Goal: Task Accomplishment & Management: Use online tool/utility

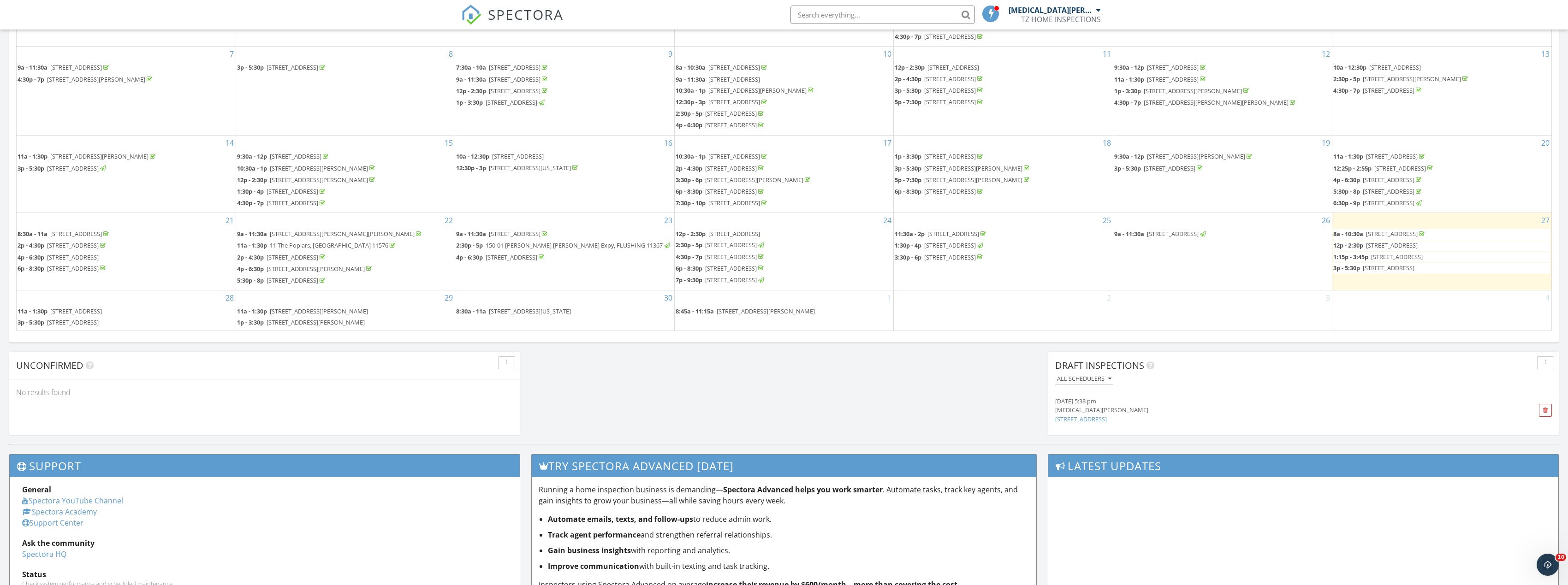
scroll to position [854, 1582]
drag, startPoint x: 1387, startPoint y: 251, endPoint x: 1391, endPoint y: 247, distance: 5.7
click at [1391, 247] on span "219-02 75th Ave 2f 11364" at bounding box center [1391, 245] width 52 height 8
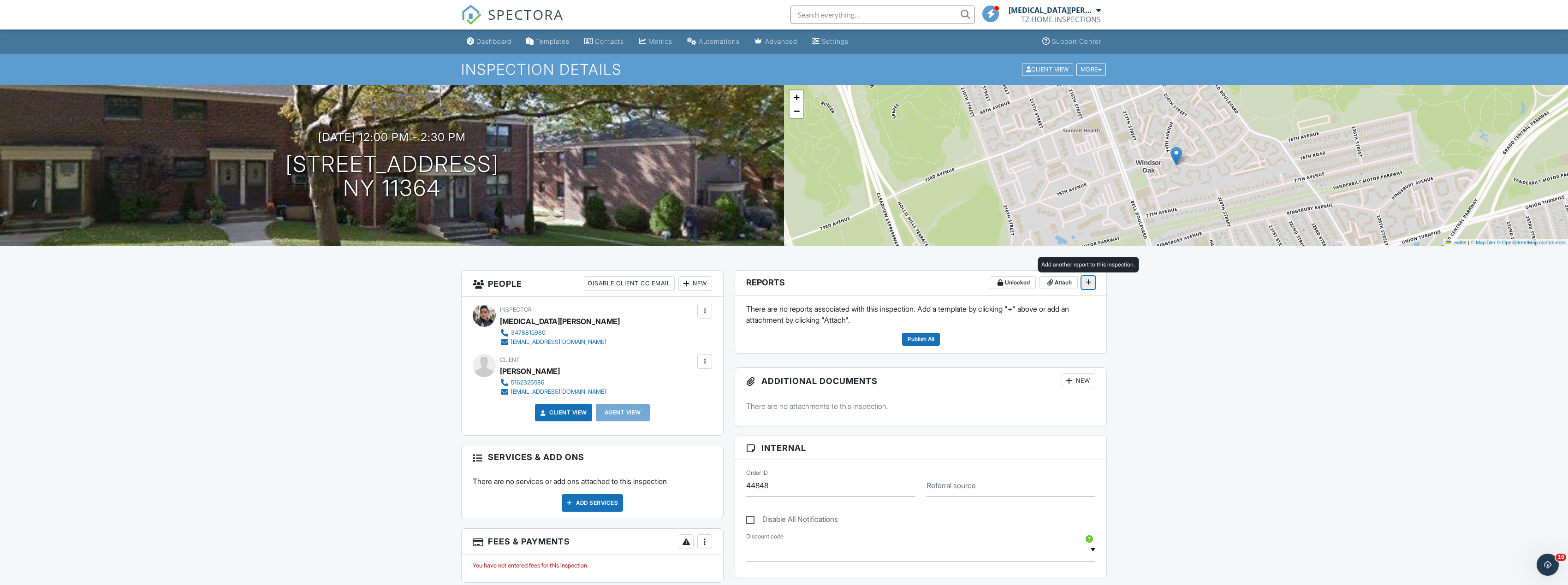
click at [1088, 284] on icon at bounding box center [1088, 282] width 6 height 6
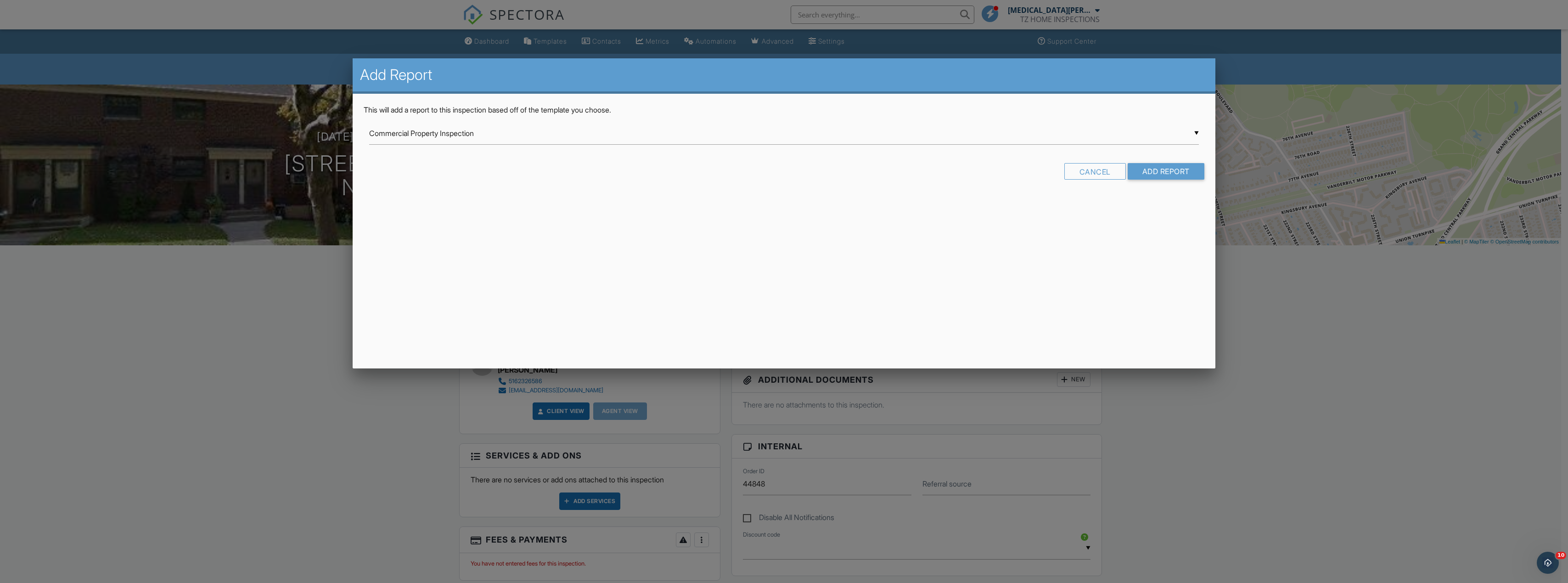
click at [835, 140] on div "▼ Commercial Property Inspection Commercial Property Inspection Guardsman Home …" at bounding box center [783, 134] width 829 height 22
click at [626, 240] on span "TZ Residential Template" at bounding box center [783, 248] width 829 height 23
type input "TZ Residential Template"
click at [1174, 168] on input "Add Report" at bounding box center [1166, 171] width 77 height 17
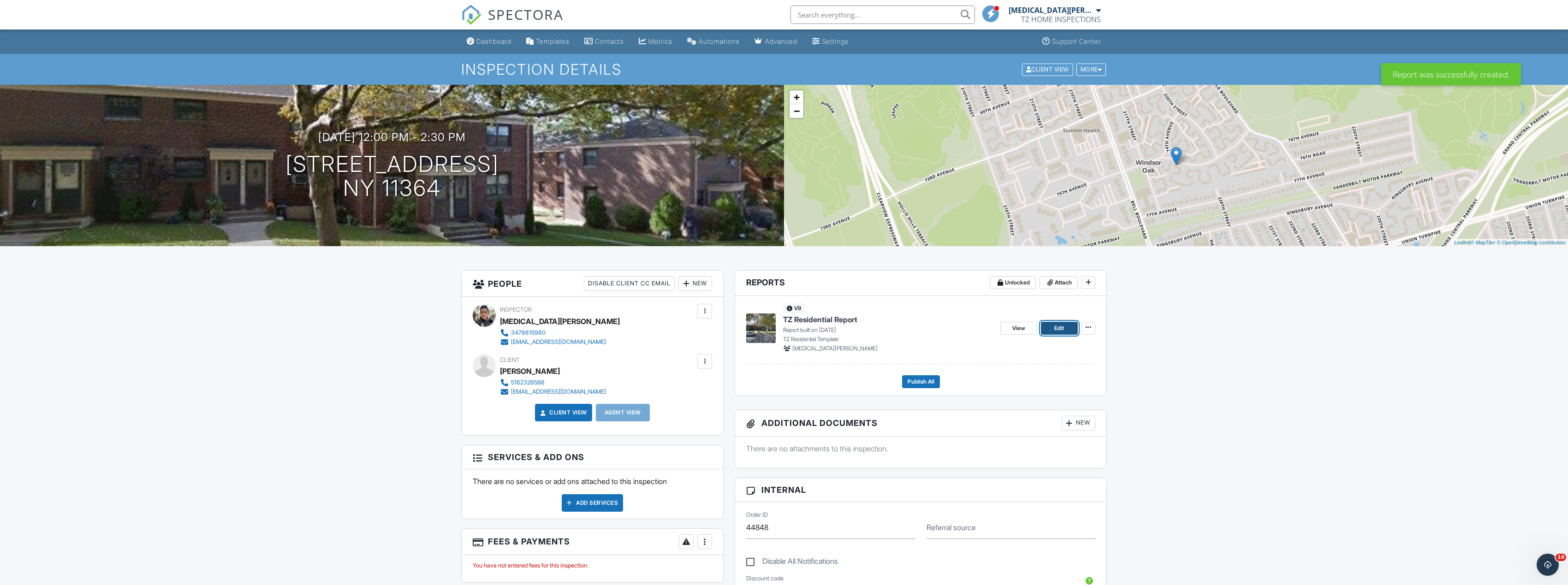
click at [1062, 329] on span "Edit" at bounding box center [1059, 328] width 10 height 9
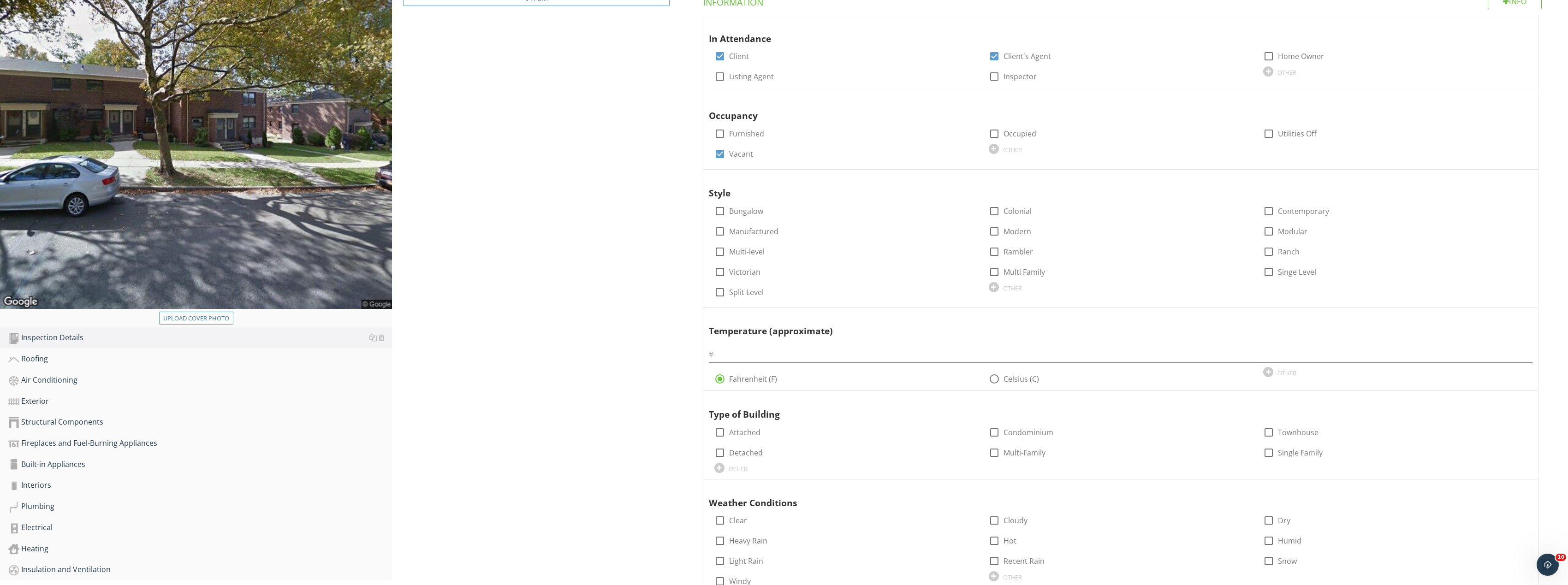
scroll to position [184, 0]
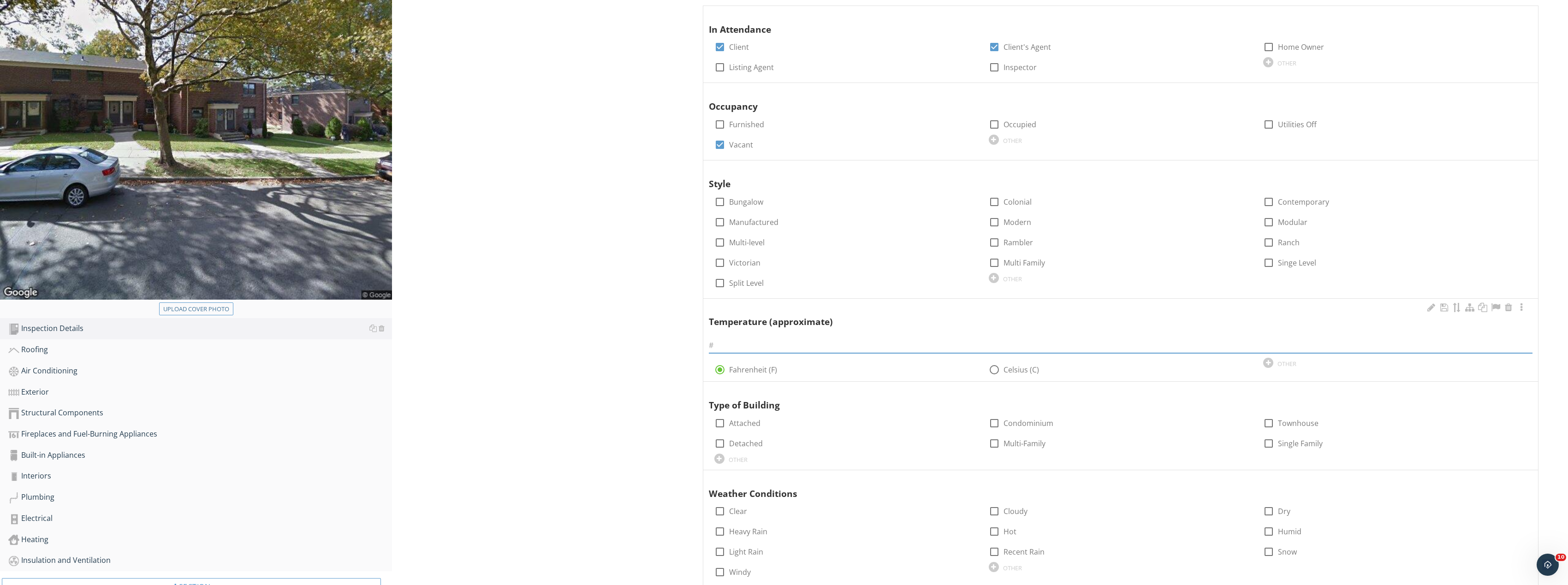
click at [768, 345] on input "text" at bounding box center [1121, 346] width 824 height 16
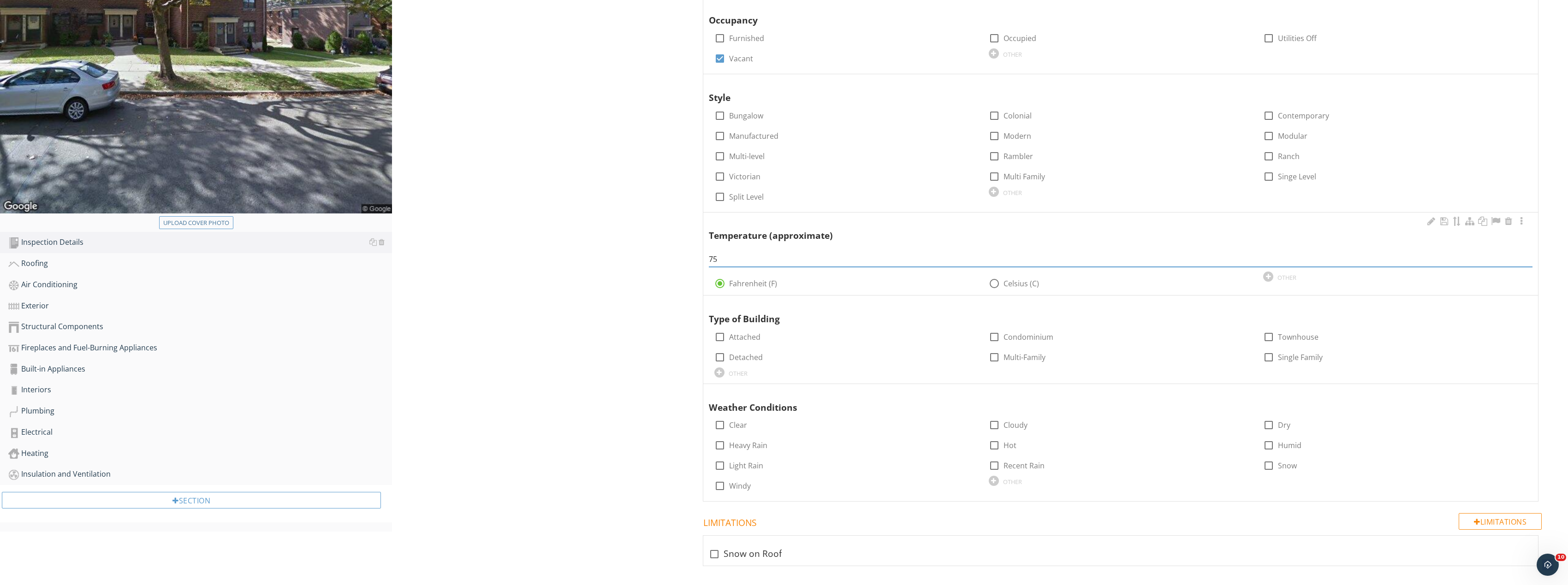
scroll to position [277, 0]
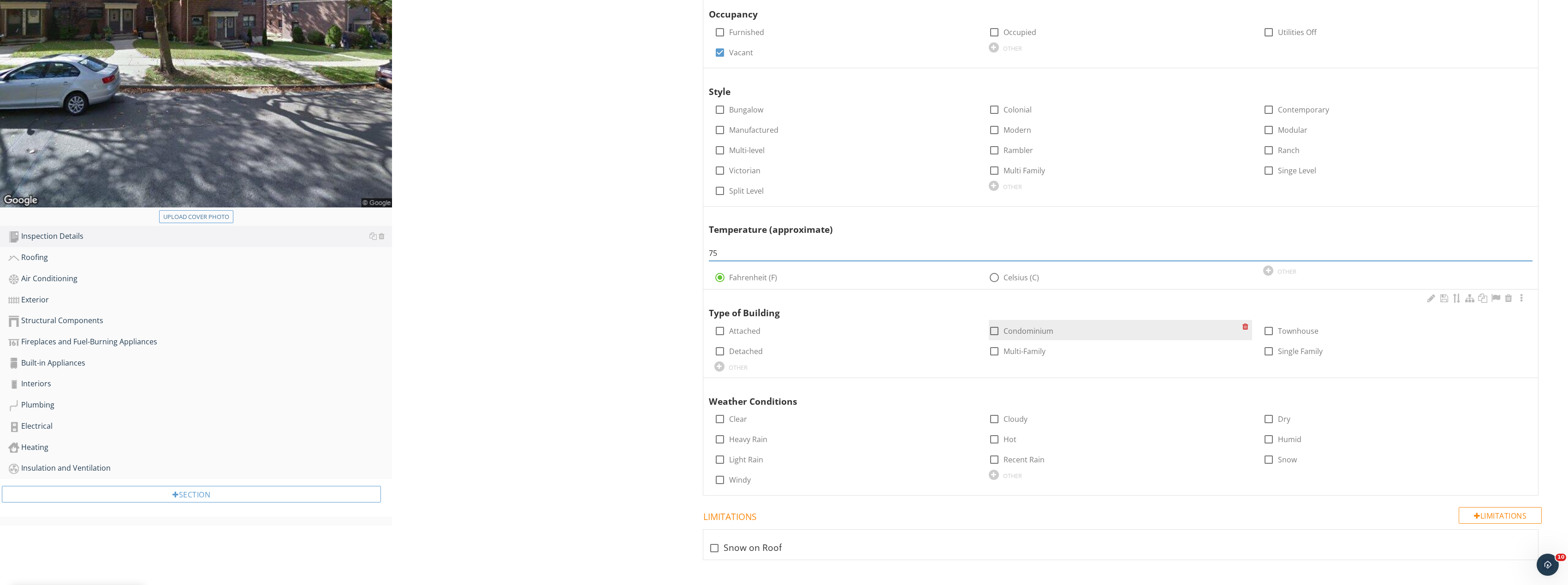
type input "75"
click at [991, 329] on div at bounding box center [994, 331] width 16 height 16
checkbox input "true"
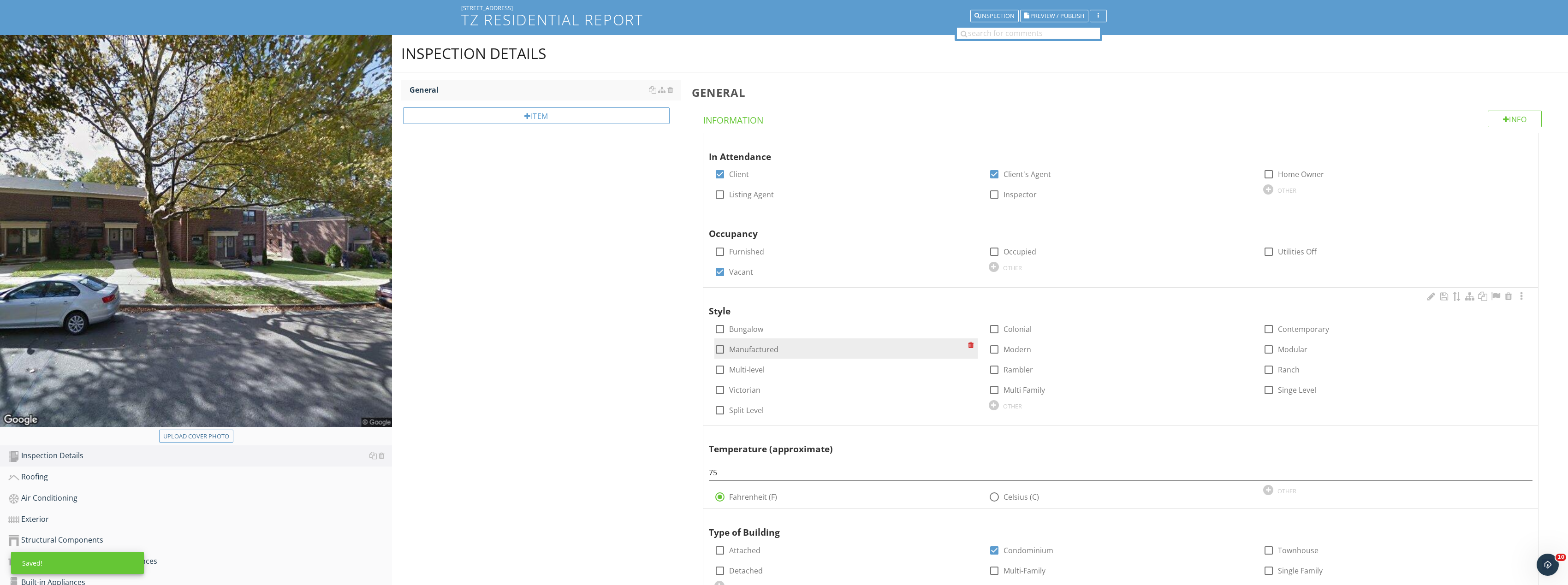
scroll to position [46, 0]
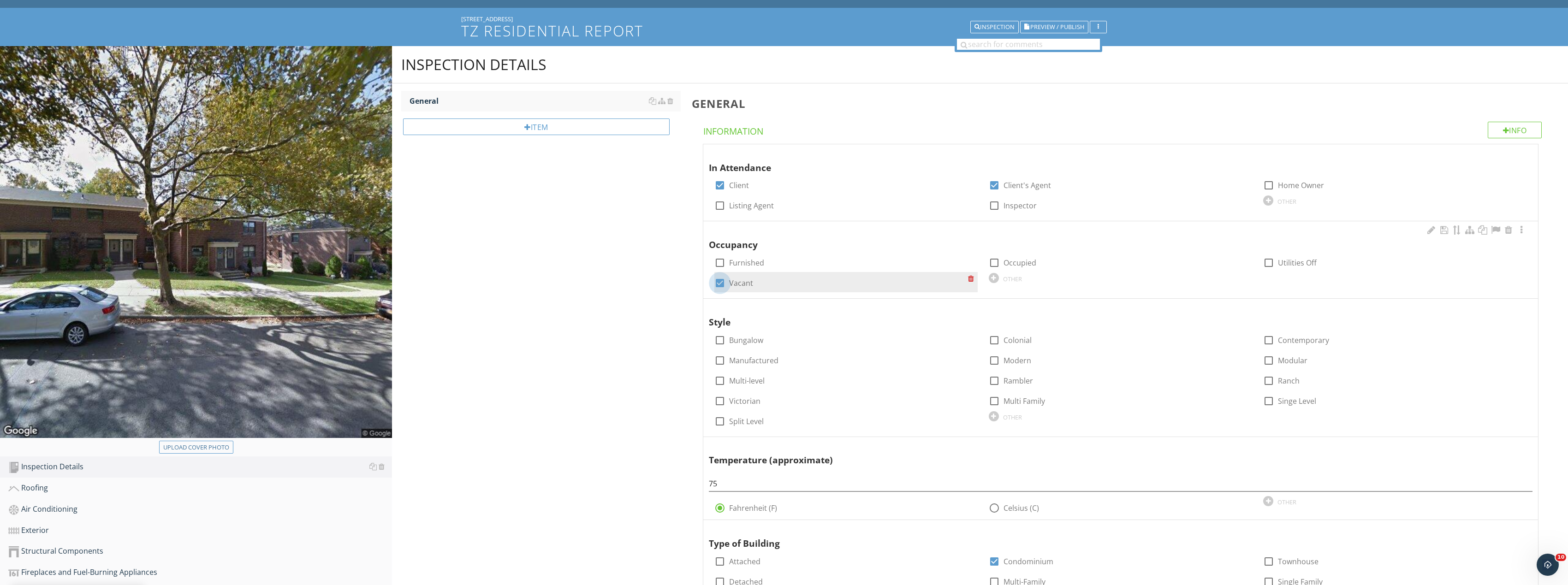
click at [719, 284] on div at bounding box center [719, 283] width 16 height 16
checkbox input "false"
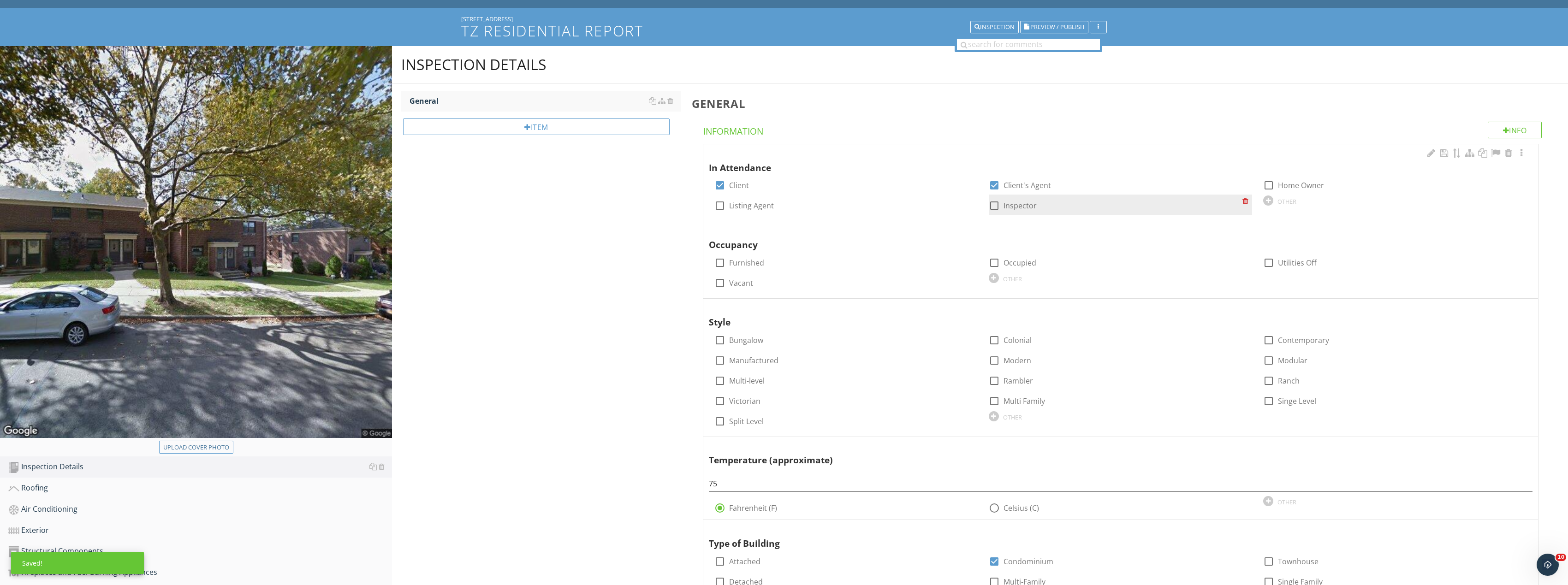
click at [989, 207] on div at bounding box center [994, 205] width 16 height 16
checkbox input "true"
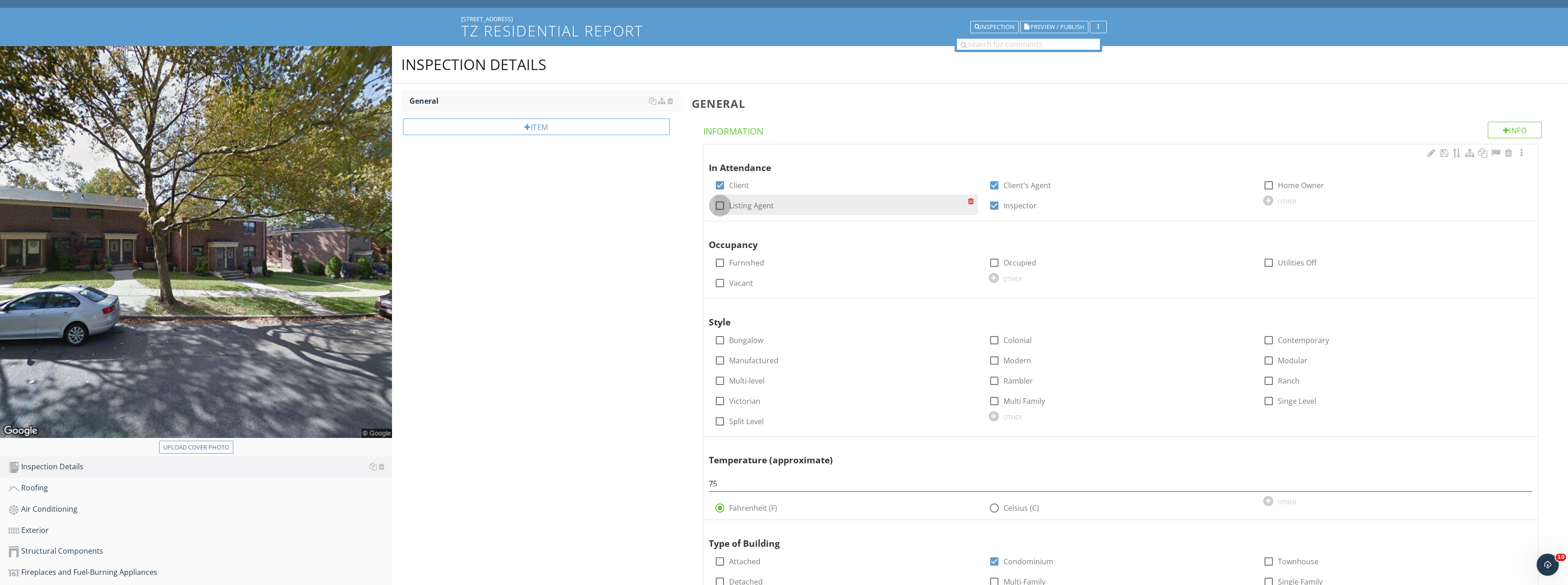
click at [720, 208] on div at bounding box center [719, 205] width 16 height 16
checkbox input "true"
click at [998, 182] on div at bounding box center [994, 185] width 16 height 16
checkbox input "false"
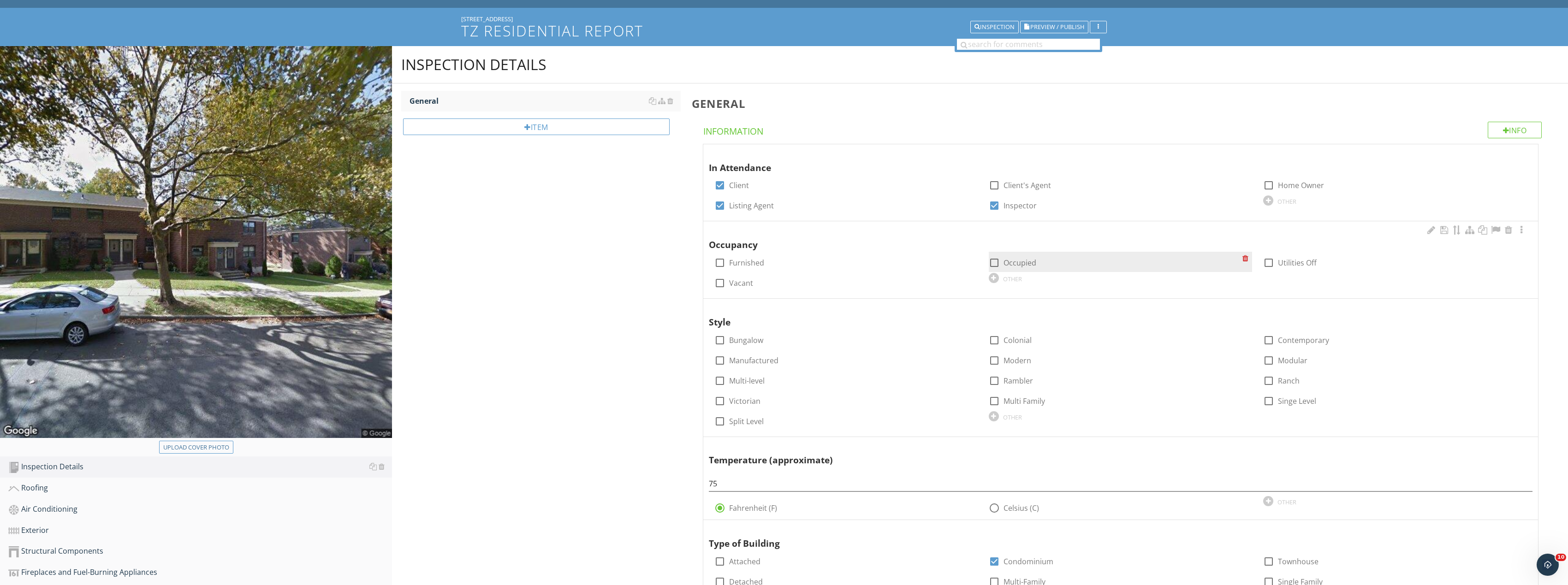
click at [997, 261] on div at bounding box center [994, 262] width 16 height 16
checkbox input "true"
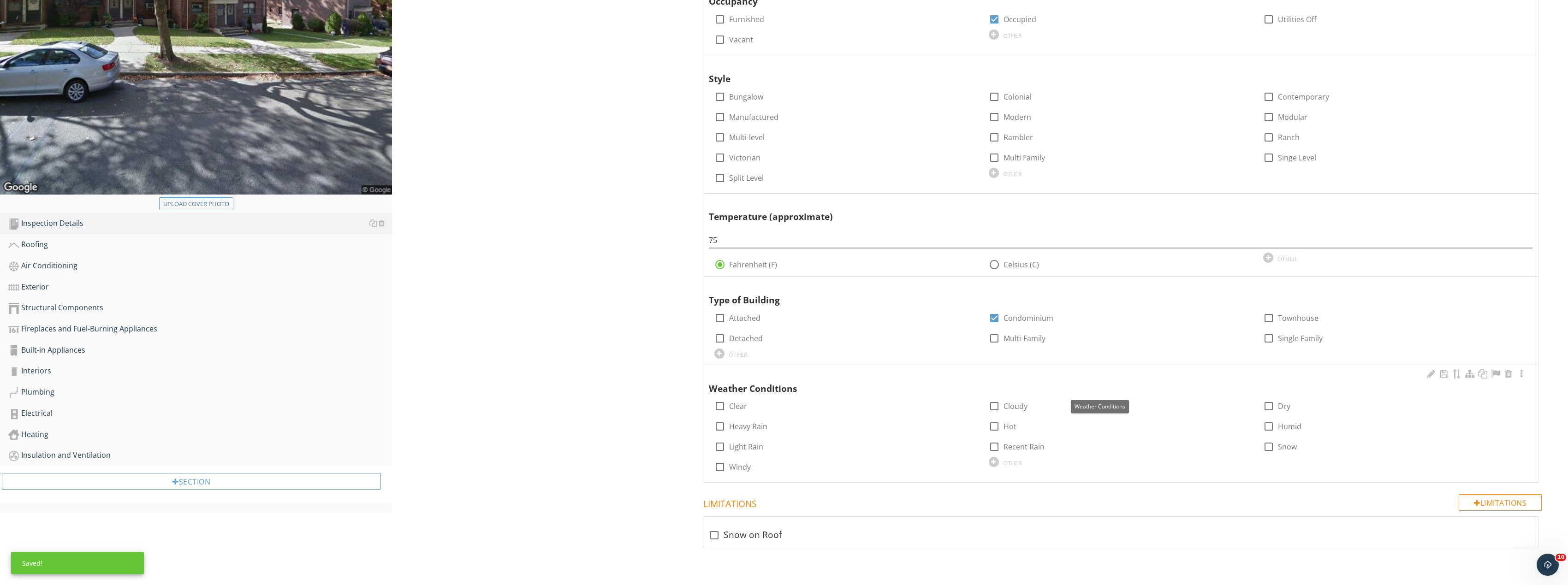
scroll to position [290, 0]
click at [725, 406] on div at bounding box center [719, 405] width 16 height 16
checkbox input "true"
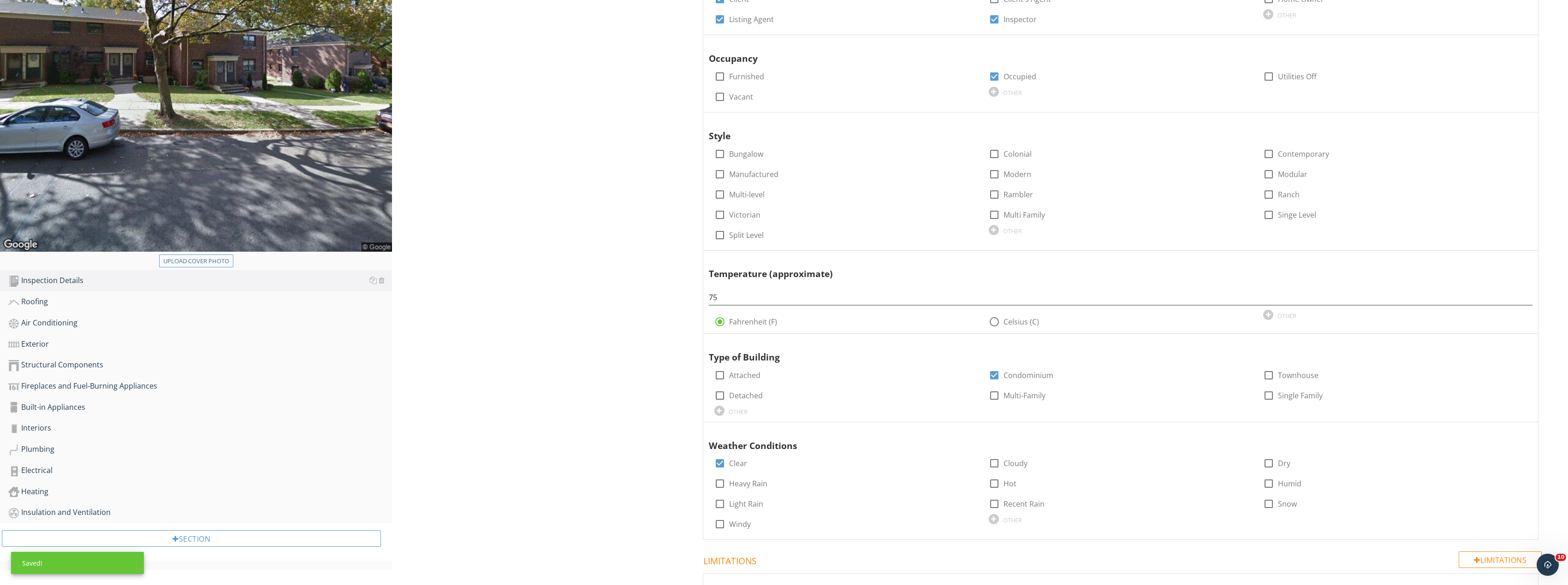
scroll to position [105, 0]
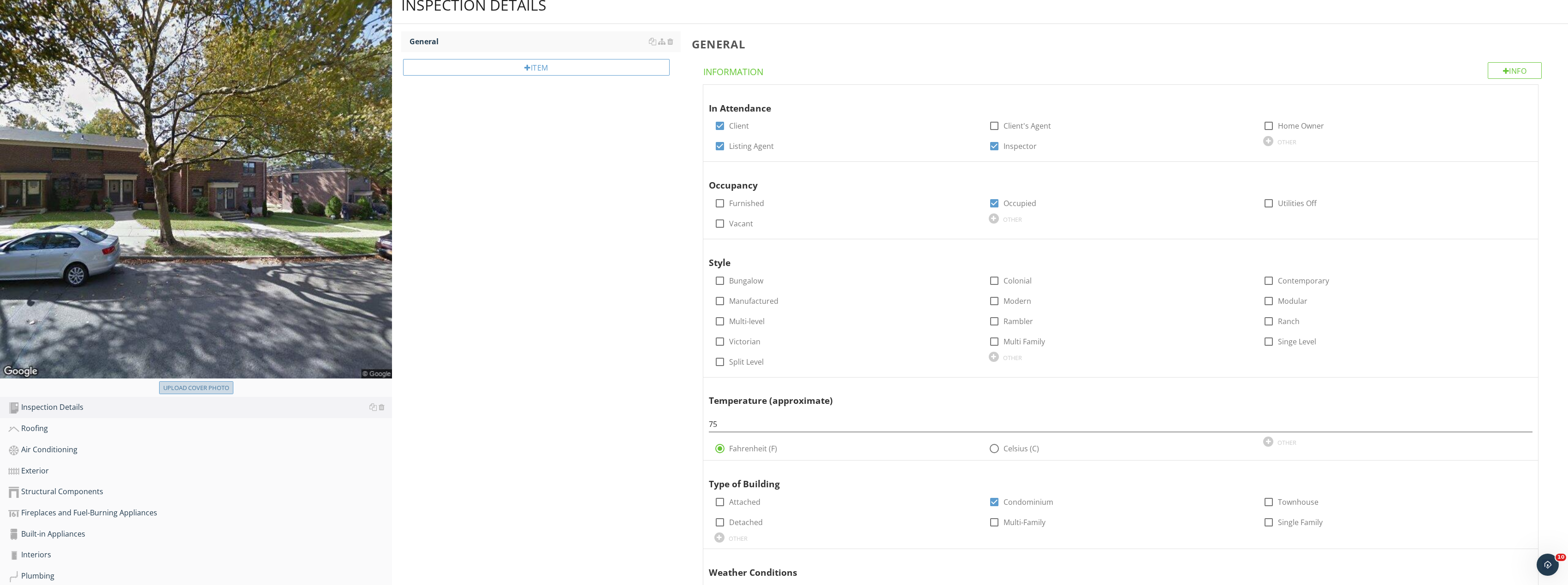
click at [215, 390] on div "Upload cover photo" at bounding box center [196, 388] width 66 height 9
type input "C:\fakepath\Image_20250927170149_8338_237.jpg"
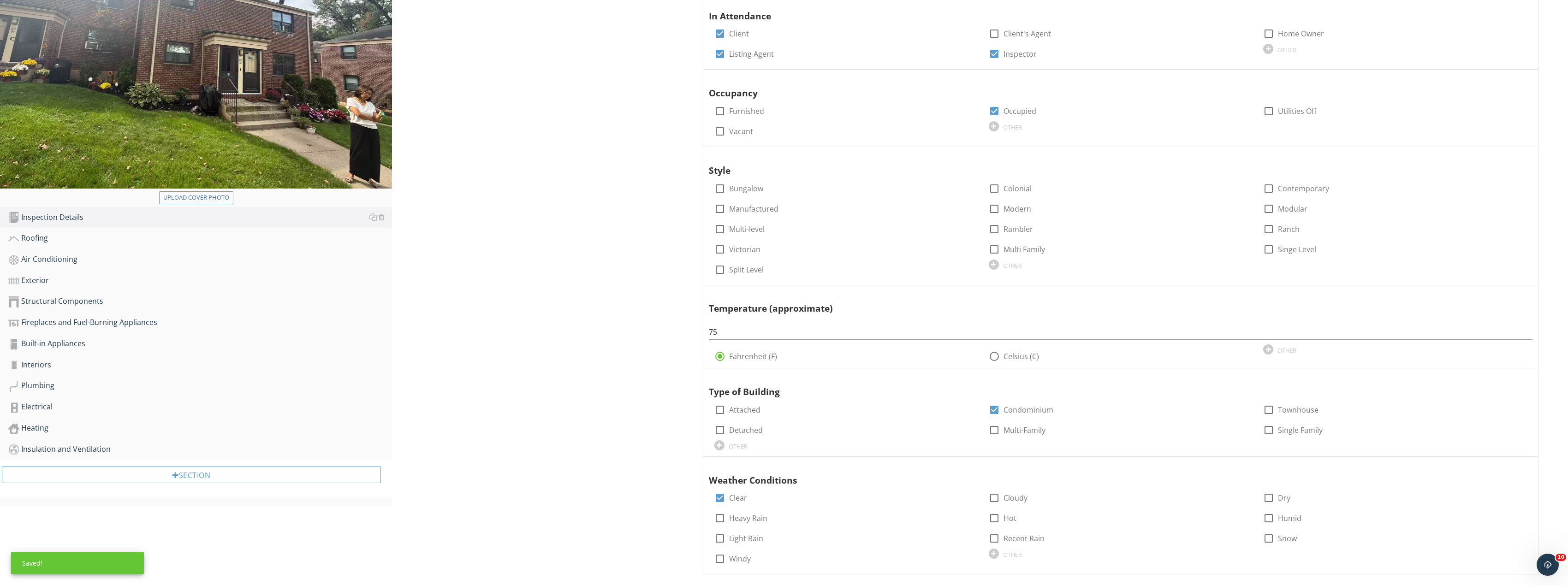
scroll to position [14, 0]
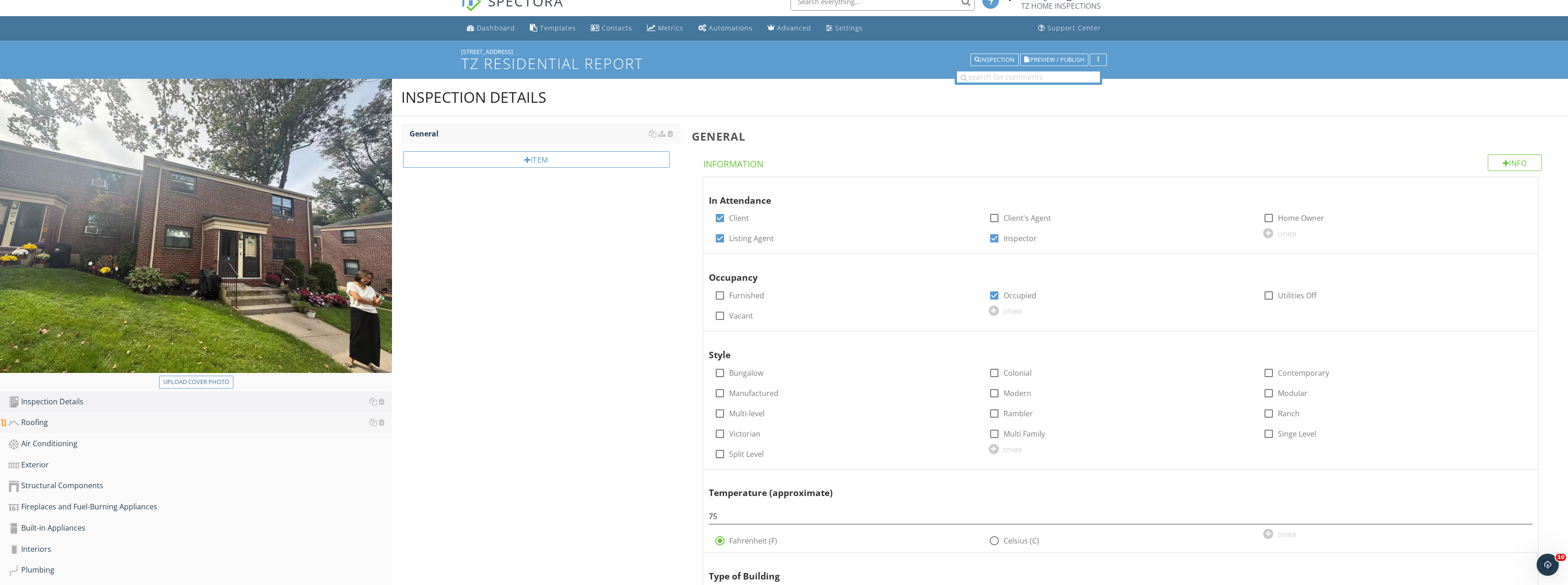
click at [69, 416] on link "Roofing" at bounding box center [200, 422] width 383 height 21
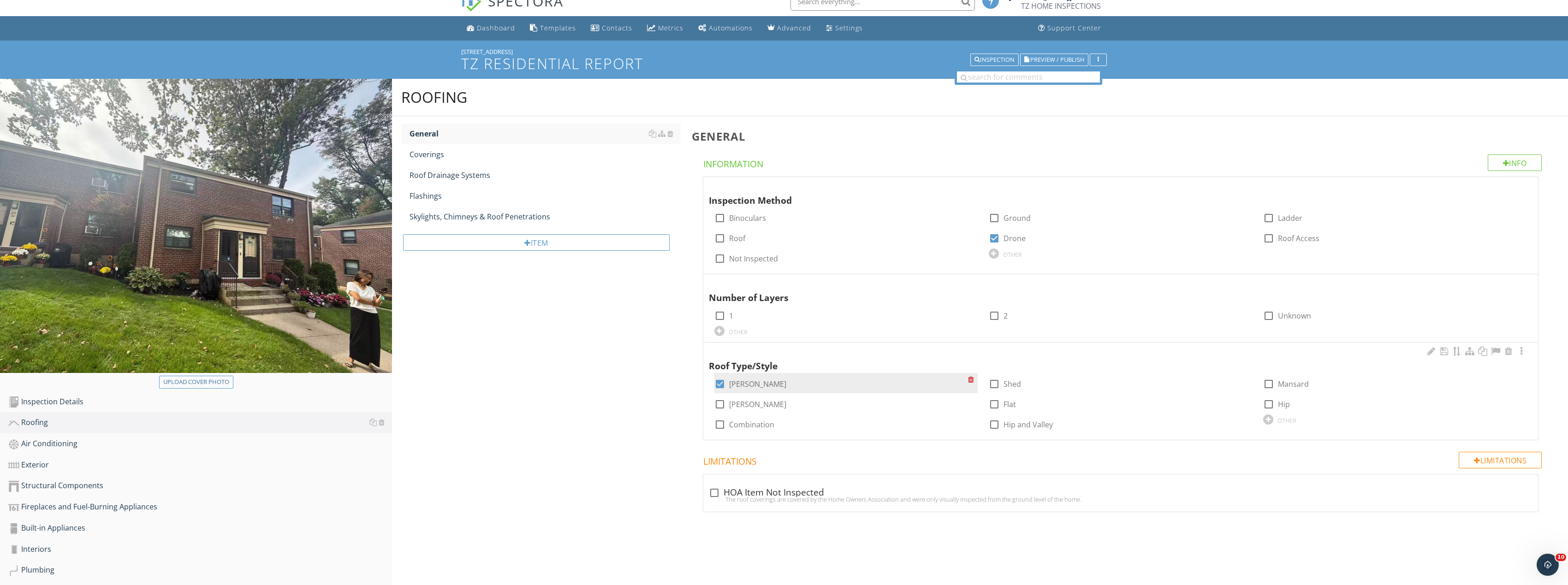
click at [720, 382] on div at bounding box center [719, 383] width 16 height 16
checkbox input "false"
click at [1271, 404] on div at bounding box center [1268, 404] width 16 height 16
checkbox input "true"
click at [1516, 353] on div at bounding box center [1521, 351] width 11 height 9
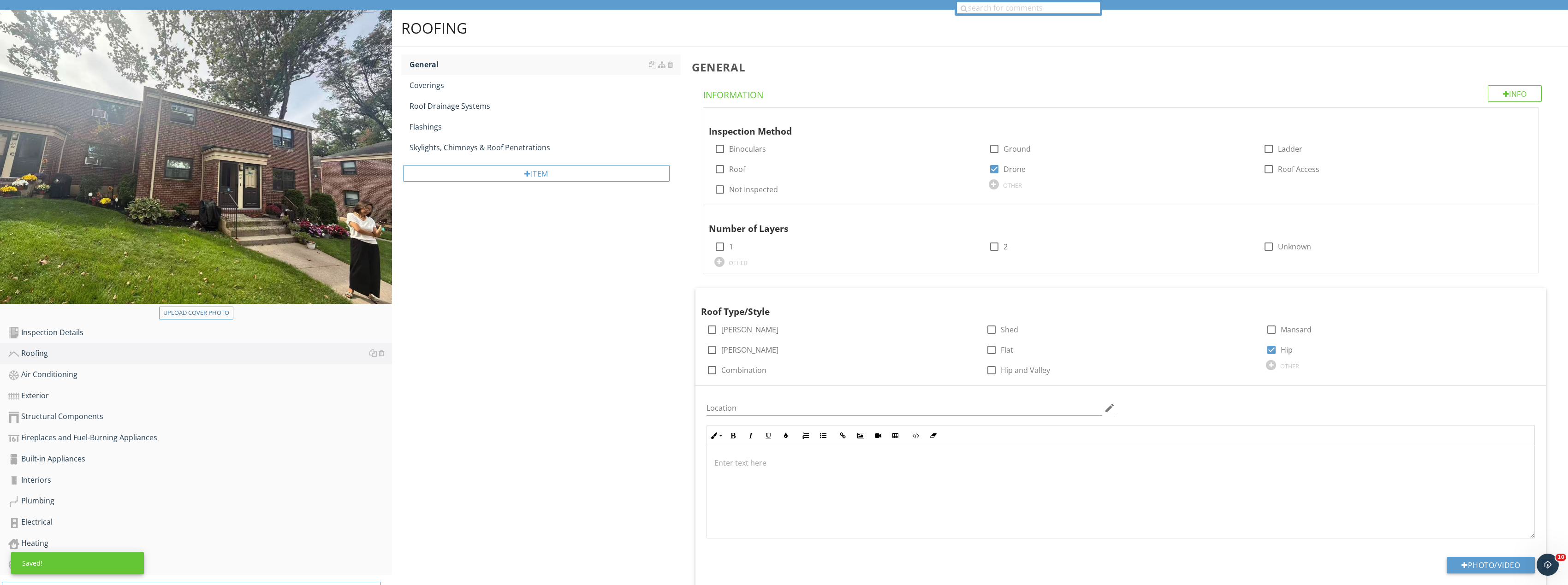
scroll to position [200, 0]
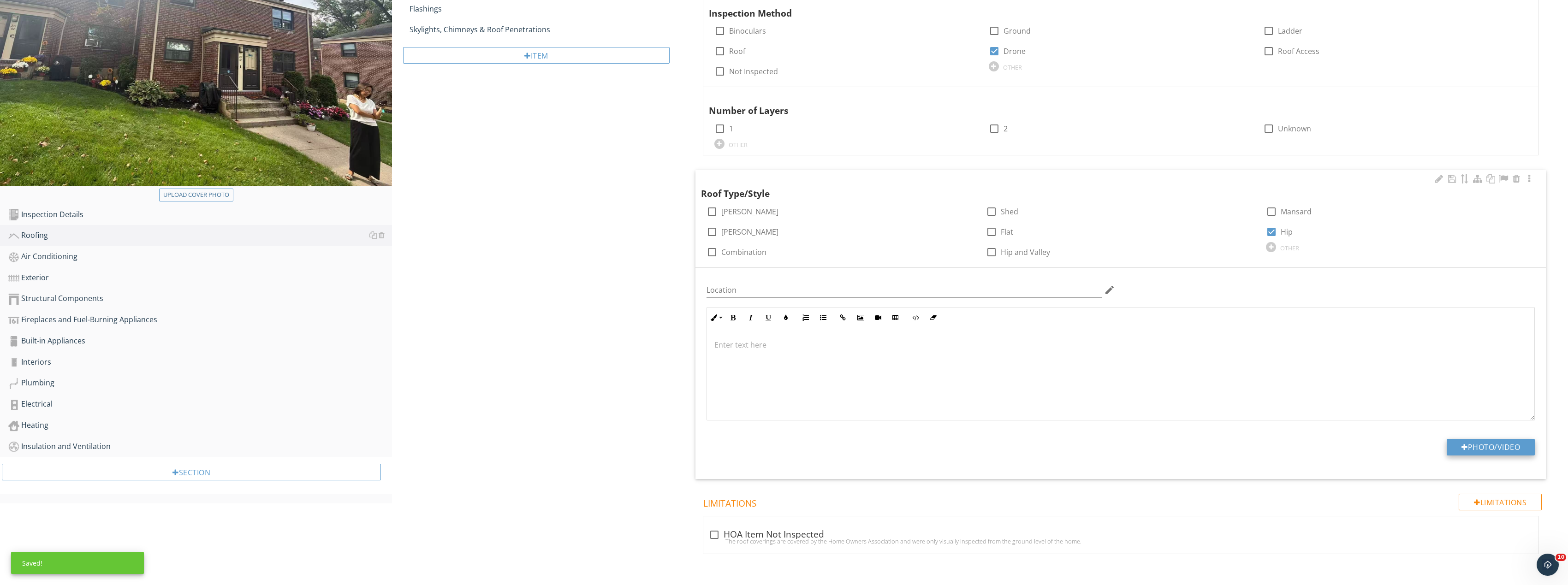
click at [1496, 443] on button "Photo/Video" at bounding box center [1490, 447] width 88 height 17
type input "C:\fakepath\Image_20250927170203_8346_237.jpg"
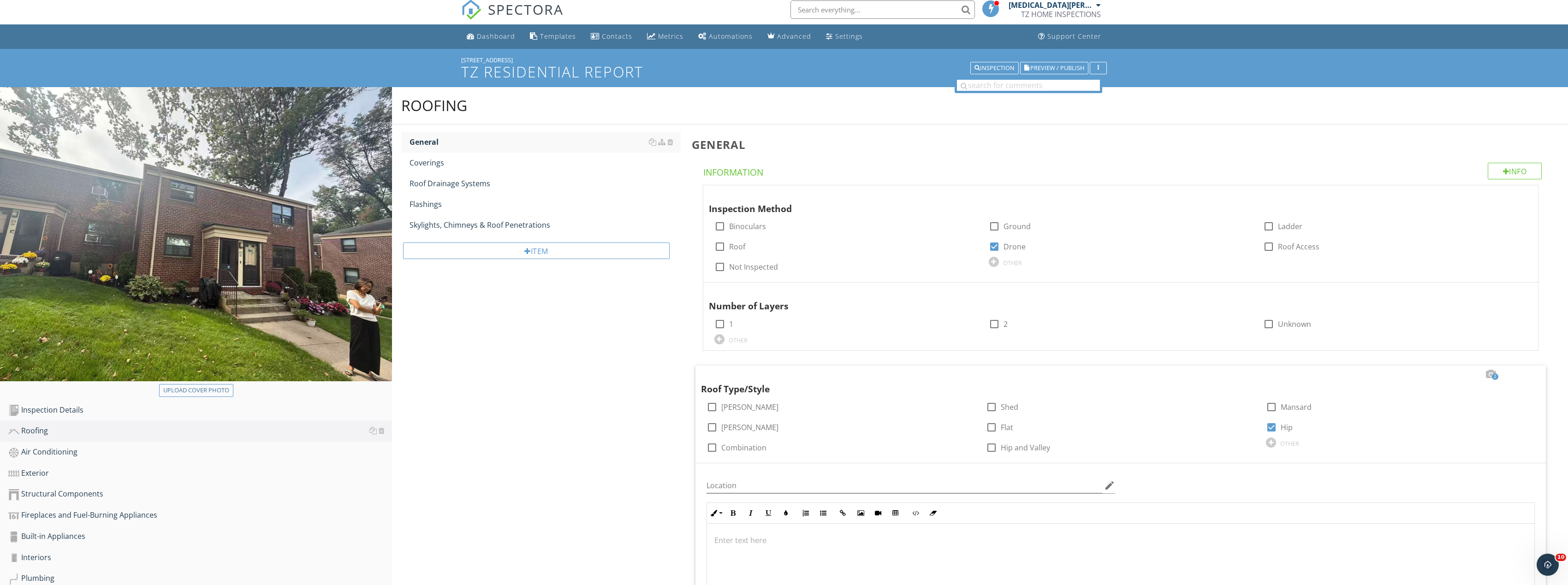
scroll to position [0, 0]
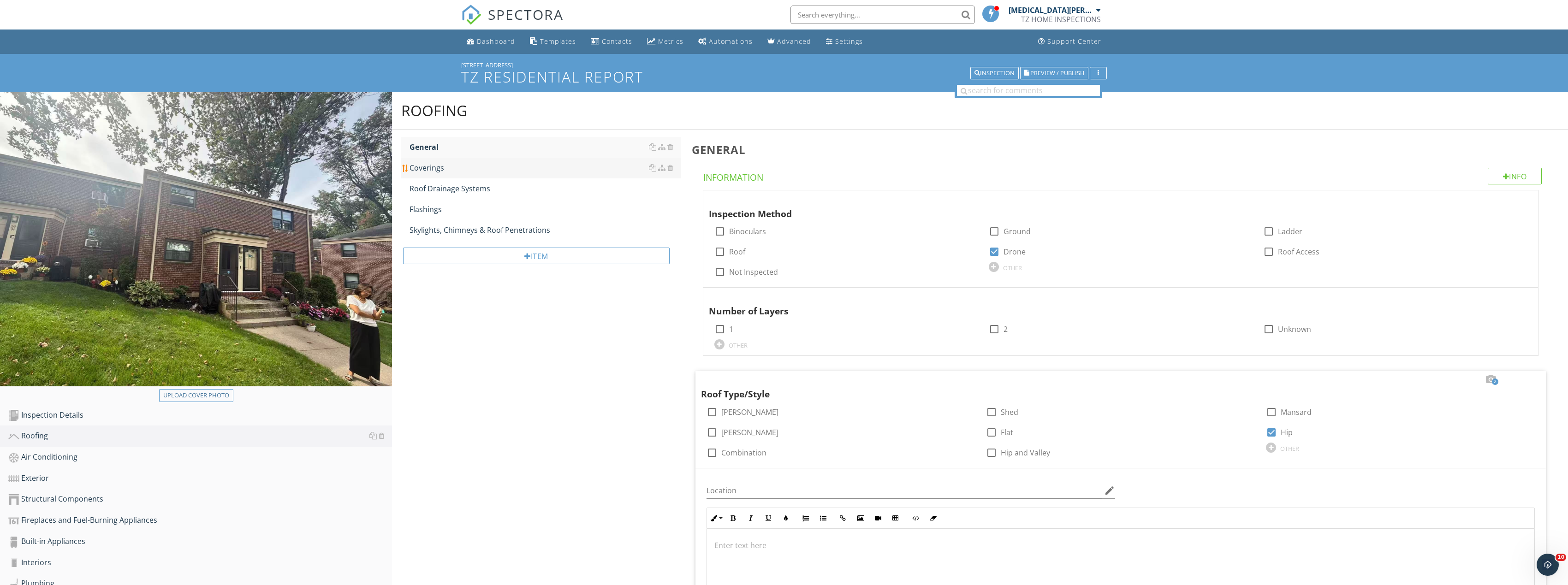
click at [439, 171] on div "Coverings" at bounding box center [545, 168] width 271 height 11
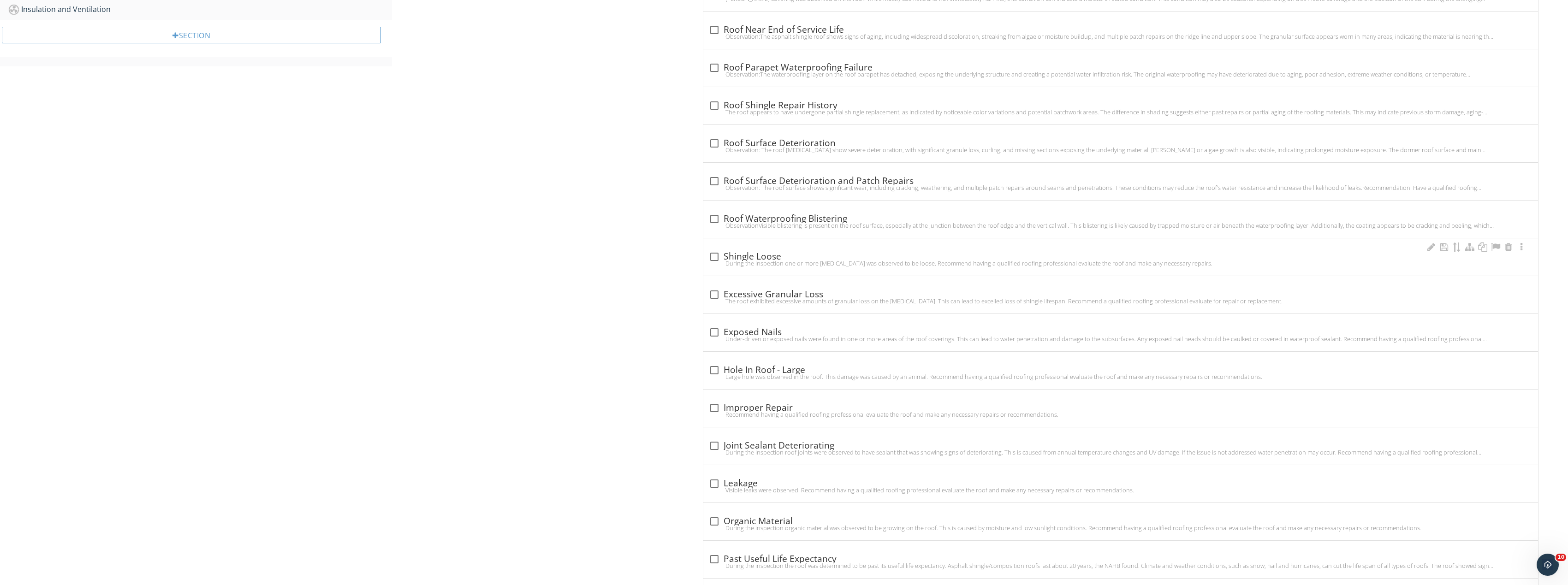
scroll to position [645, 0]
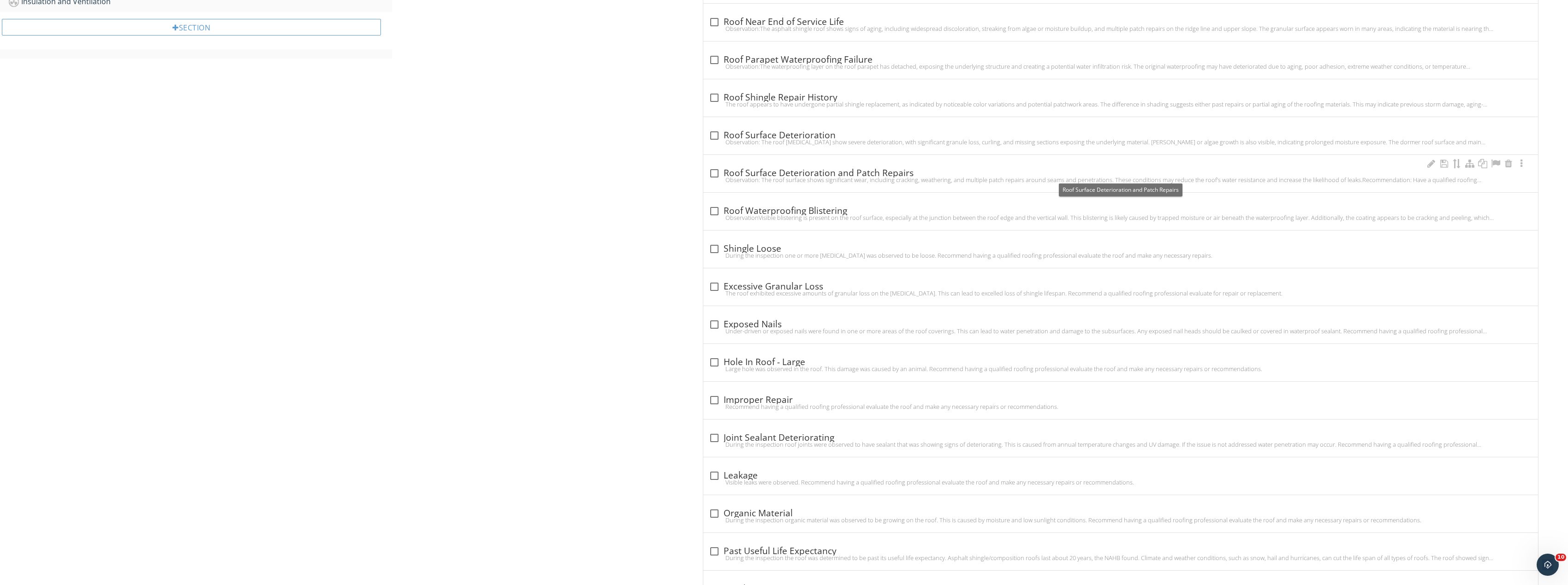
click at [712, 169] on div at bounding box center [714, 173] width 16 height 16
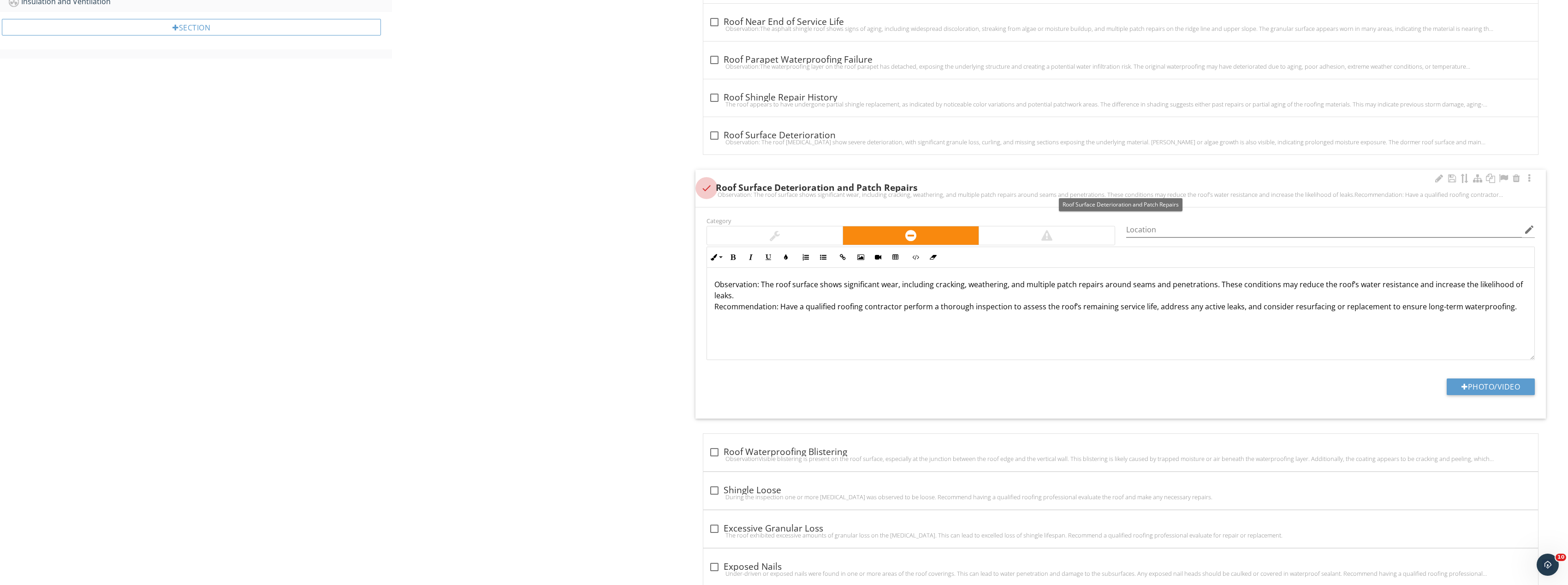
click at [705, 182] on div at bounding box center [706, 188] width 16 height 16
checkbox input "true"
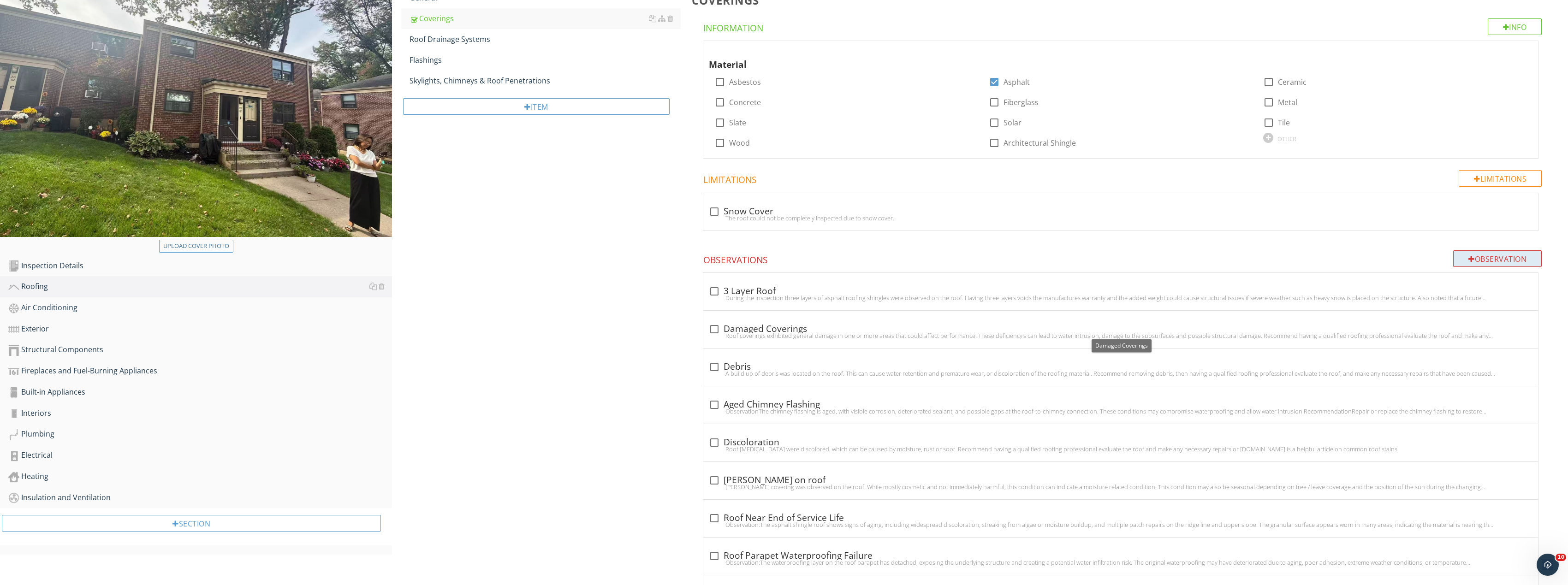
scroll to position [138, 0]
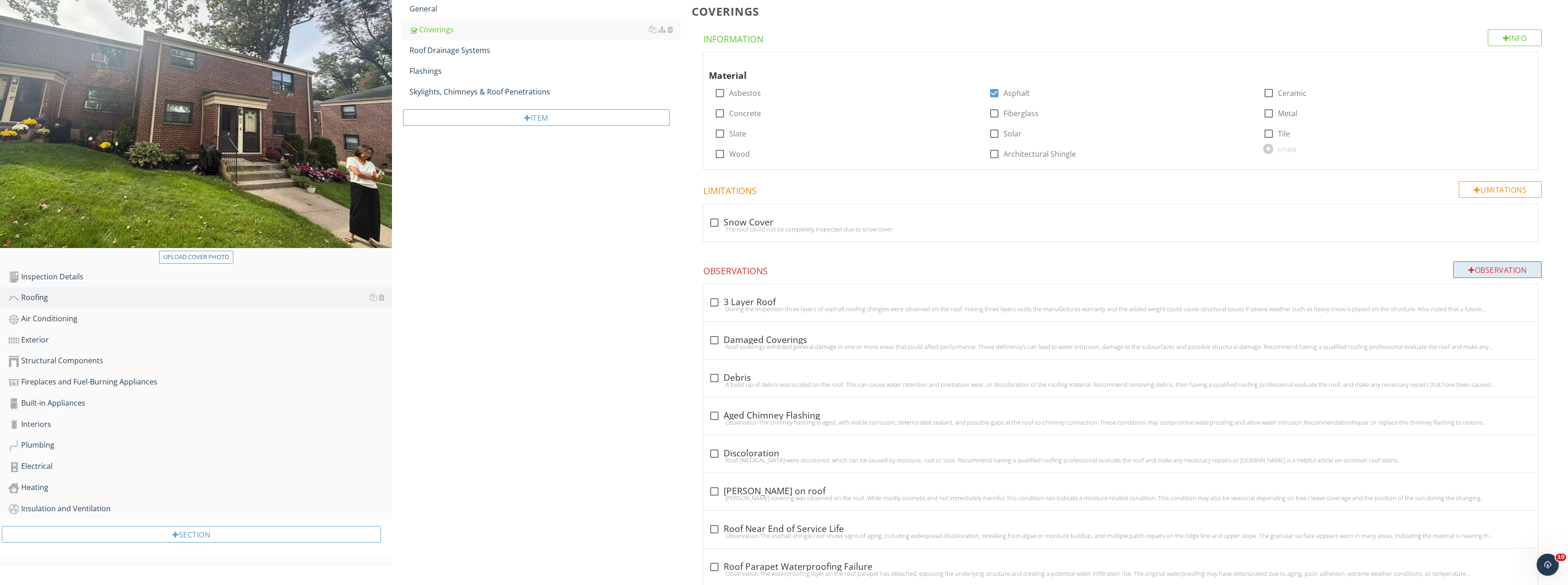
click at [1512, 269] on div "Observation" at bounding box center [1497, 269] width 89 height 17
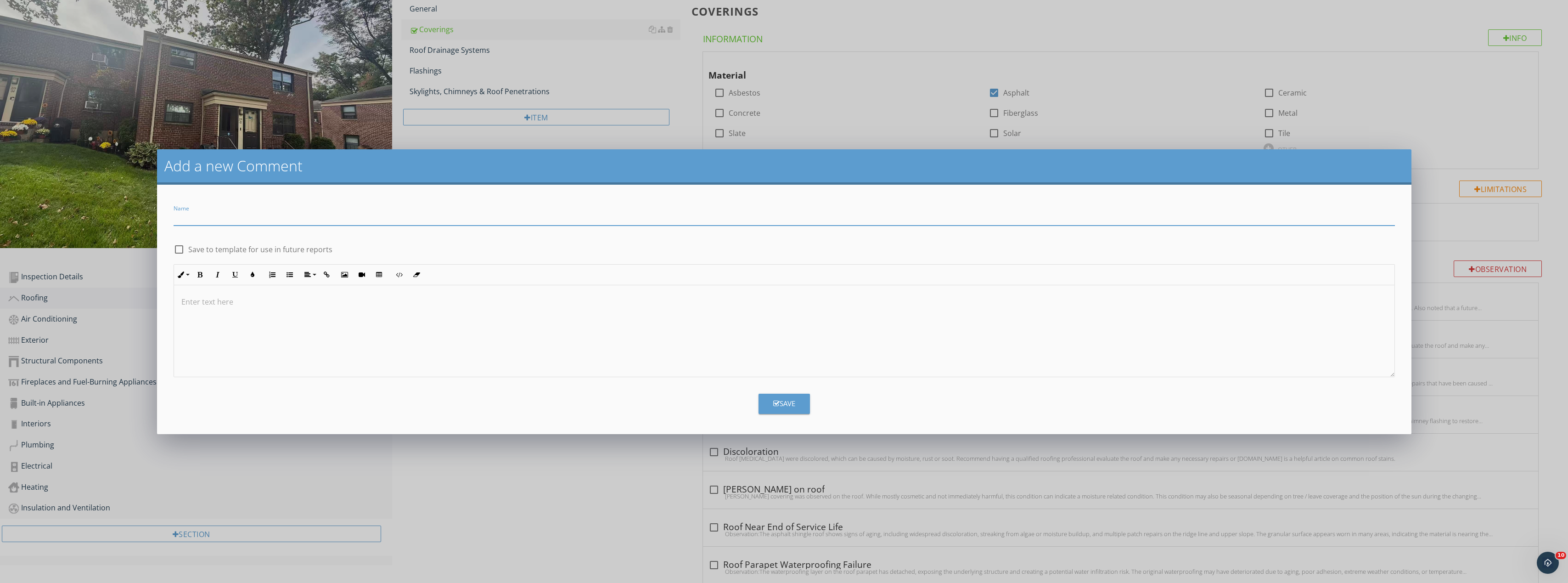
paste input "Roof Shingle Deterioration at Valley"
type input "Roof Shingle Deterioration at Valley"
click at [330, 322] on div at bounding box center [784, 331] width 1220 height 92
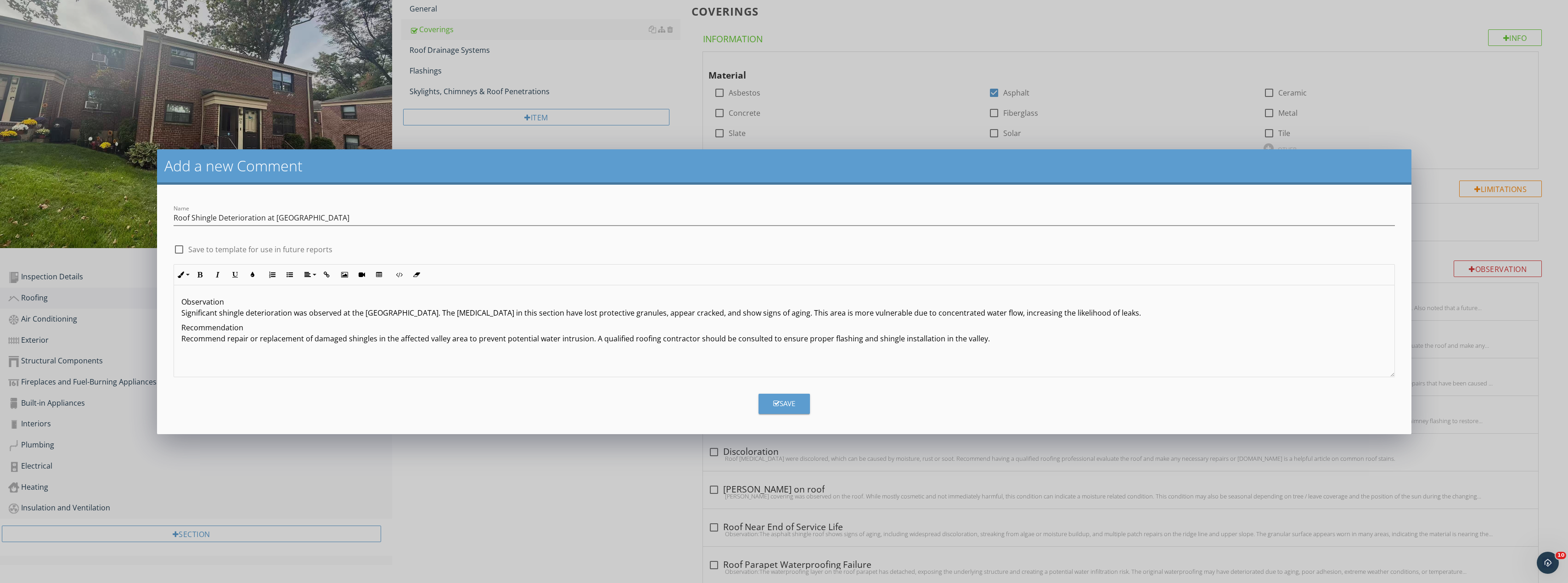
click at [788, 400] on div "Save" at bounding box center [784, 403] width 22 height 11
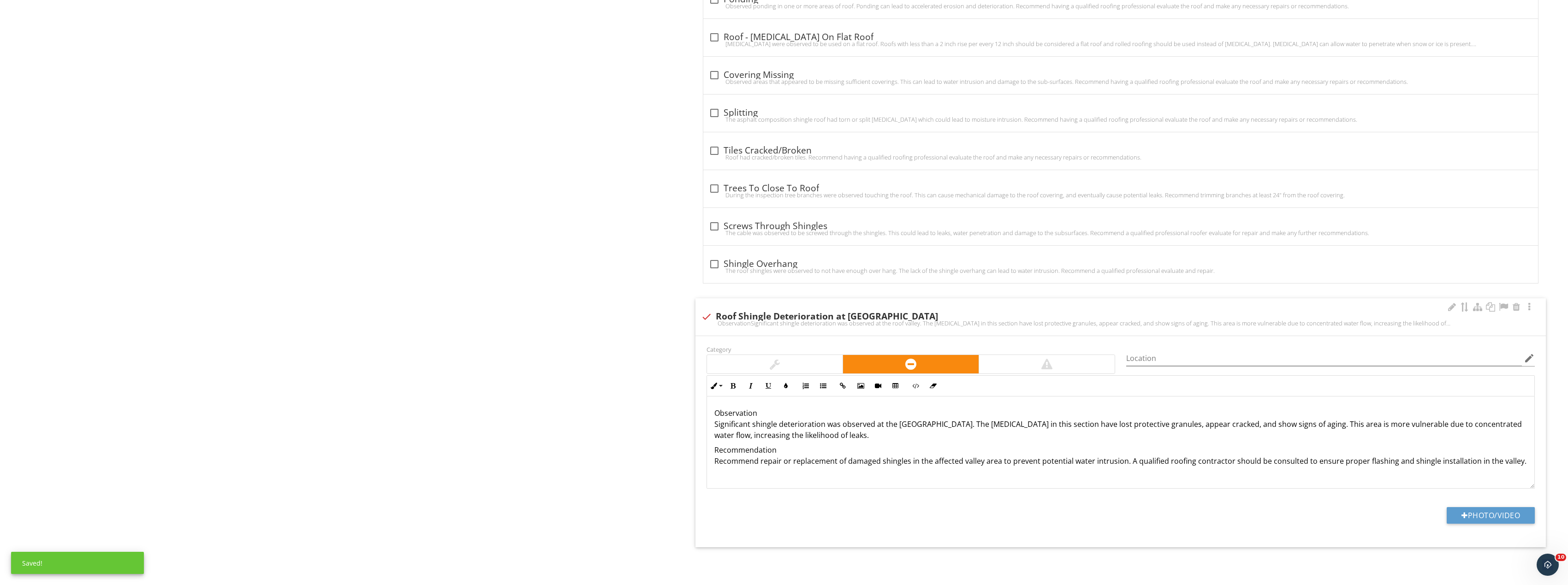
scroll to position [1, 0]
click at [1501, 518] on button "Photo/Video" at bounding box center [1490, 515] width 88 height 17
type input "C:\fakepath\Image_20250927170201_8345_237.jpg"
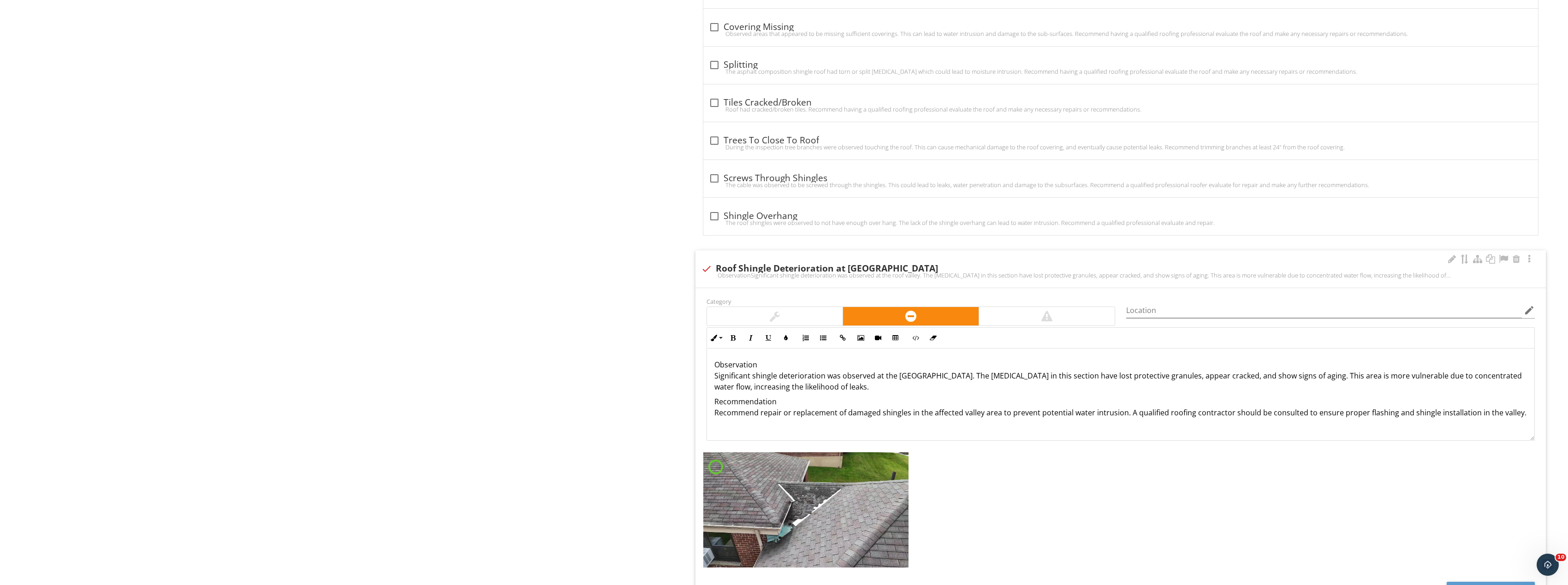
scroll to position [1358, 0]
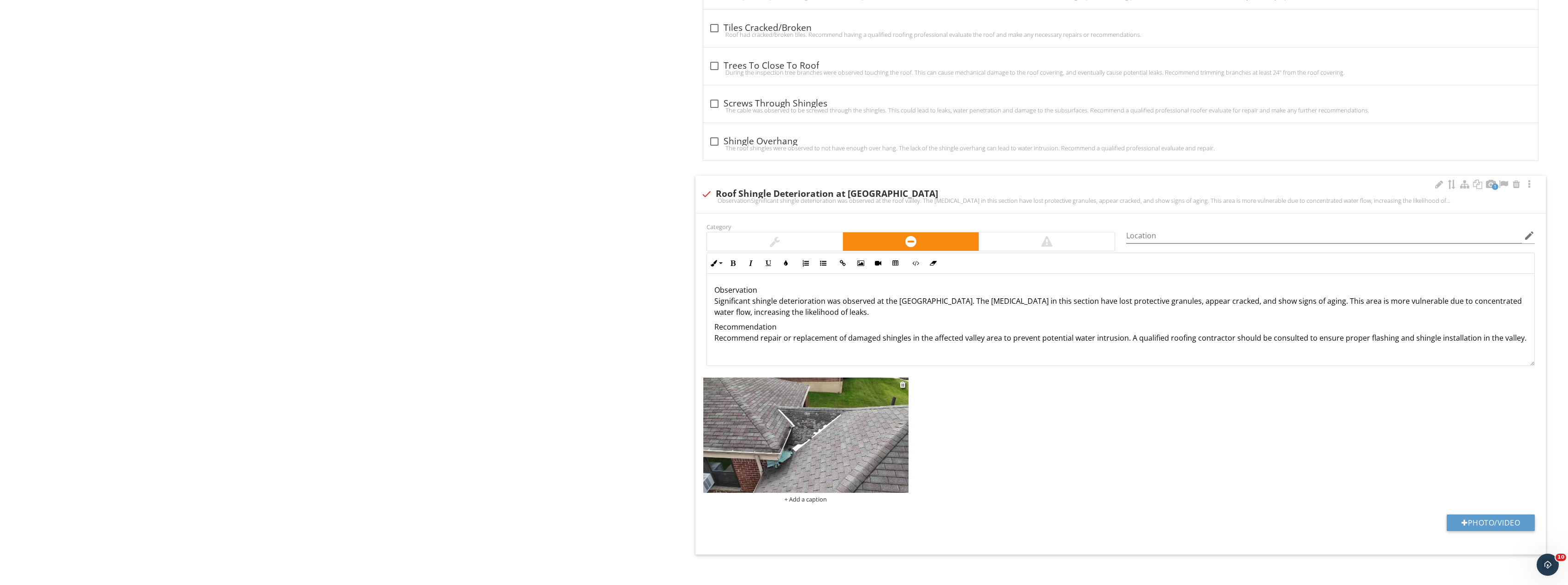
click at [840, 401] on img at bounding box center [805, 435] width 205 height 115
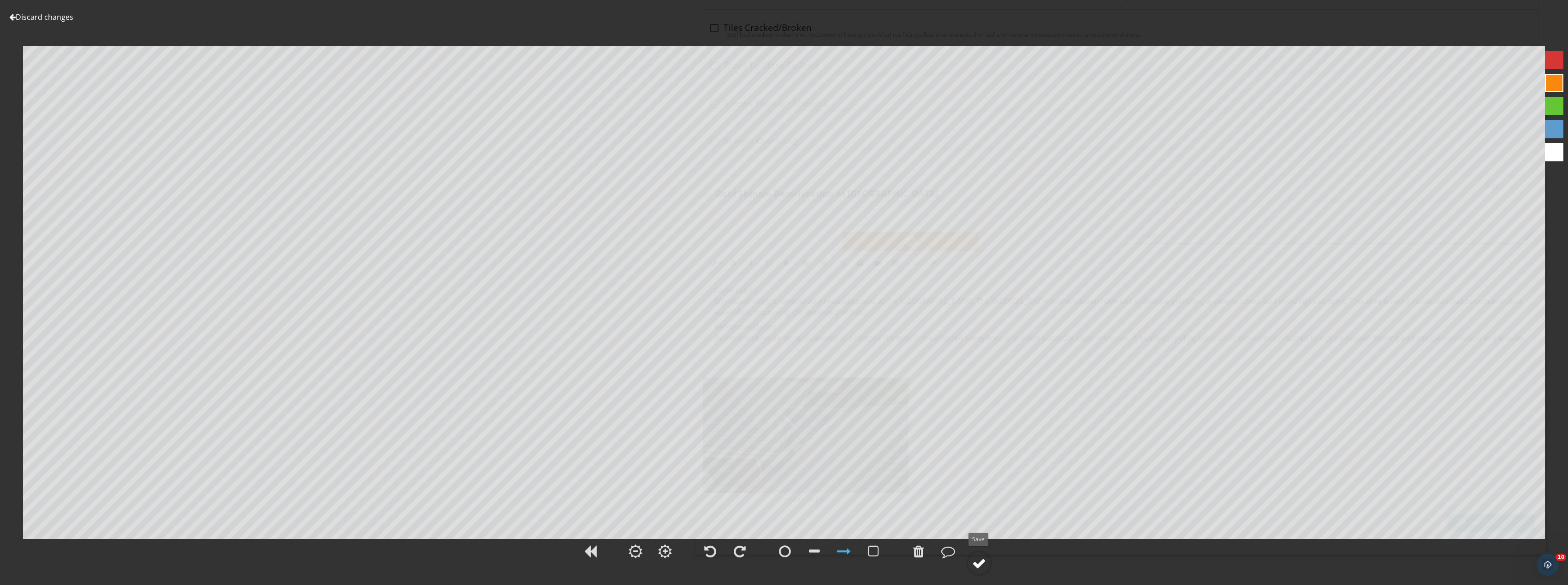
click at [980, 556] on circle at bounding box center [979, 563] width 24 height 24
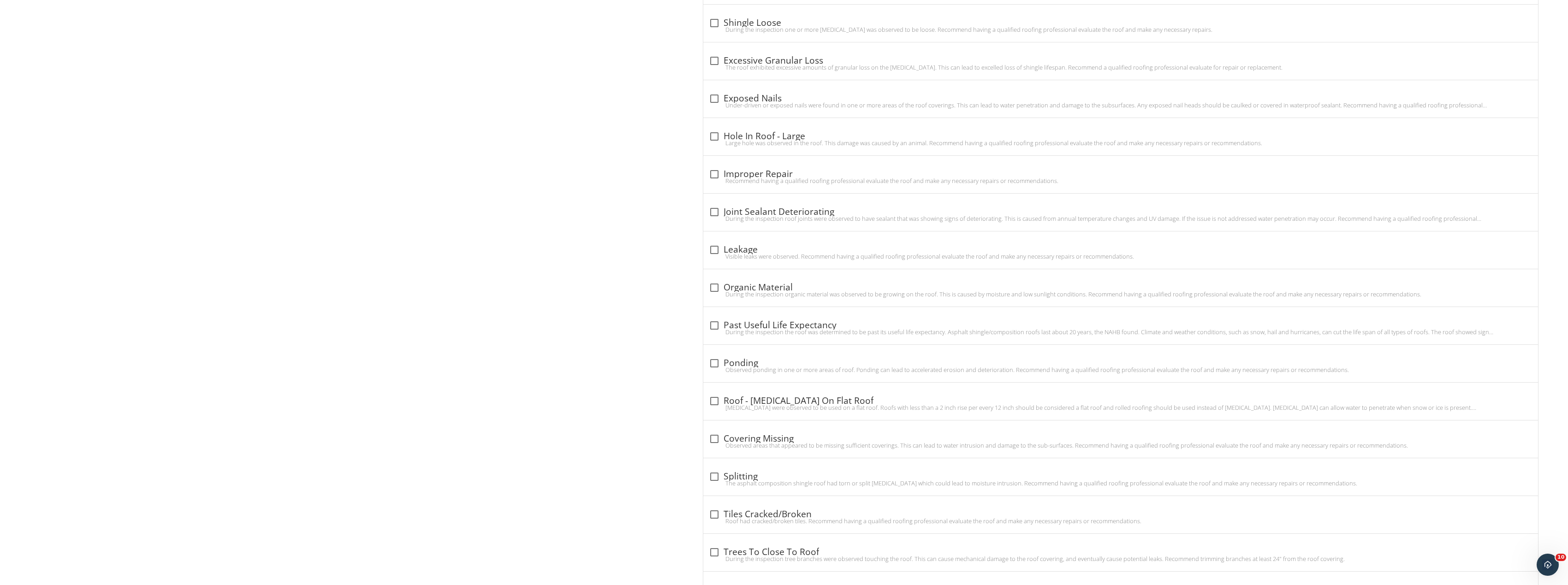
scroll to position [858, 0]
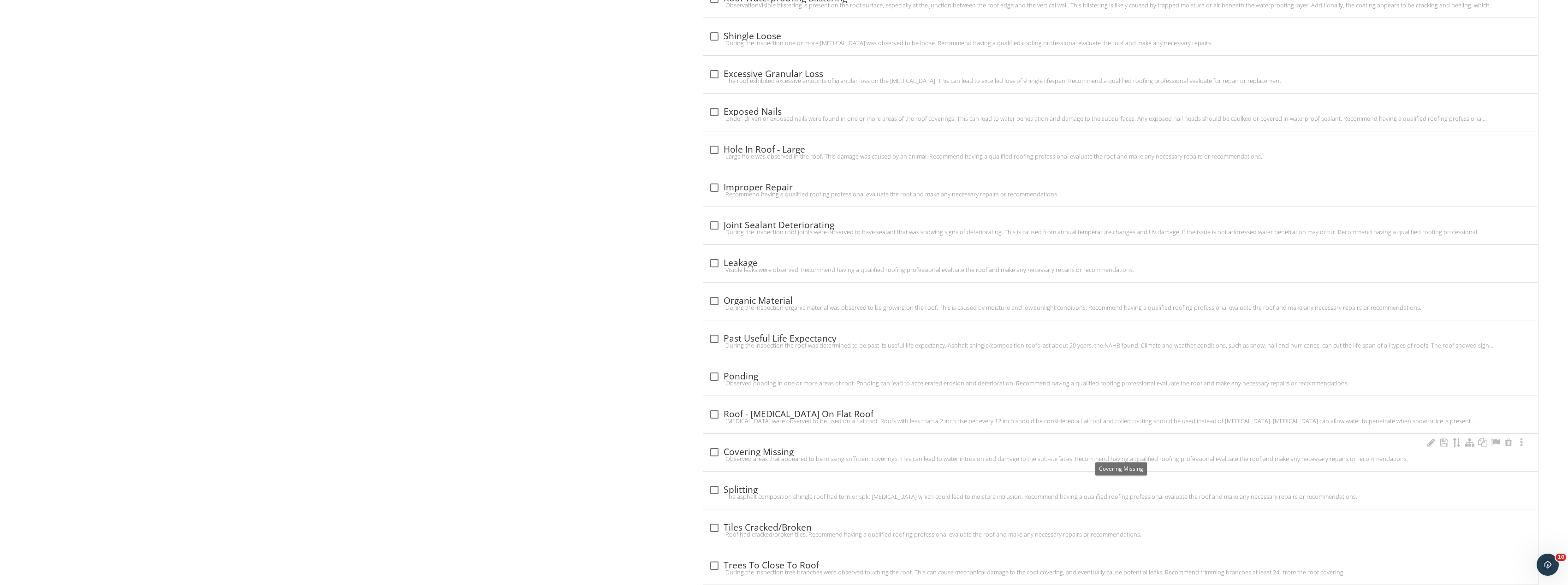
click at [724, 449] on div "check_box_outline_blank Covering Missing" at bounding box center [1121, 452] width 824 height 11
checkbox input "true"
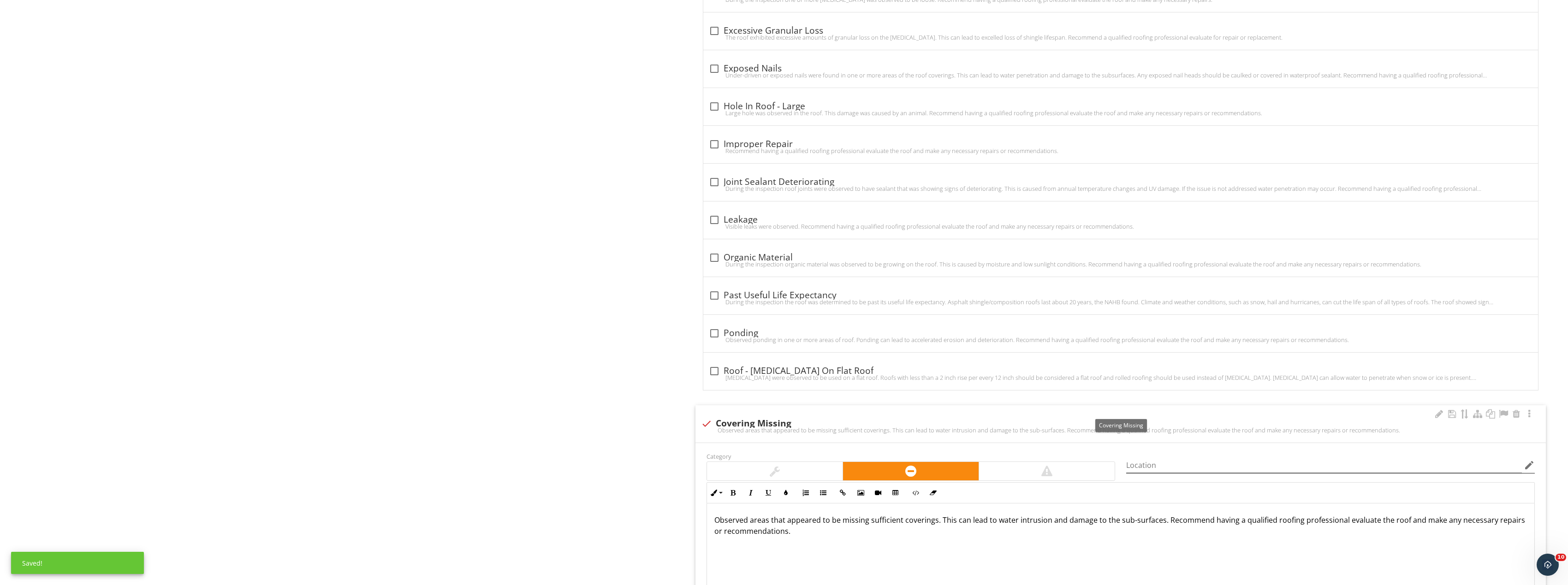
scroll to position [1042, 0]
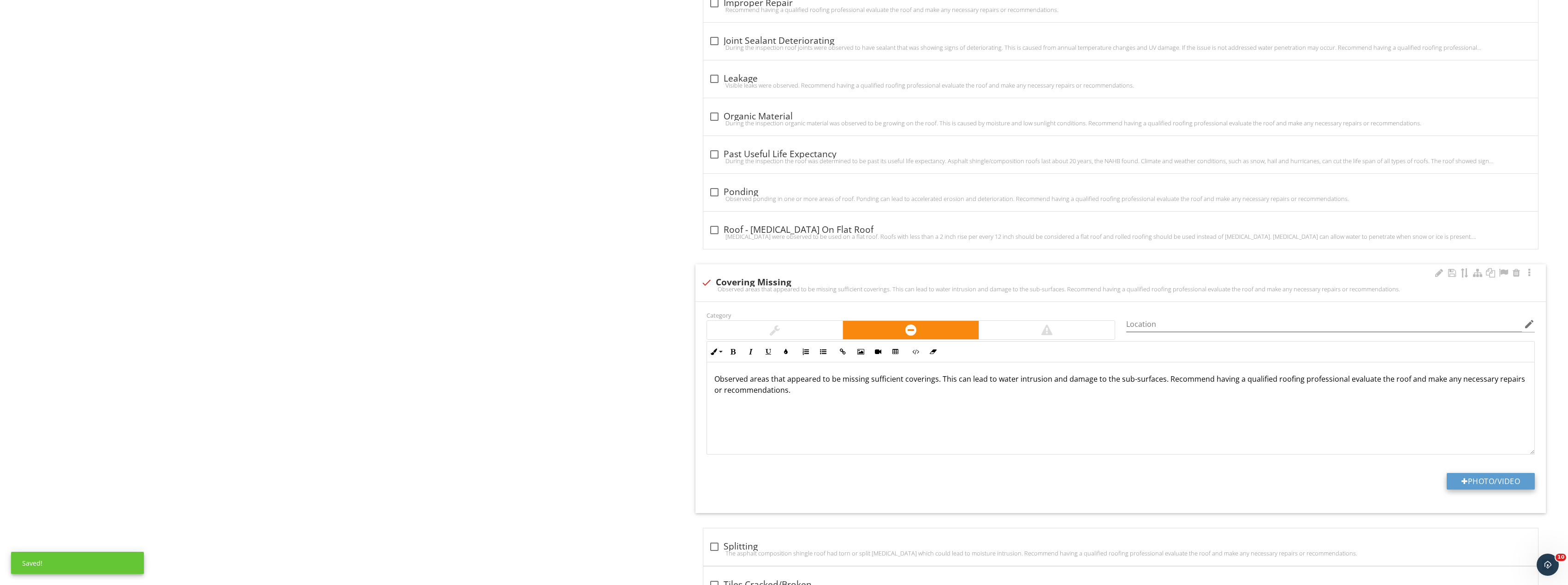
click at [1480, 484] on button "Photo/Video" at bounding box center [1490, 481] width 88 height 17
type input "C:\fakepath\Image_20250927170205_8347_237.jpg"
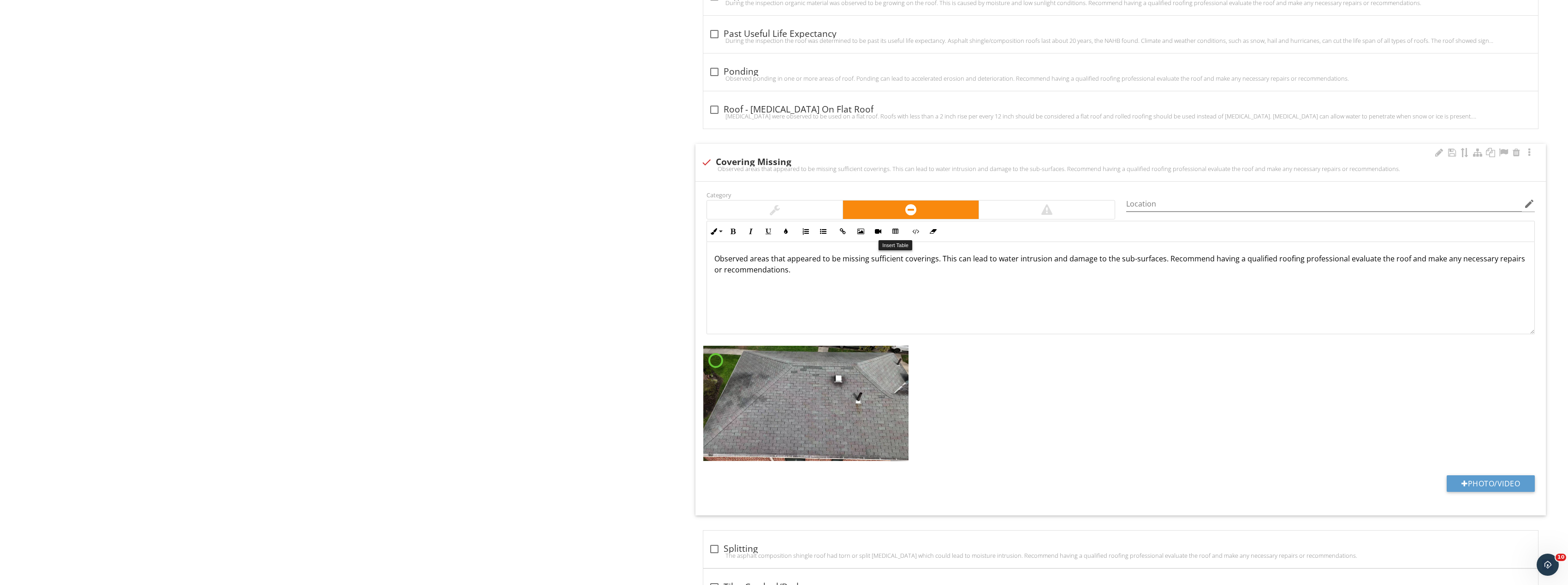
scroll to position [1181, 0]
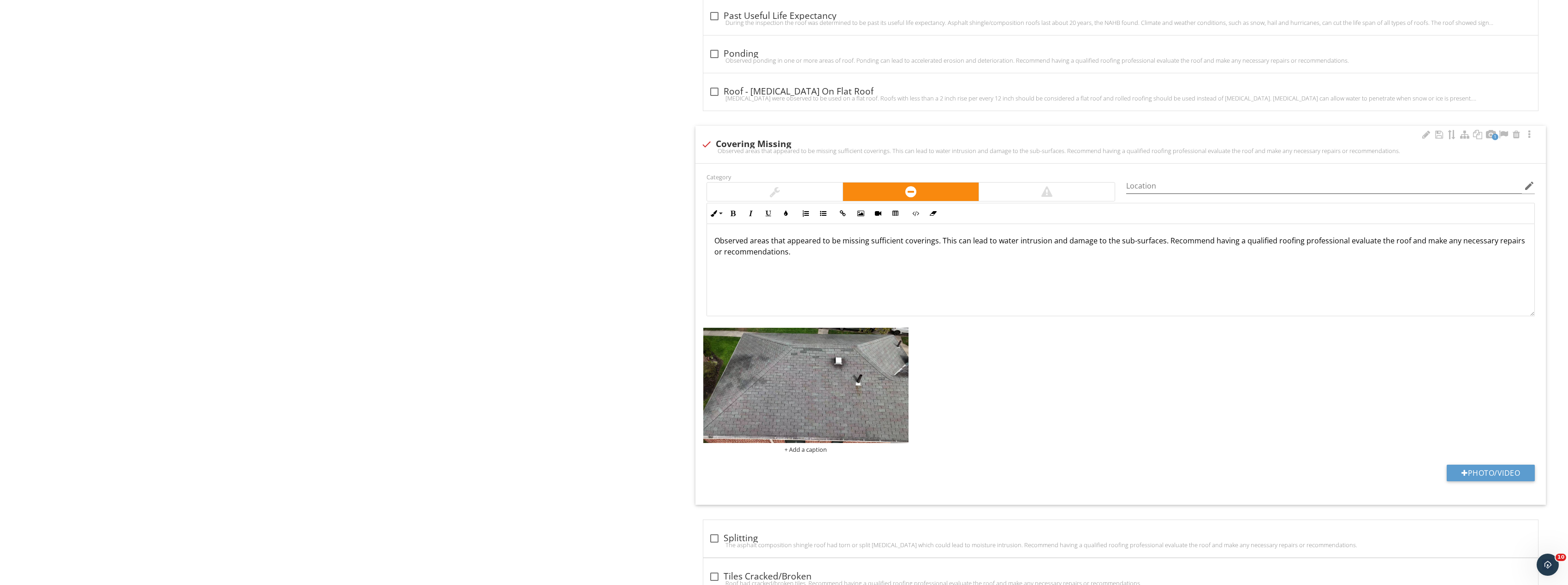
click at [825, 365] on img at bounding box center [805, 385] width 205 height 115
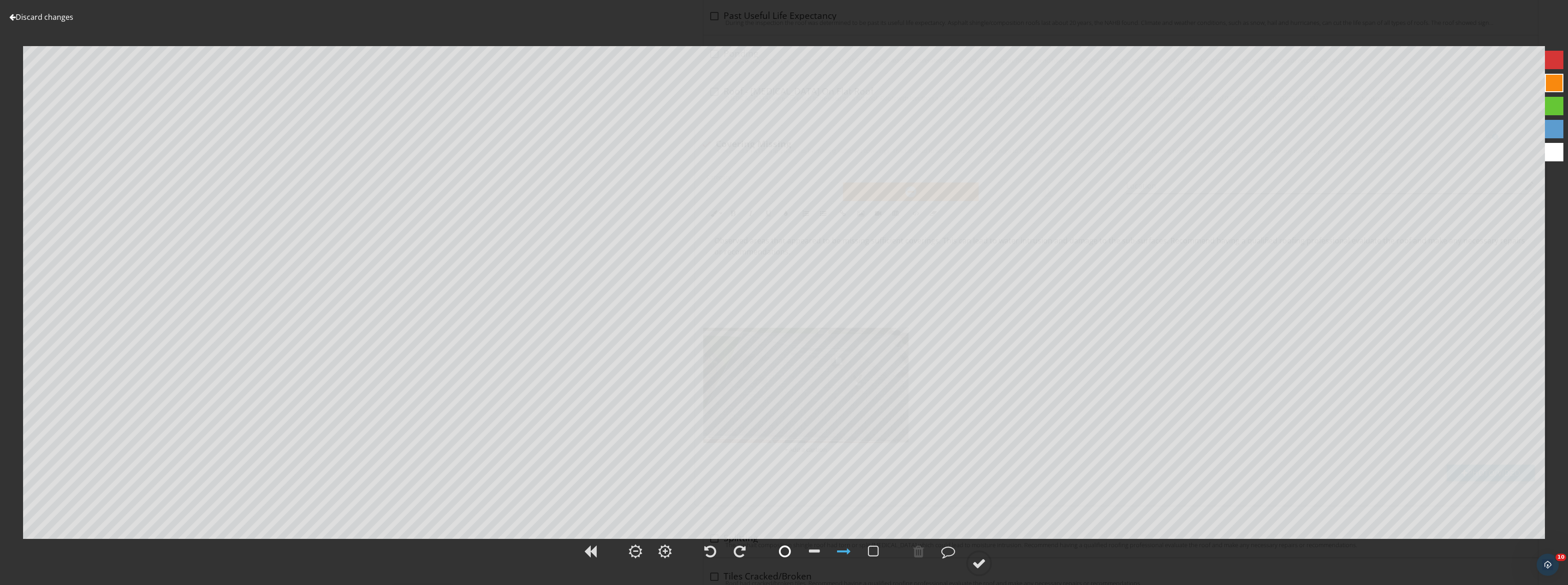
click at [786, 549] on div at bounding box center [784, 552] width 12 height 14
click at [985, 561] on div at bounding box center [979, 563] width 14 height 14
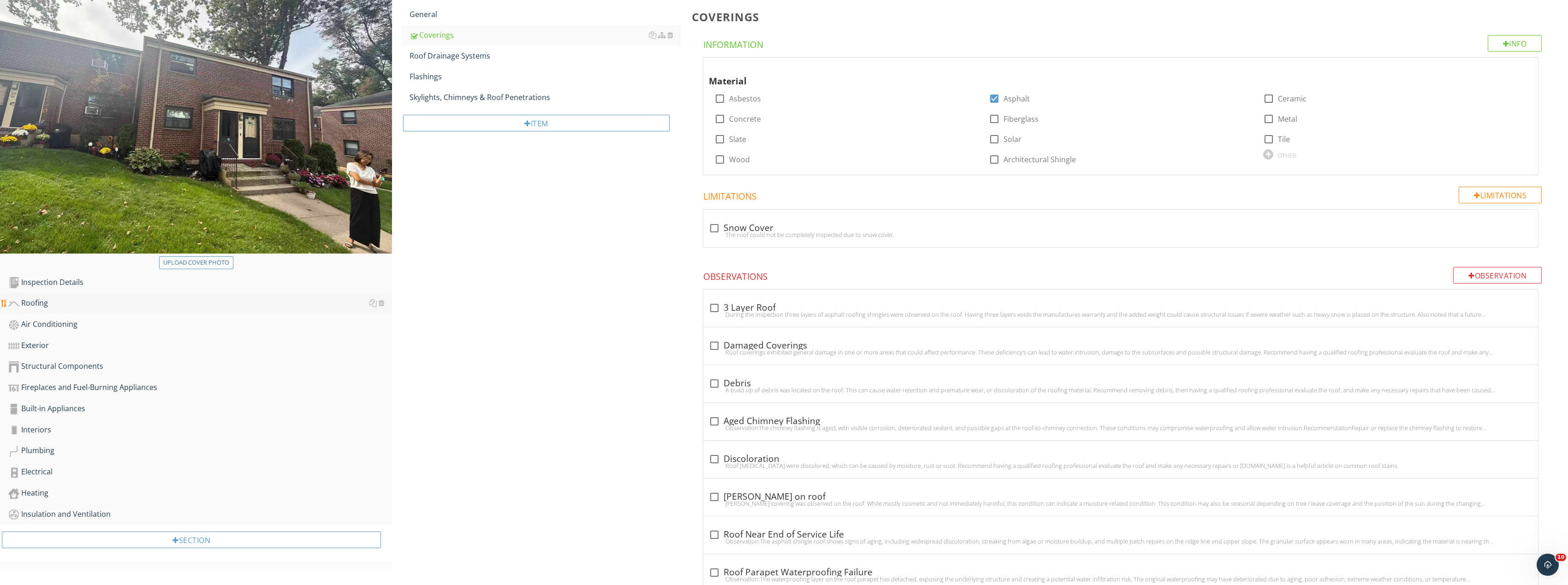
scroll to position [138, 0]
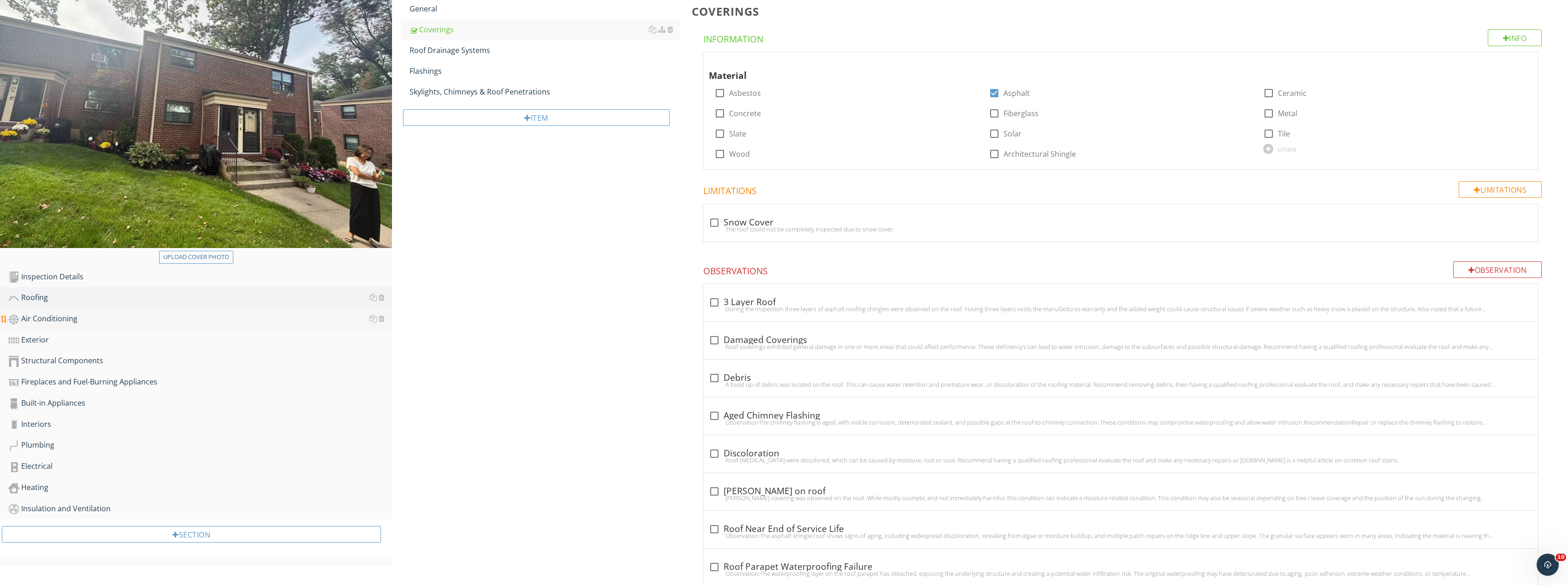
click at [91, 317] on div "Air Conditioning" at bounding box center [200, 319] width 383 height 12
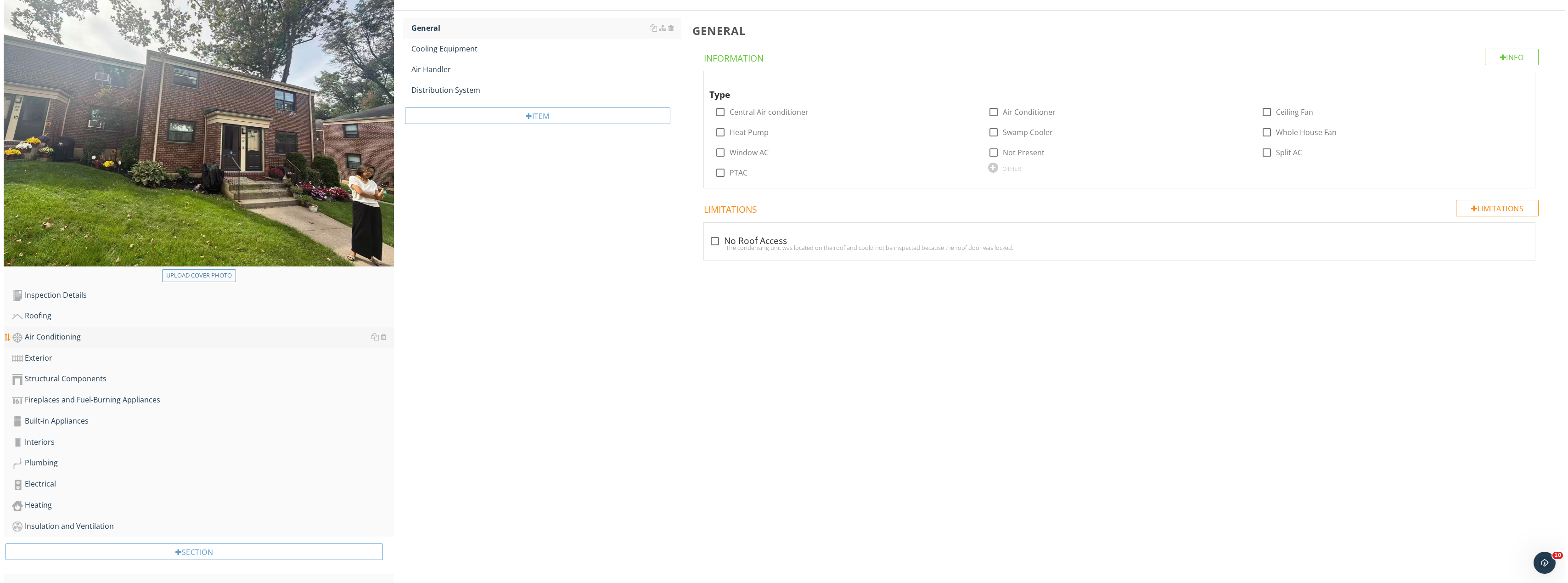
scroll to position [119, 0]
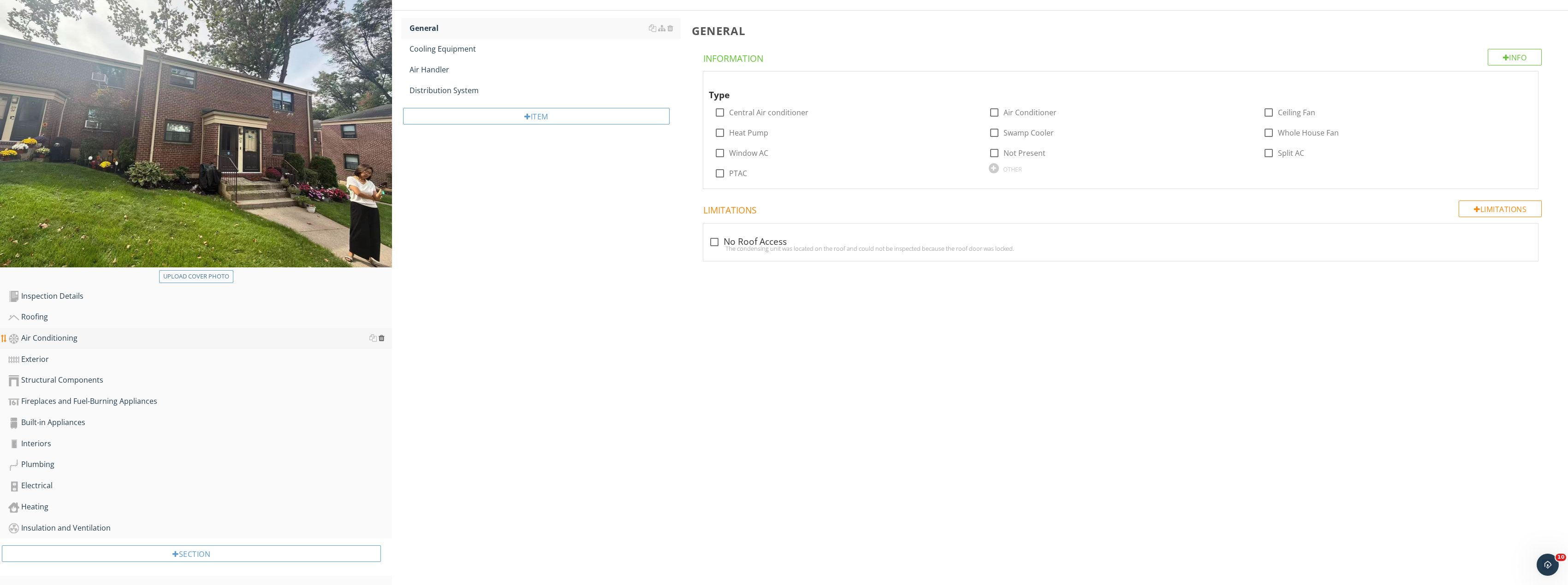
click at [382, 337] on div at bounding box center [382, 338] width 6 height 7
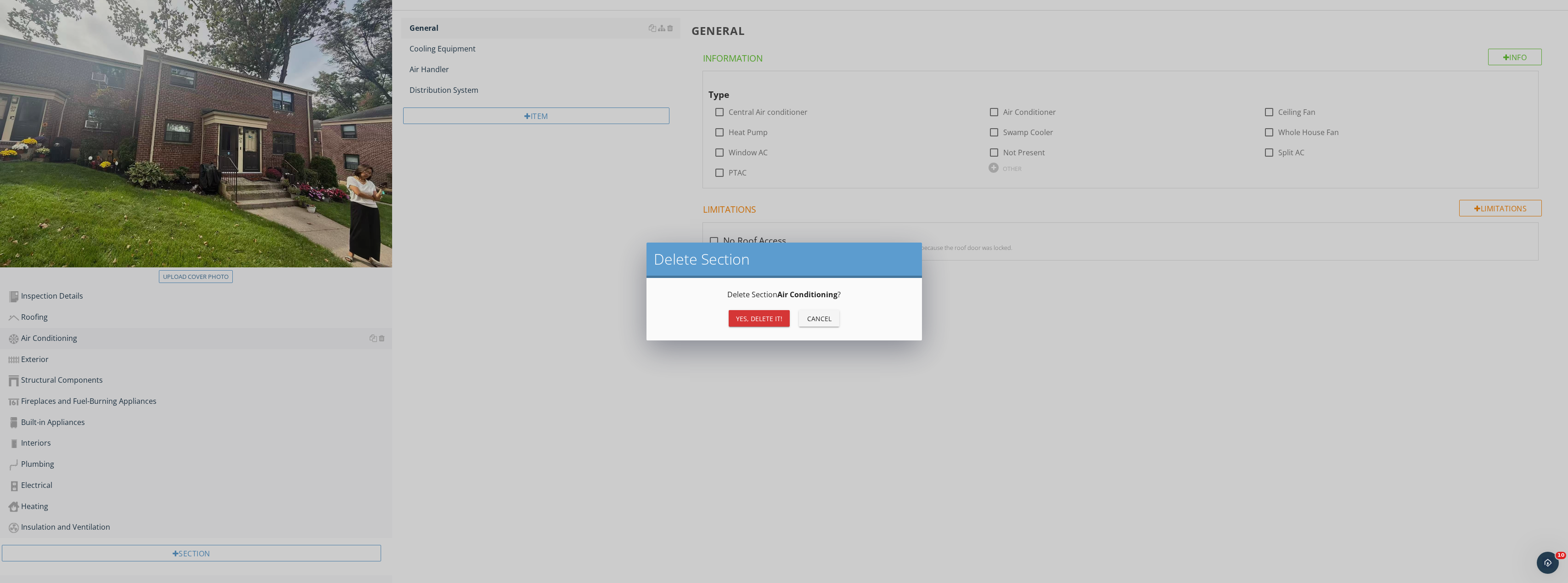
click at [764, 319] on div "Yes, Delete it!" at bounding box center [759, 319] width 46 height 10
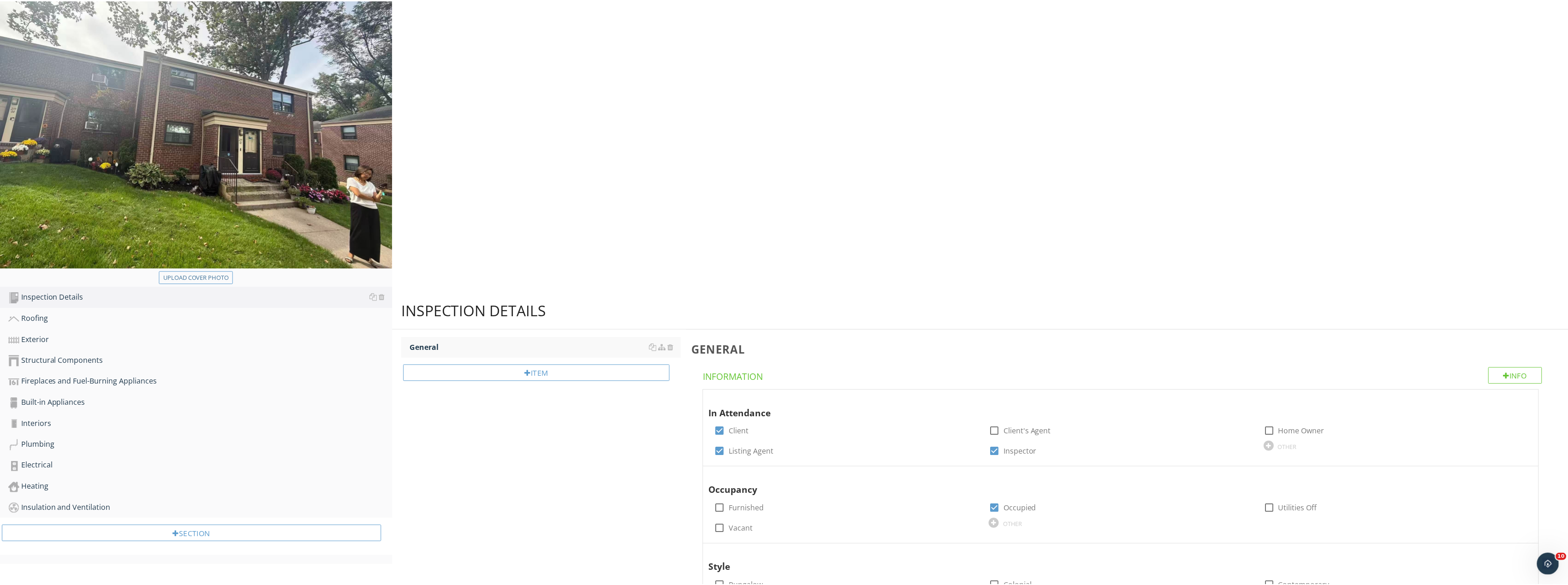
scroll to position [98, 0]
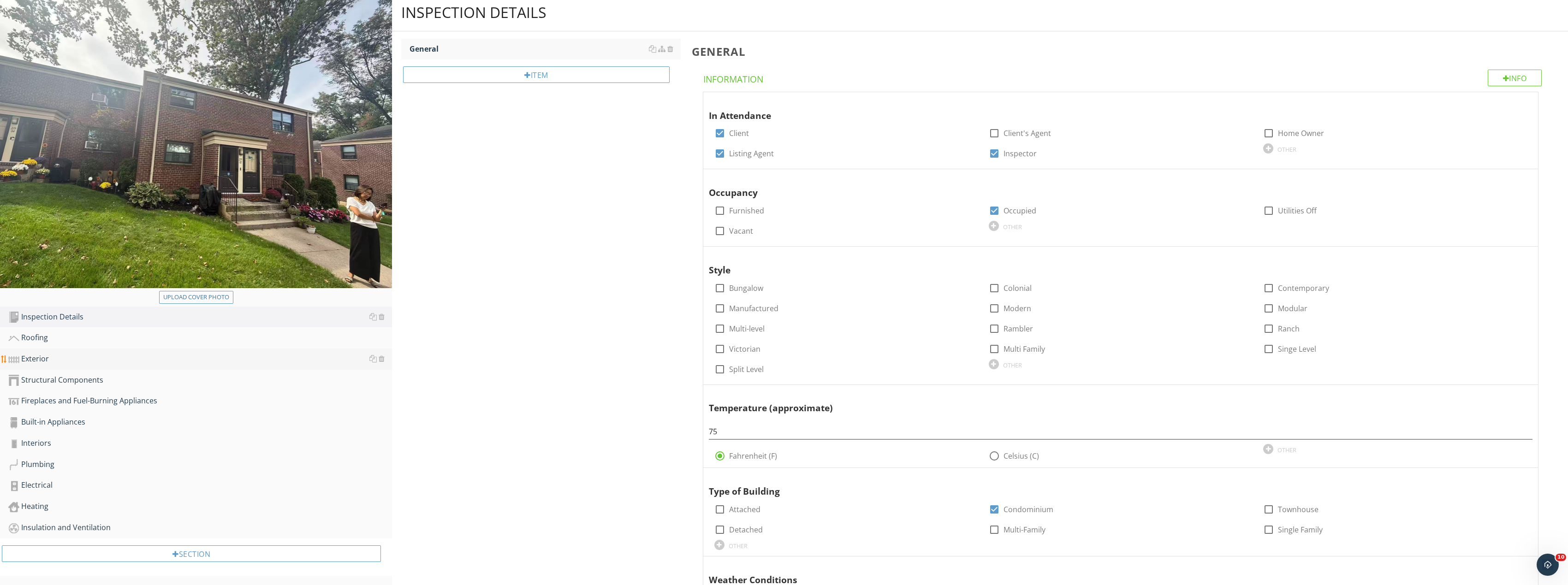
click at [62, 367] on link "Exterior" at bounding box center [200, 359] width 383 height 21
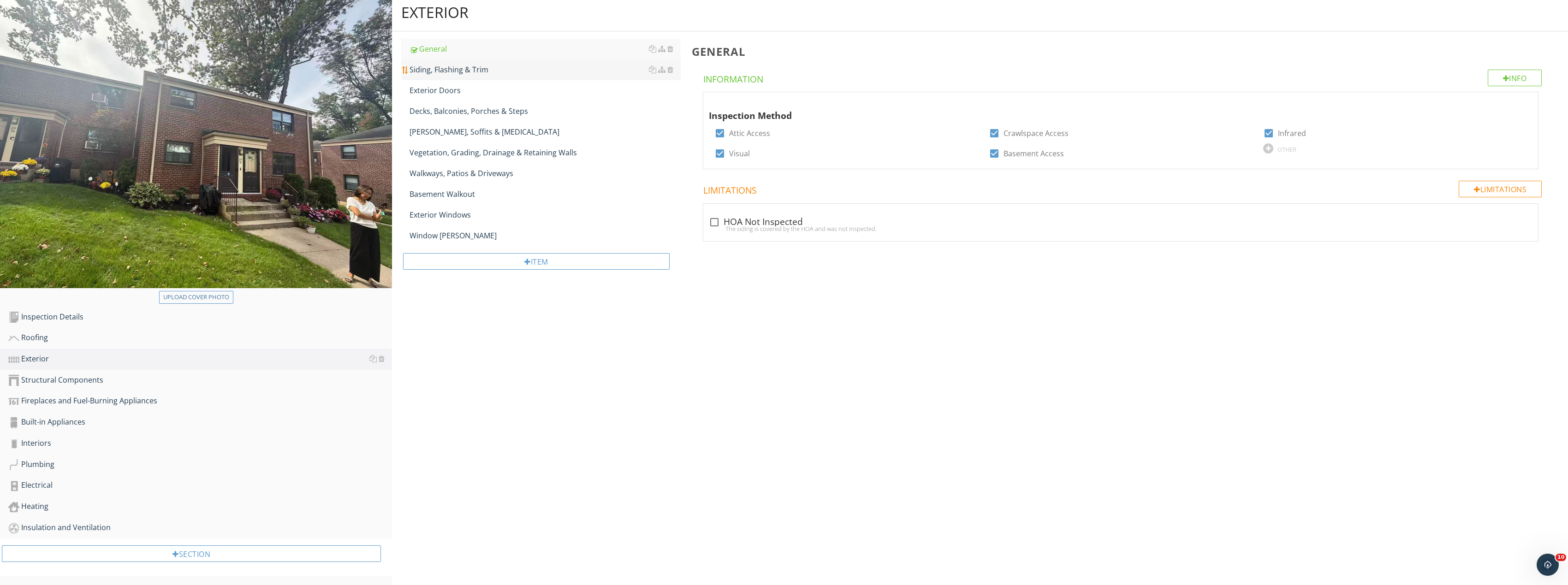
click at [490, 68] on div "Siding, Flashing & Trim" at bounding box center [545, 69] width 271 height 11
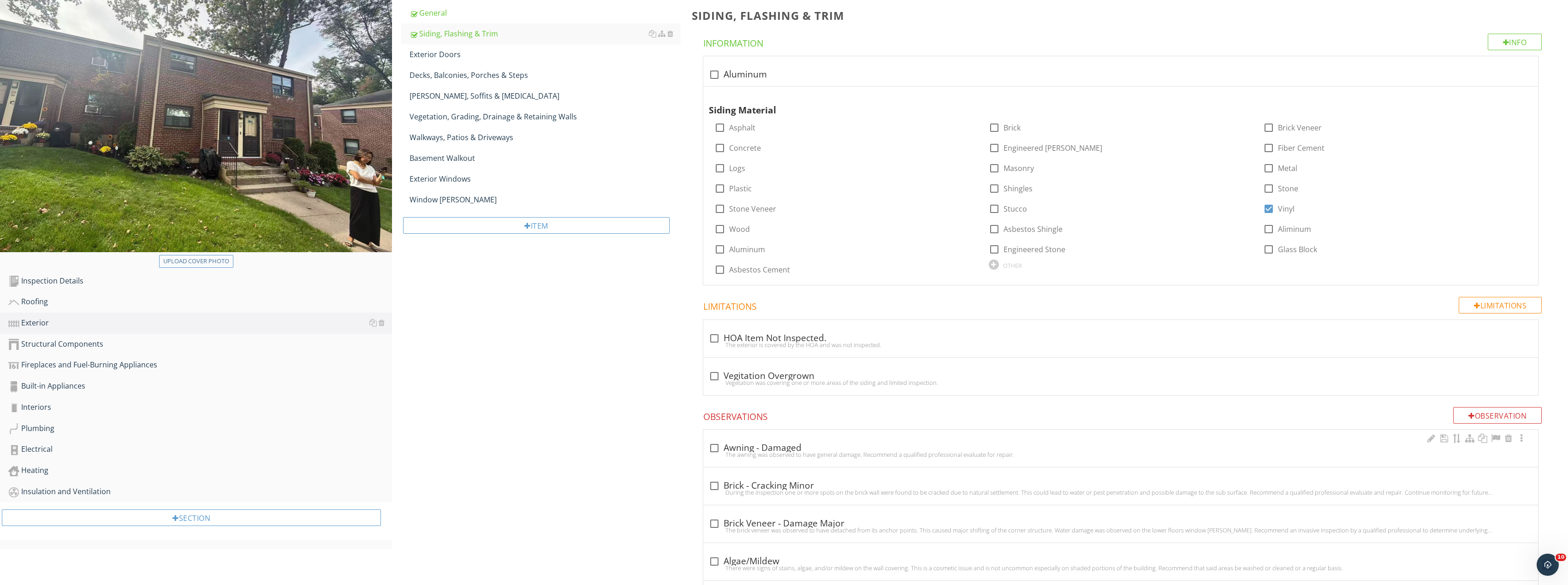
scroll to position [236, 0]
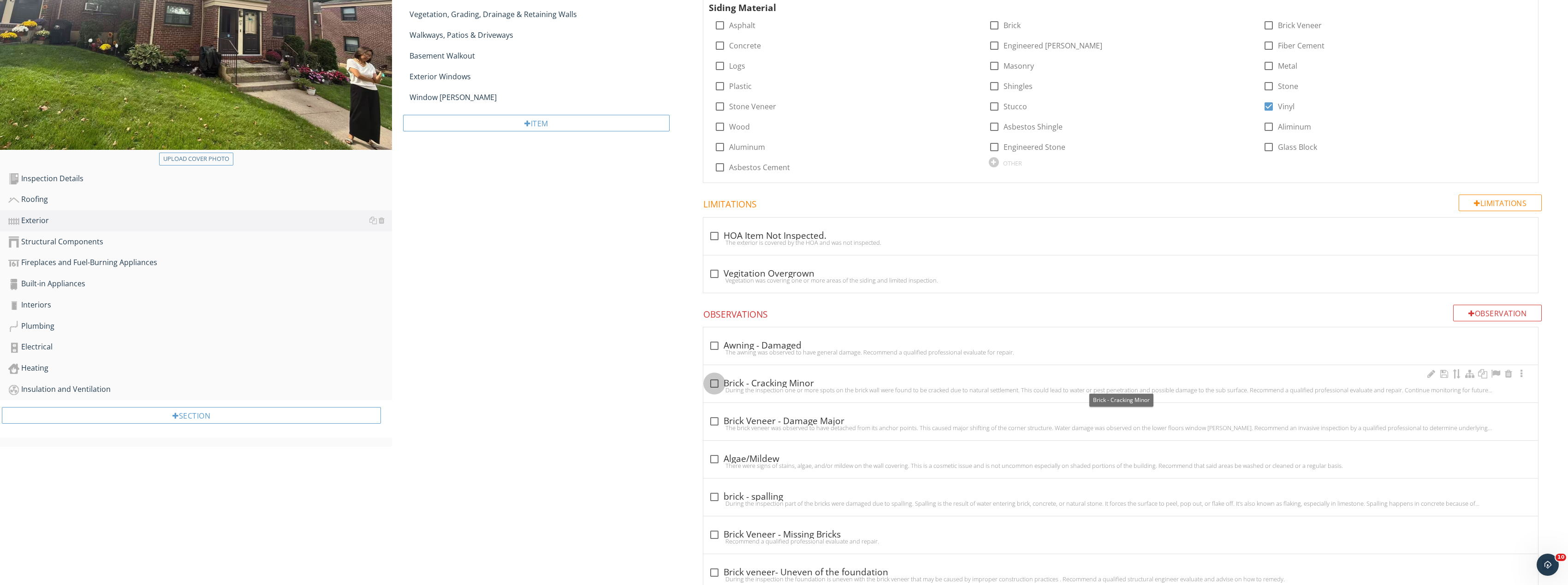
click at [714, 383] on div at bounding box center [714, 383] width 16 height 16
checkbox input "true"
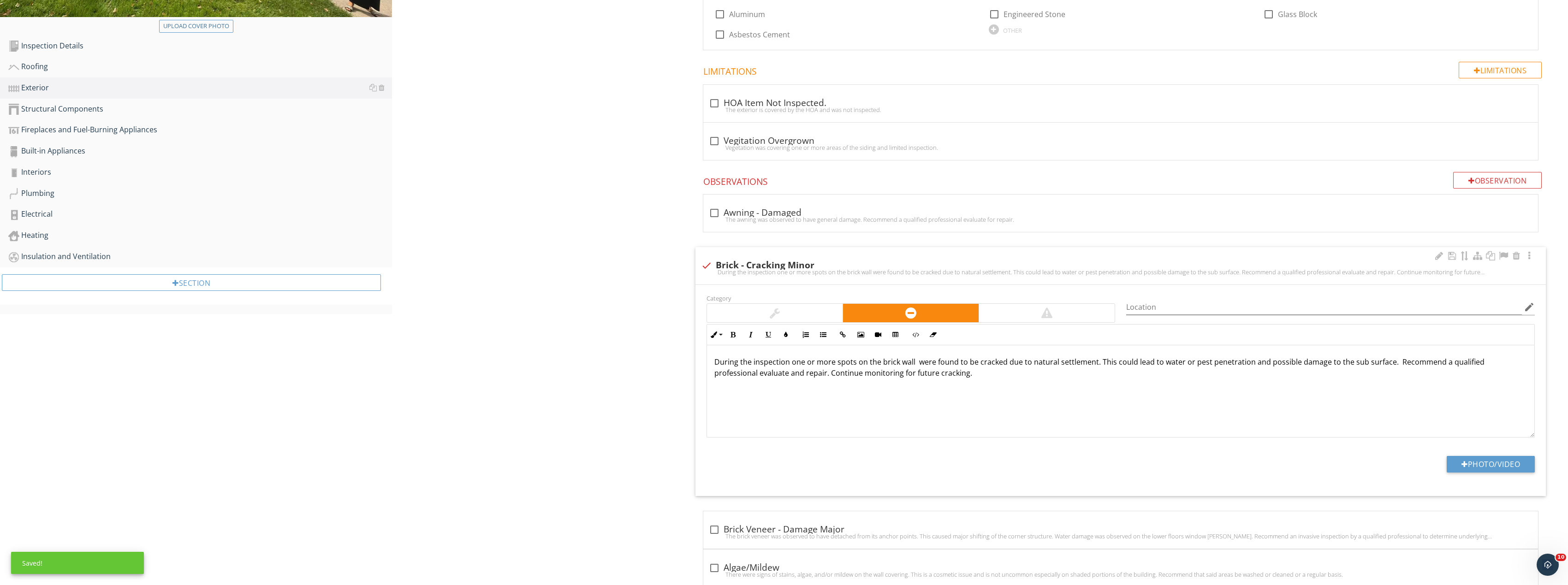
scroll to position [375, 0]
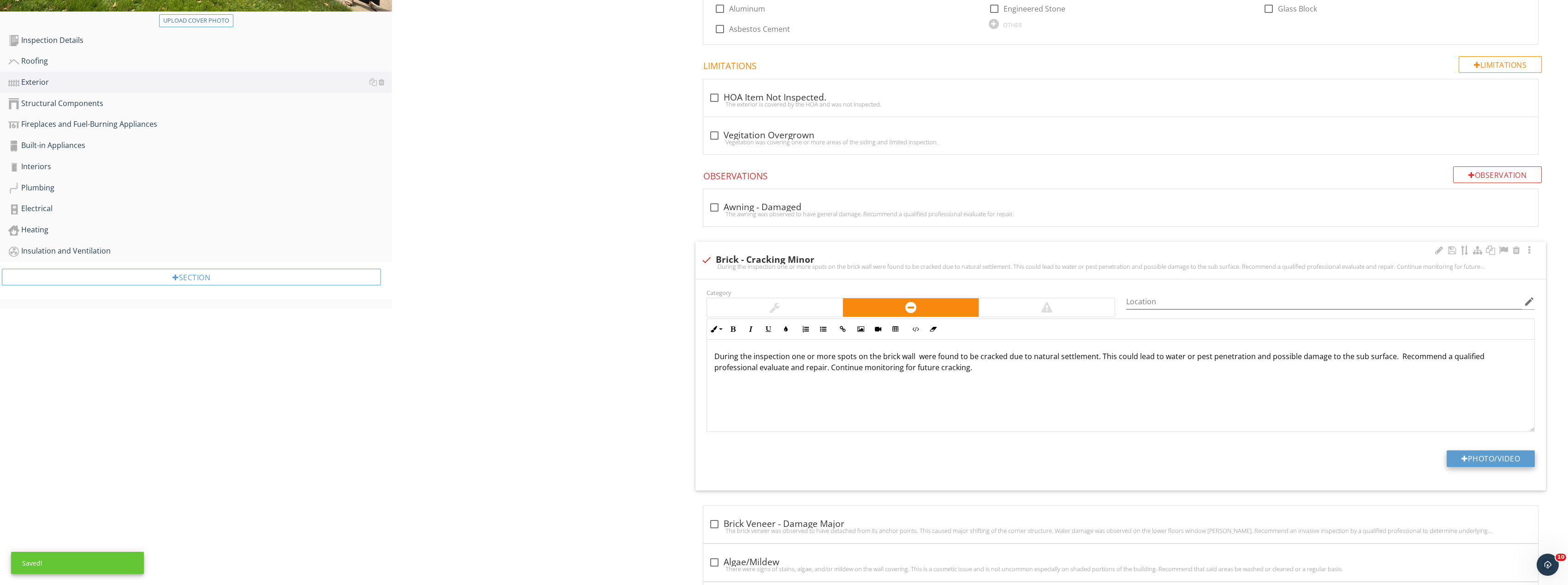
click at [1489, 465] on button "Photo/Video" at bounding box center [1490, 458] width 88 height 17
type input "C:\fakepath\Image_20250927170200_8344_237.jpg"
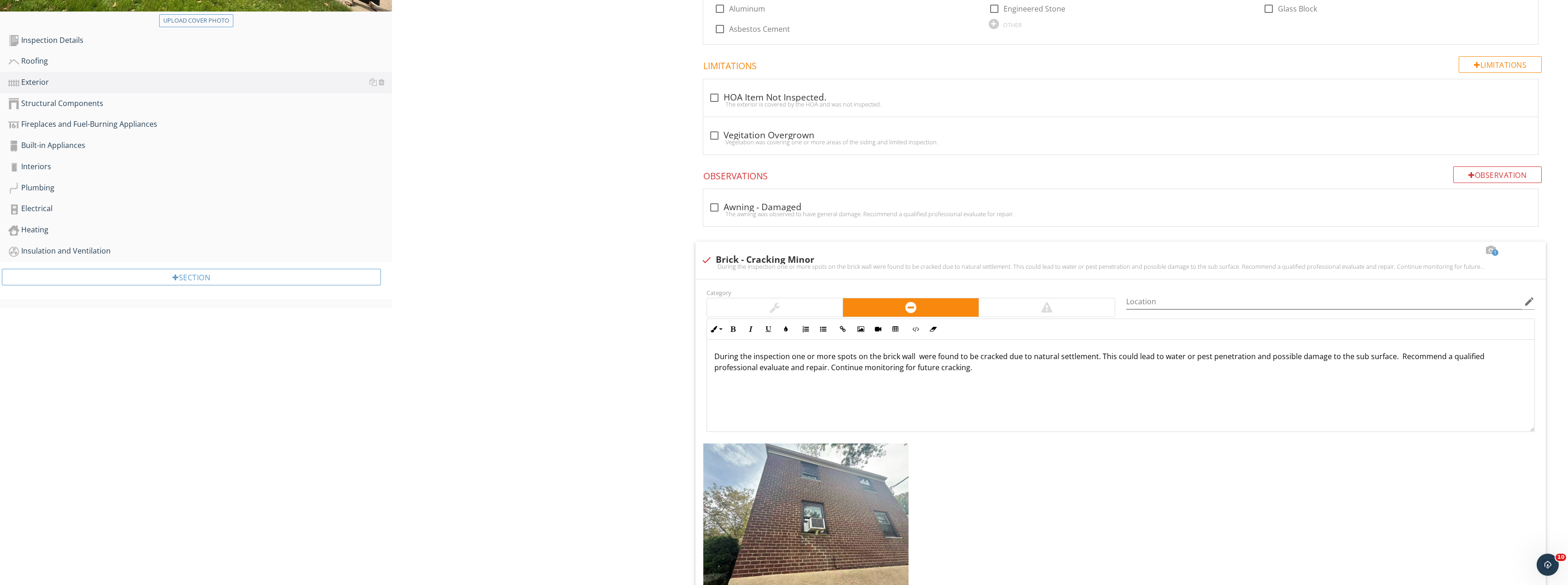
scroll to position [145, 0]
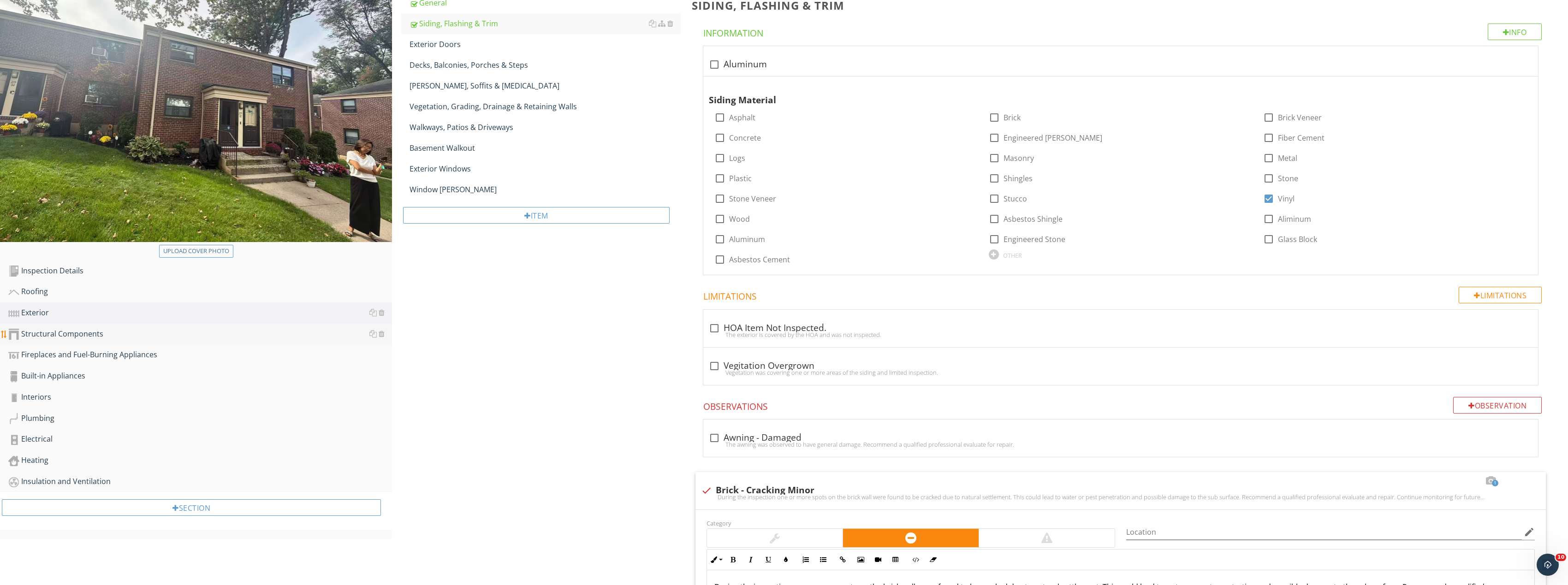
click at [114, 328] on div "Structural Components" at bounding box center [200, 334] width 383 height 12
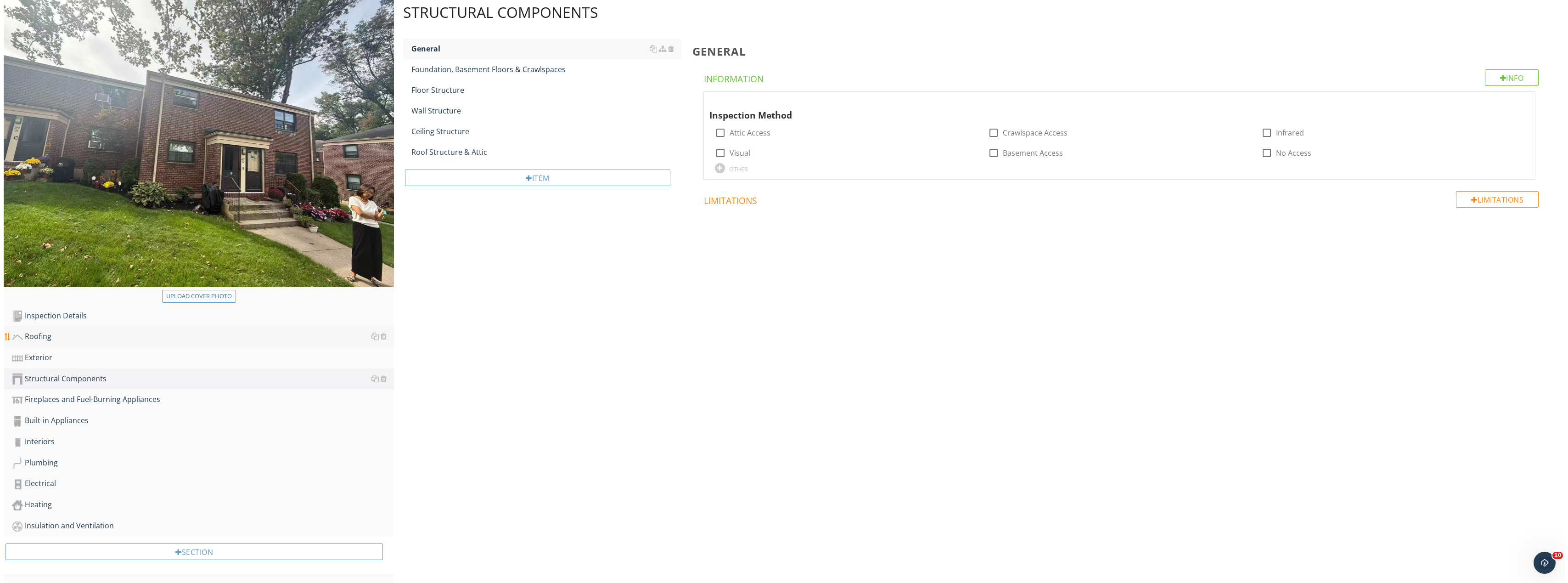
scroll to position [98, 0]
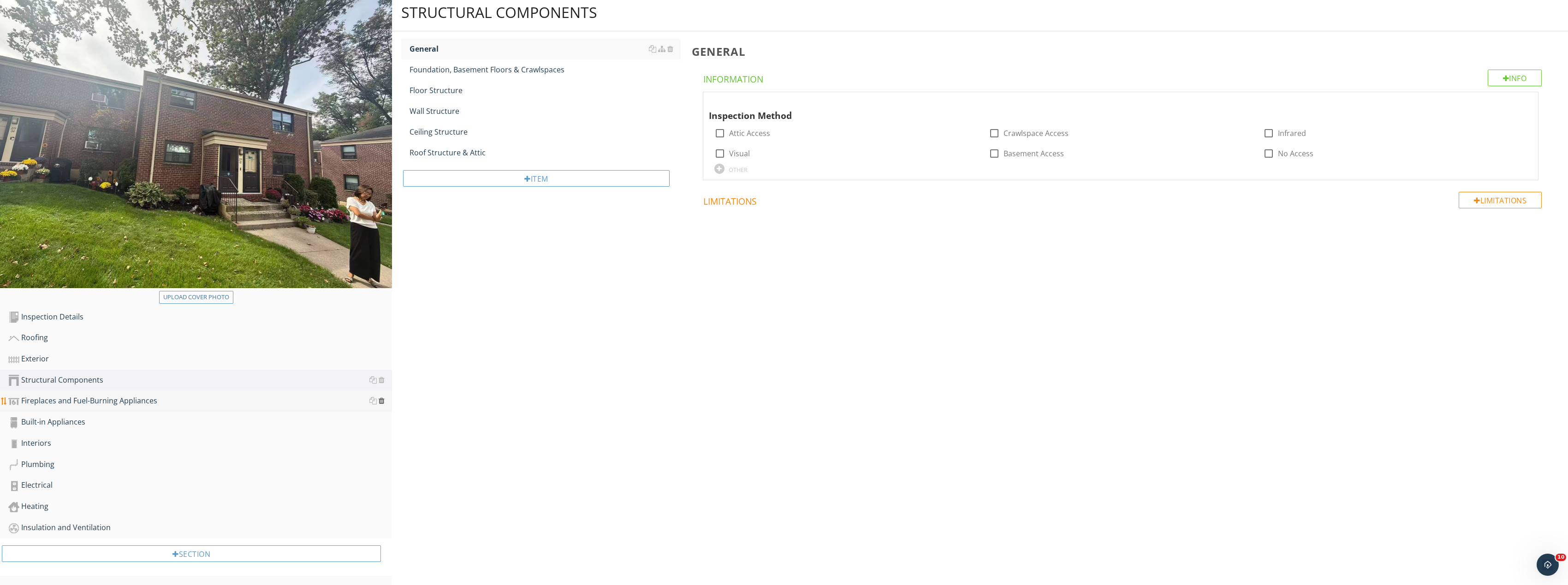
click at [381, 401] on div at bounding box center [382, 401] width 6 height 7
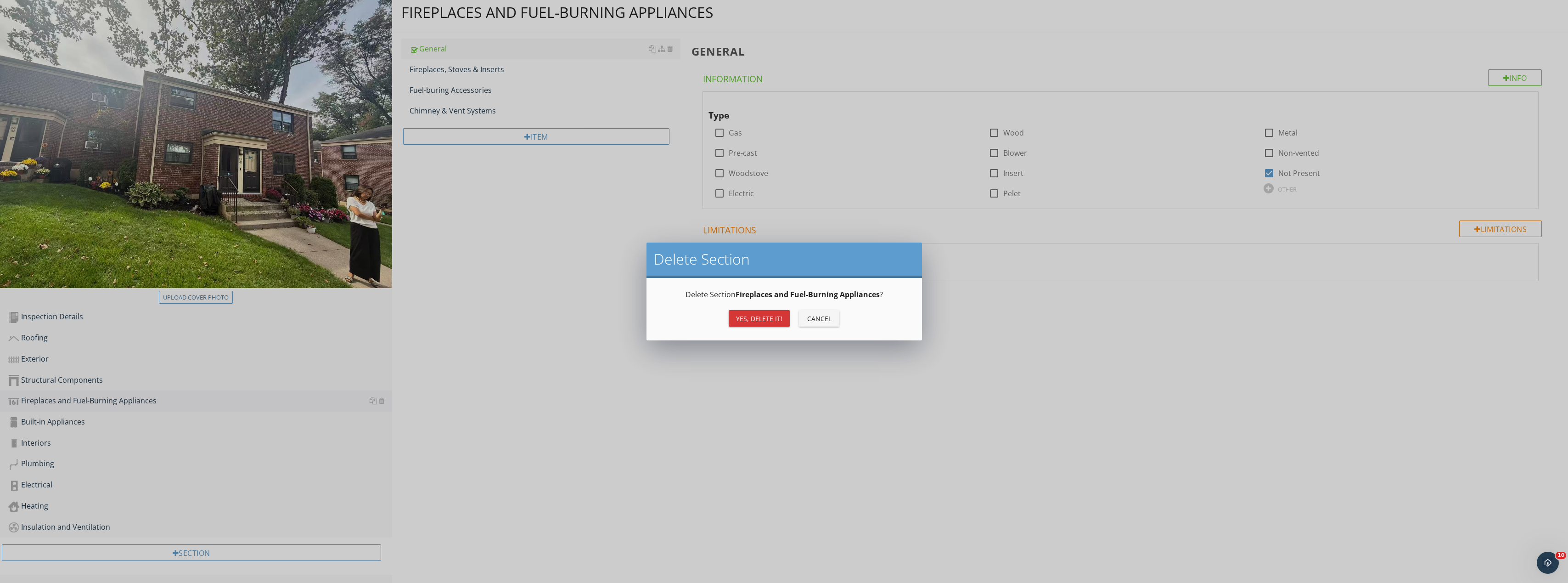
click at [762, 318] on div "Yes, Delete it!" at bounding box center [759, 319] width 46 height 10
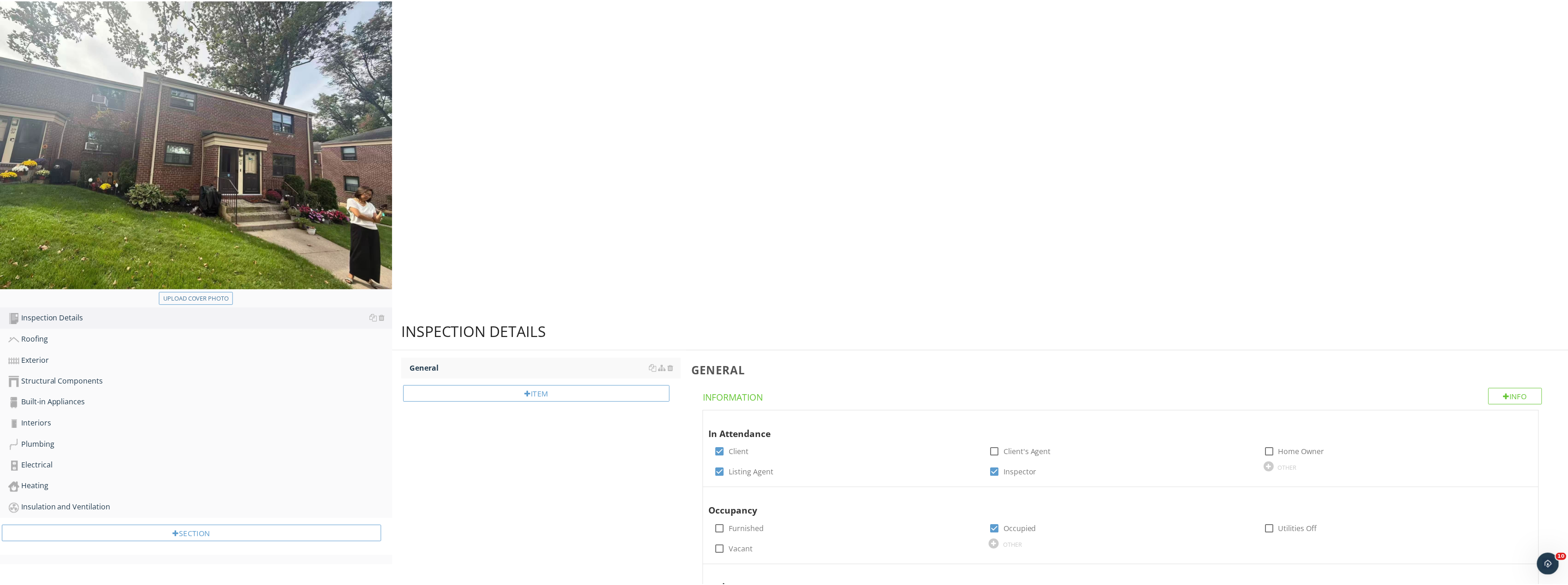
scroll to position [77, 0]
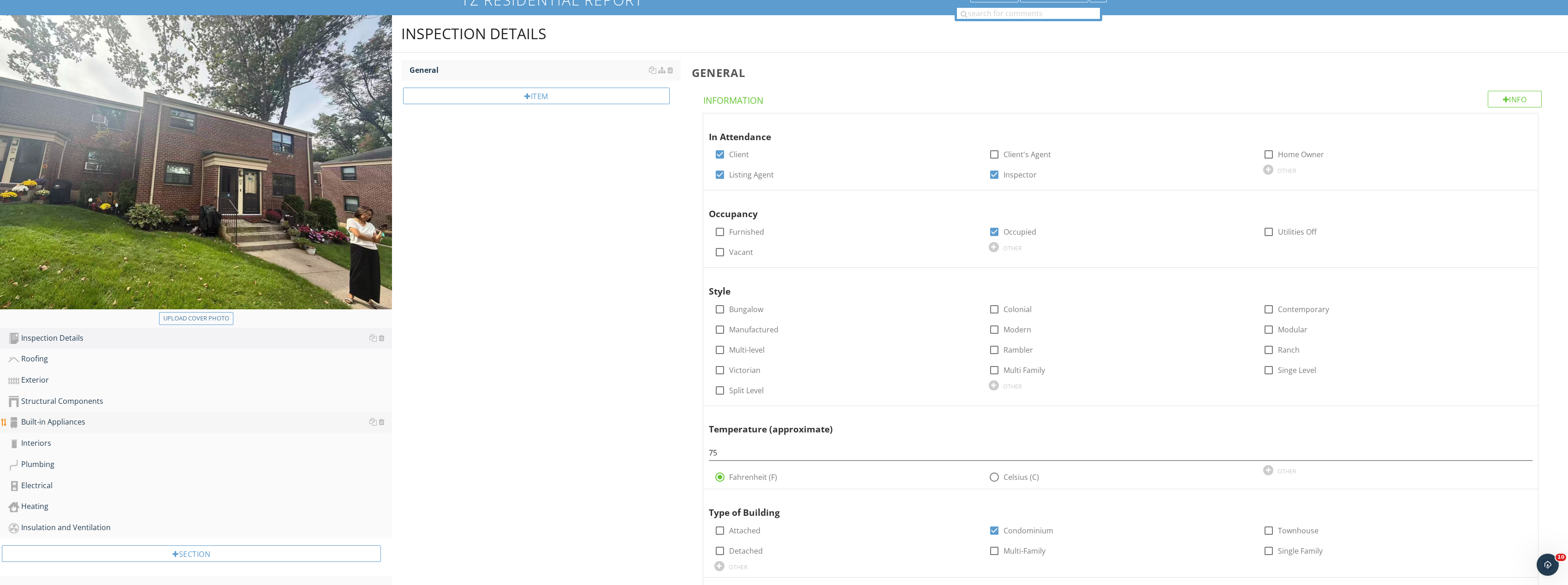
click at [256, 416] on link "Built-in Appliances" at bounding box center [200, 422] width 383 height 21
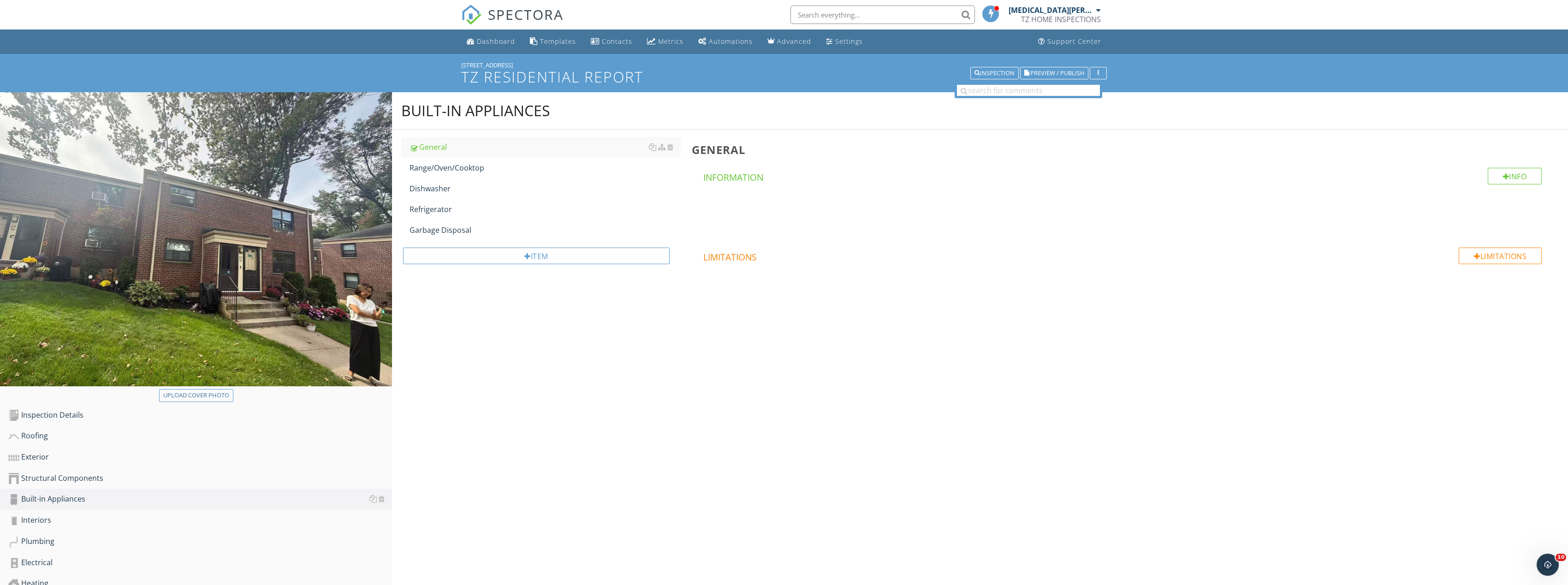
drag, startPoint x: 478, startPoint y: 166, endPoint x: 775, endPoint y: 252, distance: 309.2
click at [477, 166] on div "Range/Oven/Cooktop" at bounding box center [545, 168] width 271 height 11
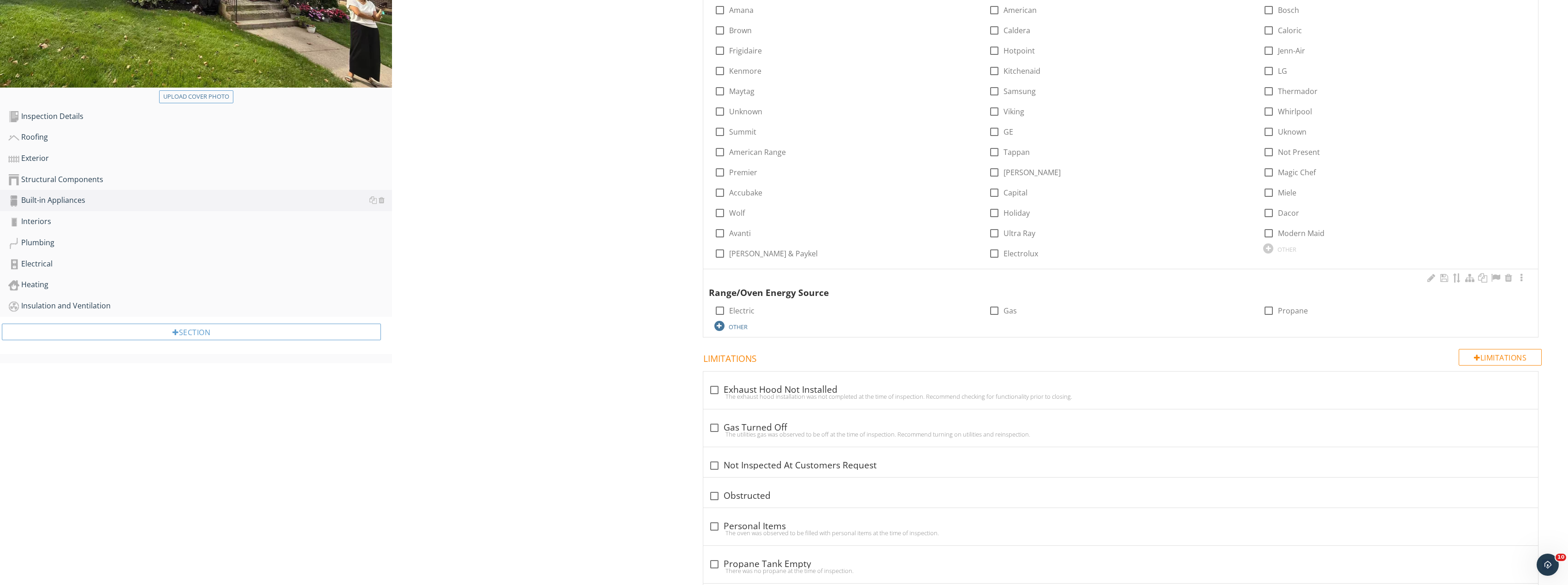
scroll to position [369, 0]
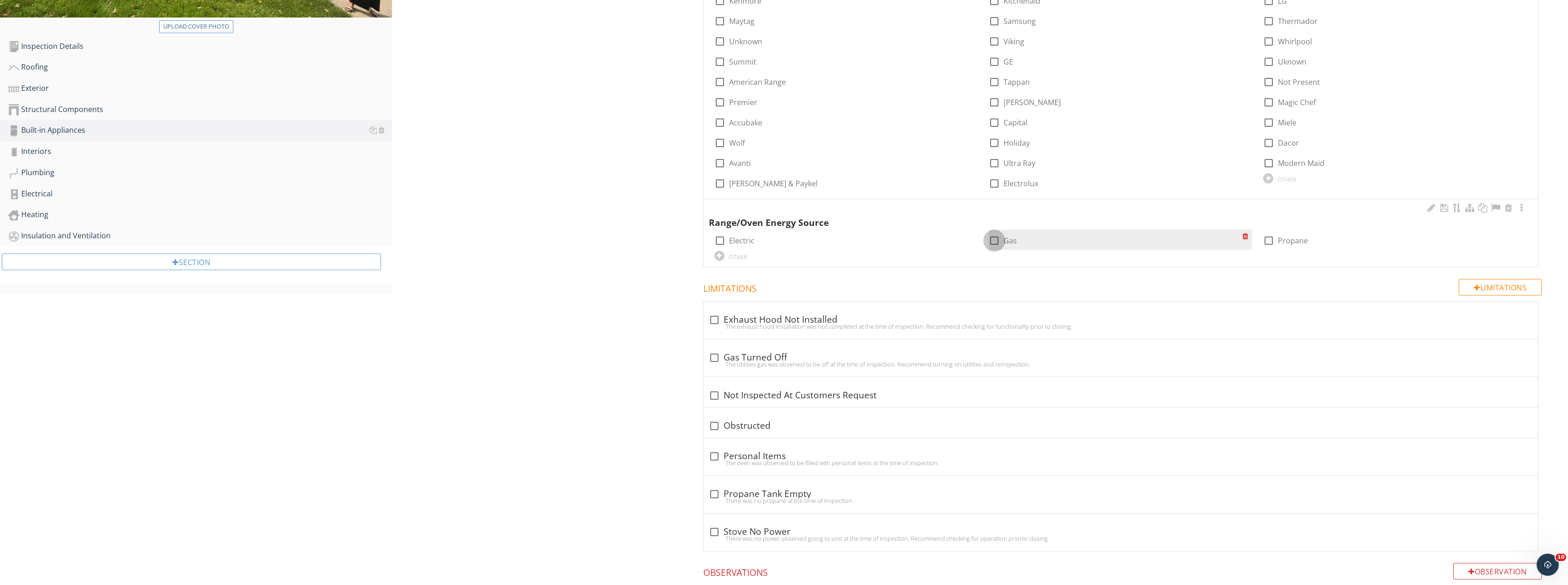
click at [992, 241] on div at bounding box center [994, 240] width 16 height 16
checkbox input "true"
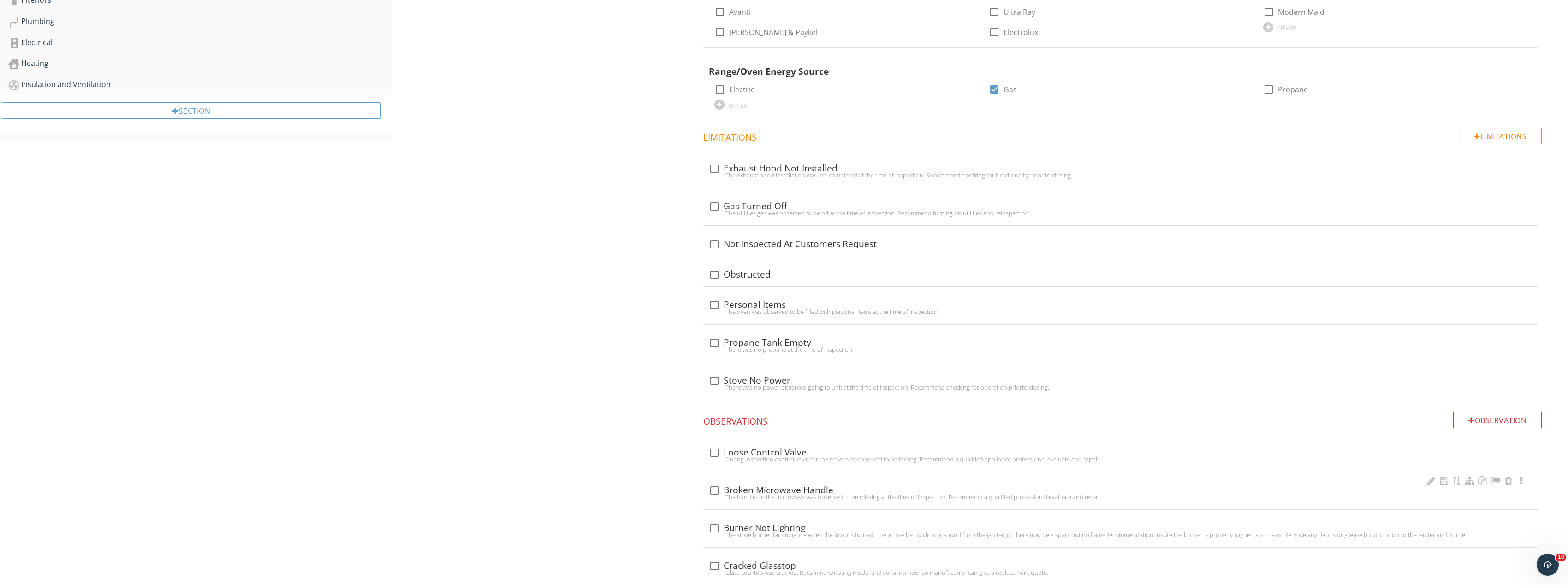
scroll to position [645, 0]
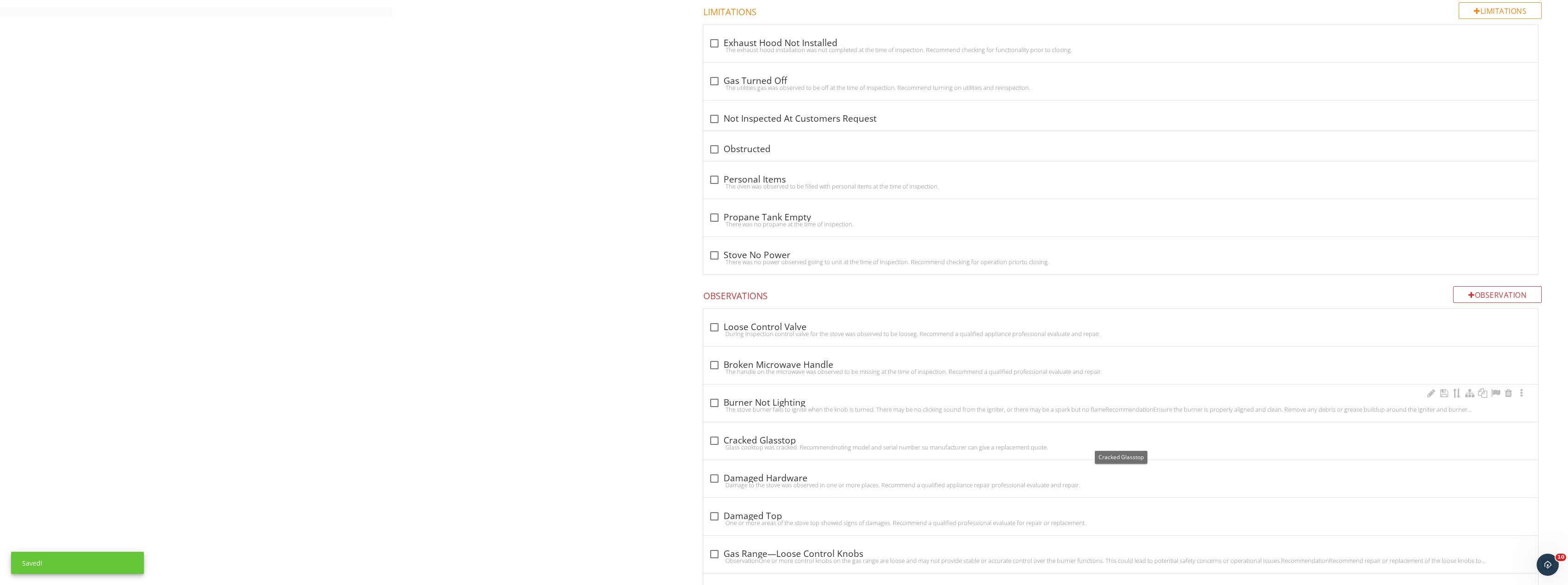
click at [718, 404] on div at bounding box center [714, 403] width 16 height 16
checkbox input "true"
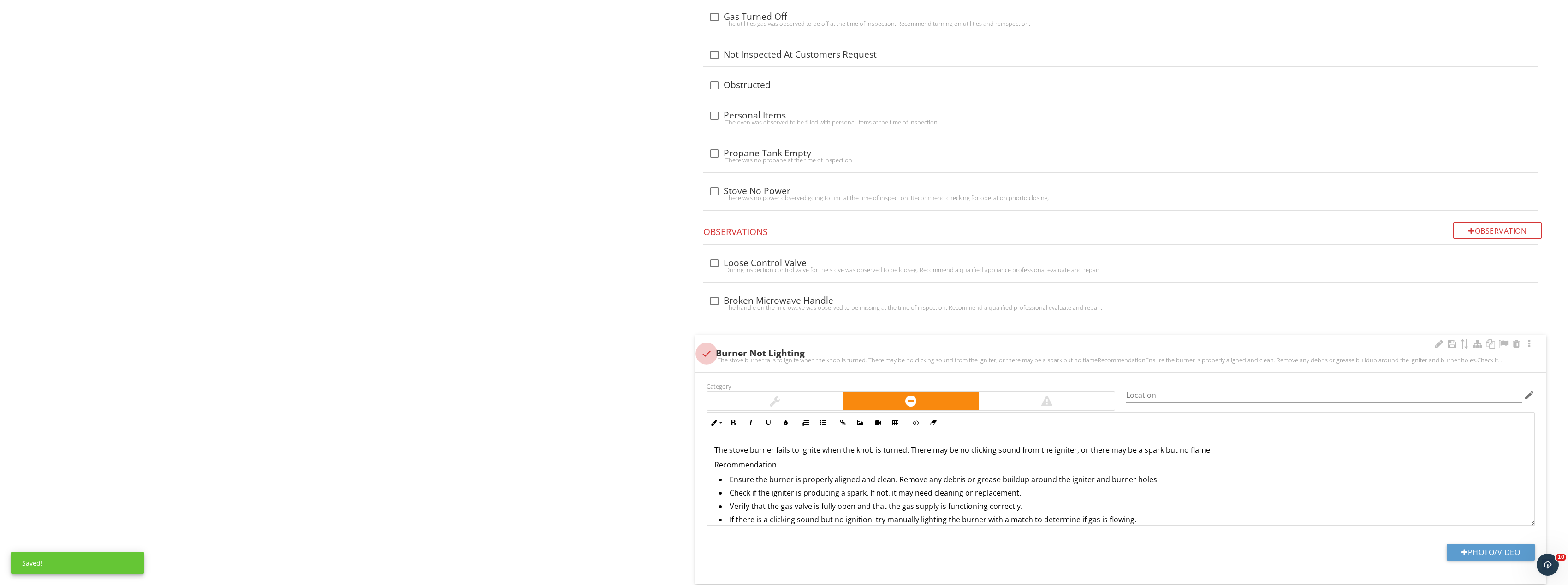
scroll to position [830, 0]
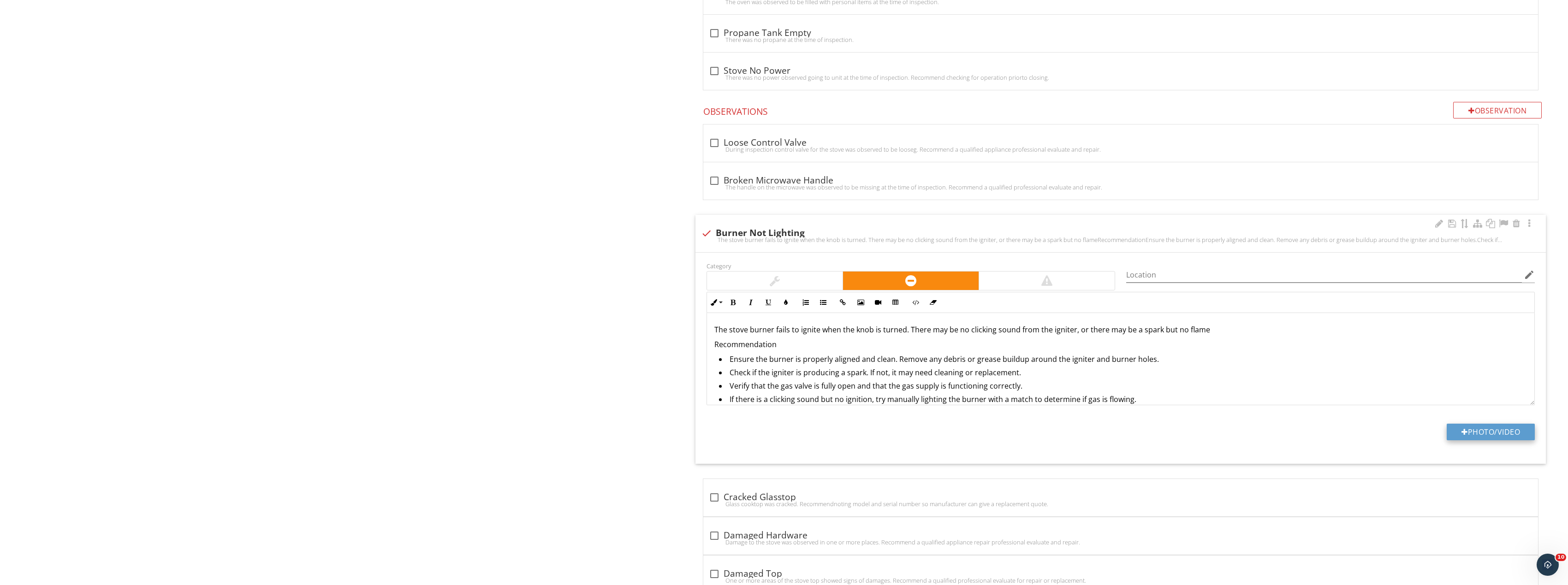
click at [1517, 427] on button "Photo/Video" at bounding box center [1490, 432] width 88 height 17
type input "C:\fakepath\Image_20250927170210_8350_237.jpg"
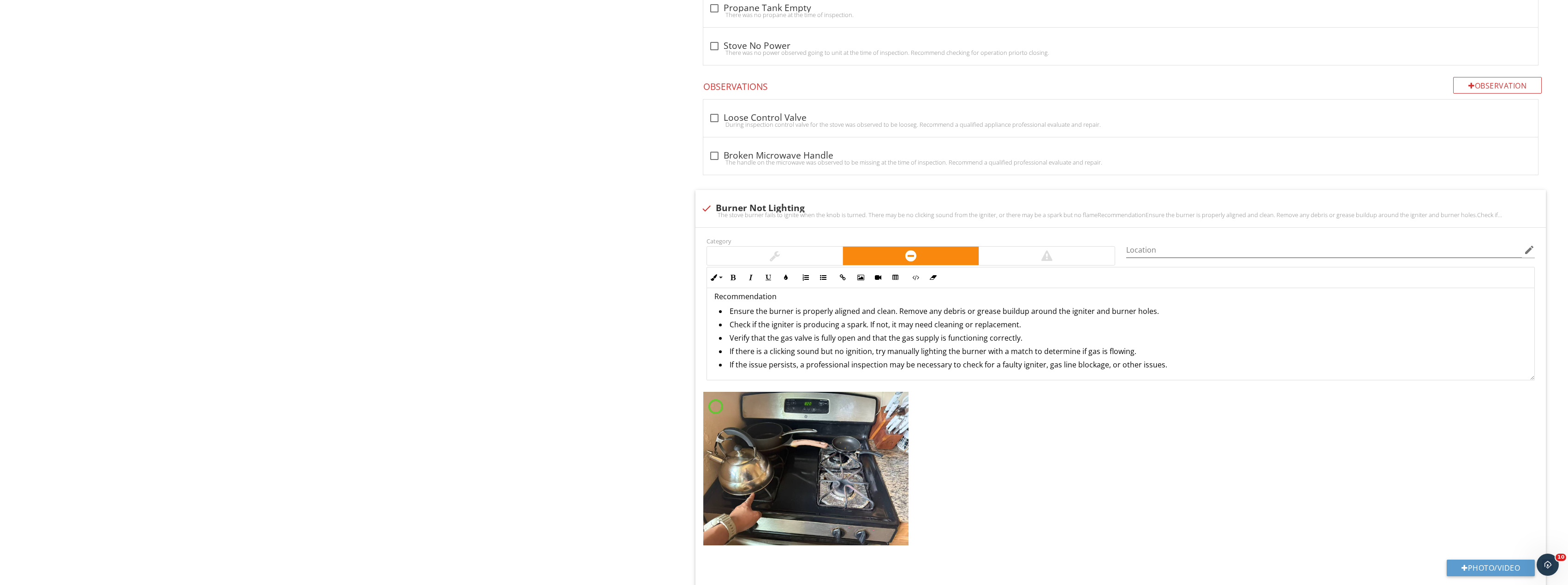
scroll to position [1014, 0]
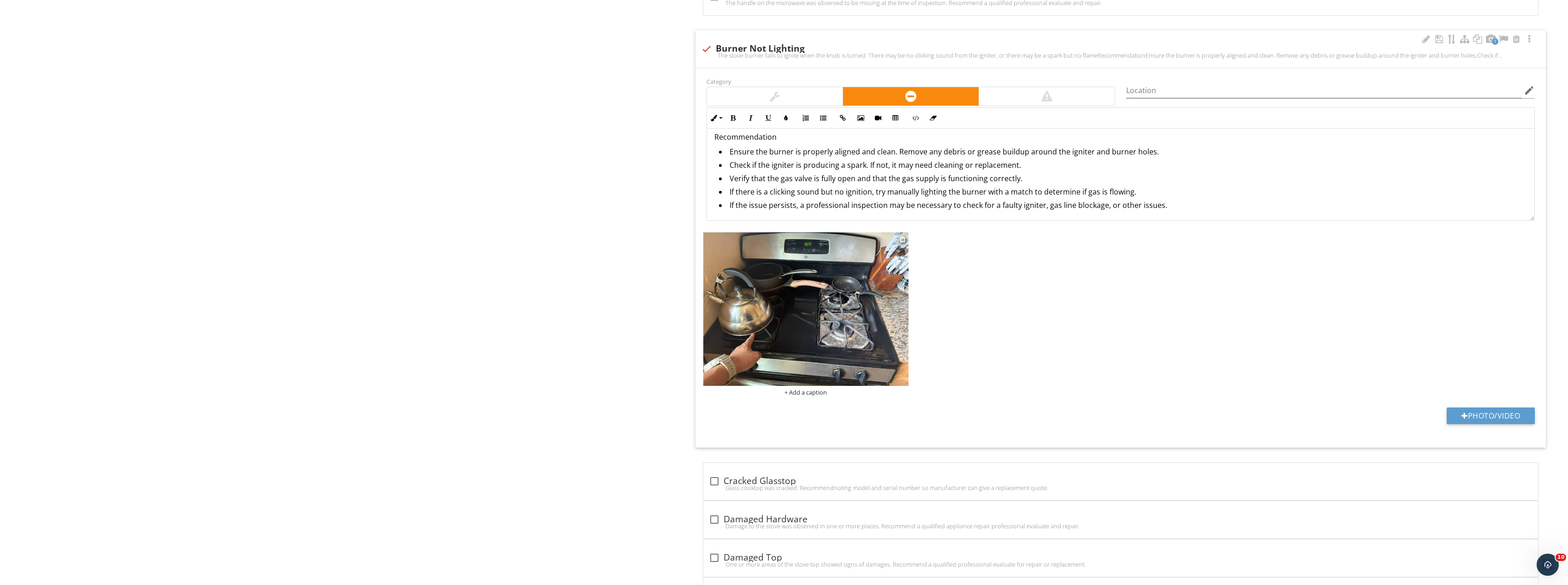
click at [827, 317] on img at bounding box center [805, 310] width 205 height 154
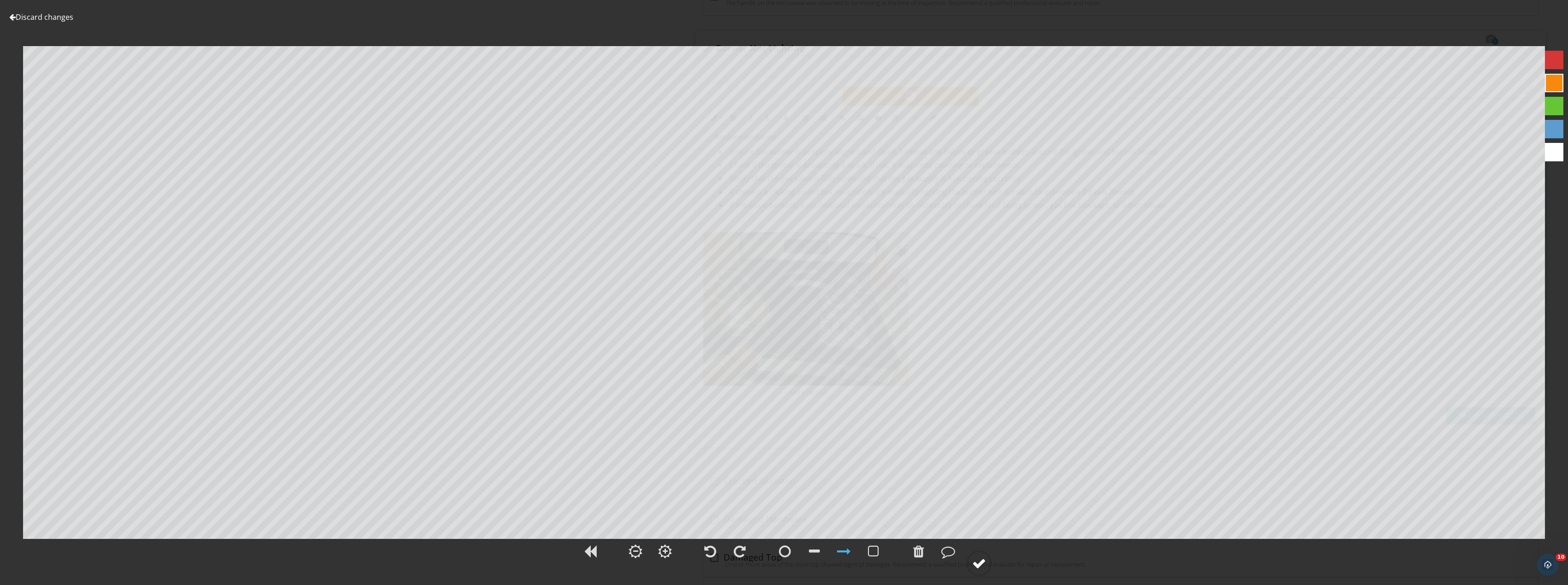
click at [985, 571] on circle at bounding box center [979, 563] width 24 height 24
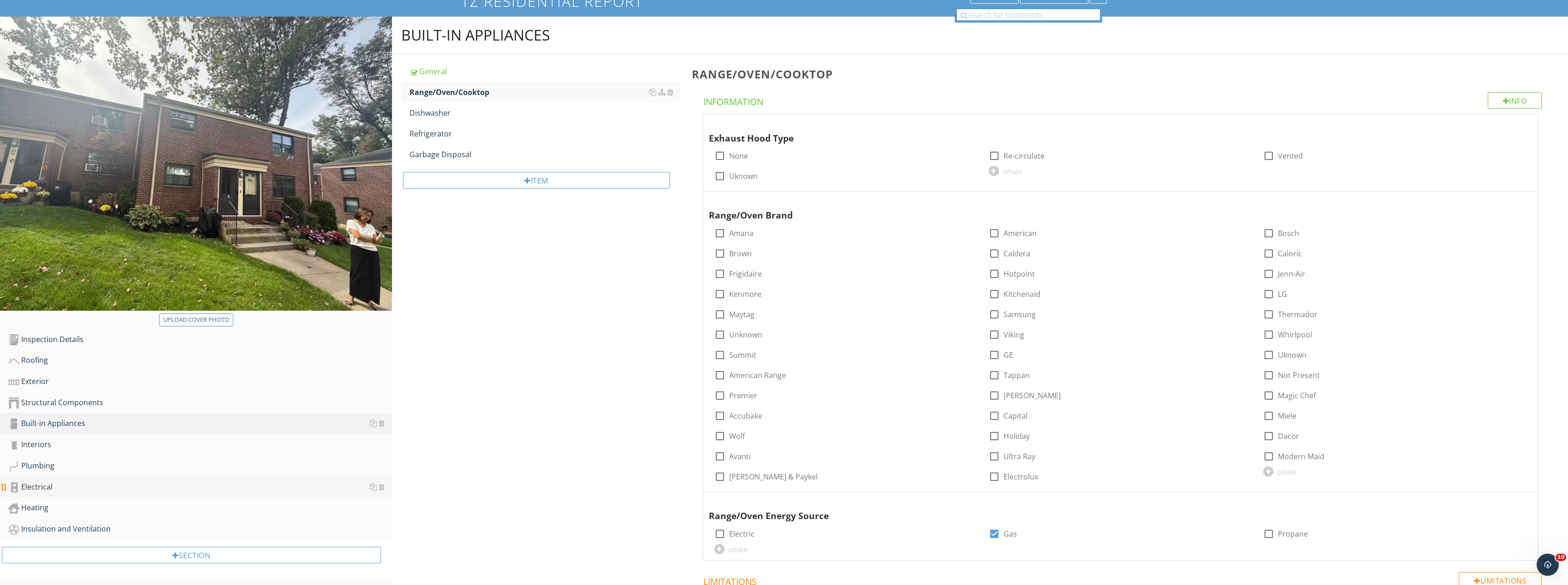
scroll to position [92, 0]
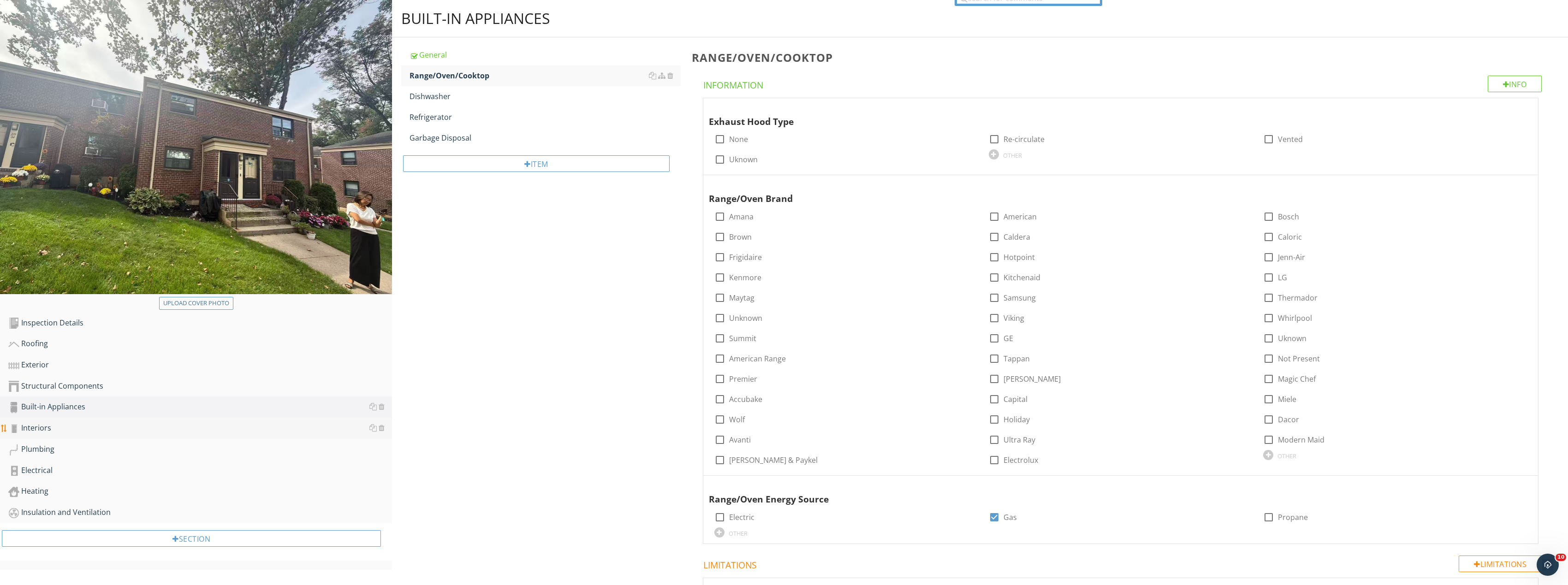
click at [55, 432] on div "Interiors" at bounding box center [200, 428] width 383 height 12
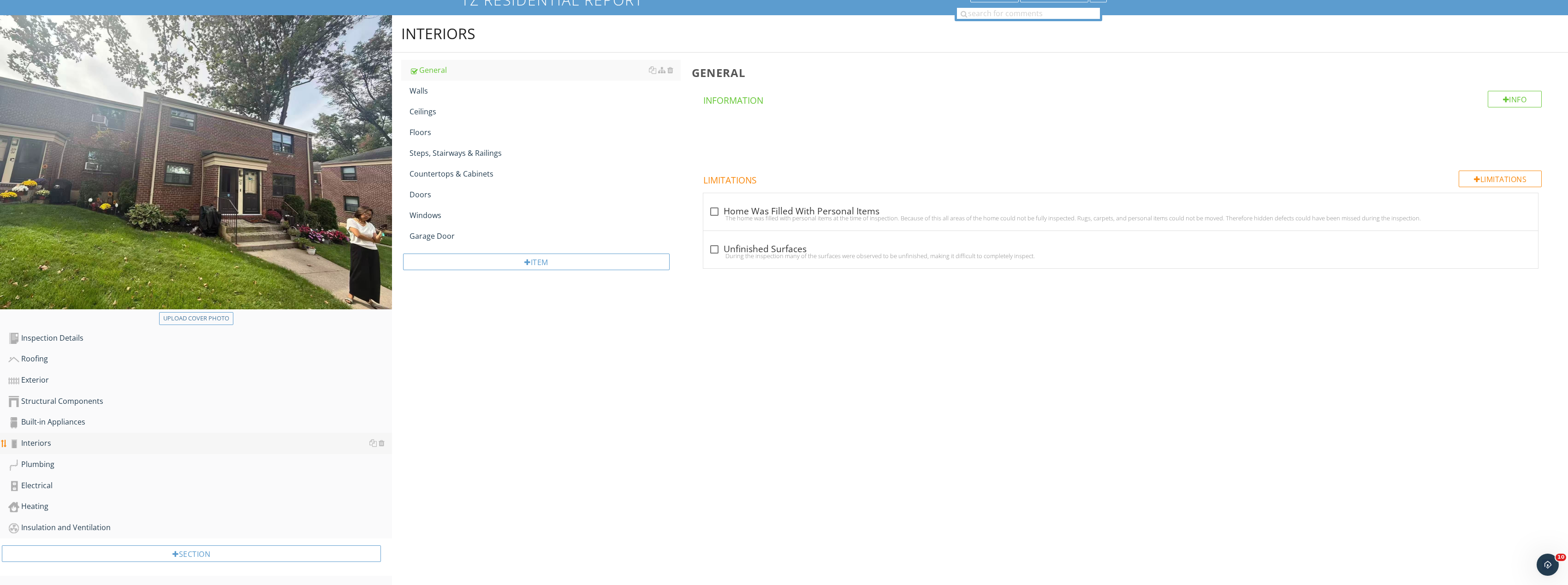
scroll to position [77, 0]
click at [87, 403] on div "Structural Components" at bounding box center [200, 401] width 383 height 12
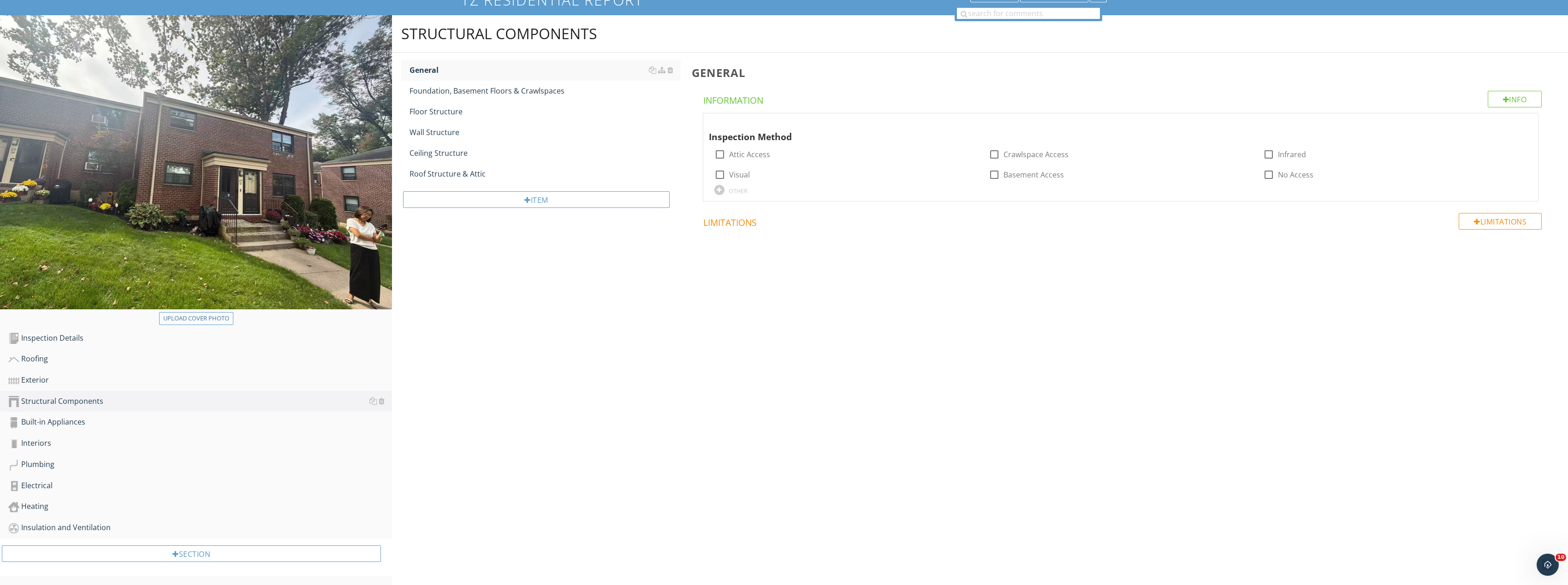
scroll to position [77, 0]
click at [107, 521] on link "Insulation and Ventilation" at bounding box center [200, 528] width 383 height 21
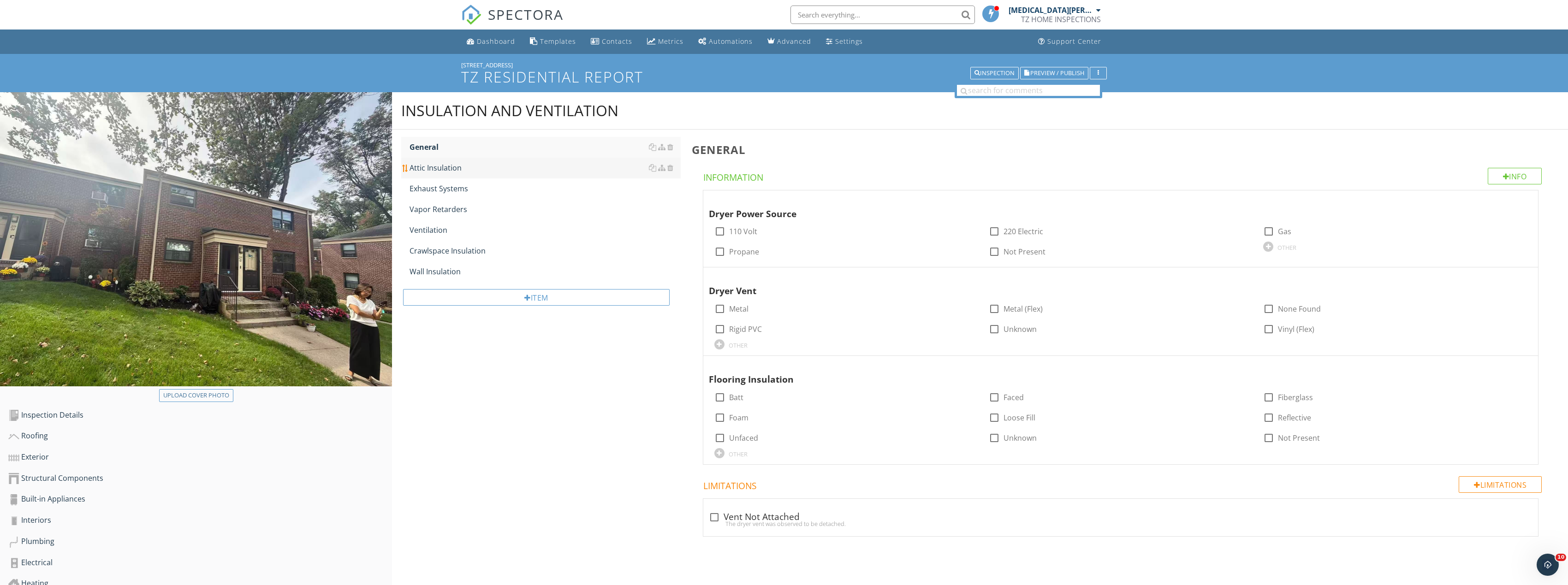
click at [464, 171] on div "Attic Insulation" at bounding box center [545, 168] width 271 height 11
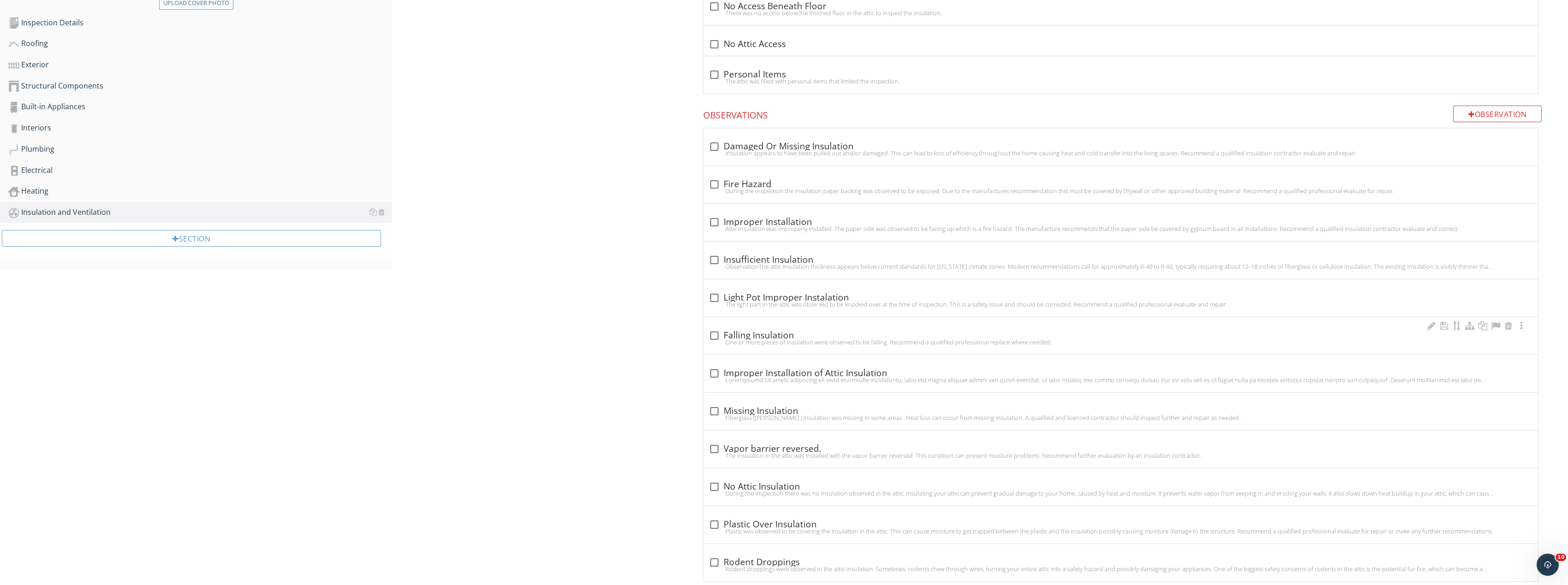
scroll to position [412, 0]
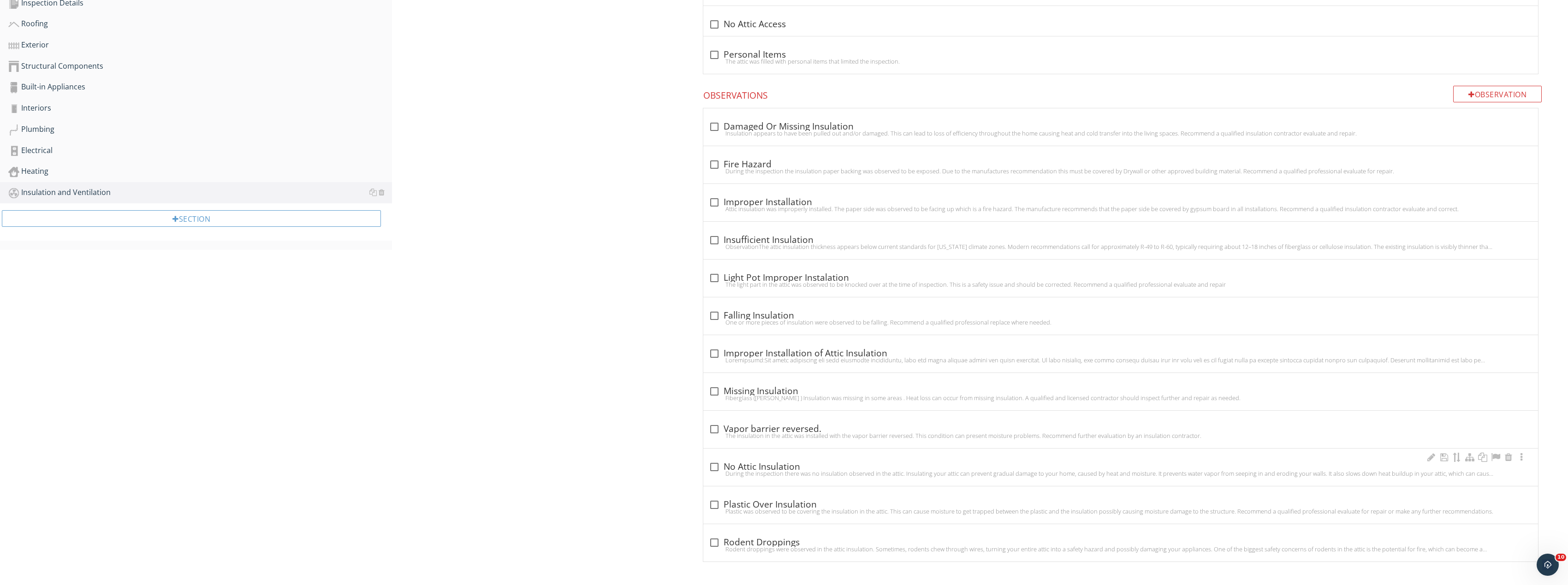
click at [715, 469] on div at bounding box center [714, 467] width 16 height 16
checkbox input "true"
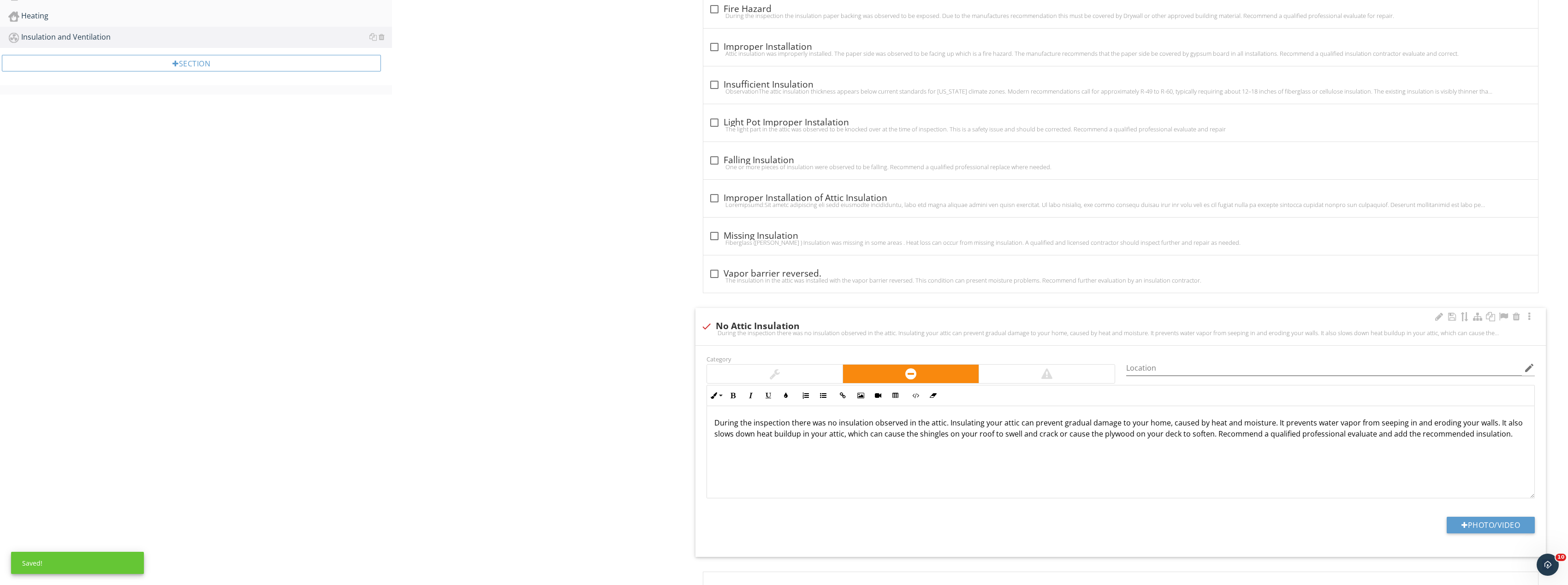
scroll to position [654, 0]
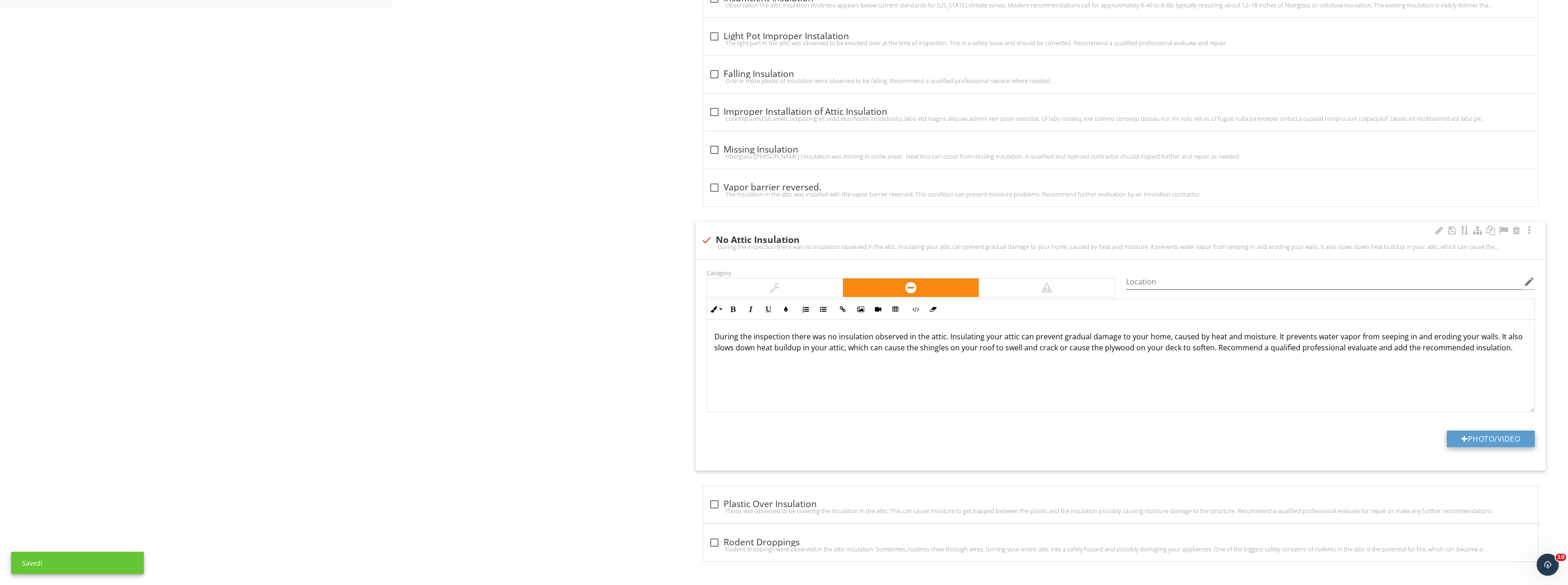
click at [1471, 437] on button "Photo/Video" at bounding box center [1490, 439] width 88 height 17
type input "C:\fakepath\Image_20250927170231_8364_237.jpg"
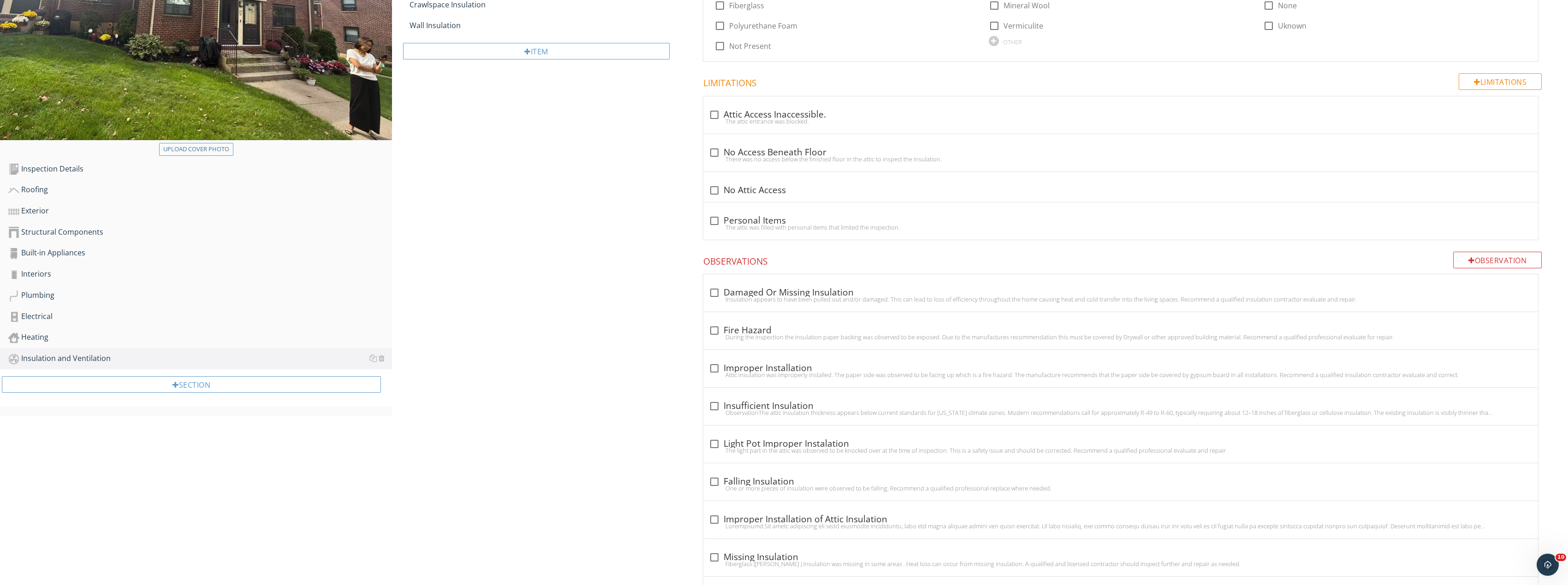
scroll to position [177, 0]
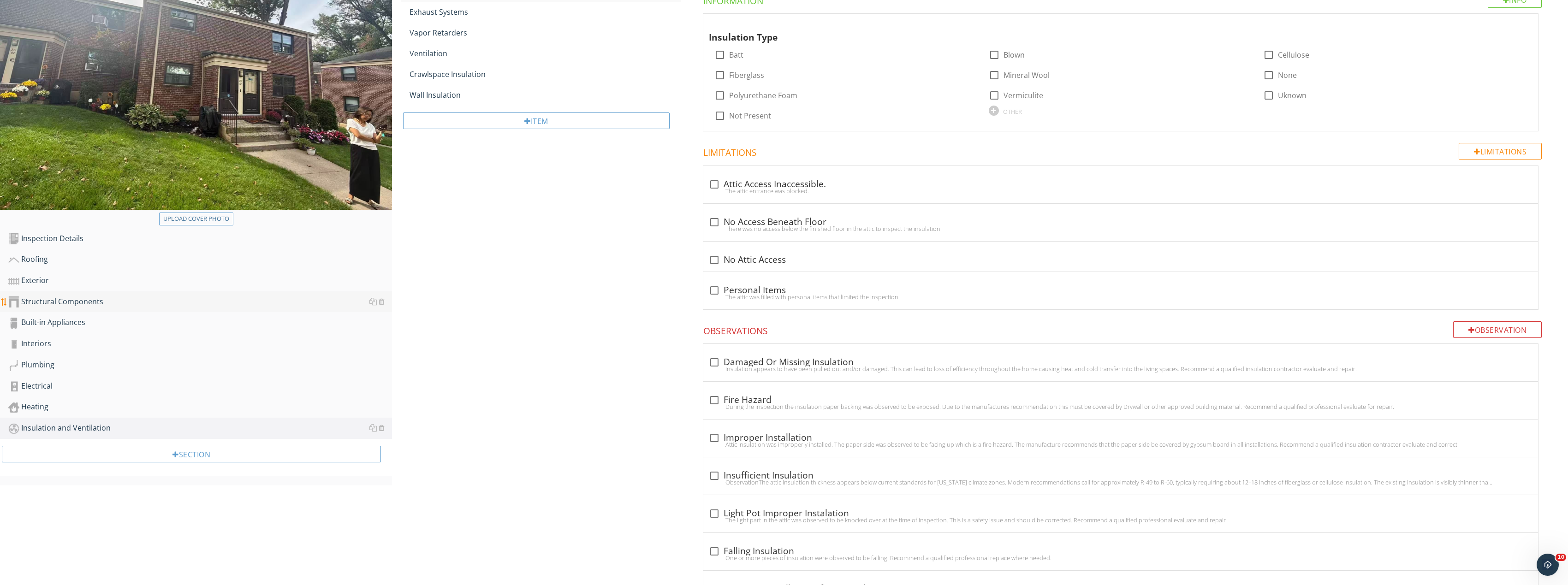
click at [83, 296] on div "Structural Components" at bounding box center [200, 301] width 383 height 12
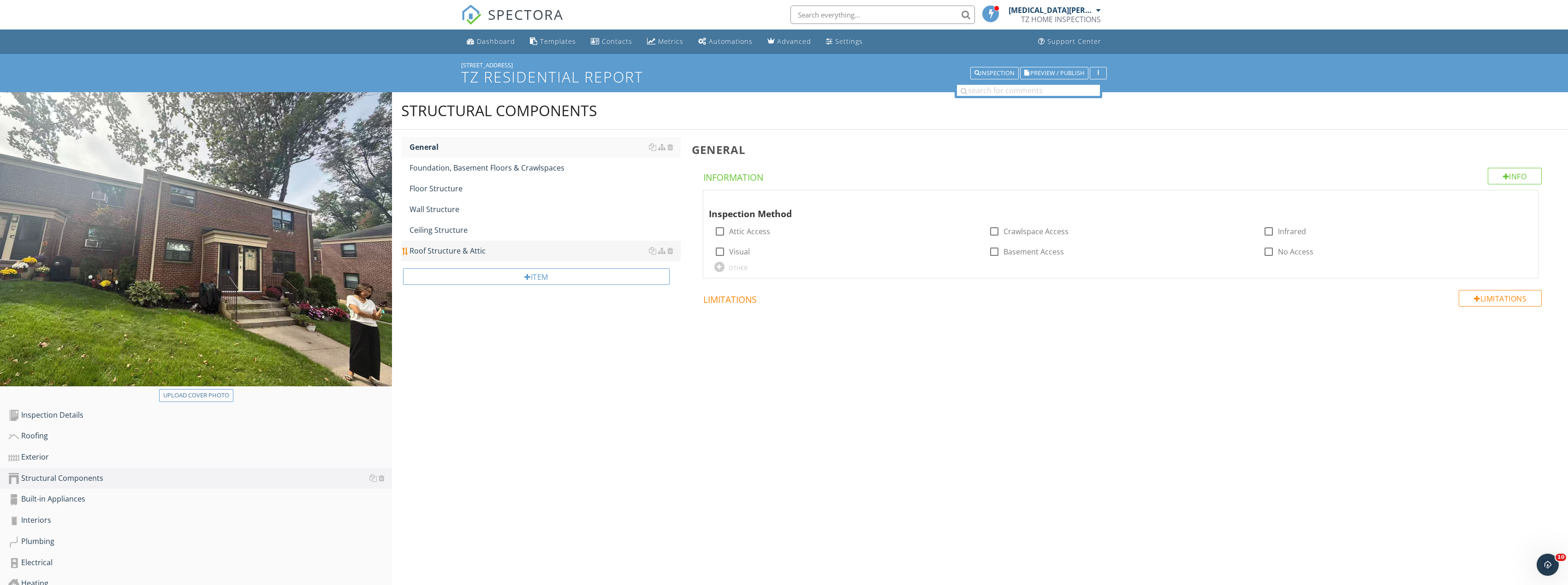
click at [477, 241] on link "Roof Structure & Attic" at bounding box center [545, 251] width 271 height 20
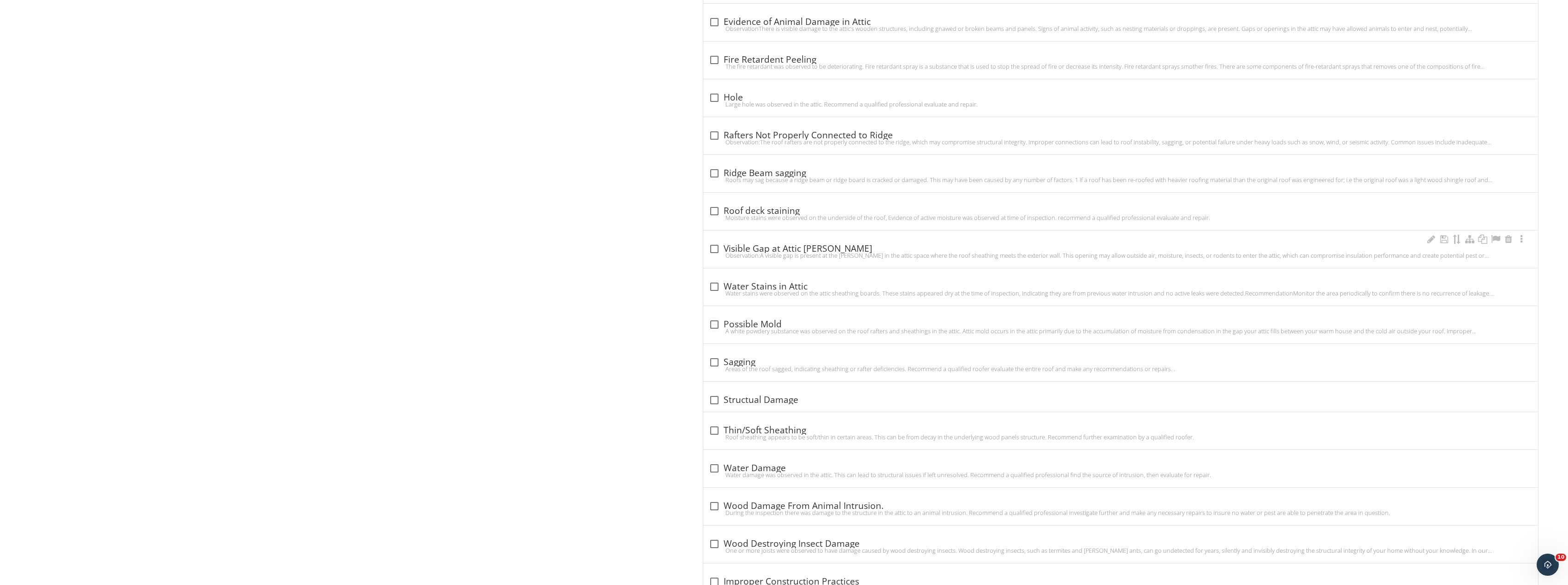
scroll to position [862, 0]
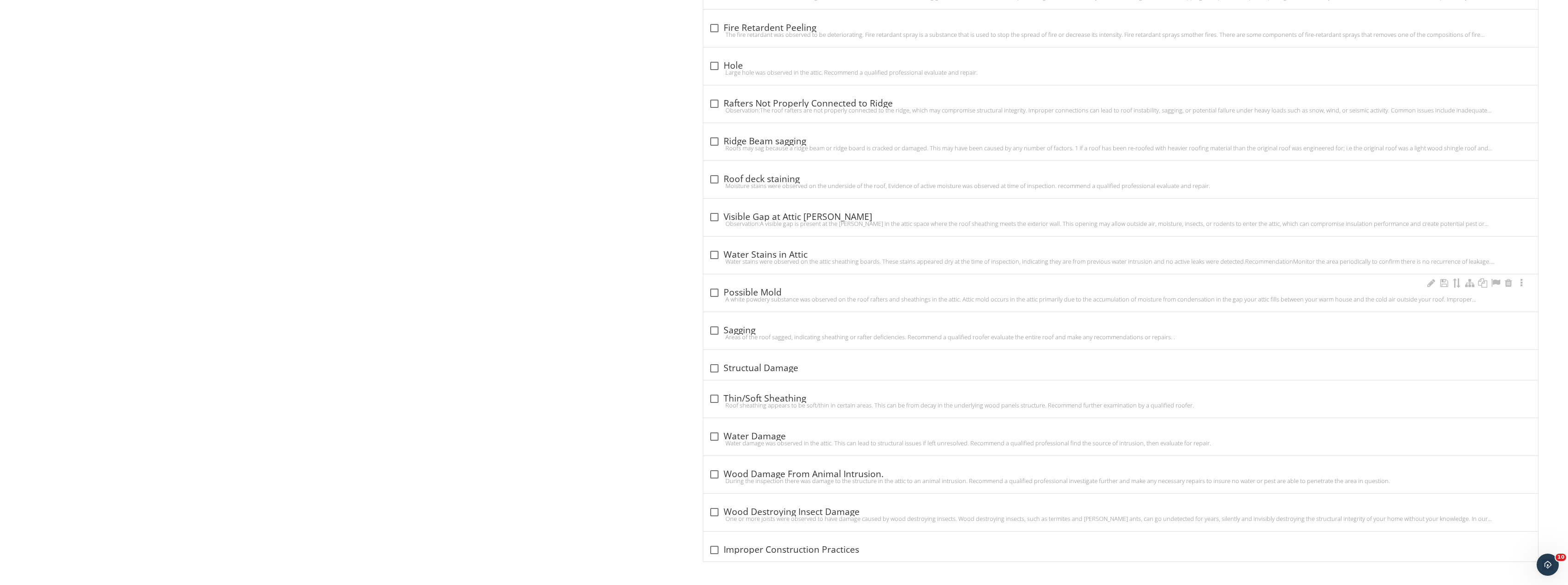
click at [715, 290] on div at bounding box center [714, 292] width 16 height 16
checkbox input "true"
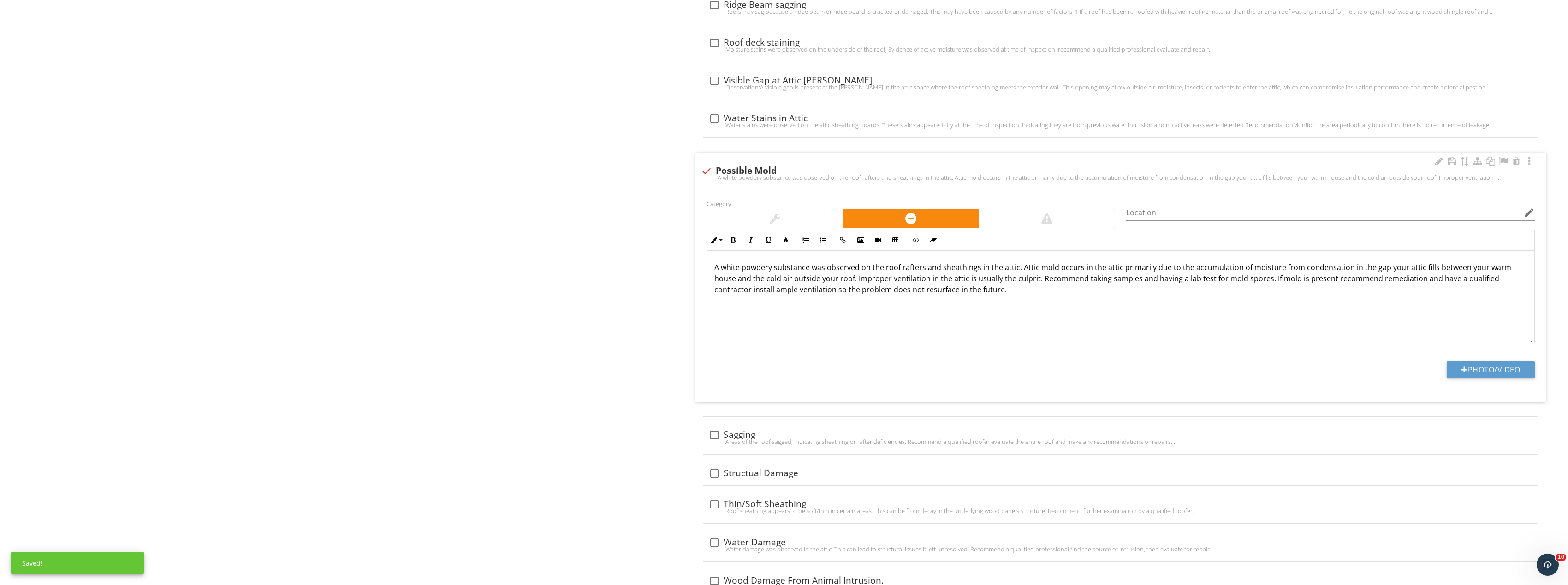
scroll to position [1000, 0]
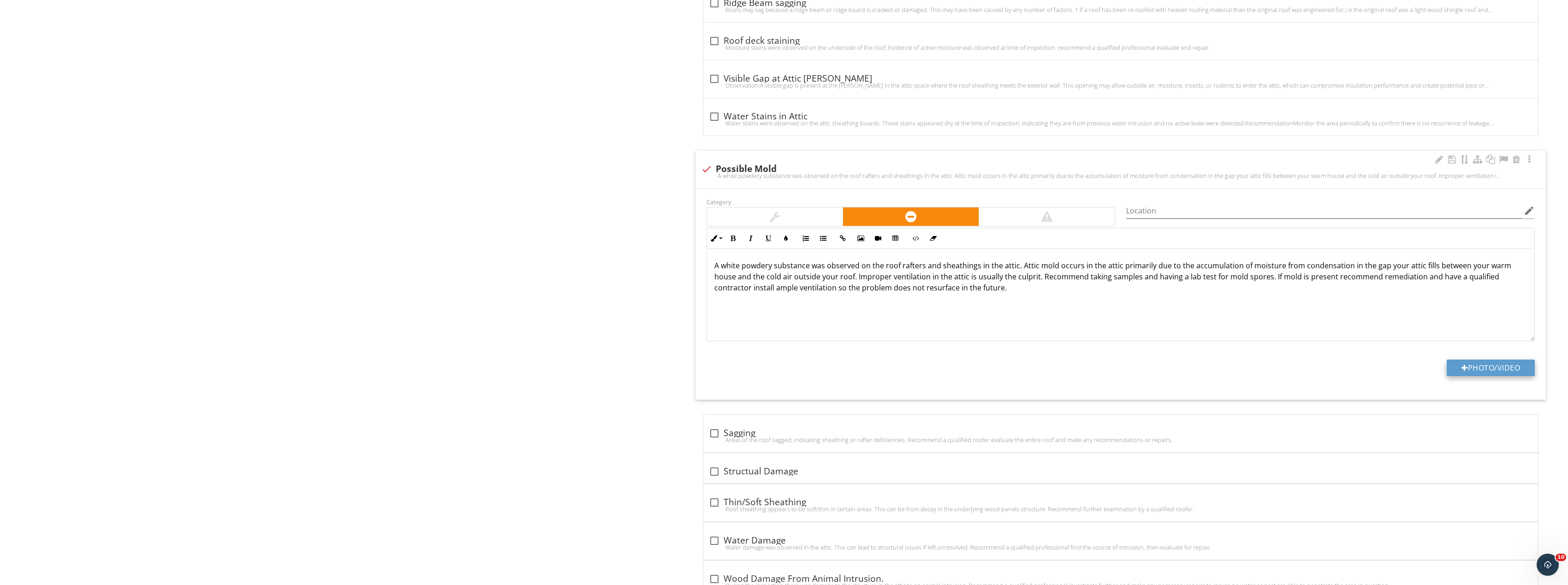
click at [1480, 364] on button "Photo/Video" at bounding box center [1490, 368] width 88 height 17
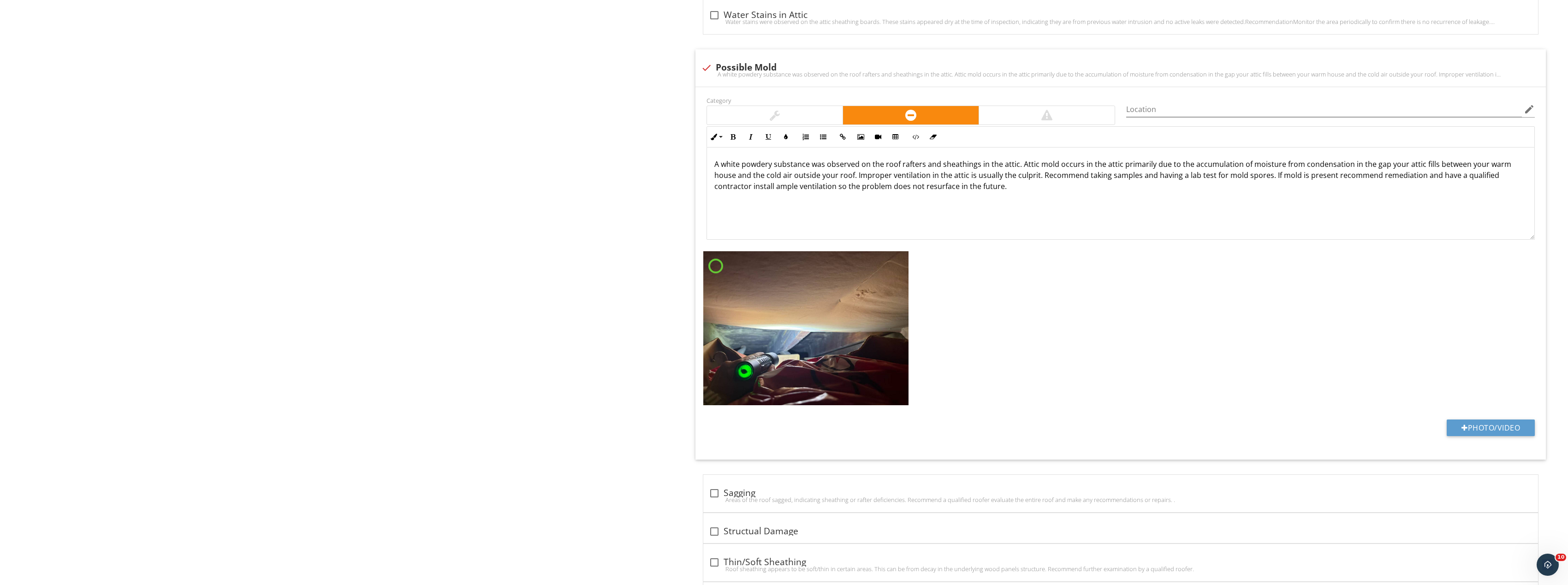
scroll to position [1128, 0]
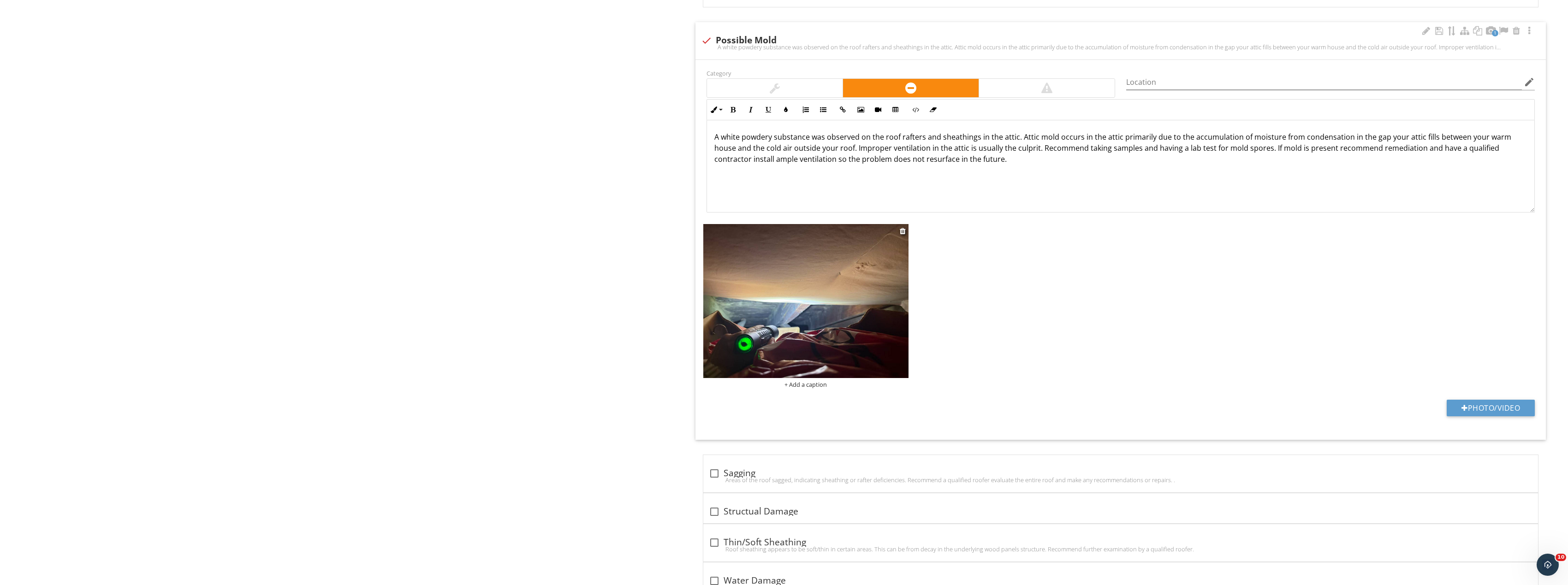
click at [908, 333] on img at bounding box center [805, 301] width 205 height 154
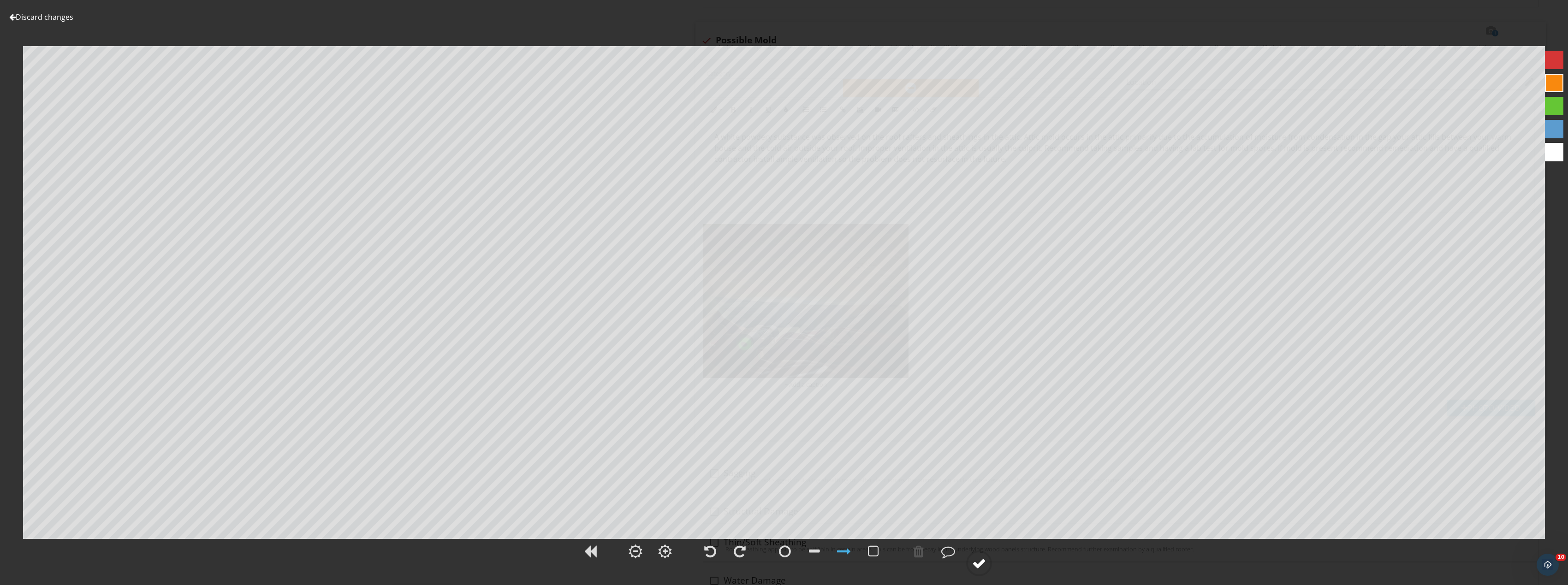
click at [984, 569] on div at bounding box center [979, 563] width 14 height 14
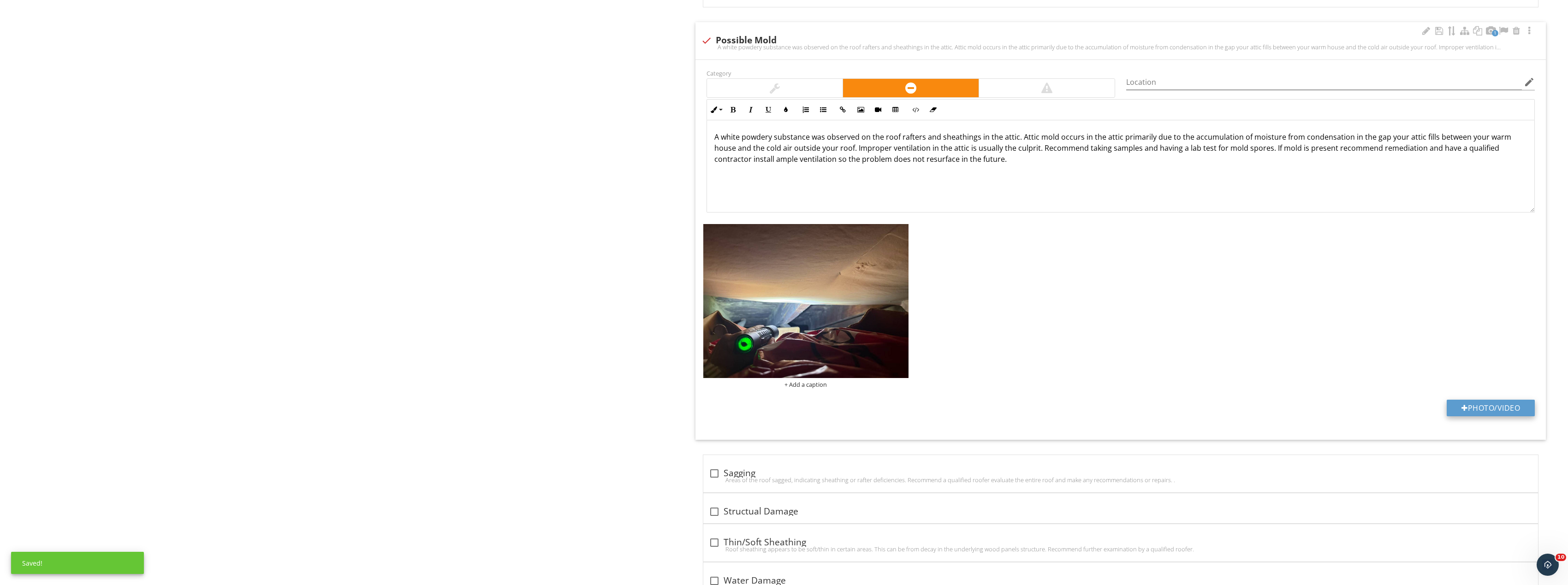
click at [1479, 415] on button "Photo/Video" at bounding box center [1490, 408] width 88 height 17
type input "C:\fakepath\Image_20250927170236_8367_237.jpg"
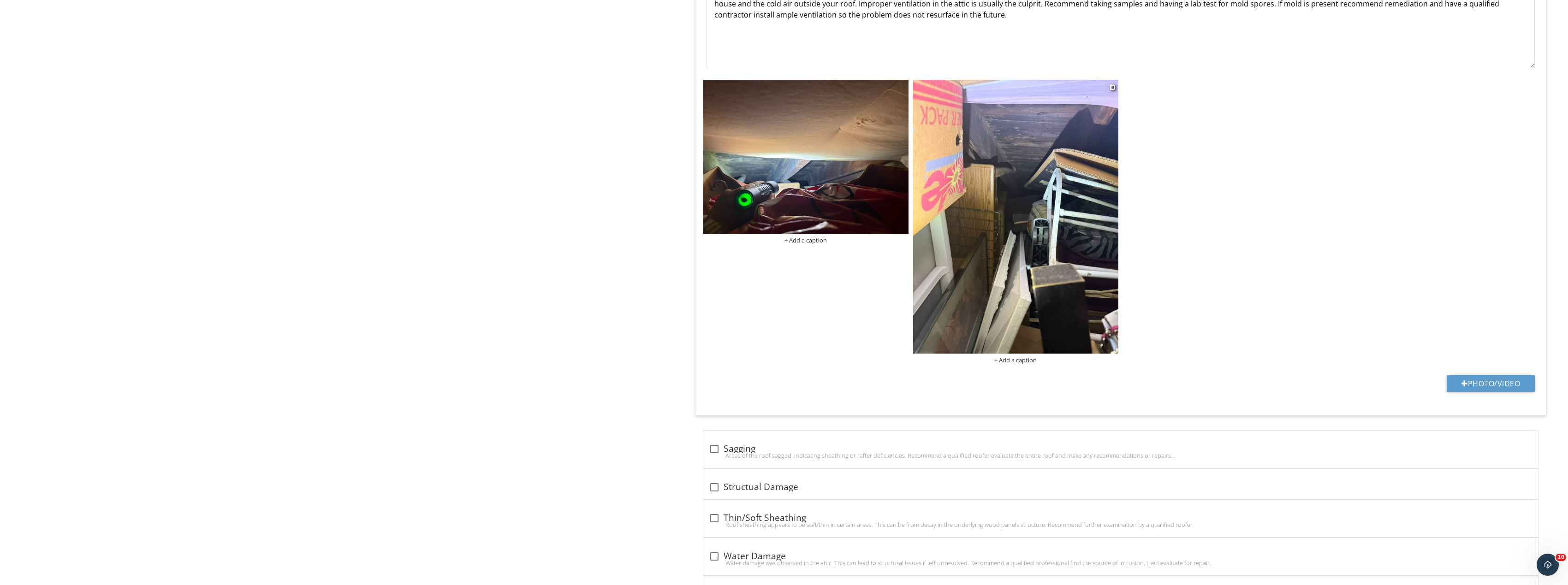
scroll to position [1274, 0]
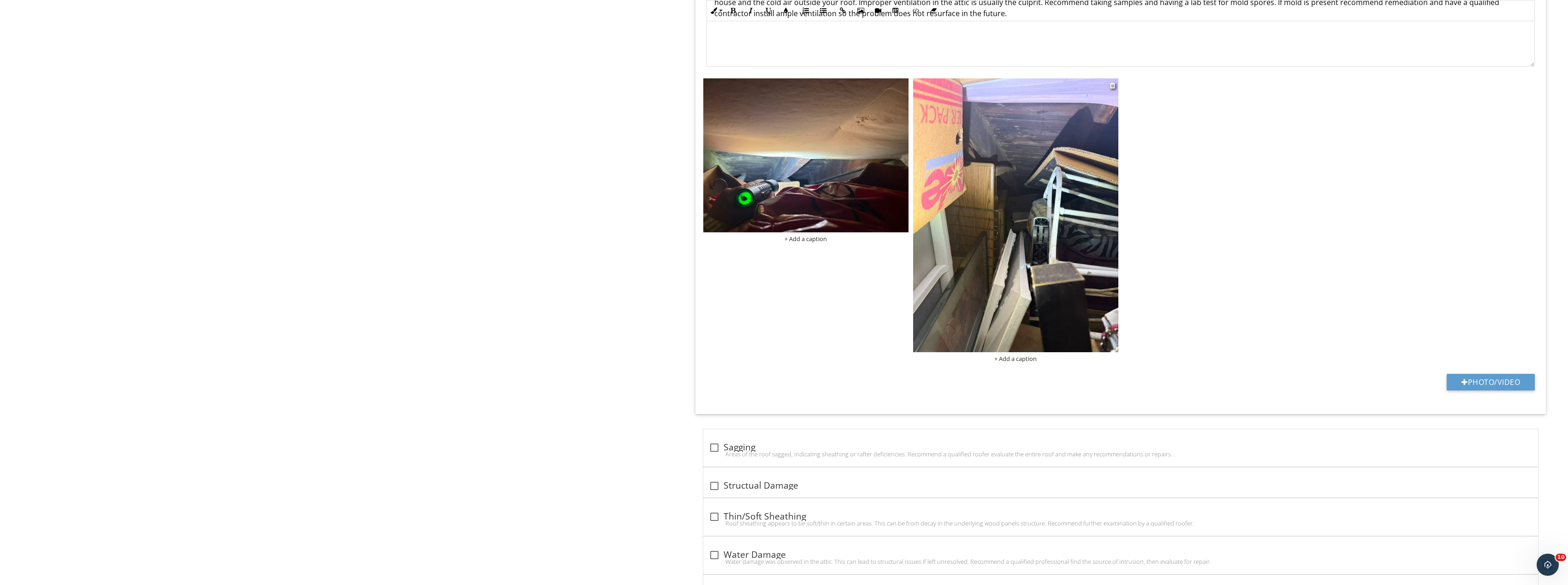
click at [1047, 203] on img at bounding box center [1015, 215] width 205 height 274
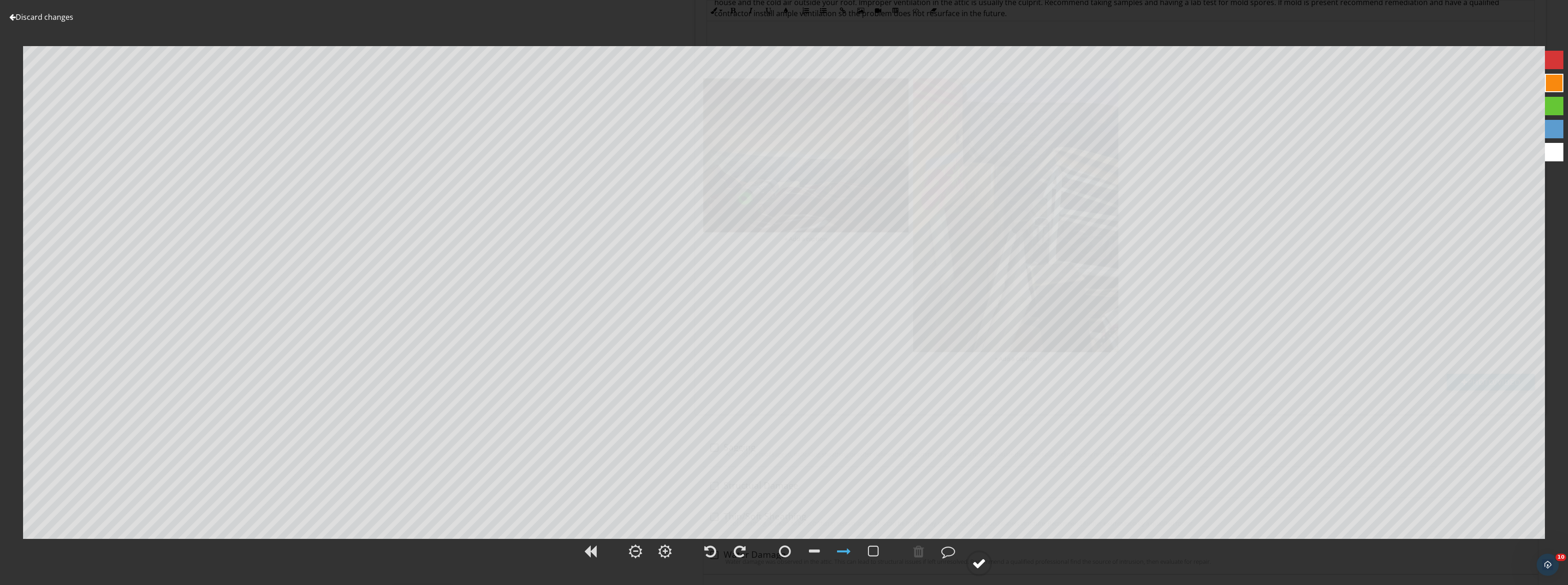
click at [978, 562] on div at bounding box center [979, 563] width 14 height 14
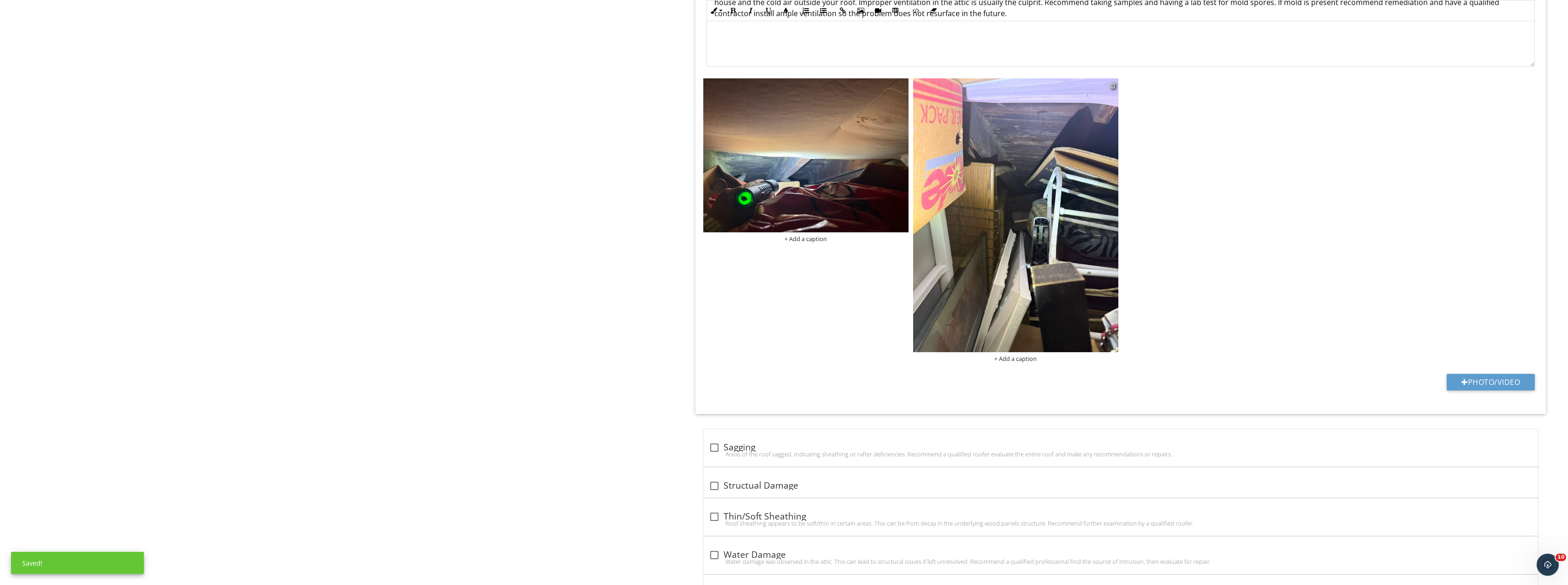
click at [1111, 87] on div at bounding box center [1113, 86] width 6 height 7
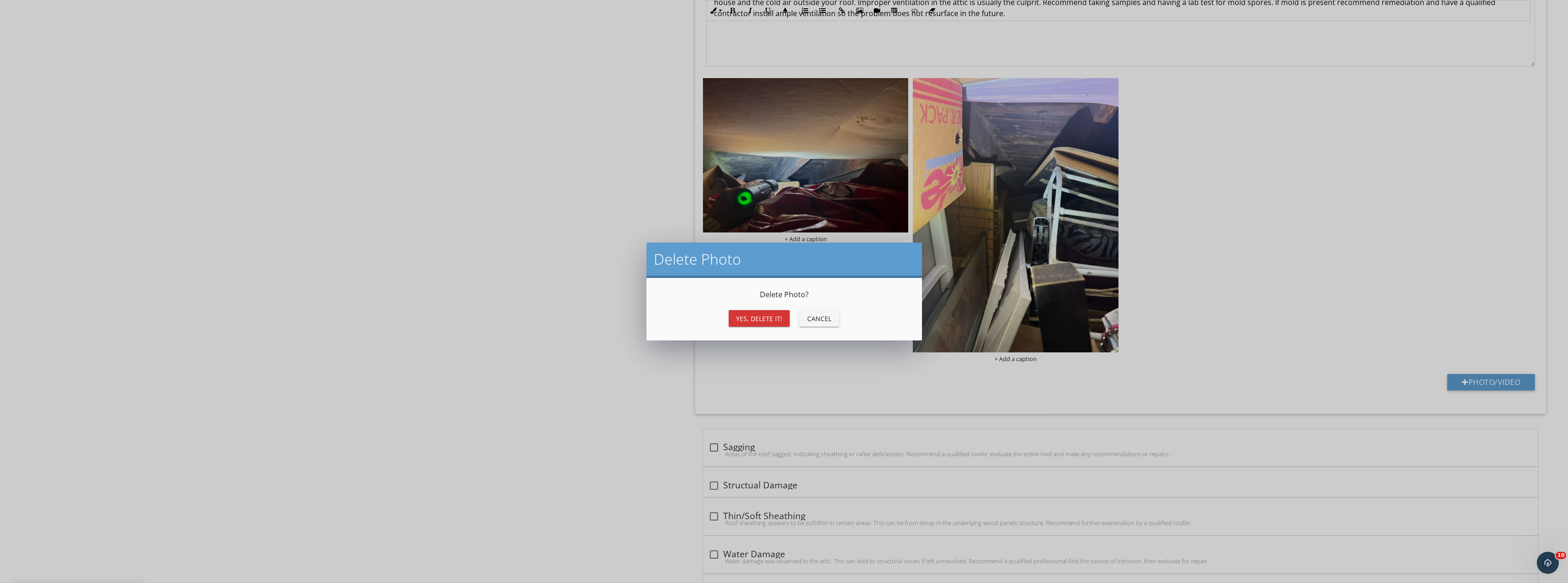
click at [776, 310] on div "Yes, Delete it! Cancel" at bounding box center [784, 318] width 253 height 22
click at [762, 325] on button "Yes, Delete it!" at bounding box center [759, 318] width 61 height 17
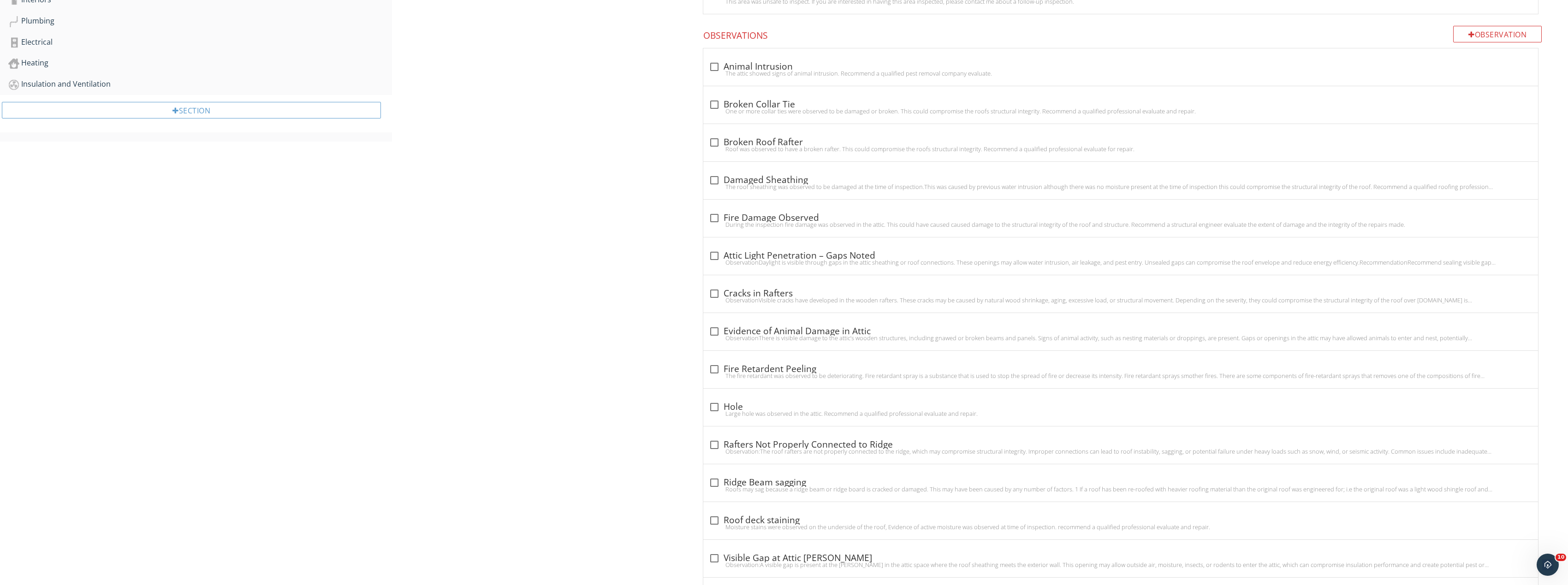
scroll to position [491, 0]
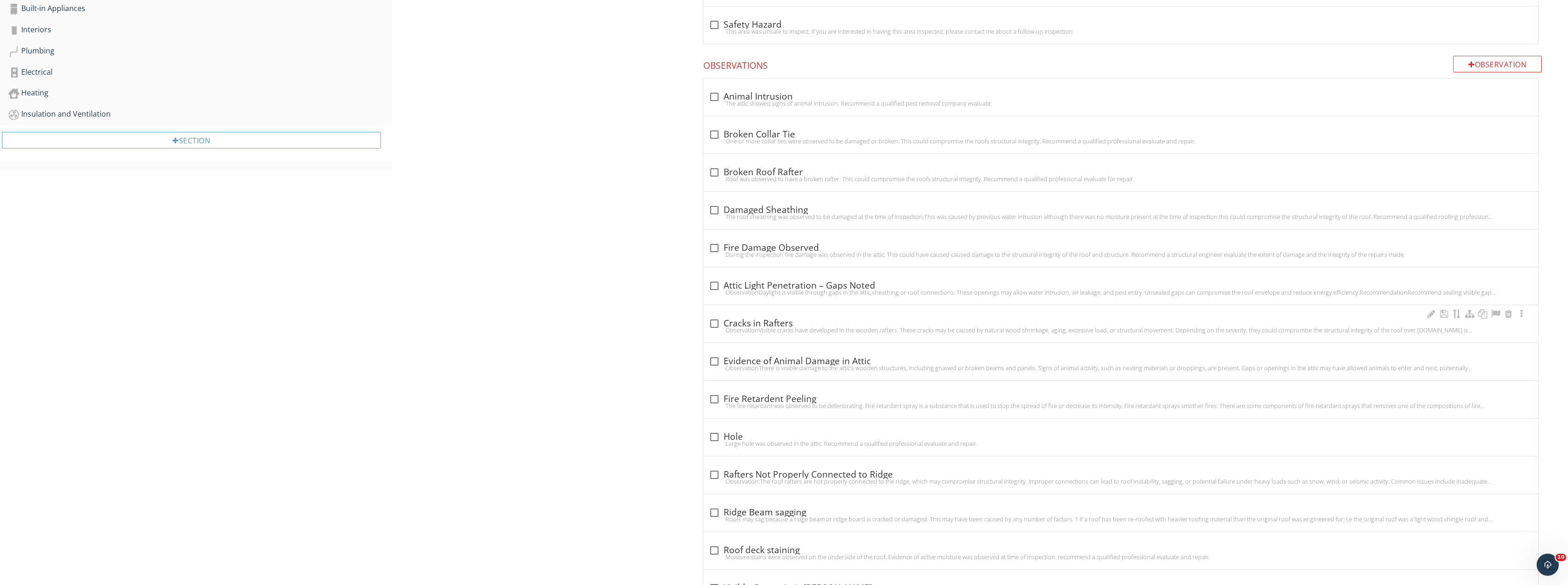
click at [710, 326] on div at bounding box center [714, 323] width 16 height 16
checkbox input "true"
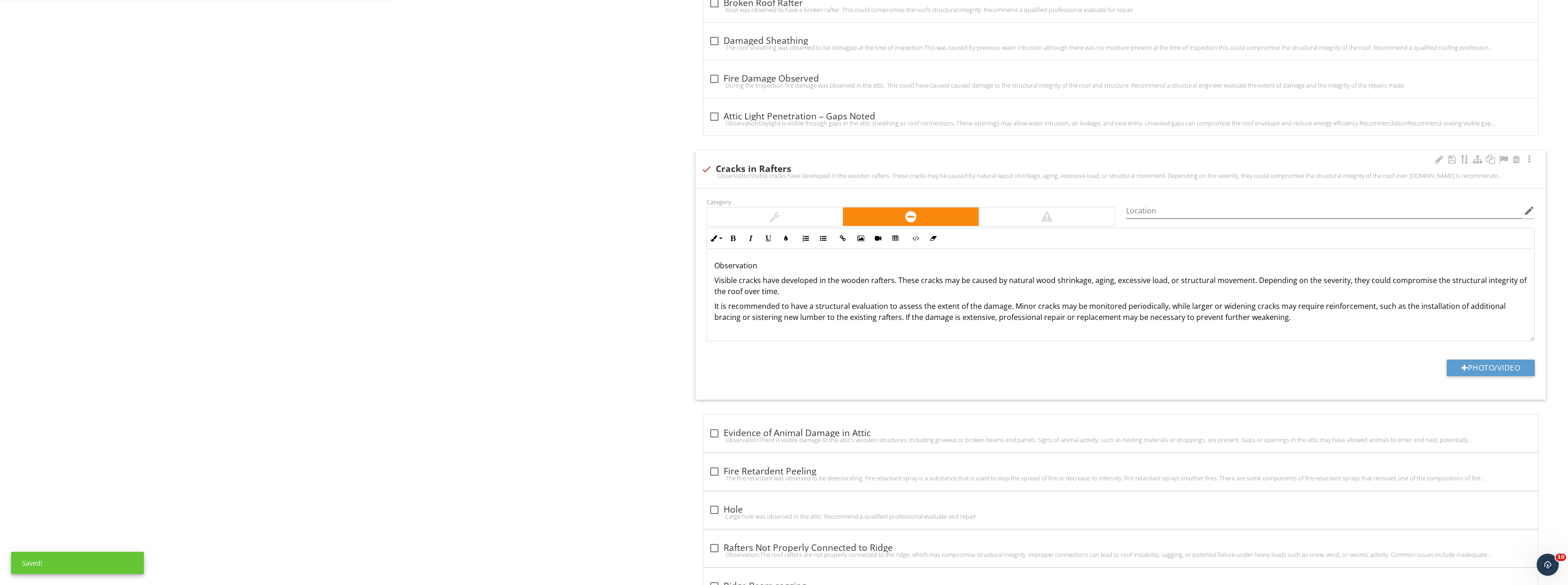
scroll to position [675, 0]
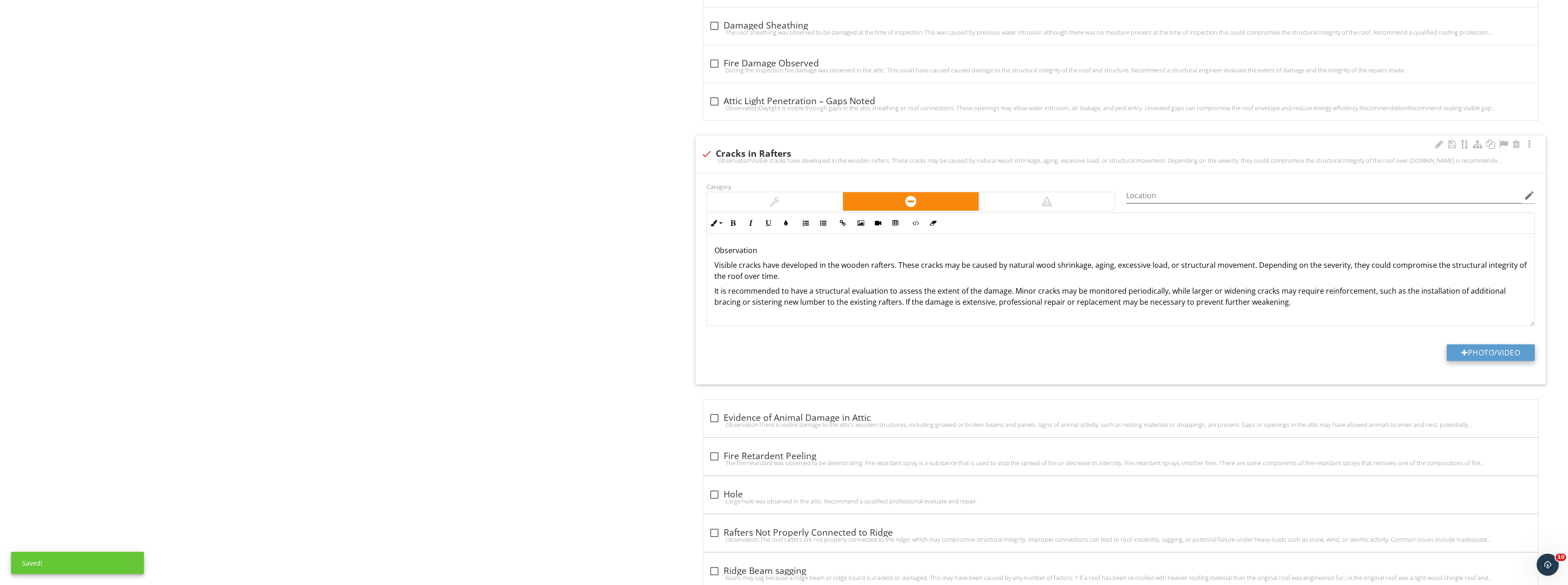
click at [1518, 349] on button "Photo/Video" at bounding box center [1490, 352] width 88 height 17
type input "C:\fakepath\Image_20250927170236_8367_237.jpg"
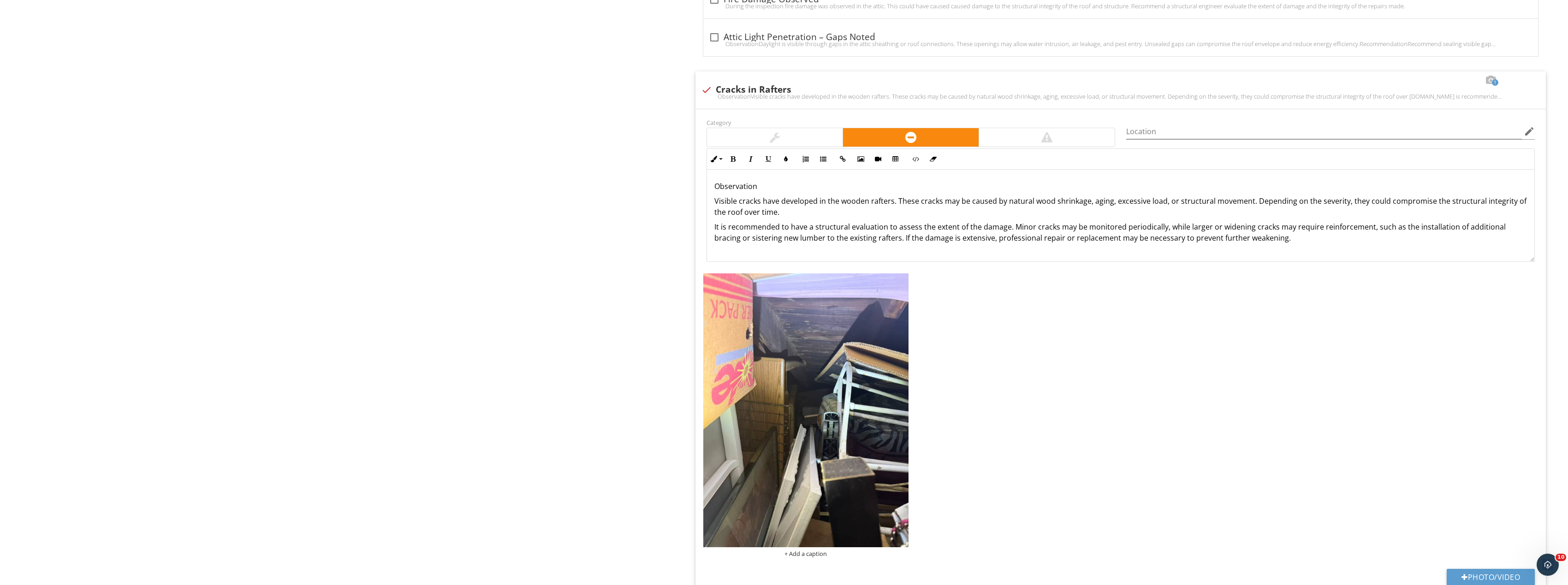
scroll to position [859, 0]
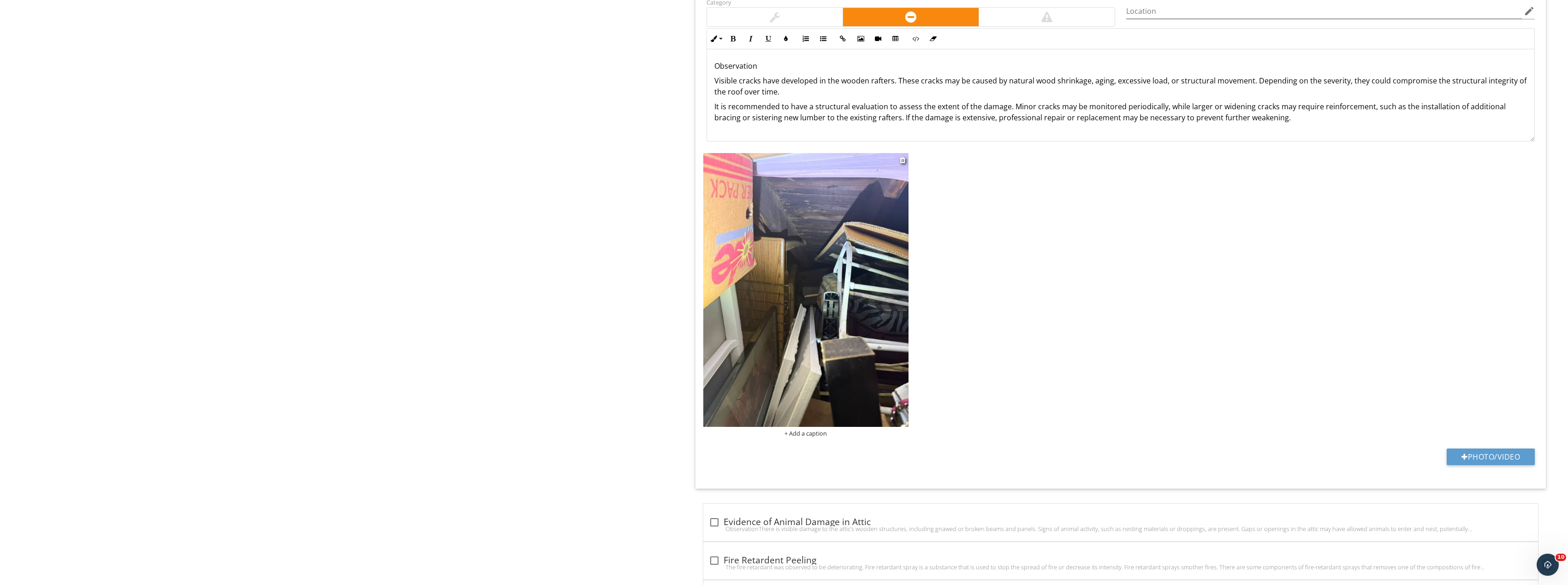
click at [844, 287] on img at bounding box center [805, 290] width 205 height 274
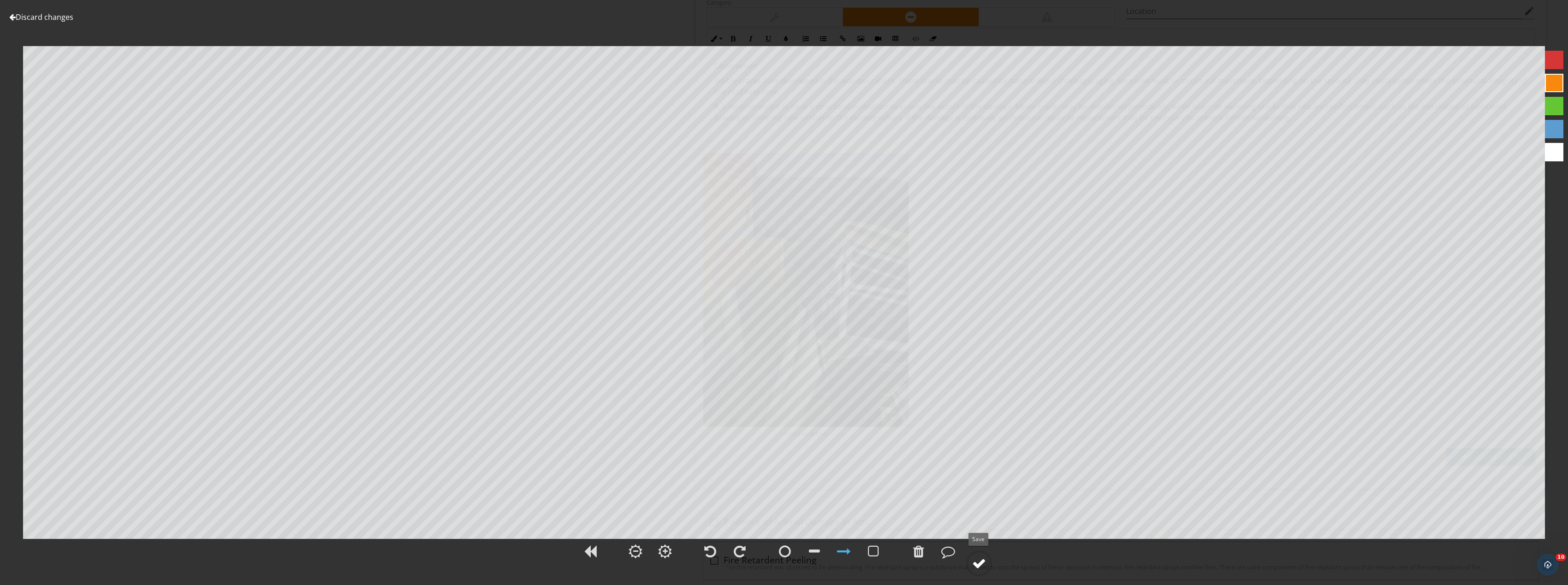
click at [983, 565] on div at bounding box center [979, 563] width 14 height 14
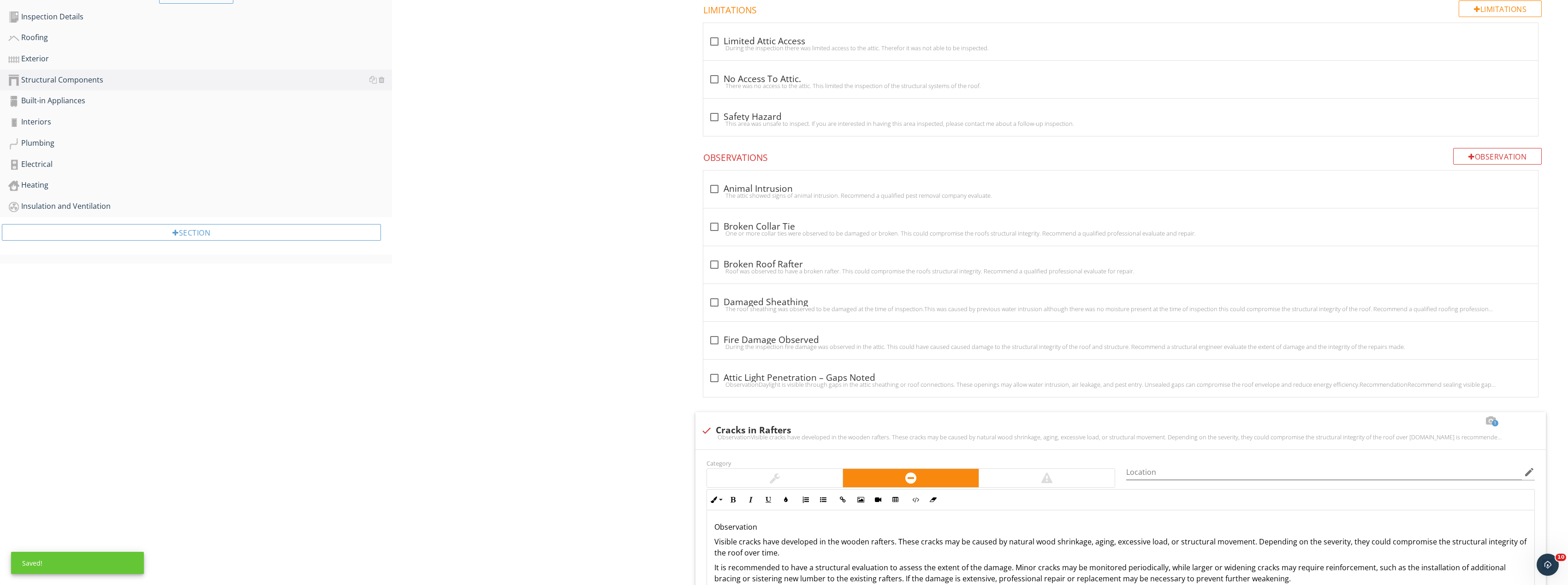
scroll to position [214, 0]
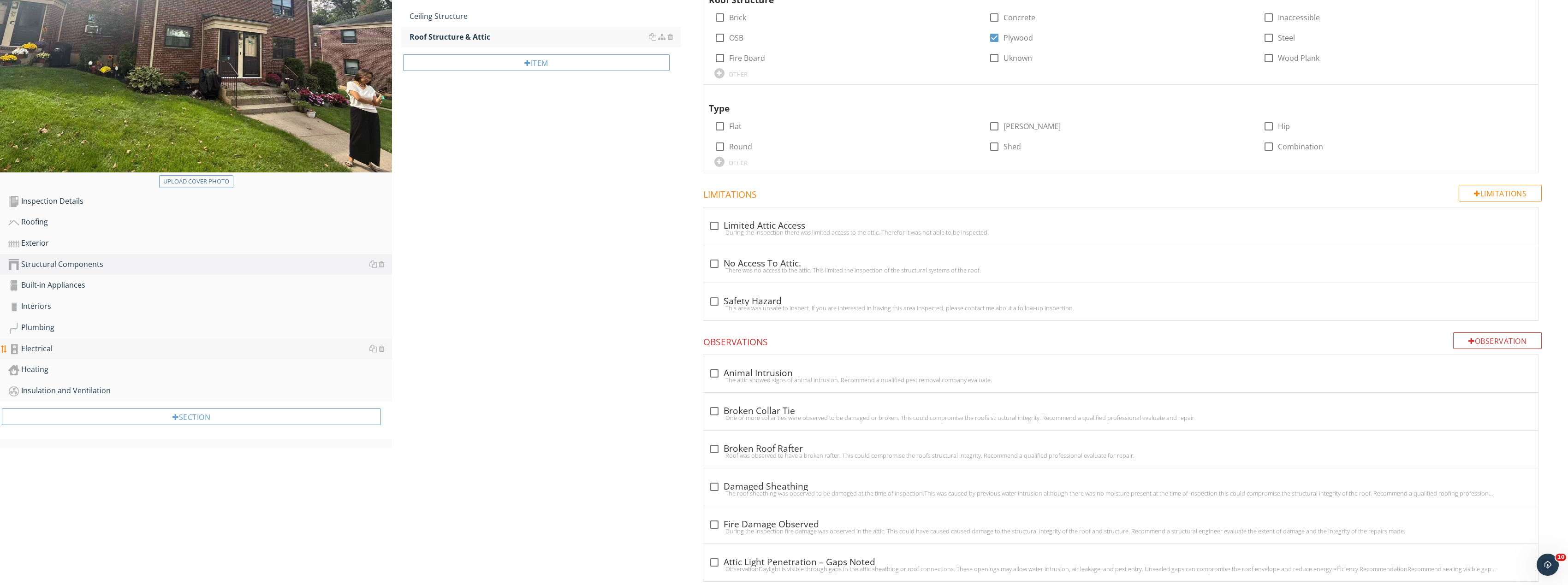
click at [99, 354] on div "Electrical" at bounding box center [200, 349] width 383 height 12
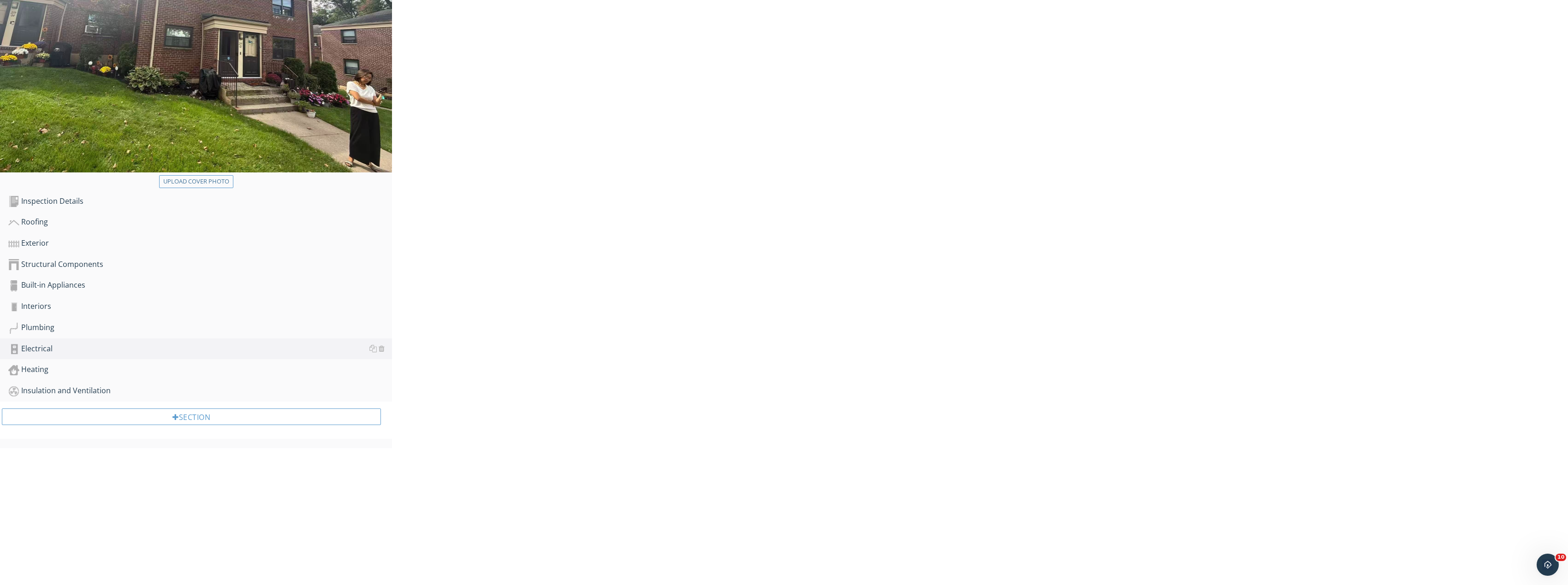
scroll to position [77, 0]
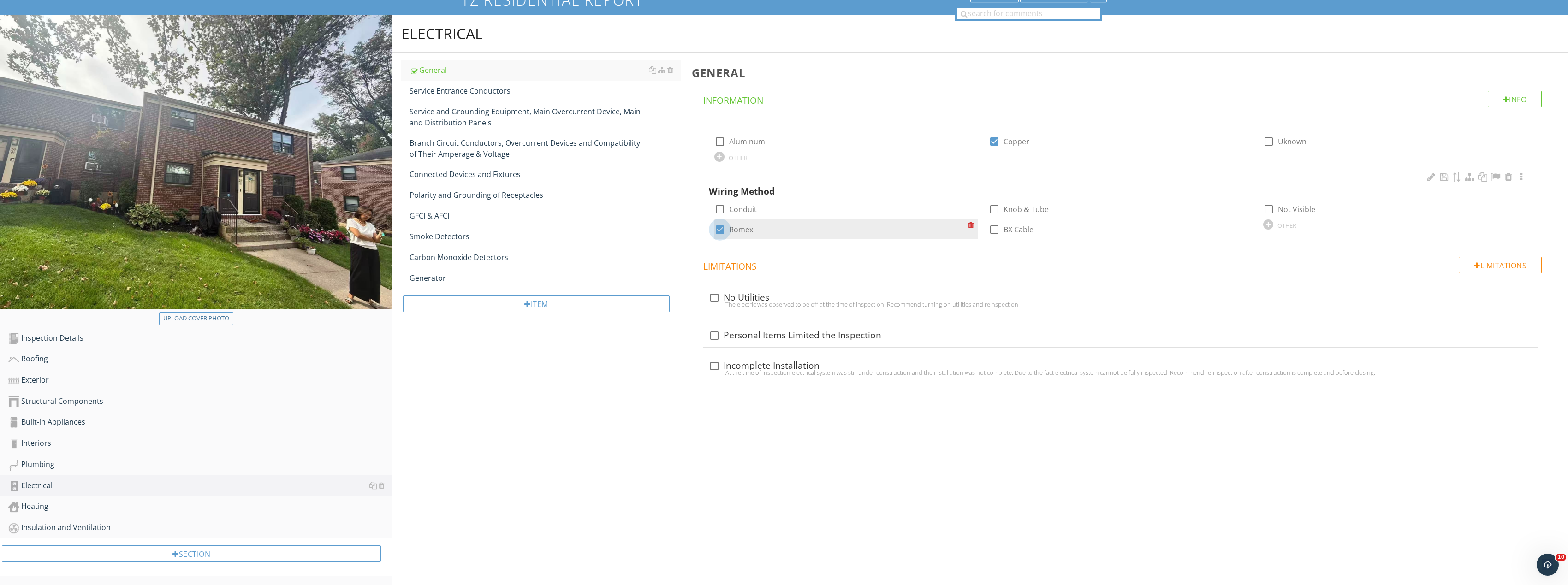
click at [721, 230] on div at bounding box center [719, 229] width 16 height 16
checkbox input "false"
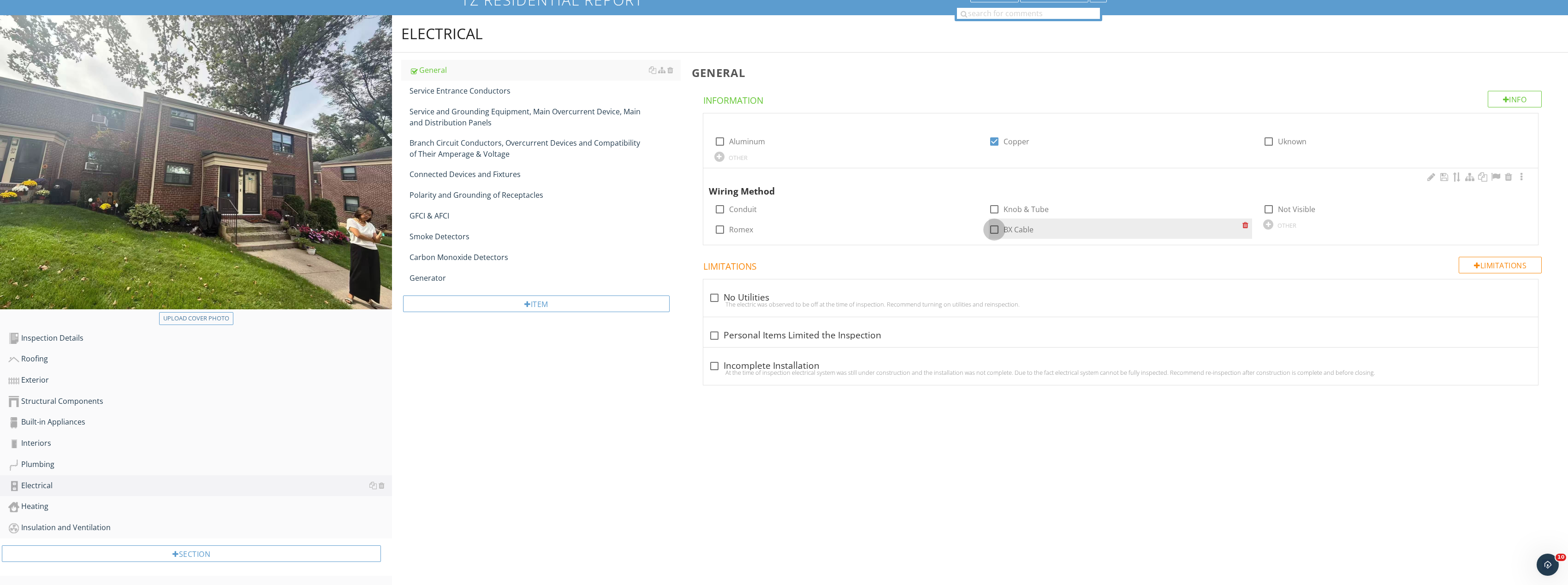
click at [987, 230] on div at bounding box center [994, 229] width 16 height 16
checkbox input "true"
click at [484, 95] on div "Service Entrance Conductors" at bounding box center [545, 91] width 271 height 11
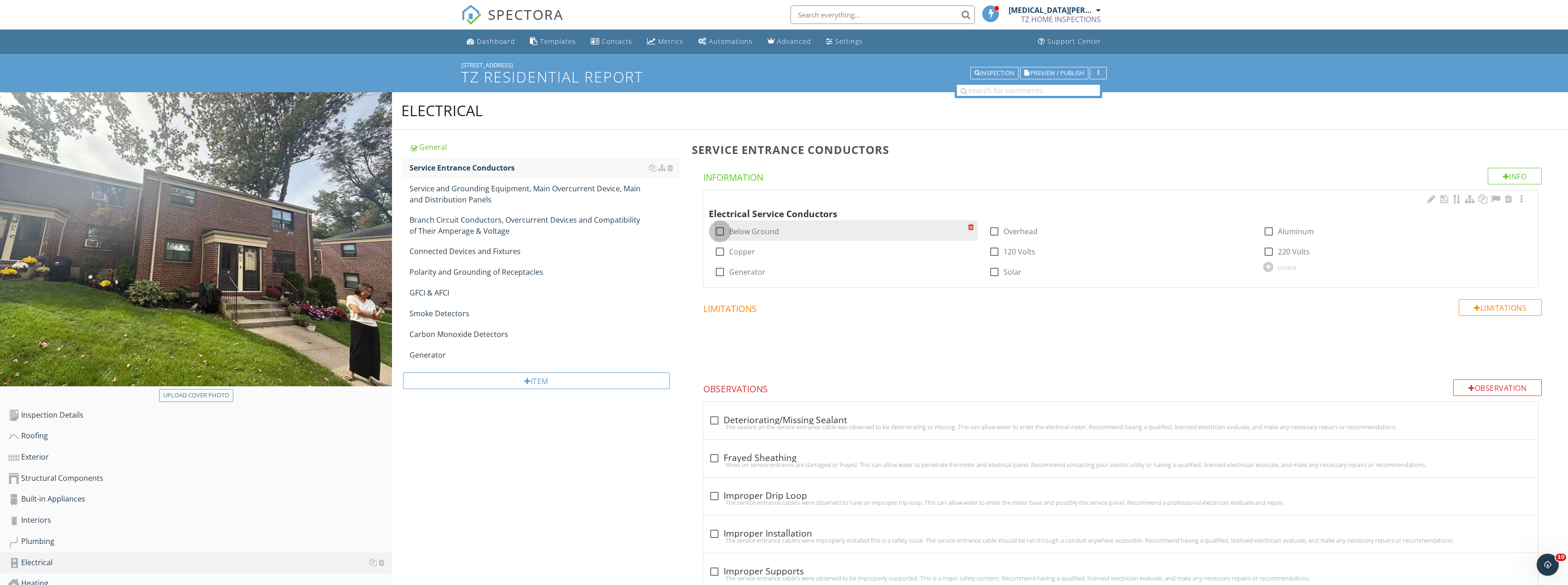
click at [724, 236] on div at bounding box center [719, 231] width 16 height 16
checkbox input "true"
click at [724, 254] on div at bounding box center [719, 251] width 16 height 16
checkbox input "true"
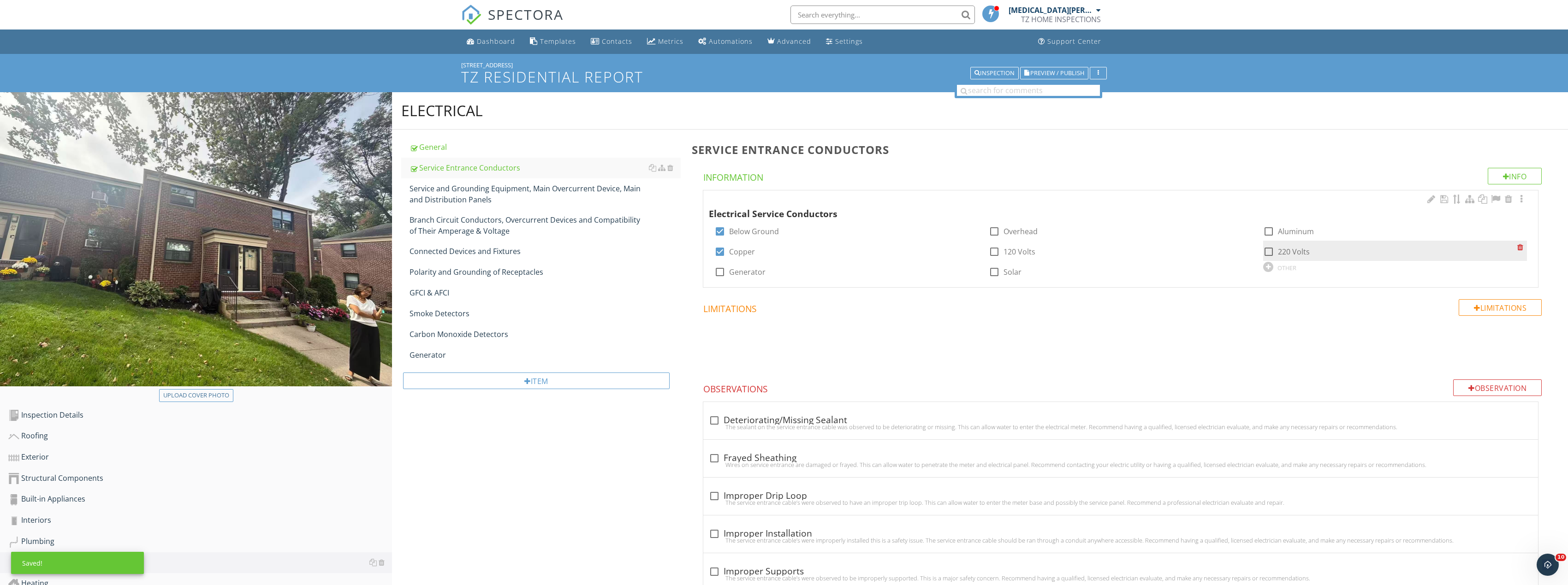
click at [1266, 248] on div at bounding box center [1268, 251] width 16 height 16
click at [1266, 251] on div at bounding box center [1268, 251] width 16 height 16
checkbox input "false"
click at [527, 191] on div "Service and Grounding Equipment, Main Overcurrent Device, Main and Distribution…" at bounding box center [545, 194] width 271 height 22
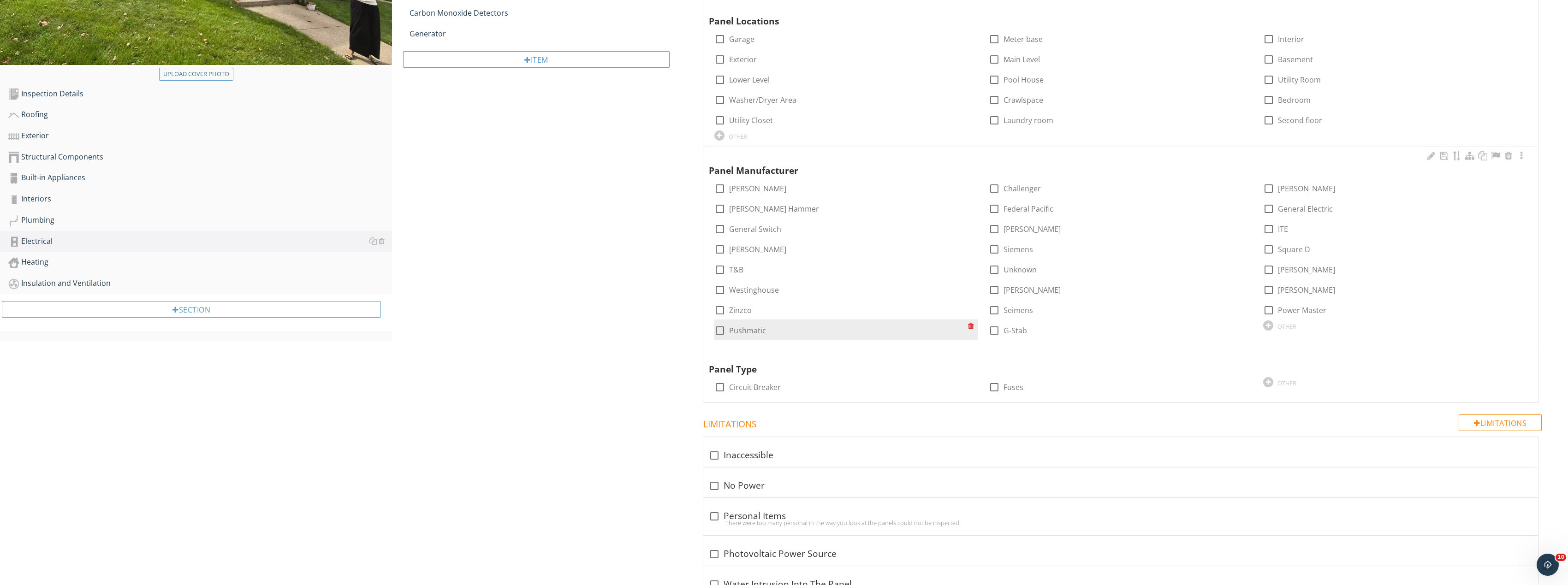
scroll to position [323, 0]
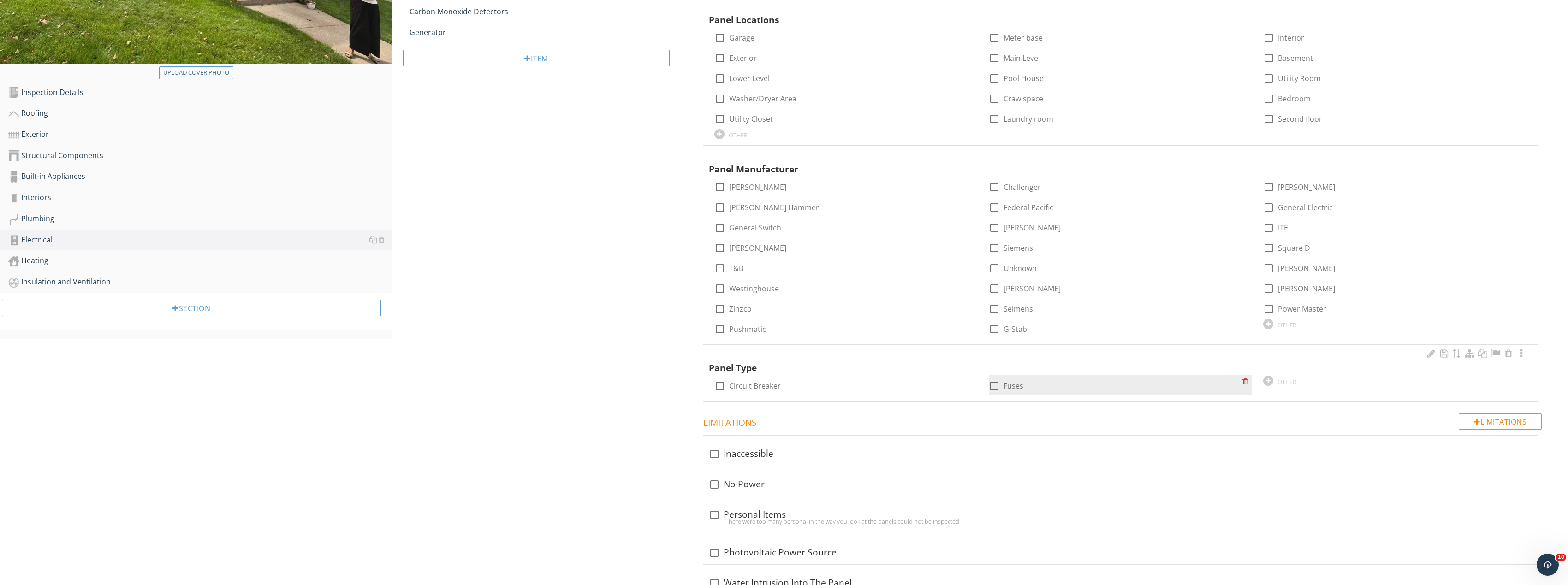
click at [997, 388] on div at bounding box center [994, 385] width 16 height 16
checkbox input "true"
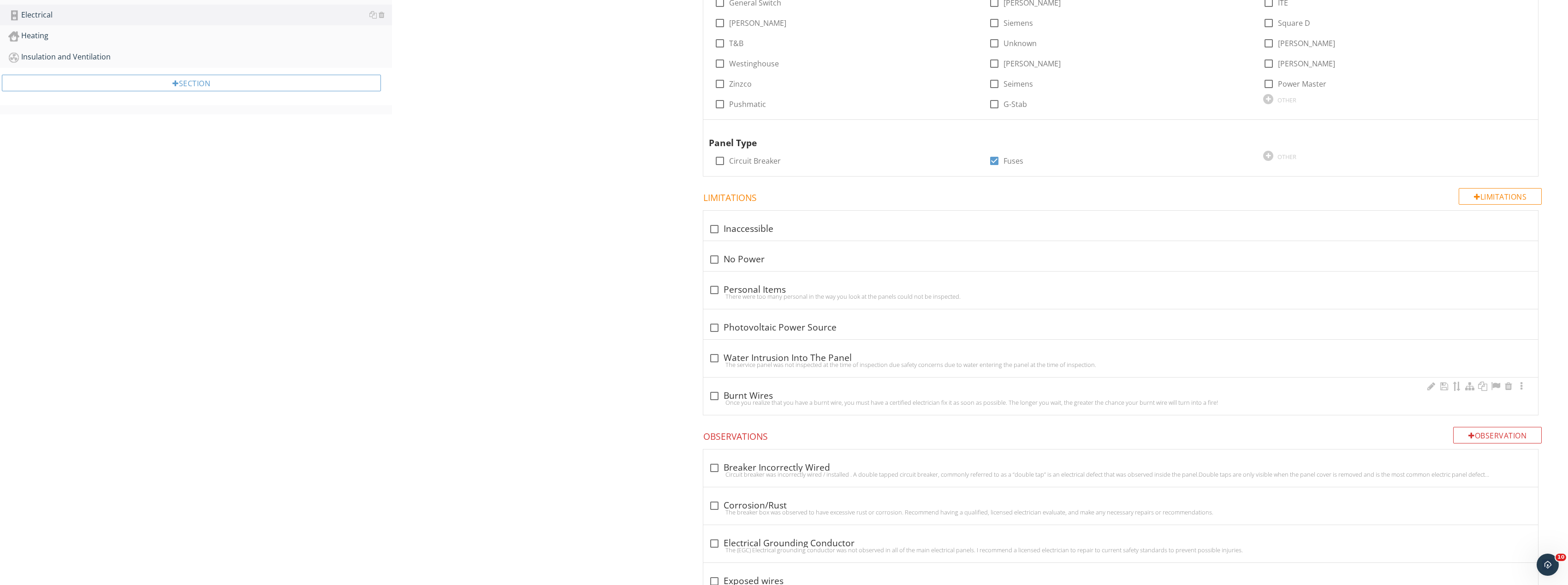
scroll to position [553, 0]
click at [1530, 430] on div "Observation" at bounding box center [1497, 429] width 89 height 17
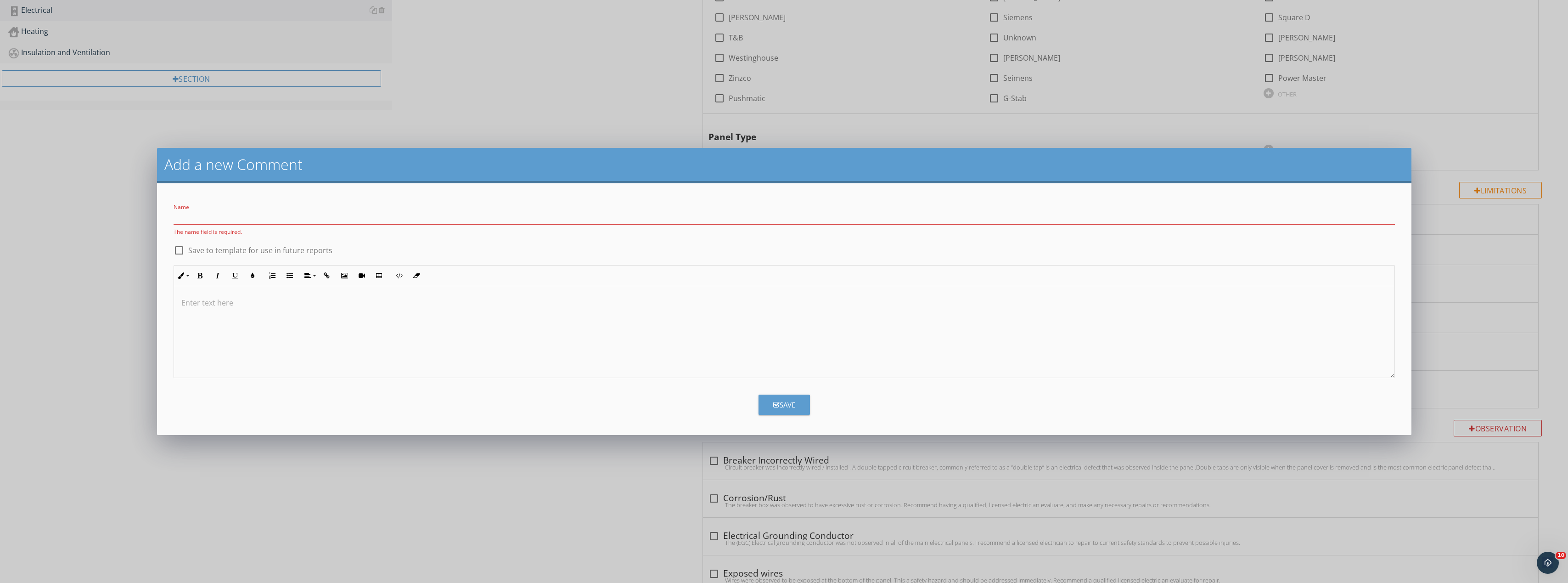
paste input "Fuse Panel – Outdated System and Open/Missing Fuse Holder"
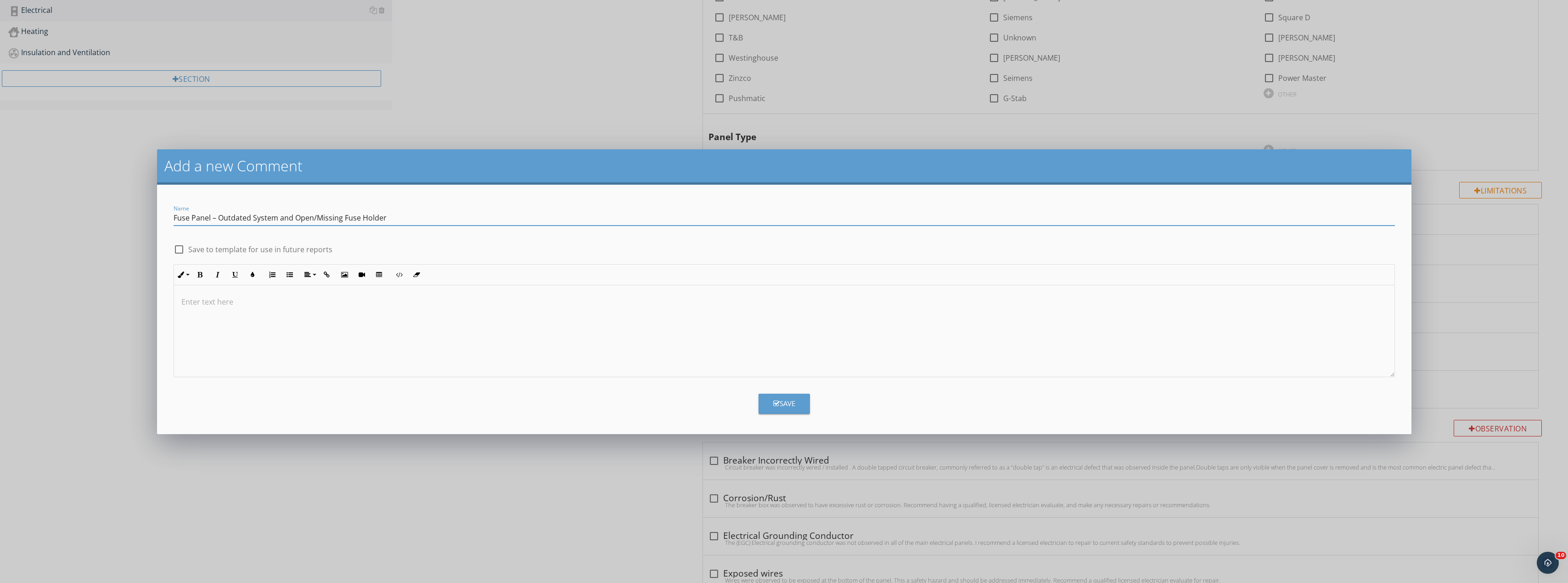
type input "Fuse Panel – Outdated System and Open/Missing Fuse Holder"
click at [295, 325] on div at bounding box center [784, 331] width 1220 height 92
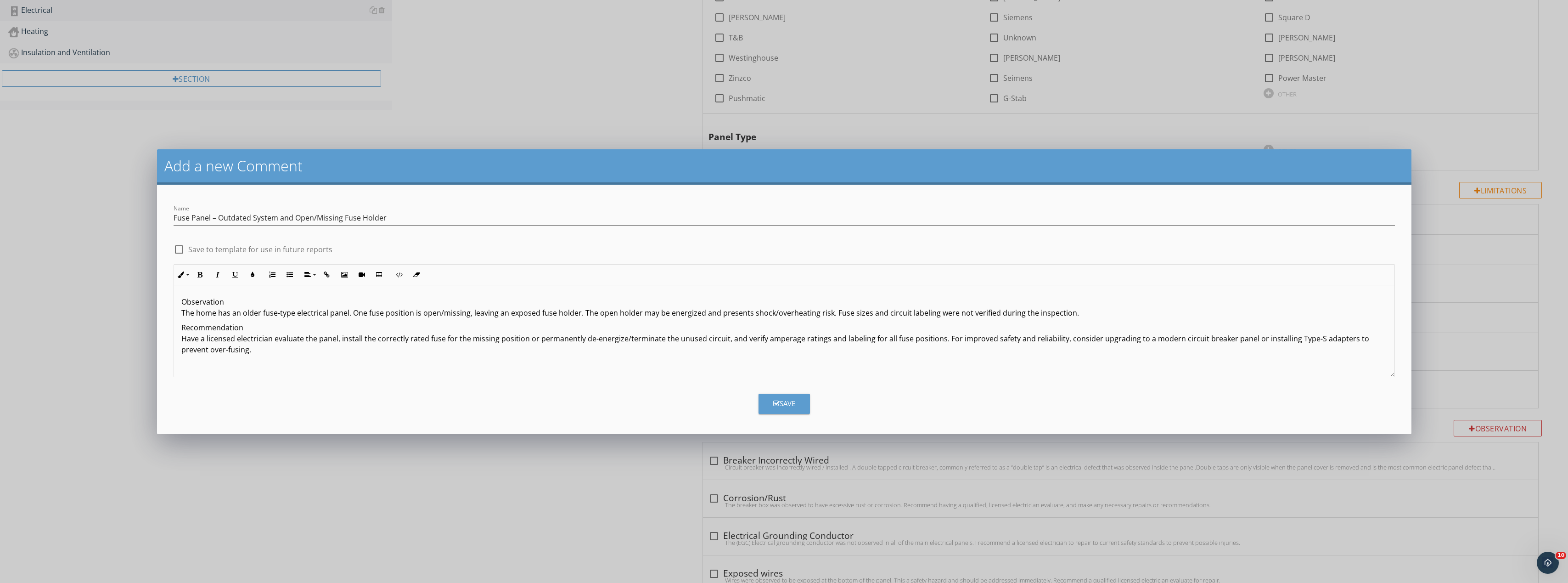
click at [791, 409] on button "Save" at bounding box center [784, 404] width 51 height 20
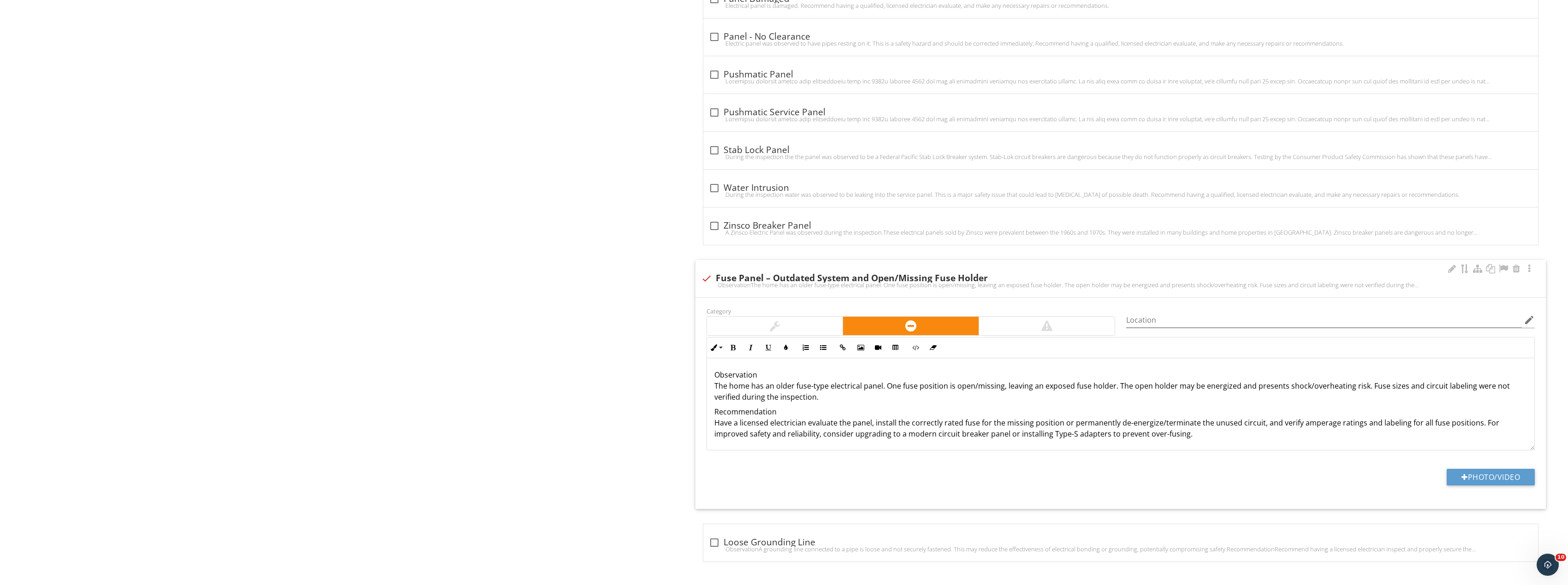
scroll to position [1, 0]
click at [1475, 478] on button "Photo/Video" at bounding box center [1490, 477] width 88 height 17
type input "C:\fakepath\Image_20250927170246_8371_237.jpg"
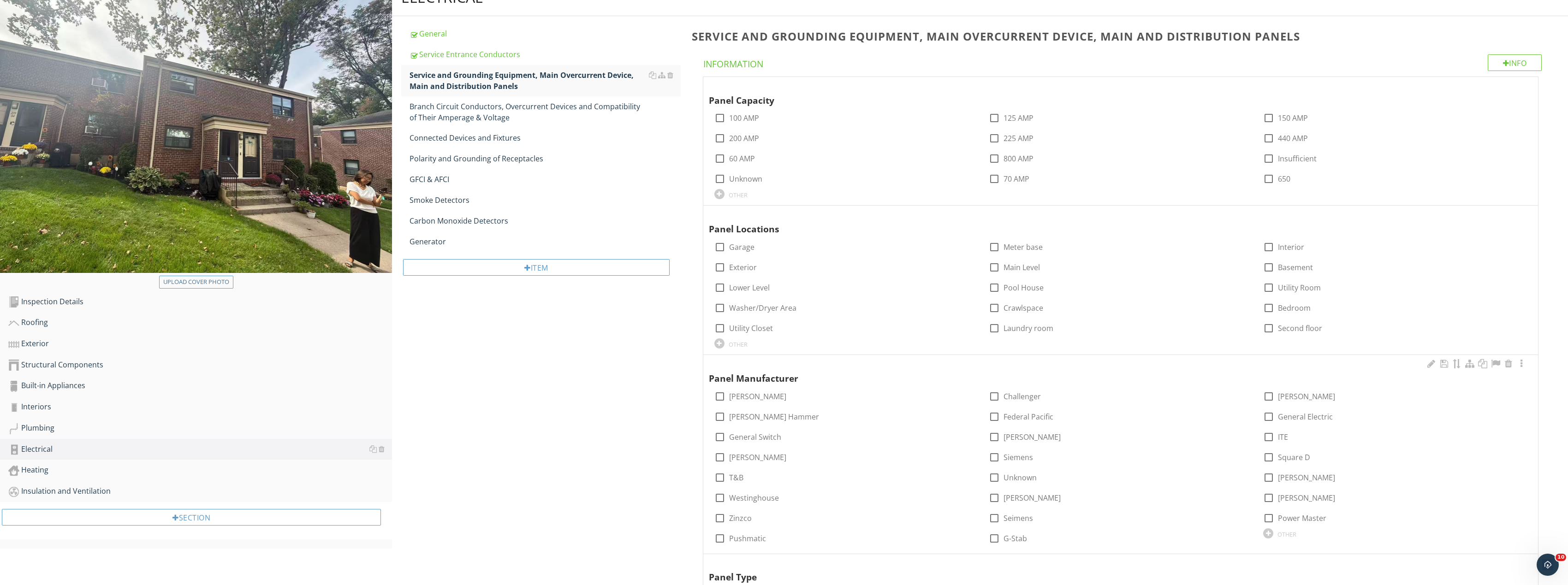
scroll to position [112, 0]
click at [448, 181] on div "GFCI & AFCI" at bounding box center [545, 181] width 271 height 11
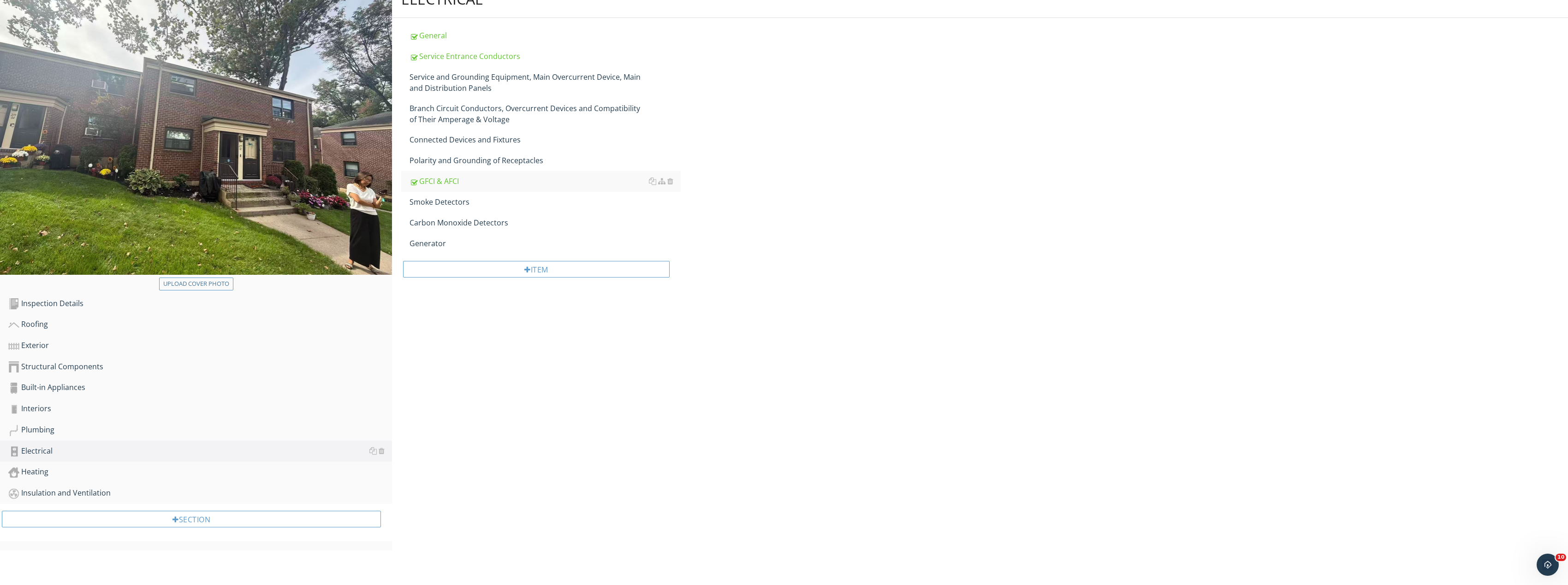
scroll to position [77, 0]
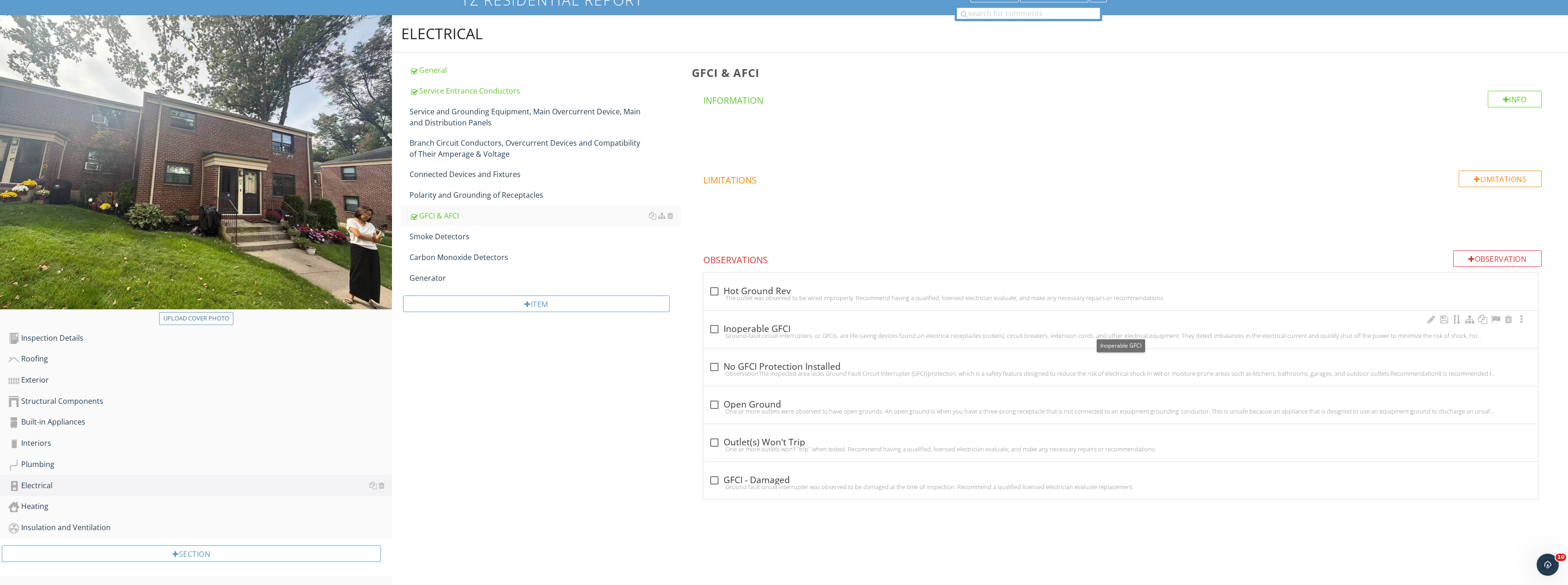
click at [716, 328] on div at bounding box center [714, 329] width 16 height 16
checkbox input "true"
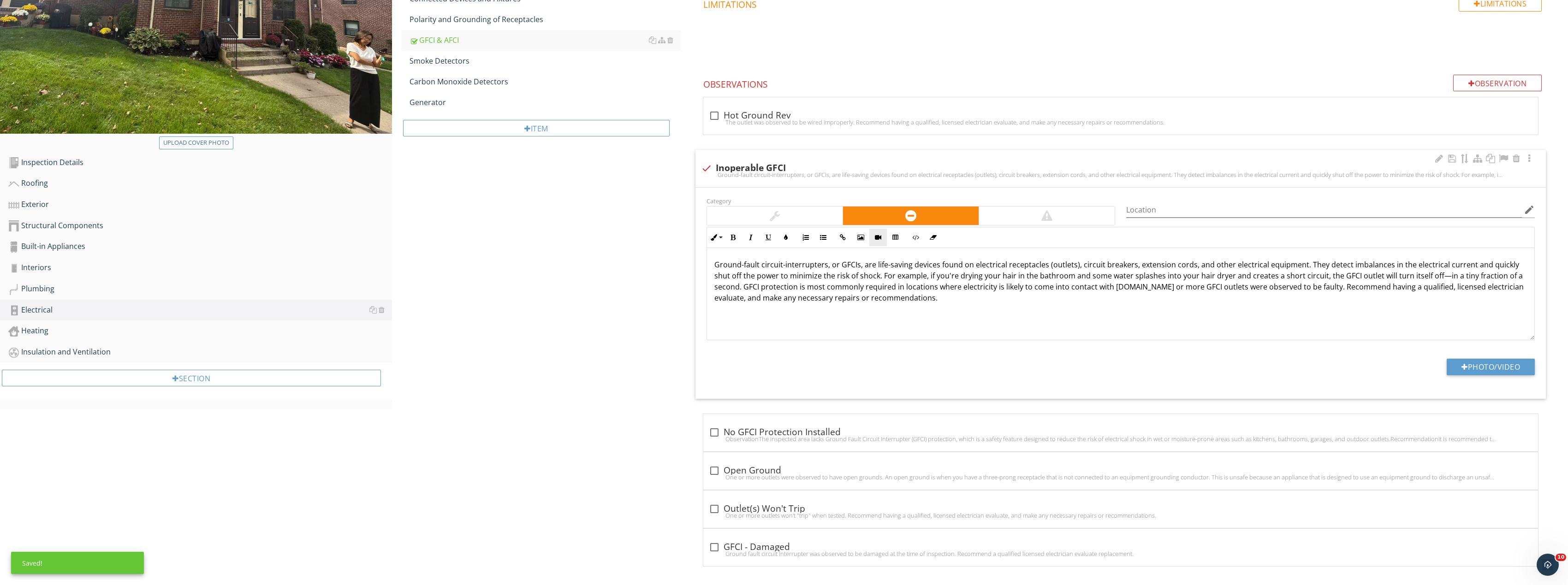
scroll to position [257, 0]
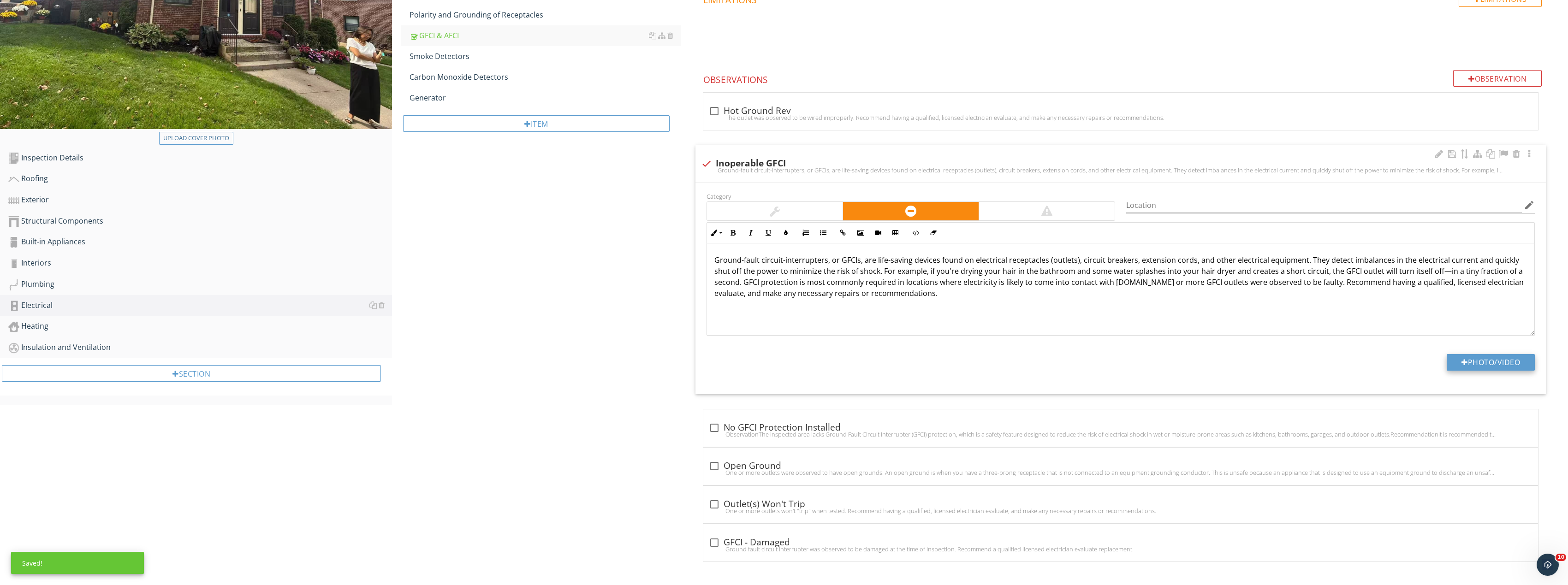
click at [1491, 365] on button "Photo/Video" at bounding box center [1490, 362] width 88 height 17
type input "C:\fakepath\Image_20250927170215_8353_237.jpg"
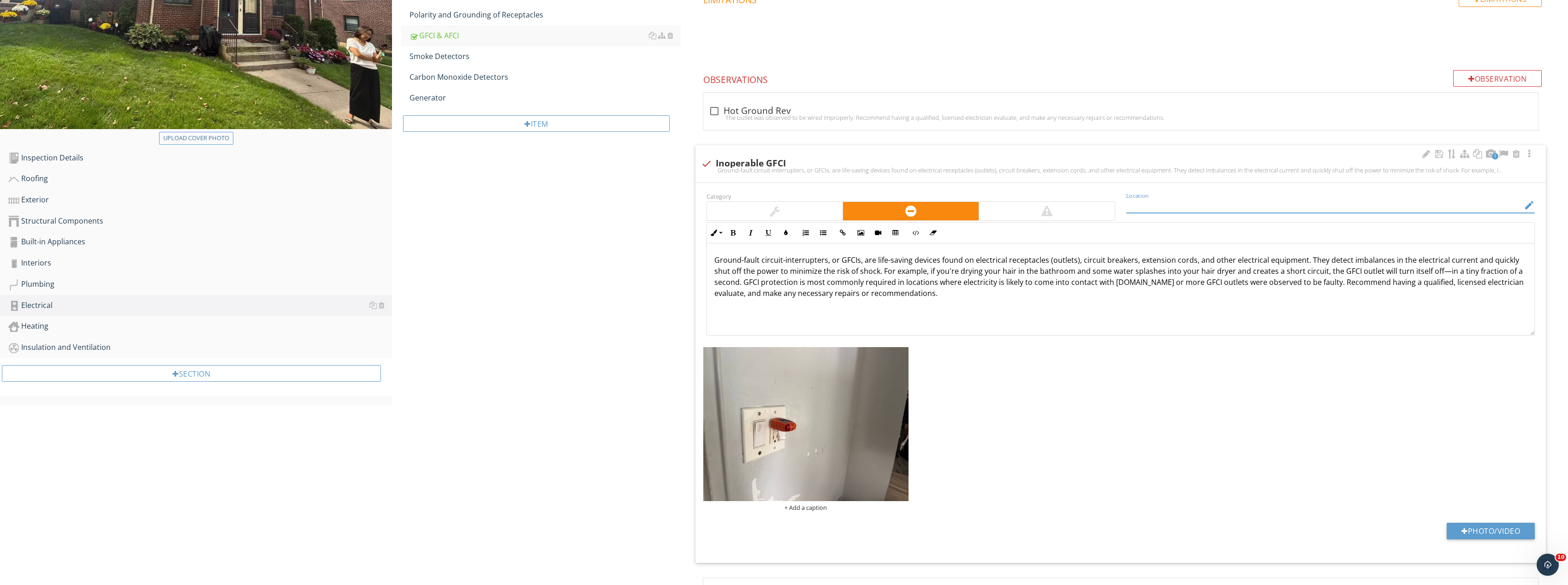
click at [1207, 213] on div "Location edit" at bounding box center [1330, 205] width 408 height 16
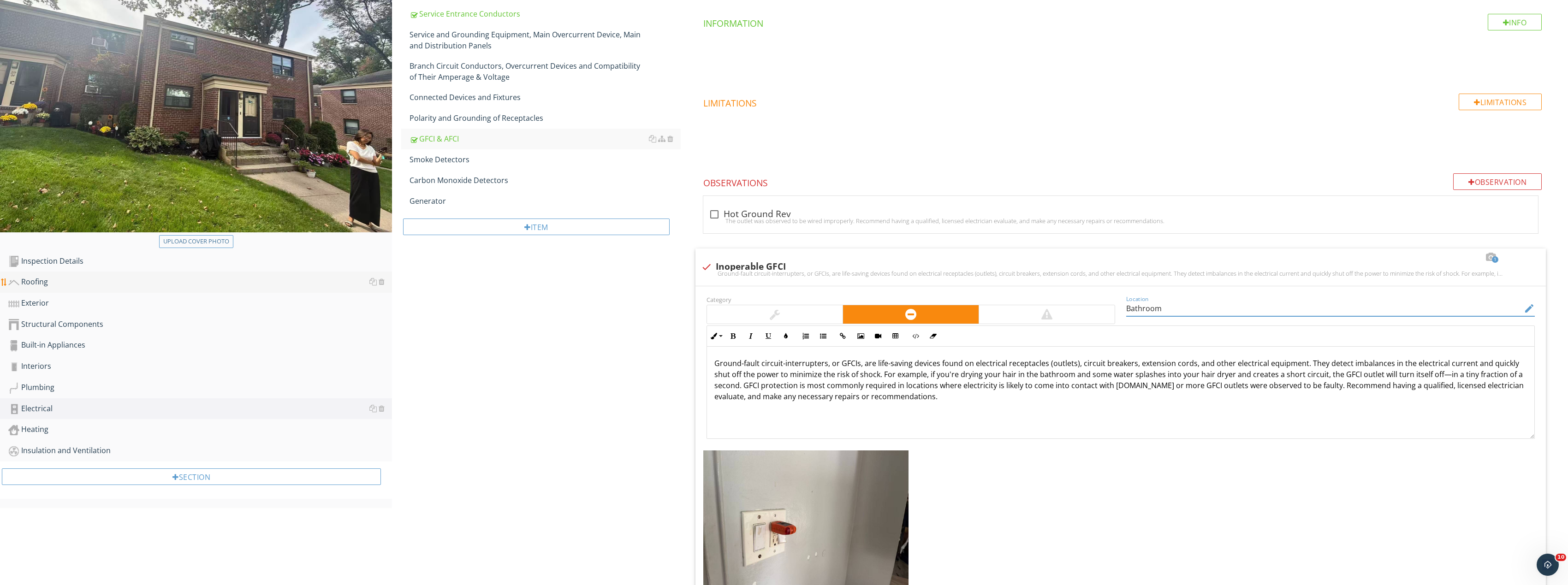
scroll to position [165, 0]
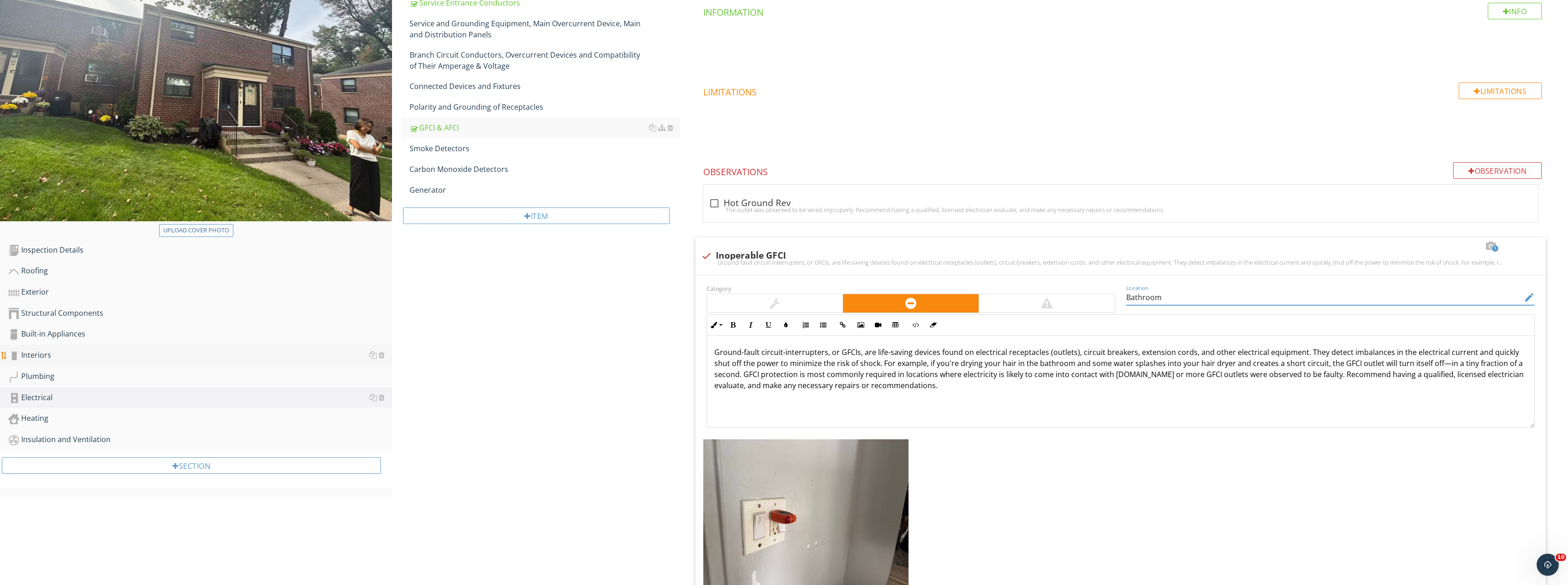
type input "Bathroom"
click at [56, 354] on div "Interiors" at bounding box center [200, 355] width 383 height 12
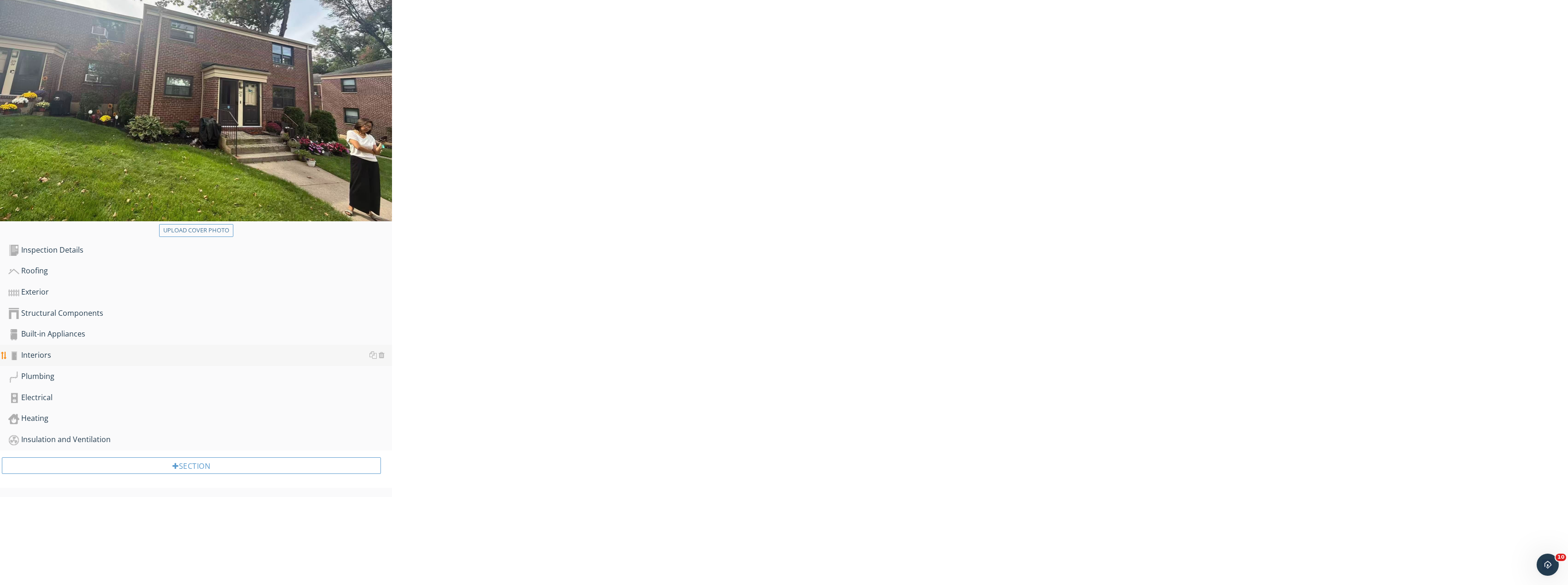
scroll to position [77, 0]
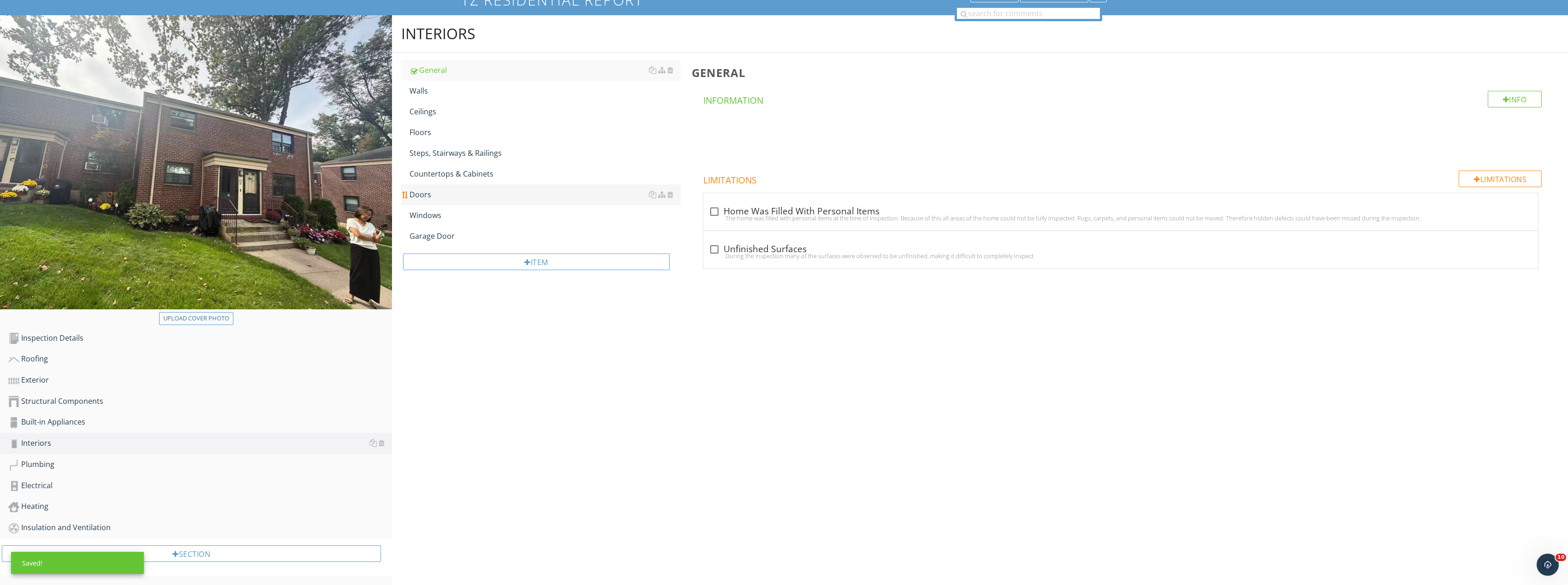
click at [450, 108] on div "Ceilings" at bounding box center [545, 112] width 271 height 11
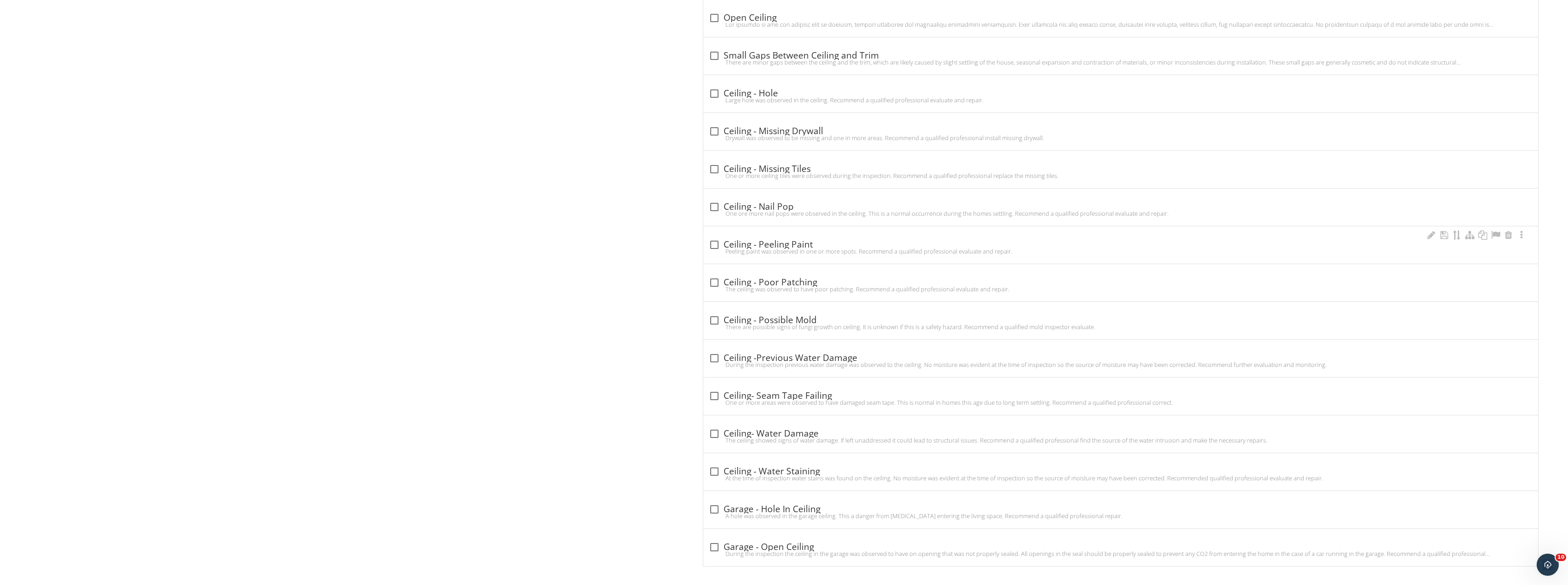
scroll to position [919, 0]
click at [707, 429] on div at bounding box center [714, 429] width 16 height 16
checkbox input "true"
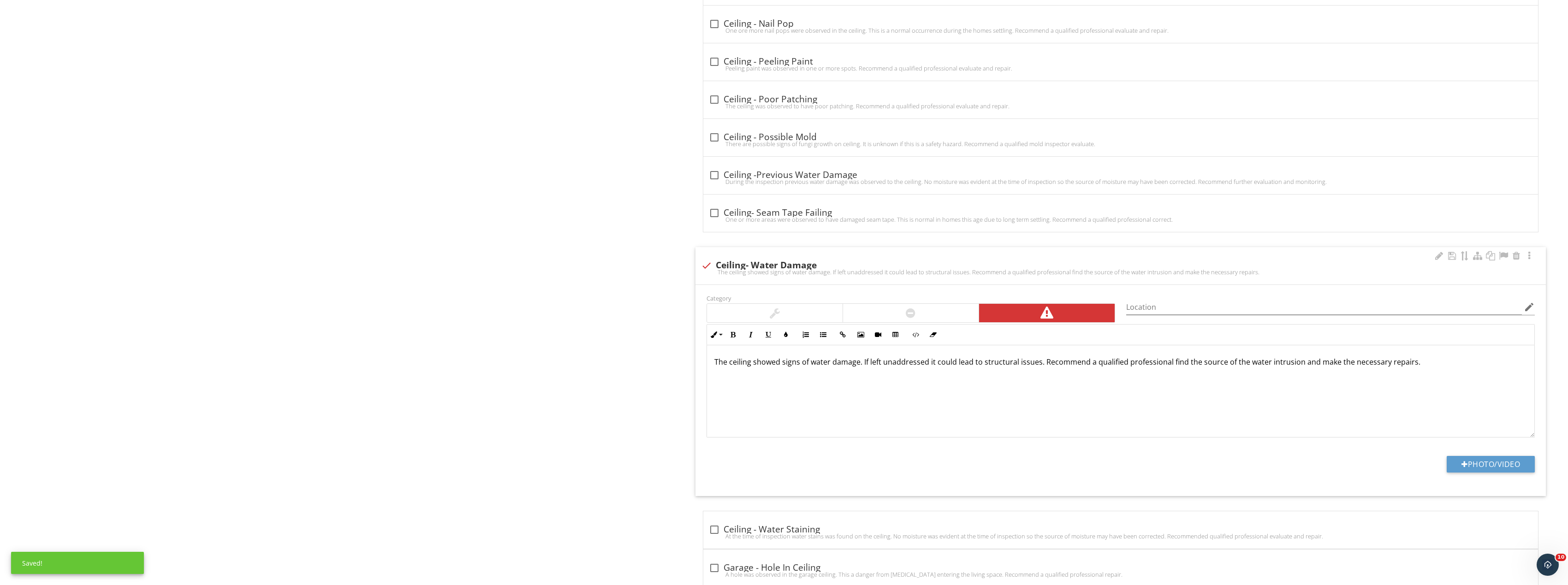
scroll to position [1103, 0]
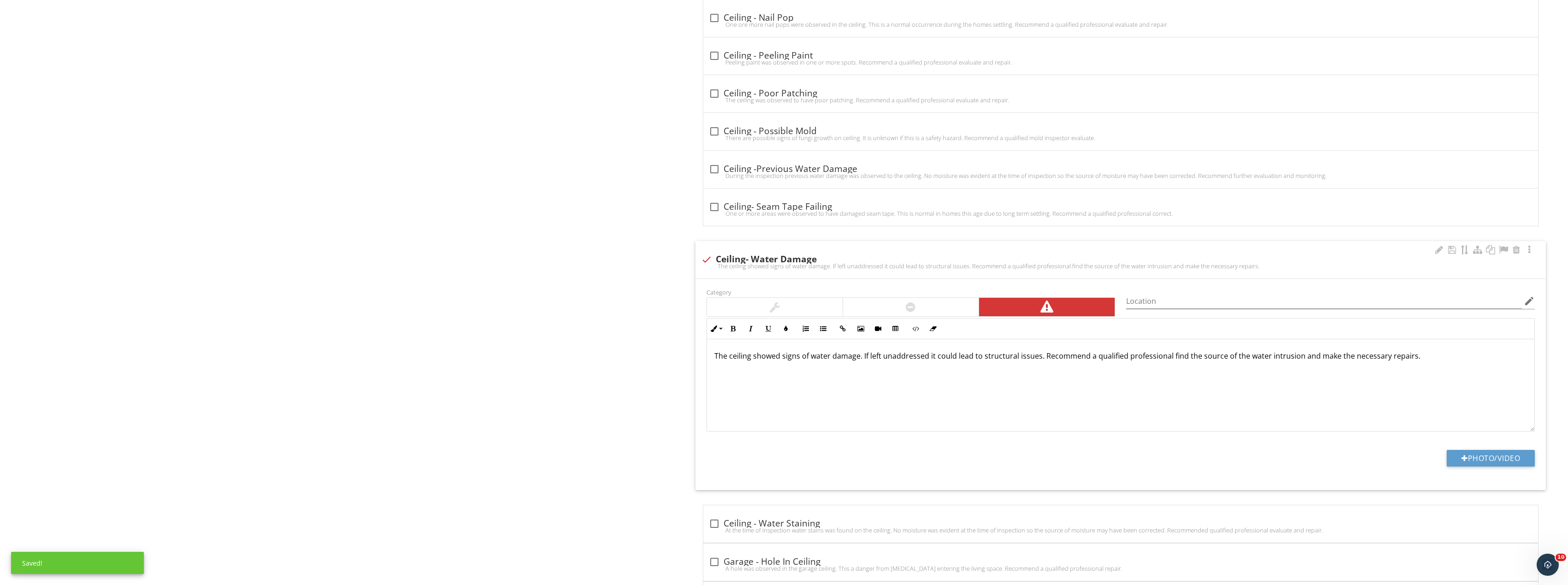
click at [961, 310] on div at bounding box center [910, 307] width 135 height 19
click at [1513, 458] on button "Photo/Video" at bounding box center [1490, 458] width 88 height 17
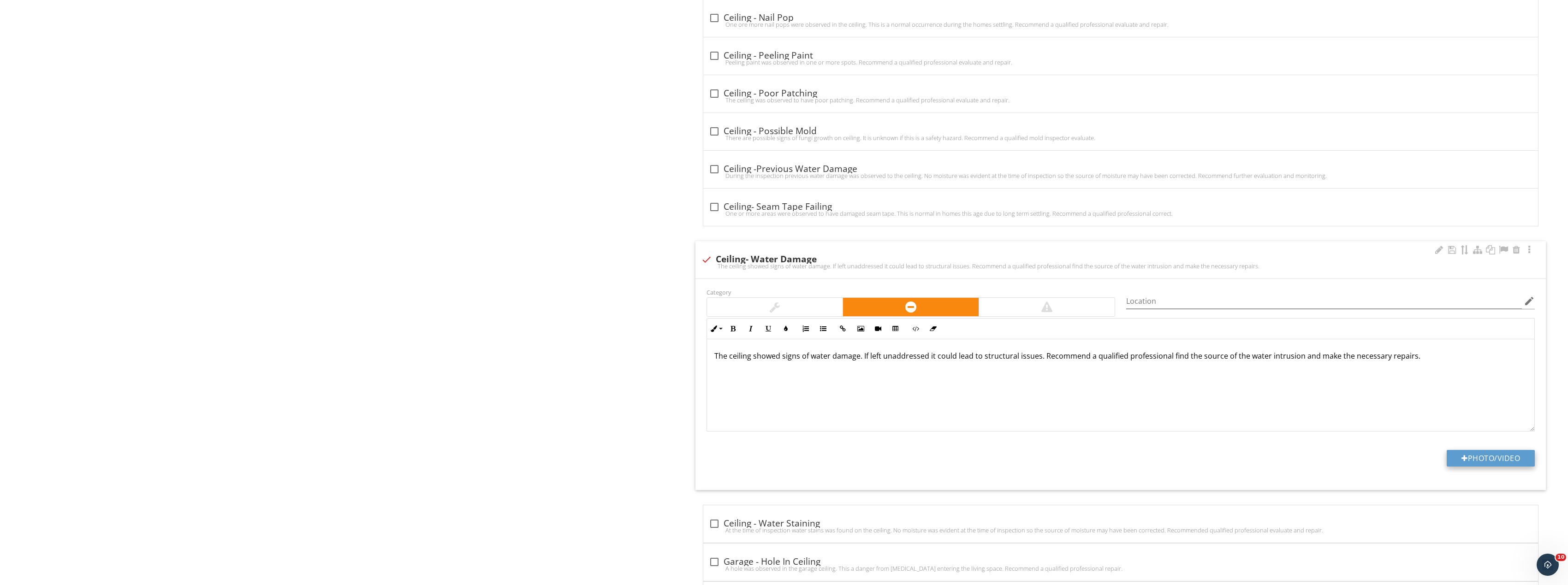
type input "C:\fakepath\Image_20250927170228_8362_237.jpg"
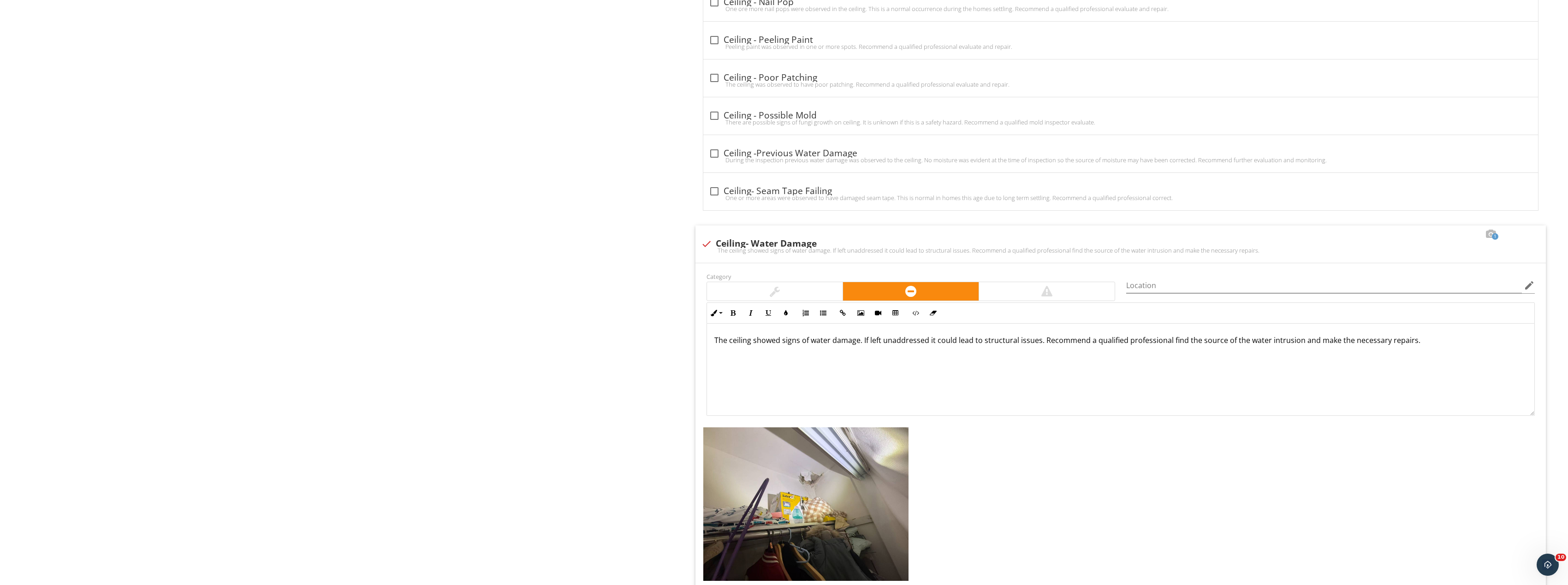
scroll to position [1150, 0]
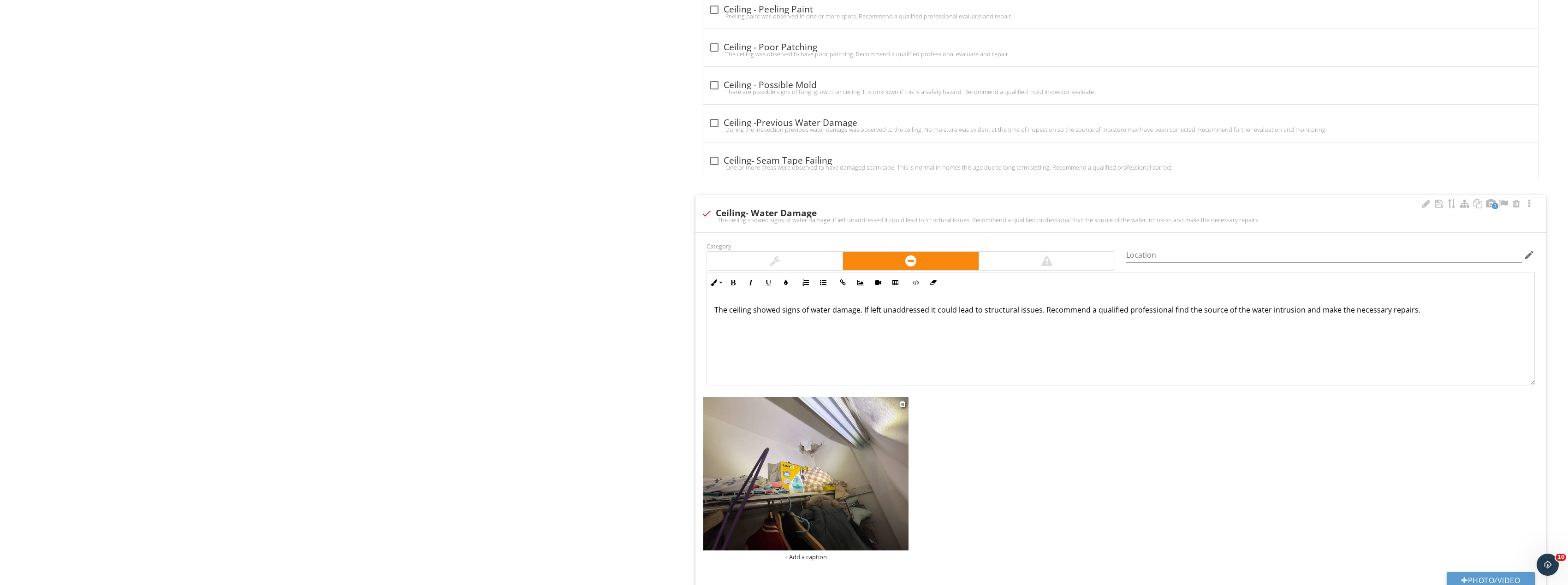
click at [828, 437] on img at bounding box center [805, 474] width 205 height 154
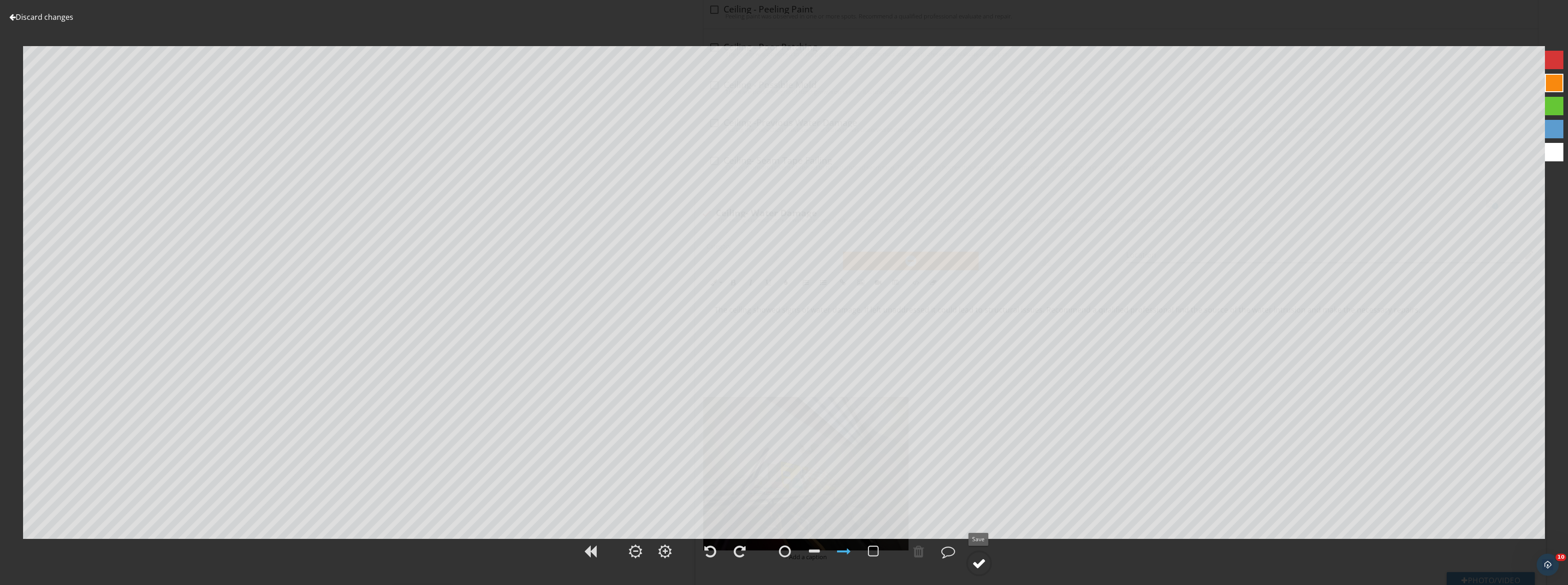
click at [987, 565] on circle at bounding box center [979, 563] width 24 height 24
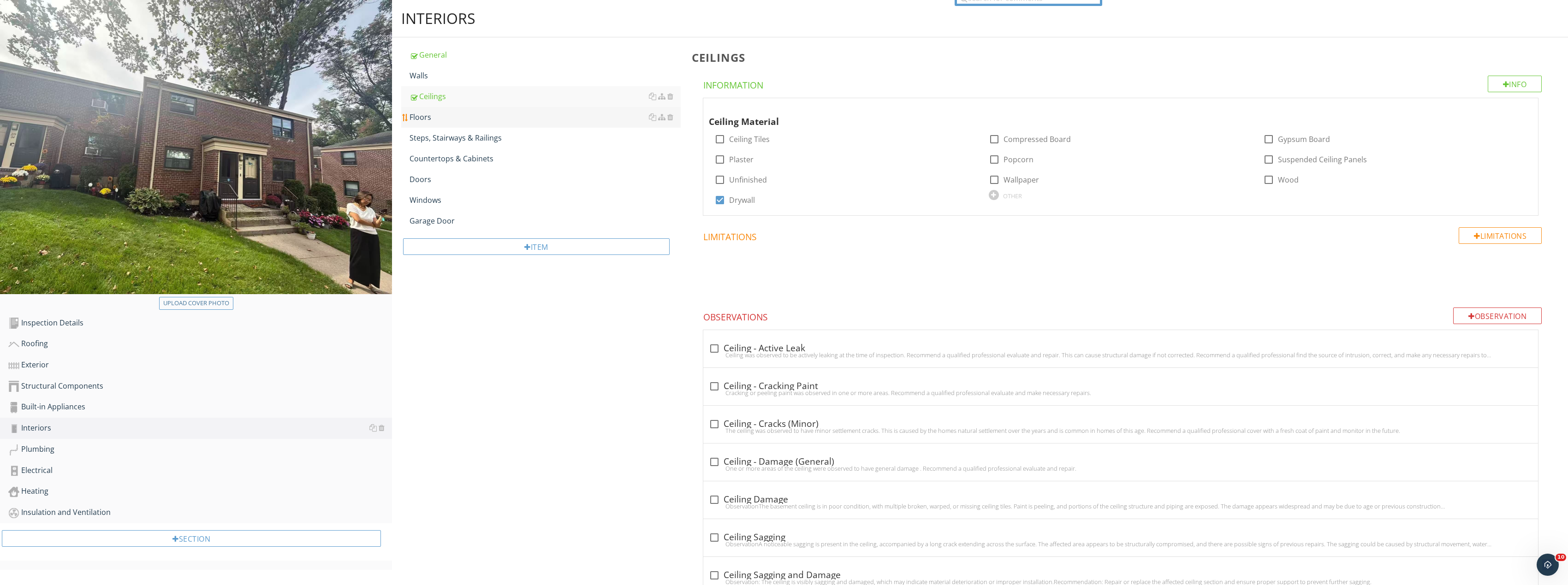
scroll to position [89, 0]
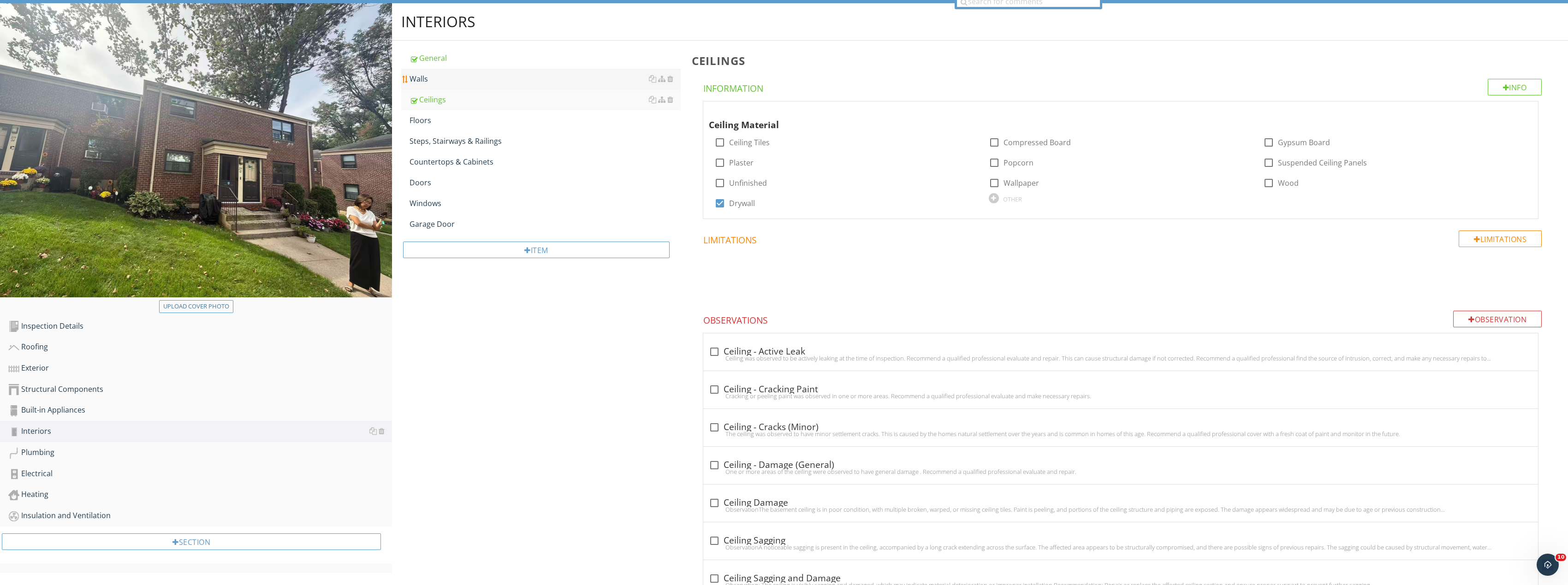
click at [443, 84] on div "Walls" at bounding box center [545, 79] width 271 height 11
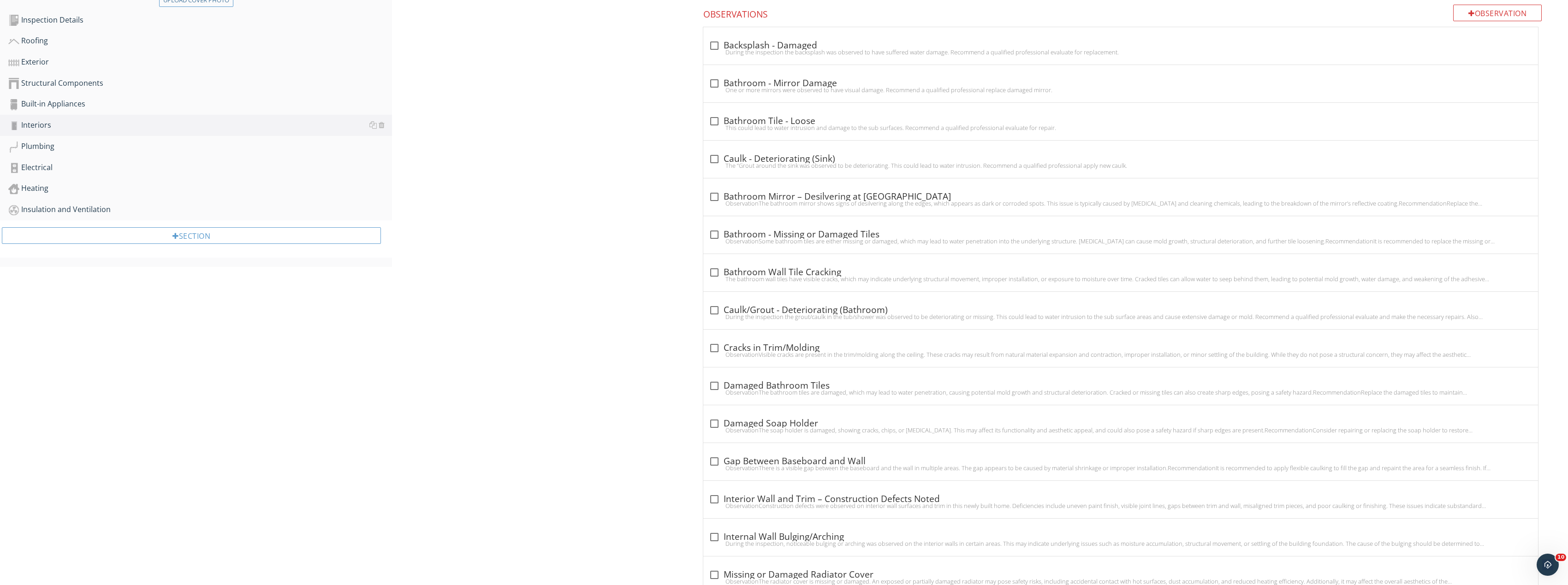
scroll to position [458, 0]
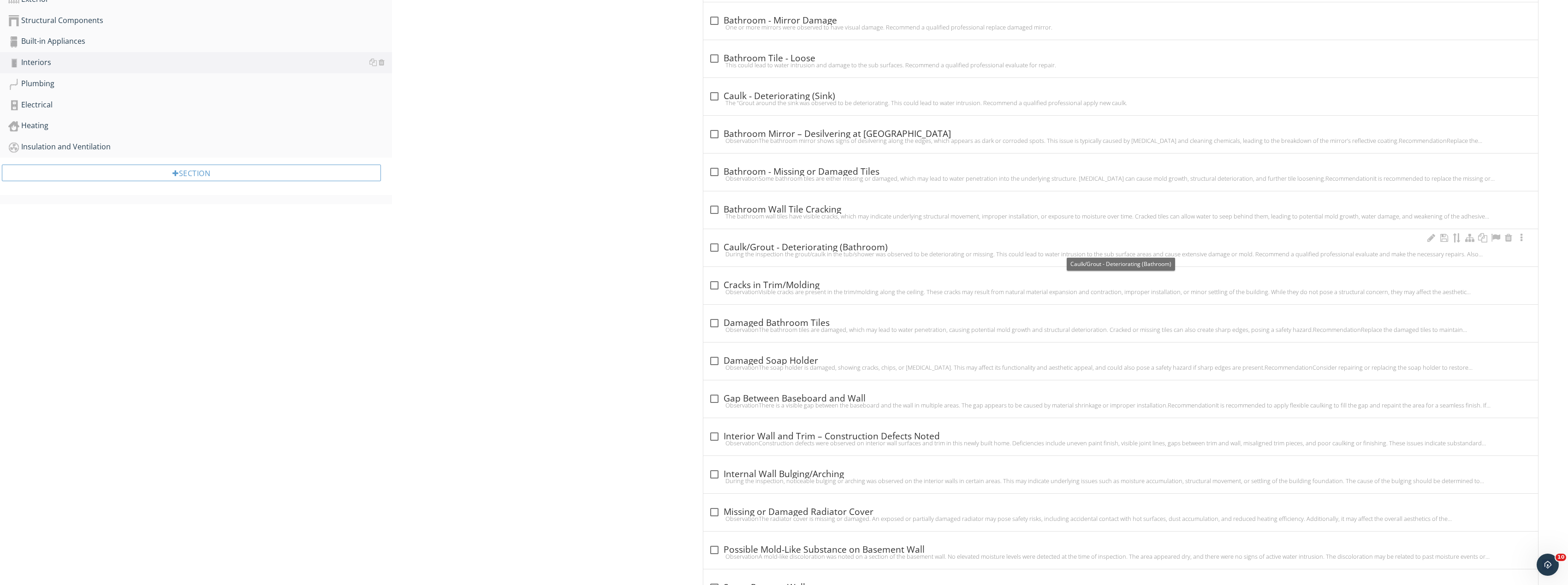
click at [719, 246] on div at bounding box center [714, 247] width 16 height 16
checkbox input "true"
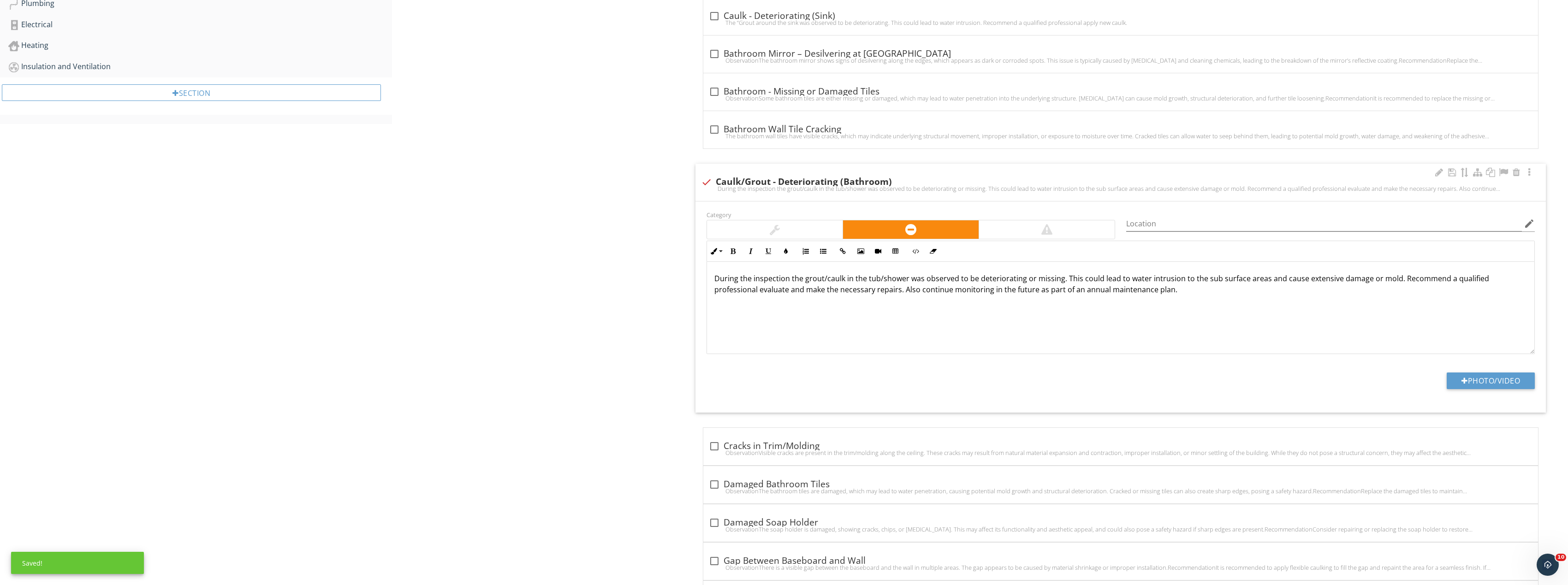
scroll to position [642, 0]
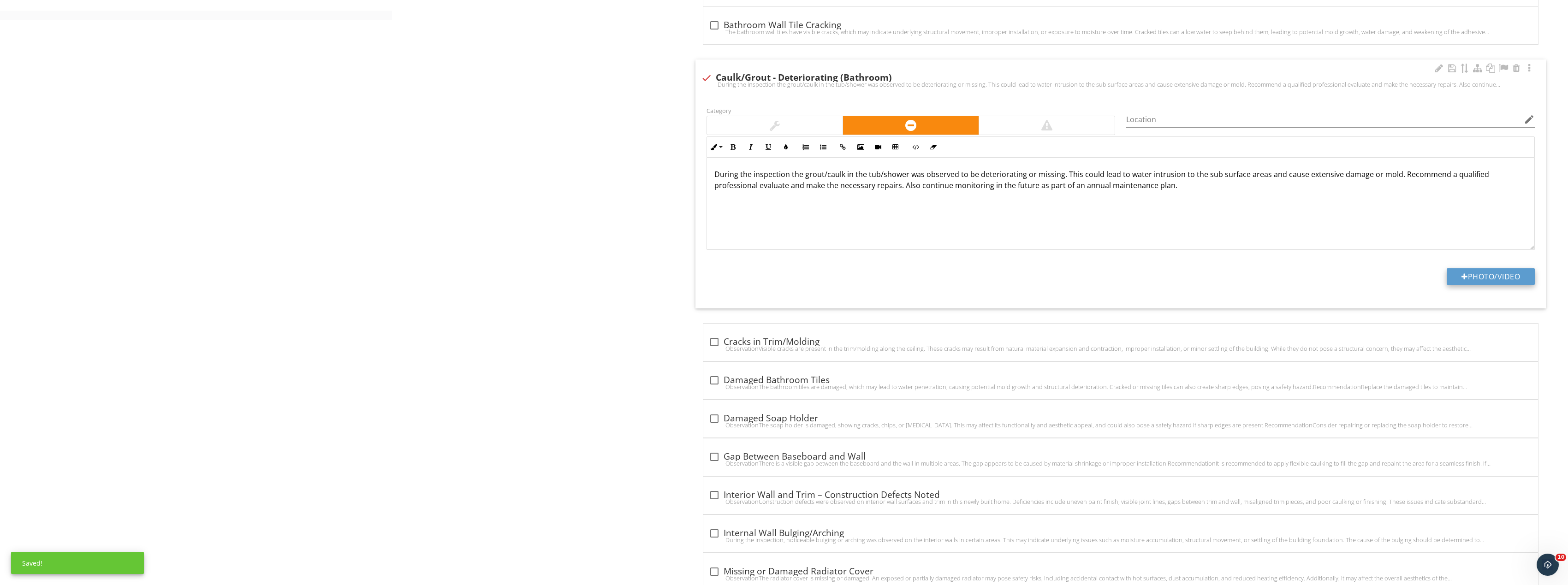
click at [1468, 269] on button "Photo/Video" at bounding box center [1490, 277] width 88 height 17
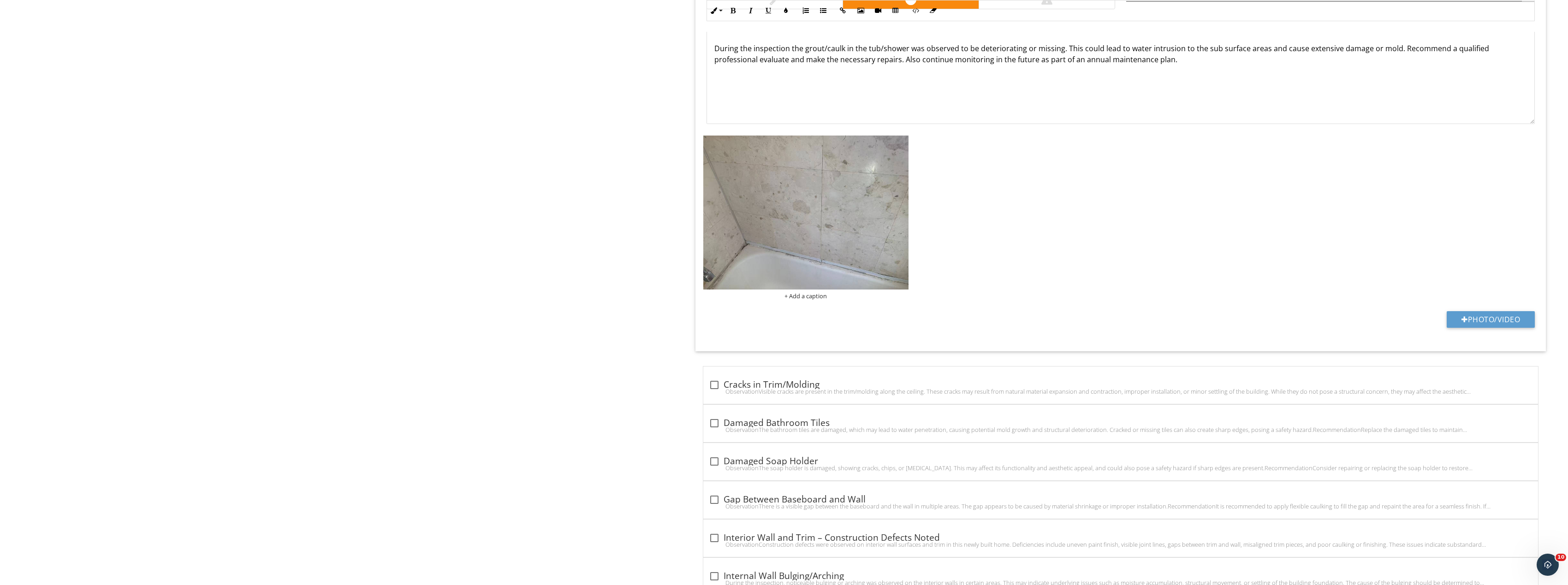
scroll to position [826, 0]
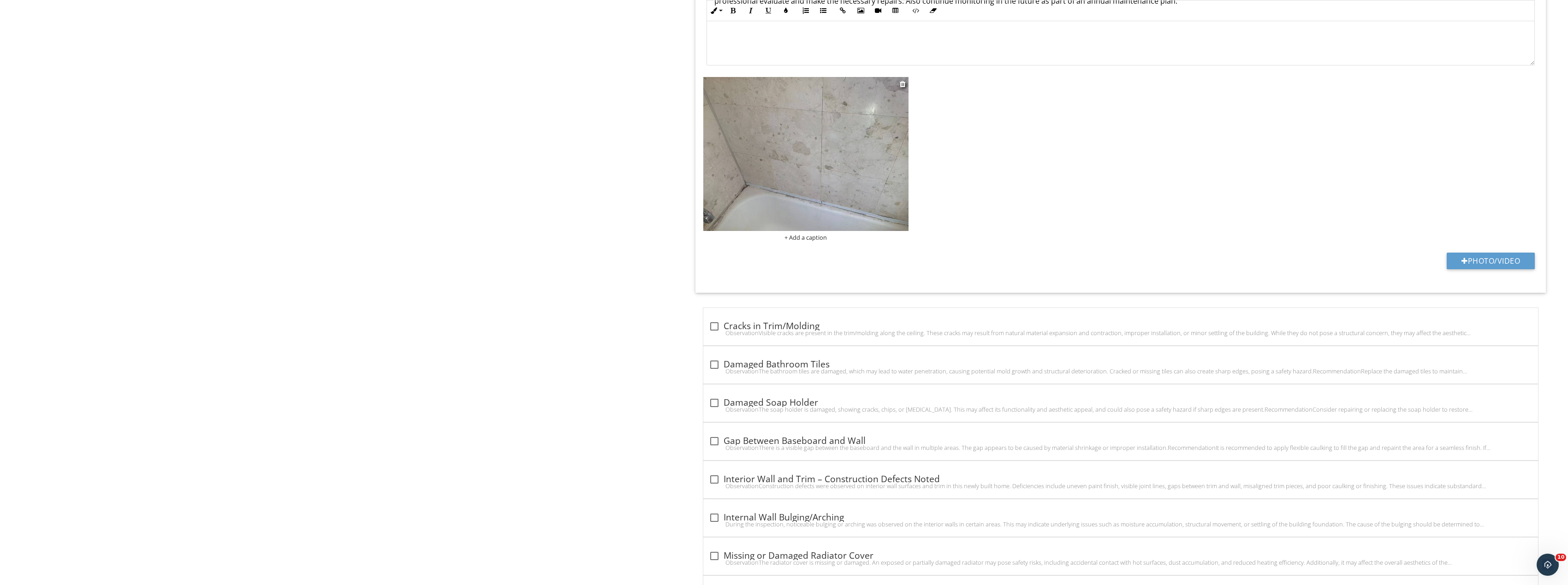
click at [898, 179] on img at bounding box center [805, 154] width 205 height 154
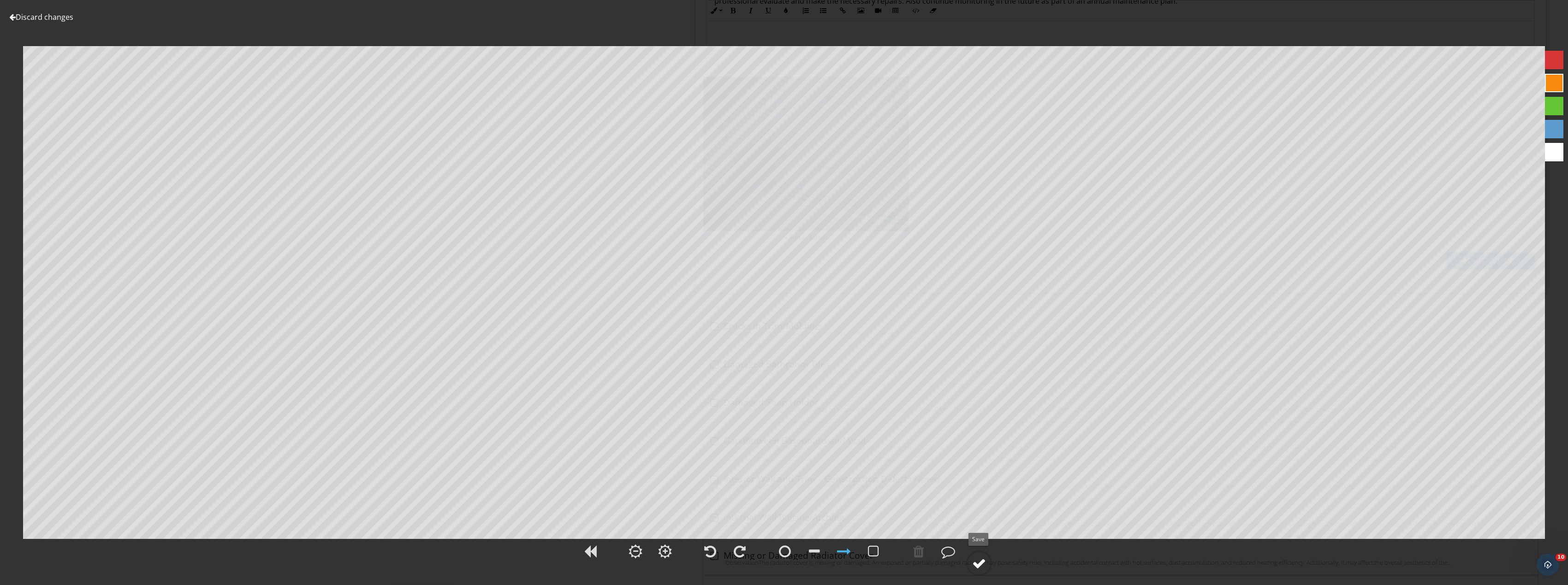
click at [988, 559] on circle at bounding box center [979, 563] width 24 height 24
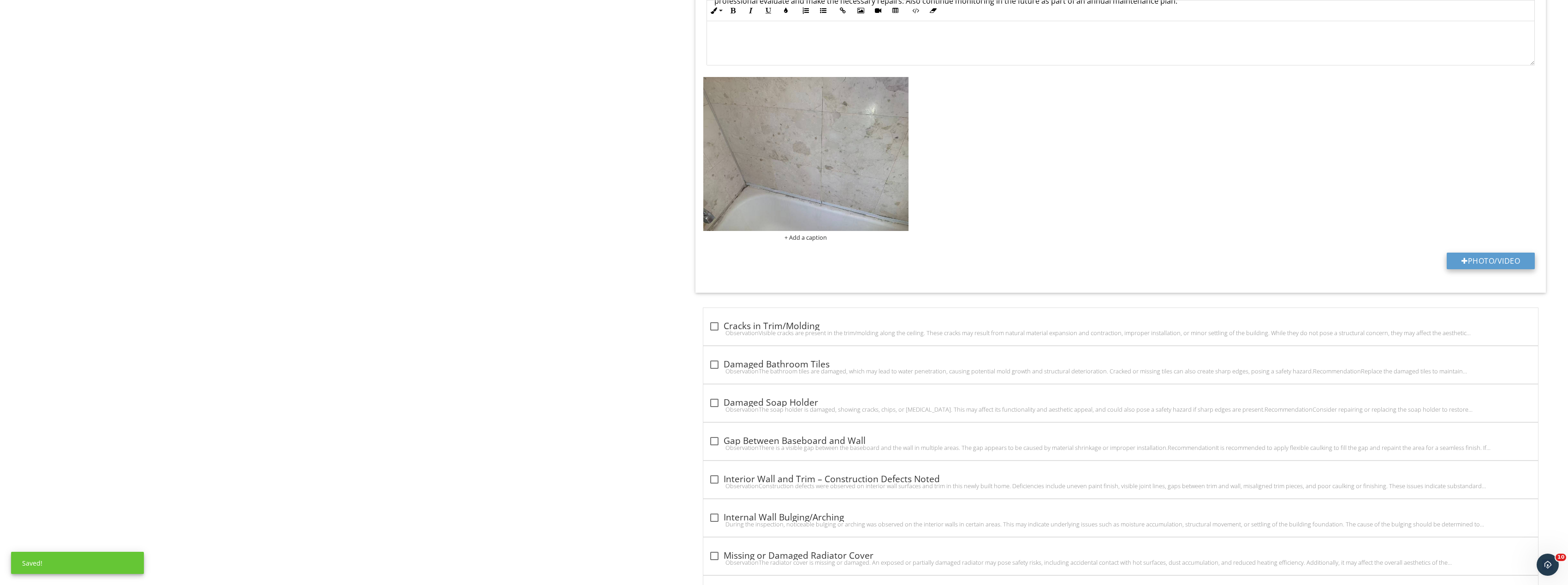
click at [1469, 265] on button "Photo/Video" at bounding box center [1490, 261] width 88 height 17
type input "C:\fakepath\Image_20250927170219_8356_237.jpg"
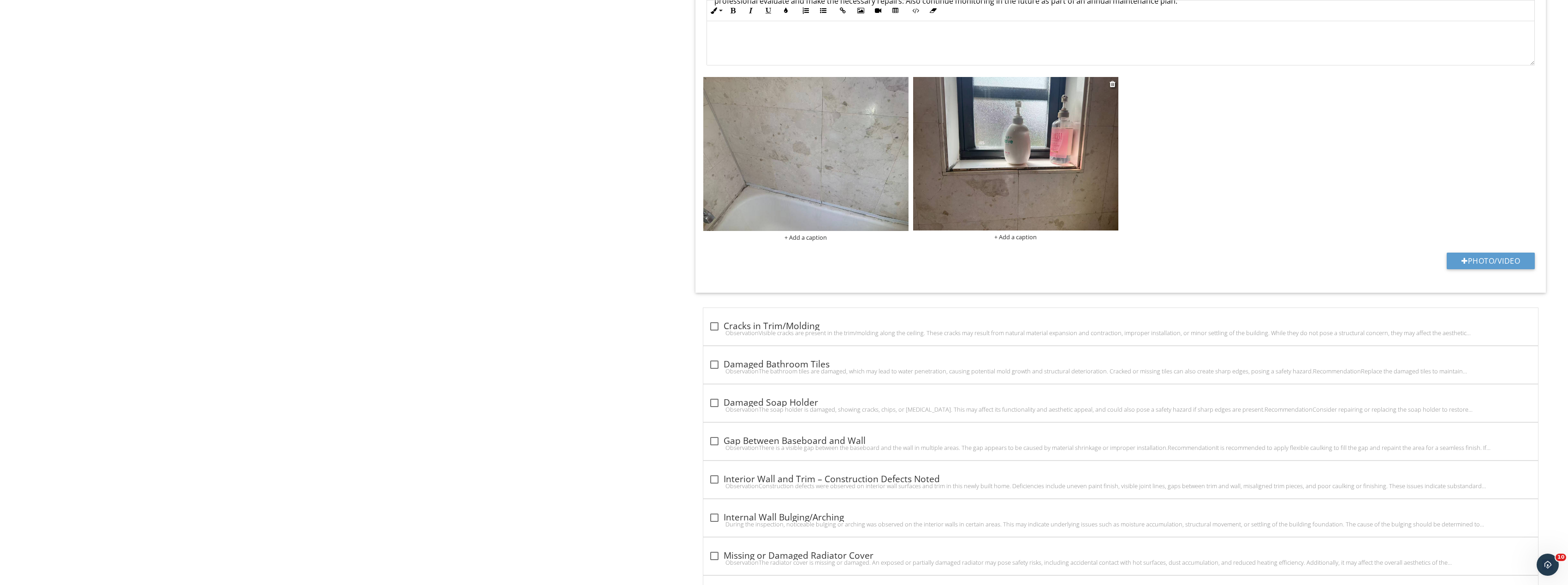
click at [1055, 193] on img at bounding box center [1015, 154] width 205 height 154
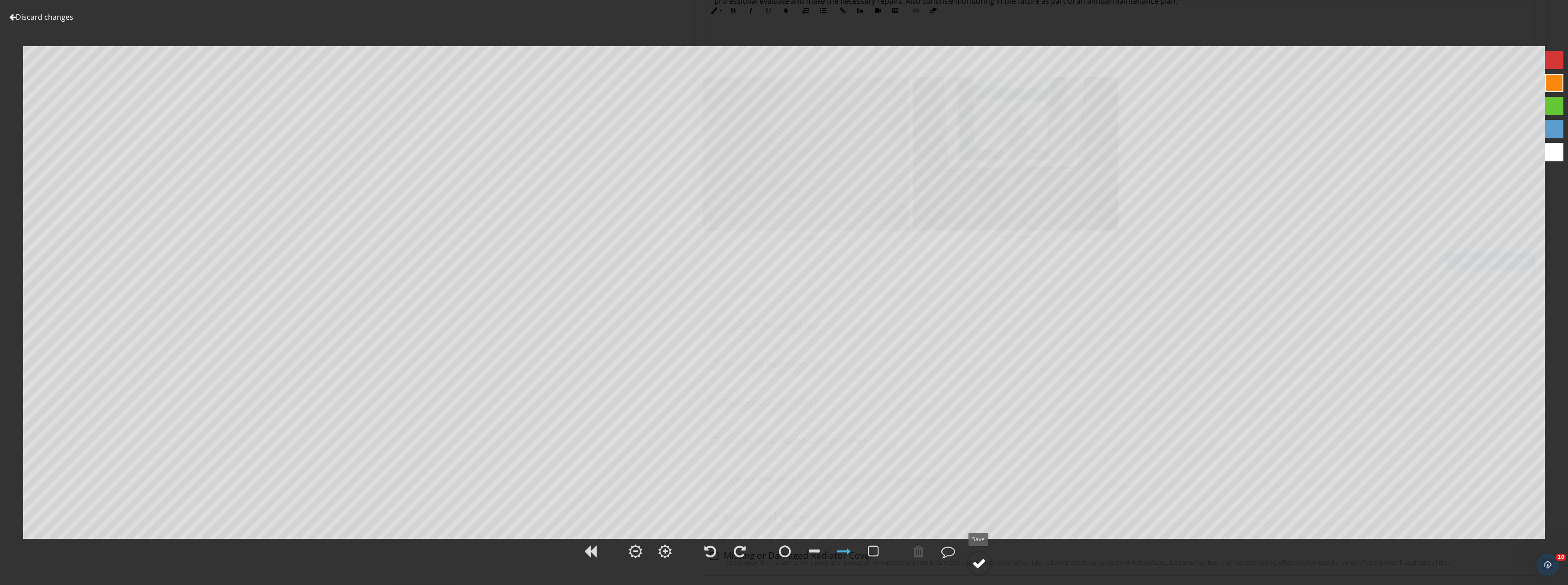
click at [976, 567] on div at bounding box center [979, 563] width 14 height 14
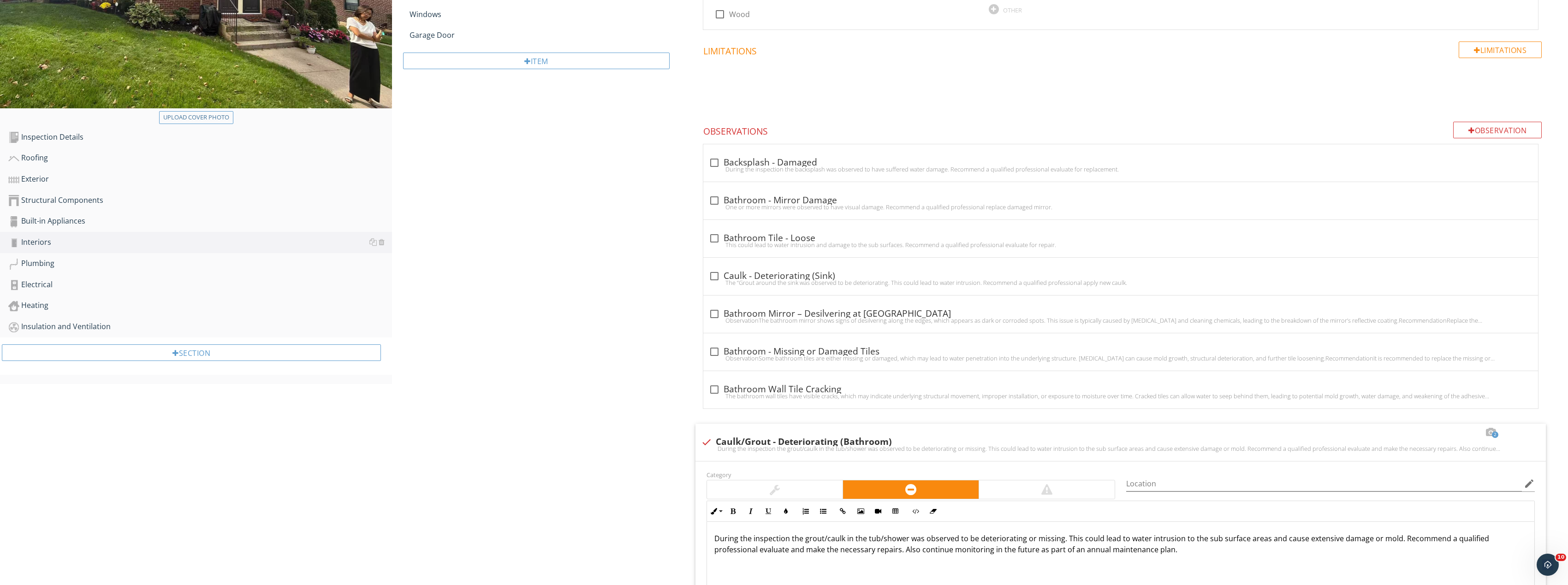
scroll to position [274, 0]
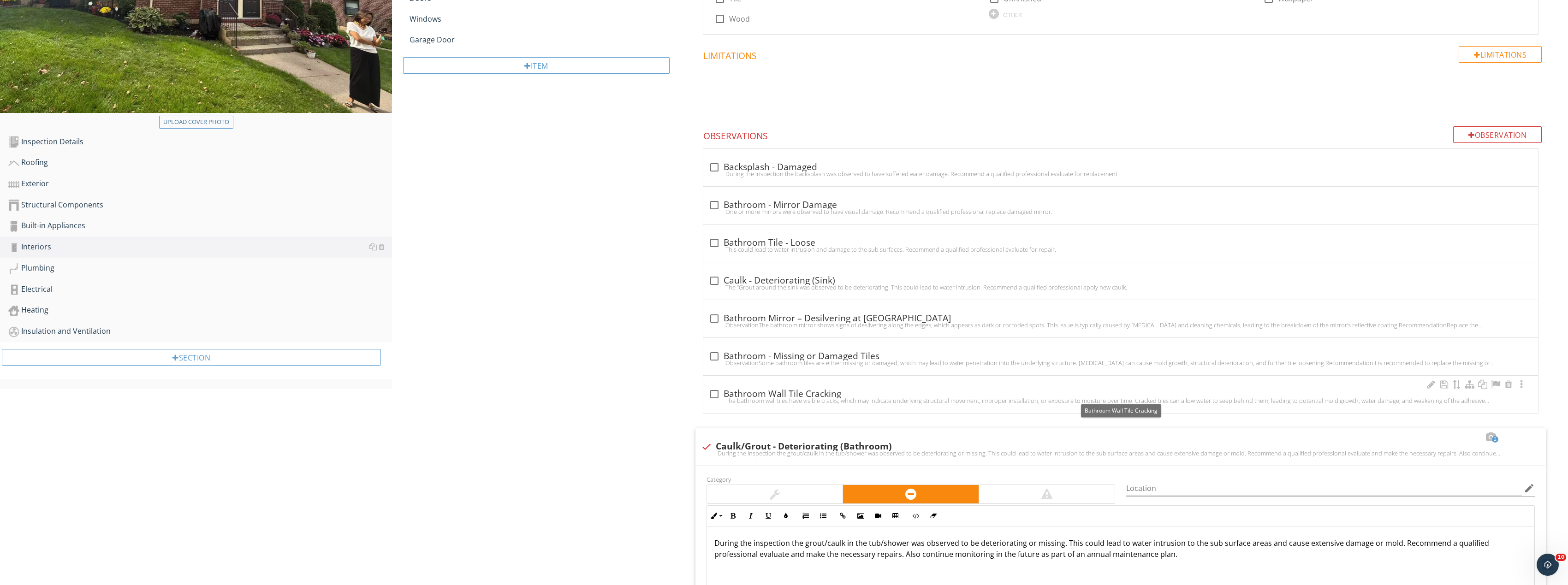
click at [714, 392] on div at bounding box center [714, 394] width 16 height 16
checkbox input "true"
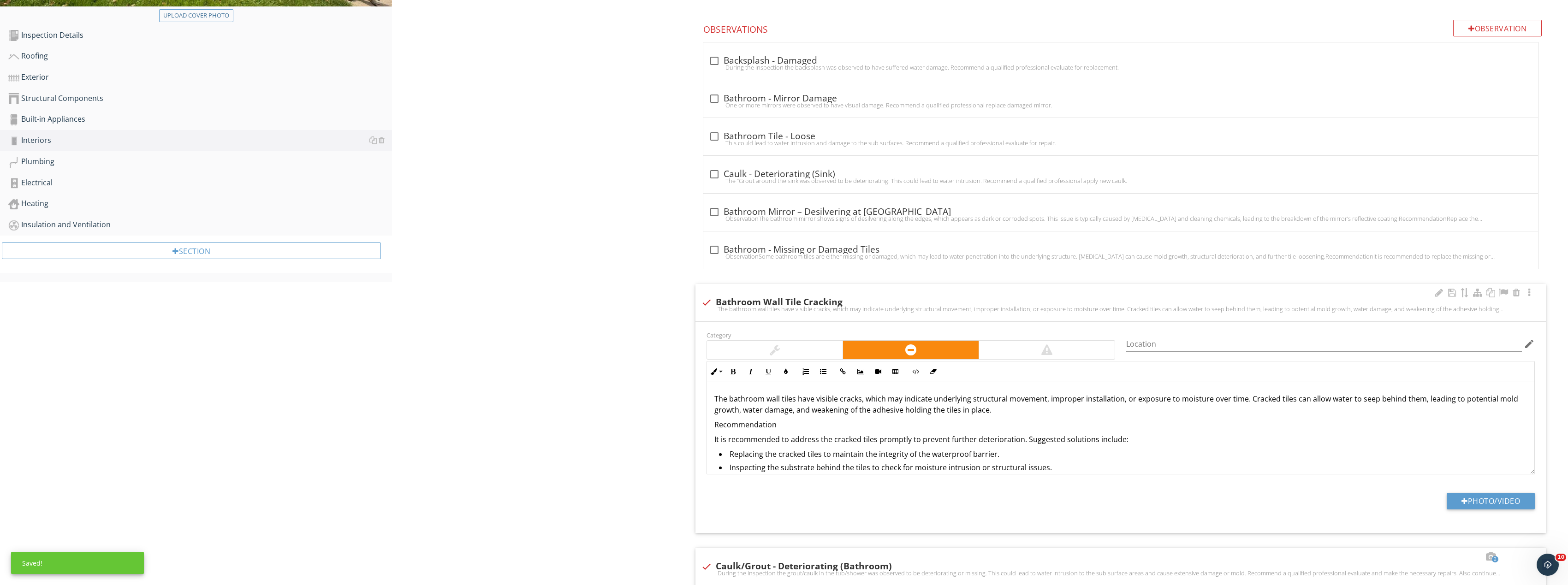
scroll to position [504, 0]
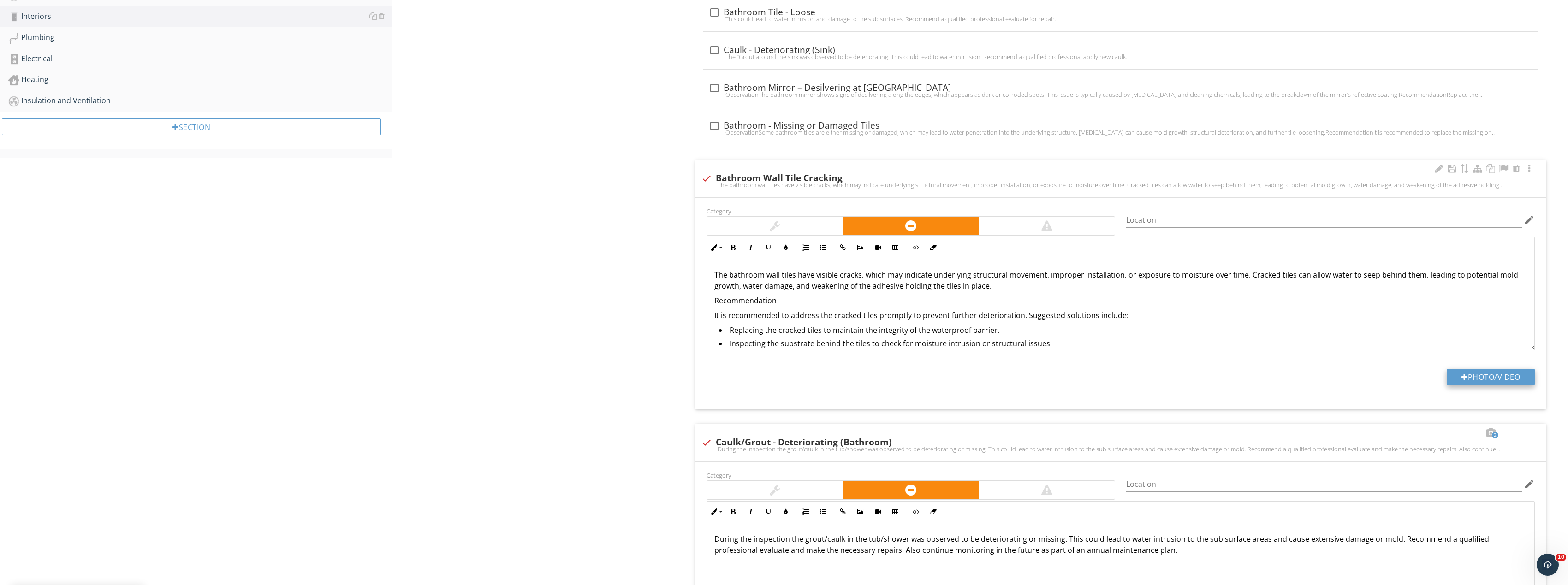
click at [1487, 377] on button "Photo/Video" at bounding box center [1490, 377] width 88 height 17
type input "C:\fakepath\Image_20250927170218_8355_237.jpg"
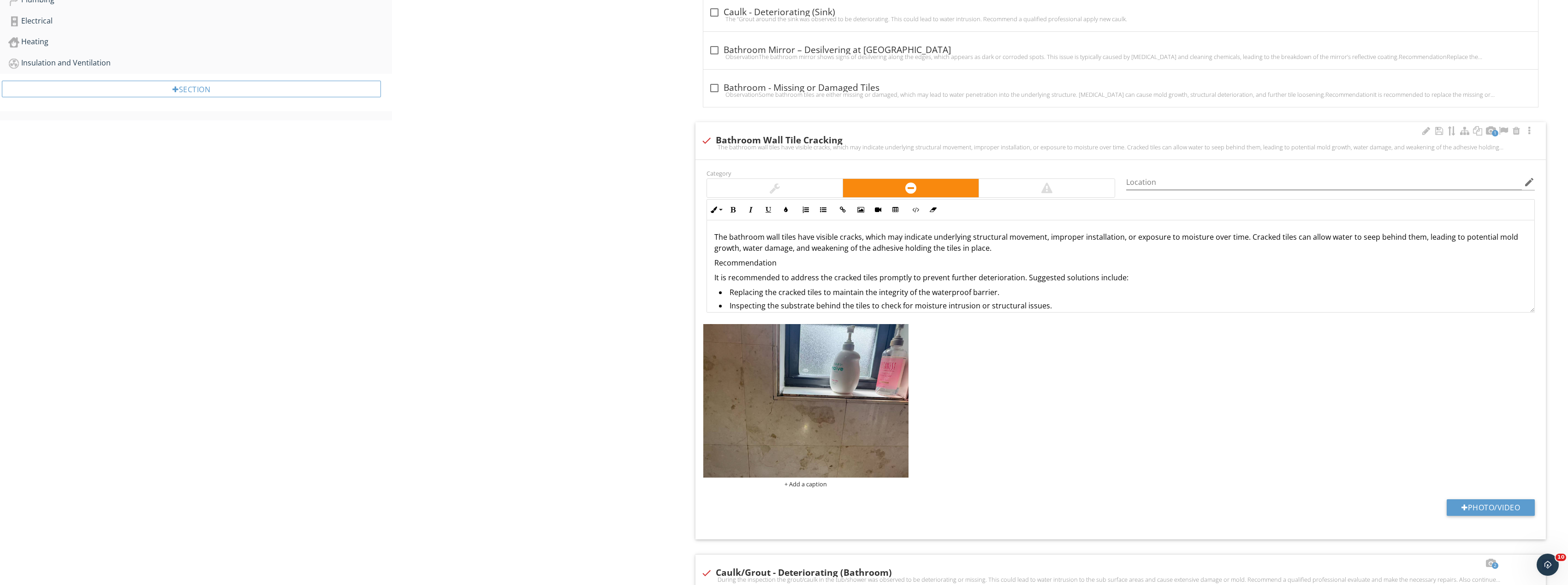
scroll to position [642, 0]
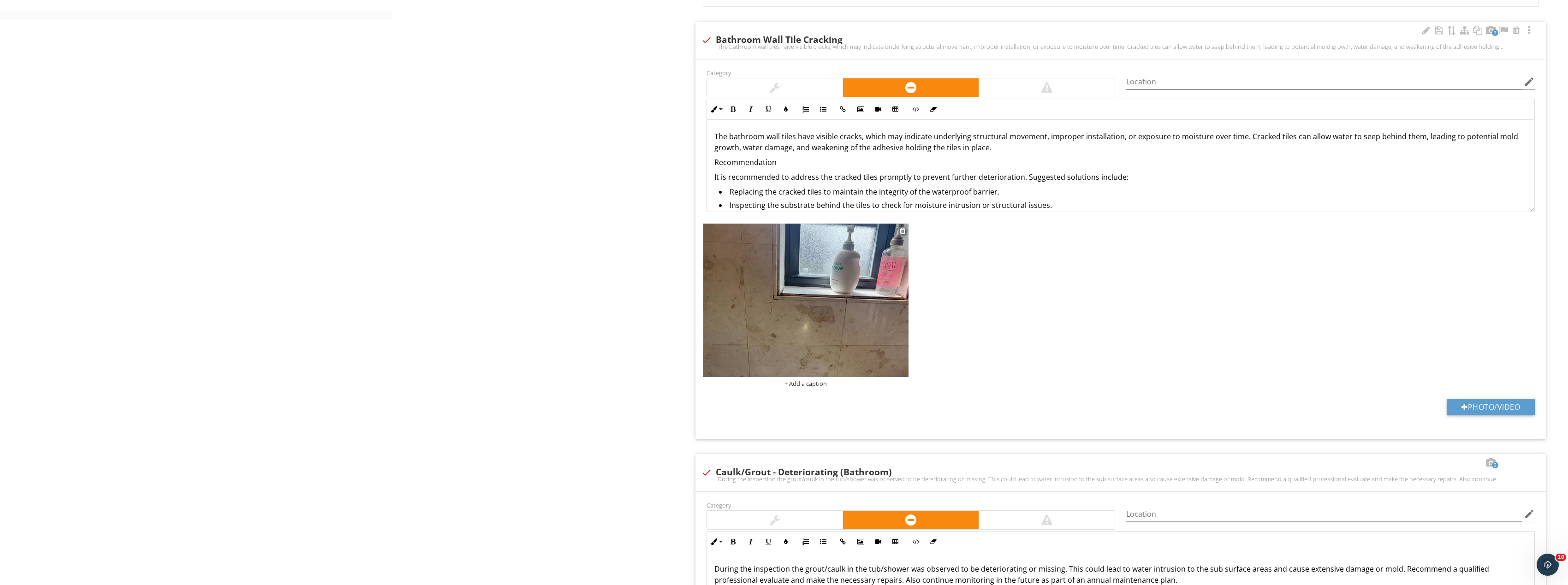
click at [782, 327] on img at bounding box center [805, 300] width 205 height 154
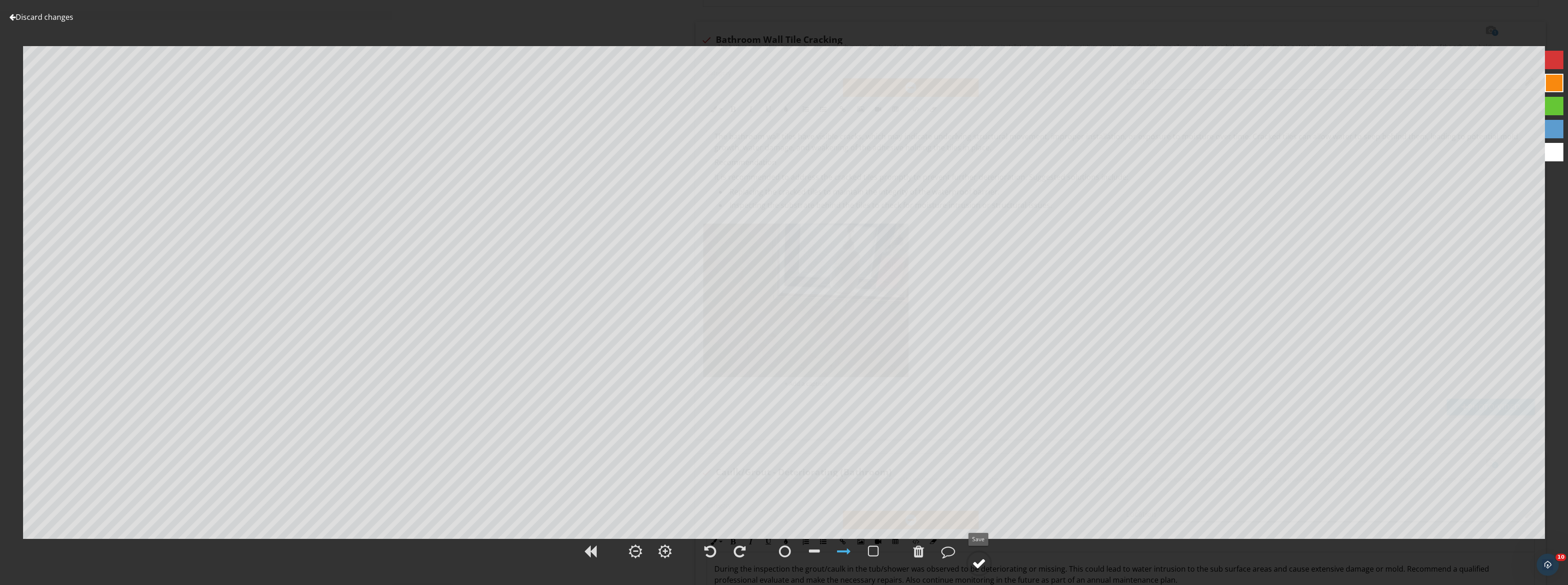
click at [986, 565] on div at bounding box center [979, 563] width 14 height 14
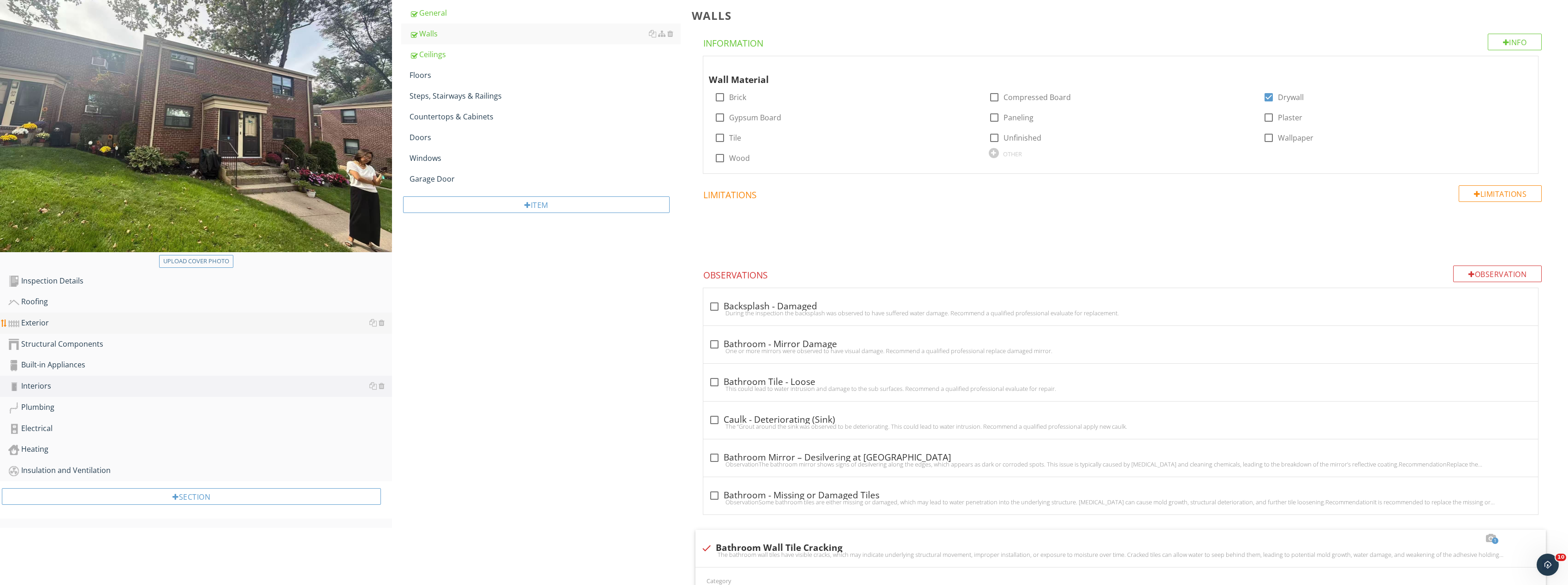
scroll to position [138, 0]
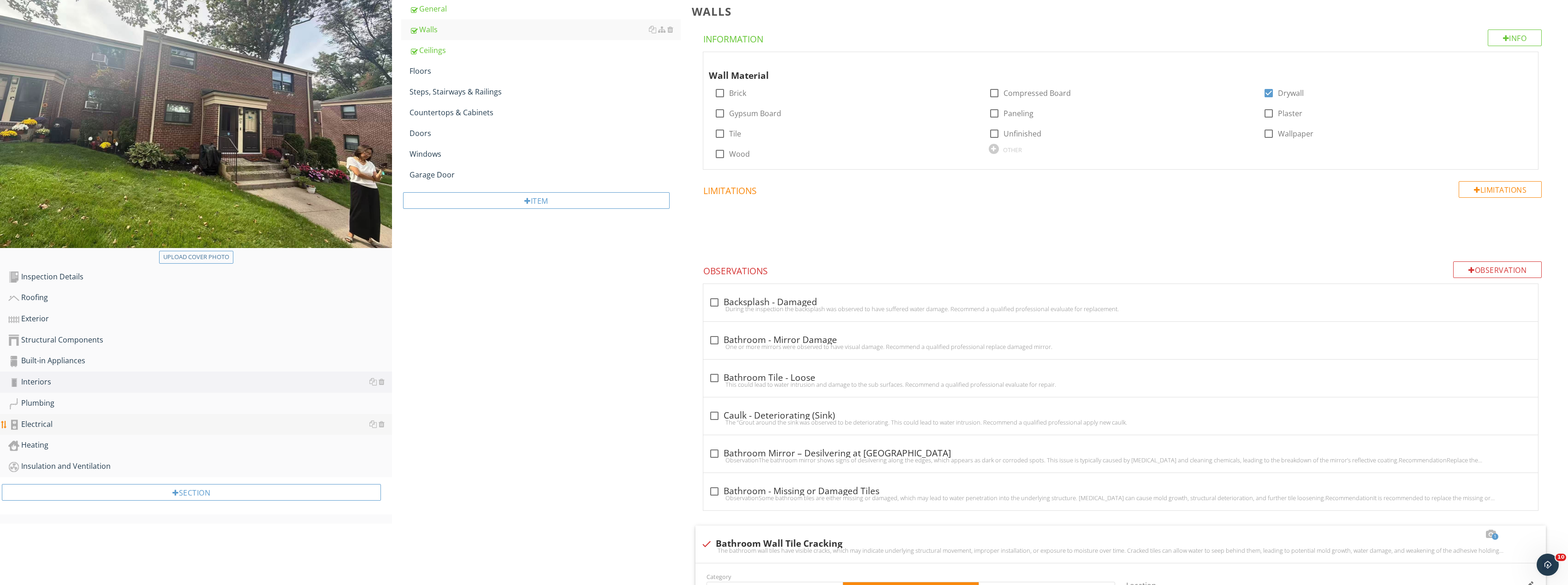
click at [52, 418] on link "Electrical" at bounding box center [200, 424] width 383 height 21
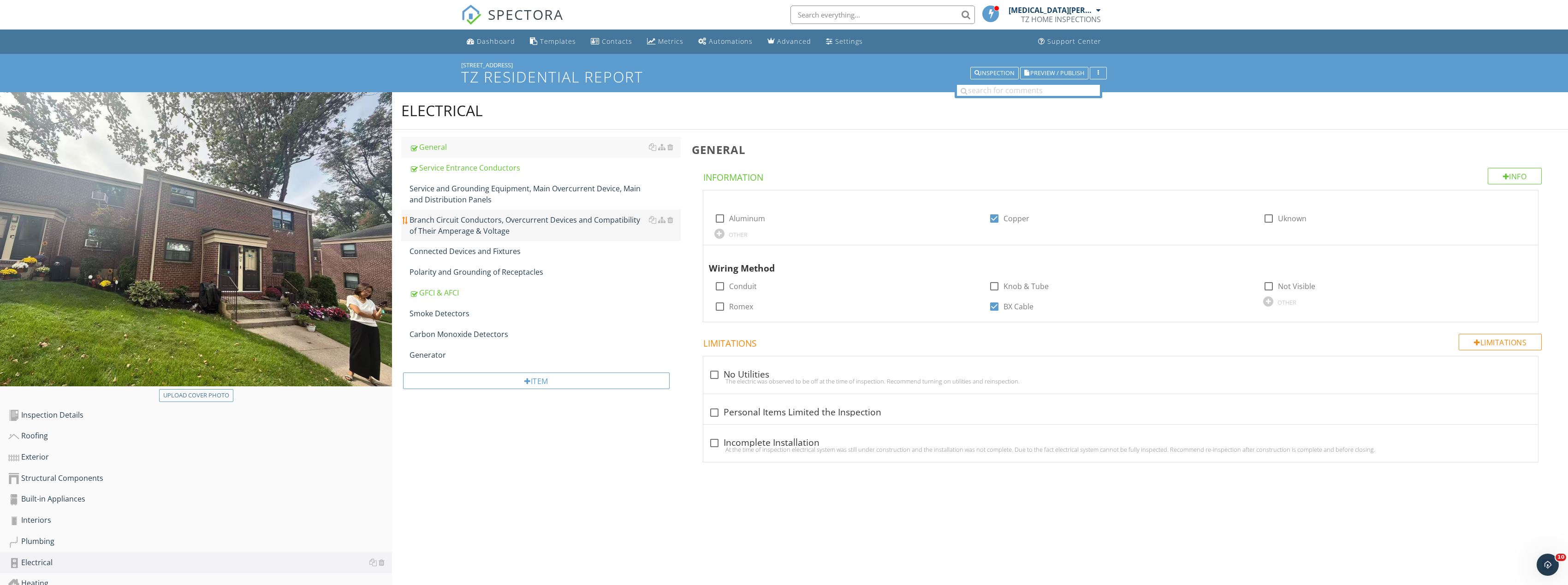
click at [462, 225] on div "Branch Circuit Conductors, Overcurrent Devices and Compatibility of Their Amper…" at bounding box center [545, 226] width 271 height 22
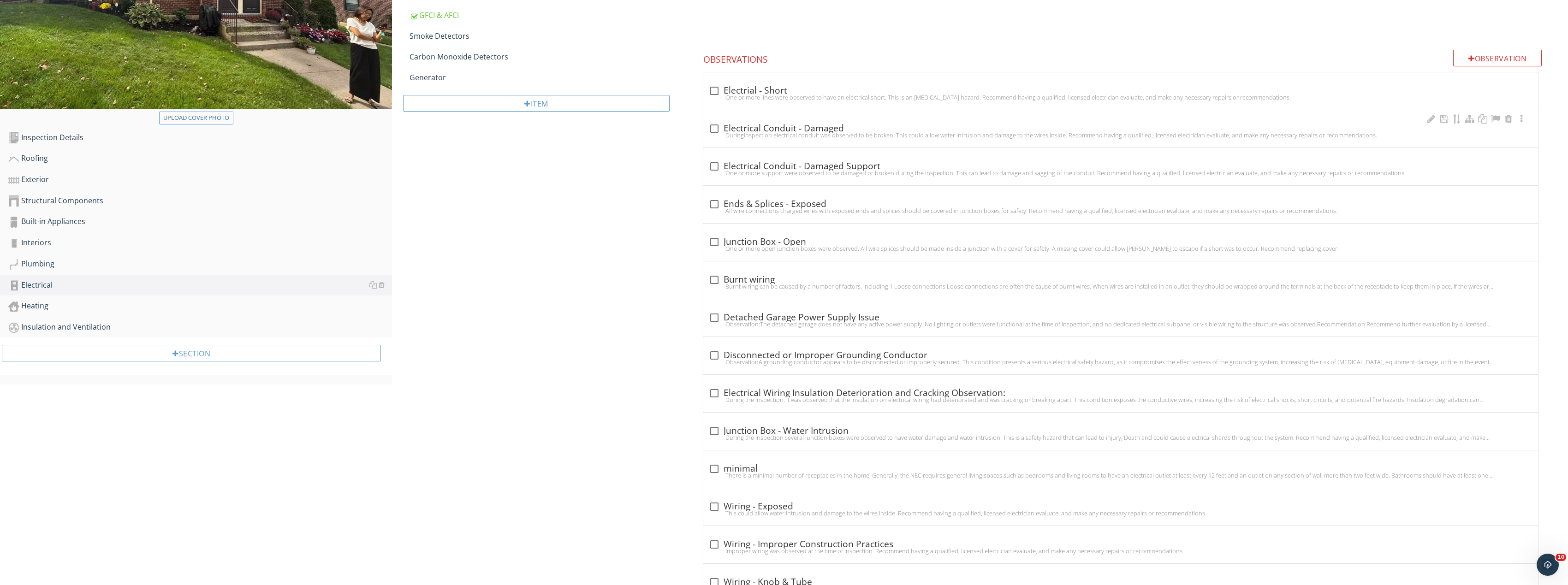
scroll to position [254, 0]
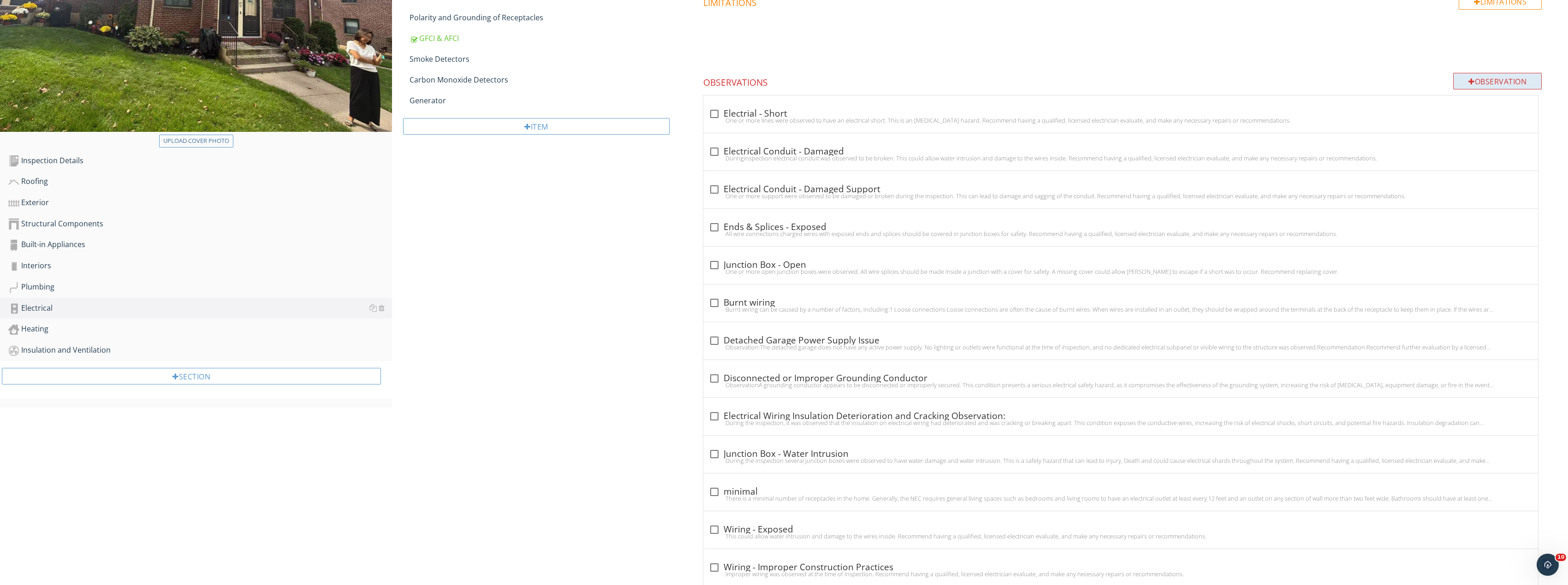
click at [1488, 85] on div "Observation" at bounding box center [1497, 81] width 89 height 17
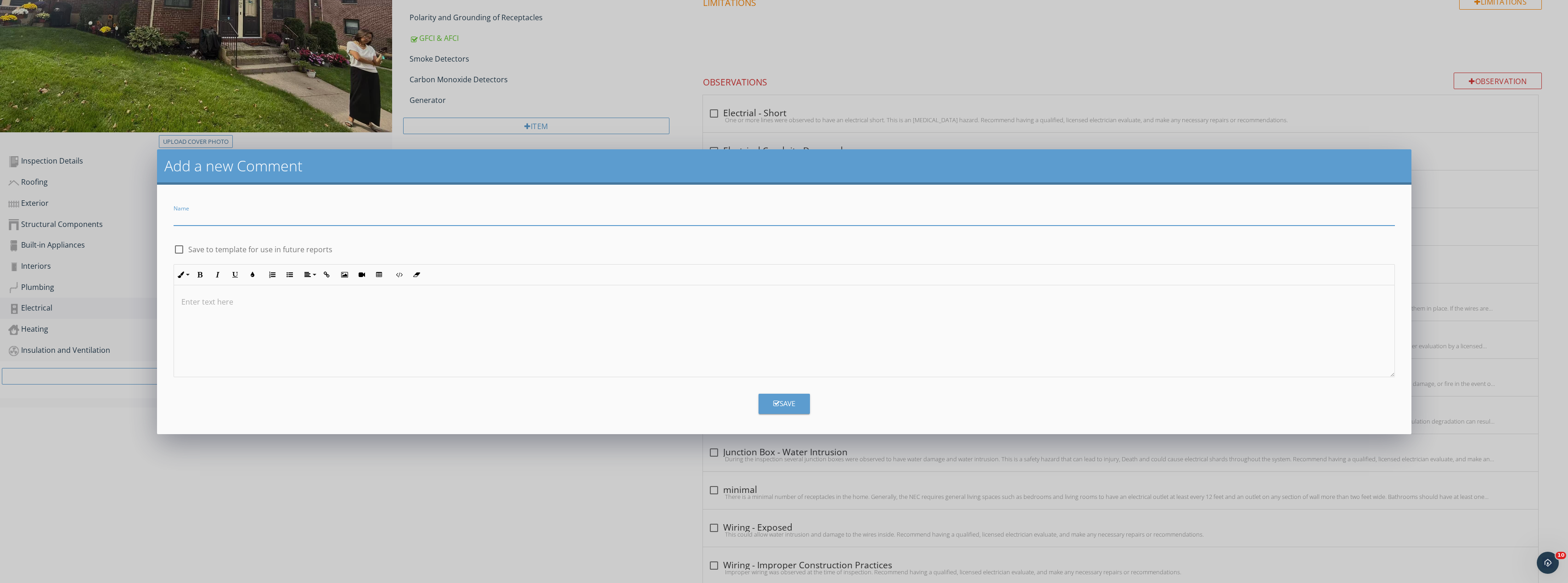
paste input "Light Fixture – Two-Way Switch Wiring Issue"
type input "Light Fixture – Two-Way Switch Wiring Issue"
click at [297, 311] on div at bounding box center [784, 331] width 1220 height 92
type textarea "<p>Observation<br data-start="65" data-end="68">The ceiling light fixture near …"
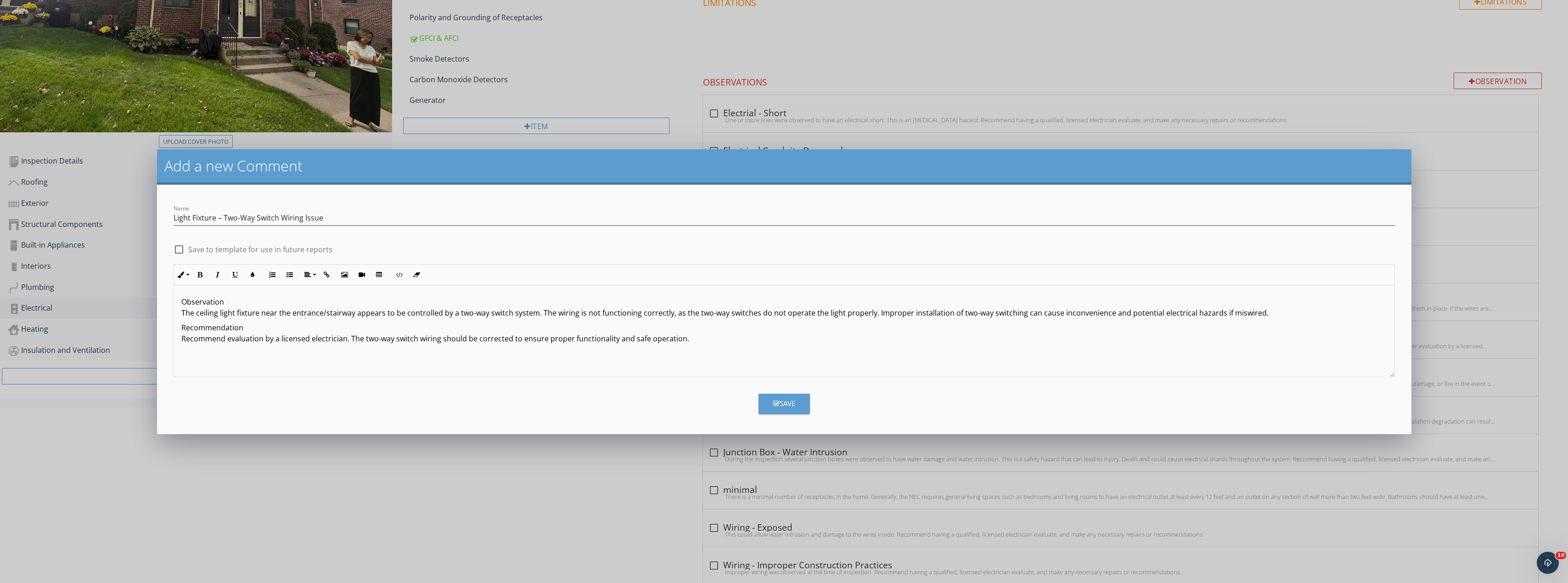
click at [793, 414] on form "Name Light Fixture – Two-Way Switch Wiring Issue check_box_outline_blank Save t…" at bounding box center [784, 310] width 1254 height 250
click at [796, 407] on button "Save" at bounding box center [784, 404] width 51 height 20
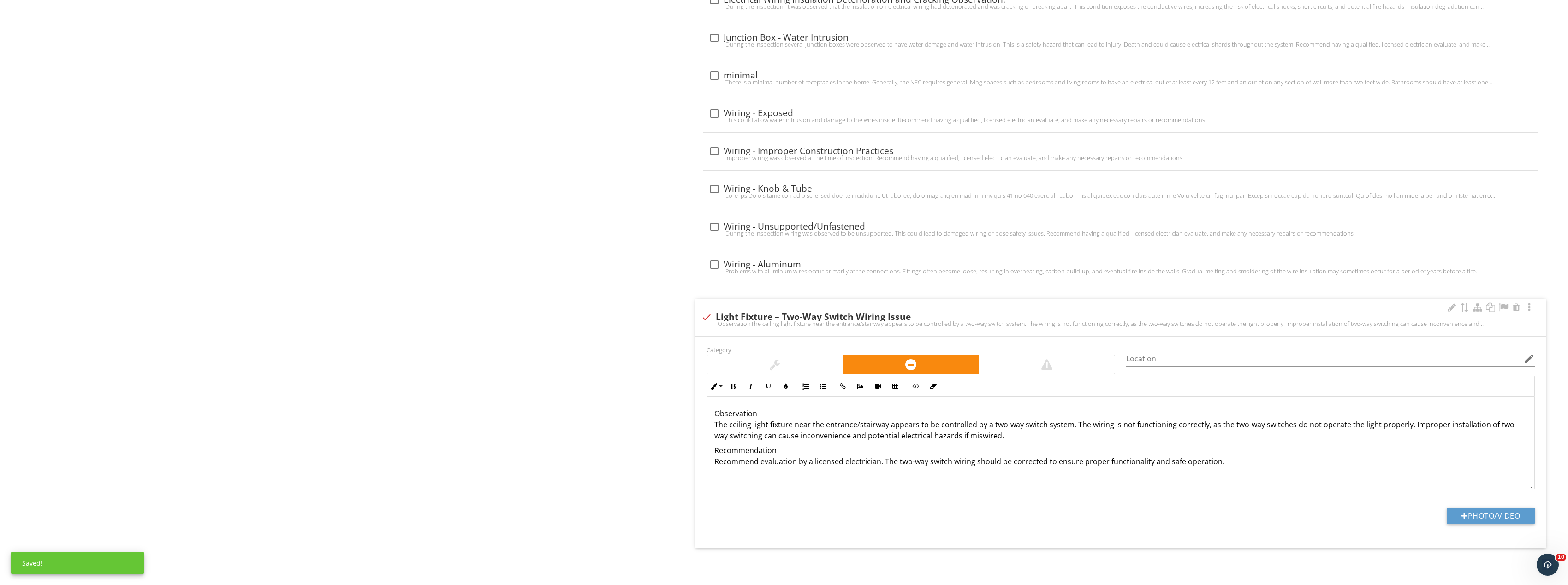
scroll to position [671, 0]
click at [1484, 517] on button "Photo/Video" at bounding box center [1490, 515] width 88 height 17
type input "C:\fakepath\Image_20250927170251_8373_237.jpg"
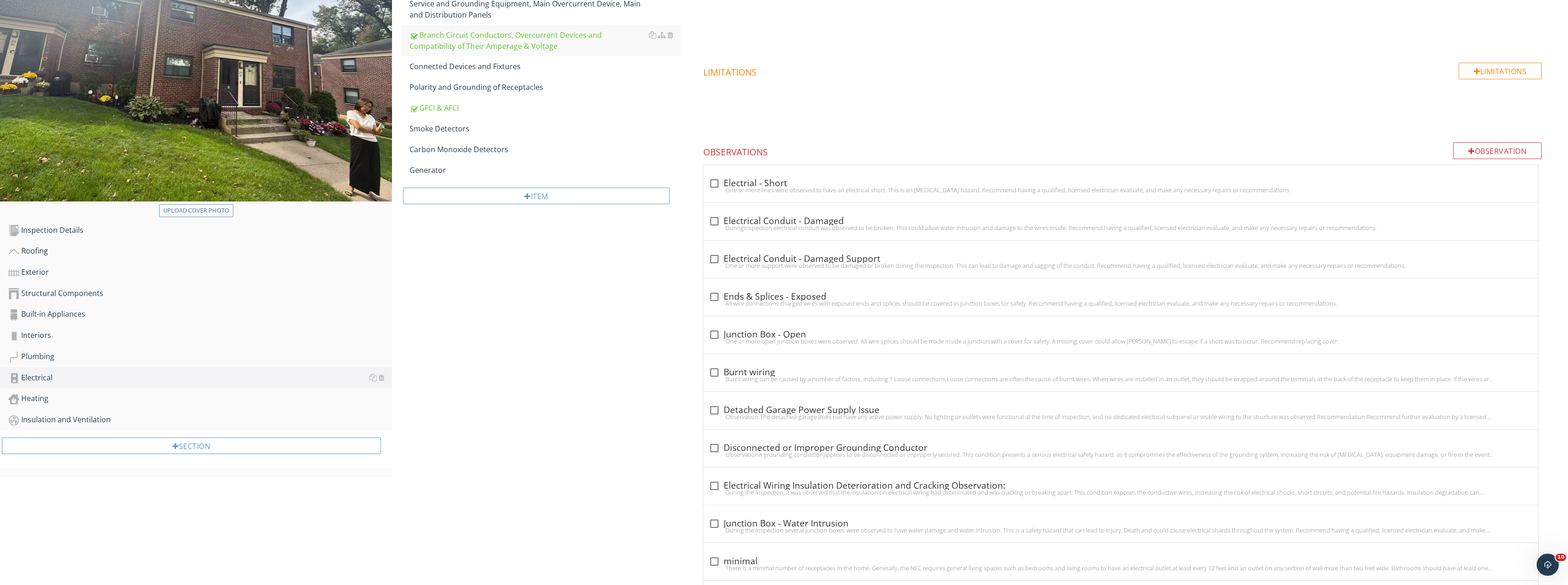
scroll to position [95, 0]
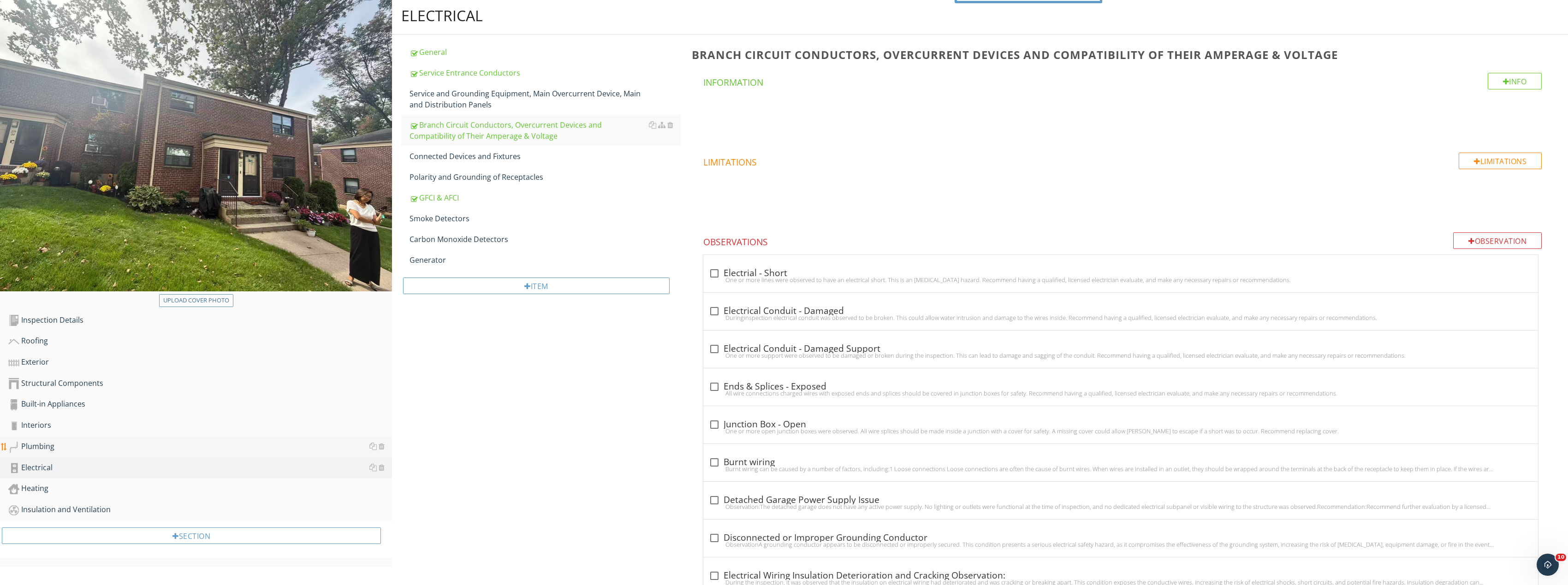
click at [80, 442] on div "Plumbing" at bounding box center [200, 446] width 383 height 12
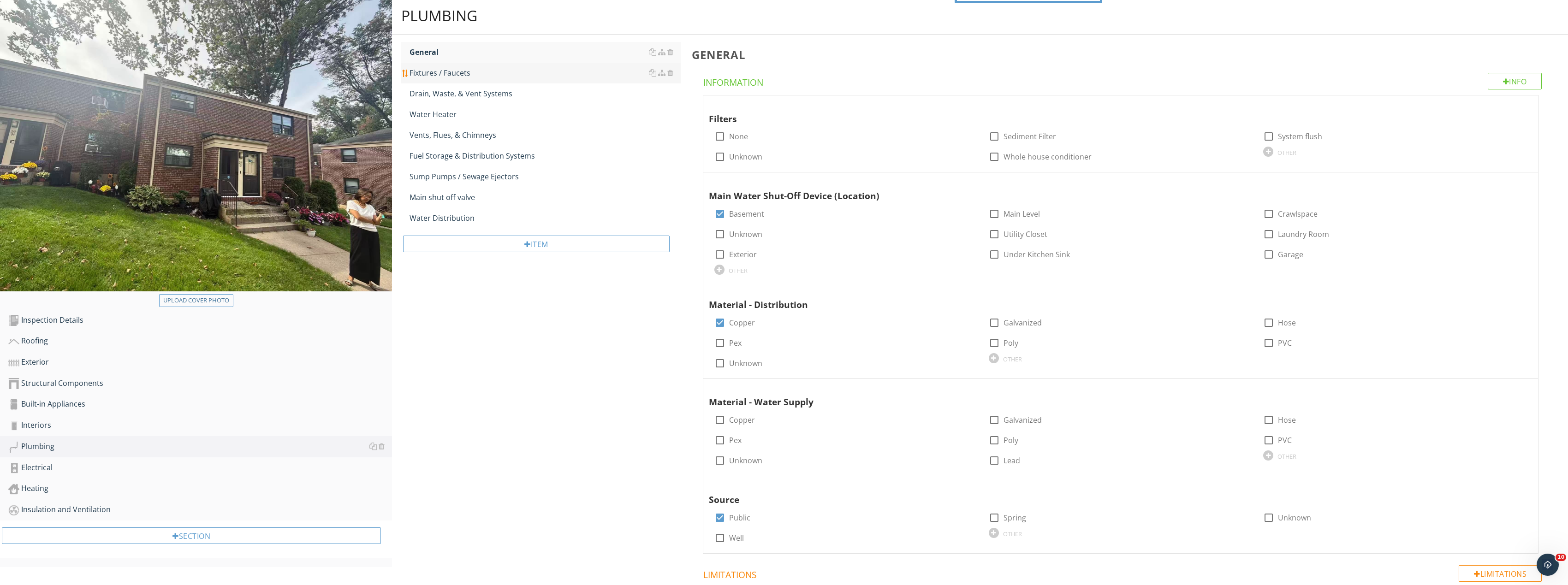
click at [481, 79] on link "Fixtures / Faucets" at bounding box center [545, 73] width 271 height 20
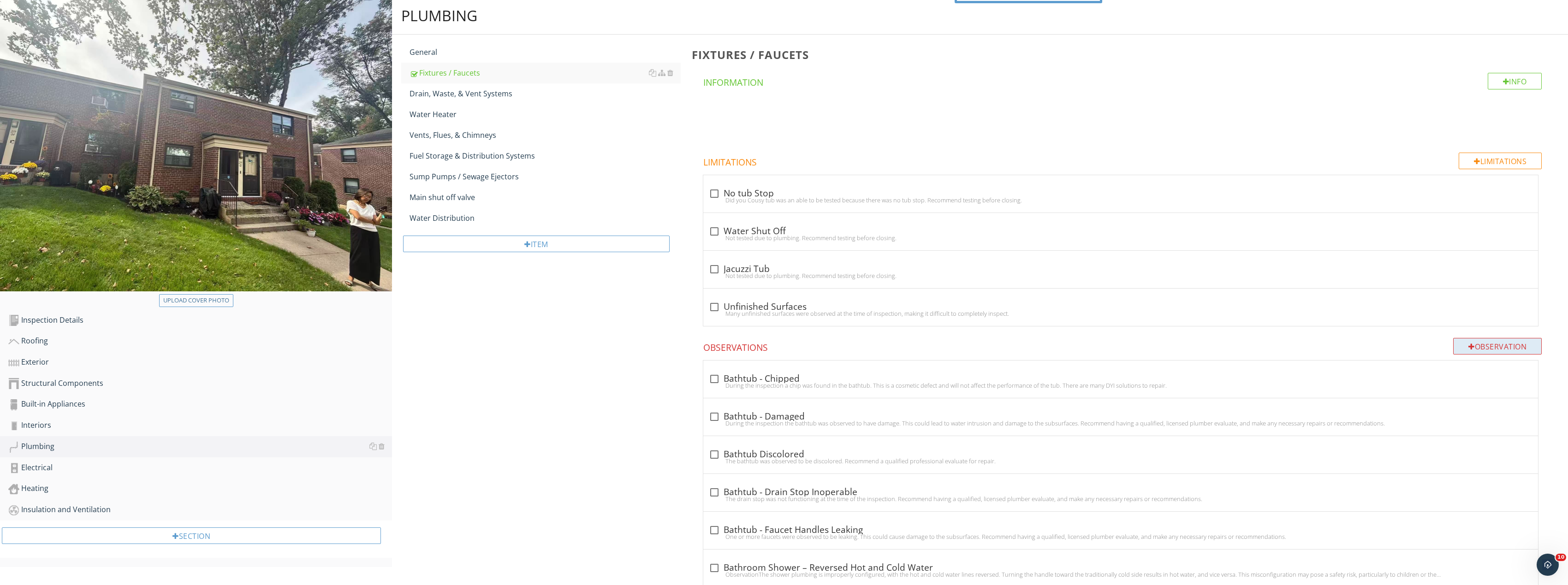
click at [1492, 345] on div "Observation" at bounding box center [1497, 346] width 89 height 17
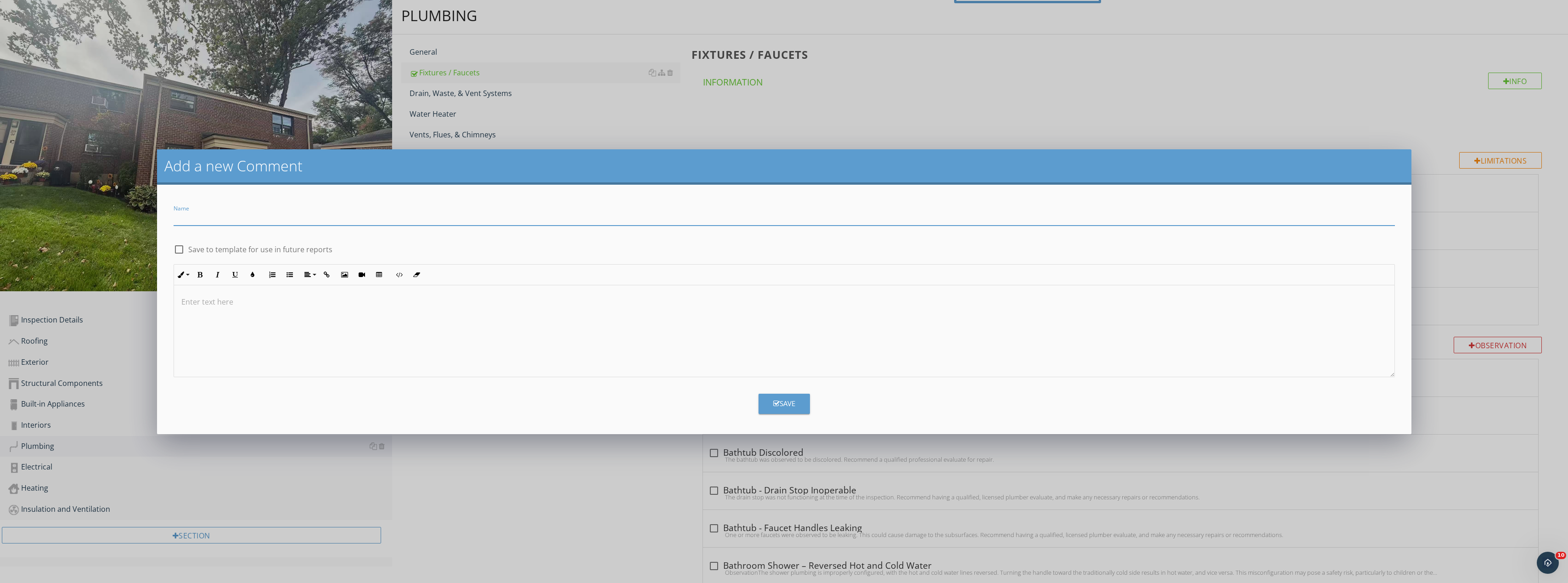
paste input "Bathtub Surface Damage and Drain Rust"
type input "Bathtub Surface Damage and Drain Rust"
click at [361, 347] on div at bounding box center [784, 331] width 1220 height 92
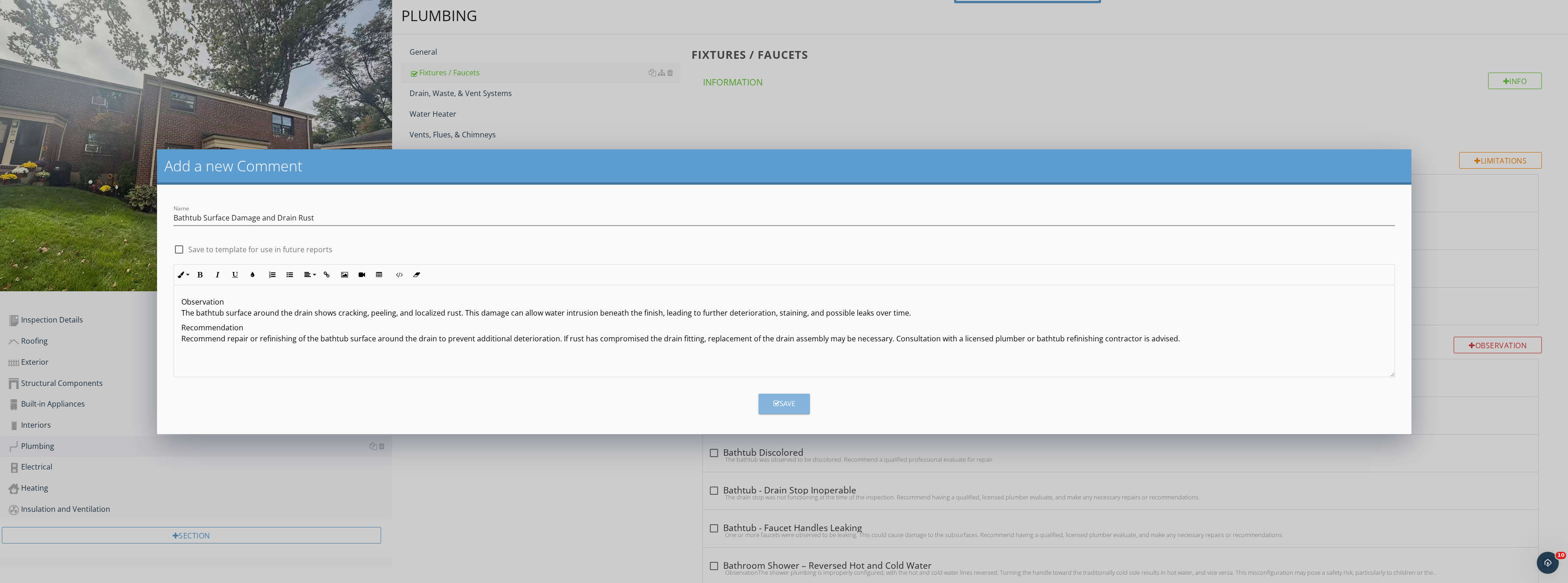
click at [796, 404] on button "Save" at bounding box center [784, 404] width 51 height 20
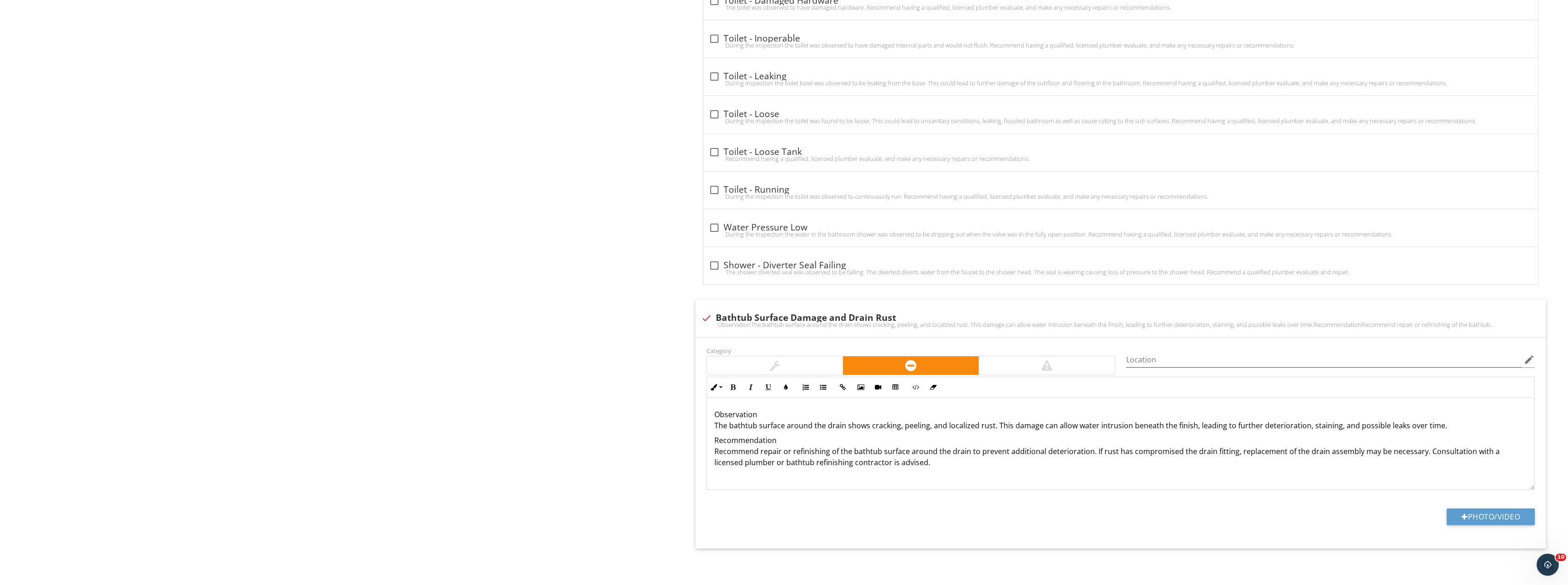
scroll to position [3083, 0]
click at [1495, 519] on button "Photo/Video" at bounding box center [1490, 515] width 88 height 17
type input "C:\fakepath\Image_20250927170222_8358_237.jpg"
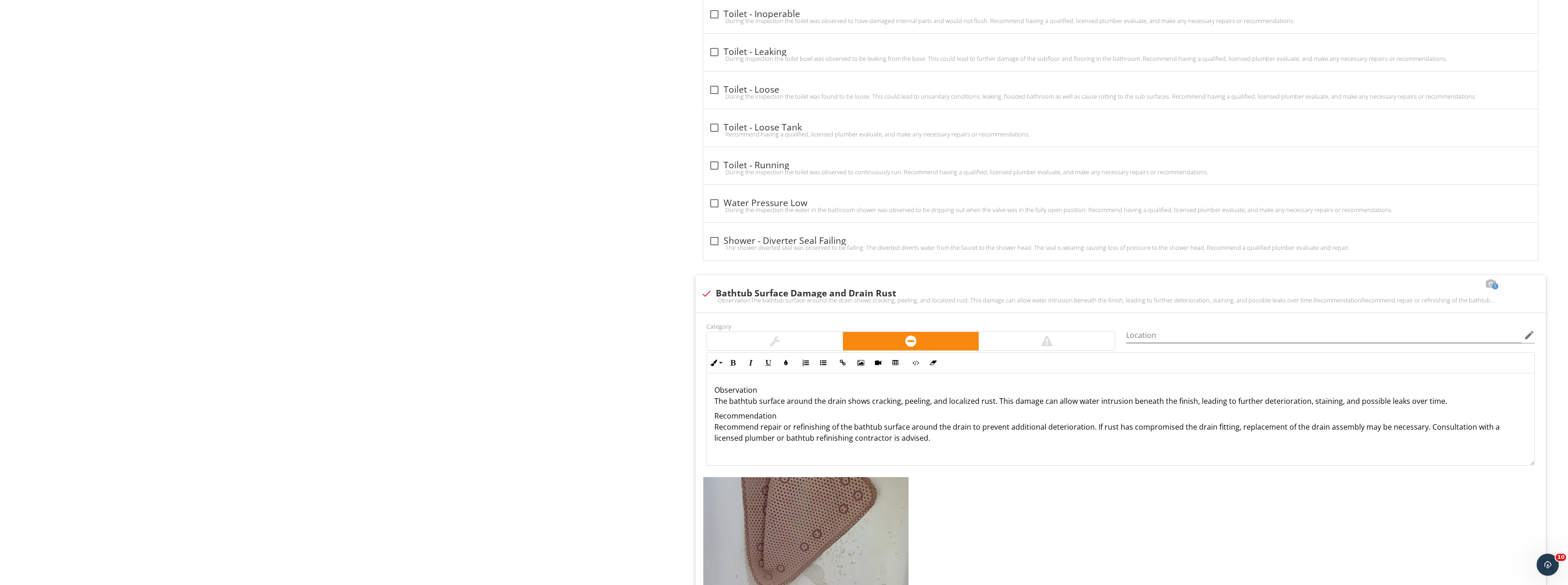
scroll to position [3267, 0]
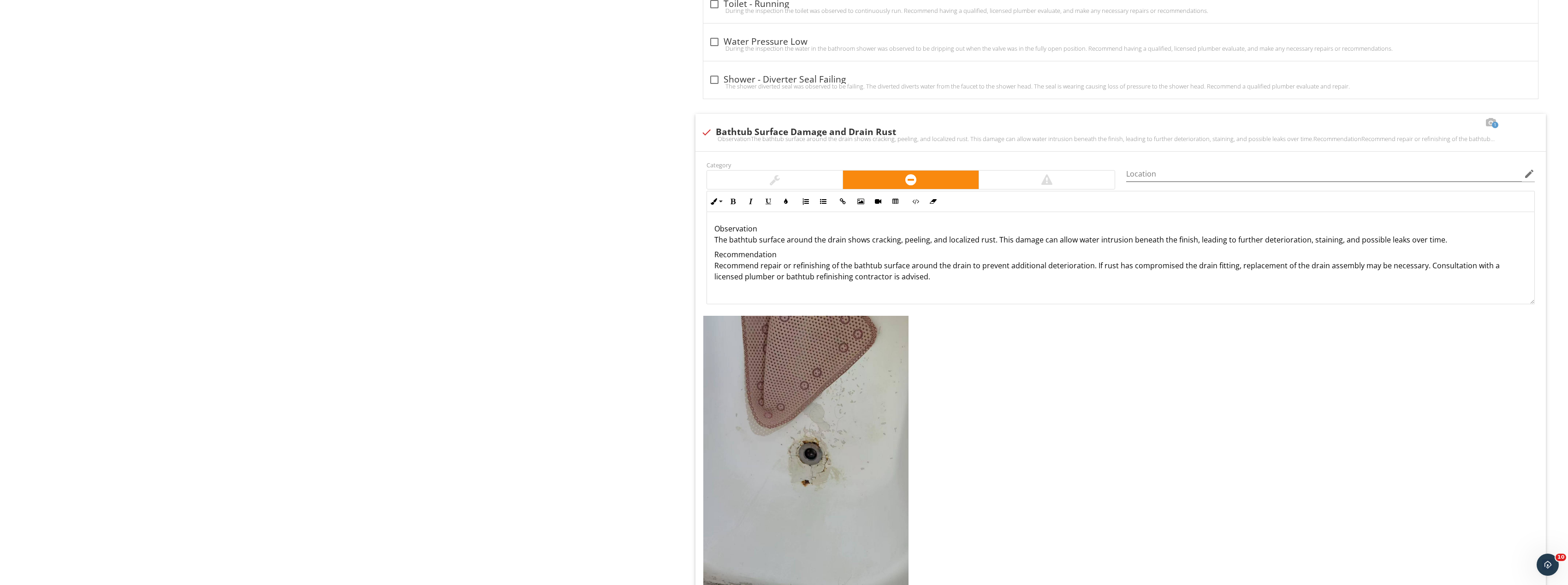
click at [859, 421] on img at bounding box center [805, 452] width 205 height 274
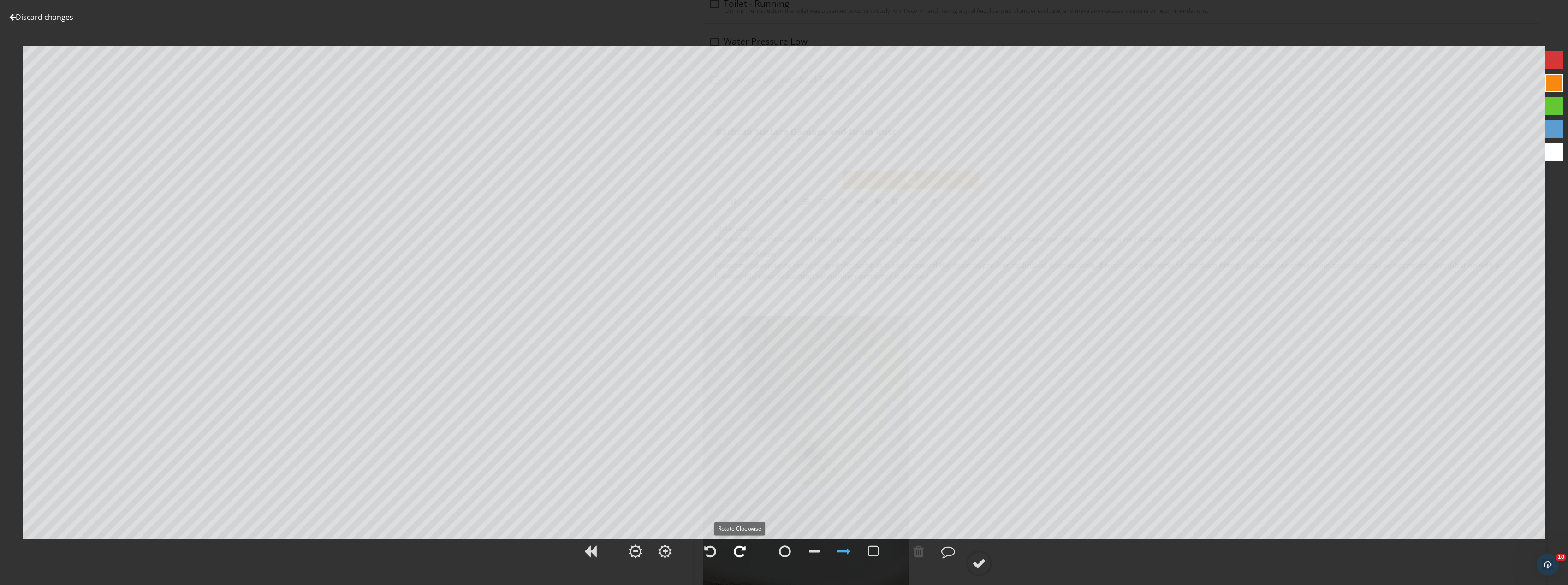
click at [738, 550] on div at bounding box center [739, 552] width 12 height 14
click at [986, 563] on div at bounding box center [979, 563] width 14 height 14
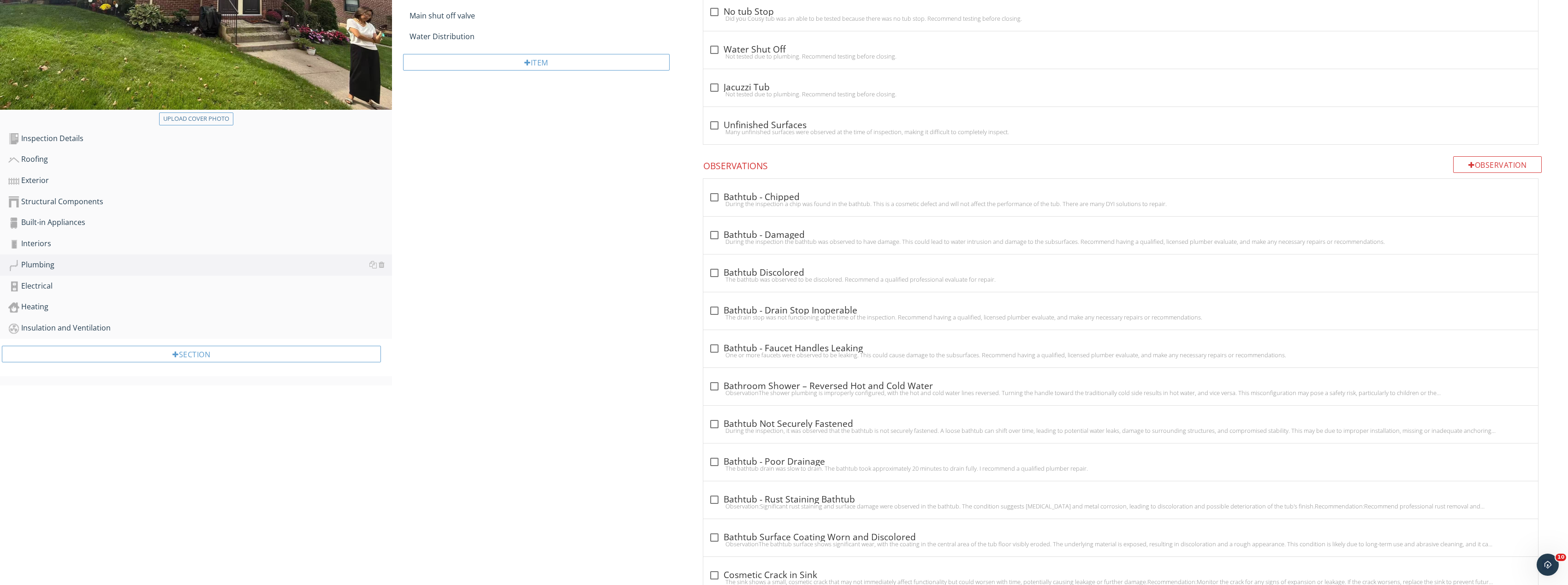
scroll to position [71, 0]
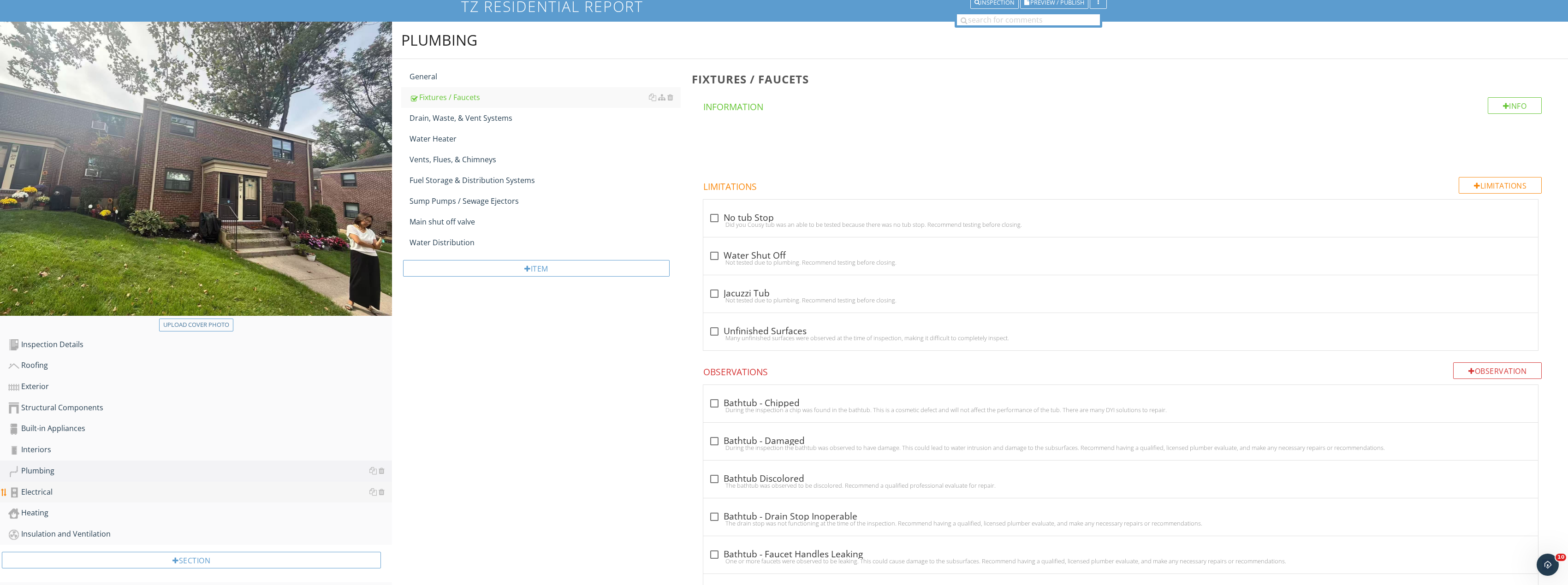
click at [78, 485] on link "Electrical" at bounding box center [200, 493] width 383 height 21
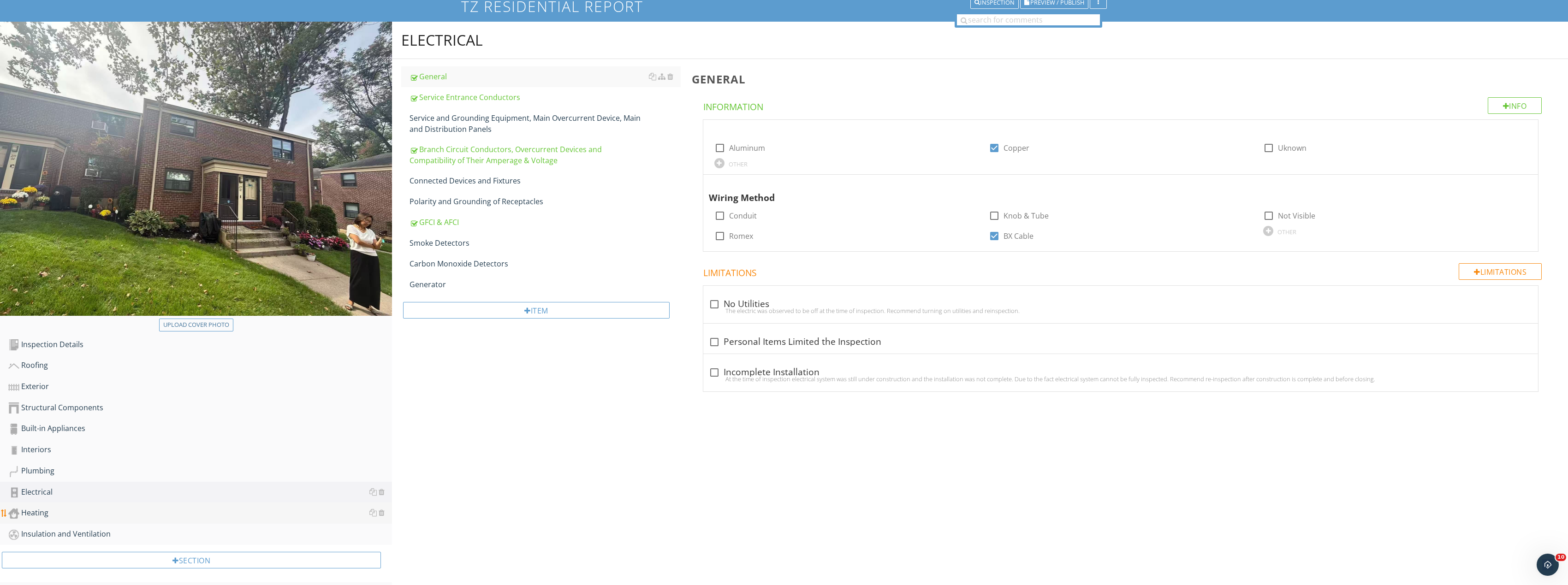
click at [71, 514] on div "Heating" at bounding box center [200, 512] width 383 height 12
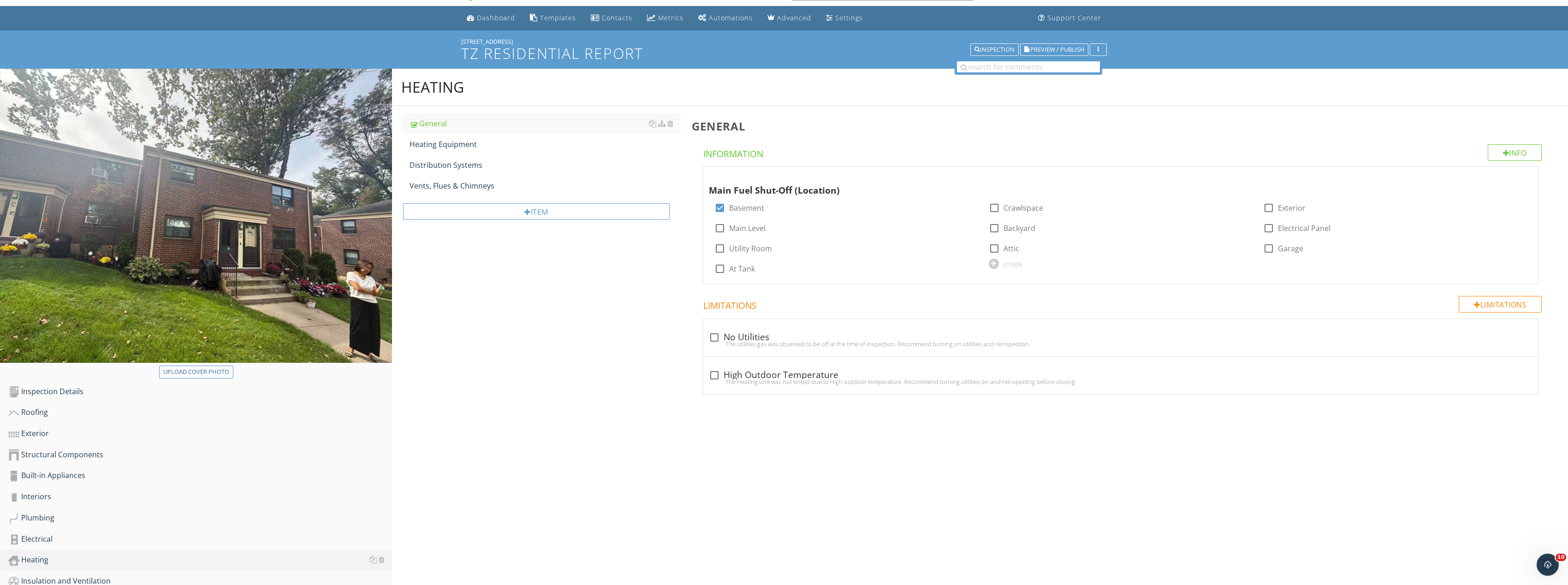
scroll to position [46, 0]
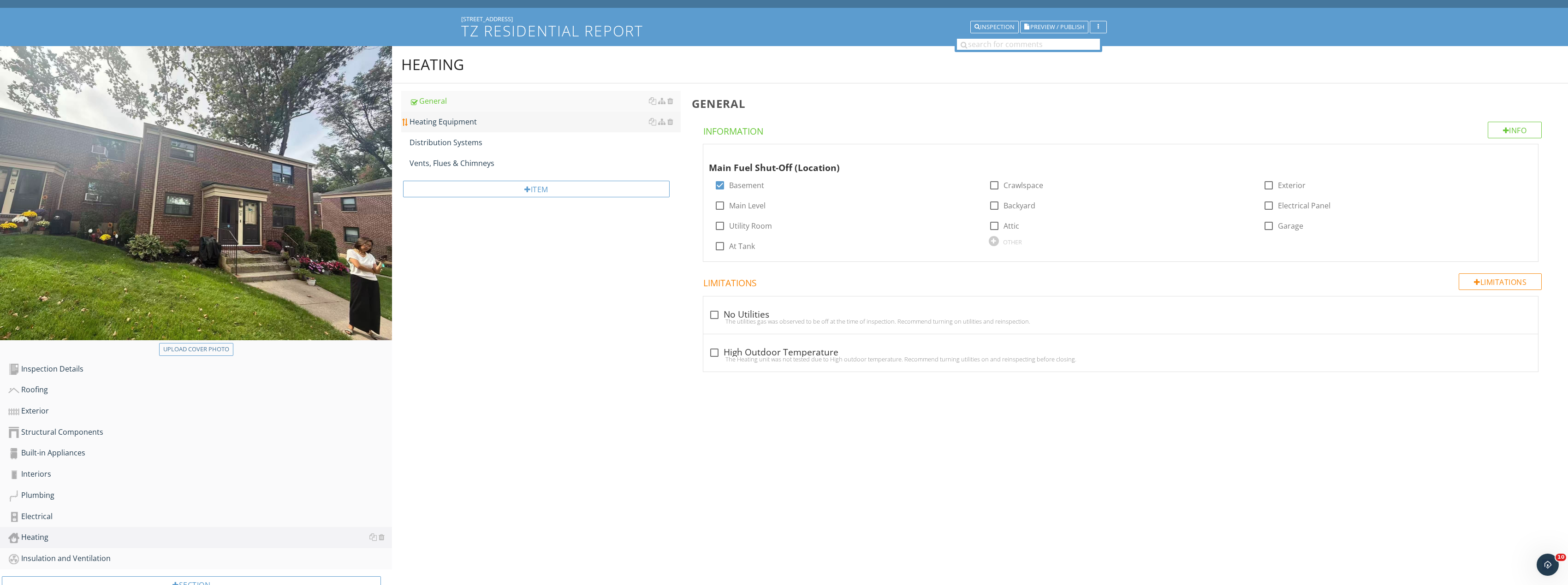
click at [513, 120] on div "Heating Equipment" at bounding box center [545, 122] width 271 height 11
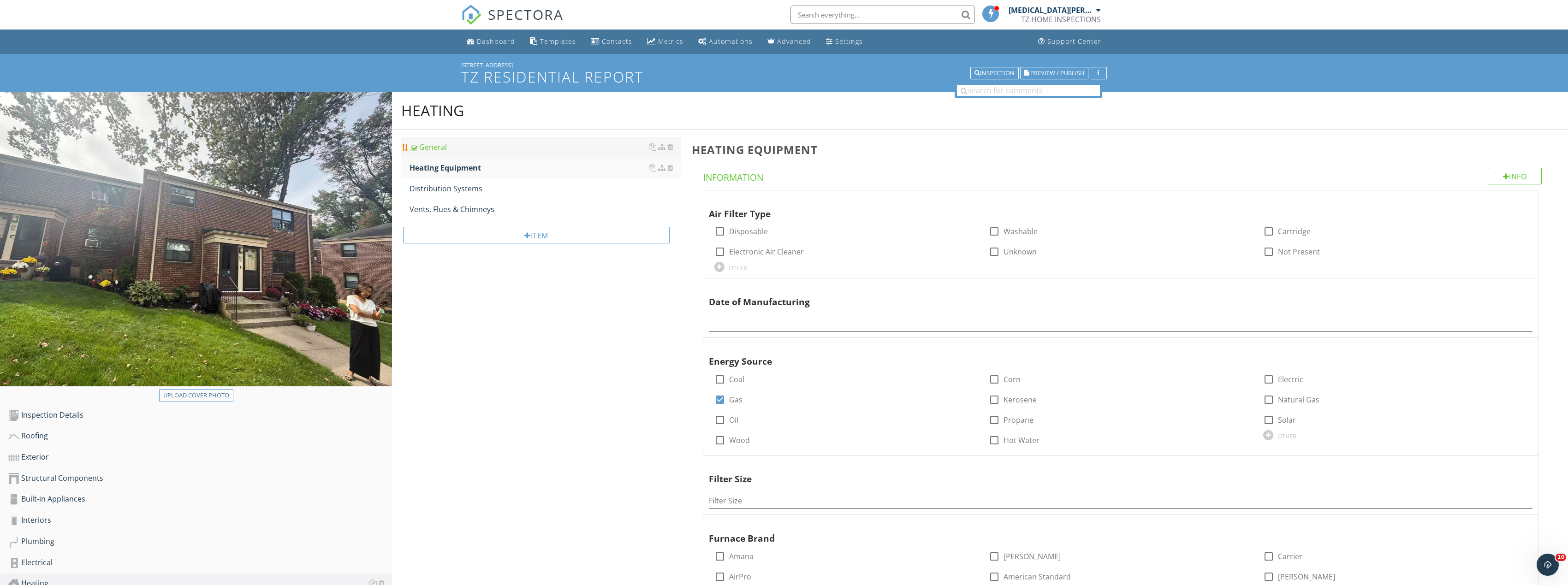
click at [472, 146] on div "General" at bounding box center [545, 147] width 271 height 11
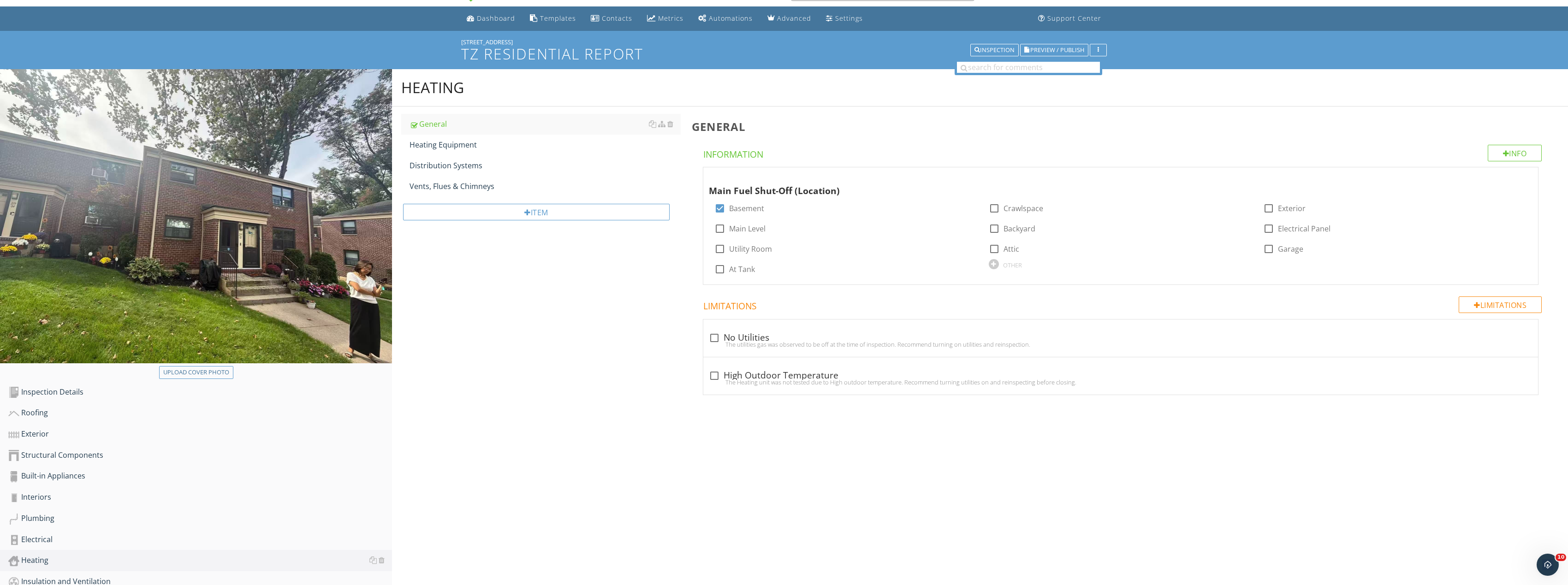
scroll to position [46, 0]
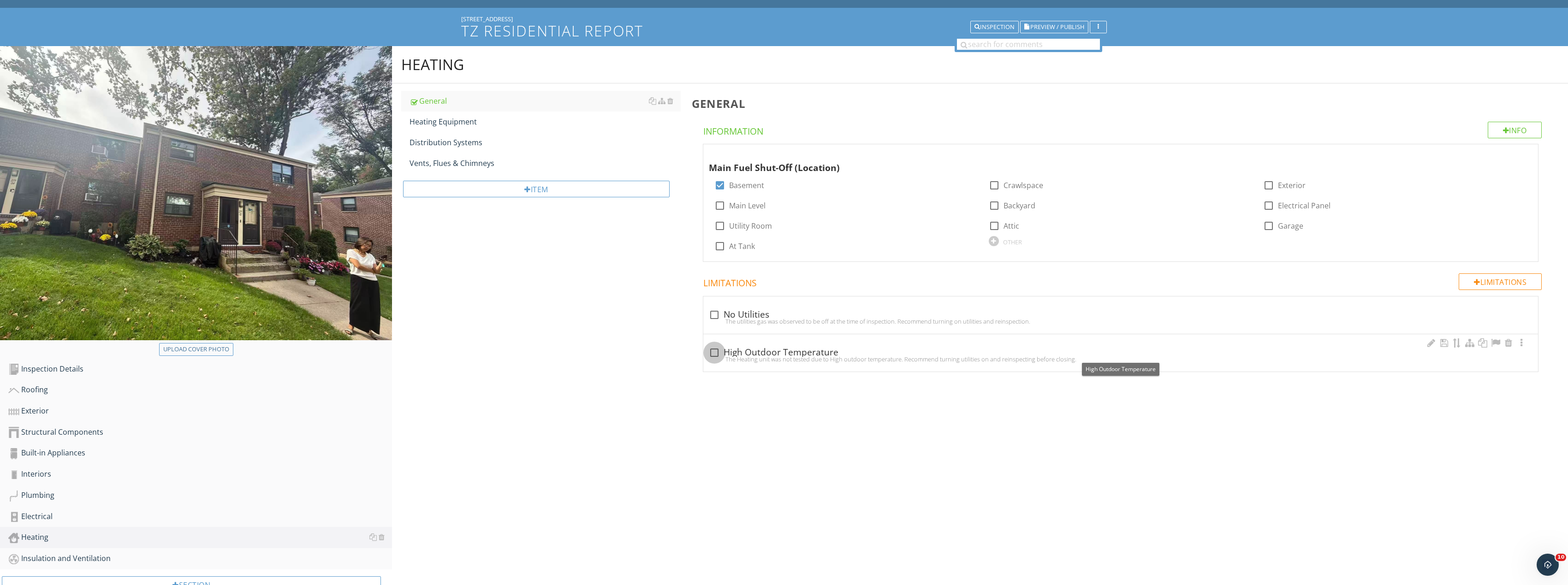
click at [712, 353] on div at bounding box center [714, 352] width 16 height 16
checkbox input "true"
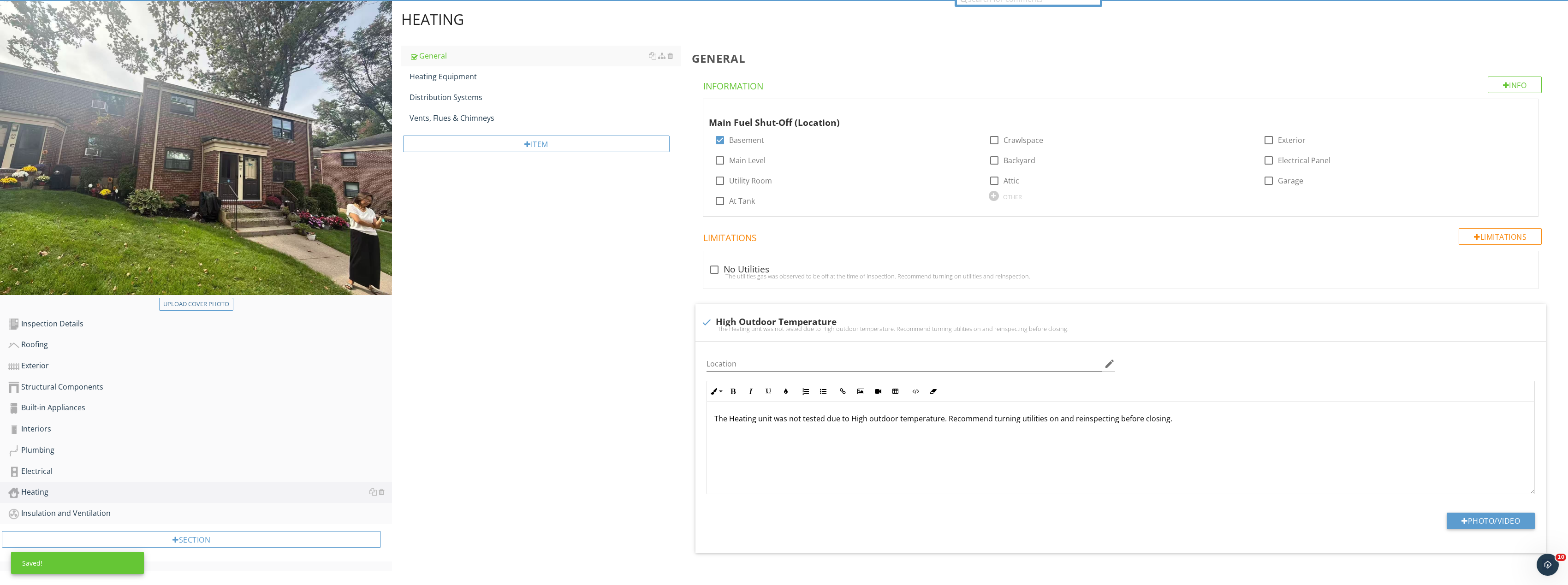
scroll to position [97, 0]
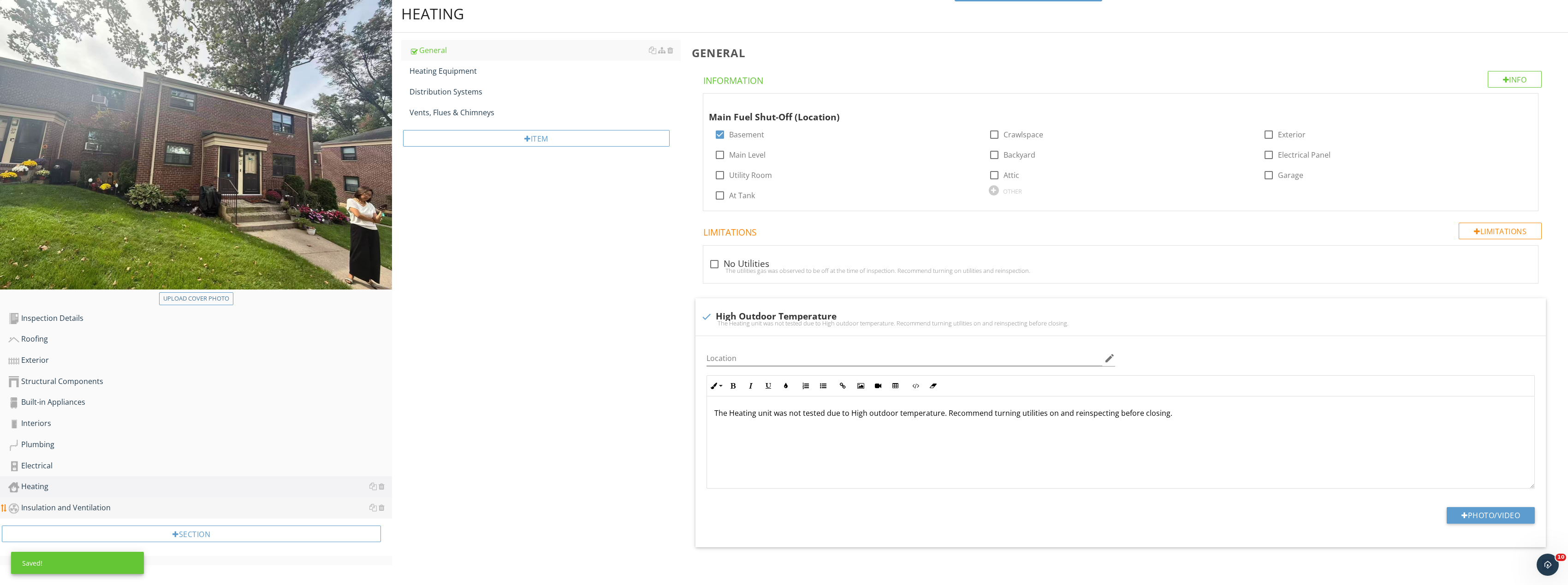
click at [70, 511] on div "Insulation and Ventilation" at bounding box center [200, 507] width 383 height 12
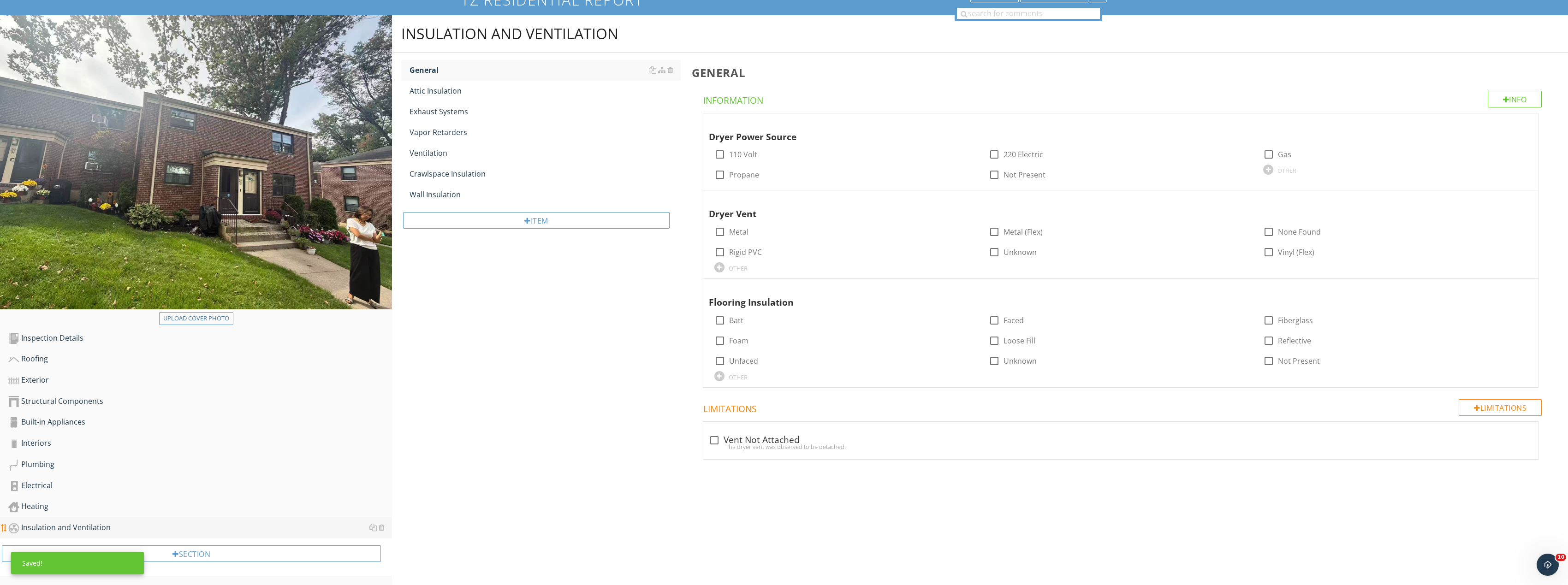
scroll to position [77, 0]
click at [187, 312] on button "Upload cover photo" at bounding box center [196, 318] width 74 height 13
click at [154, 467] on div "Plumbing" at bounding box center [200, 464] width 383 height 12
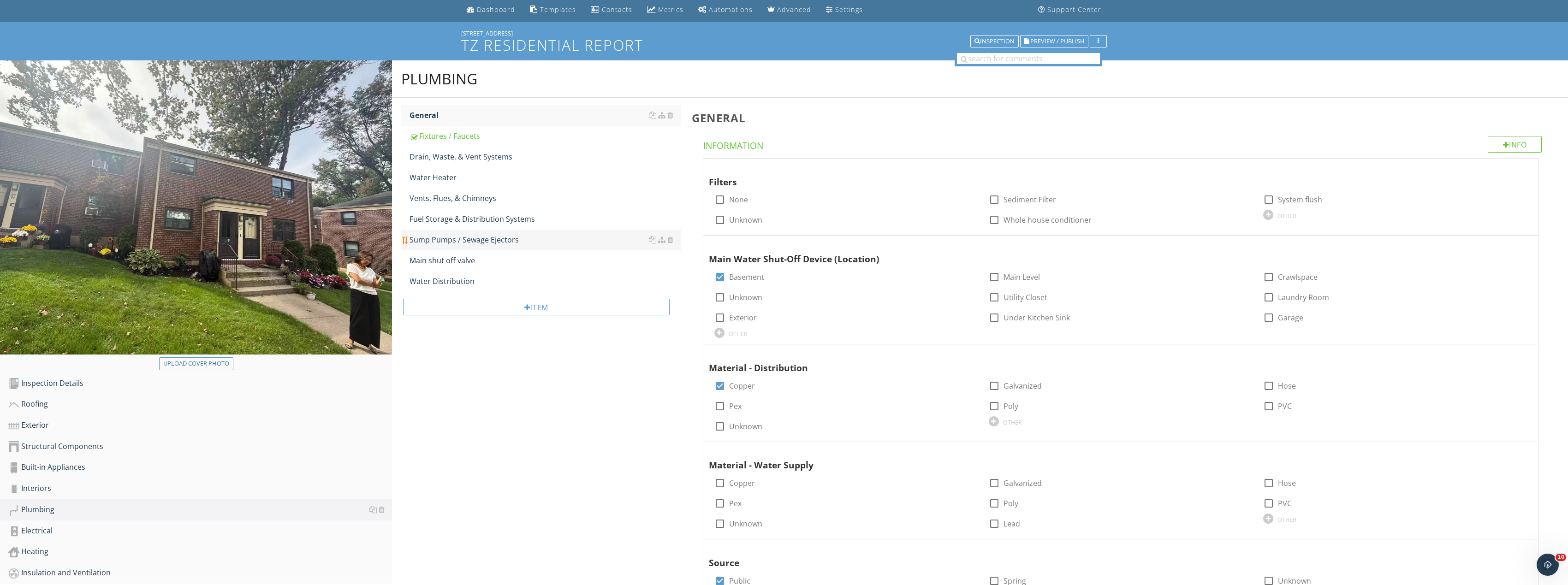
scroll to position [31, 0]
click at [484, 270] on link "Main shut off valve" at bounding box center [545, 261] width 271 height 20
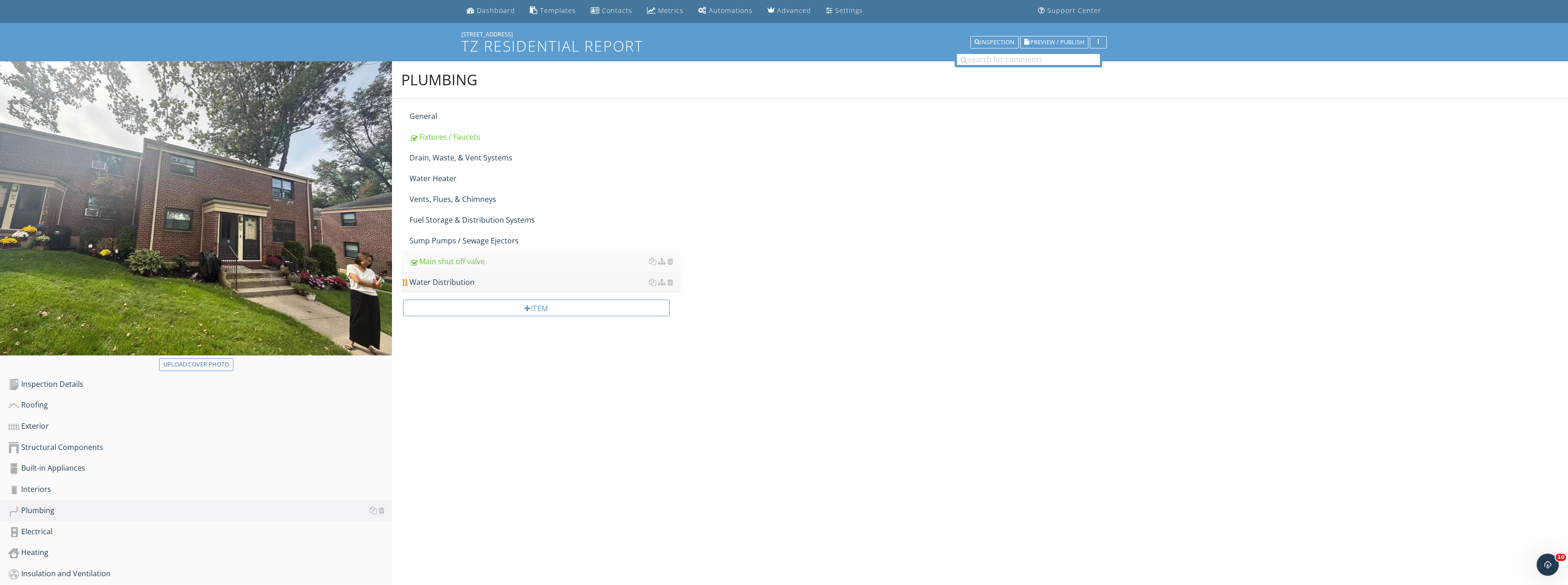
click at [486, 279] on div "Water Distribution" at bounding box center [545, 282] width 271 height 11
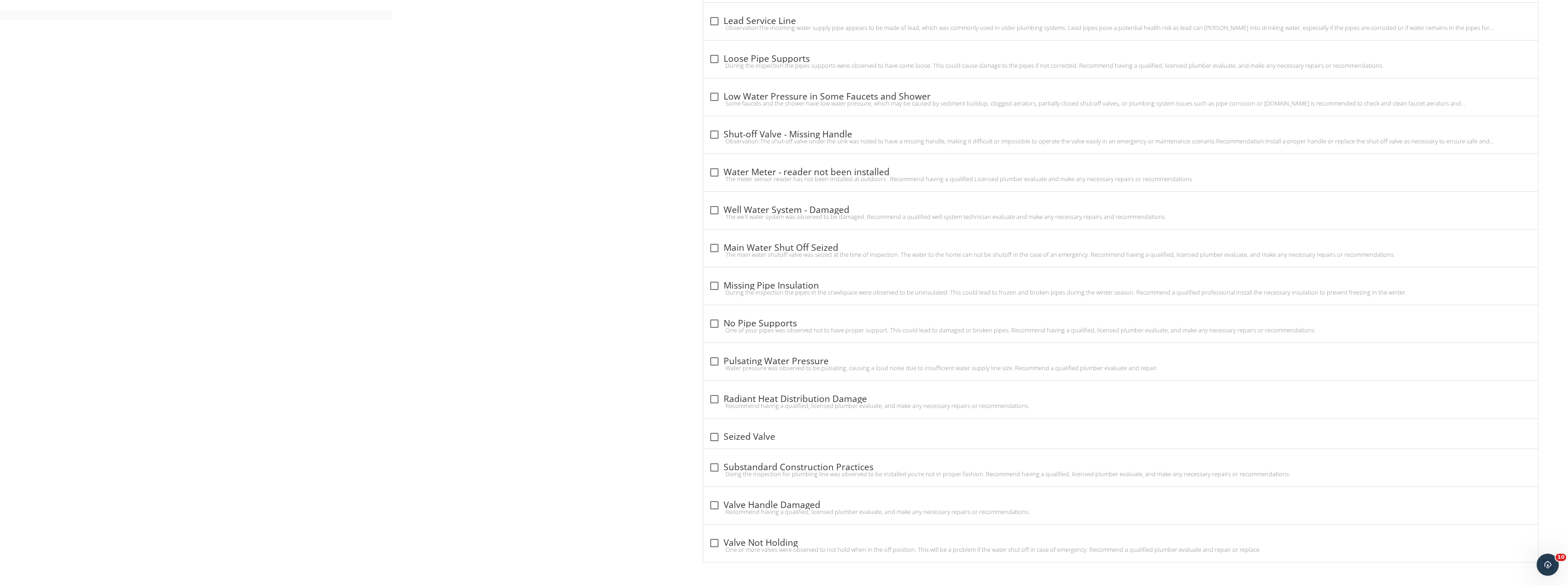
scroll to position [643, 0]
click at [586, 446] on div "Plumbing General Fixtures / Faucets Drain, Waste, & Vent Systems Water Heater V…" at bounding box center [980, 17] width 1176 height 1135
click at [711, 543] on div at bounding box center [714, 542] width 16 height 16
click at [706, 550] on div at bounding box center [706, 557] width 16 height 16
checkbox input "true"
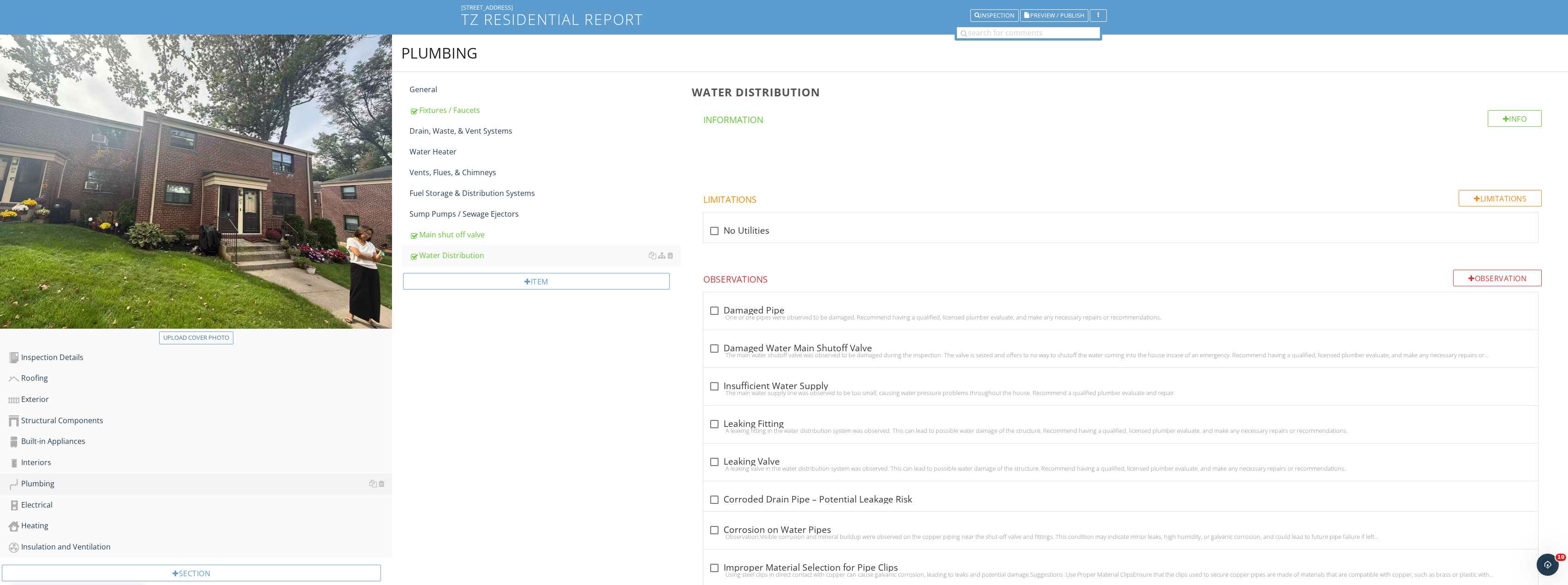
scroll to position [0, 0]
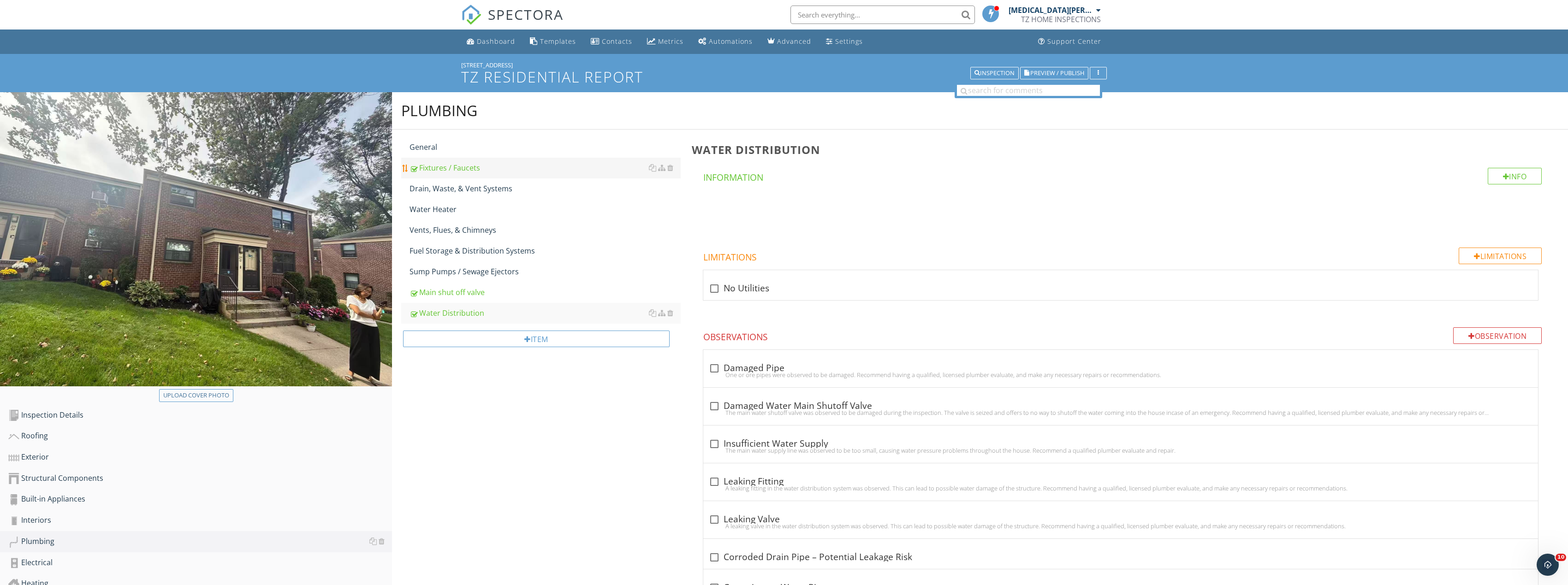
click at [493, 168] on div "Fixtures / Faucets" at bounding box center [545, 168] width 271 height 11
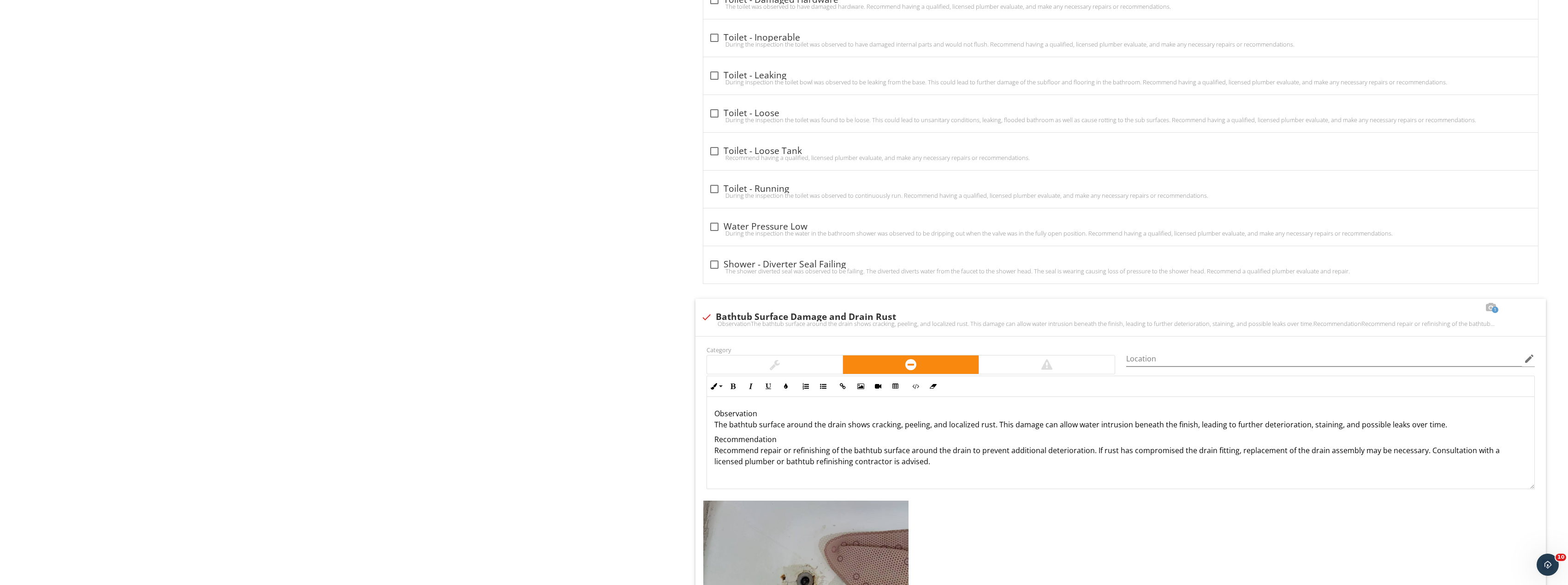
scroll to position [3067, 0]
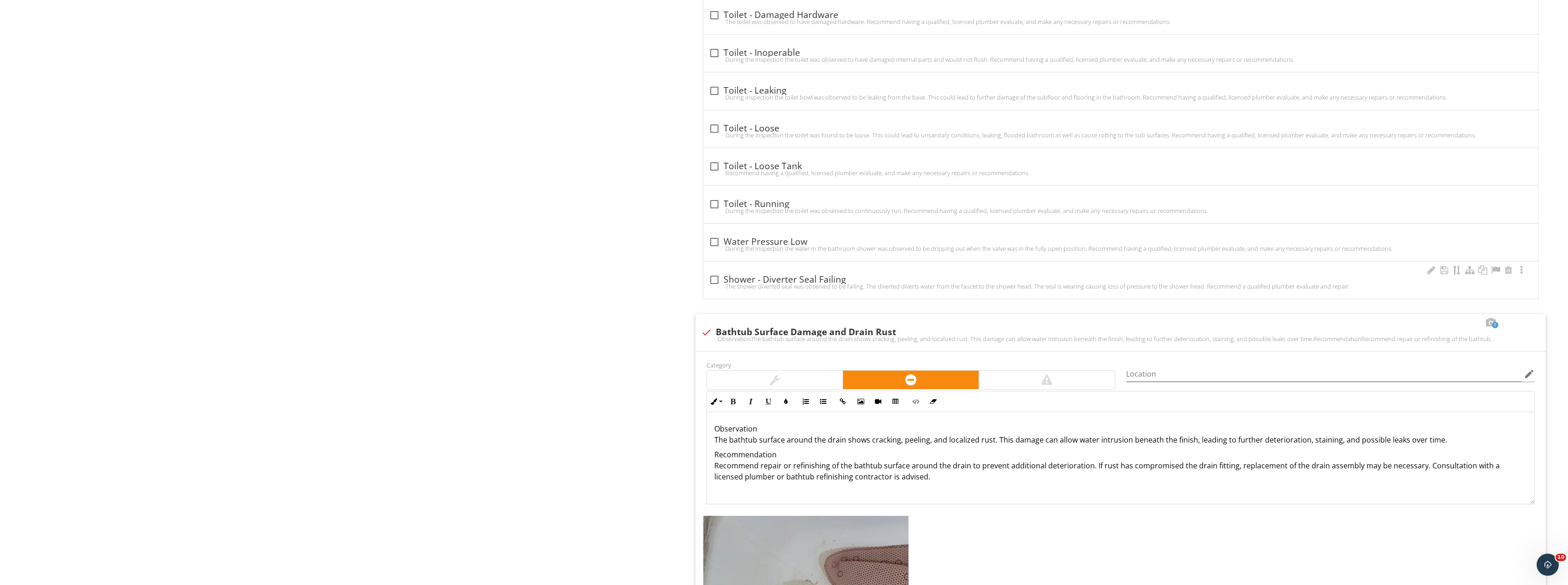
click at [712, 282] on div at bounding box center [714, 279] width 16 height 16
checkbox input "true"
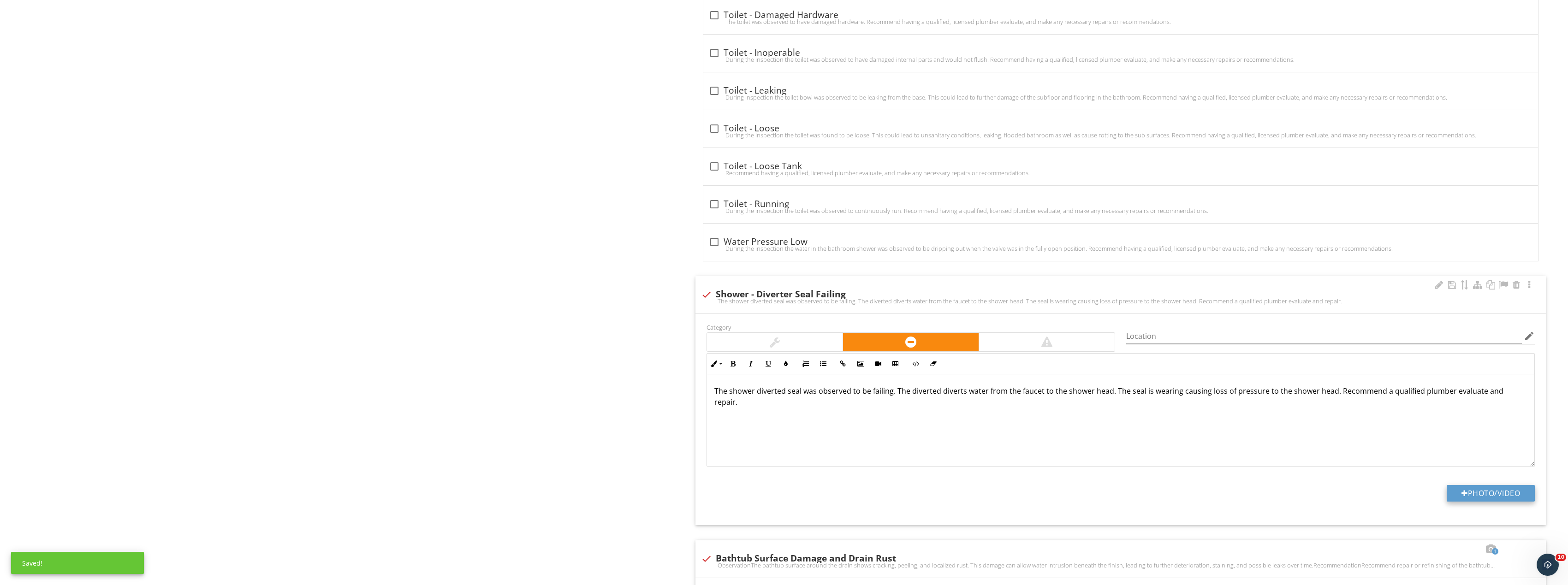
click at [1466, 486] on button "Photo/Video" at bounding box center [1490, 493] width 88 height 17
type input "C:\fakepath\Image_20250927170223_8359_237.jpg"
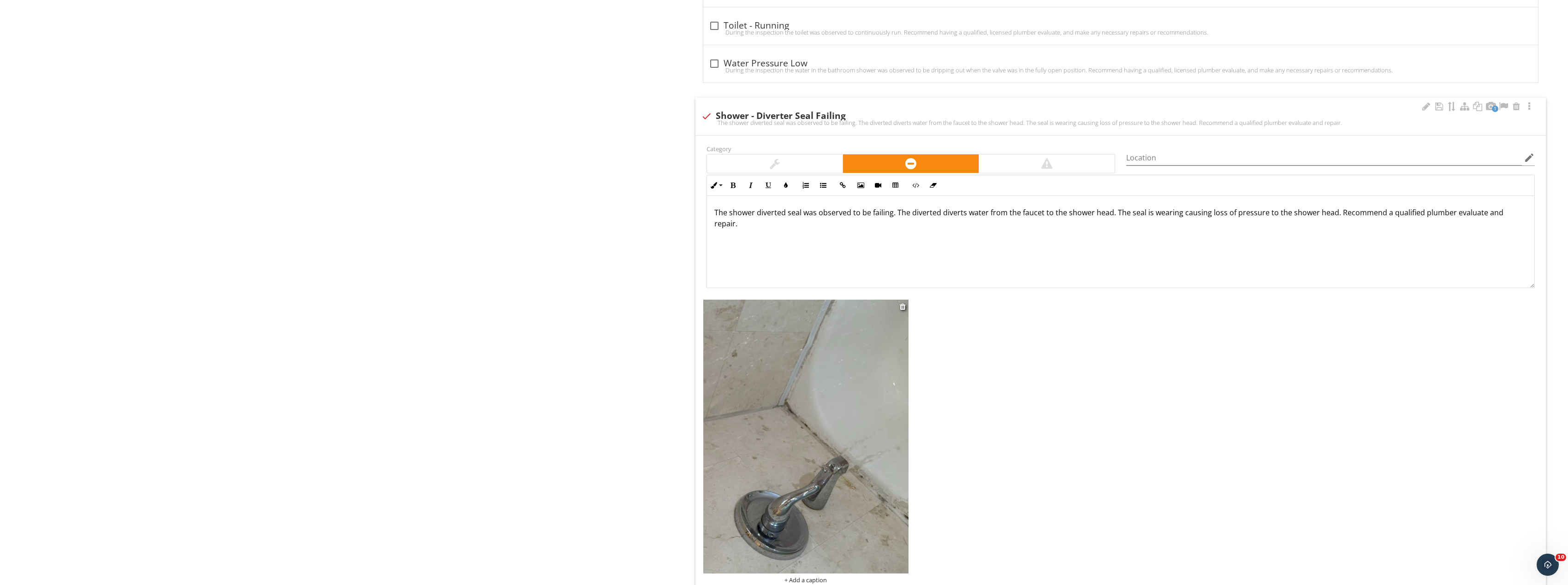
scroll to position [3251, 0]
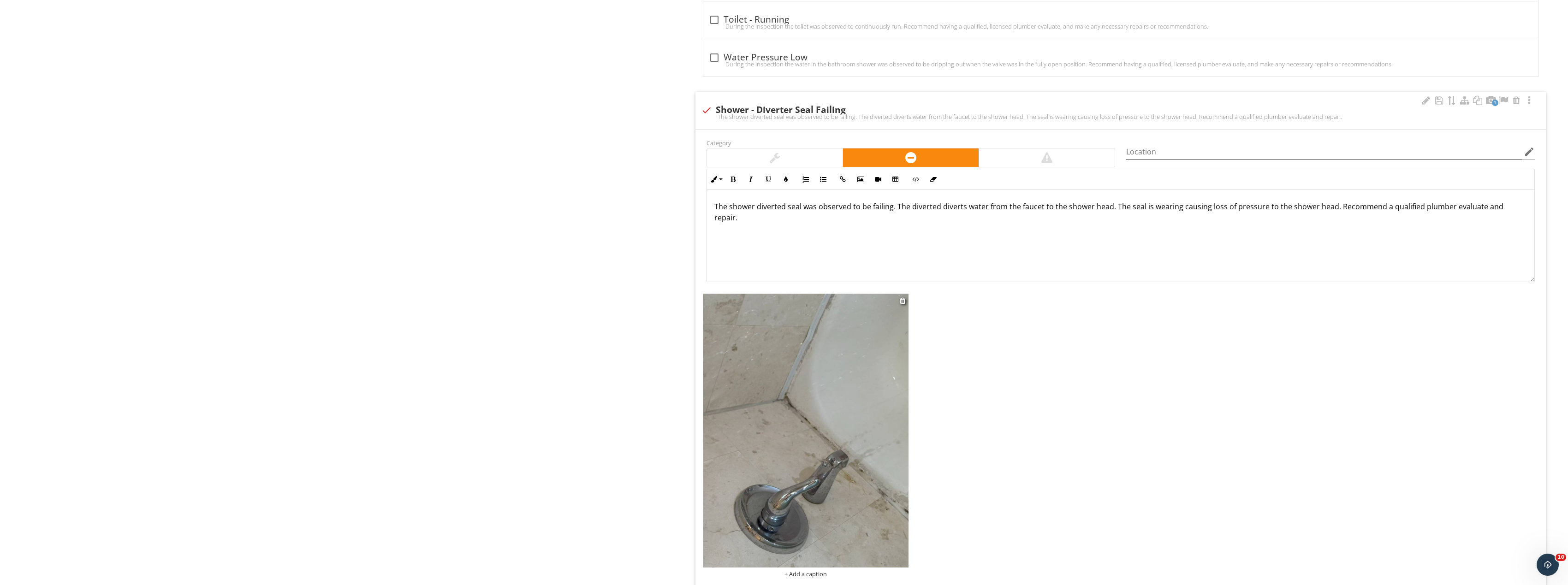
click at [844, 473] on img at bounding box center [805, 430] width 205 height 274
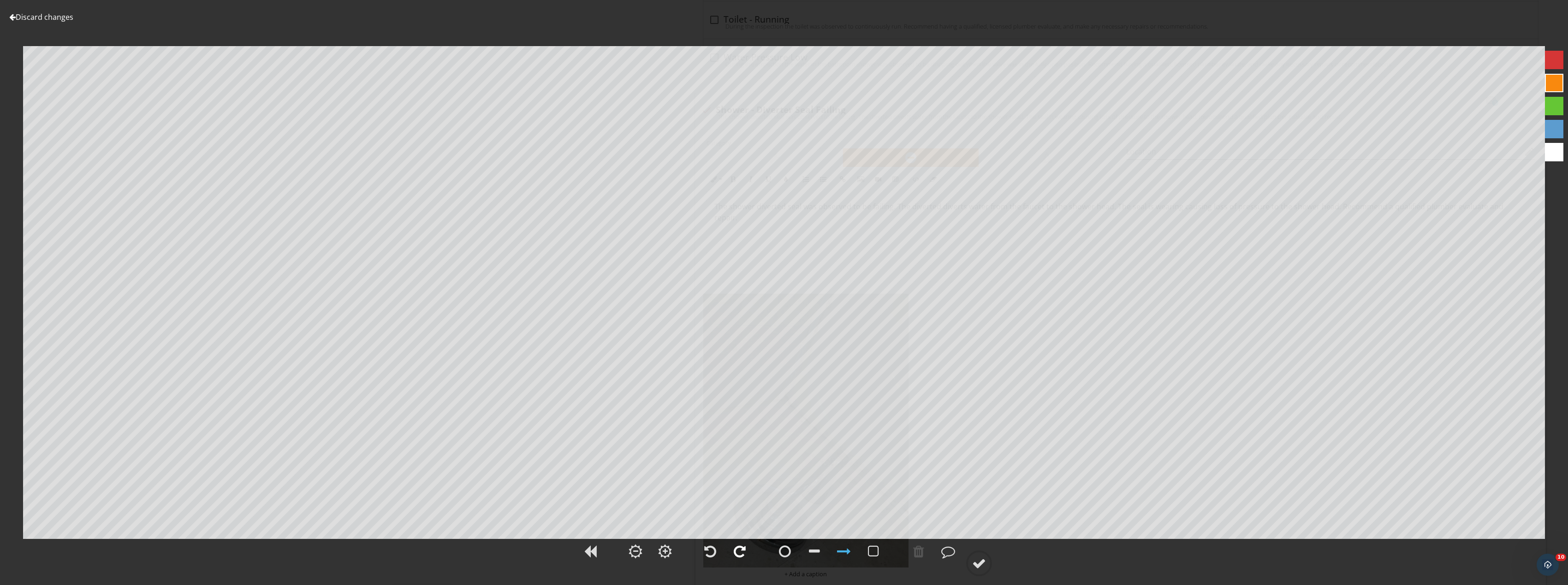
click at [740, 548] on div at bounding box center [739, 552] width 12 height 14
click at [991, 565] on circle at bounding box center [979, 563] width 24 height 24
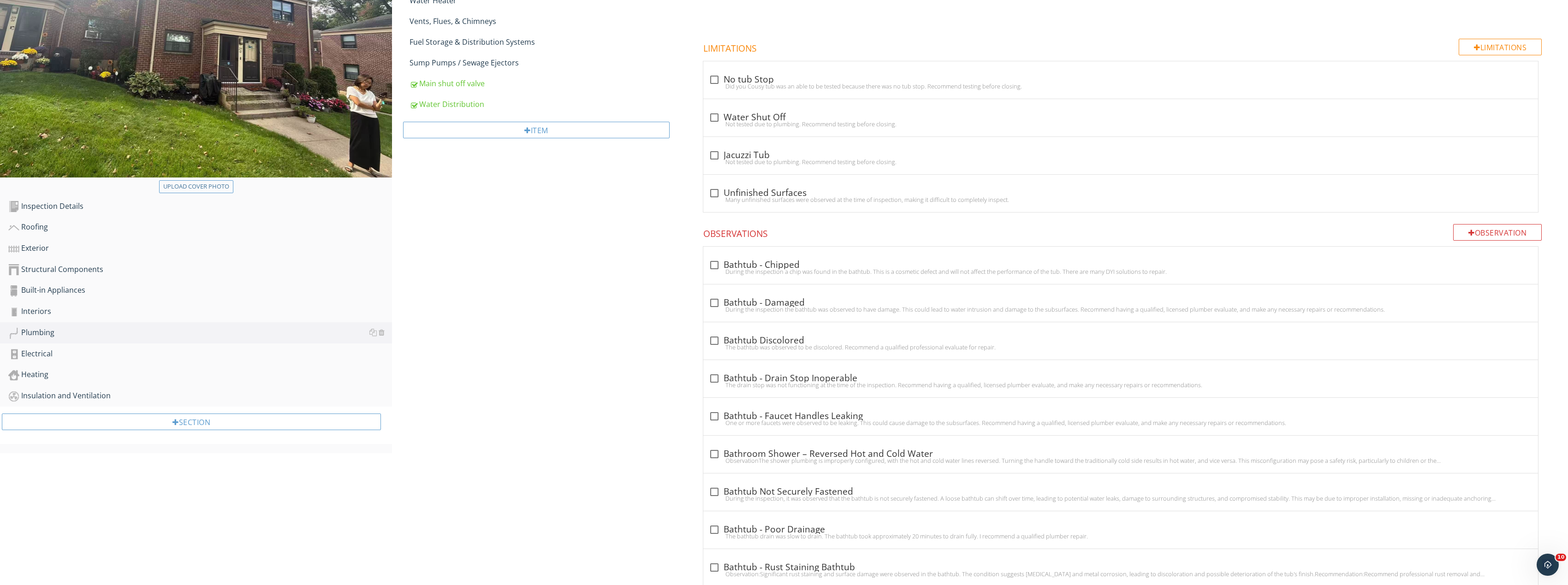
scroll to position [0, 0]
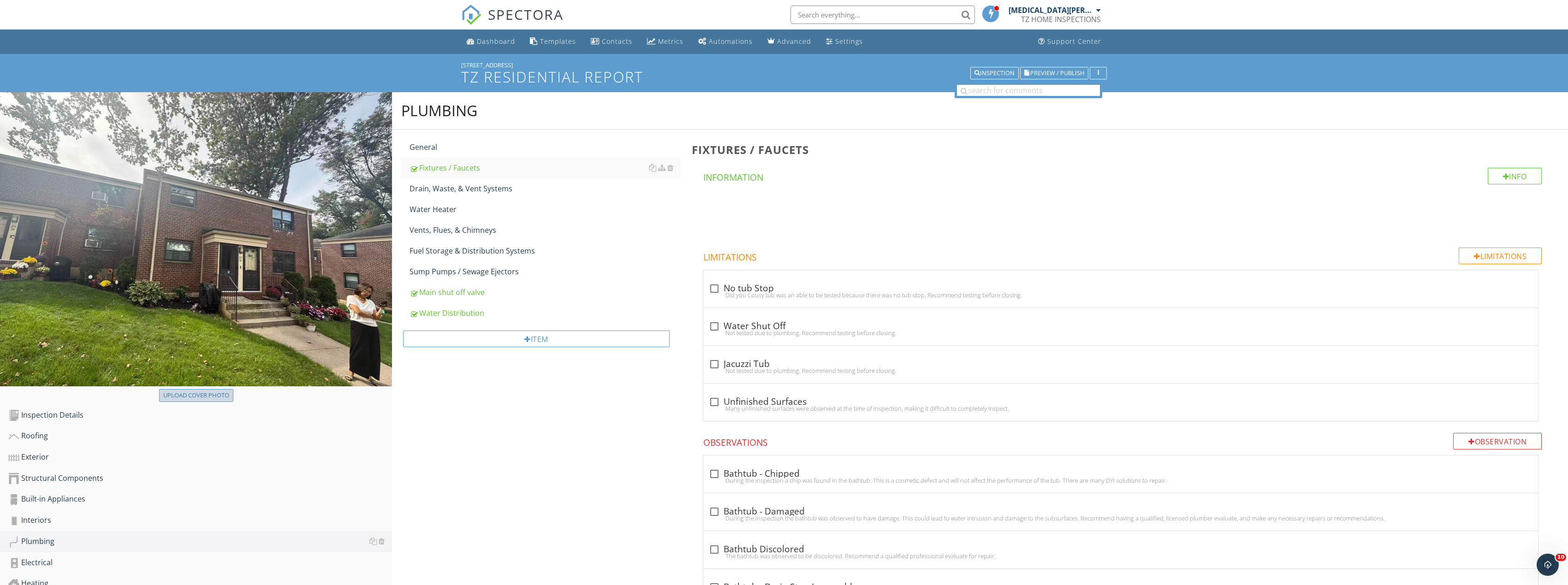
click at [220, 394] on div "Upload cover photo" at bounding box center [196, 395] width 66 height 9
click at [1077, 76] on span "Preview / Publish" at bounding box center [1057, 73] width 54 height 6
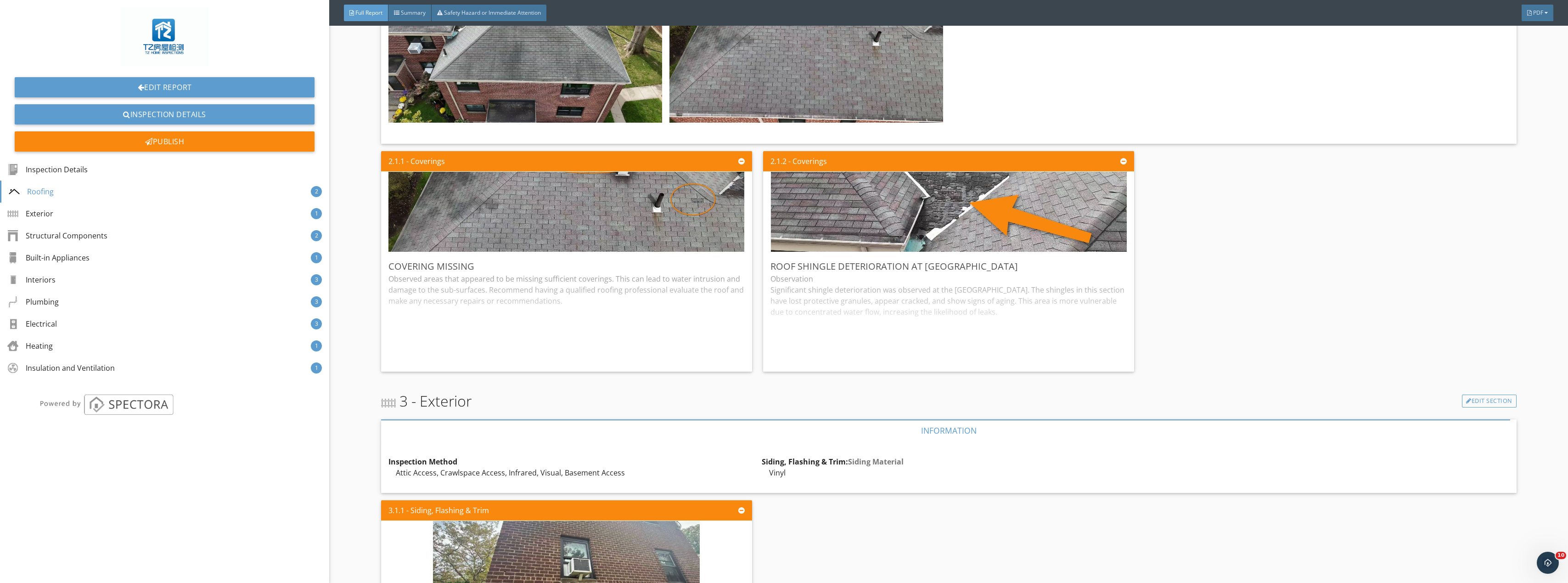
scroll to position [1103, 0]
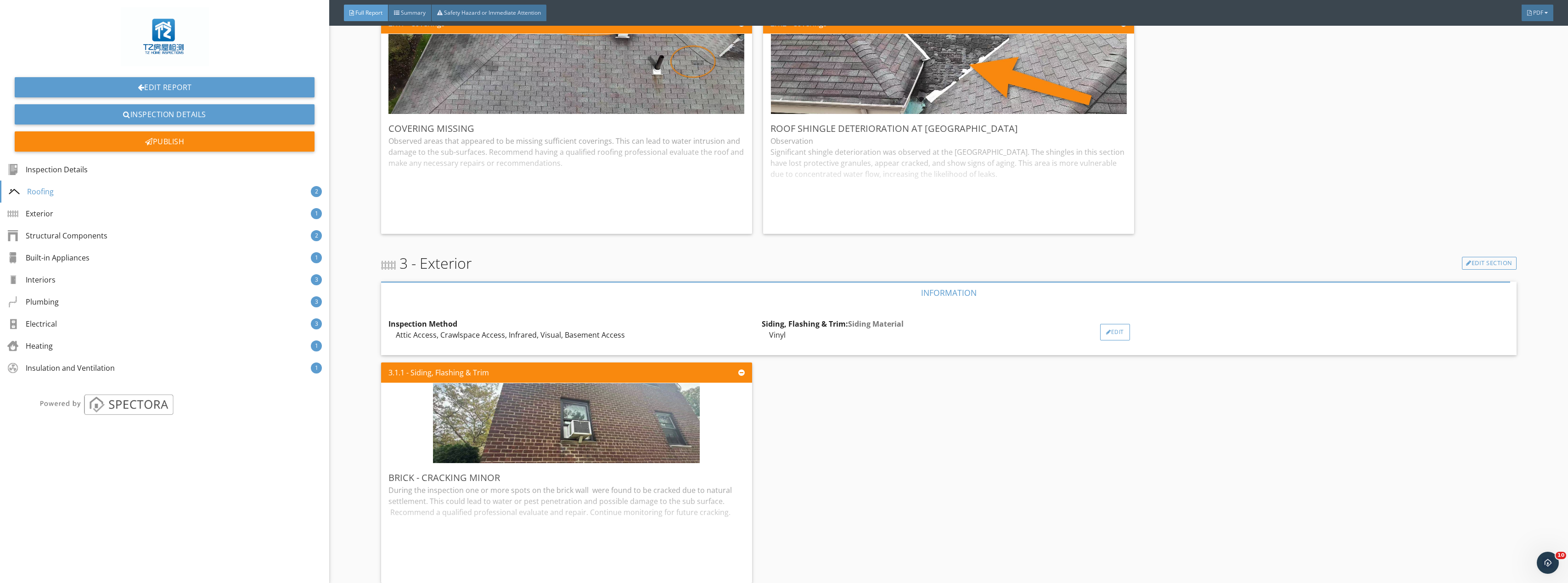
click at [1110, 331] on div "Edit" at bounding box center [1115, 332] width 30 height 17
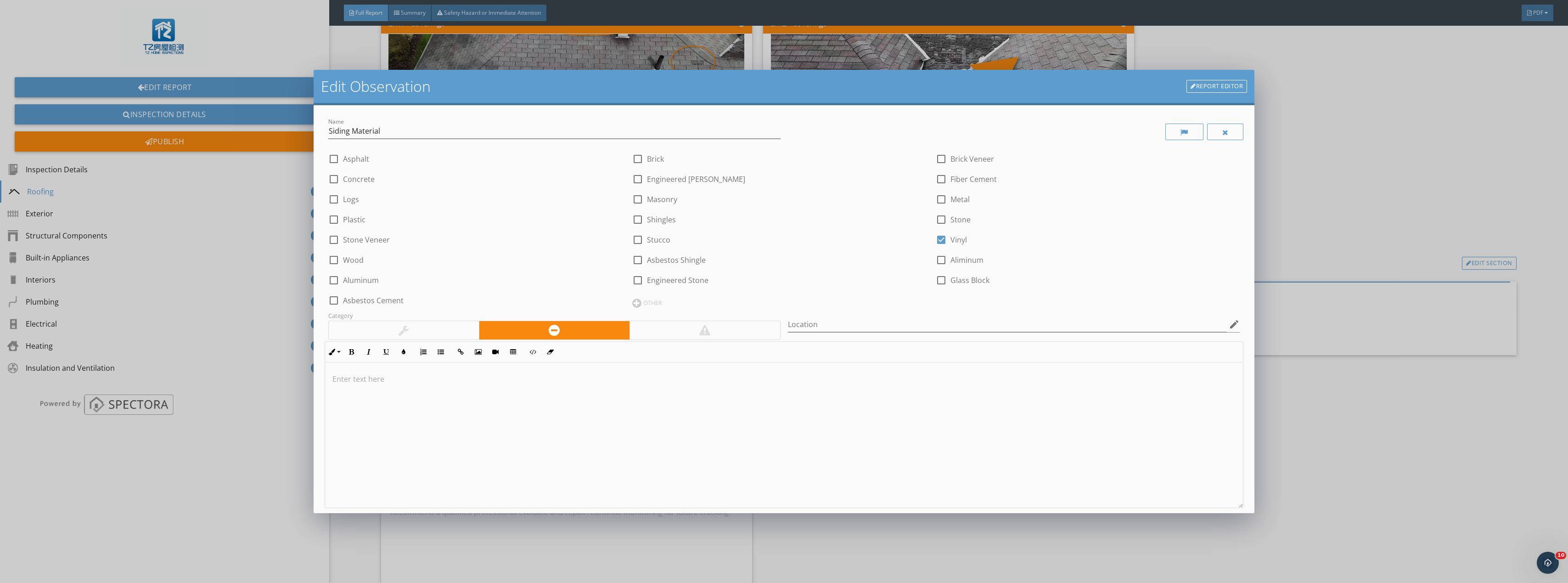
click at [941, 239] on div at bounding box center [941, 239] width 15 height 15
checkbox input "false"
click at [637, 158] on div at bounding box center [638, 158] width 15 height 15
checkbox input "true"
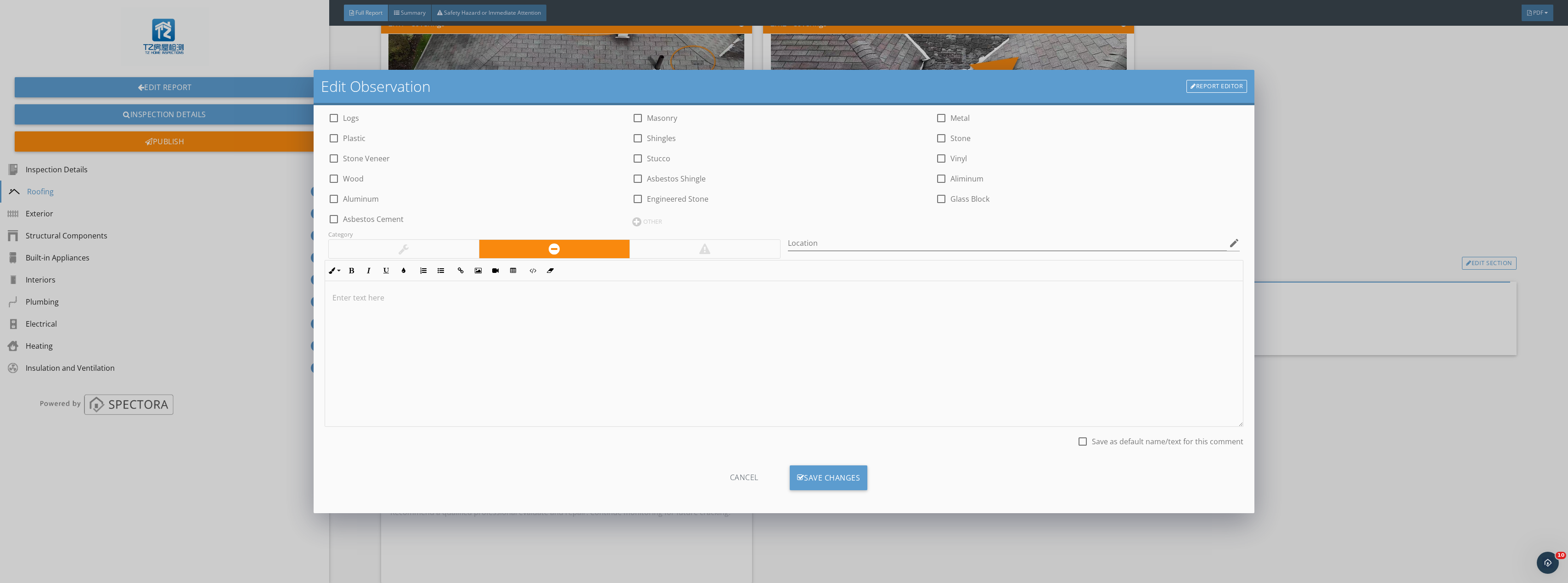
scroll to position [83, 0]
click at [830, 475] on div "Save Changes" at bounding box center [828, 475] width 78 height 25
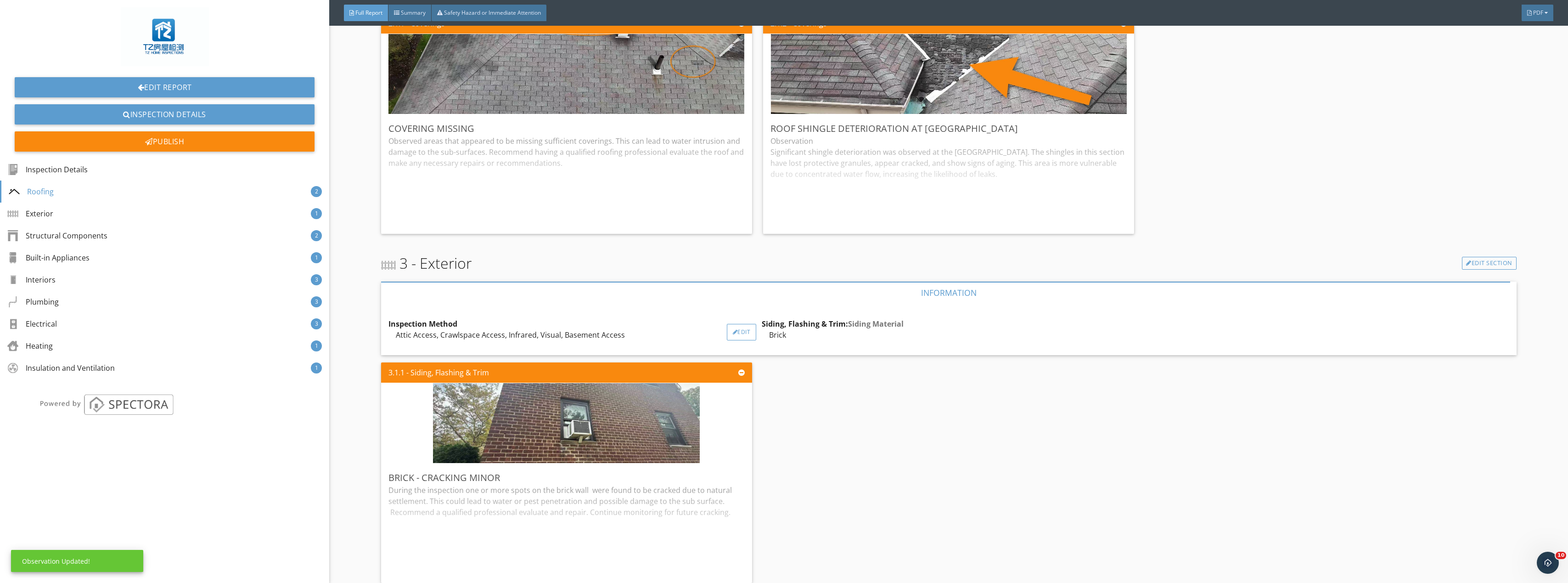
click at [727, 328] on div "Edit" at bounding box center [741, 332] width 30 height 17
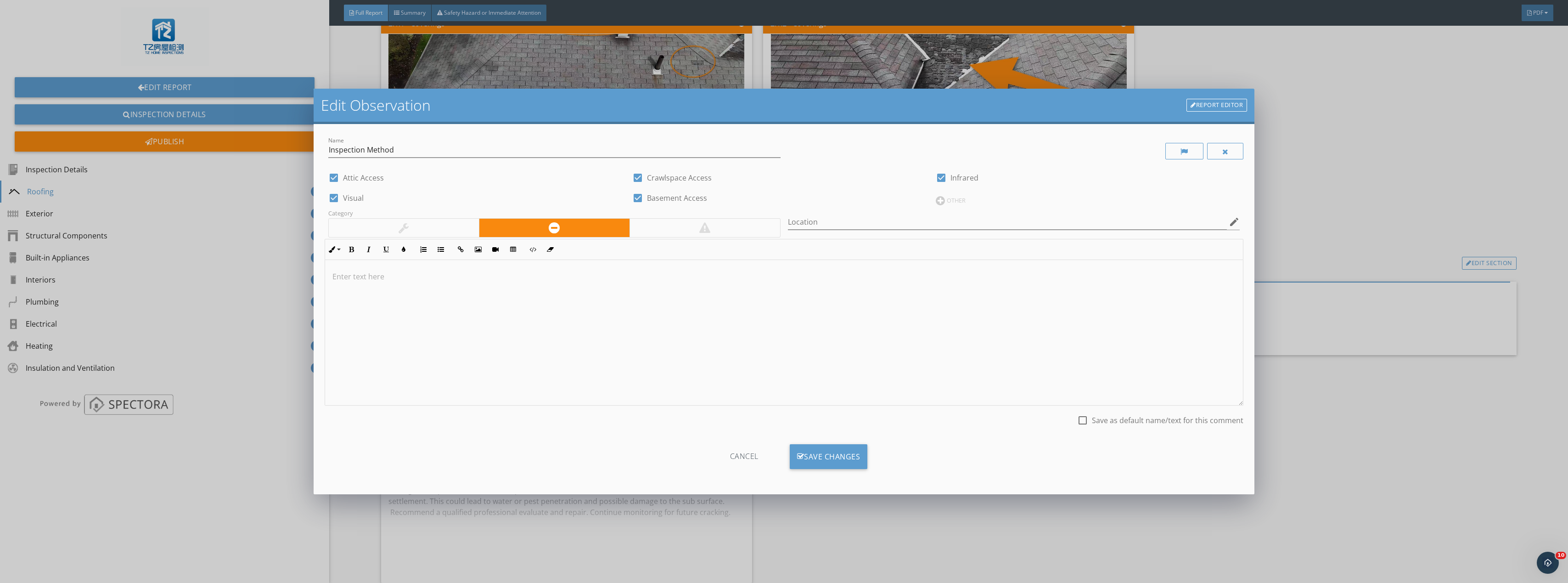
click at [643, 197] on div at bounding box center [638, 198] width 15 height 15
checkbox input "false"
click at [643, 174] on div at bounding box center [638, 177] width 15 height 15
checkbox input "false"
click at [845, 450] on div "Save Changes" at bounding box center [828, 457] width 78 height 25
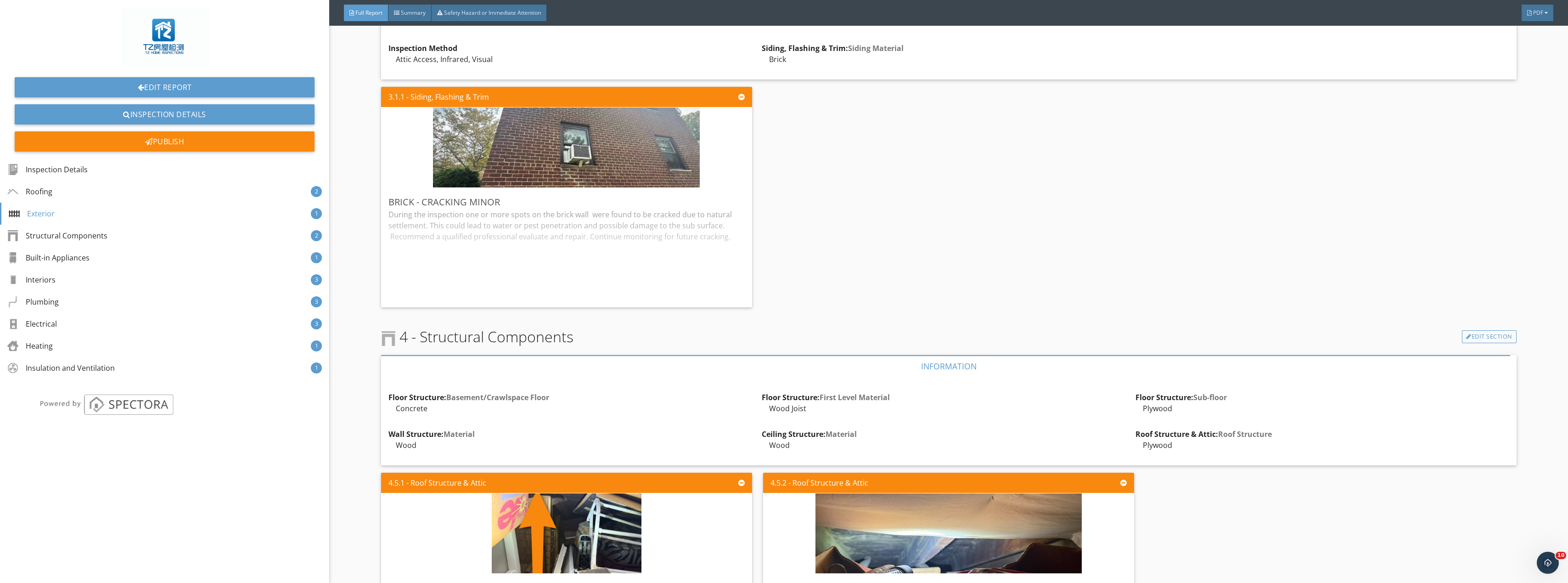
scroll to position [1424, 0]
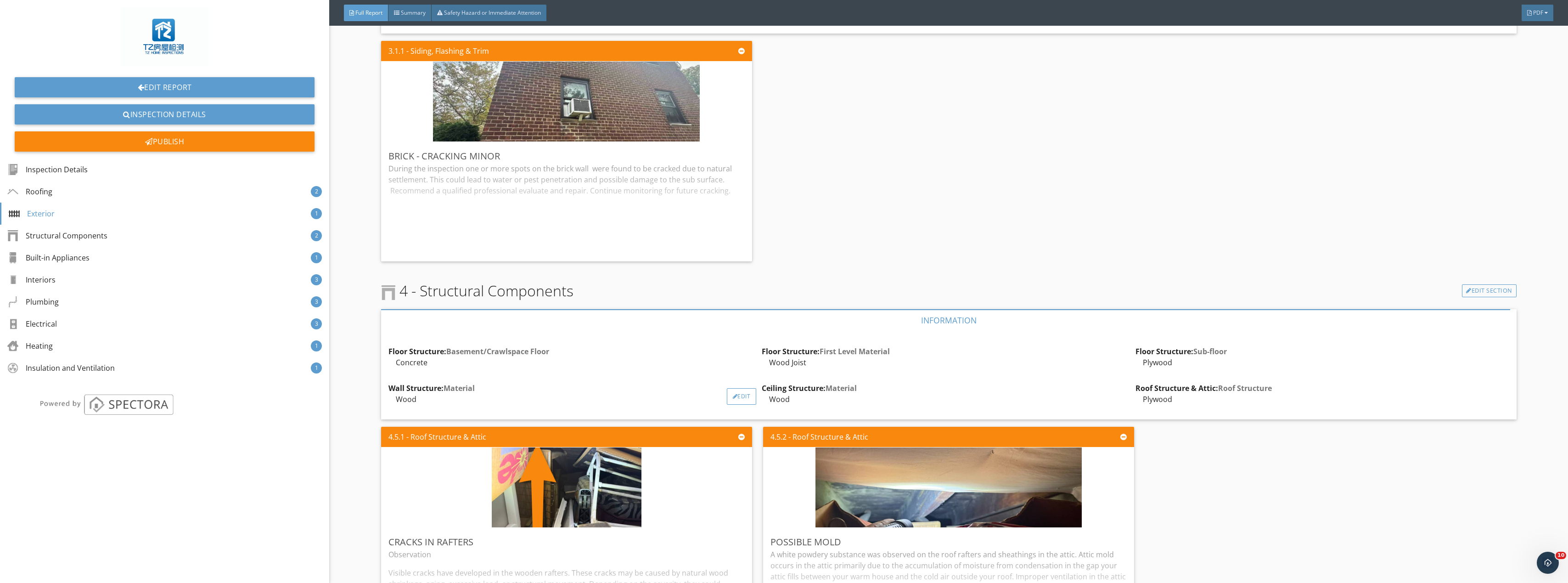
click at [738, 394] on div "Edit" at bounding box center [741, 396] width 30 height 17
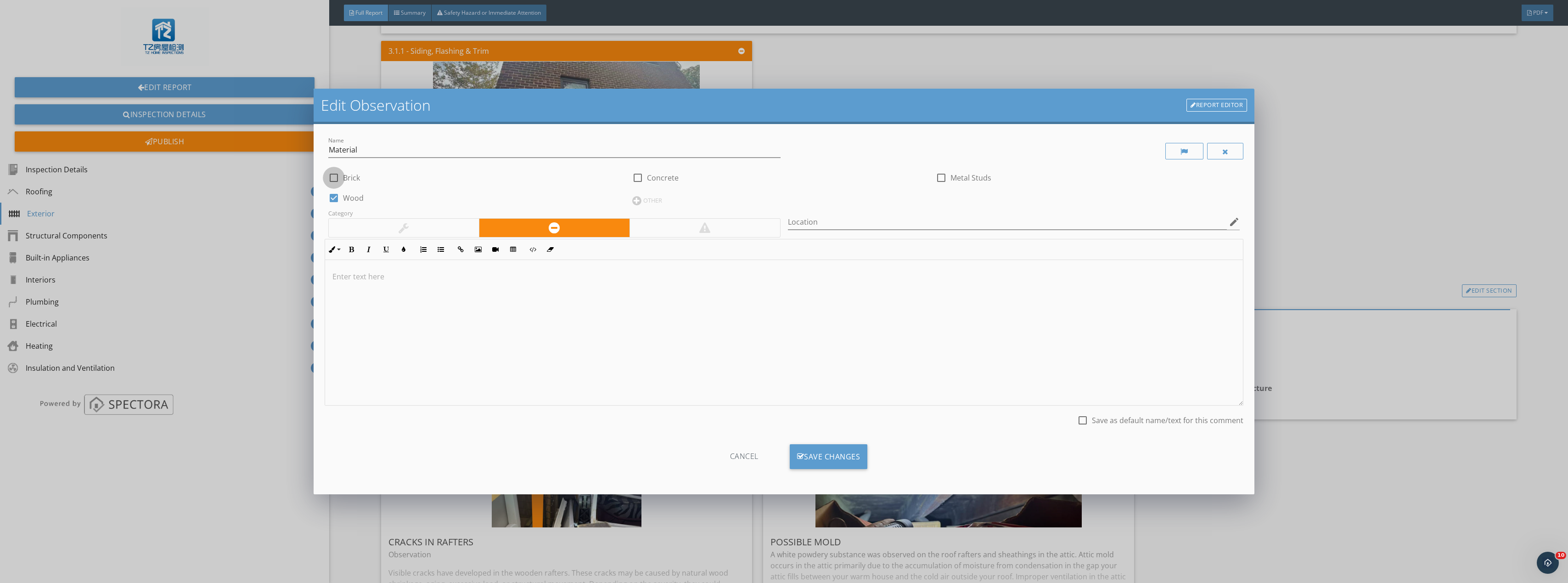
click at [335, 175] on div at bounding box center [334, 177] width 15 height 15
checkbox input "true"
click at [337, 190] on div "check_box Wood" at bounding box center [480, 197] width 304 height 20
click at [337, 195] on div at bounding box center [334, 198] width 15 height 15
checkbox input "false"
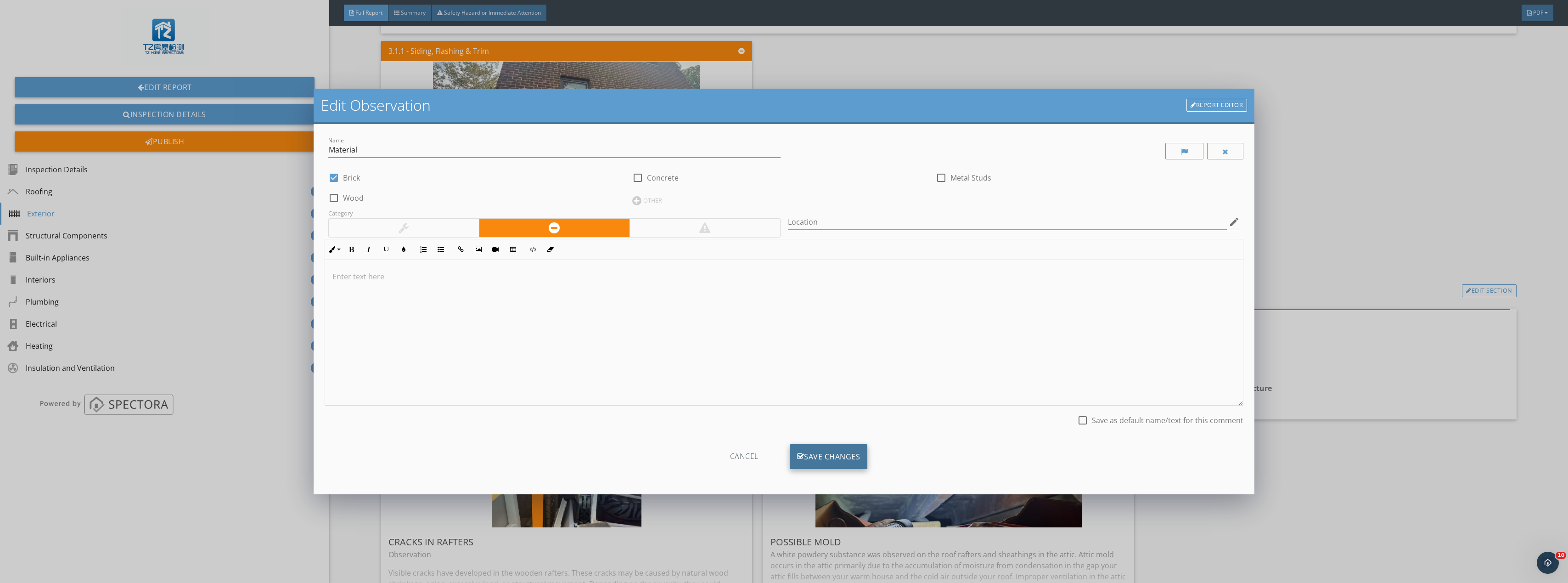
click at [828, 458] on div "Save Changes" at bounding box center [828, 457] width 78 height 25
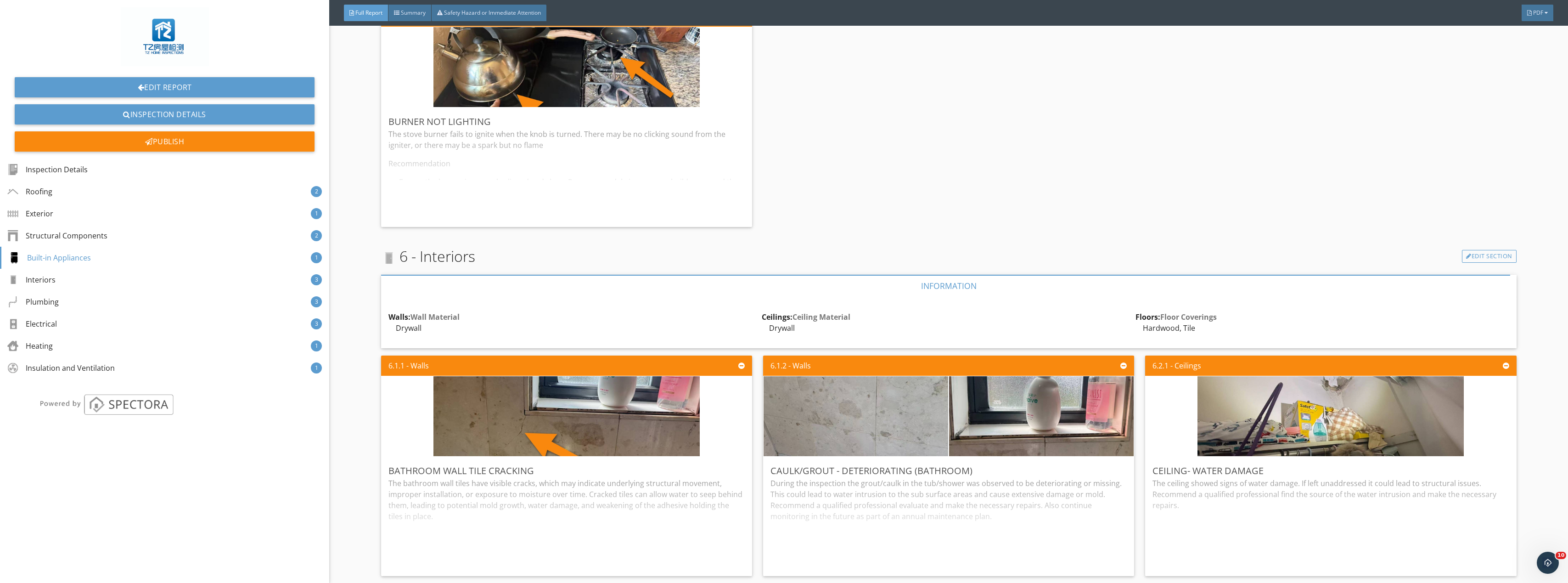
scroll to position [2205, 0]
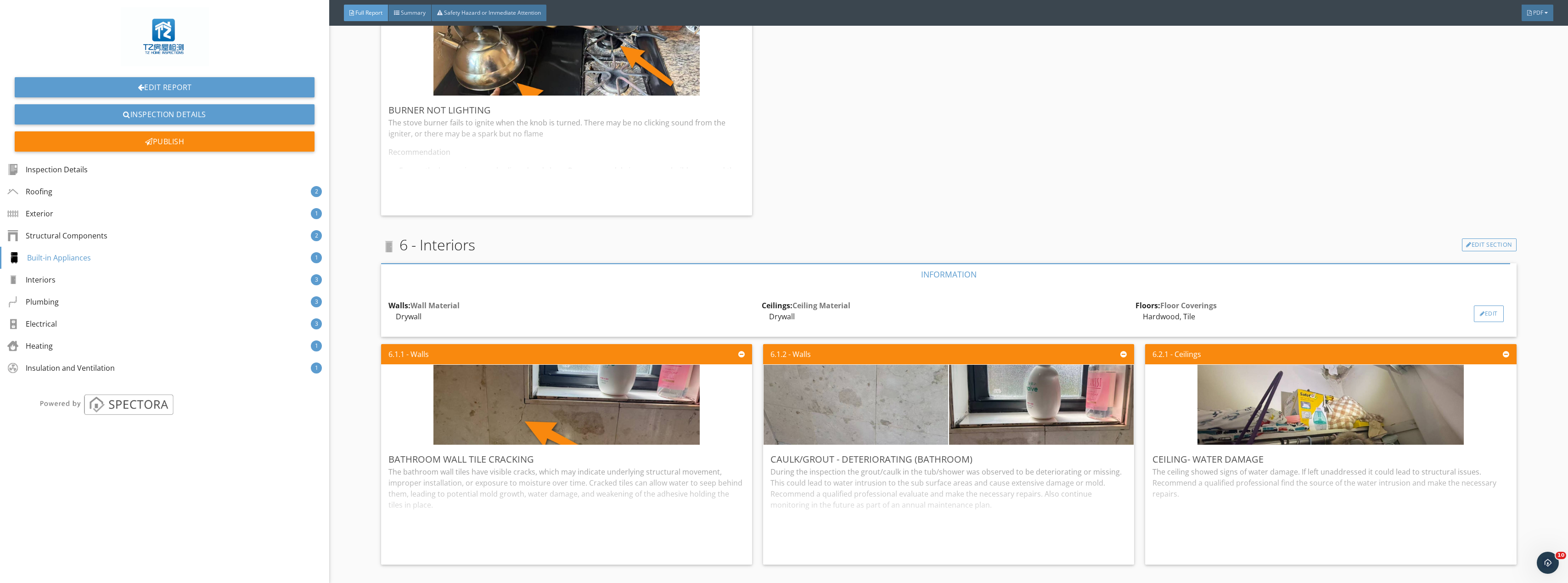
click at [1493, 313] on div "Edit" at bounding box center [1489, 313] width 30 height 17
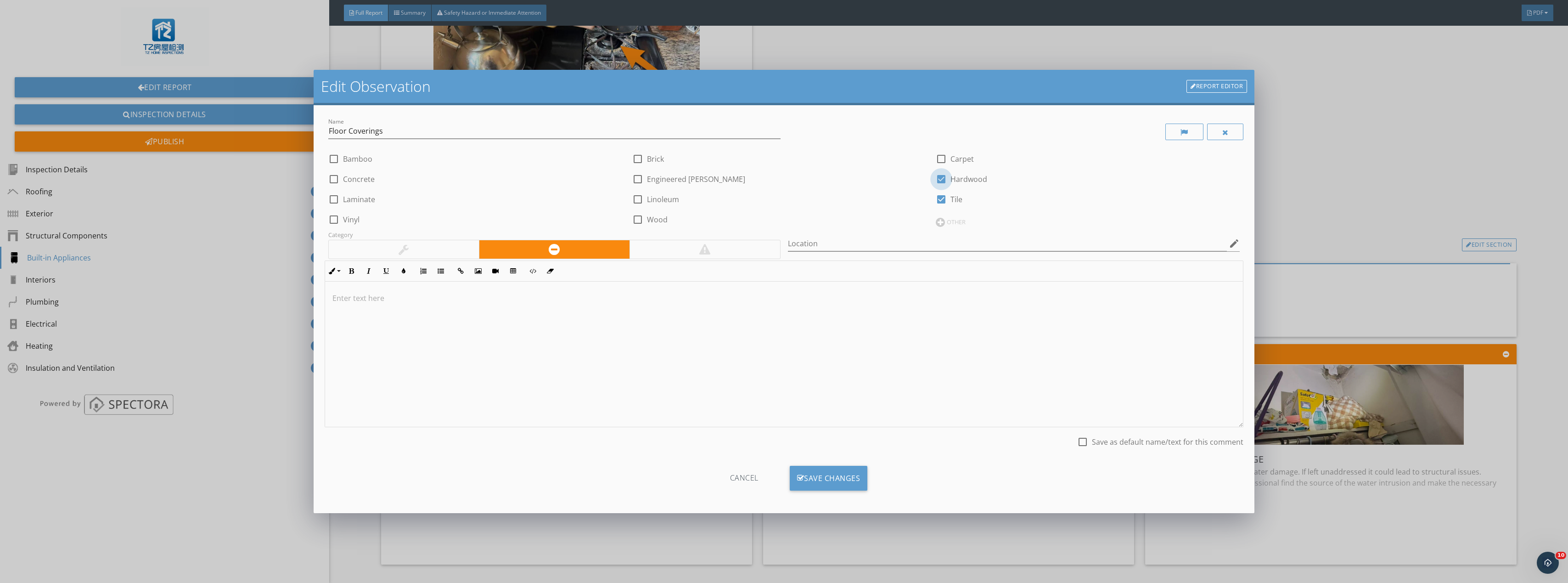
click at [939, 176] on div at bounding box center [941, 179] width 15 height 15
checkbox input "false"
click at [934, 159] on div at bounding box center [941, 158] width 15 height 15
checkbox input "true"
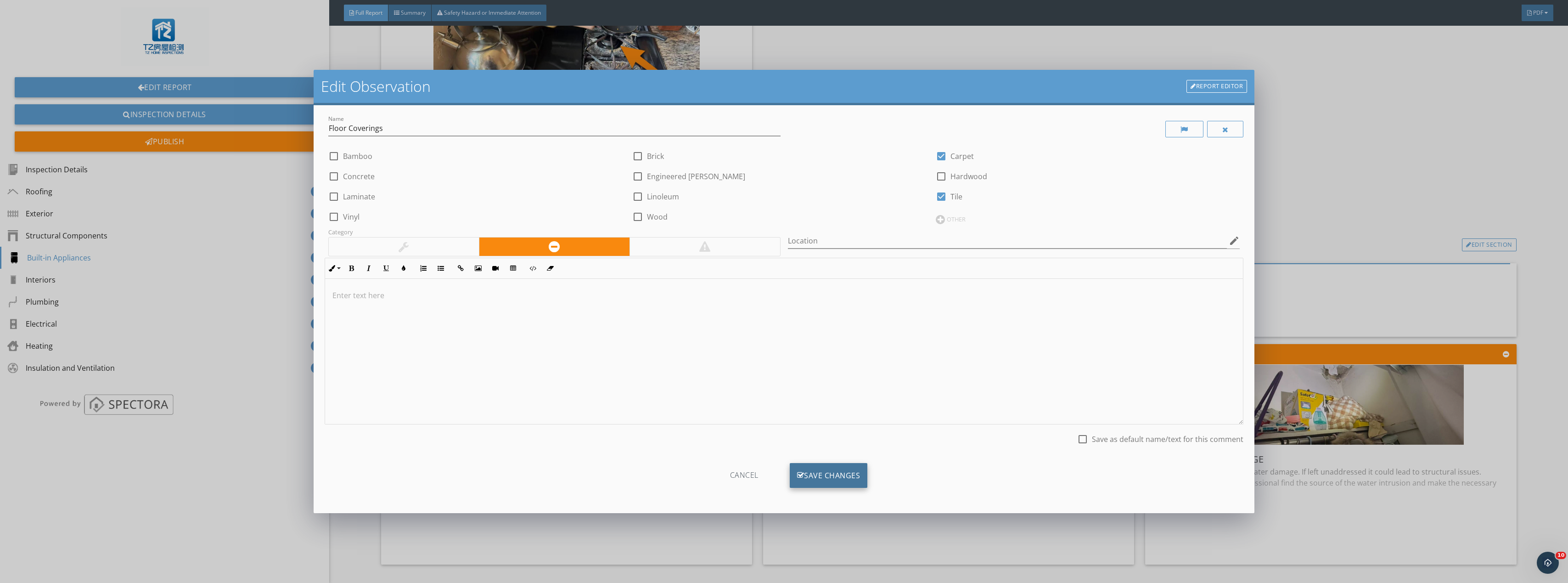
click at [834, 470] on div "Save Changes" at bounding box center [828, 475] width 78 height 25
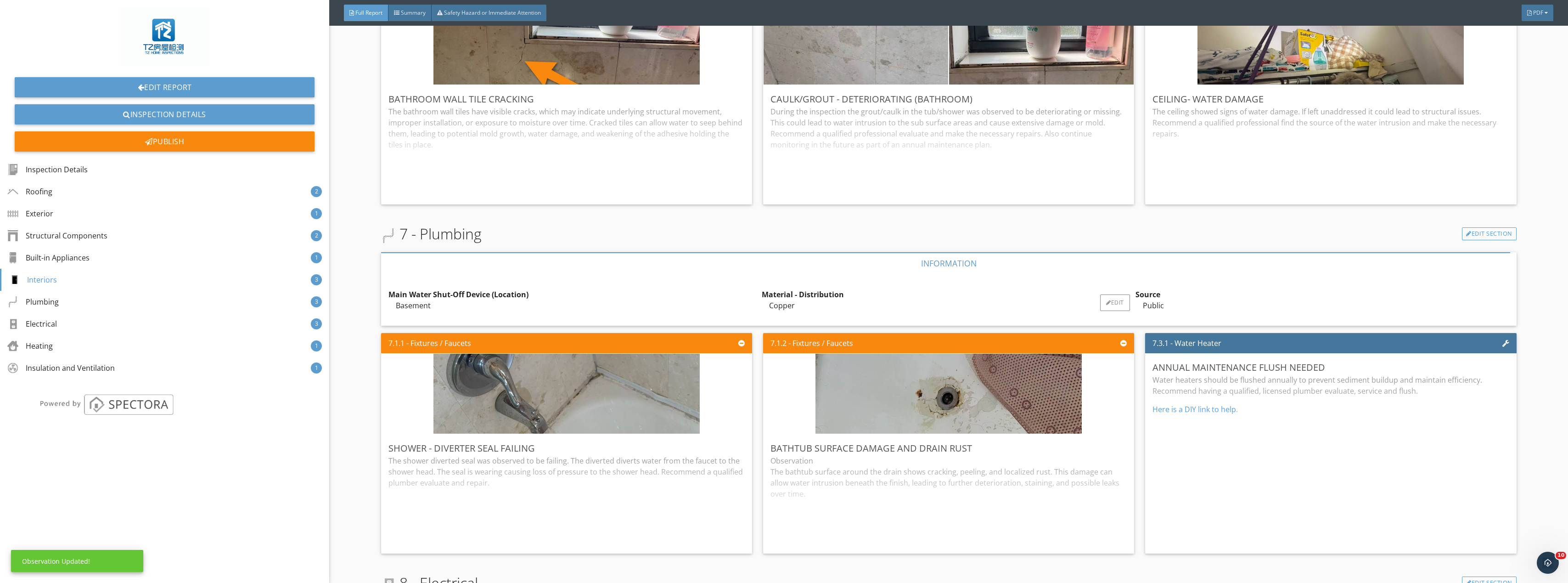
scroll to position [2573, 0]
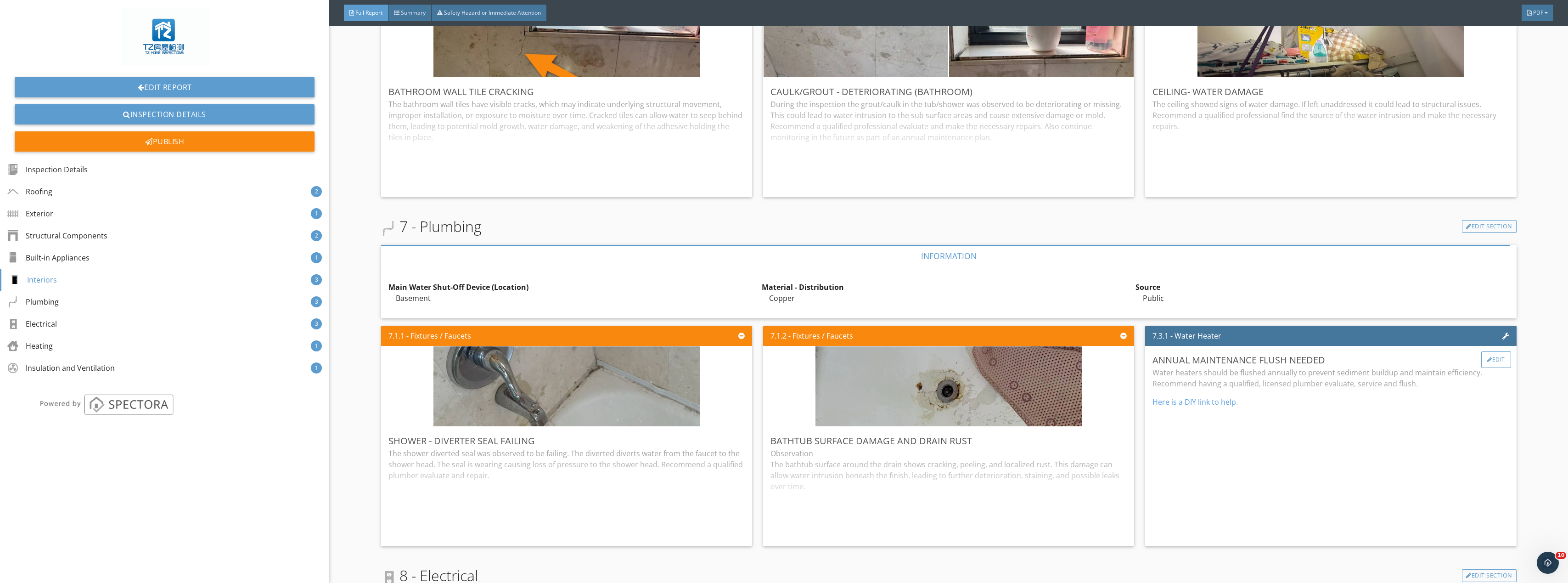
click at [1495, 356] on div "Edit" at bounding box center [1496, 360] width 30 height 17
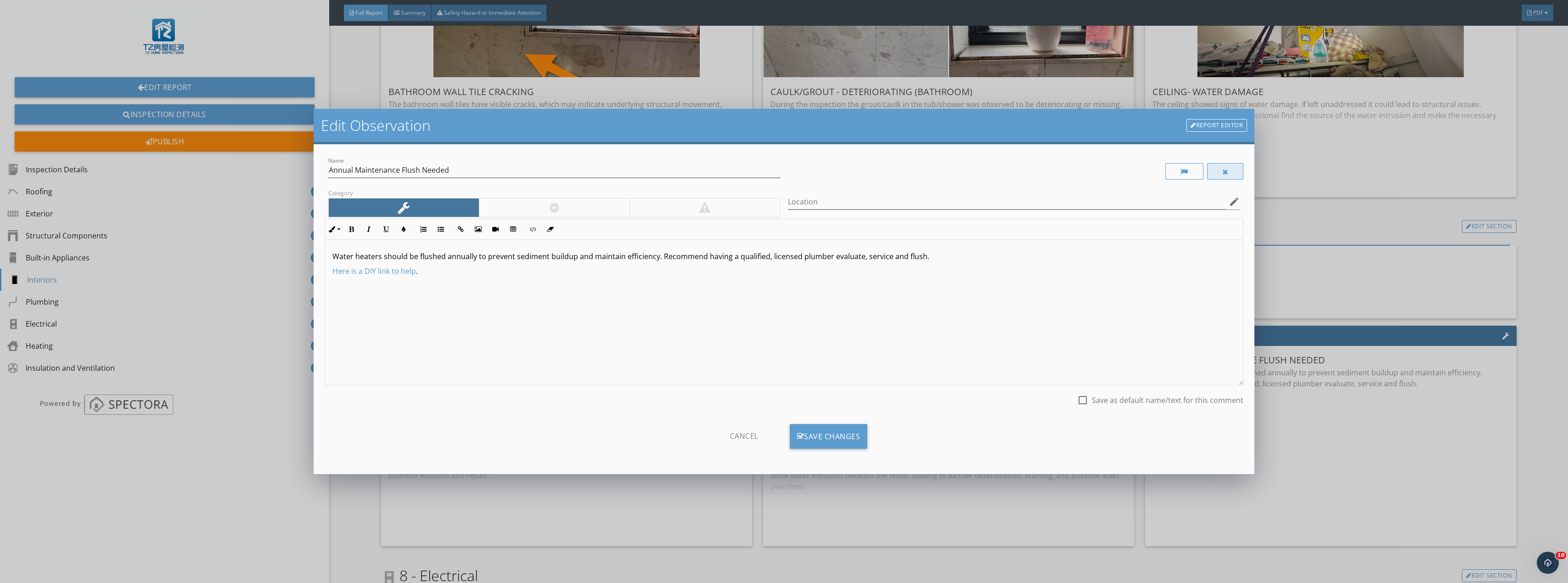
click at [1229, 166] on div at bounding box center [1225, 171] width 36 height 17
click at [838, 433] on div "Save Changes" at bounding box center [828, 436] width 78 height 25
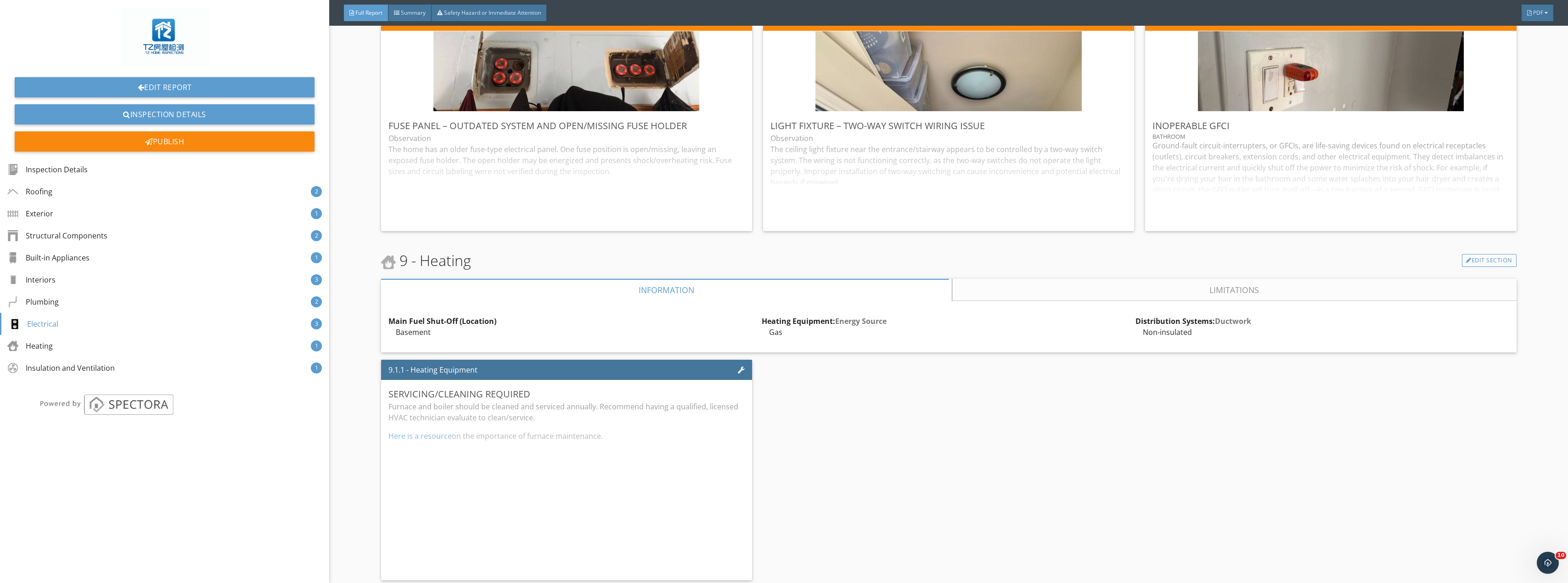
scroll to position [3308, 0]
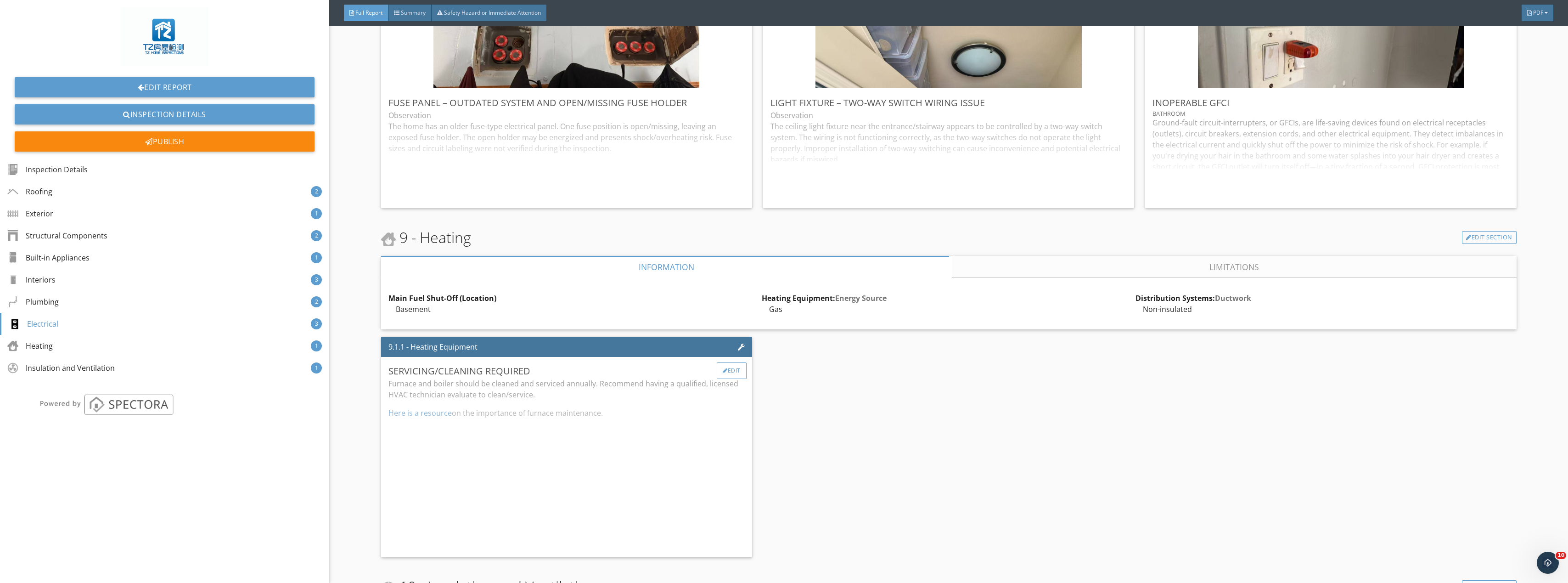
click at [728, 368] on div "Edit" at bounding box center [731, 370] width 30 height 17
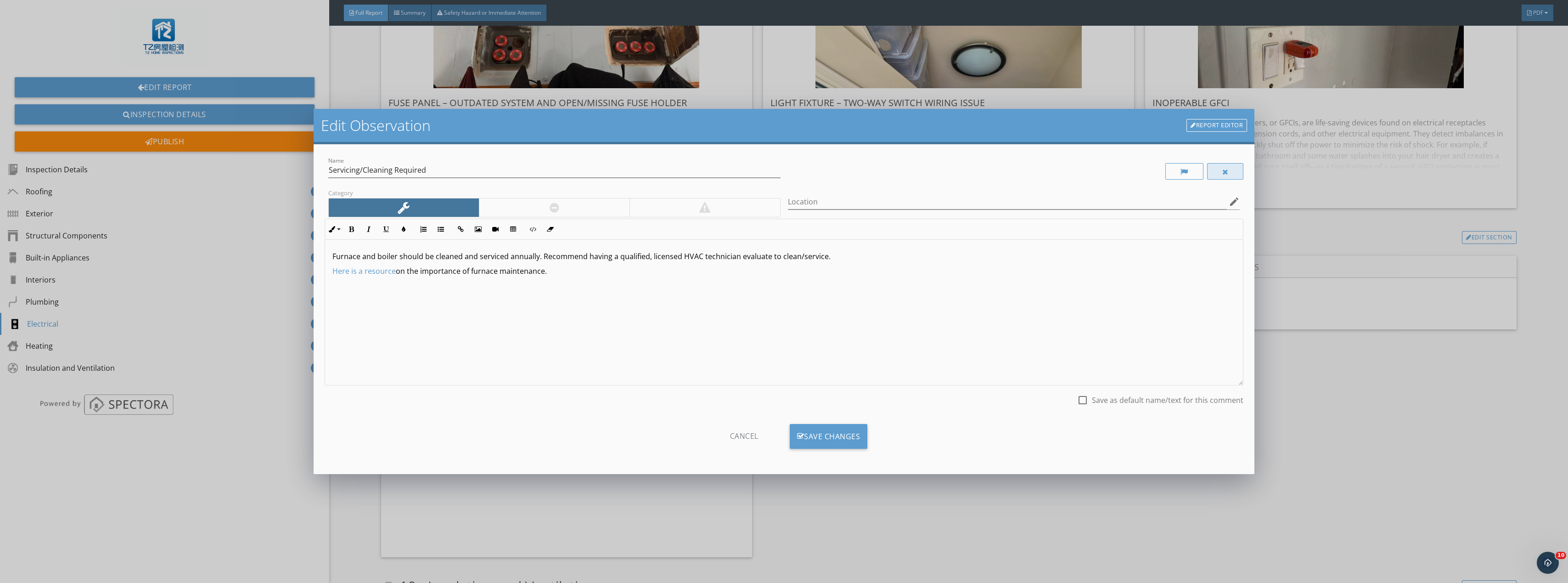
click at [1226, 174] on div at bounding box center [1225, 172] width 6 height 7
click at [853, 437] on div "Save Changes" at bounding box center [828, 436] width 78 height 25
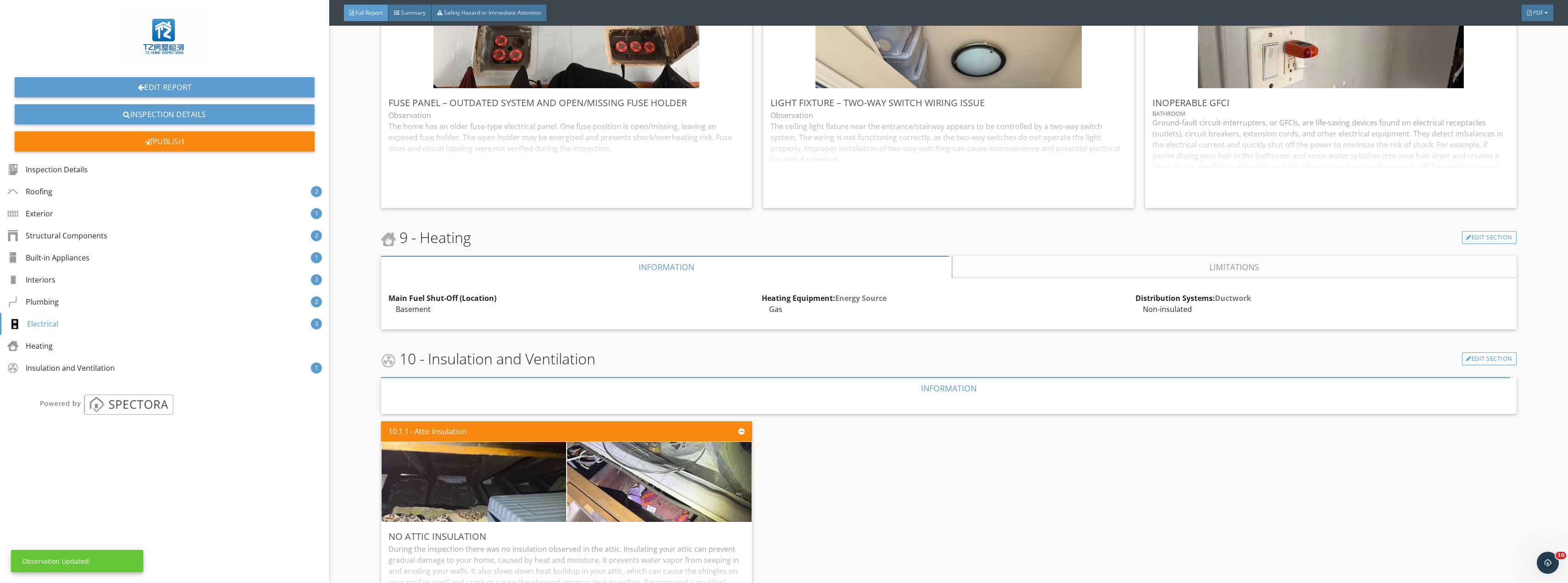
click at [1201, 273] on link "Limitations" at bounding box center [1234, 267] width 565 height 22
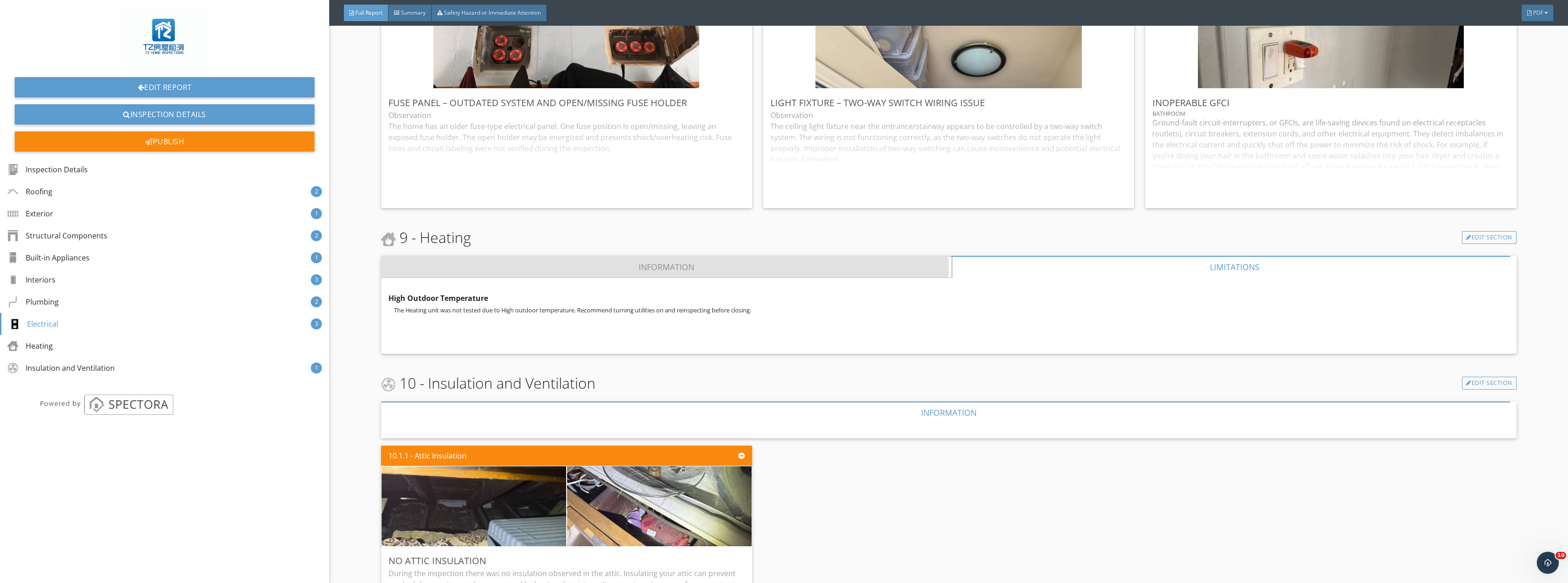
click at [768, 273] on link "Information" at bounding box center [667, 267] width 571 height 22
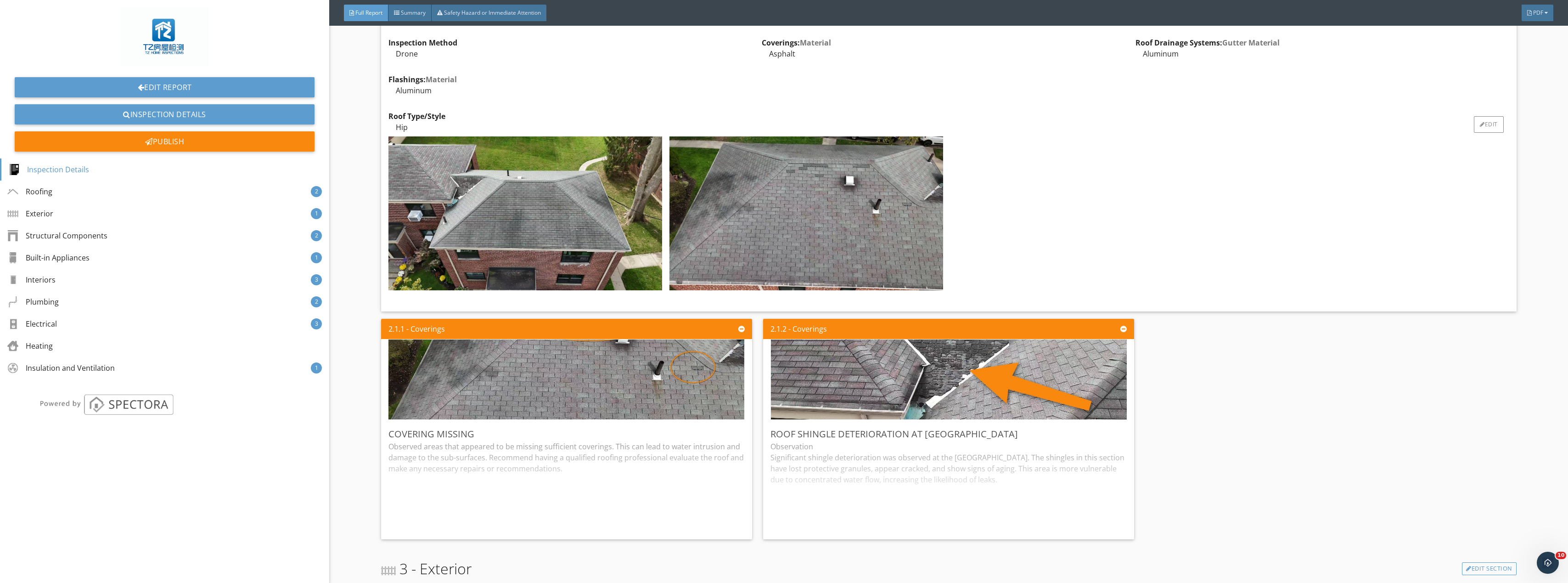
scroll to position [804, 0]
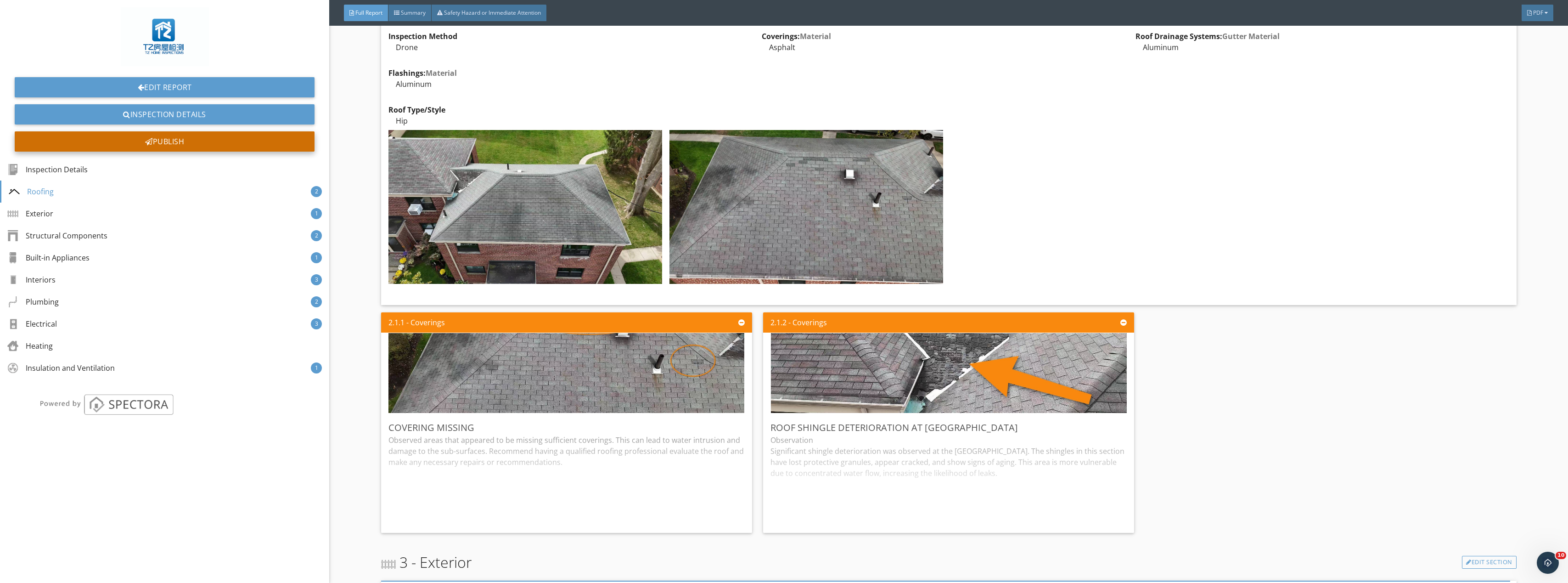
click at [172, 144] on div "Publish" at bounding box center [164, 142] width 300 height 20
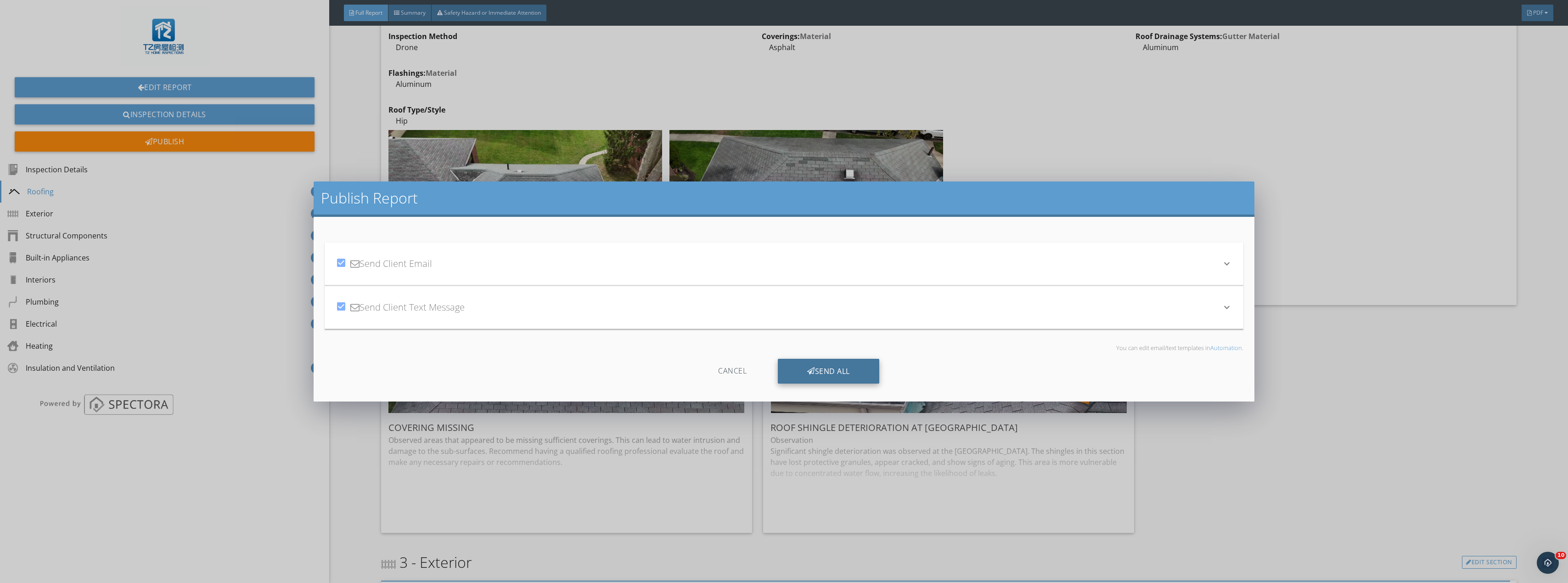
click at [818, 371] on div "Send All" at bounding box center [828, 371] width 101 height 25
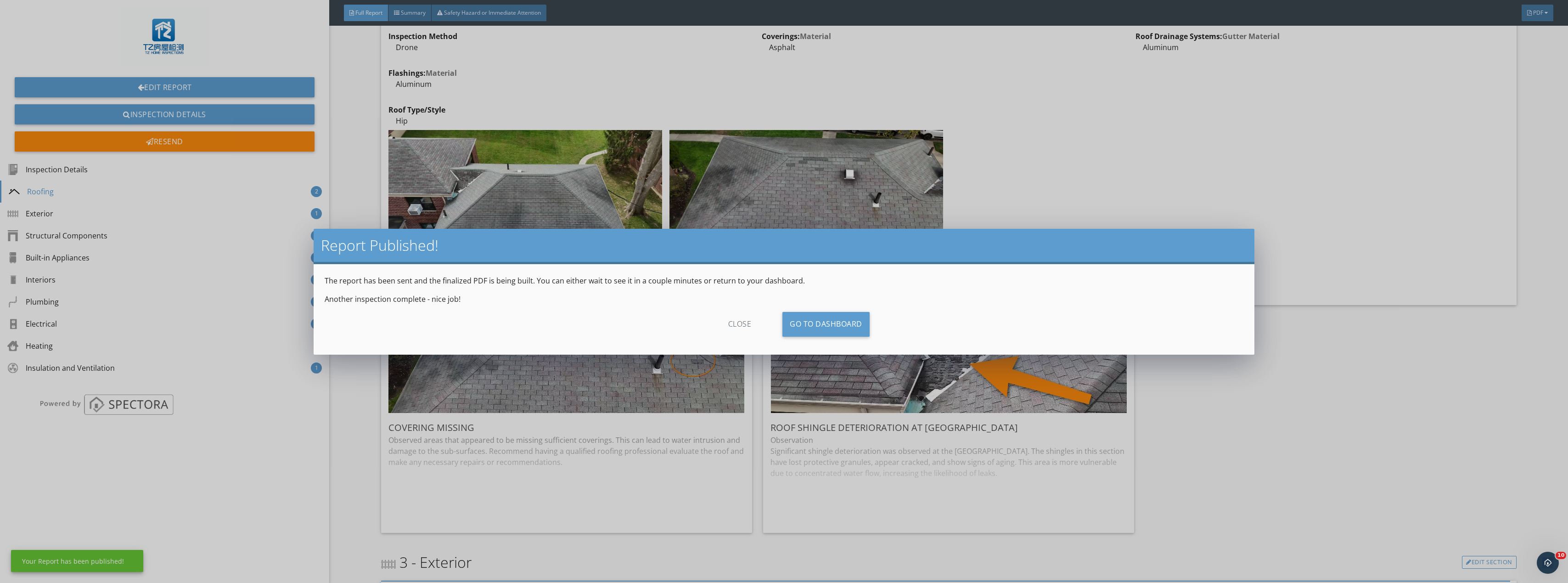
click at [741, 325] on div "close" at bounding box center [740, 325] width 82 height 25
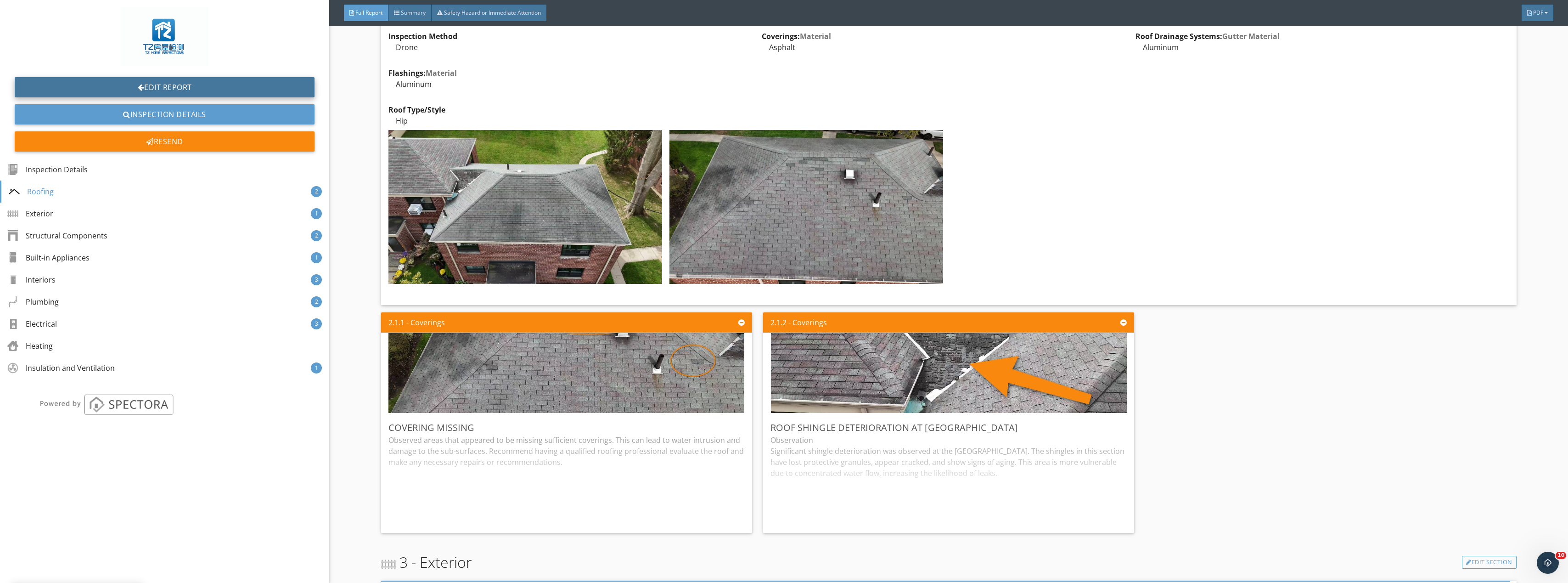
click at [202, 89] on link "Edit Report" at bounding box center [164, 87] width 300 height 20
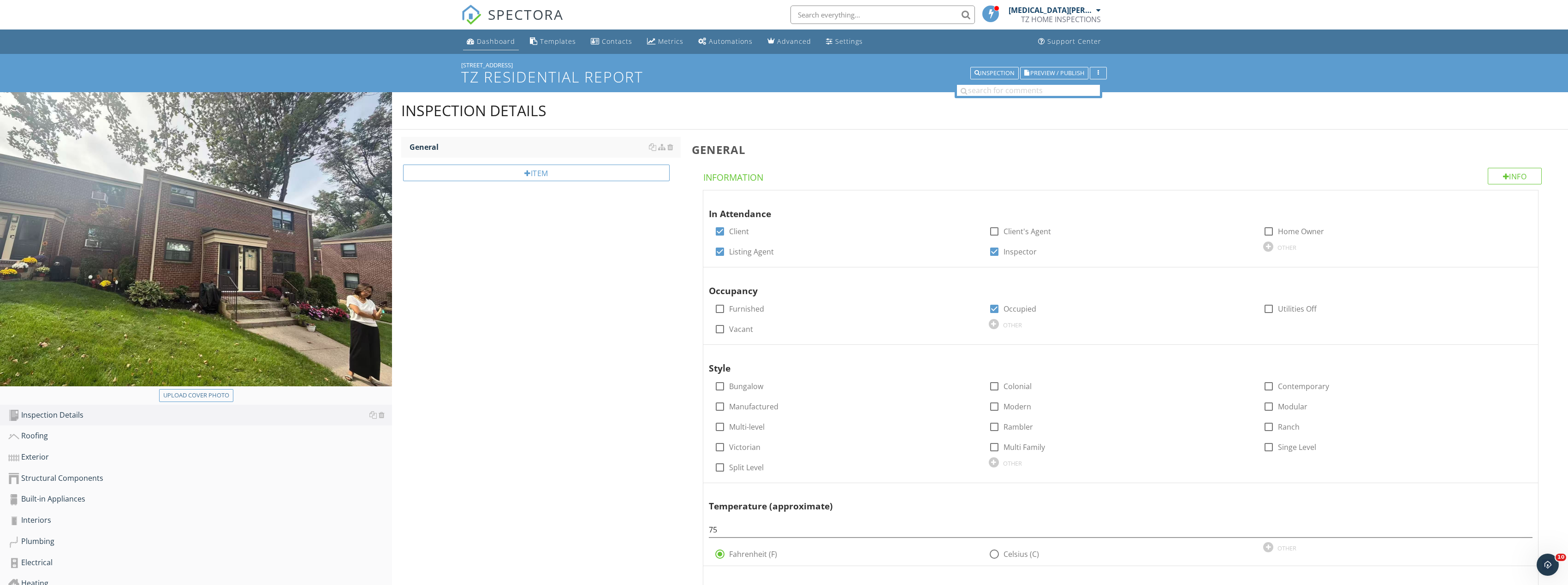
click at [498, 40] on div "Dashboard" at bounding box center [496, 41] width 38 height 9
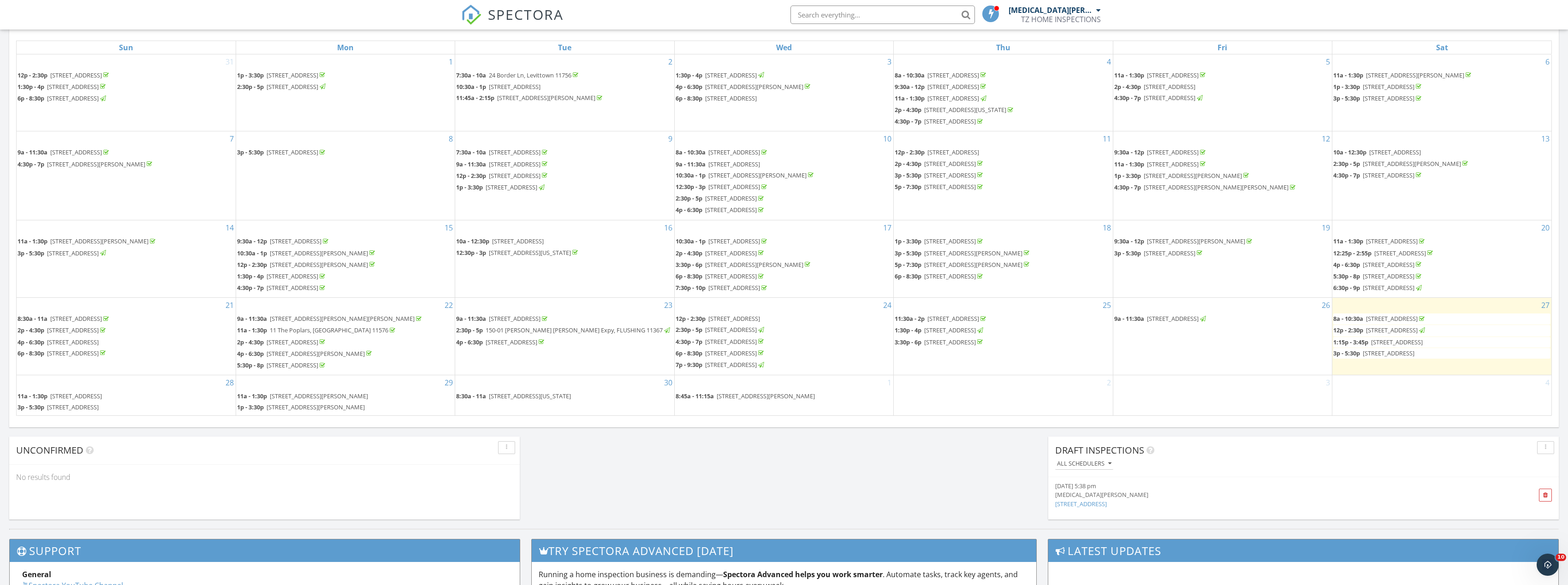
scroll to position [415, 0]
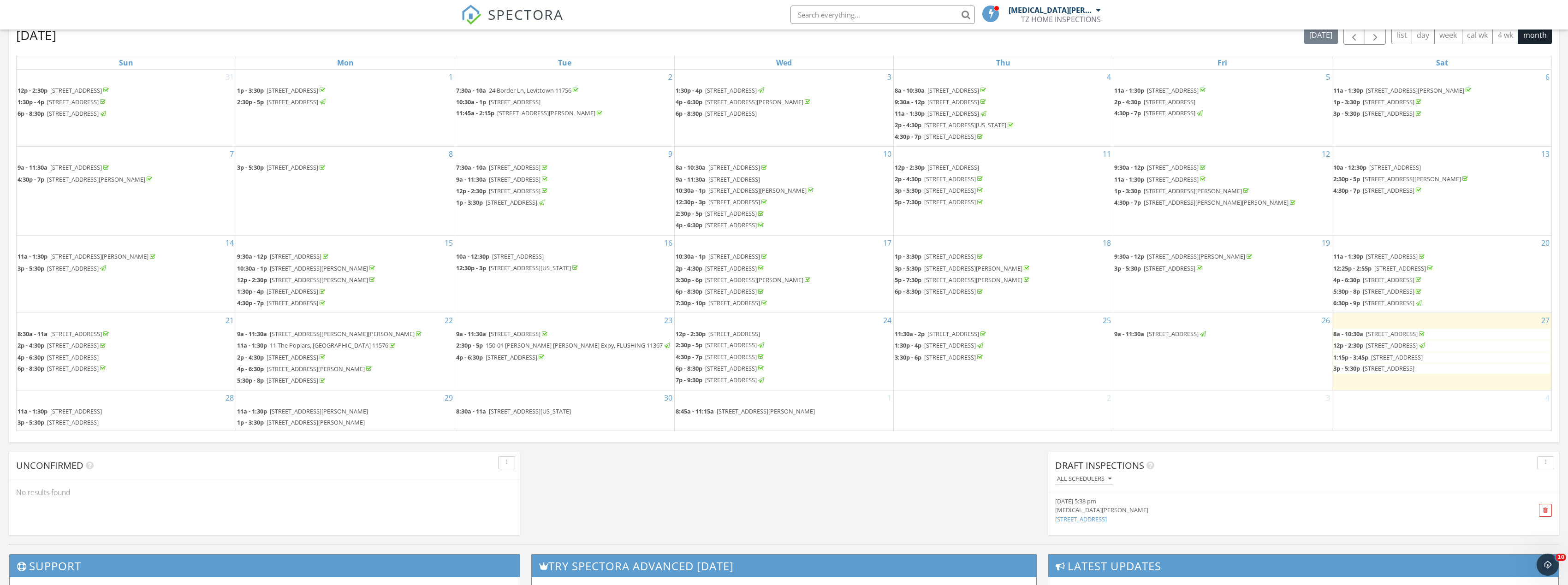
click at [1407, 355] on span "[STREET_ADDRESS]" at bounding box center [1396, 357] width 52 height 8
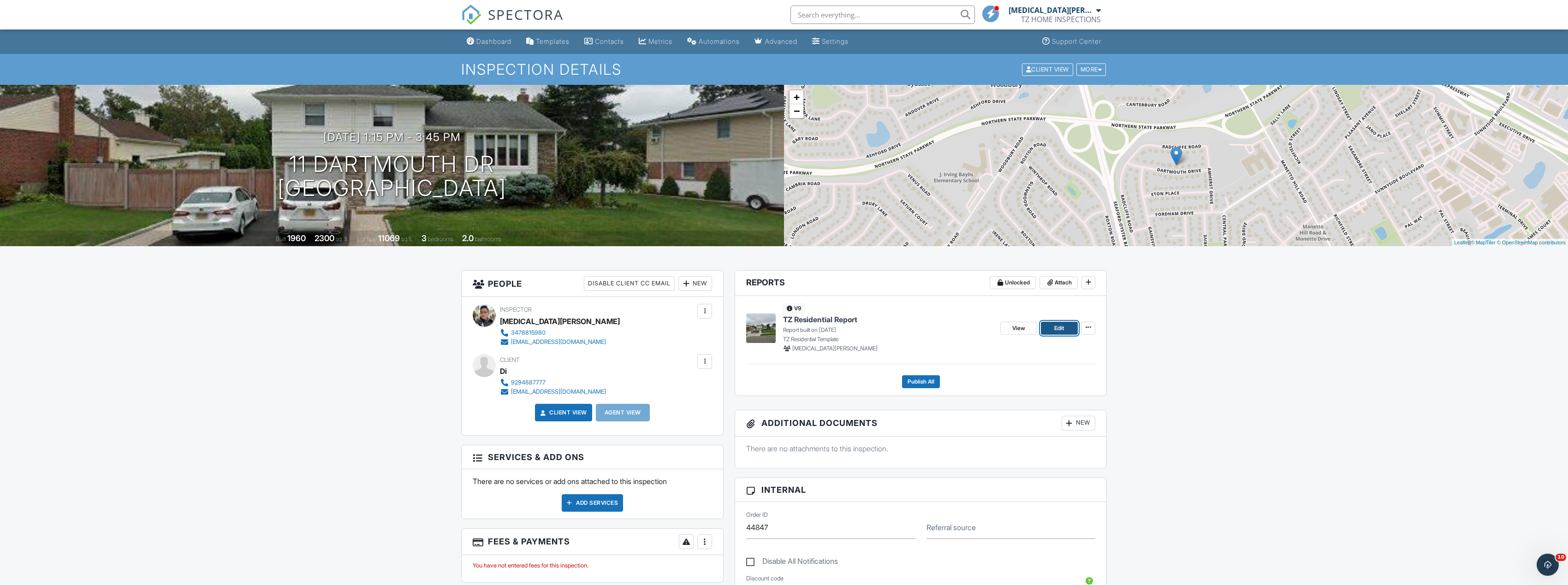
click at [1071, 325] on link "Edit" at bounding box center [1059, 328] width 37 height 13
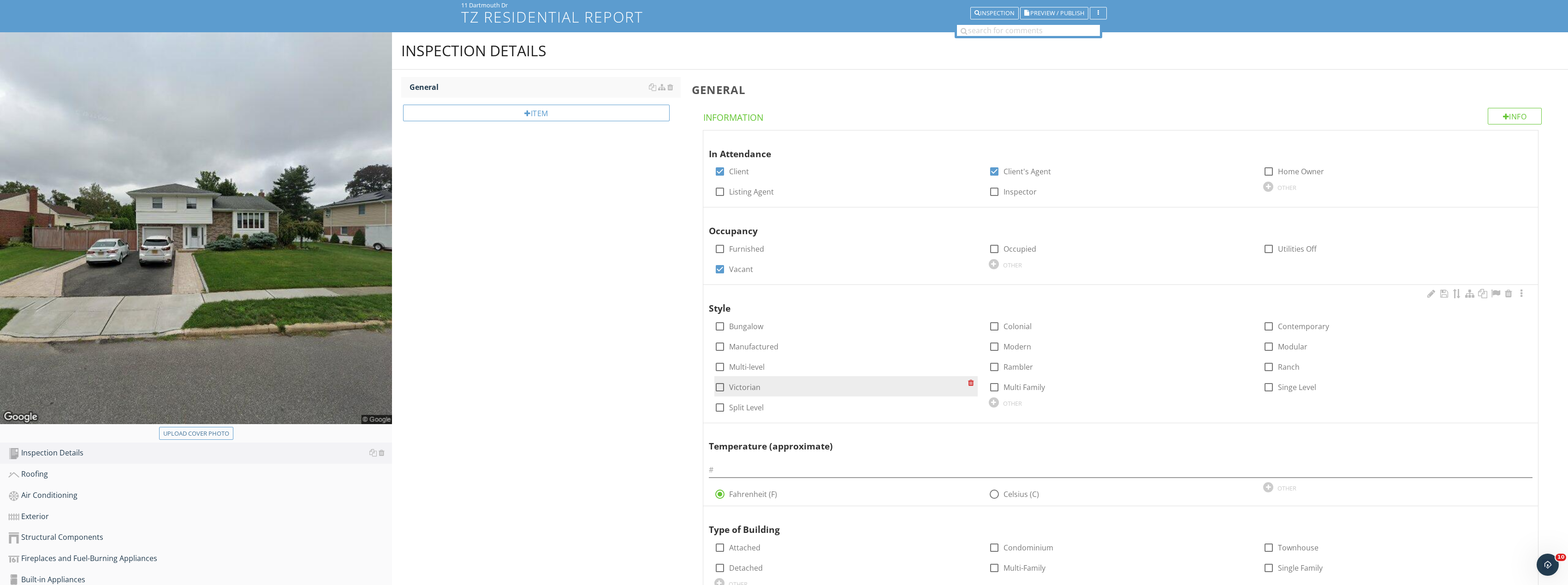
scroll to position [138, 0]
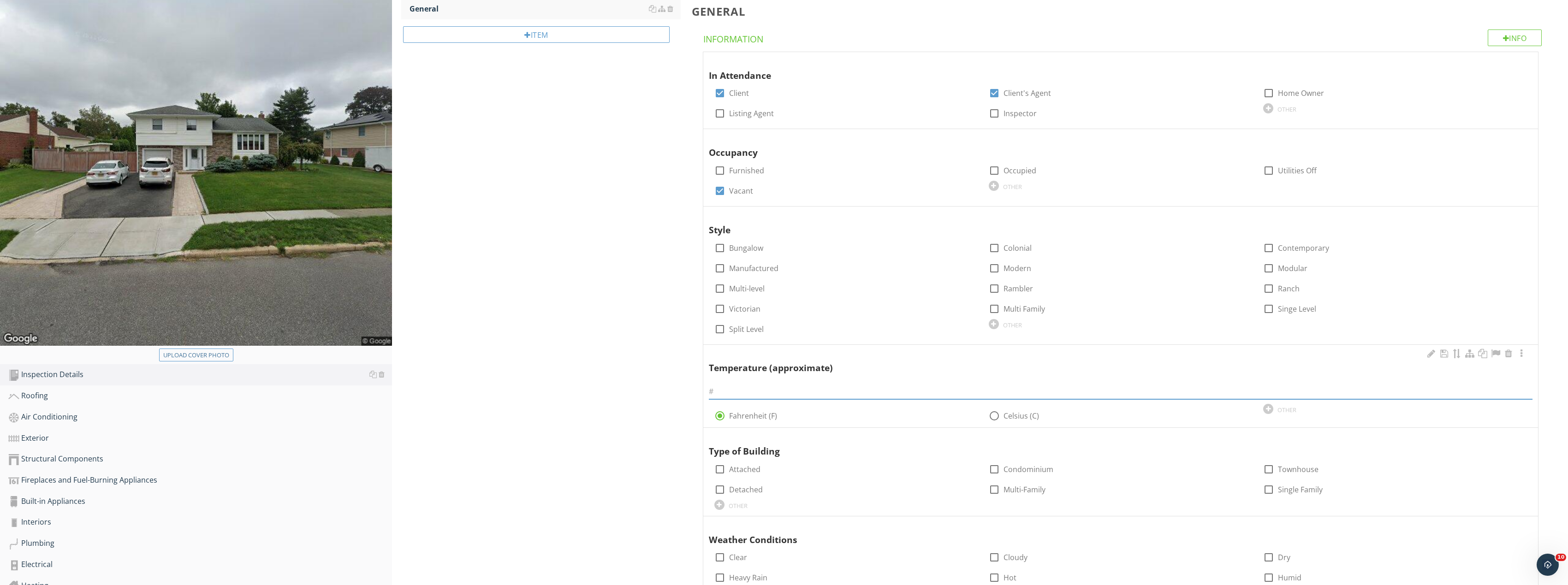
click at [748, 387] on input "text" at bounding box center [1121, 391] width 824 height 16
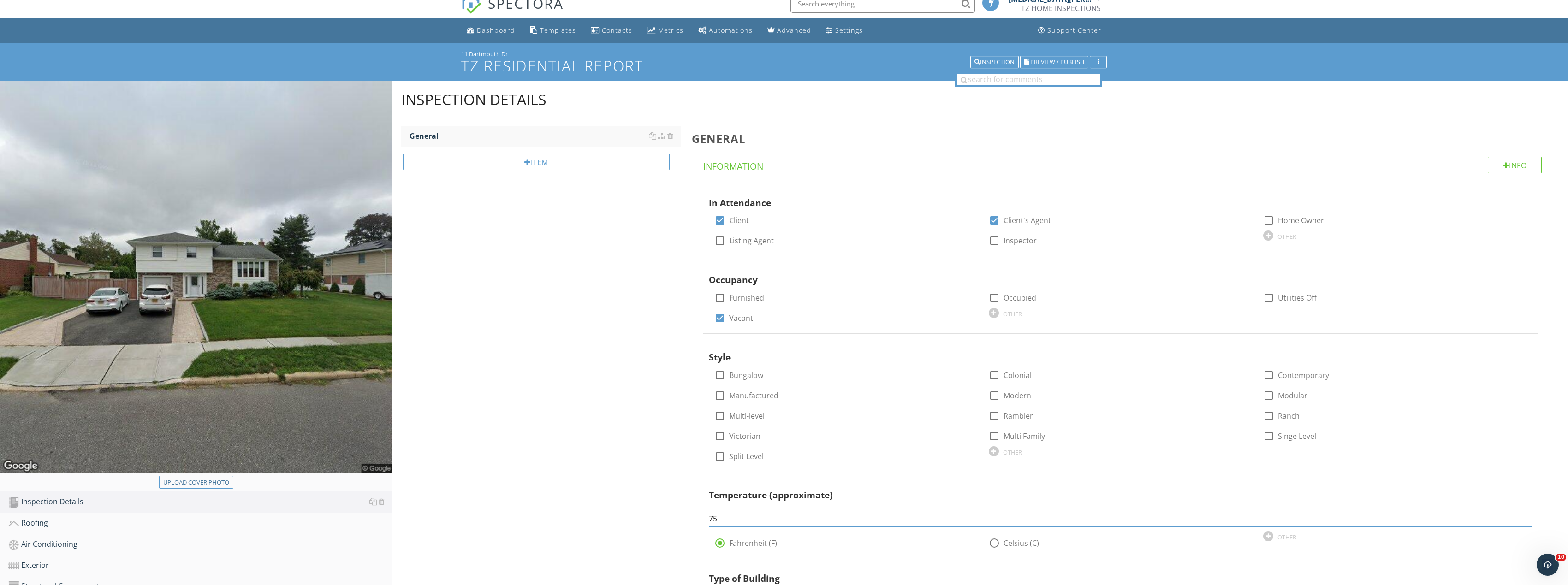
scroll to position [0, 0]
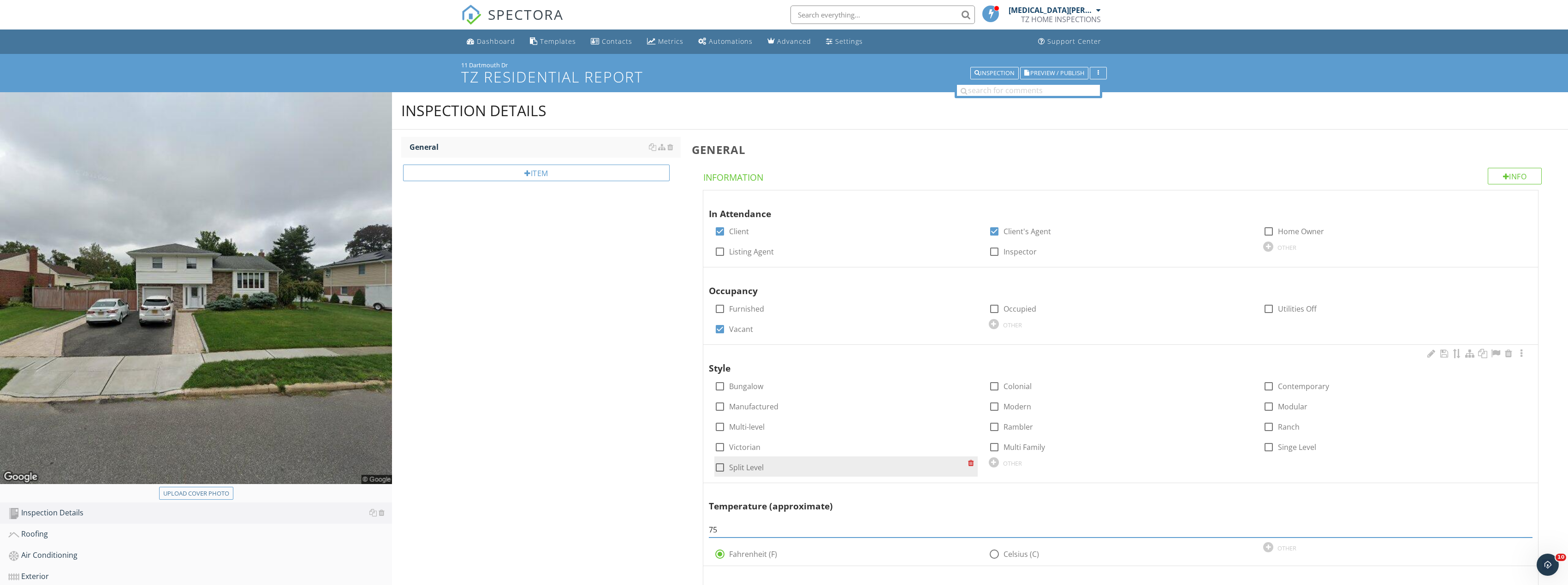
type input "75"
click at [715, 465] on div at bounding box center [719, 467] width 16 height 16
checkbox input "true"
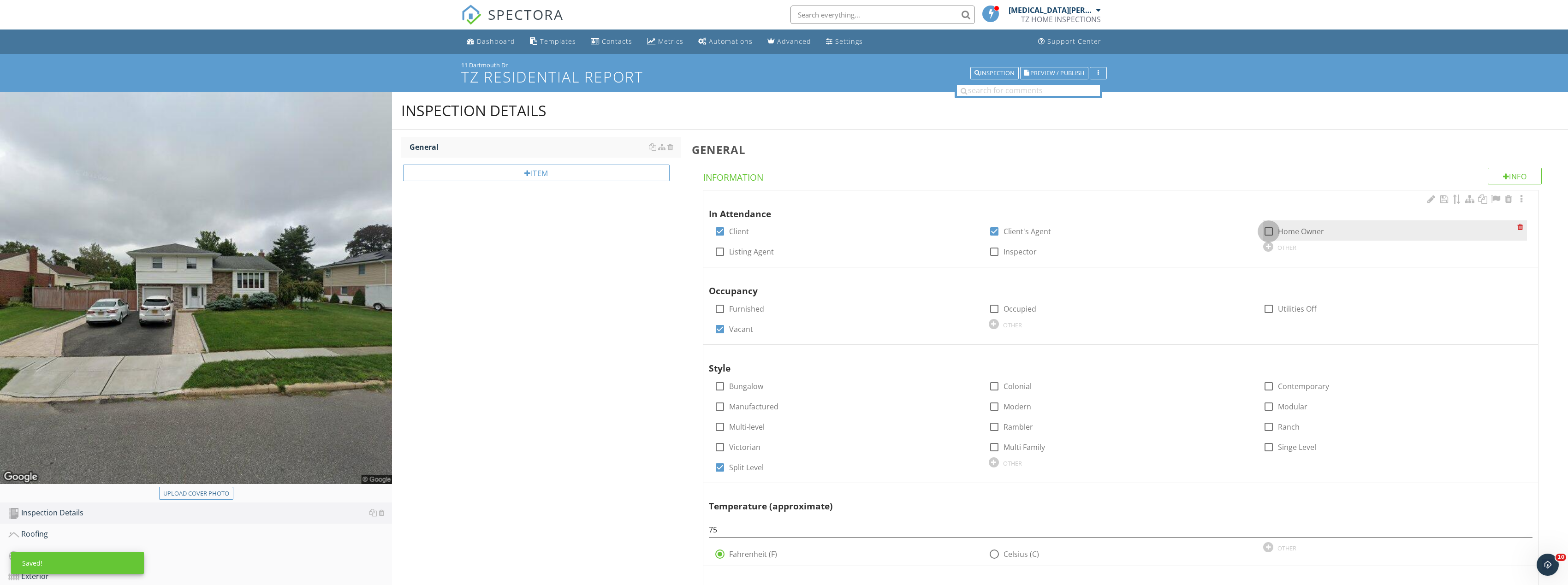
click at [1263, 227] on div at bounding box center [1268, 231] width 16 height 16
checkbox input "true"
click at [995, 229] on div at bounding box center [994, 231] width 16 height 16
checkbox input "false"
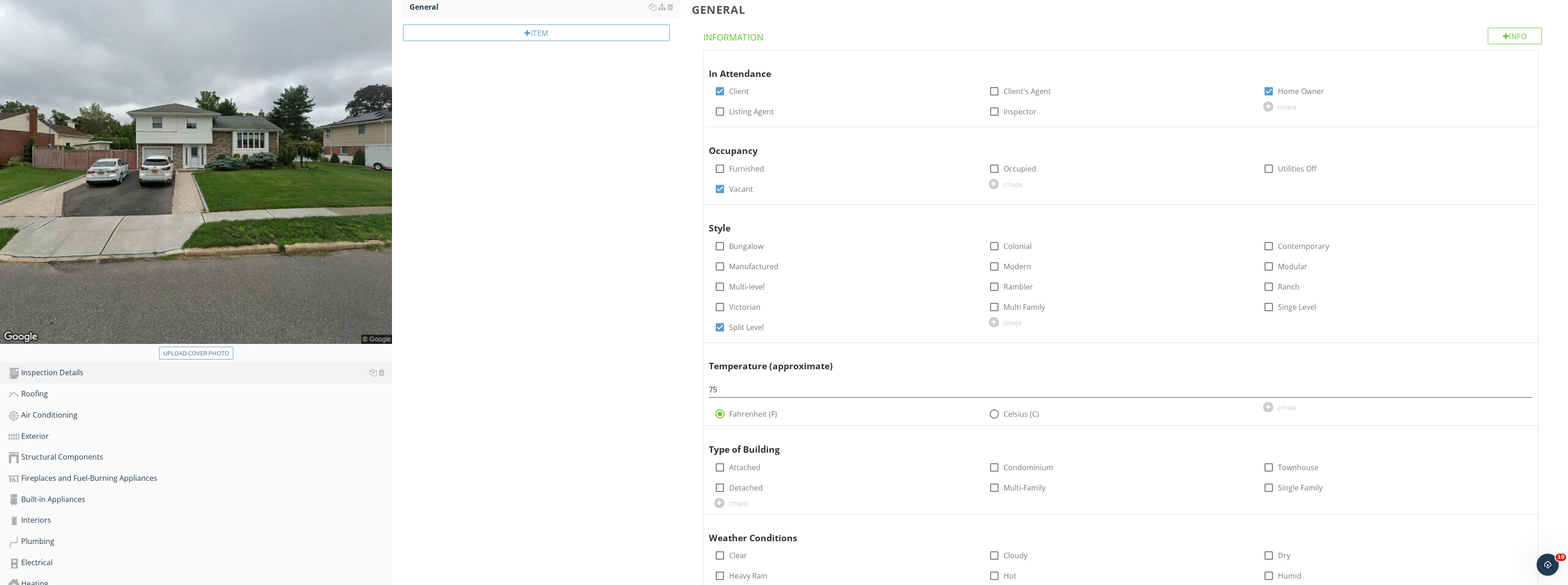
scroll to position [138, 0]
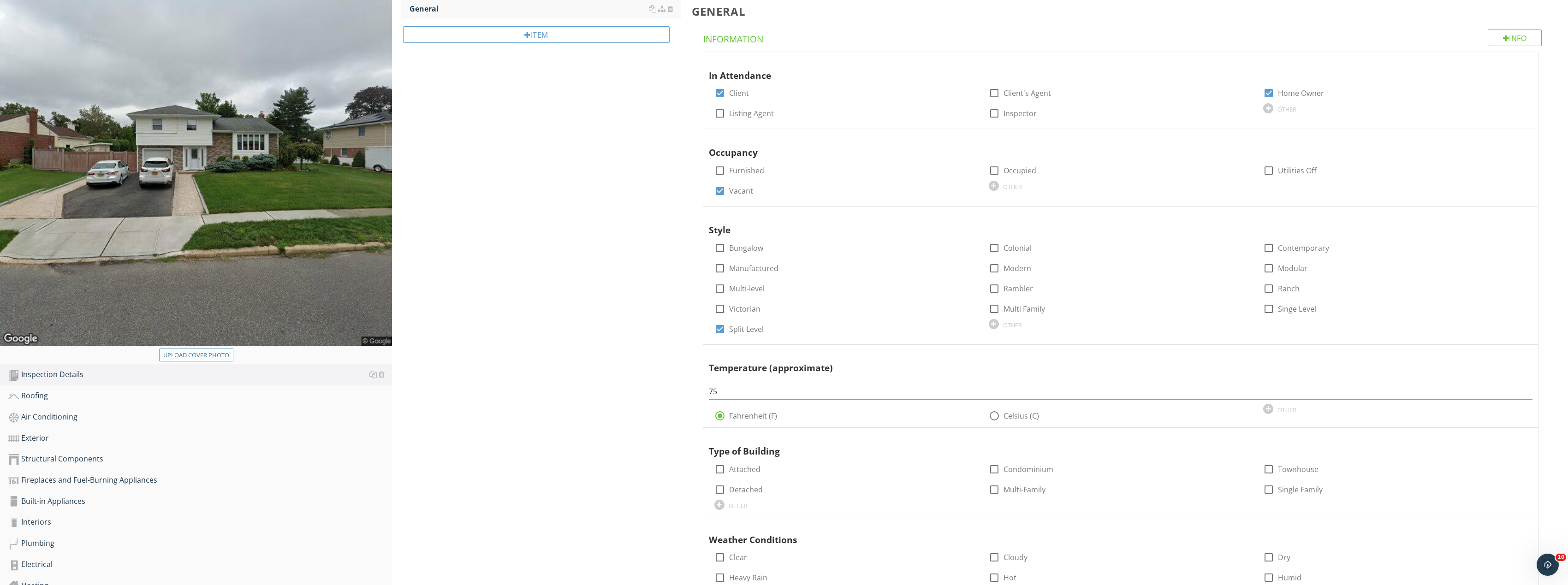
click at [205, 355] on div "Upload cover photo" at bounding box center [196, 355] width 66 height 9
type input "C:\fakepath\Image_20250927165817_8330_237.jpg"
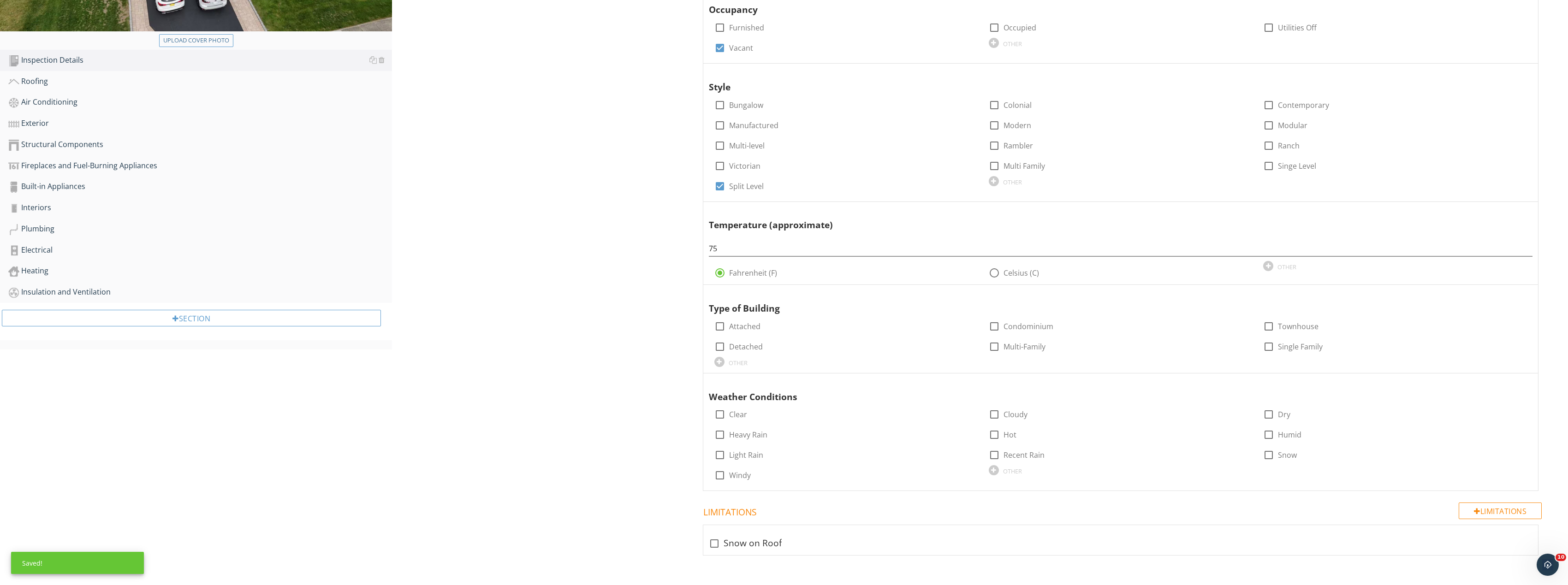
scroll to position [290, 0]
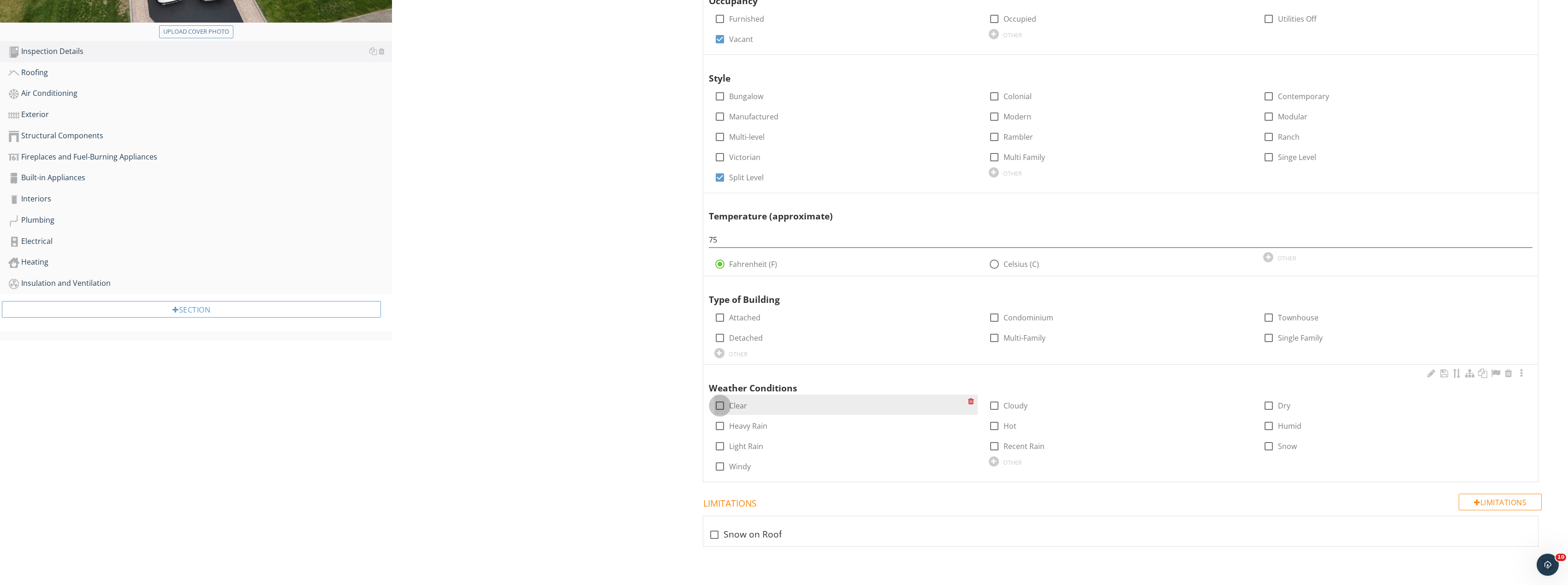
click at [720, 403] on div at bounding box center [719, 405] width 16 height 16
checkbox input "true"
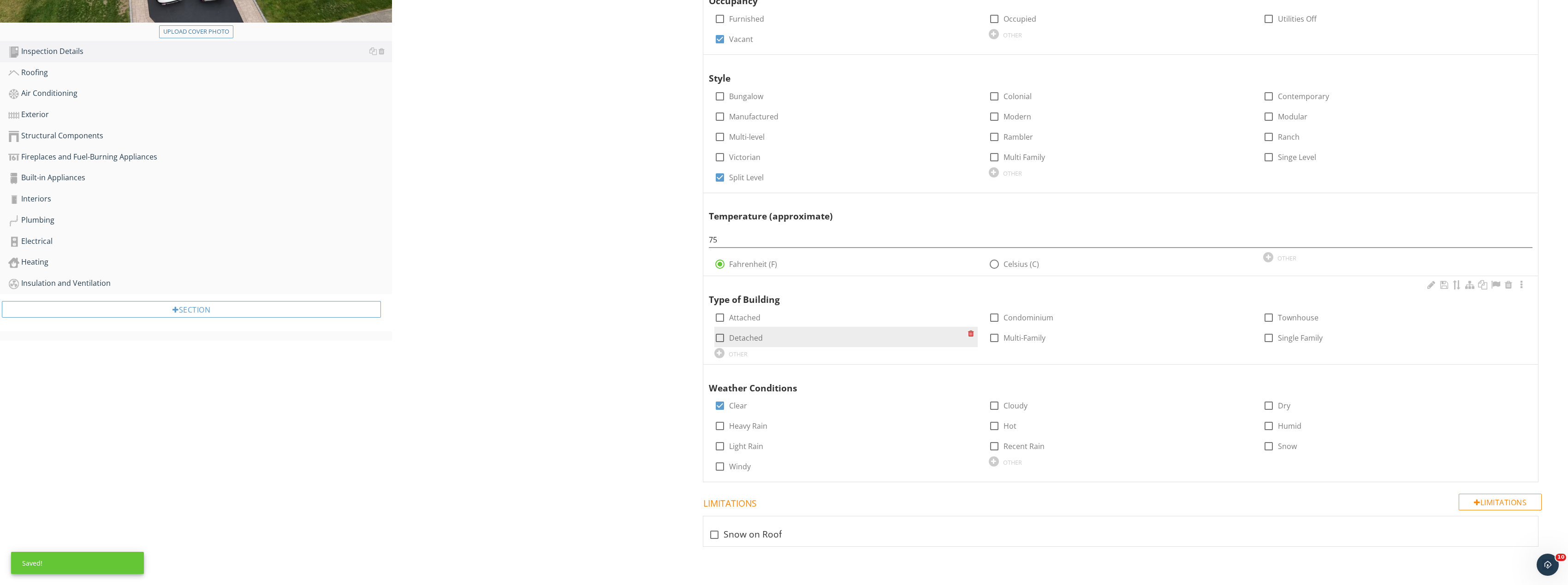
click at [718, 333] on div at bounding box center [719, 337] width 16 height 16
checkbox input "true"
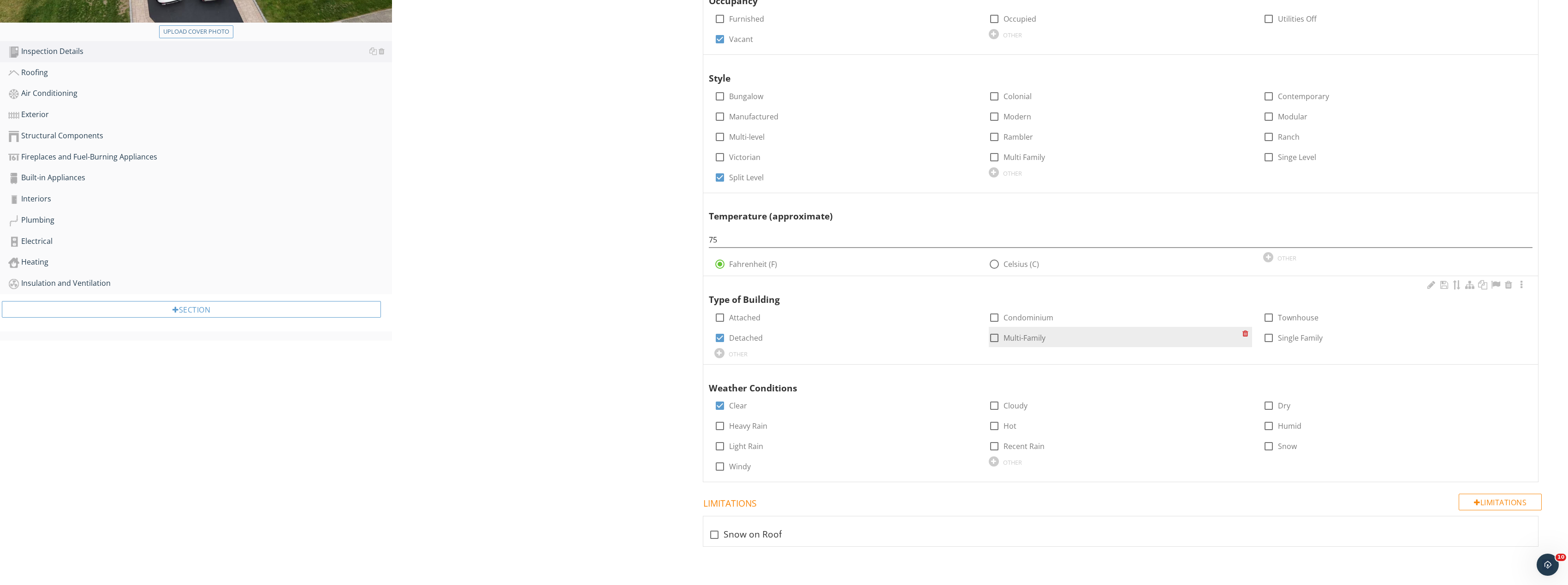
click at [1250, 340] on div at bounding box center [1247, 337] width 10 height 20
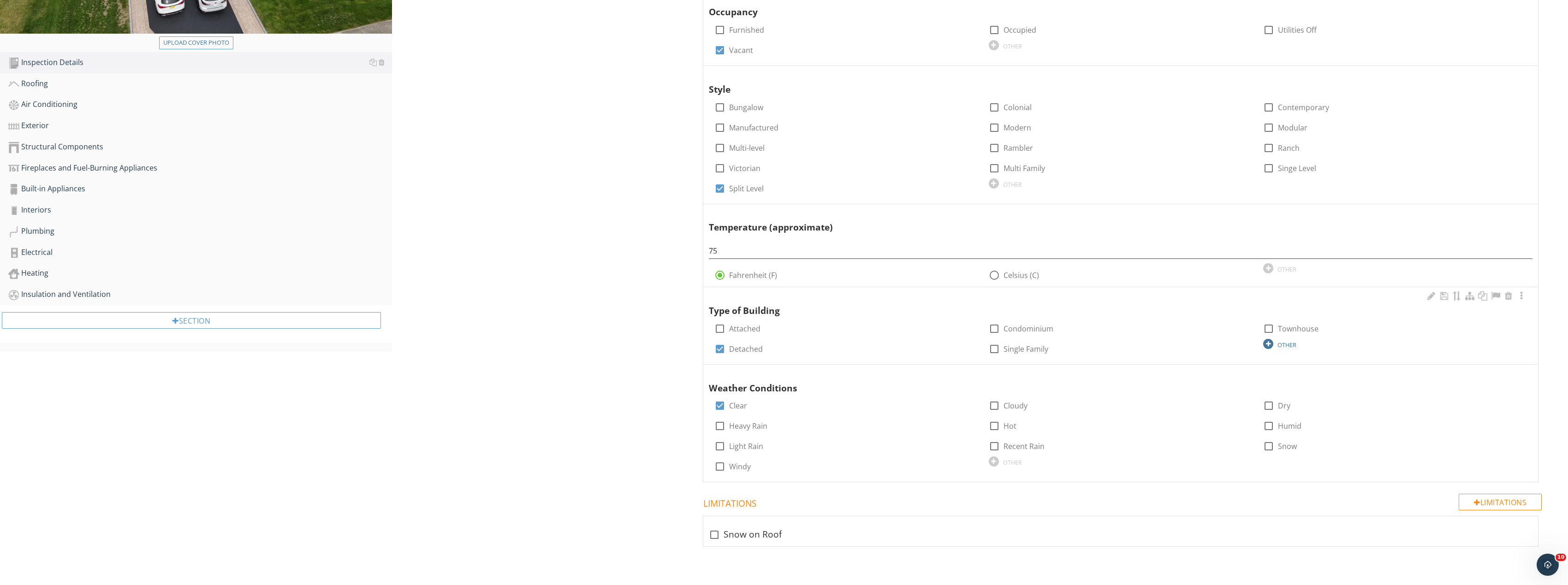
click at [1263, 339] on div "OTHER" at bounding box center [1395, 344] width 263 height 11
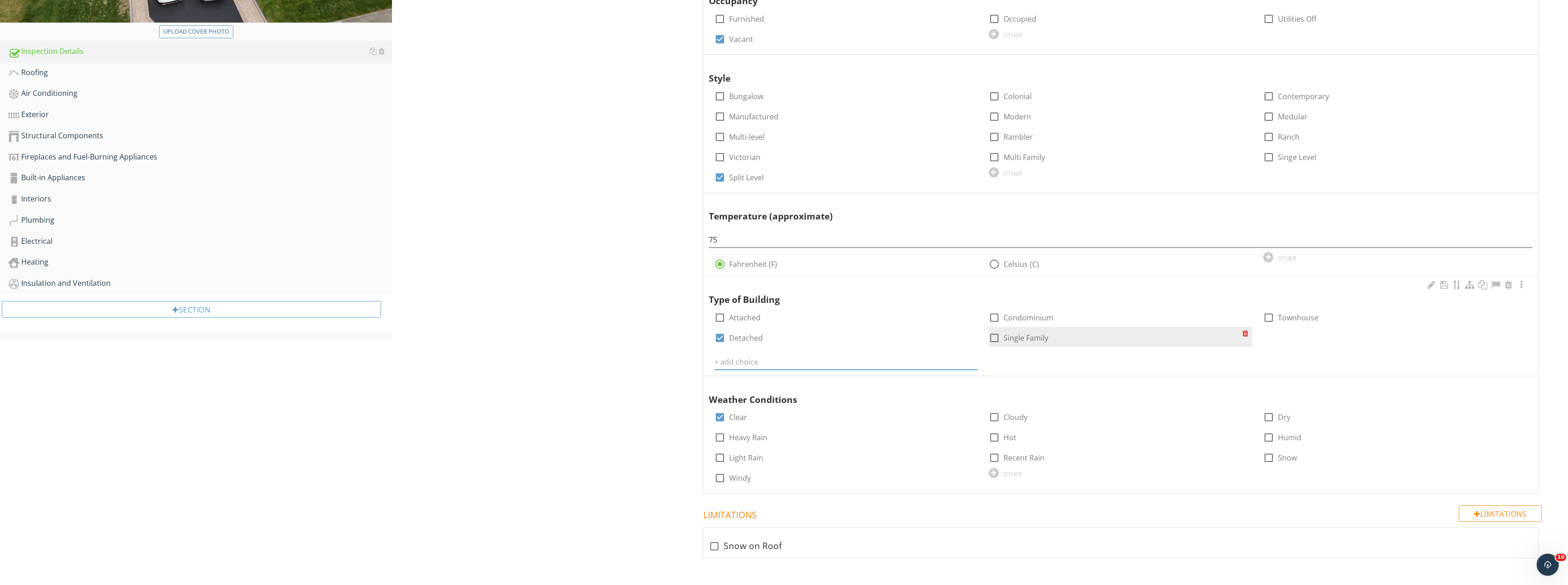
scroll to position [279, 0]
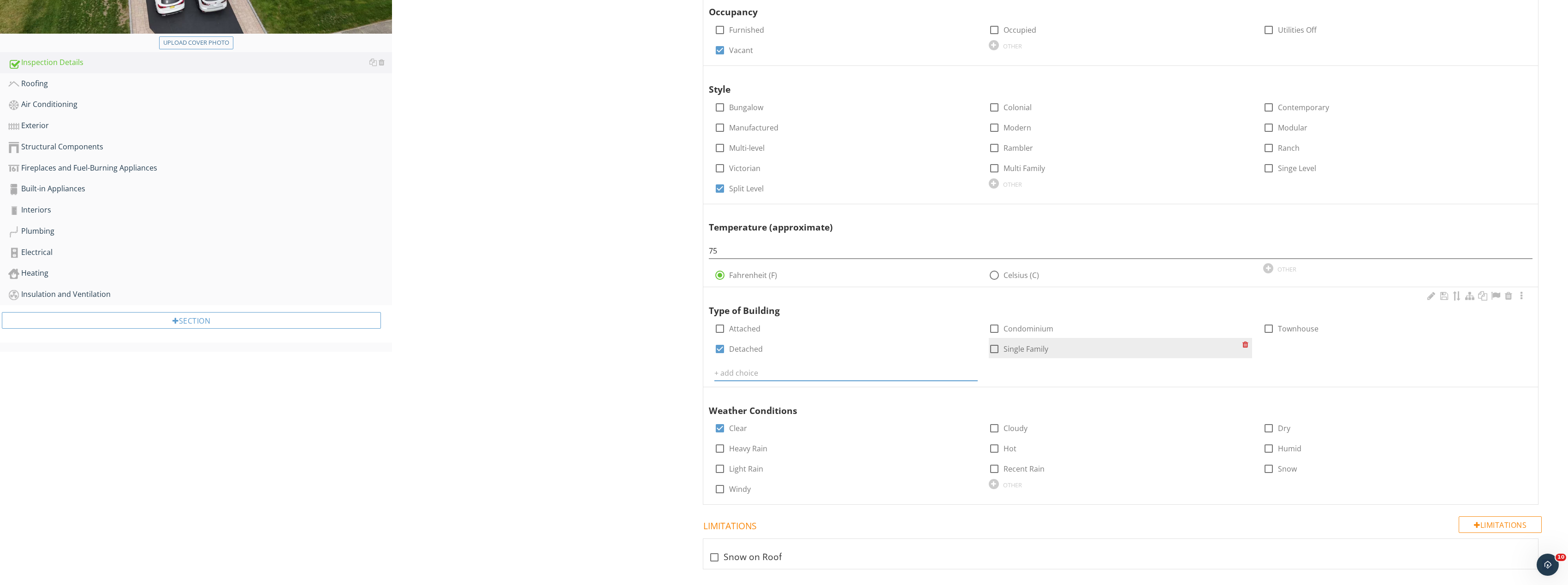
click at [997, 341] on div "check_box_outline_blank Single Family" at bounding box center [1120, 348] width 263 height 20
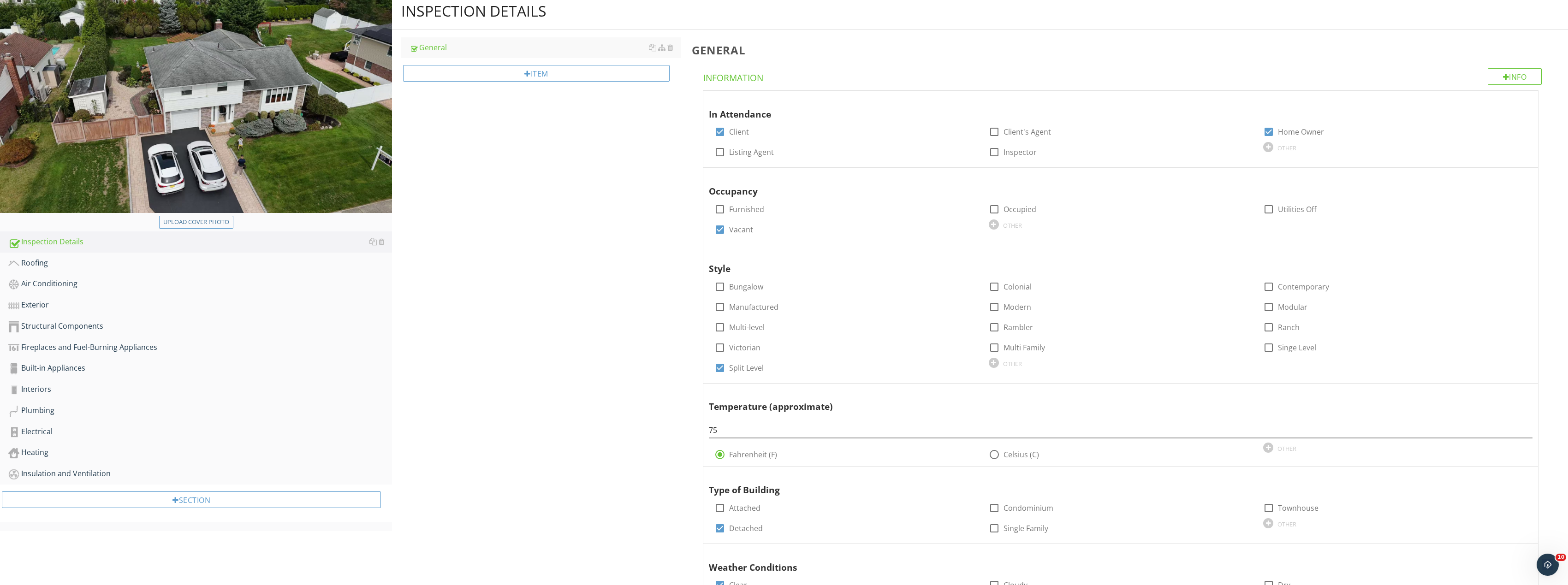
scroll to position [94, 0]
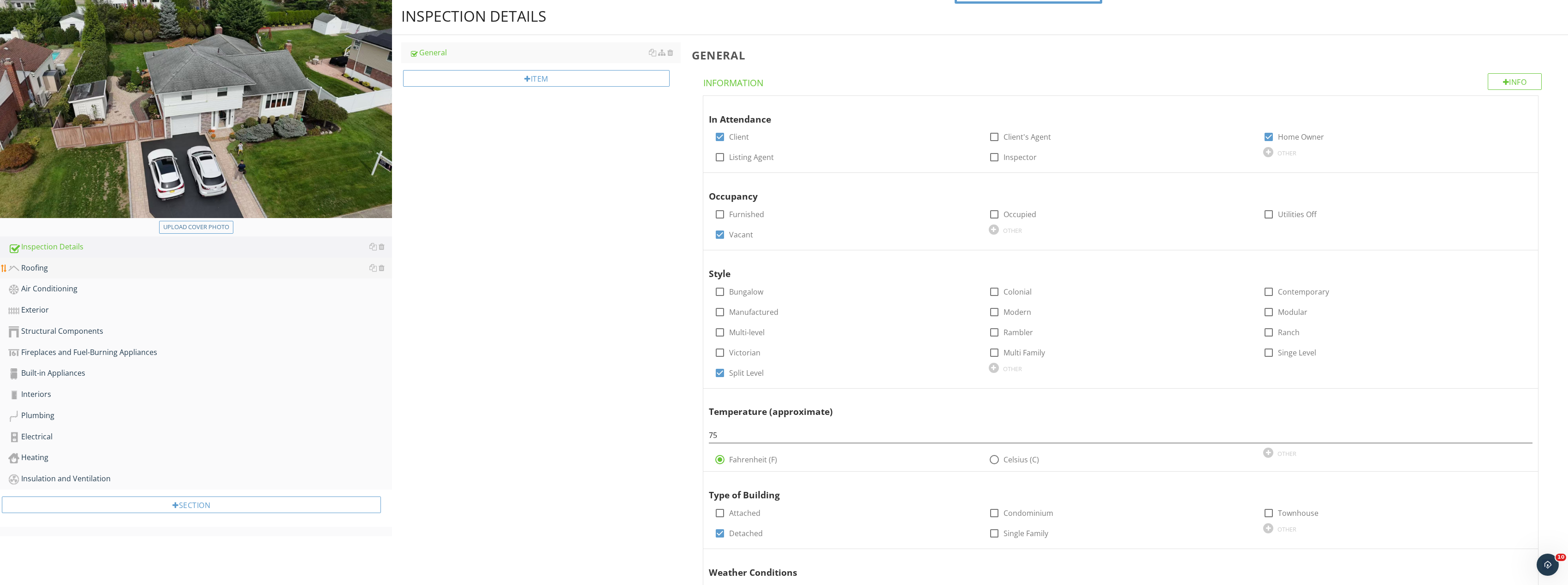
click at [109, 270] on div "Roofing" at bounding box center [200, 268] width 383 height 12
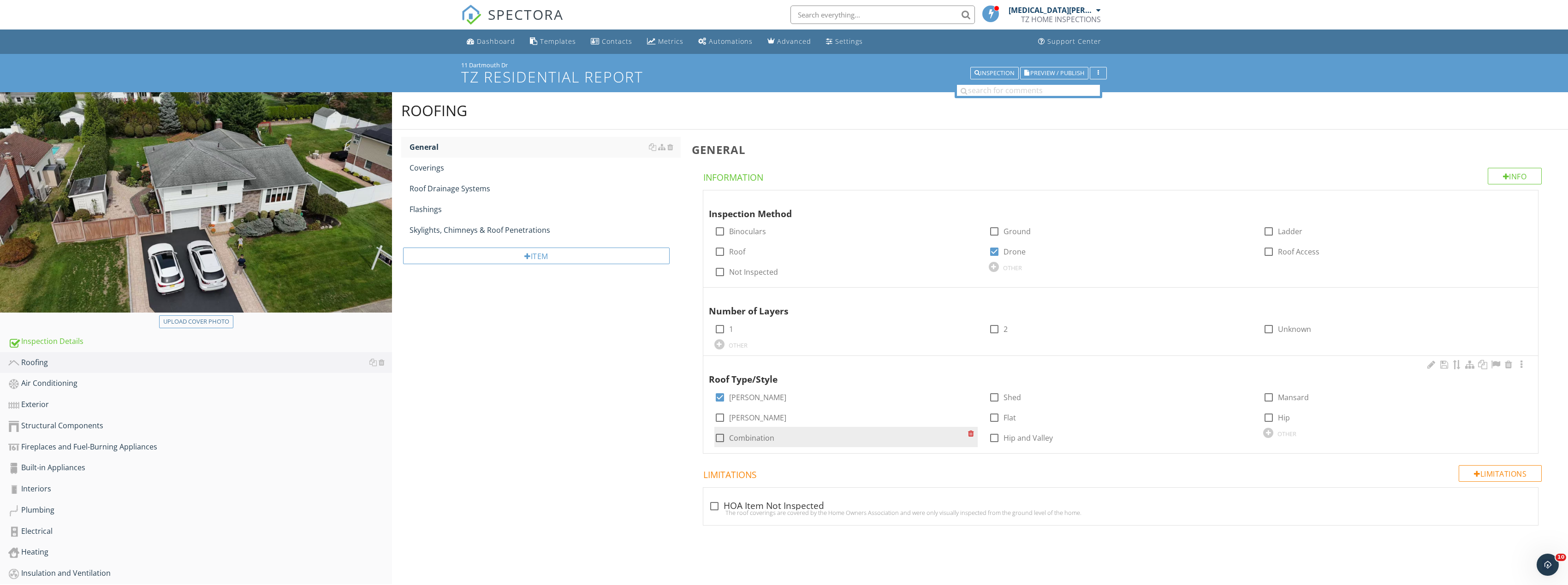
click at [723, 431] on div at bounding box center [719, 437] width 16 height 16
checkbox input "true"
click at [723, 394] on div at bounding box center [719, 397] width 16 height 16
checkbox input "false"
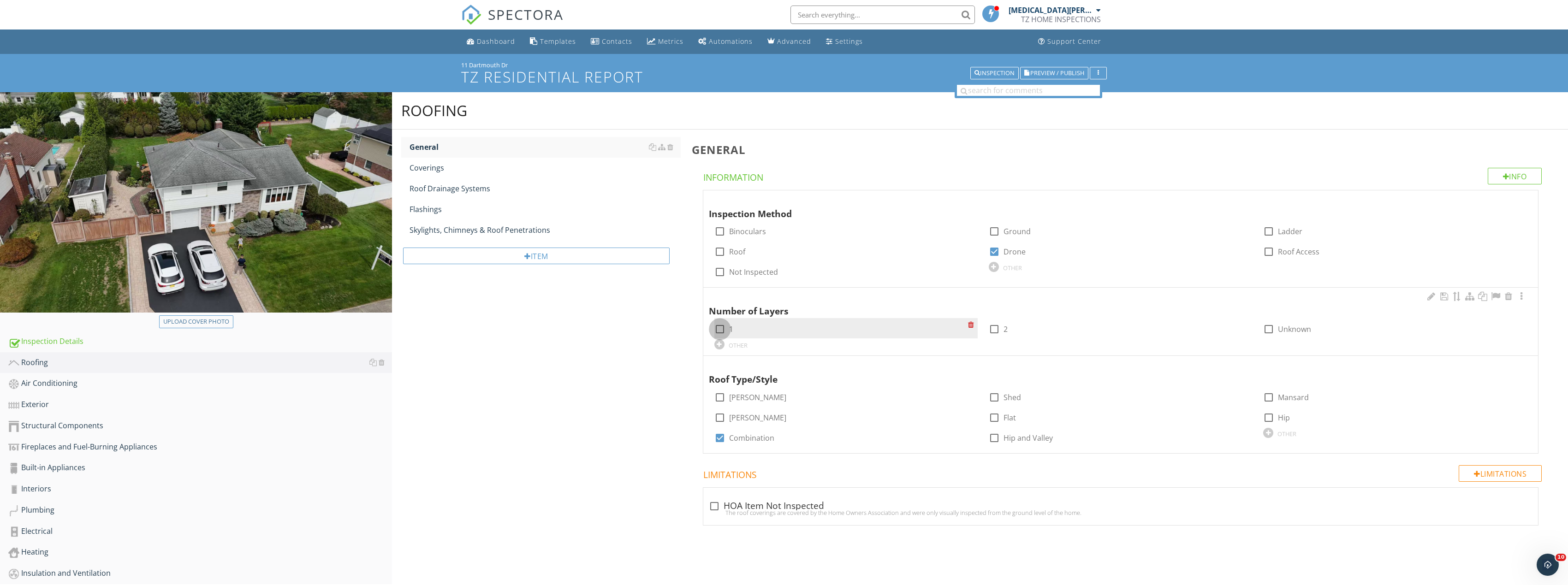
click at [723, 327] on div at bounding box center [719, 329] width 16 height 16
checkbox input "true"
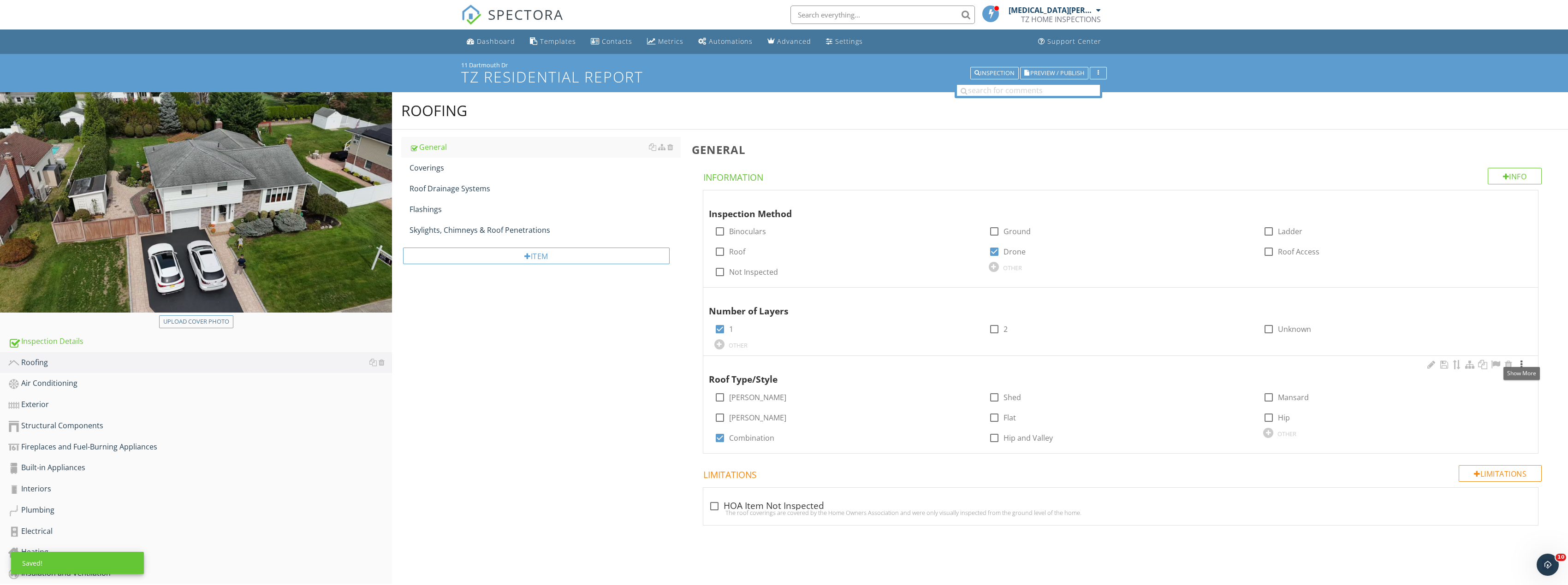
click at [1523, 364] on div at bounding box center [1521, 364] width 11 height 9
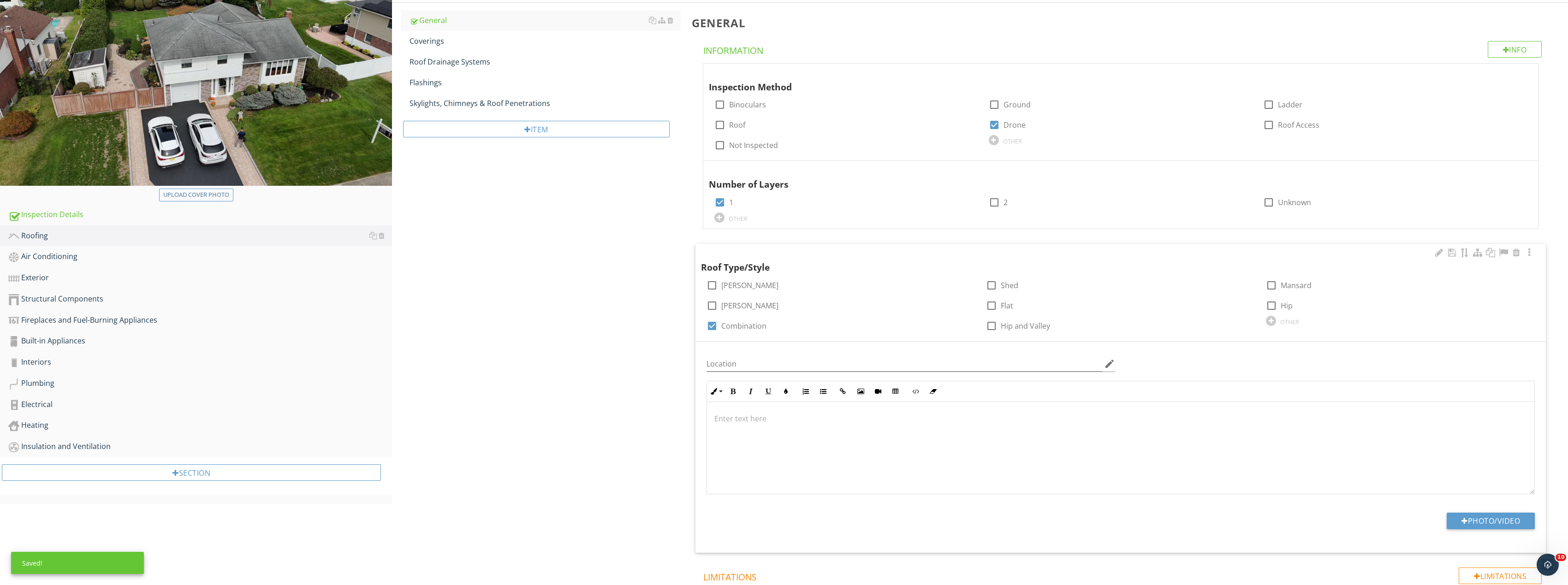
scroll to position [138, 0]
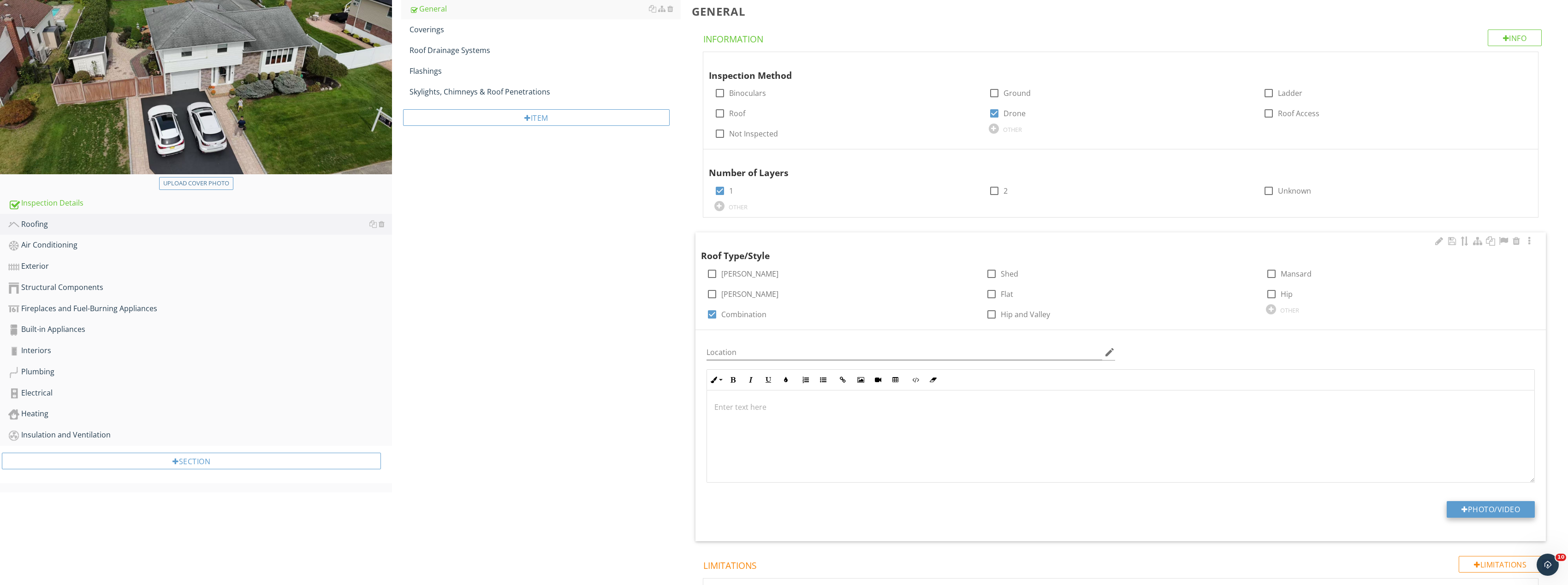
click at [1502, 513] on button "Photo/Video" at bounding box center [1490, 509] width 88 height 17
type input "C:\fakepath\Image_20250927165818_8331_237.jpg"
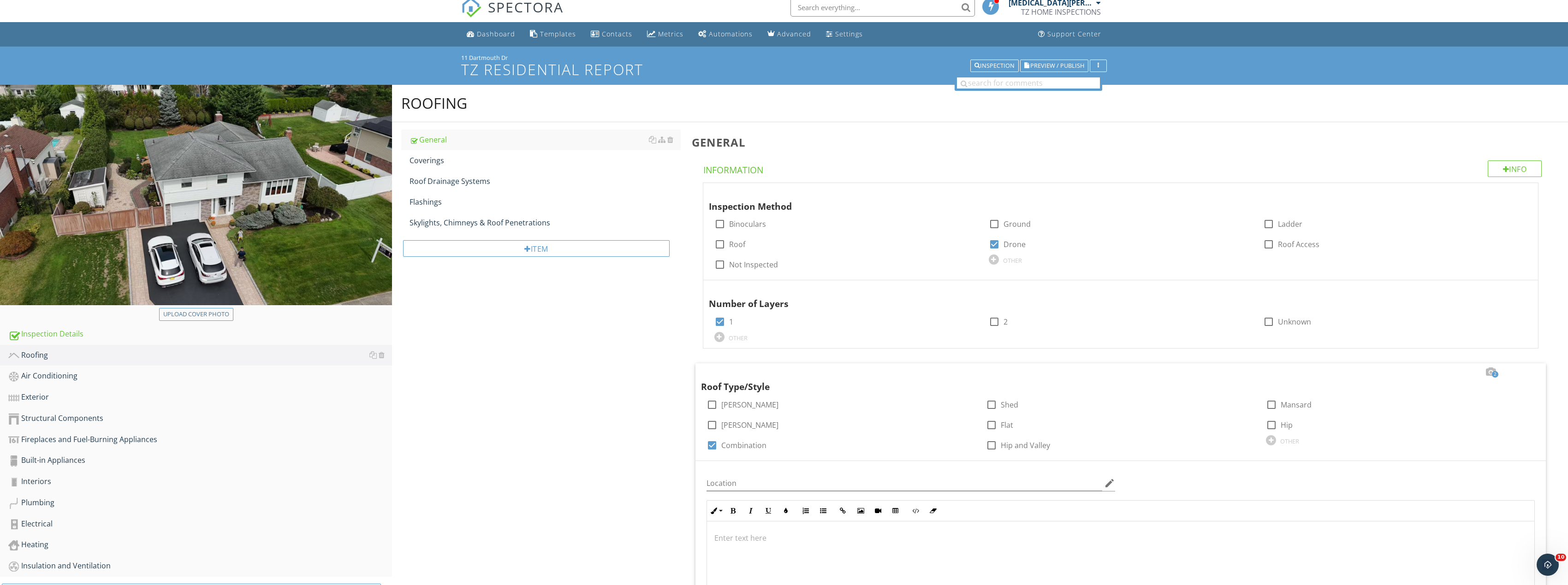
scroll to position [0, 0]
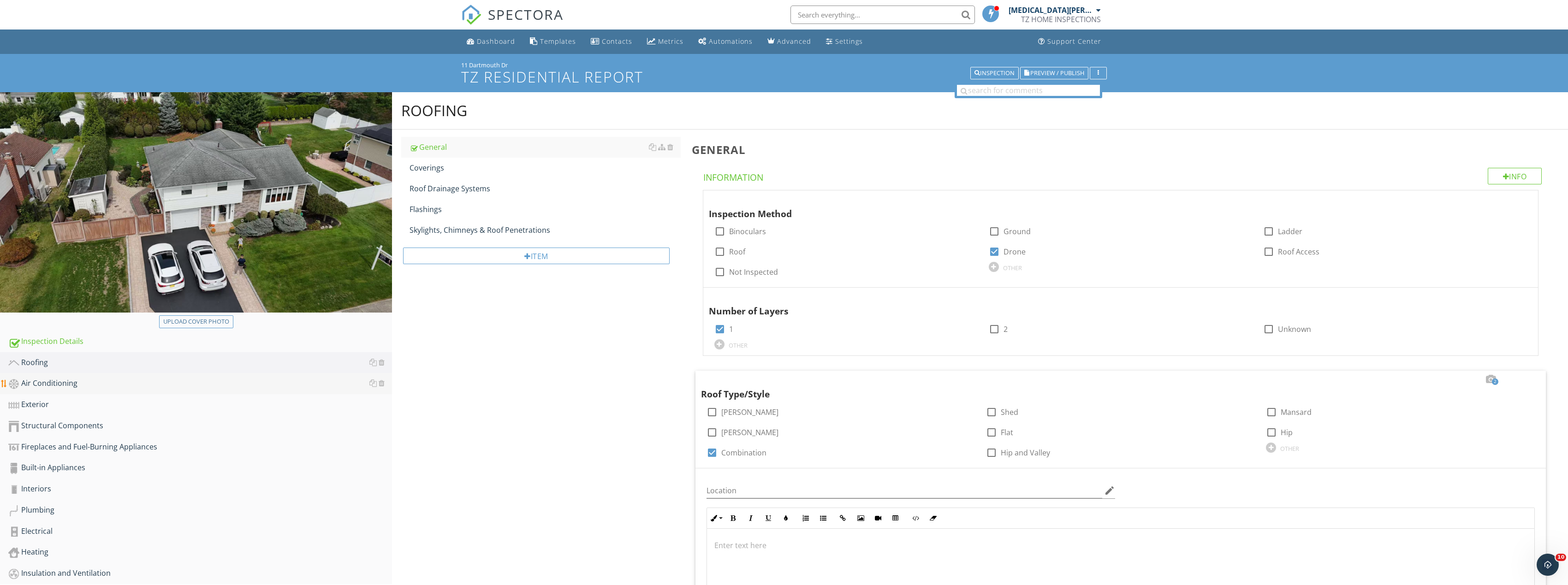
click at [64, 385] on div "Air Conditioning" at bounding box center [200, 383] width 383 height 12
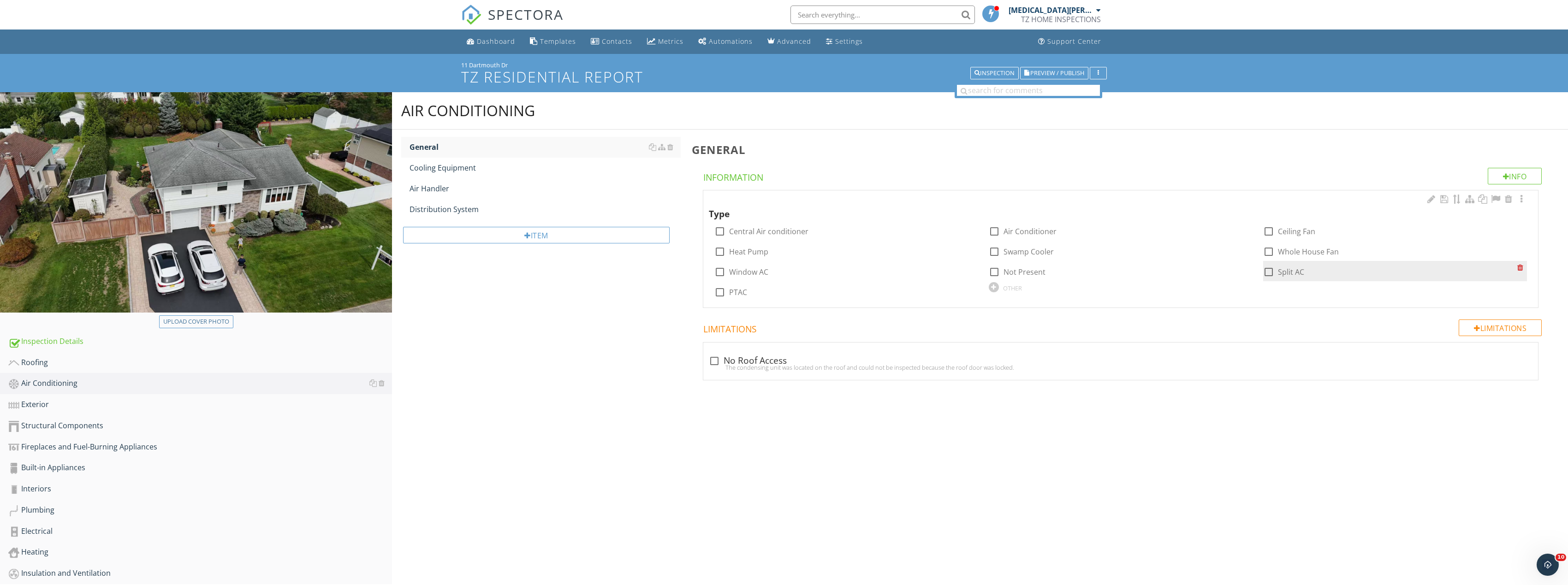
click at [1262, 272] on div at bounding box center [1268, 272] width 16 height 16
checkbox input "true"
click at [509, 160] on link "Cooling Equipment" at bounding box center [545, 167] width 271 height 20
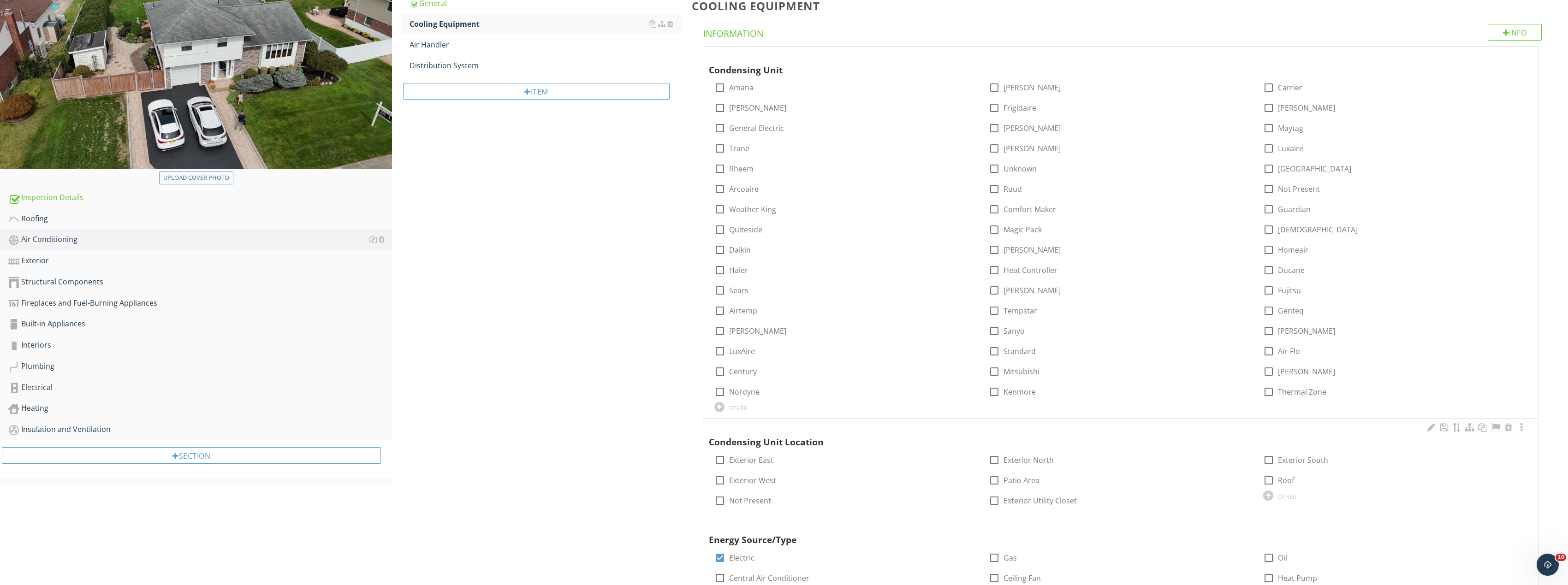
scroll to position [138, 0]
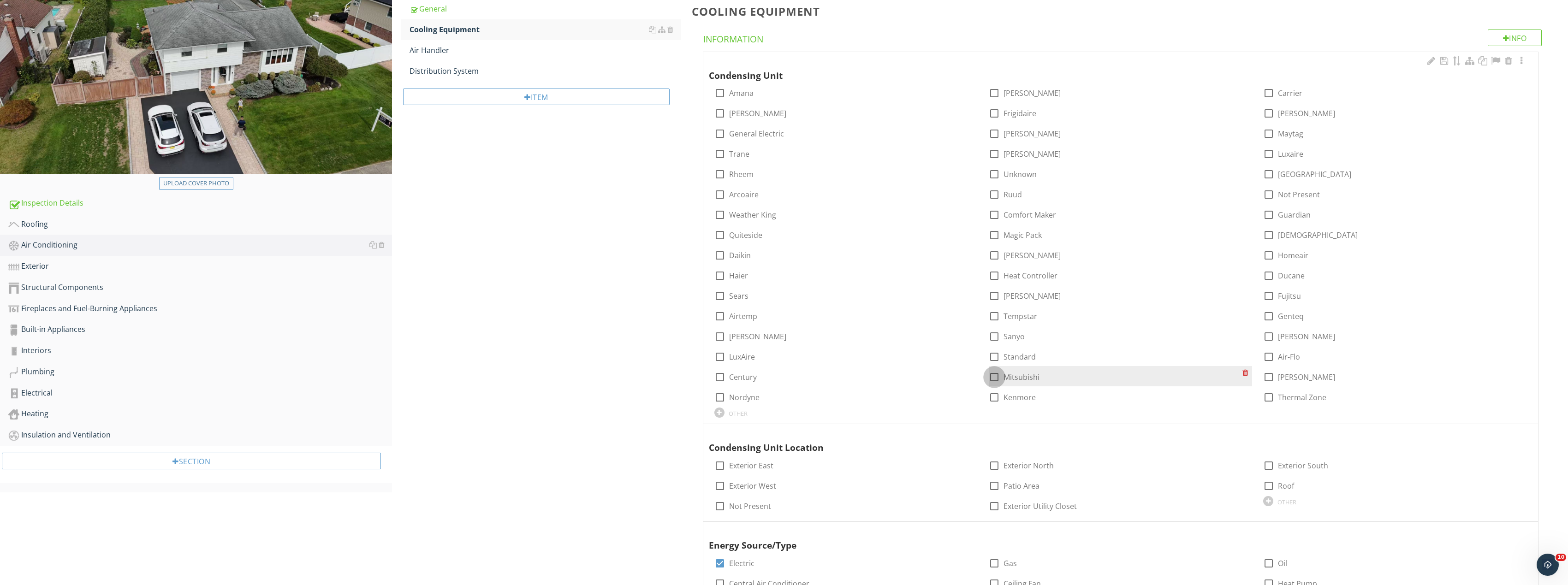
click at [997, 378] on div at bounding box center [994, 377] width 16 height 16
click at [994, 376] on div at bounding box center [994, 377] width 16 height 16
checkbox input "false"
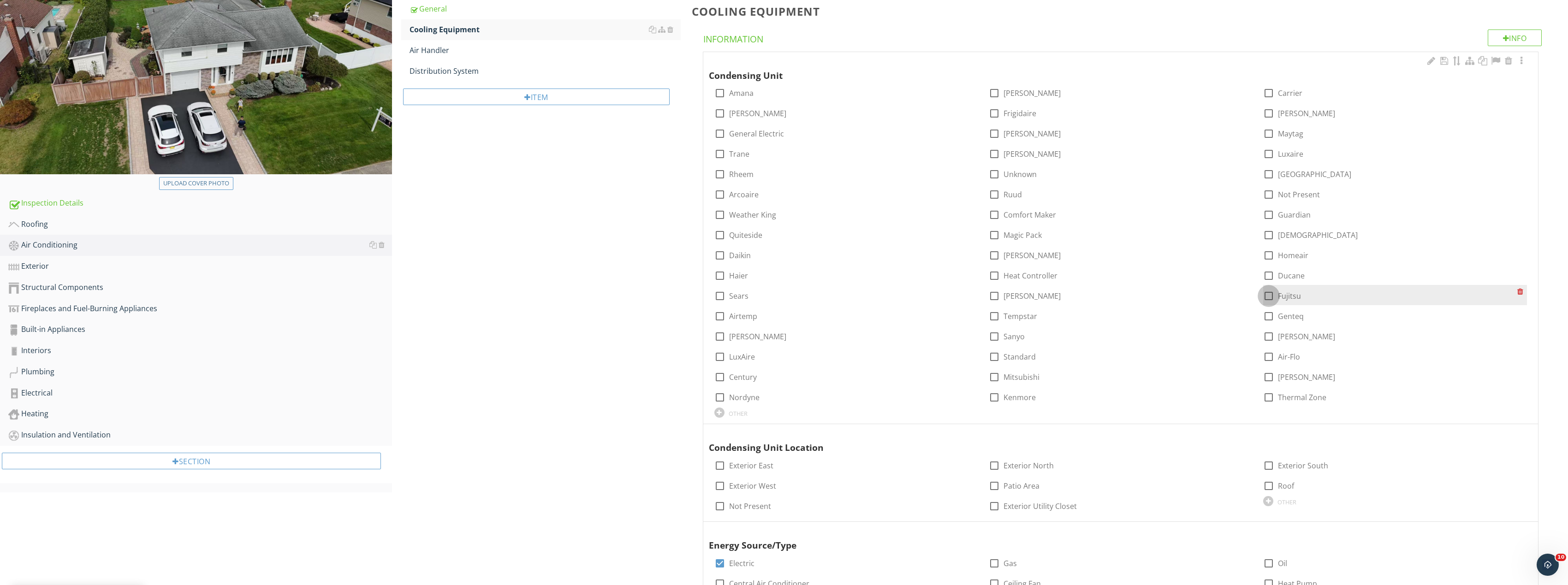
click at [1270, 298] on div at bounding box center [1268, 295] width 16 height 16
click at [1266, 293] on div at bounding box center [1268, 295] width 16 height 16
checkbox input "true"
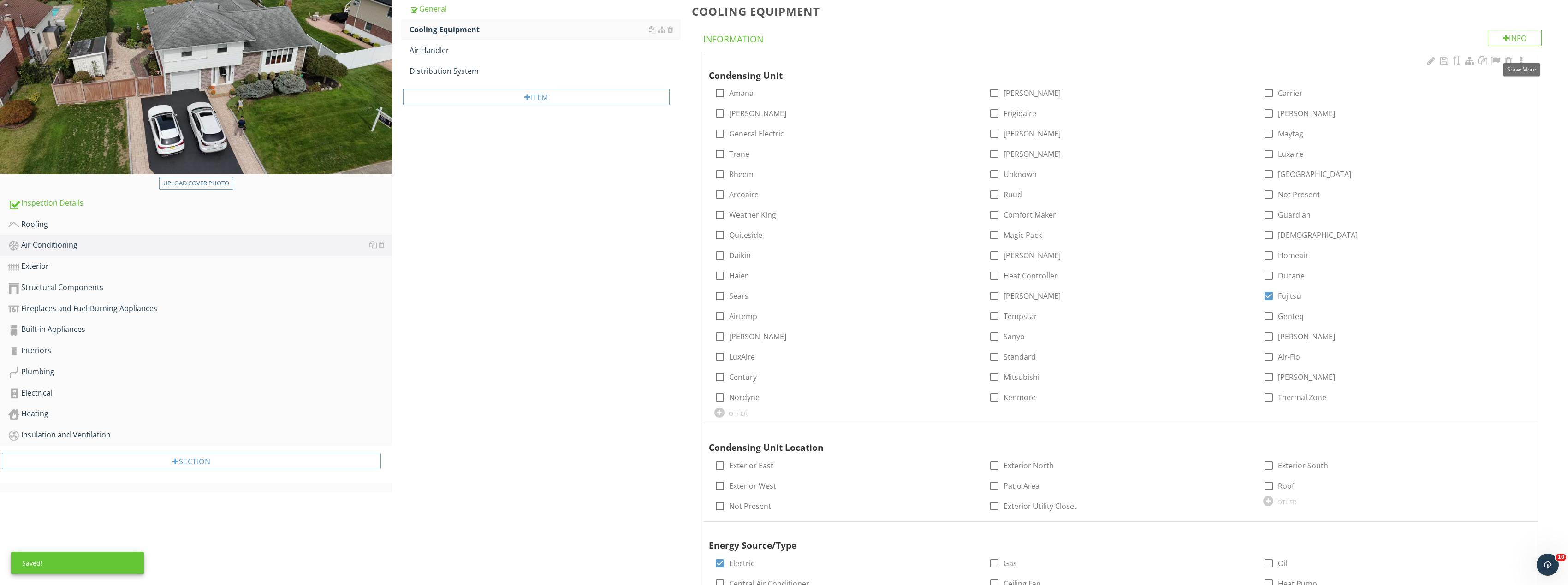
click at [1520, 66] on span at bounding box center [1521, 61] width 11 height 10
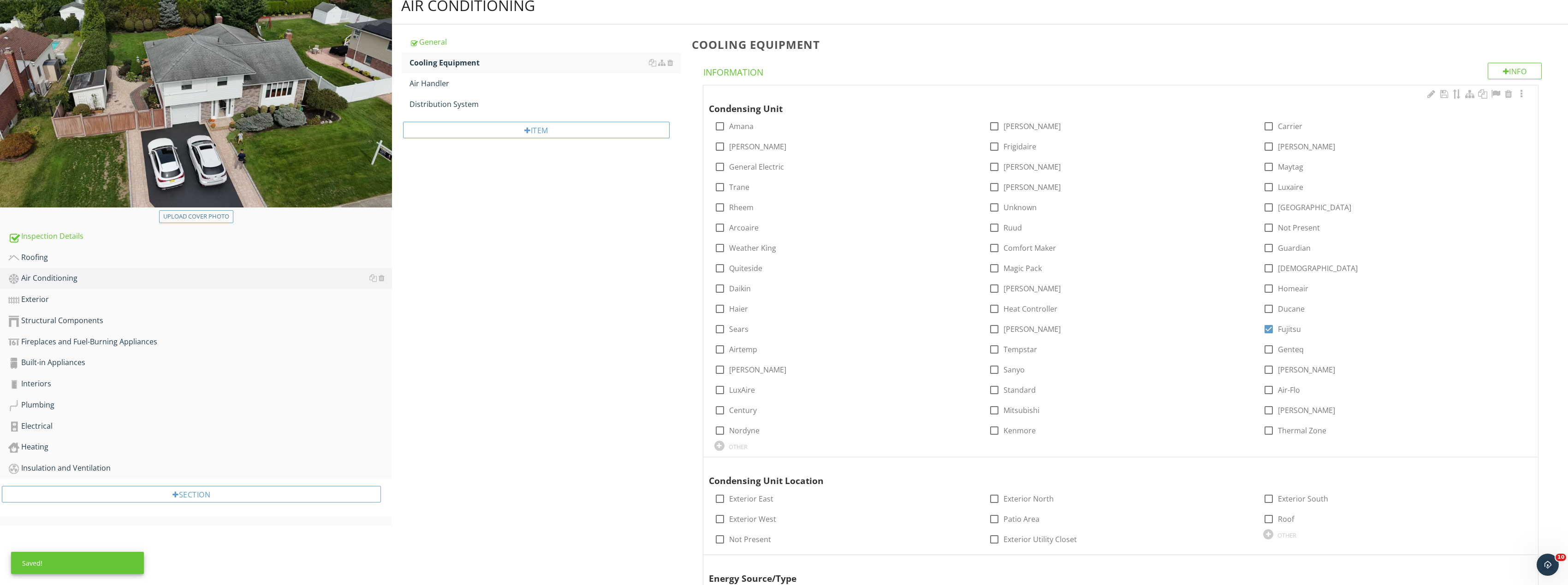
scroll to position [0, 0]
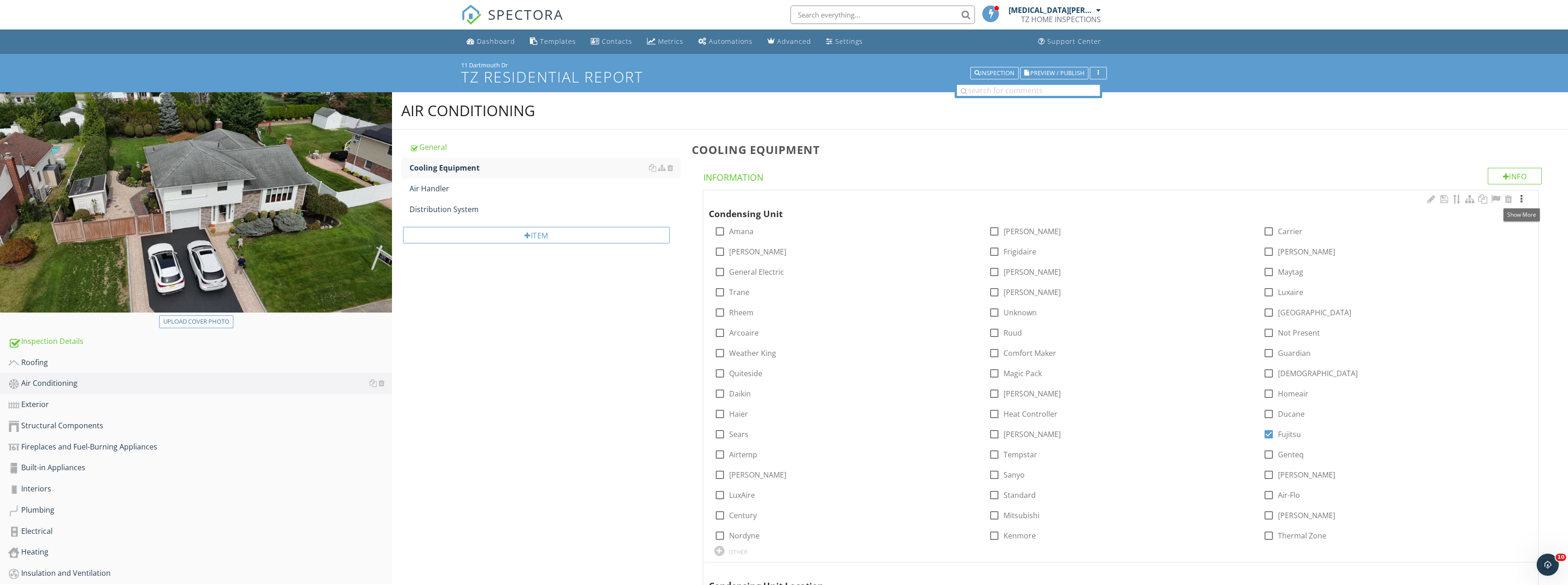
click at [1520, 202] on div at bounding box center [1521, 199] width 11 height 9
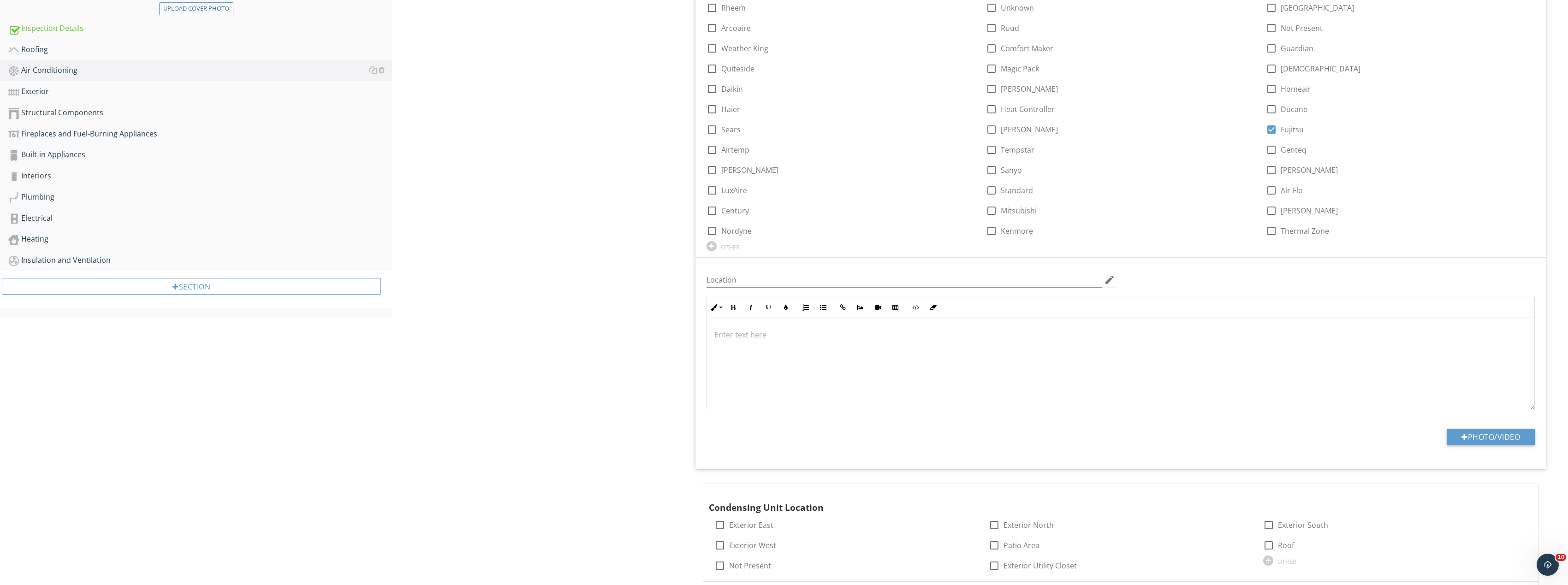
scroll to position [415, 0]
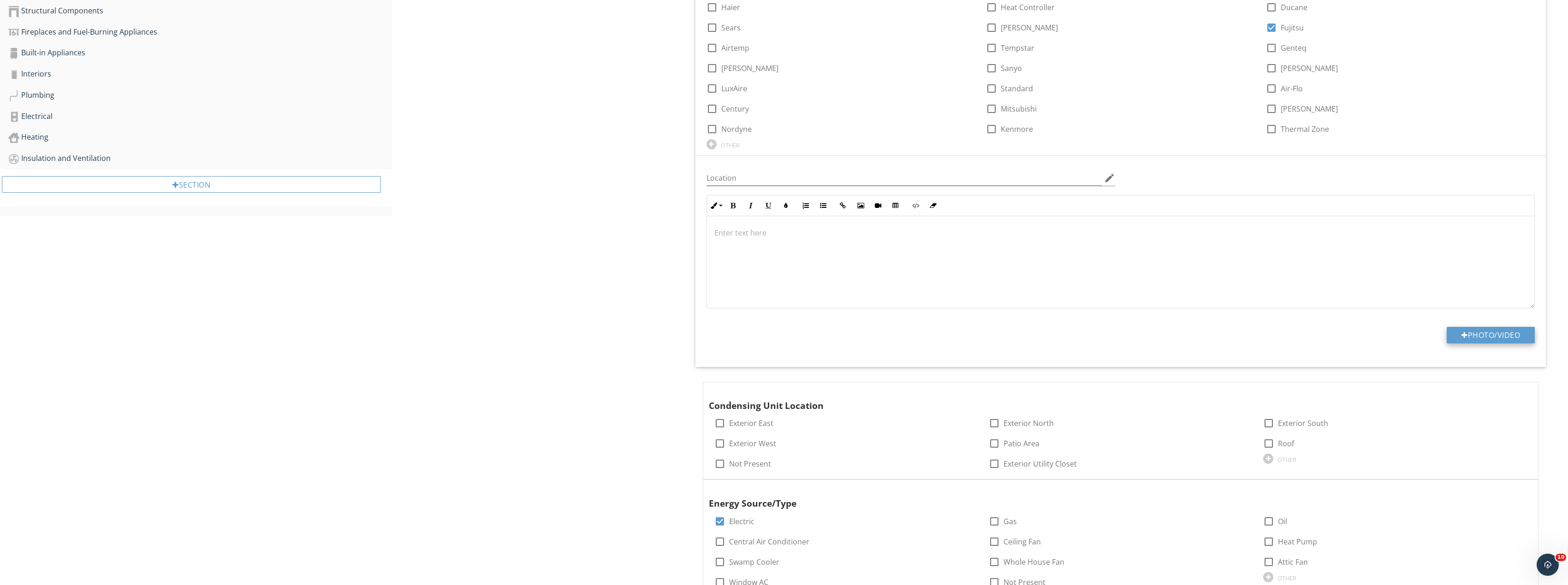
click at [1476, 330] on button "Photo/Video" at bounding box center [1490, 335] width 88 height 17
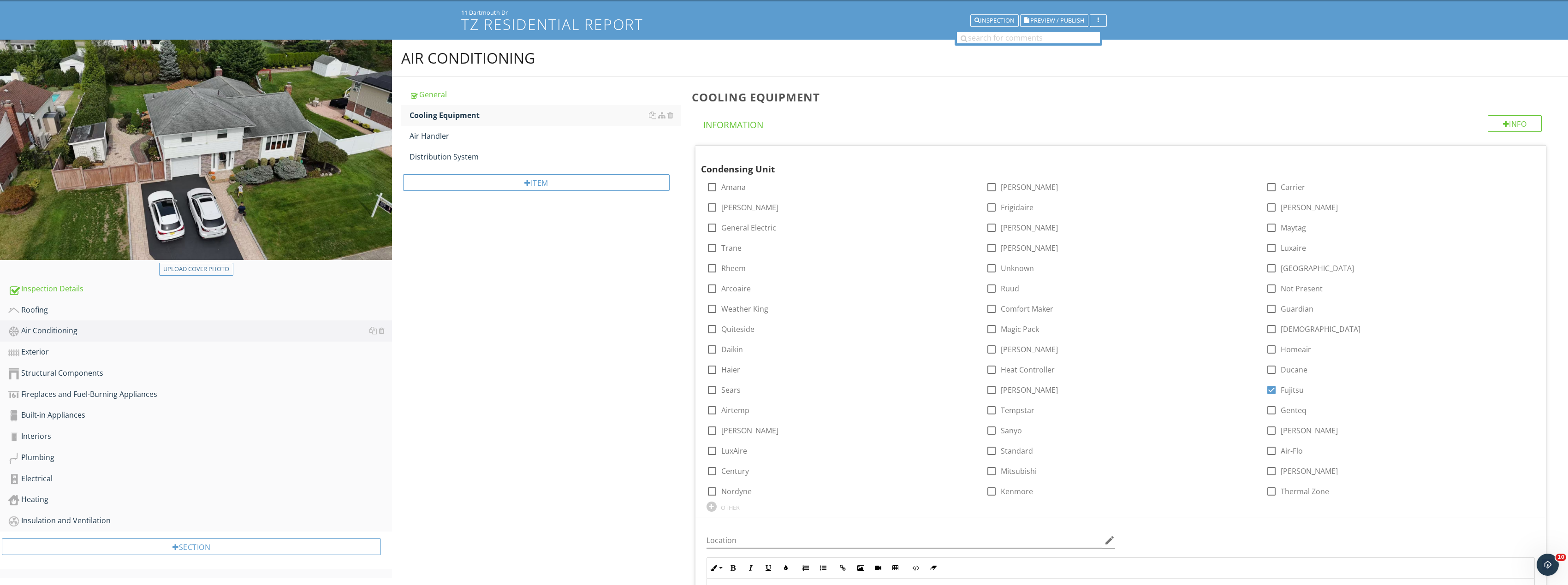
scroll to position [0, 0]
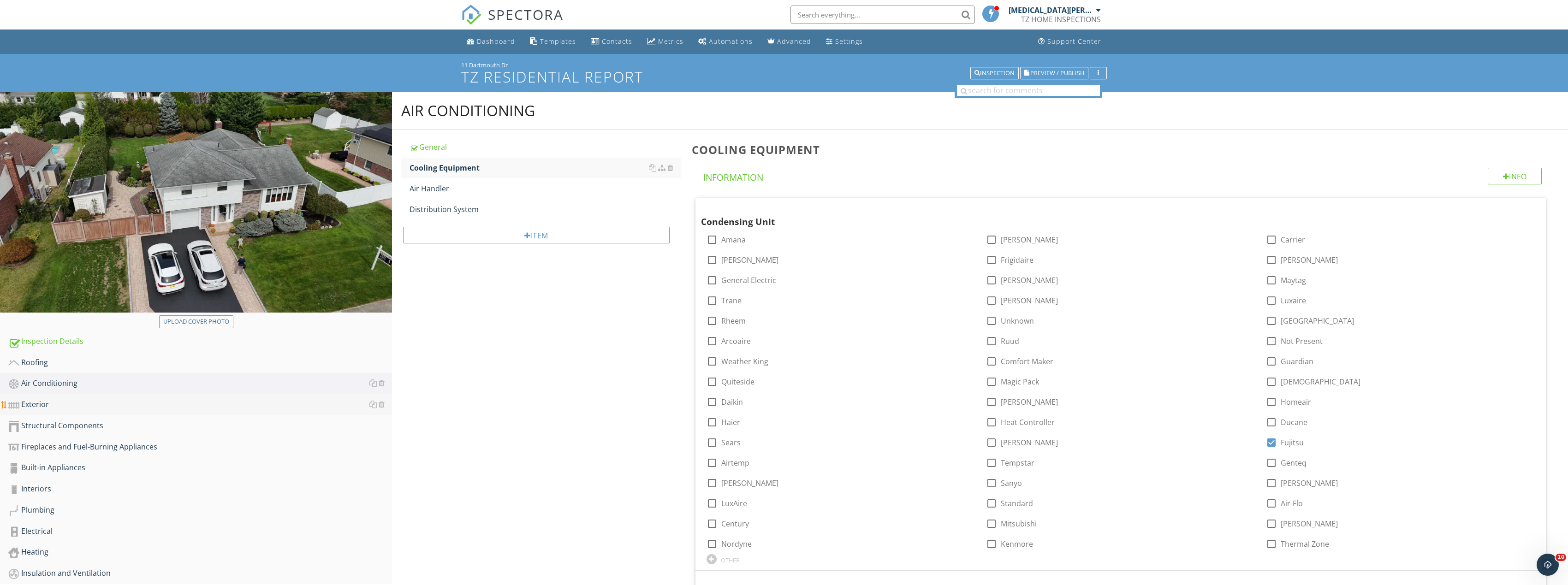
click at [52, 406] on div "Exterior" at bounding box center [200, 404] width 383 height 12
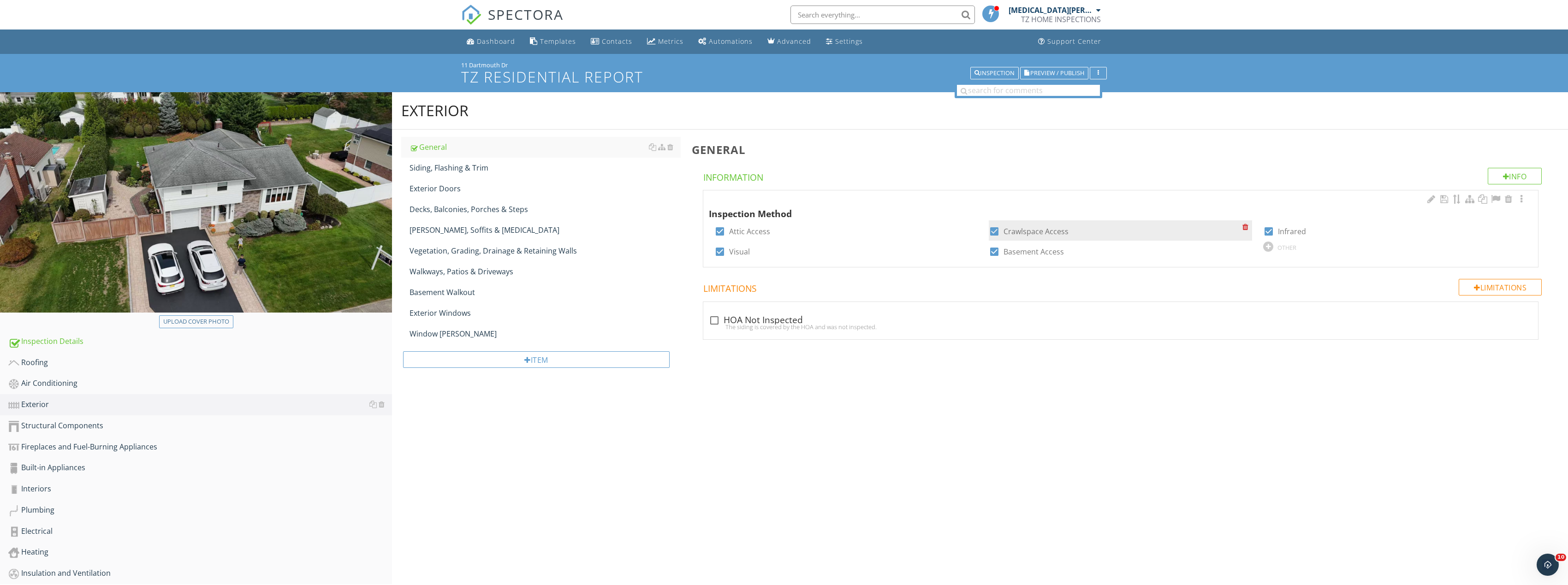
click at [988, 228] on div at bounding box center [994, 231] width 16 height 16
checkbox input "false"
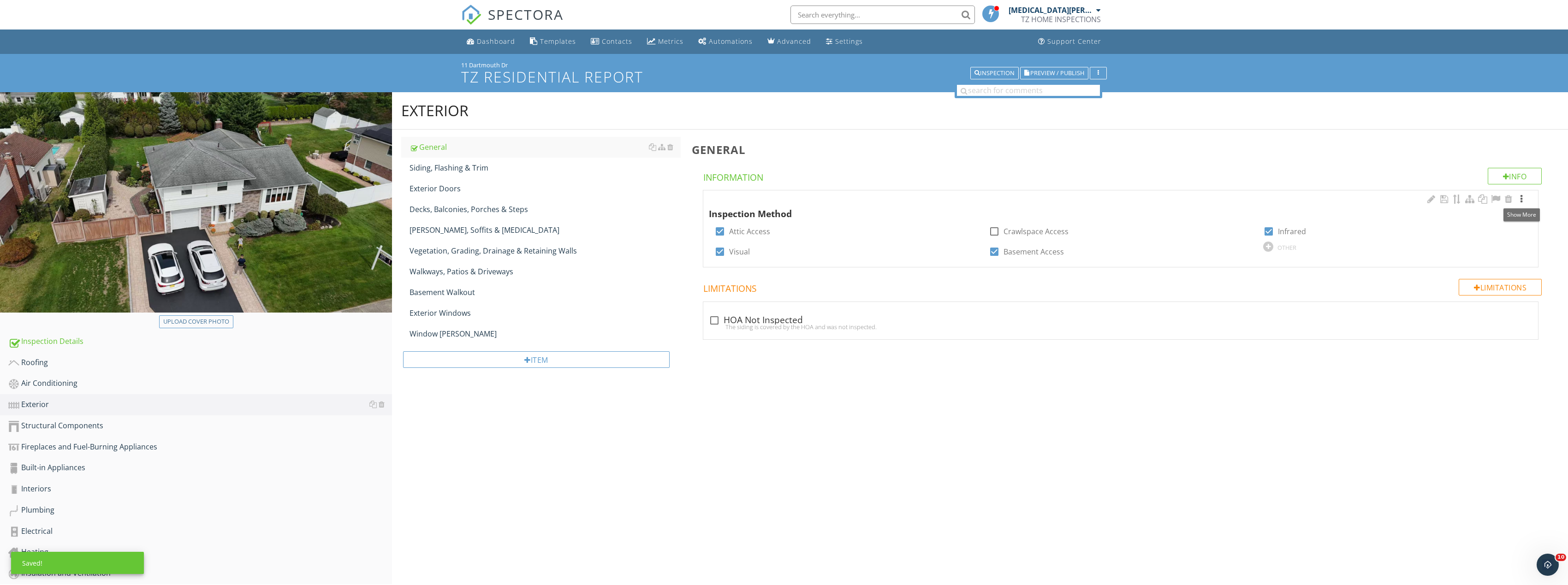
click at [1521, 199] on div at bounding box center [1521, 199] width 11 height 9
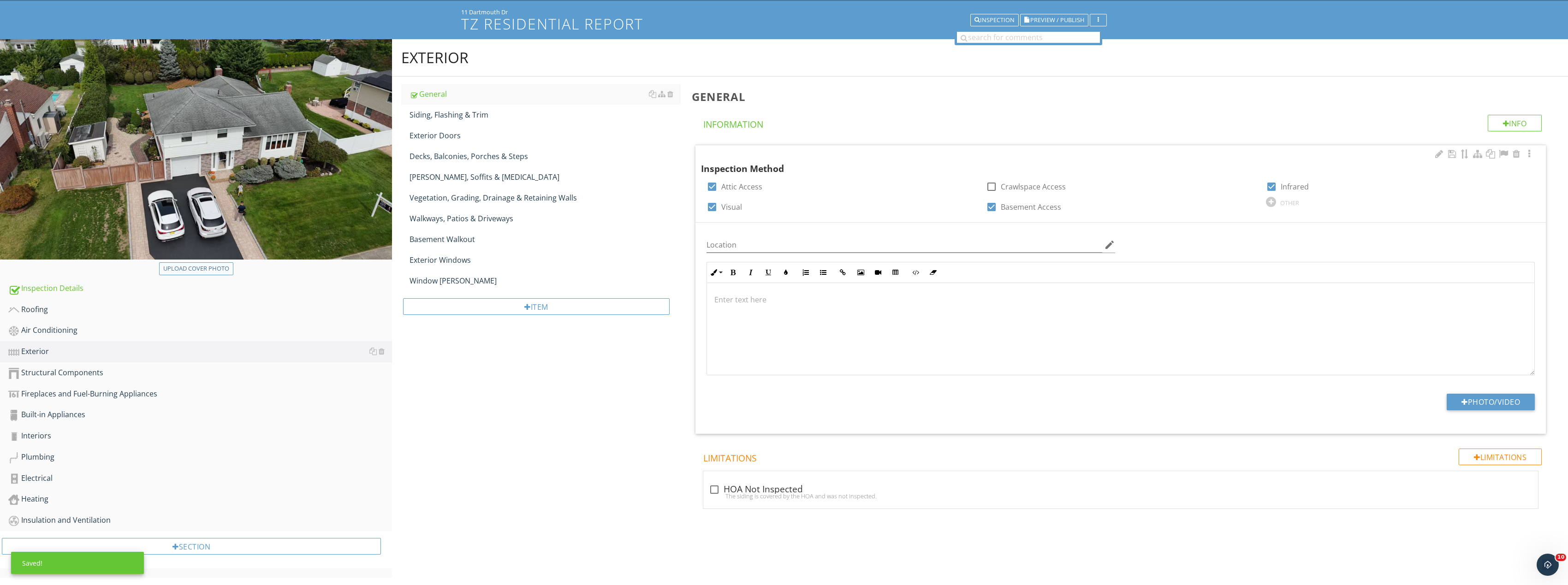
scroll to position [54, 0]
click at [1477, 395] on button "Photo/Video" at bounding box center [1490, 401] width 88 height 17
type input "C:\fakepath\Image_20250927165828_8337_237.jpg"
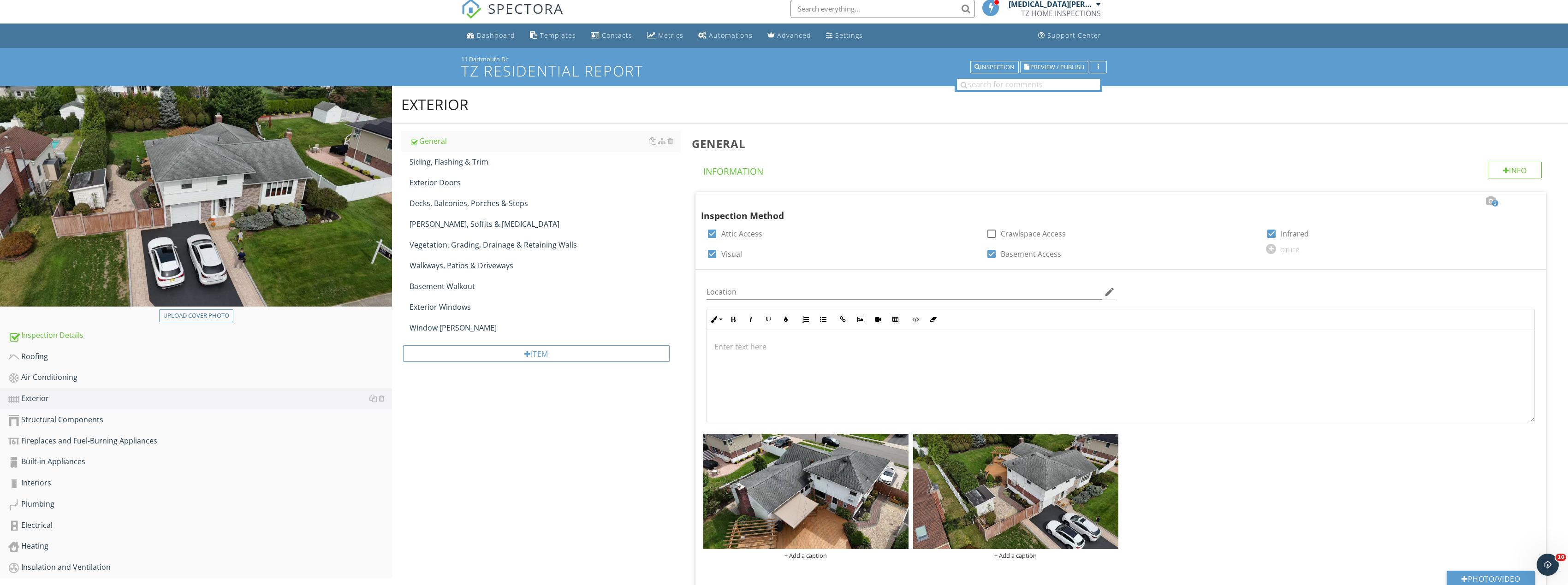
scroll to position [0, 0]
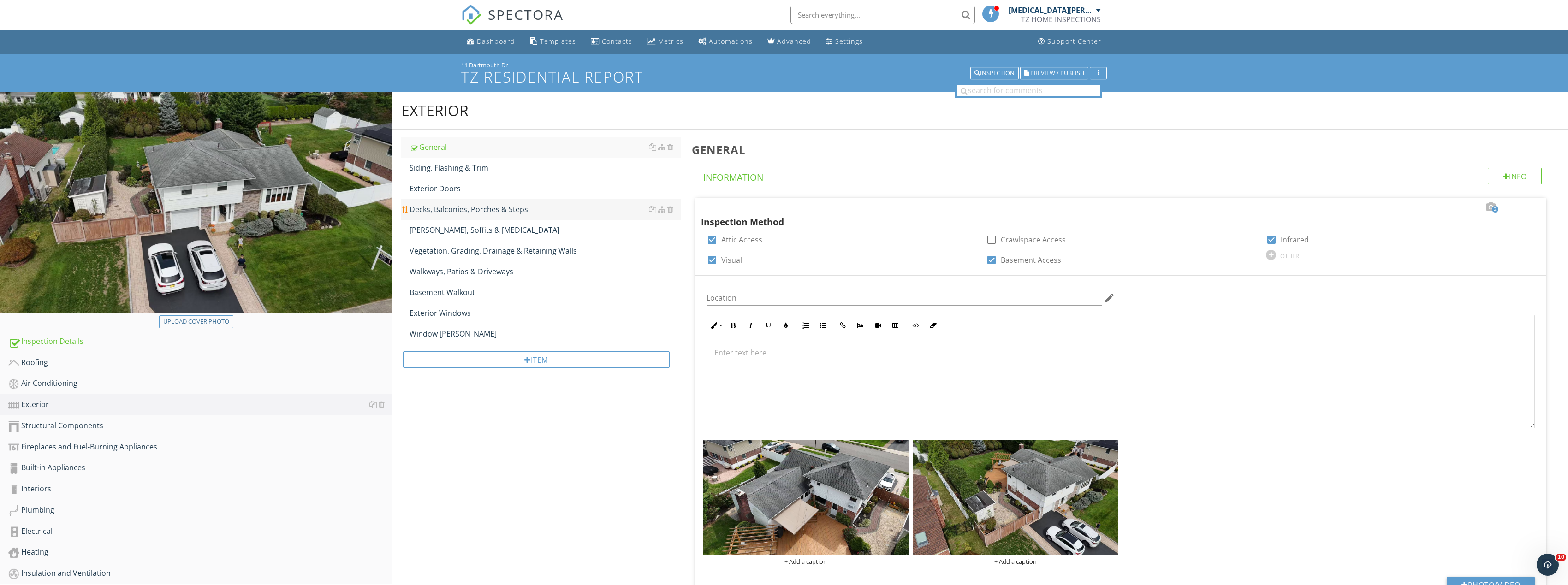
click at [478, 213] on div "Decks, Balconies, Porches & Steps" at bounding box center [545, 209] width 271 height 11
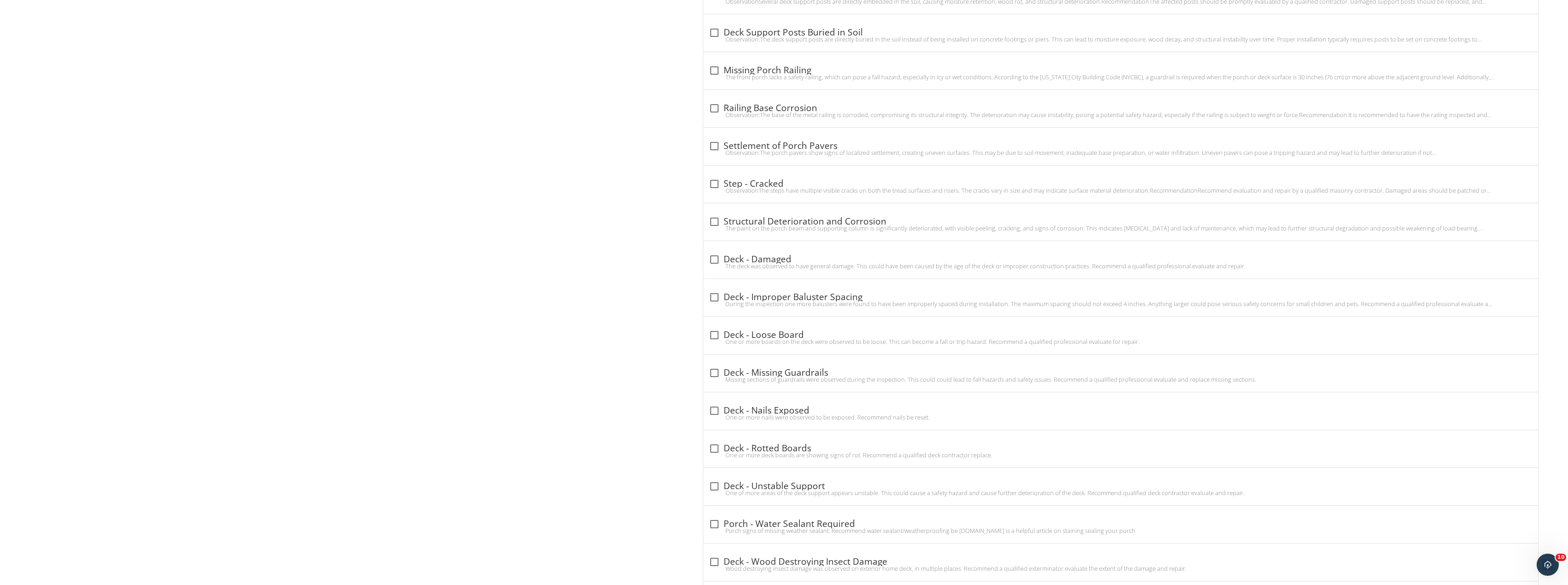
scroll to position [1014, 0]
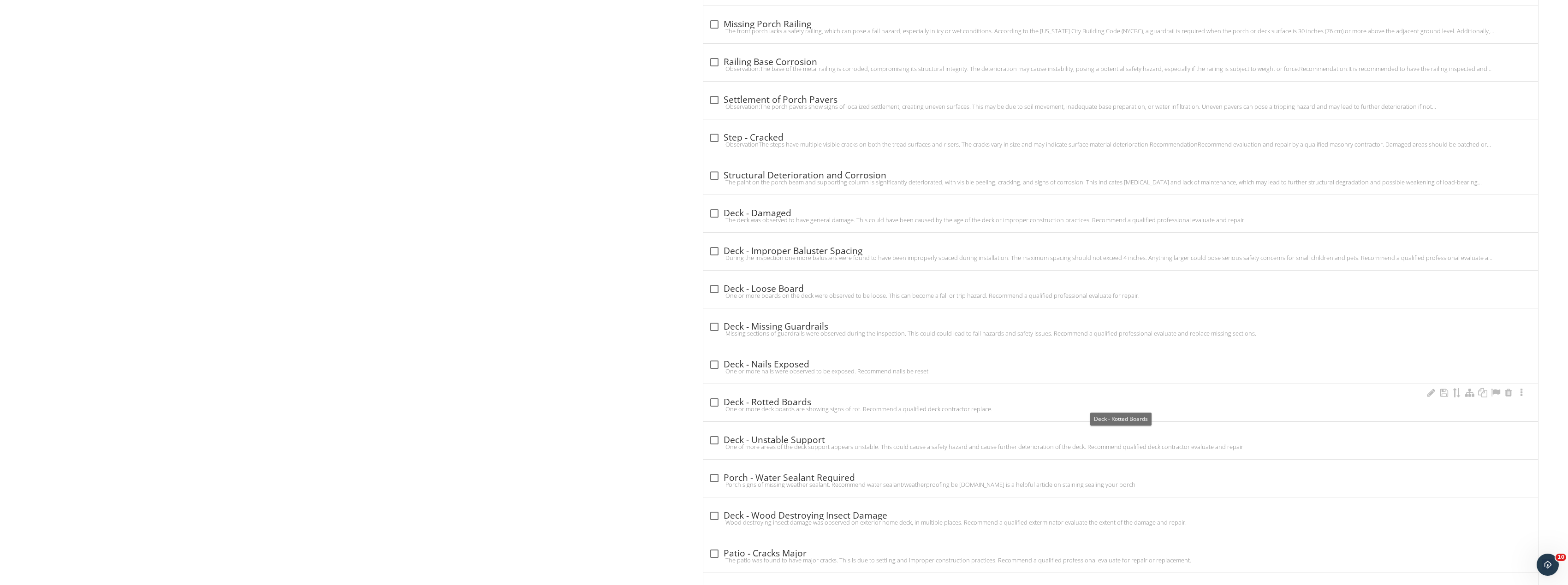
click at [719, 400] on div at bounding box center [714, 402] width 16 height 16
checkbox input "true"
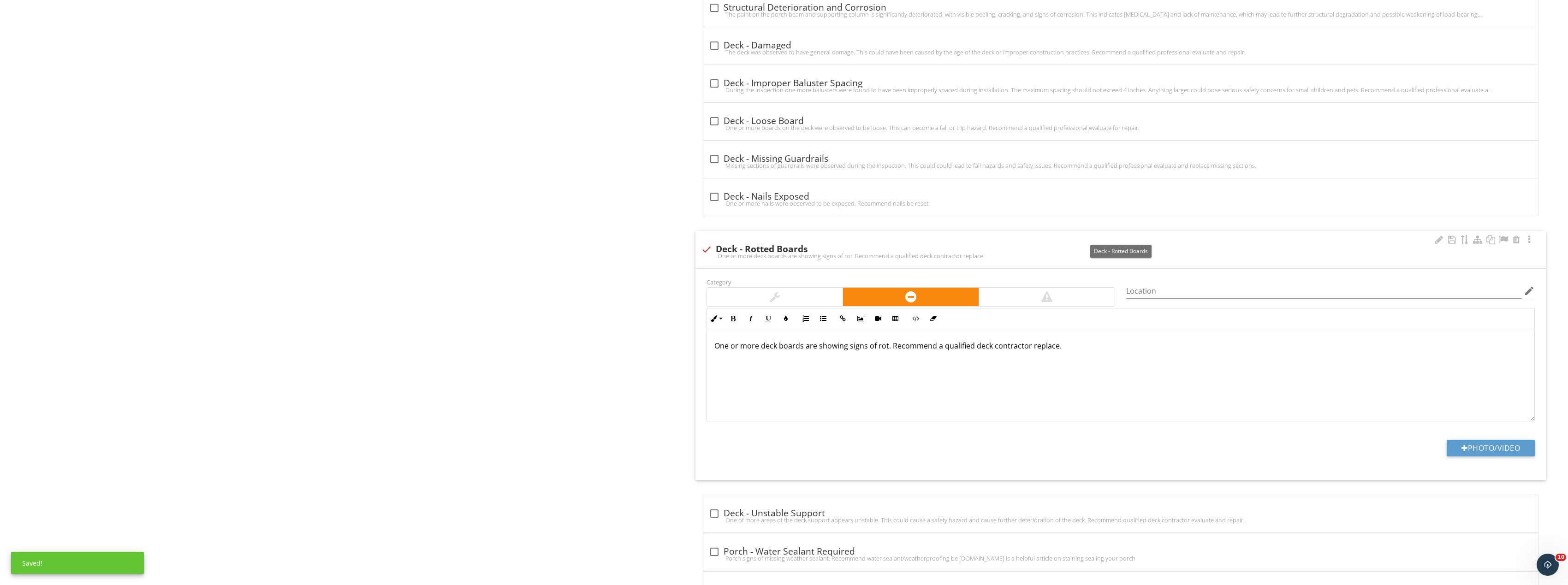
scroll to position [1199, 0]
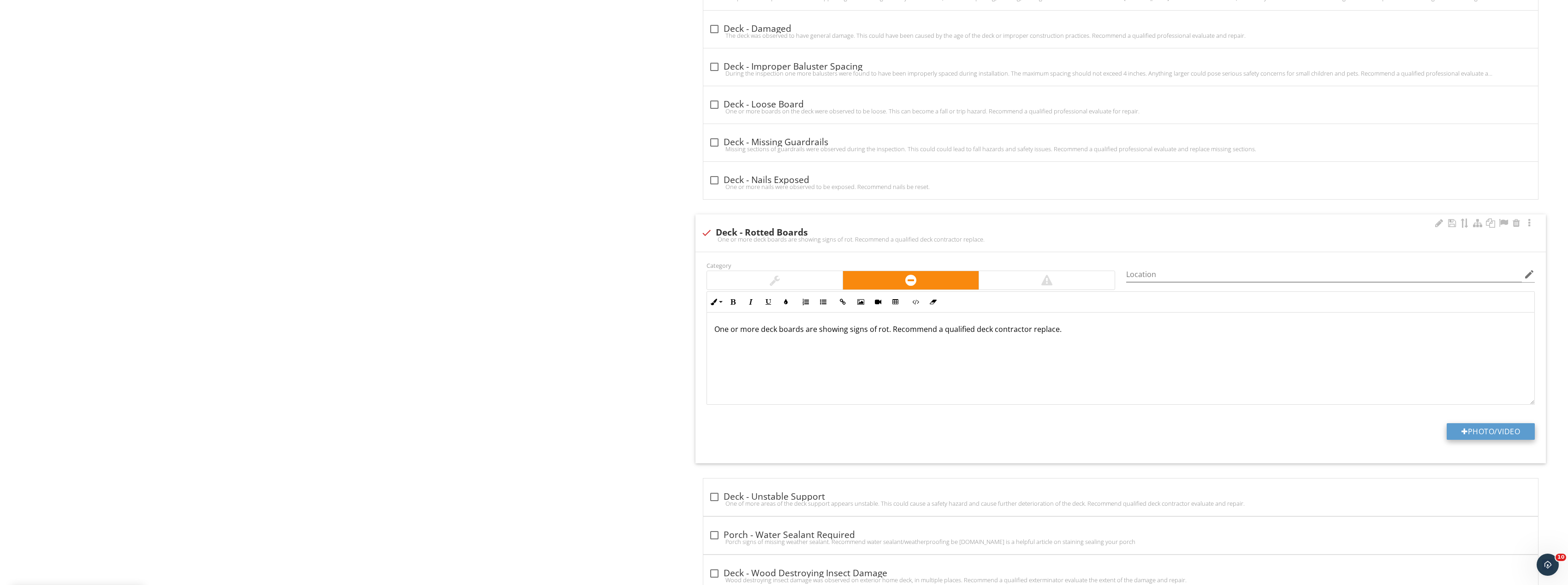
click at [1476, 435] on button "Photo/Video" at bounding box center [1490, 431] width 88 height 17
type input "C:\fakepath\Image_20250927165724_8299_237.jpg"
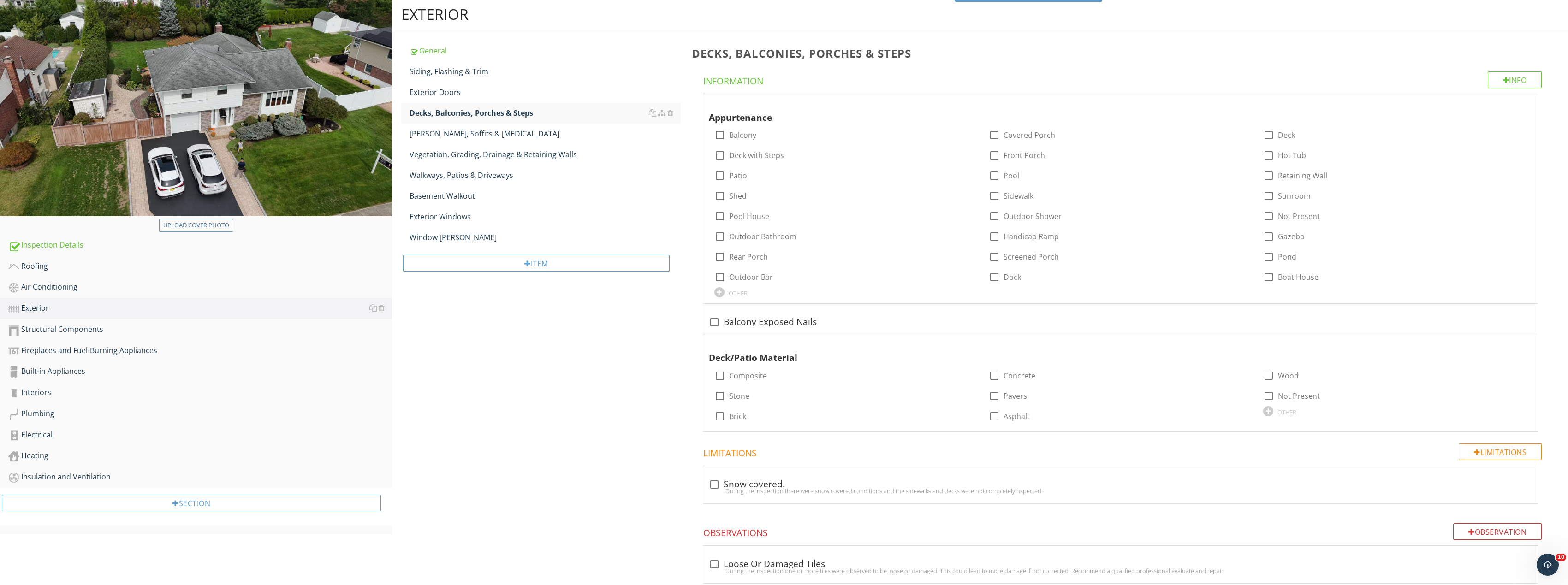
scroll to position [92, 0]
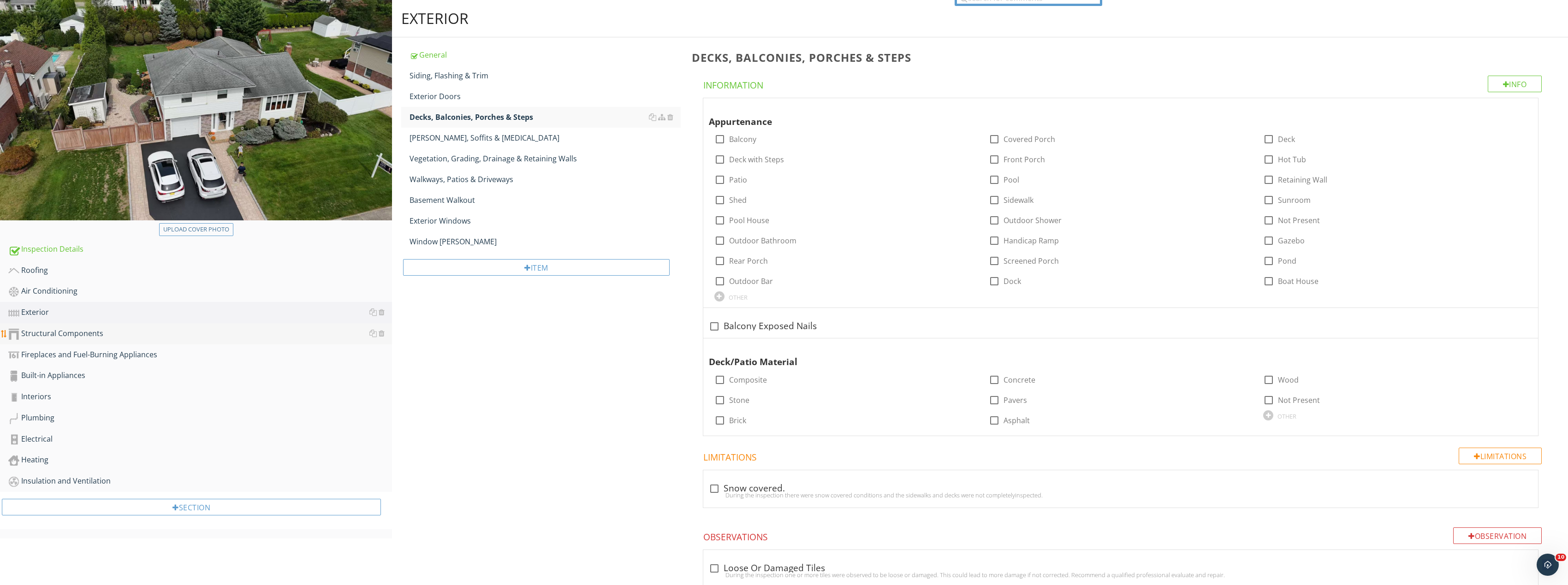
click at [91, 337] on div "Structural Components" at bounding box center [200, 333] width 383 height 12
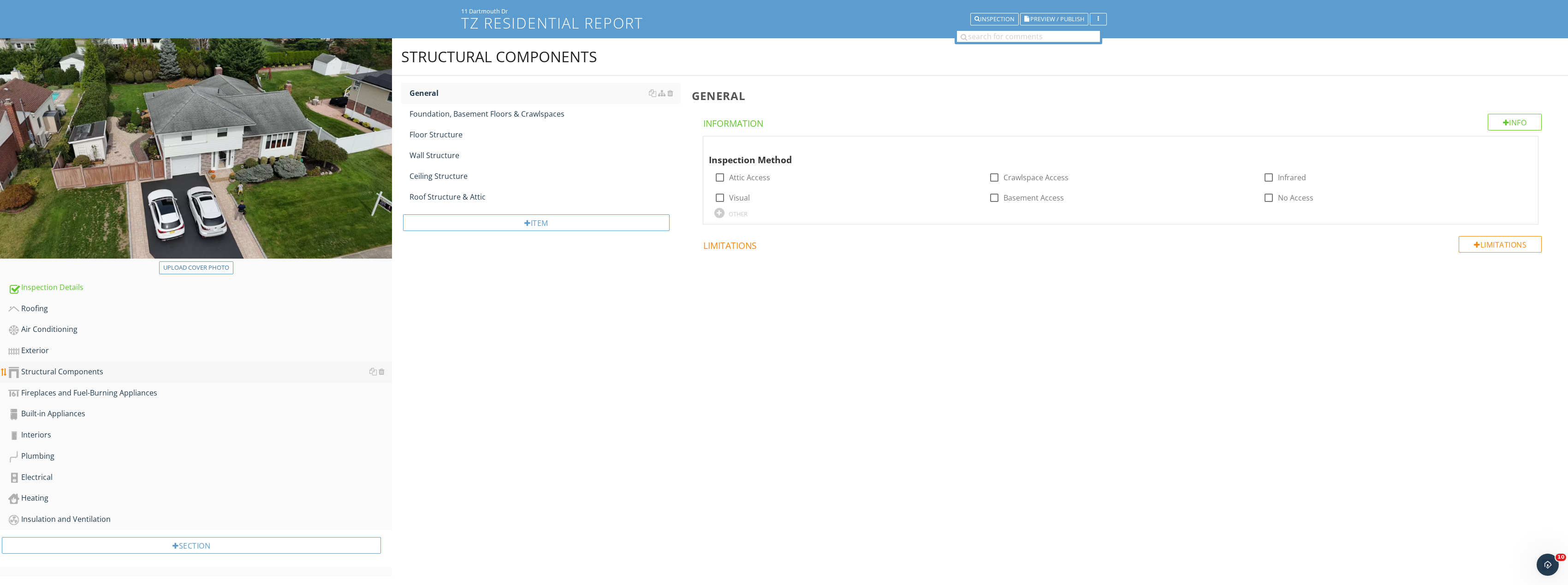
scroll to position [54, 0]
click at [441, 121] on link "Foundation, Basement Floors & Crawlspaces" at bounding box center [545, 114] width 271 height 20
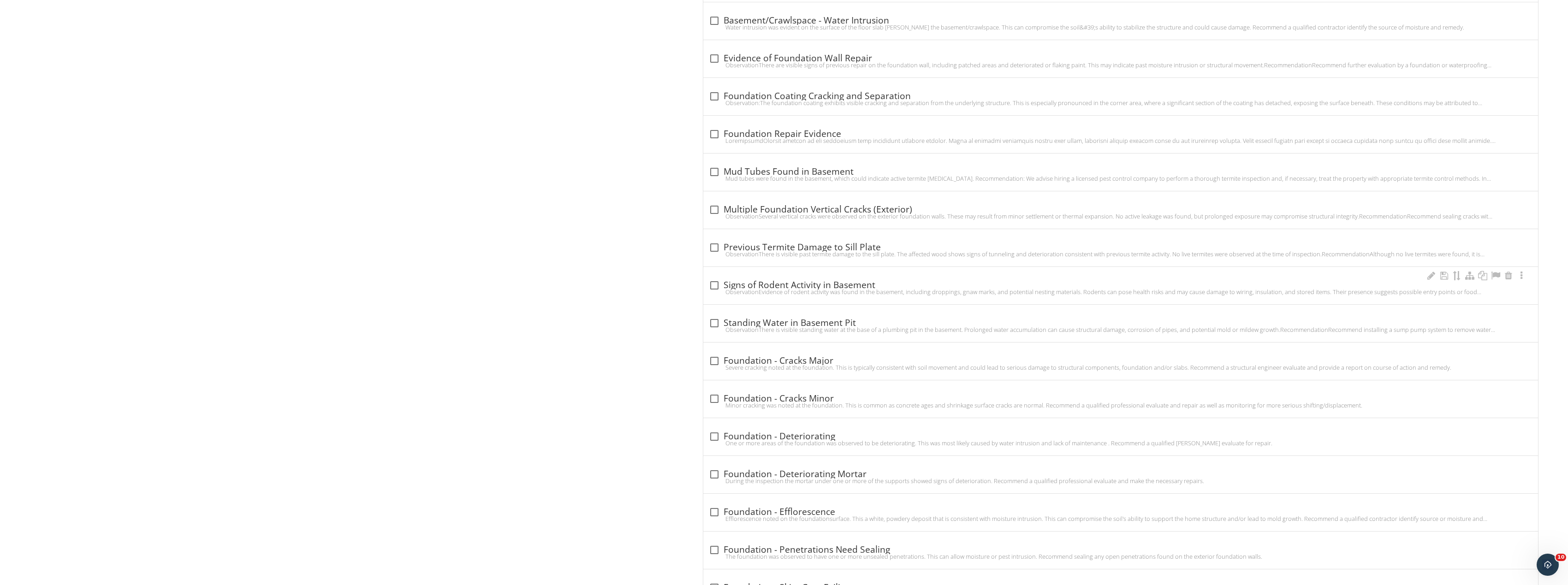
scroll to position [830, 0]
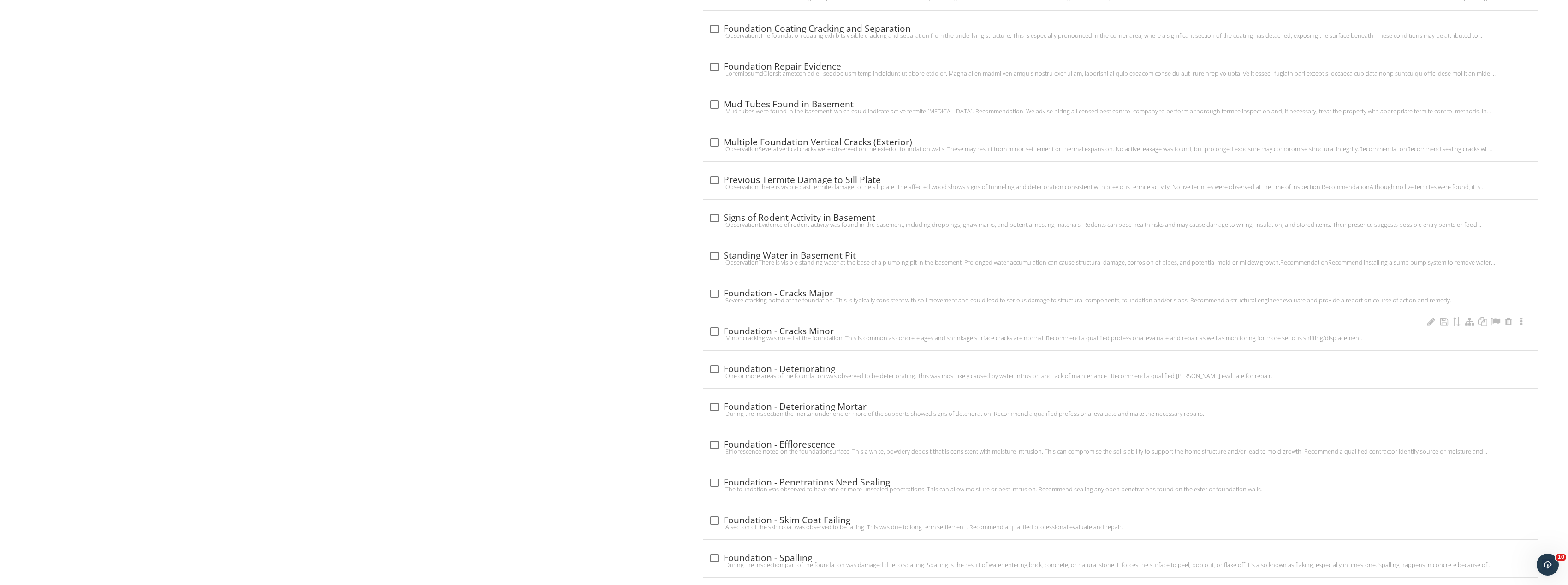
click at [719, 324] on div "check_box_outline_blank Foundation - Cracks Minor" at bounding box center [1121, 330] width 824 height 13
checkbox input "true"
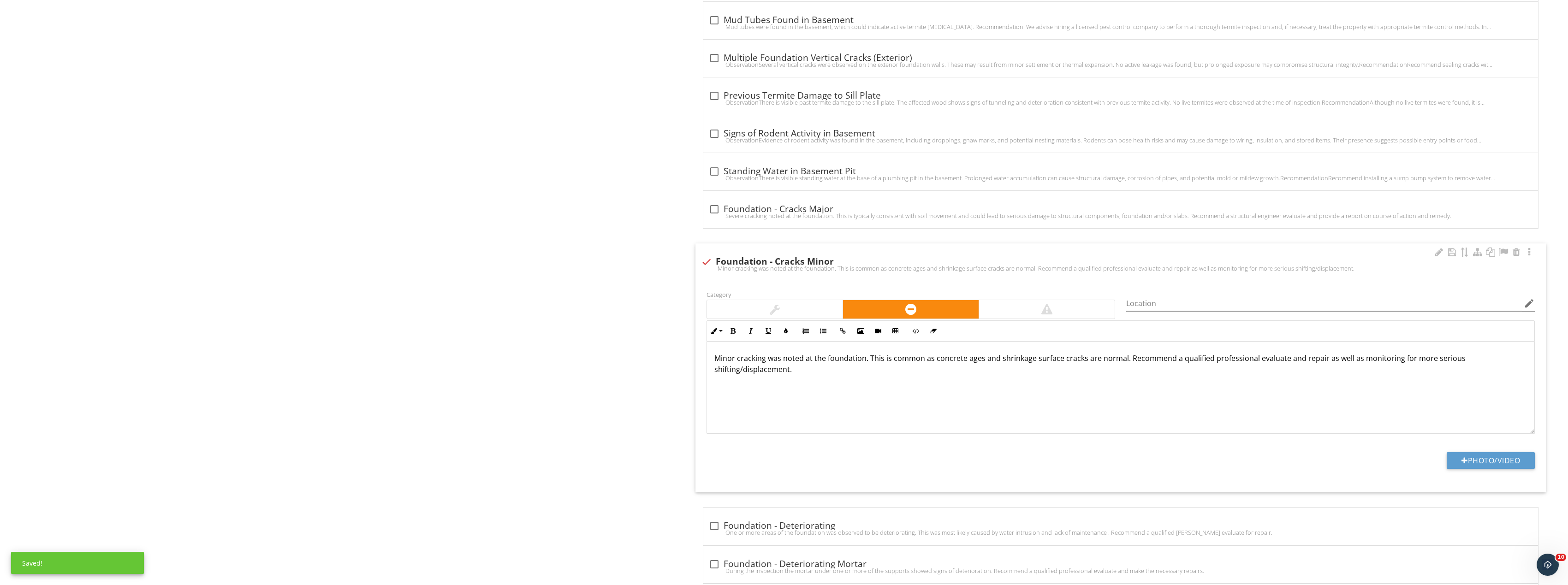
scroll to position [1060, 0]
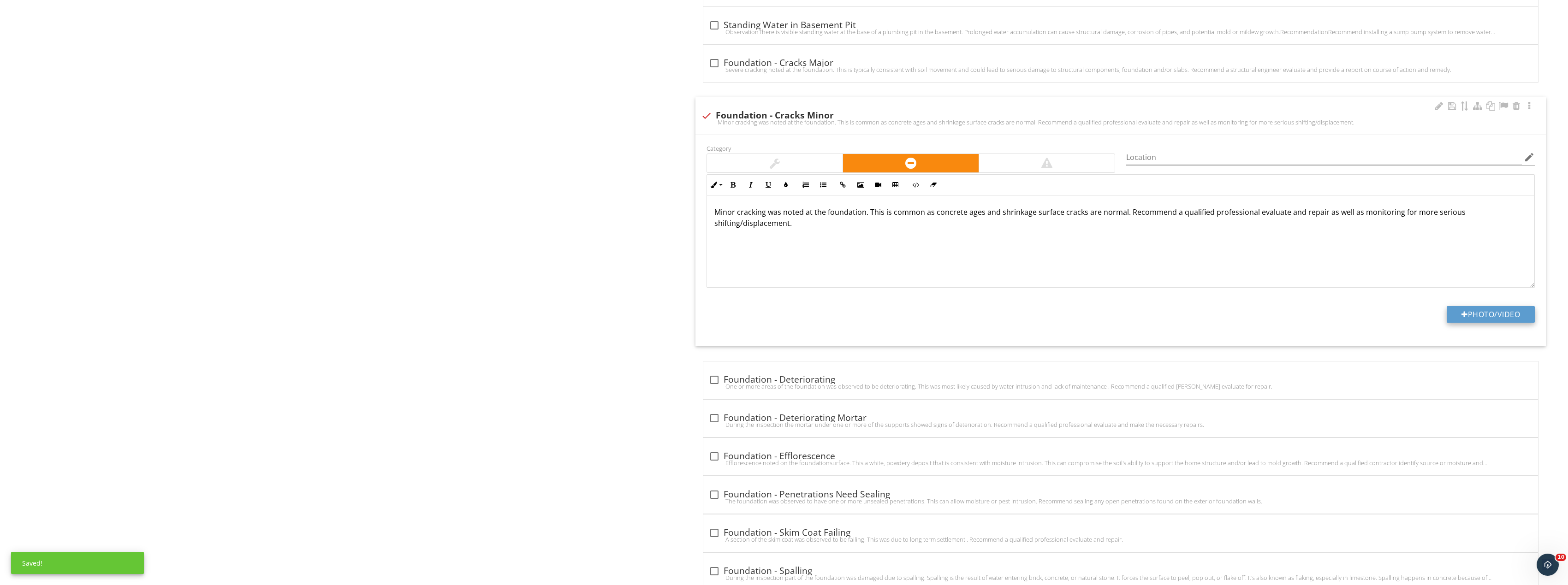
click at [1499, 319] on button "Photo/Video" at bounding box center [1490, 314] width 88 height 17
type input "C:\fakepath\Image_20250927165733_8303_237.jpg"
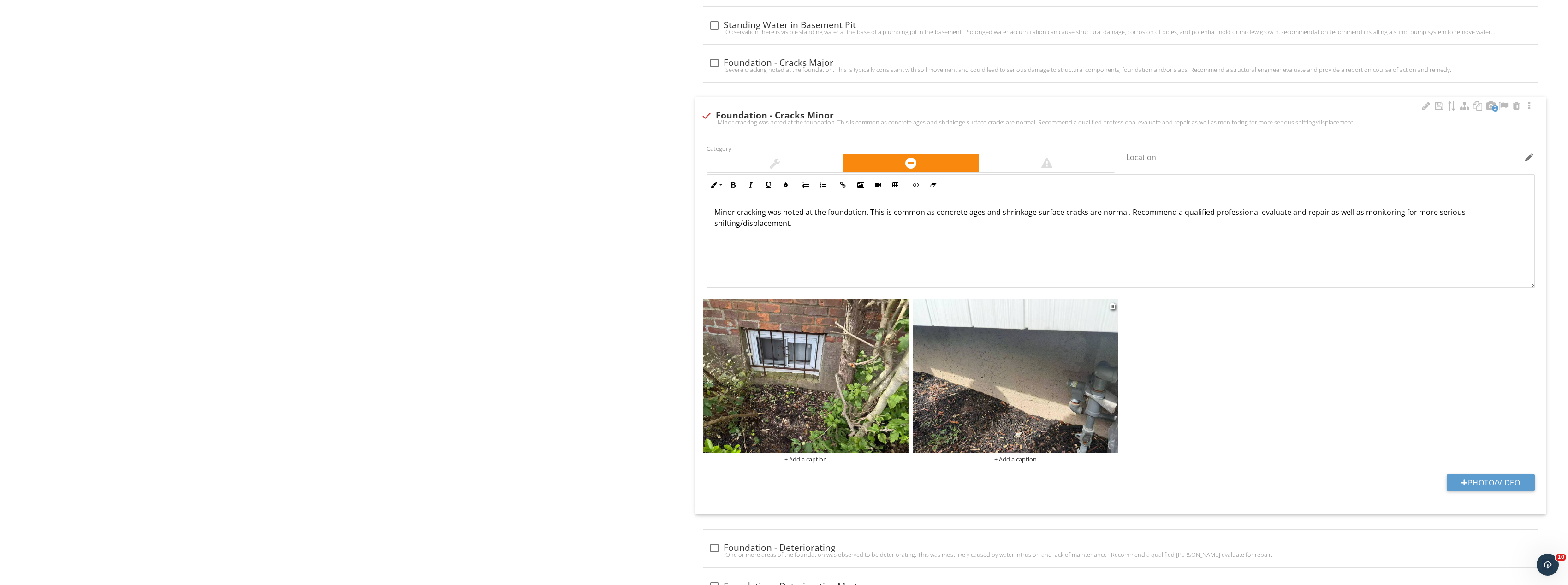
click at [1015, 351] on img at bounding box center [1015, 376] width 205 height 154
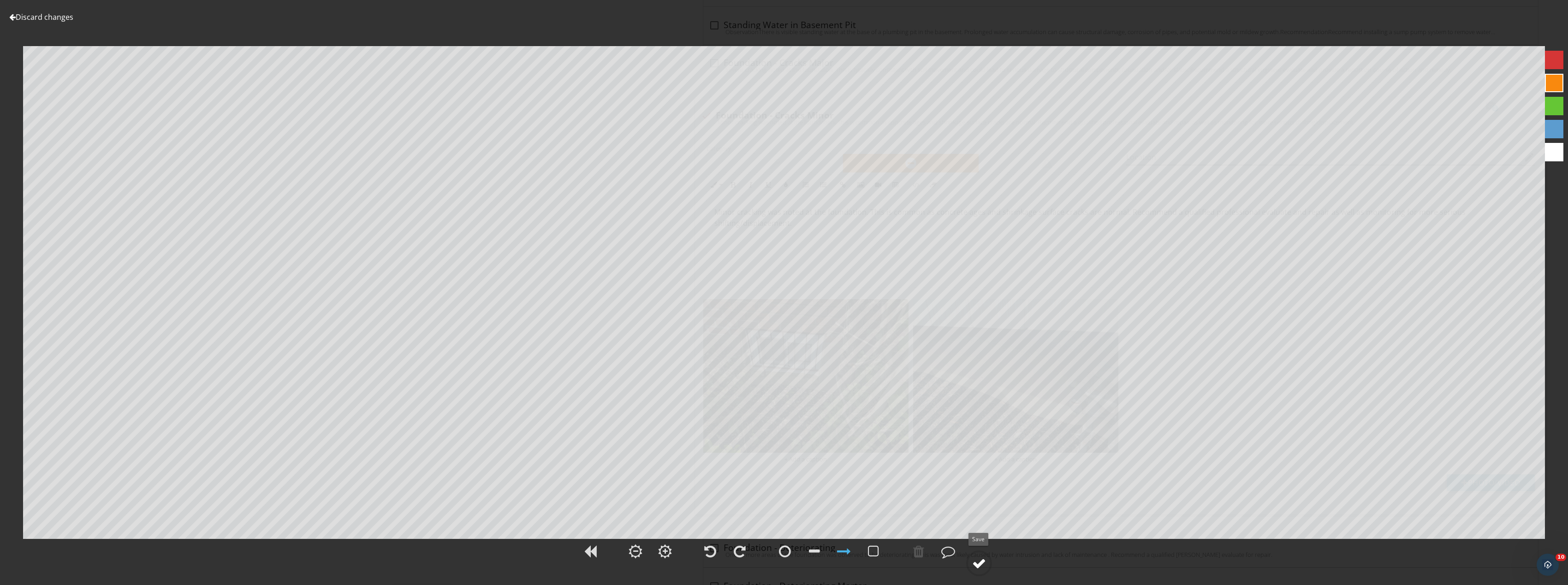
click at [982, 562] on div at bounding box center [979, 563] width 14 height 14
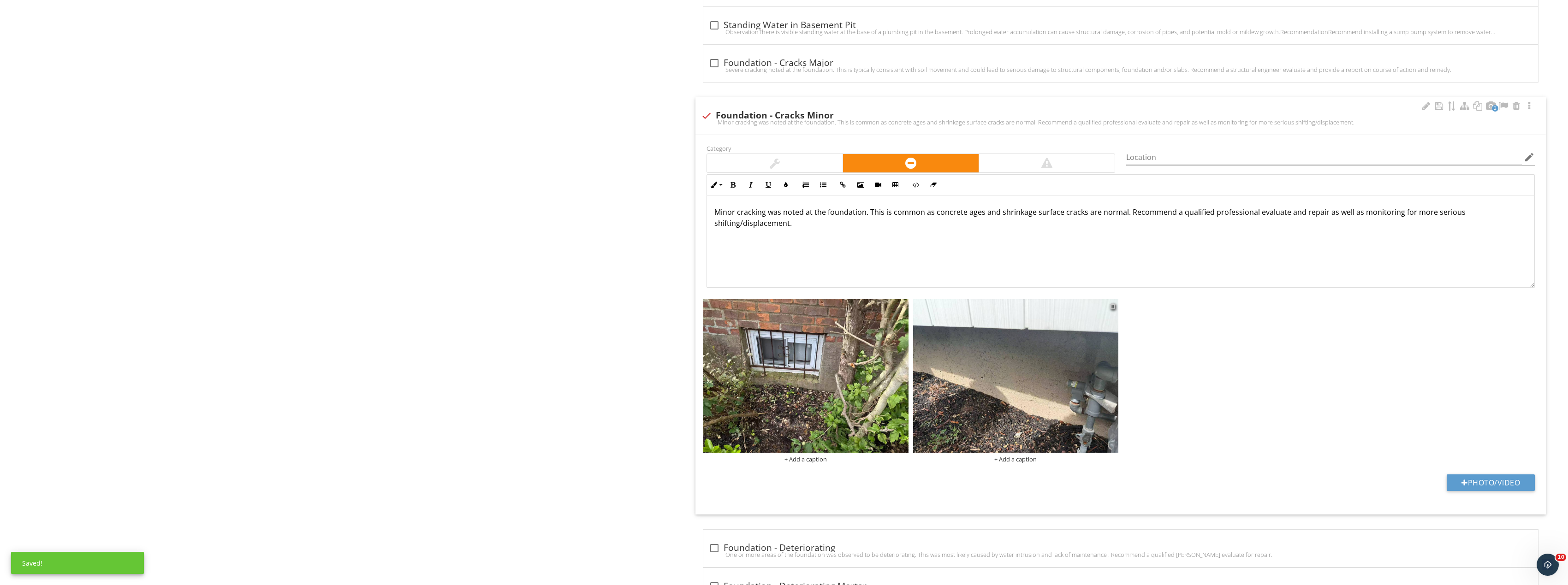
click at [1111, 306] on div at bounding box center [1113, 306] width 6 height 7
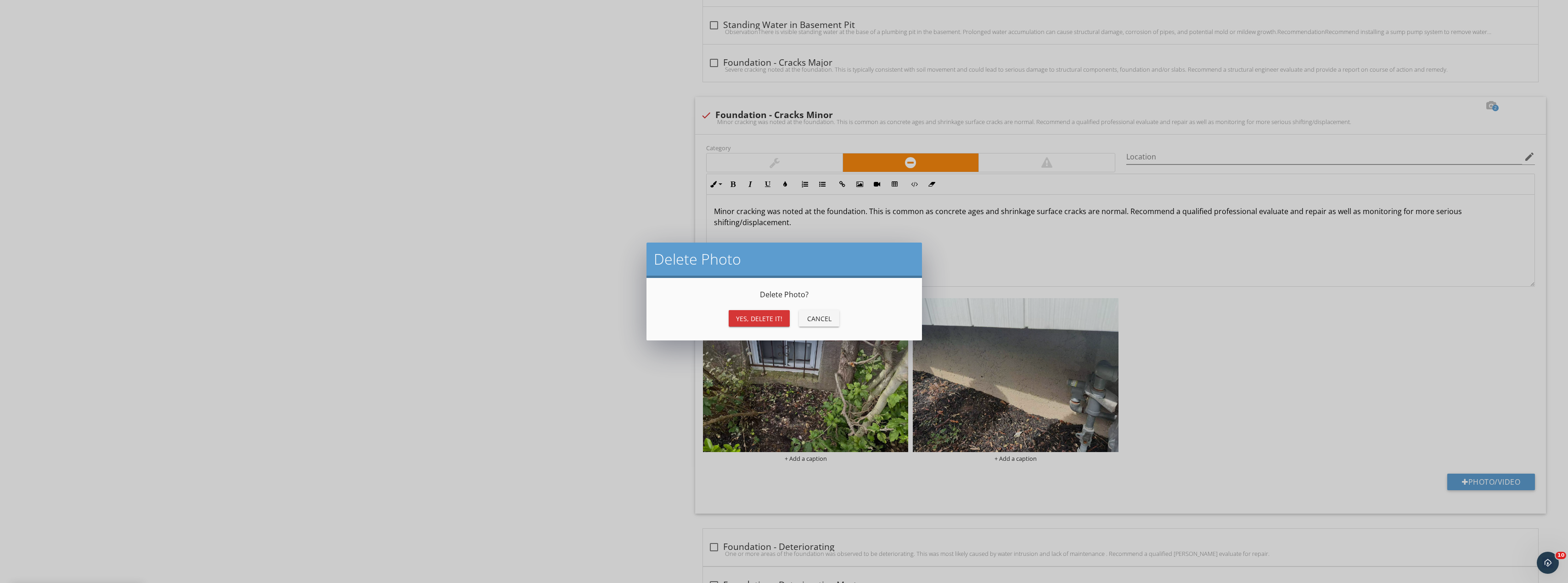
click at [773, 313] on button "Yes, Delete it!" at bounding box center [759, 318] width 61 height 17
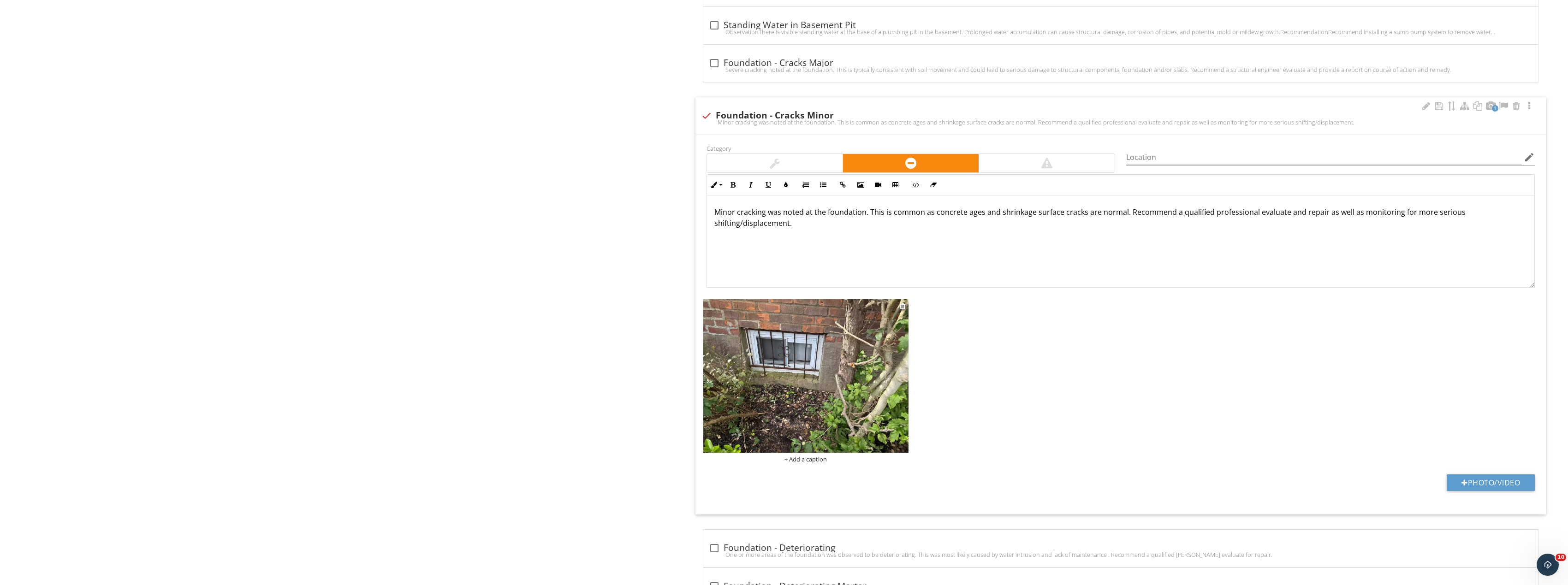
click at [831, 370] on img at bounding box center [805, 376] width 205 height 154
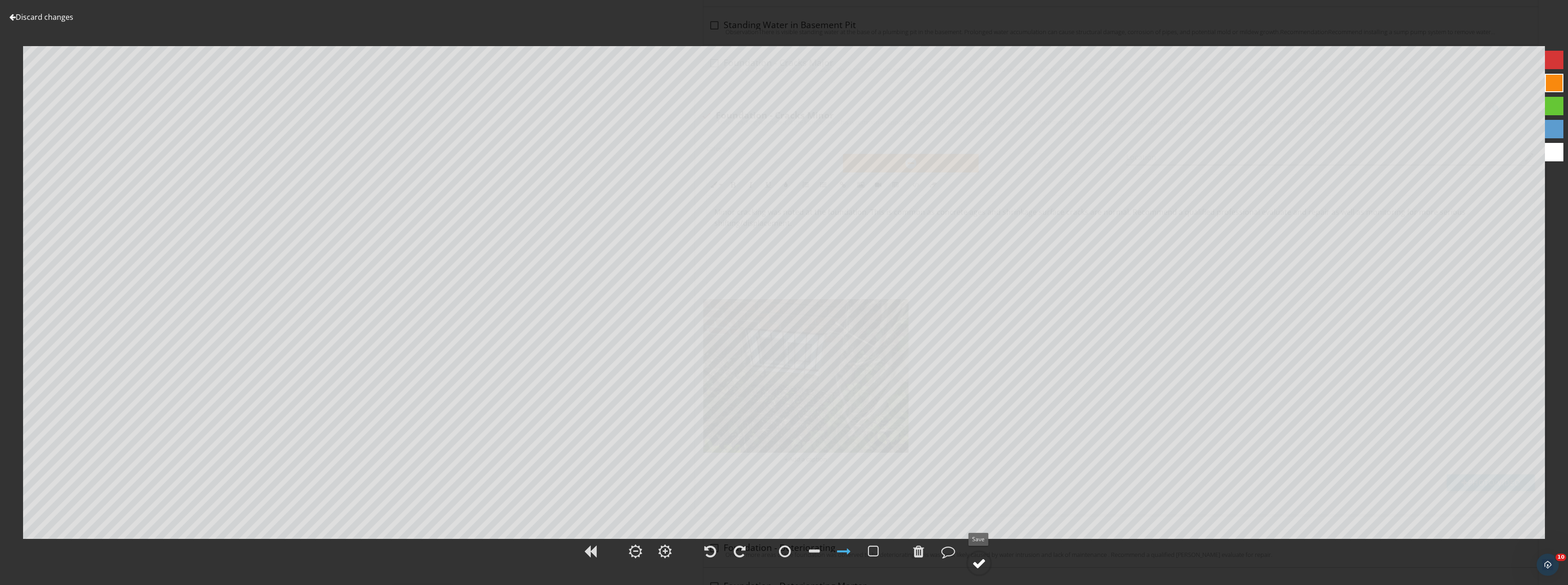
click at [972, 565] on circle at bounding box center [979, 563] width 24 height 24
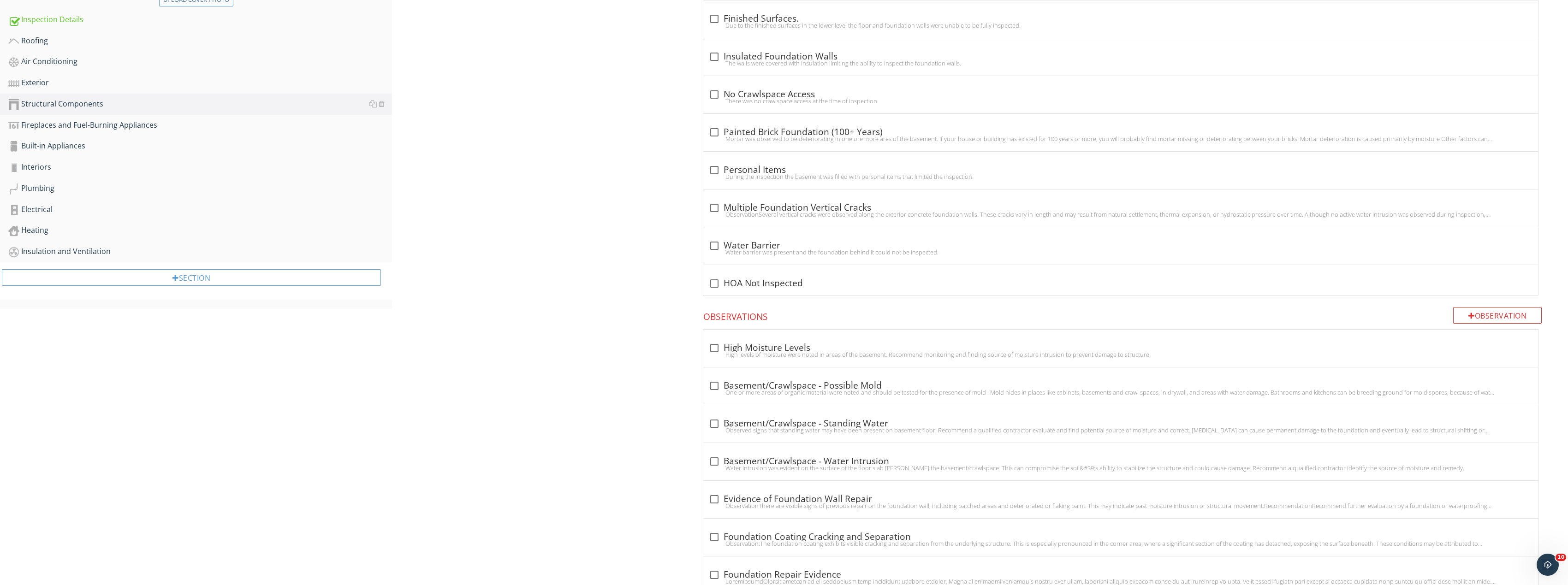
scroll to position [369, 0]
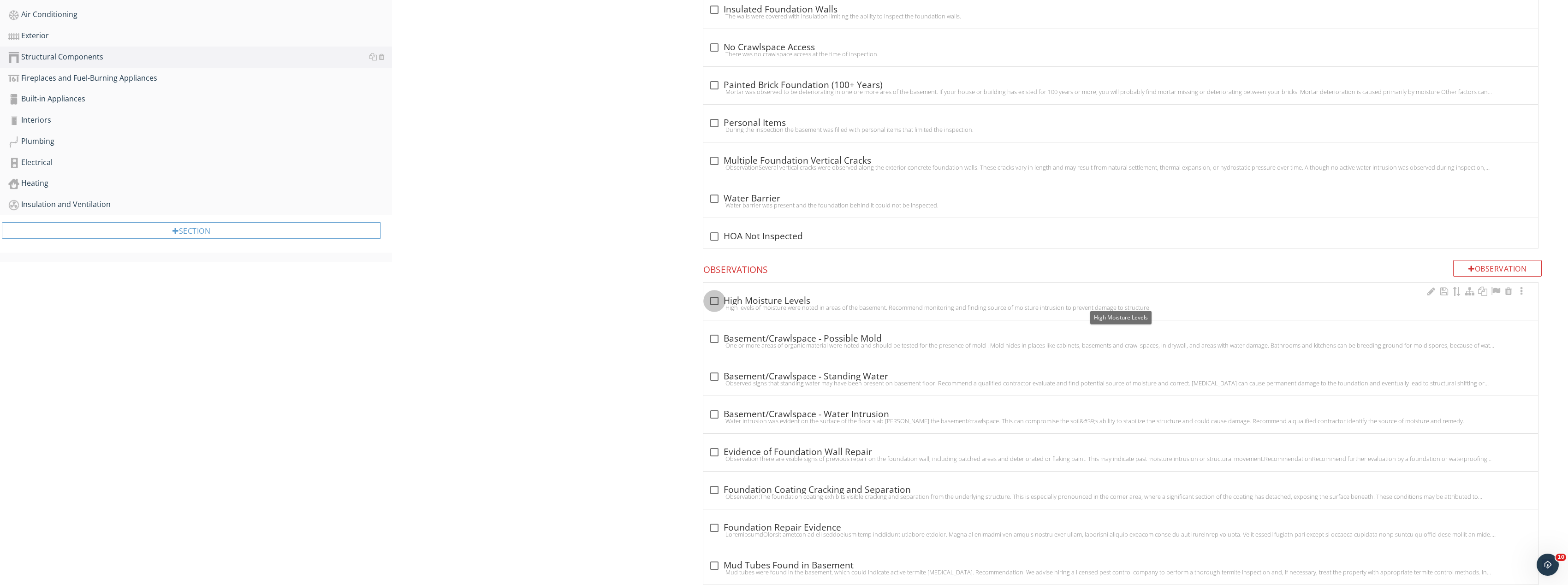
click at [710, 298] on div at bounding box center [714, 301] width 16 height 16
checkbox input "true"
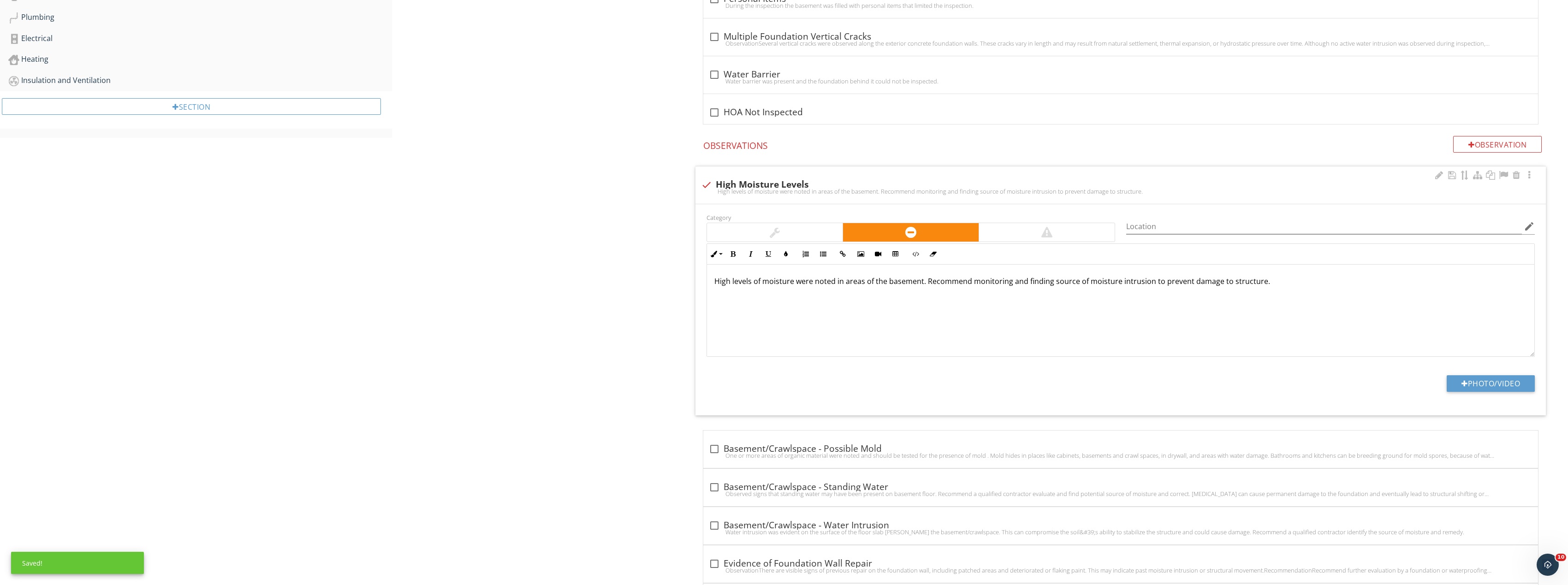
scroll to position [507, 0]
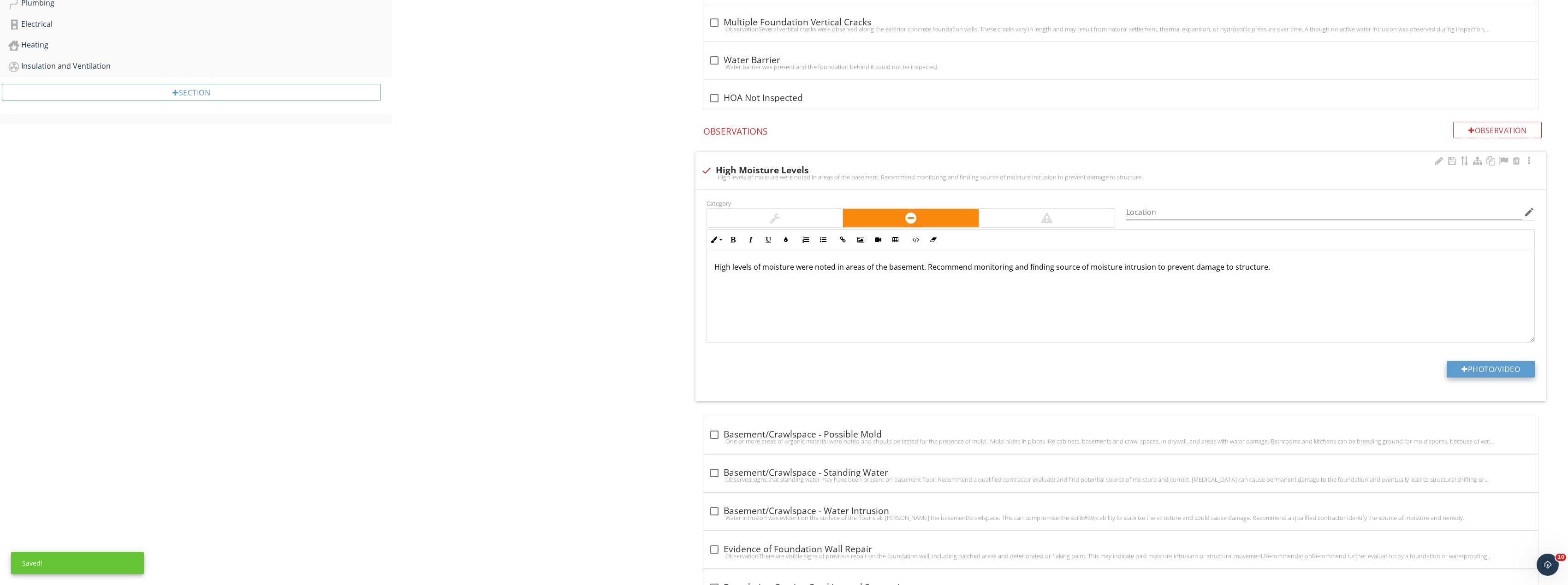
click at [1473, 367] on button "Photo/Video" at bounding box center [1490, 369] width 88 height 17
type input "C:\fakepath\Image_20250927165803_8321_237.jpg"
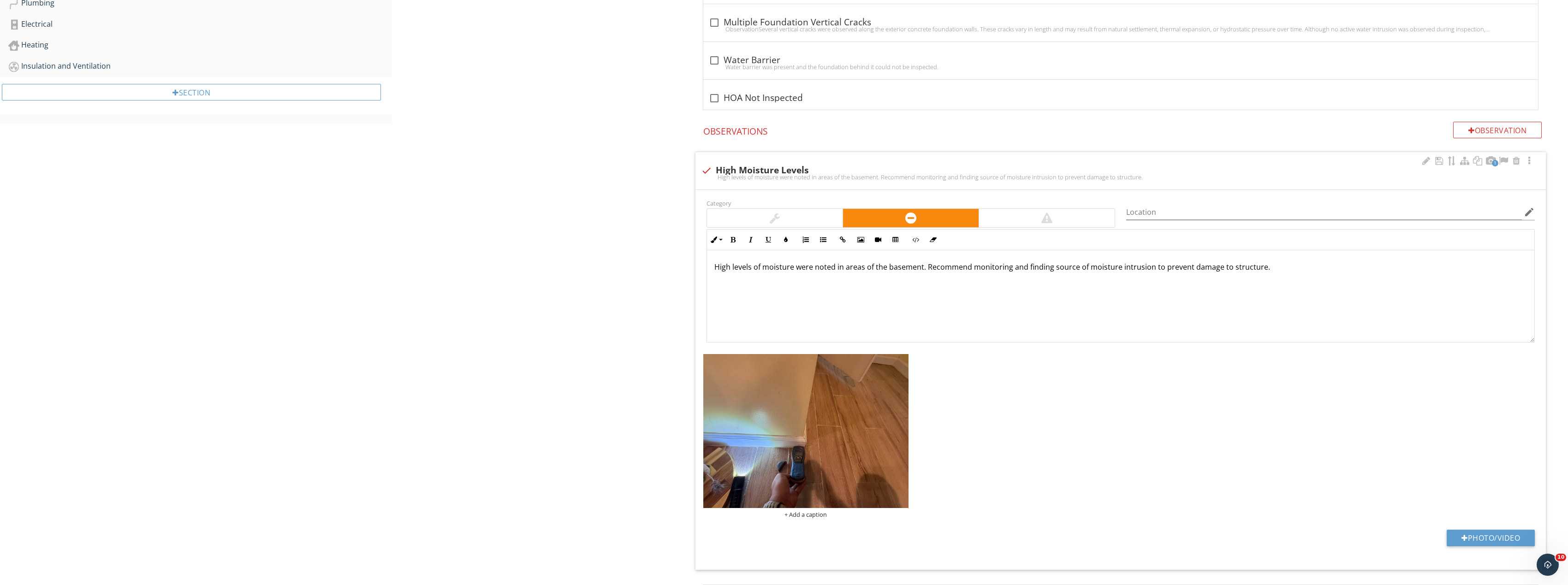
scroll to position [1, 0]
click at [863, 402] on img at bounding box center [805, 431] width 205 height 154
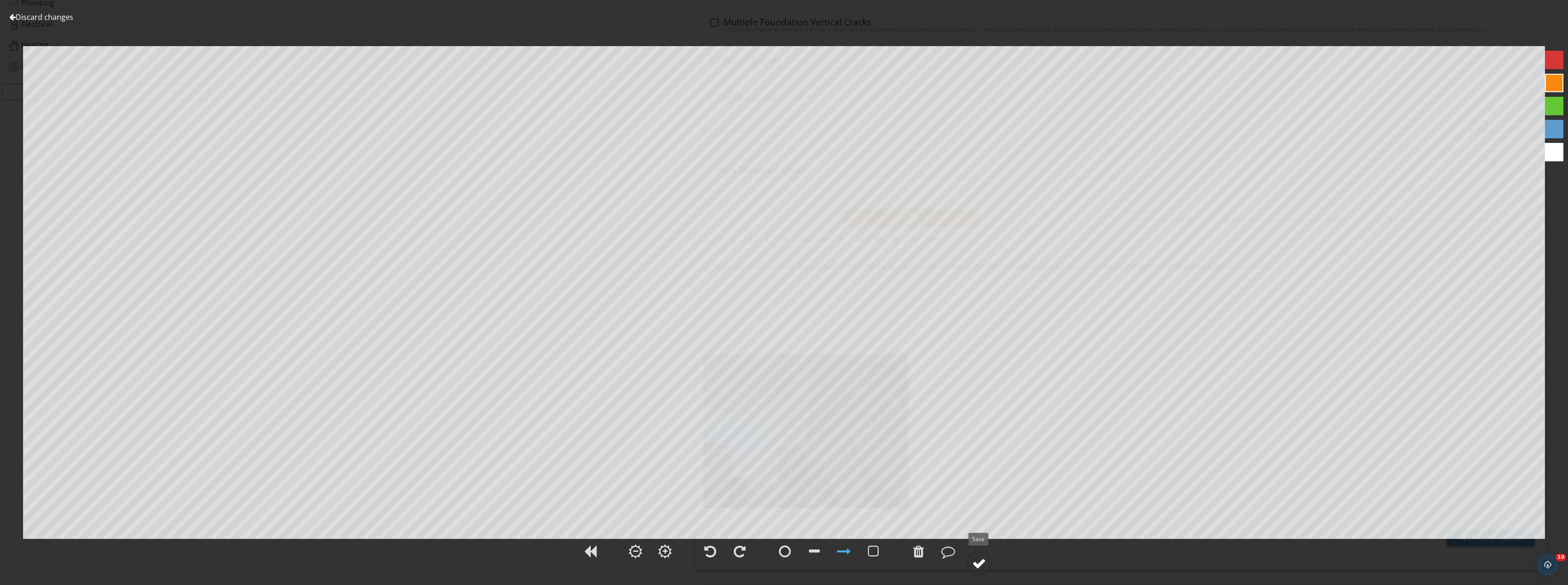
click at [983, 566] on div at bounding box center [979, 563] width 14 height 14
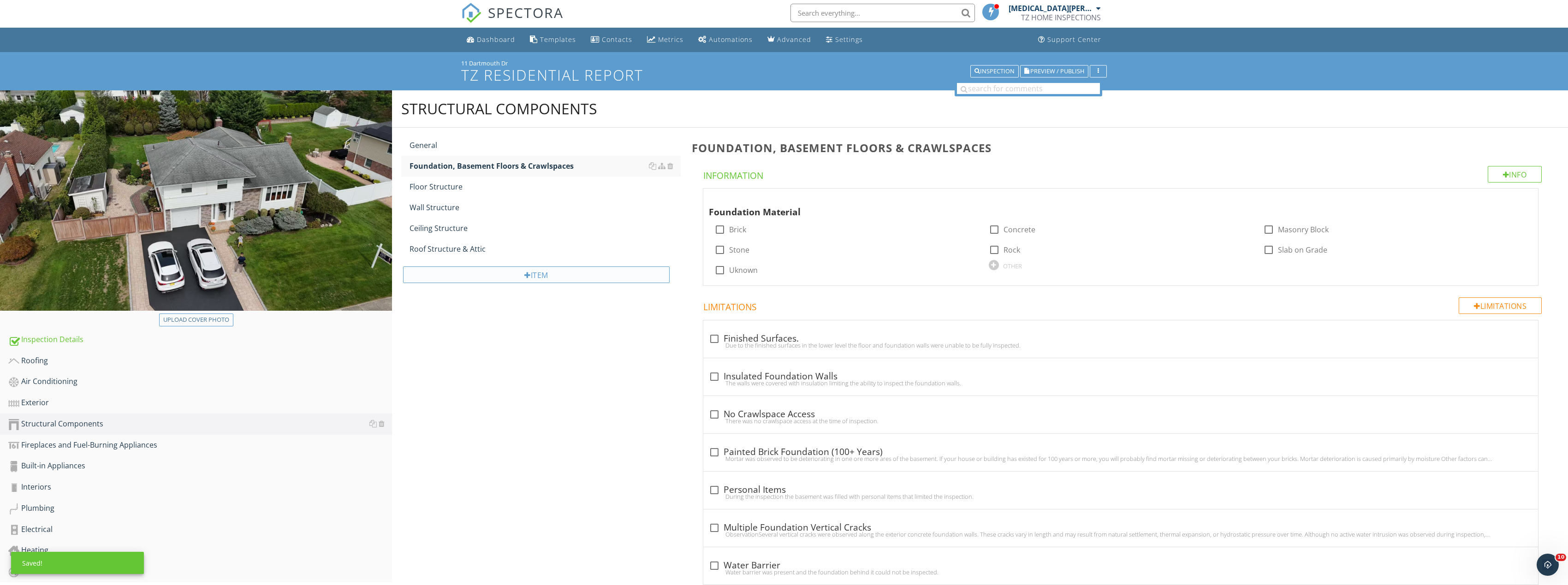
scroll to position [0, 0]
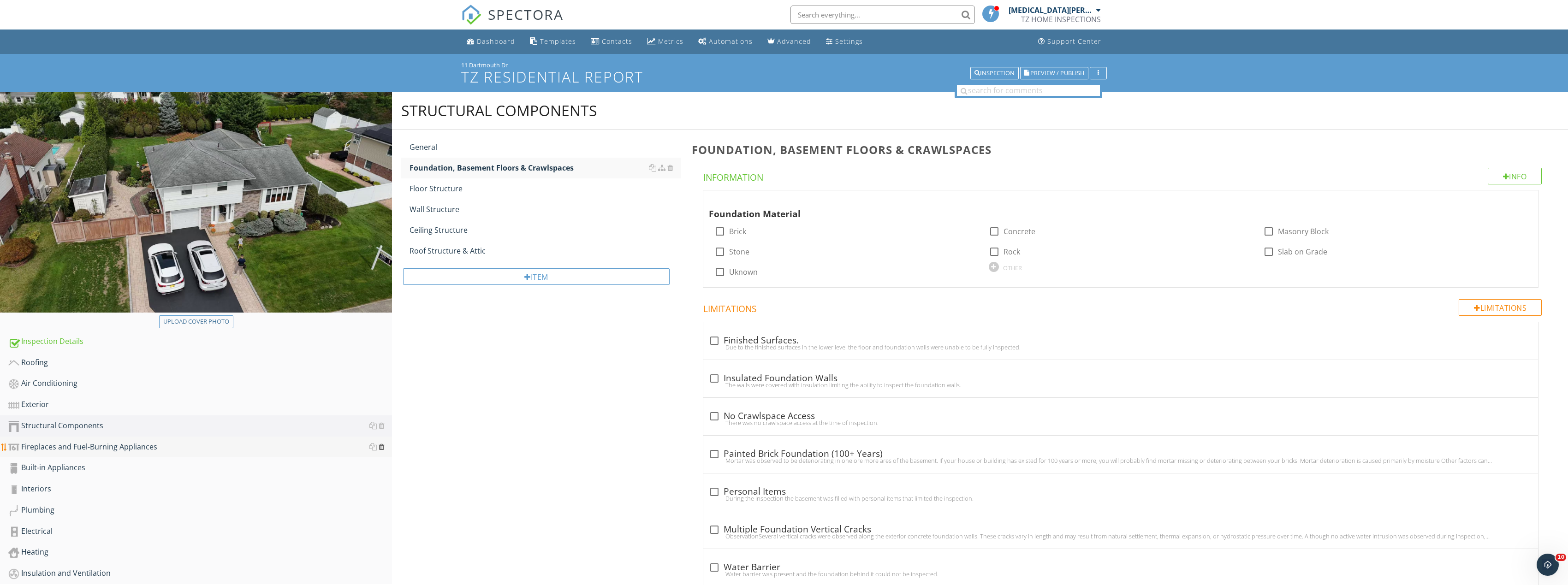
click at [382, 447] on div at bounding box center [382, 447] width 6 height 7
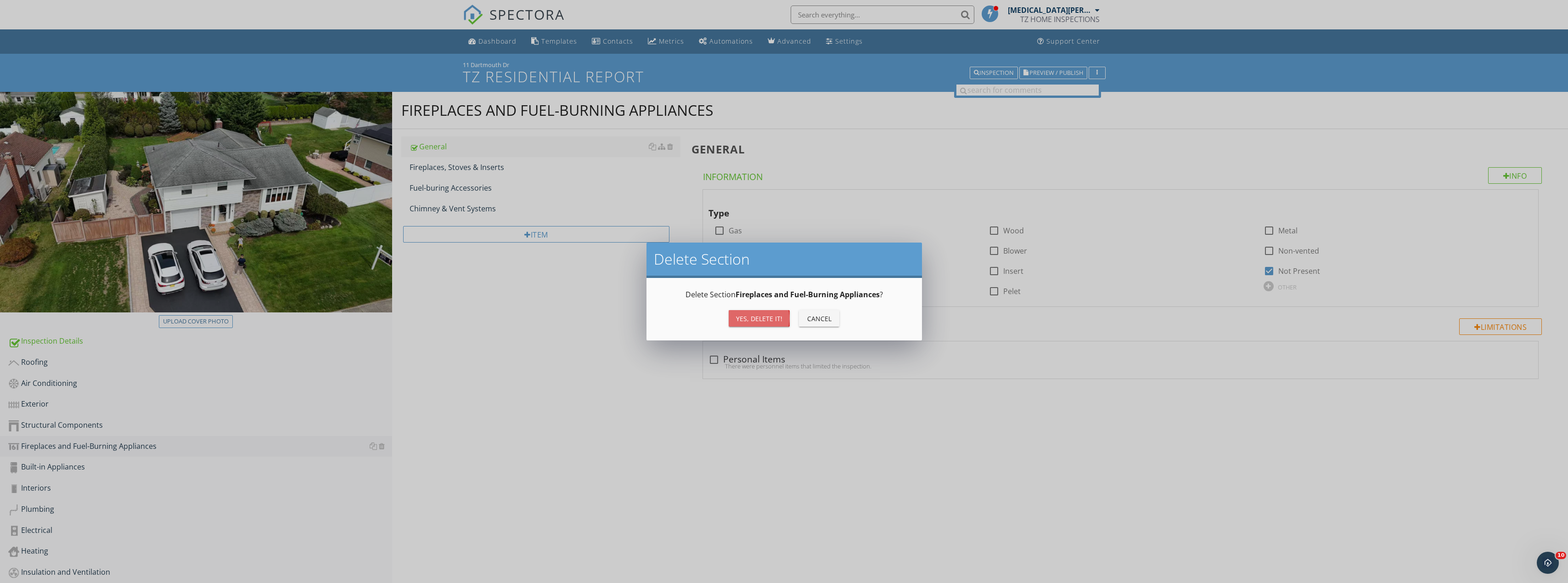
click at [758, 321] on div "Yes, Delete it!" at bounding box center [759, 319] width 46 height 10
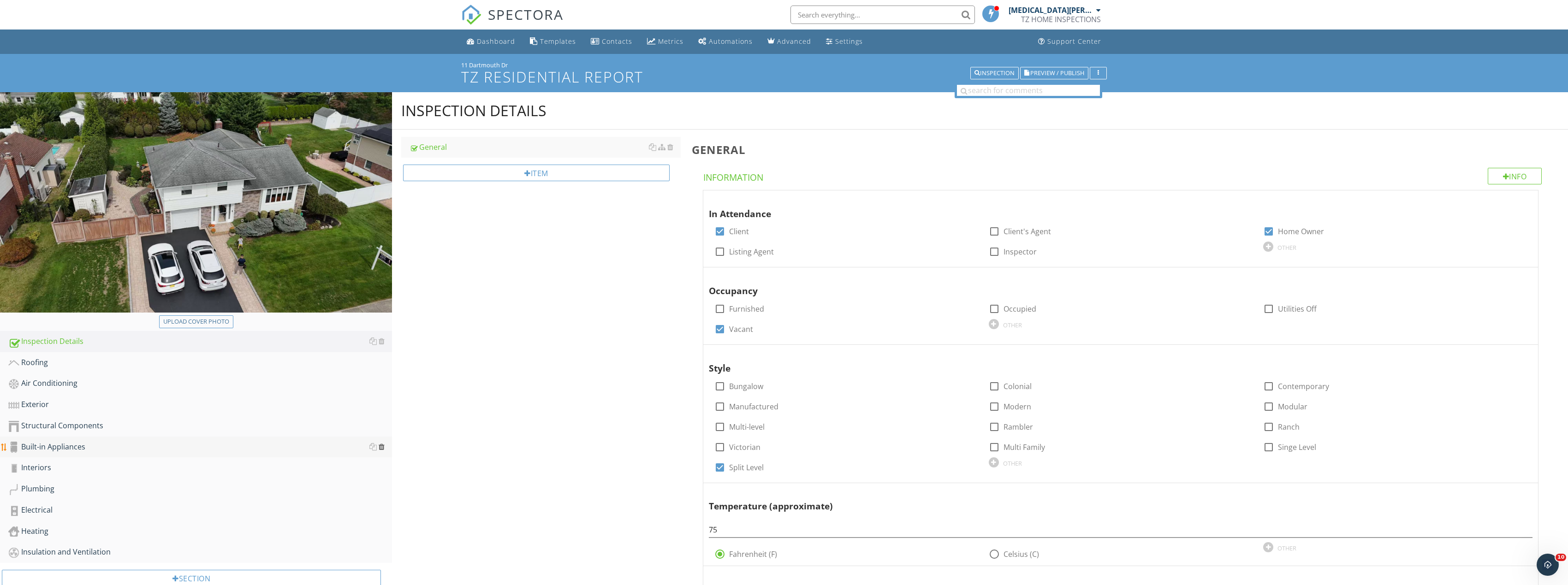
click at [383, 445] on div at bounding box center [382, 447] width 6 height 7
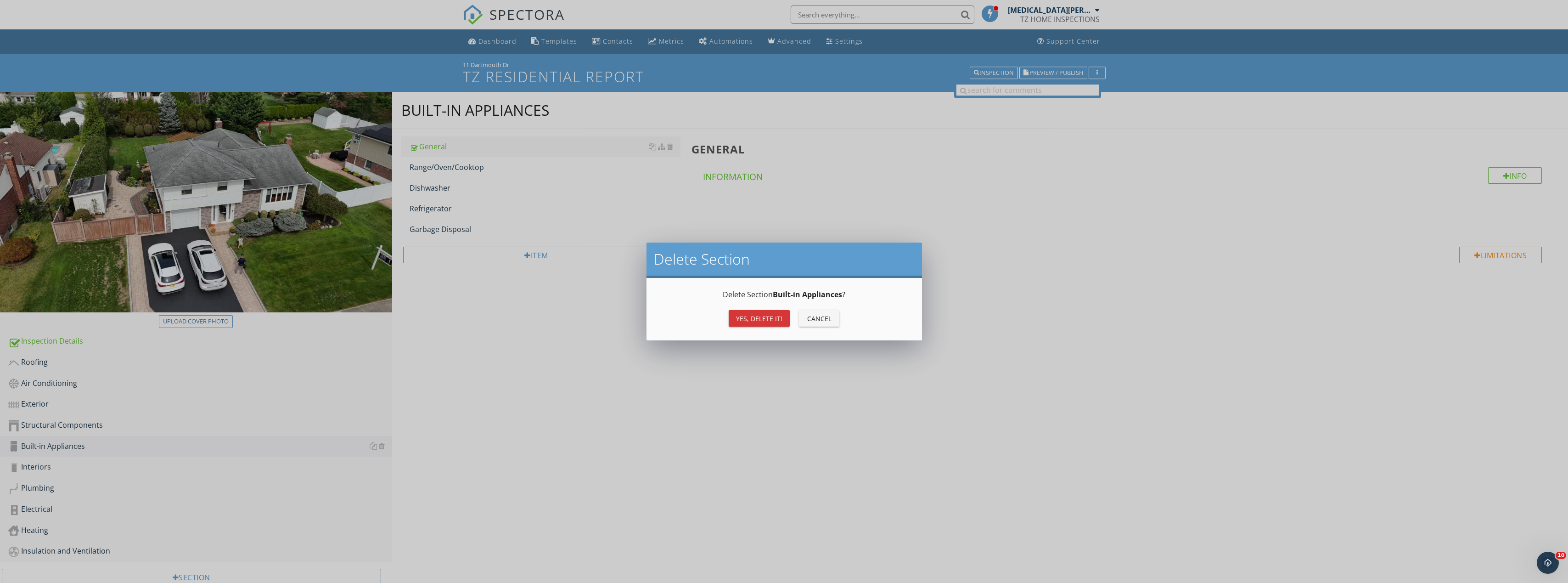
click at [546, 417] on div "Delete Section Delete Section Built-in Appliances ? Yes, Delete it! Cancel" at bounding box center [784, 291] width 1568 height 583
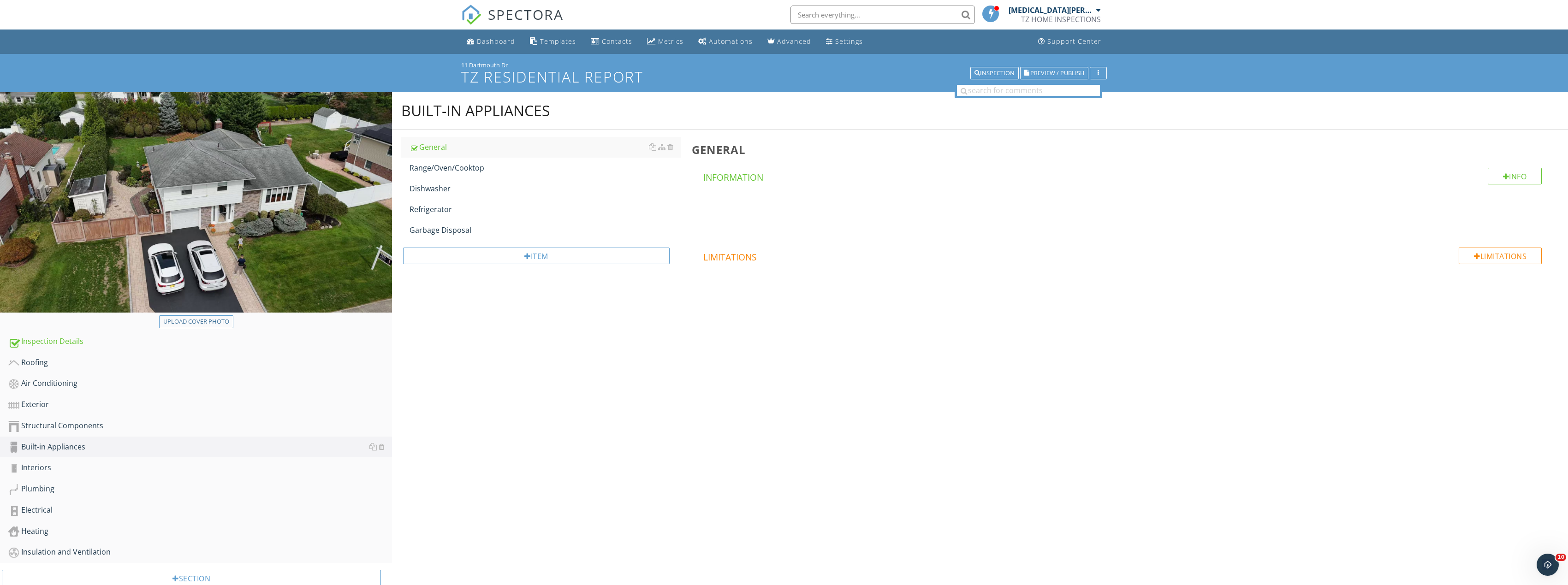
click at [187, 331] on div "Upload cover photo" at bounding box center [196, 323] width 392 height 16
click at [190, 322] on div "Upload cover photo" at bounding box center [196, 321] width 66 height 9
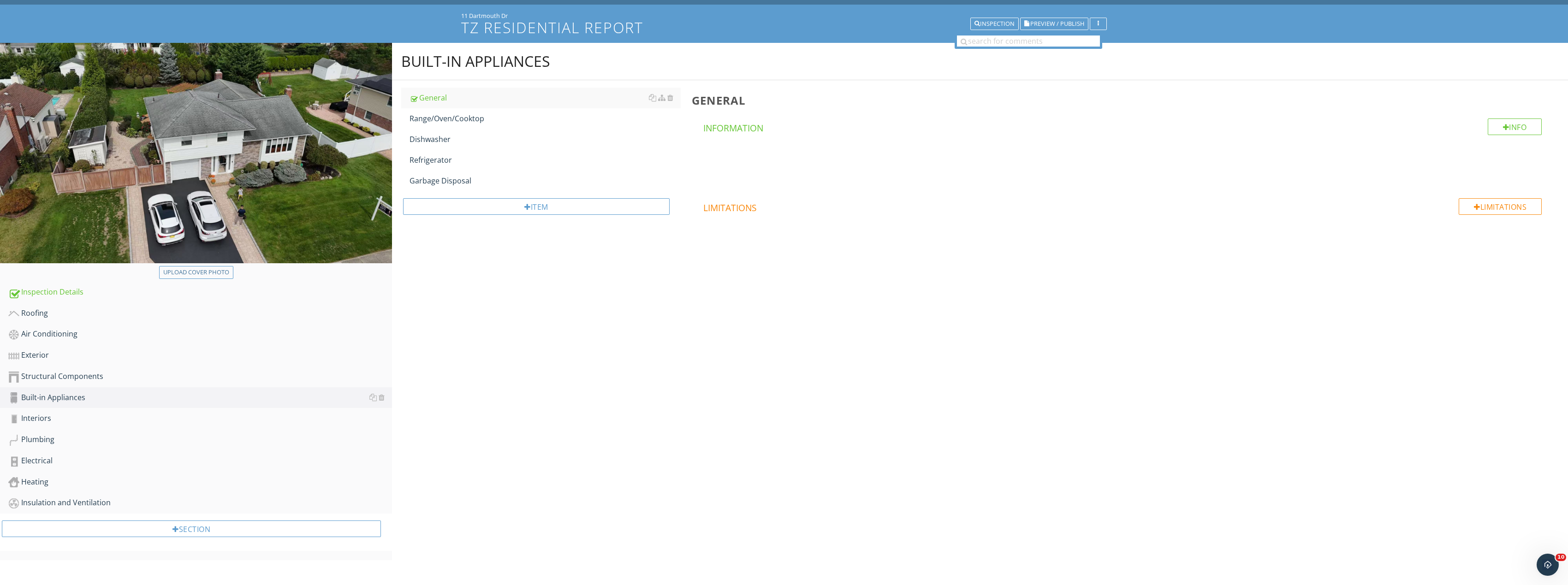
scroll to position [54, 0]
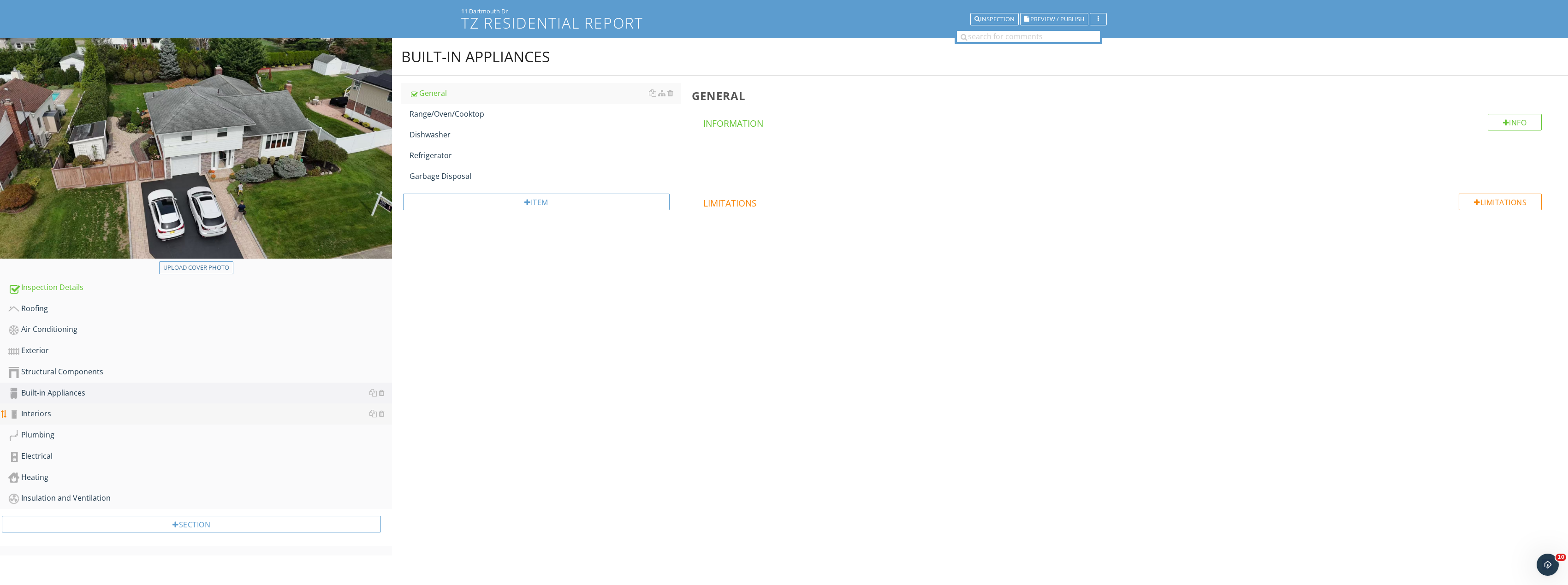
click at [78, 415] on div "Interiors" at bounding box center [200, 414] width 383 height 12
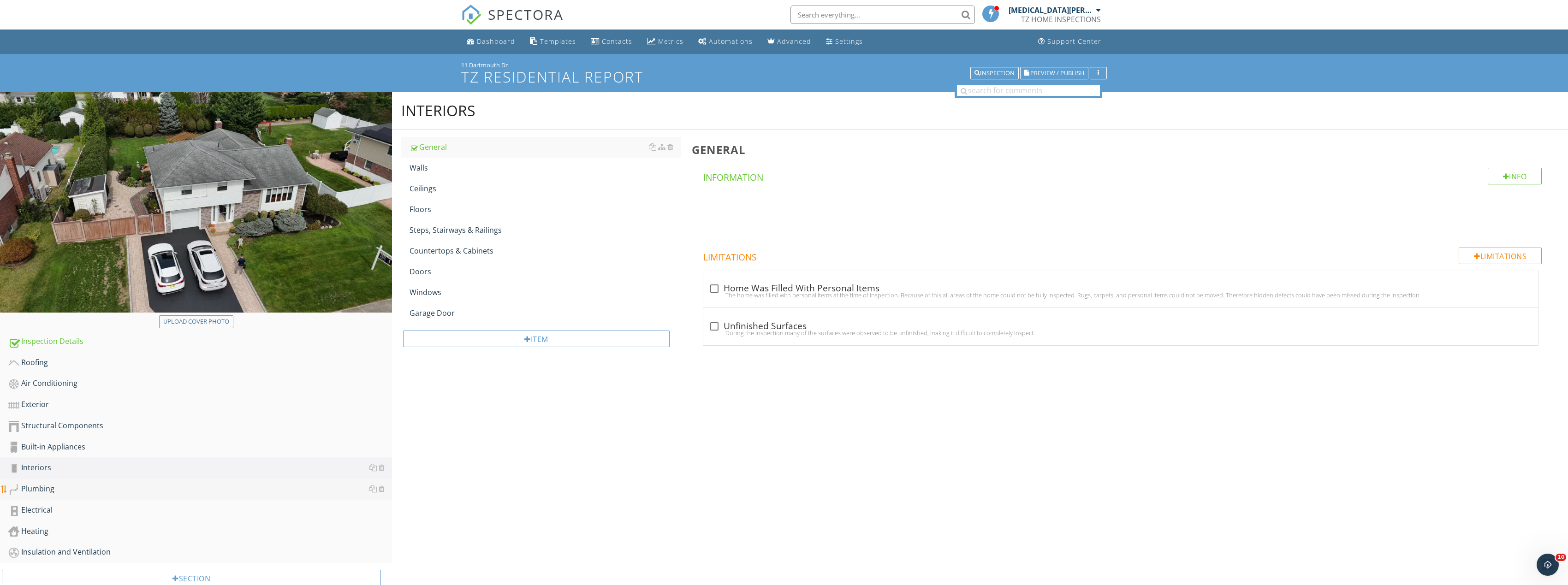
click at [101, 486] on div "Plumbing" at bounding box center [200, 489] width 383 height 12
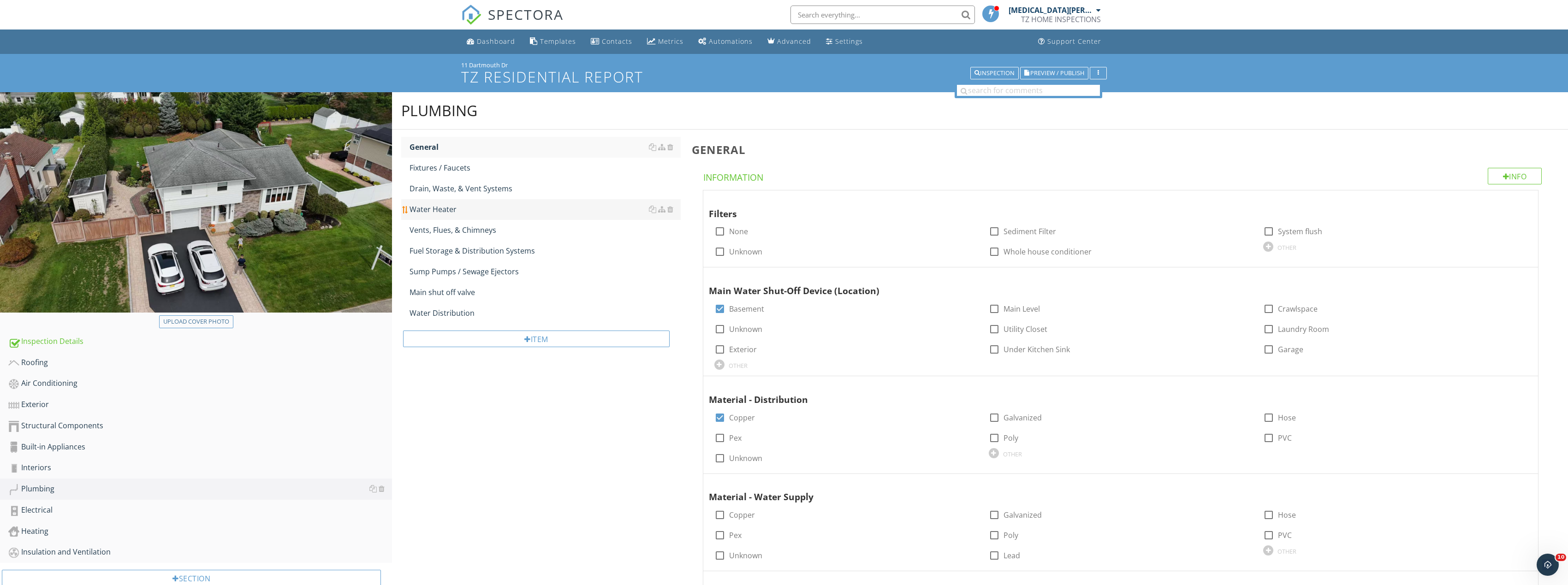
click at [505, 213] on div "Water Heater" at bounding box center [545, 209] width 271 height 11
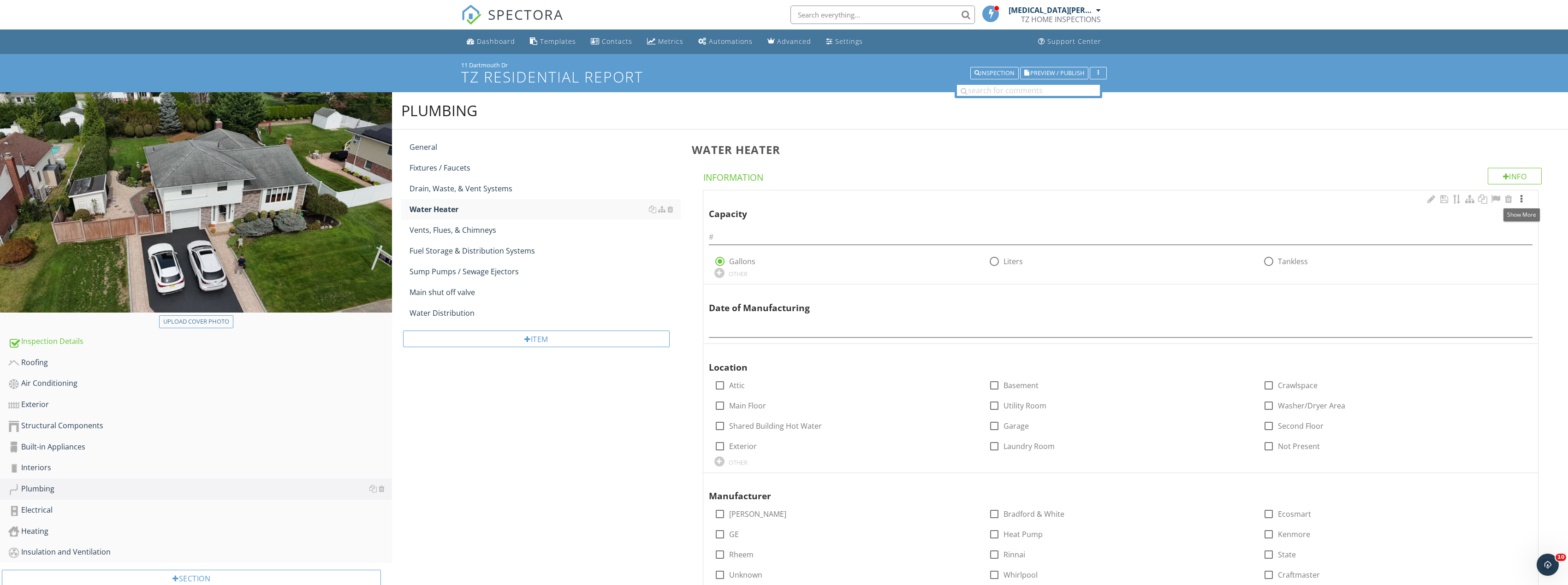
click at [1520, 199] on div at bounding box center [1521, 199] width 11 height 9
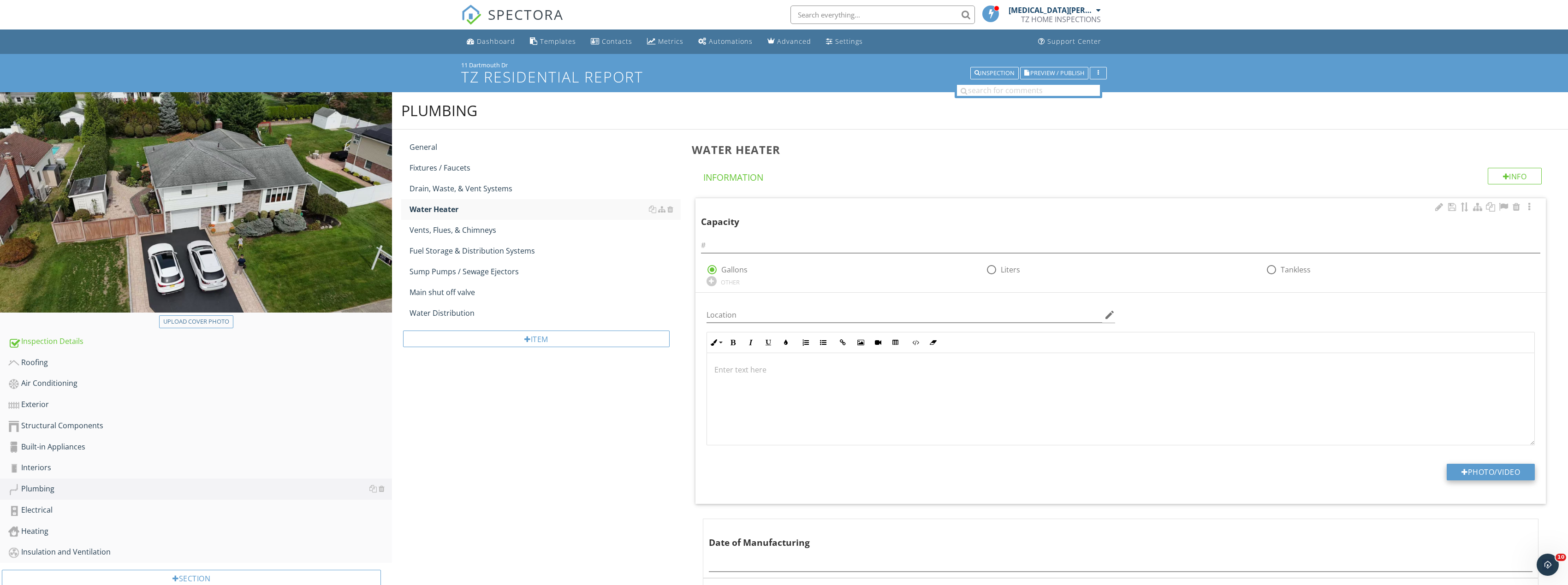
click at [1515, 471] on button "Photo/Video" at bounding box center [1490, 472] width 88 height 17
type input "C:\fakepath\Image_20250927165746_8312_237.jpg"
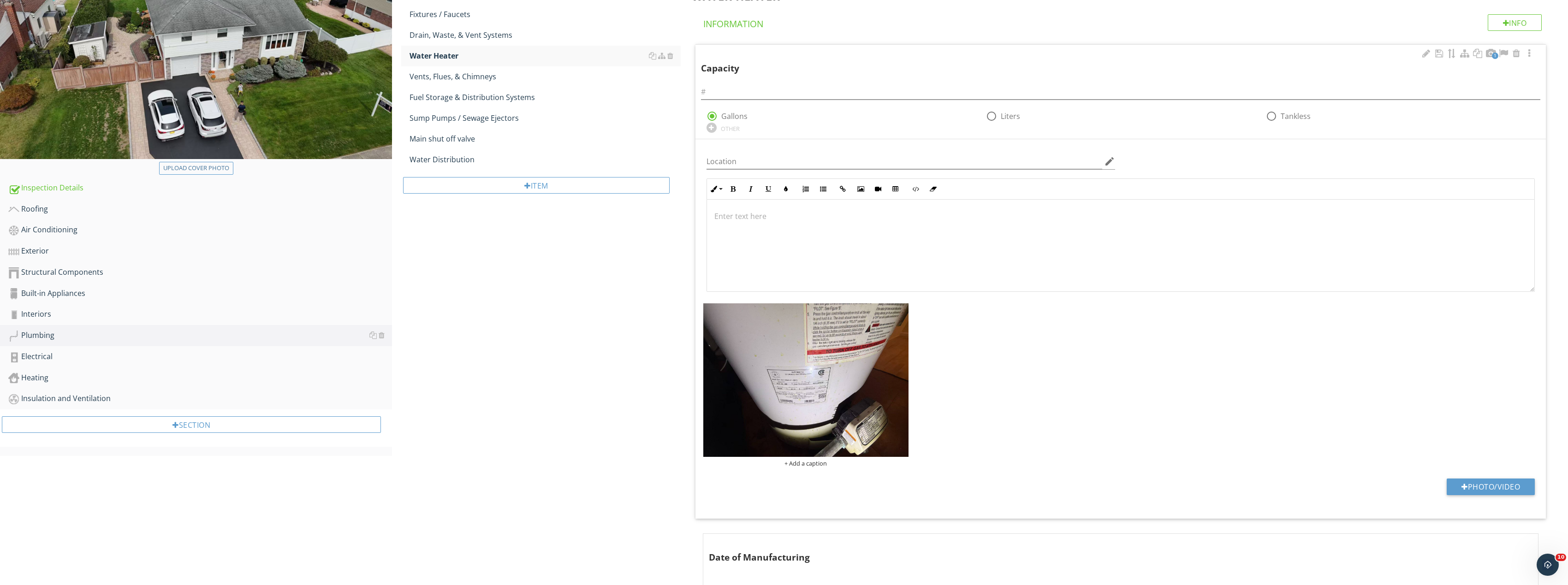
scroll to position [184, 0]
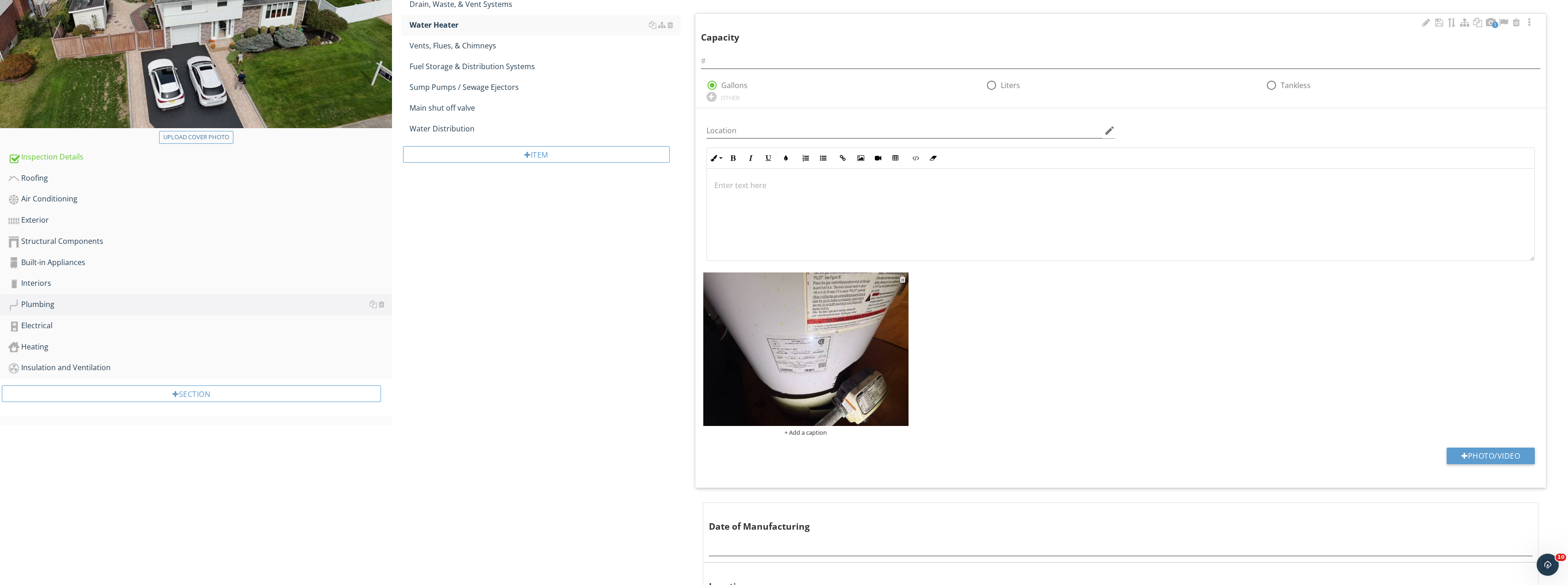
click at [820, 355] on img at bounding box center [805, 349] width 205 height 154
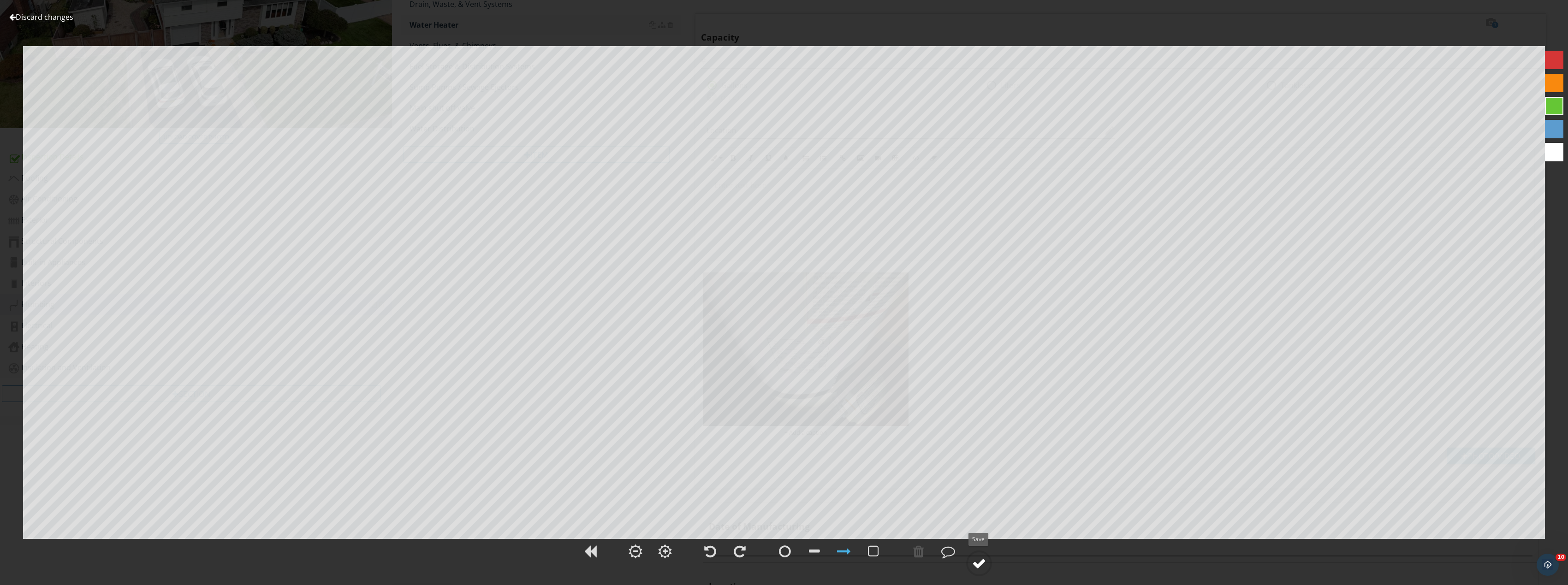
click at [983, 558] on div at bounding box center [979, 563] width 14 height 14
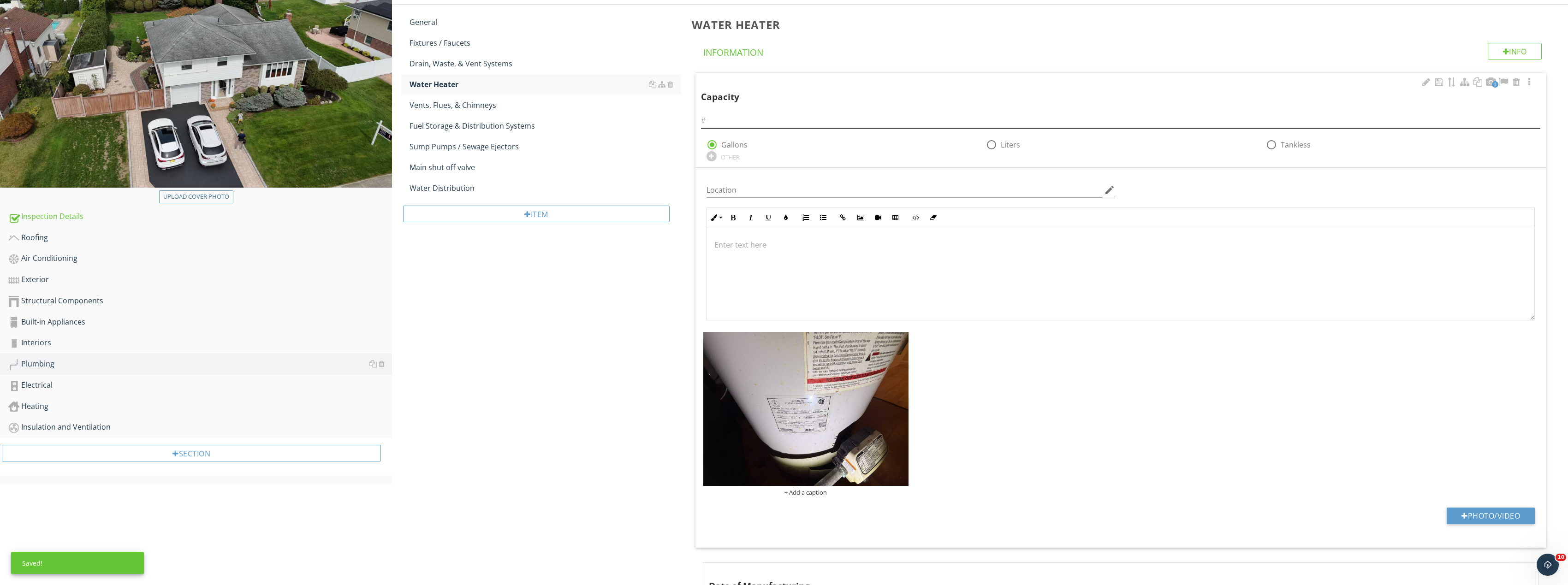
scroll to position [46, 0]
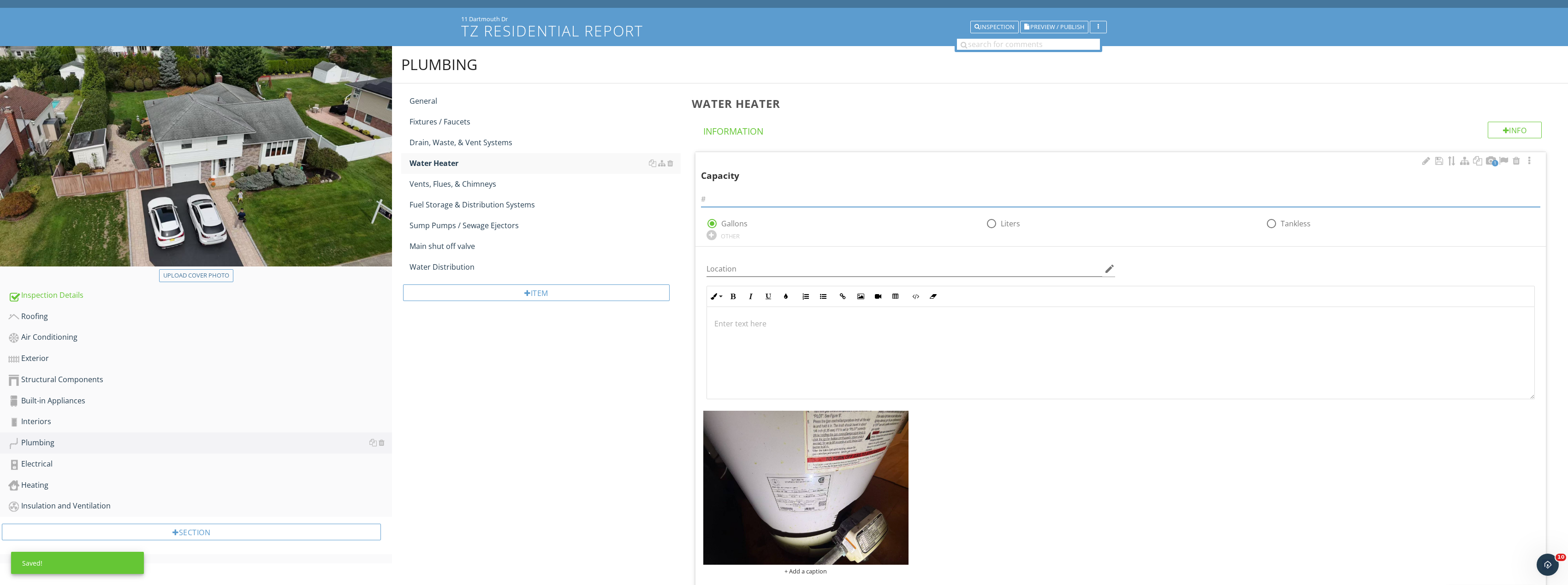
click at [794, 200] on input "text" at bounding box center [1121, 199] width 840 height 16
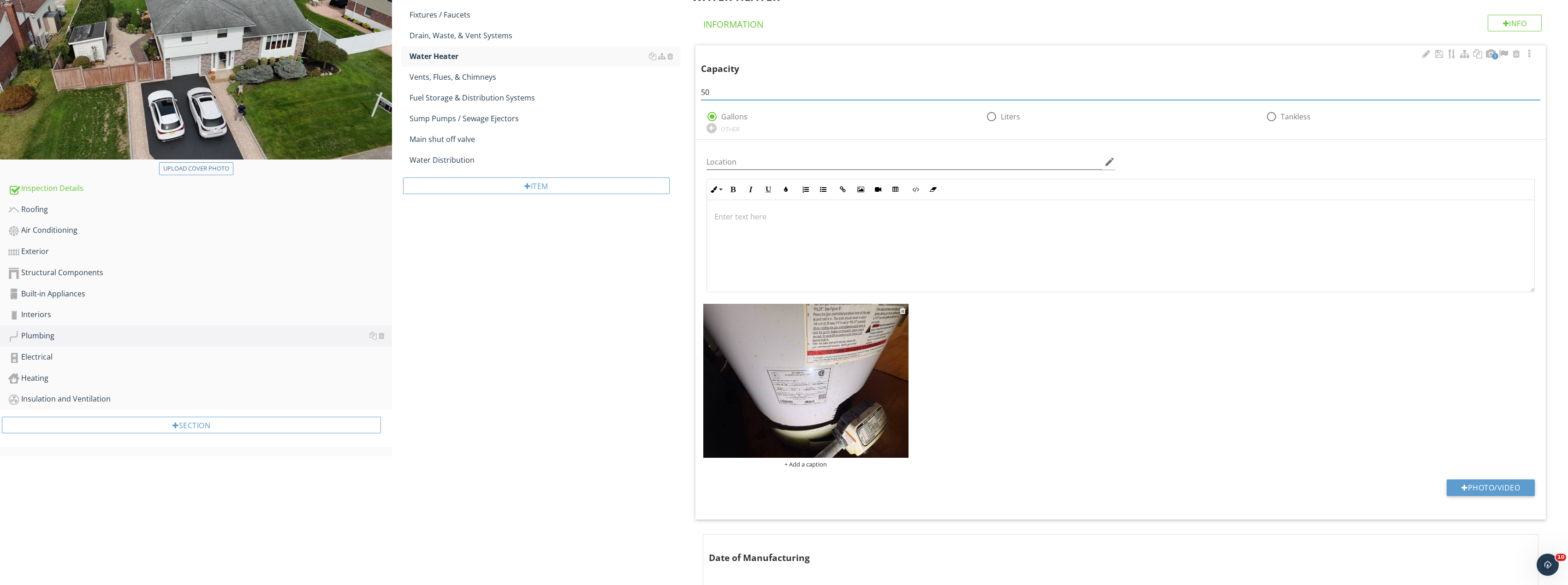
scroll to position [277, 0]
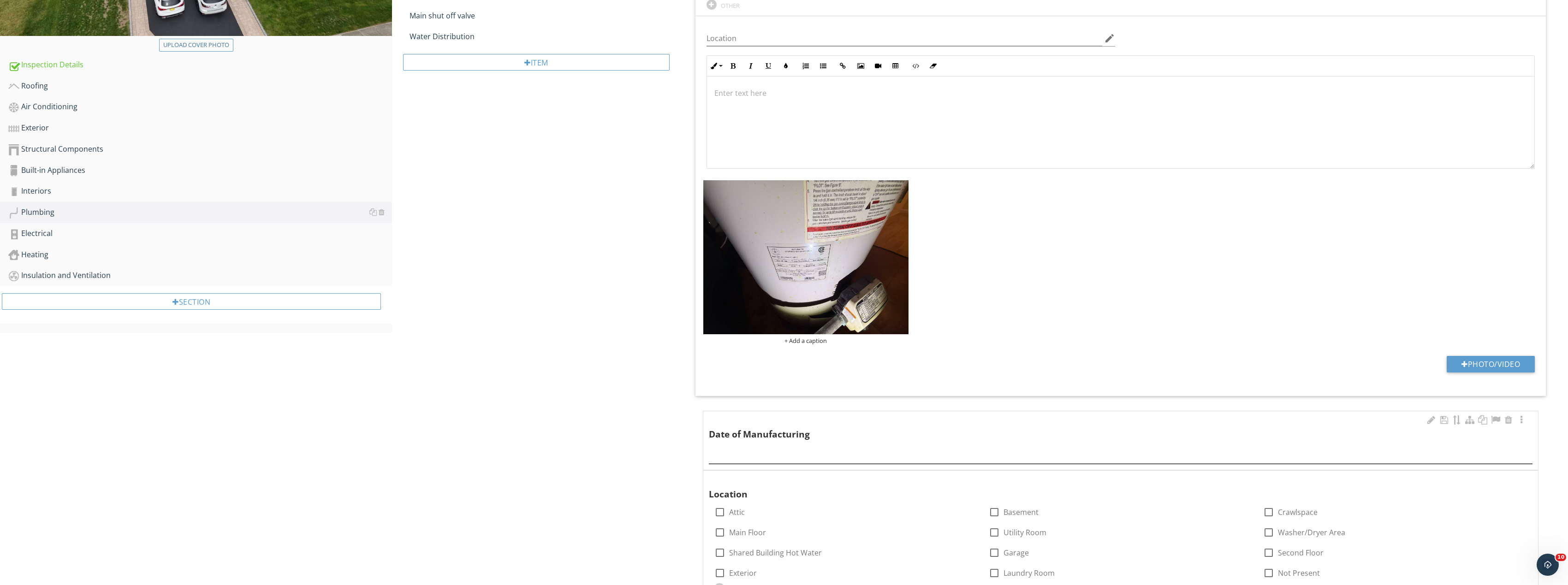
type input "50"
click at [804, 461] on div at bounding box center [1121, 453] width 824 height 20
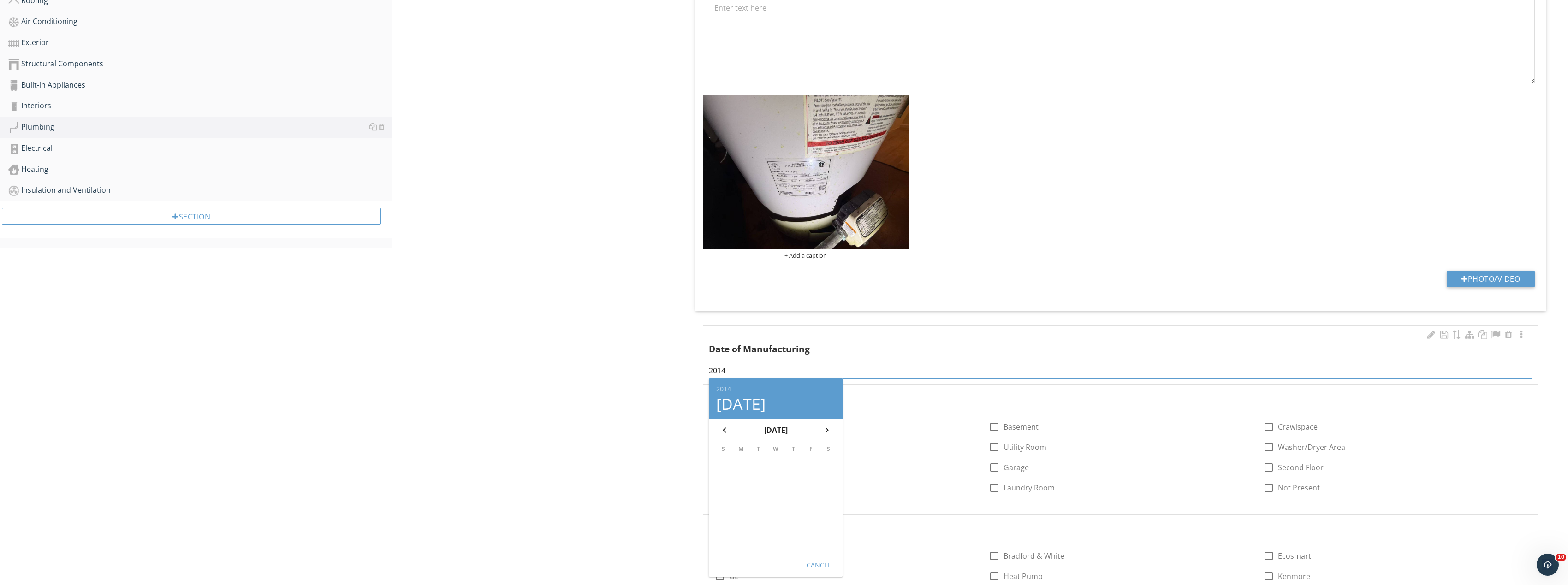
scroll to position [369, 0]
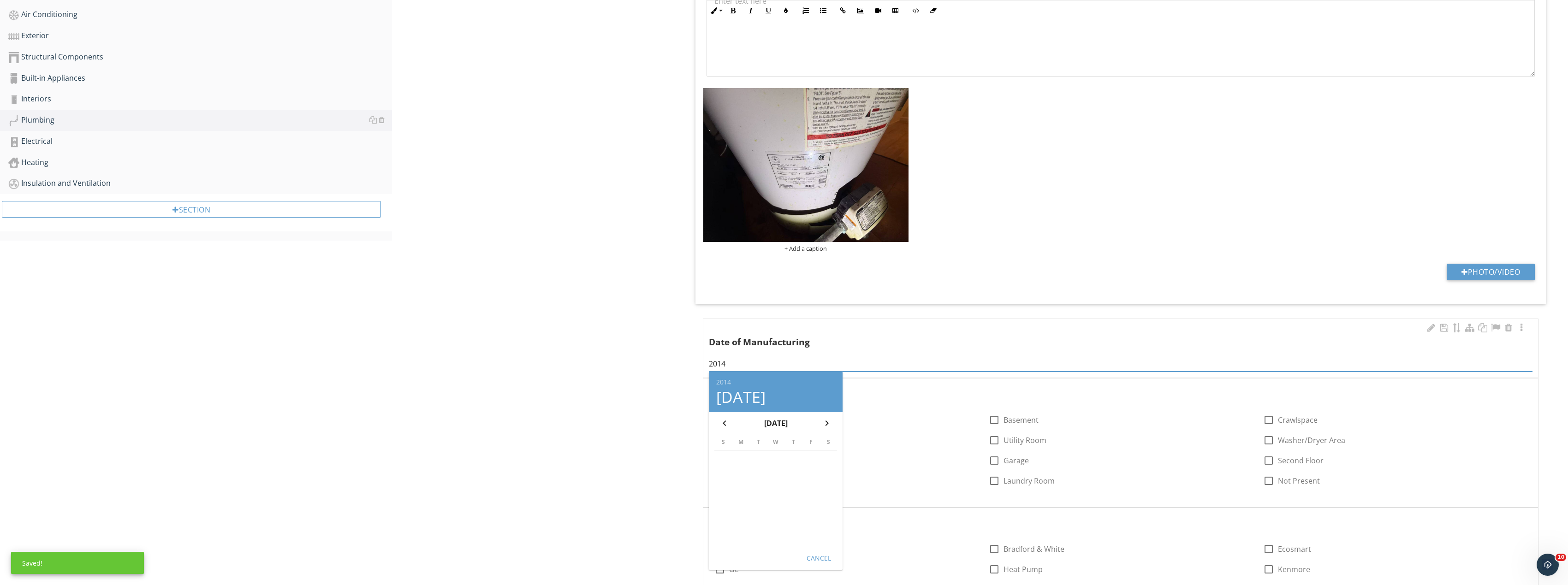
type input "2014"
click at [830, 559] on div "Cancel" at bounding box center [818, 558] width 26 height 10
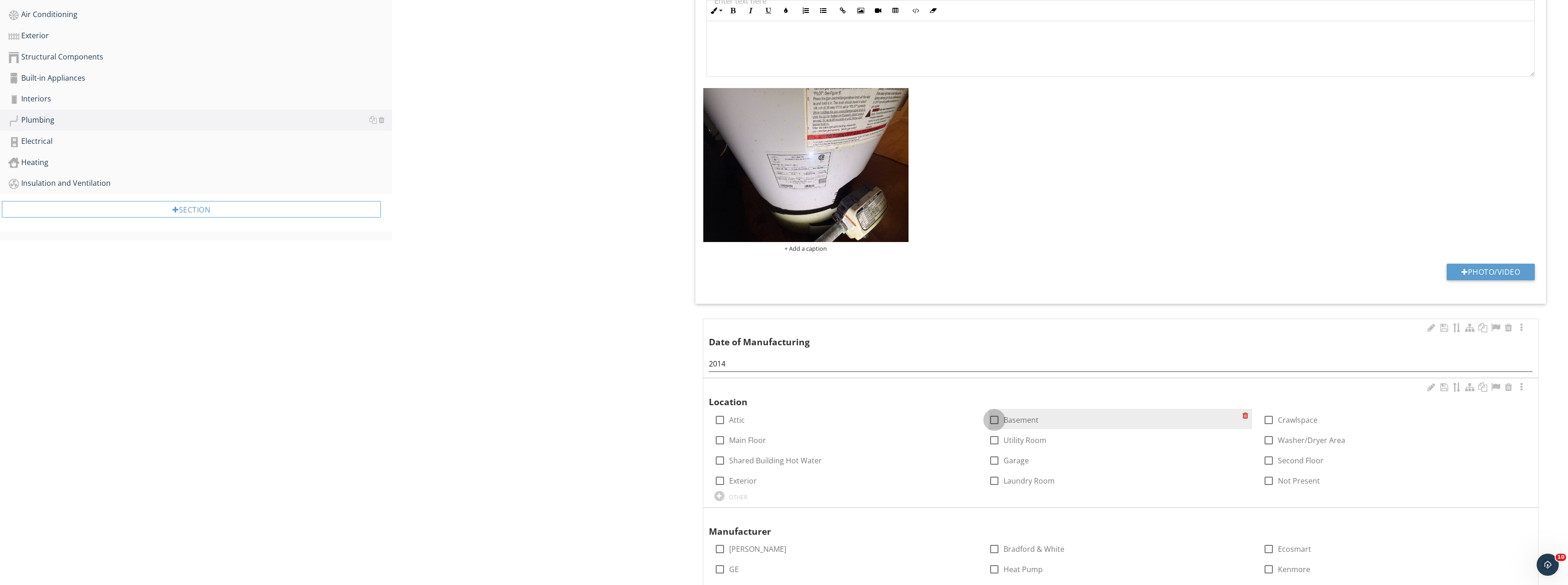
click at [1000, 422] on div at bounding box center [994, 419] width 16 height 16
checkbox input "true"
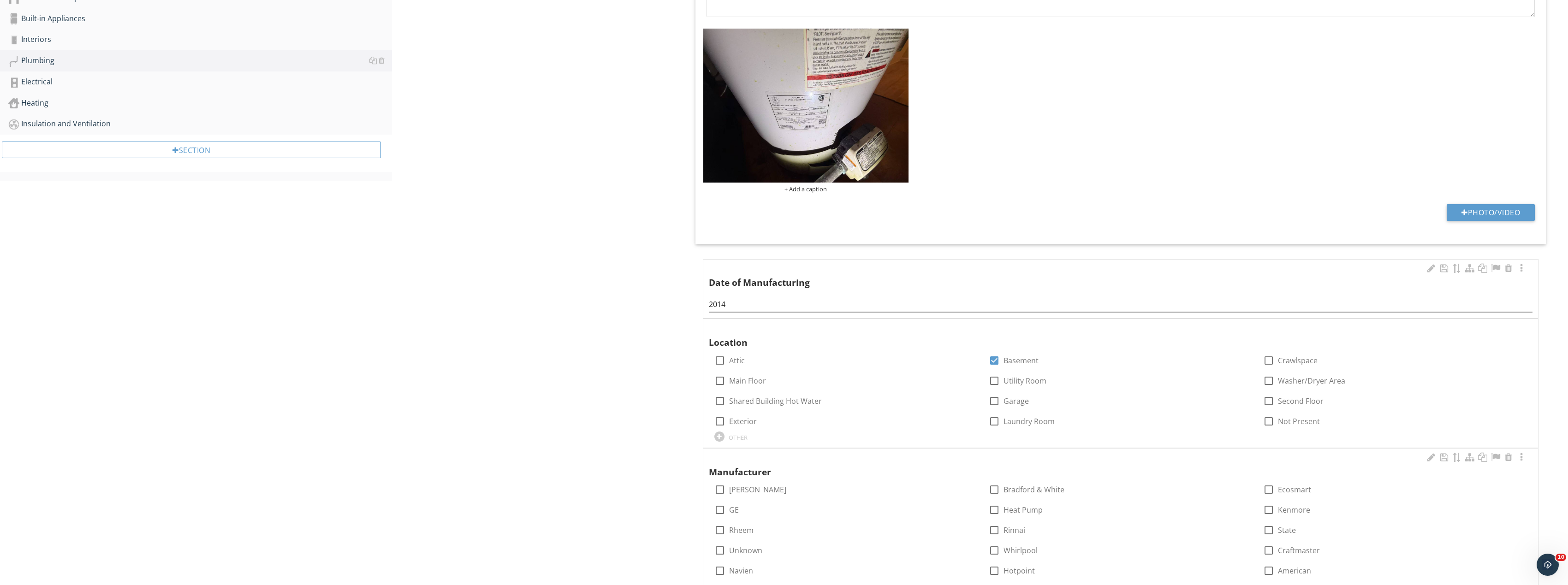
scroll to position [553, 0]
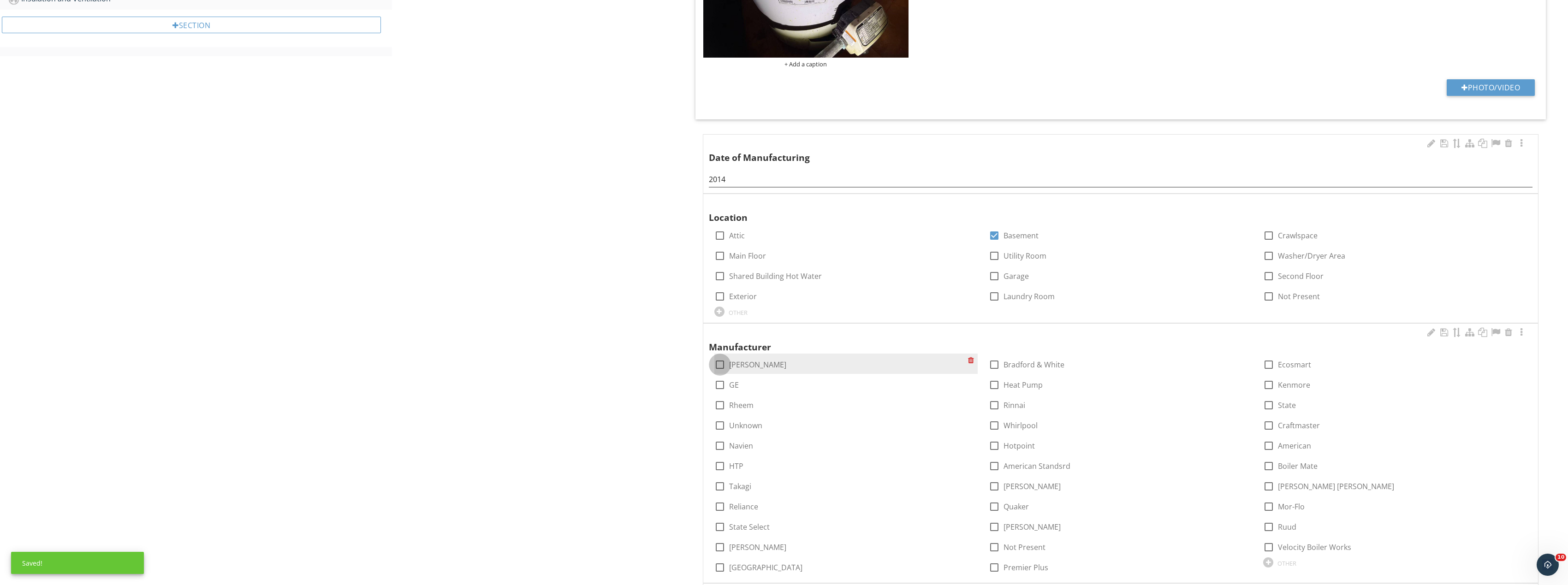
click at [722, 362] on div at bounding box center [719, 364] width 16 height 16
checkbox input "true"
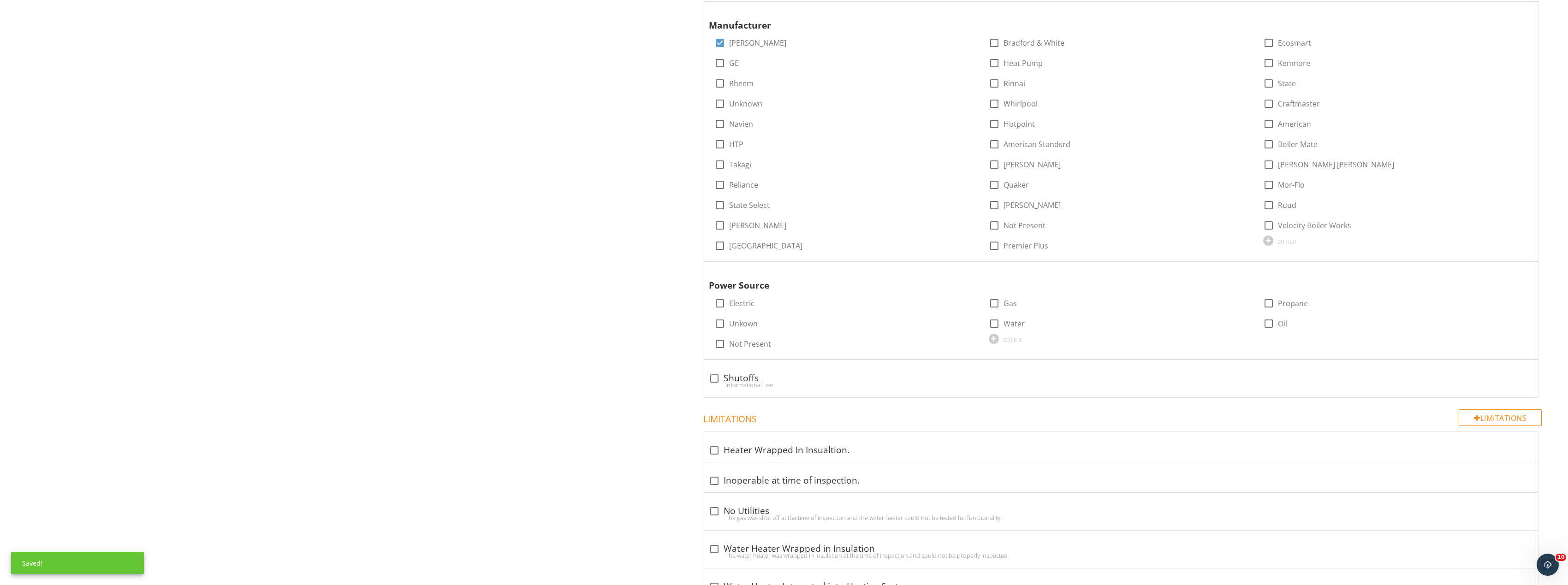
scroll to position [876, 0]
click at [992, 304] on div at bounding box center [994, 302] width 16 height 16
checkbox input "true"
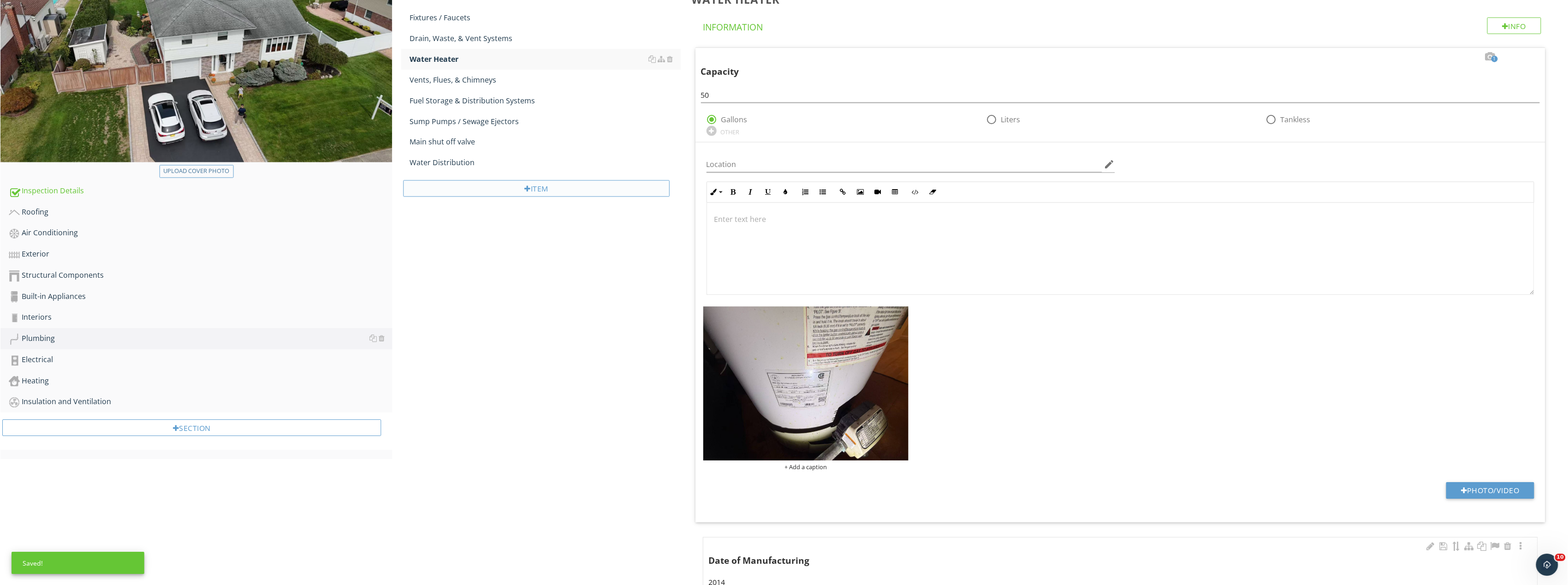
scroll to position [0, 0]
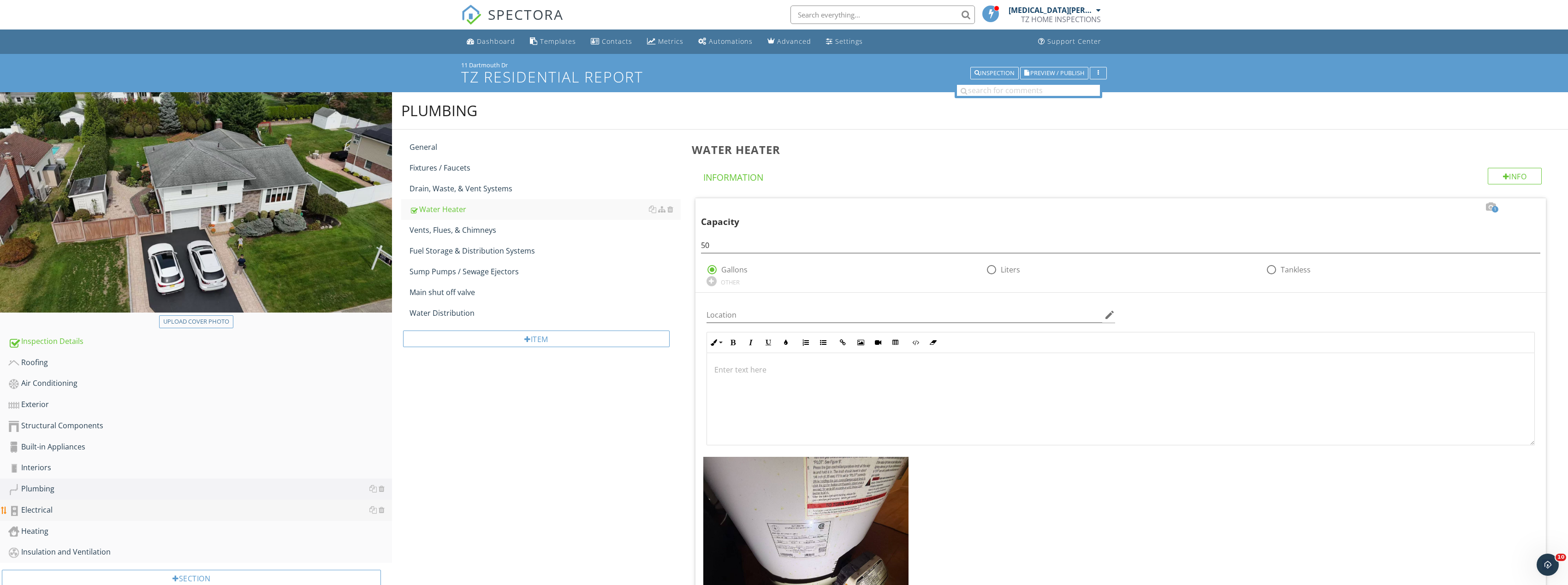
click at [84, 506] on div "Electrical" at bounding box center [200, 510] width 383 height 12
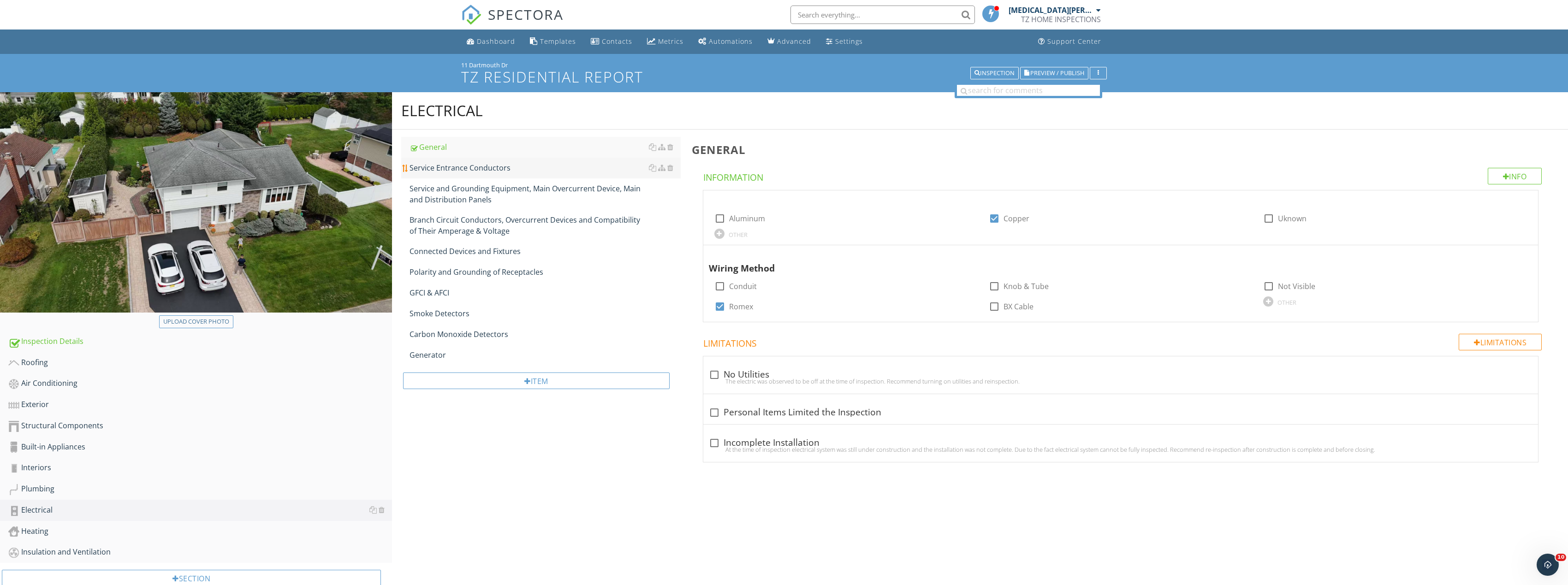
click at [485, 169] on div "Service Entrance Conductors" at bounding box center [545, 168] width 271 height 11
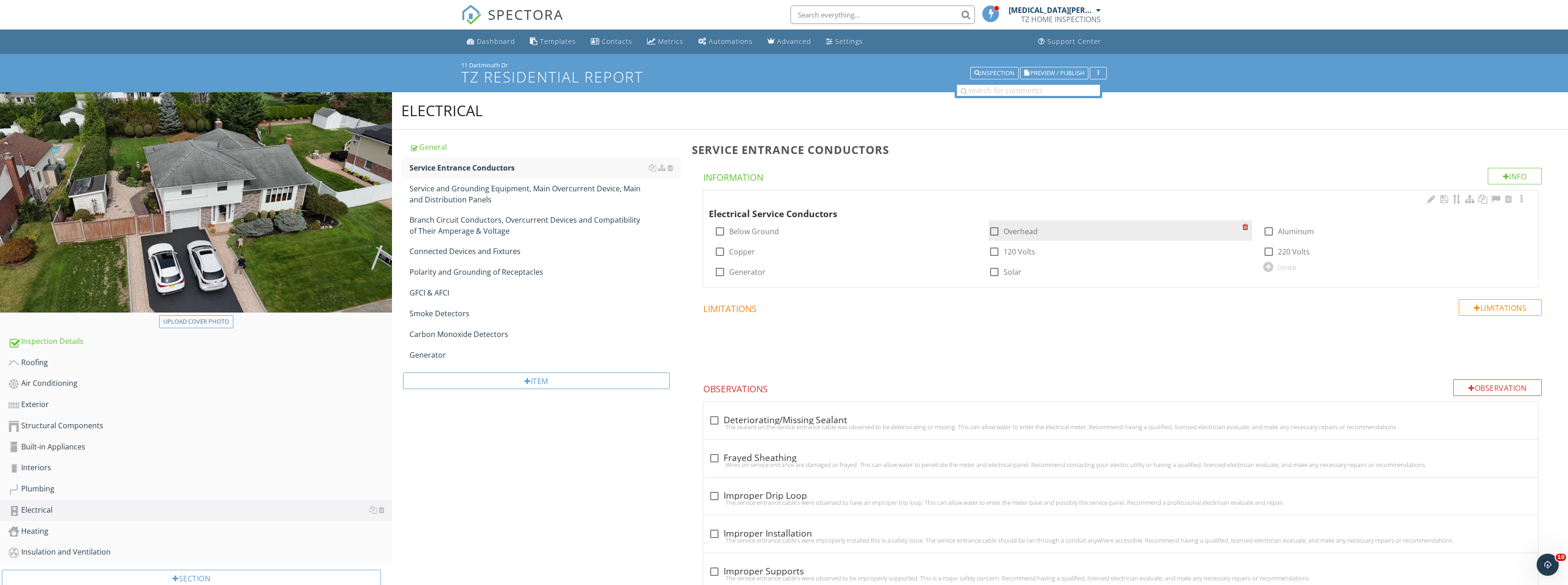
click at [998, 233] on div at bounding box center [994, 231] width 16 height 16
checkbox input "true"
click at [724, 249] on div at bounding box center [719, 251] width 16 height 16
checkbox input "true"
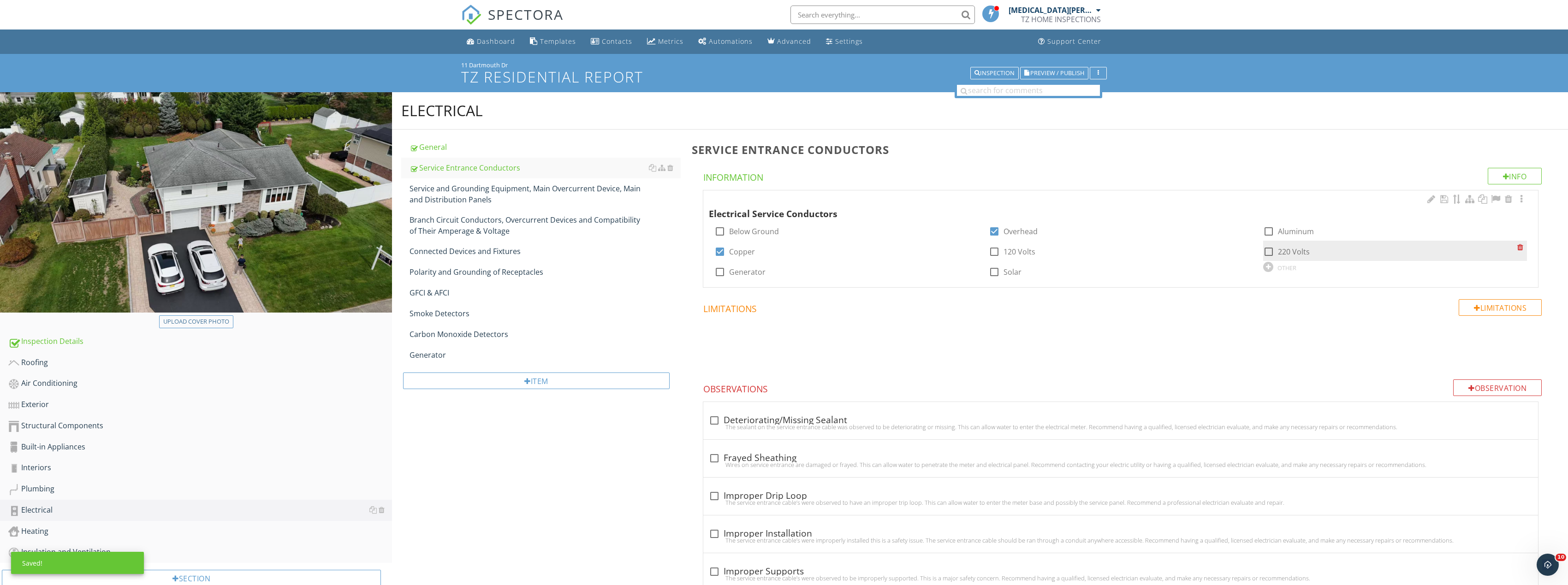
click at [1270, 251] on div at bounding box center [1268, 251] width 16 height 16
checkbox input "true"
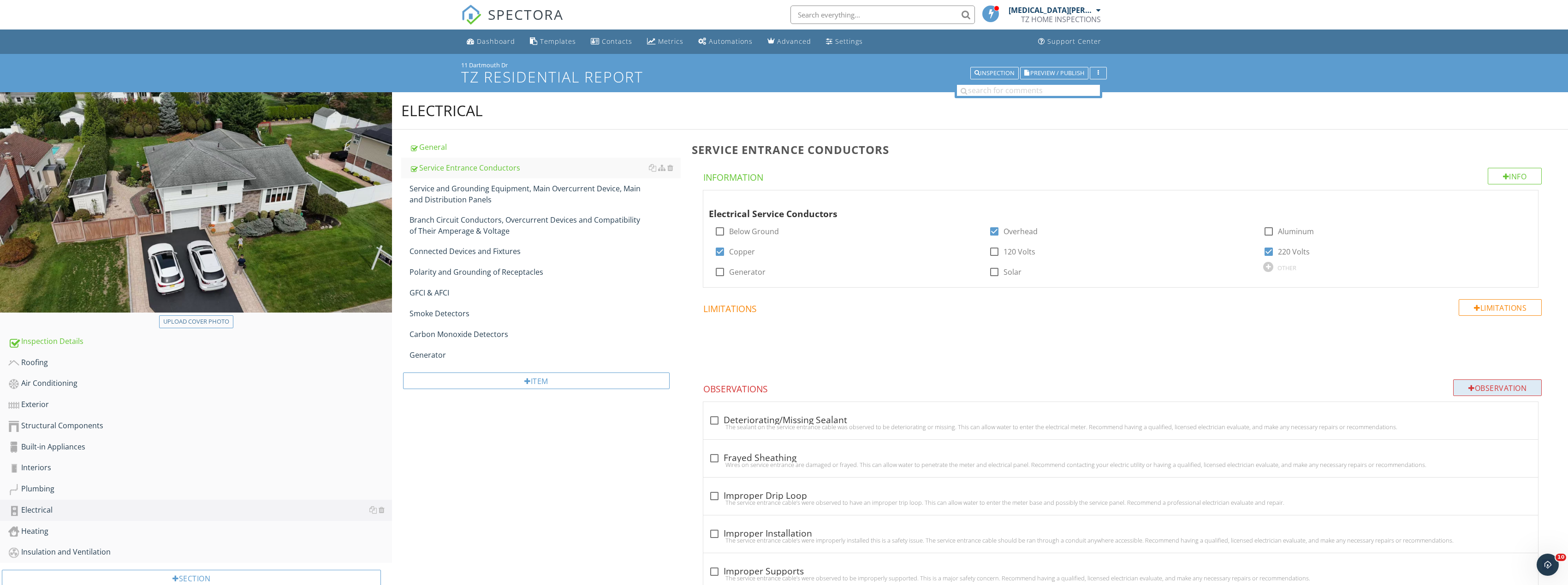
click at [1487, 388] on div "Observation" at bounding box center [1497, 388] width 89 height 17
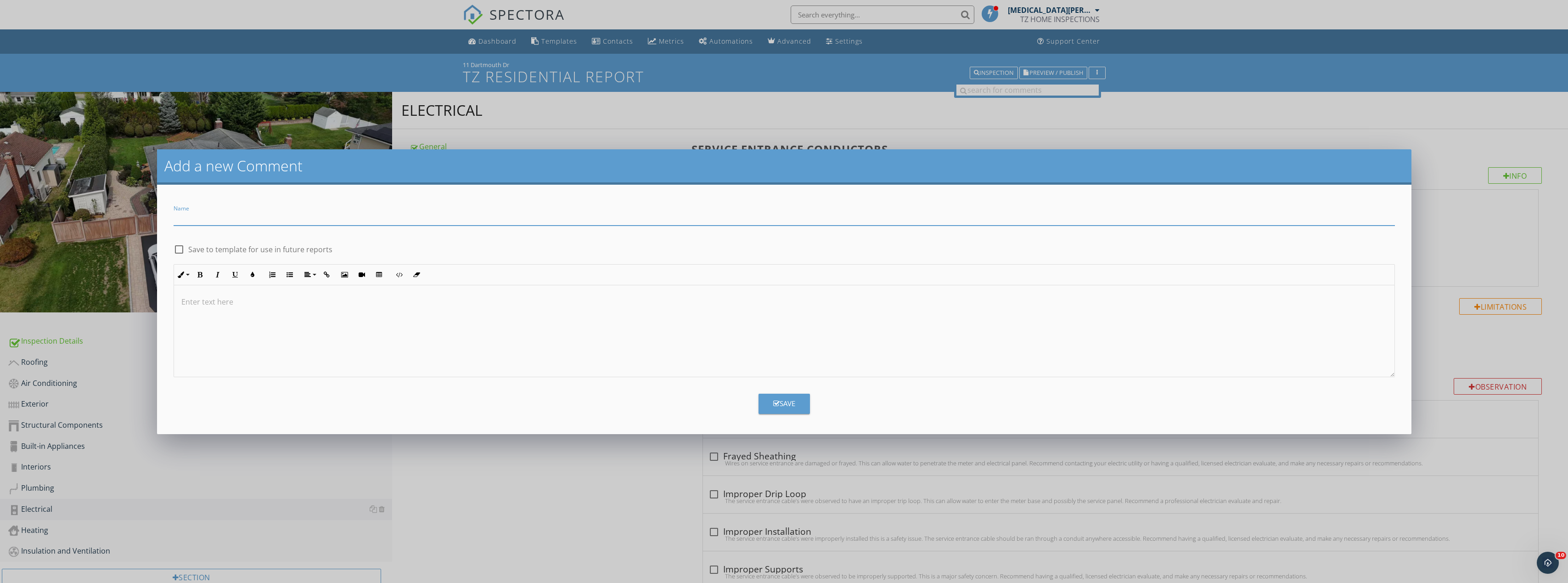
paste input "Service Entry Conduit – Missing Securing Clamp/Strap"
type input "Service Entry Conduit – Missing Securing Clamp/Strap"
click at [331, 309] on div at bounding box center [784, 331] width 1220 height 92
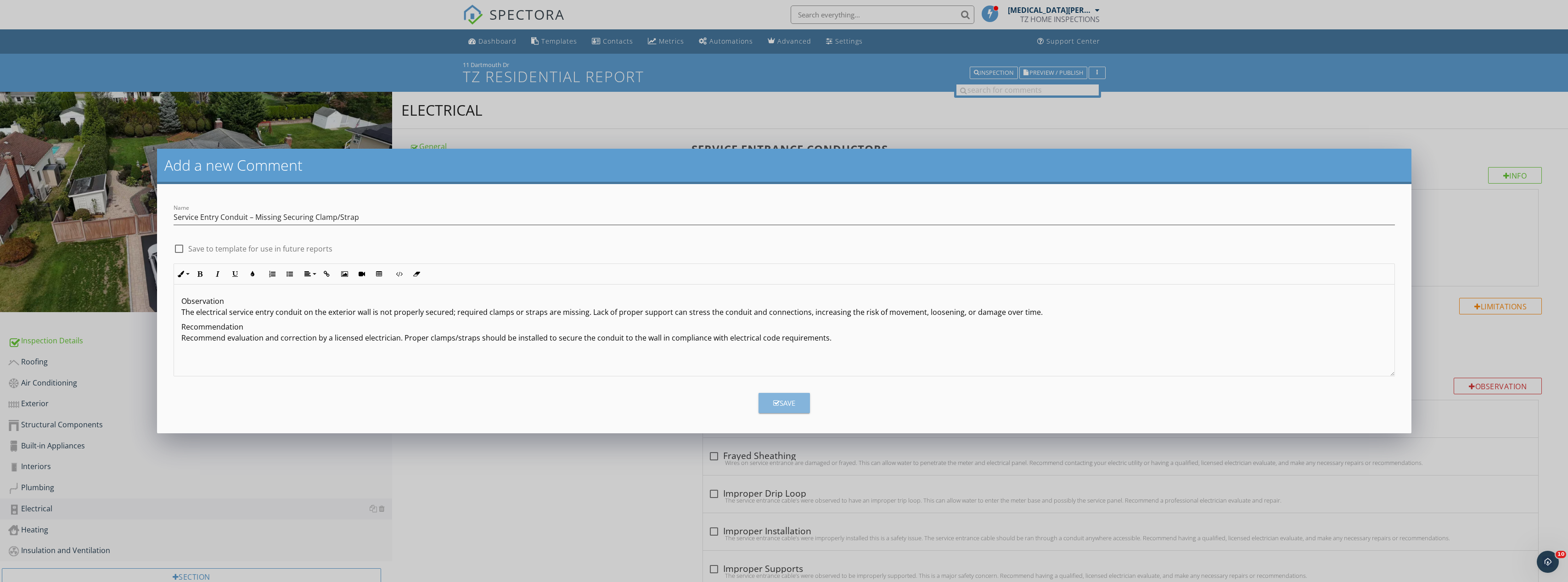
click at [778, 409] on button "Save" at bounding box center [784, 403] width 51 height 20
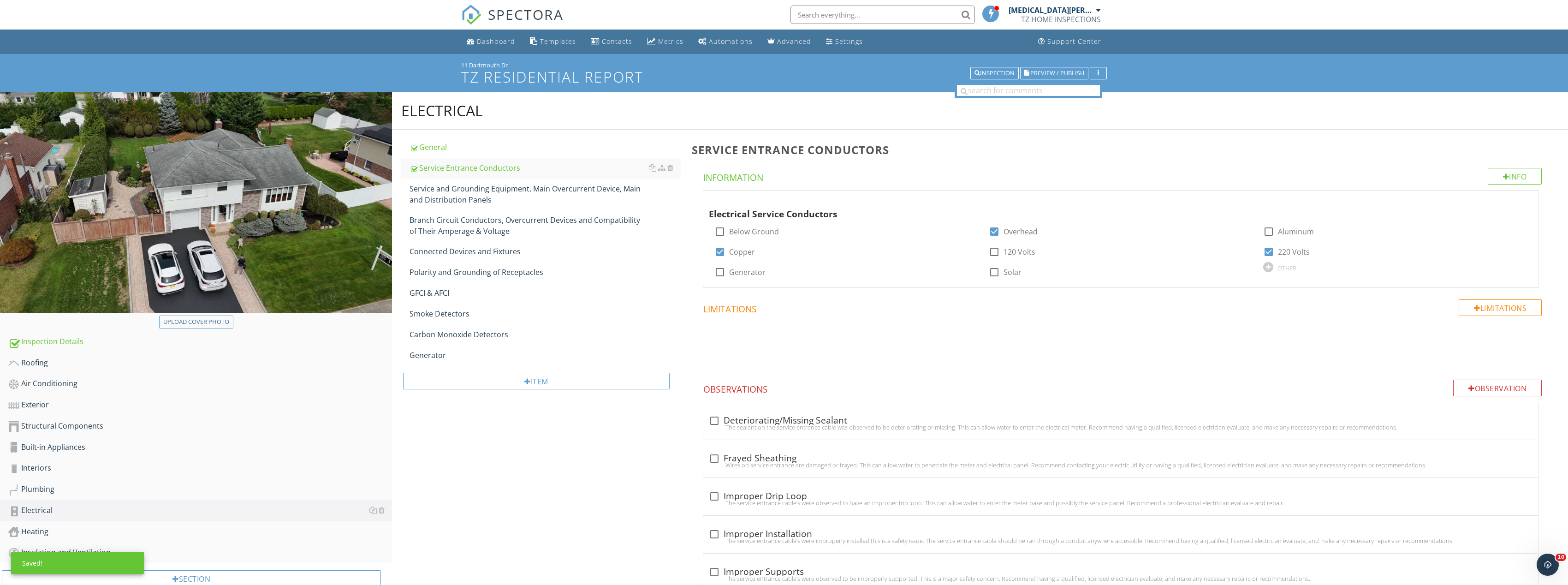
scroll to position [800, 0]
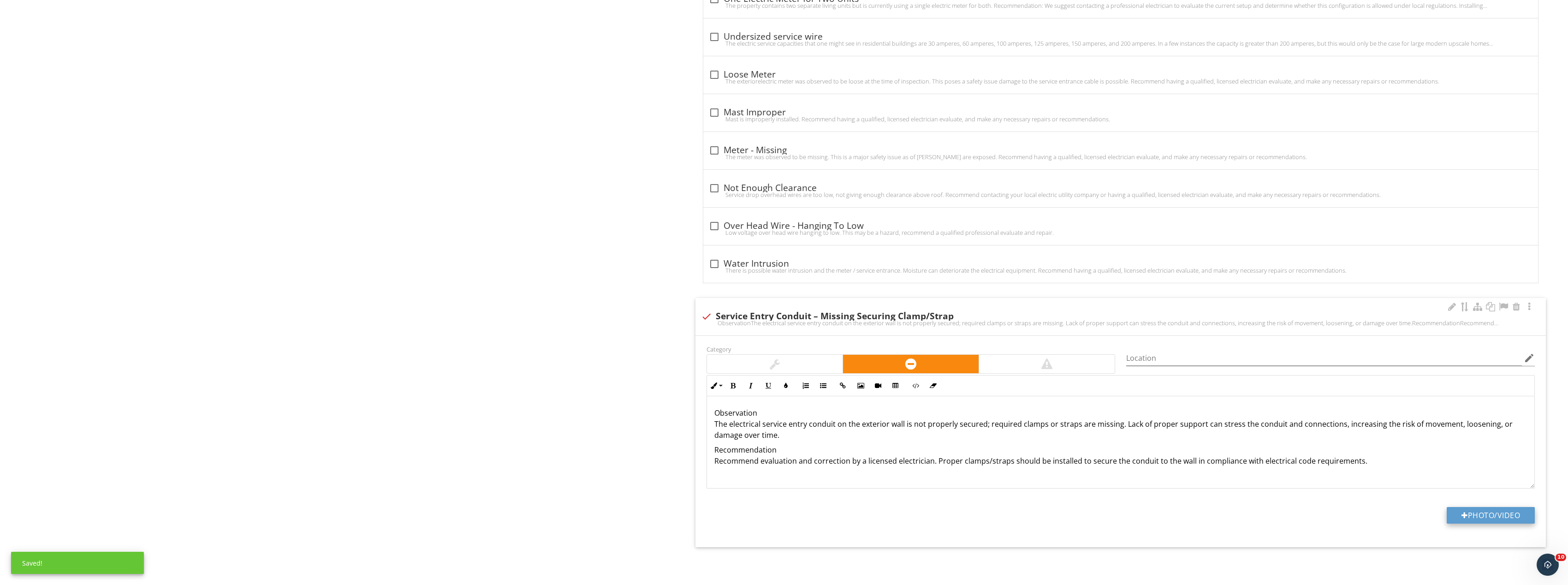
click at [1509, 520] on button "Photo/Video" at bounding box center [1490, 515] width 88 height 17
type input "C:\fakepath\Image_20250927165721_8297_237.jpg"
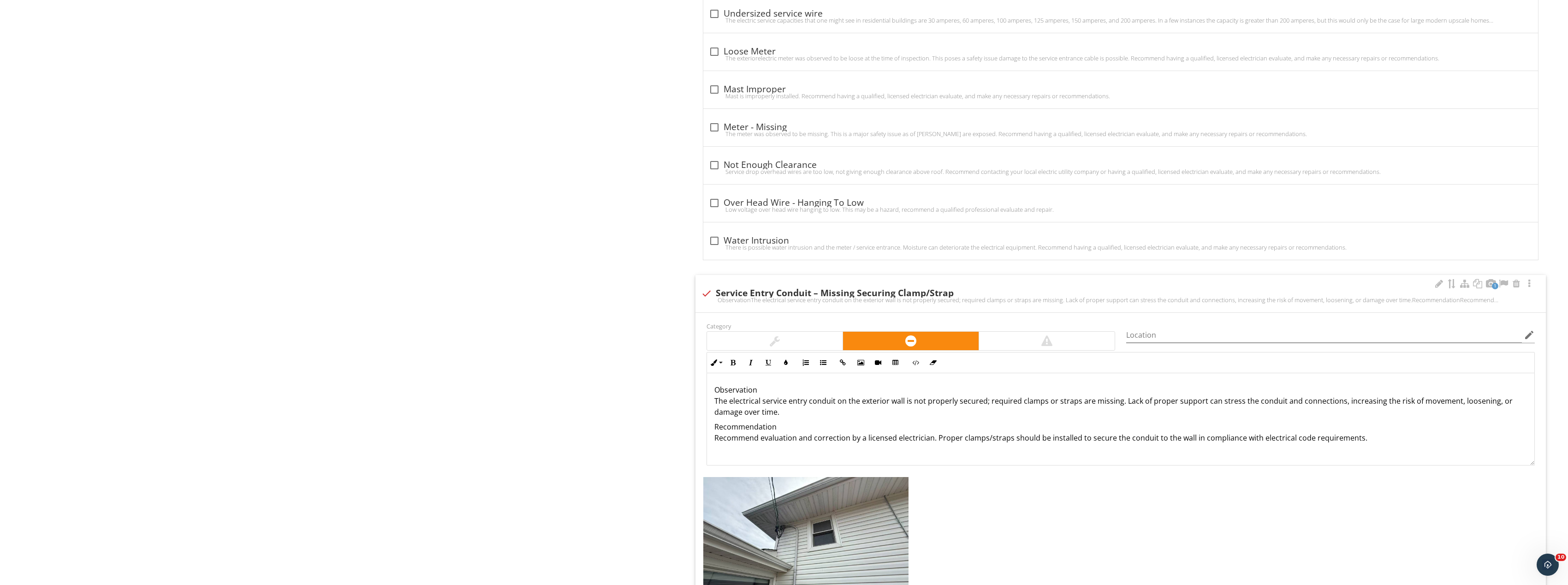
scroll to position [961, 0]
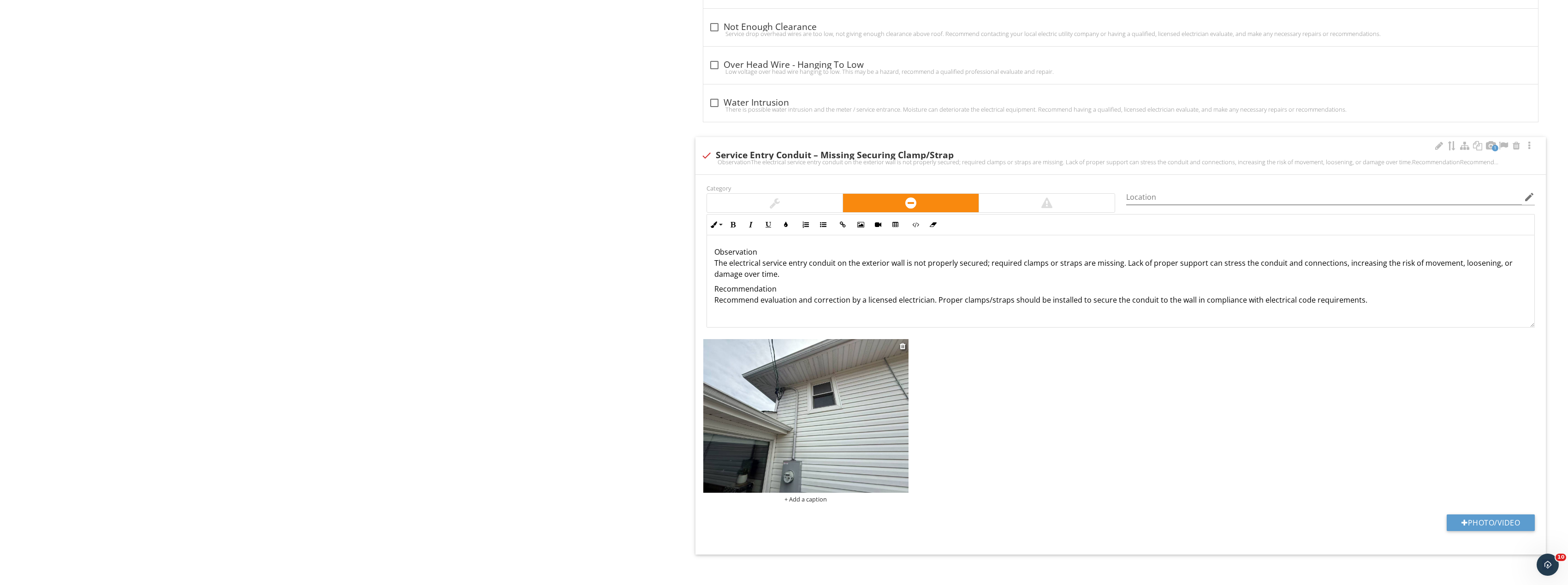
click at [820, 370] on img at bounding box center [805, 416] width 205 height 154
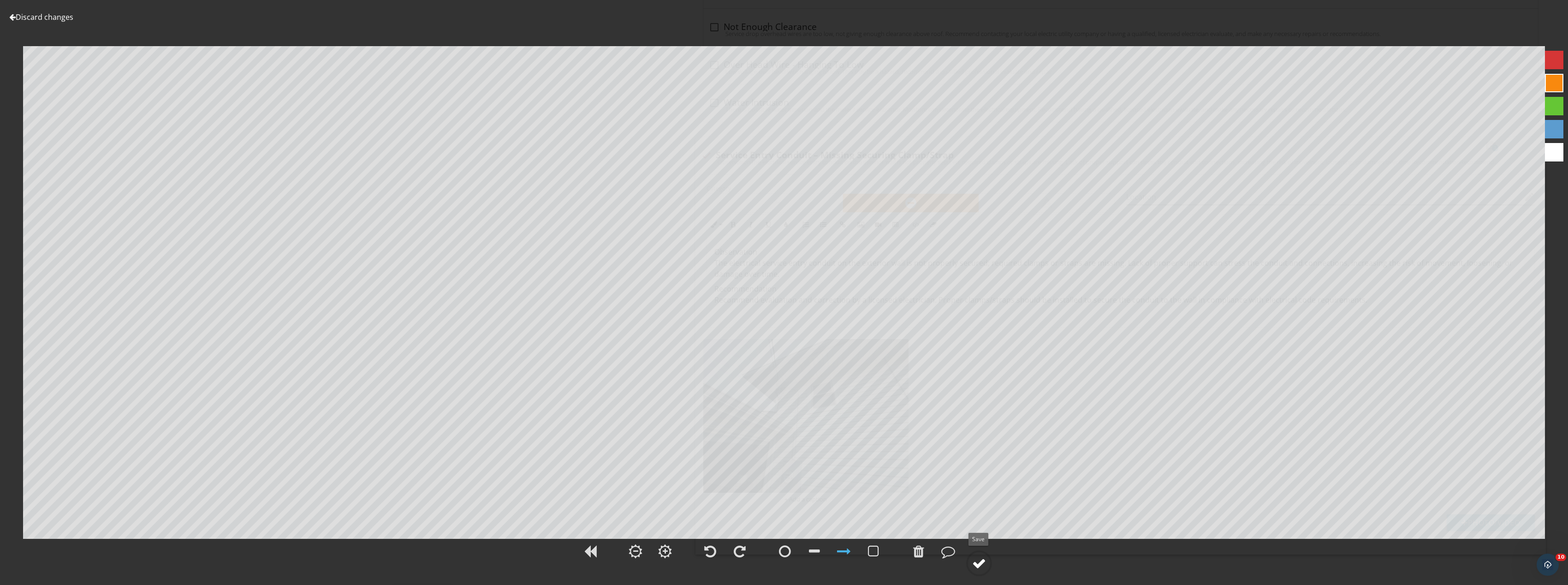
click at [974, 558] on div at bounding box center [979, 563] width 14 height 14
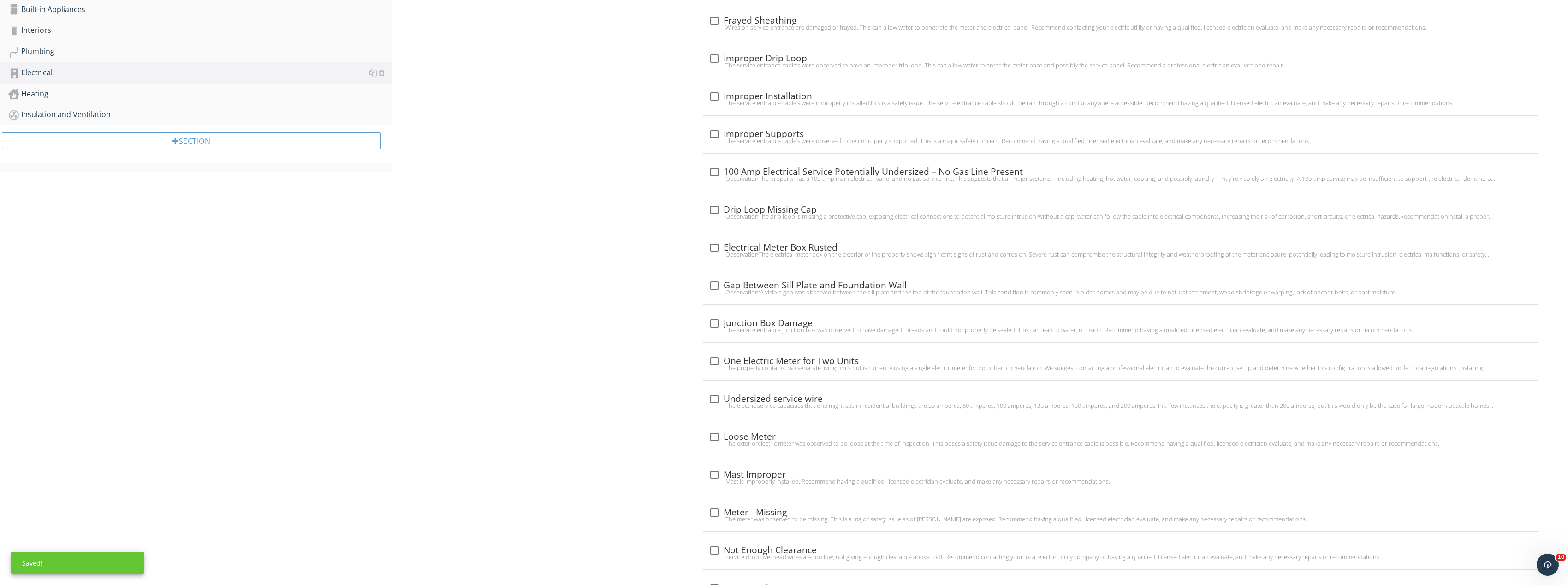
scroll to position [315, 0]
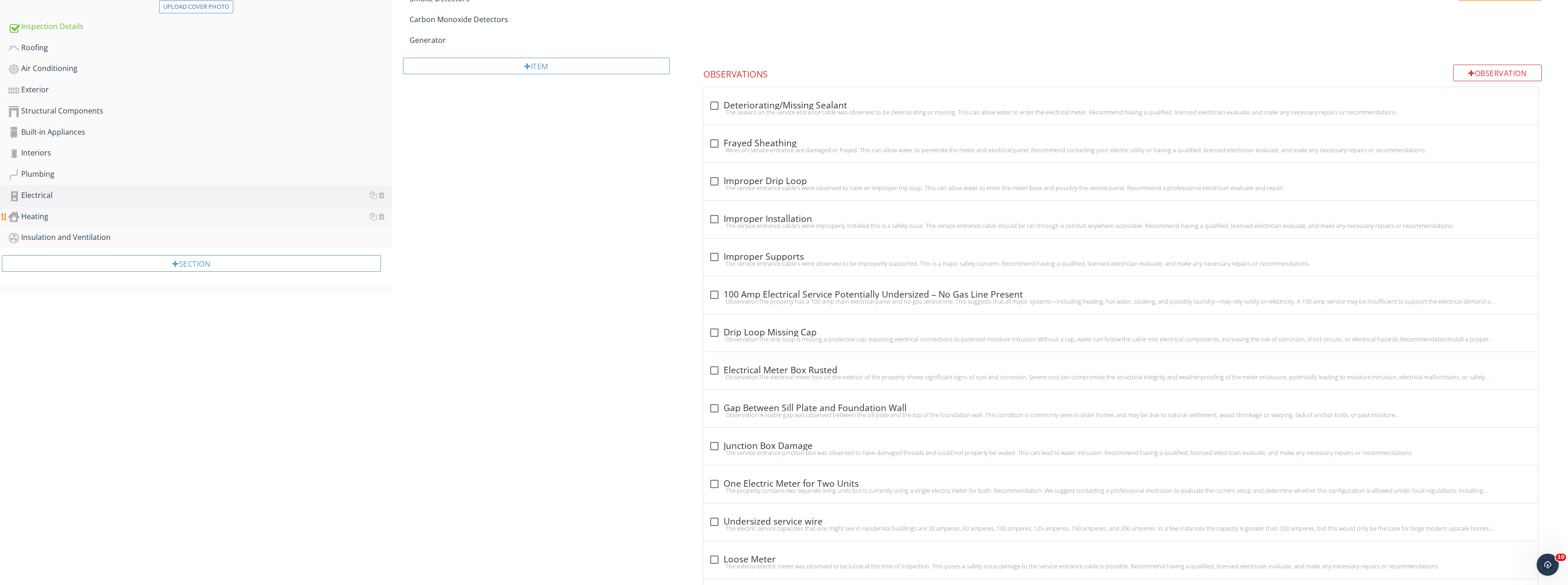
click at [63, 222] on div "Heating" at bounding box center [200, 217] width 383 height 12
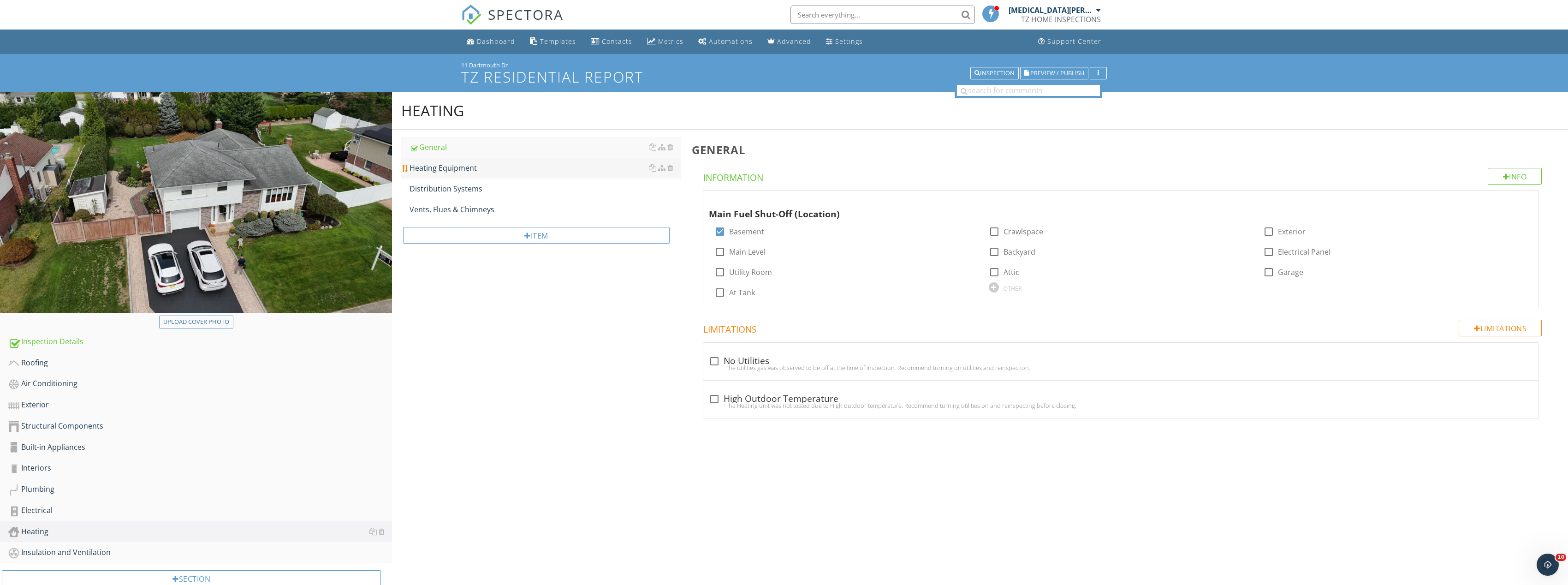
click at [475, 169] on div "Heating Equipment" at bounding box center [545, 168] width 271 height 11
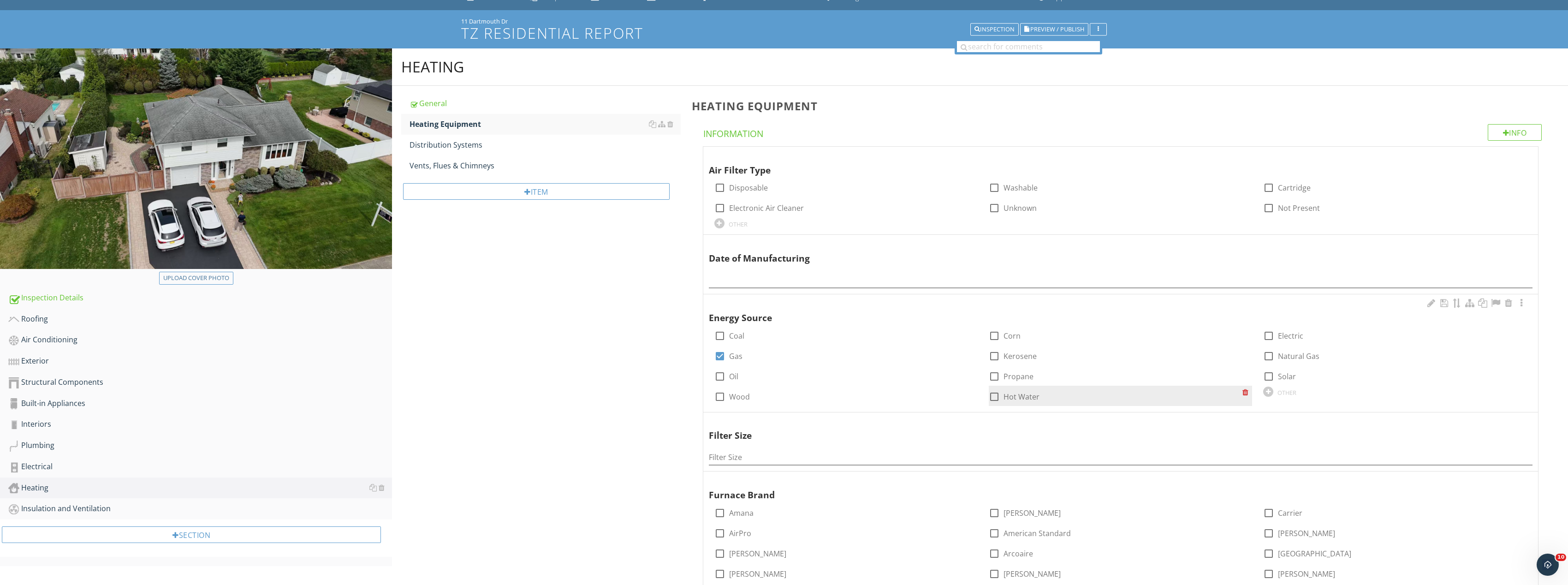
scroll to position [184, 0]
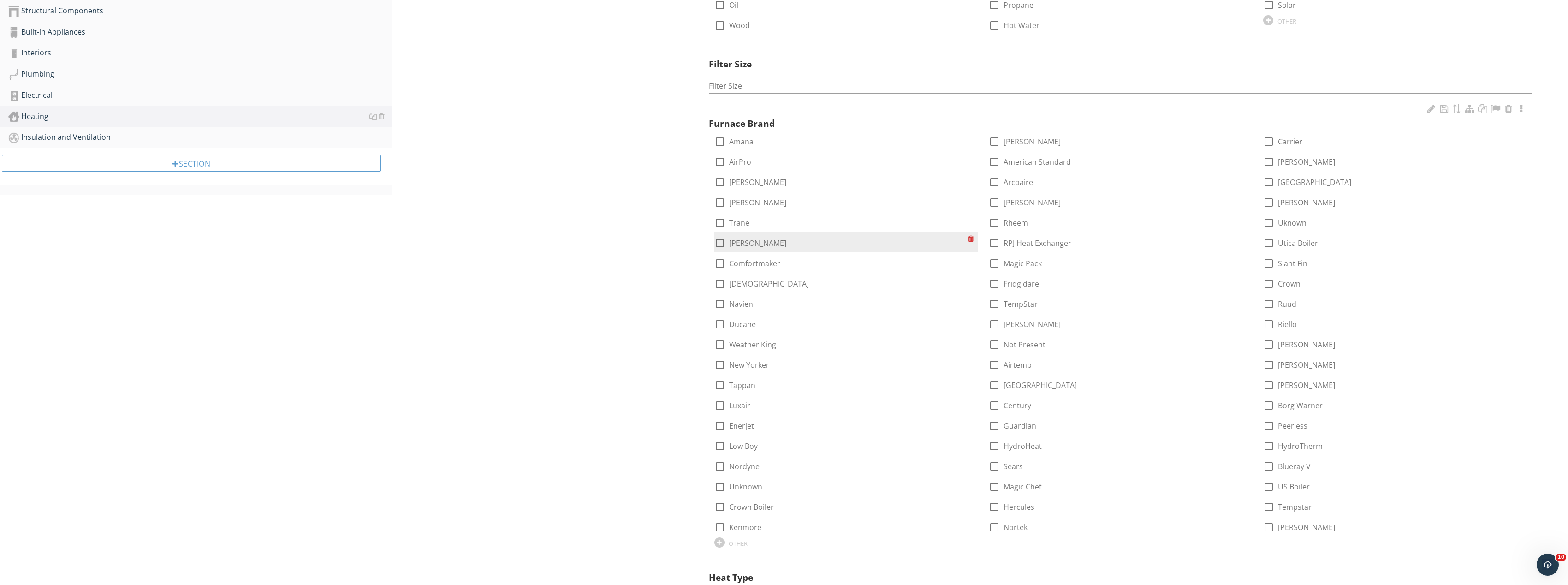
click at [716, 239] on div at bounding box center [719, 243] width 16 height 16
checkbox input "true"
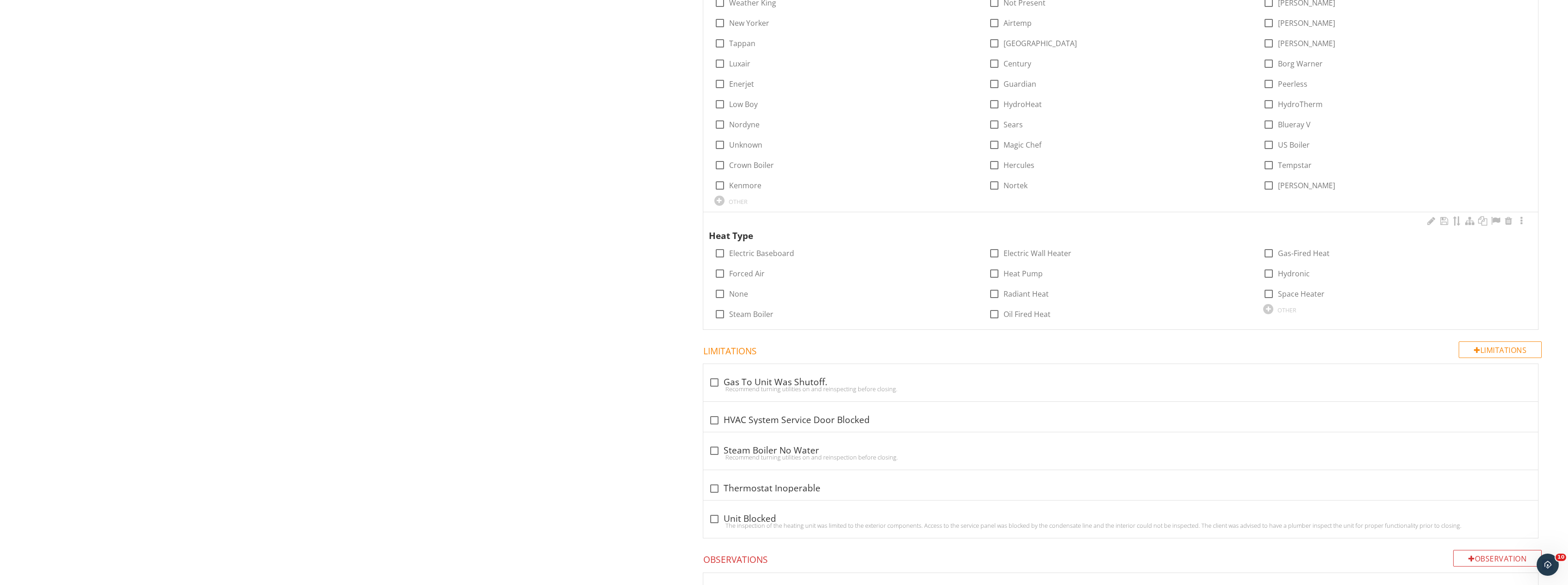
scroll to position [784, 0]
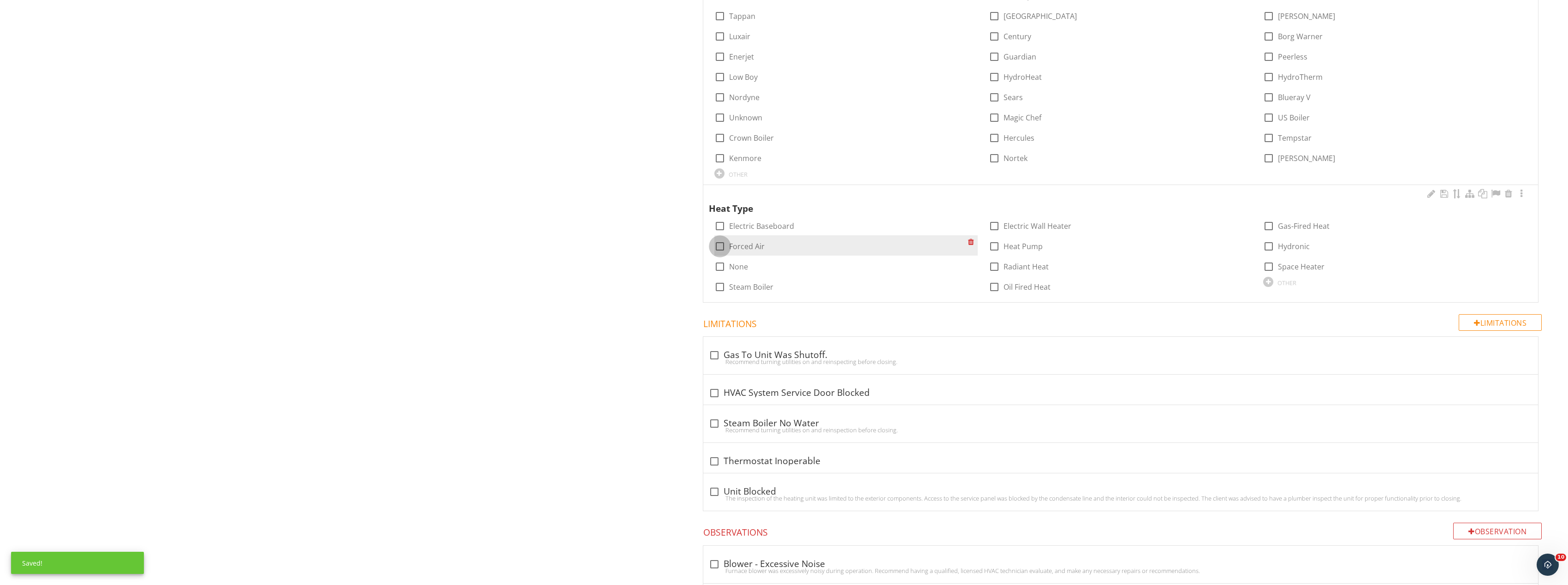
click at [722, 242] on div at bounding box center [719, 246] width 16 height 16
checkbox input "true"
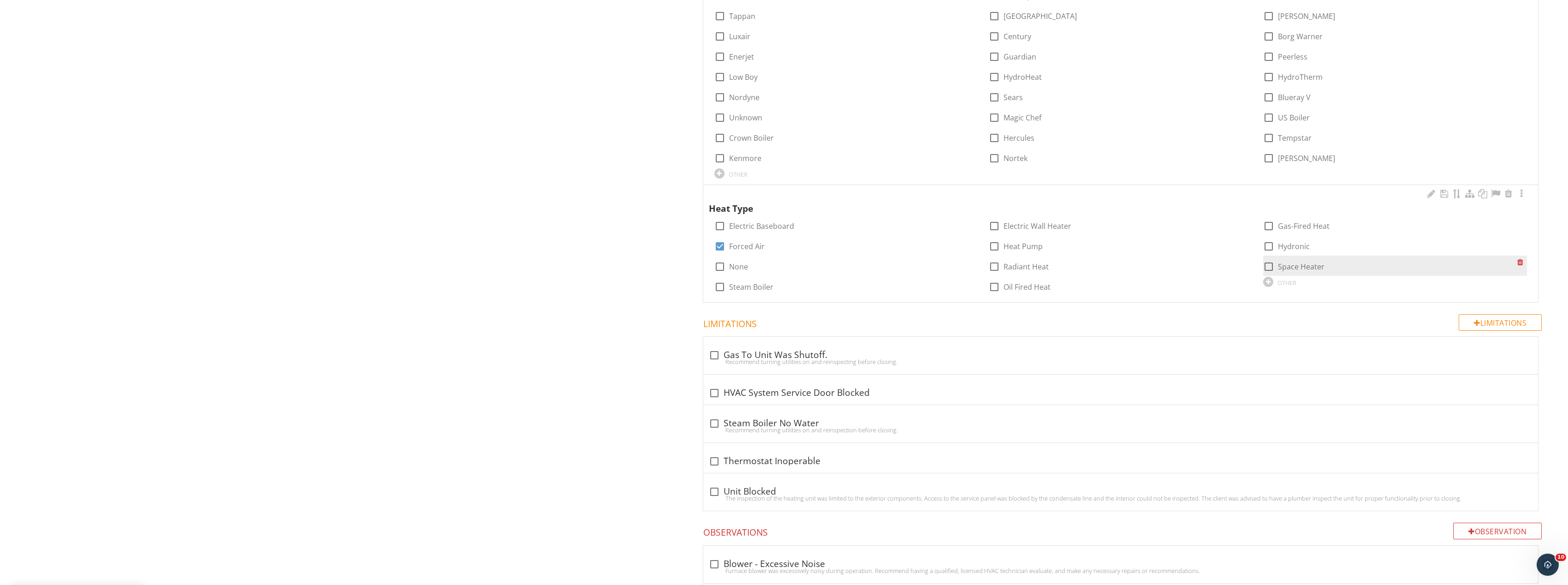
click at [1271, 270] on div at bounding box center [1268, 266] width 16 height 16
checkbox input "true"
click at [1523, 193] on div at bounding box center [1521, 194] width 11 height 9
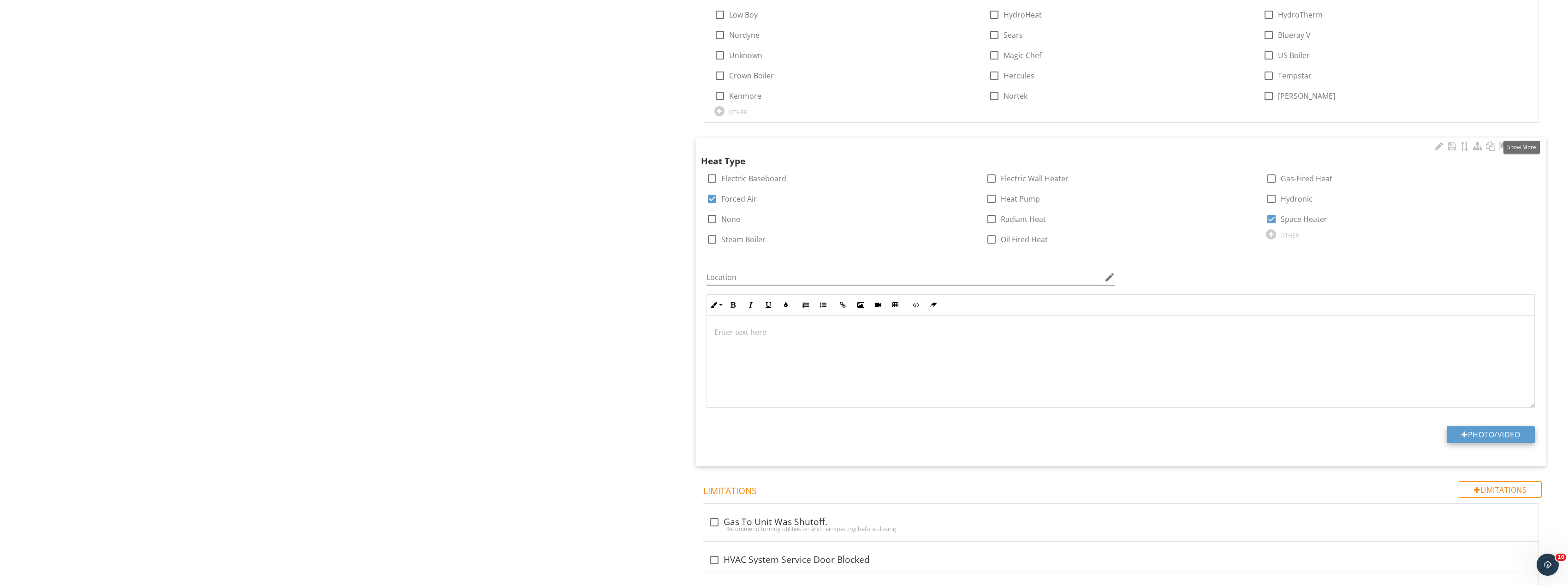
scroll to position [969, 0]
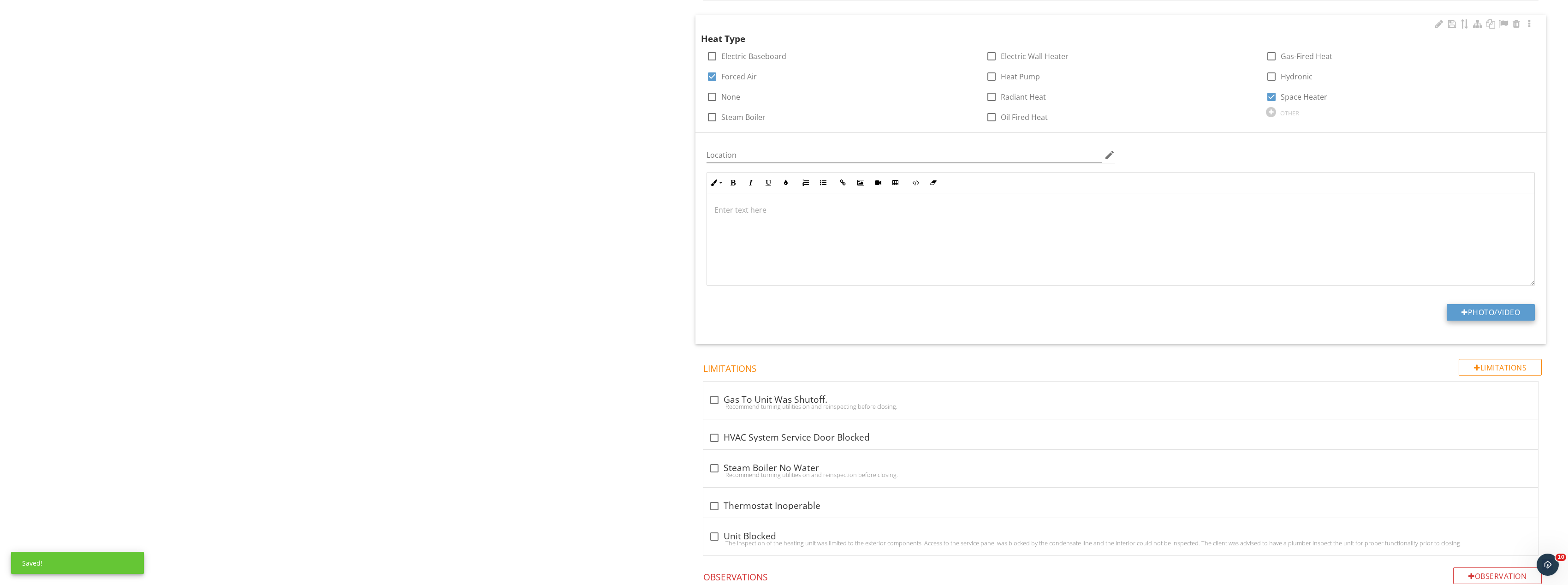
click at [1484, 311] on button "Photo/Video" at bounding box center [1490, 312] width 88 height 17
type input "C:\fakepath\Image_20250927165745_8311_237.jpg"
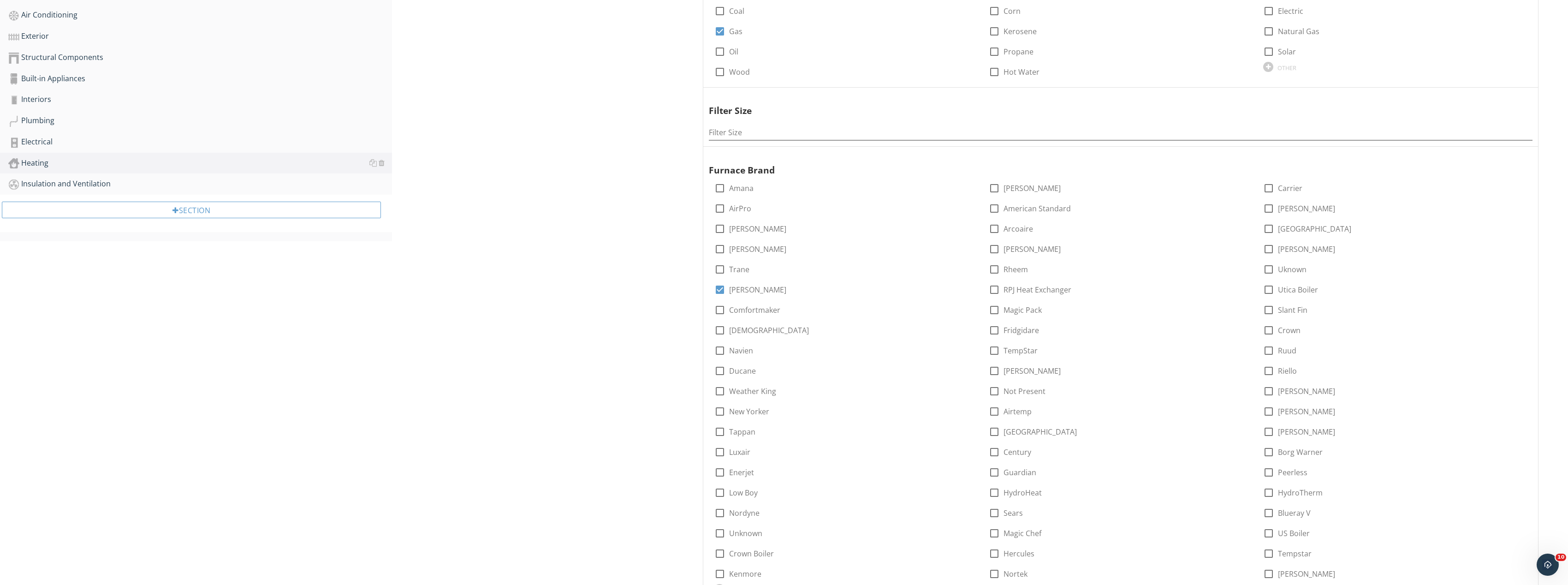
scroll to position [370, 0]
click at [1269, 351] on div at bounding box center [1268, 350] width 16 height 16
checkbox input "true"
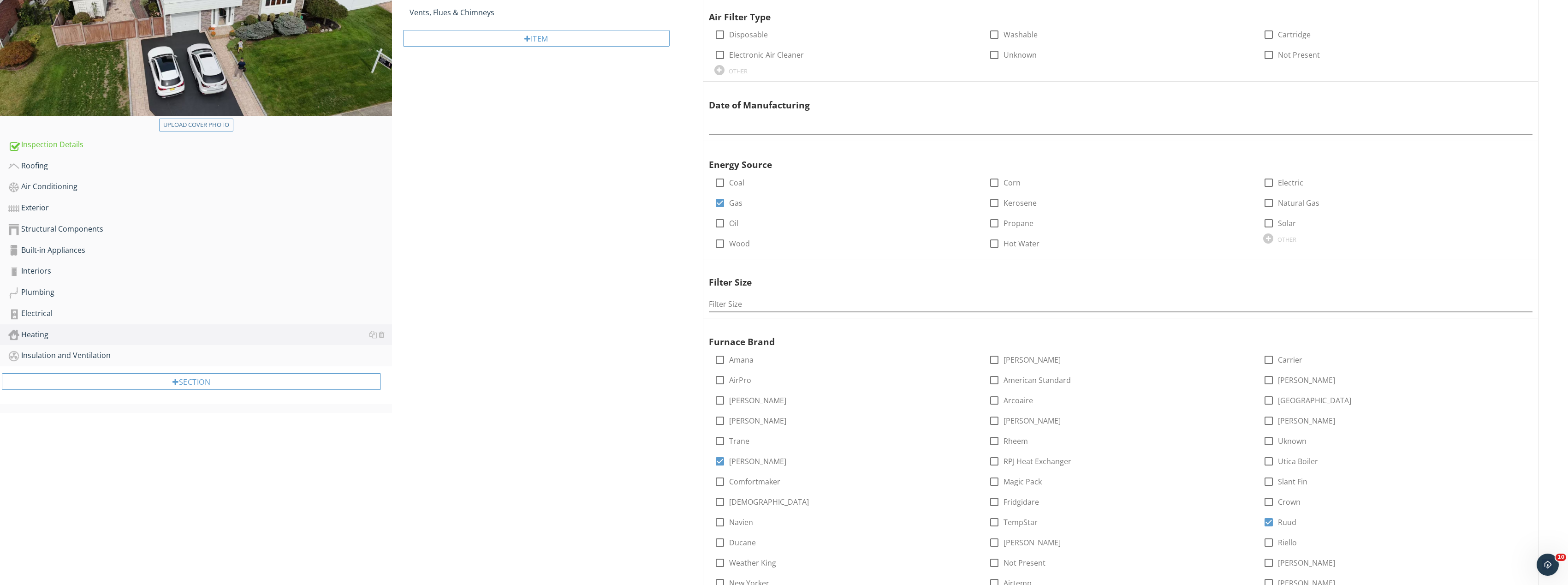
scroll to position [46, 0]
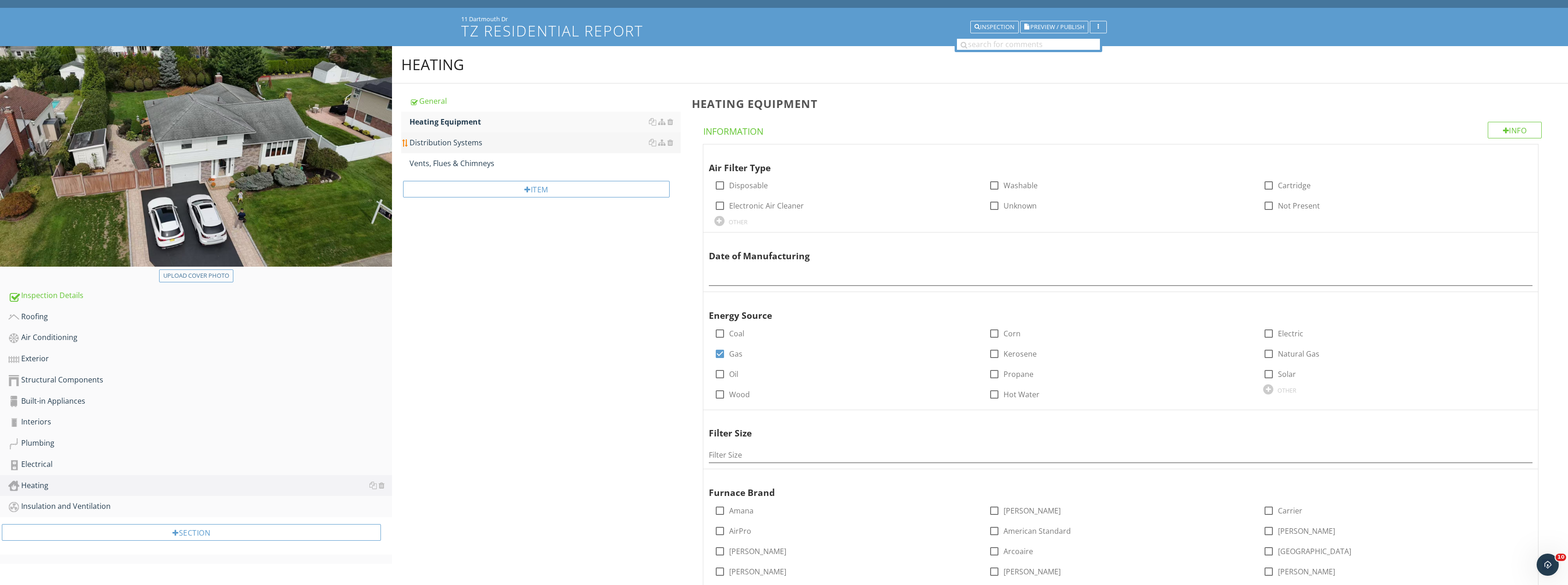
click at [461, 146] on div "Distribution Systems" at bounding box center [545, 143] width 271 height 11
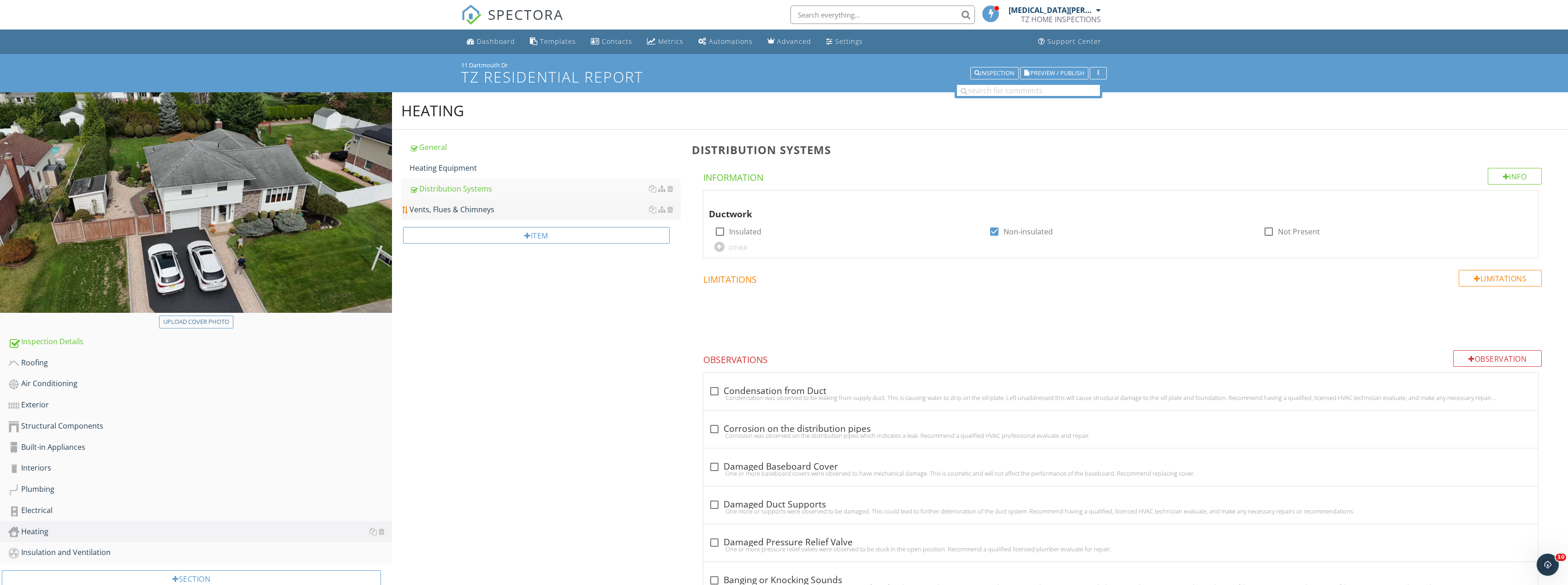
click at [493, 202] on link "Vents, Flues & Chimneys" at bounding box center [545, 209] width 271 height 20
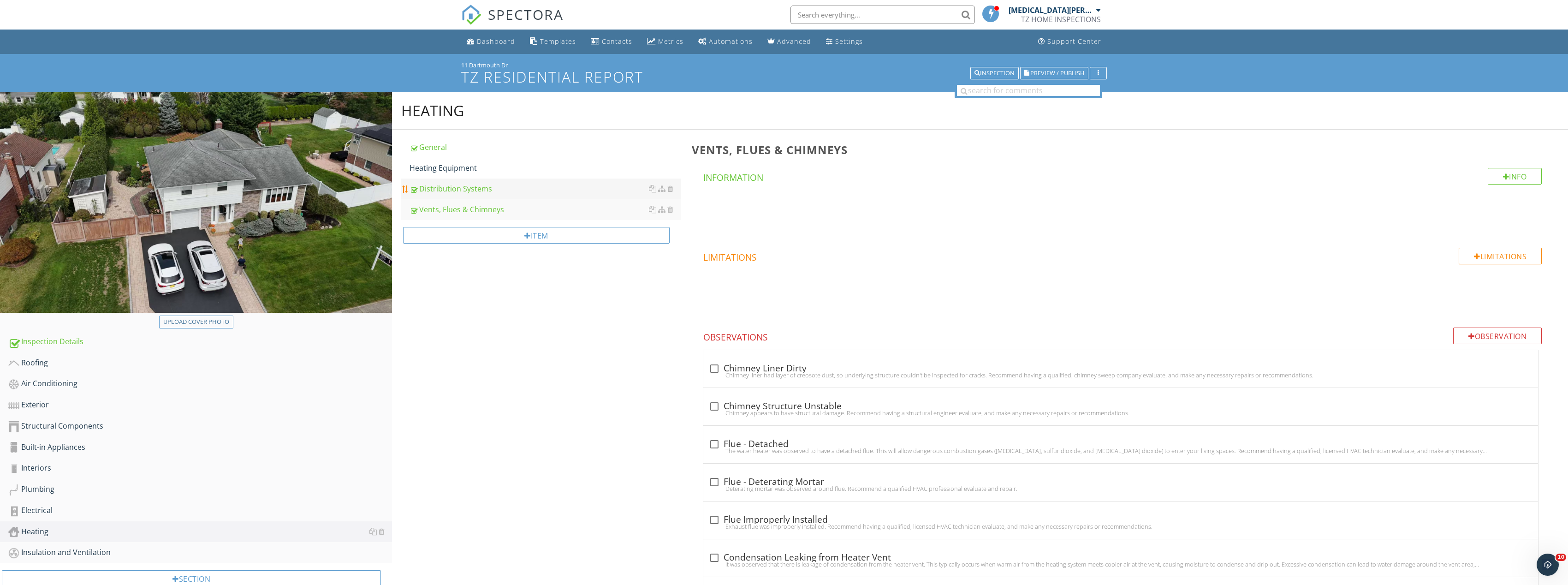
click at [482, 193] on div "Distribution Systems" at bounding box center [545, 189] width 271 height 11
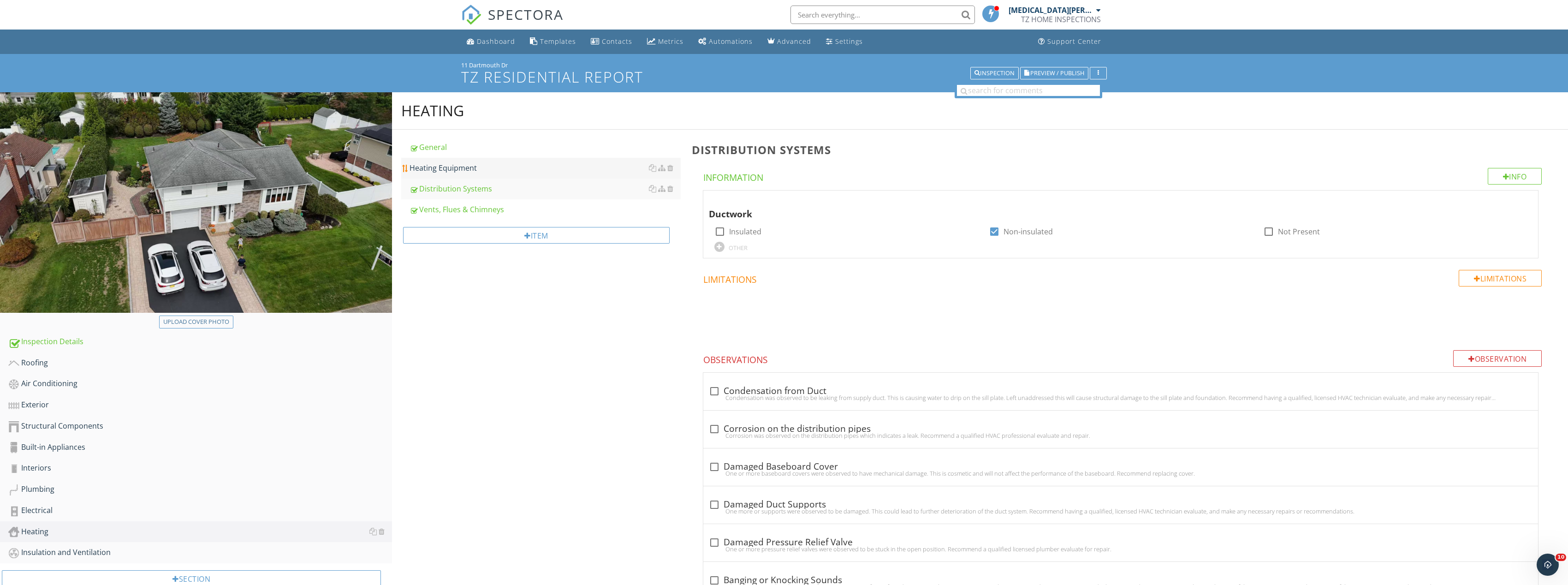
click at [470, 174] on link "Heating Equipment" at bounding box center [545, 168] width 271 height 20
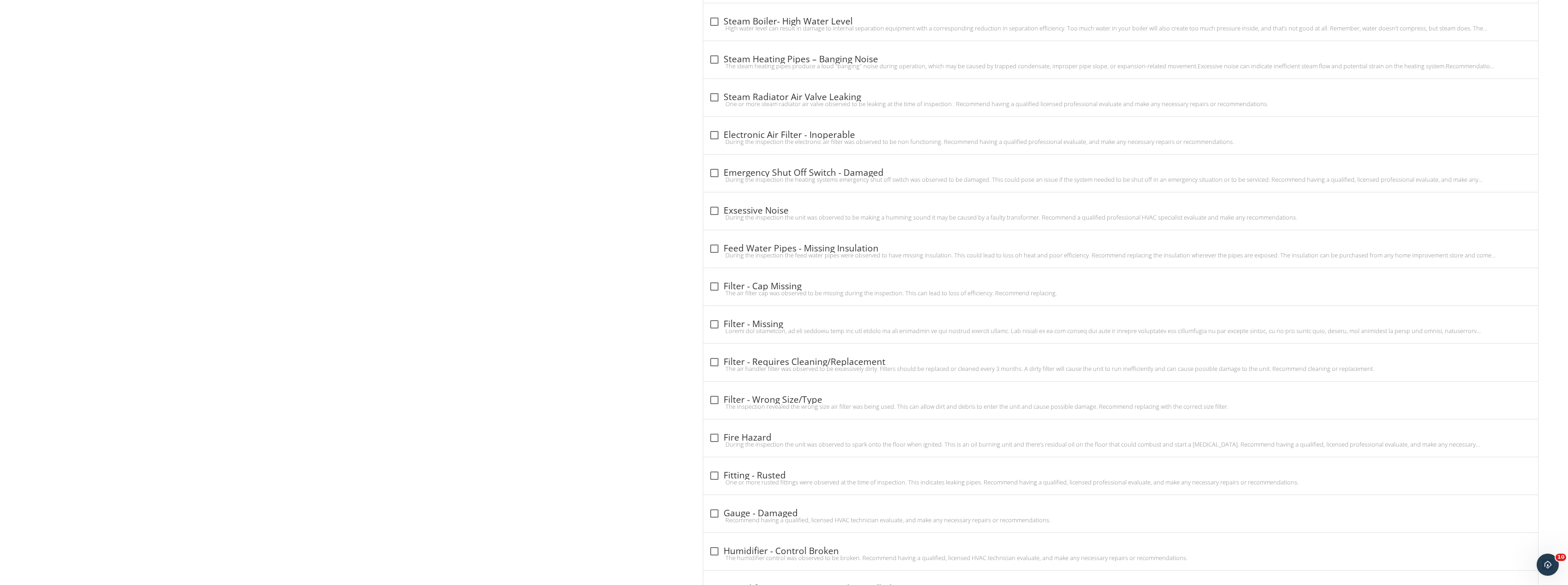
scroll to position [2169, 0]
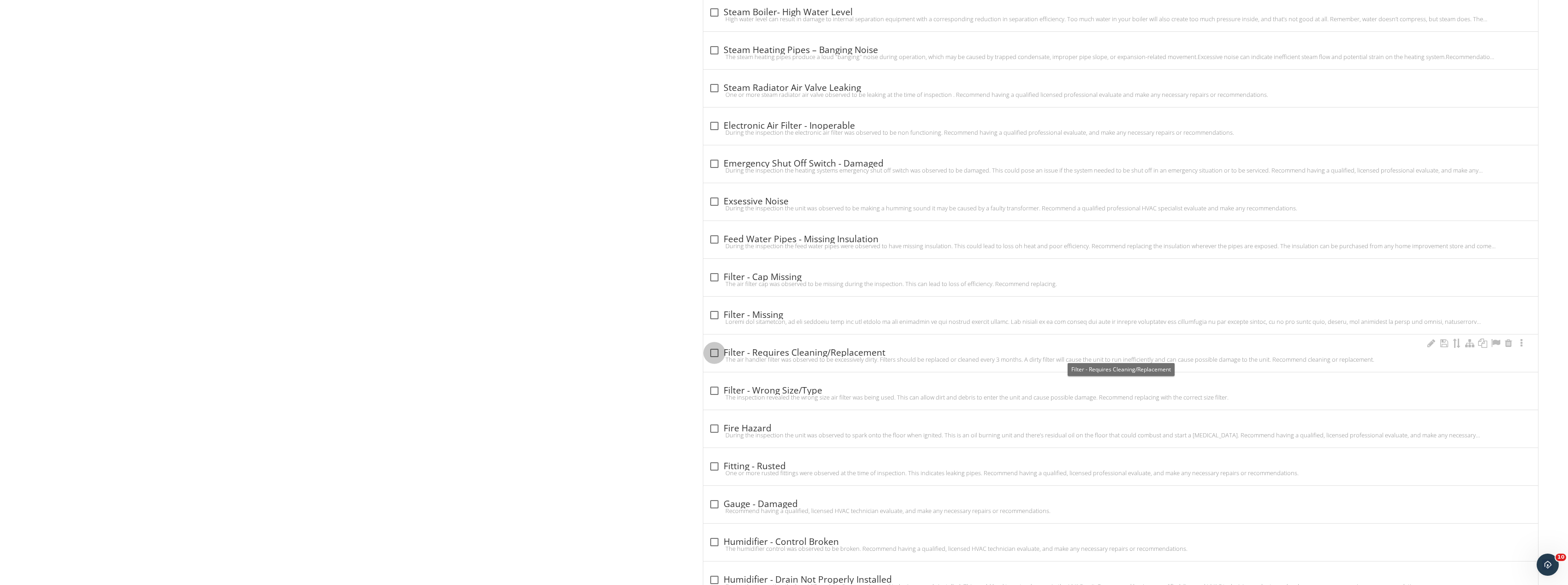
click at [717, 352] on div at bounding box center [714, 353] width 16 height 16
checkbox input "true"
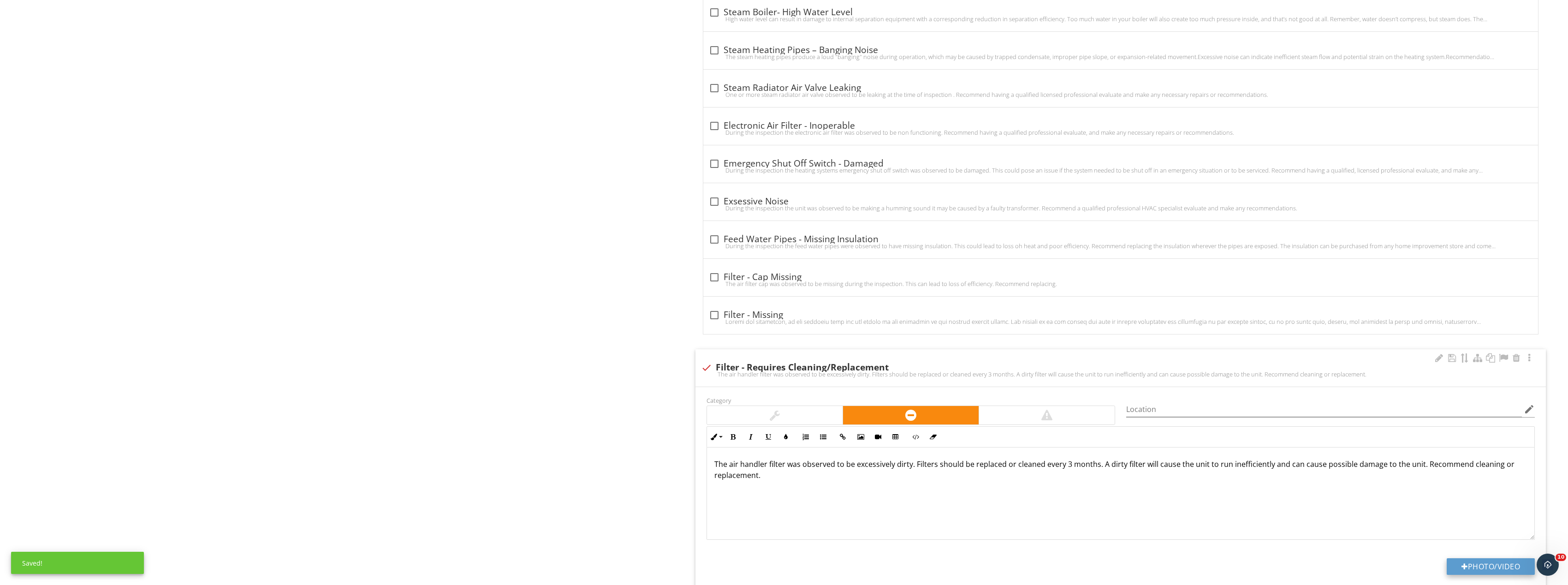
click at [1509, 561] on button "Photo/Video" at bounding box center [1490, 566] width 88 height 17
type input "C:\fakepath\Image_20250927165750_8315_237.jpg"
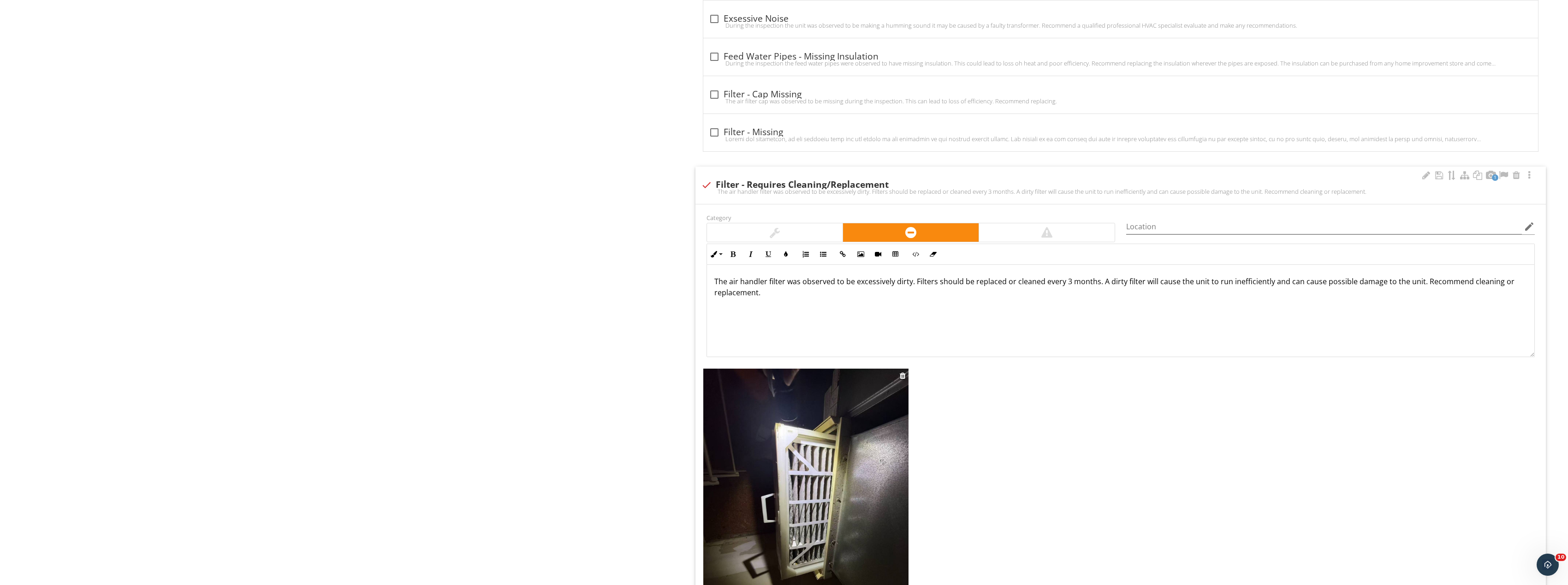
scroll to position [2354, 0]
click at [827, 453] on img at bounding box center [805, 504] width 205 height 274
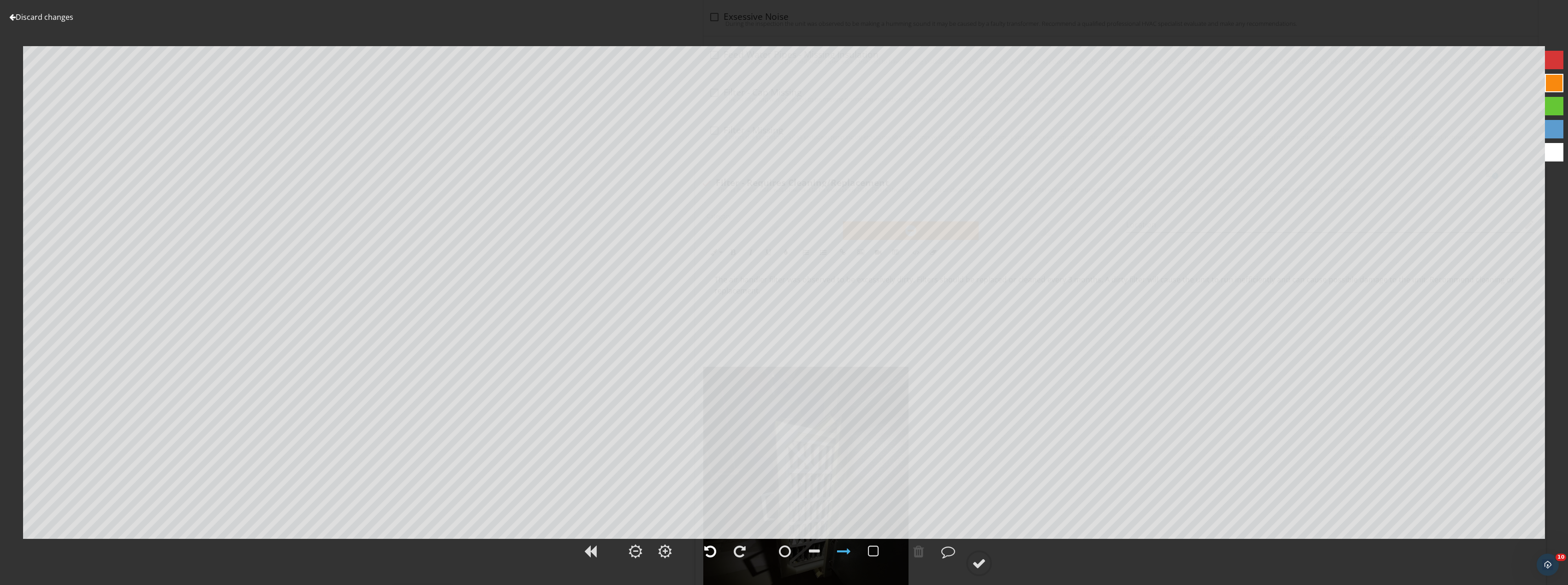
click at [710, 551] on div at bounding box center [710, 551] width 12 height 14
click at [982, 569] on div at bounding box center [979, 563] width 14 height 14
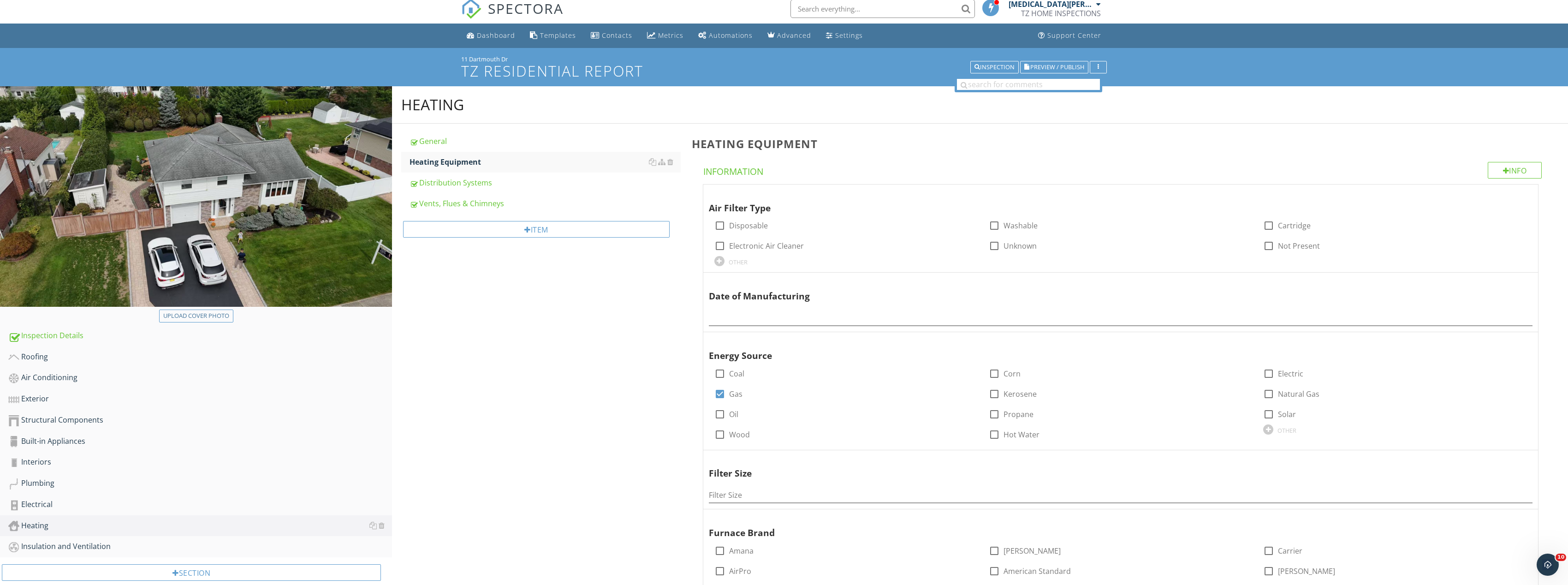
scroll to position [0, 0]
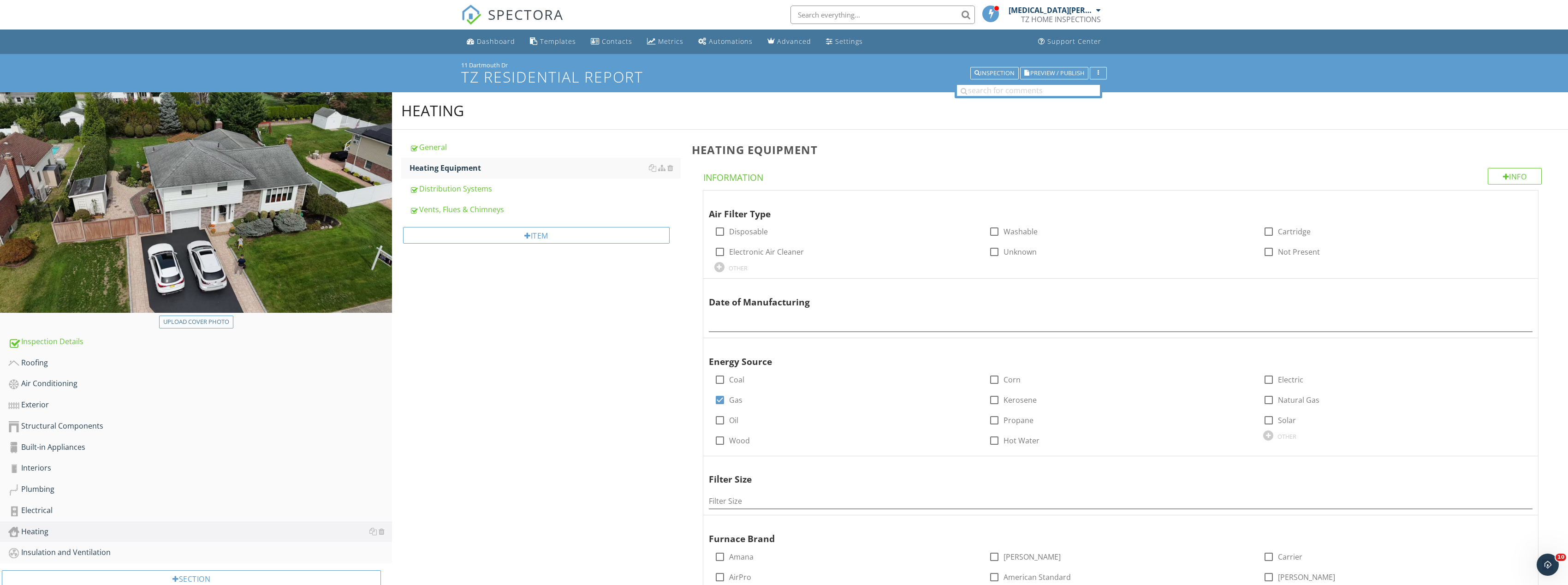
click at [213, 325] on div "Upload cover photo" at bounding box center [196, 322] width 66 height 9
click at [66, 468] on div "Interiors" at bounding box center [200, 468] width 383 height 12
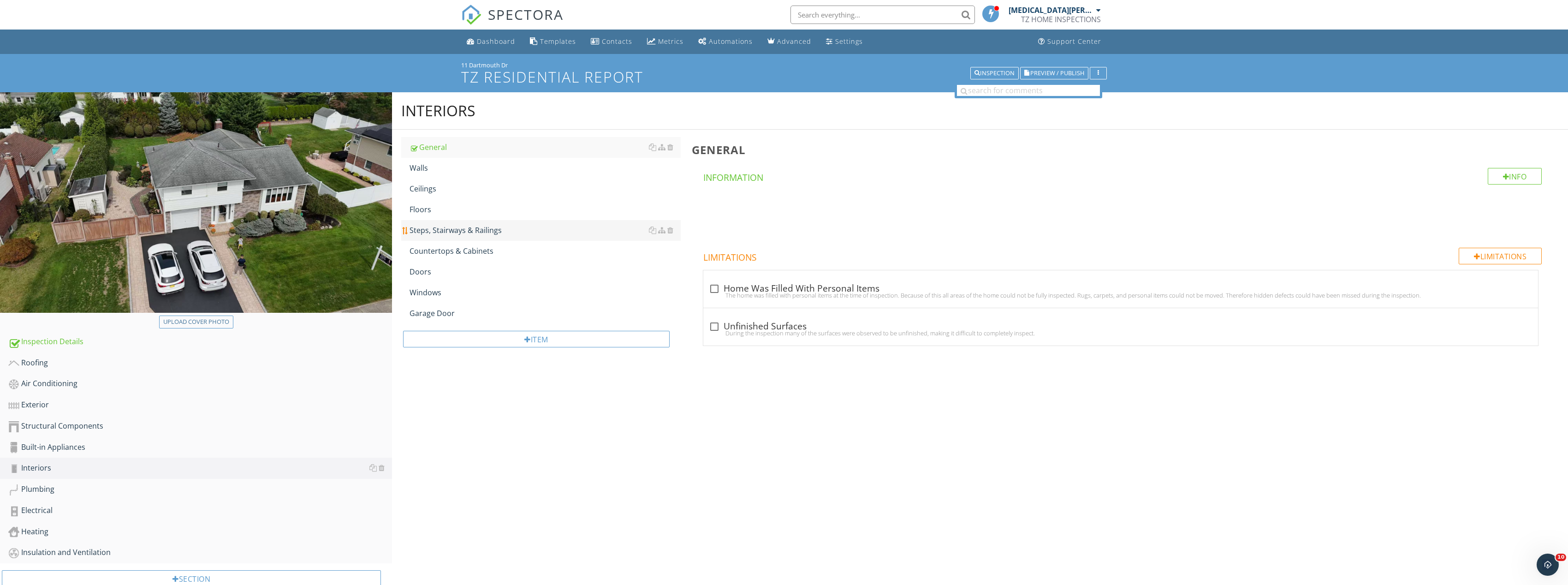
click at [475, 231] on div "Steps, Stairways & Railings" at bounding box center [545, 230] width 271 height 11
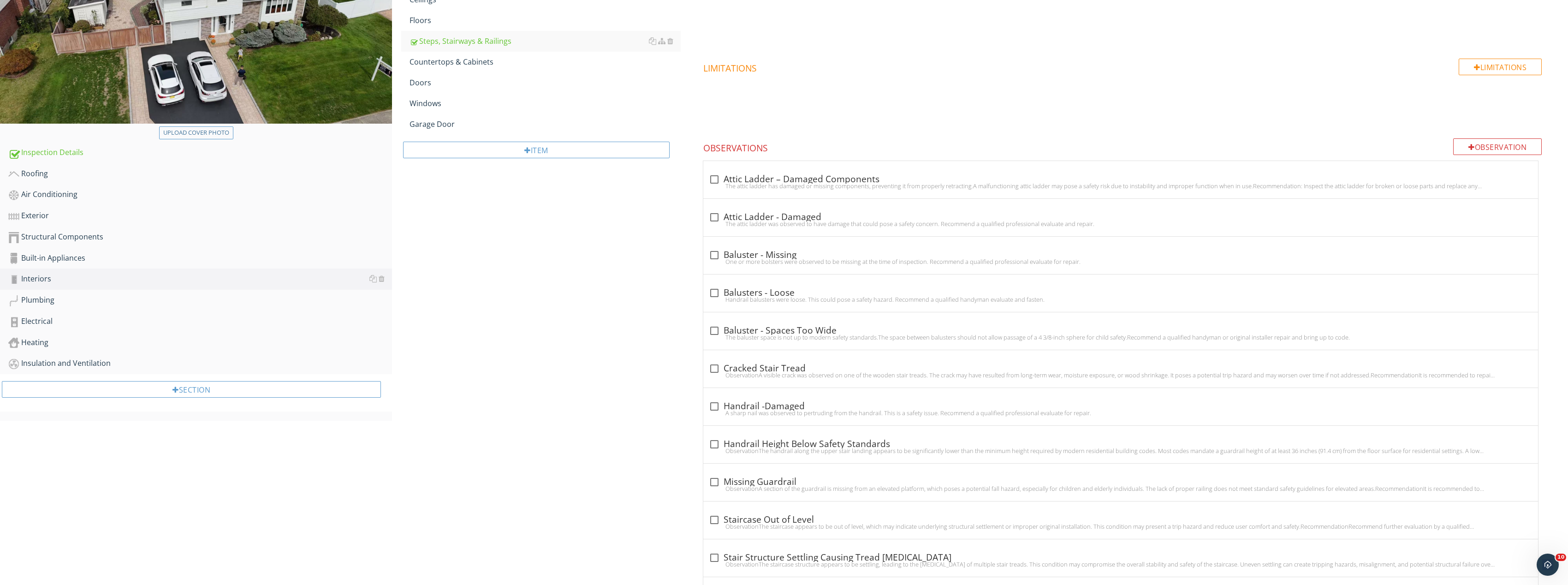
scroll to position [231, 0]
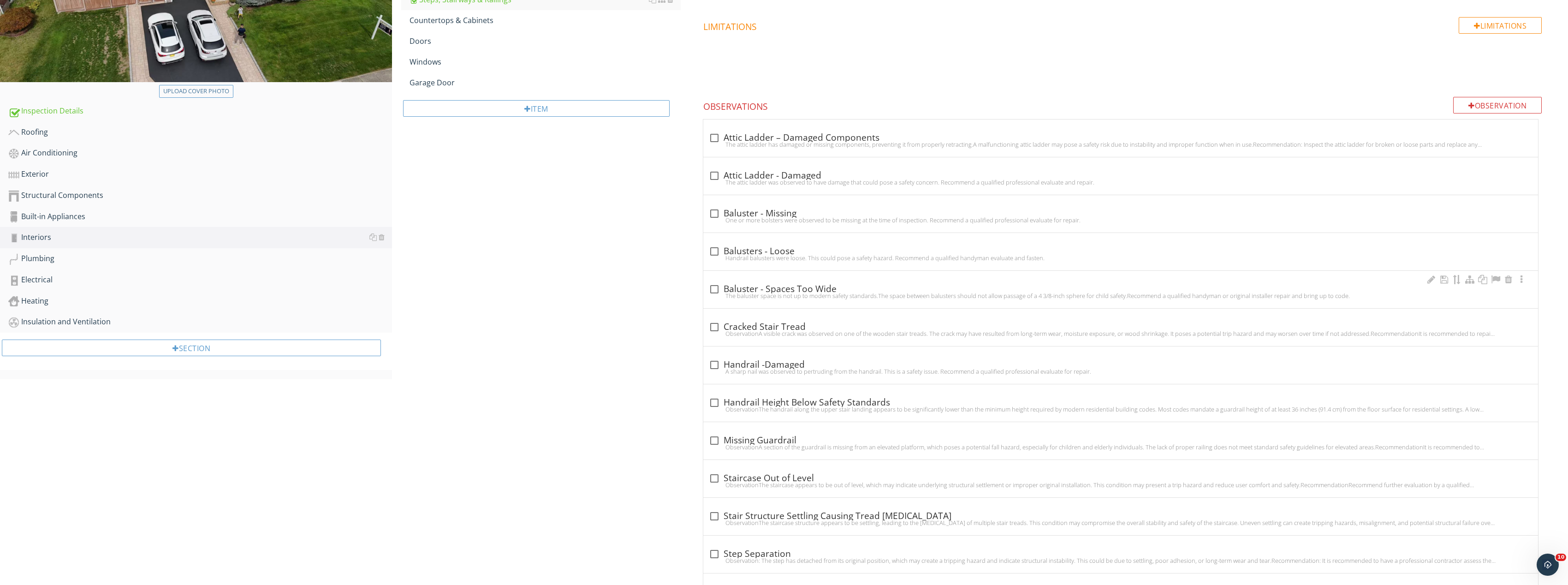
click at [719, 288] on div at bounding box center [714, 289] width 16 height 16
checkbox input "true"
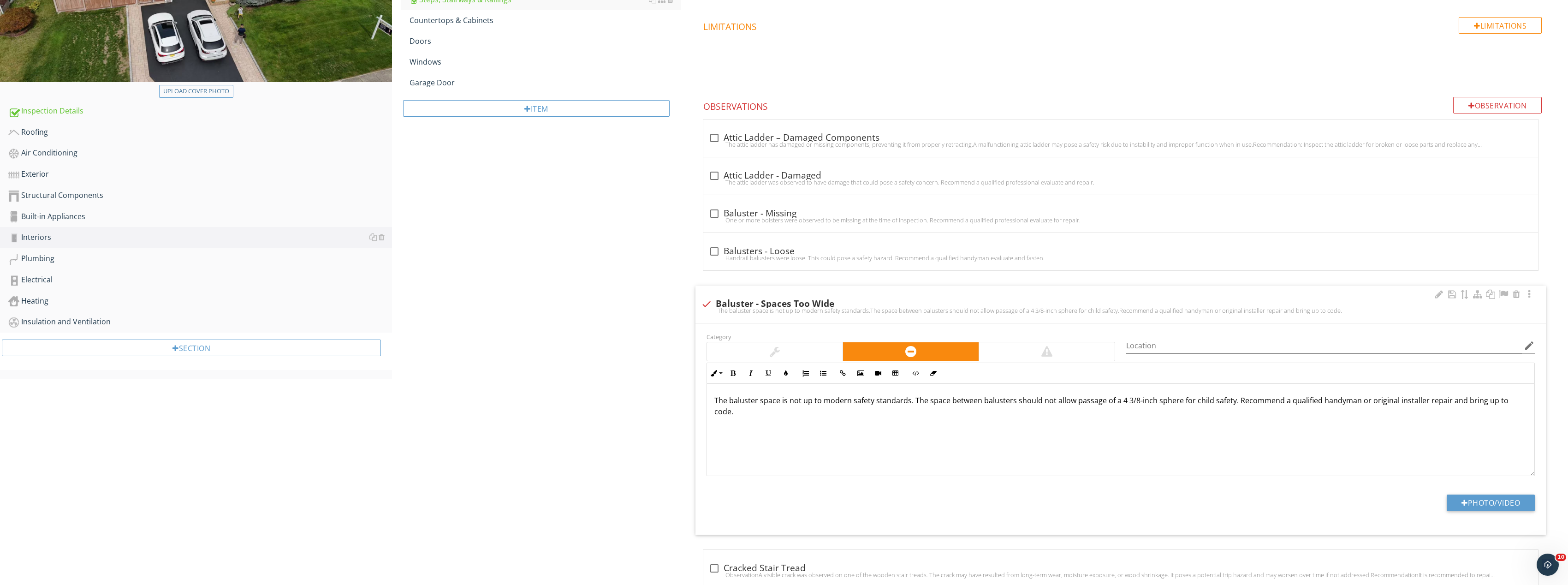
click at [1478, 494] on div "Category Location edit Inline Style XLarge Large Normal Small Light Small/Light…" at bounding box center [1121, 429] width 851 height 211
click at [1481, 497] on button "Photo/Video" at bounding box center [1490, 503] width 88 height 17
type input "C:\fakepath\Image_20250927165804_8322_237.jpg"
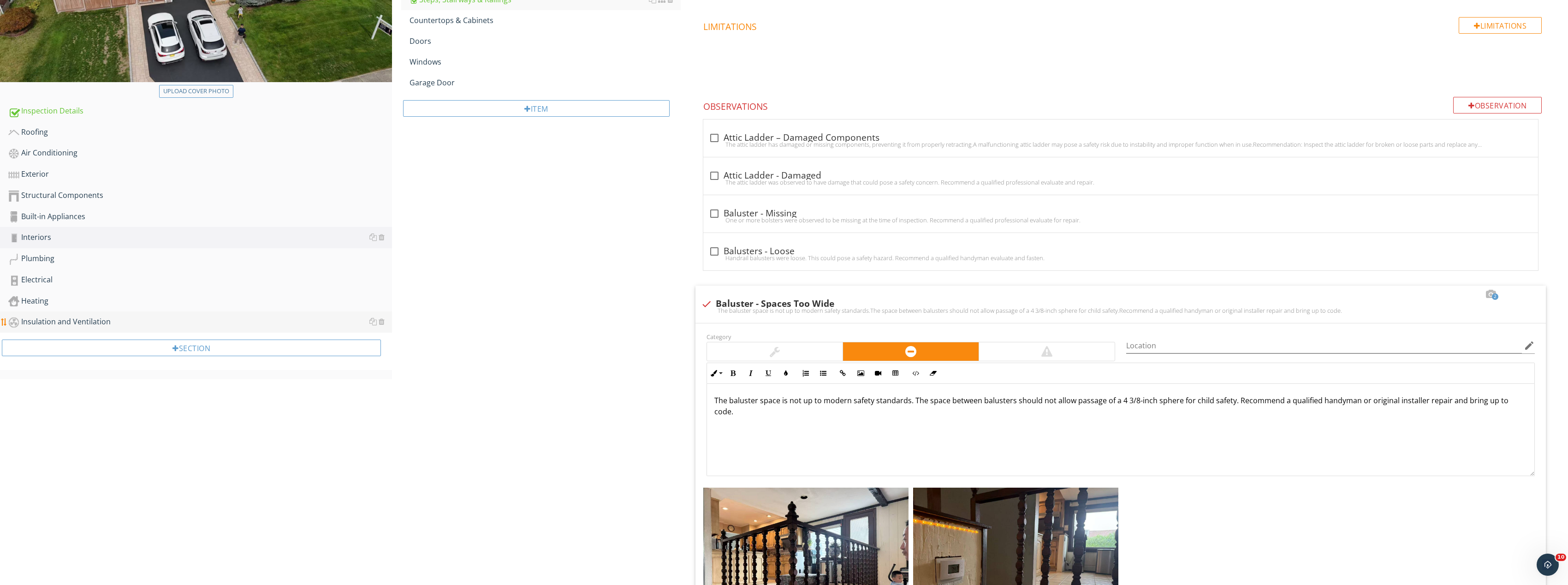
click at [136, 315] on link "Insulation and Ventilation" at bounding box center [200, 322] width 383 height 21
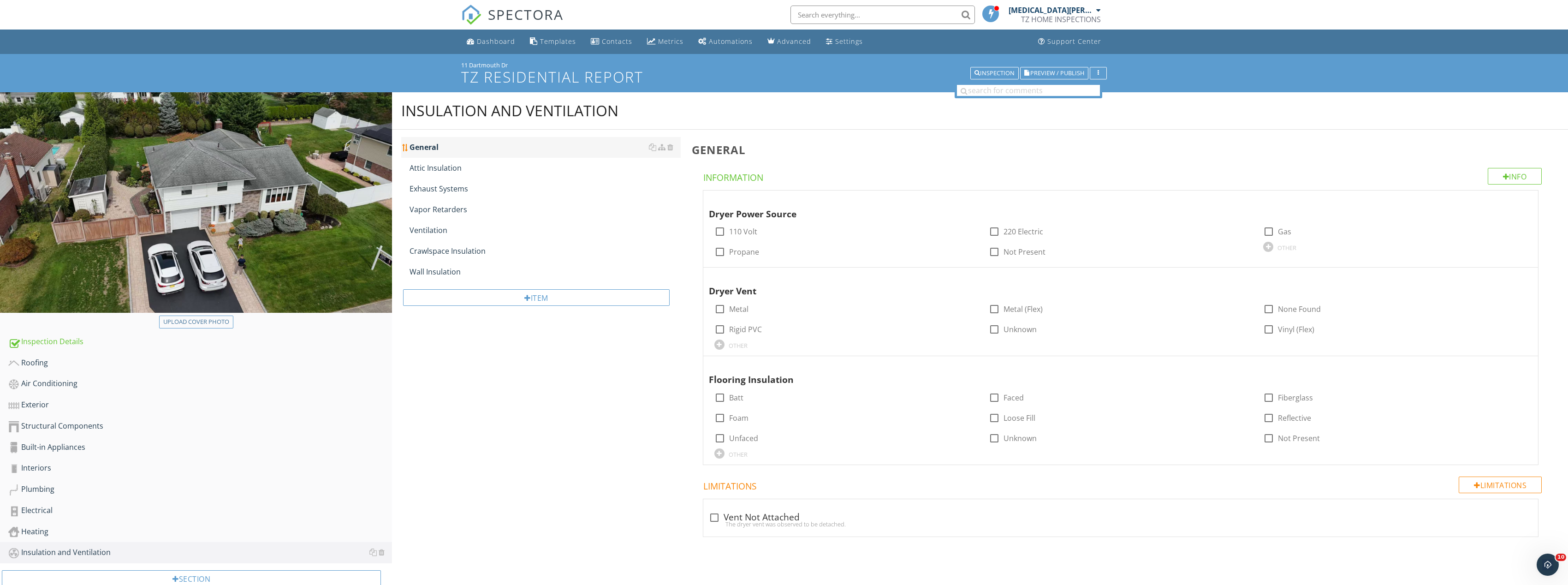
click at [457, 155] on link "General" at bounding box center [545, 147] width 271 height 20
click at [457, 169] on div "Attic Insulation" at bounding box center [545, 168] width 271 height 11
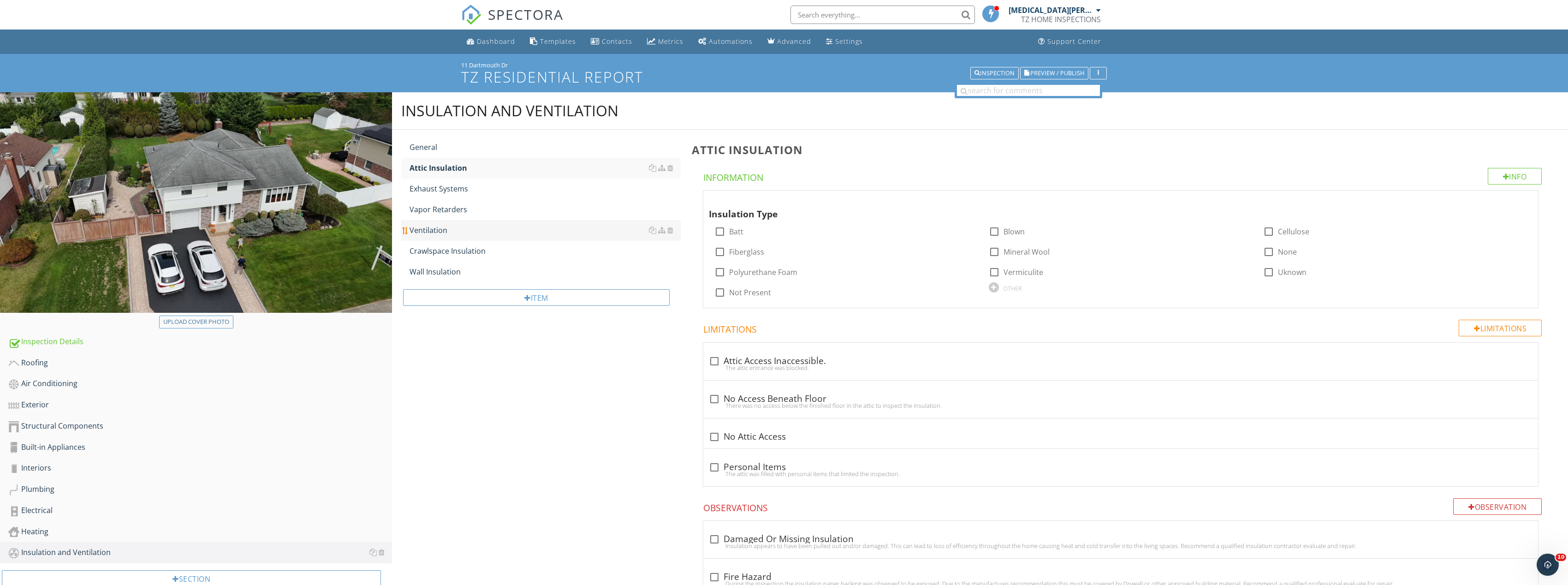
click at [442, 225] on div "Ventilation" at bounding box center [545, 230] width 271 height 11
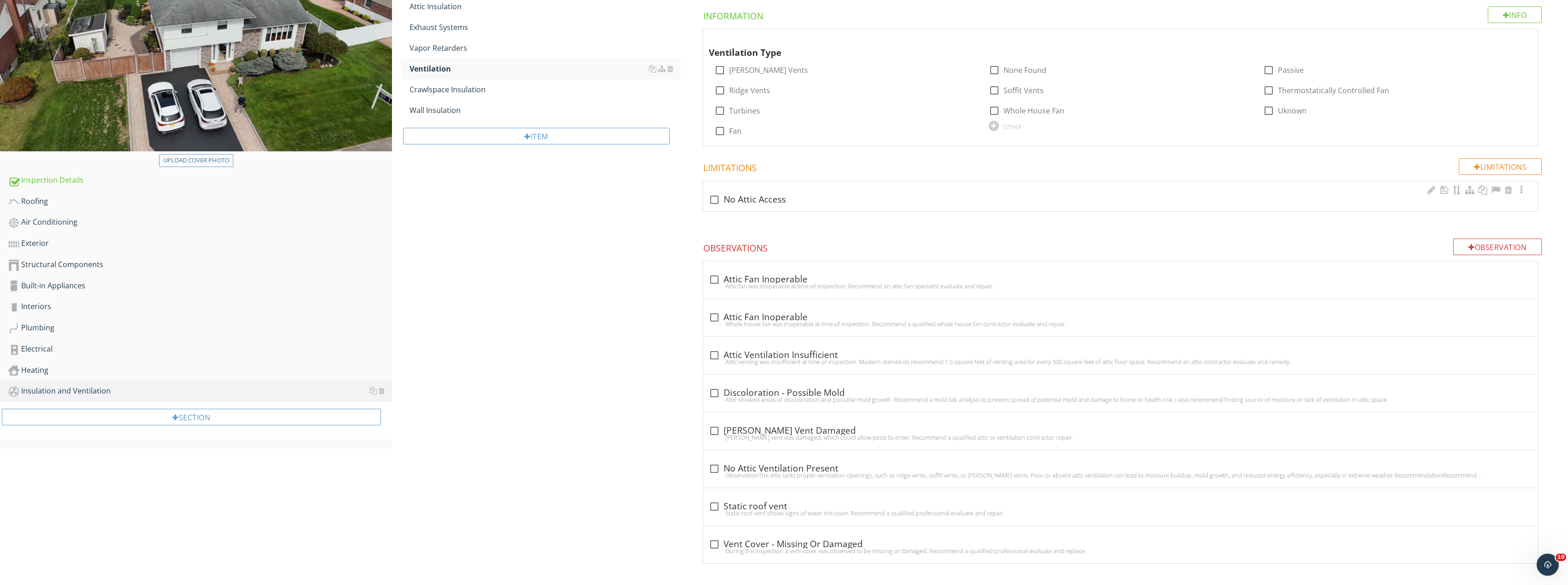
scroll to position [163, 0]
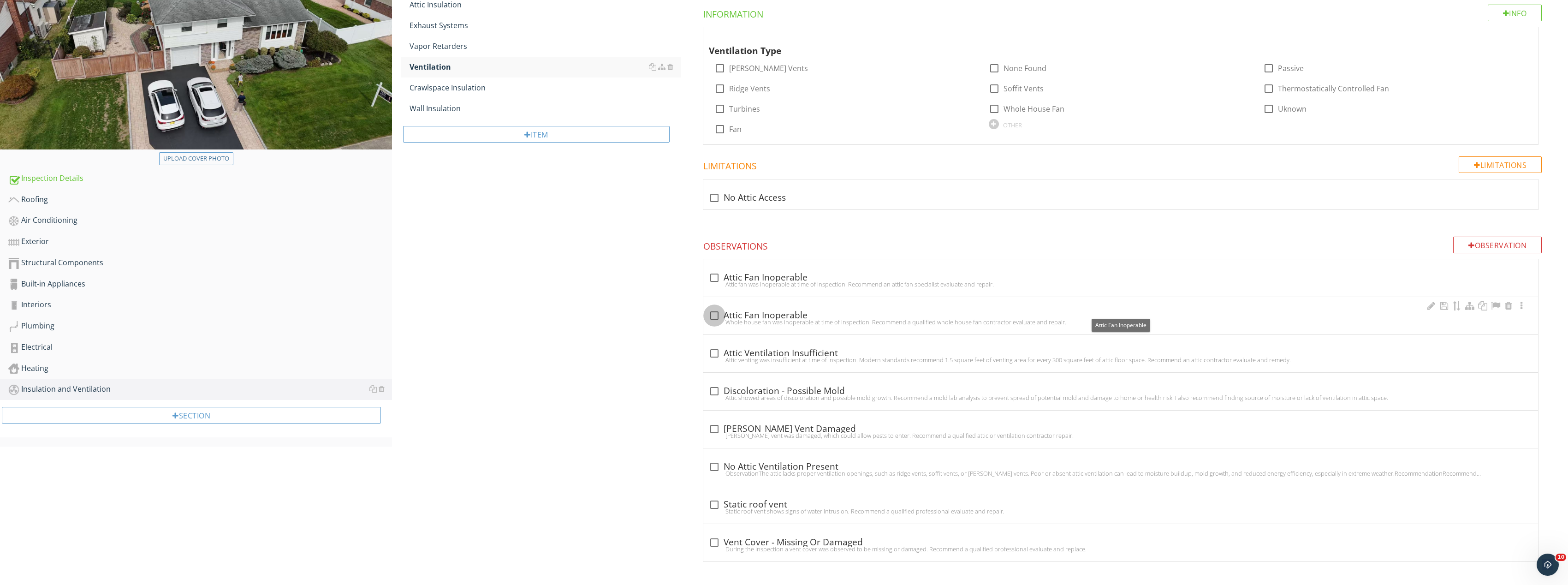
click at [720, 317] on div at bounding box center [714, 315] width 16 height 16
checkbox input "true"
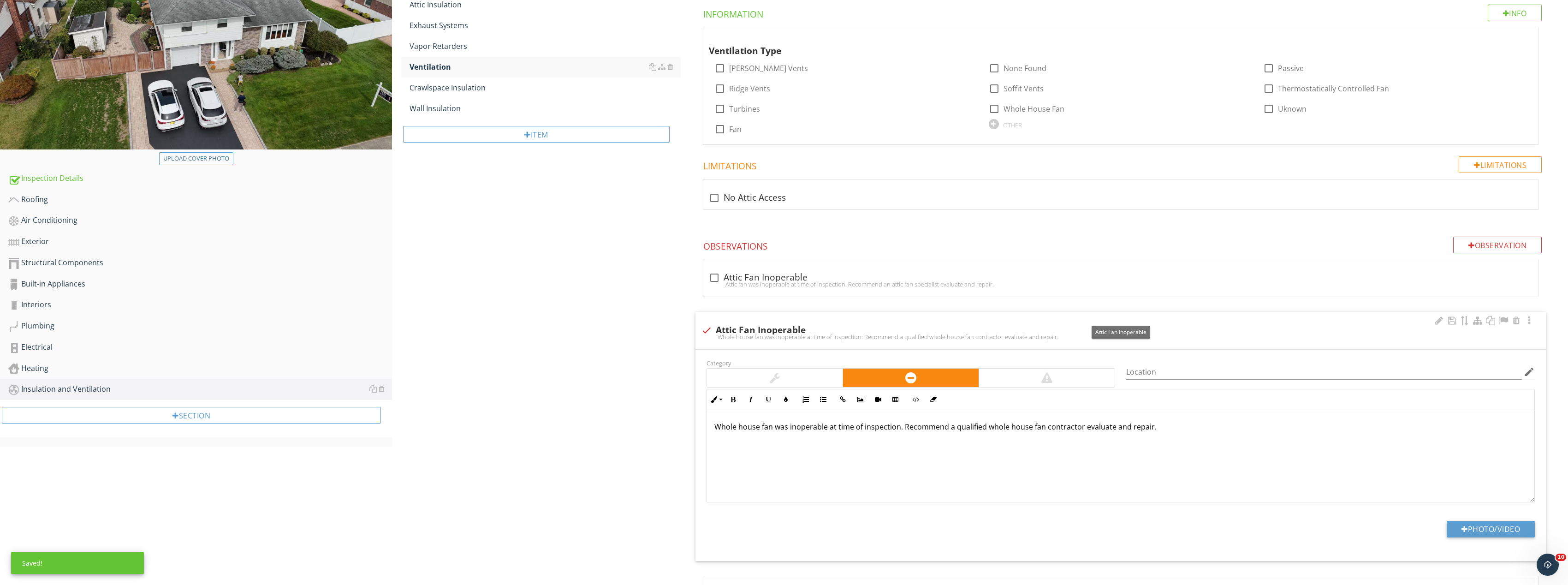
scroll to position [394, 0]
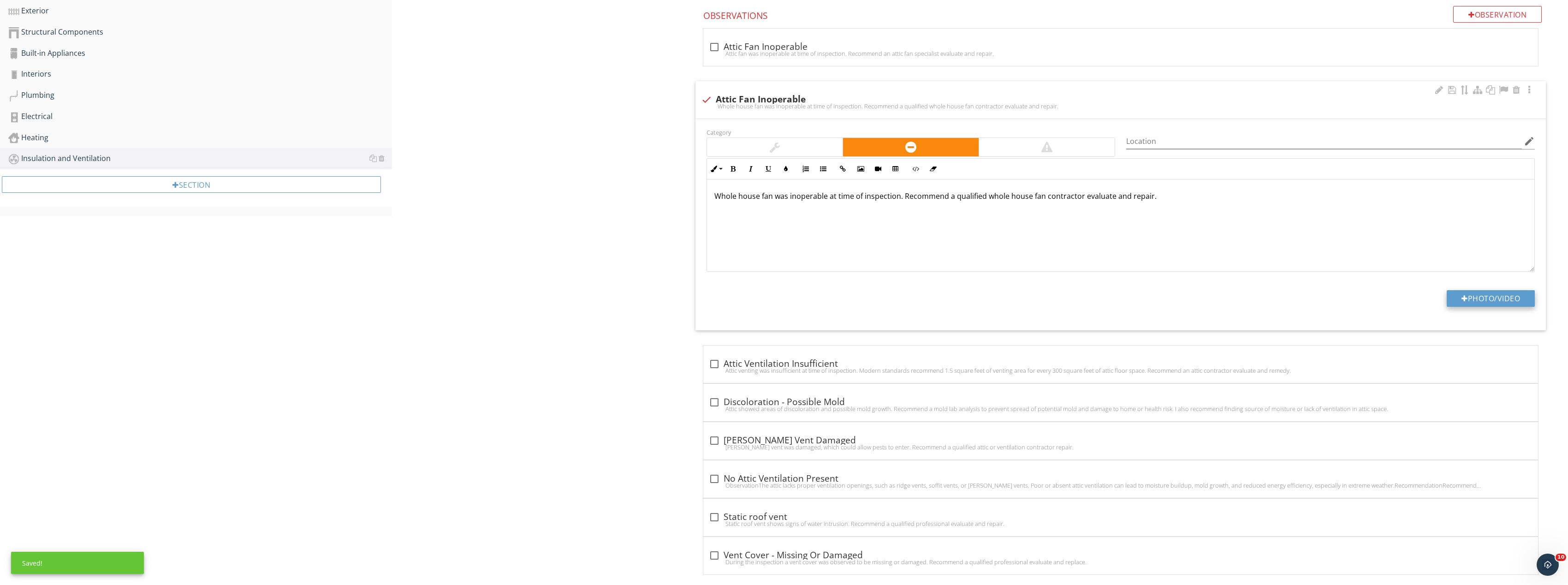
click at [1507, 303] on button "Photo/Video" at bounding box center [1490, 298] width 88 height 17
type input "C:\fakepath\Image_20250927165814_8328_237.jpg"
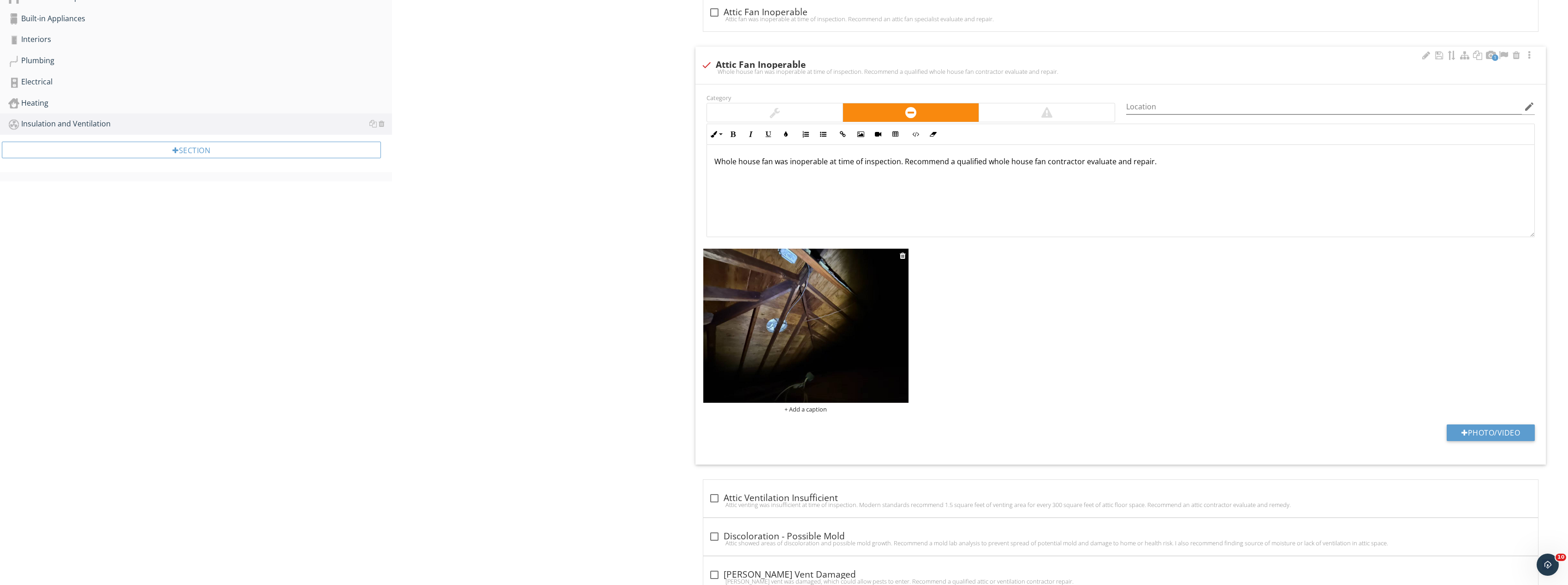
scroll to position [430, 0]
click at [764, 339] on img at bounding box center [805, 324] width 205 height 154
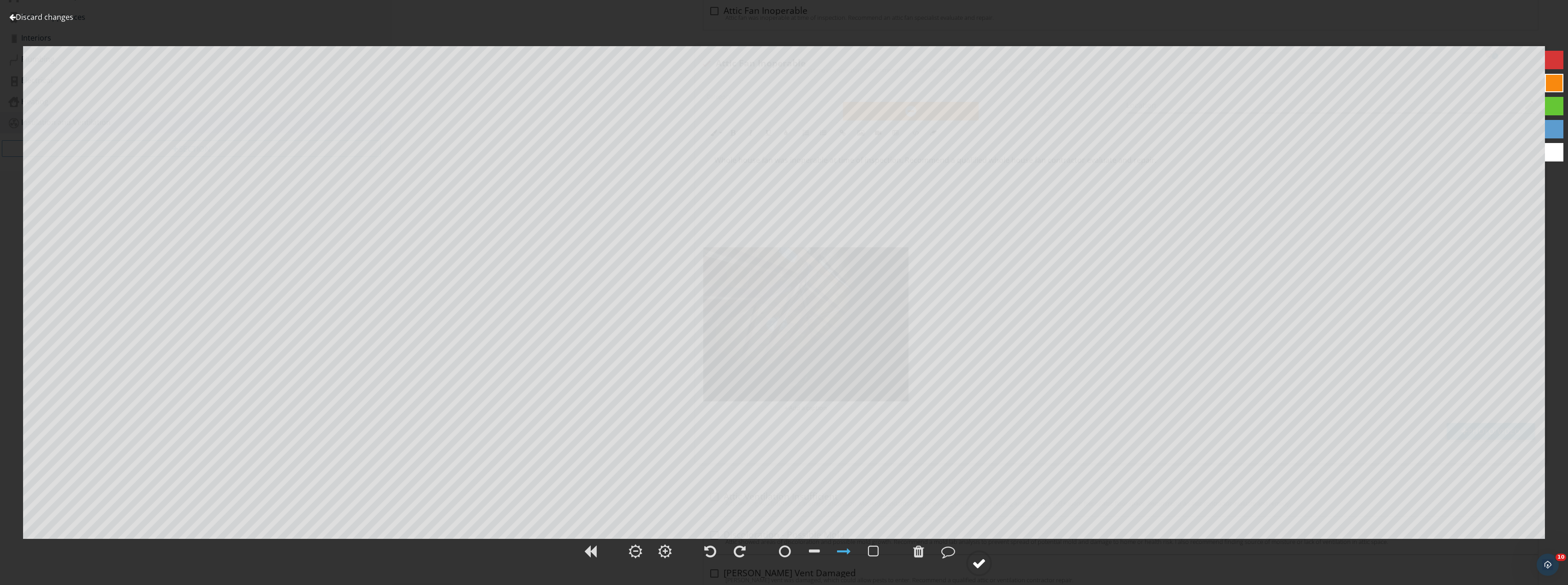
click at [982, 561] on div at bounding box center [979, 563] width 14 height 14
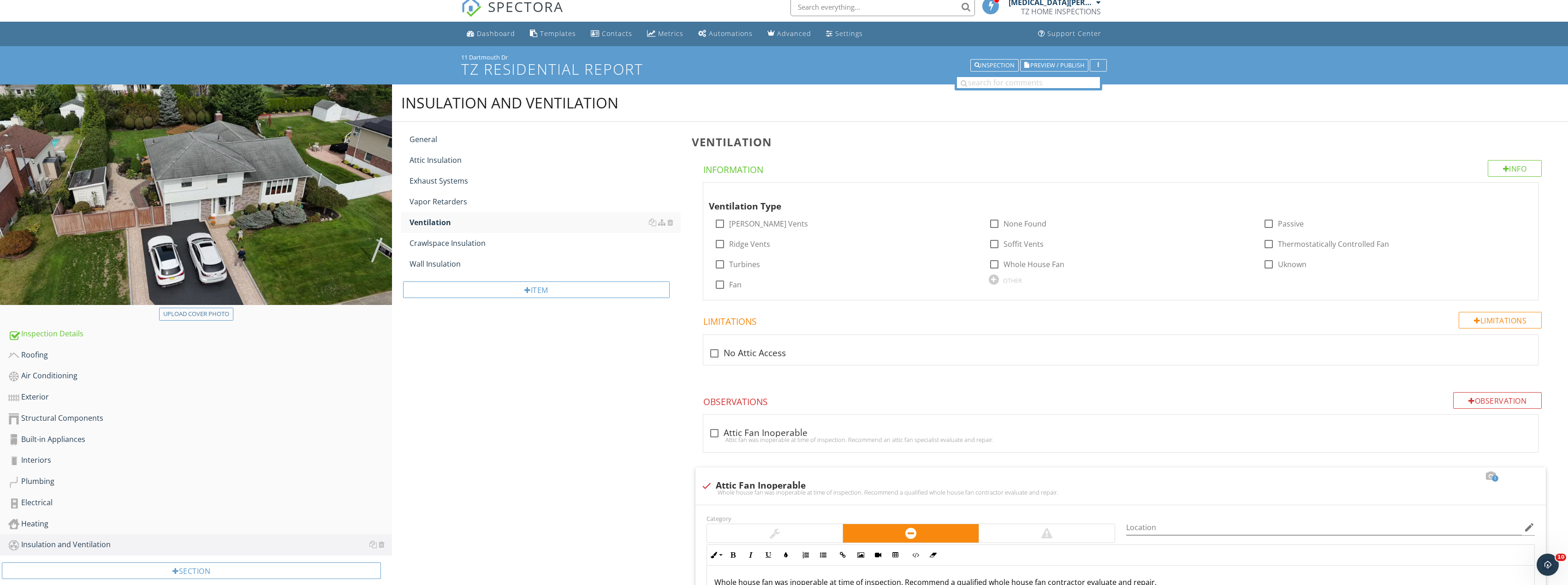
scroll to position [0, 0]
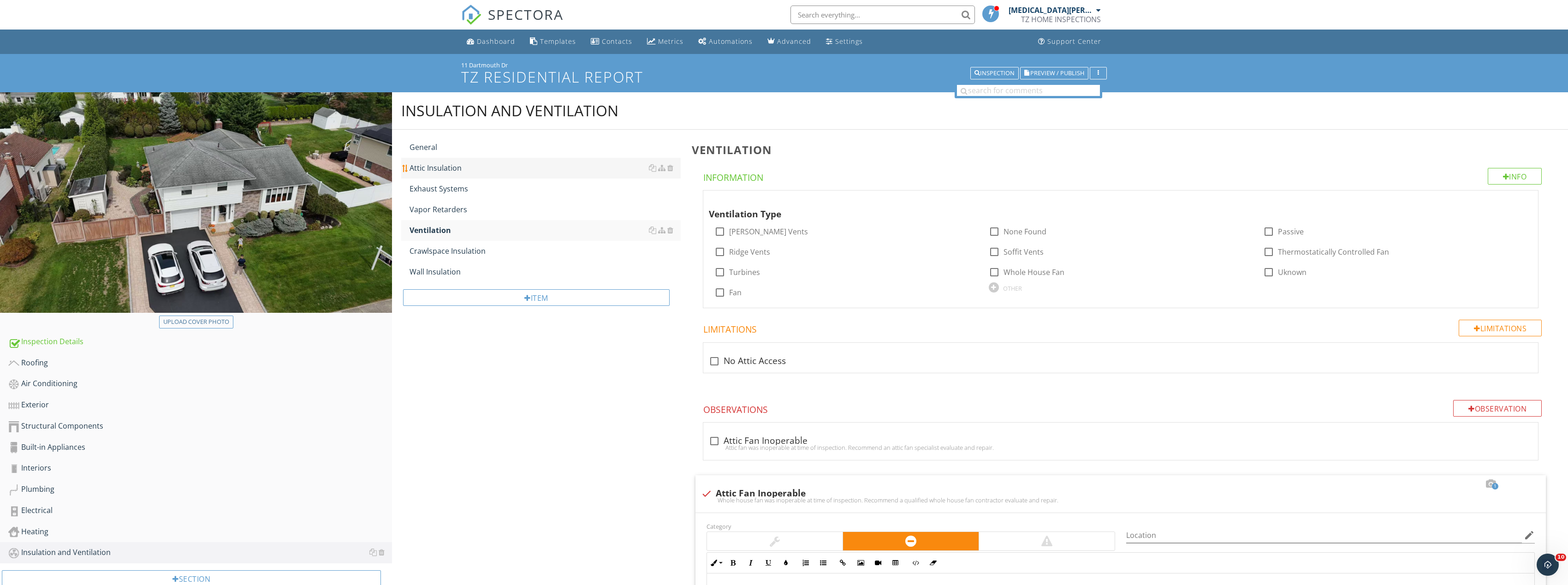
click at [454, 161] on link "Attic Insulation" at bounding box center [545, 168] width 271 height 20
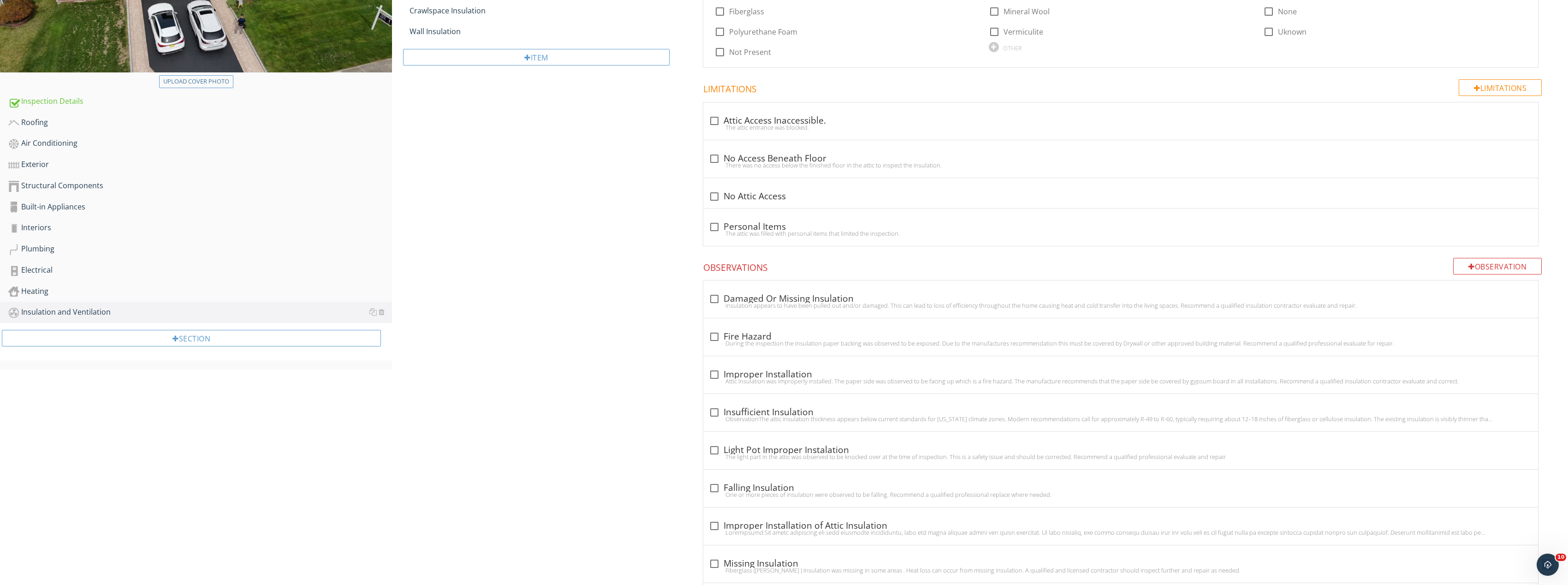
scroll to position [370, 0]
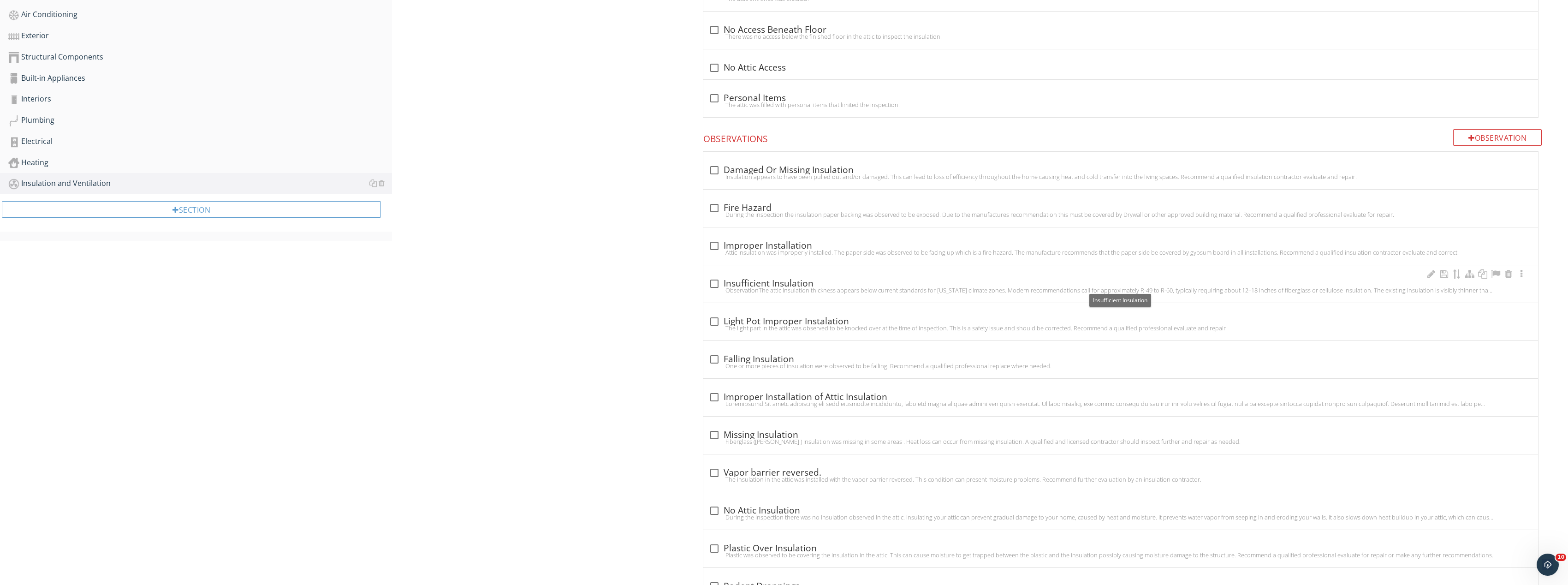
click at [719, 279] on div at bounding box center [714, 283] width 16 height 16
checkbox input "true"
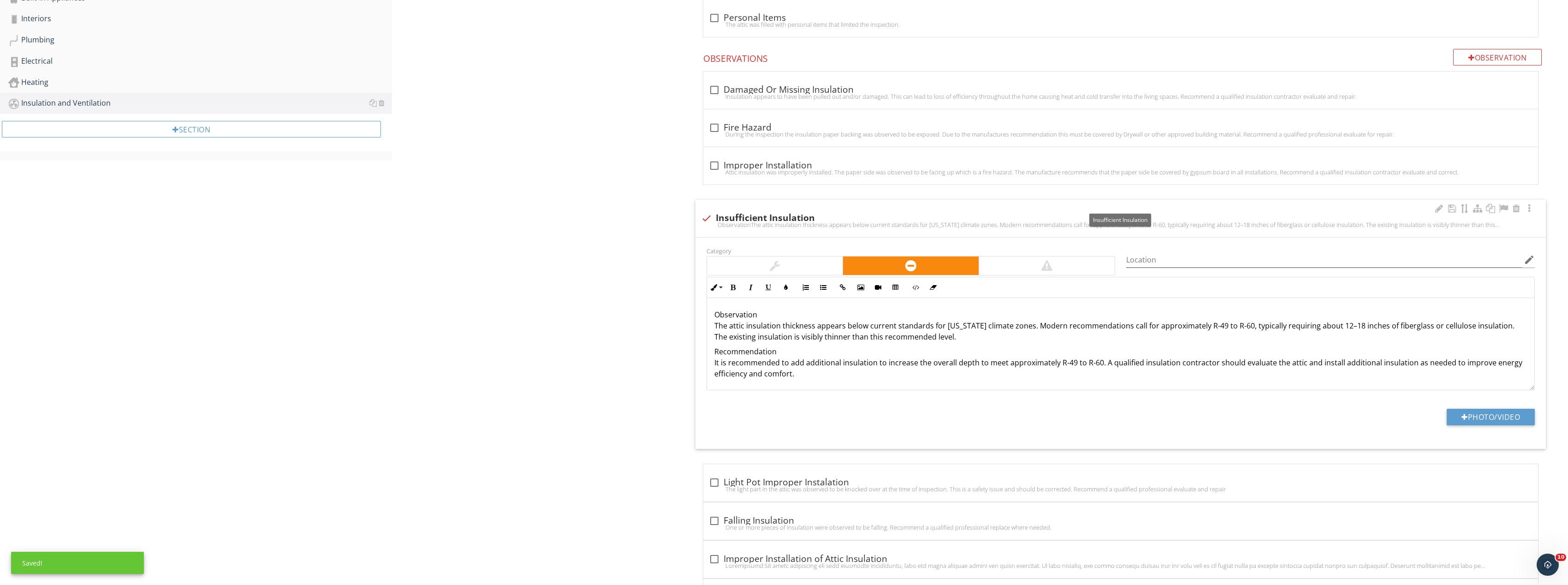
scroll to position [554, 0]
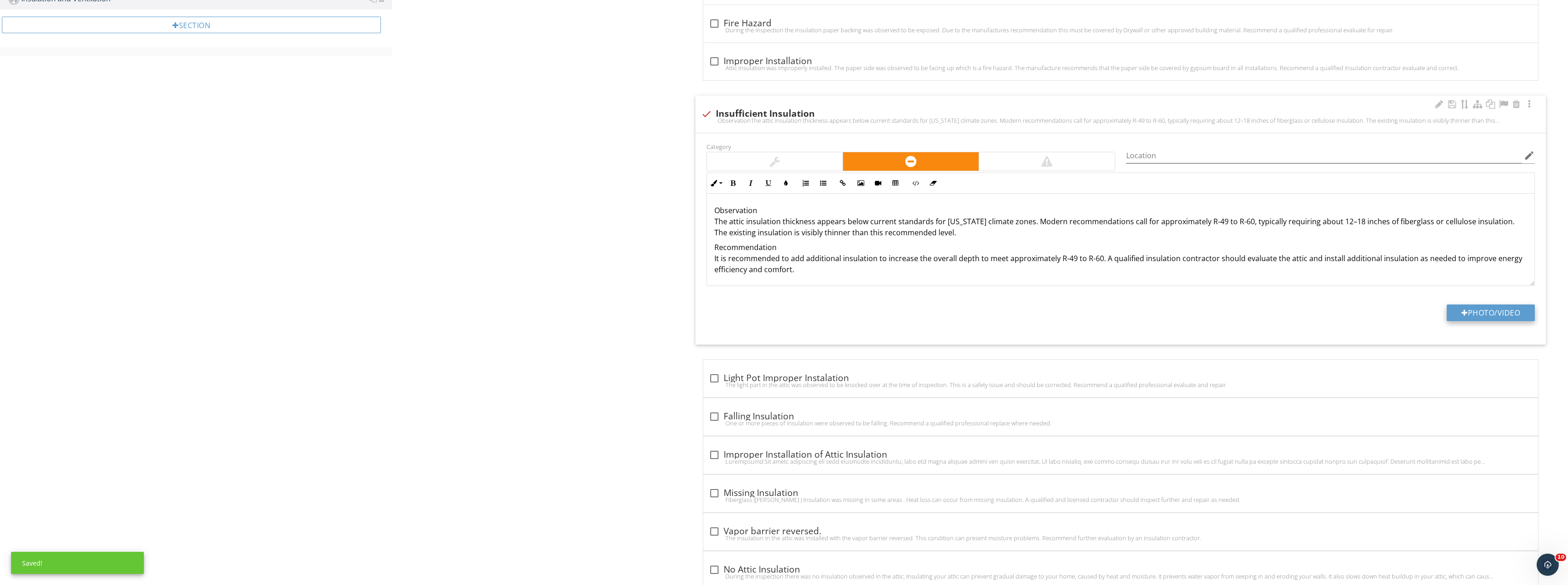
click at [1467, 315] on button "Photo/Video" at bounding box center [1490, 312] width 88 height 17
type input "C:\fakepath\Image_20250927165811_8326_237.jpg"
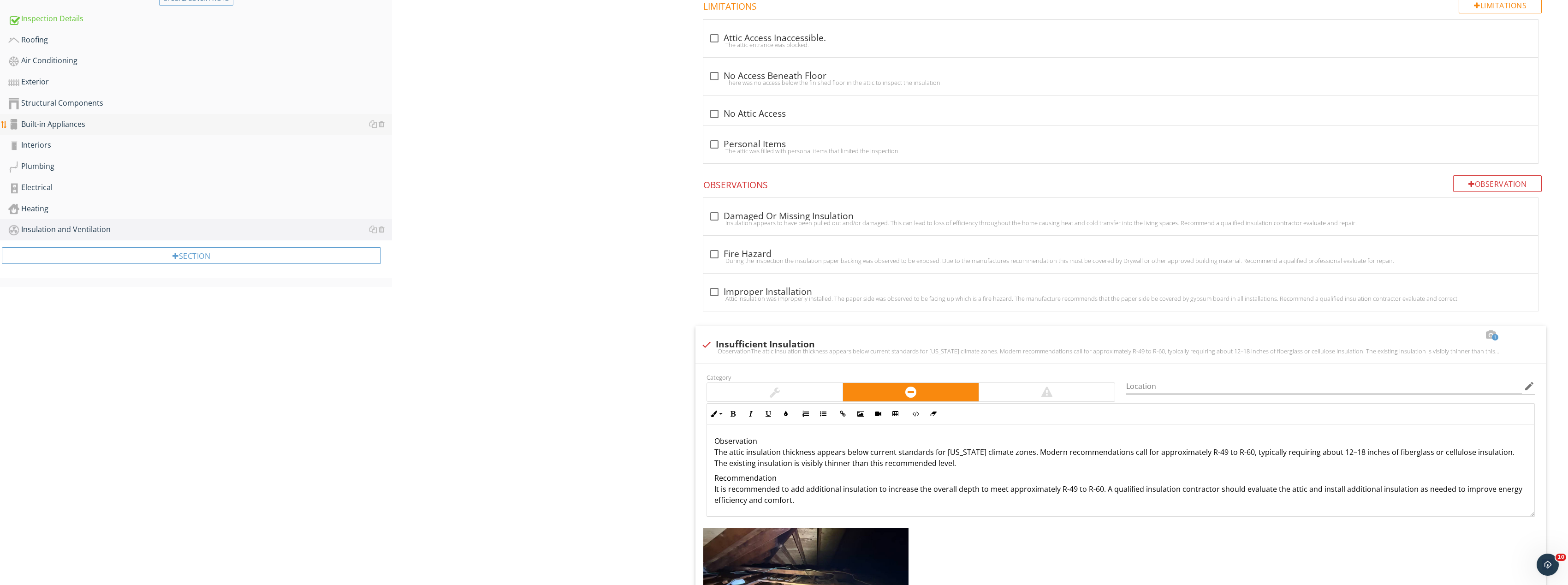
scroll to position [93, 0]
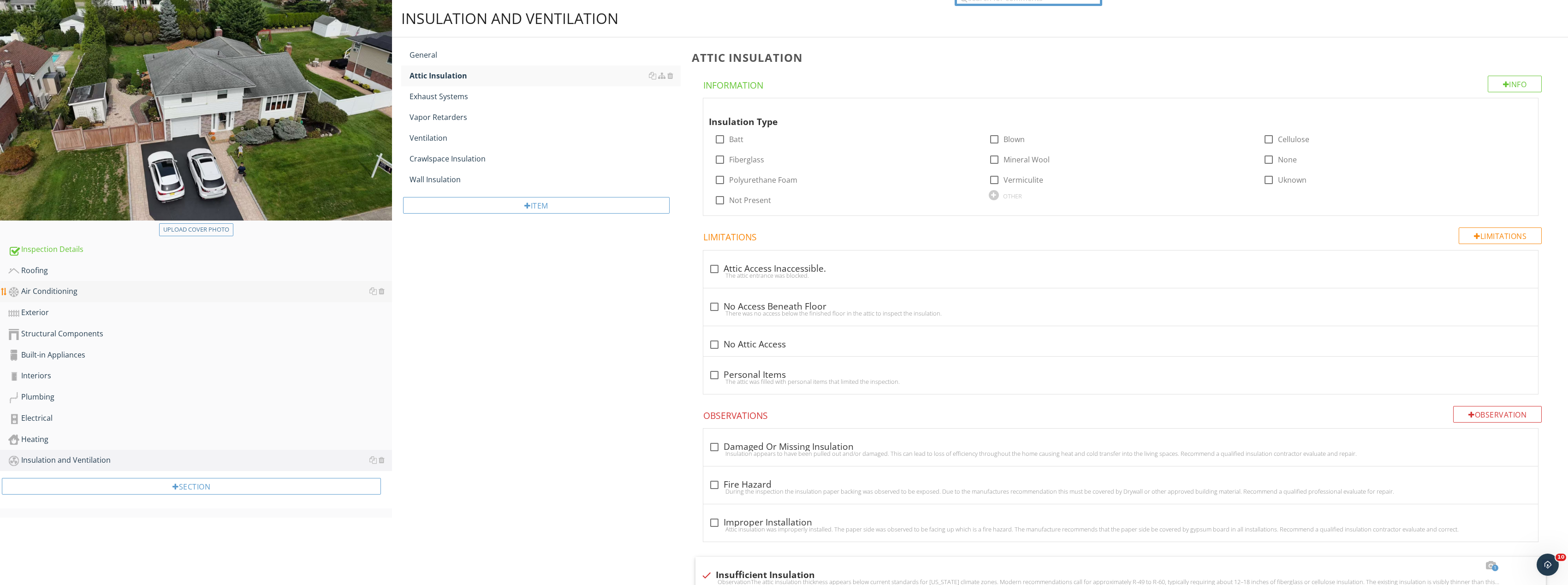
click at [92, 302] on link "Air Conditioning" at bounding box center [200, 292] width 383 height 21
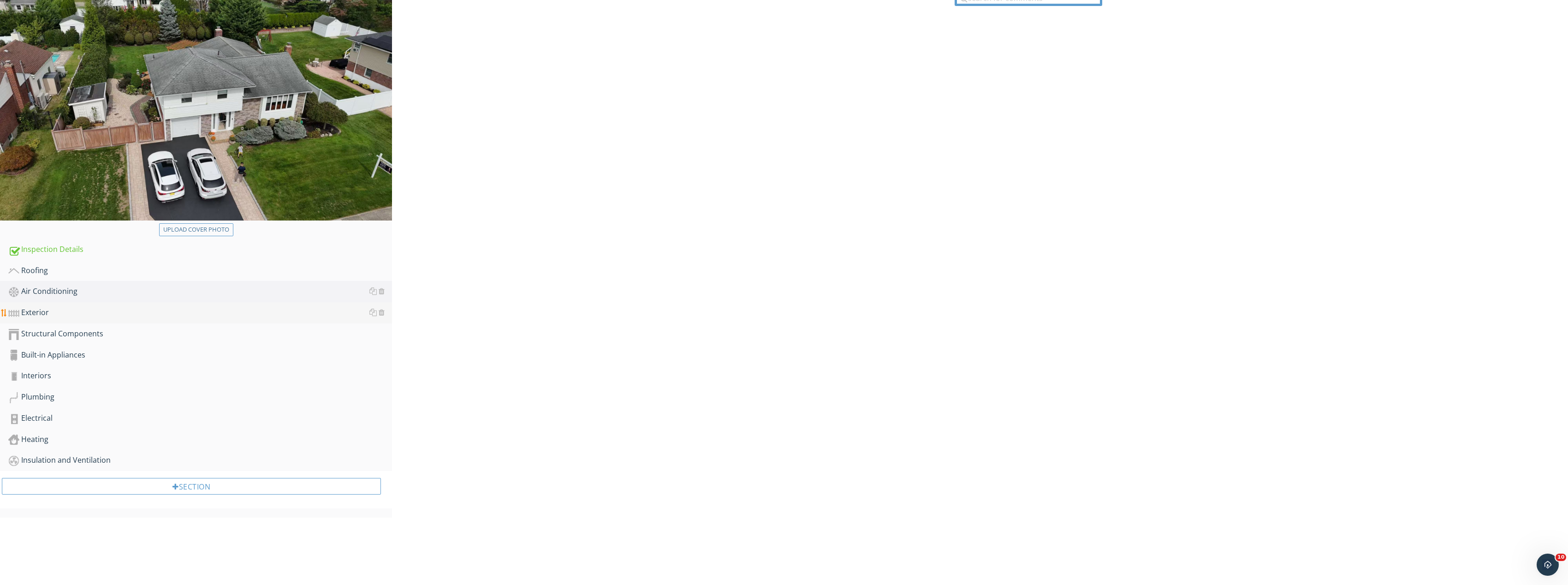
click at [92, 316] on div "Inspection Details Roofing Air Conditioning Exterior Structural Components Buil…" at bounding box center [196, 355] width 392 height 232
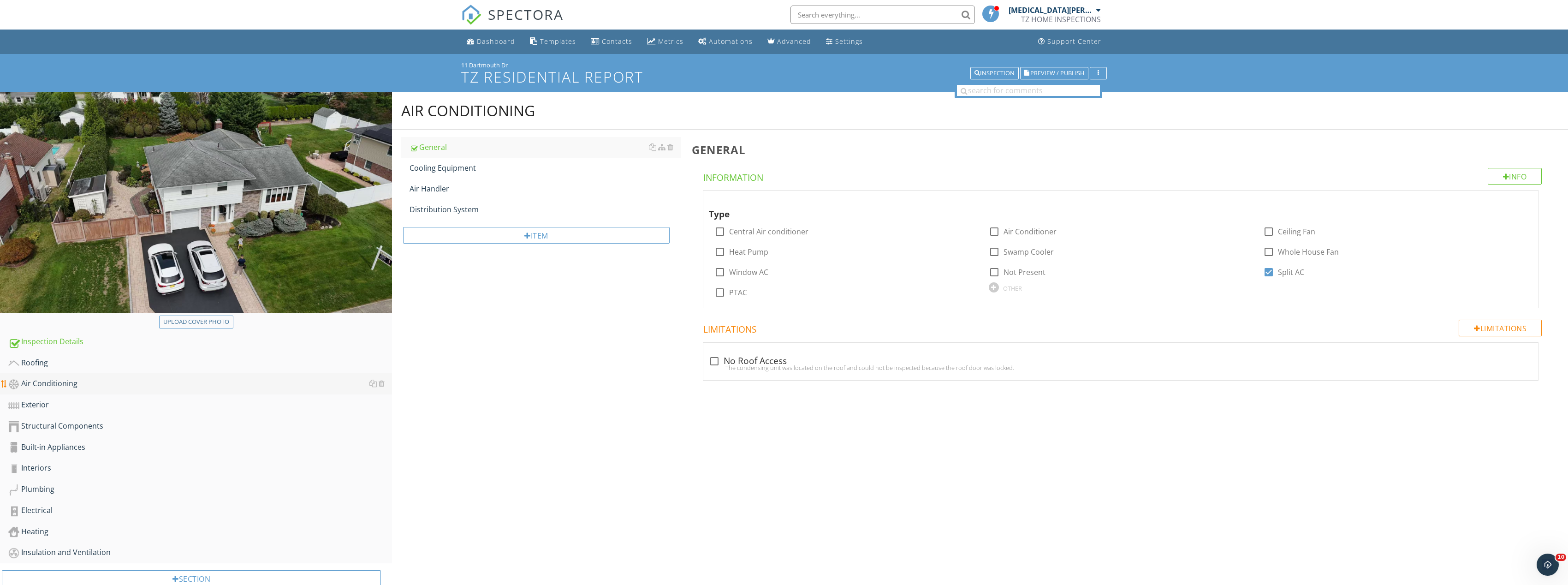
click at [109, 391] on link "Air Conditioning" at bounding box center [200, 384] width 383 height 21
click at [106, 401] on div "Exterior" at bounding box center [200, 405] width 383 height 12
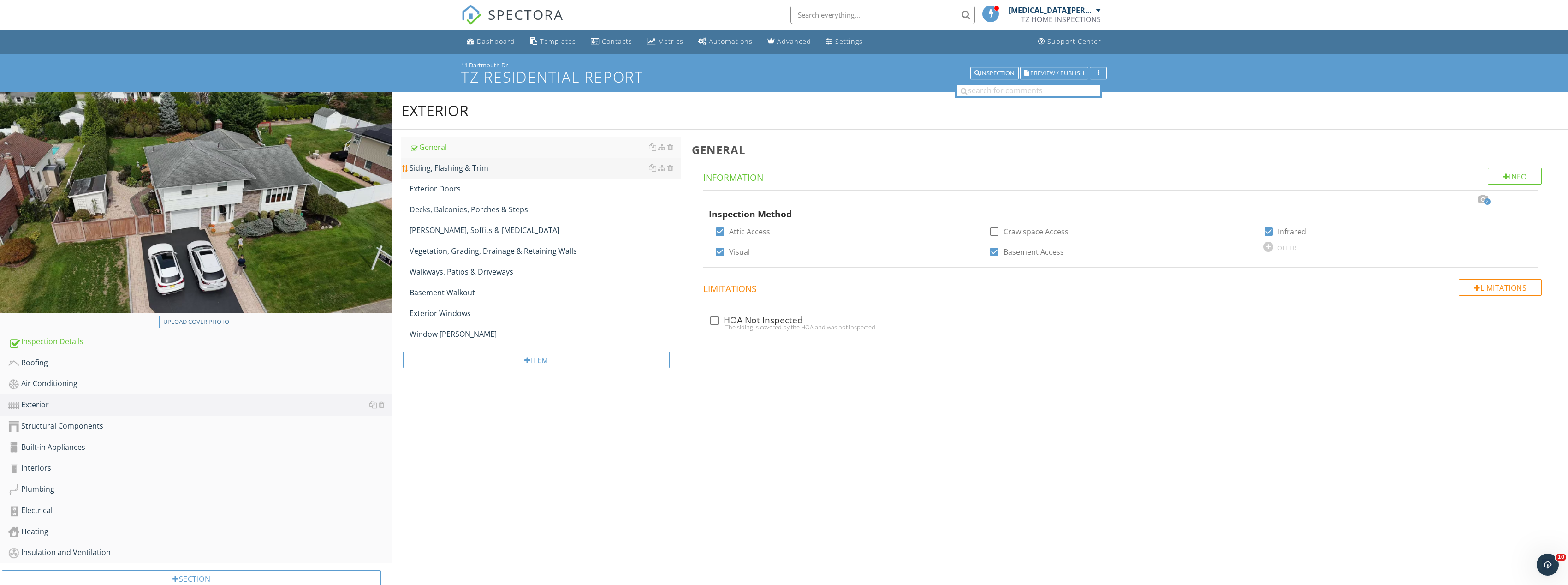
click at [459, 166] on div "Siding, Flashing & Trim" at bounding box center [545, 168] width 271 height 11
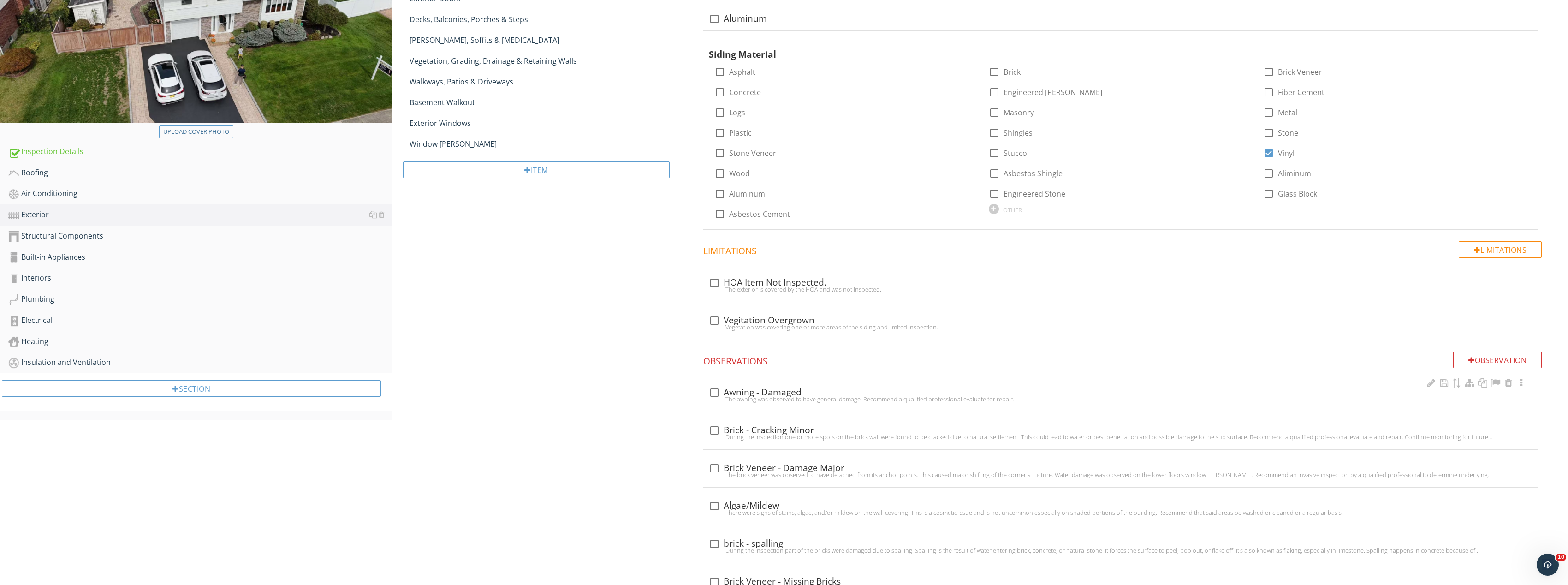
scroll to position [370, 0]
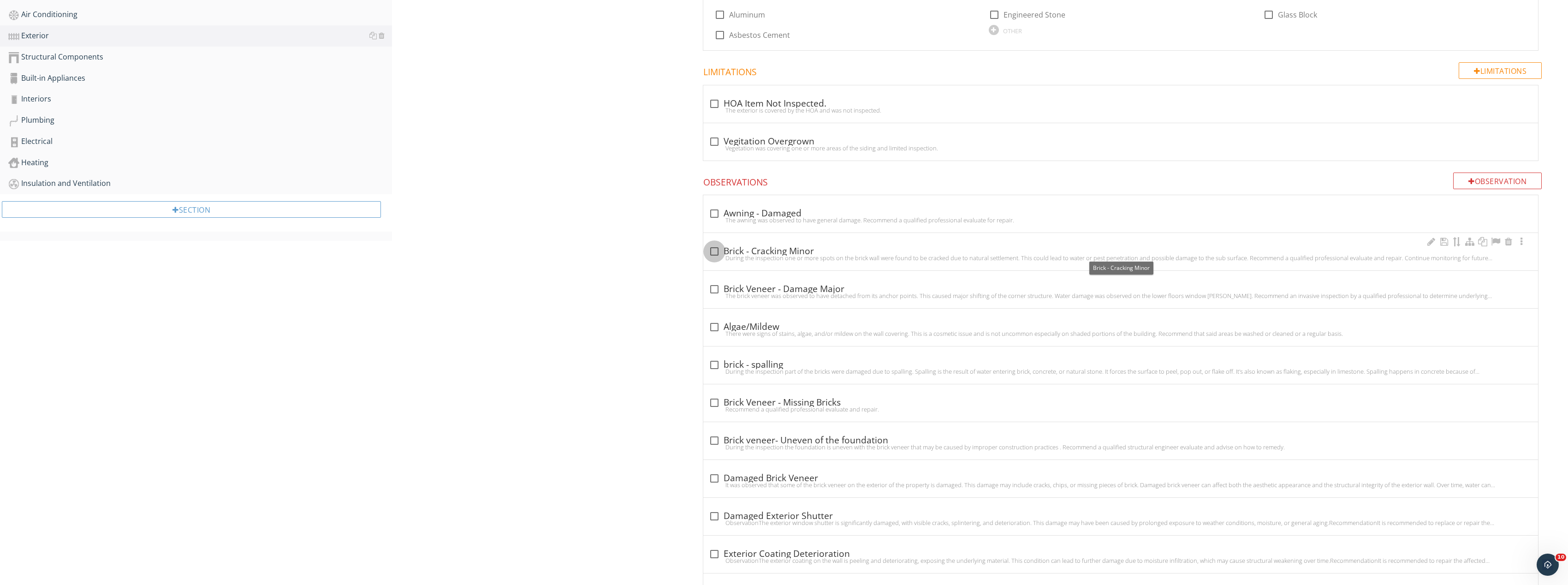
click at [719, 250] on div at bounding box center [714, 251] width 16 height 16
checkbox input "true"
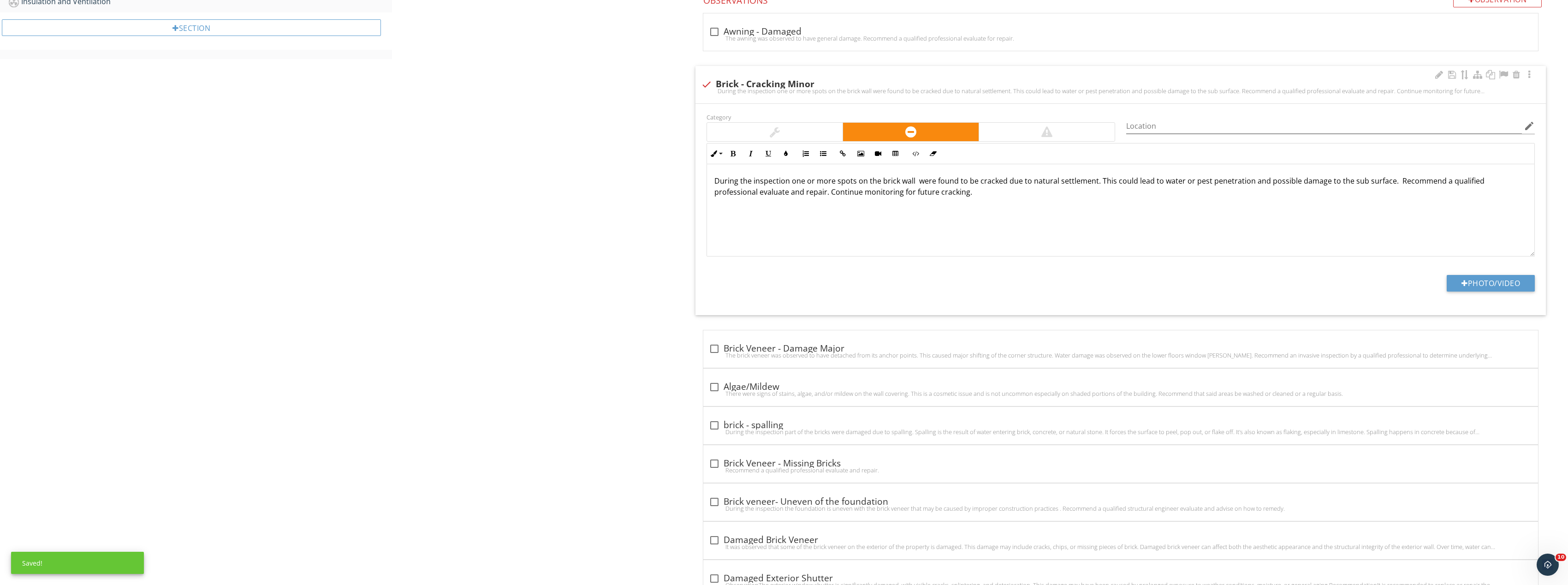
scroll to position [554, 0]
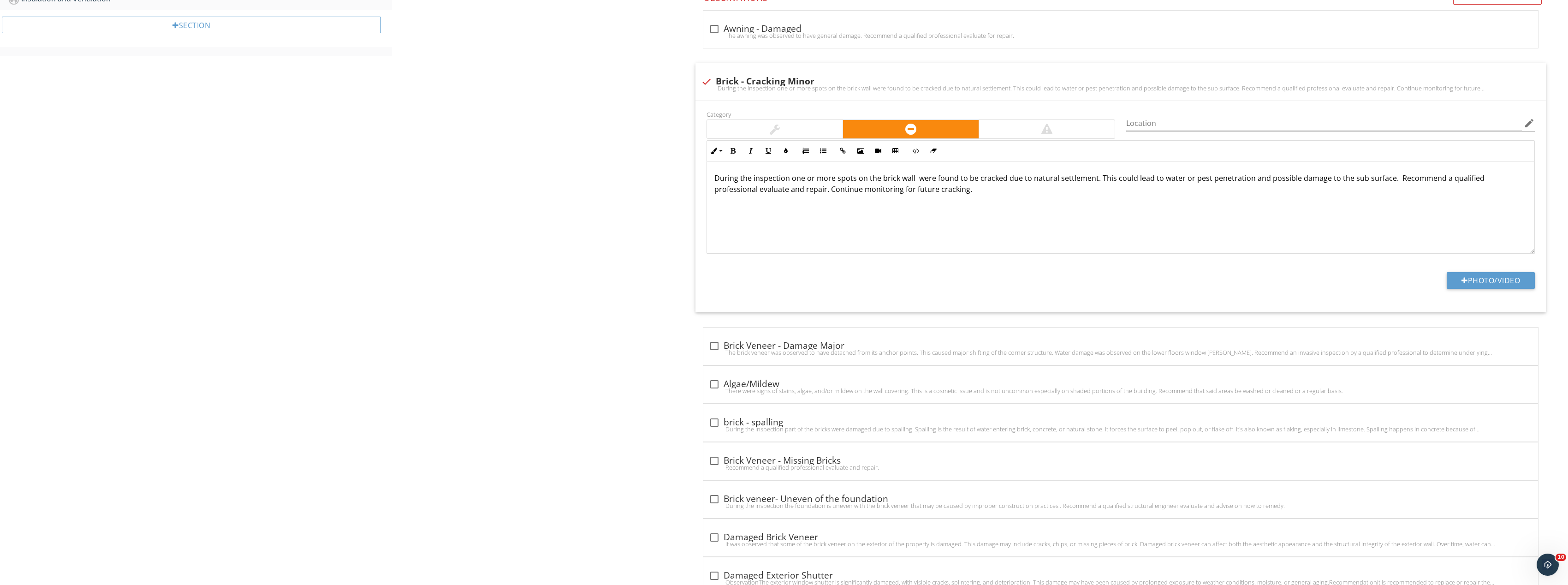
type input "C:\fakepath\Image_20250927165718_8295_237.jpg"
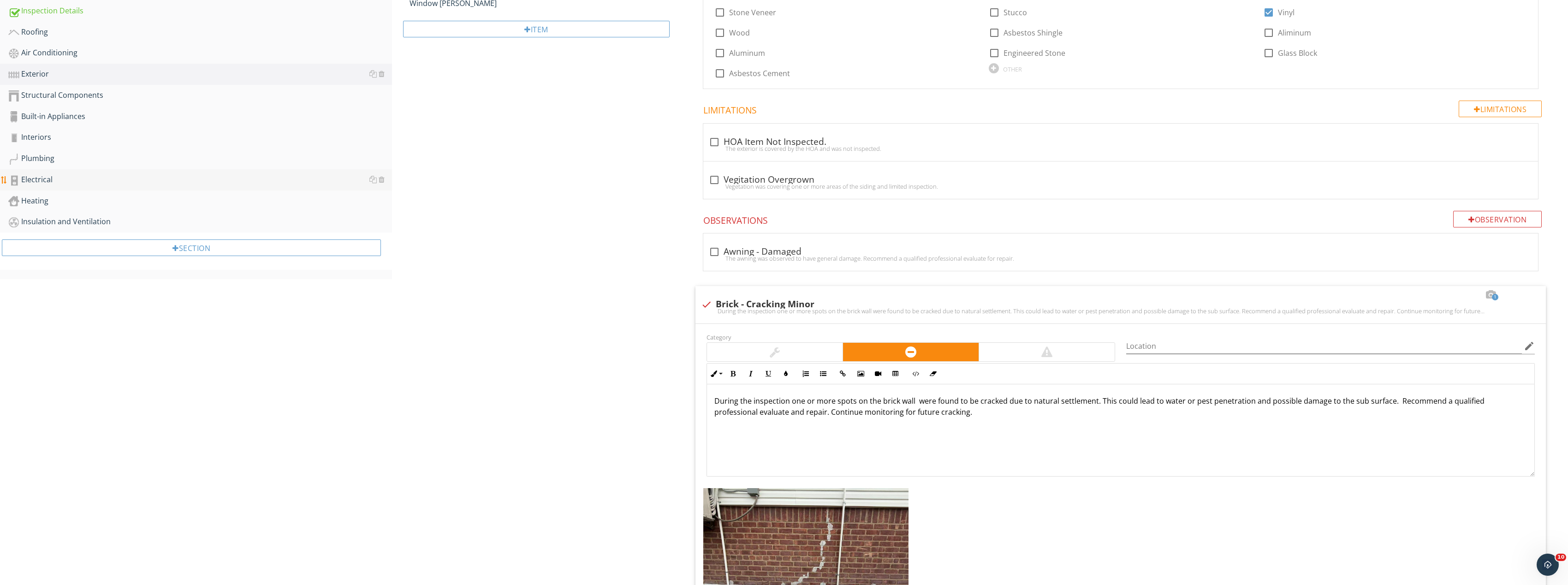
scroll to position [277, 0]
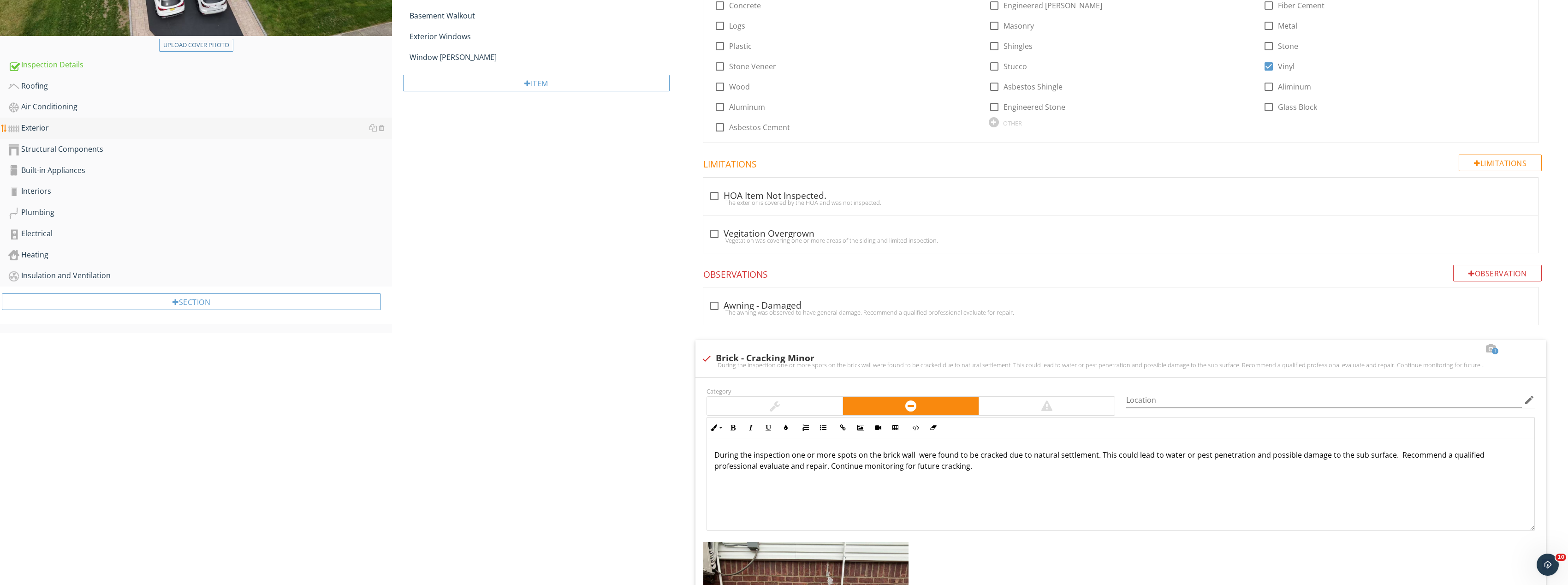
click at [68, 130] on div "Exterior" at bounding box center [200, 128] width 383 height 12
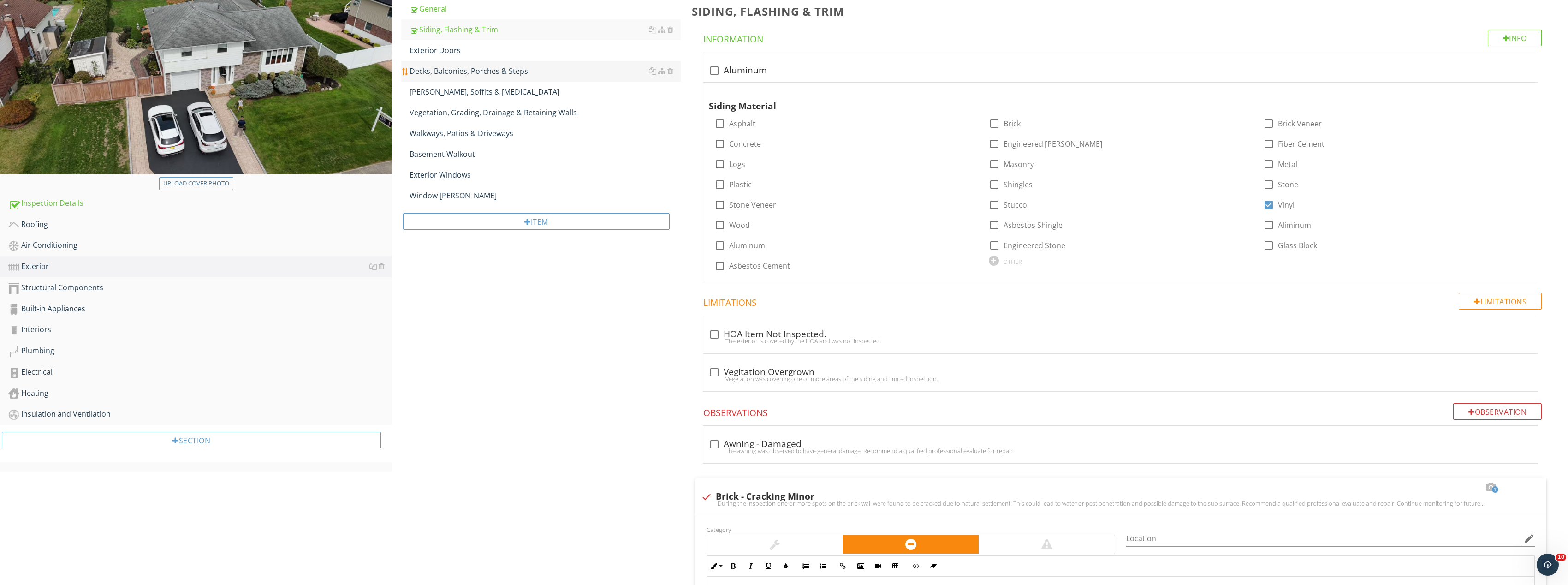
click at [457, 70] on div "Decks, Balconies, Porches & Steps" at bounding box center [545, 71] width 271 height 11
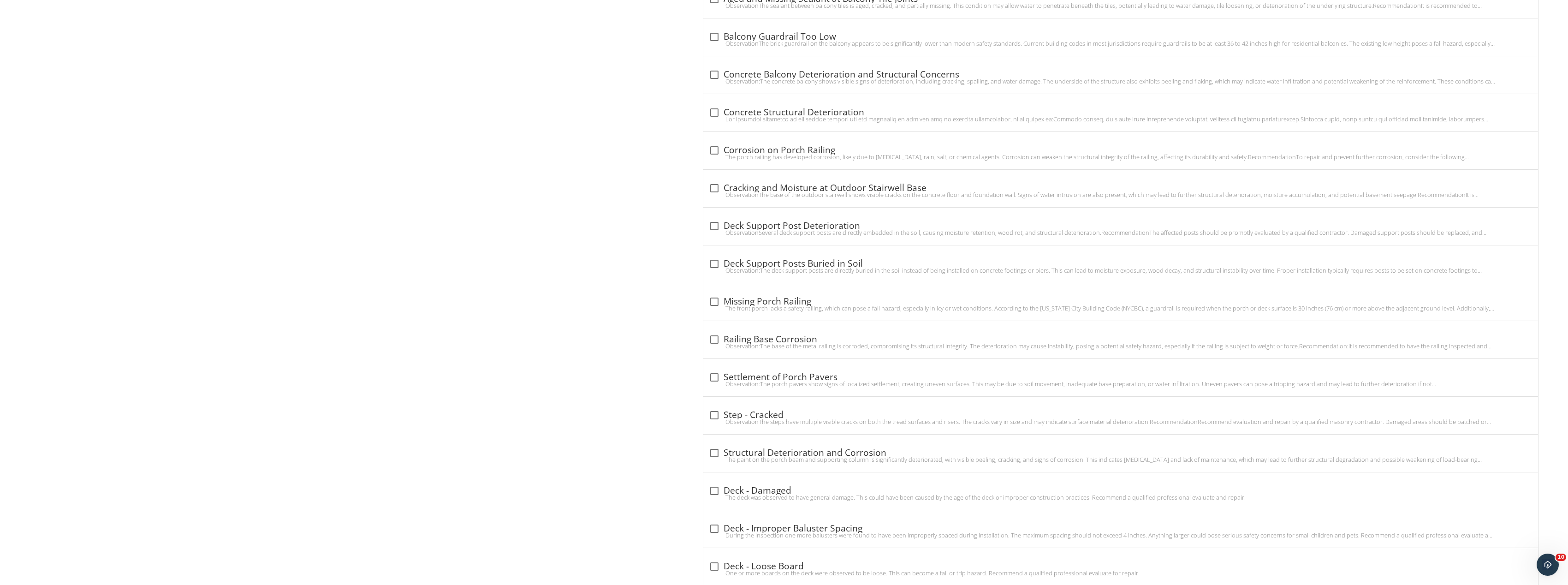
scroll to position [738, 0]
click at [715, 267] on div "Observation:The deck support posts are directly buried in the soil instead of b…" at bounding box center [1121, 270] width 824 height 7
checkbox input "true"
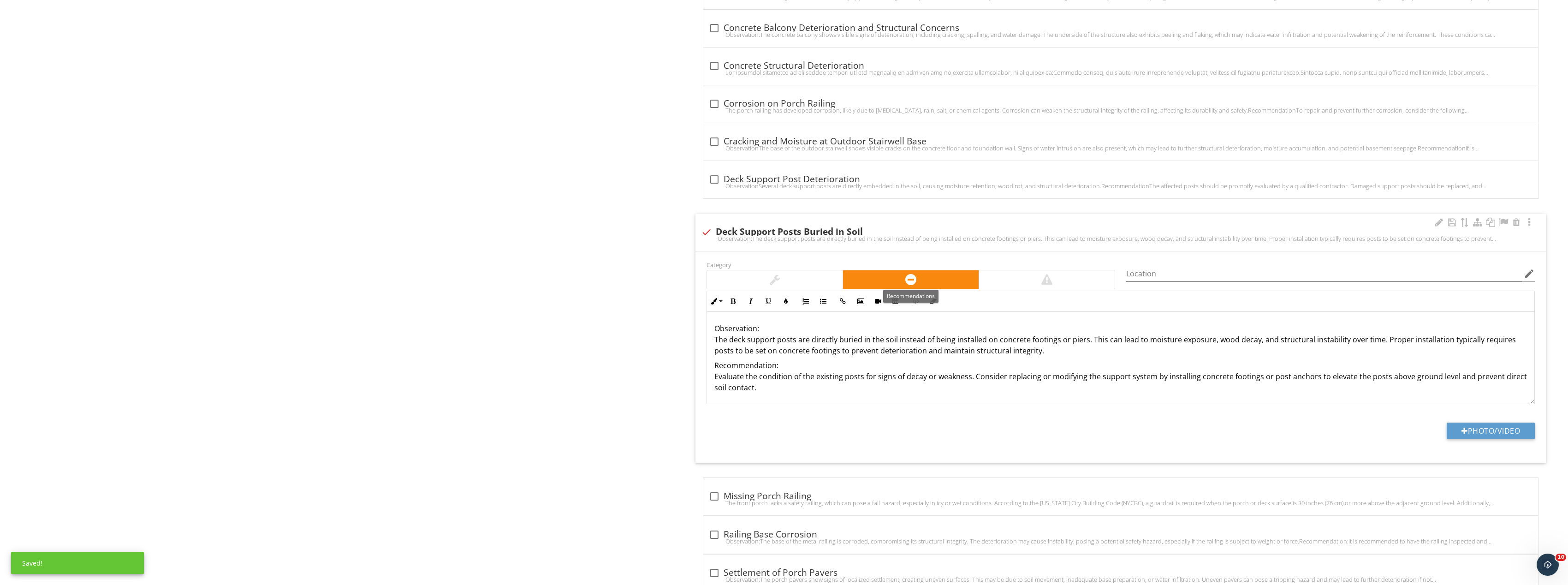
scroll to position [1, 0]
click at [1479, 433] on button "Photo/Video" at bounding box center [1490, 431] width 88 height 17
type input "C:\fakepath\Image_20250927165736_8305_237.jpg"
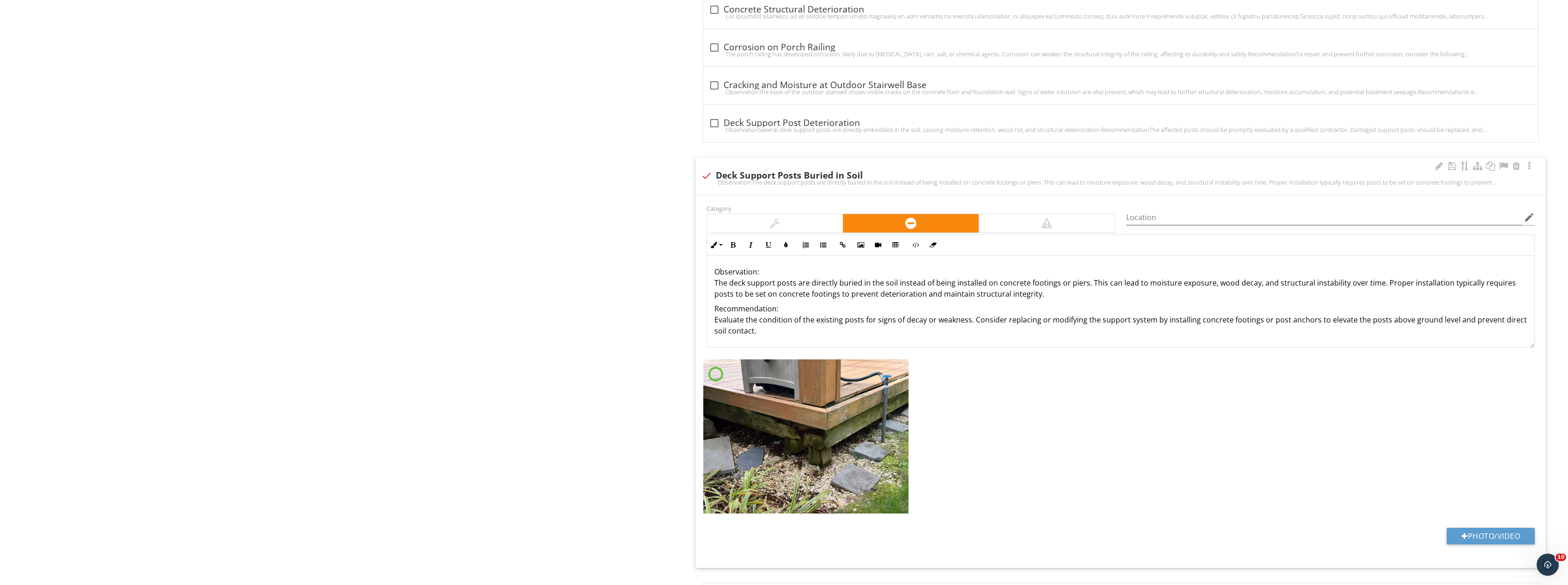
scroll to position [923, 0]
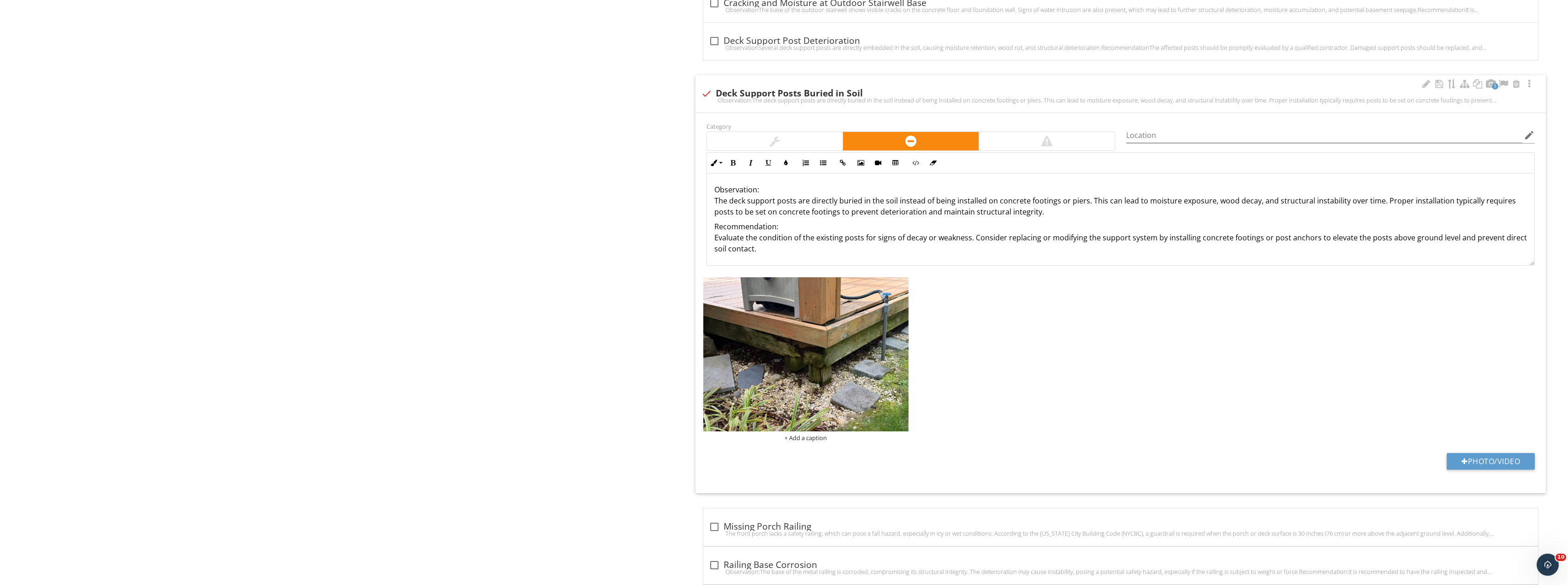
click at [875, 369] on img at bounding box center [805, 355] width 205 height 154
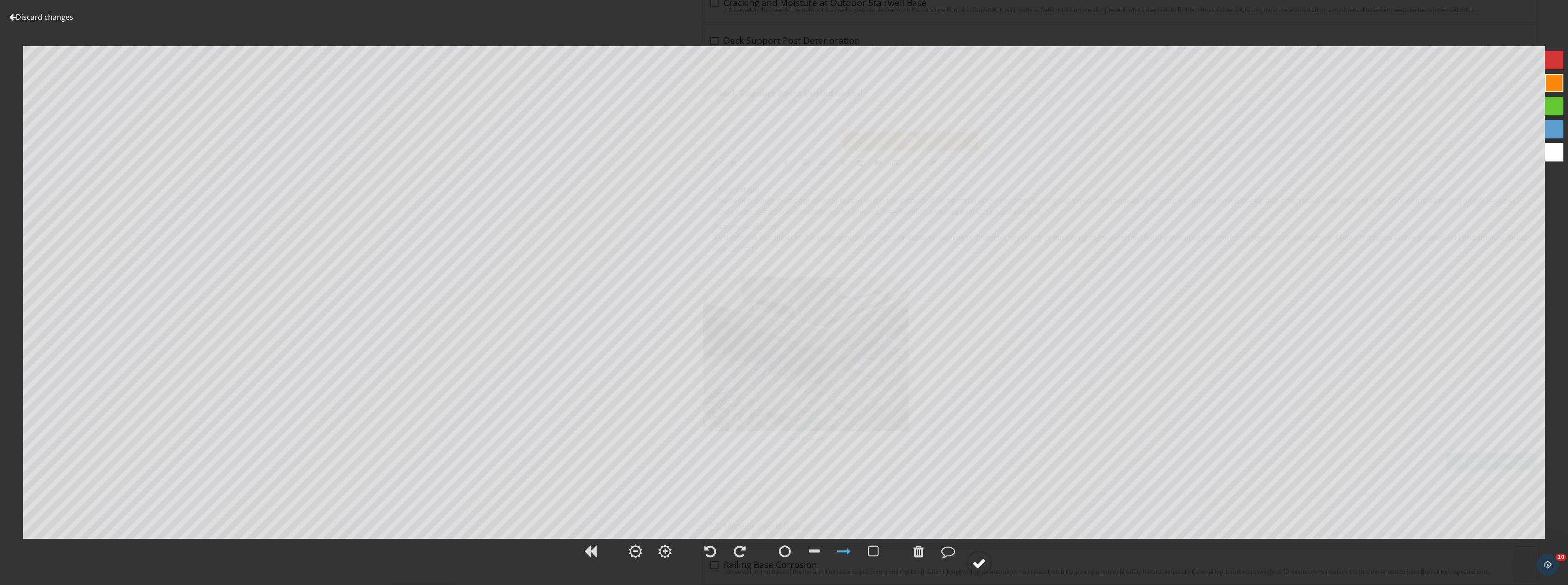
click at [983, 561] on div at bounding box center [979, 563] width 14 height 14
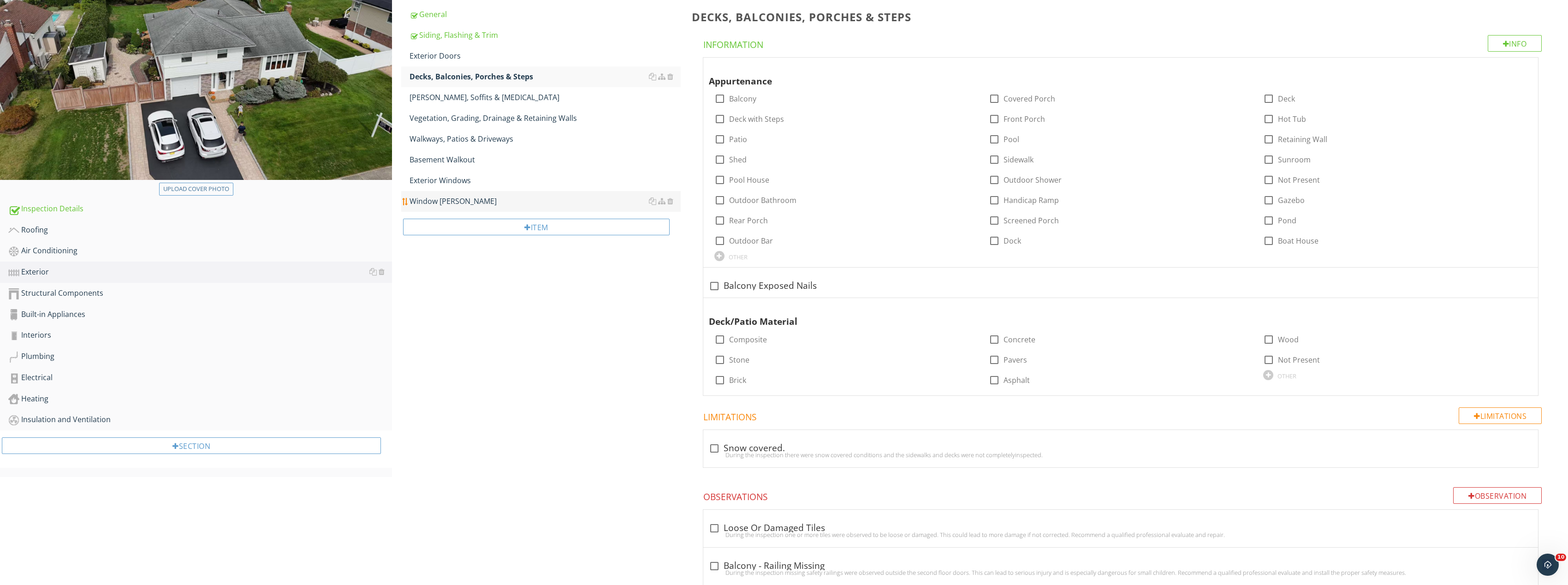
scroll to position [138, 0]
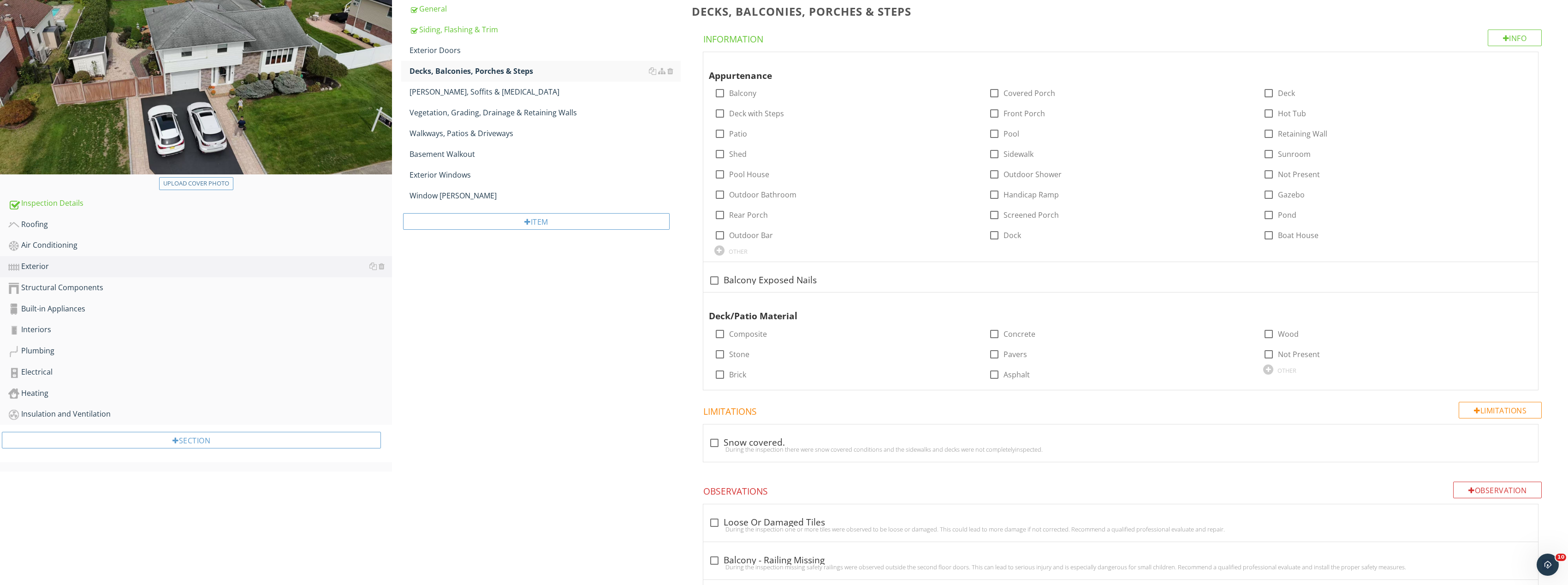
click at [176, 180] on div "Upload cover photo" at bounding box center [196, 183] width 66 height 9
click at [69, 411] on div "Insulation and Ventilation" at bounding box center [200, 414] width 383 height 12
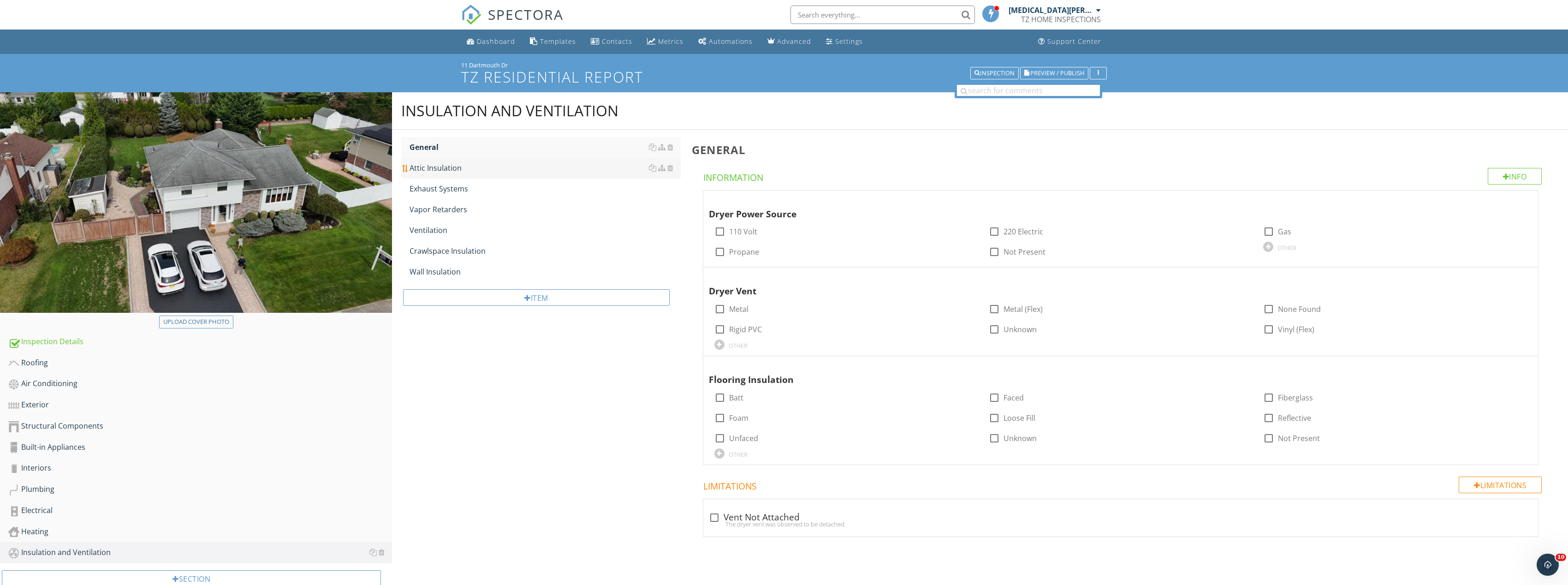
click at [457, 168] on div "Attic Insulation" at bounding box center [545, 168] width 271 height 11
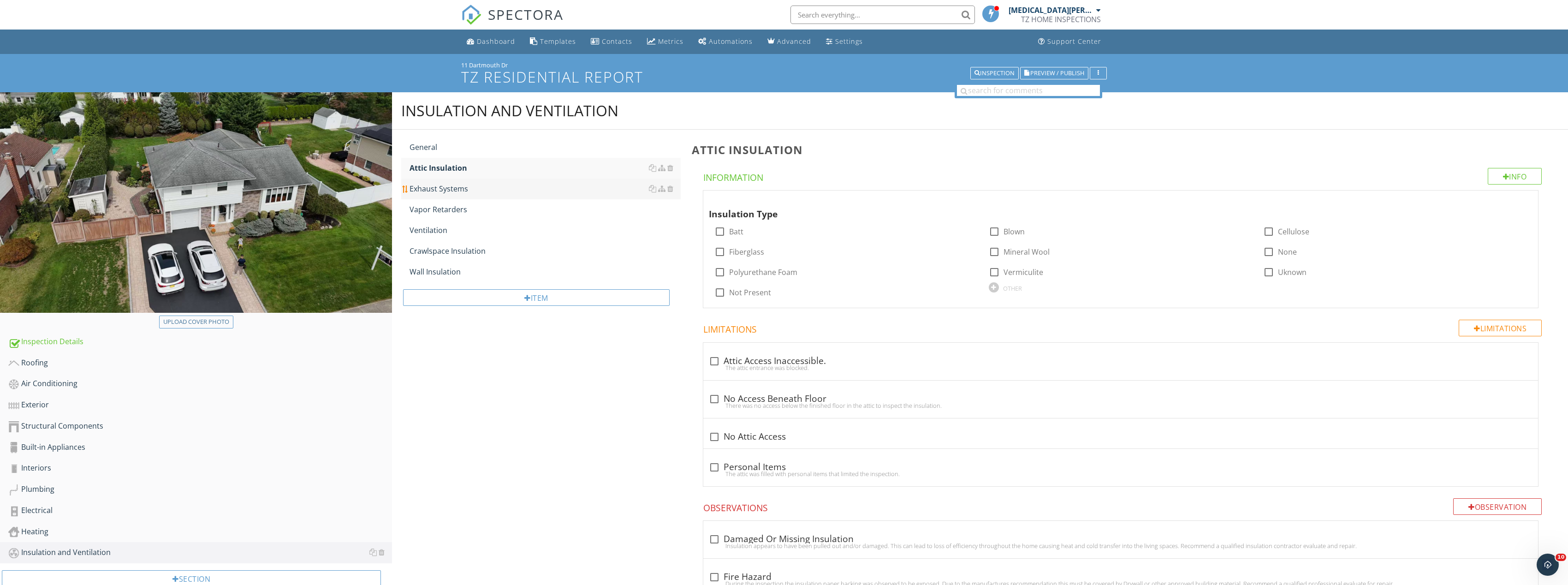
click at [459, 186] on div "Exhaust Systems" at bounding box center [545, 189] width 271 height 11
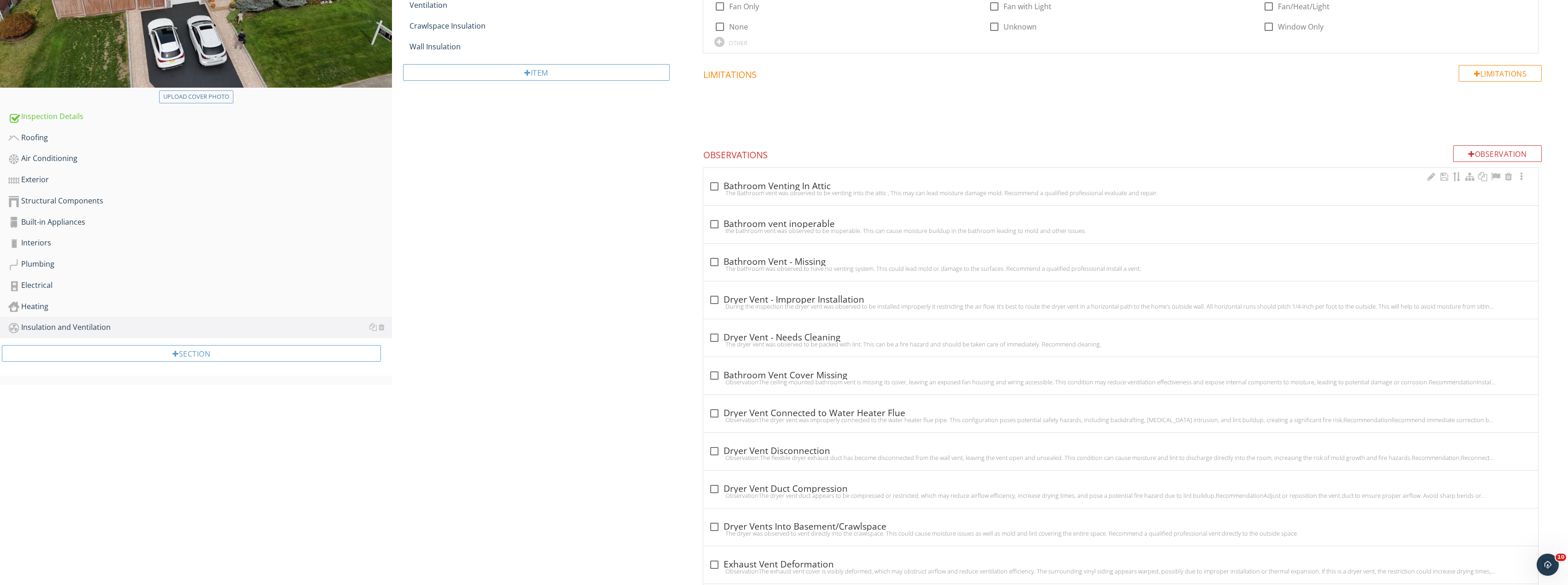
scroll to position [231, 0]
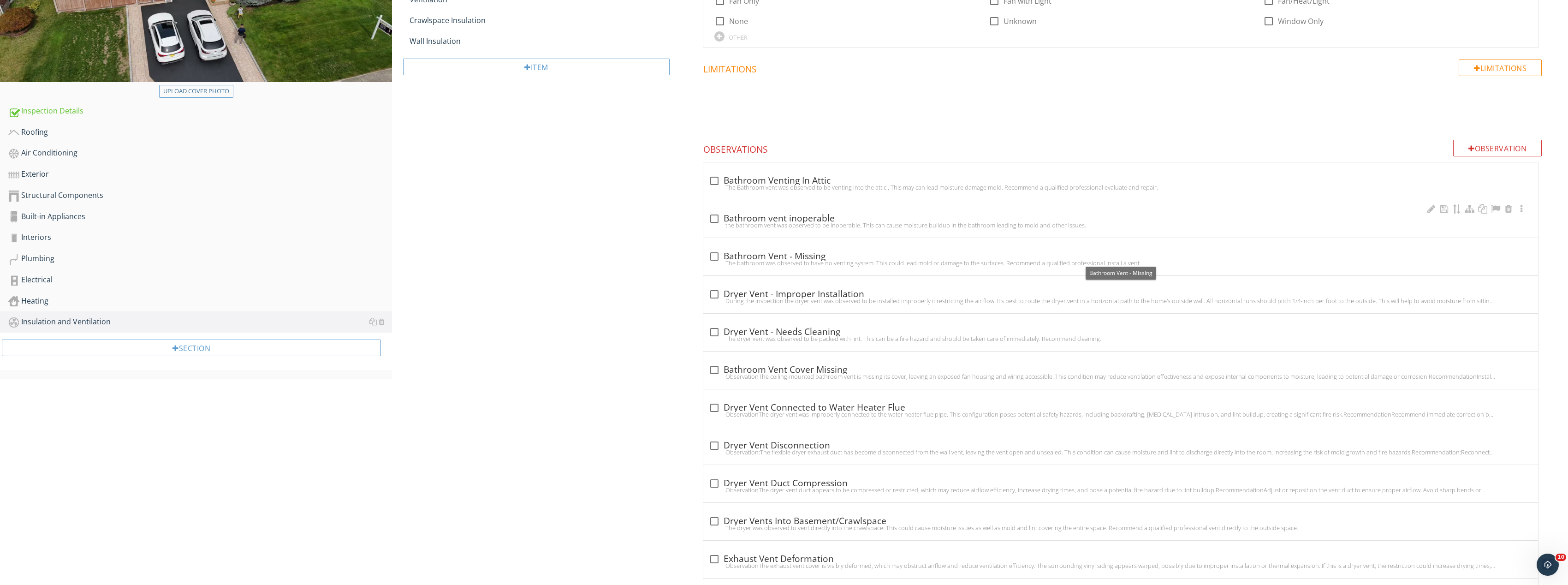
click at [716, 222] on div "the bathroom vent was observed to be inoperable. This can cause moisture buildu…" at bounding box center [1121, 225] width 824 height 7
checkbox input "true"
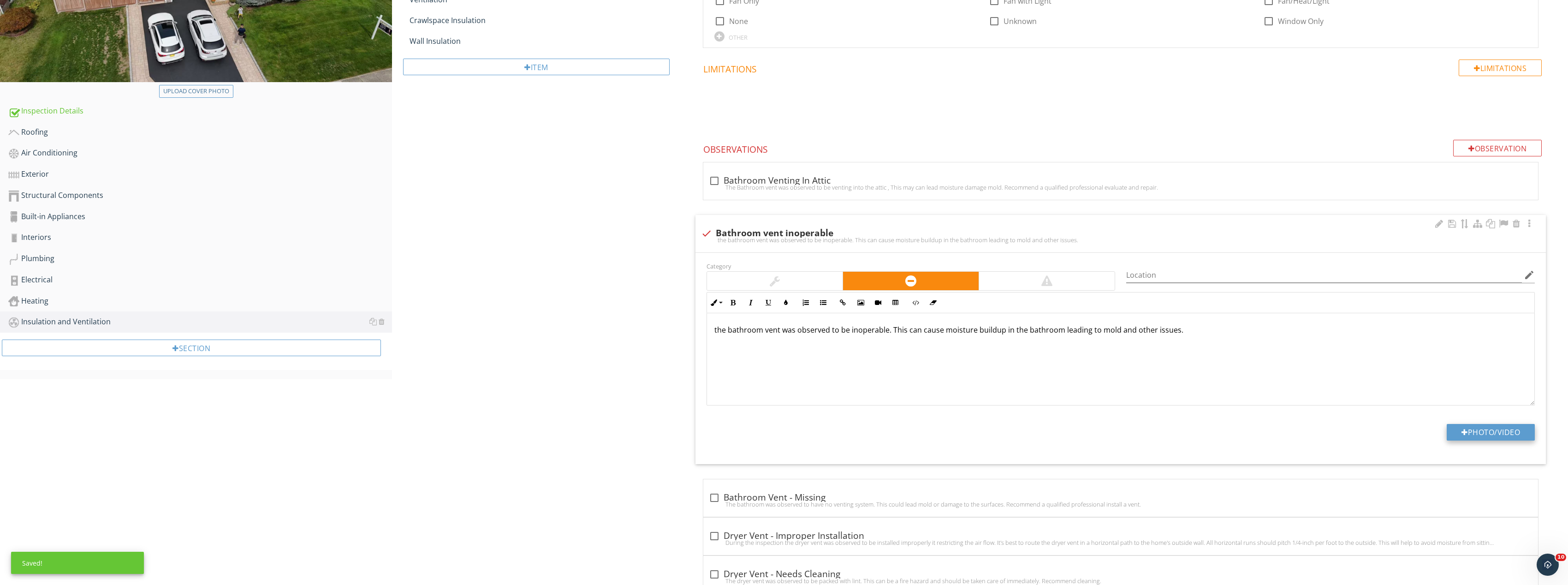
click at [1492, 431] on button "Photo/Video" at bounding box center [1490, 432] width 88 height 17
type input "C:\fakepath\Image_20250927165807_8324_237.jpg"
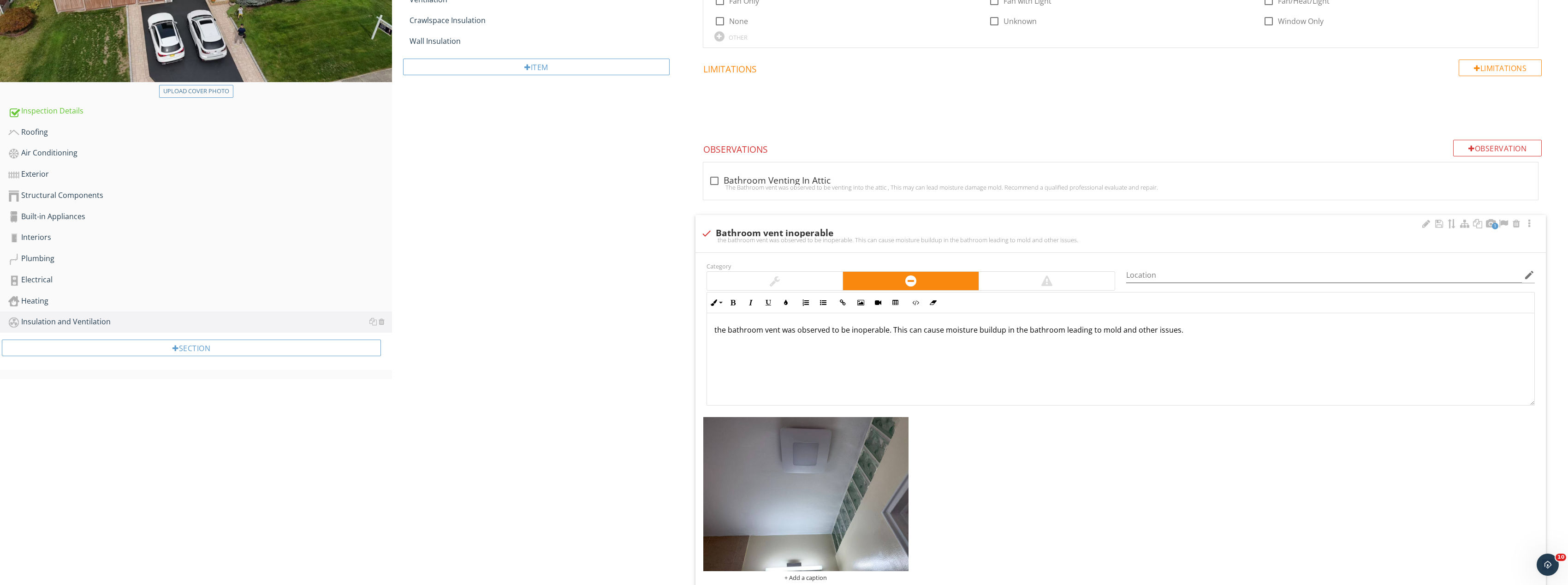
scroll to position [1, 0]
click at [850, 473] on img at bounding box center [805, 494] width 205 height 154
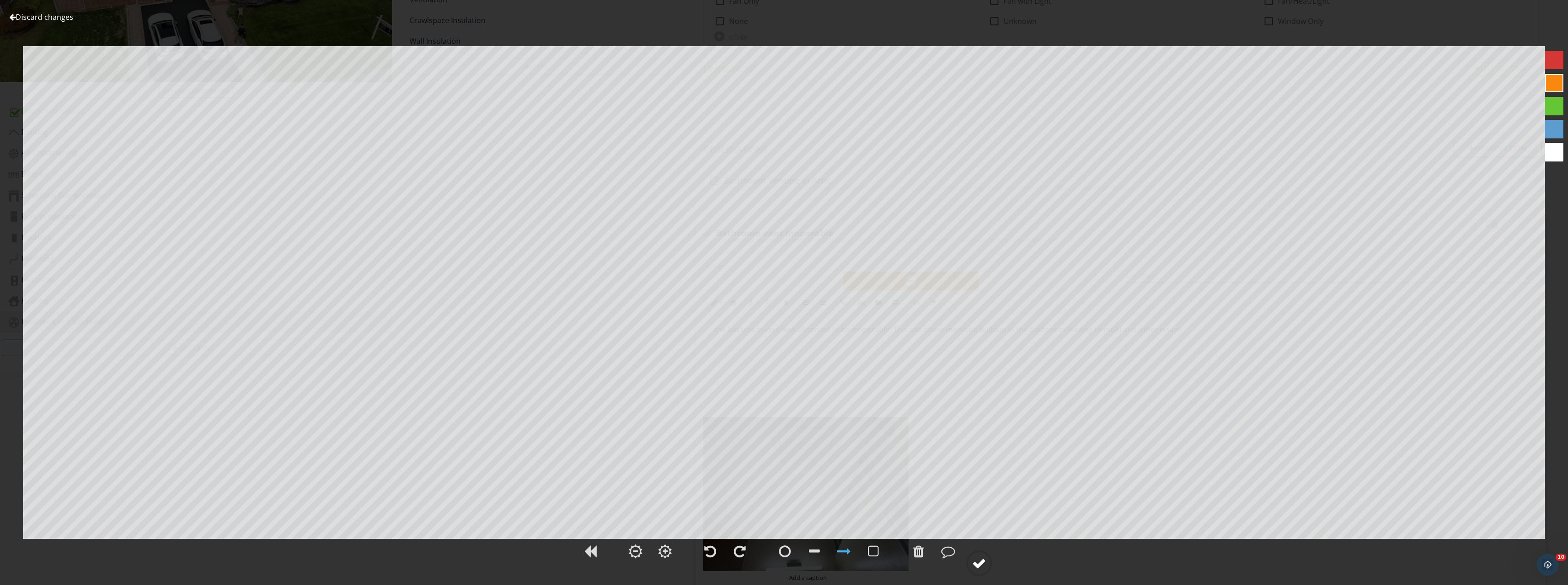
click at [985, 561] on div at bounding box center [979, 563] width 14 height 14
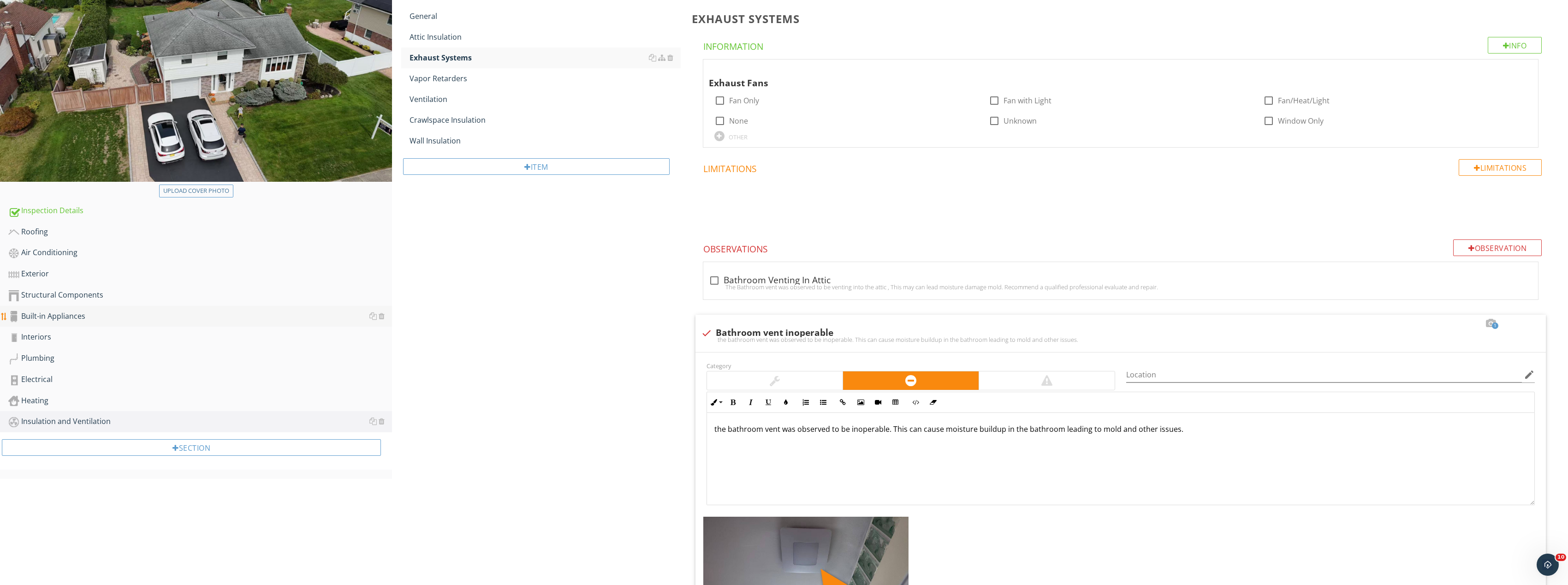
scroll to position [93, 0]
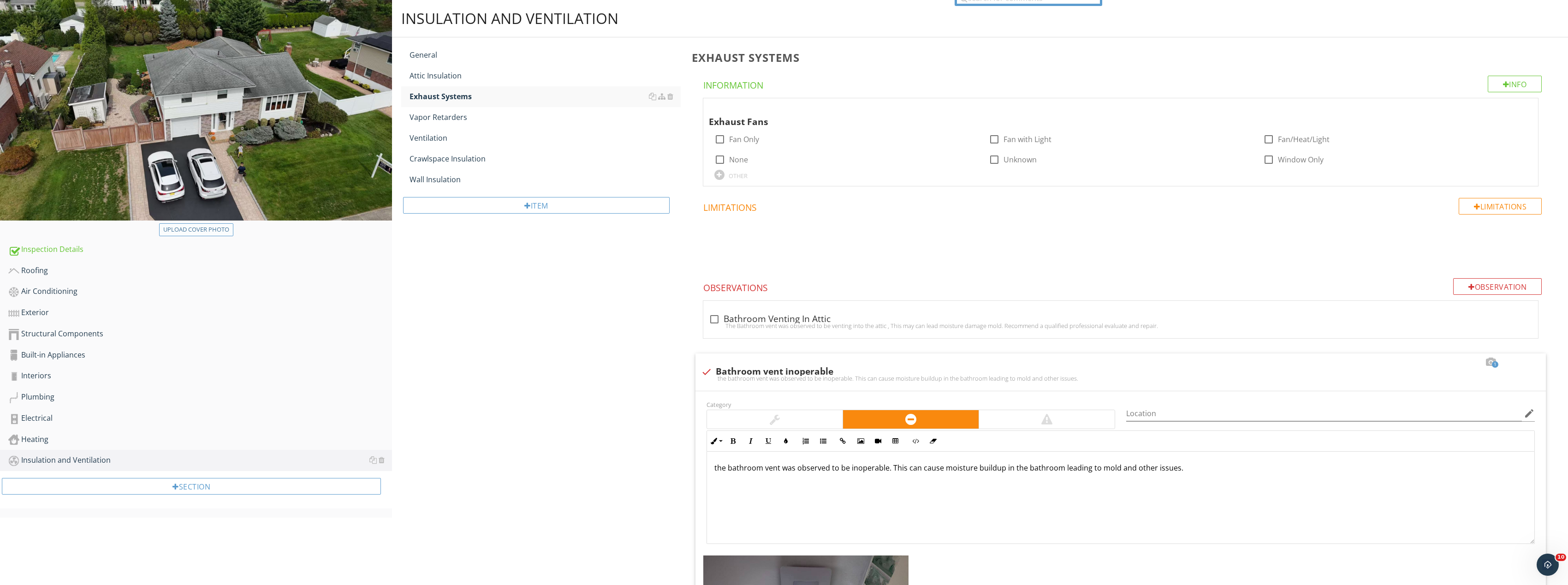
click at [220, 234] on div "Upload cover photo" at bounding box center [196, 230] width 66 height 9
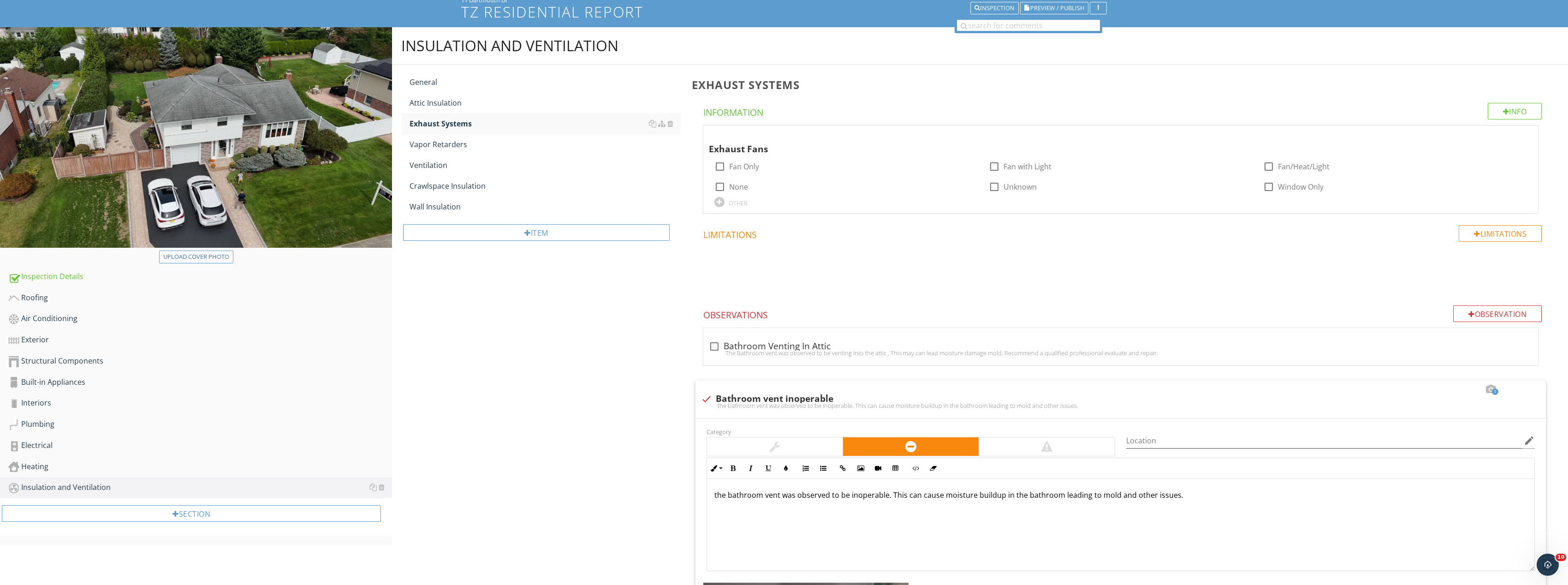
scroll to position [46, 0]
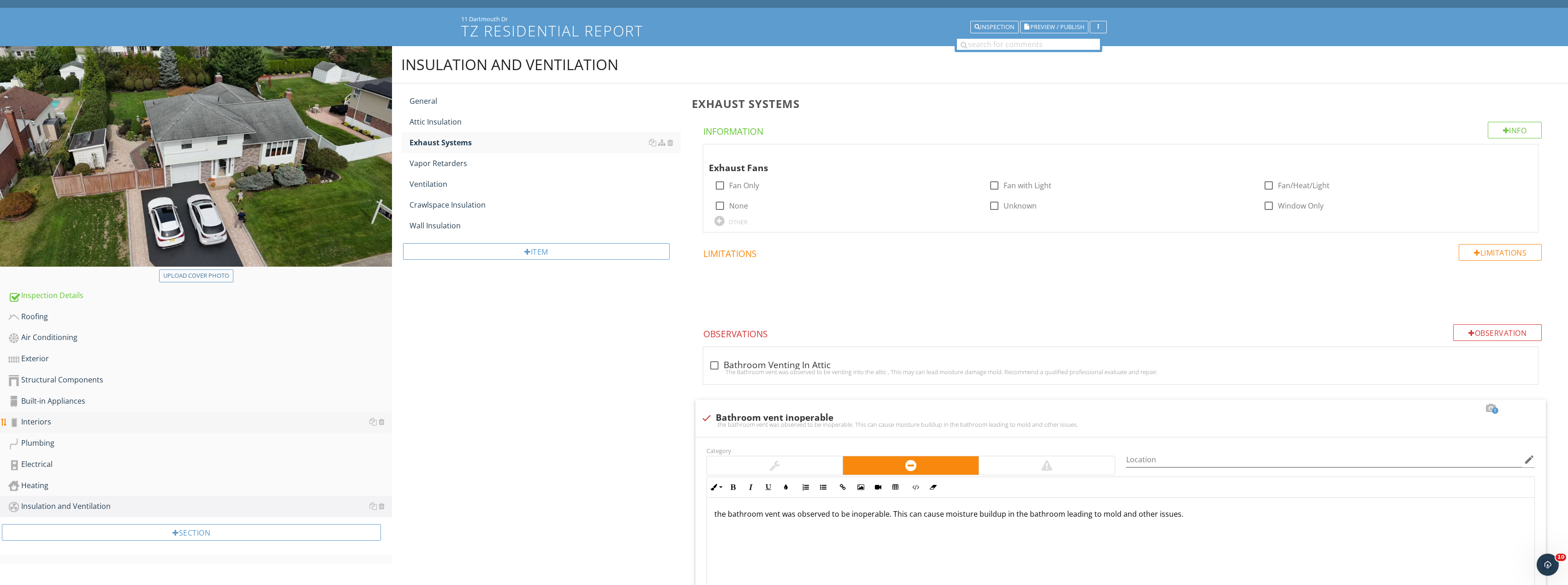
click at [30, 418] on div "Interiors" at bounding box center [200, 422] width 383 height 12
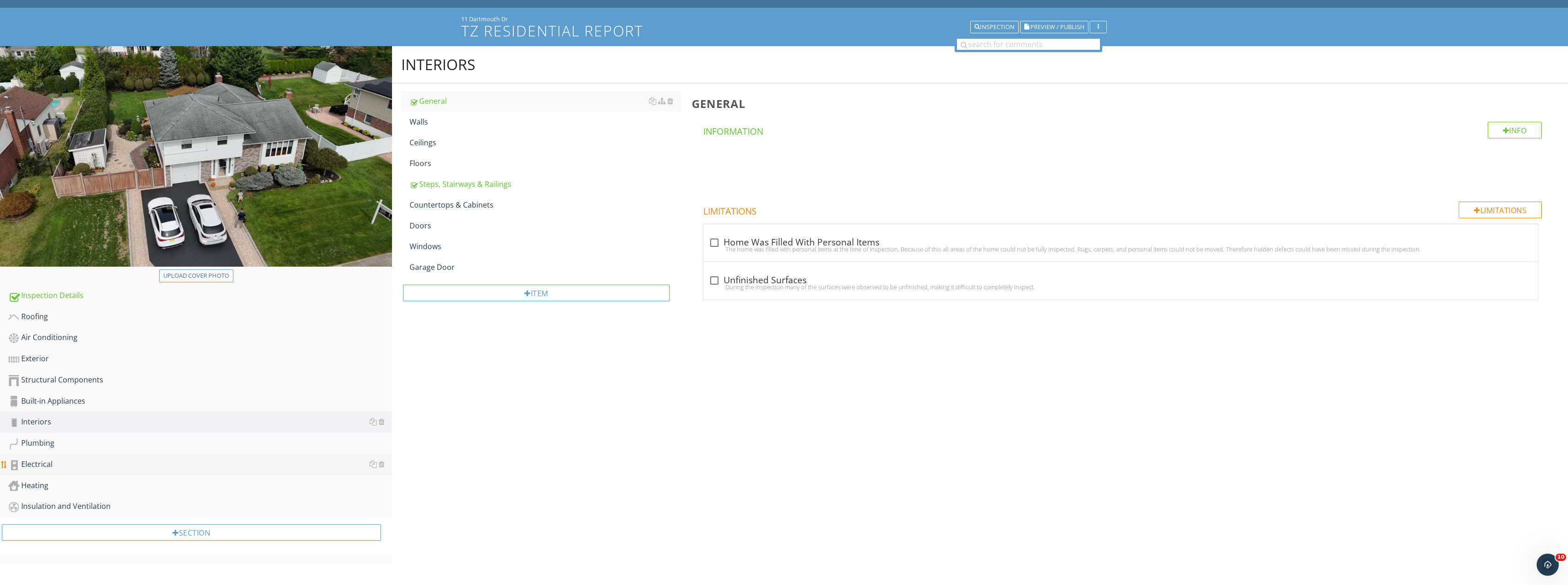
click at [46, 457] on link "Electrical" at bounding box center [200, 465] width 383 height 21
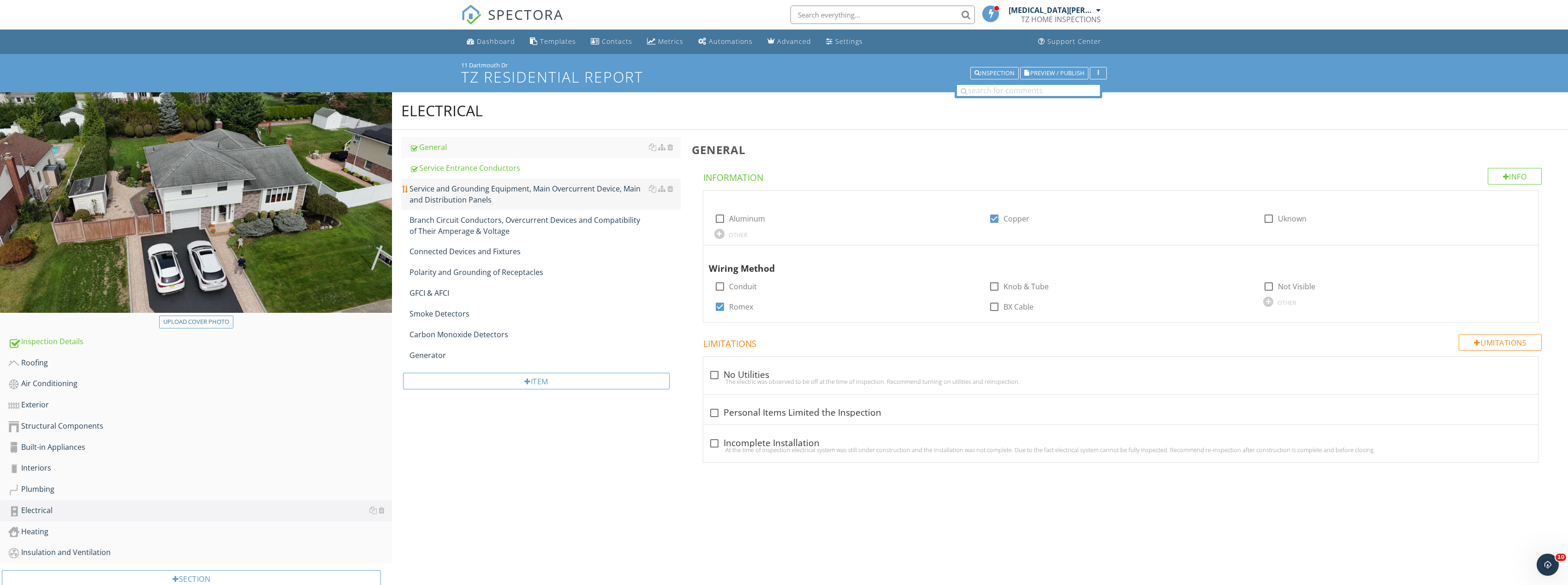
click at [468, 196] on div "Service and Grounding Equipment, Main Overcurrent Device, Main and Distribution…" at bounding box center [545, 194] width 271 height 22
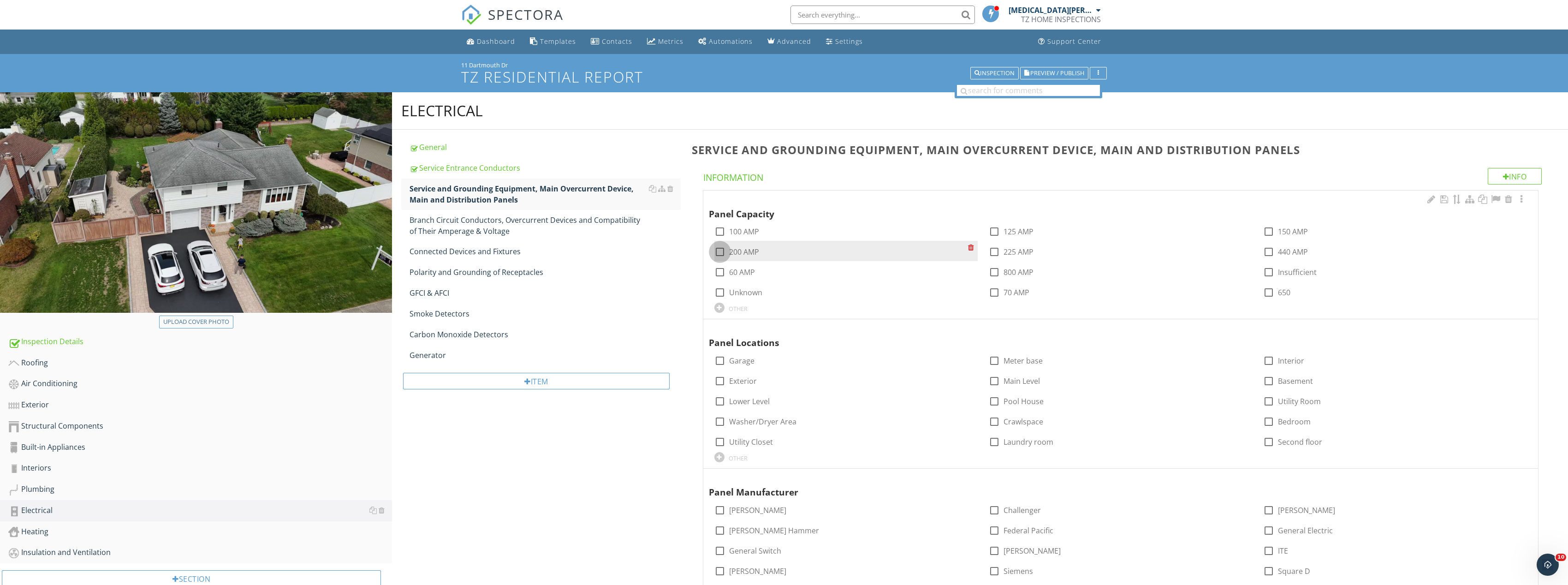
click at [721, 249] on div at bounding box center [719, 252] width 16 height 16
checkbox input "true"
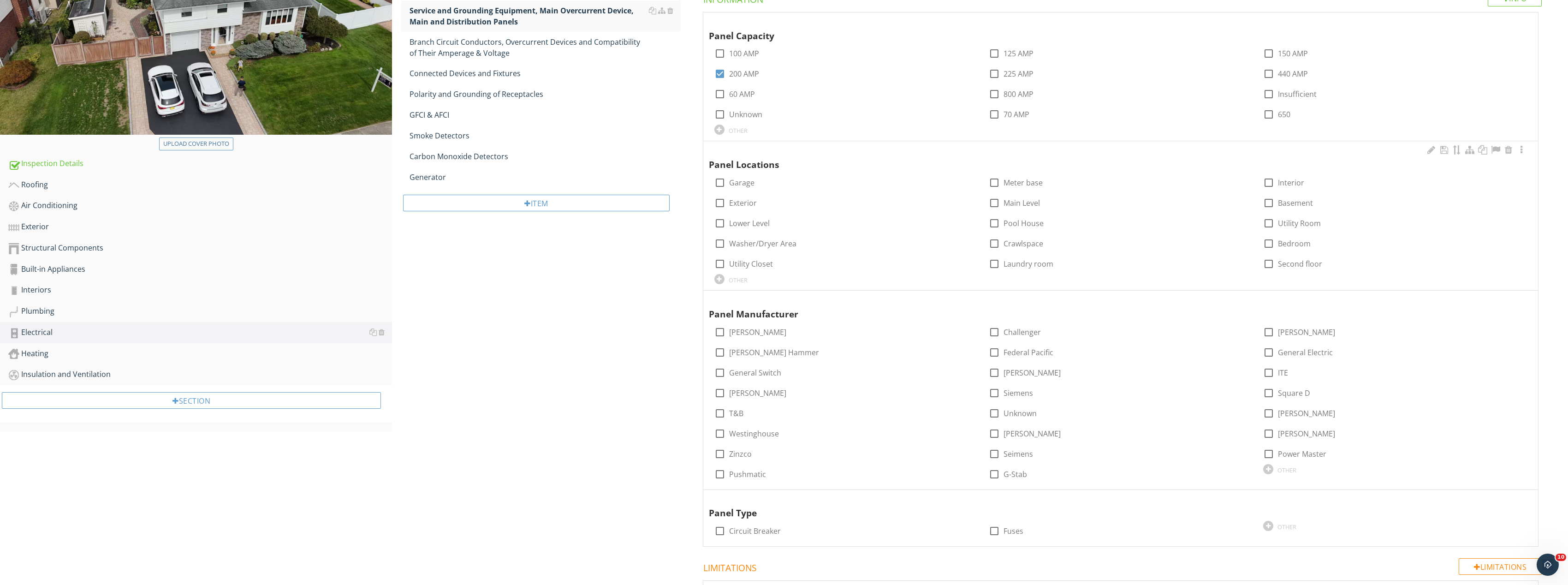
scroll to position [184, 0]
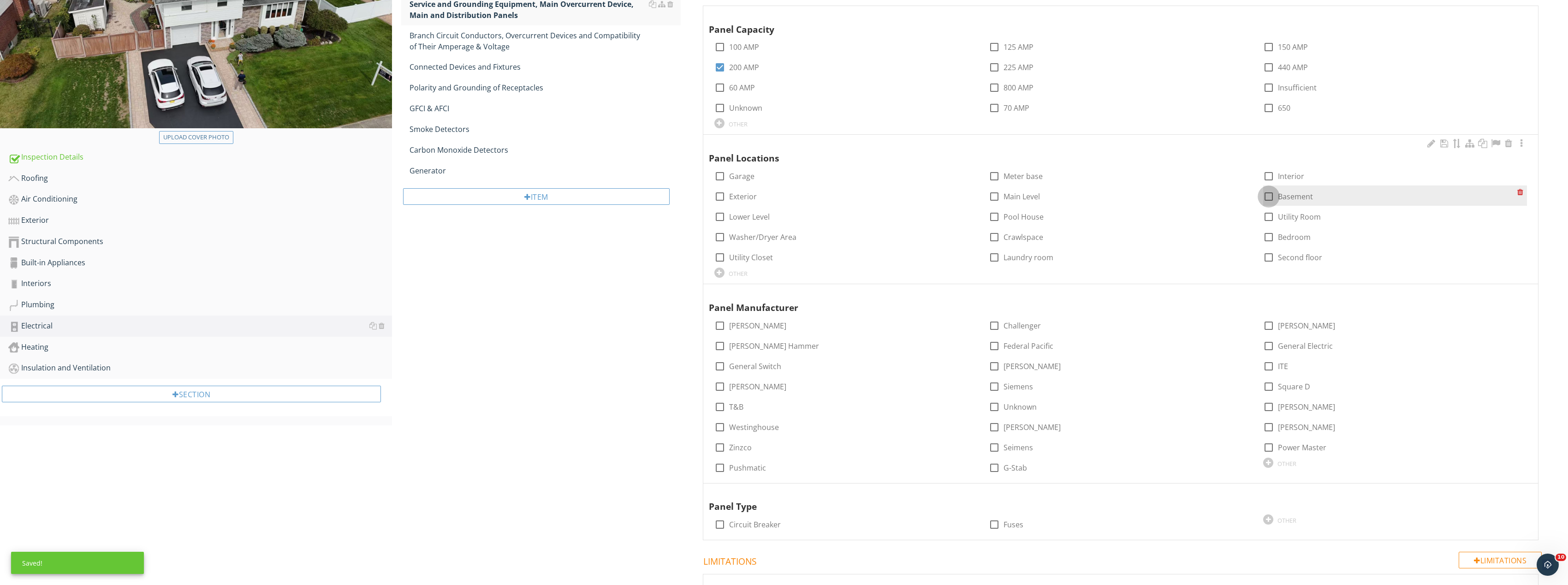
click at [1268, 195] on div at bounding box center [1268, 196] width 16 height 16
checkbox input "true"
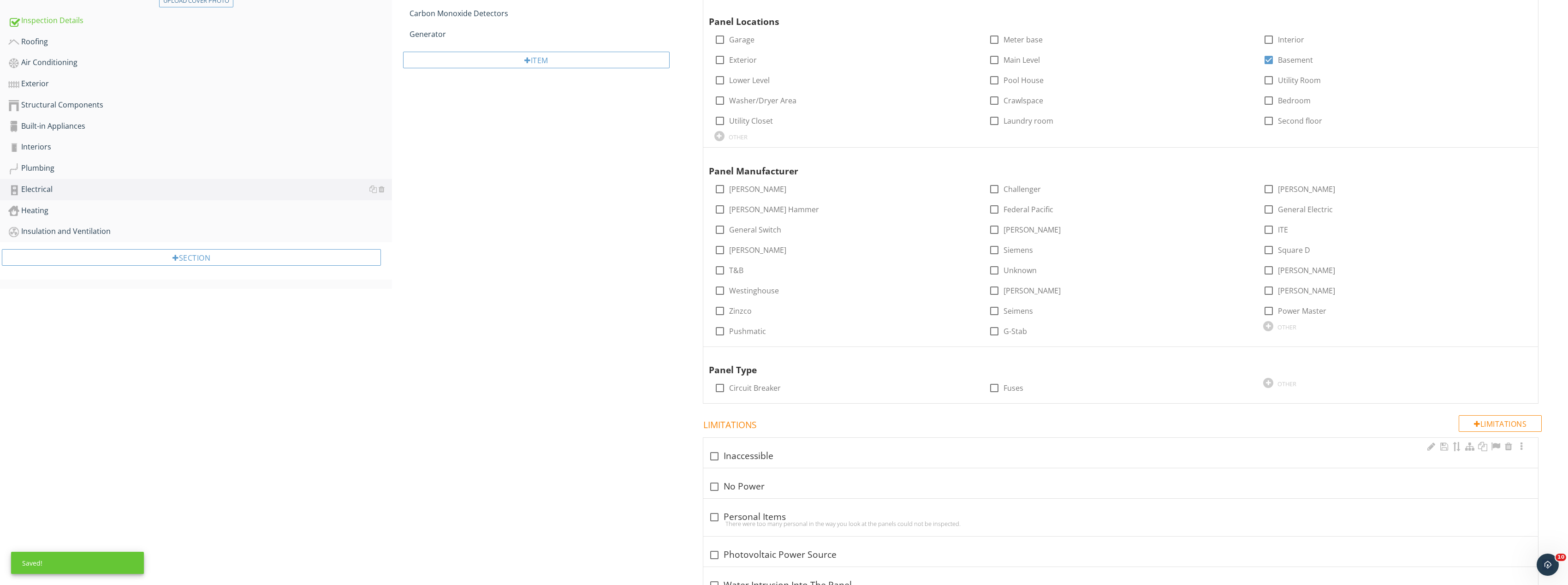
scroll to position [323, 0]
click at [720, 388] on div at bounding box center [719, 386] width 16 height 16
checkbox input "true"
click at [1523, 355] on div at bounding box center [1521, 354] width 11 height 9
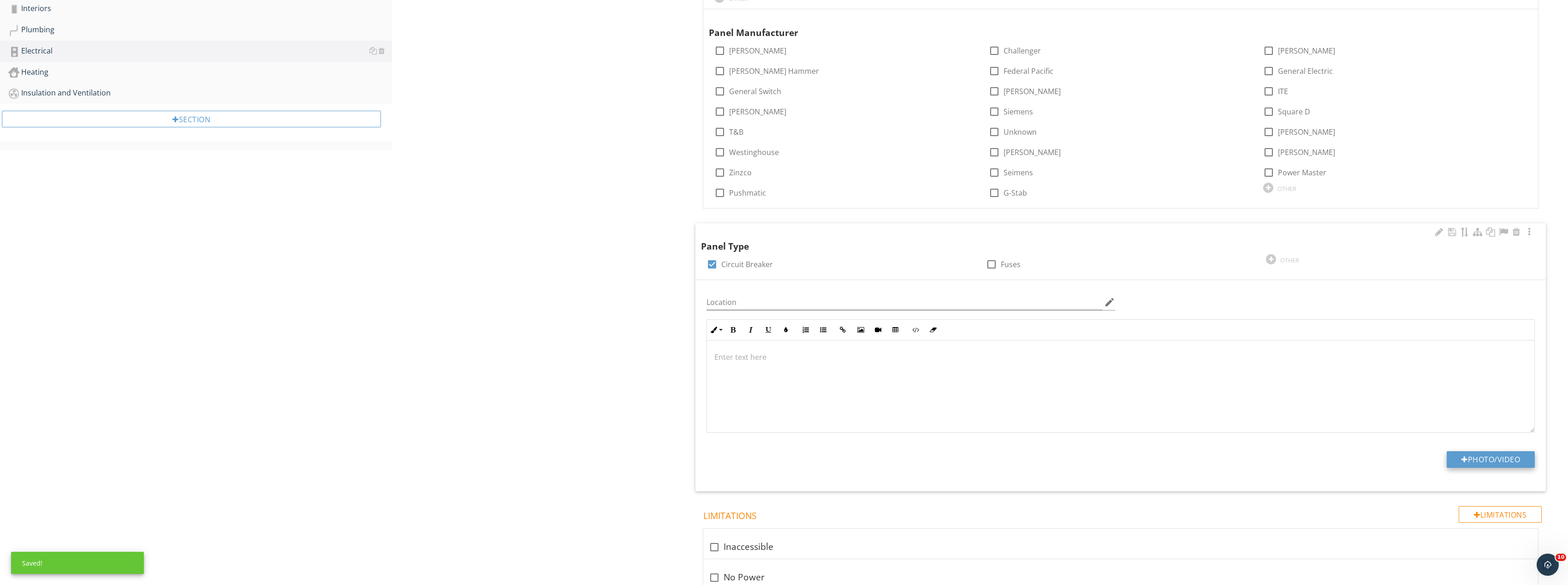
scroll to position [461, 0]
click at [1476, 448] on div "Location edit Inline Style XLarge Large Normal Small Light Small/Light Bold Ita…" at bounding box center [1121, 384] width 851 height 211
click at [1477, 456] on button "Photo/Video" at bounding box center [1490, 458] width 88 height 17
type input "C:\fakepath\Image_20250927165753_8317_237.jpg"
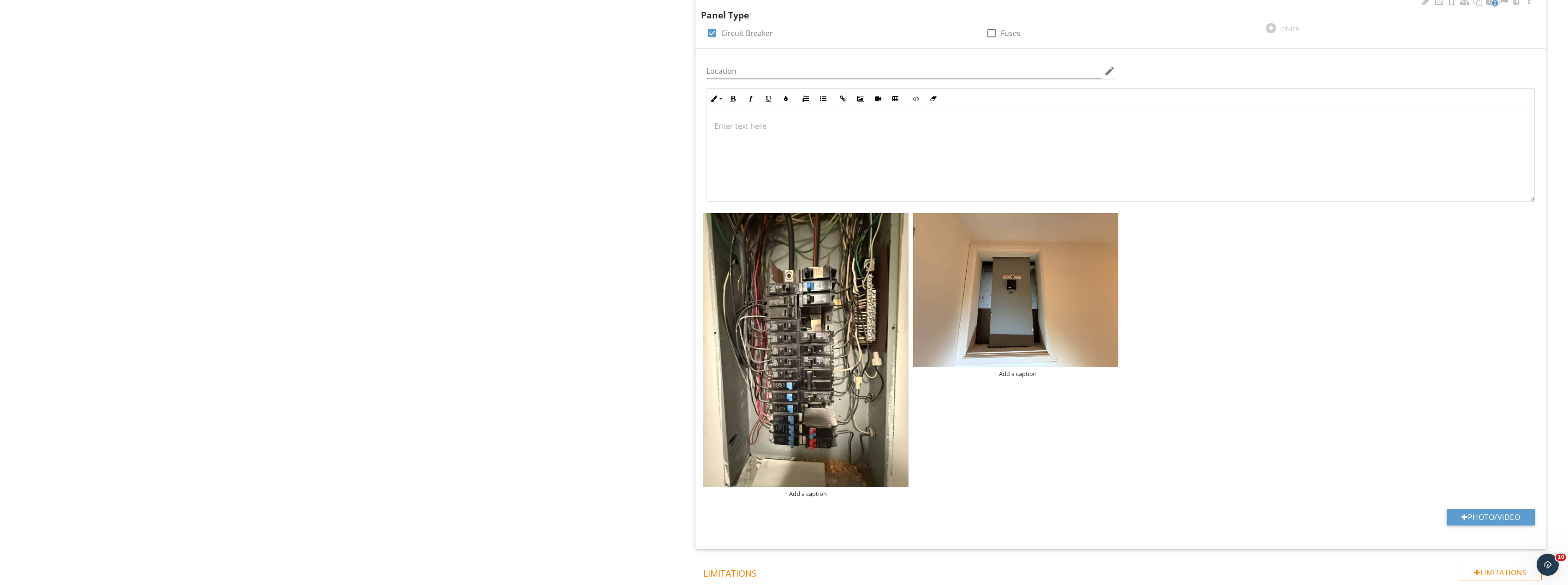
scroll to position [692, 0]
click at [1485, 512] on button "Photo/Video" at bounding box center [1490, 515] width 88 height 17
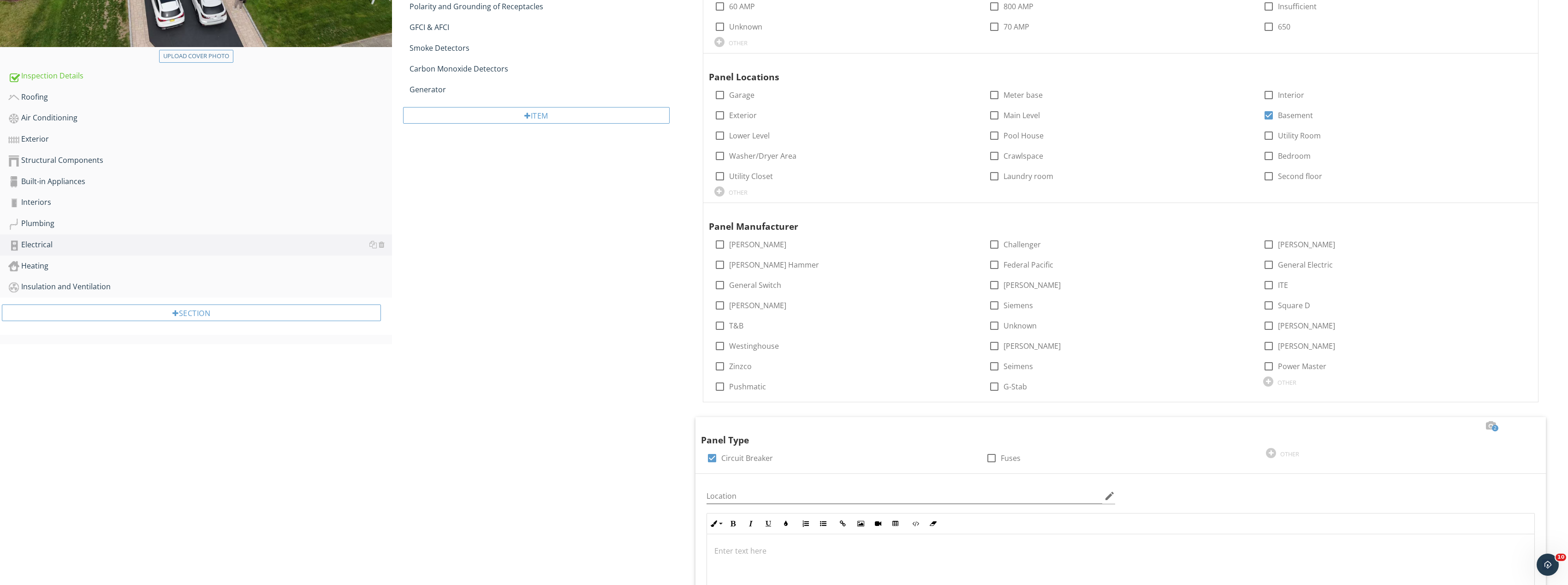
scroll to position [46, 0]
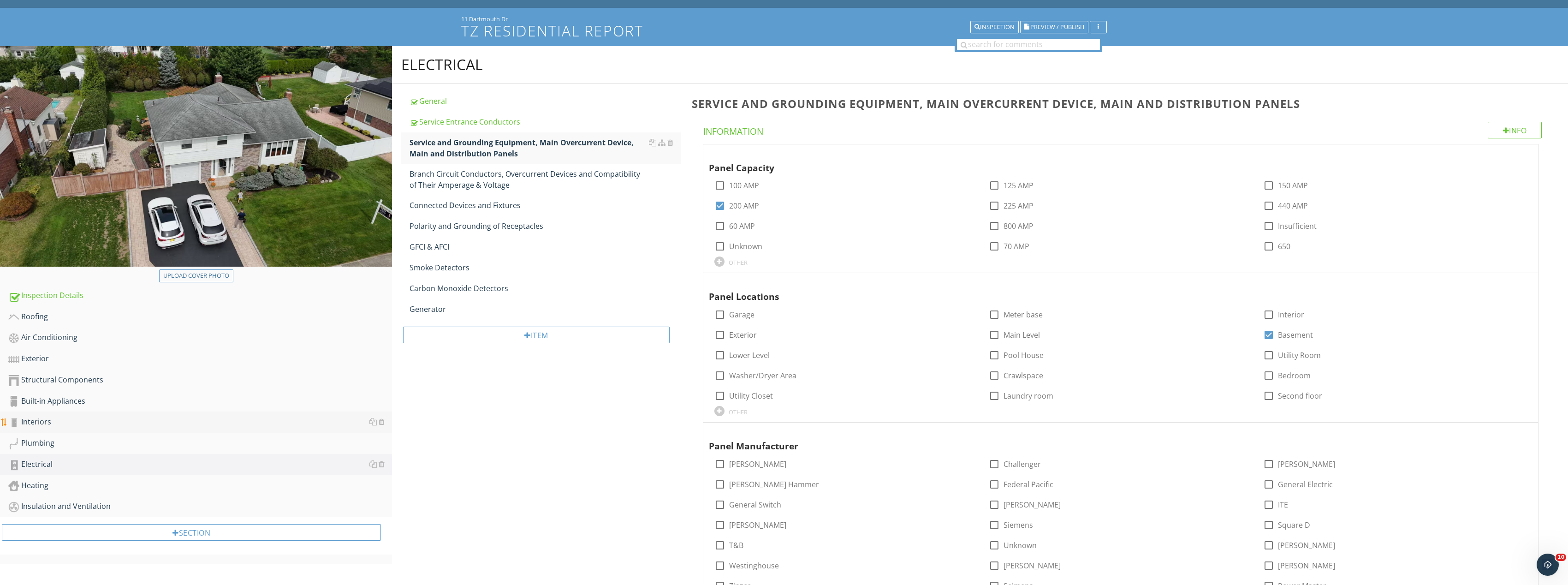
click at [66, 425] on div "Interiors" at bounding box center [200, 422] width 383 height 12
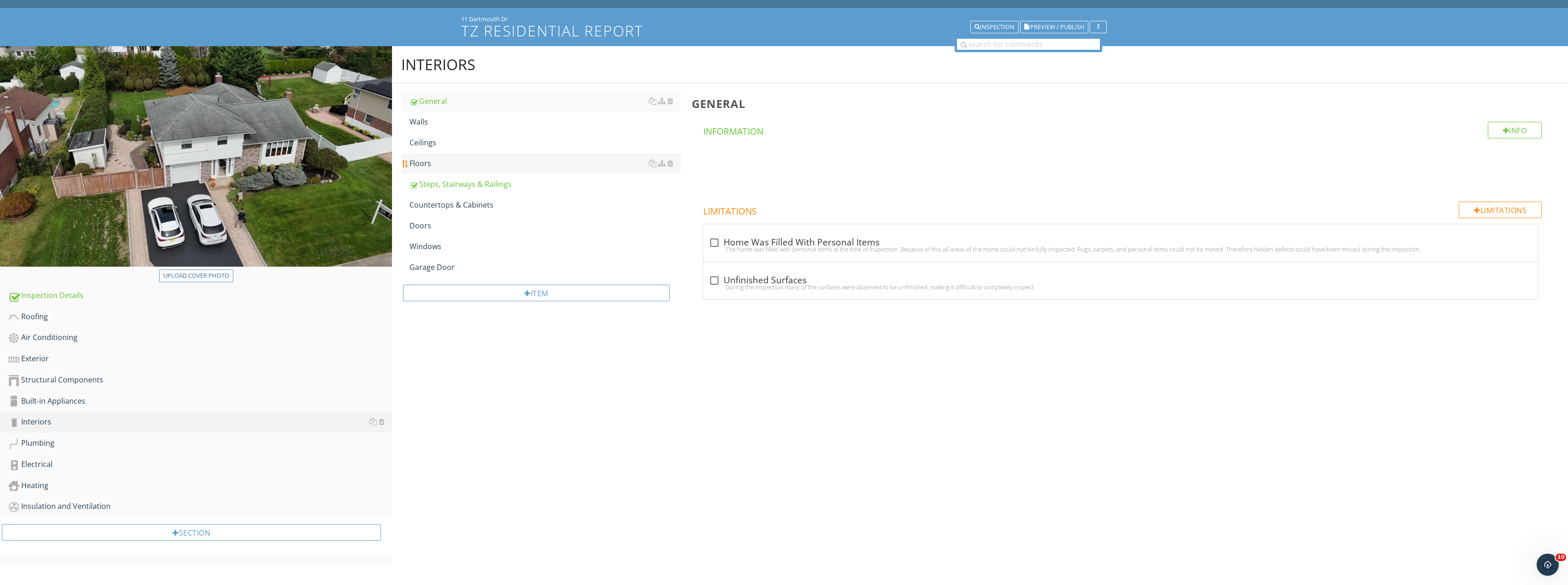
click at [444, 163] on div "Floors" at bounding box center [545, 163] width 271 height 11
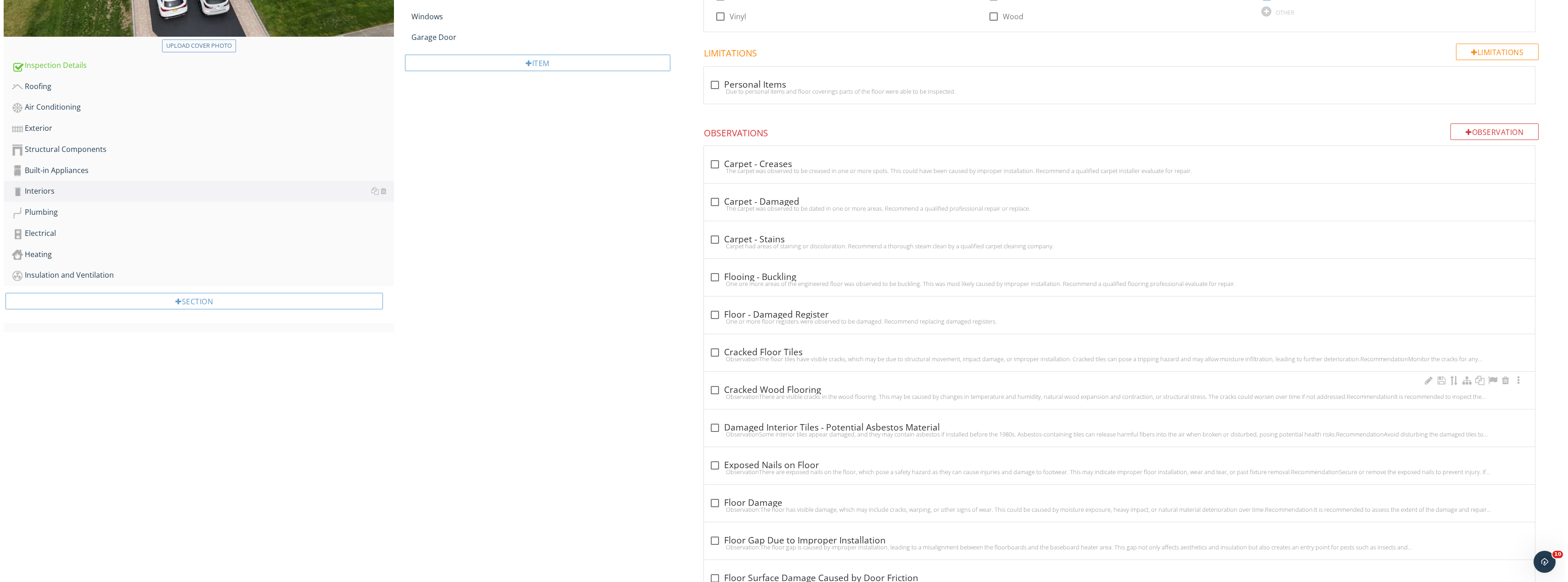
scroll to position [92, 0]
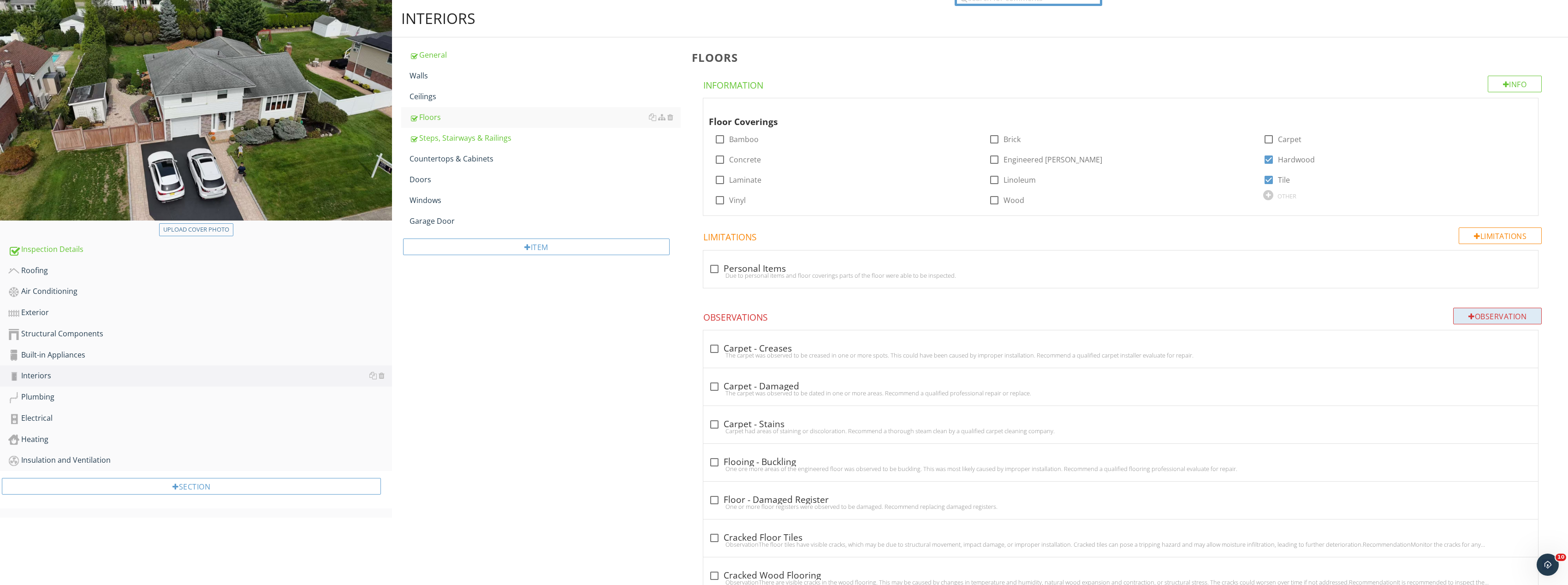
click at [1518, 315] on div "Observation" at bounding box center [1497, 316] width 89 height 17
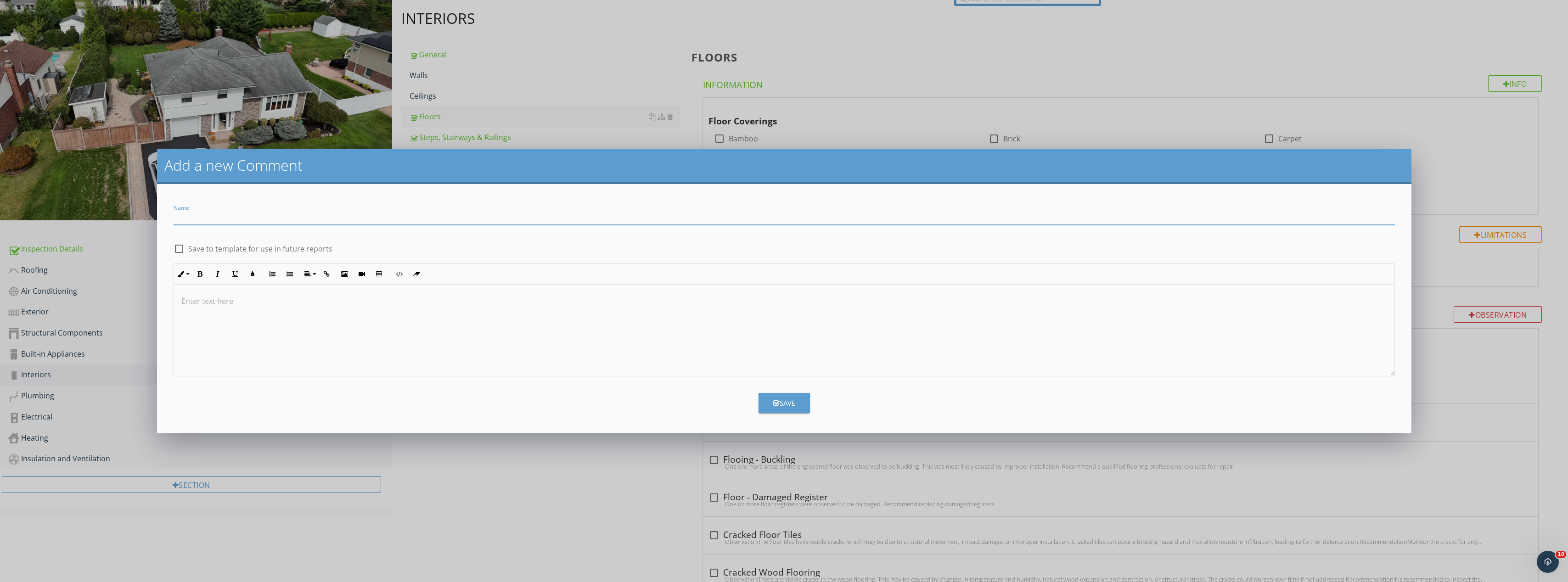
paste input "Flooring – Damaged Tiles, Possible Asbestos Content"
type input "Flooring – Damaged Tiles, Possible Asbestos Content"
click at [276, 293] on div at bounding box center [784, 331] width 1220 height 92
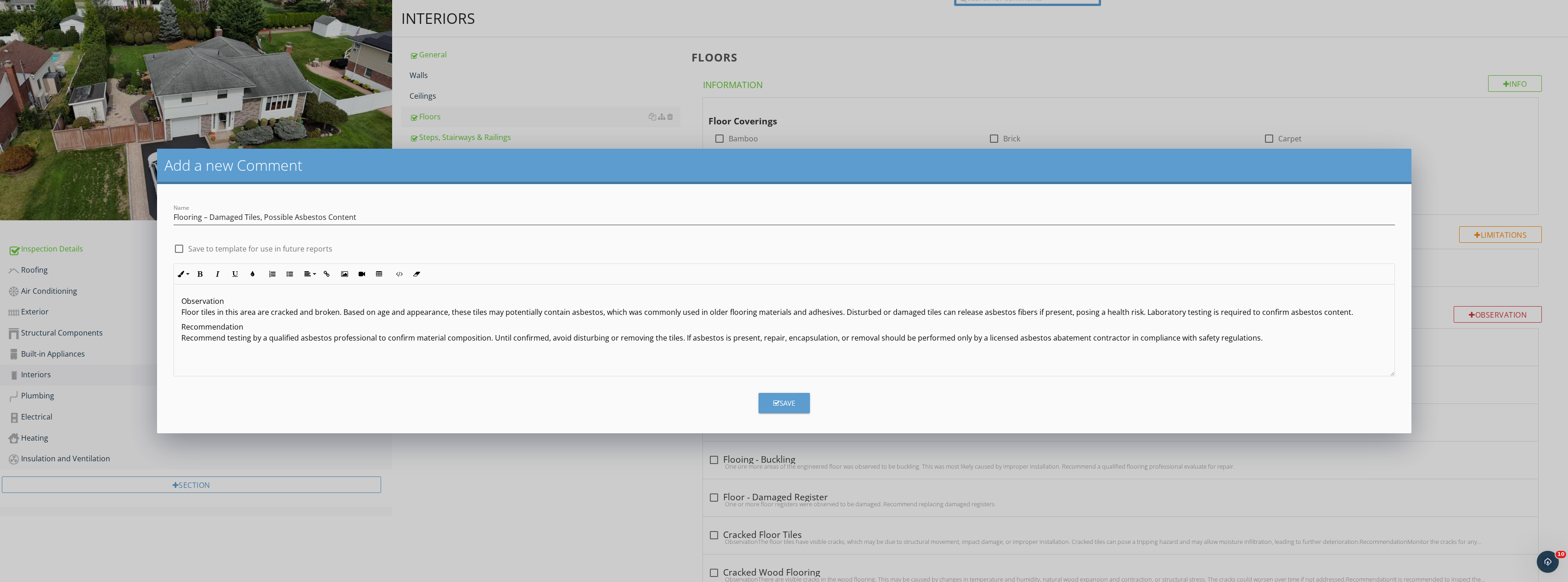
click at [798, 403] on button "Save" at bounding box center [784, 403] width 51 height 20
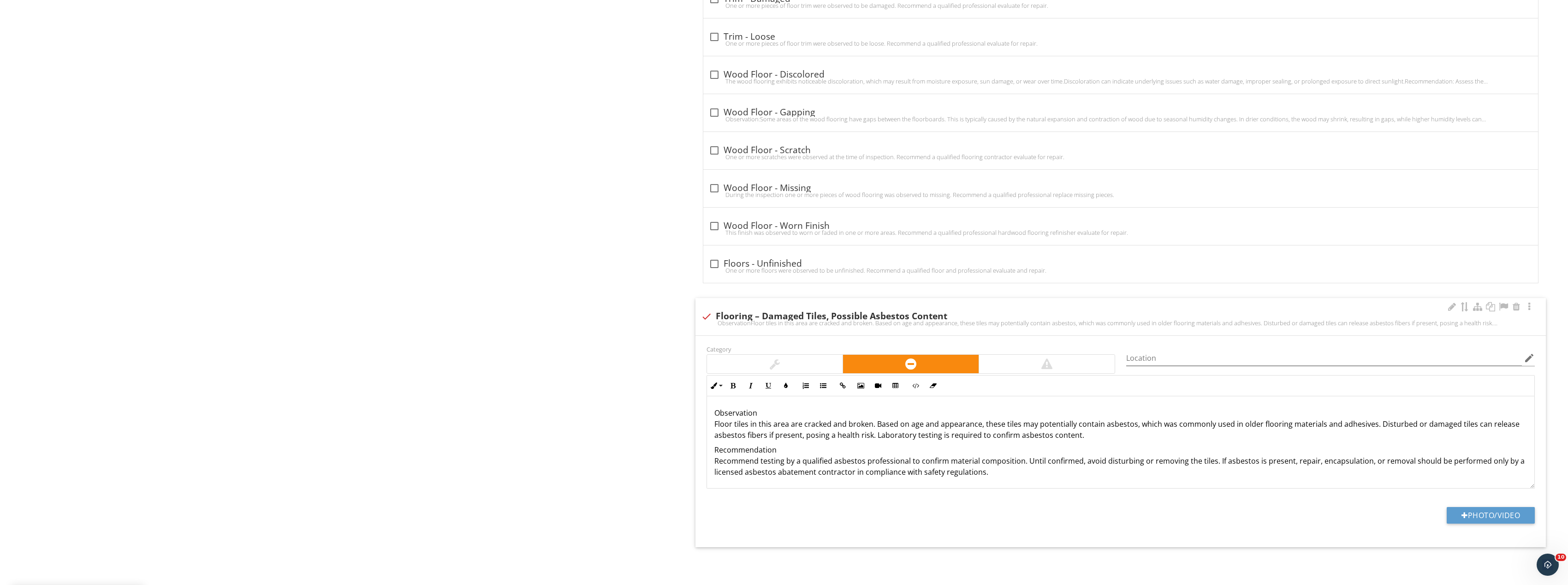
scroll to position [1, 0]
click at [1496, 513] on button "Photo/Video" at bounding box center [1490, 515] width 88 height 17
type input "C:\fakepath\Image_20250927165740_8308_237.jpg"
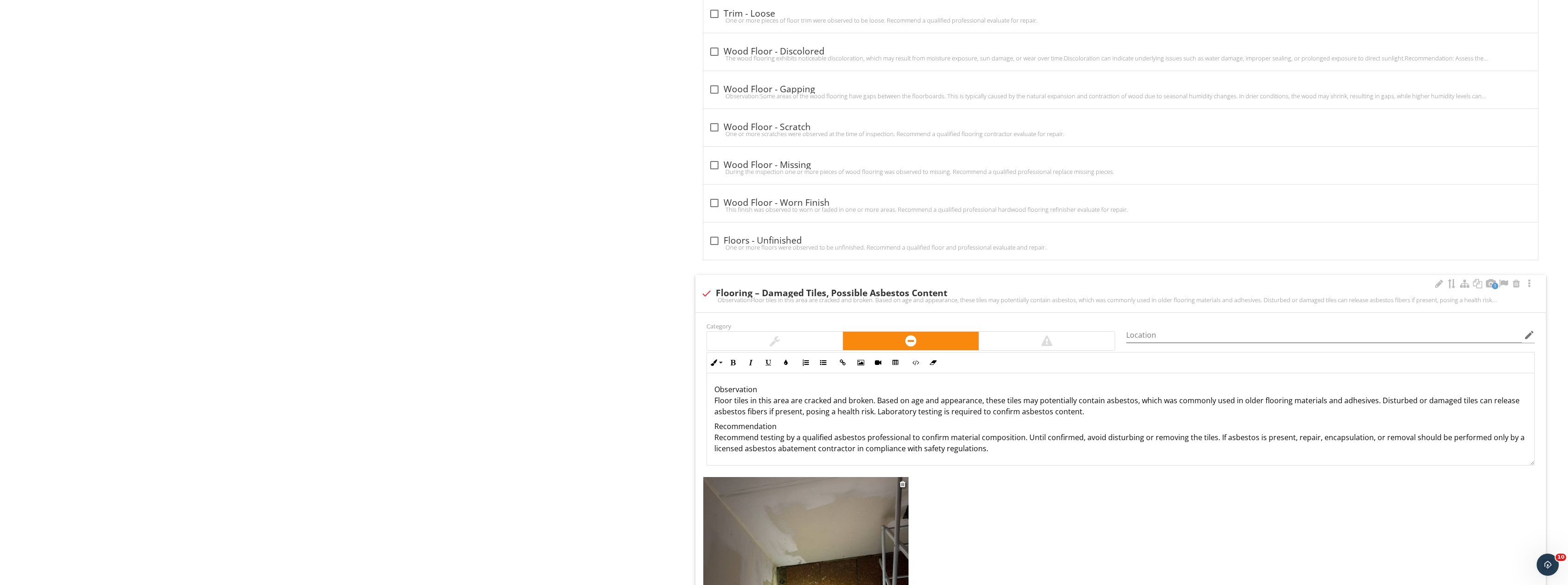
scroll to position [2120, 0]
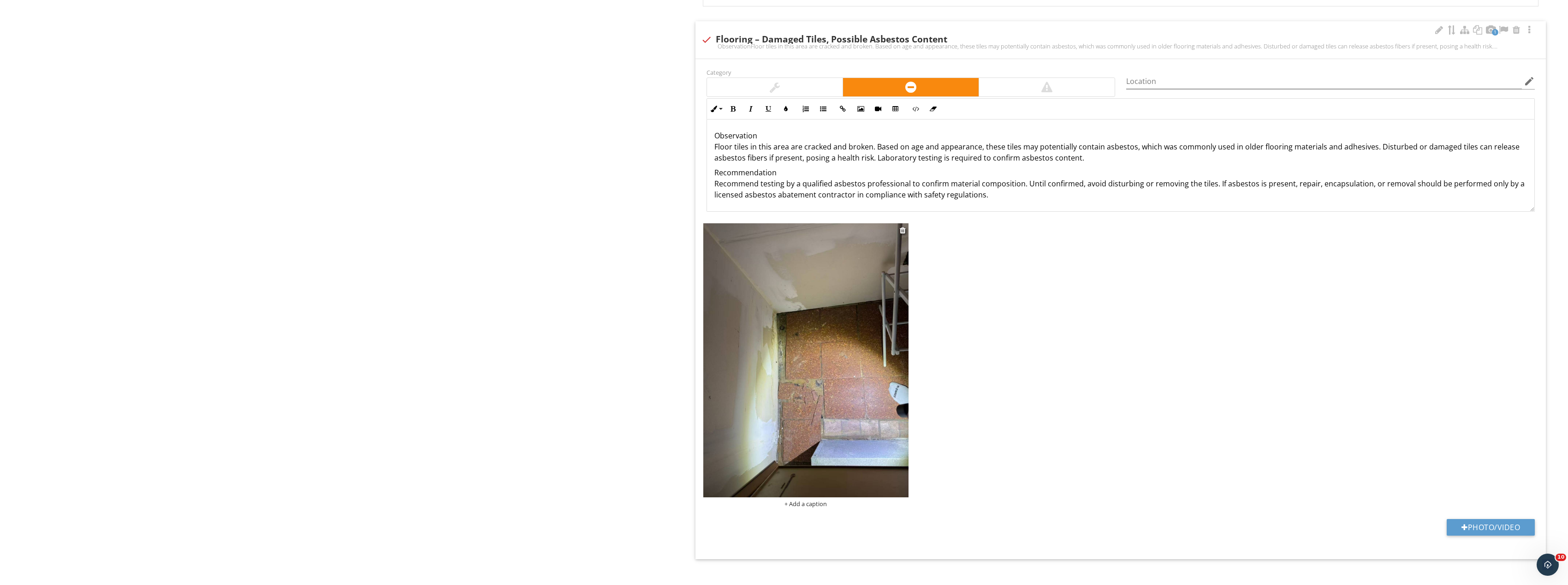
click at [819, 356] on img at bounding box center [805, 360] width 205 height 274
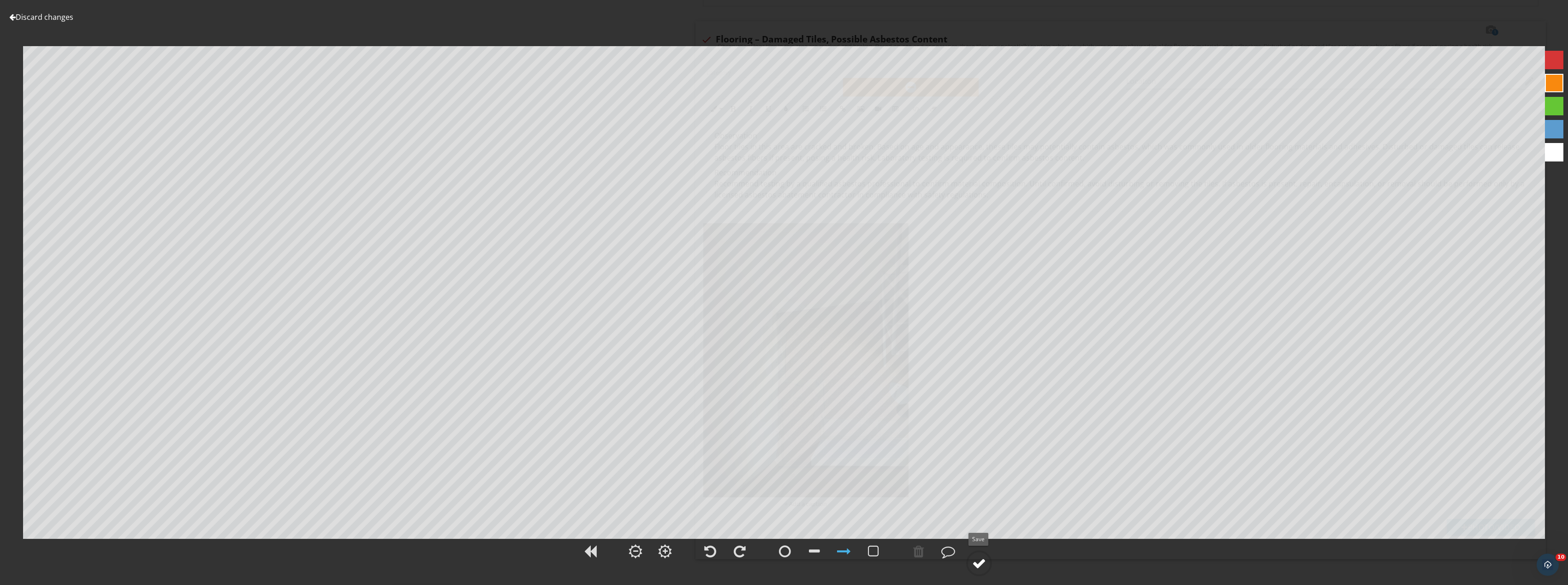
click at [979, 566] on div at bounding box center [979, 563] width 14 height 14
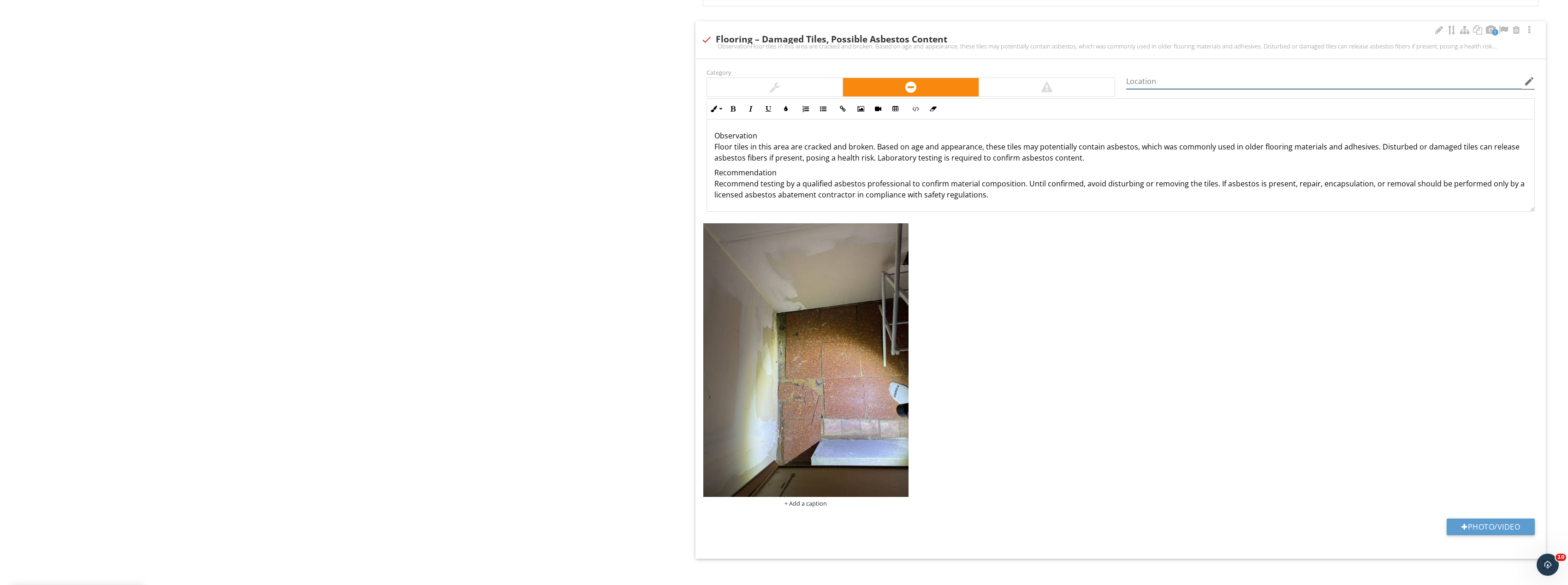
click at [1164, 76] on input "Location" at bounding box center [1324, 81] width 396 height 16
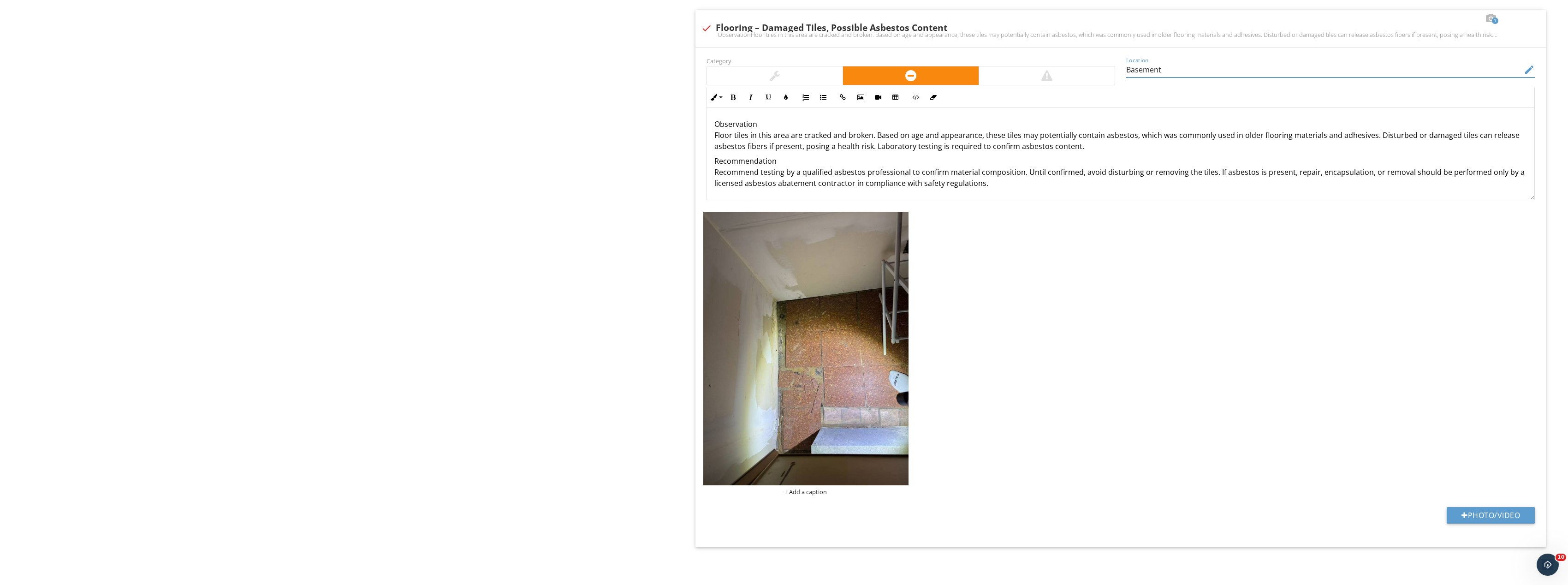
type input "Basement"
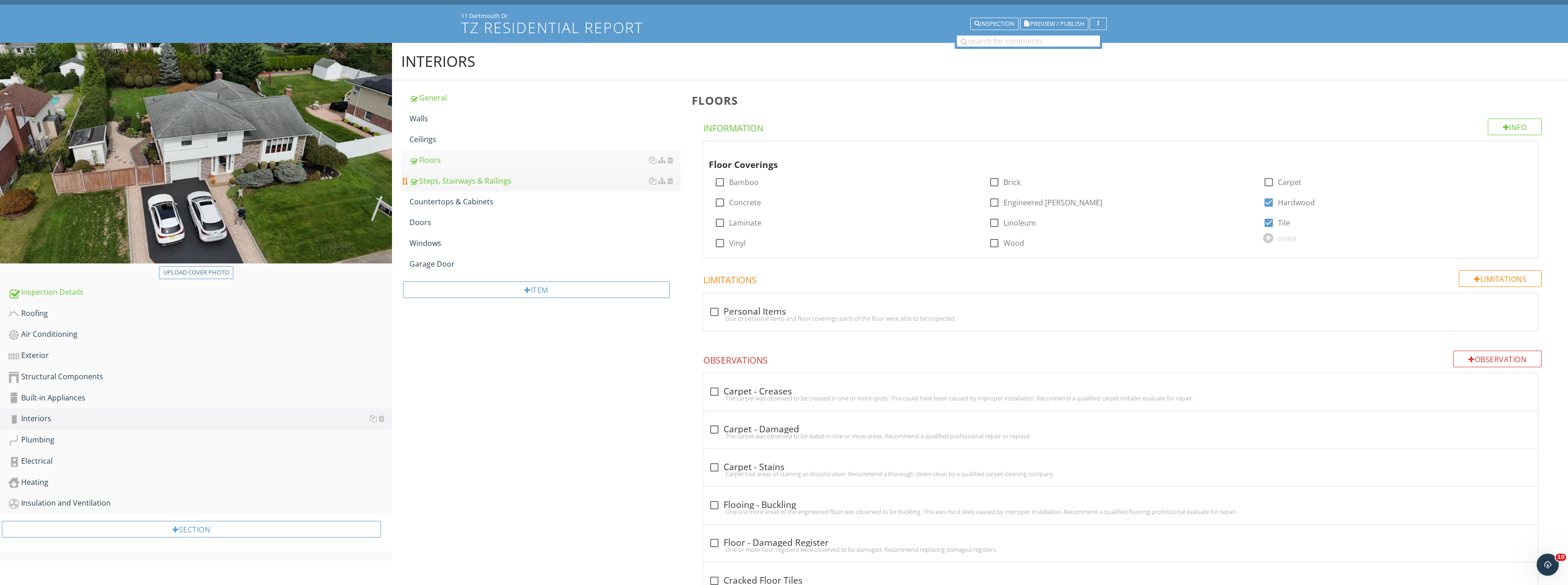
scroll to position [0, 0]
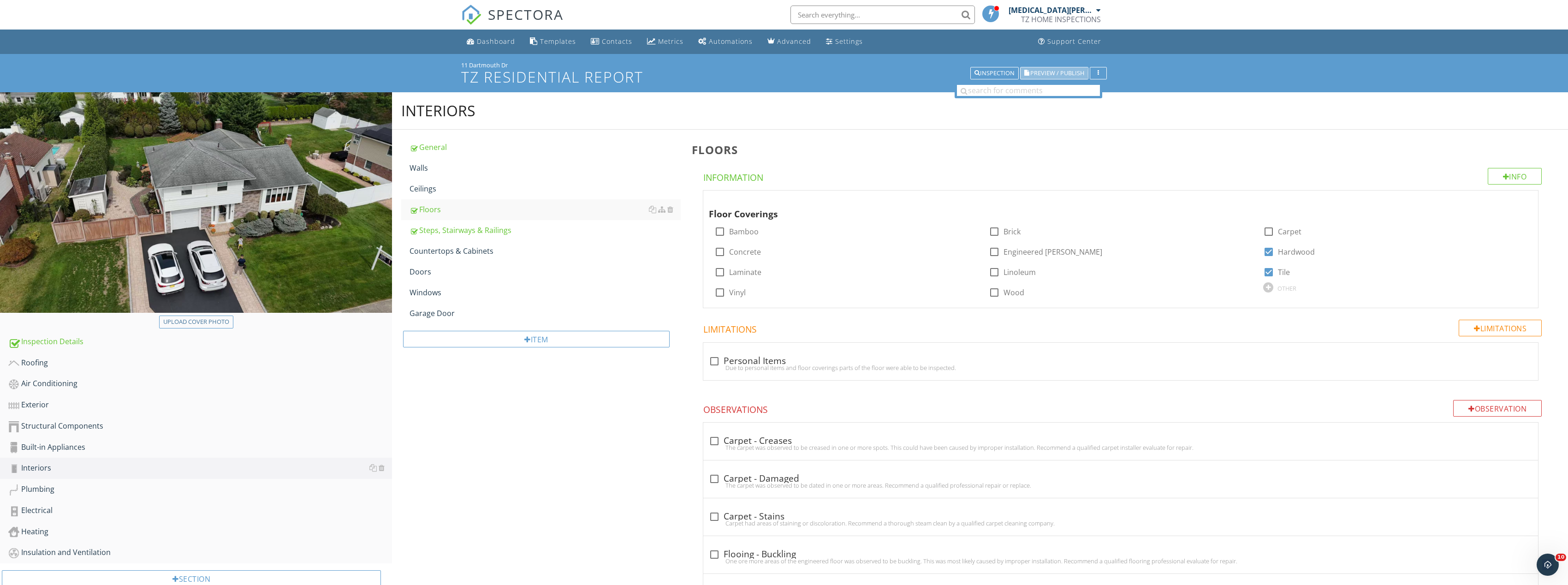
click at [1052, 75] on span "Preview / Publish" at bounding box center [1057, 73] width 54 height 6
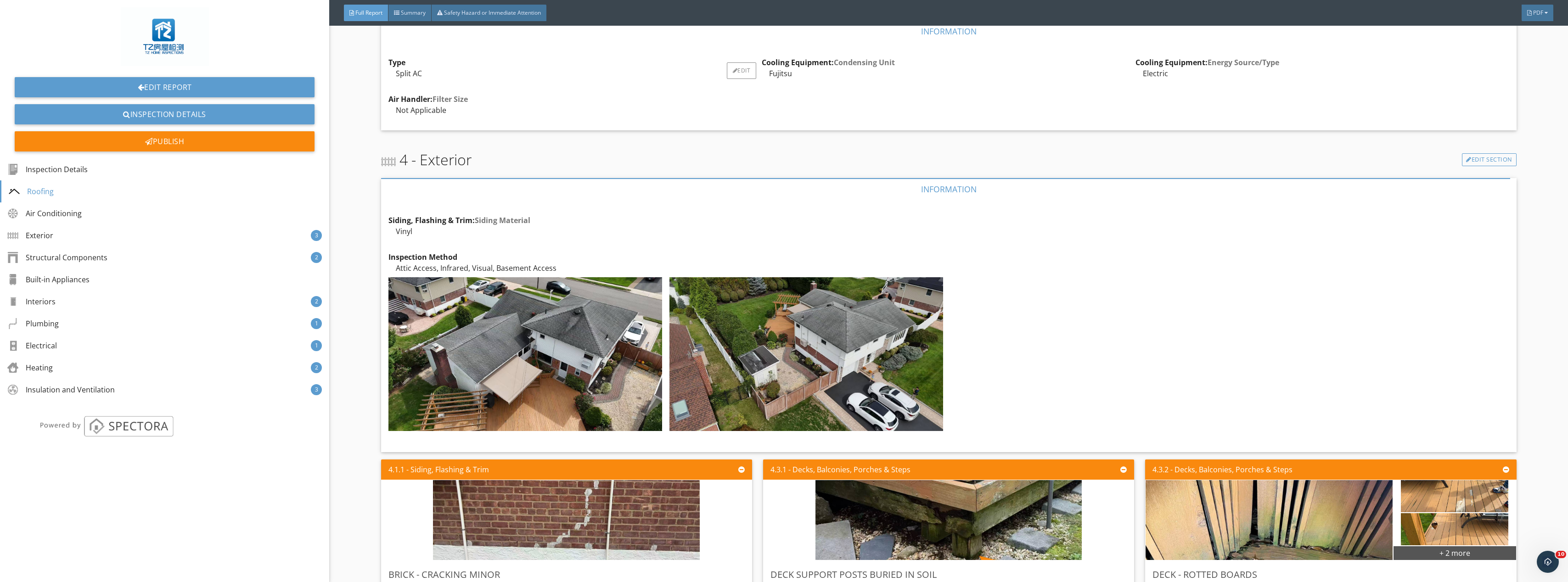
scroll to position [1148, 0]
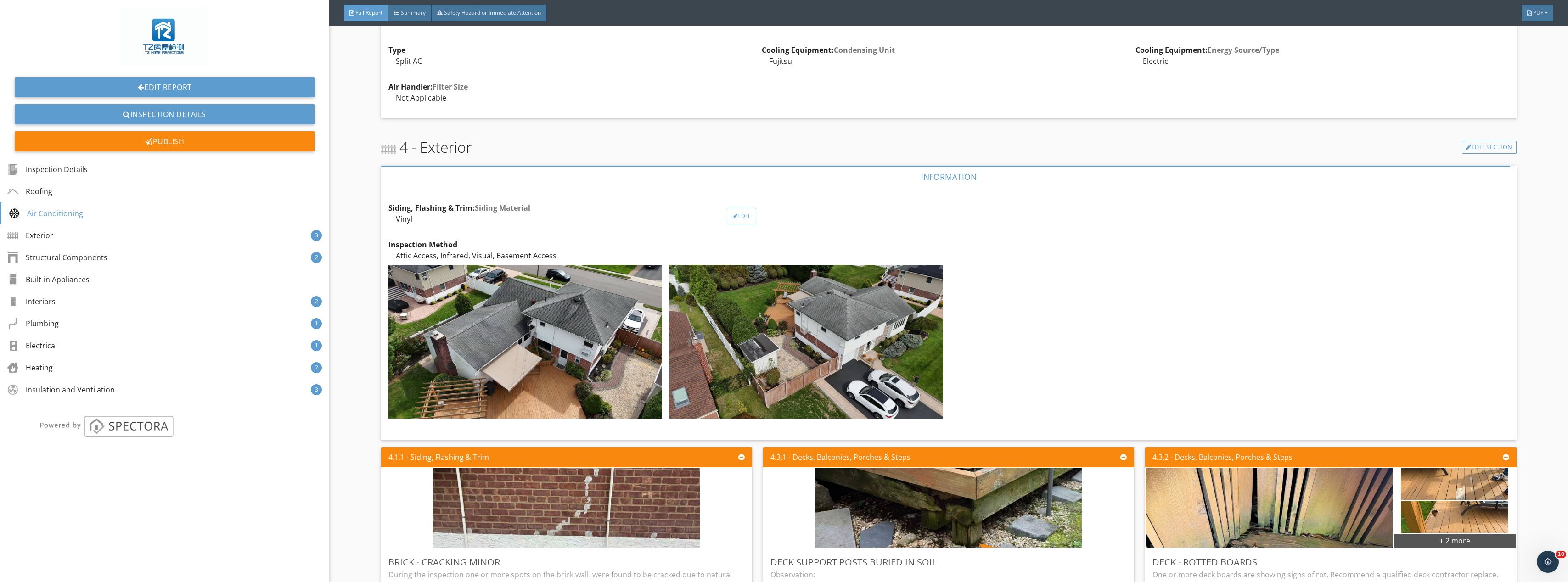
click at [741, 220] on div "Edit" at bounding box center [741, 216] width 30 height 17
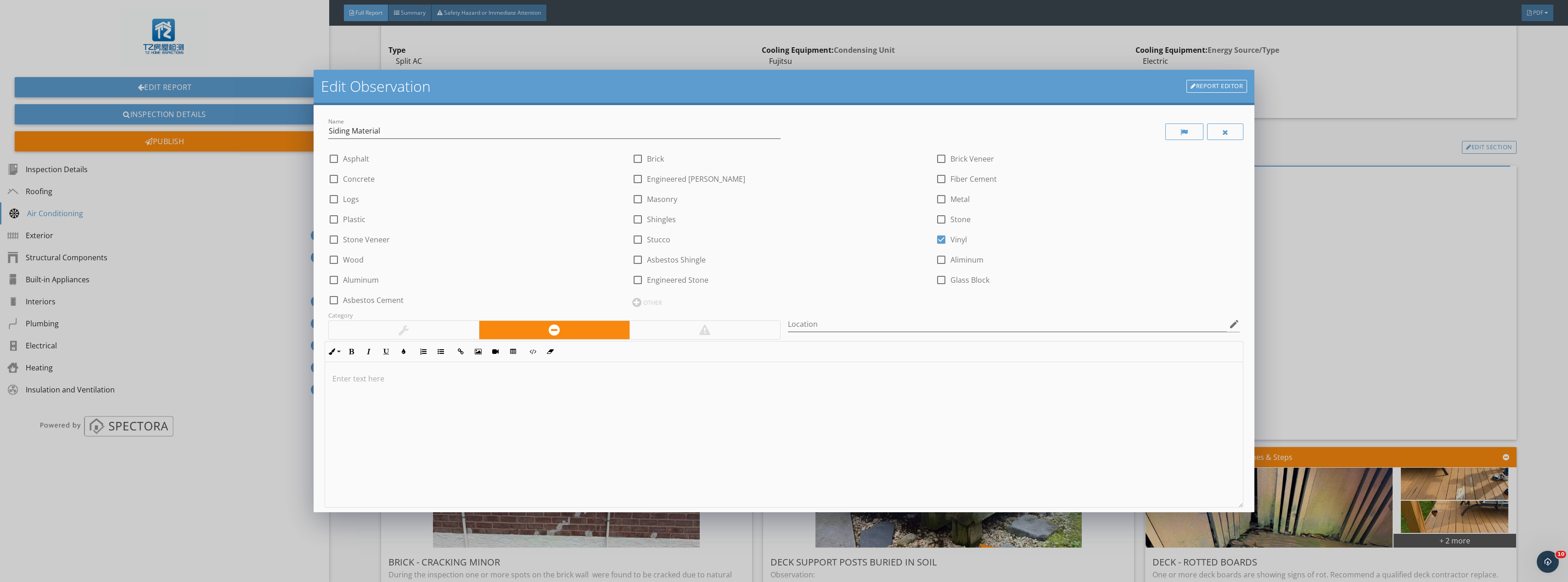
click at [632, 158] on div at bounding box center [638, 158] width 15 height 15
checkbox input "true"
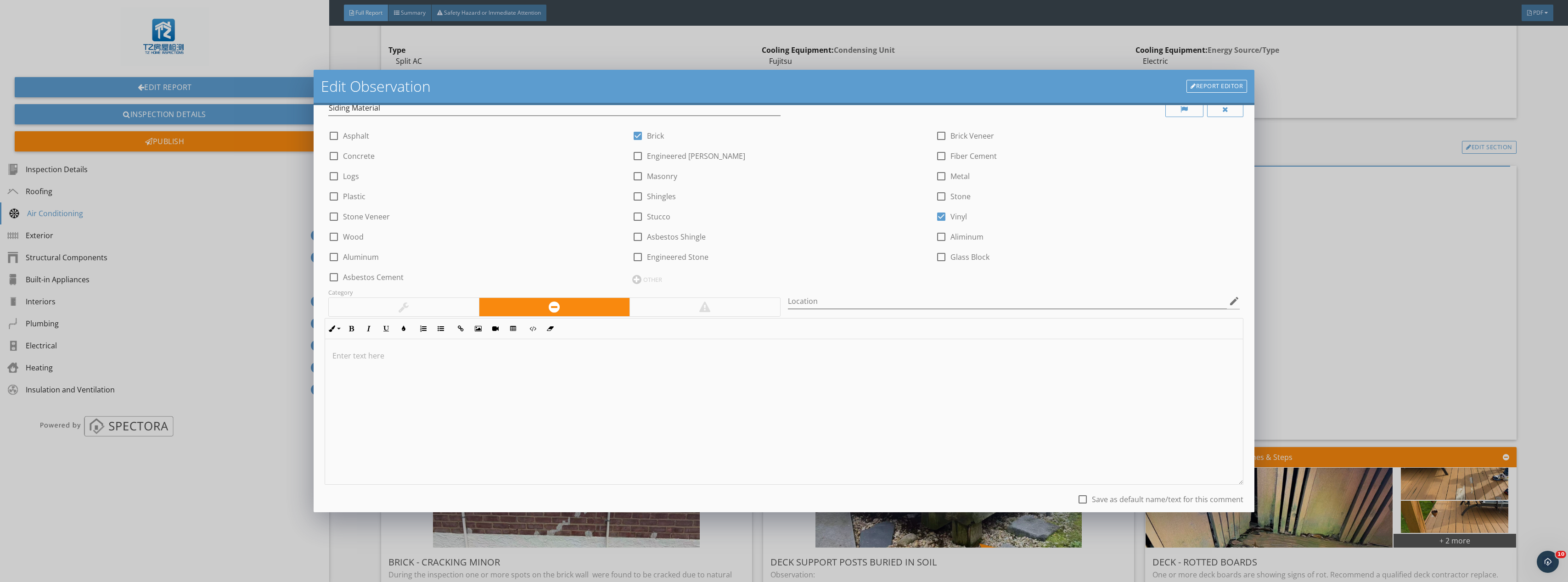
scroll to position [83, 0]
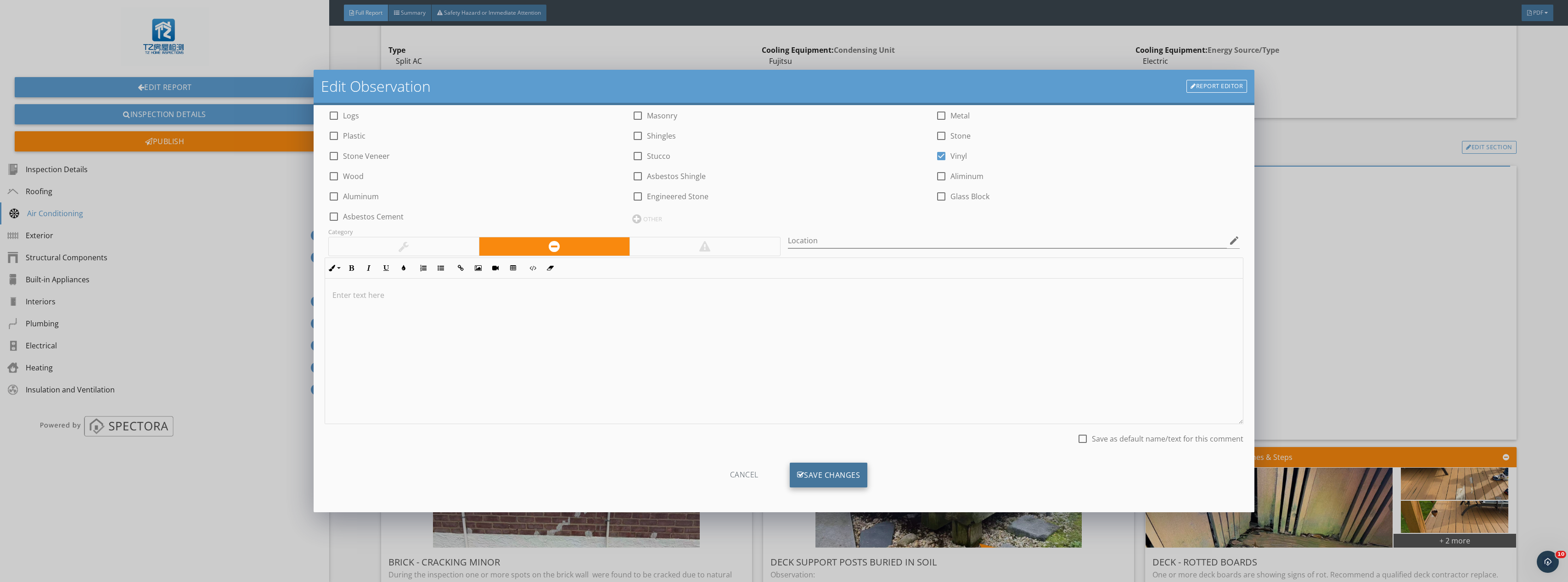
click at [814, 482] on div "Save Changes" at bounding box center [828, 475] width 78 height 25
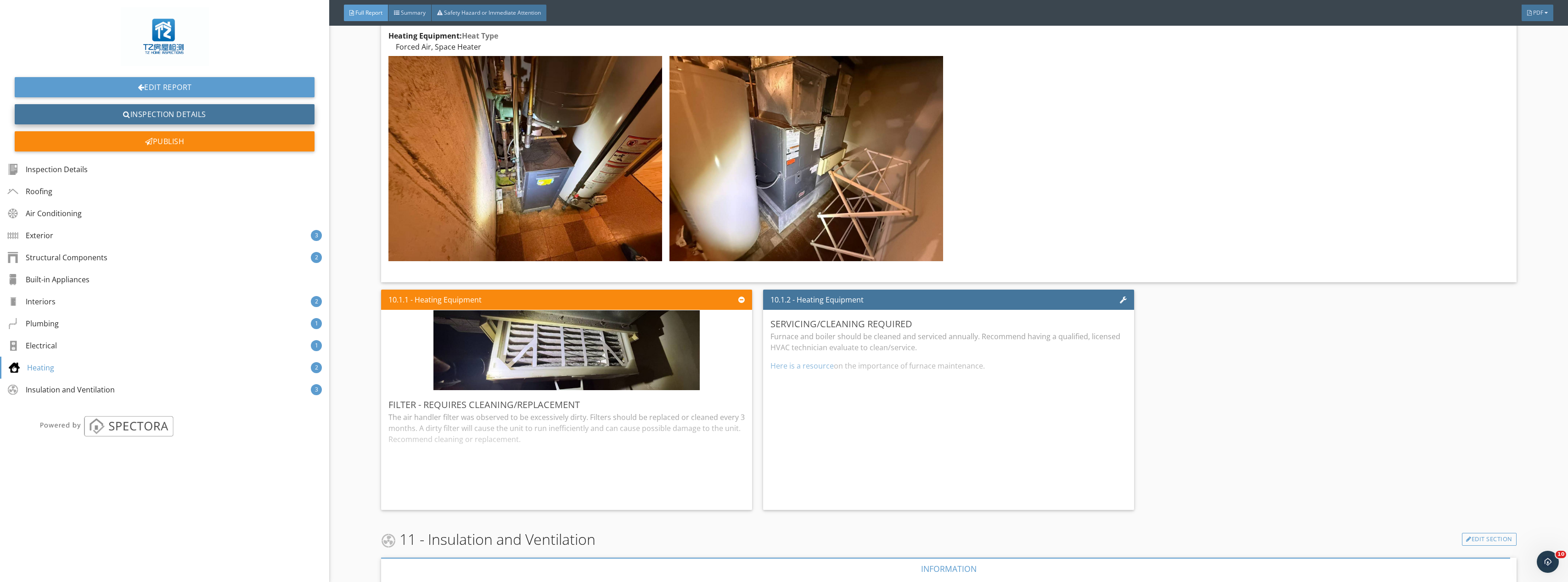
scroll to position [4157, 0]
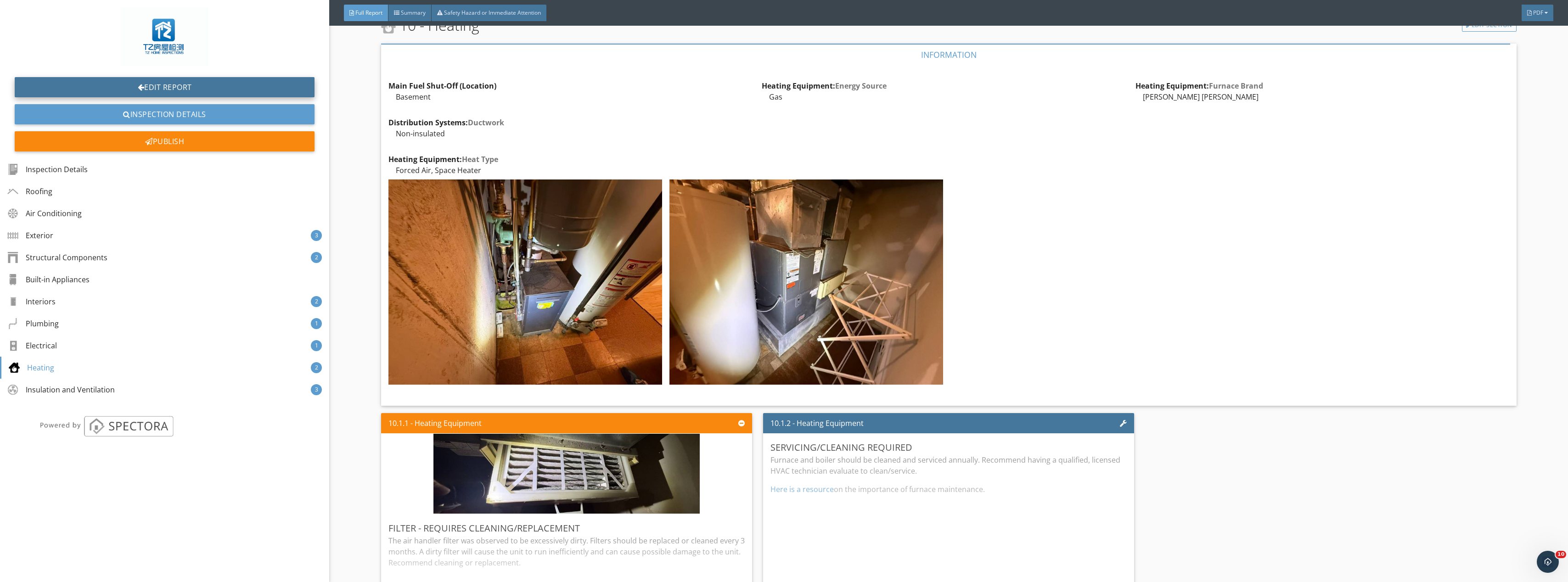
click at [178, 84] on link "Edit Report" at bounding box center [164, 87] width 300 height 20
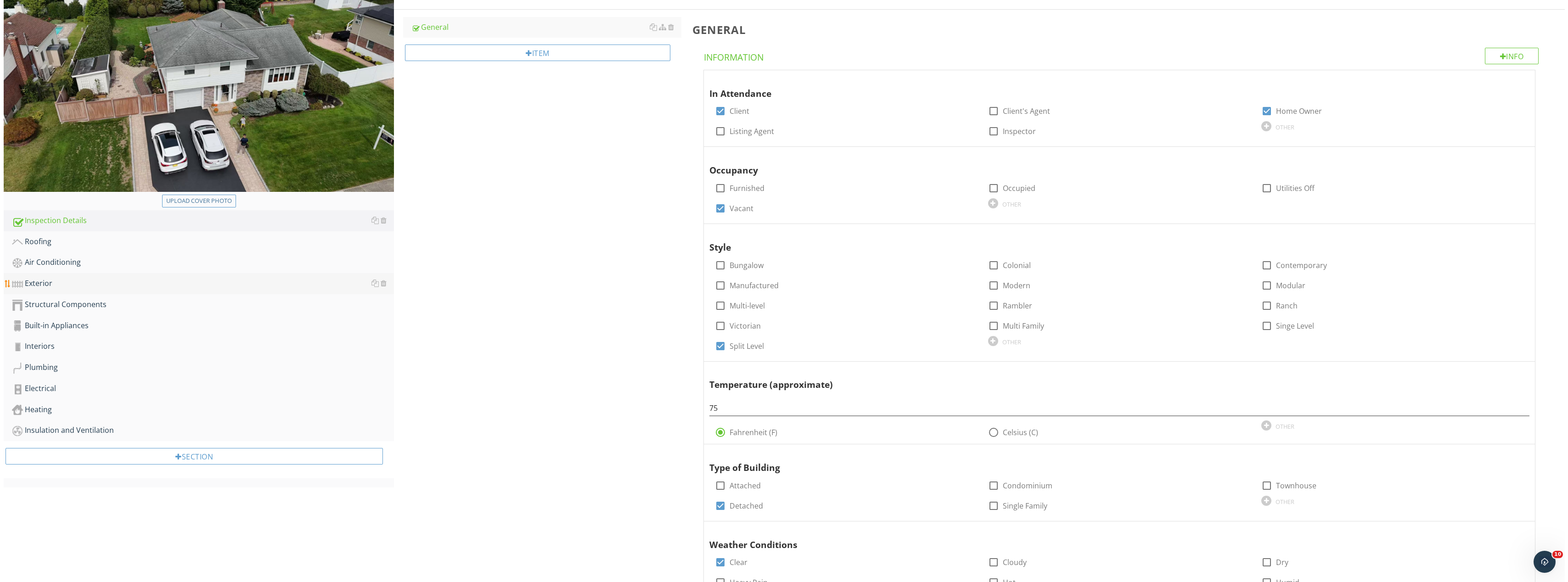
scroll to position [138, 0]
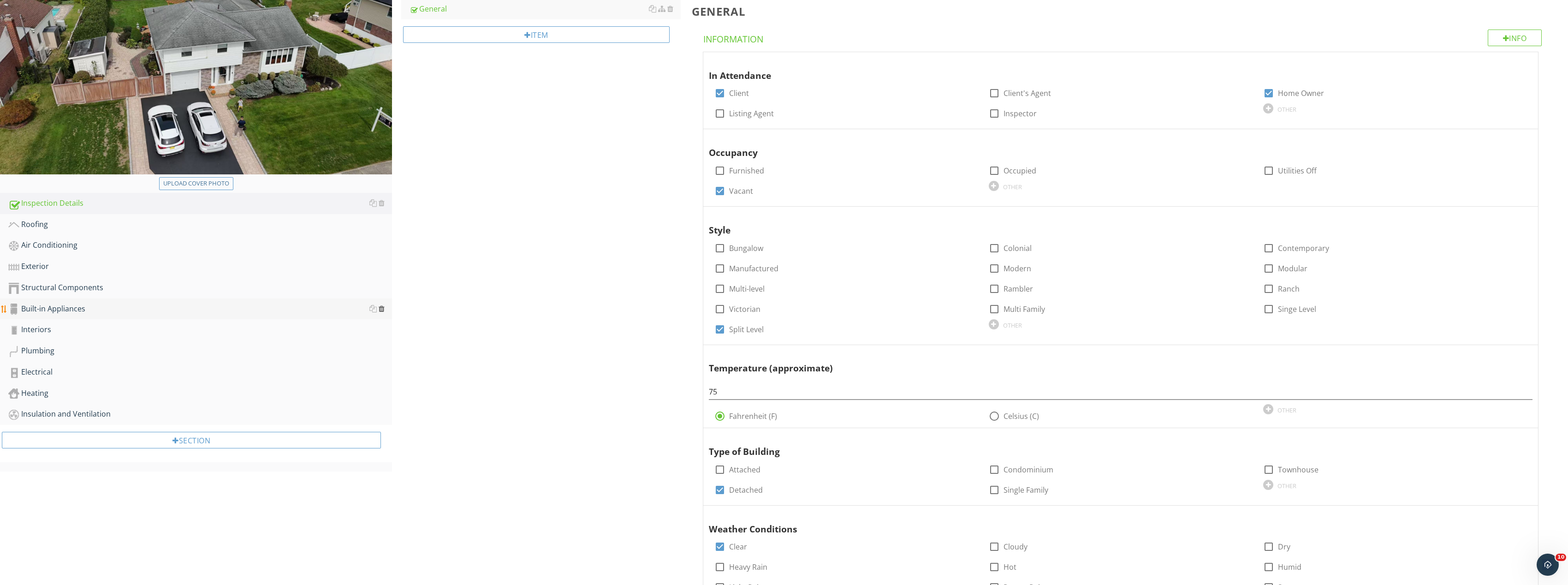
click at [382, 308] on div at bounding box center [382, 309] width 6 height 7
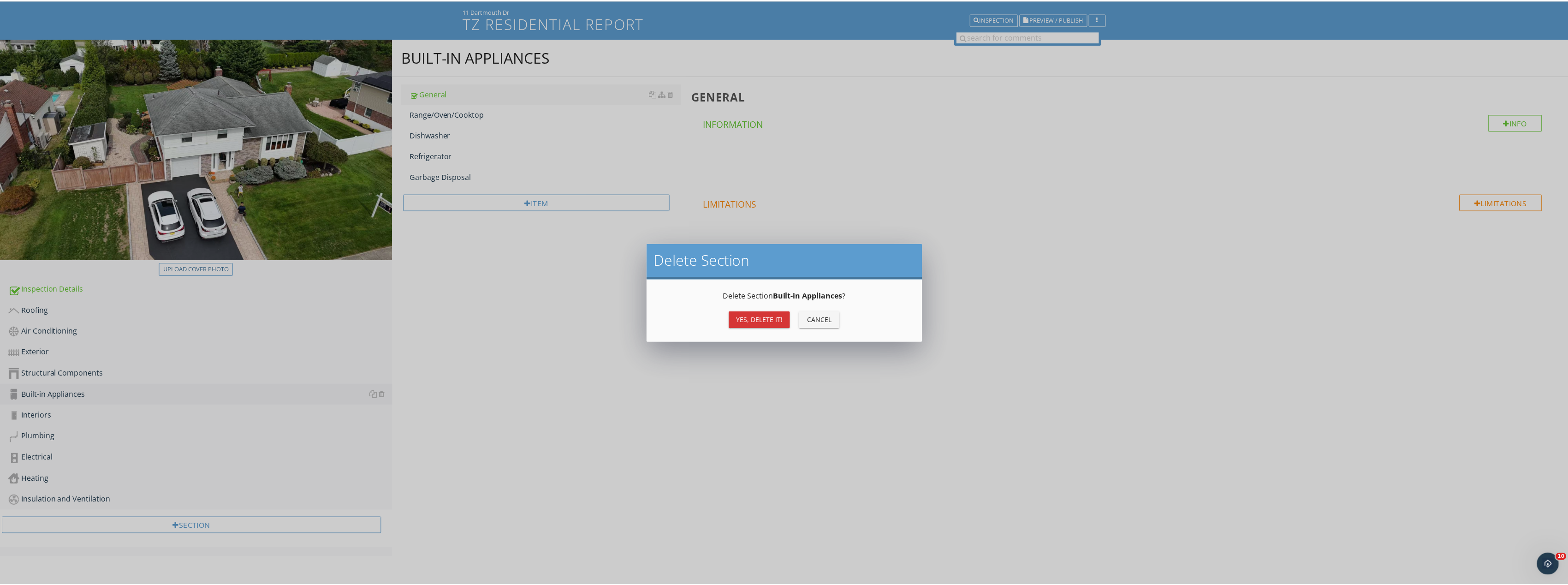
scroll to position [54, 0]
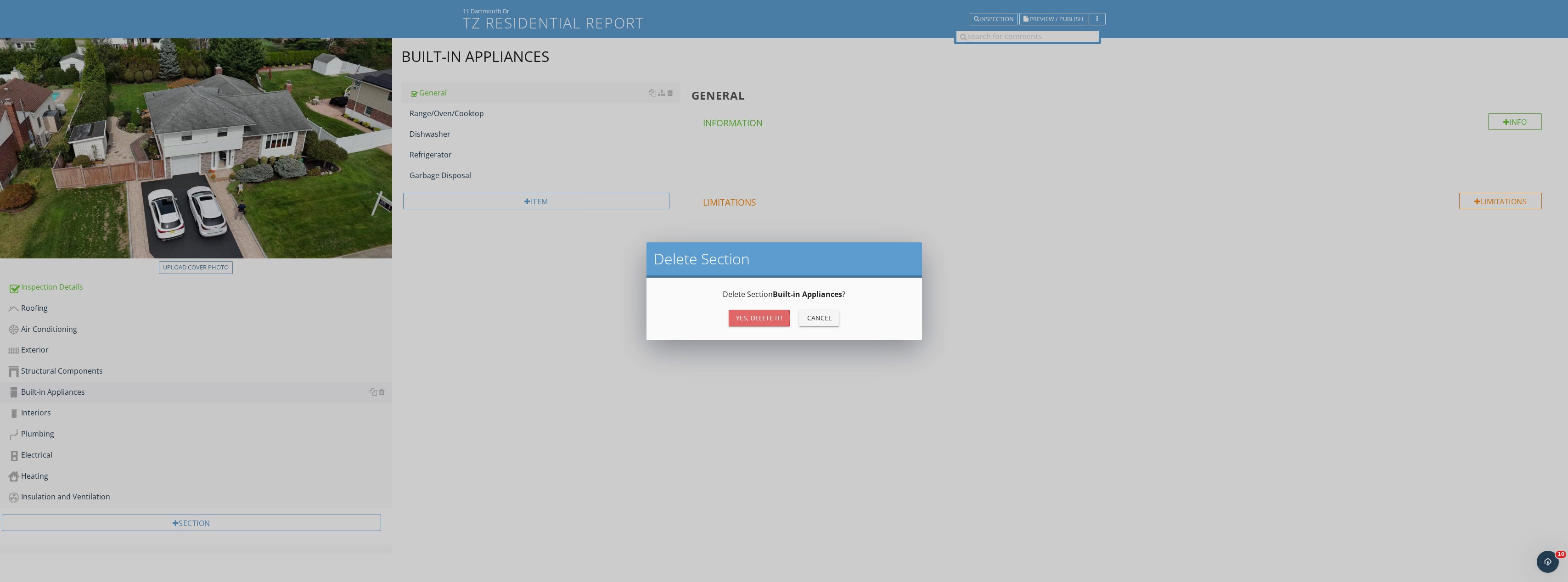
drag, startPoint x: 765, startPoint y: 314, endPoint x: 761, endPoint y: 316, distance: 4.5
click at [765, 315] on div "Yes, Delete it!" at bounding box center [759, 318] width 46 height 10
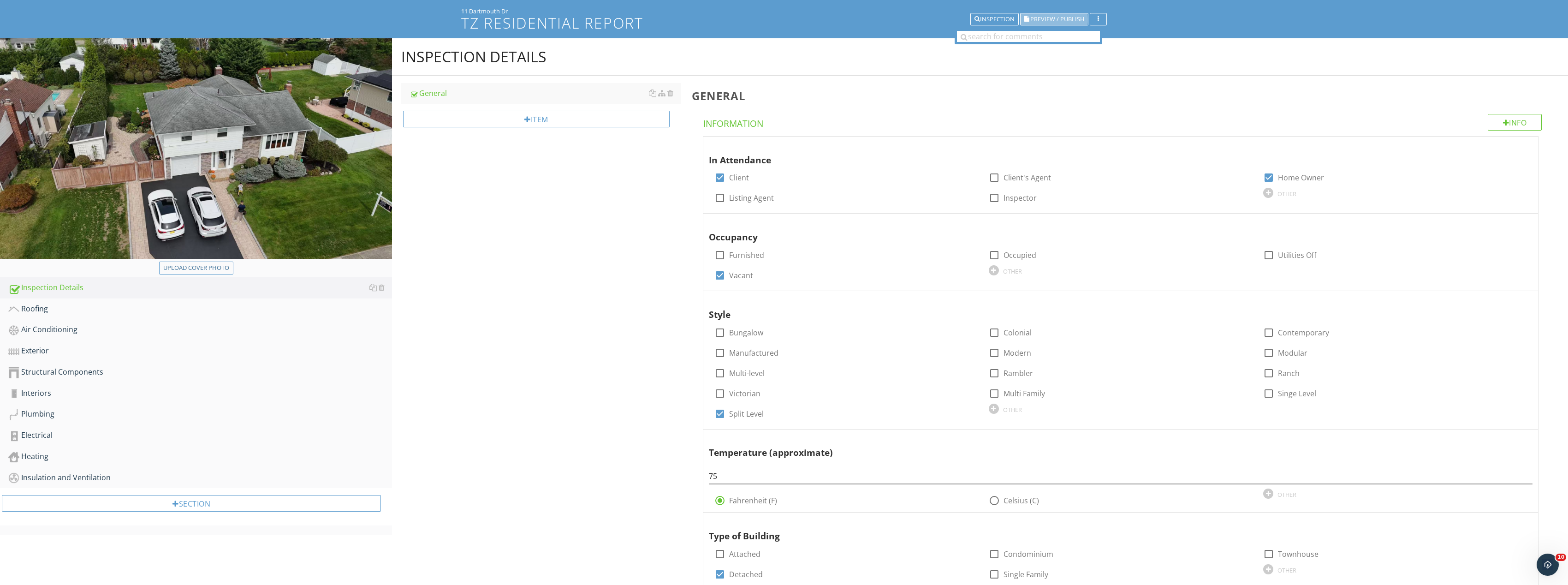
click at [1056, 17] on span "Preview / Publish" at bounding box center [1057, 19] width 54 height 6
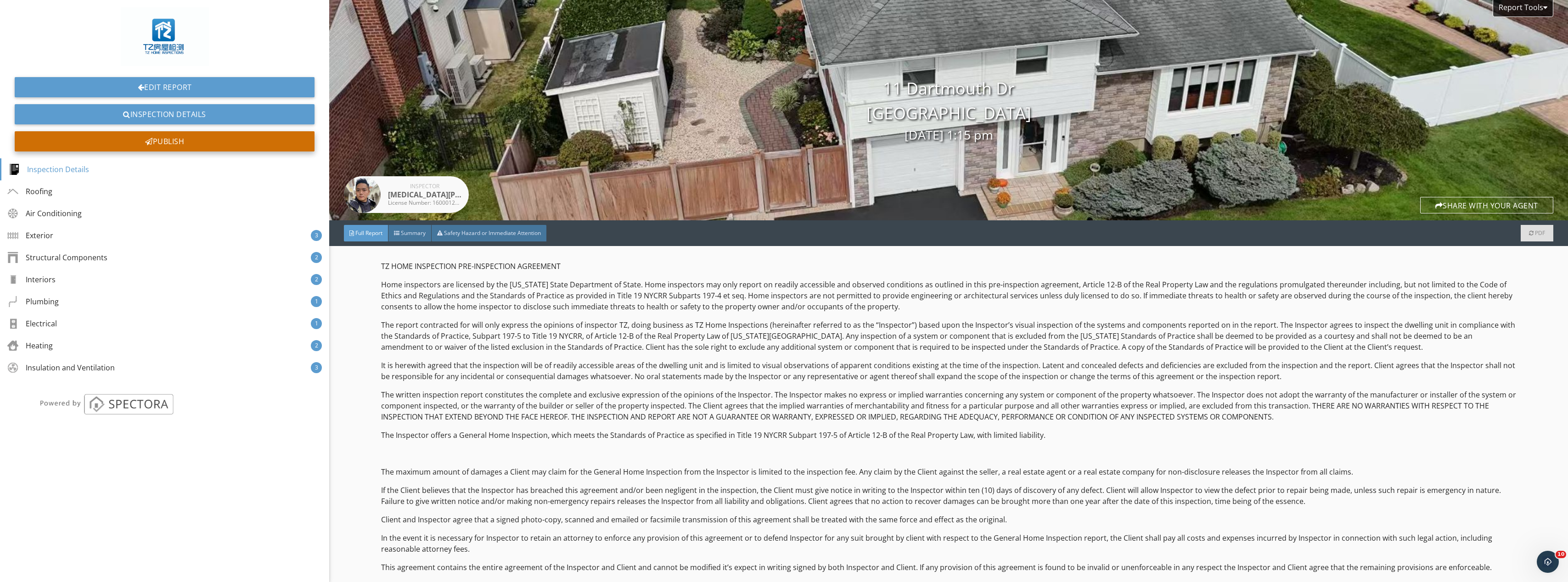
click at [200, 143] on div "Publish" at bounding box center [164, 141] width 300 height 20
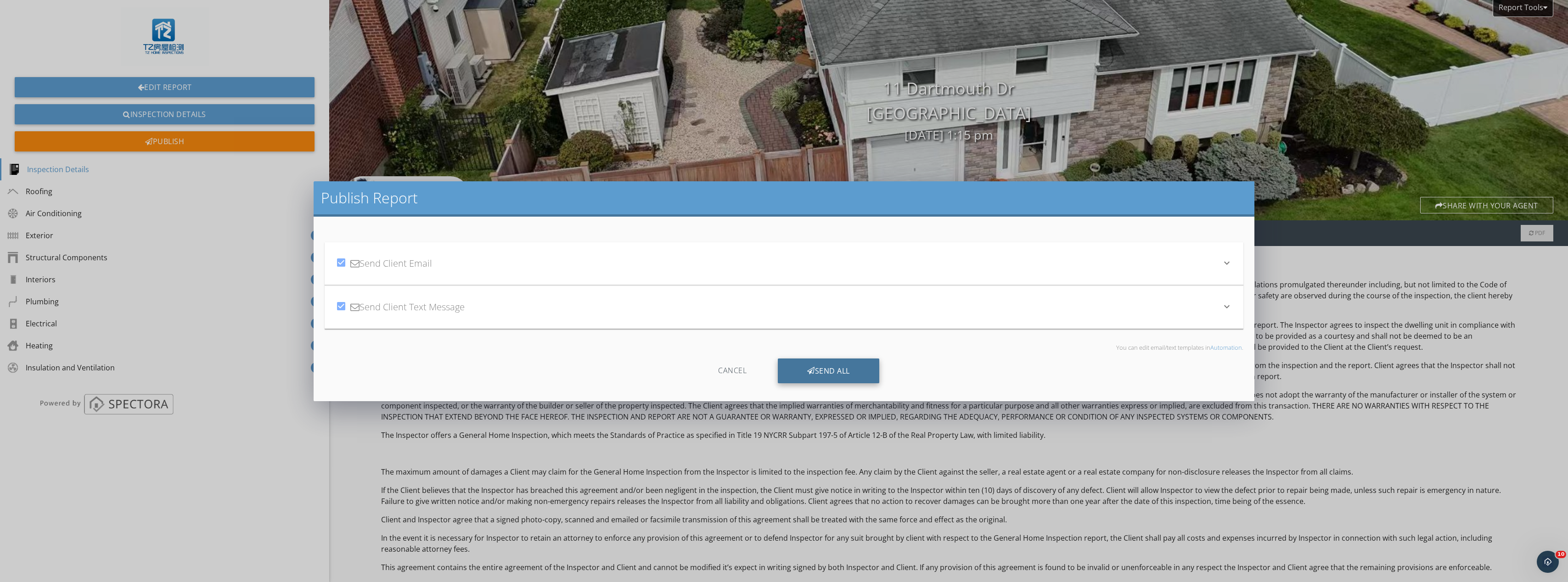
click at [822, 368] on div "Send All" at bounding box center [828, 371] width 101 height 25
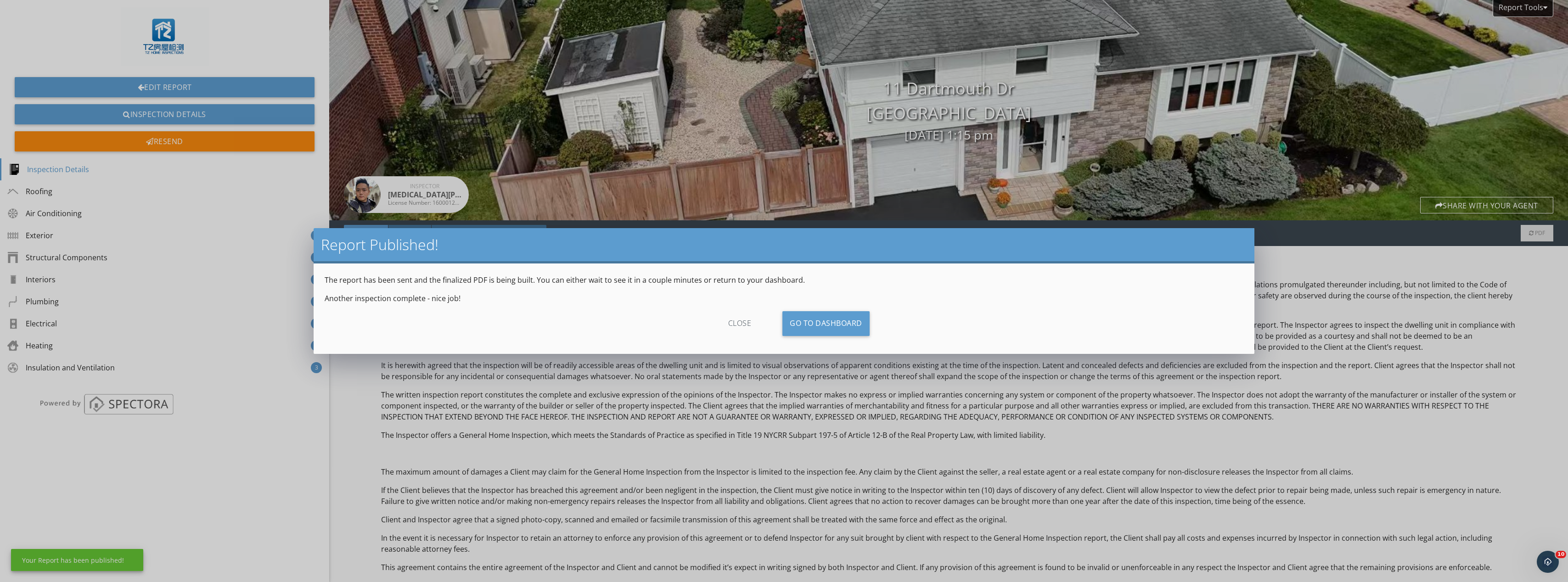
click at [741, 319] on div "close" at bounding box center [740, 324] width 82 height 25
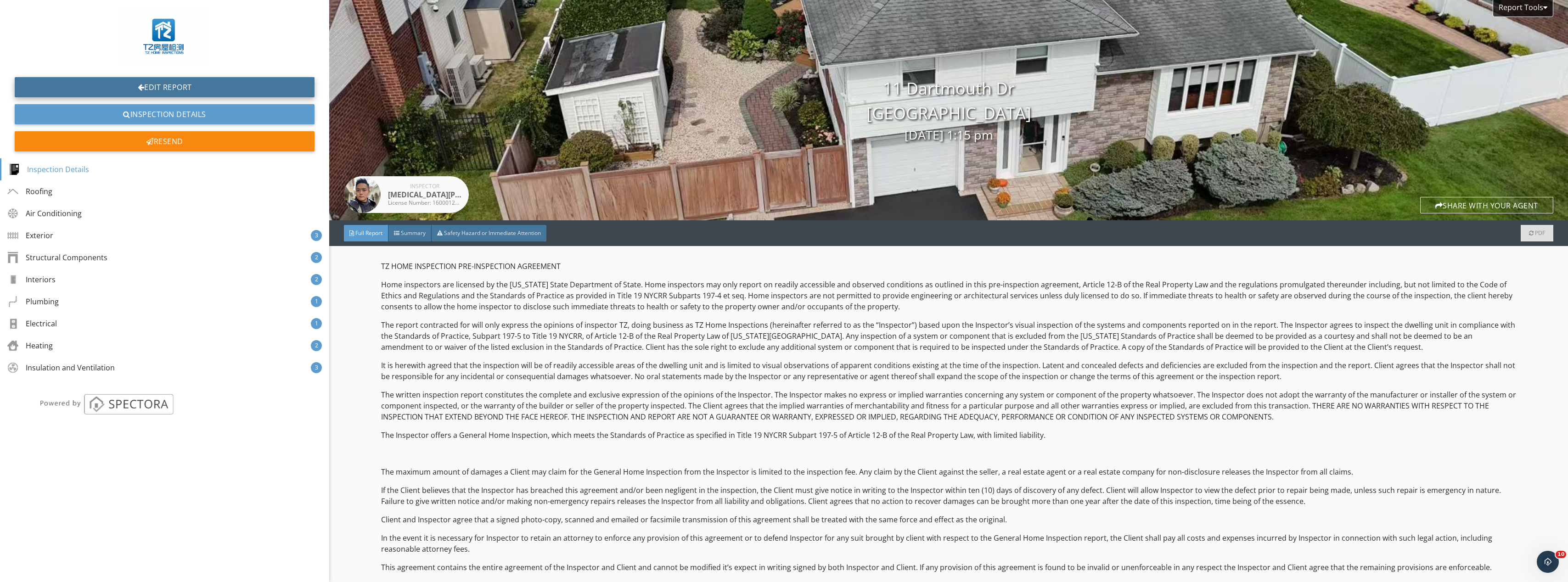
click at [169, 93] on link "Edit Report" at bounding box center [164, 87] width 300 height 20
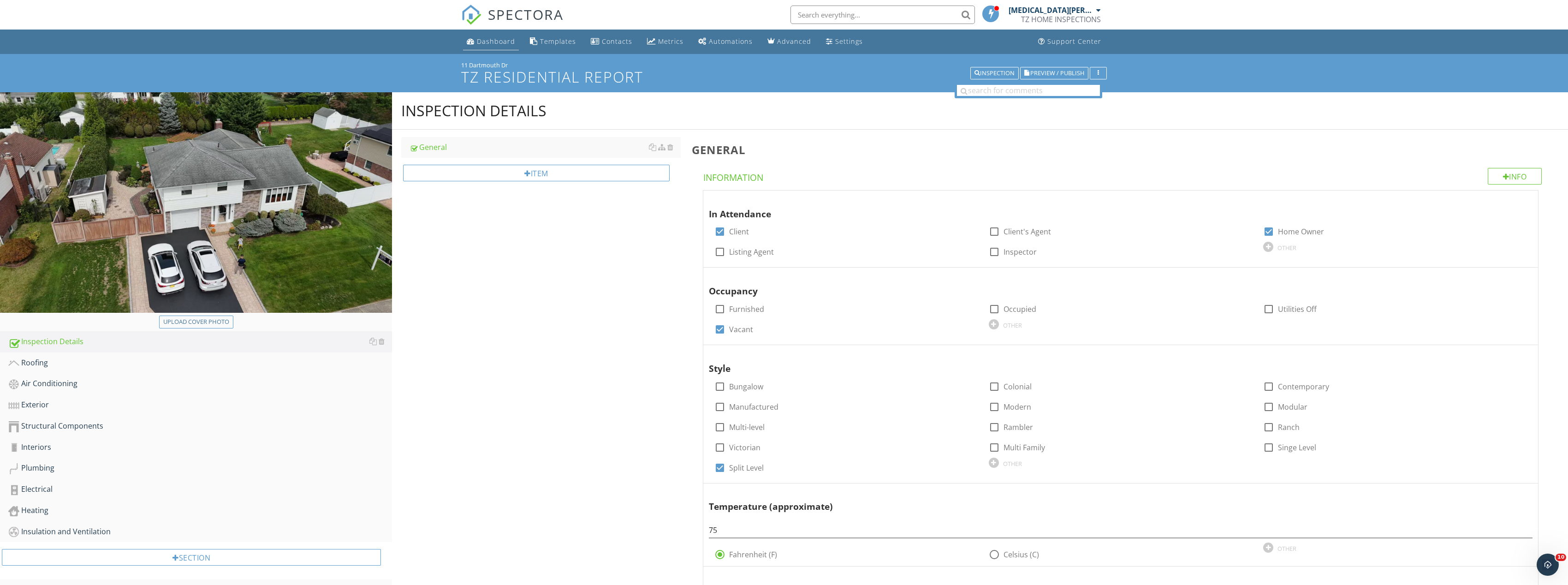
click at [499, 40] on div "Dashboard" at bounding box center [496, 41] width 38 height 9
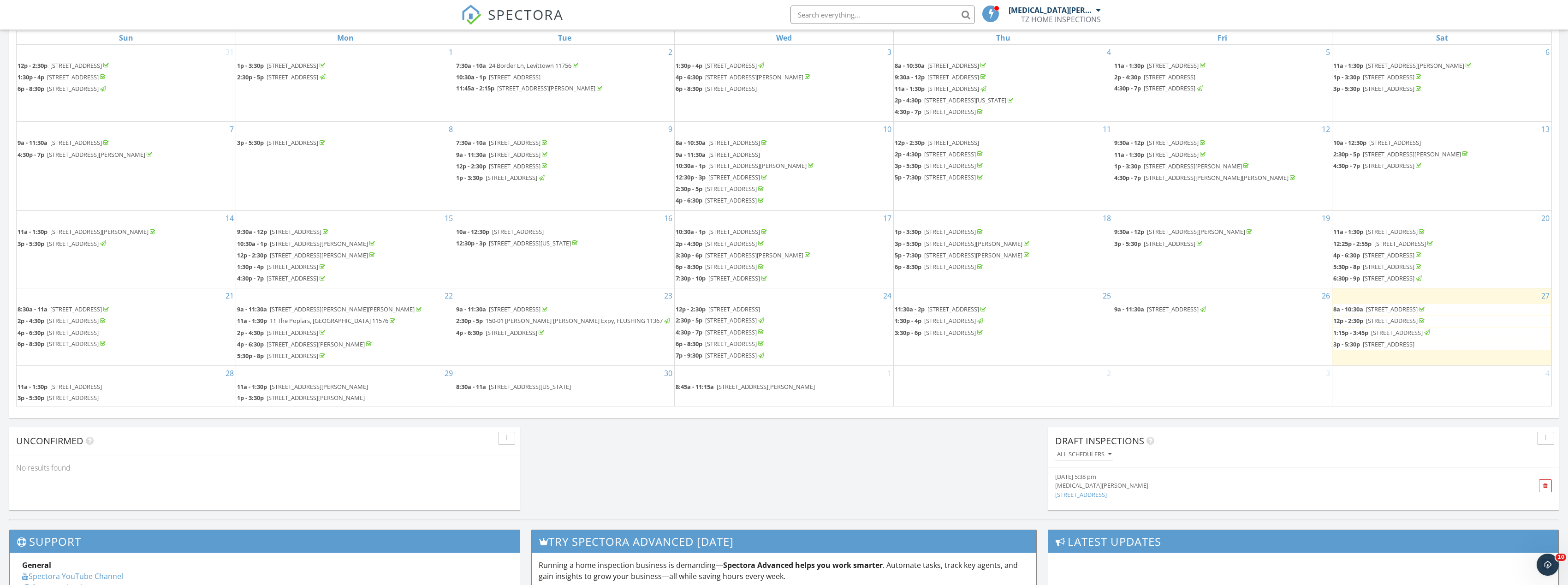
scroll to position [461, 0]
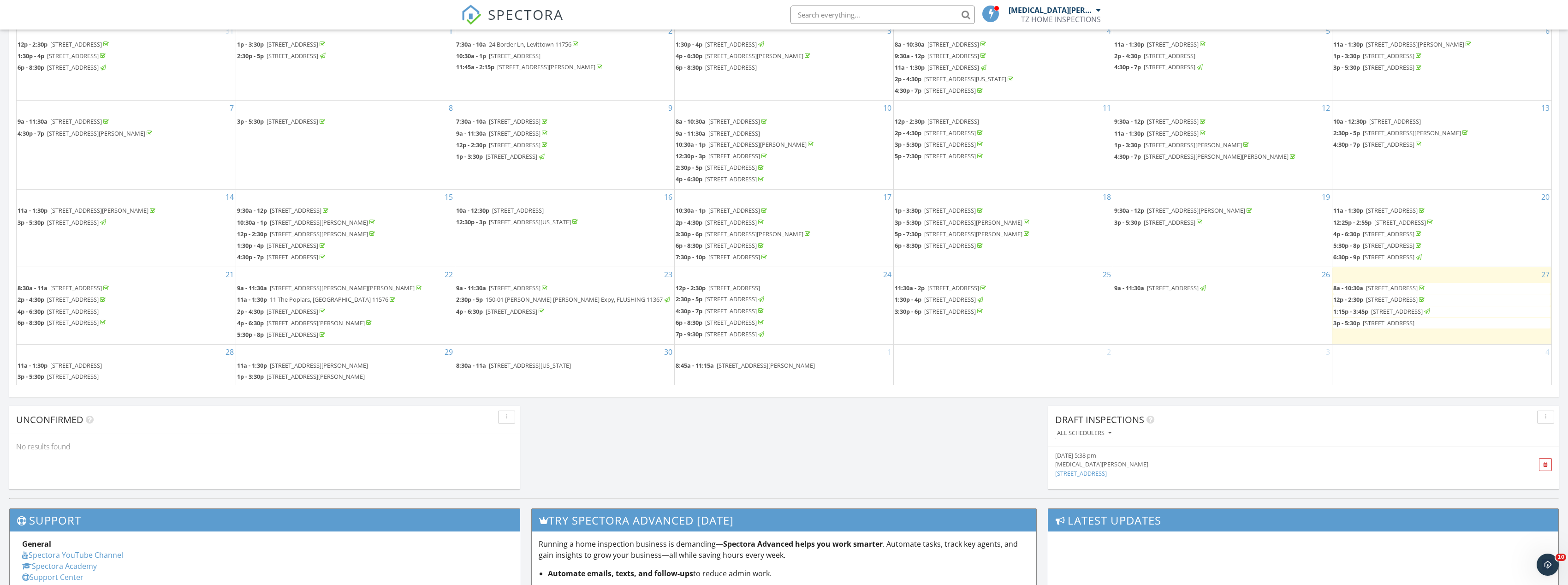
click at [1399, 322] on span "42-60 248th St, FLUSHING 11363" at bounding box center [1388, 323] width 52 height 8
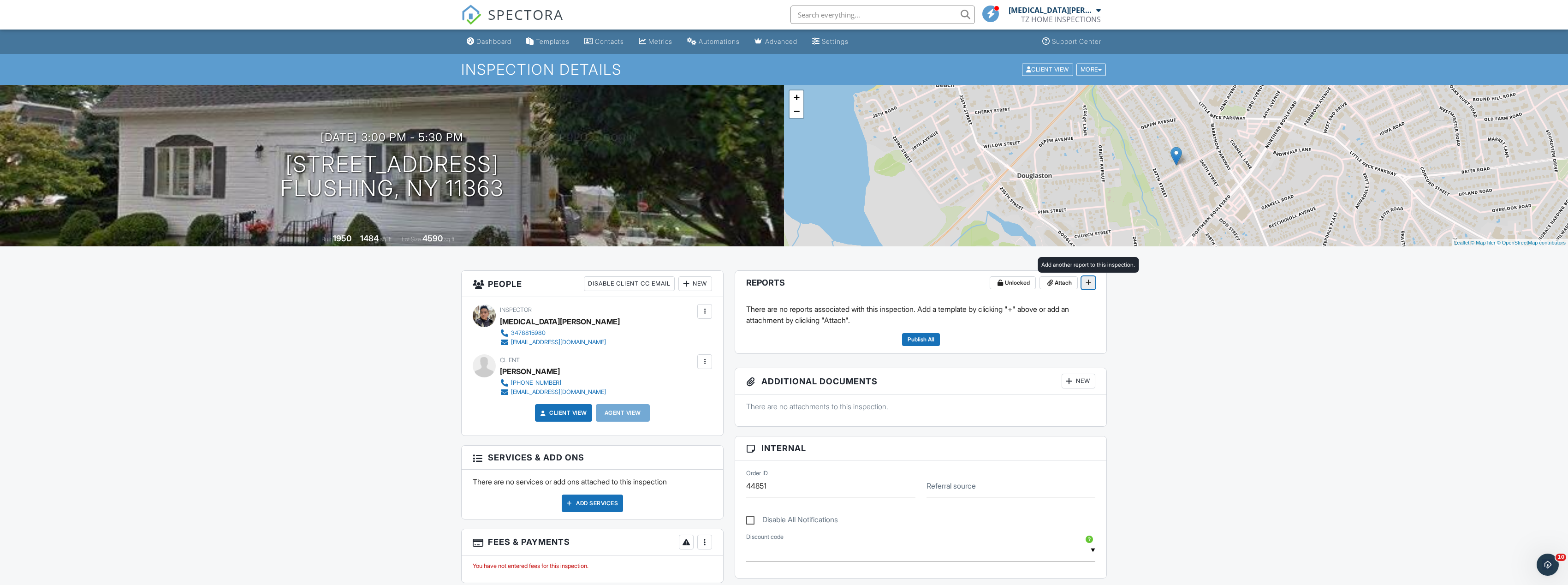
click at [1086, 283] on icon at bounding box center [1088, 283] width 6 height 6
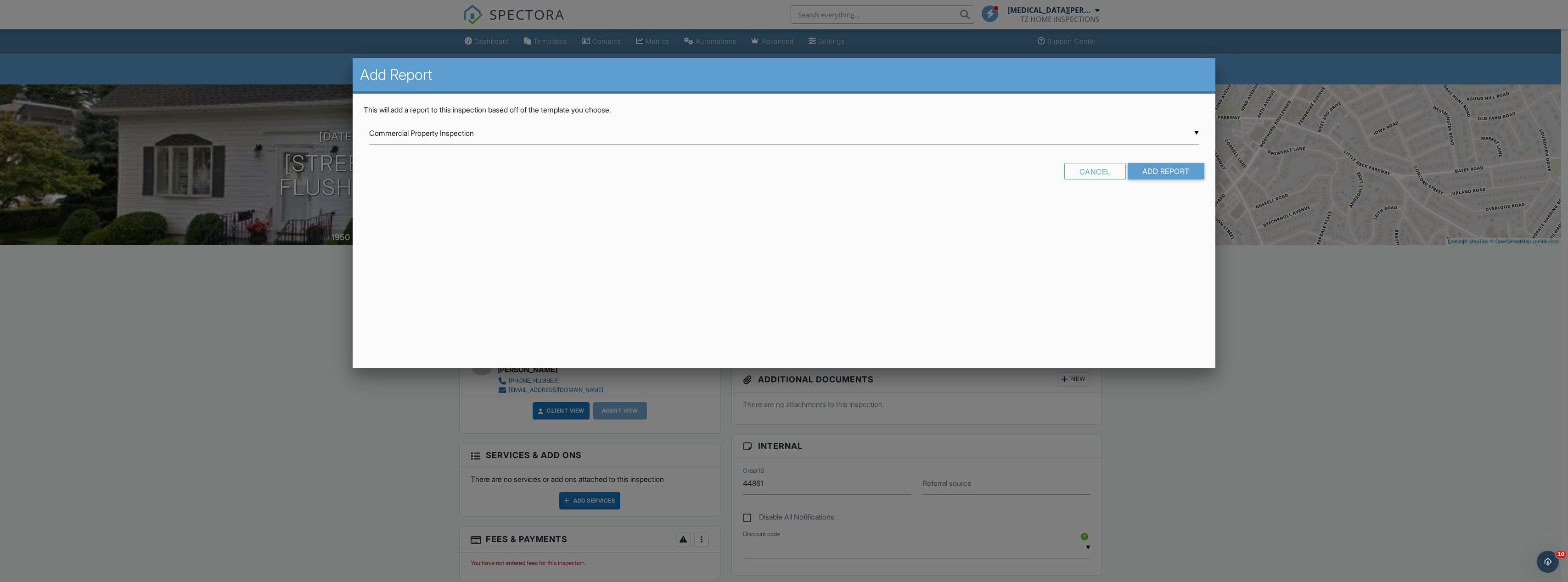
click at [867, 137] on div "▼ Commercial Property Inspection Commercial Property Inspection Guardsman Home …" at bounding box center [783, 133] width 829 height 22
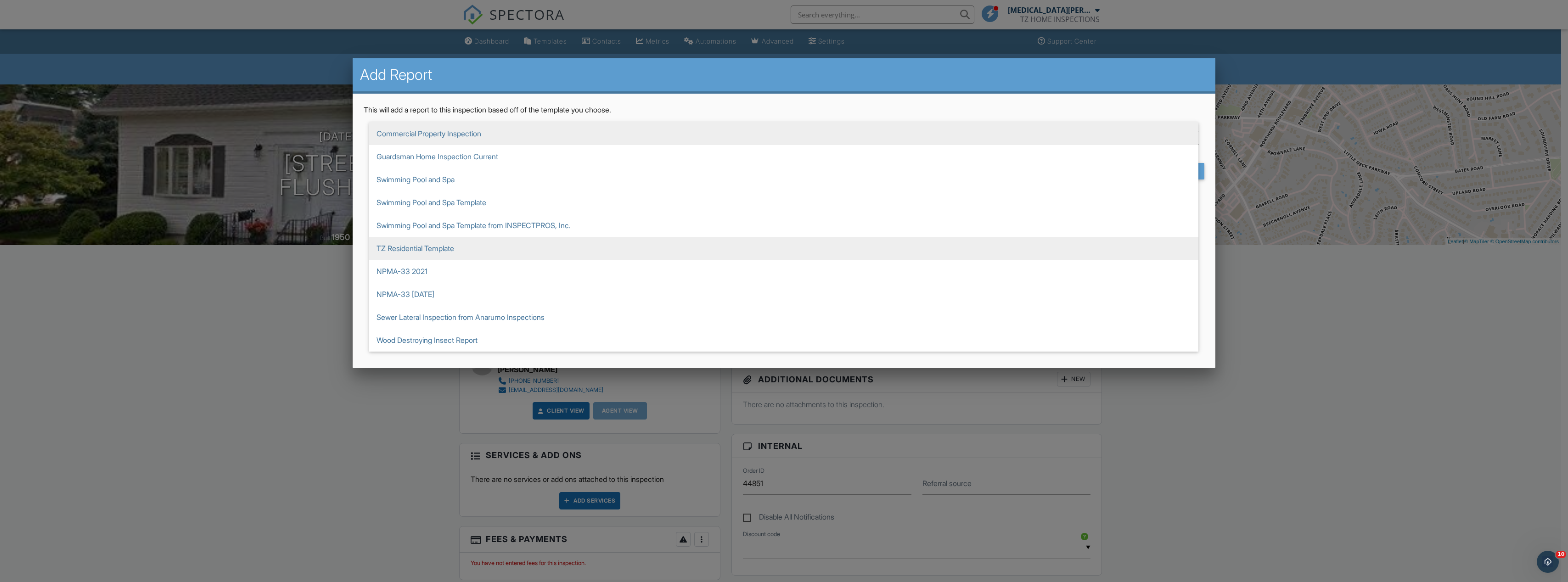
click at [683, 242] on span "TZ Residential Template" at bounding box center [783, 248] width 829 height 23
type input "TZ Residential Template"
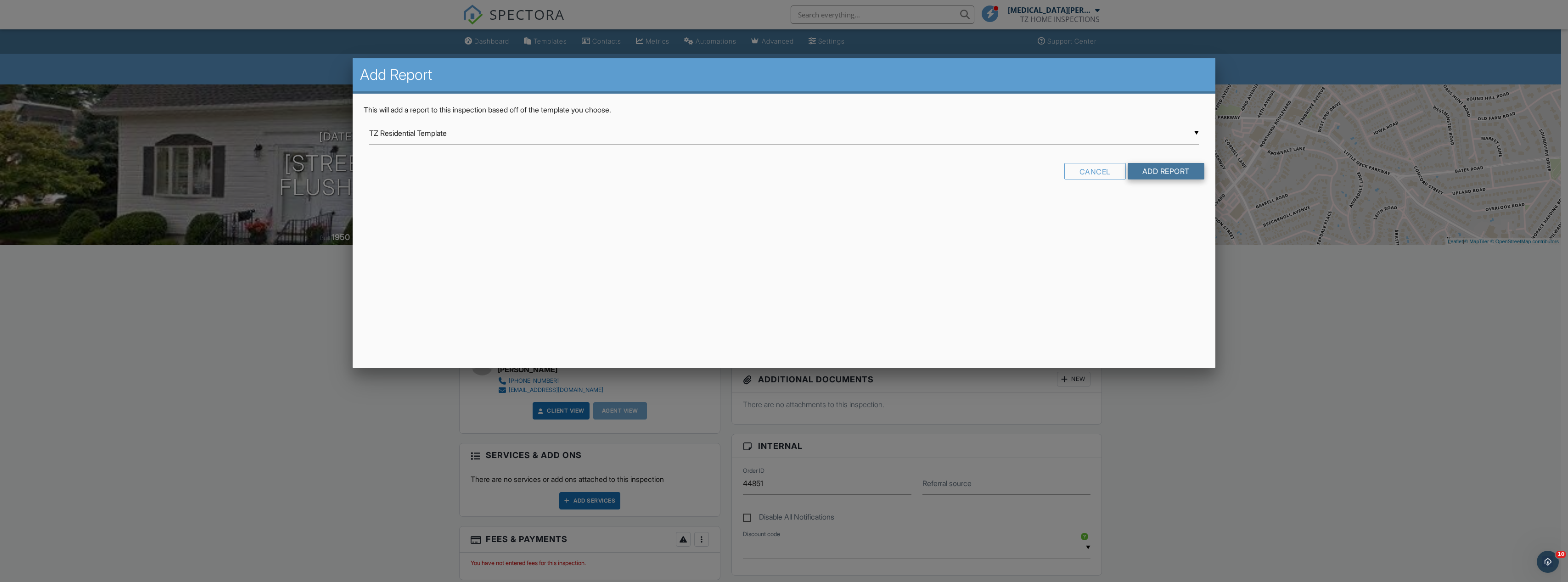
click at [1146, 167] on input "Add Report" at bounding box center [1166, 171] width 77 height 17
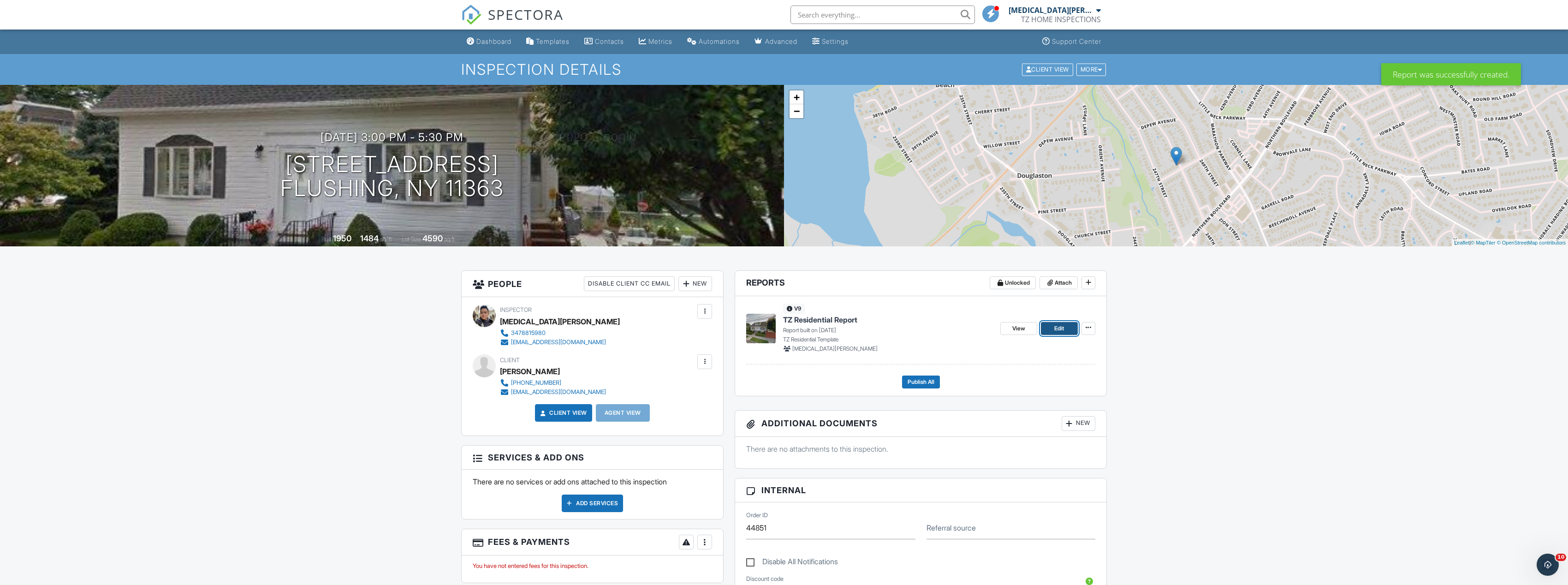
click at [1060, 330] on span "Edit" at bounding box center [1059, 329] width 10 height 9
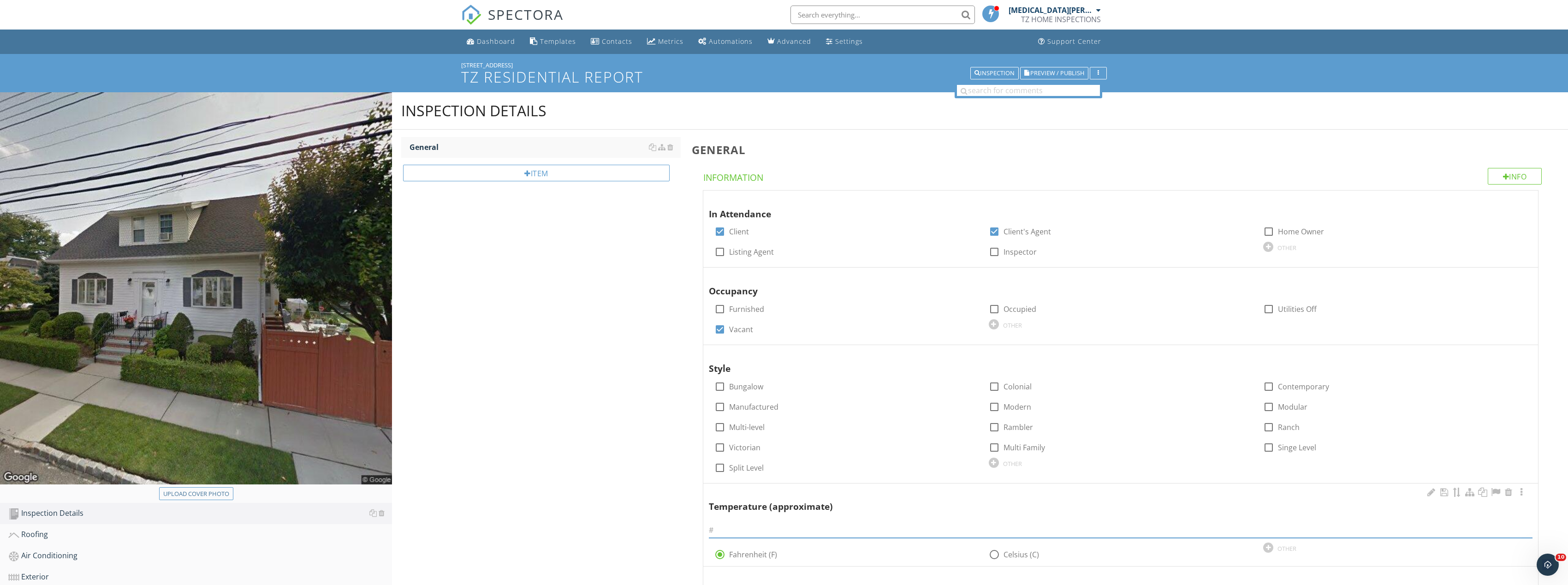
click at [762, 527] on input "text" at bounding box center [1121, 530] width 824 height 16
type input "75"
click at [1270, 234] on div at bounding box center [1268, 231] width 16 height 16
checkbox input "true"
click at [998, 253] on div at bounding box center [994, 252] width 16 height 16
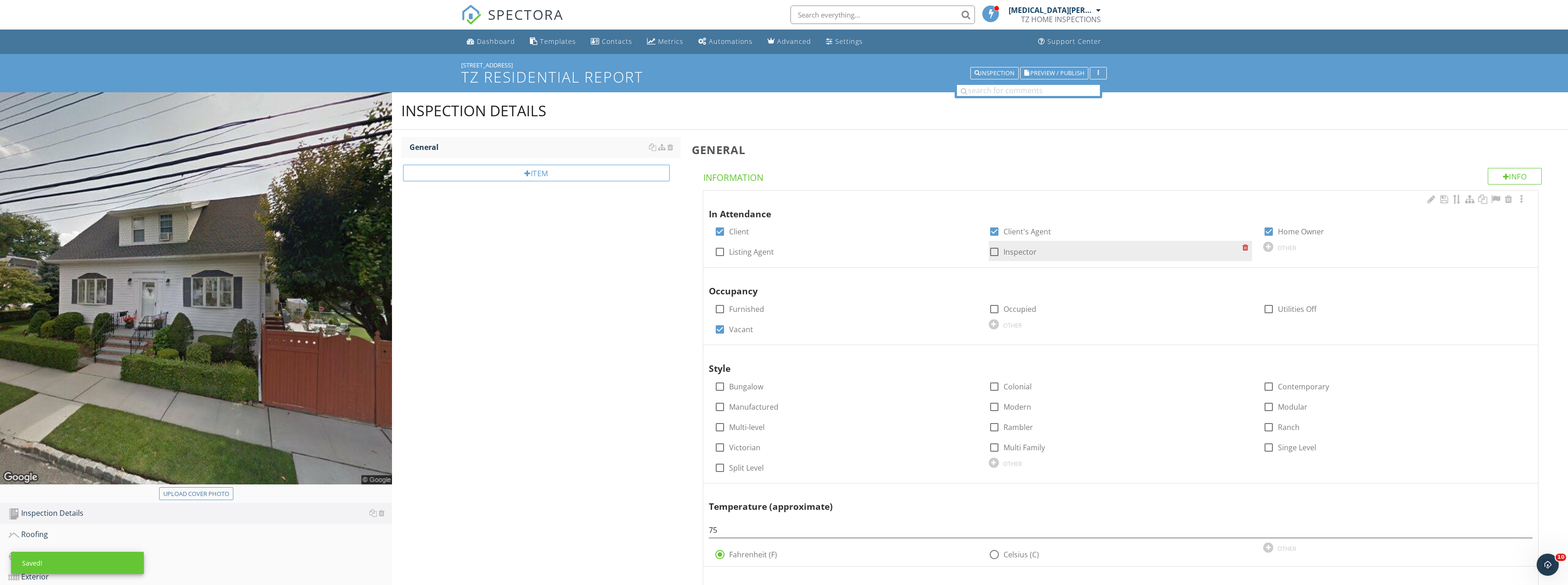
checkbox input "true"
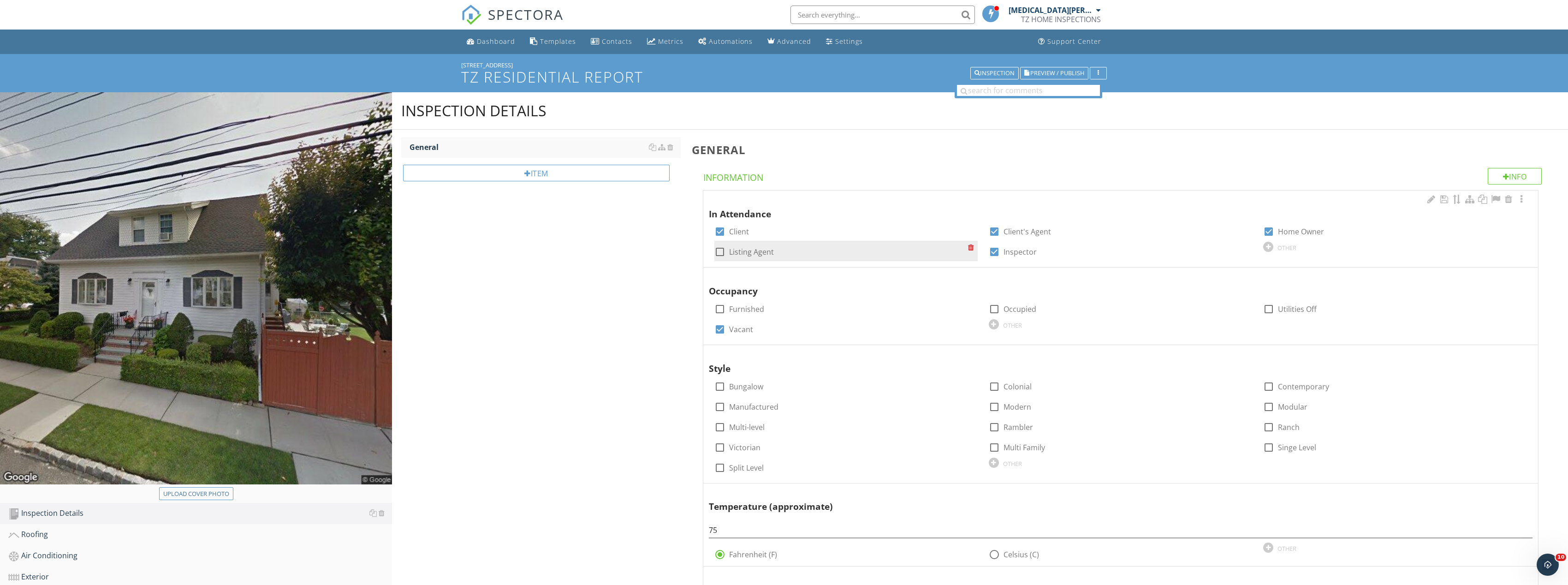
click at [715, 251] on div at bounding box center [719, 252] width 16 height 16
checkbox input "true"
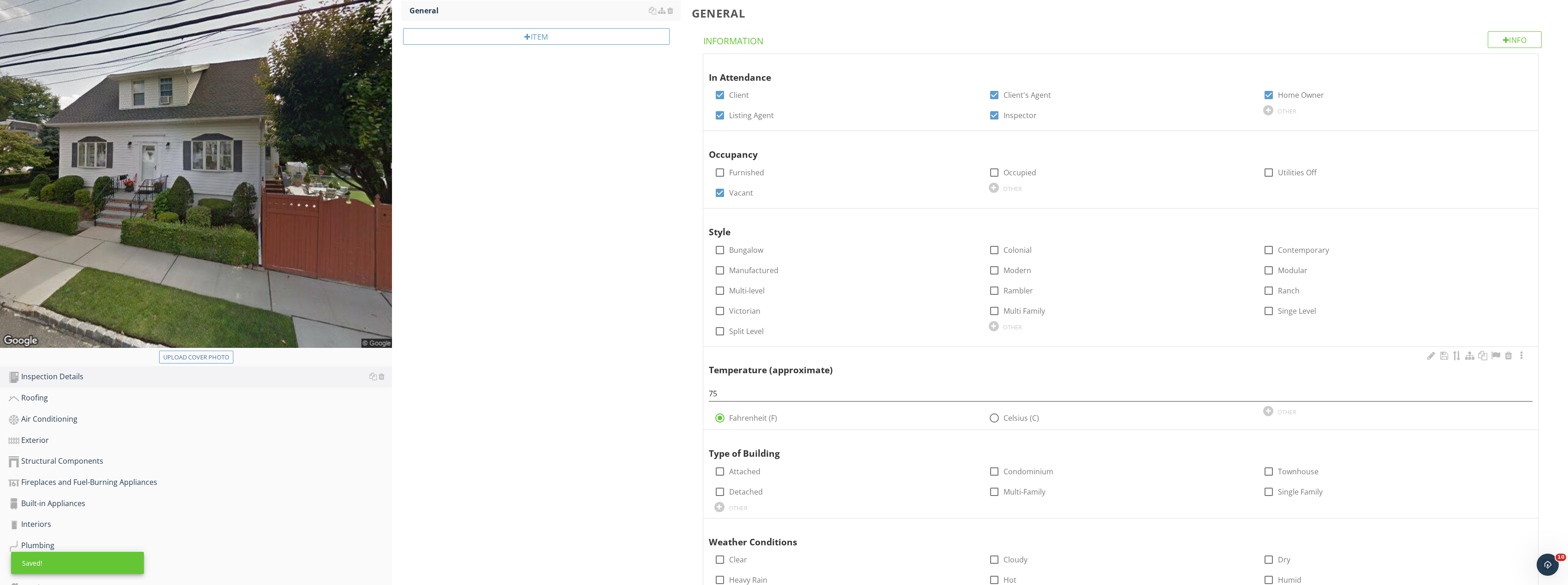
scroll to position [138, 0]
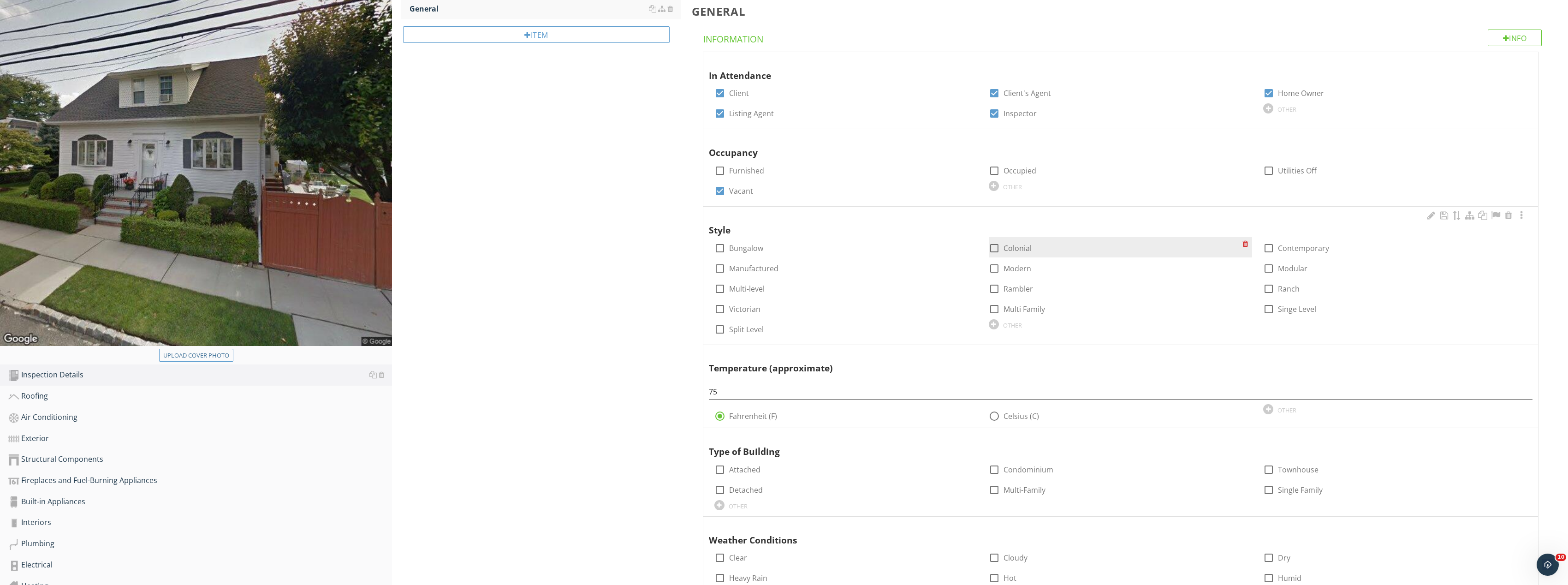
click at [993, 249] on div at bounding box center [994, 248] width 16 height 16
checkbox input "false"
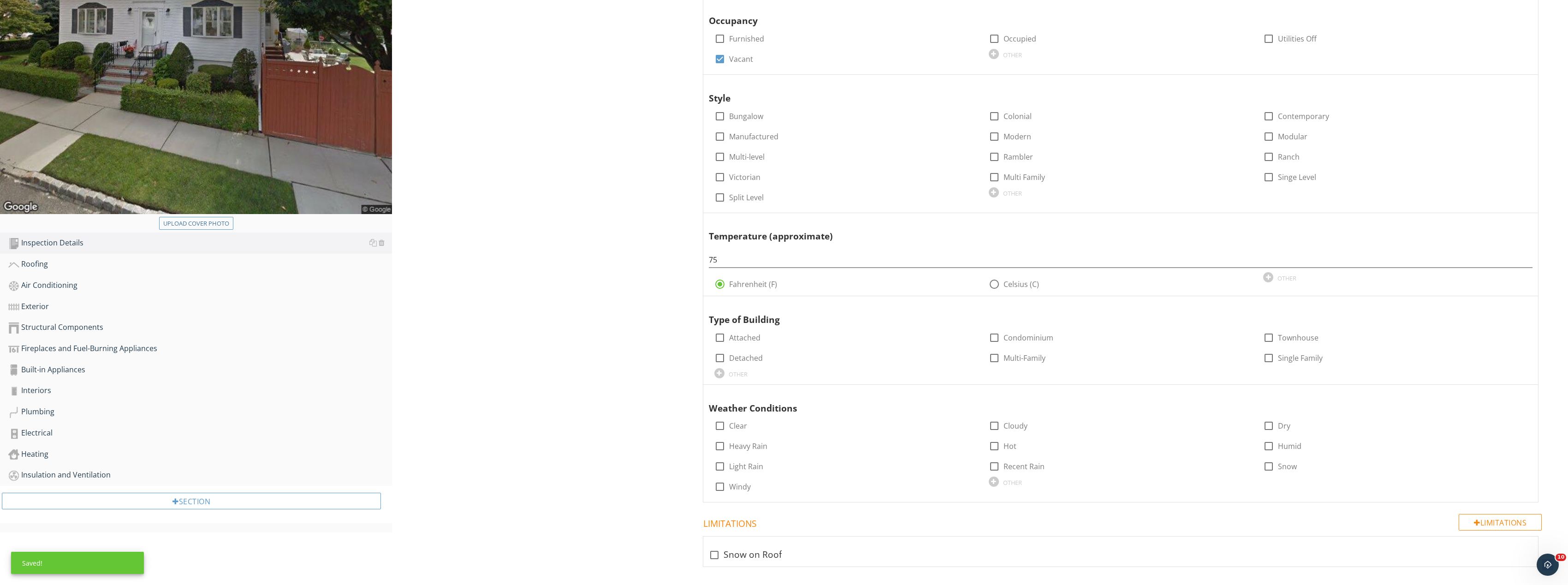
scroll to position [277, 0]
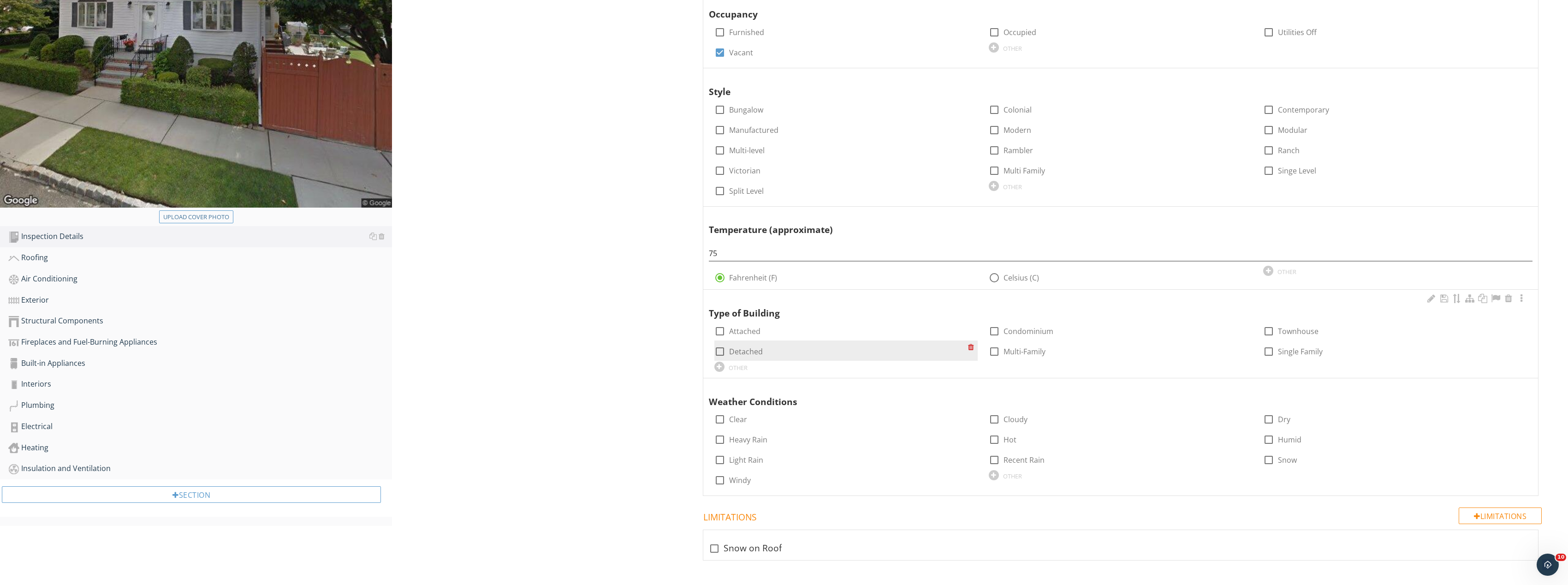
click at [722, 351] on div at bounding box center [719, 351] width 16 height 16
checkbox input "true"
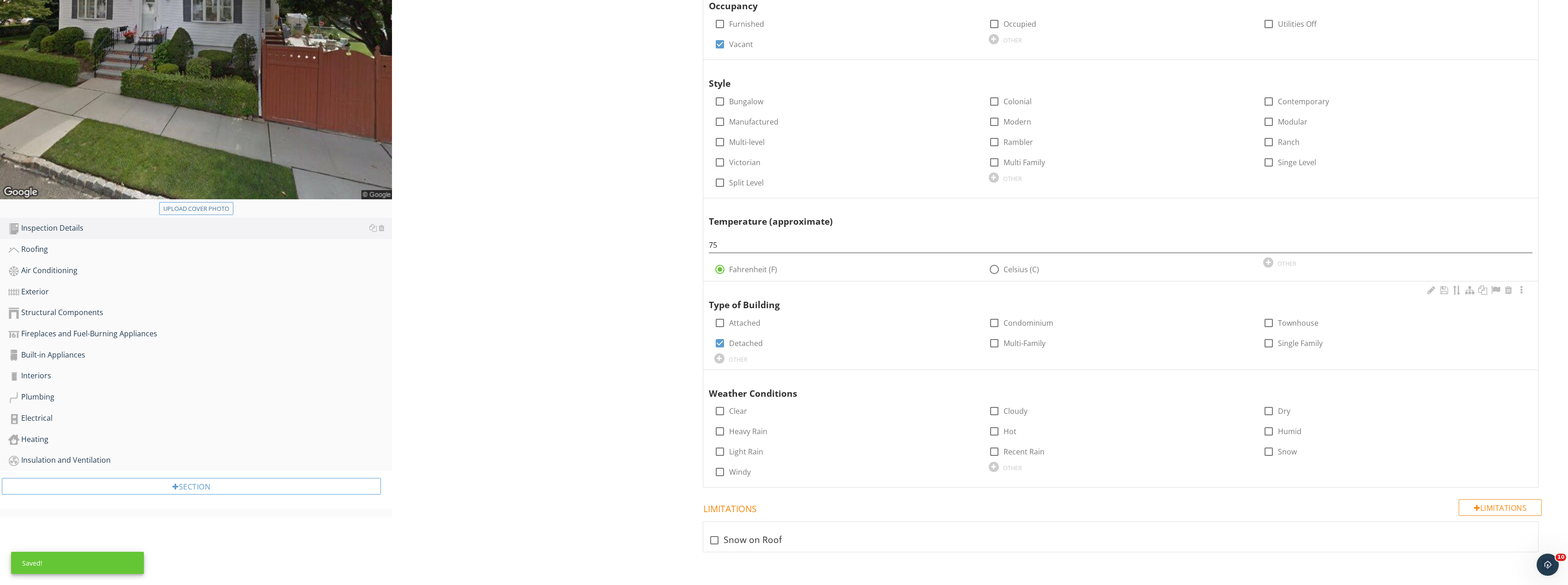
scroll to position [291, 0]
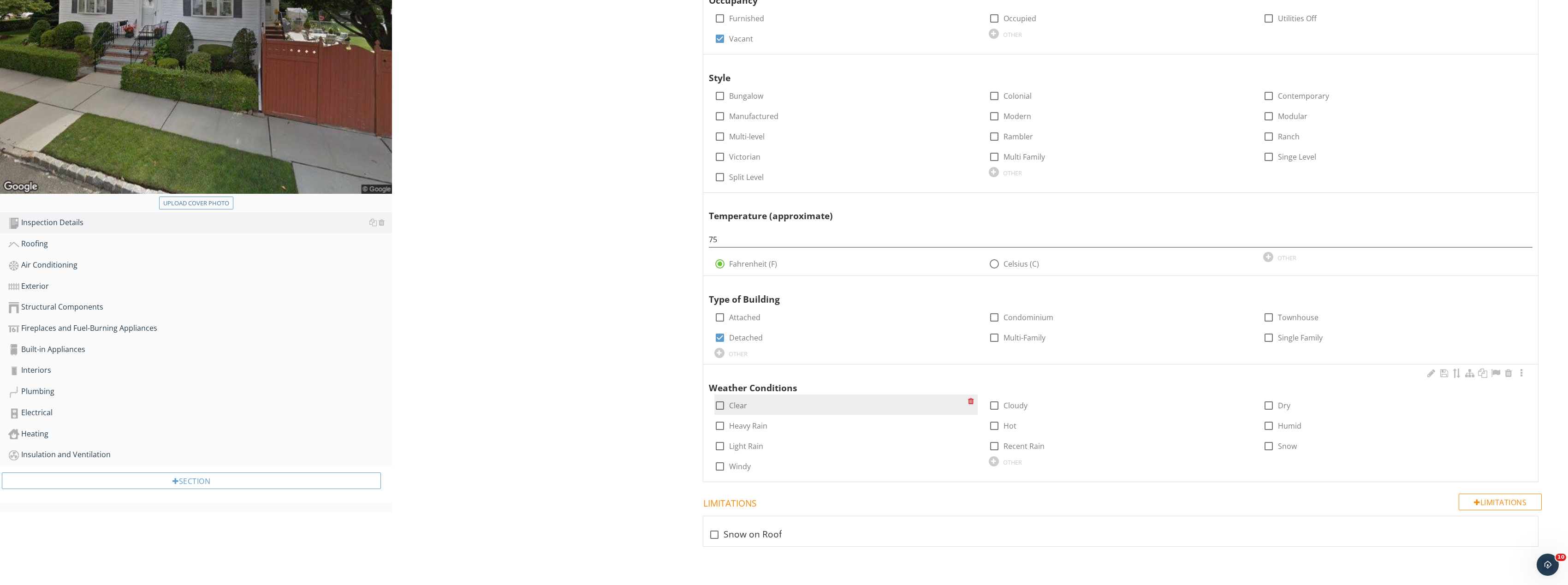
click at [715, 410] on div at bounding box center [719, 406] width 16 height 16
checkbox input "true"
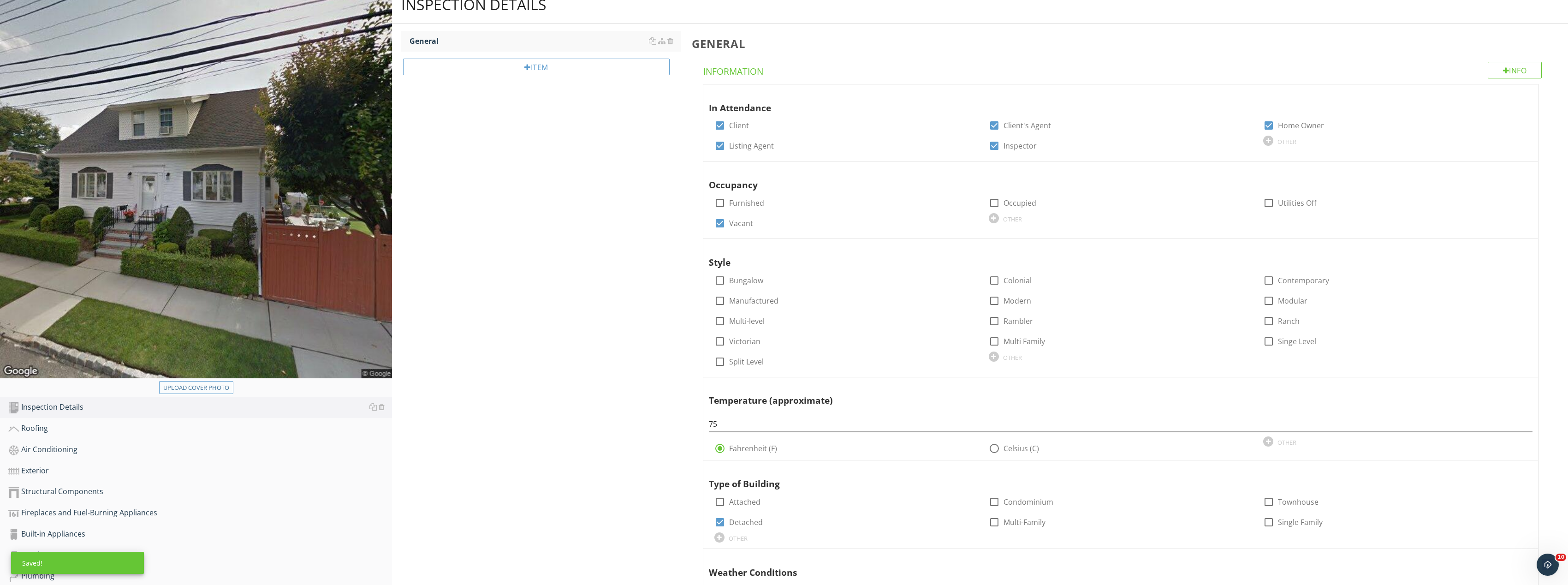
click at [215, 390] on div "Upload cover photo" at bounding box center [196, 388] width 66 height 9
type input "C:\fakepath\Image_20250927165435_8258_237.jpg"
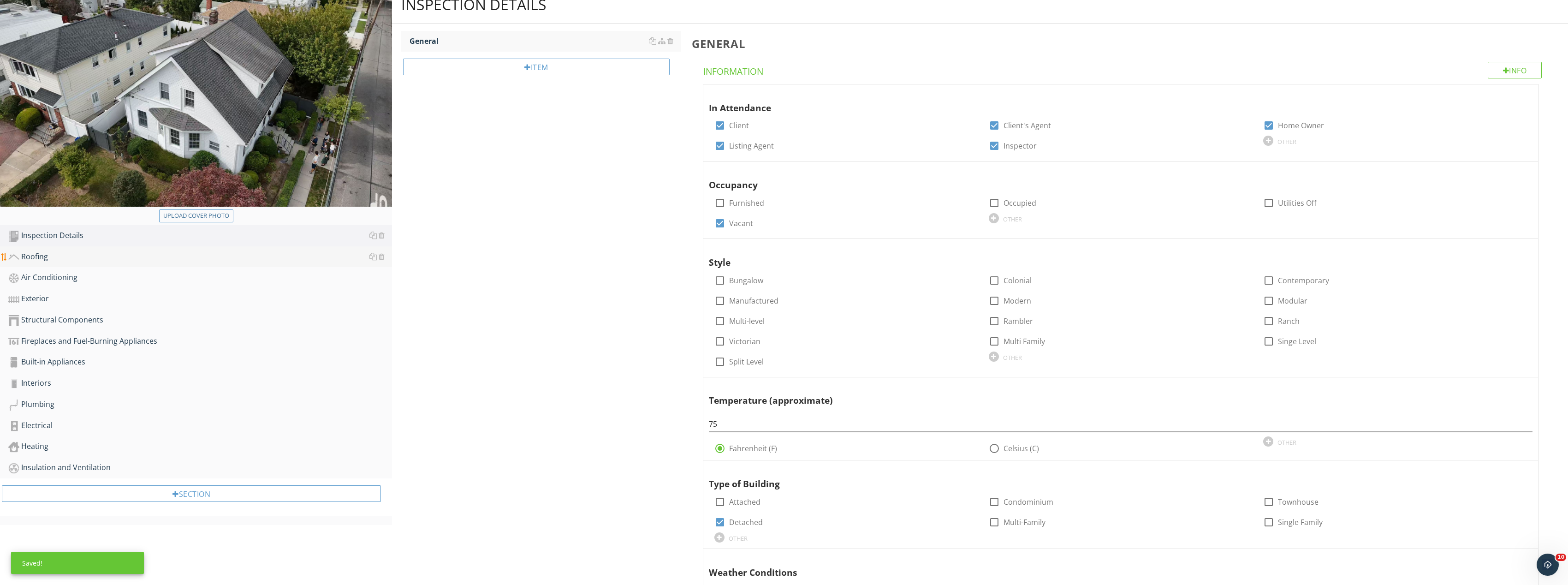
click at [73, 260] on div "Roofing" at bounding box center [200, 256] width 383 height 12
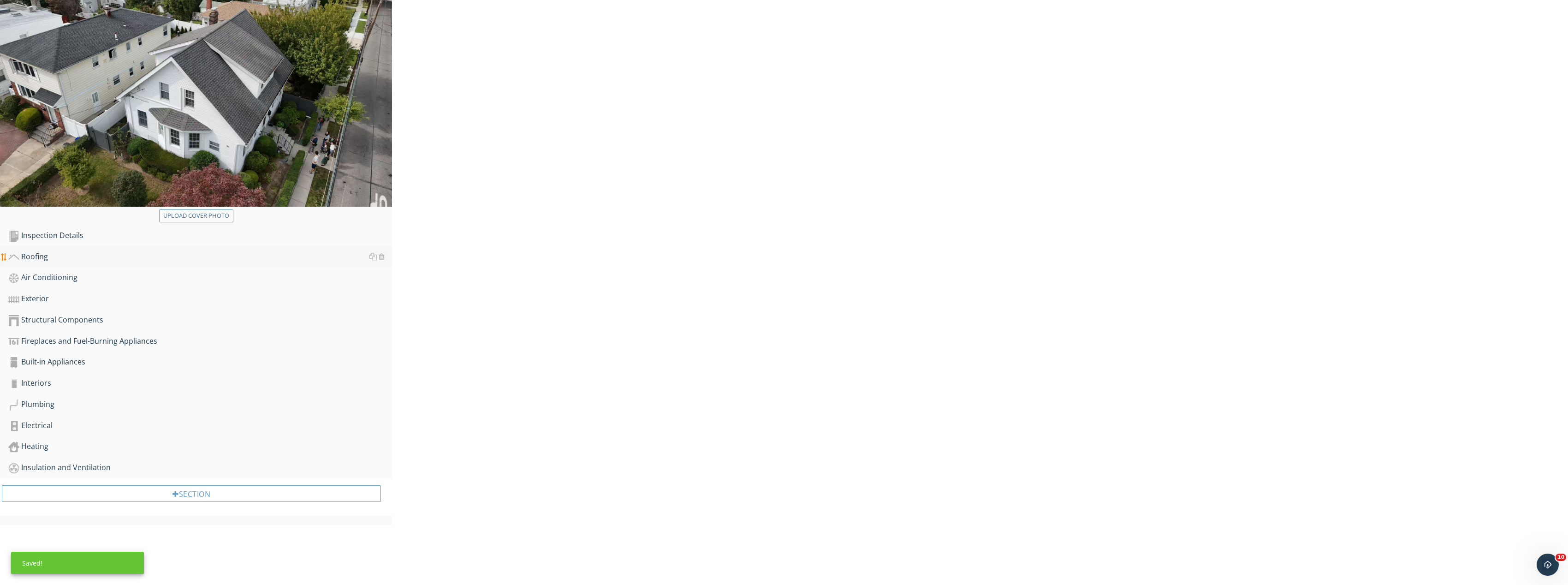
scroll to position [54, 0]
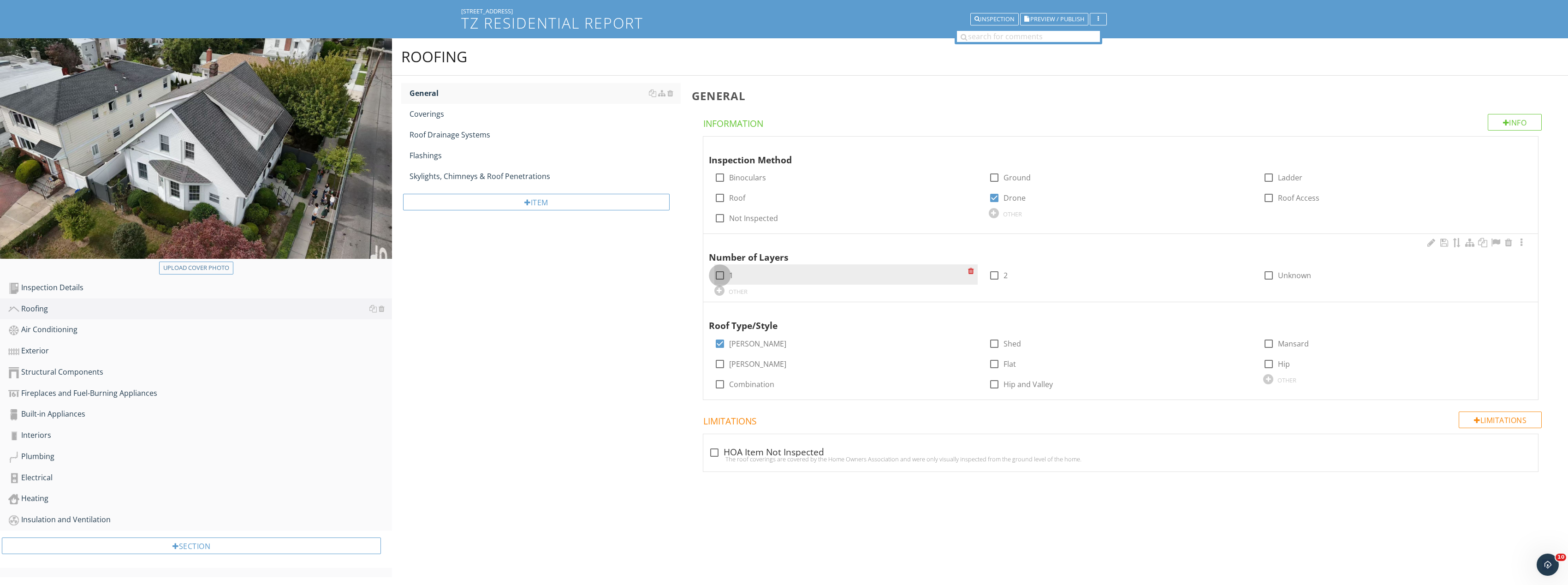
click at [719, 274] on div at bounding box center [719, 275] width 16 height 16
checkbox input "true"
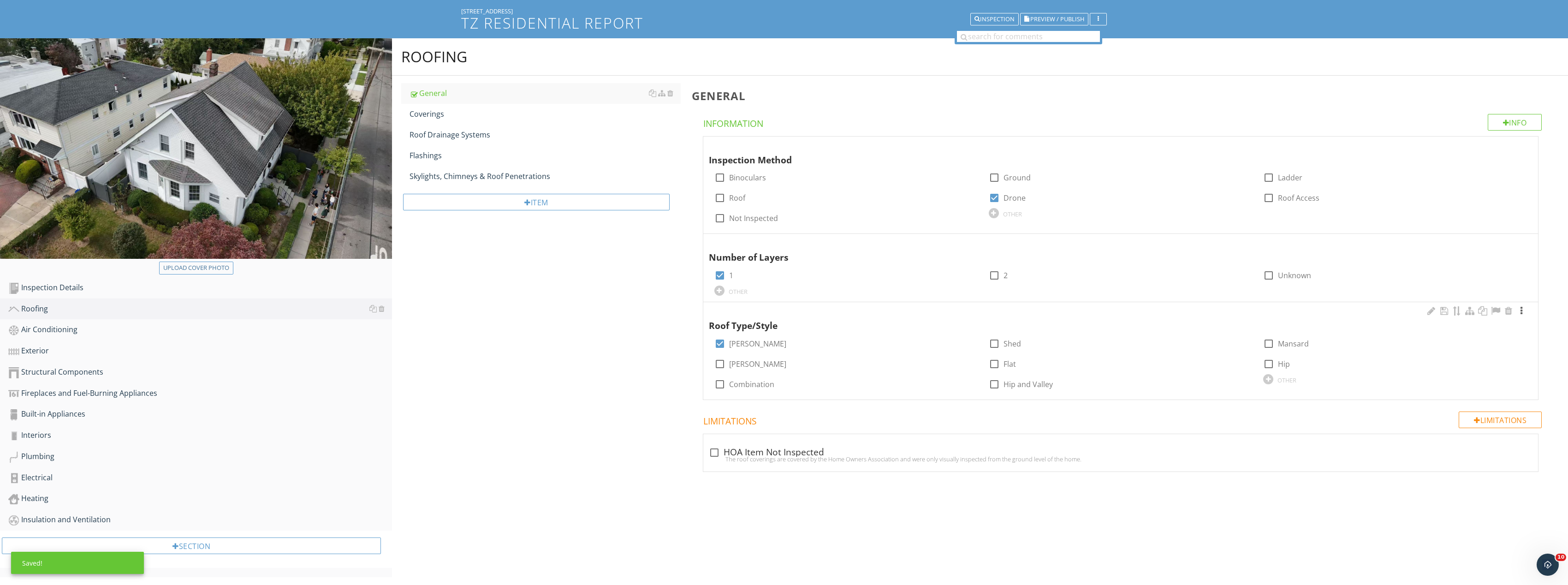
click at [1523, 309] on div at bounding box center [1521, 311] width 11 height 9
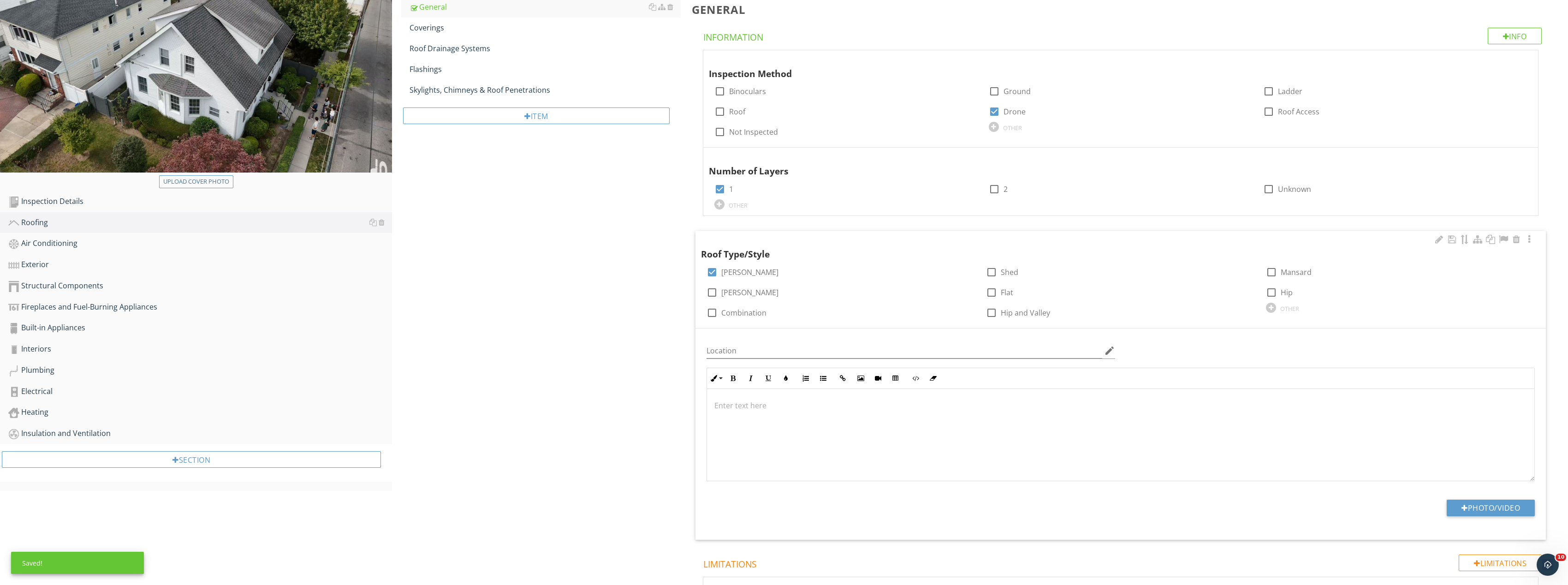
scroll to position [201, 0]
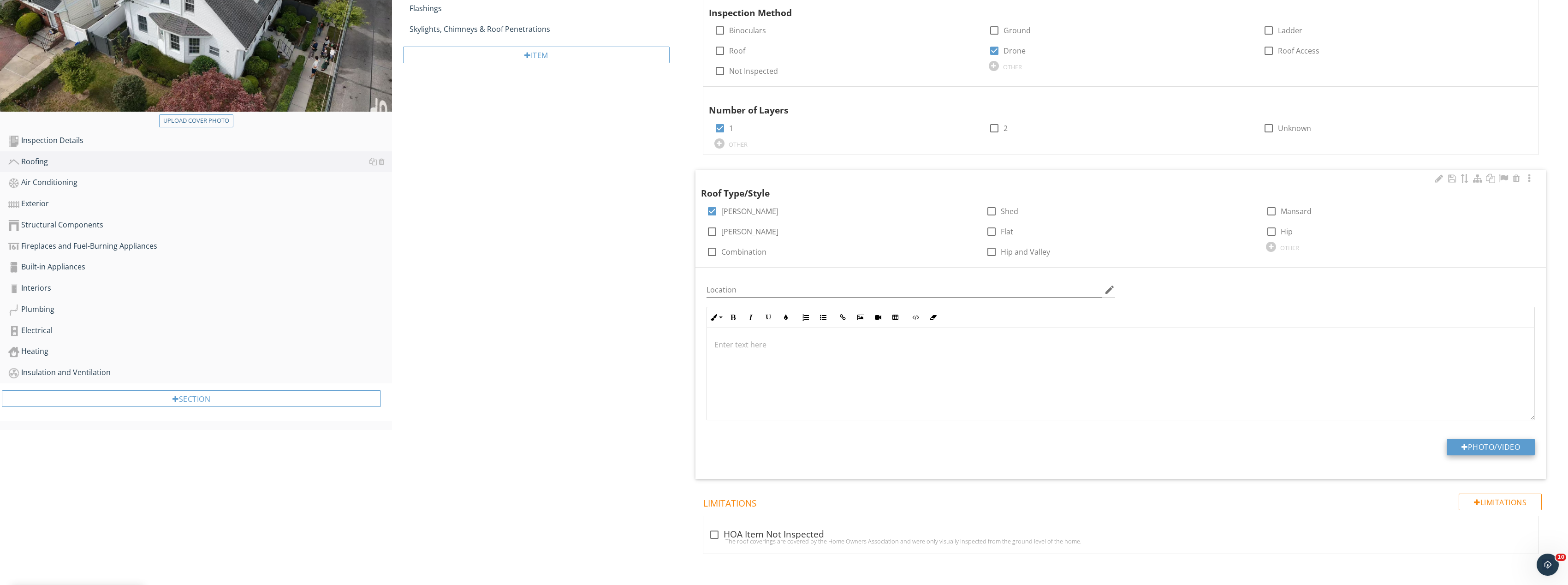
click at [1516, 451] on button "Photo/Video" at bounding box center [1490, 447] width 88 height 17
type input "C:\fakepath\Image_20250927165438_8260_237.jpg"
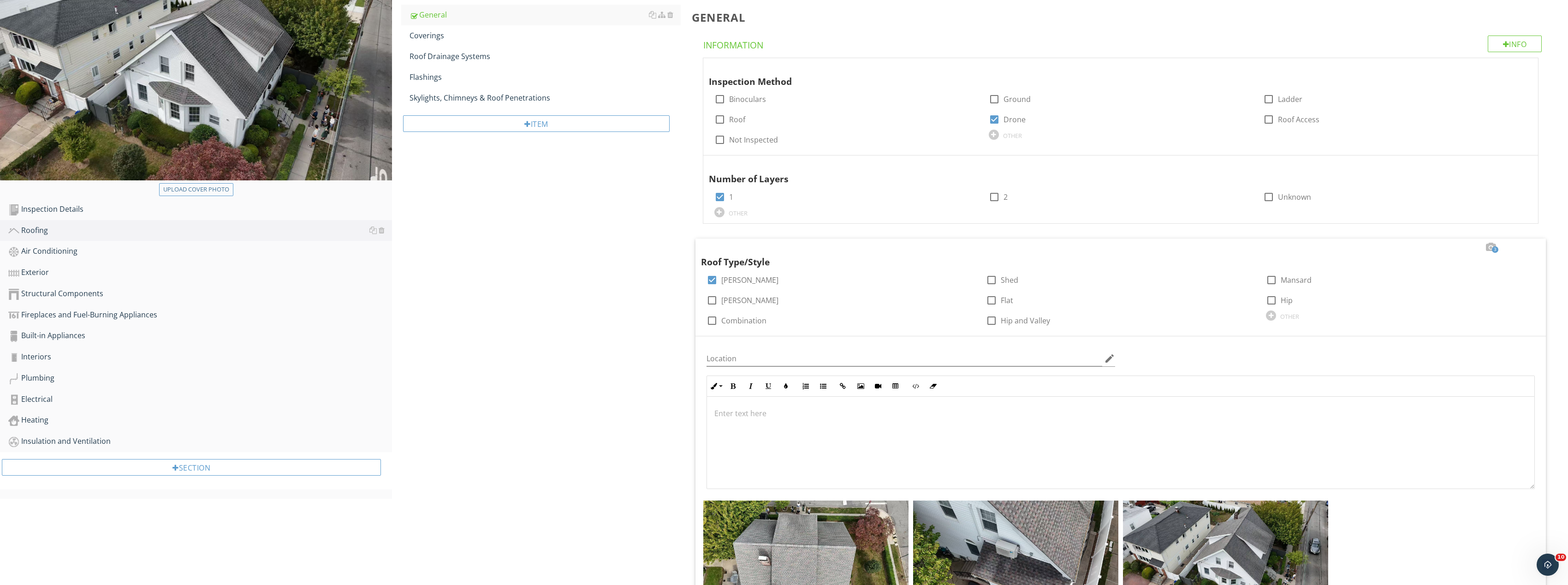
scroll to position [17, 0]
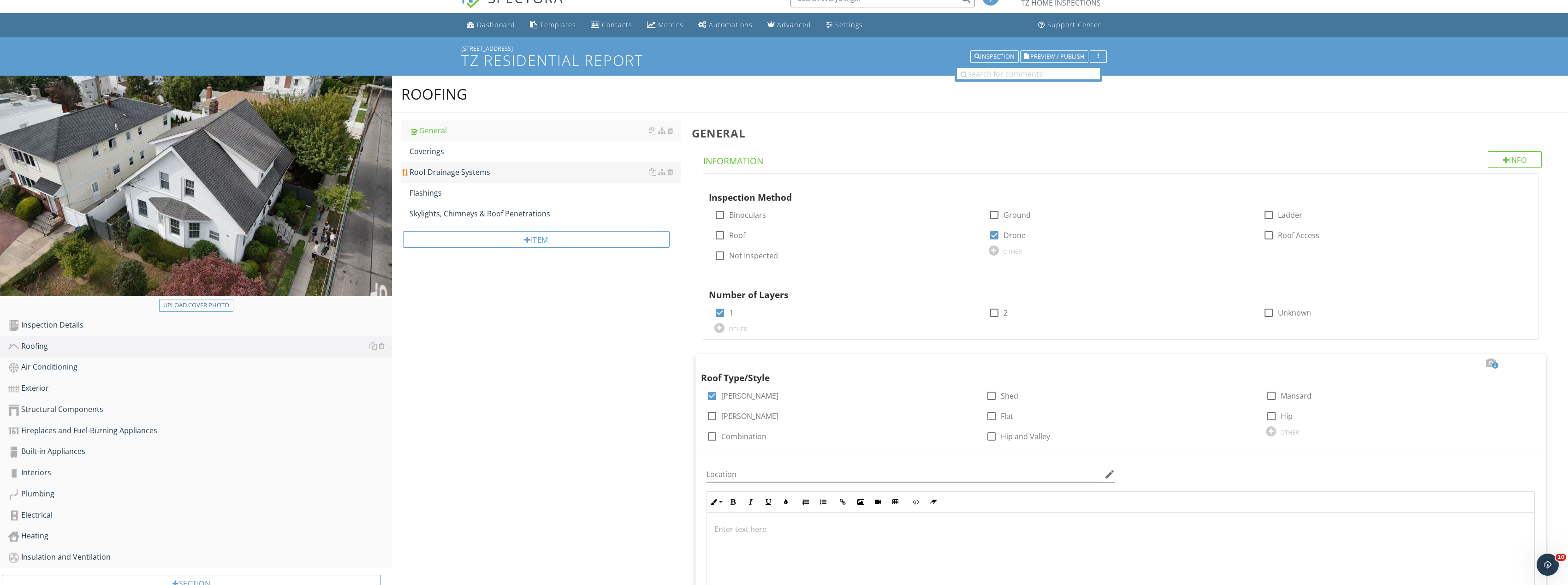
click at [492, 173] on div "Roof Drainage Systems" at bounding box center [545, 172] width 271 height 11
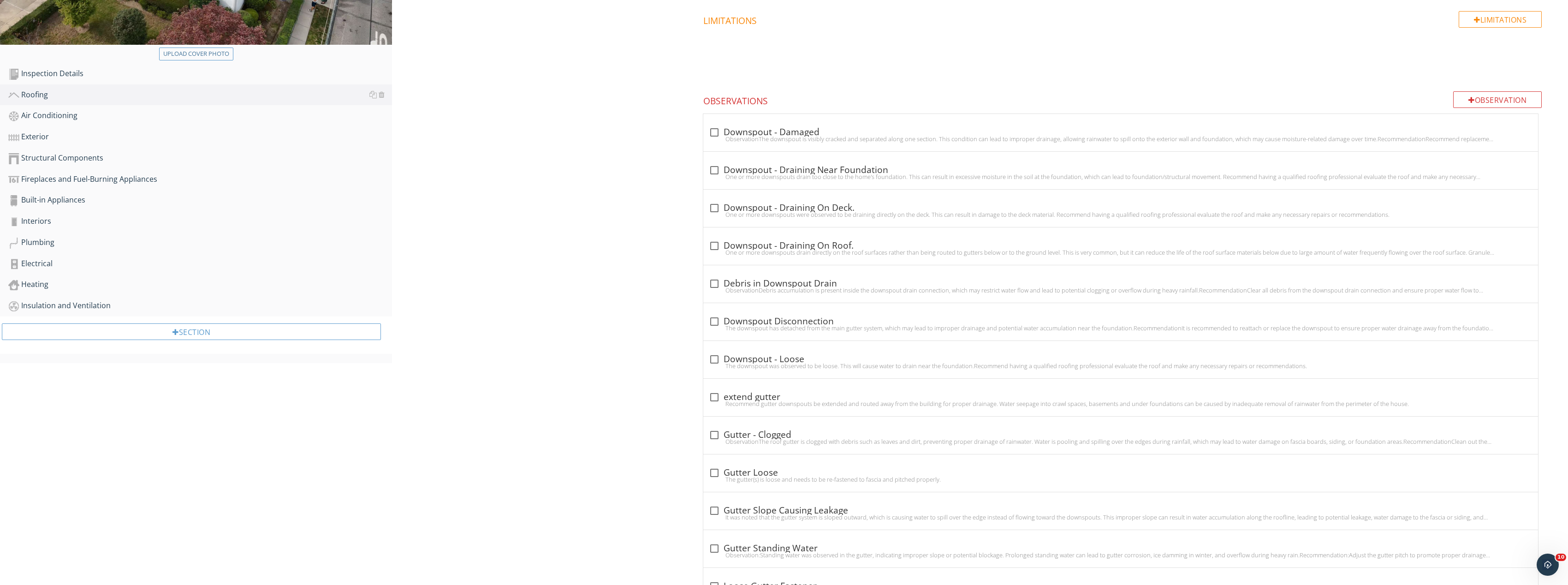
scroll to position [294, 0]
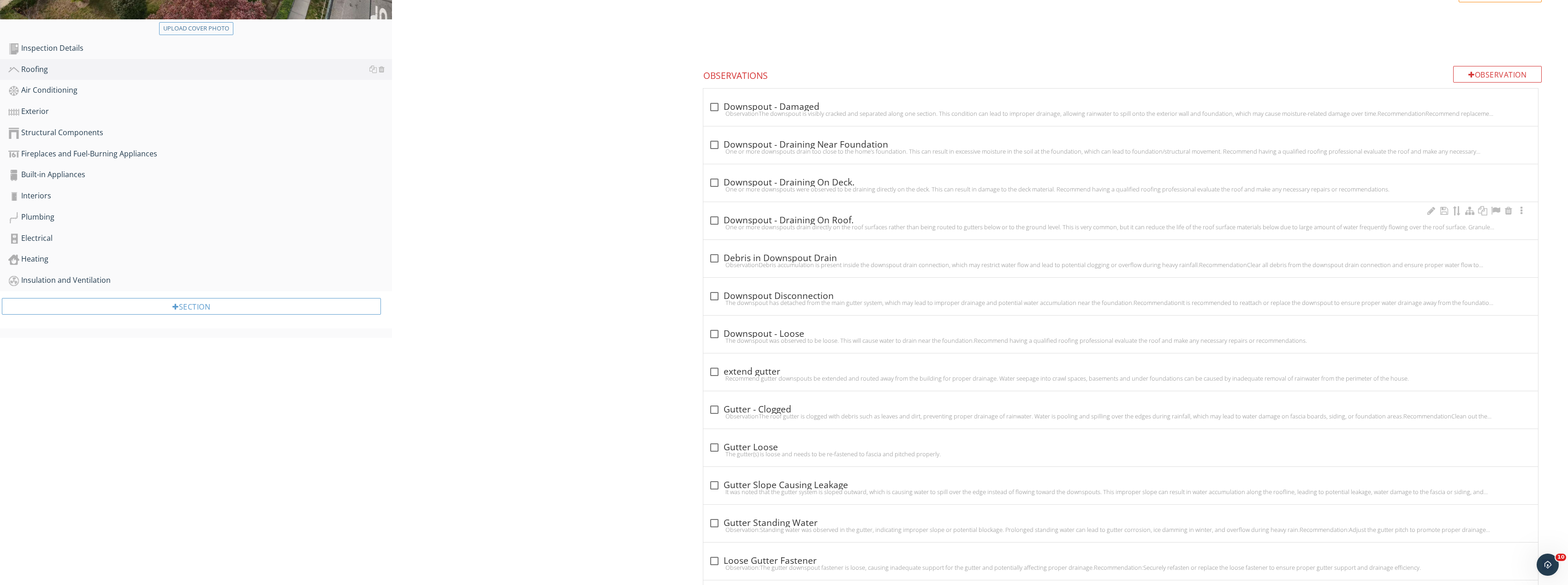
click at [709, 225] on div "One or more downspouts drain directly on the roof surfaces rather than being ro…" at bounding box center [1121, 227] width 824 height 7
checkbox input "true"
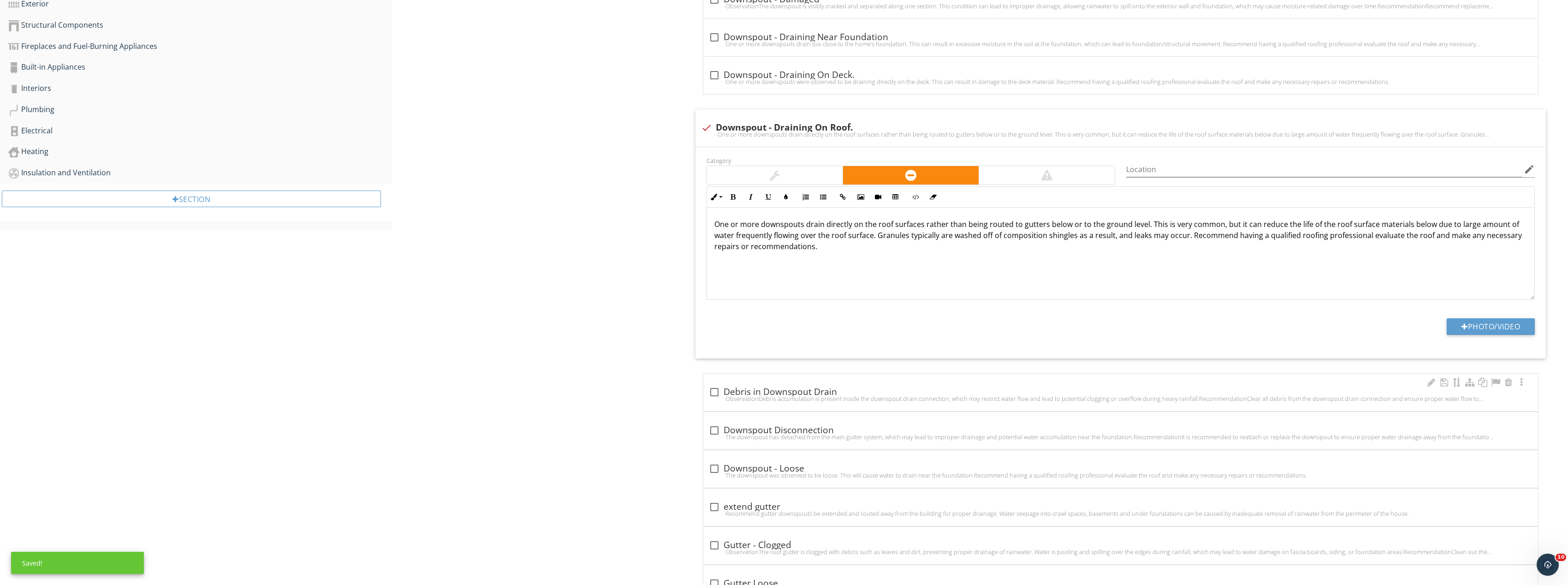
scroll to position [524, 0]
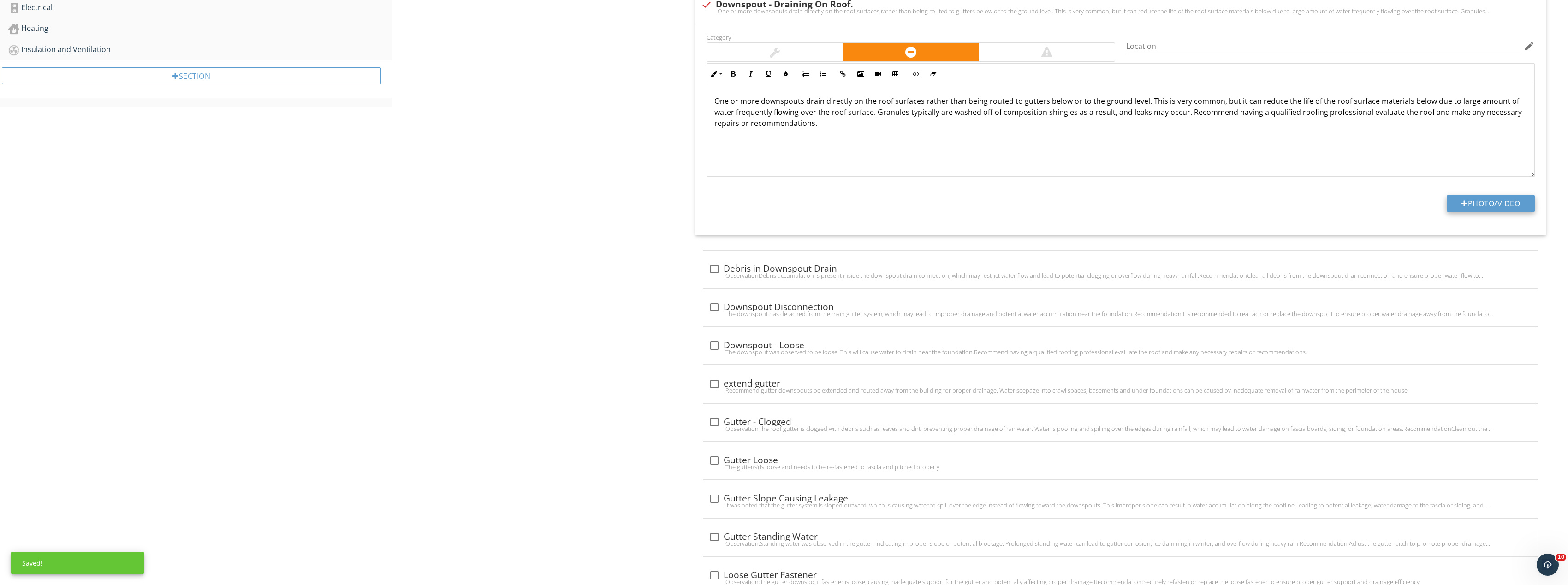
click at [1513, 202] on button "Photo/Video" at bounding box center [1490, 203] width 88 height 17
type input "C:\fakepath\Image_20250927165458_8273_237.jpg"
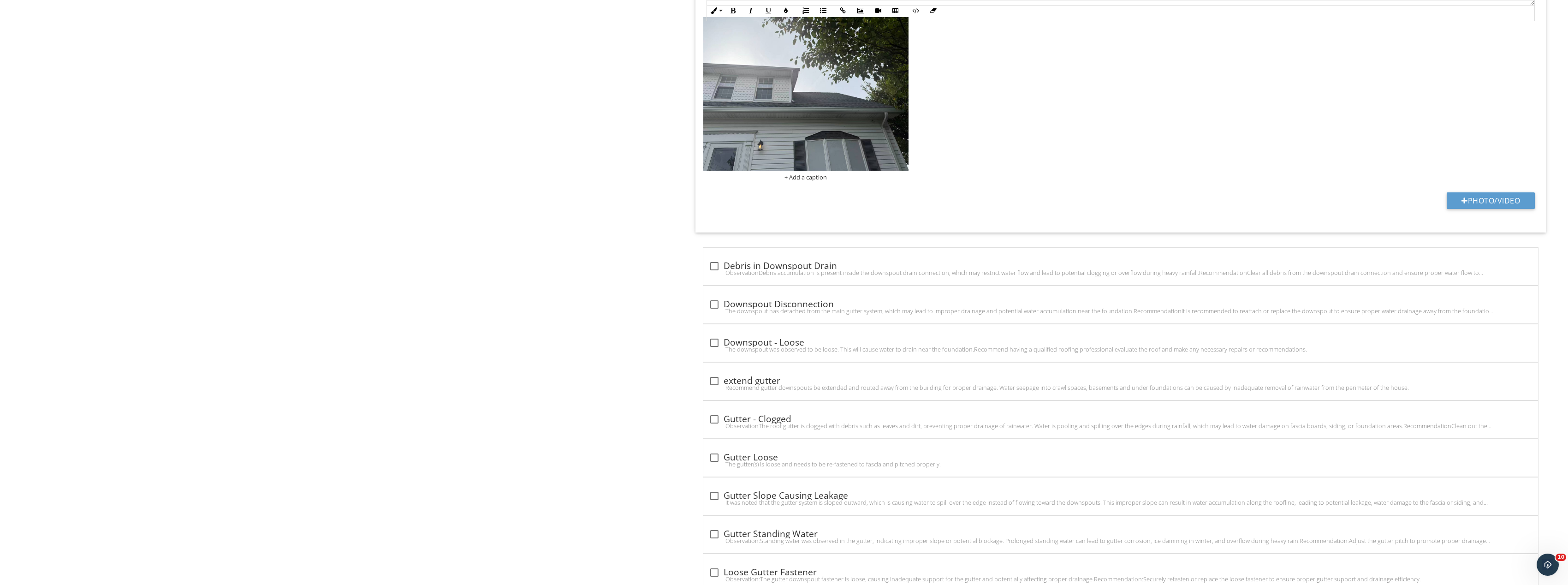
scroll to position [709, 0]
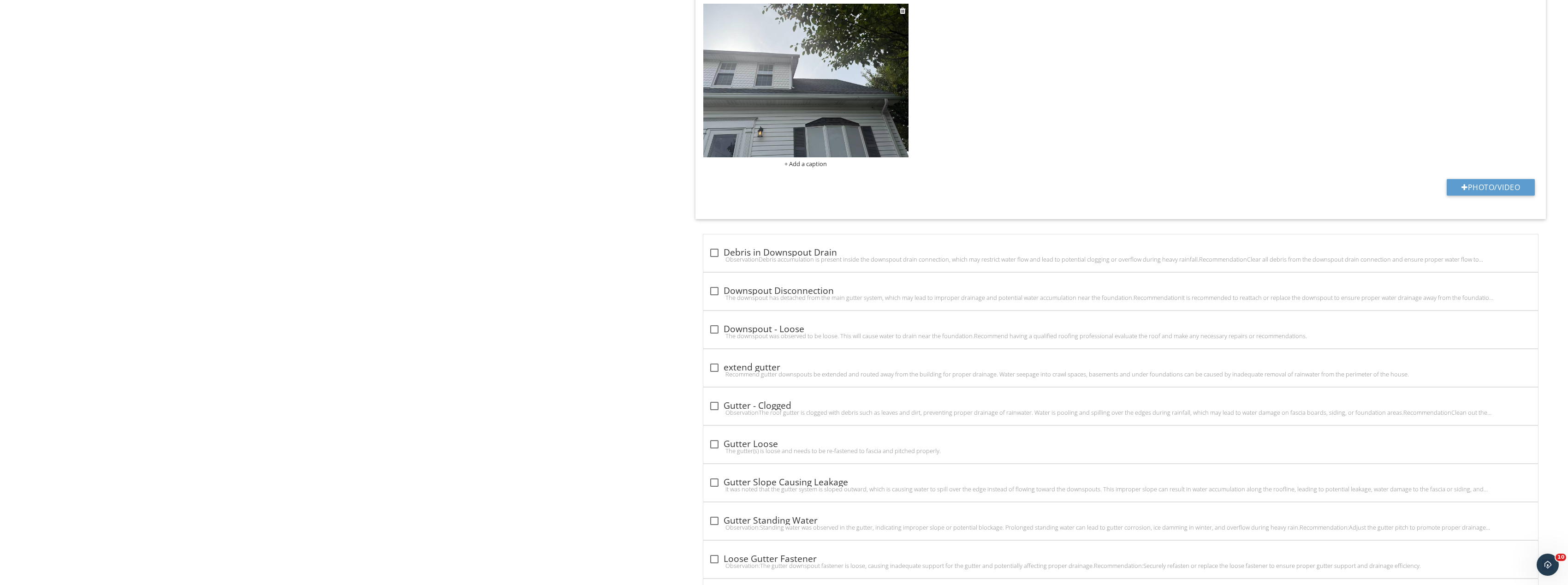
click at [817, 132] on img at bounding box center [805, 81] width 205 height 154
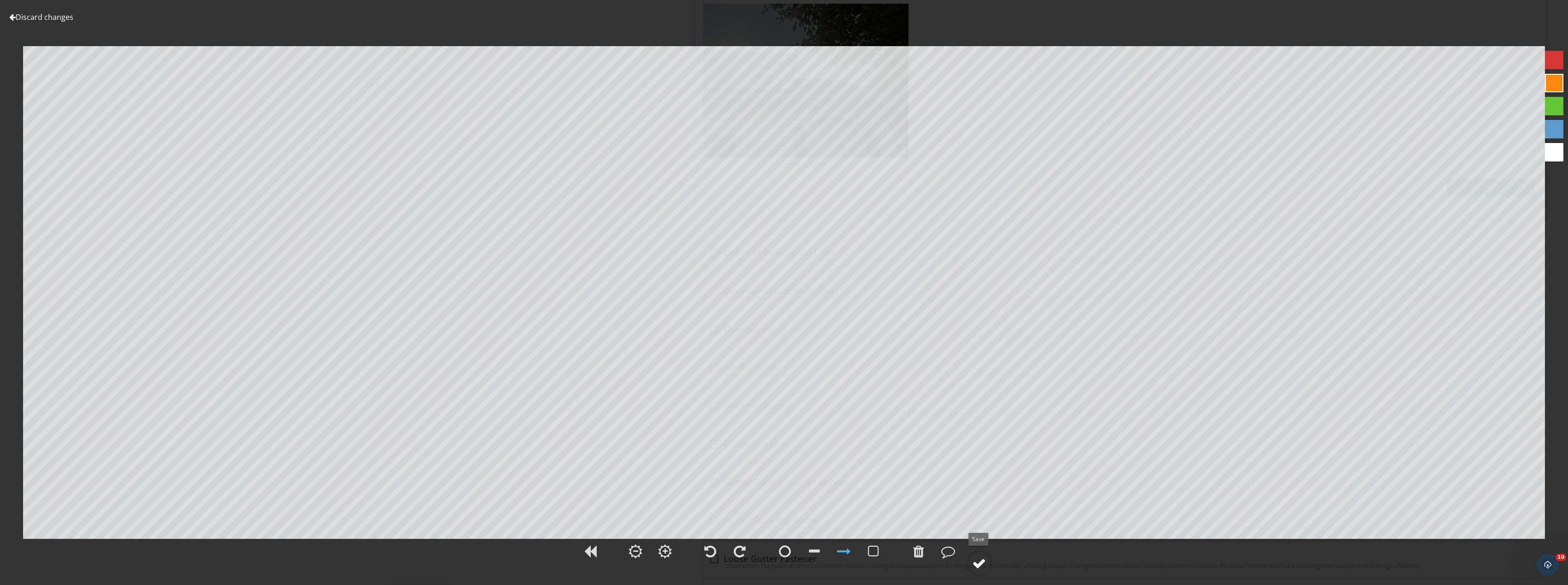
click at [987, 558] on circle at bounding box center [979, 563] width 24 height 24
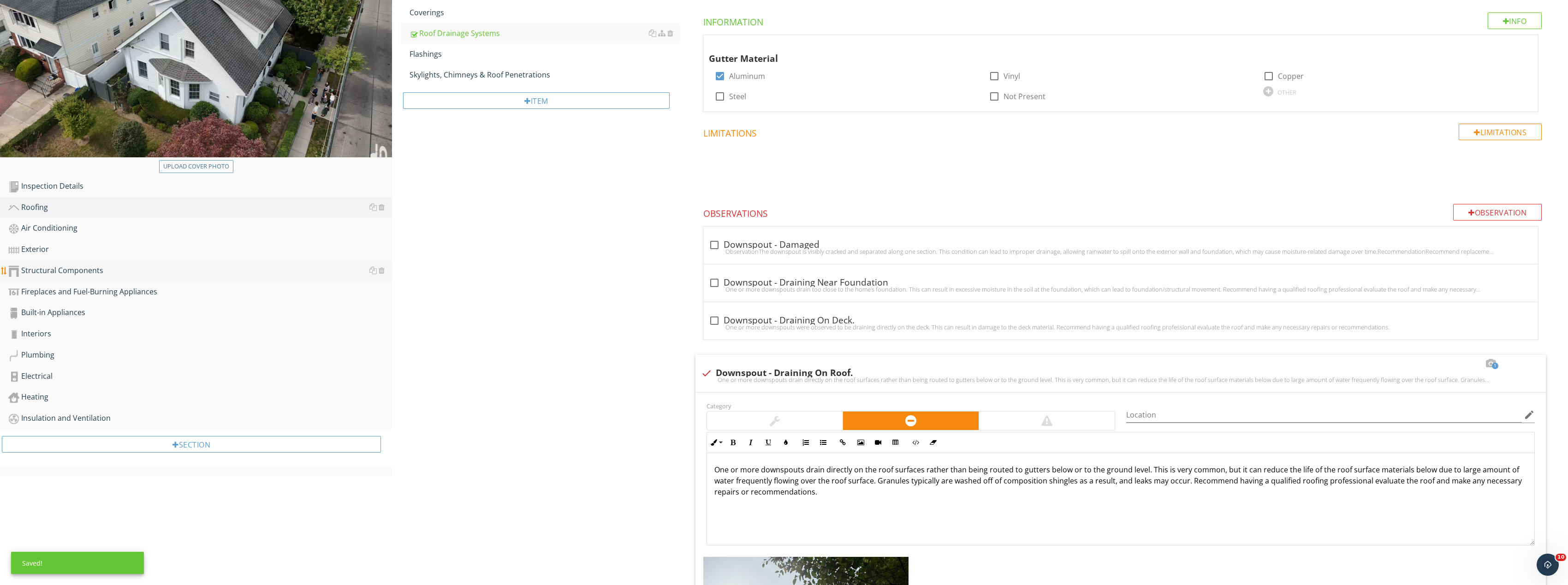
scroll to position [155, 0]
click at [109, 235] on div "Air Conditioning" at bounding box center [200, 229] width 383 height 12
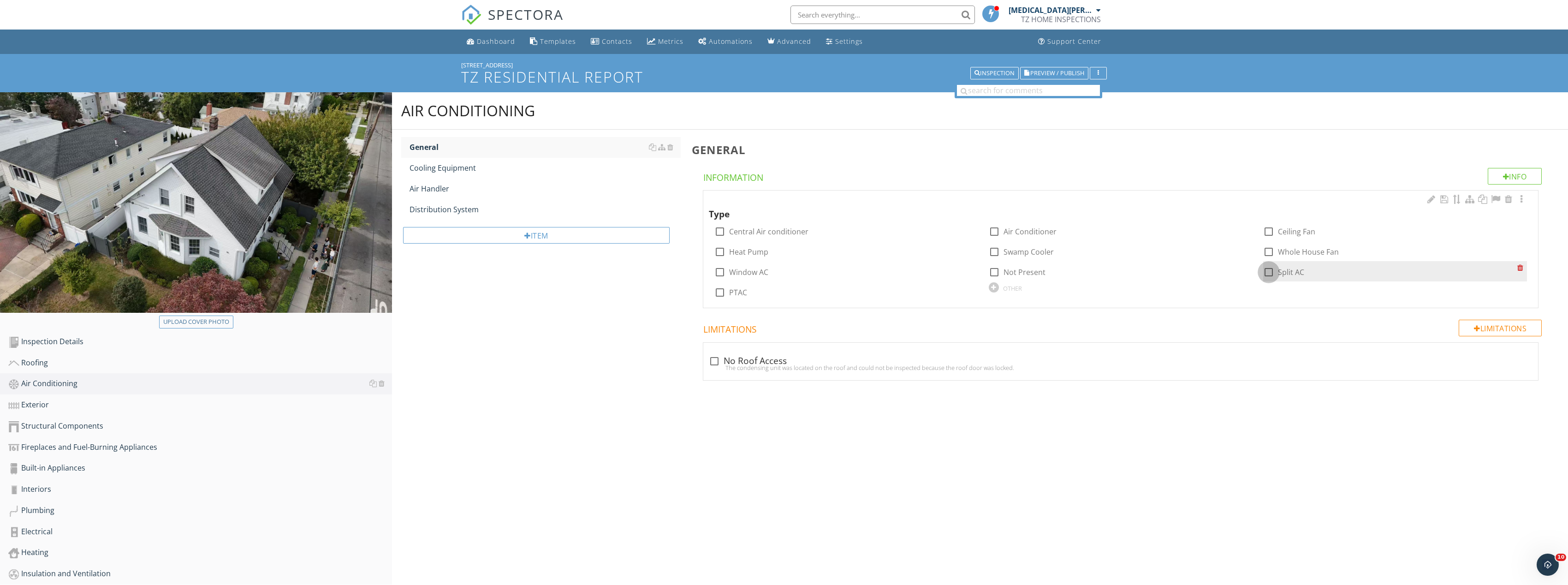
click at [1263, 272] on div at bounding box center [1268, 272] width 16 height 16
checkbox input "true"
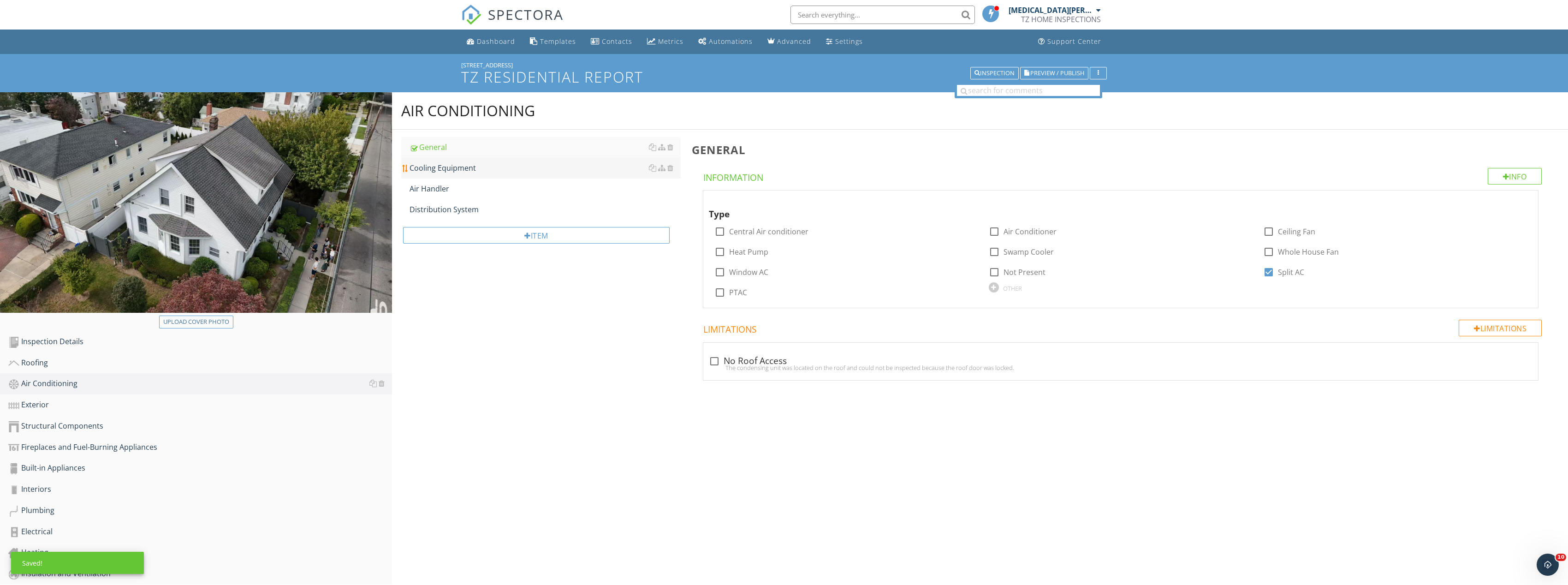
click at [480, 170] on div "Cooling Equipment" at bounding box center [545, 168] width 271 height 11
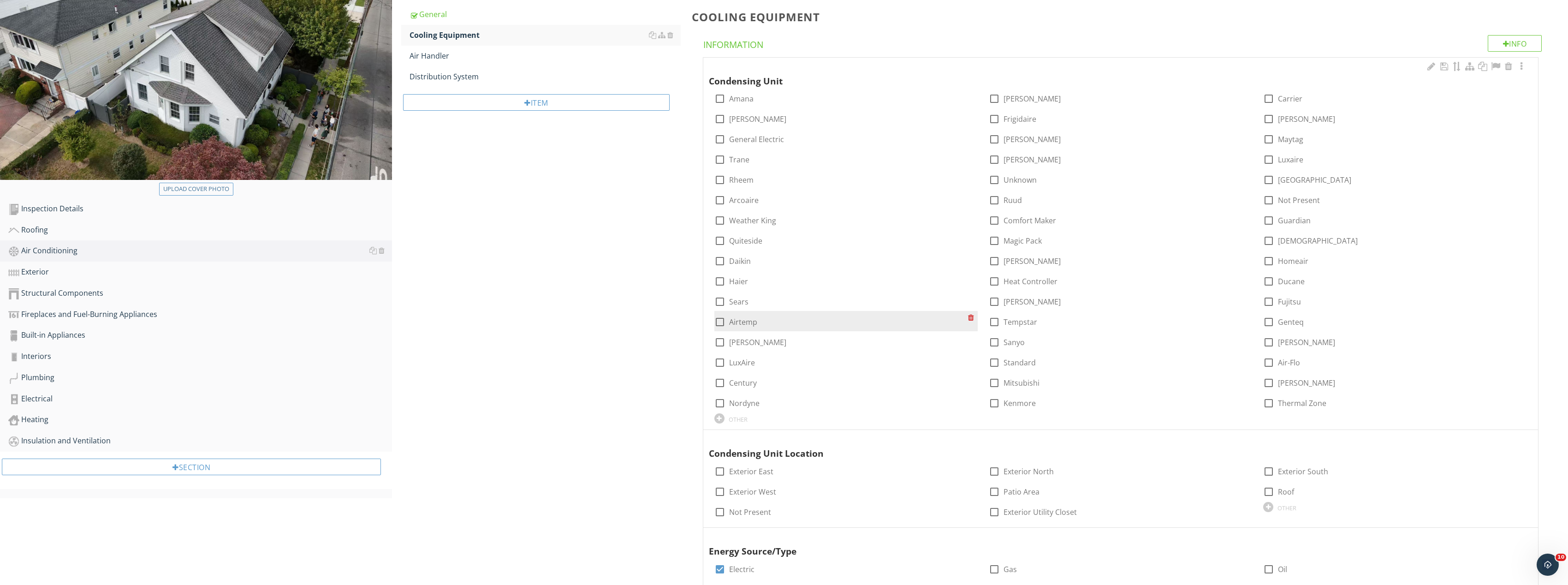
scroll to position [138, 0]
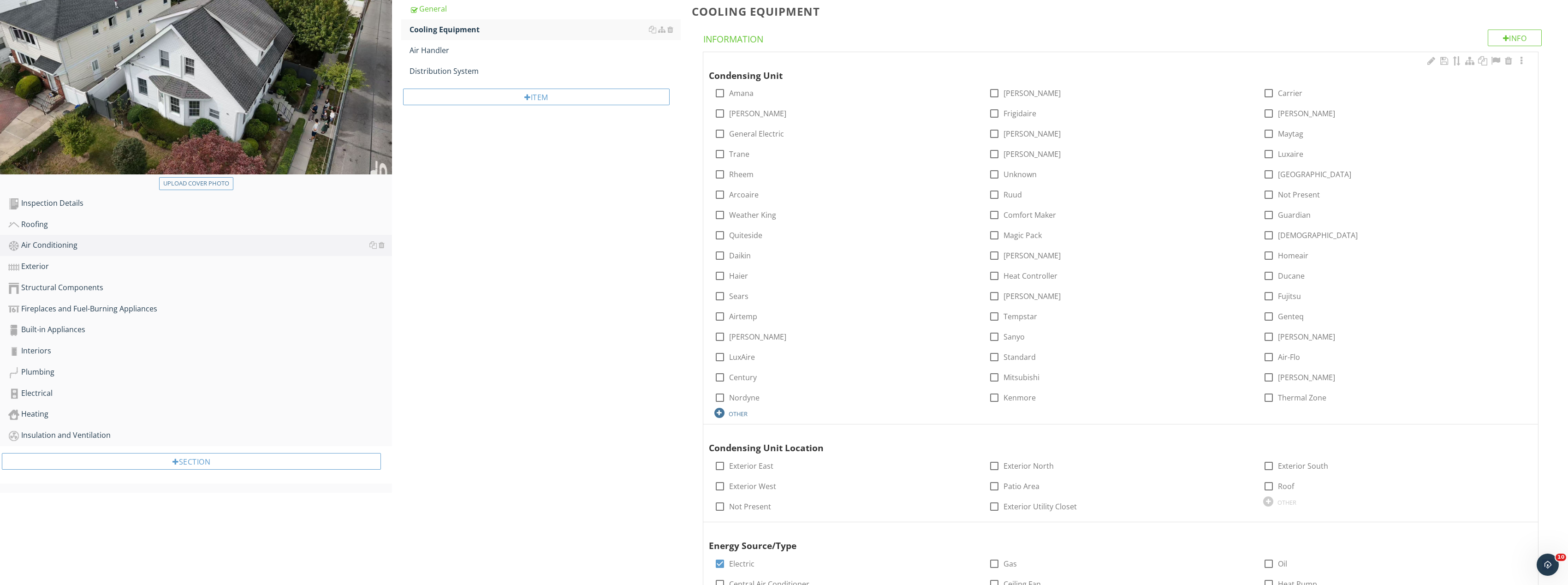
click at [721, 412] on div at bounding box center [719, 413] width 10 height 10
type input "Daikin"
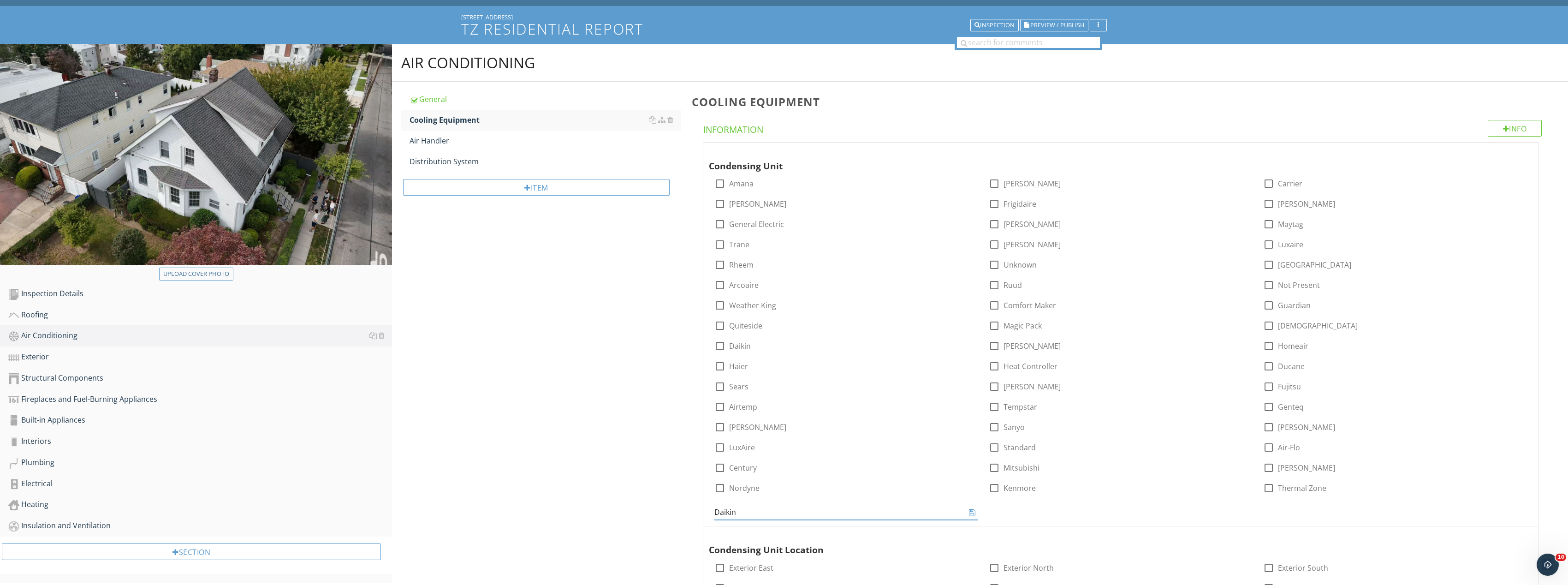
scroll to position [46, 0]
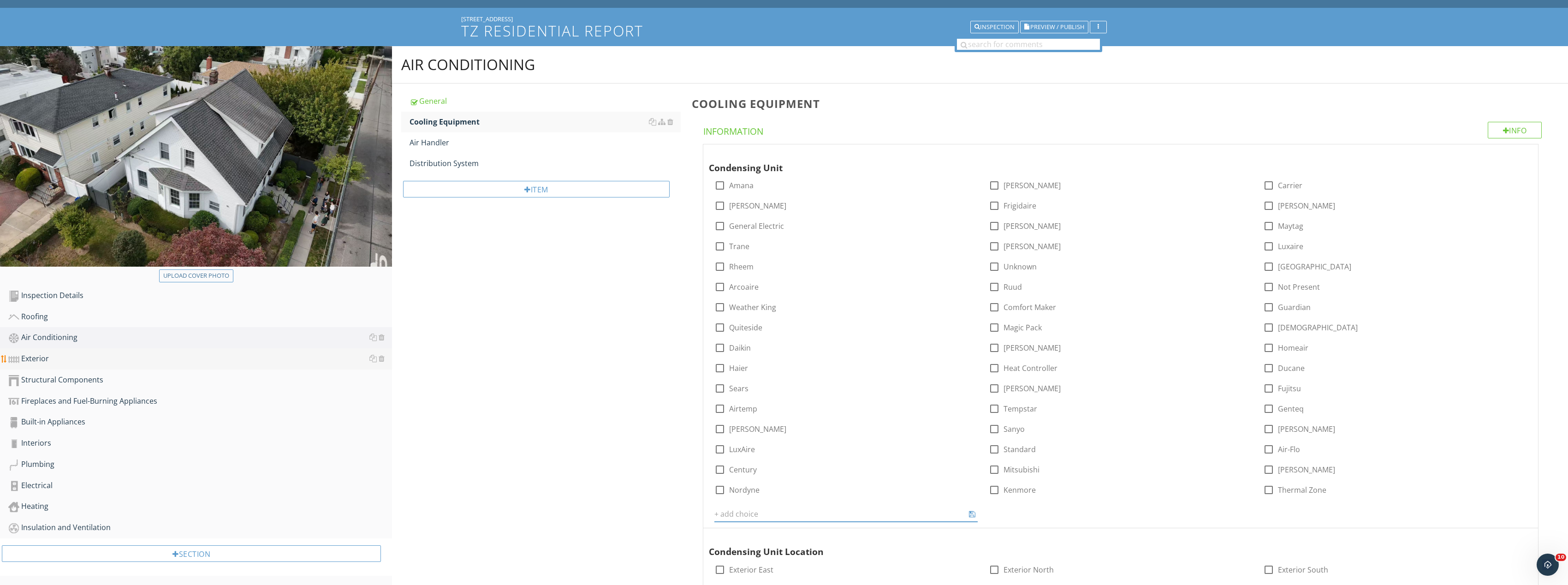
click at [66, 362] on div "Exterior" at bounding box center [200, 359] width 383 height 12
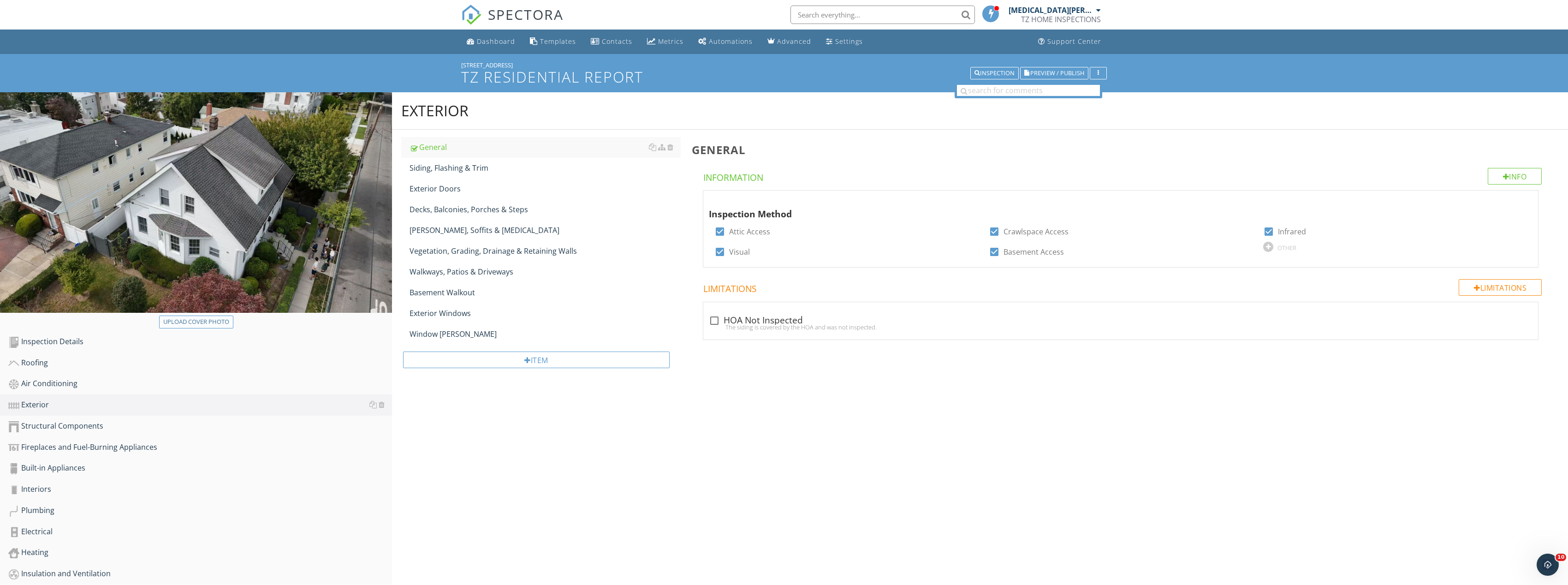
click at [190, 324] on div "Upload cover photo" at bounding box center [196, 322] width 66 height 9
click at [99, 430] on div "Structural Components" at bounding box center [200, 426] width 383 height 12
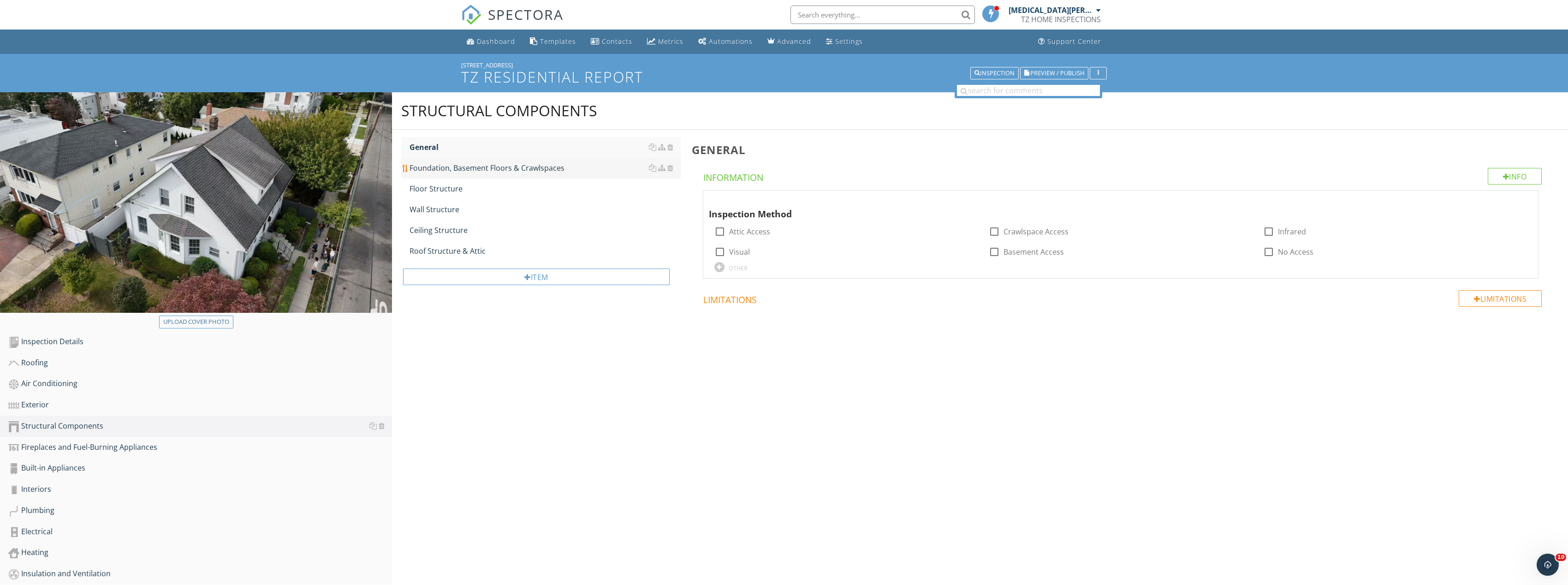
click at [442, 170] on div "Foundation, Basement Floors & Crawlspaces" at bounding box center [545, 168] width 271 height 11
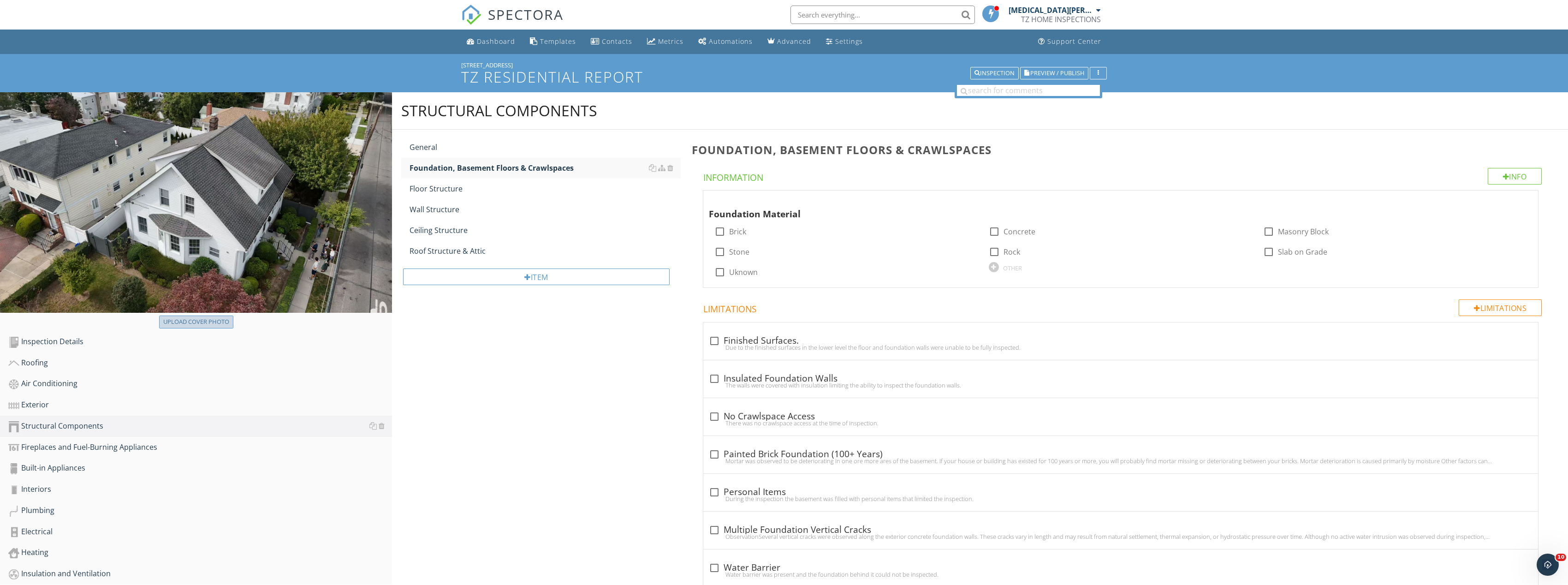
click at [226, 320] on div "Upload cover photo" at bounding box center [196, 322] width 66 height 9
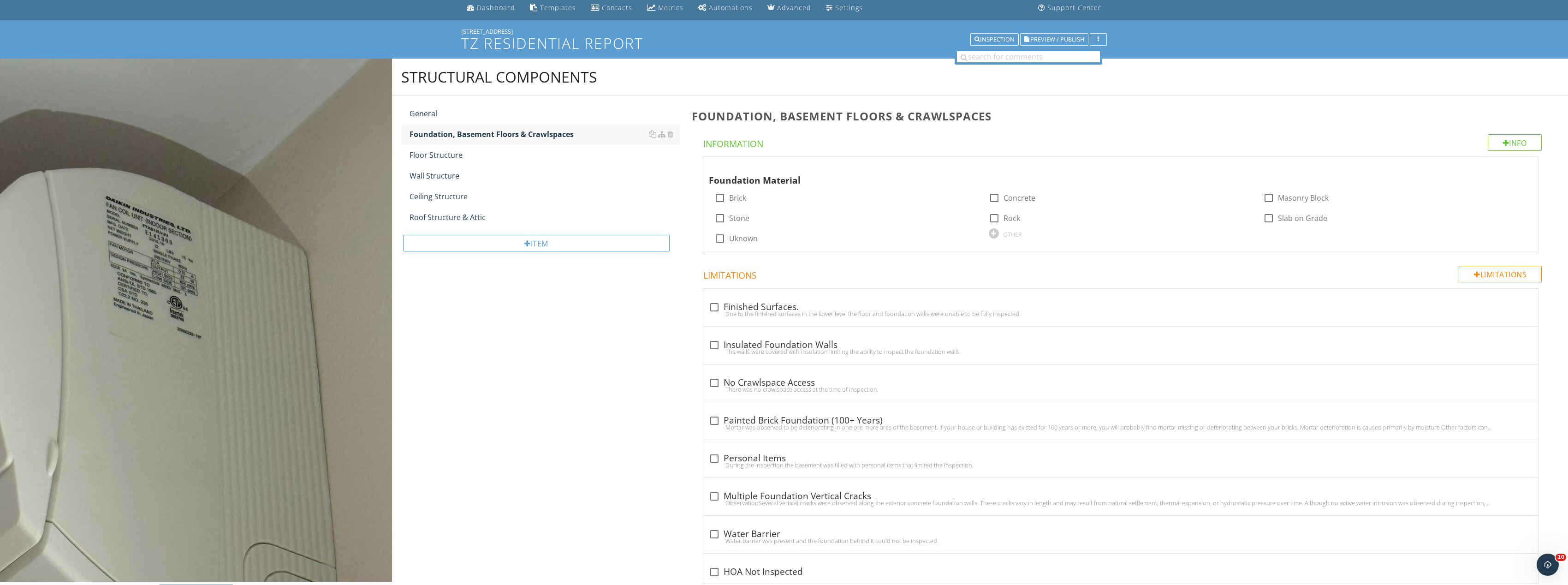
scroll to position [138, 0]
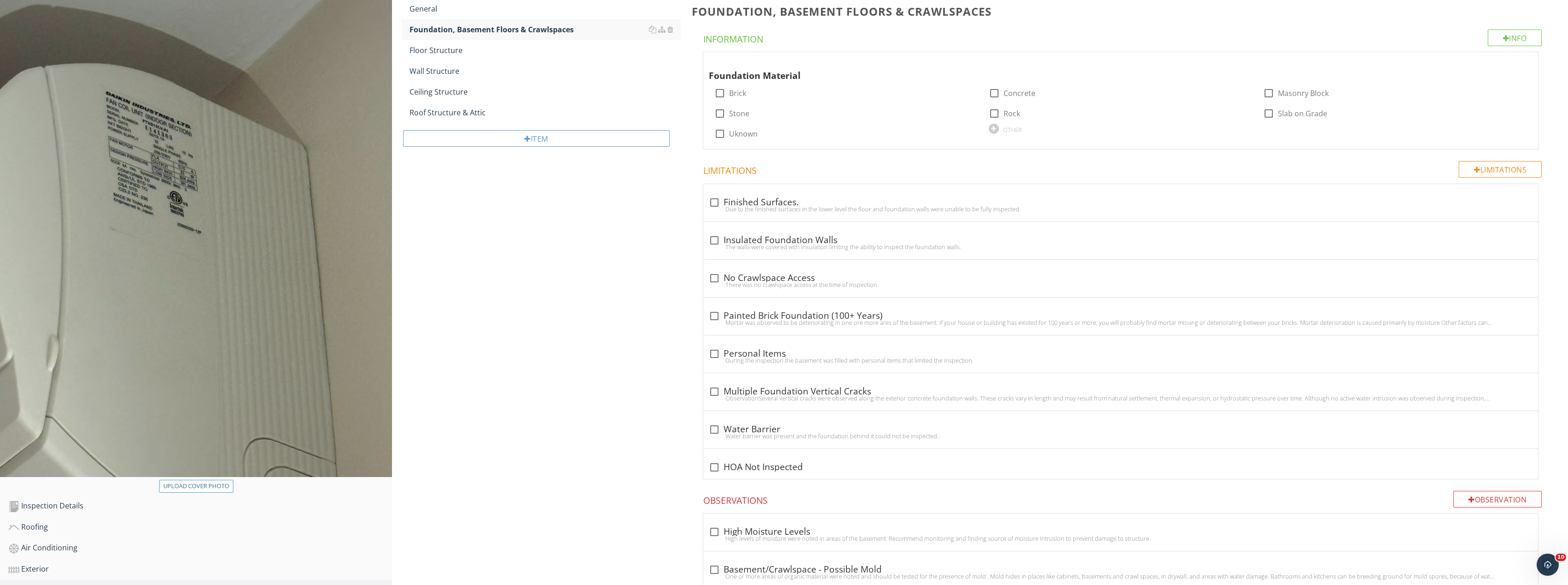
click at [223, 486] on div "Upload cover photo" at bounding box center [196, 486] width 66 height 9
type input "C:\fakepath\Image_20250927165435_8258_237.jpg"
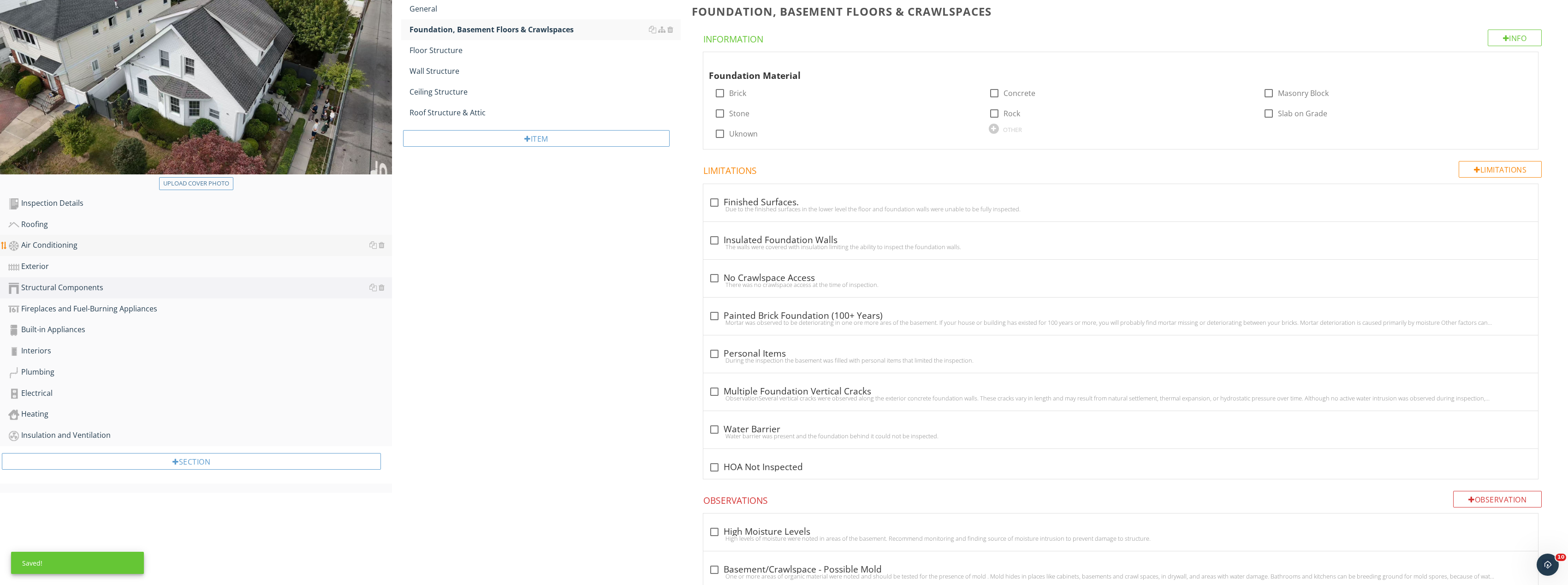
click at [129, 243] on div "Air Conditioning" at bounding box center [200, 245] width 383 height 12
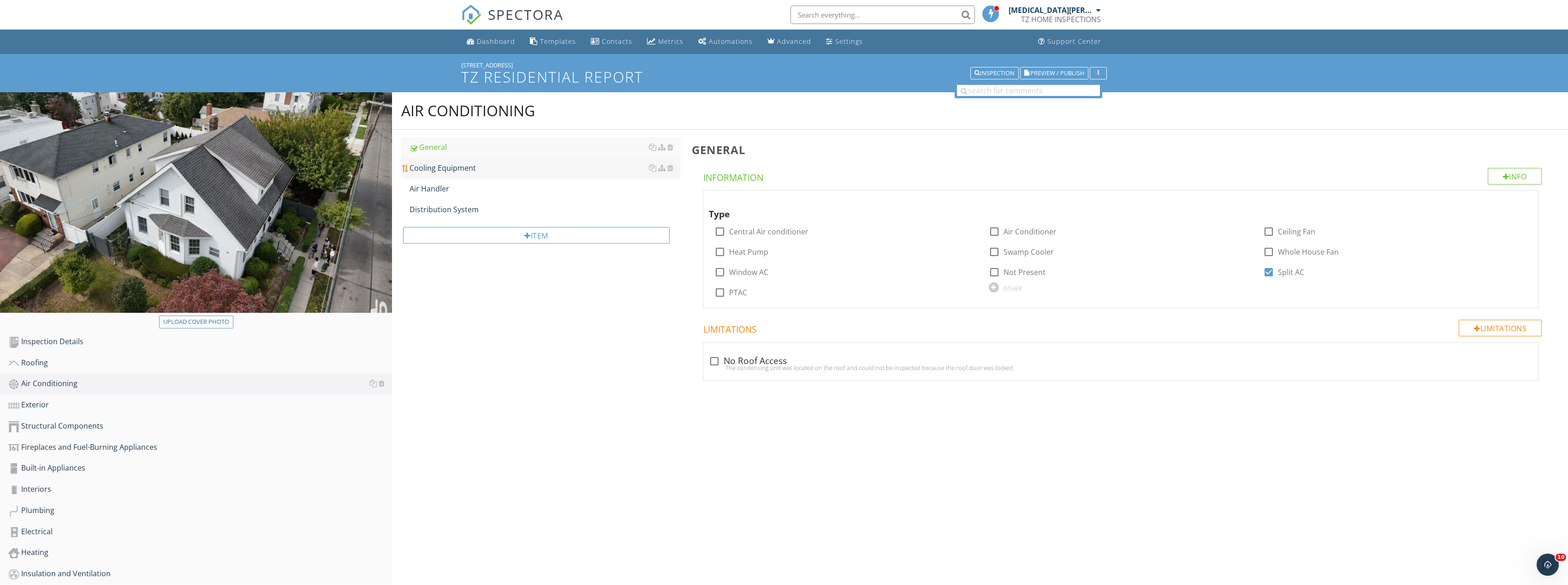
click at [462, 170] on div "Cooling Equipment" at bounding box center [545, 168] width 271 height 11
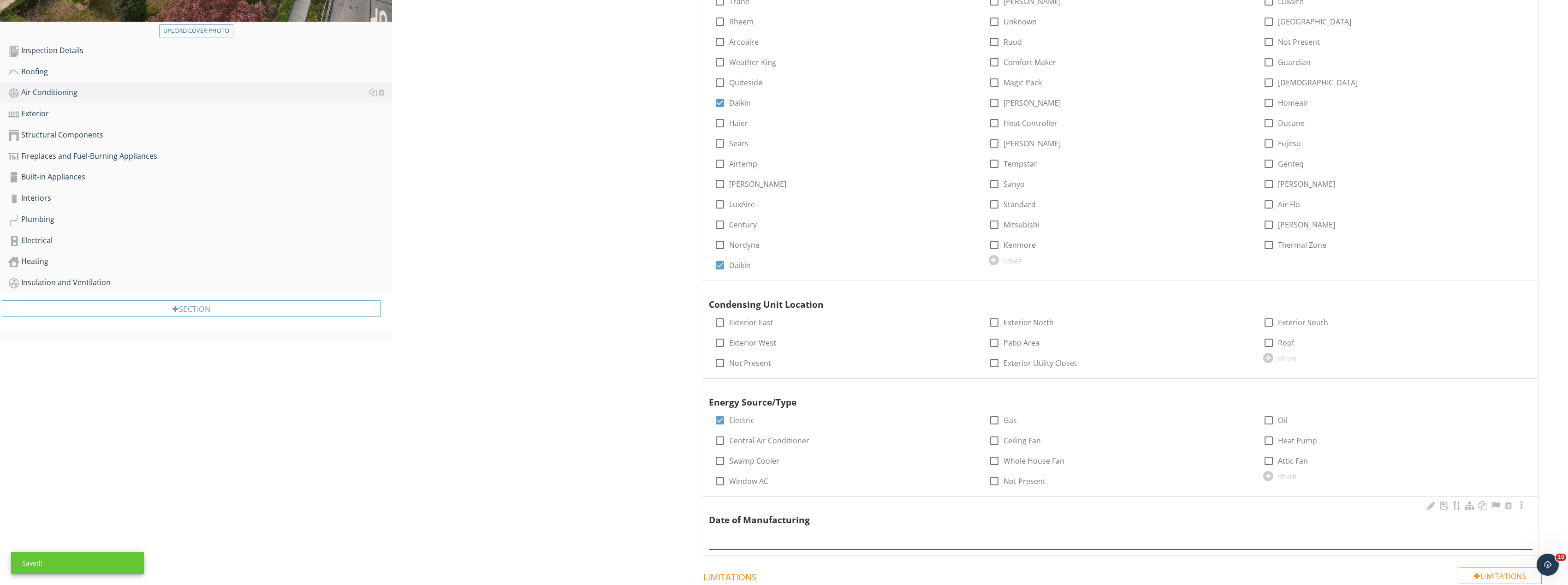
scroll to position [415, 0]
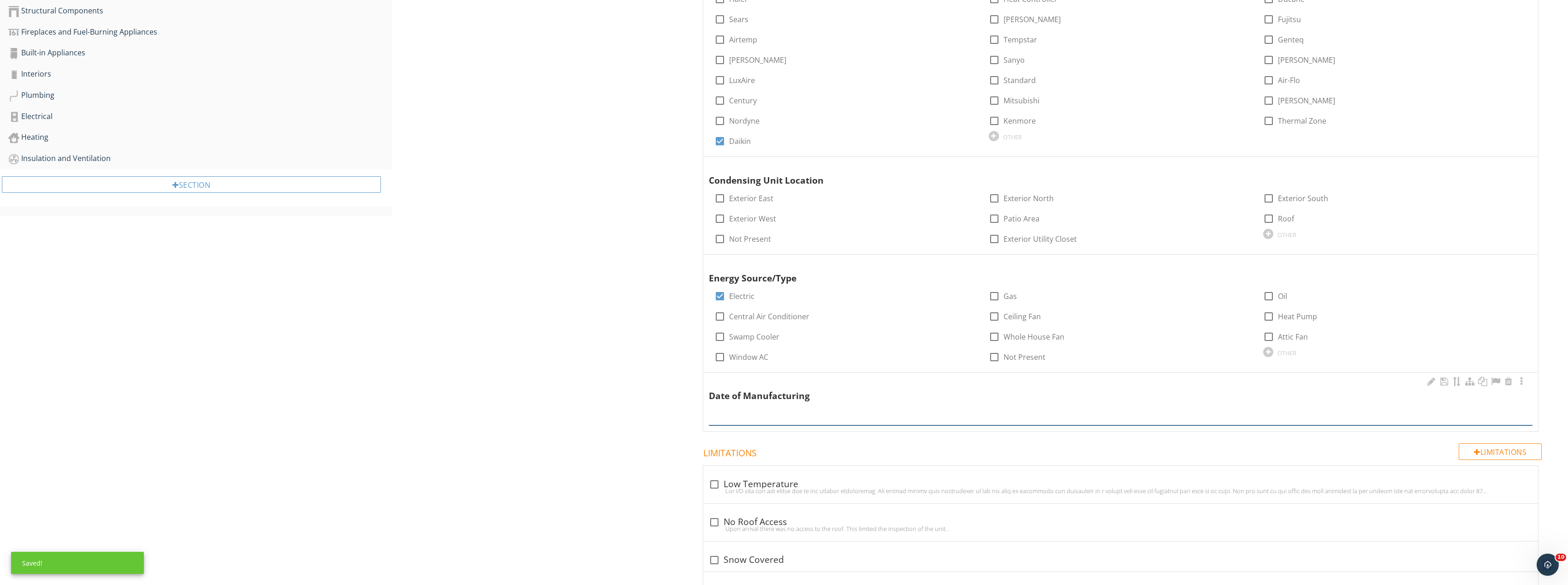
click at [823, 422] on div at bounding box center [1121, 415] width 824 height 20
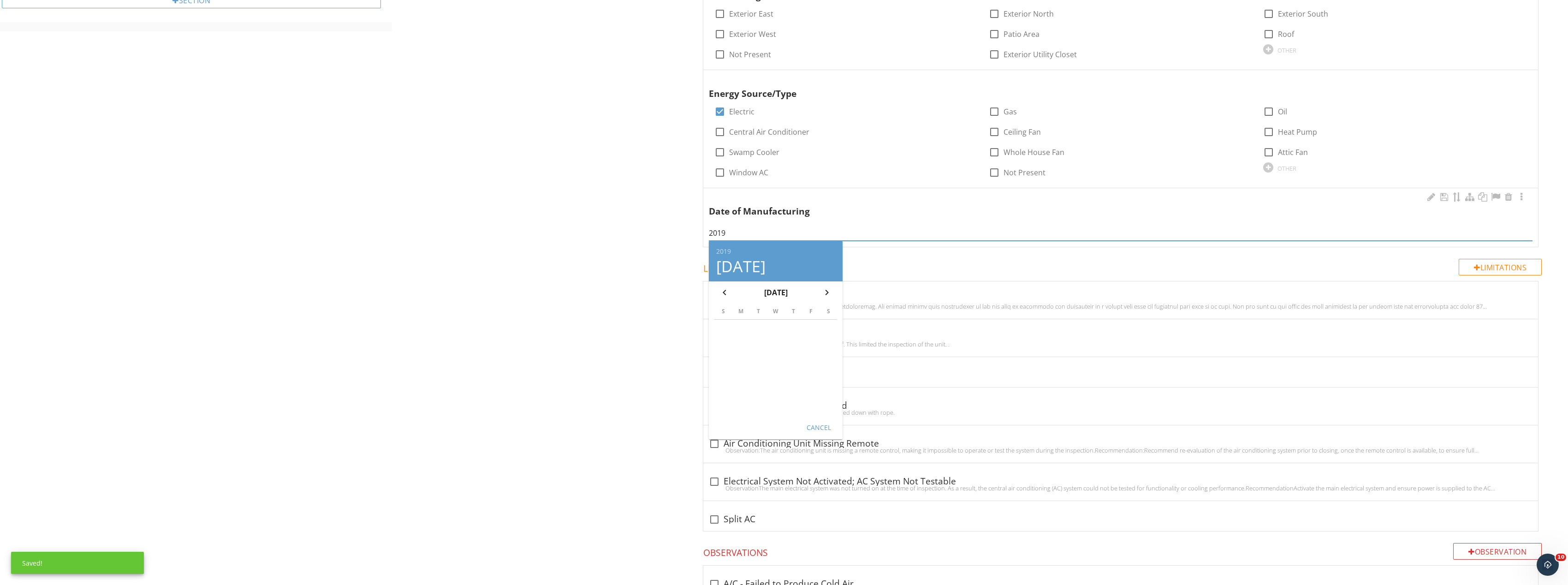
type input "2019"
click at [831, 430] on button "Cancel" at bounding box center [818, 427] width 40 height 17
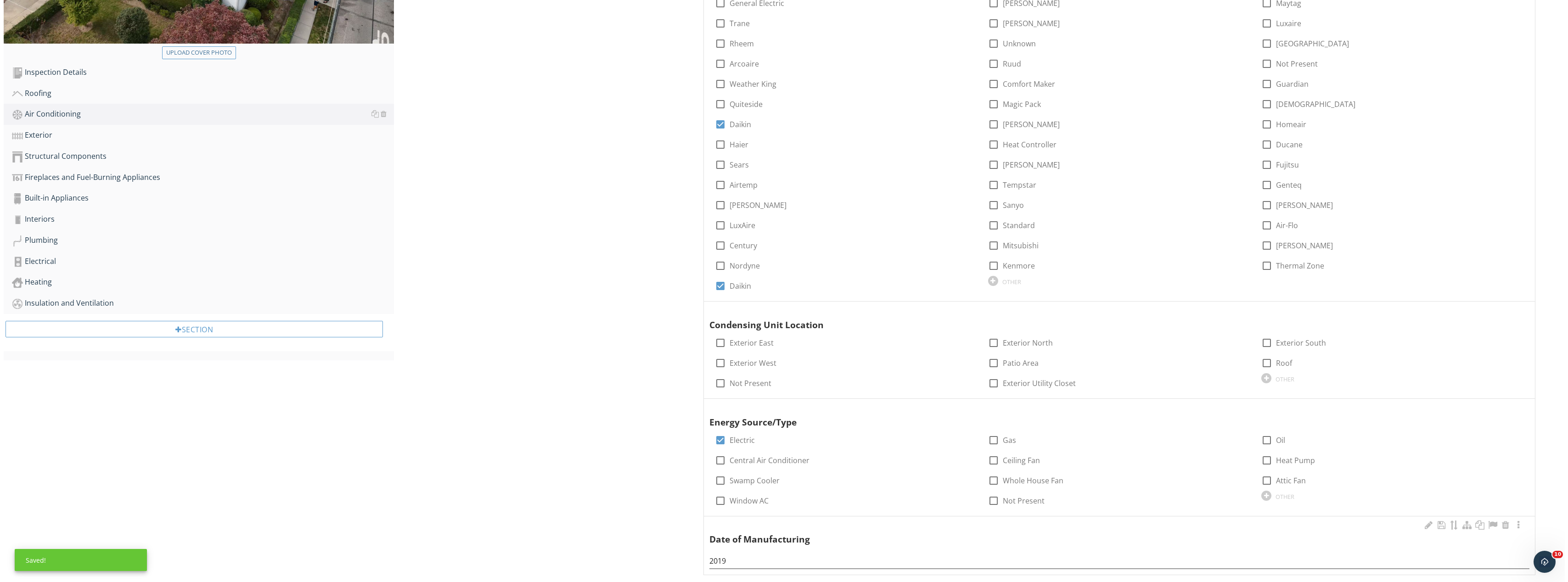
scroll to position [138, 0]
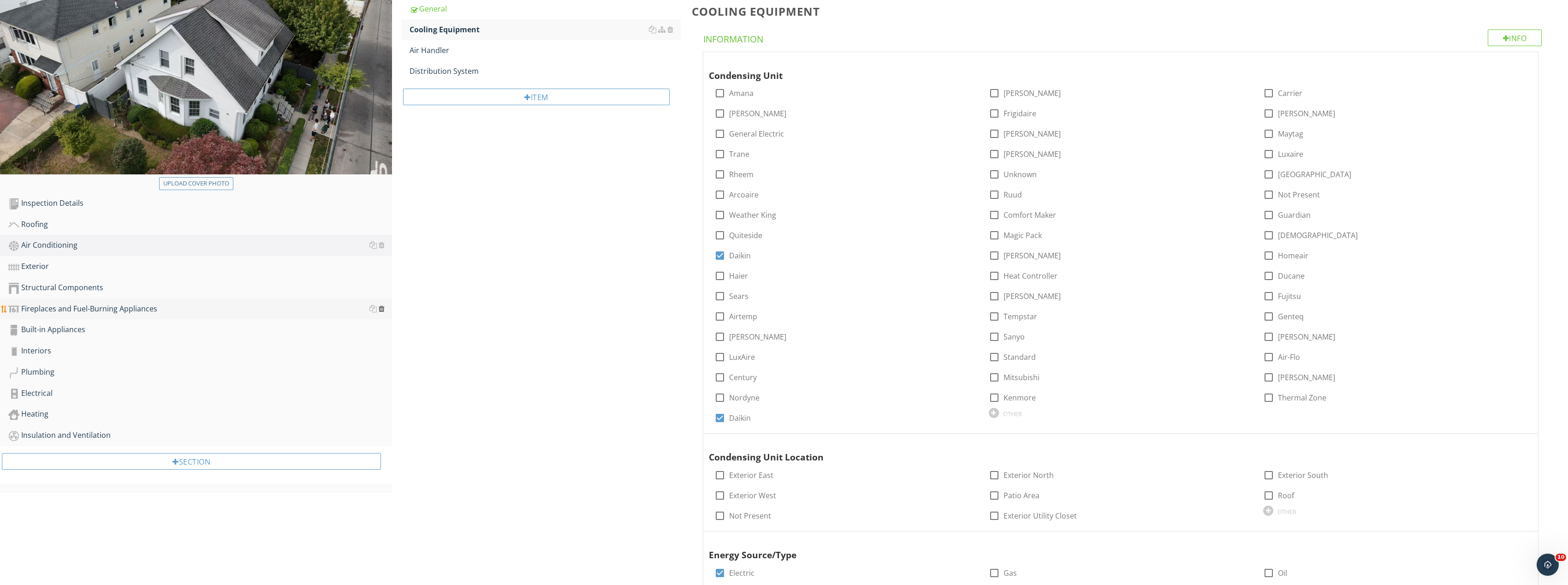
click at [383, 307] on div at bounding box center [382, 309] width 6 height 7
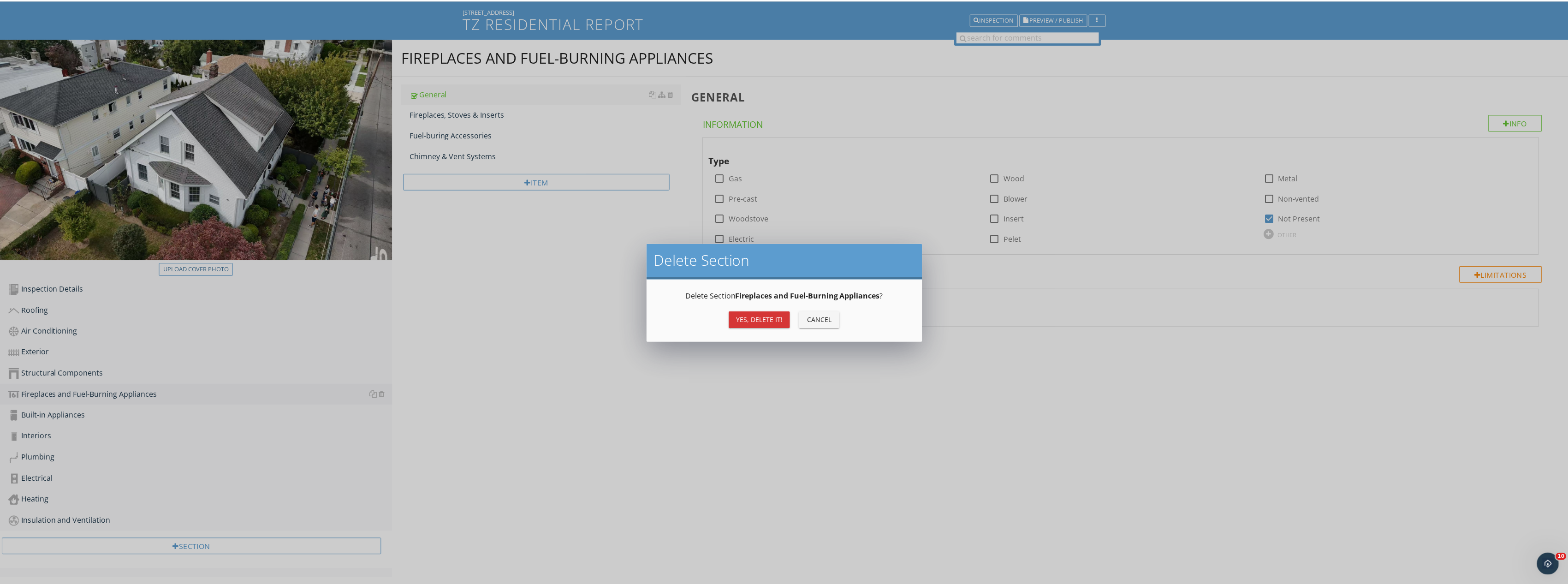
scroll to position [54, 0]
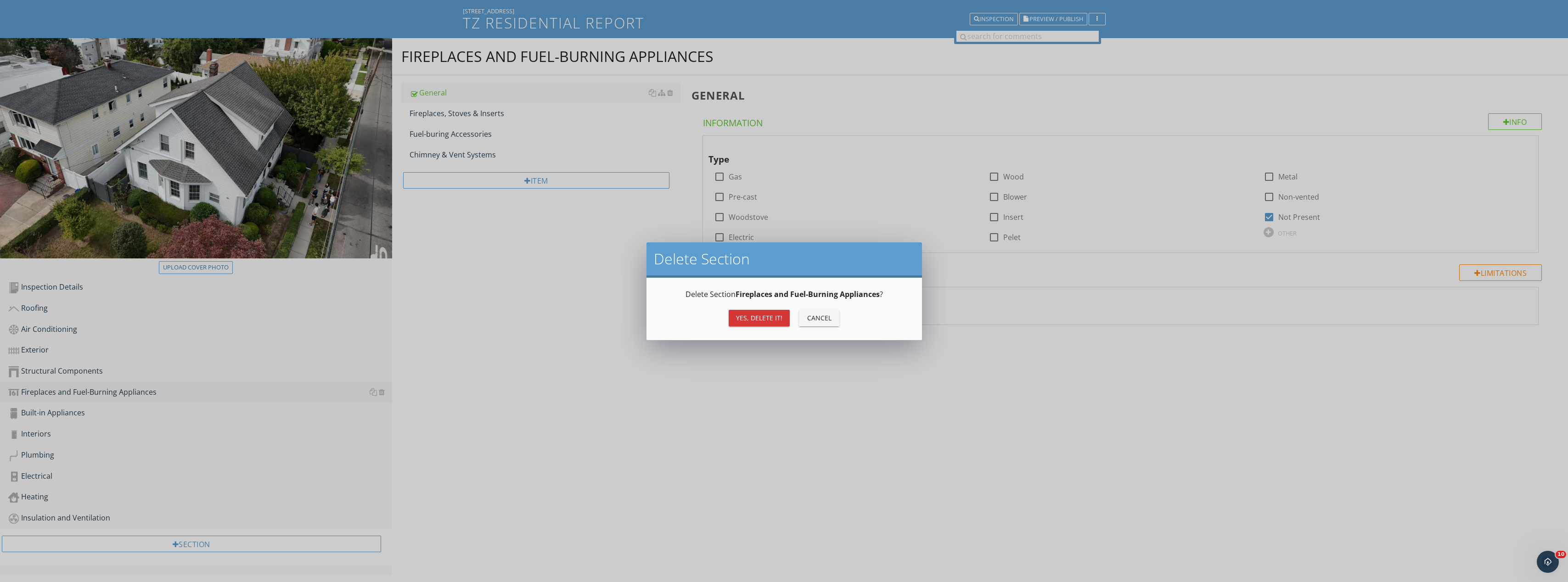
click at [741, 317] on div "Yes, Delete it!" at bounding box center [759, 318] width 46 height 10
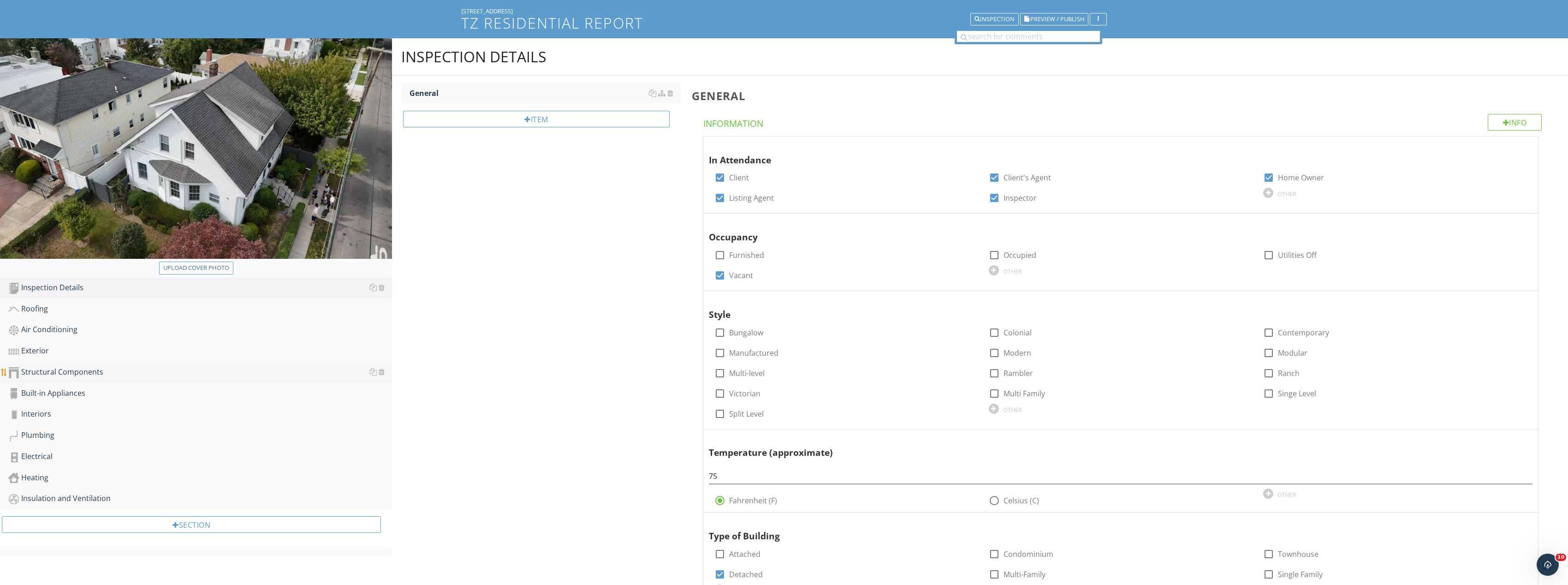
click at [197, 365] on link "Structural Components" at bounding box center [200, 373] width 383 height 21
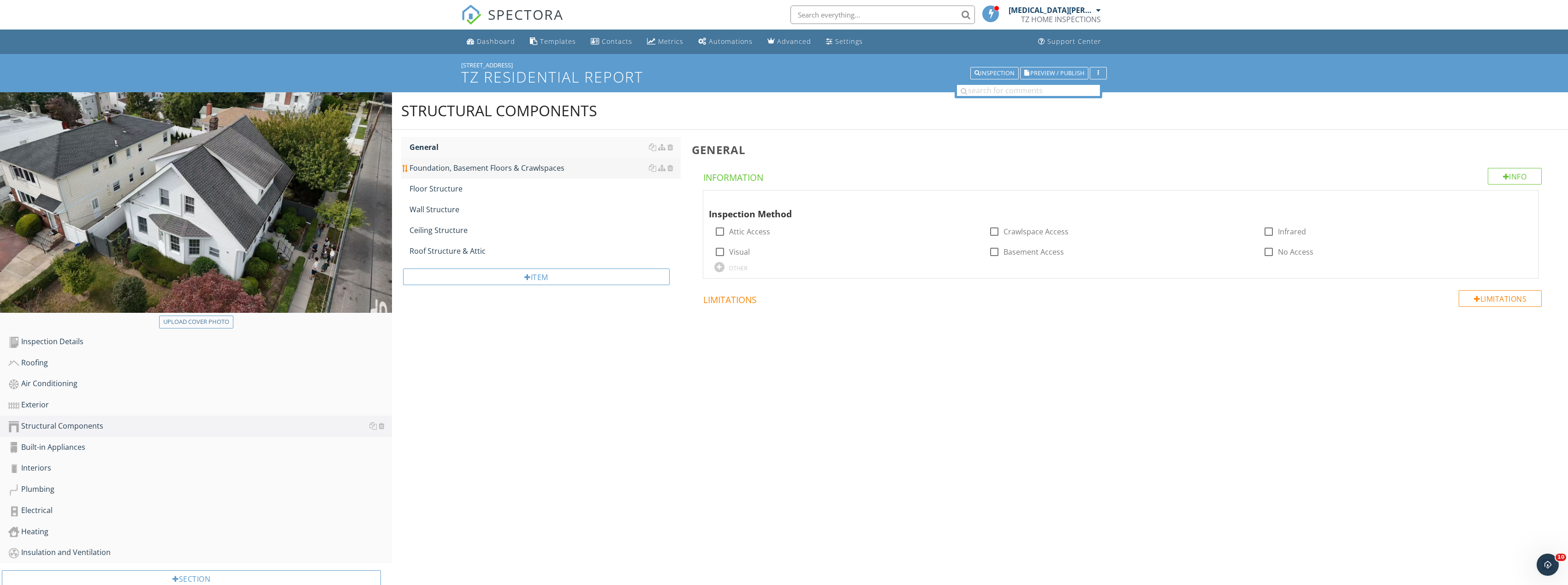
click at [475, 163] on div "Foundation, Basement Floors & Crawlspaces" at bounding box center [545, 168] width 271 height 11
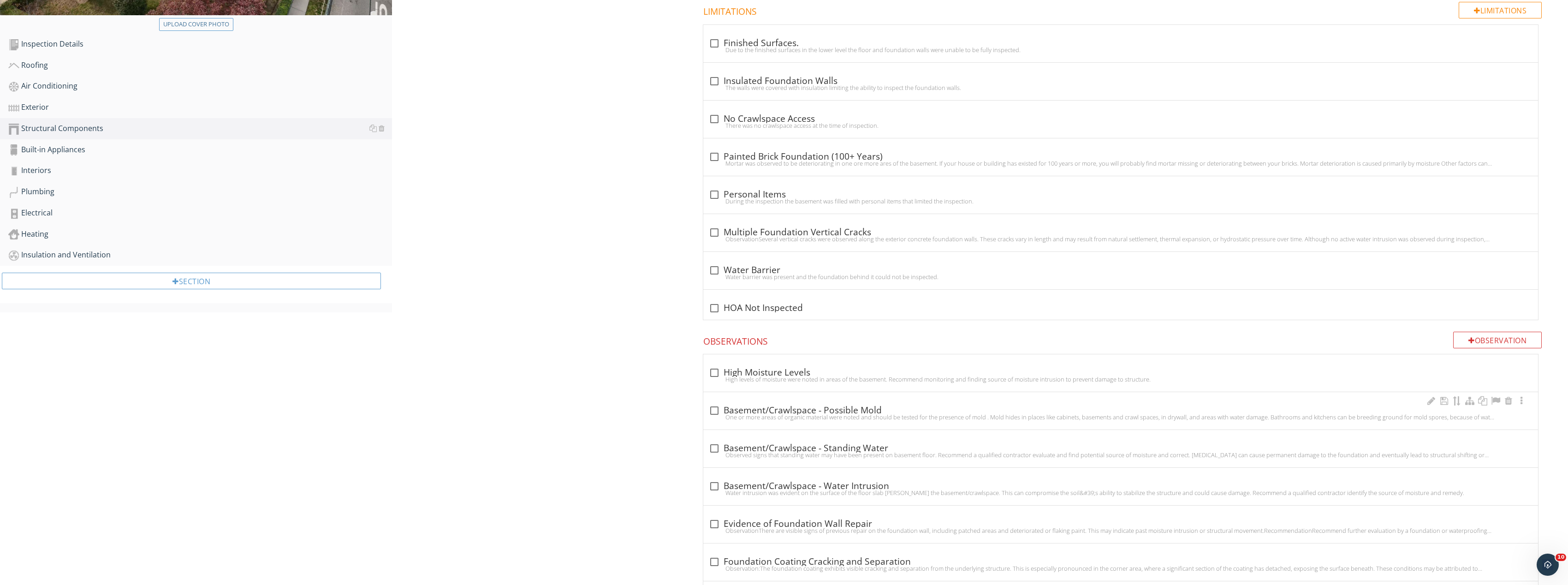
scroll to position [323, 0]
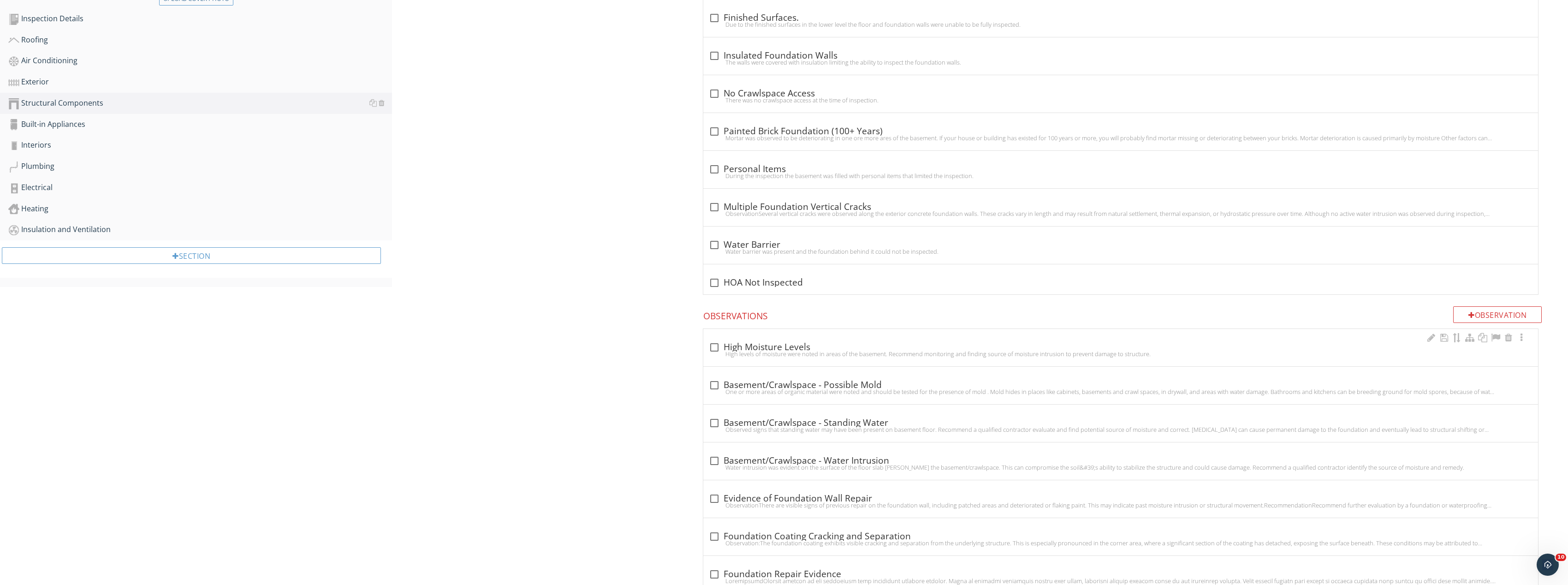
click at [717, 351] on div "High levels of moisture were noted in areas of the basement. Recommend monitori…" at bounding box center [1121, 354] width 824 height 7
checkbox input "true"
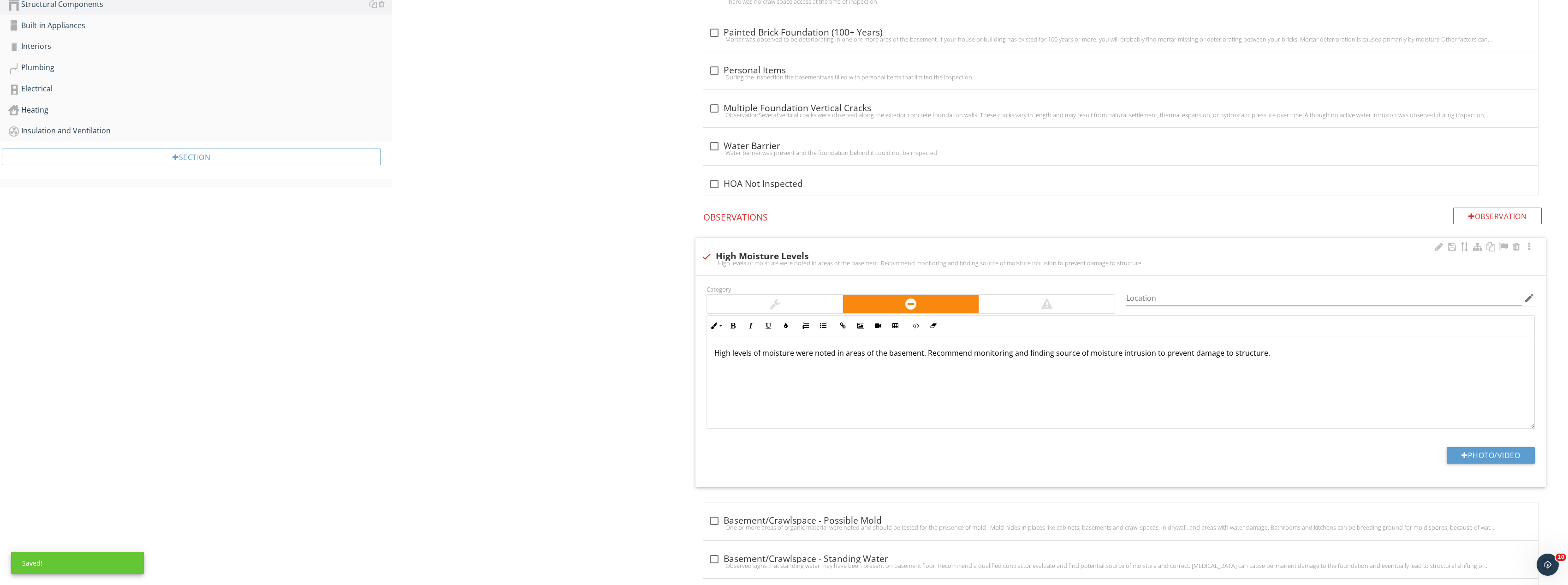
scroll to position [554, 0]
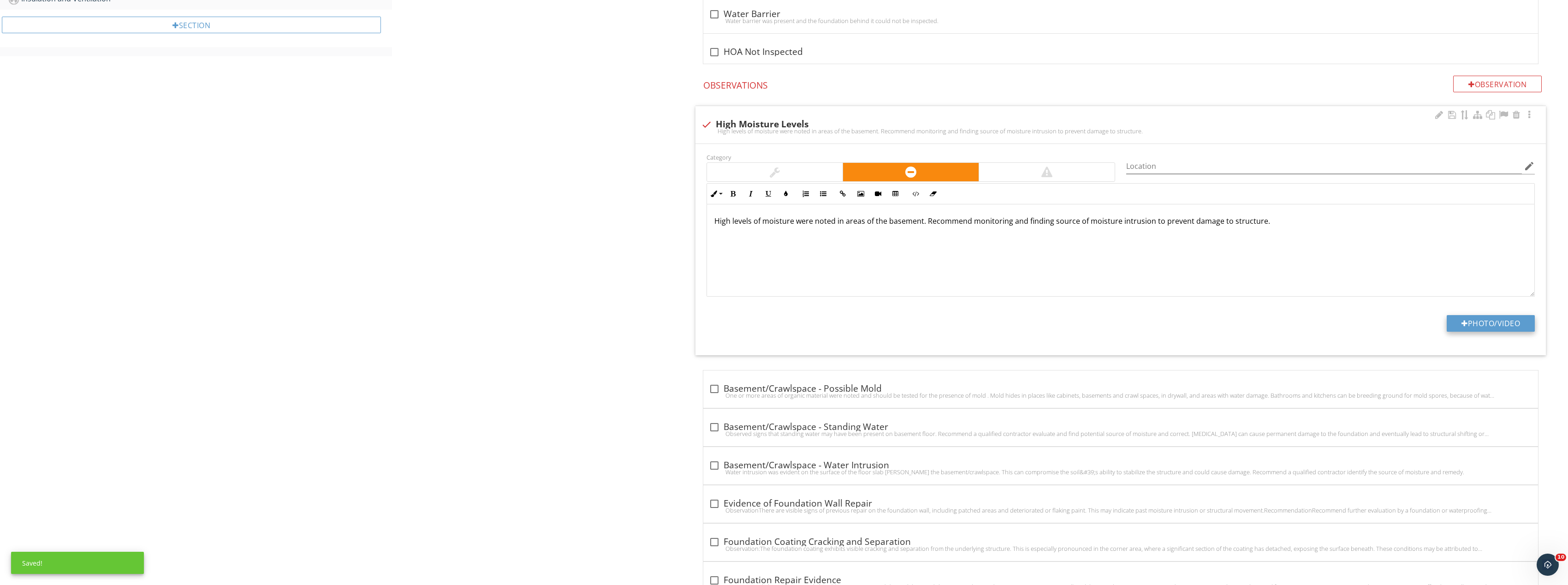
click at [1520, 315] on button "Photo/Video" at bounding box center [1490, 324] width 88 height 17
type input "C:\fakepath\Image_20250927165512_8283_237.jpg"
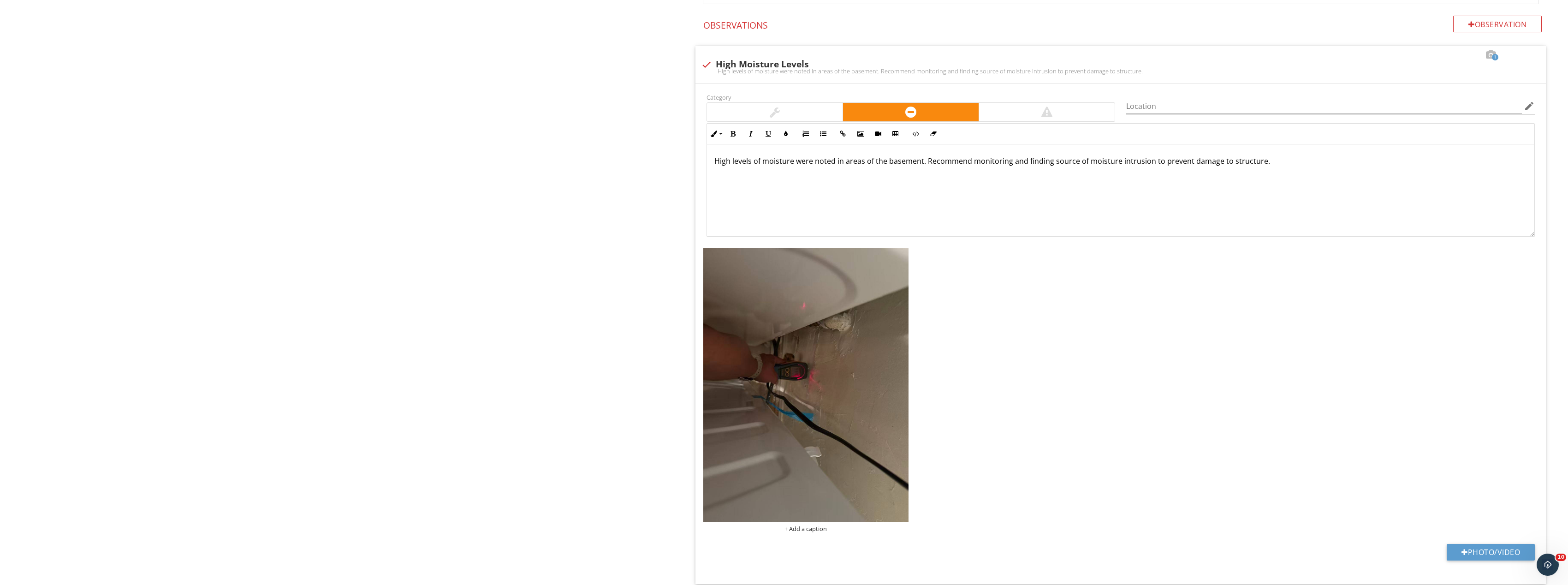
scroll to position [646, 0]
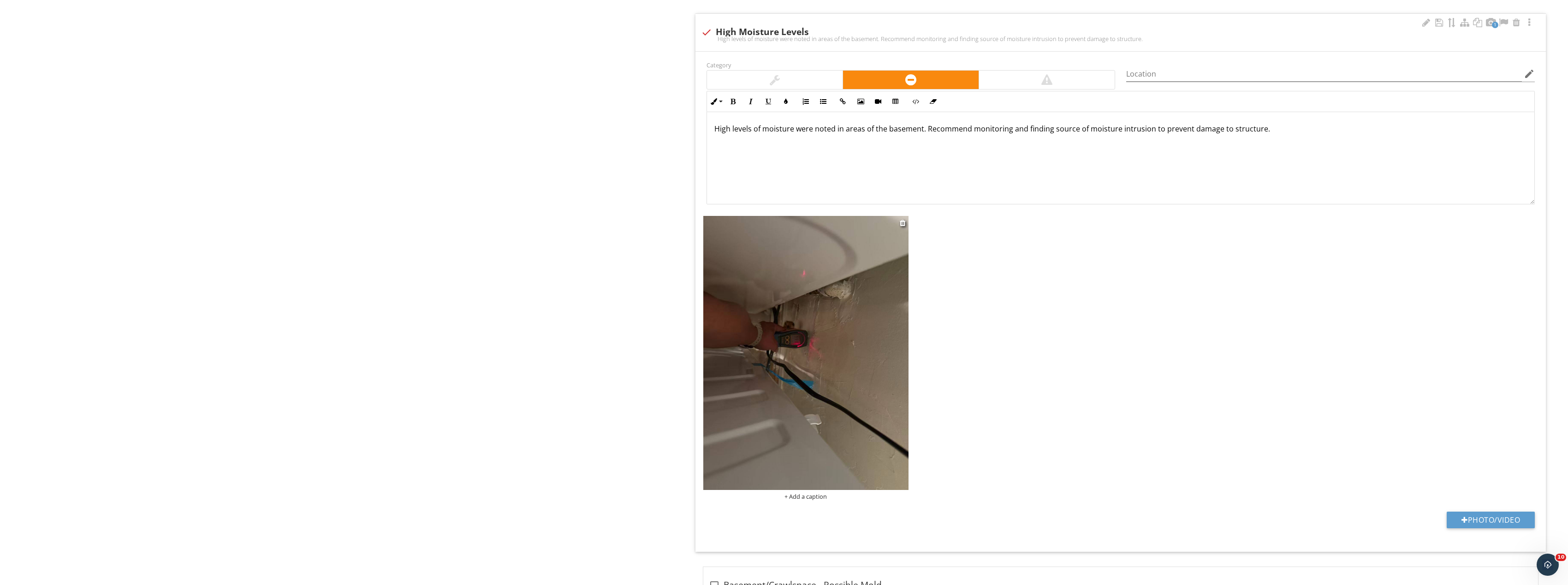
click at [859, 355] on img at bounding box center [805, 353] width 205 height 274
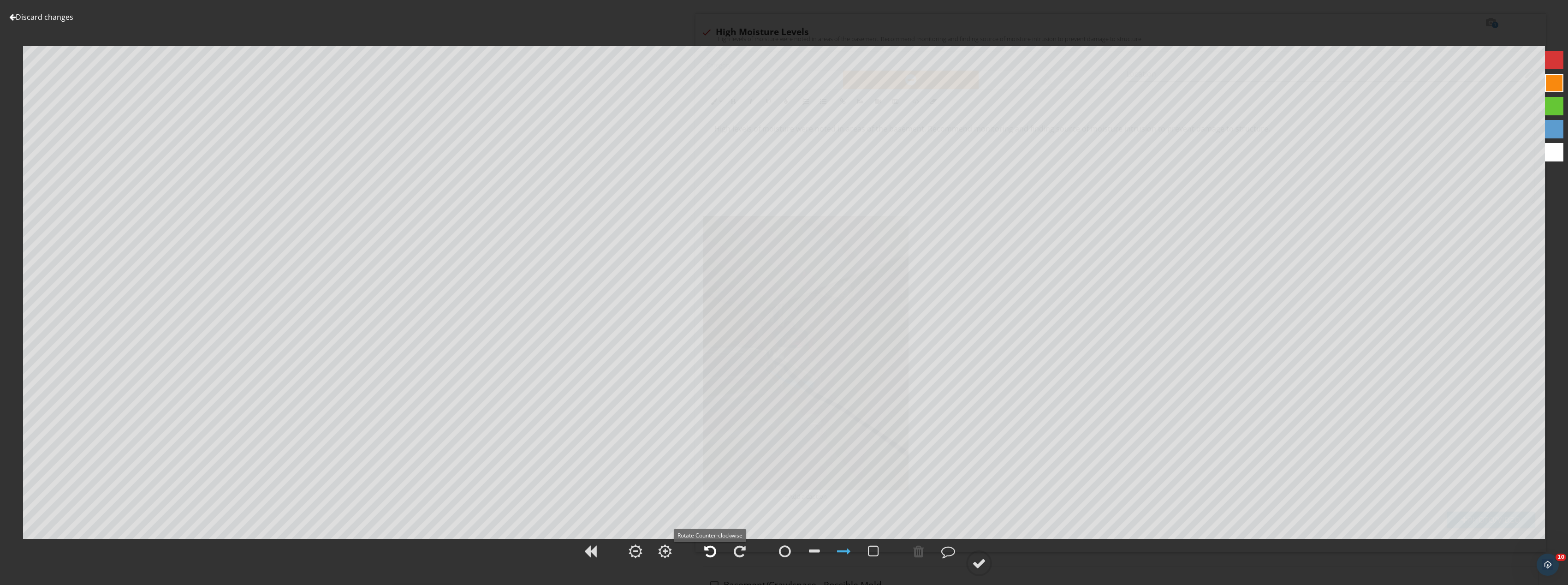
click at [712, 547] on div at bounding box center [710, 551] width 12 height 14
click at [980, 557] on div at bounding box center [979, 563] width 14 height 14
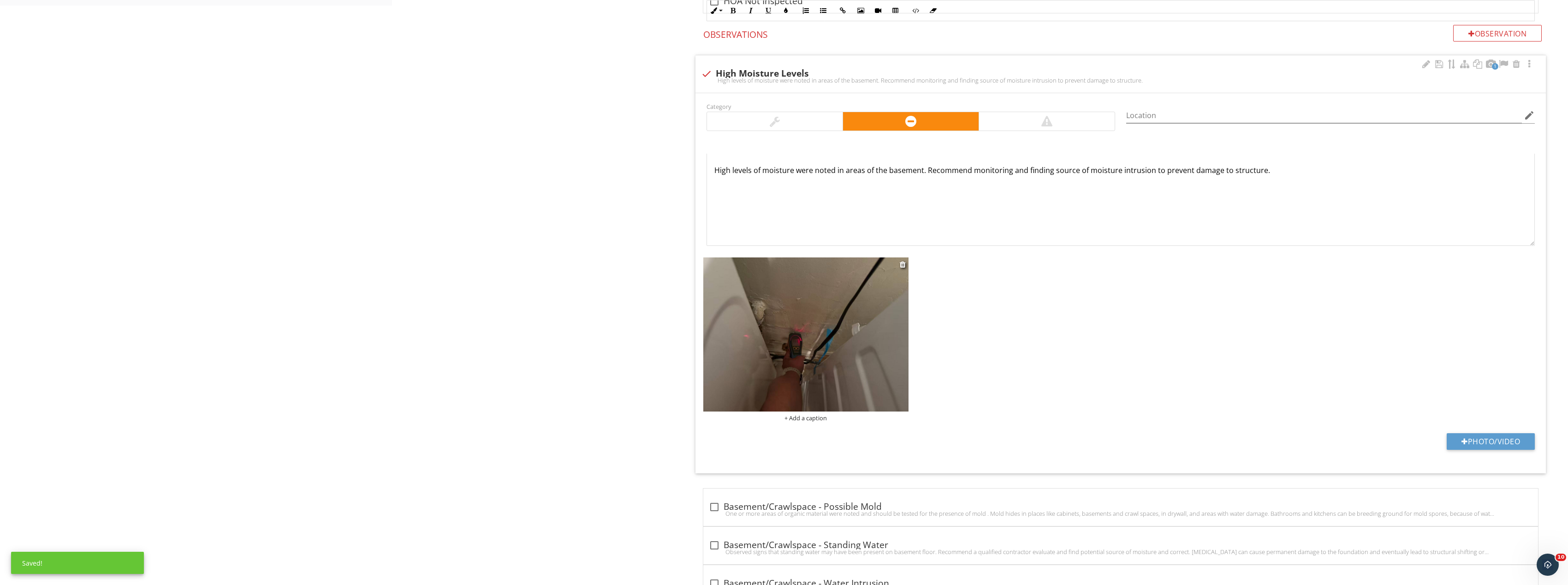
scroll to position [784, 0]
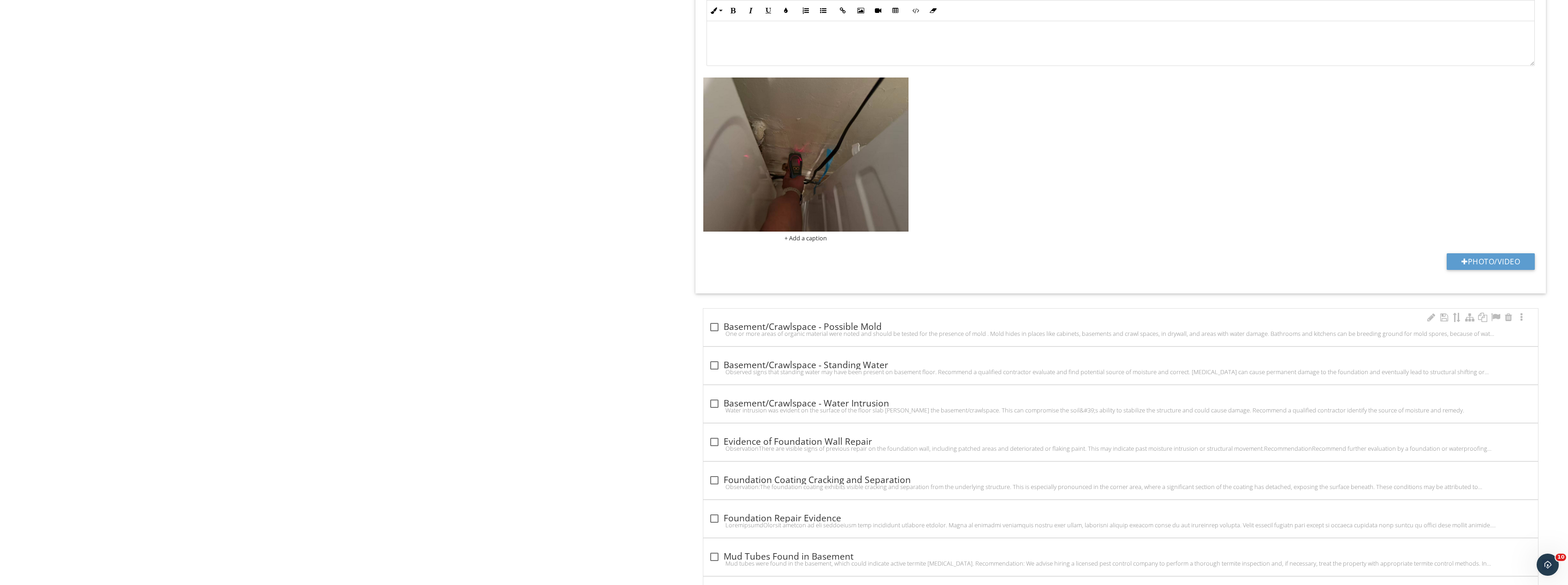
click at [714, 329] on div at bounding box center [714, 327] width 16 height 16
checkbox input "true"
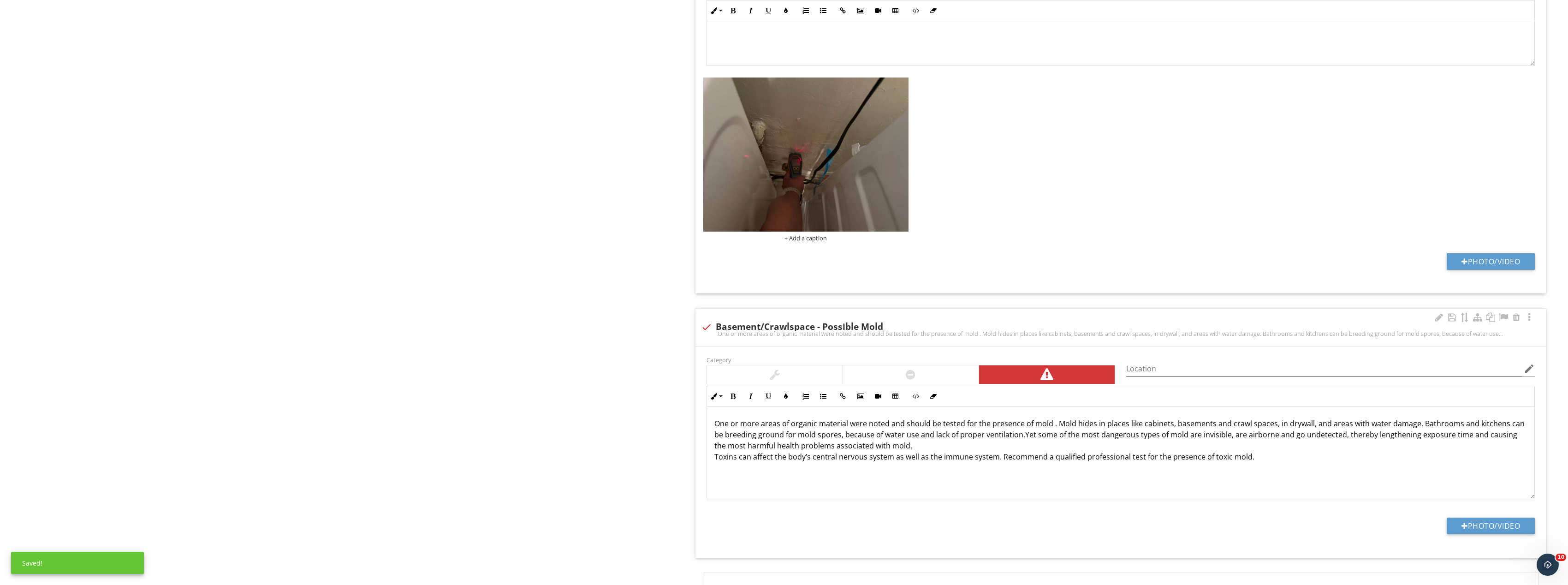
scroll to position [1, 0]
click at [1497, 527] on button "Photo/Video" at bounding box center [1490, 526] width 88 height 17
type input "C:\fakepath\Image_20250927165519_8287_237.jpg"
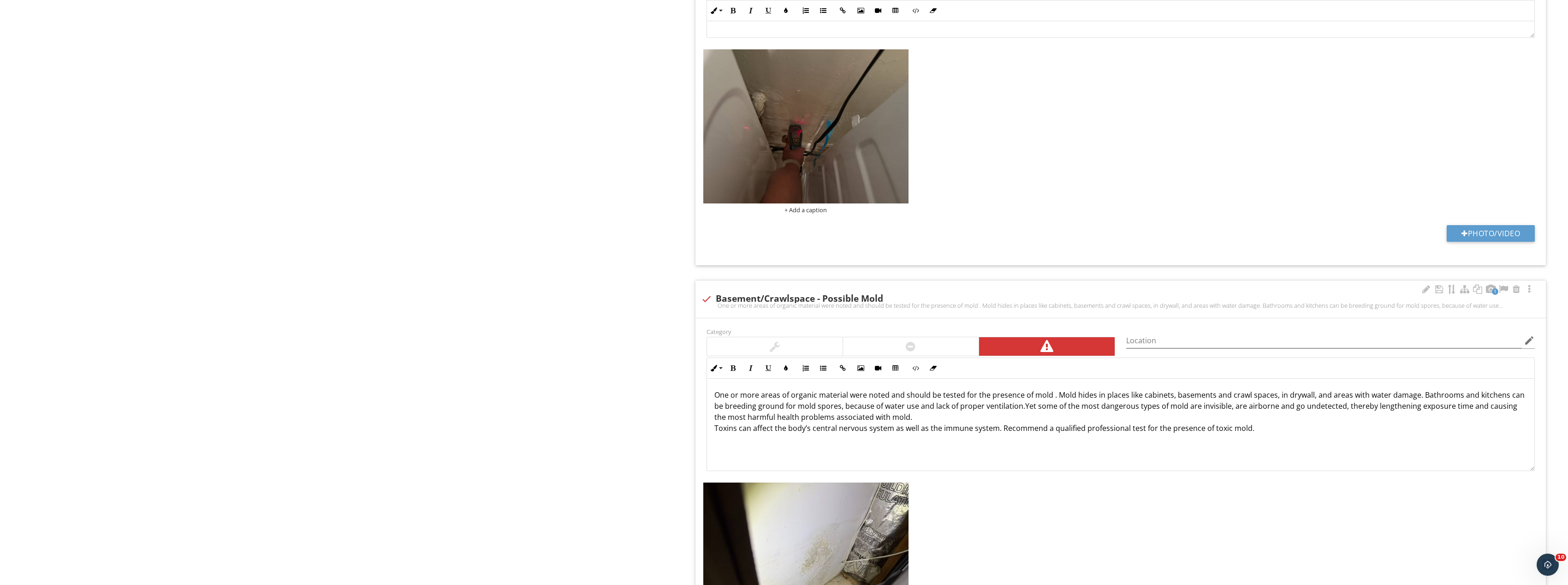
scroll to position [969, 0]
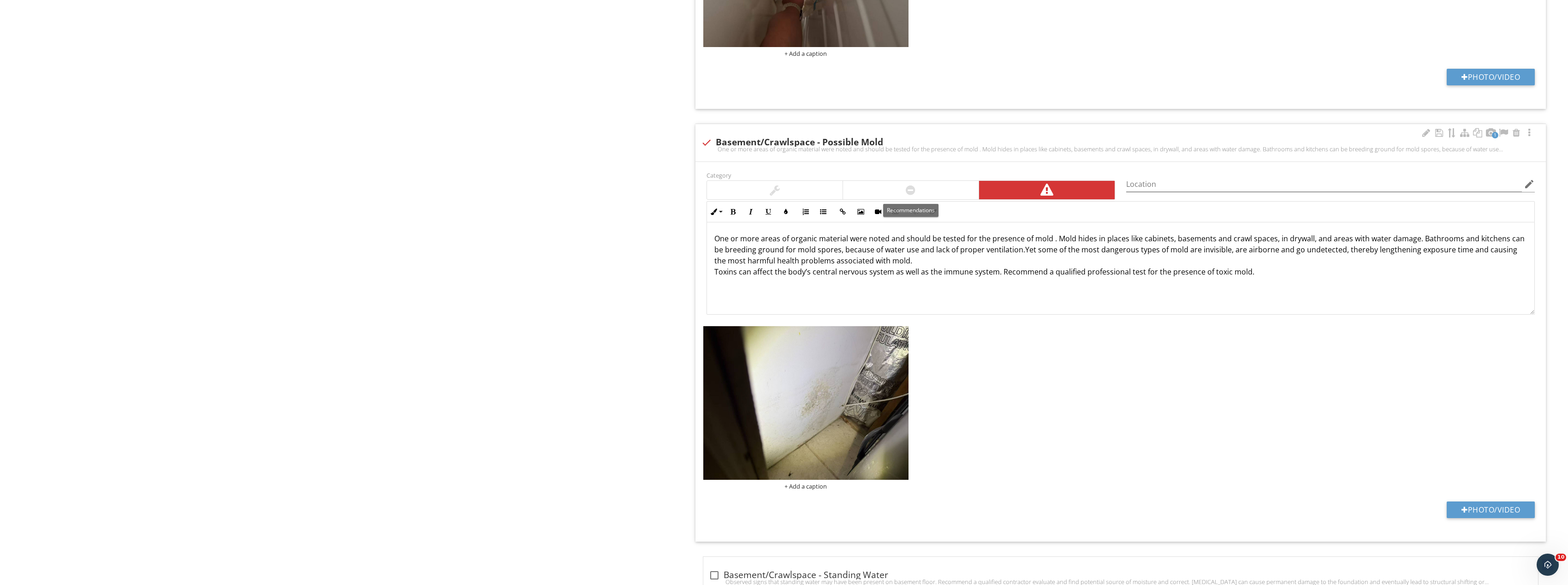
click at [887, 191] on div at bounding box center [910, 190] width 135 height 19
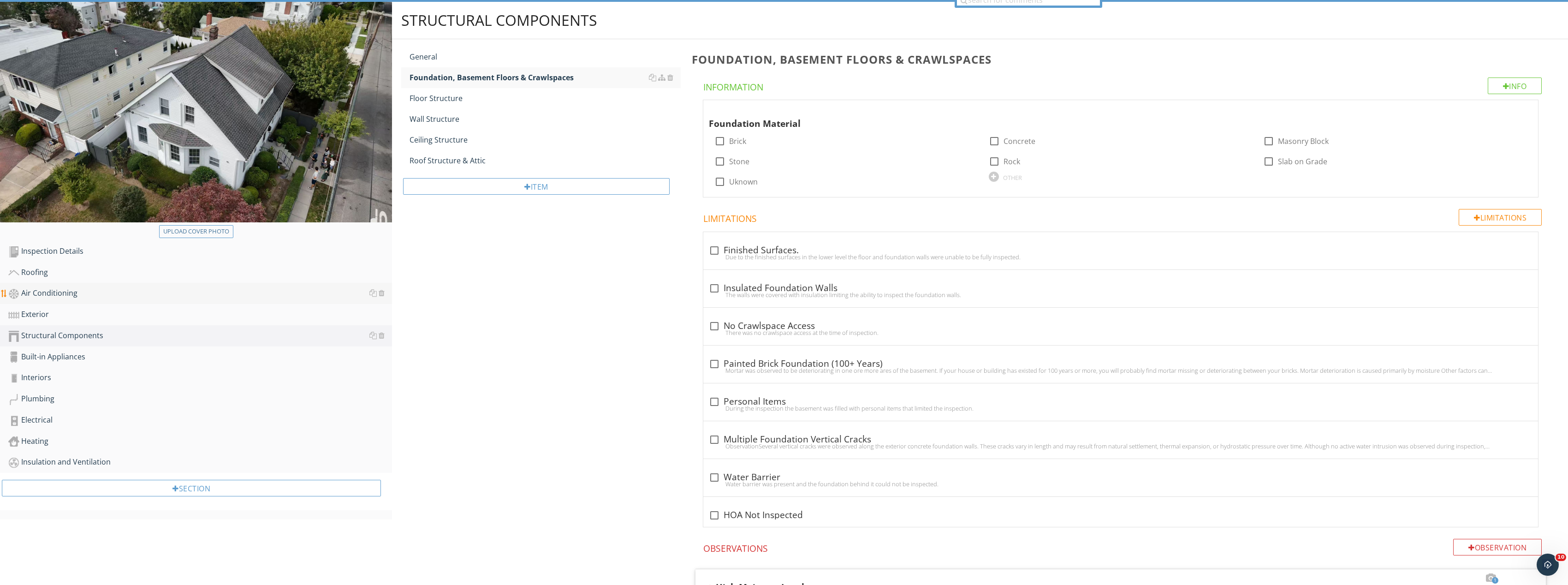
scroll to position [93, 0]
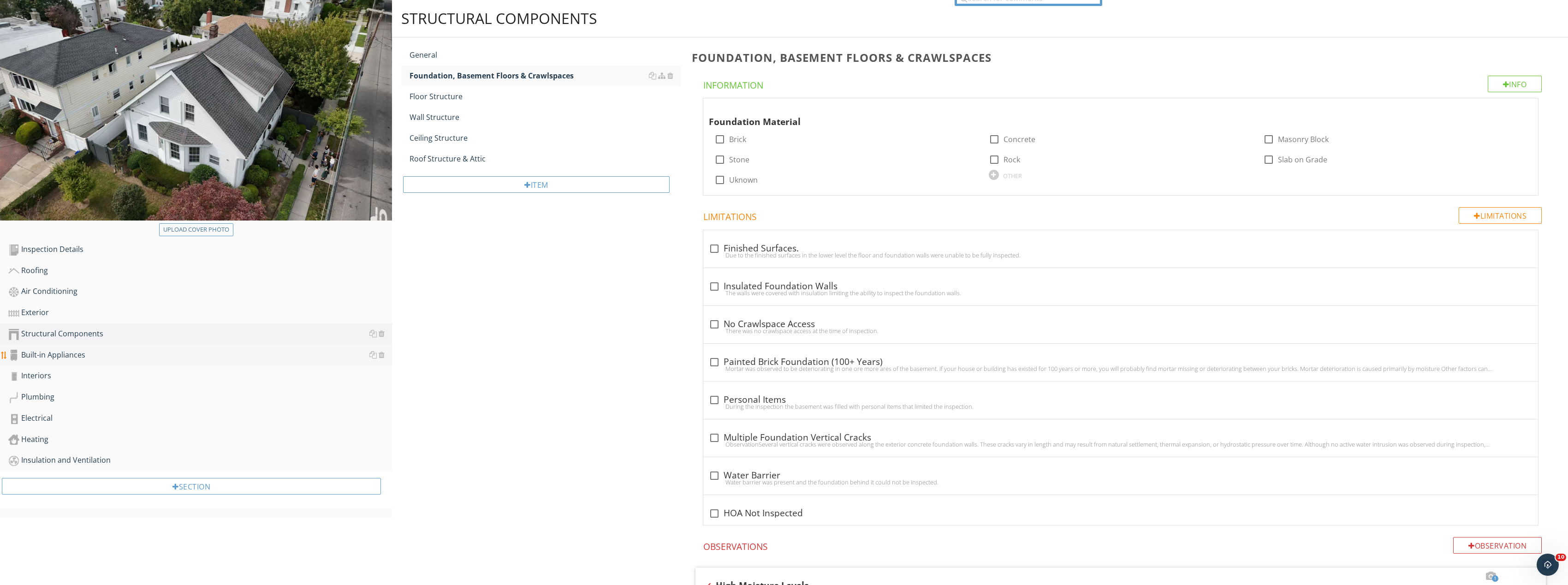
click at [142, 358] on div "Built-in Appliances" at bounding box center [200, 355] width 383 height 12
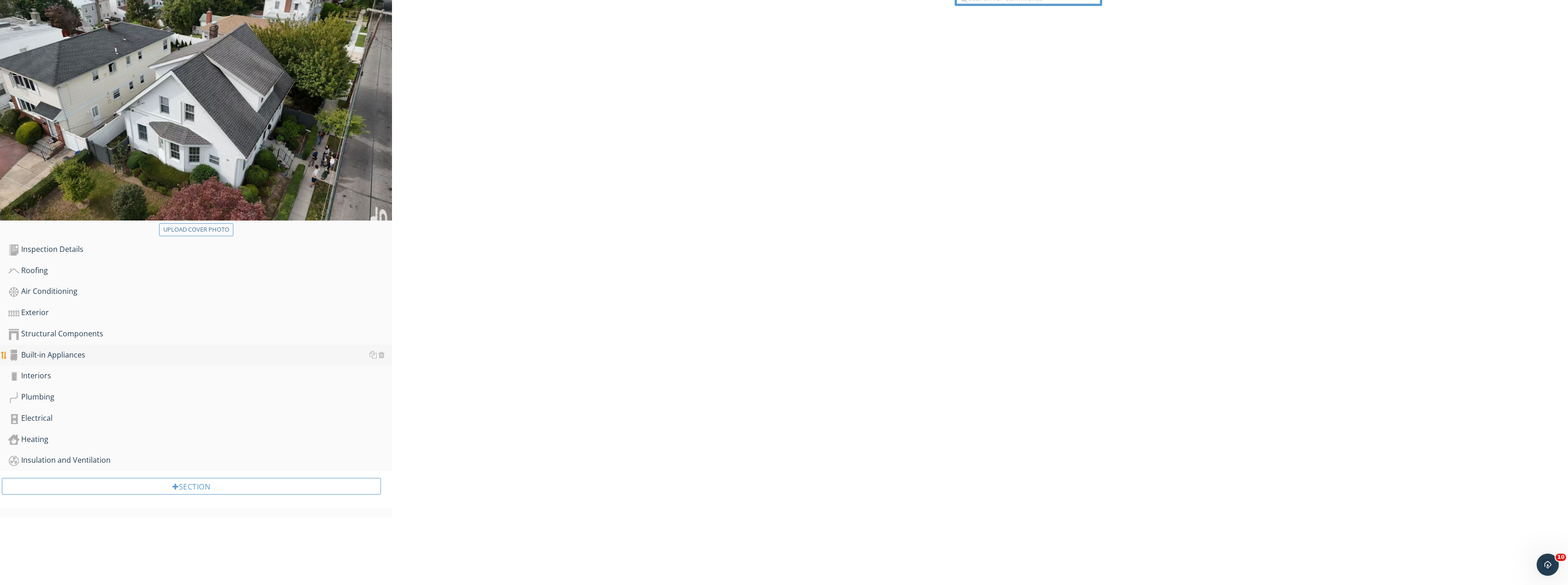
scroll to position [54, 0]
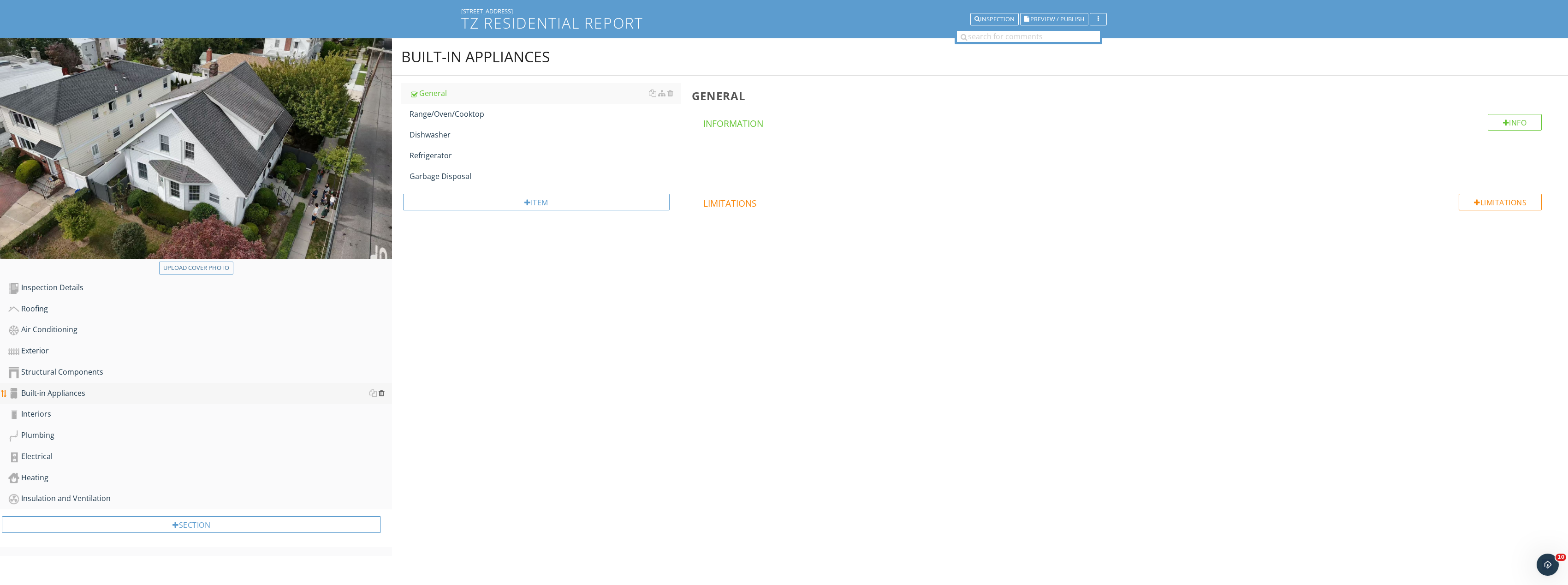
click at [383, 391] on div at bounding box center [382, 393] width 6 height 7
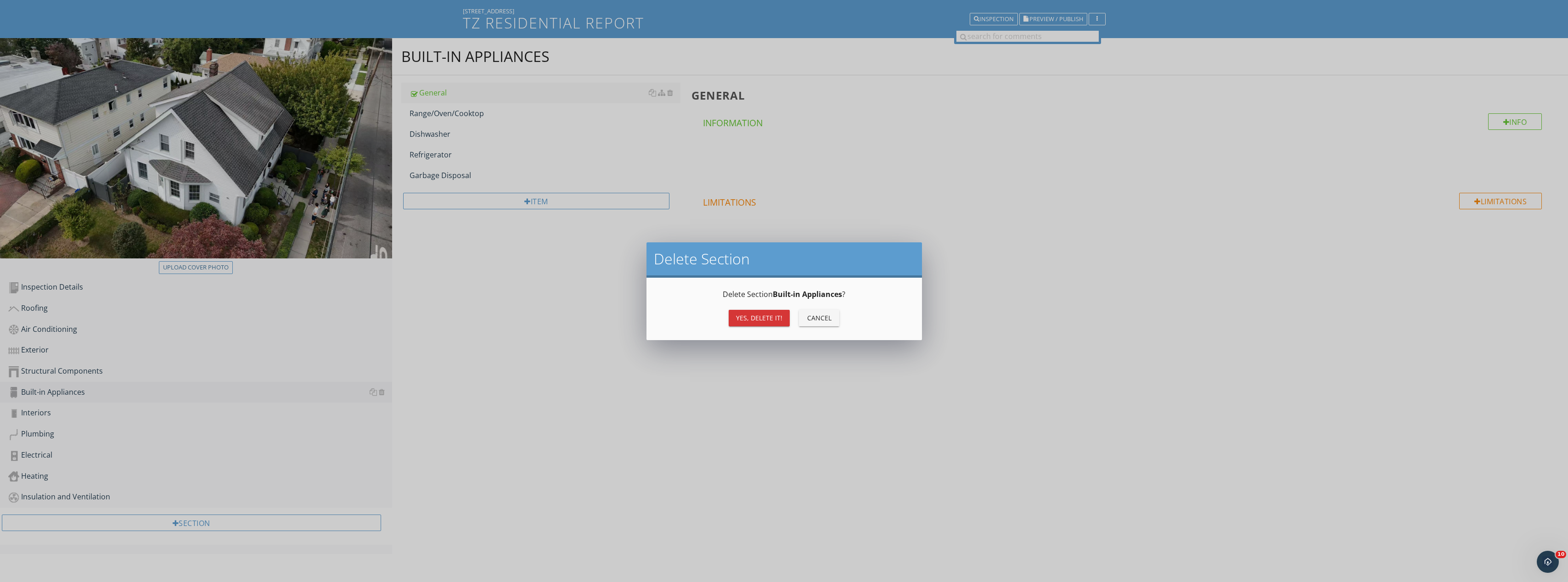
click at [752, 321] on div "Yes, Delete it!" at bounding box center [759, 318] width 46 height 10
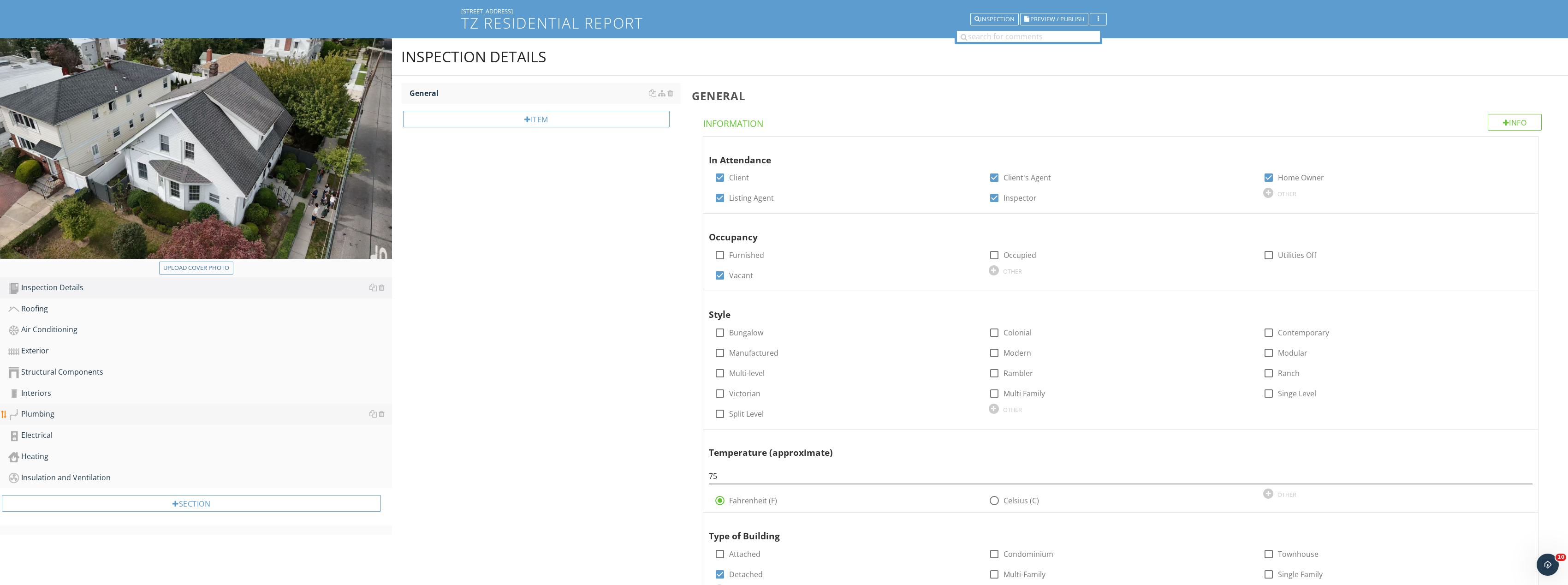
click at [245, 409] on div "Plumbing" at bounding box center [200, 414] width 383 height 12
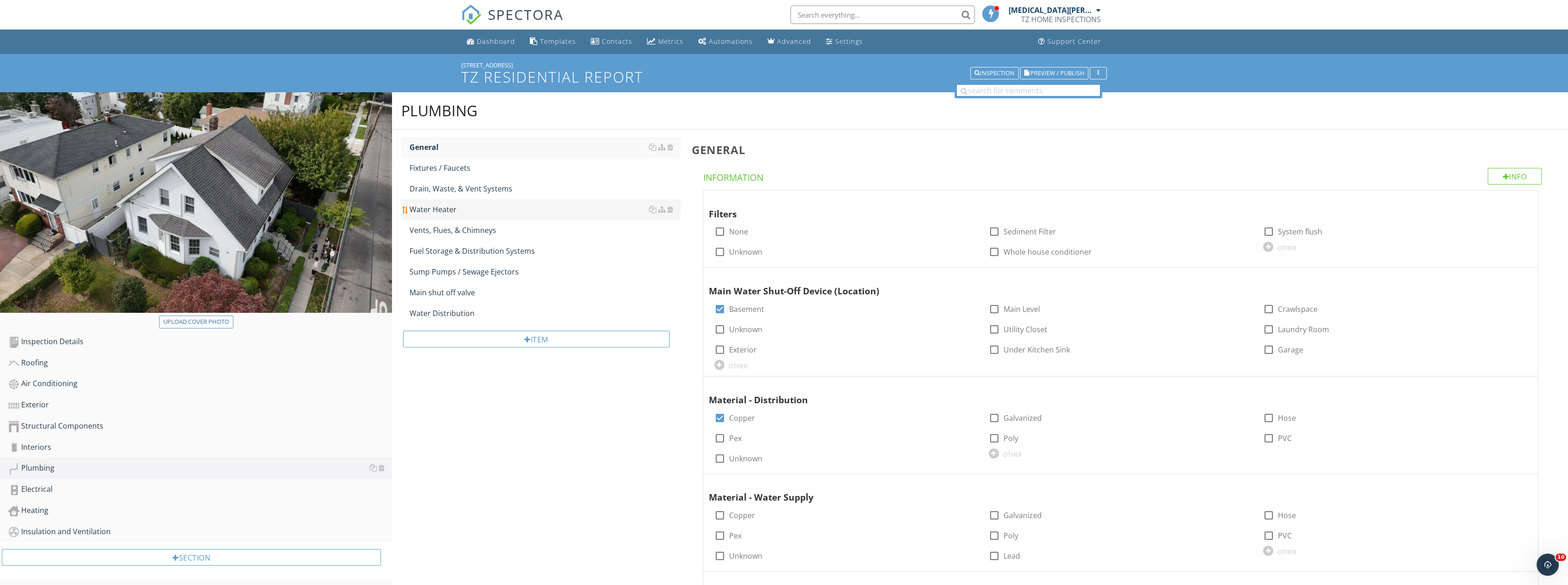
click at [474, 204] on div "Water Heater" at bounding box center [545, 209] width 271 height 11
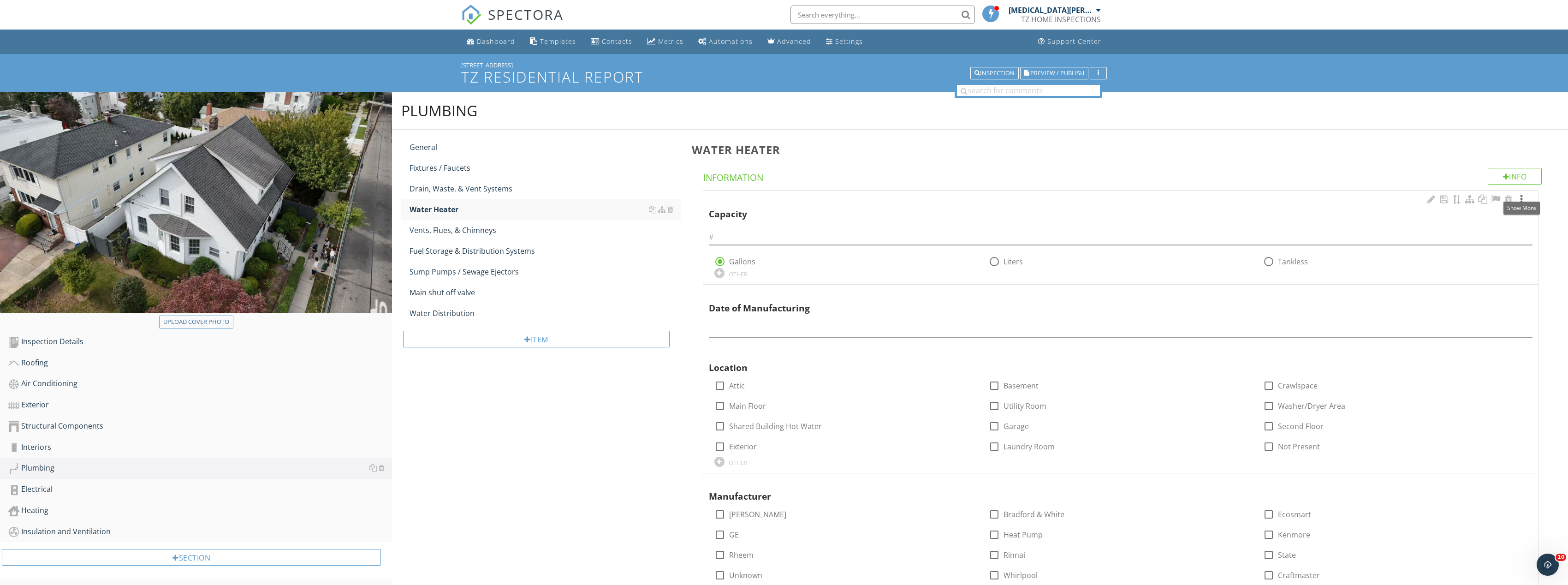
click at [1522, 201] on div at bounding box center [1521, 199] width 11 height 9
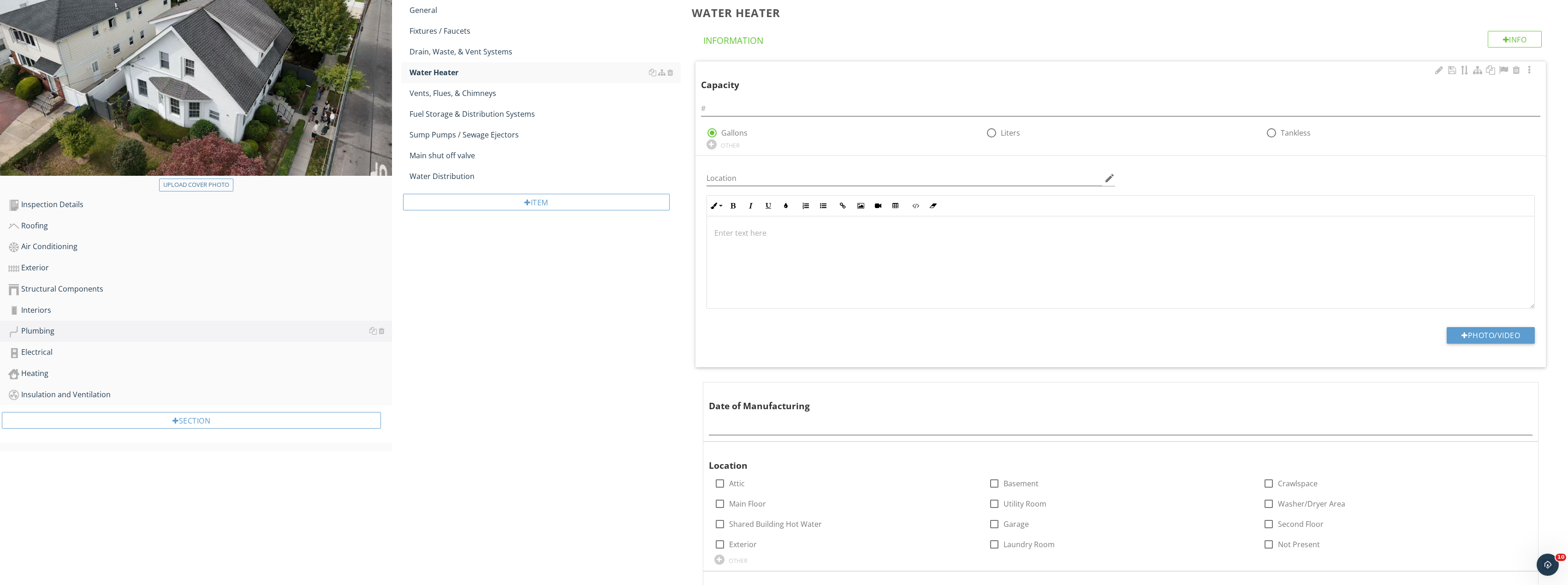
scroll to position [138, 0]
click at [1520, 329] on button "Photo/Video" at bounding box center [1490, 334] width 88 height 17
type input "C:\fakepath\Image_20250927165503_8277_237.jpg"
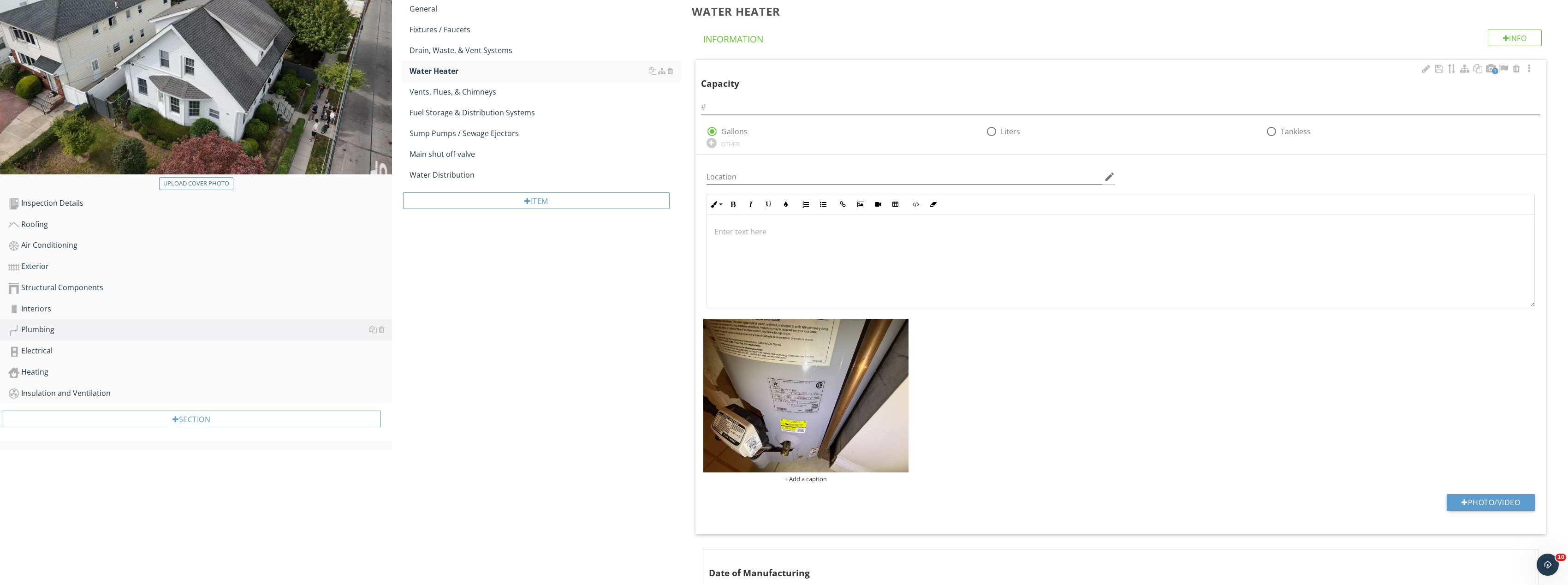
scroll to position [1, 0]
click at [849, 400] on img at bounding box center [805, 396] width 205 height 154
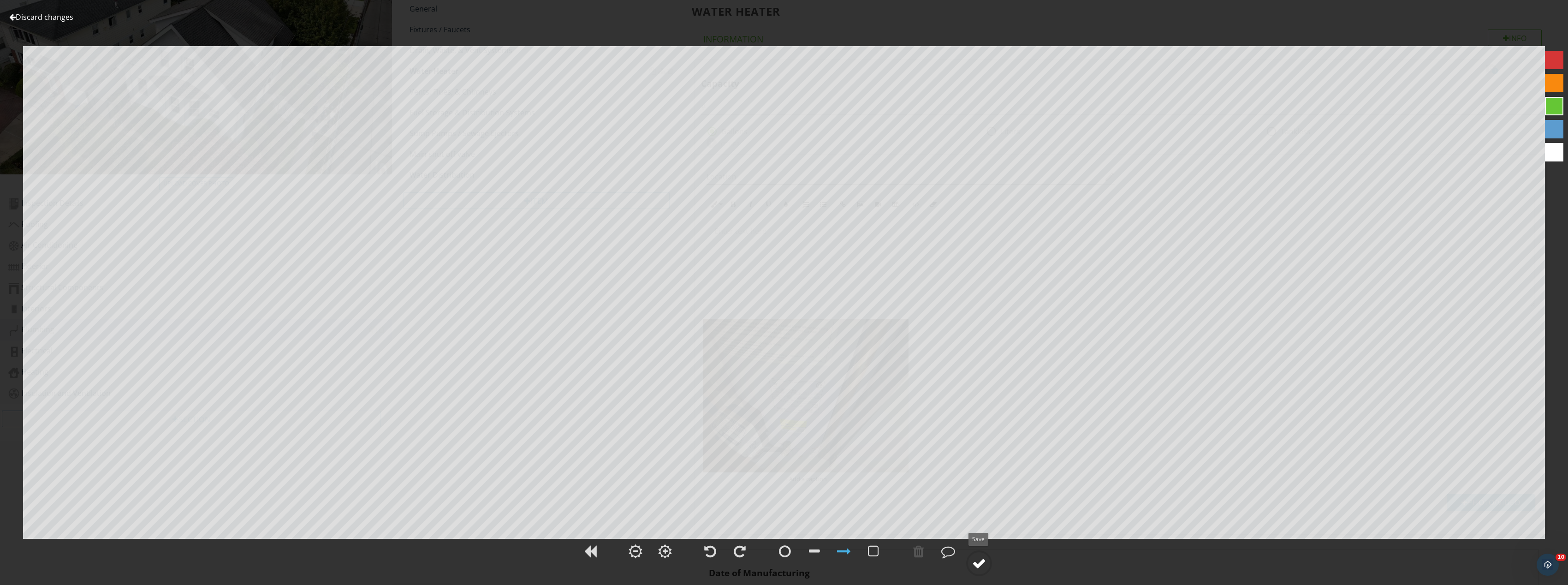
click at [979, 563] on div at bounding box center [979, 563] width 14 height 14
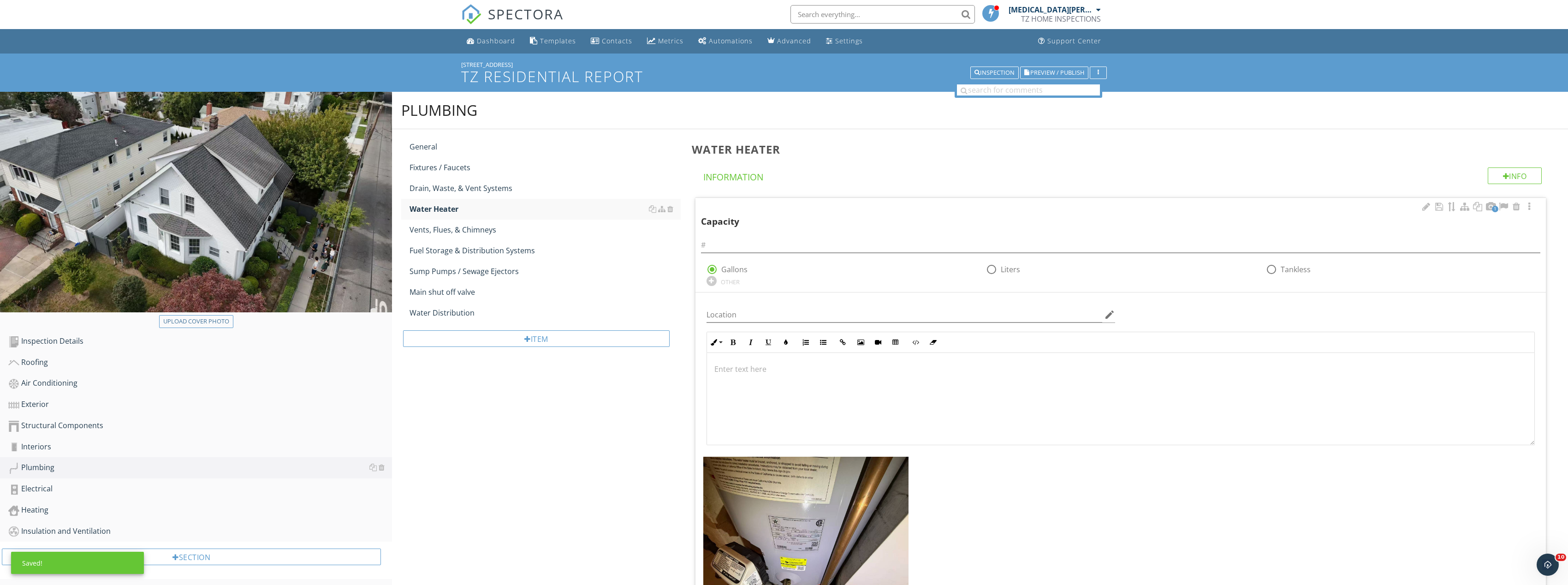
scroll to position [0, 0]
click at [783, 250] on input "text" at bounding box center [1121, 245] width 840 height 16
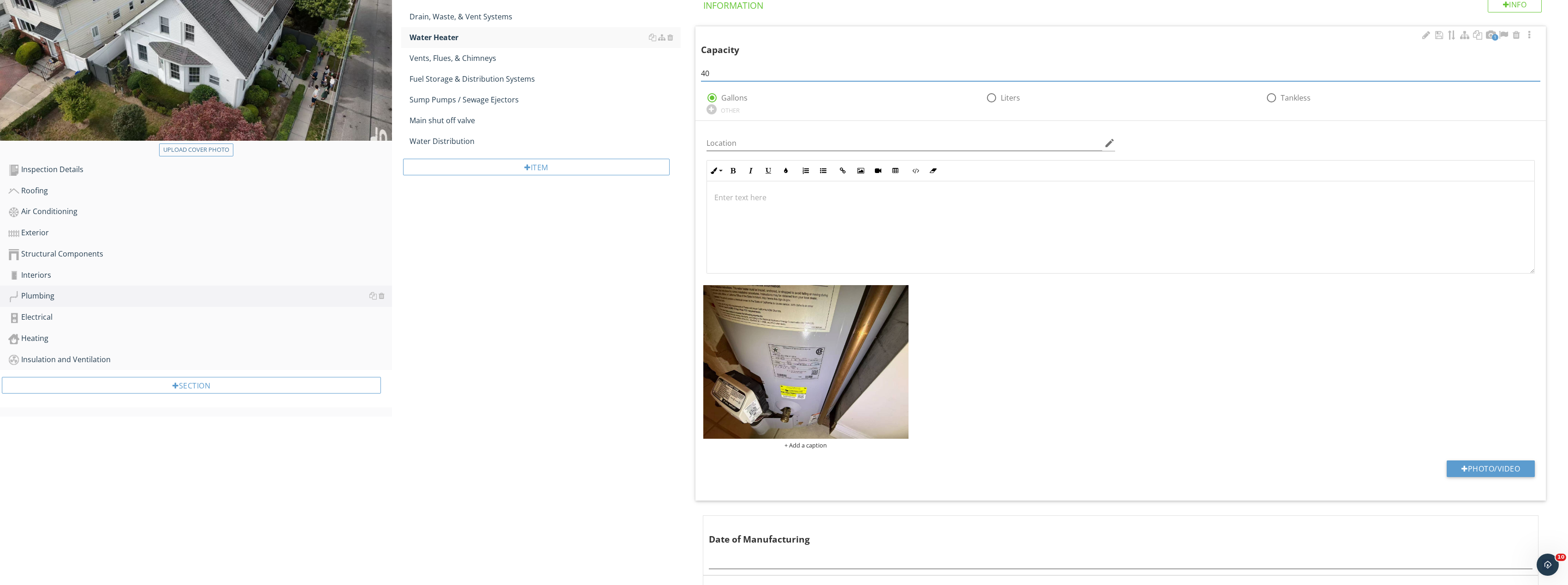
scroll to position [323, 0]
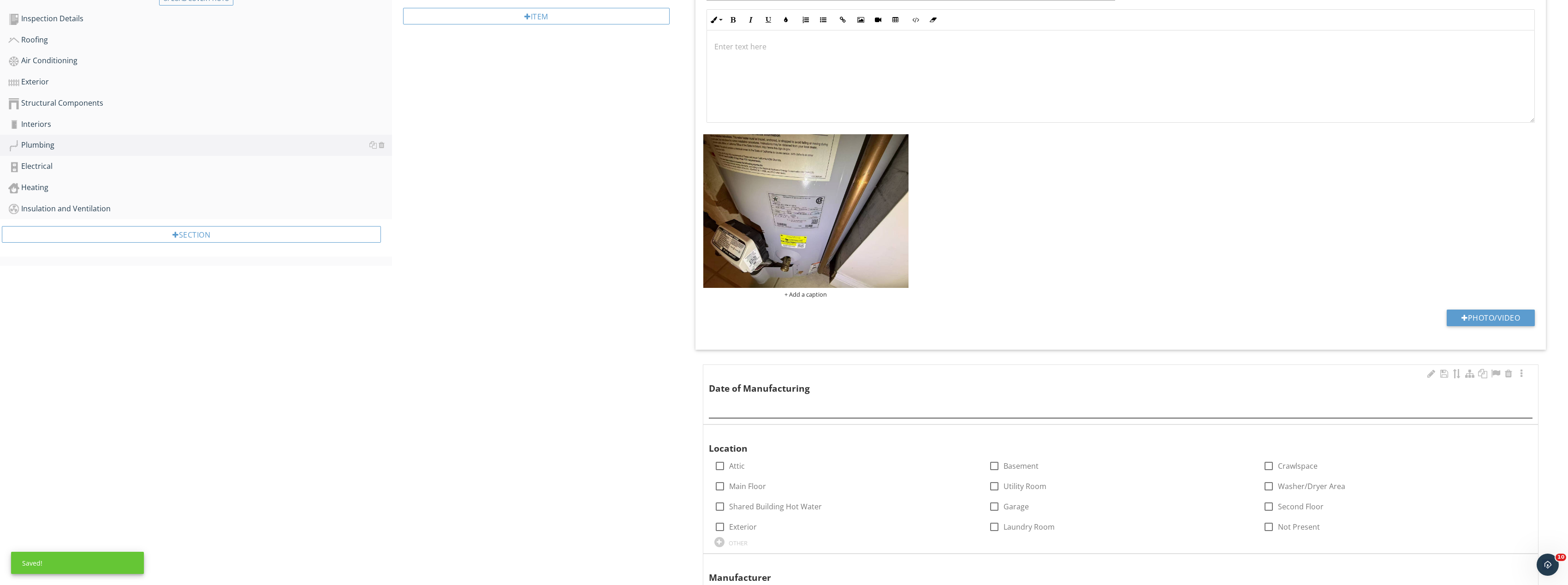
type input "40"
click at [789, 406] on input "text" at bounding box center [1121, 410] width 824 height 16
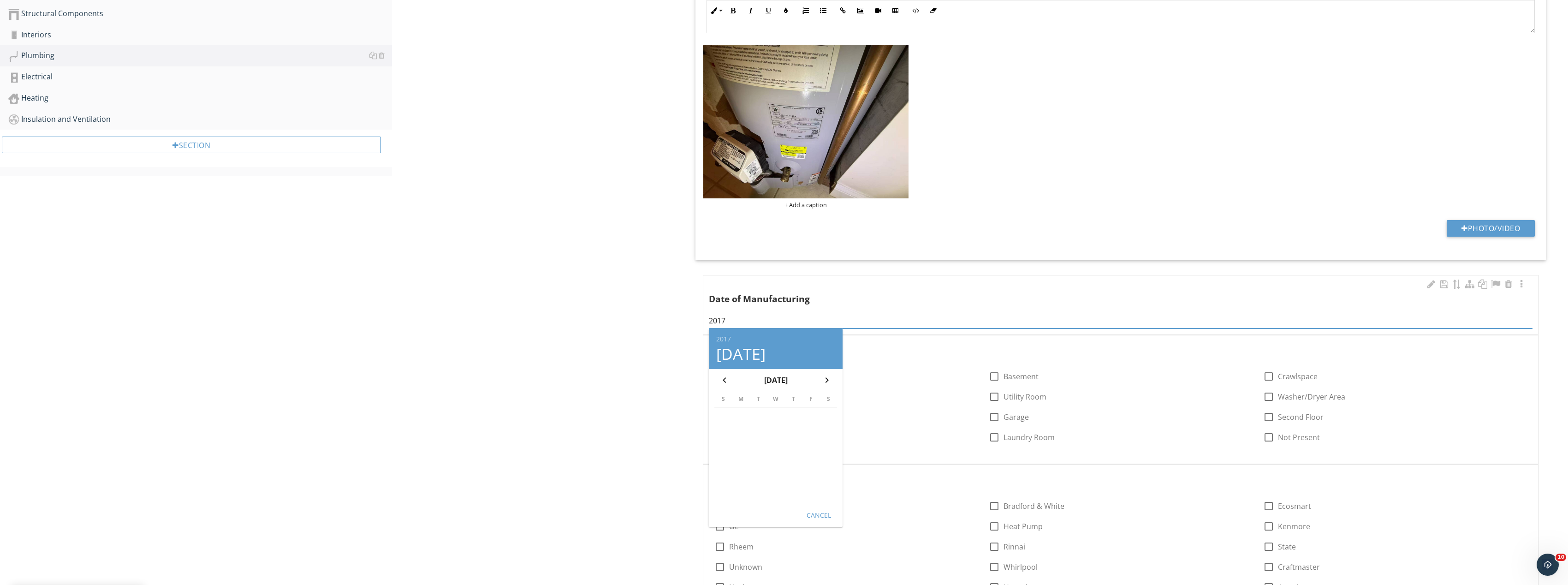
scroll to position [415, 0]
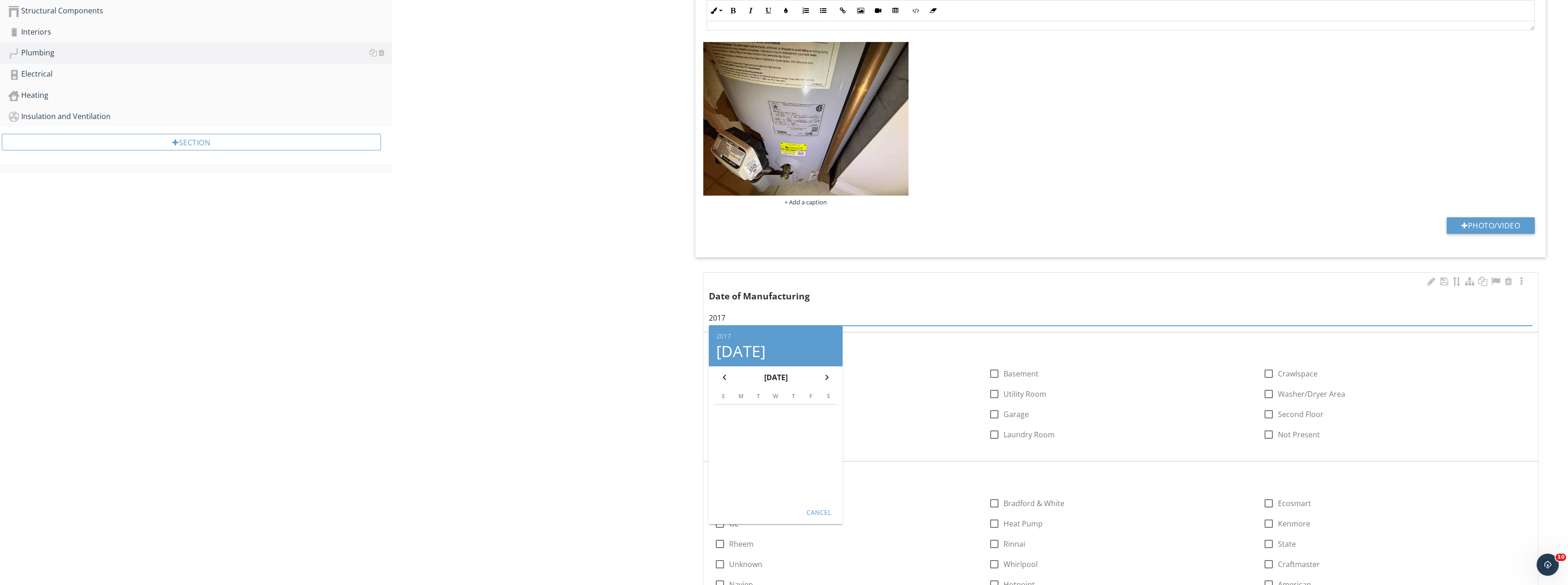
type input "2017"
click at [825, 506] on button "Cancel" at bounding box center [818, 512] width 40 height 17
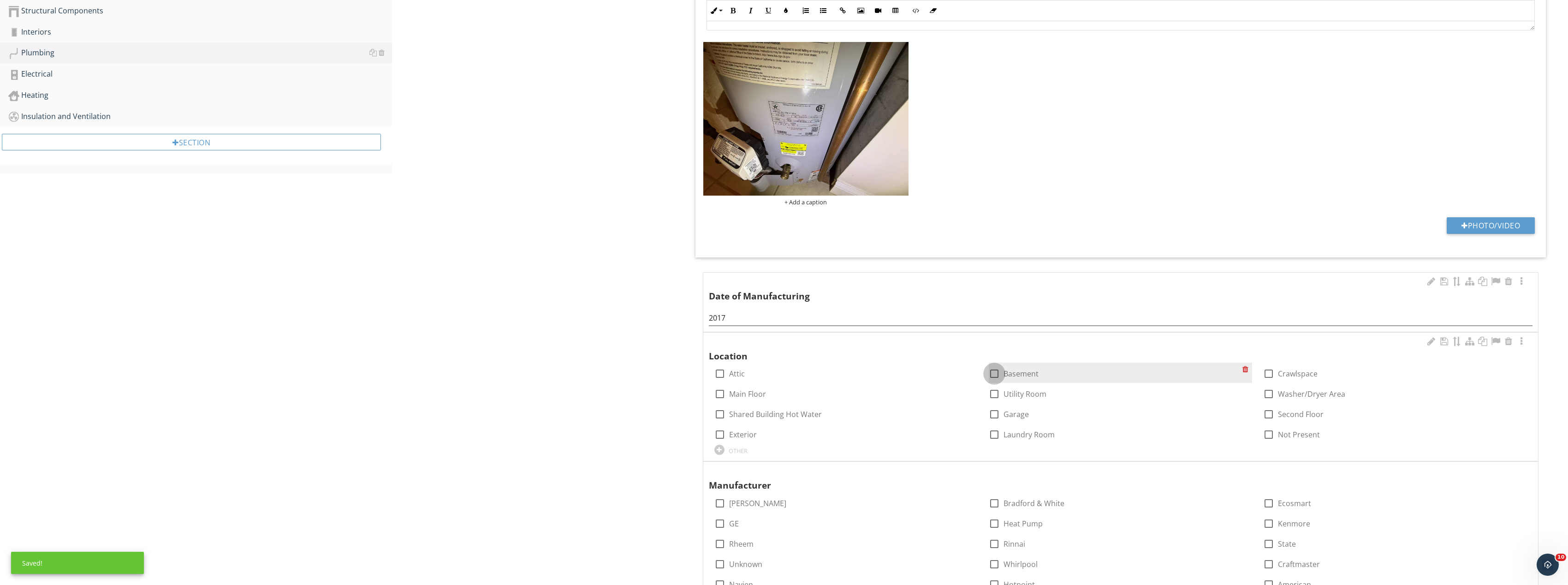
click at [992, 373] on div at bounding box center [994, 373] width 16 height 16
checkbox input "true"
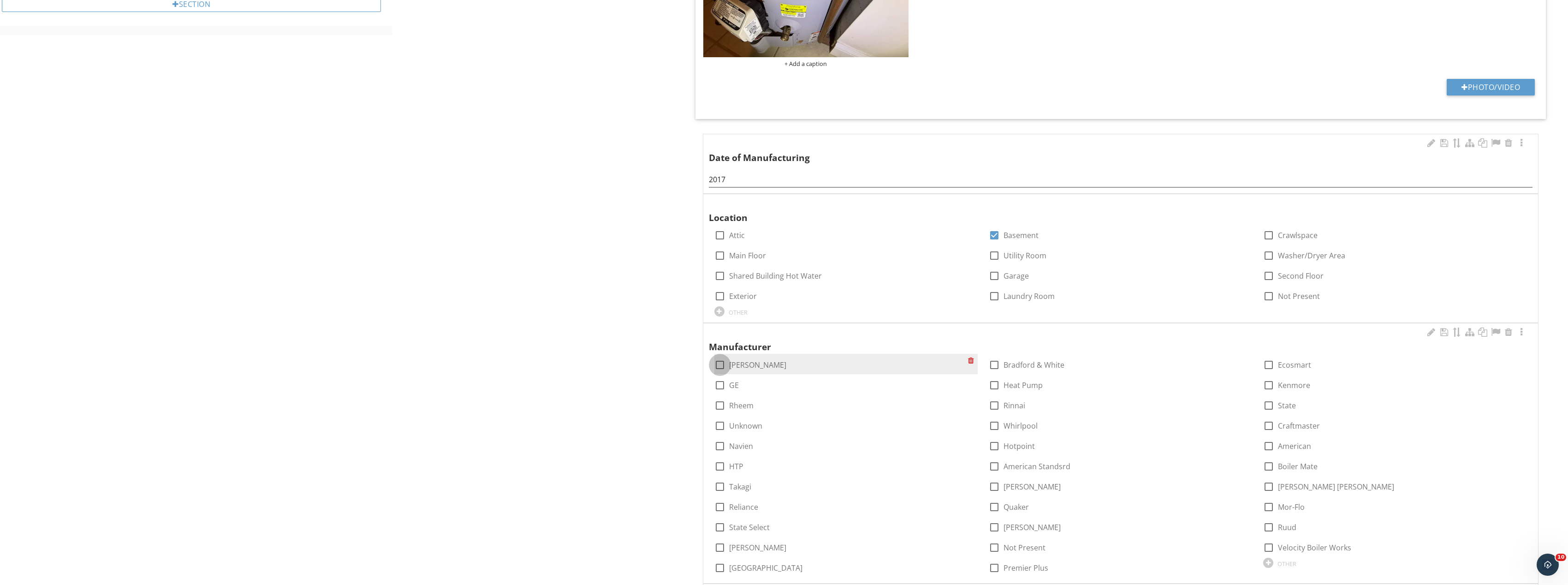
click at [719, 365] on div at bounding box center [719, 365] width 16 height 16
checkbox input "true"
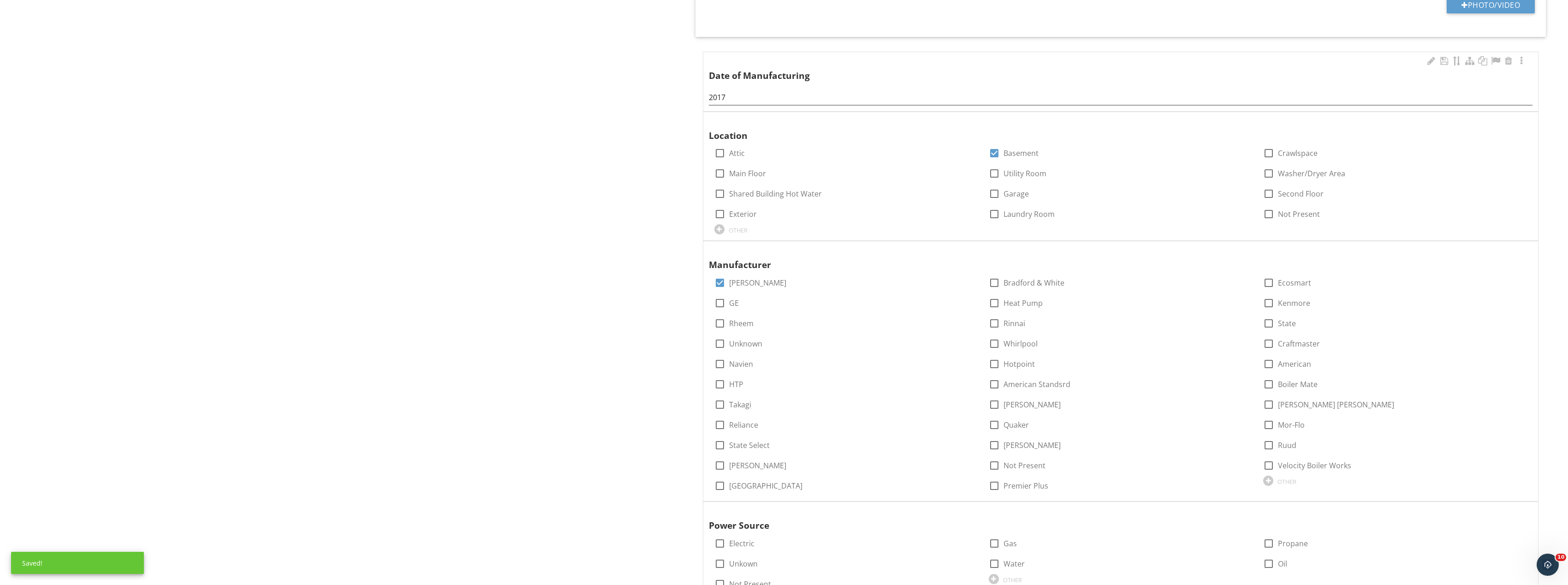
scroll to position [738, 0]
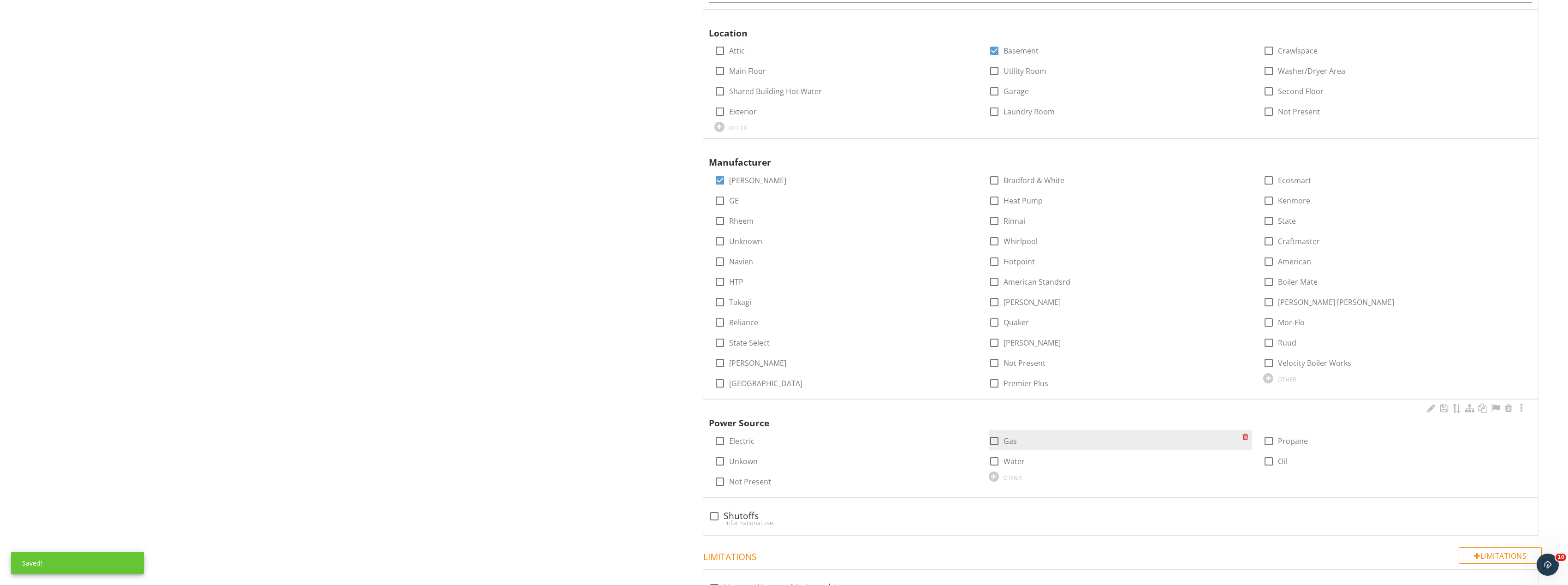
click at [995, 439] on div at bounding box center [994, 441] width 16 height 16
checkbox input "true"
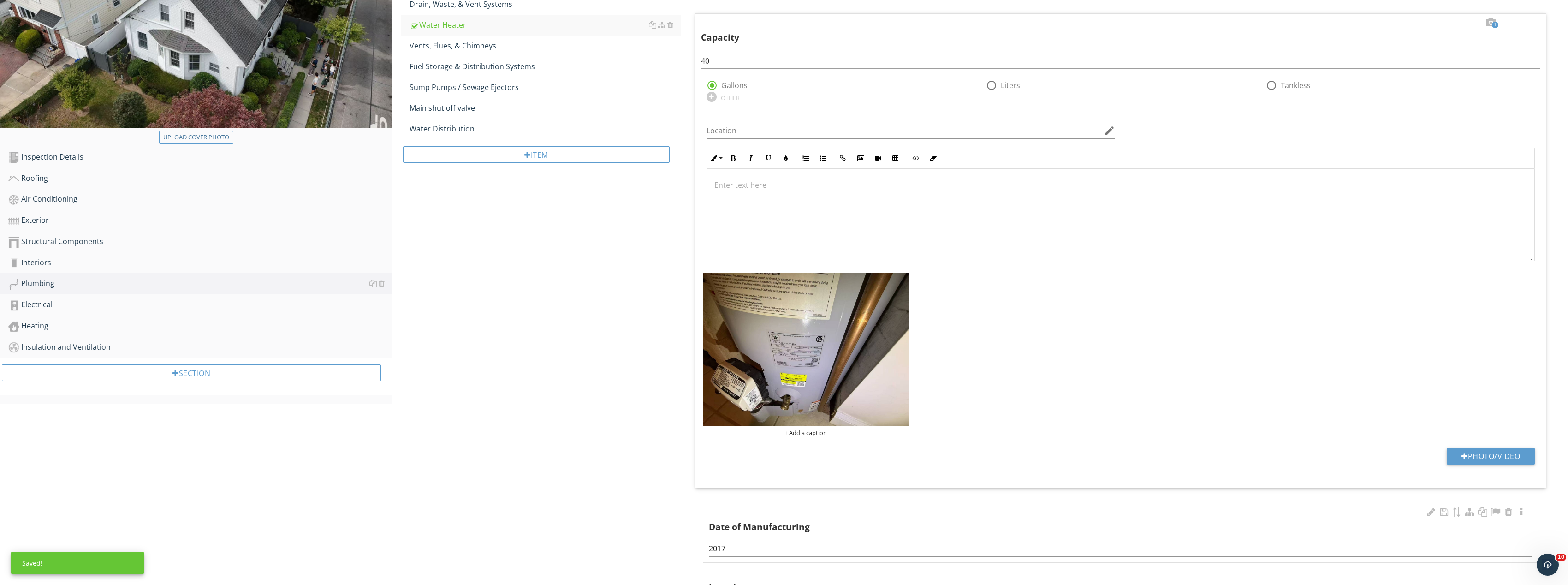
scroll to position [0, 0]
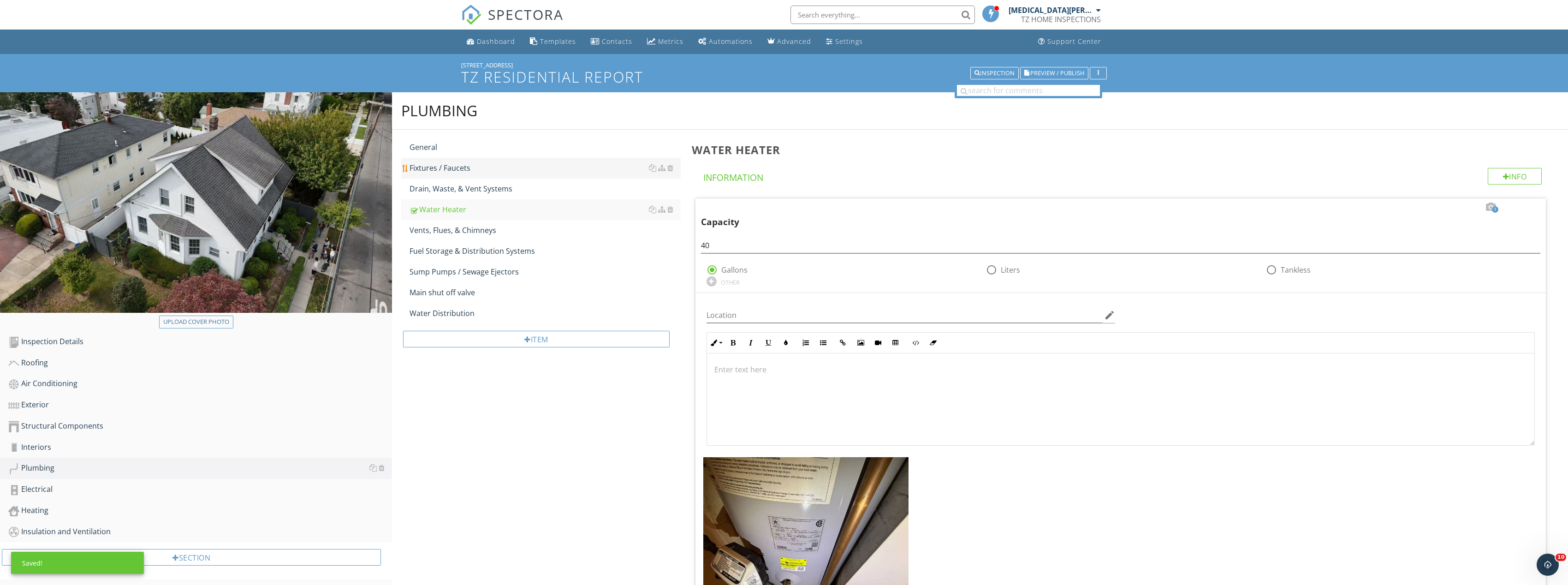
click at [508, 174] on link "Fixtures / Faucets" at bounding box center [545, 168] width 271 height 20
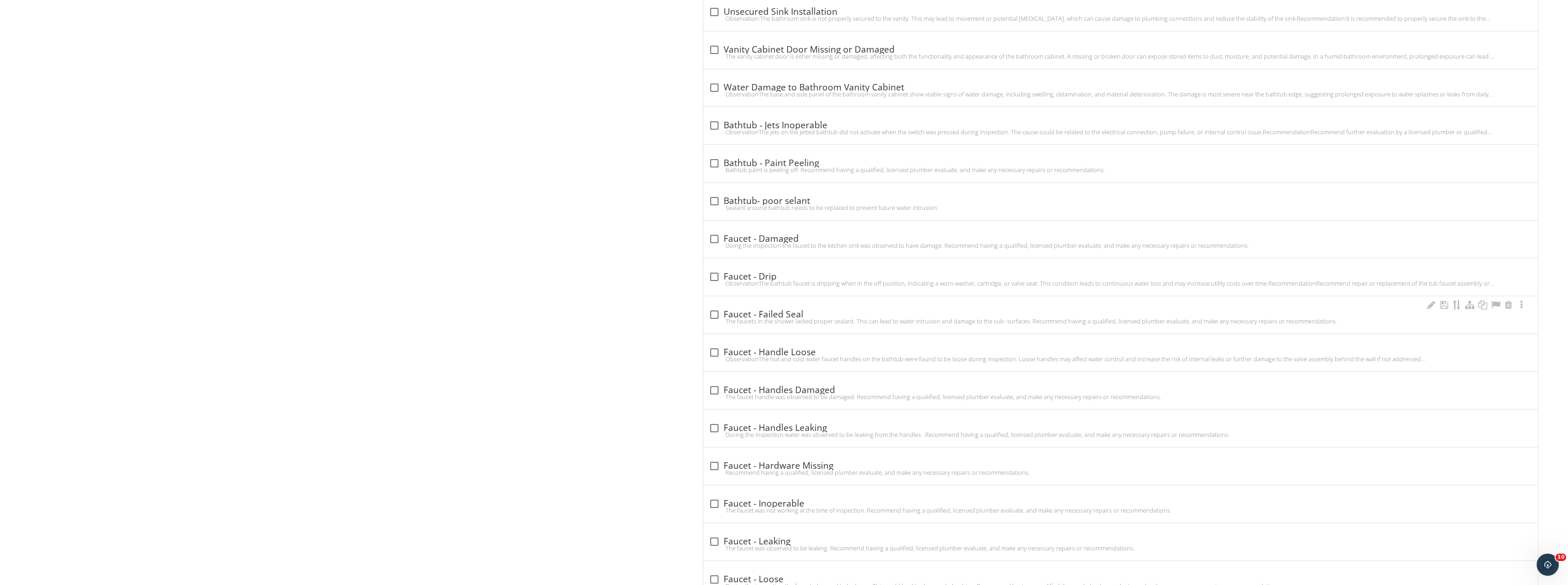
scroll to position [1338, 0]
click at [721, 420] on div at bounding box center [714, 422] width 16 height 16
checkbox input "true"
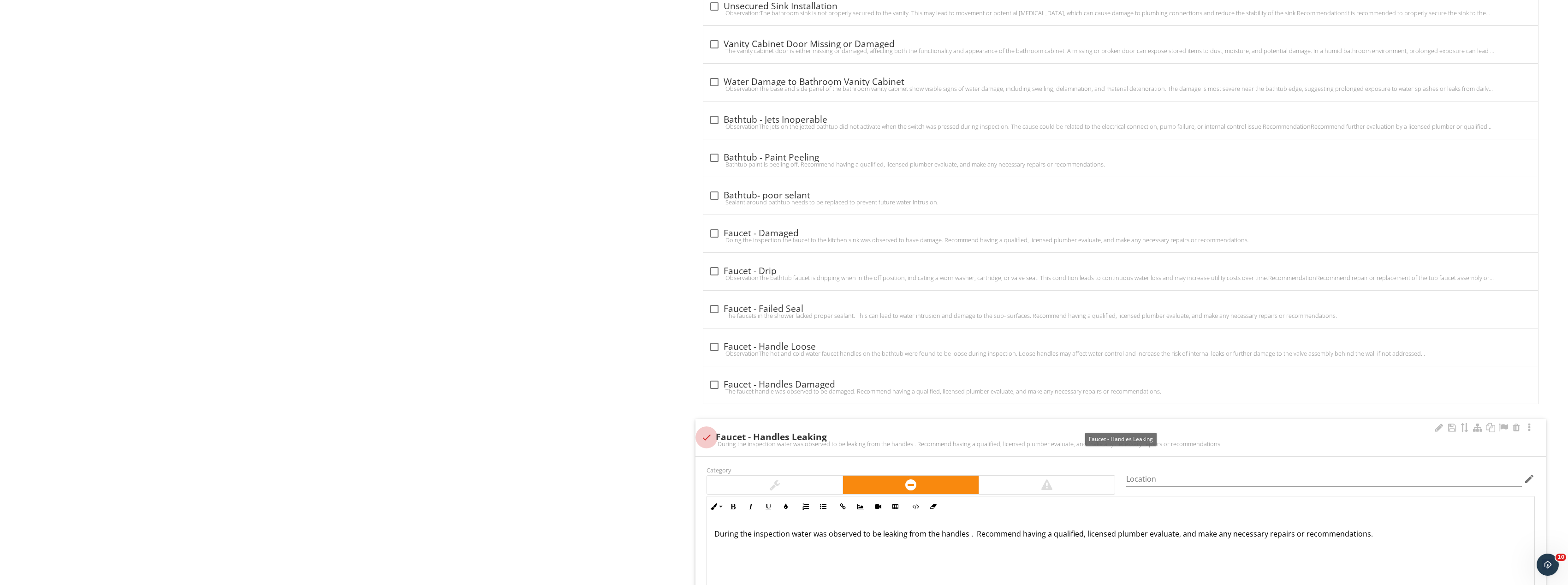
scroll to position [1569, 0]
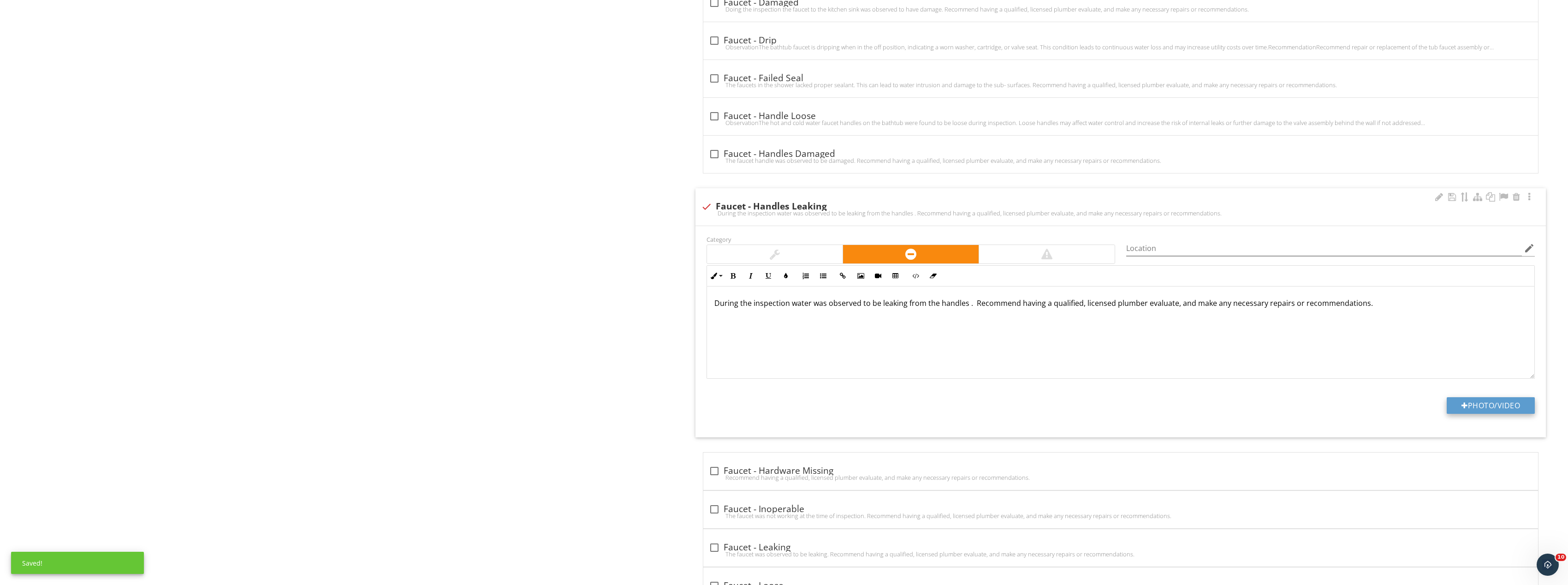
click at [1495, 402] on button "Photo/Video" at bounding box center [1490, 406] width 88 height 17
type input "C:\fakepath\Image_20250927165514_8284_237.jpg"
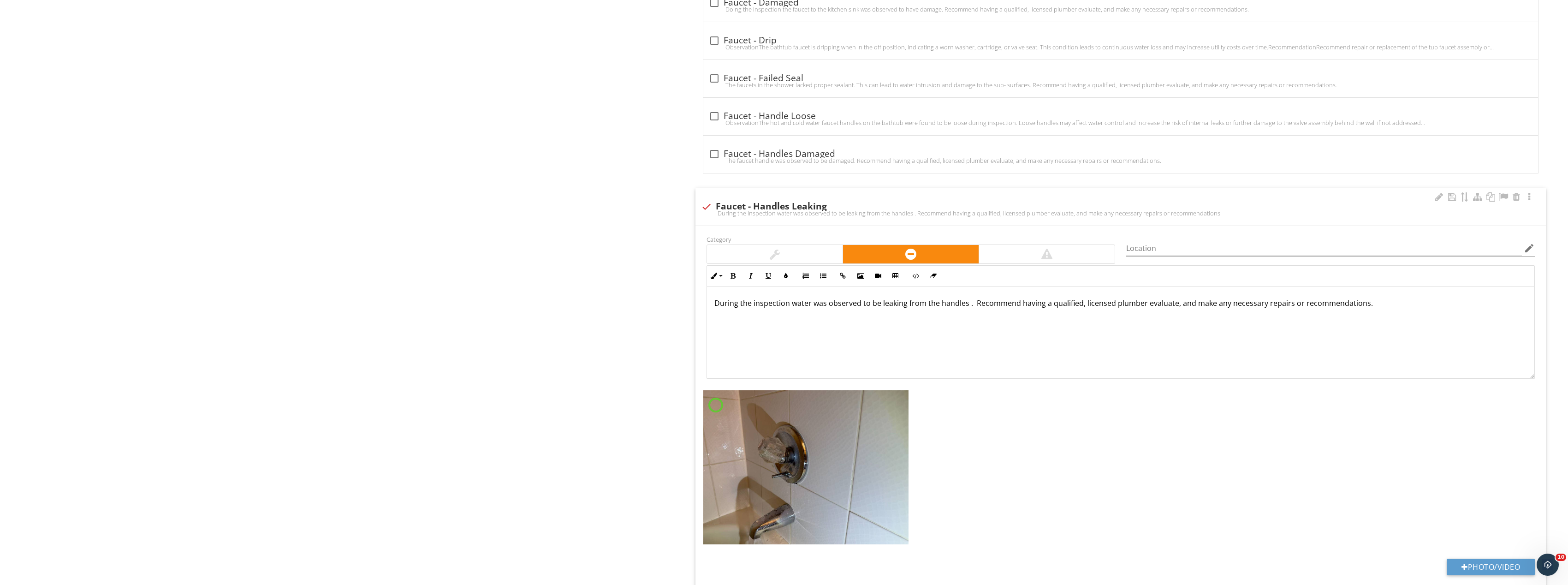
scroll to position [1, 0]
click at [832, 436] on img at bounding box center [805, 468] width 205 height 154
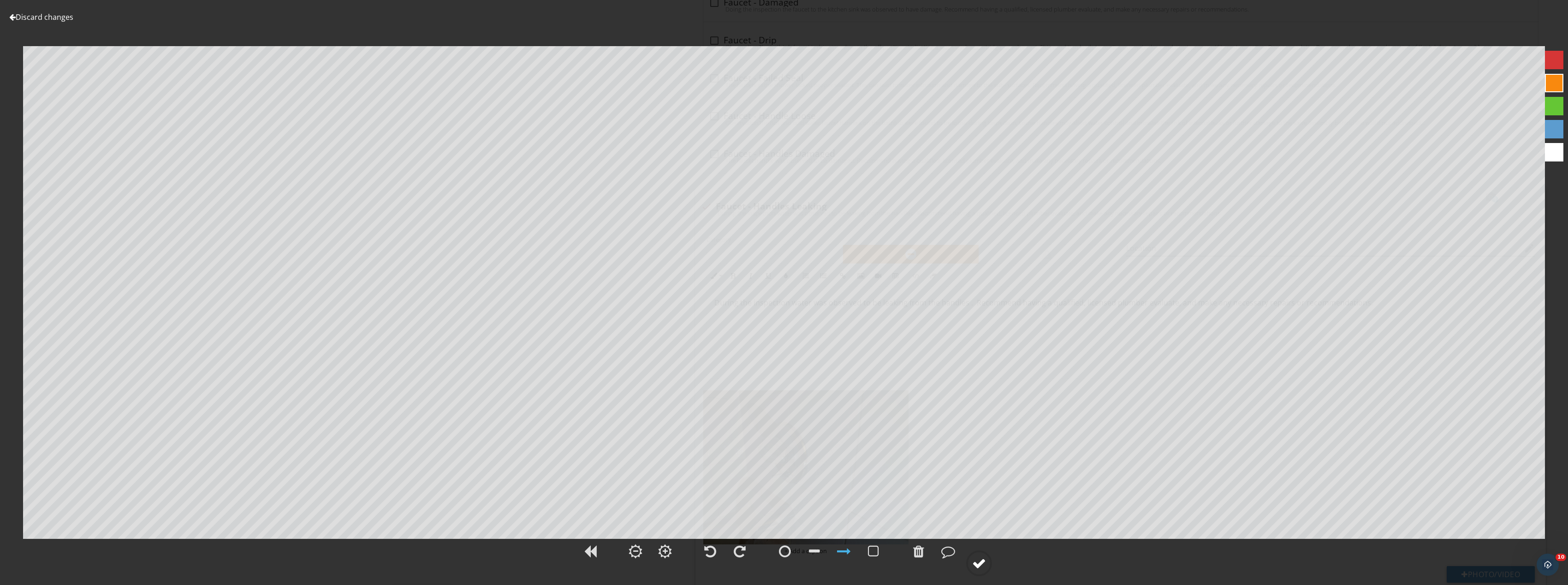
click at [979, 563] on div at bounding box center [979, 563] width 14 height 14
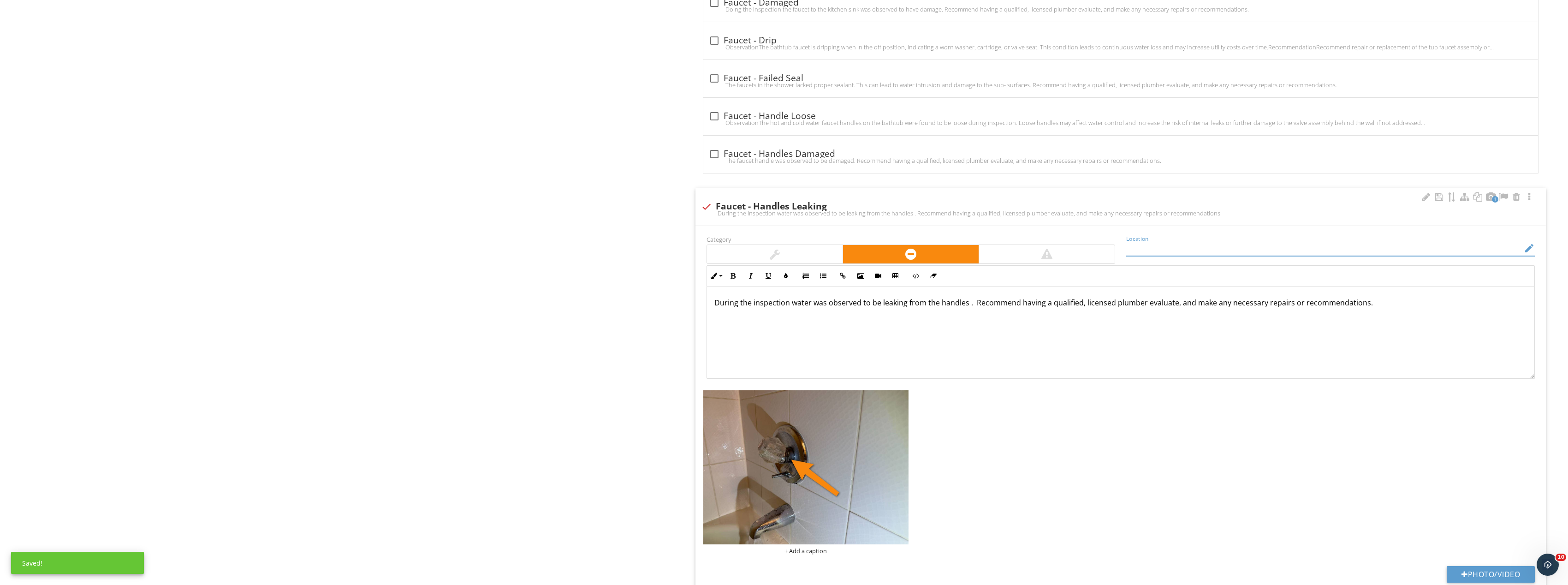
click at [1157, 251] on input "Location" at bounding box center [1324, 248] width 396 height 16
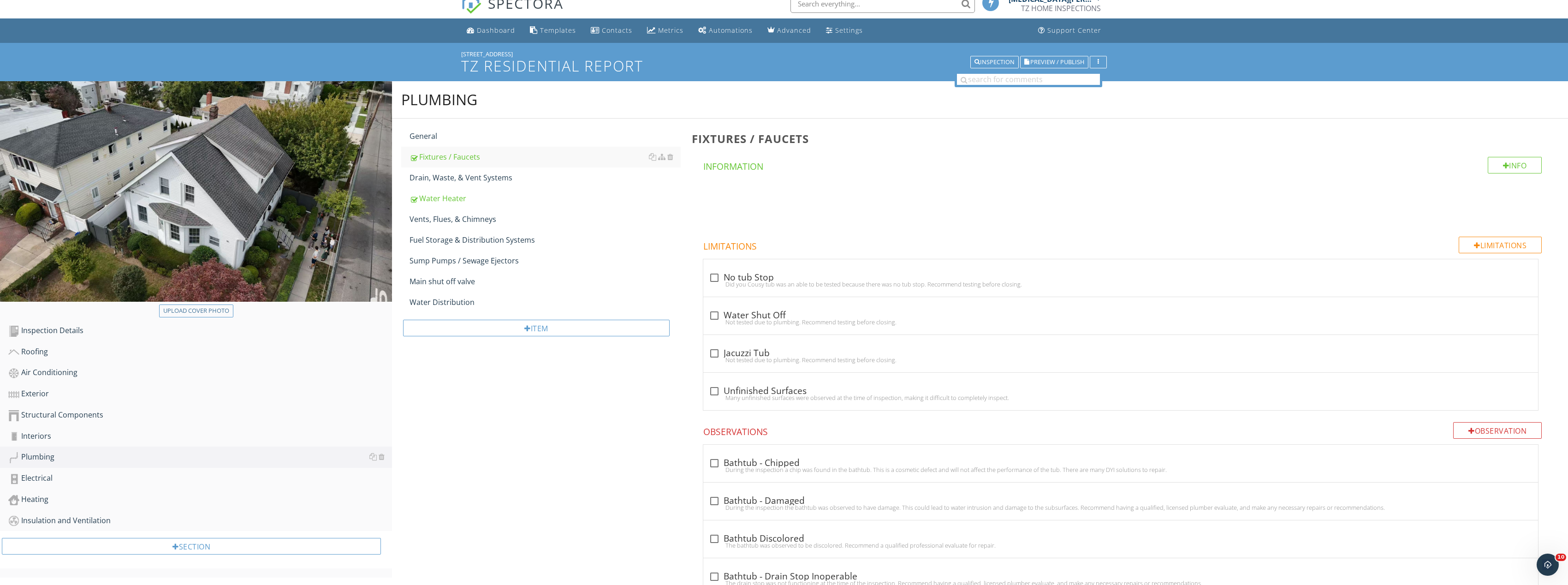
scroll to position [138, 0]
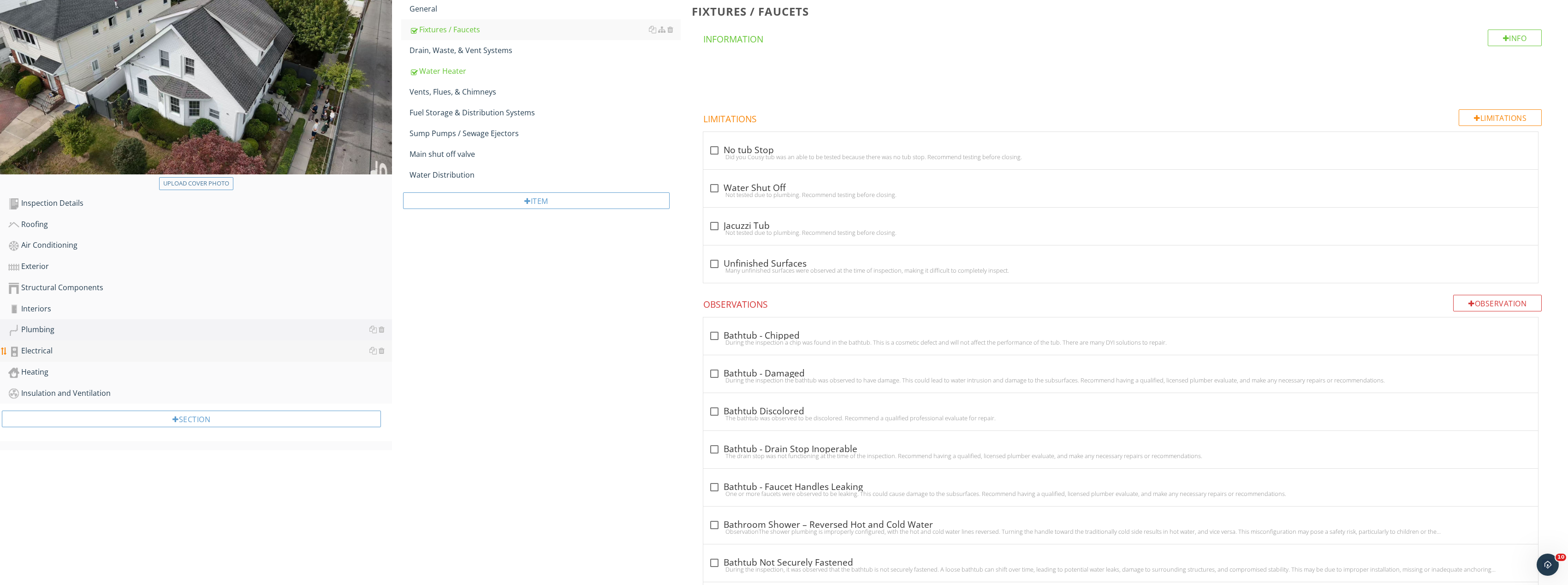
type input "Basement"
click at [74, 344] on link "Electrical" at bounding box center [200, 351] width 383 height 21
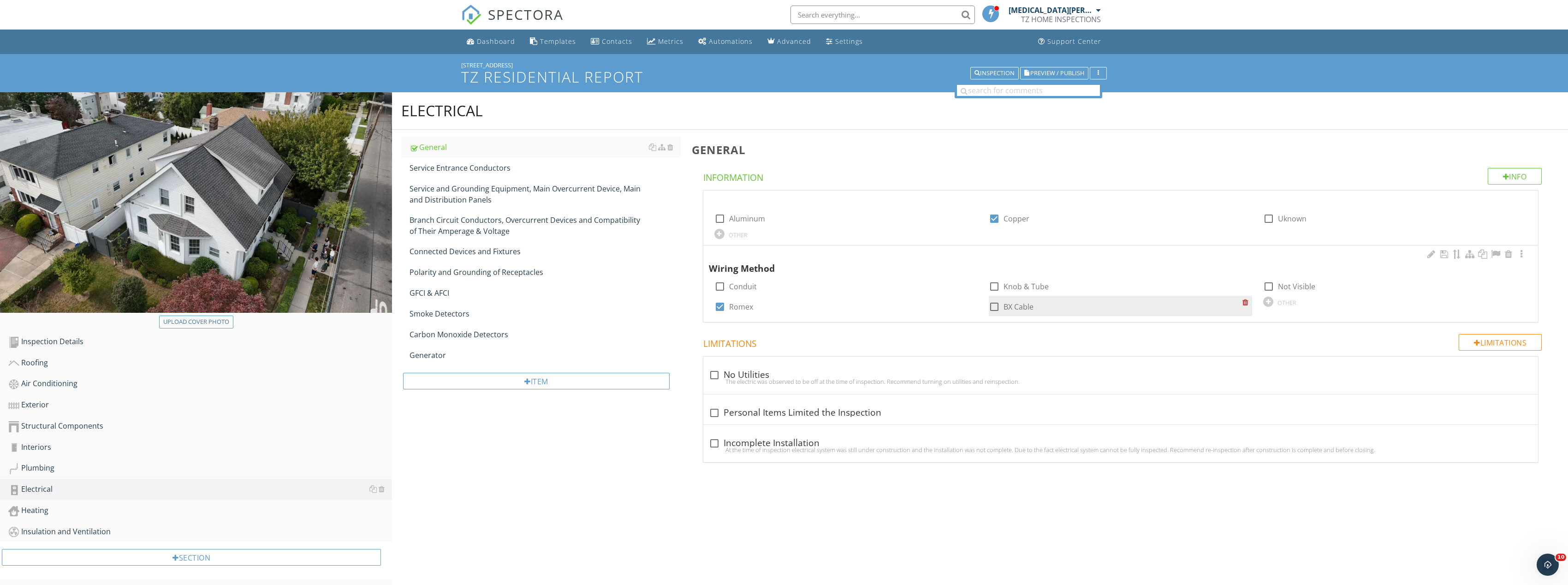
click at [994, 306] on div at bounding box center [994, 307] width 16 height 16
checkbox input "true"
click at [721, 306] on div at bounding box center [719, 307] width 16 height 16
checkbox input "false"
click at [478, 169] on div "Service Entrance Conductors" at bounding box center [545, 168] width 271 height 11
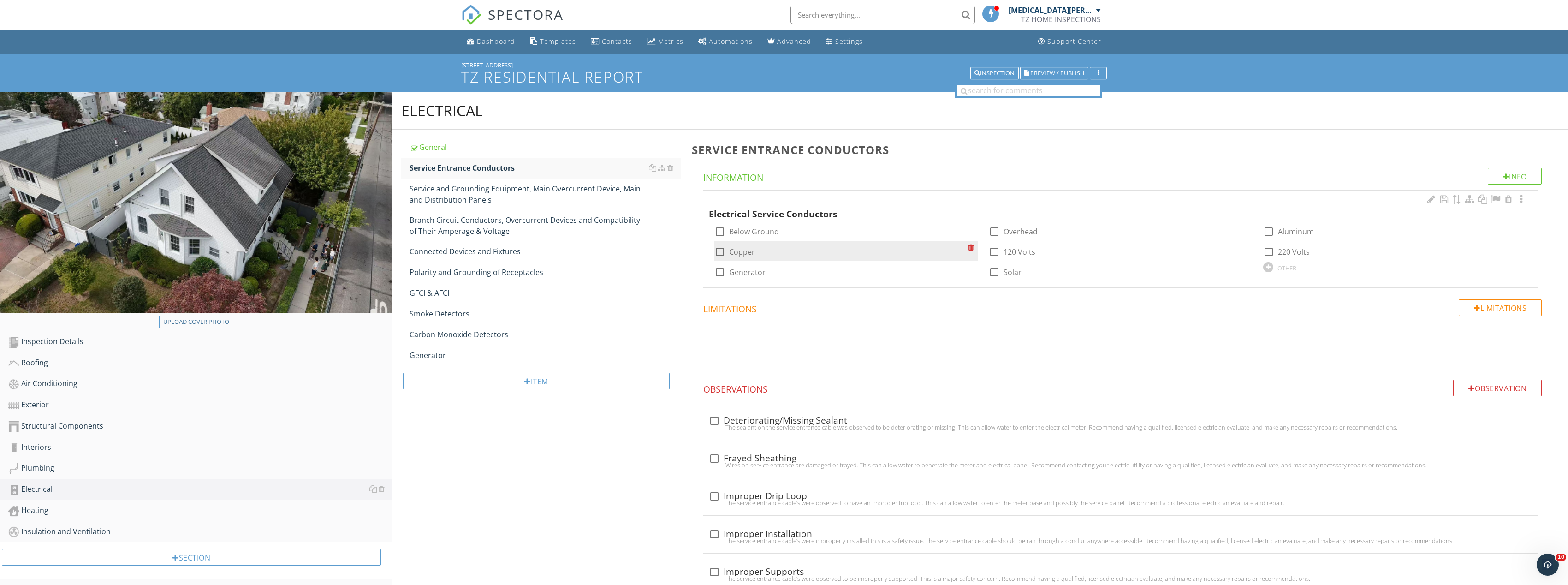
drag, startPoint x: 720, startPoint y: 251, endPoint x: 877, endPoint y: 252, distance: 157.0
click at [720, 251] on div at bounding box center [719, 252] width 16 height 16
checkbox input "true"
click at [1265, 251] on div at bounding box center [1268, 252] width 16 height 16
checkbox input "true"
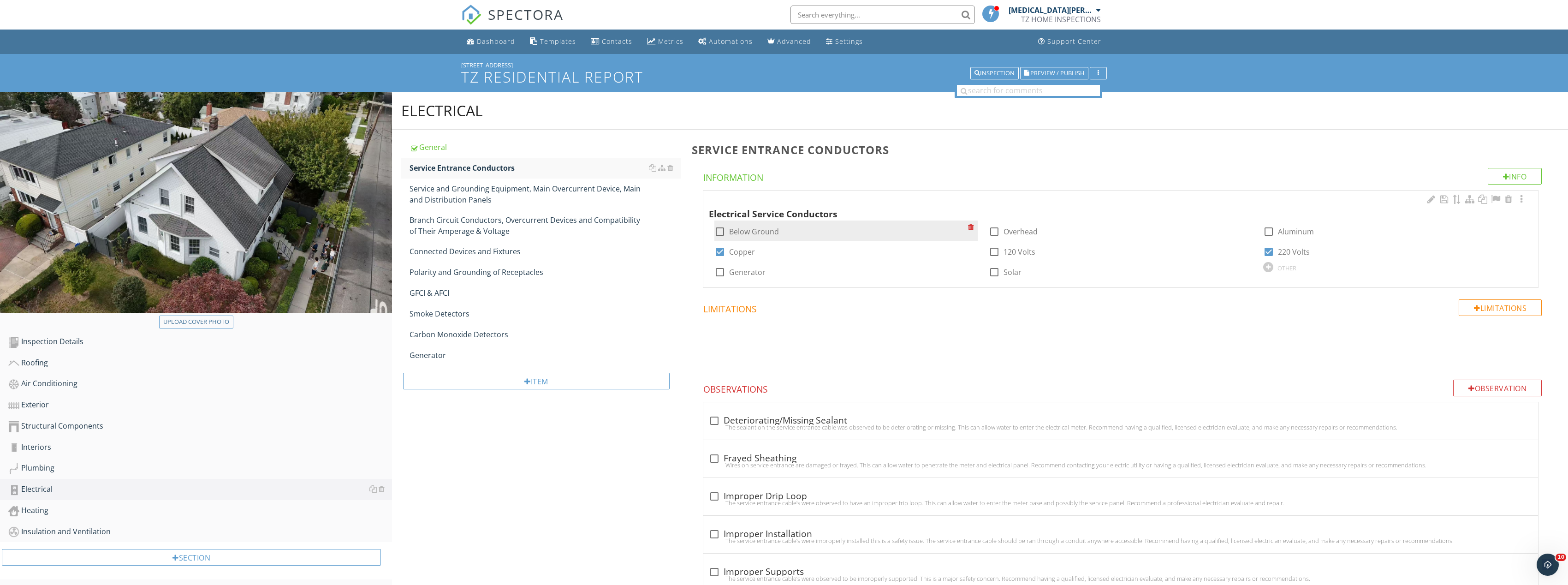
click at [723, 229] on div at bounding box center [719, 231] width 16 height 16
checkbox input "true"
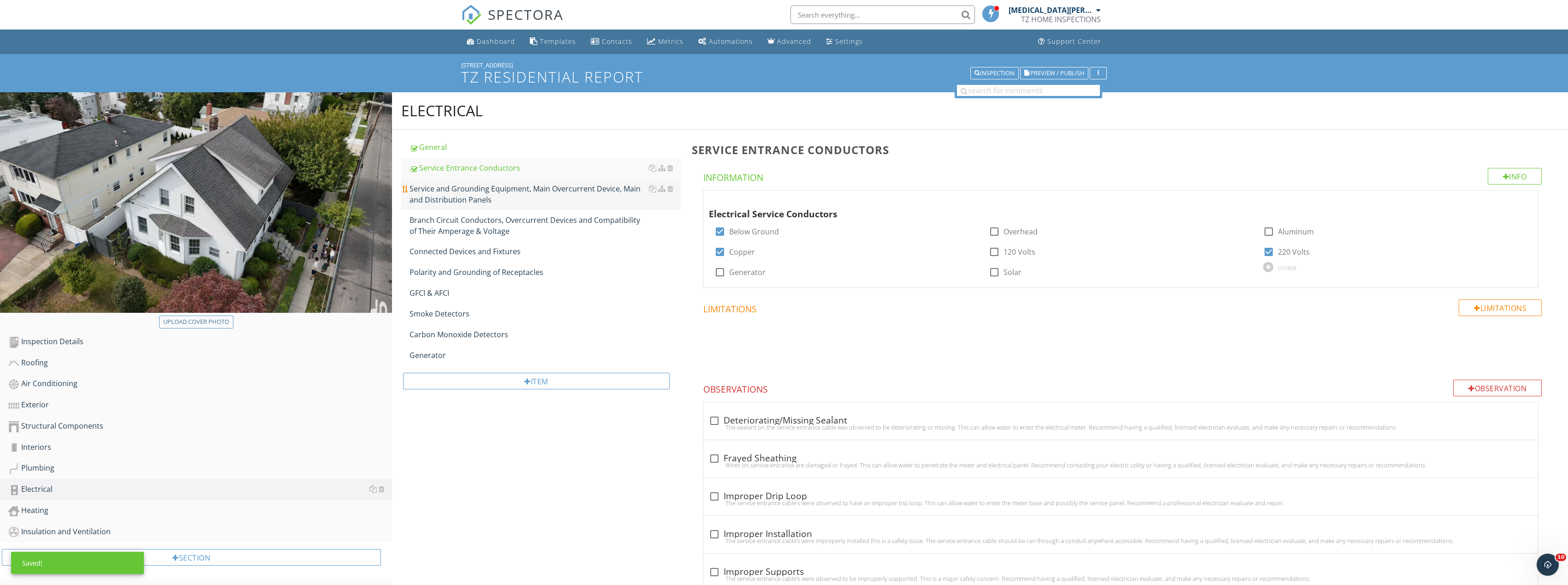
click at [581, 186] on div "Service and Grounding Equipment, Main Overcurrent Device, Main and Distribution…" at bounding box center [545, 194] width 271 height 22
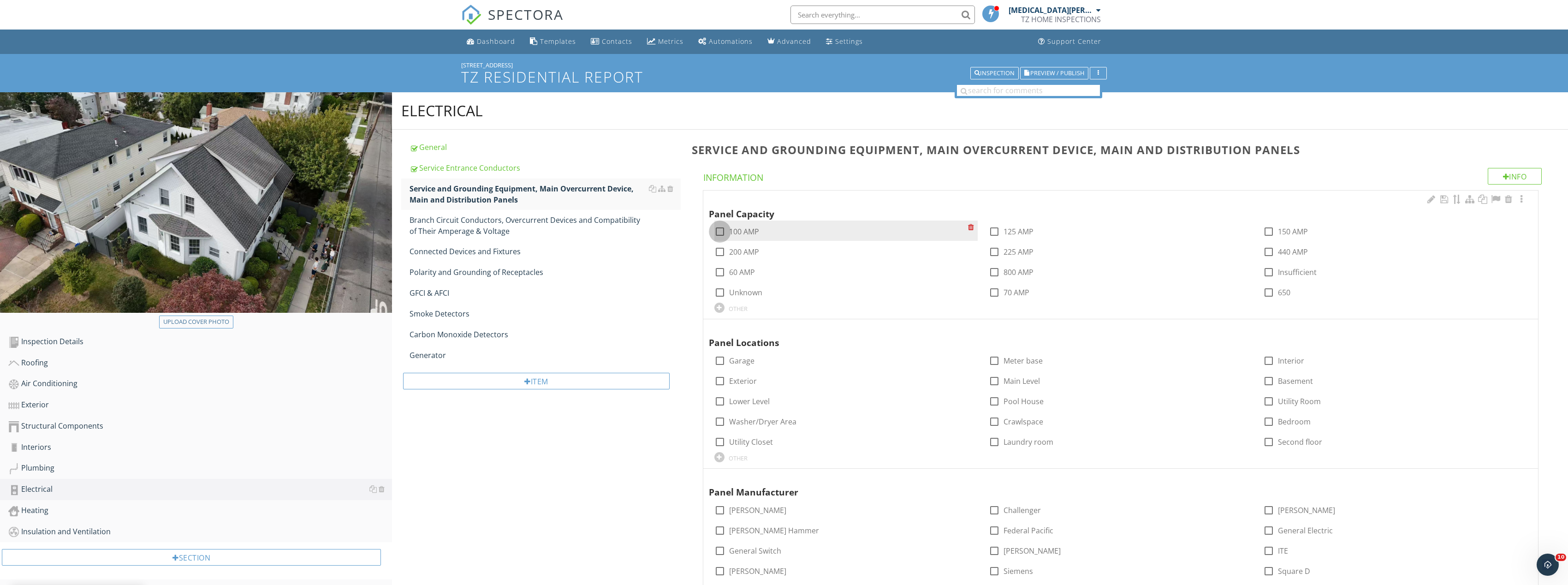
click at [724, 233] on div at bounding box center [719, 231] width 16 height 16
checkbox input "true"
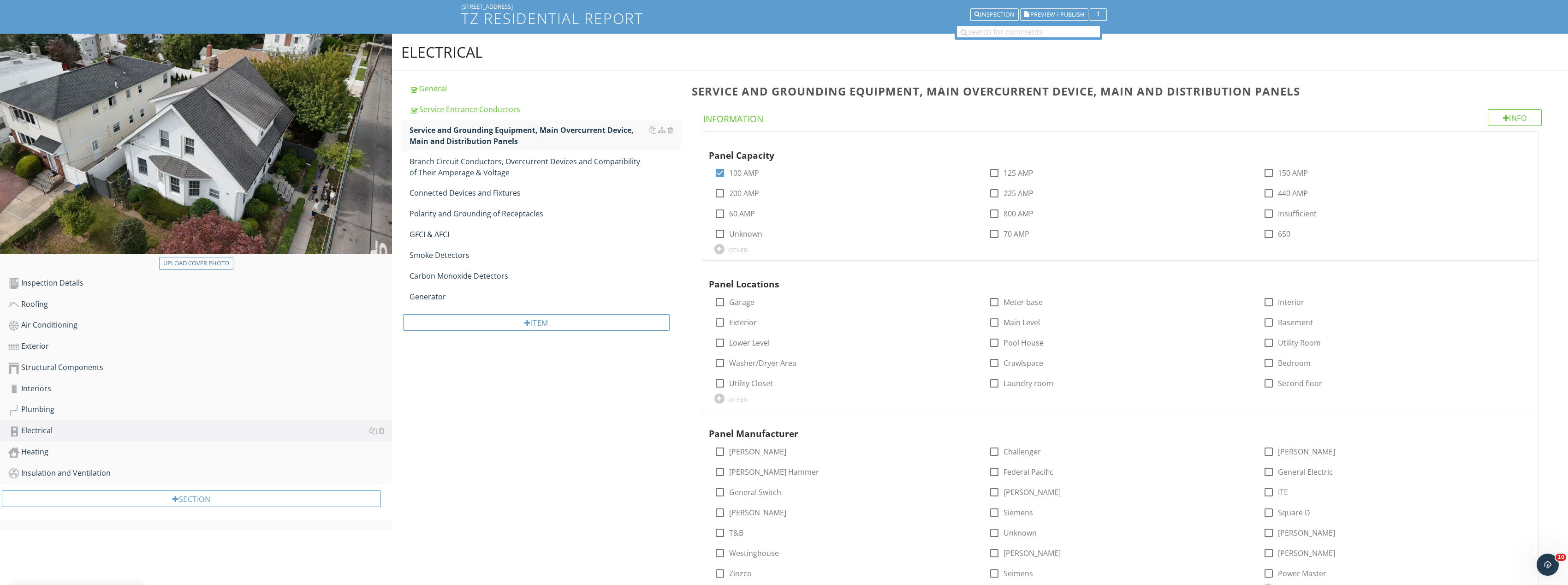
scroll to position [231, 0]
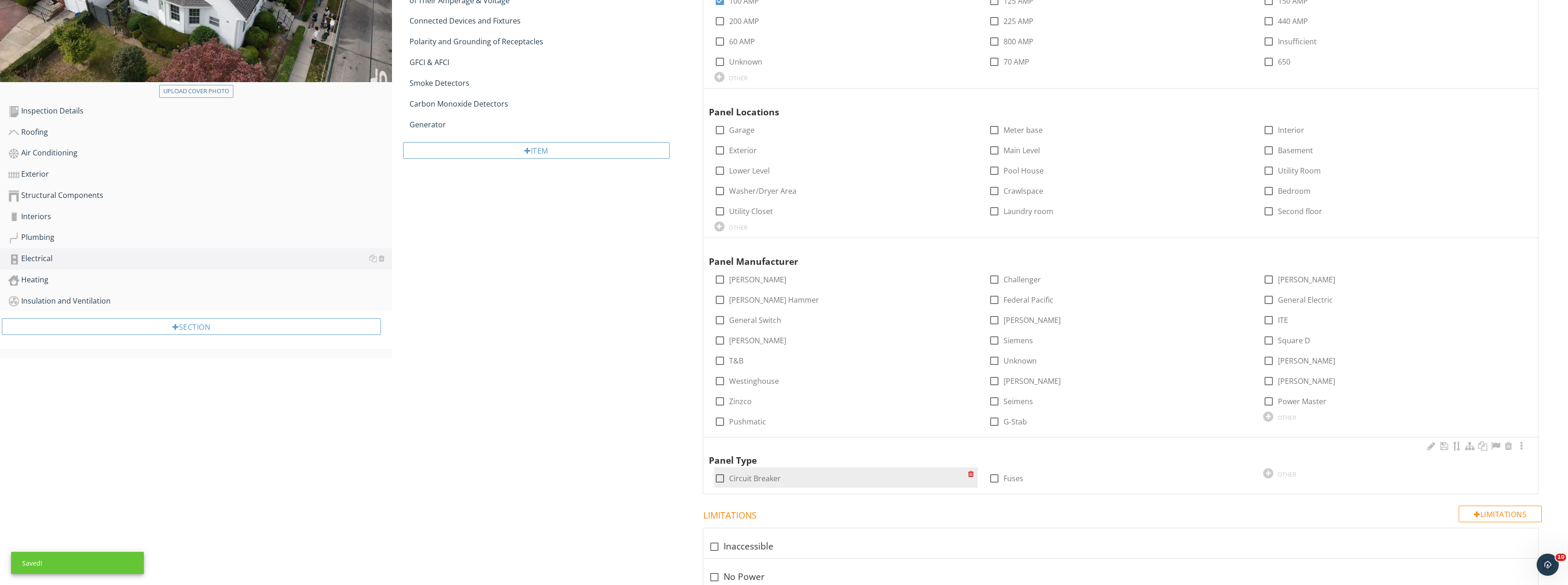
click at [721, 481] on div at bounding box center [719, 478] width 16 height 16
checkbox input "true"
click at [1521, 446] on div at bounding box center [1521, 446] width 11 height 9
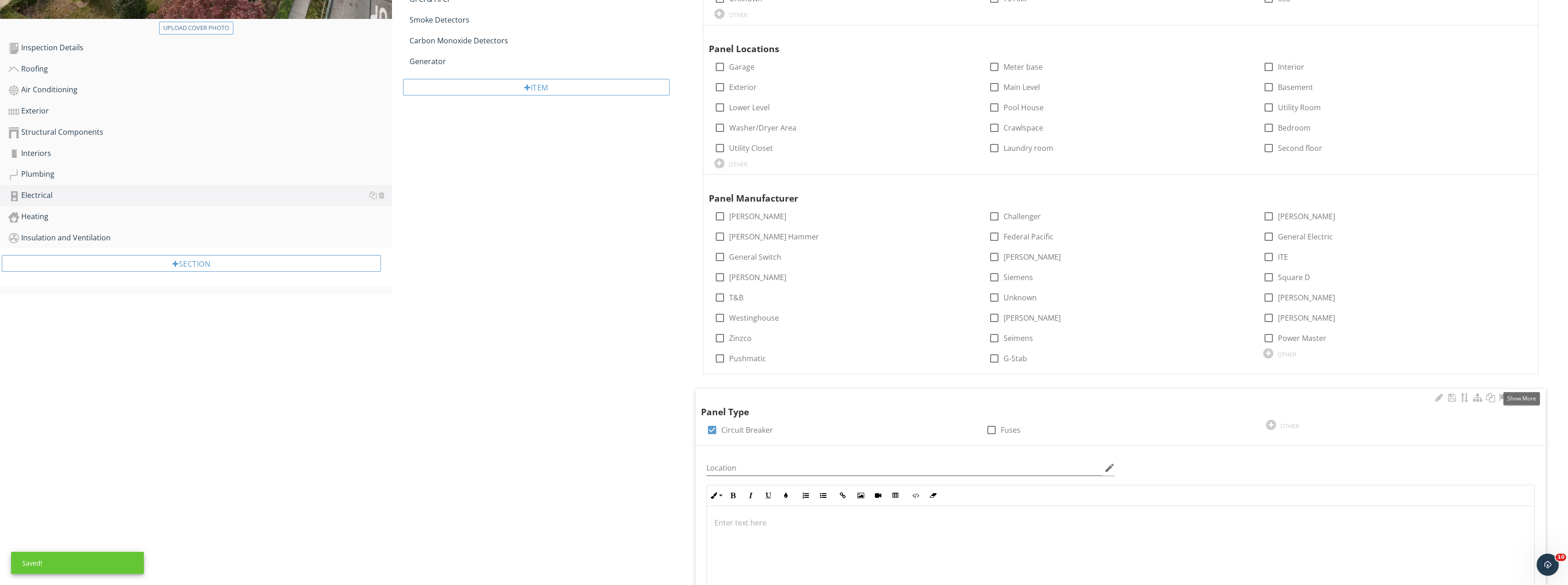
scroll to position [415, 0]
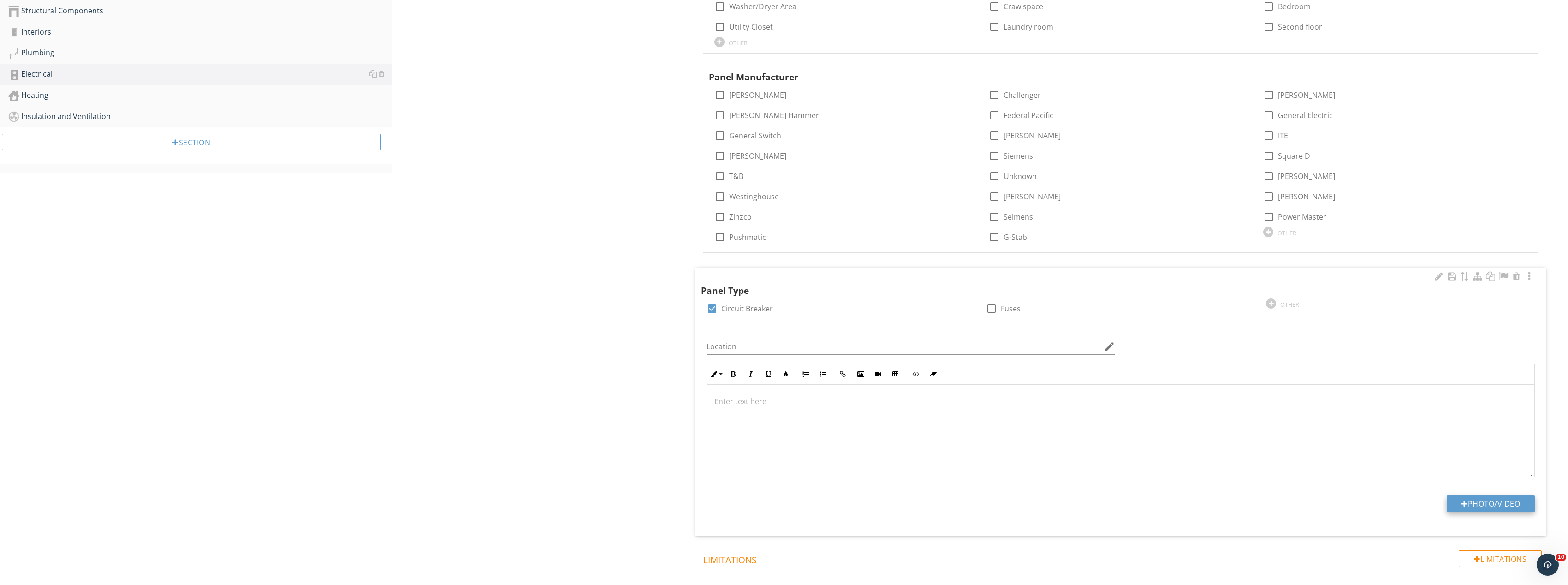
click at [1490, 502] on button "Photo/Video" at bounding box center [1490, 504] width 88 height 17
type input "C:\fakepath\Image_20250927165527_8293_237.jpg"
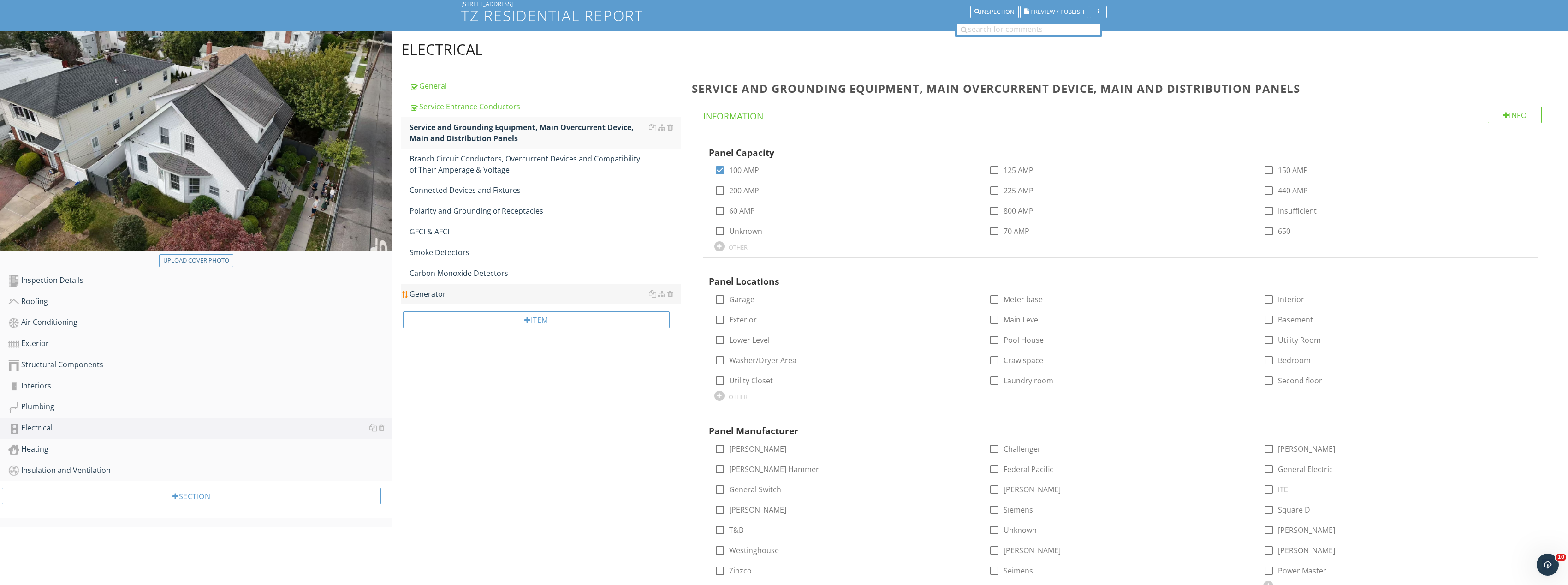
scroll to position [0, 0]
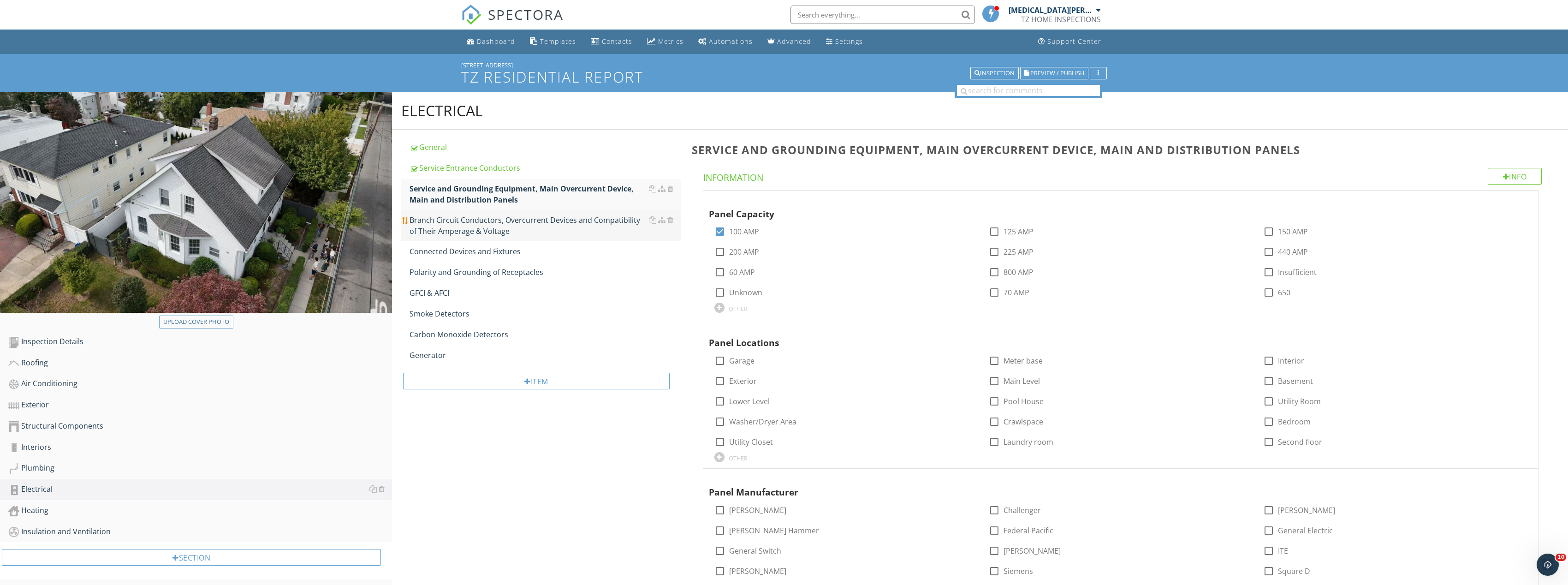
click at [484, 224] on div "Branch Circuit Conductors, Overcurrent Devices and Compatibility of Their Amper…" at bounding box center [545, 226] width 271 height 22
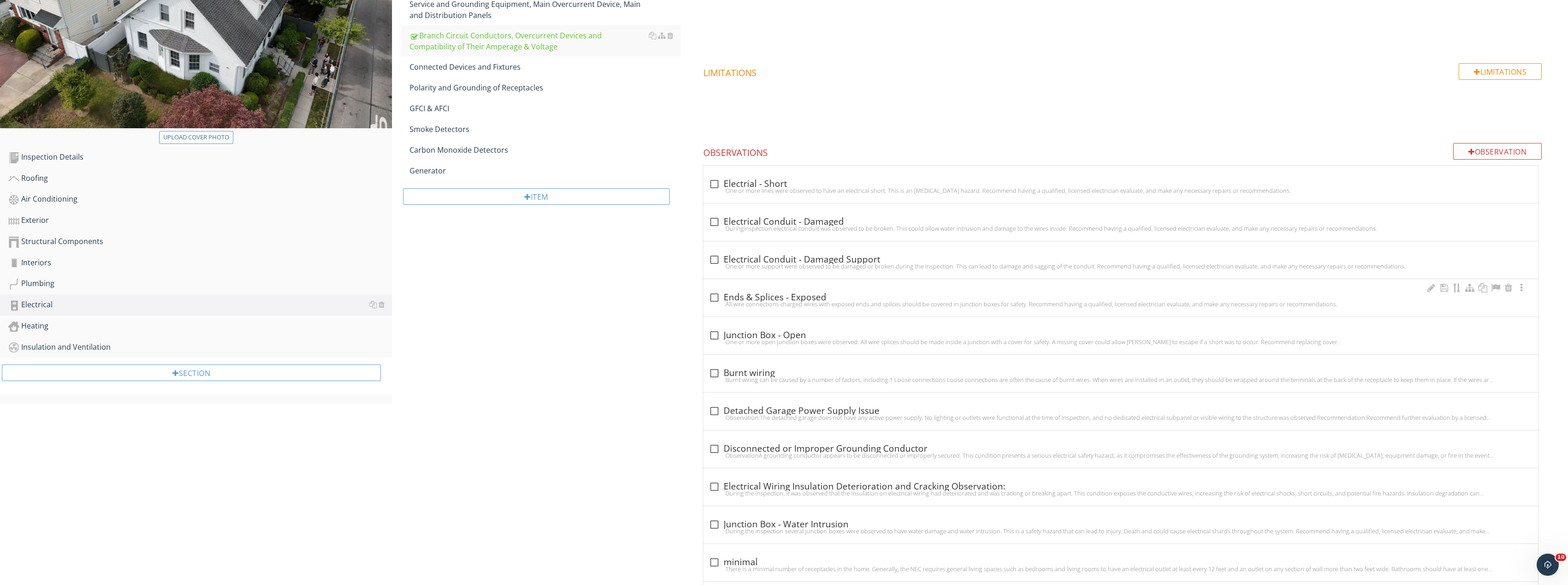
scroll to position [231, 0]
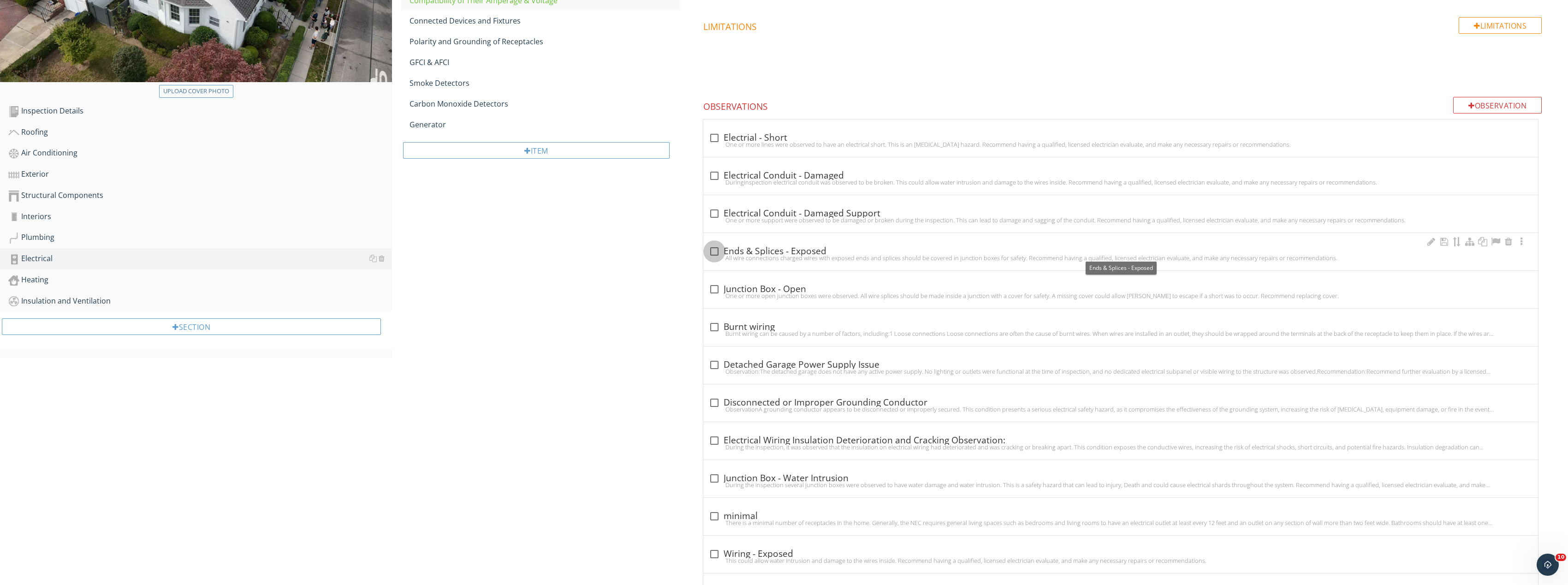
click at [717, 253] on div at bounding box center [714, 251] width 16 height 16
checkbox input "true"
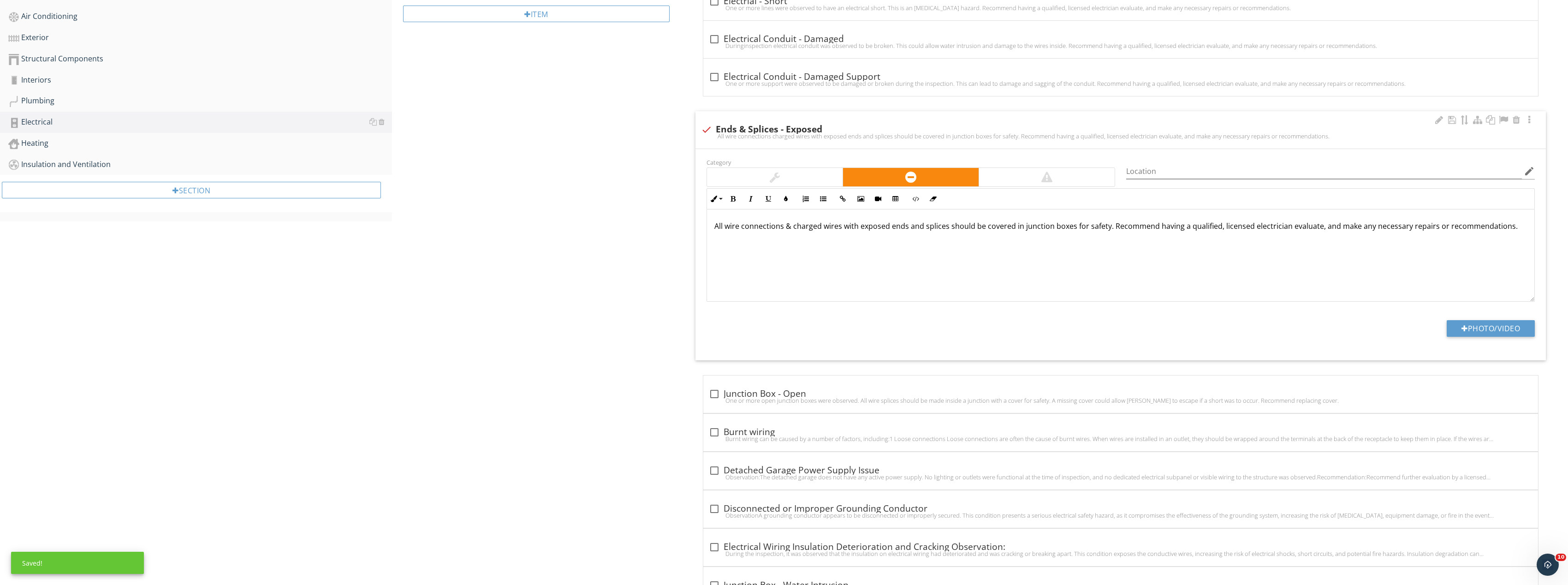
scroll to position [370, 0]
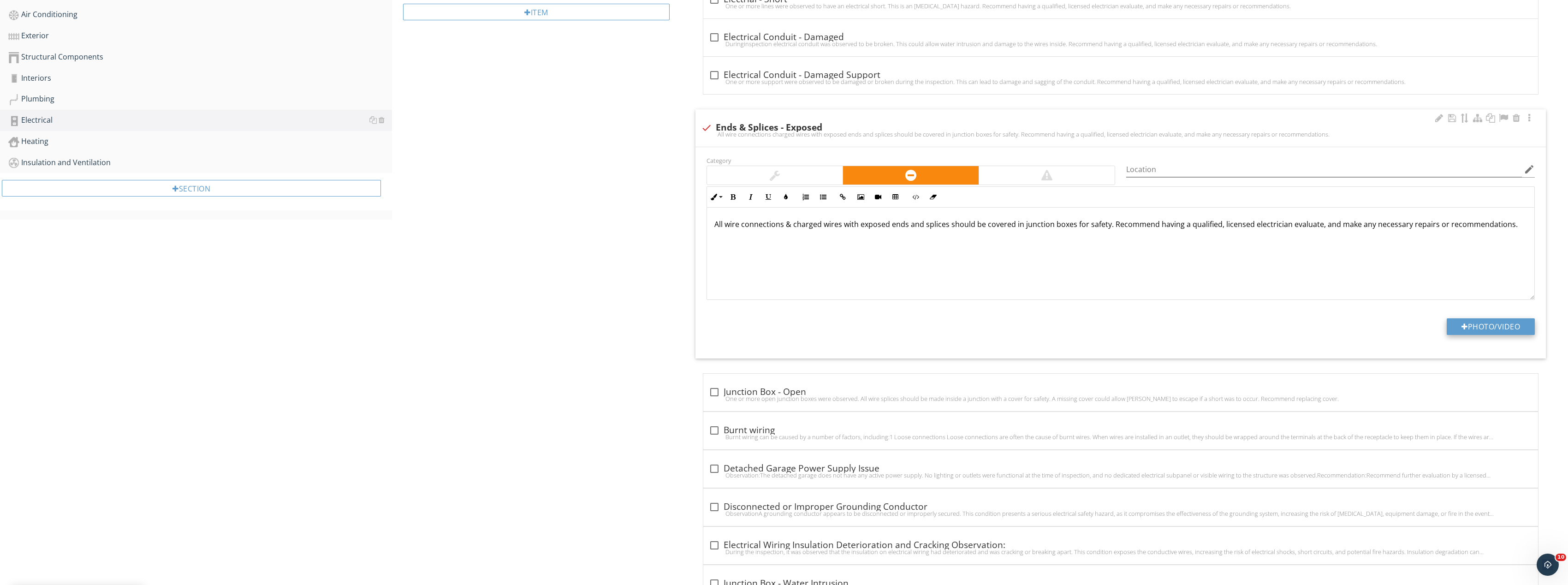
click at [1491, 322] on button "Photo/Video" at bounding box center [1490, 327] width 88 height 17
type input "C:\fakepath\Image_20250927165452_8269_237.jpg"
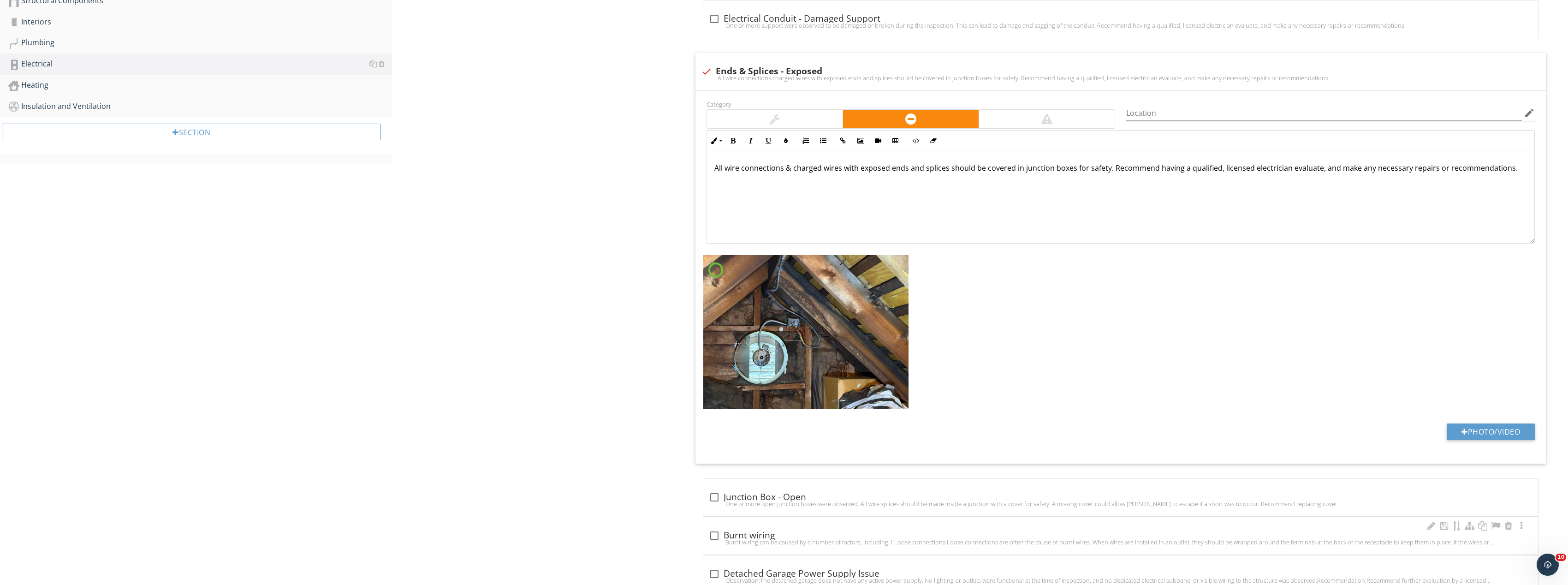
scroll to position [507, 0]
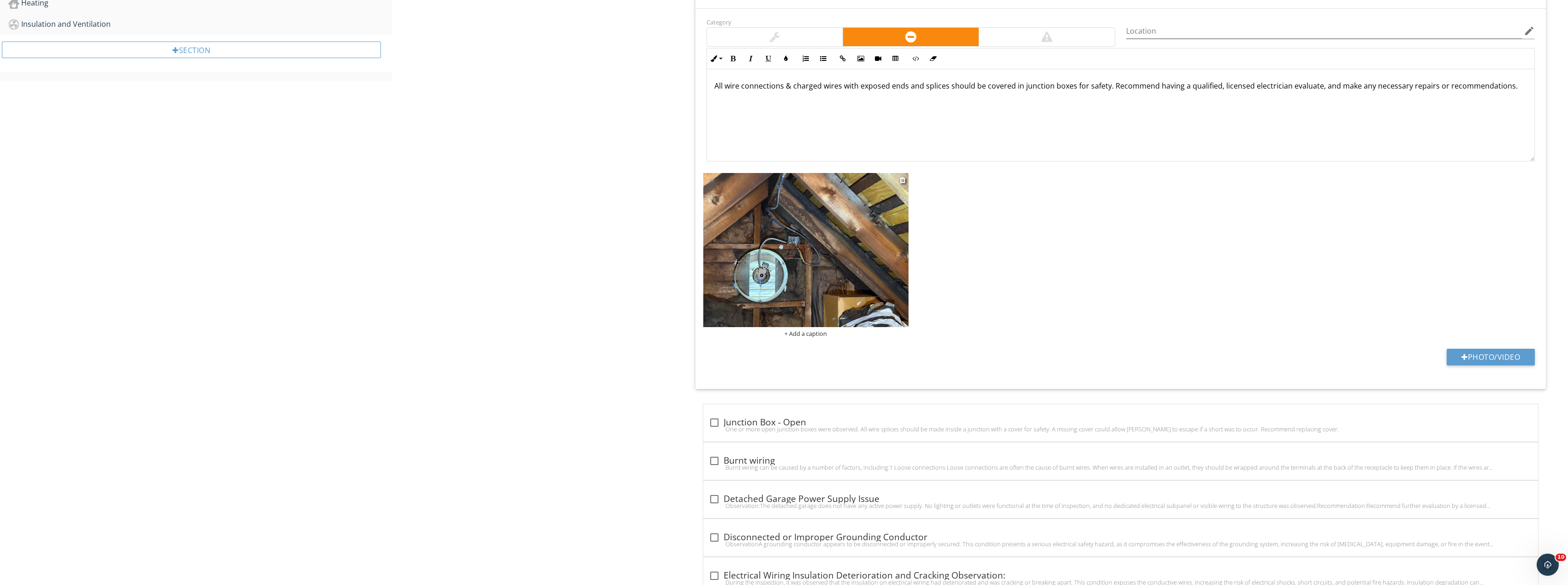
click at [809, 251] on img at bounding box center [805, 250] width 205 height 154
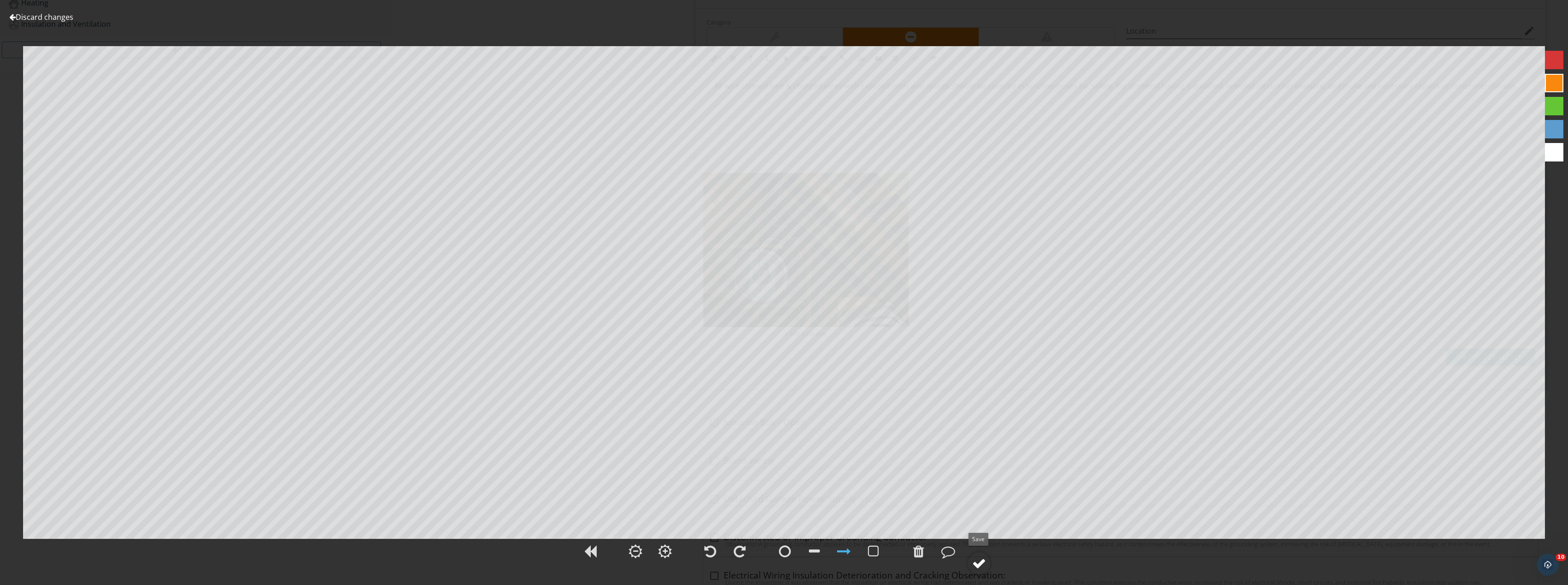
click at [982, 565] on div at bounding box center [979, 563] width 14 height 14
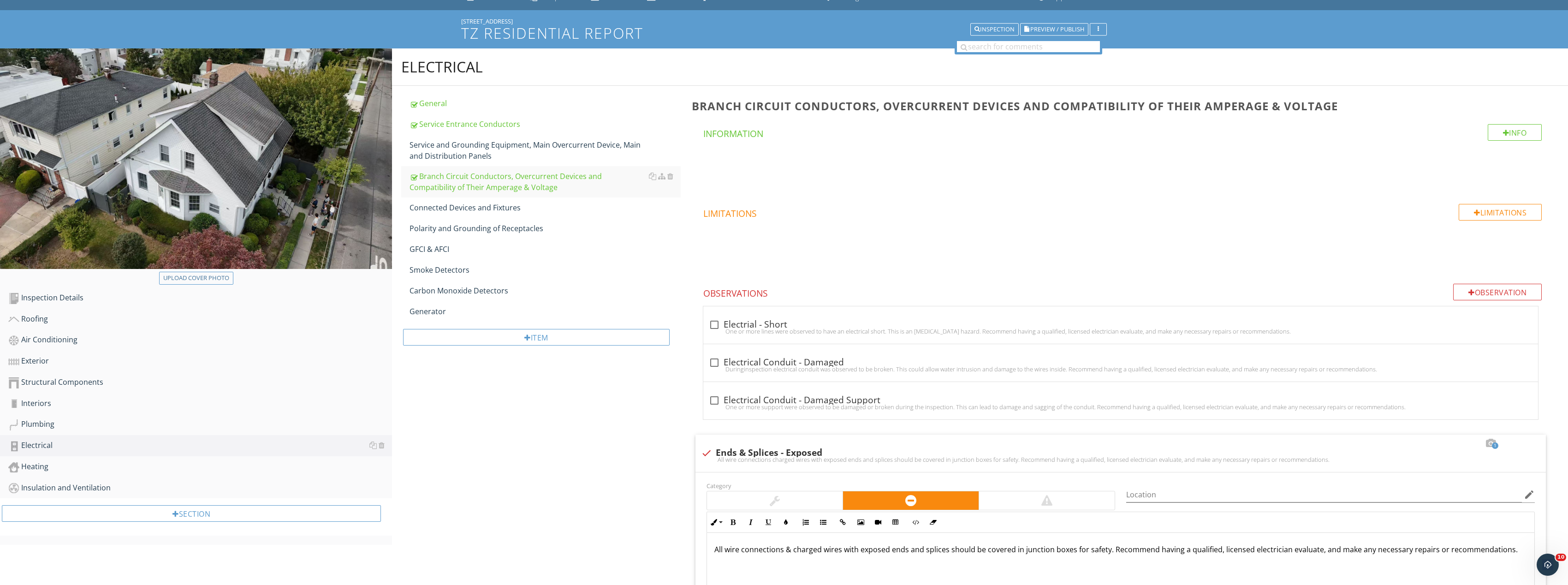
scroll to position [138, 0]
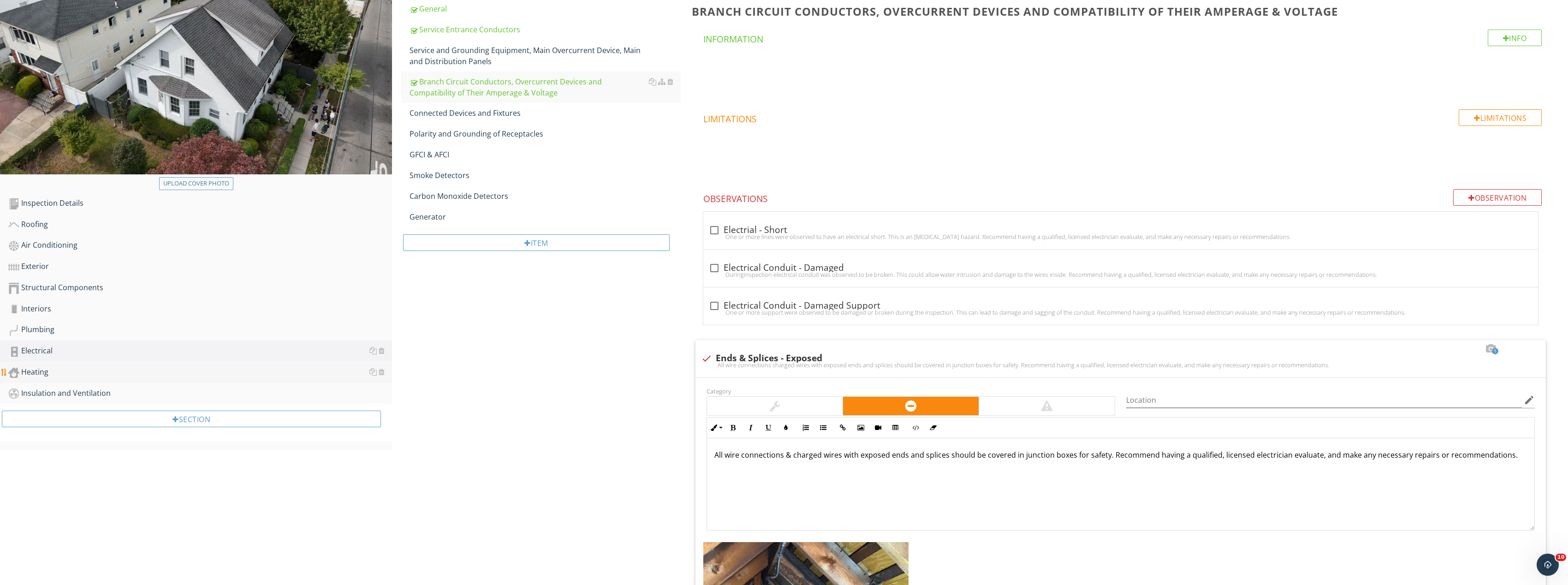
click at [123, 371] on div "Heating" at bounding box center [200, 372] width 383 height 12
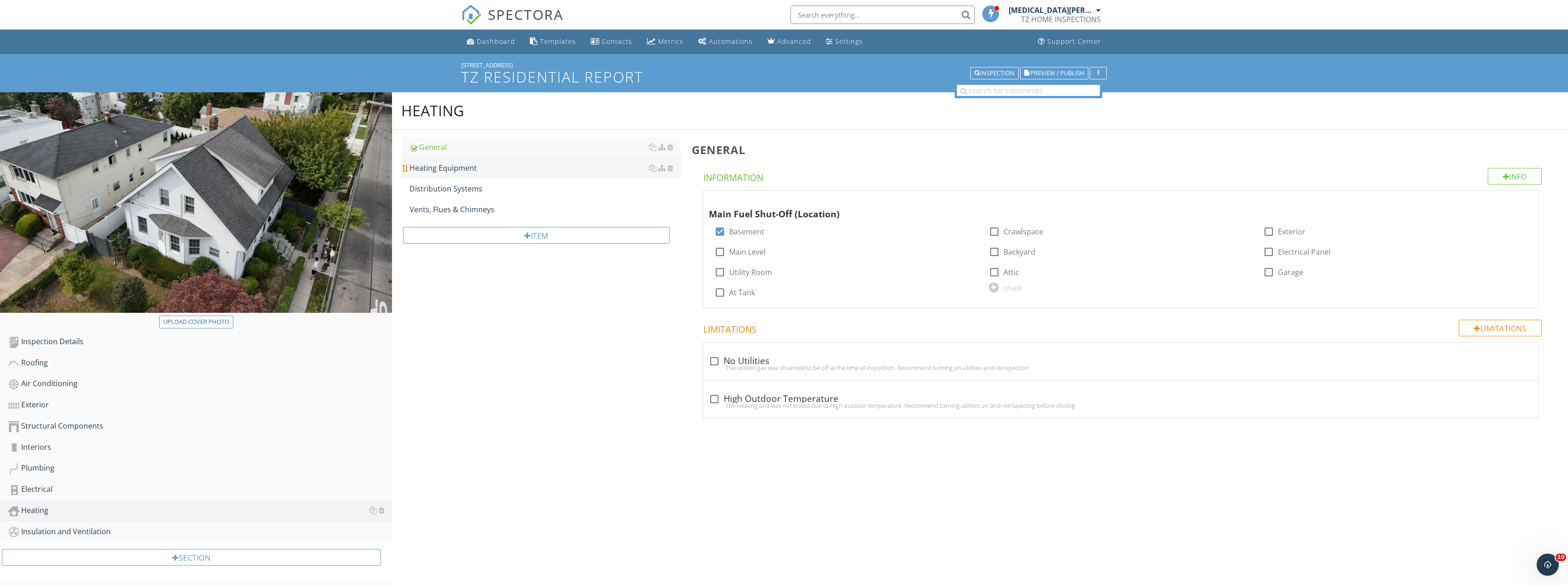
click at [475, 176] on link "Heating Equipment" at bounding box center [545, 168] width 271 height 20
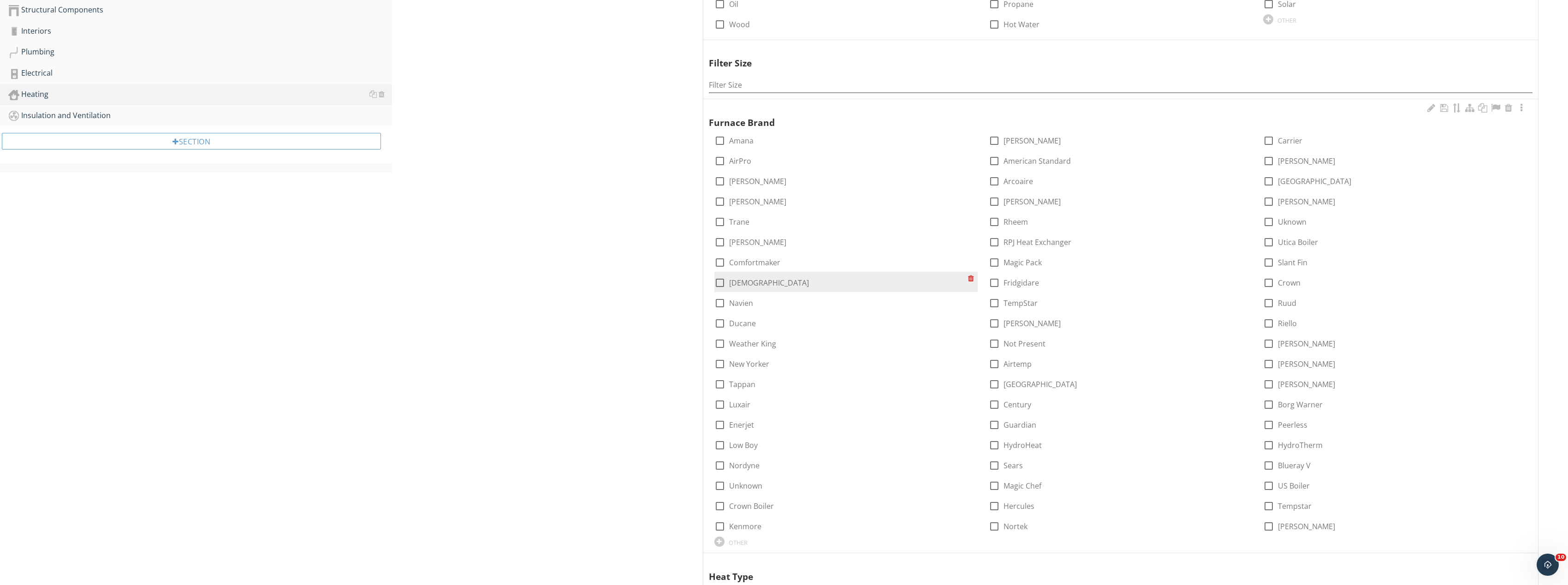
scroll to position [415, 0]
click at [723, 245] on div at bounding box center [719, 243] width 16 height 16
checkbox input "true"
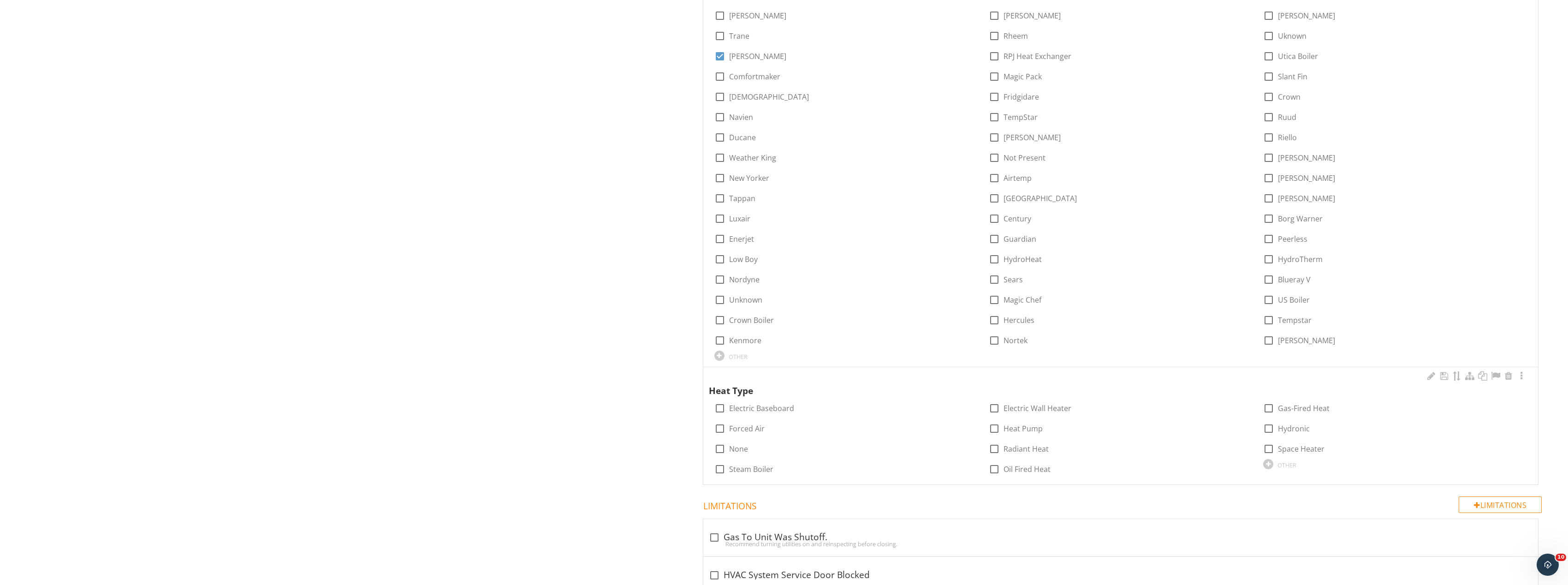
scroll to position [646, 0]
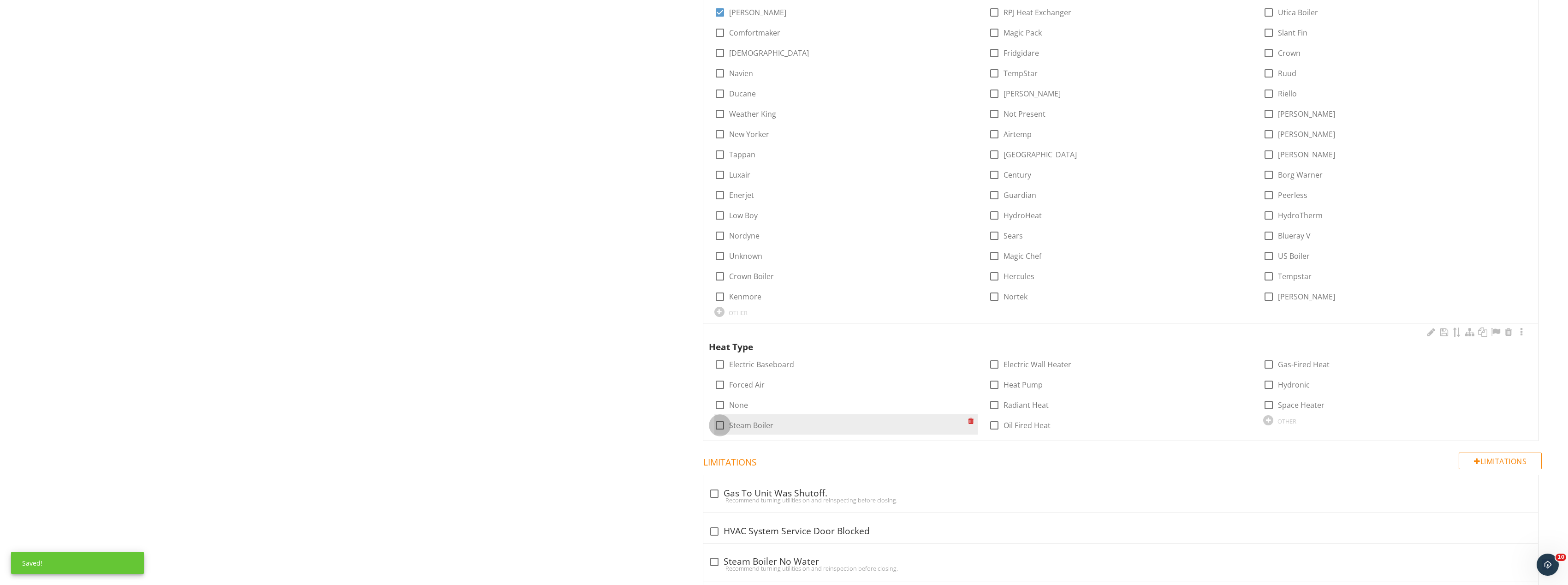
click at [718, 422] on div at bounding box center [719, 425] width 16 height 16
checkbox input "true"
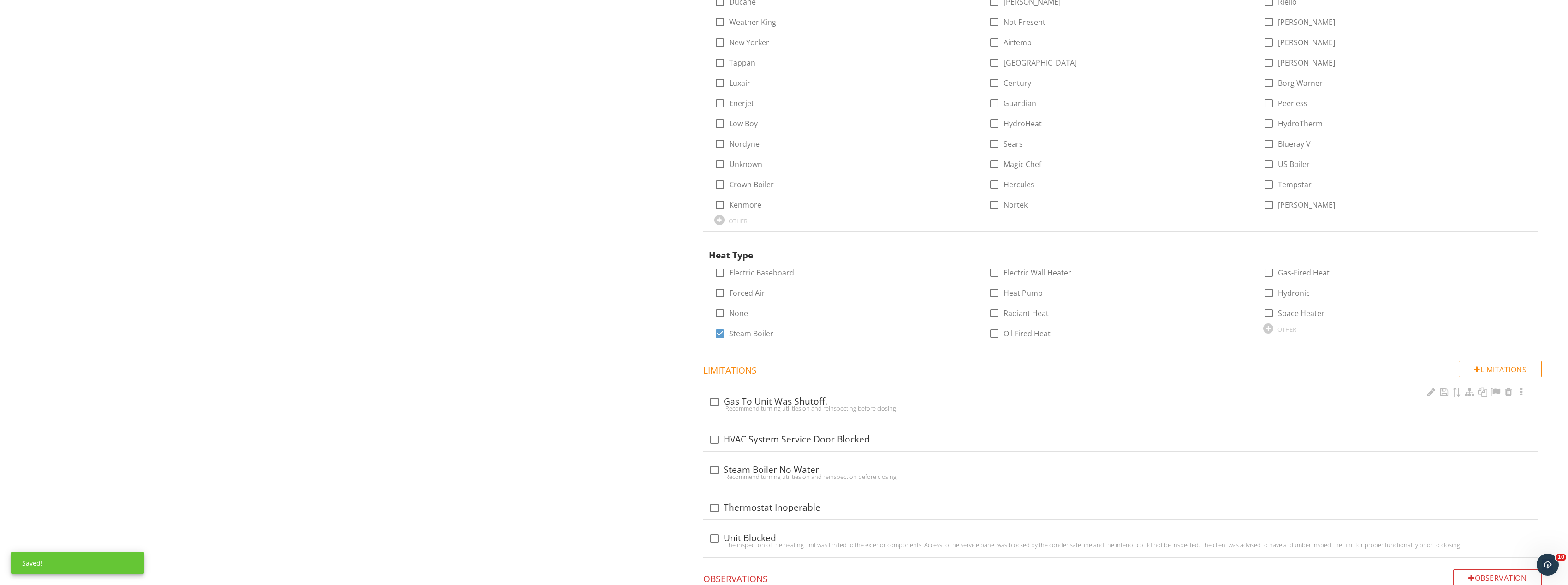
scroll to position [738, 0]
click at [1521, 243] on div at bounding box center [1521, 240] width 11 height 9
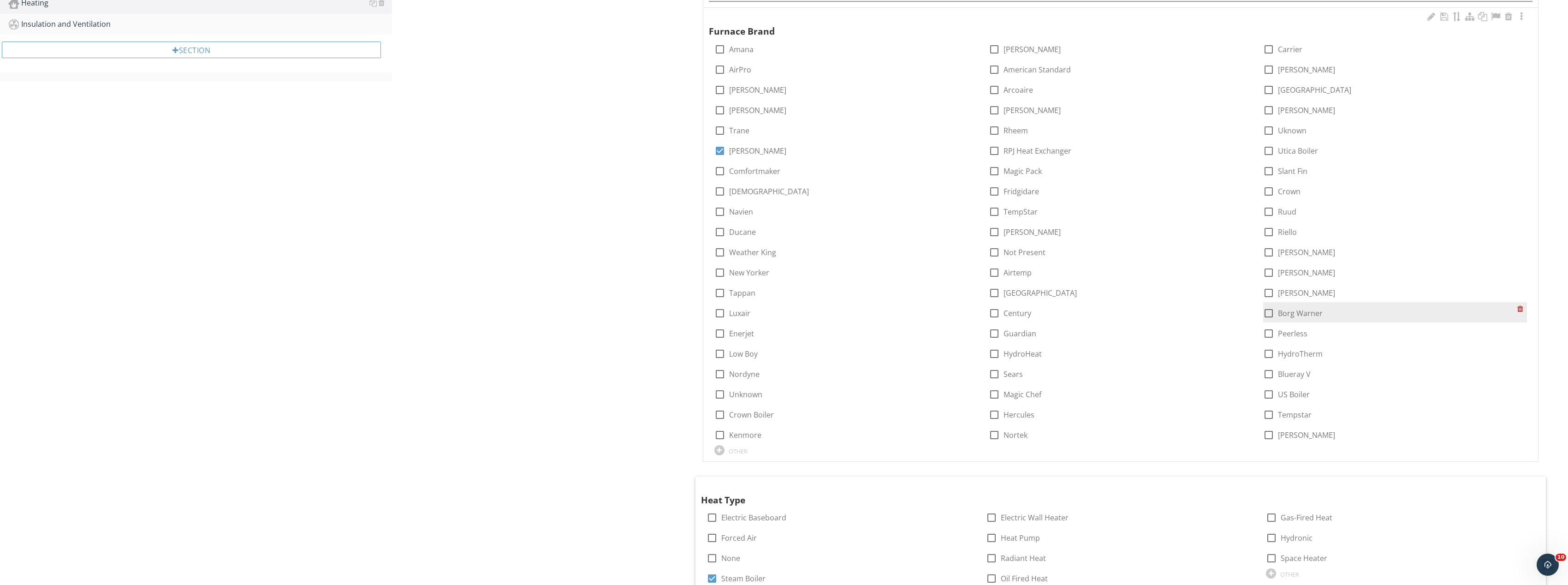
scroll to position [370, 0]
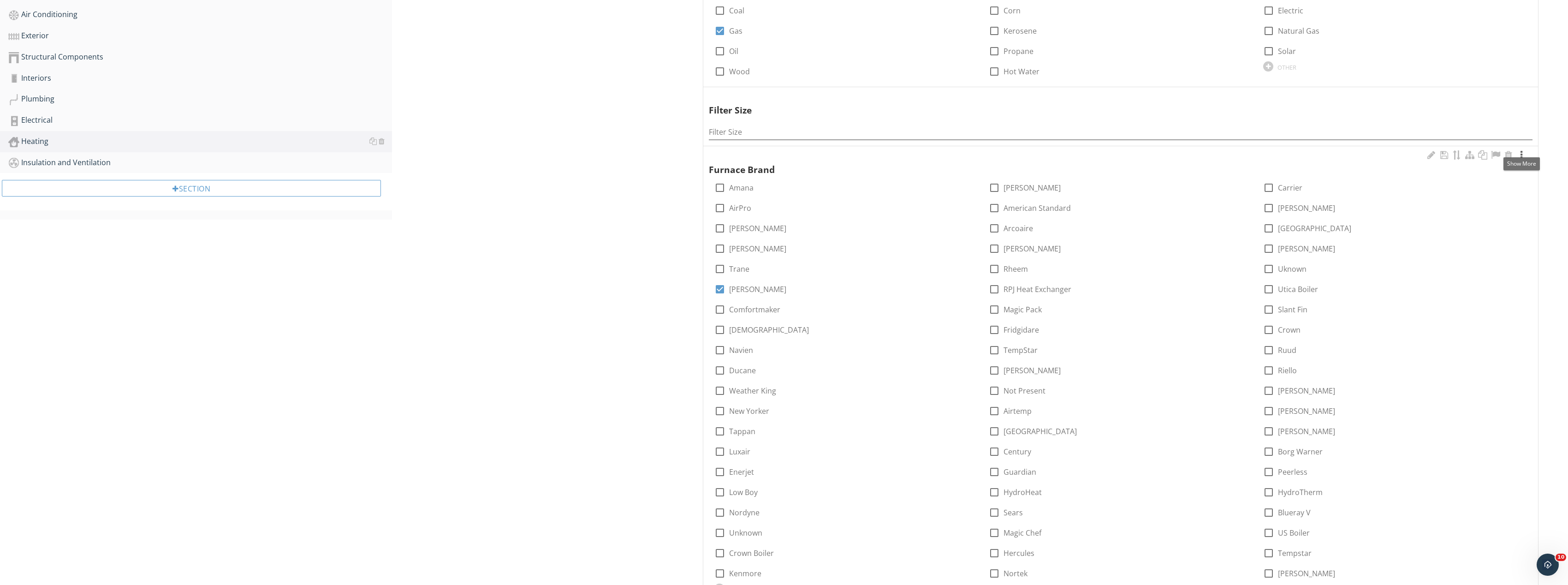
click at [1520, 153] on div at bounding box center [1521, 155] width 11 height 9
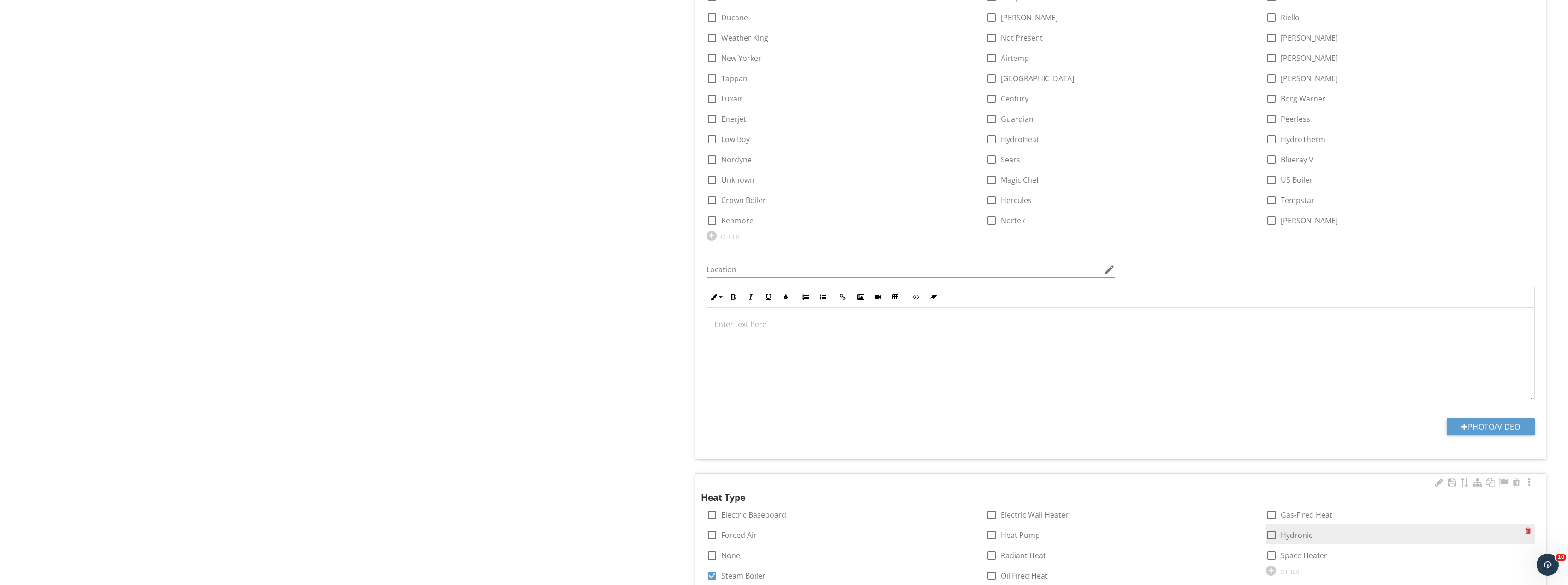
scroll to position [877, 0]
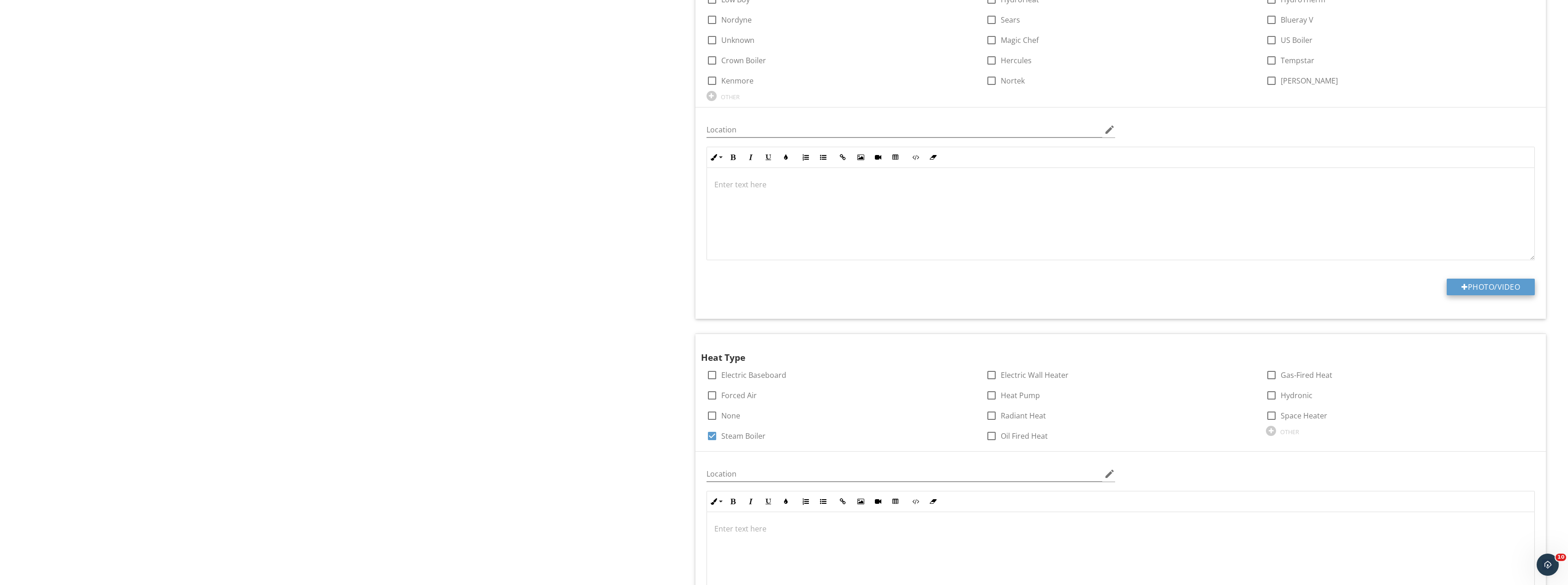
click at [1484, 289] on button "Photo/Video" at bounding box center [1490, 287] width 88 height 17
type input "C:\fakepath\Image_20250927165509_8281_237.jpg"
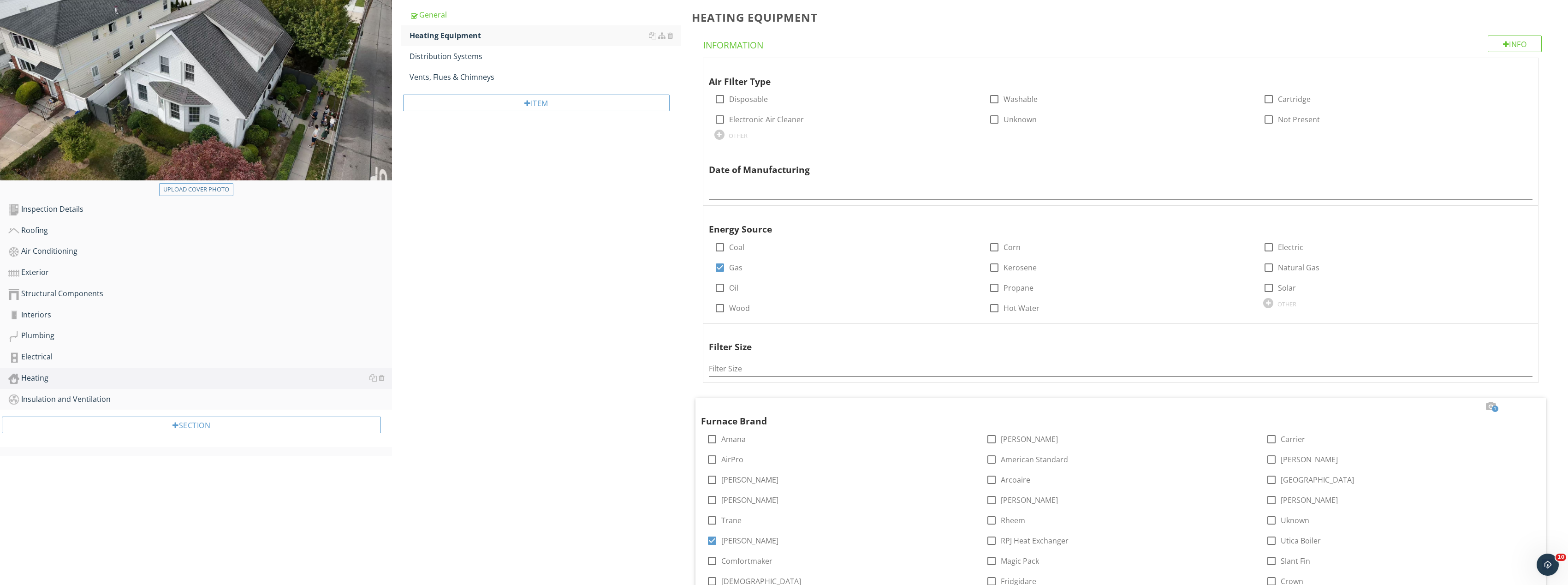
scroll to position [138, 0]
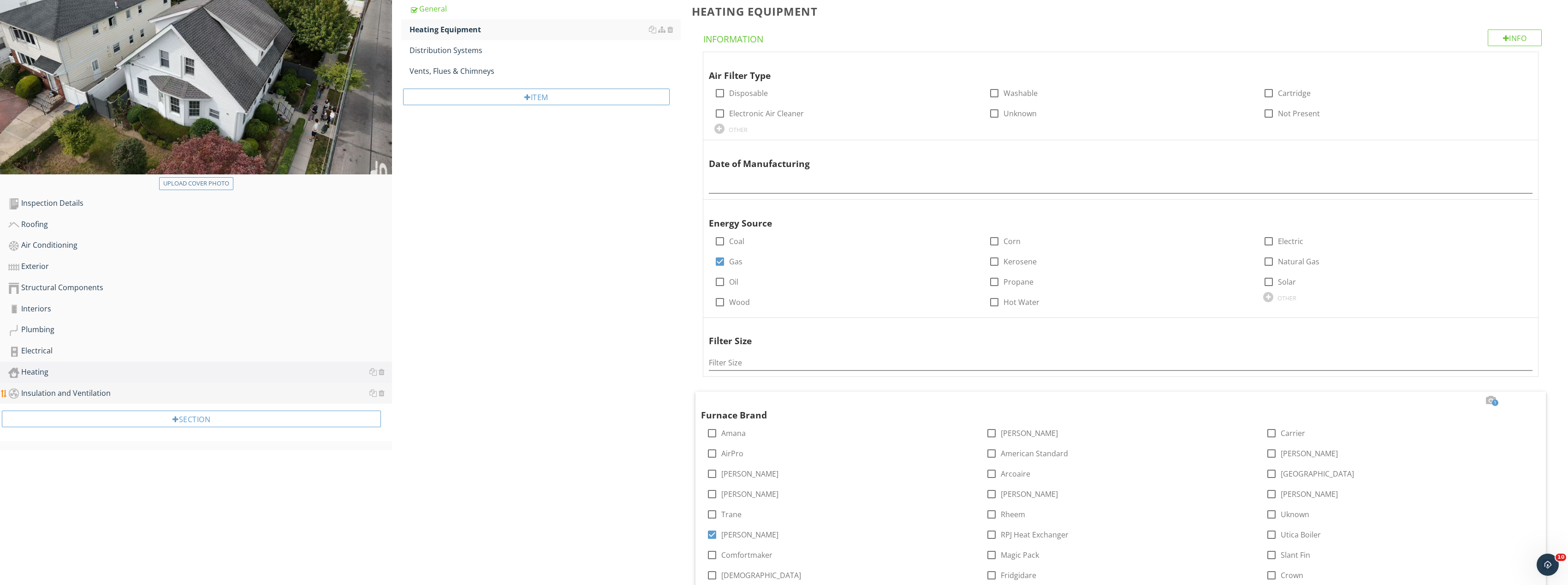
click at [200, 394] on div "Insulation and Ventilation" at bounding box center [200, 393] width 383 height 12
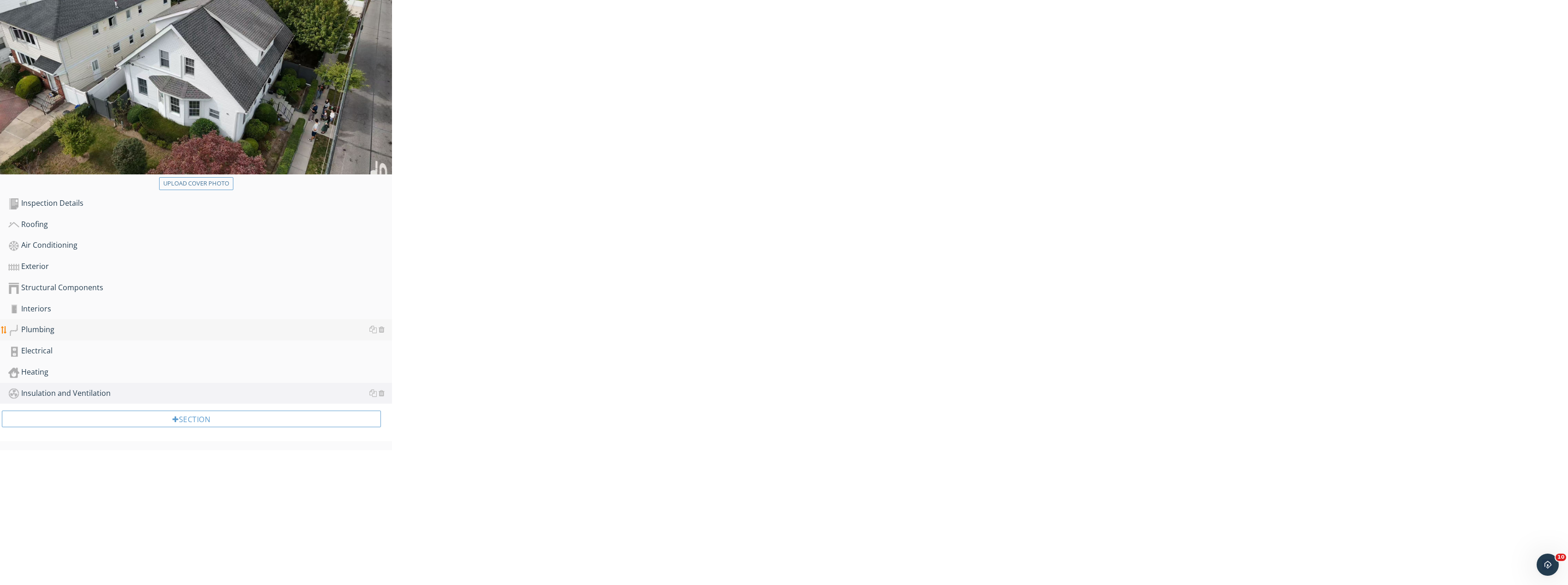
scroll to position [54, 0]
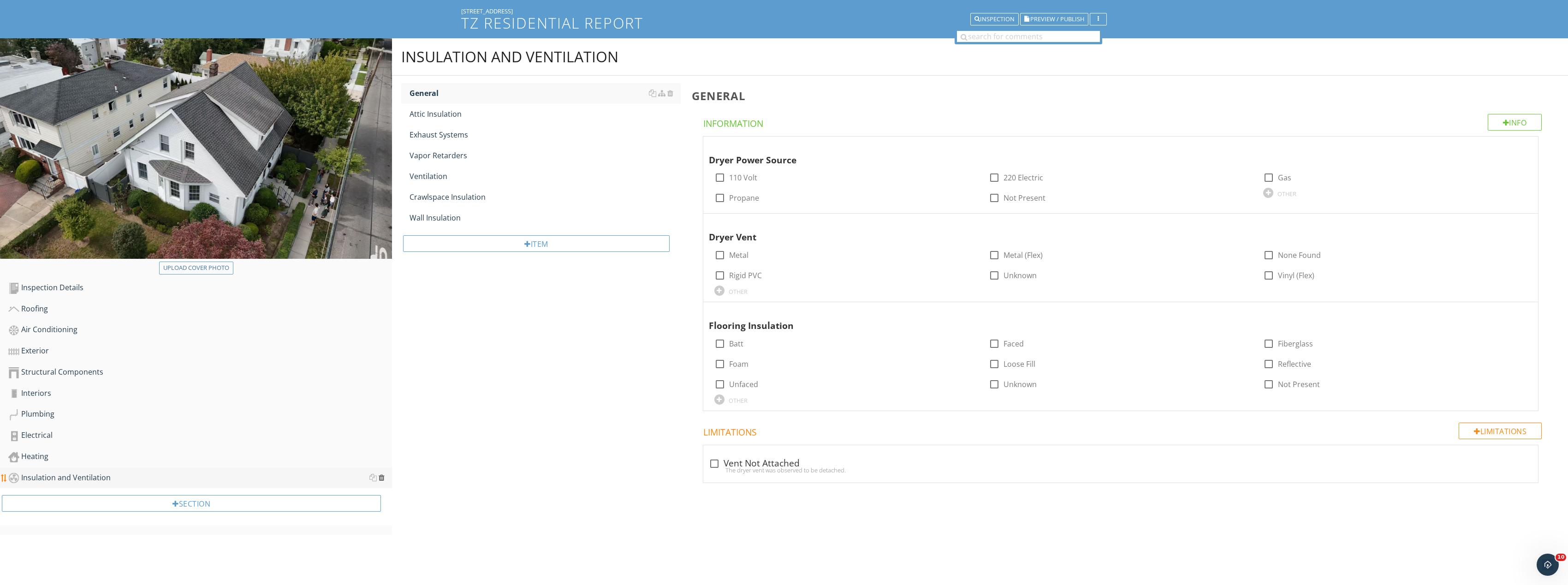
click at [383, 478] on div at bounding box center [382, 478] width 6 height 7
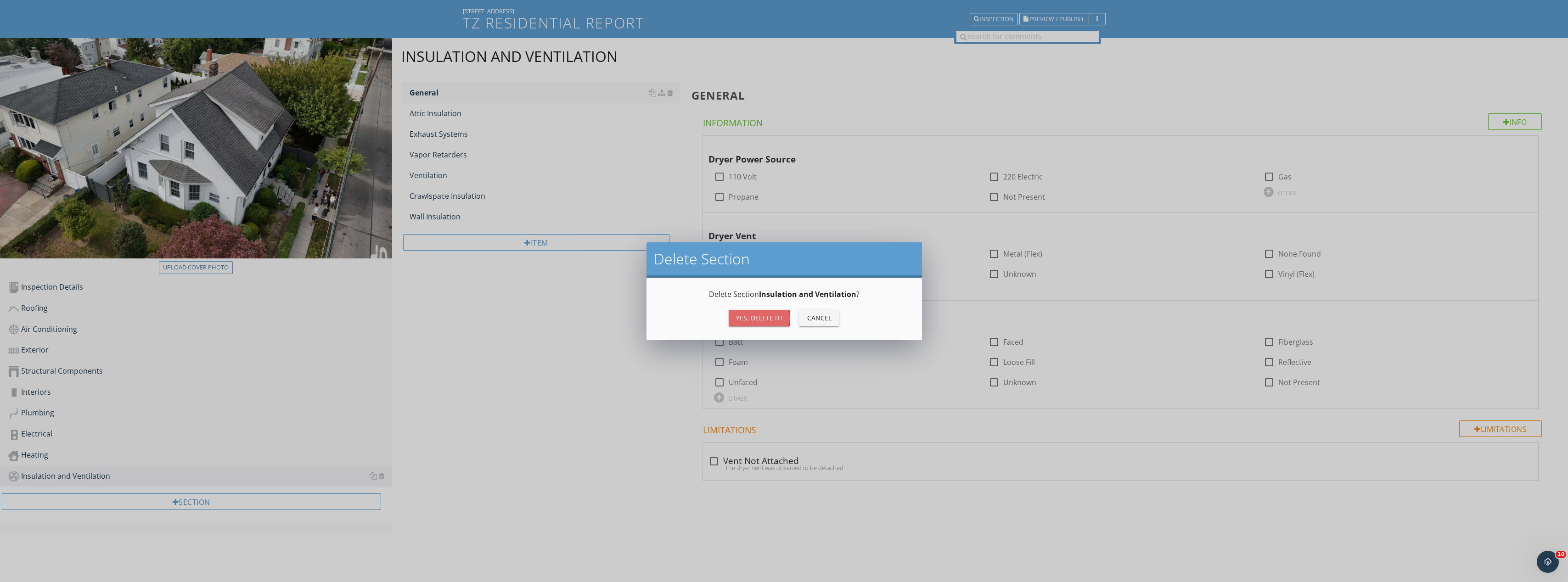
click at [746, 320] on div "Yes, Delete it!" at bounding box center [759, 318] width 46 height 10
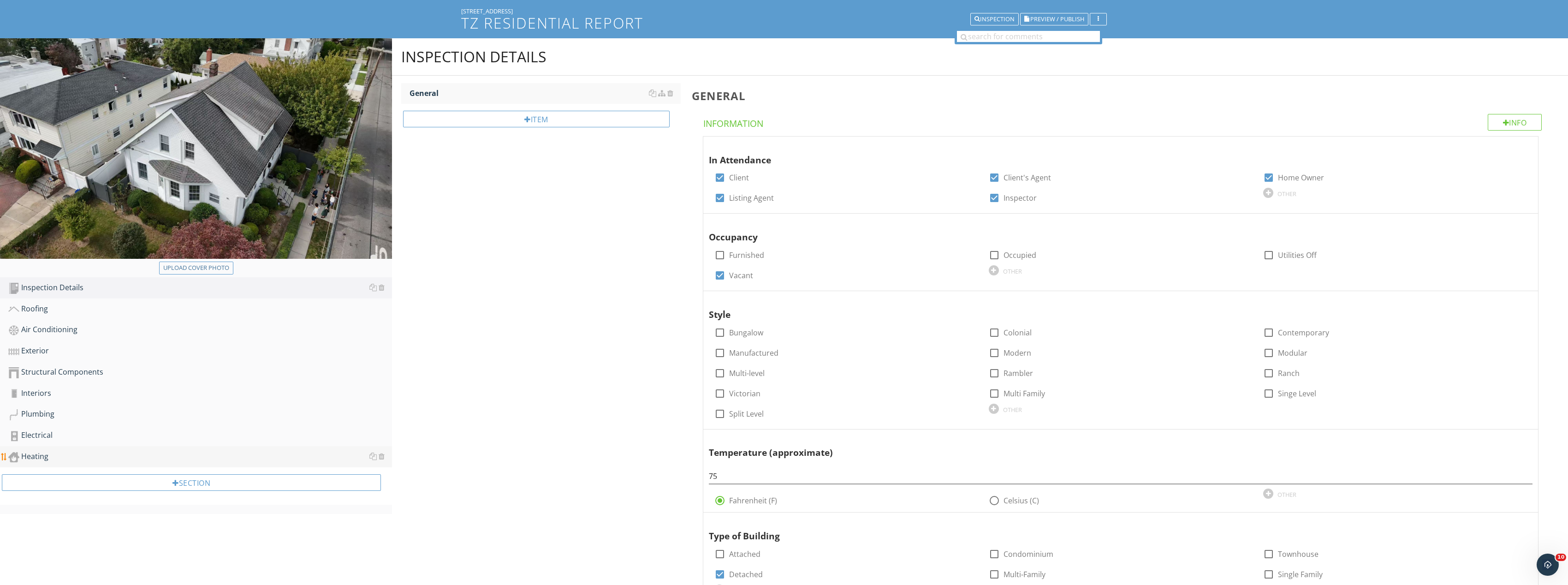
click at [64, 463] on div "Heating" at bounding box center [200, 456] width 383 height 12
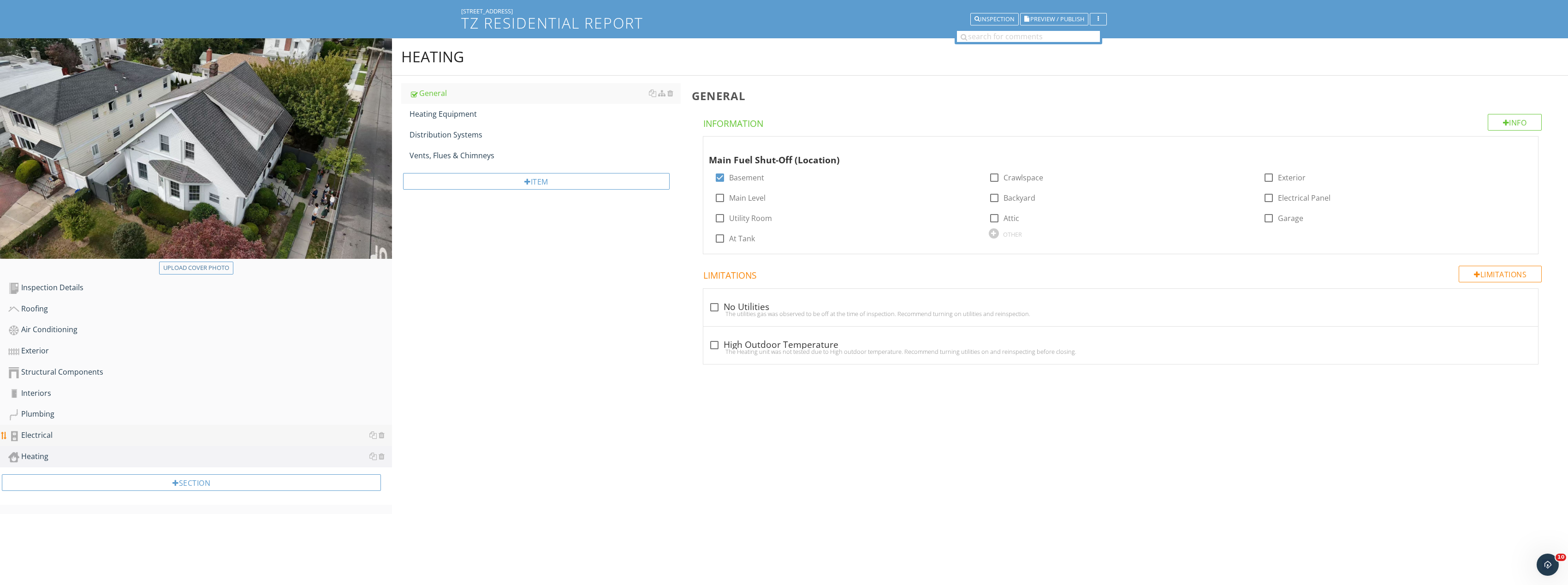
click at [60, 441] on div "Electrical" at bounding box center [200, 435] width 383 height 12
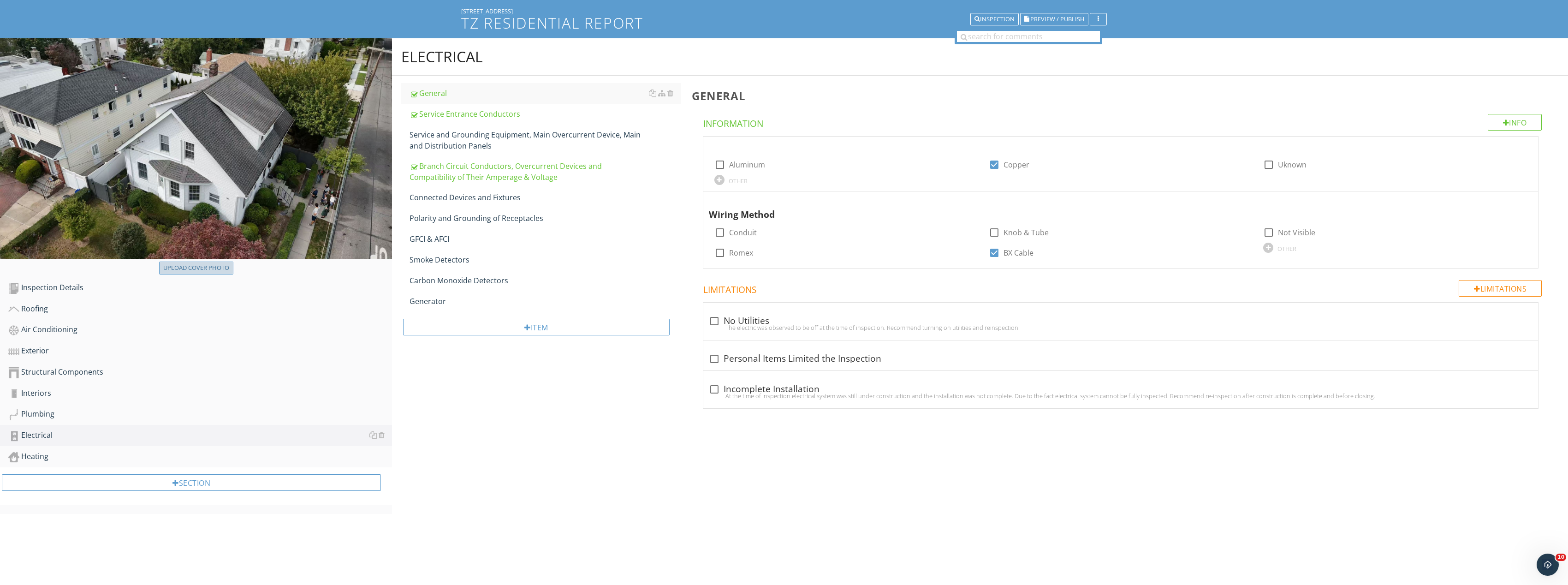
click at [177, 273] on button "Upload cover photo" at bounding box center [196, 268] width 74 height 13
click at [156, 469] on div "Section" at bounding box center [196, 486] width 392 height 37
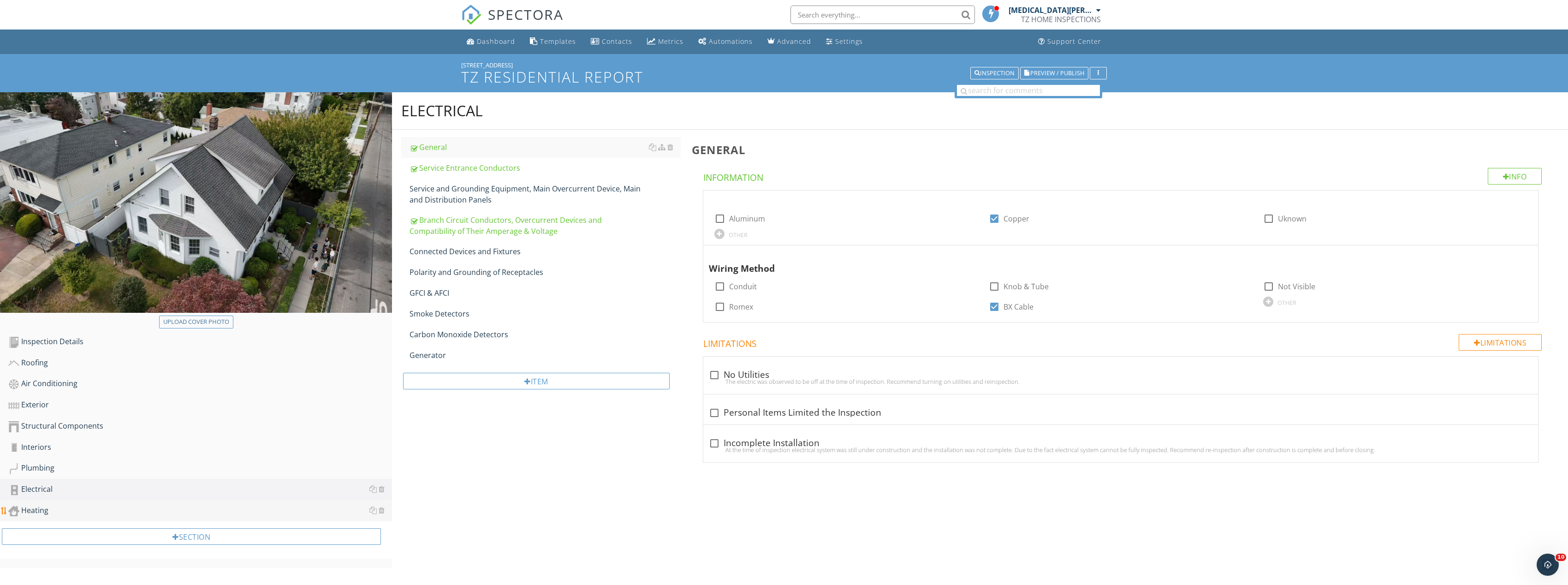
click at [20, 511] on div "Heating" at bounding box center [200, 510] width 383 height 12
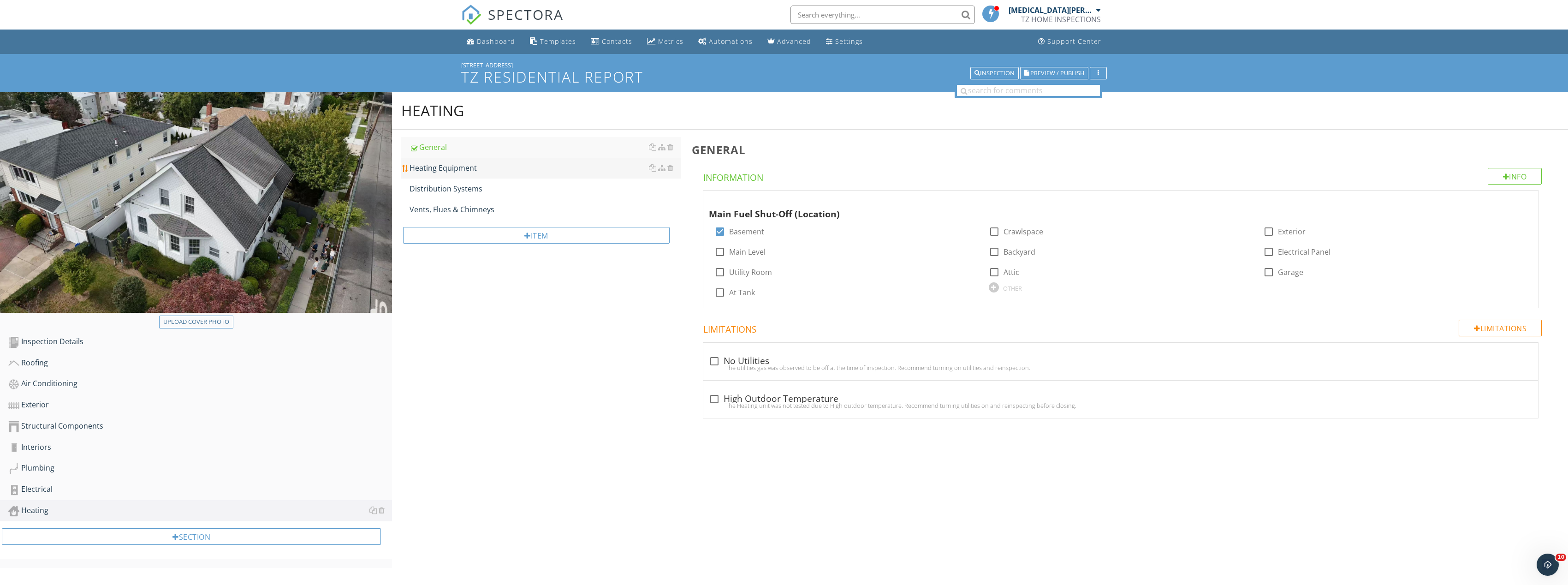
click at [469, 170] on div "Heating Equipment" at bounding box center [545, 168] width 271 height 11
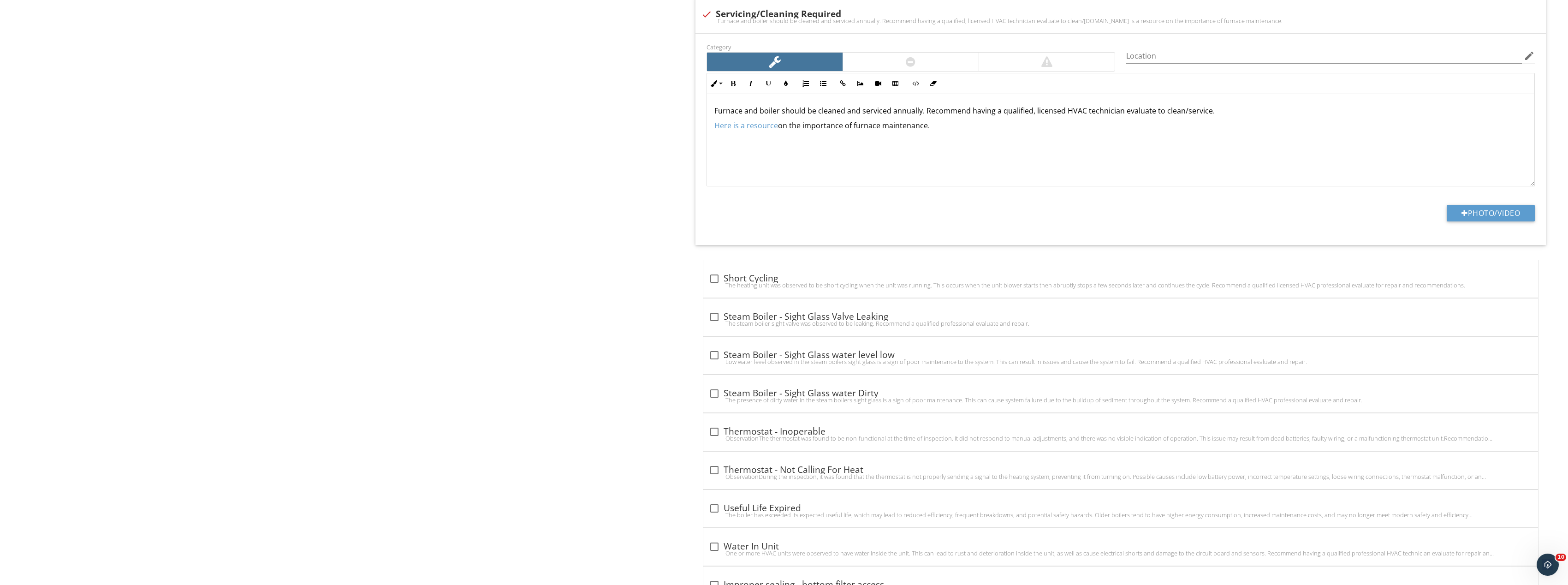
scroll to position [3398, 0]
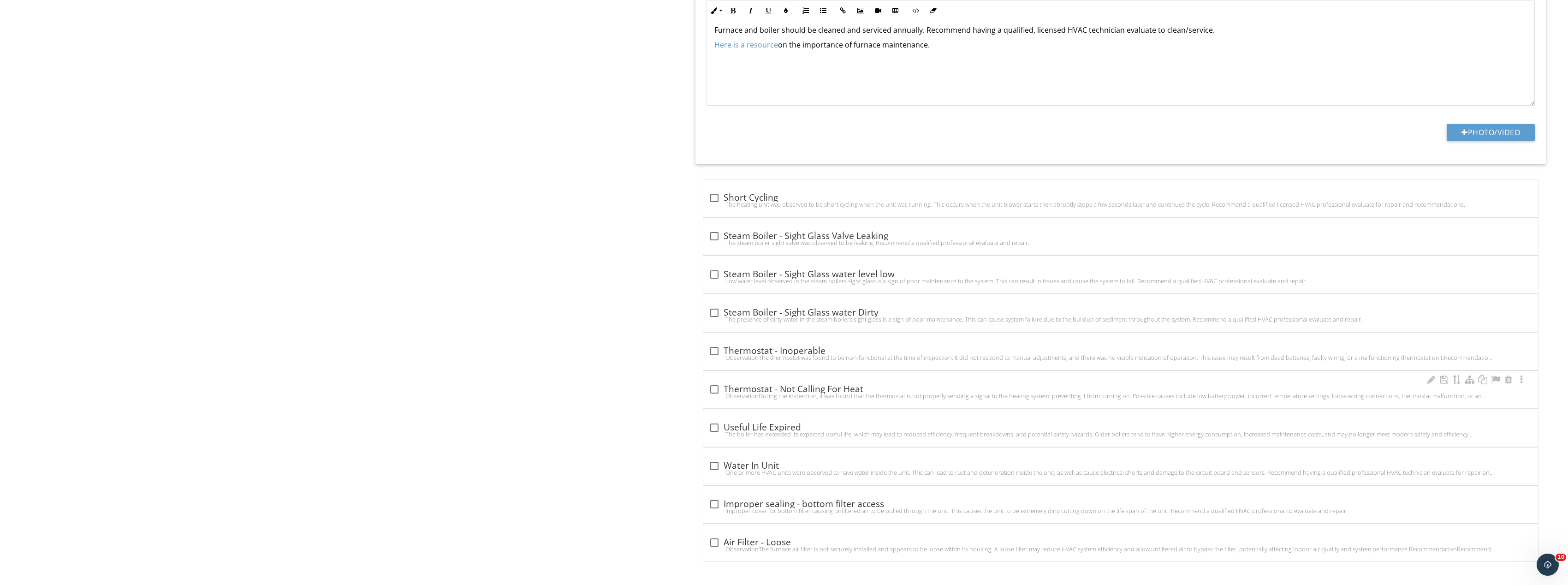
click at [724, 388] on div "check_box_outline_blank Thermostat - Not Calling For Heat" at bounding box center [1121, 389] width 824 height 11
checkbox input "true"
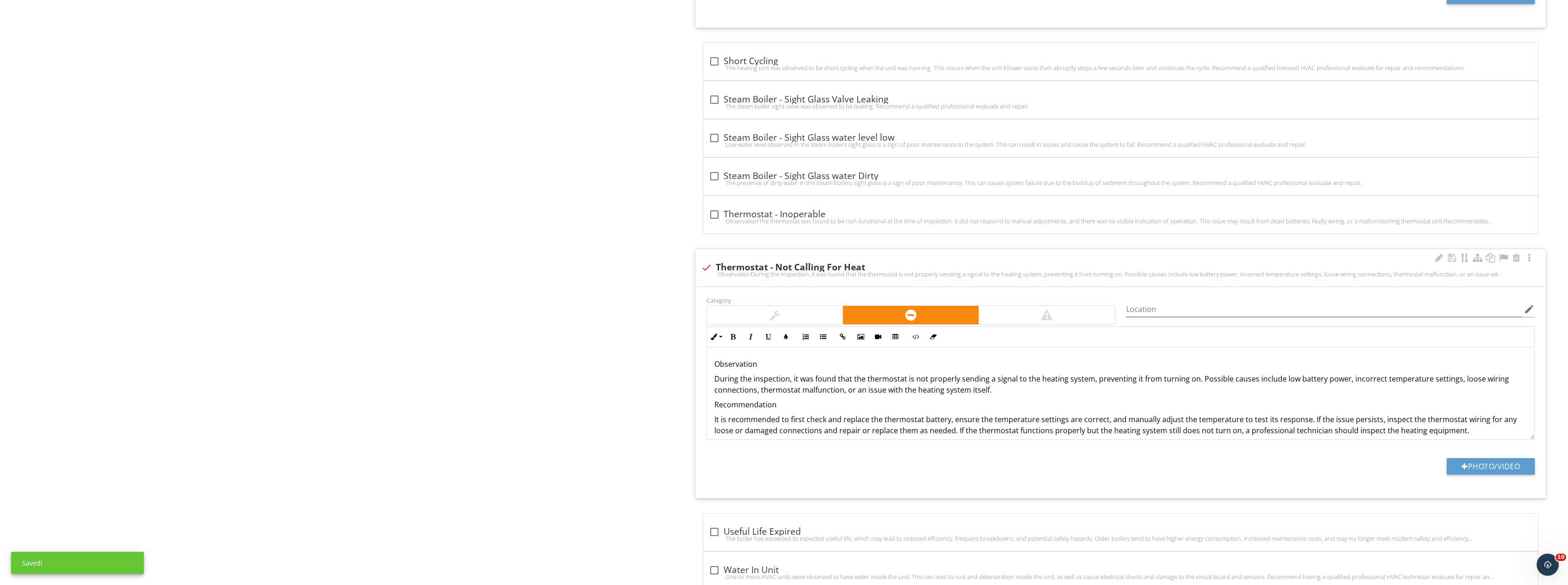
scroll to position [3537, 0]
click at [1248, 310] on input "Location" at bounding box center [1324, 307] width 396 height 16
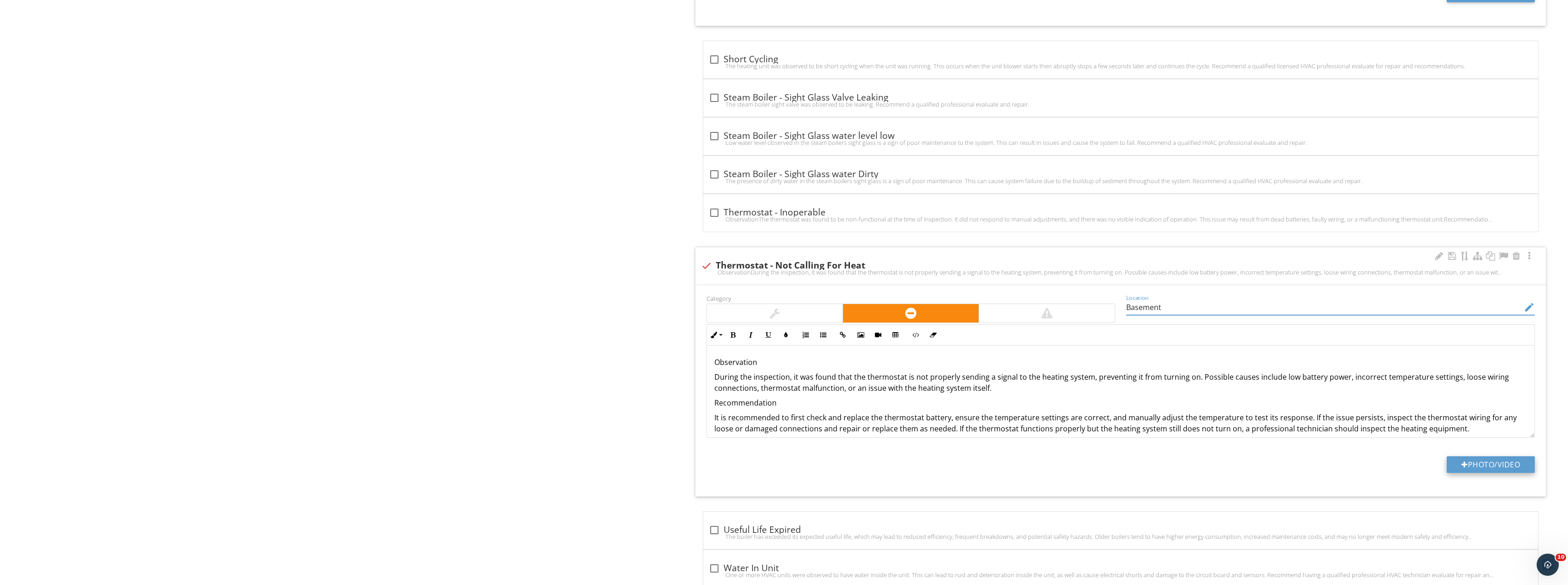
type input "Basement"
click at [1505, 469] on button "Photo/Video" at bounding box center [1490, 465] width 88 height 17
type input "C:\fakepath\Image_20250927165515_8285_237.jpg"
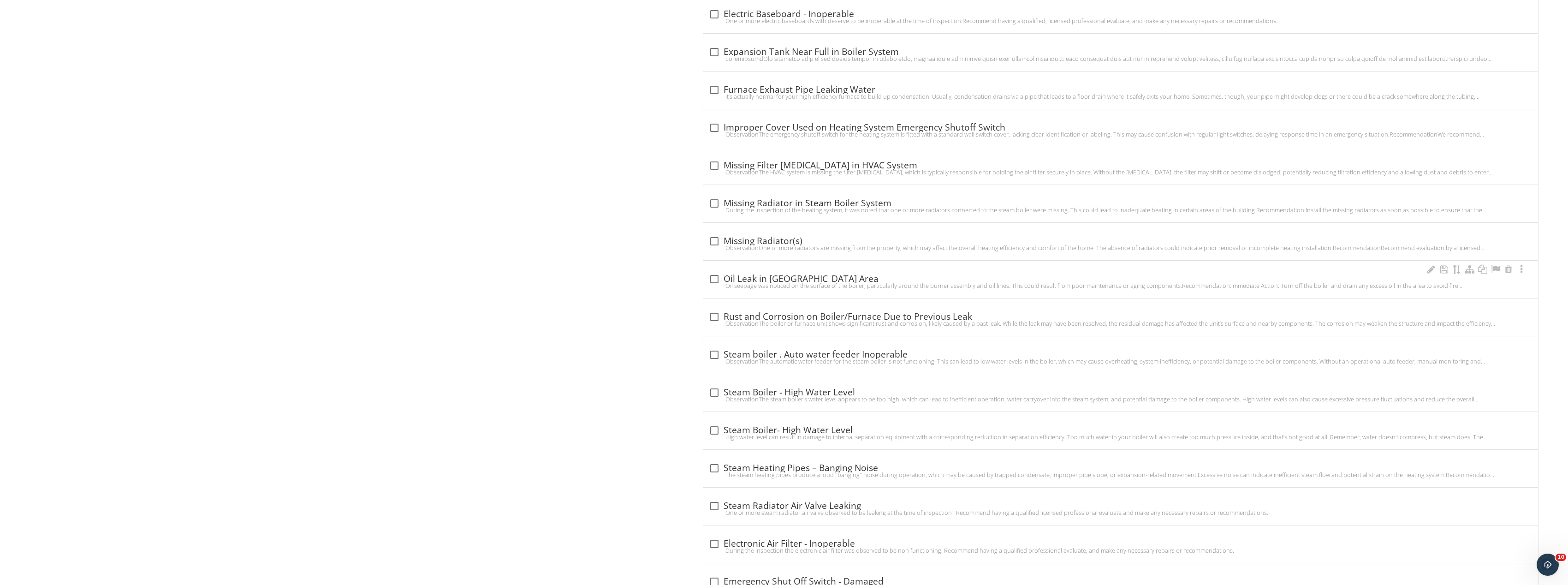
scroll to position [1736, 0]
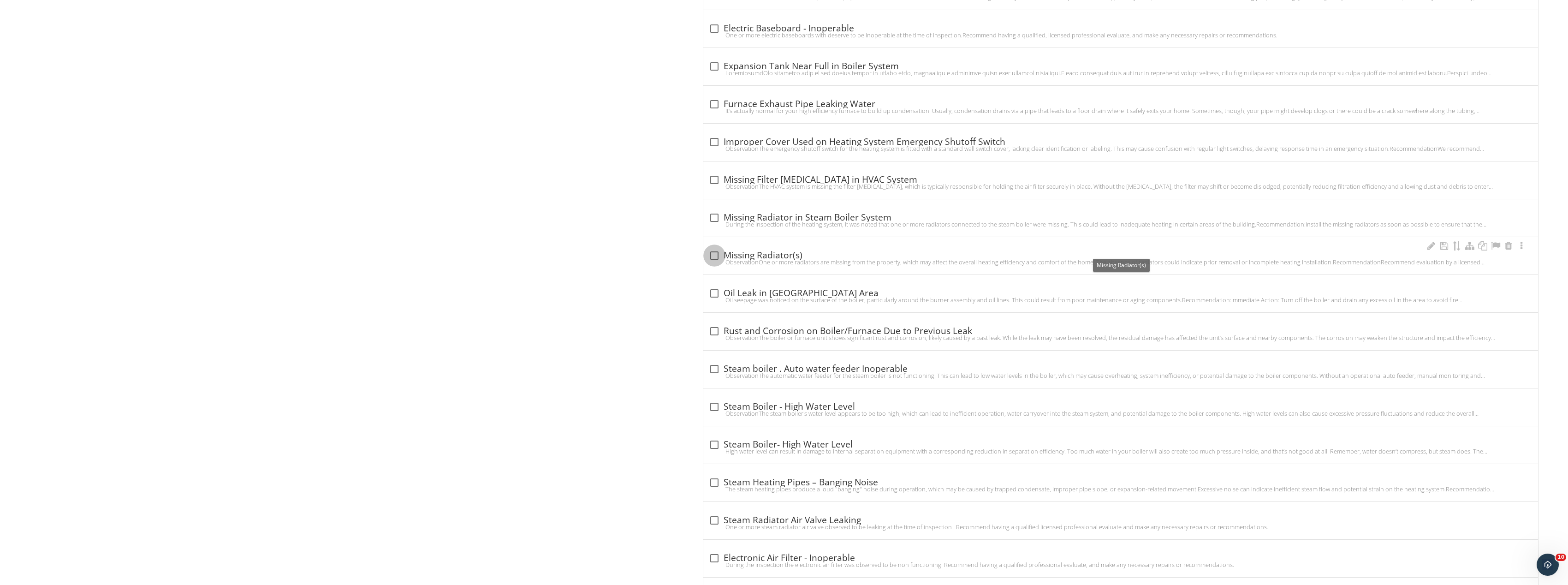
click at [715, 250] on div at bounding box center [714, 255] width 16 height 16
checkbox input "true"
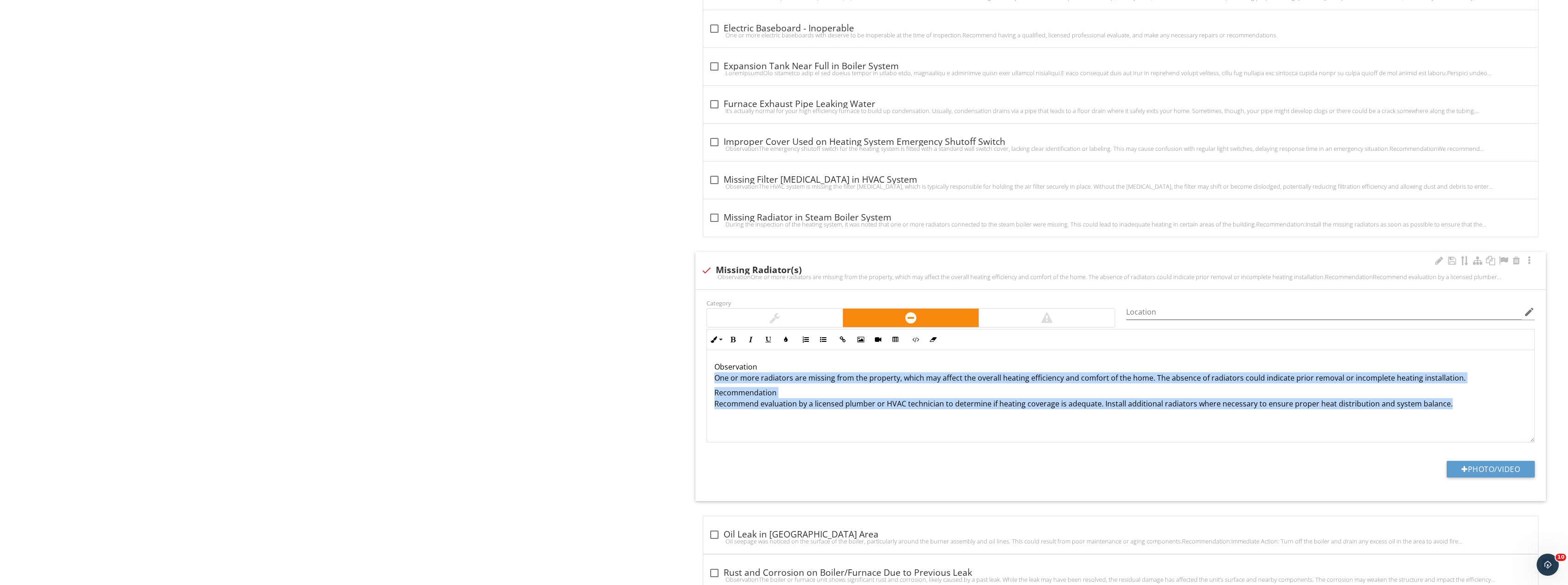
drag, startPoint x: 1462, startPoint y: 409, endPoint x: 710, endPoint y: 381, distance: 752.5
click at [710, 381] on div "Observation One or more radiators are missing from the property, which may affe…" at bounding box center [1121, 396] width 828 height 93
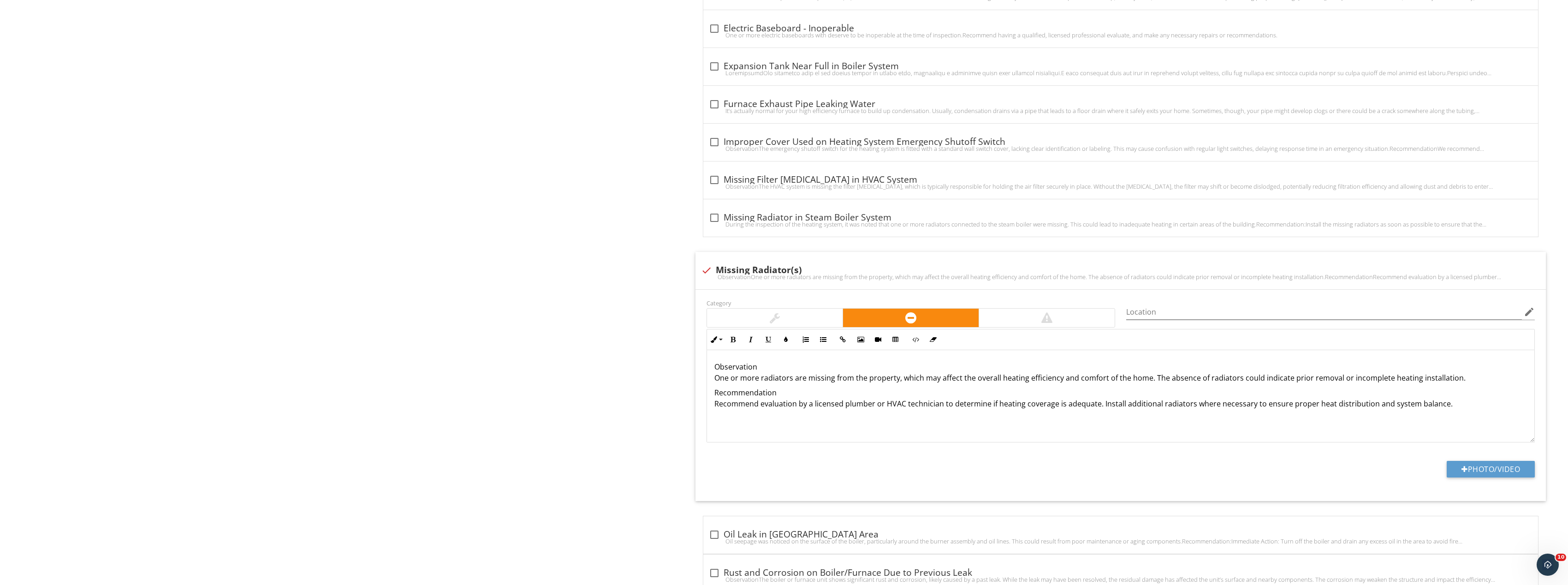
click at [1491, 474] on button "Photo/Video" at bounding box center [1490, 469] width 88 height 17
type input "C:\fakepath\Image_20250927165523_8290_237.jpg"
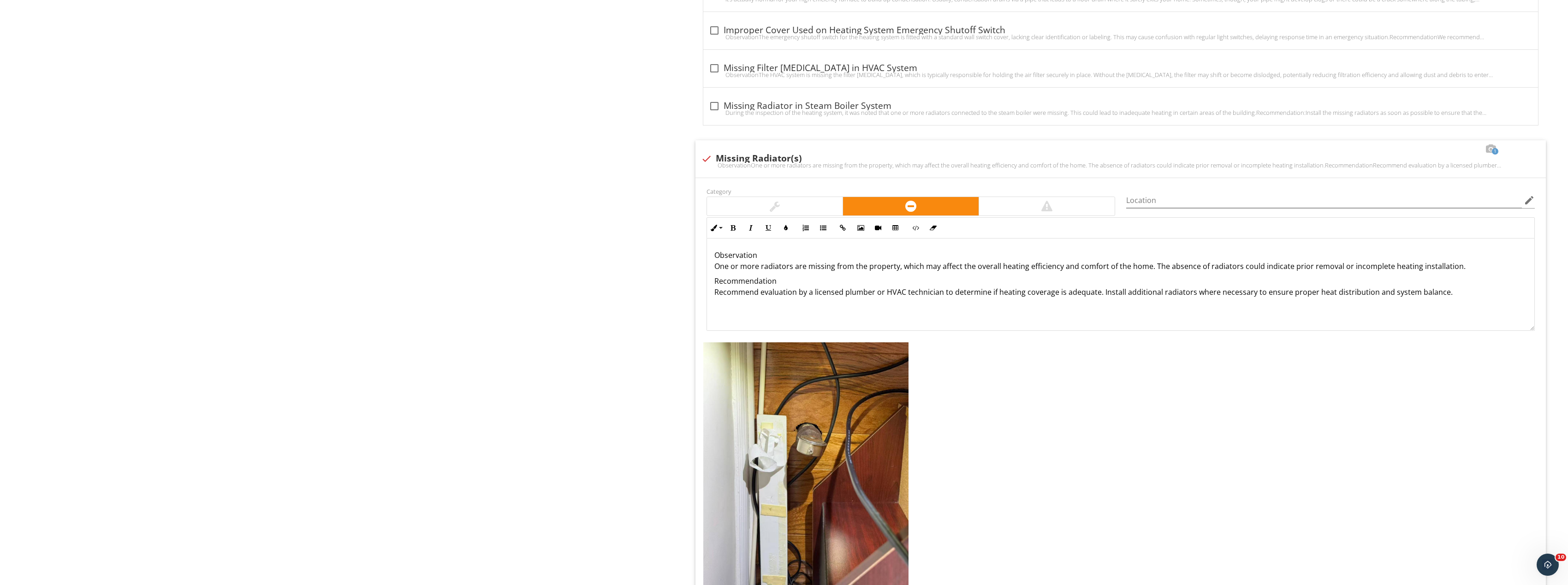
scroll to position [1875, 0]
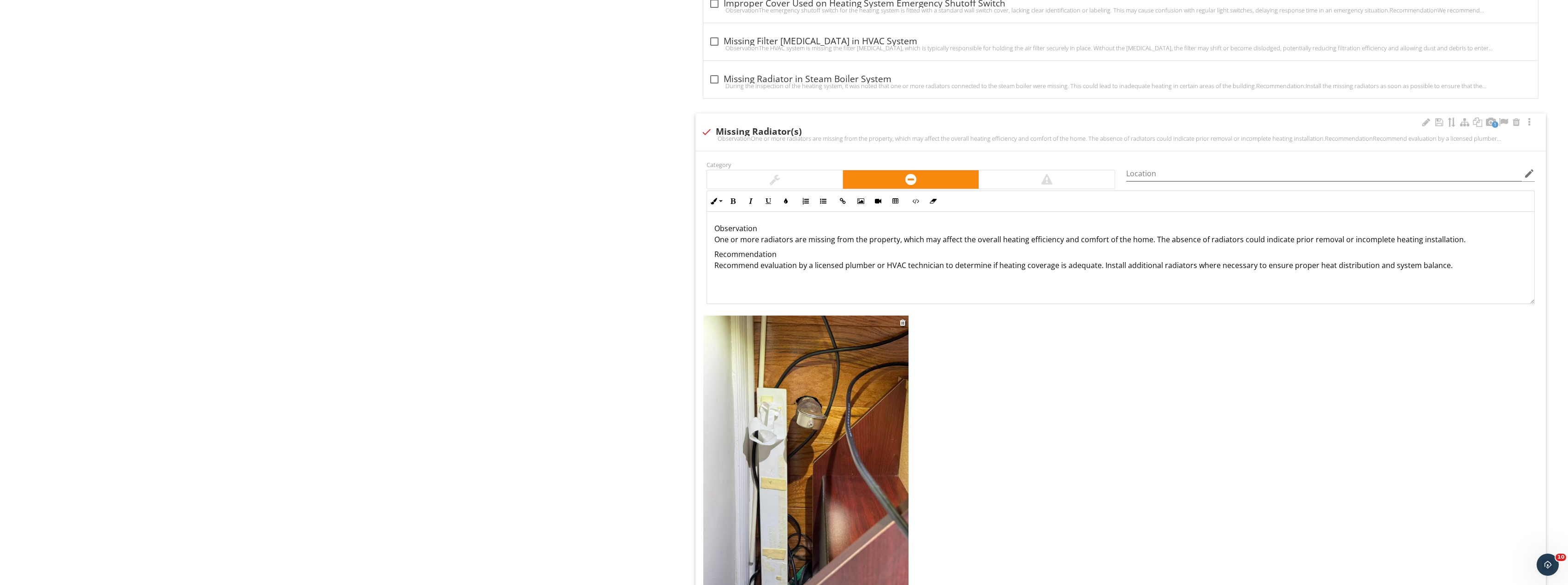
click at [890, 430] on img at bounding box center [805, 452] width 205 height 274
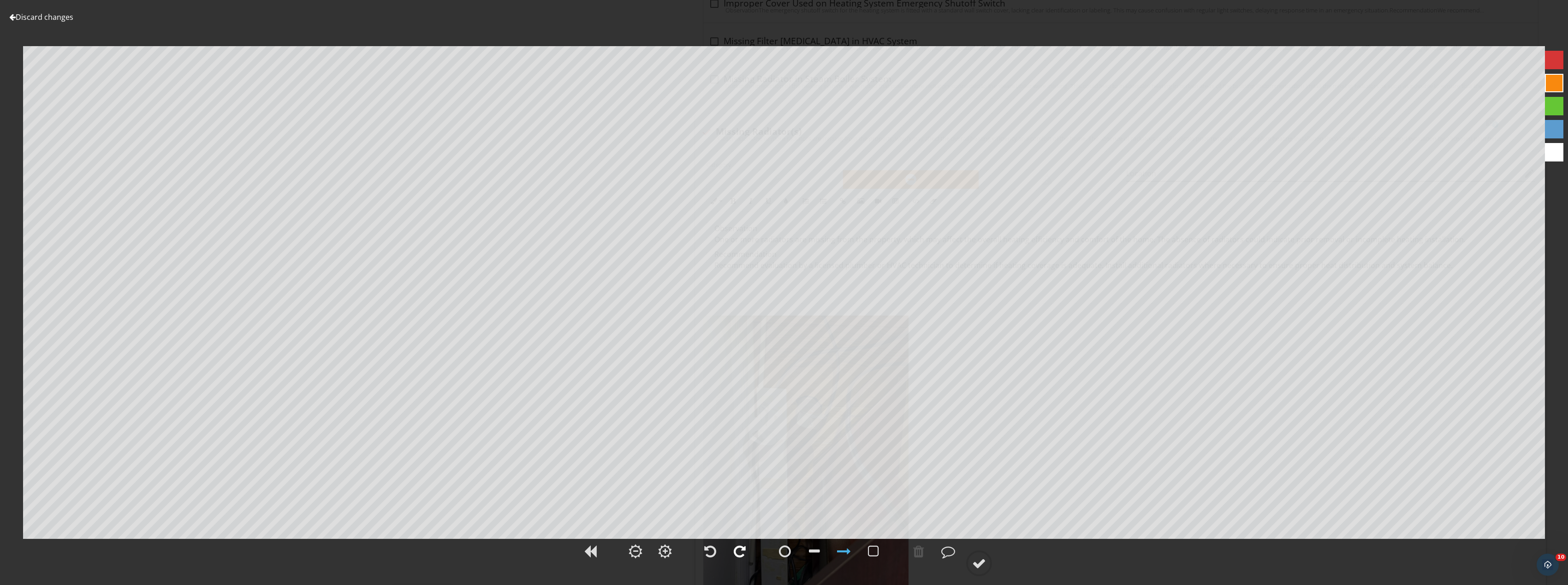
click at [740, 551] on div at bounding box center [739, 551] width 12 height 14
click at [983, 567] on div at bounding box center [979, 563] width 14 height 14
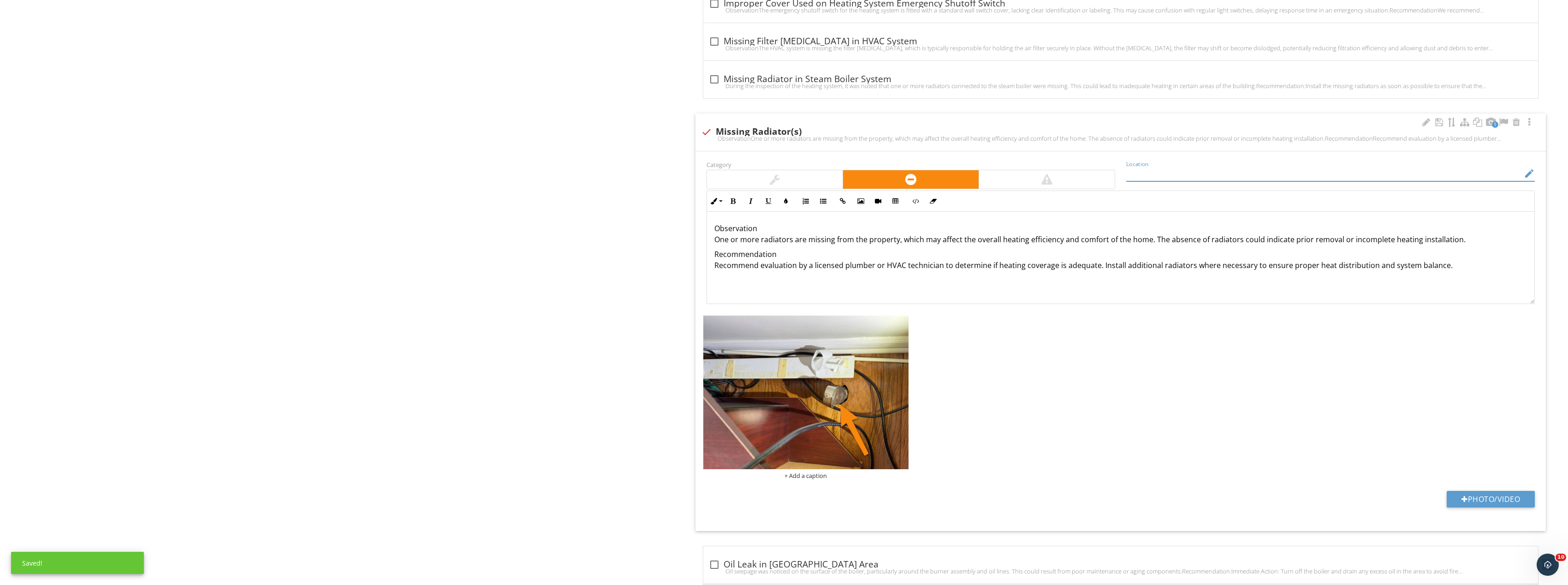
click at [1153, 170] on input "Location" at bounding box center [1324, 174] width 396 height 16
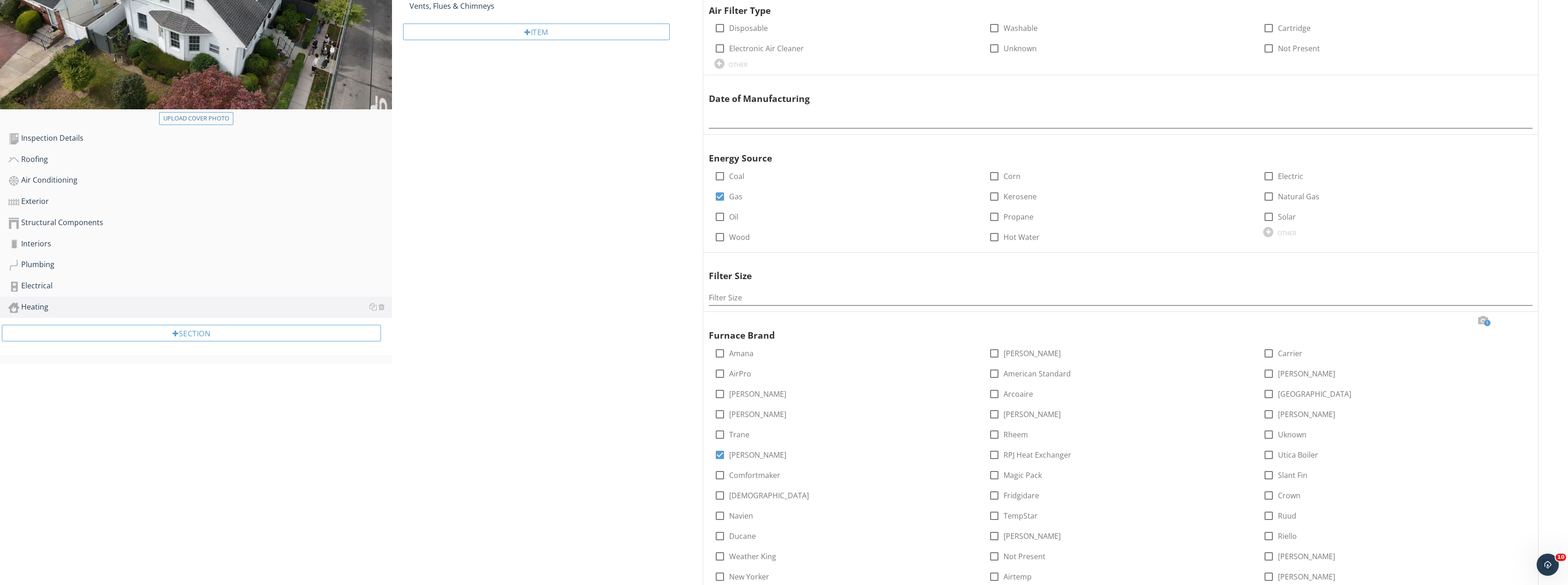
scroll to position [121, 0]
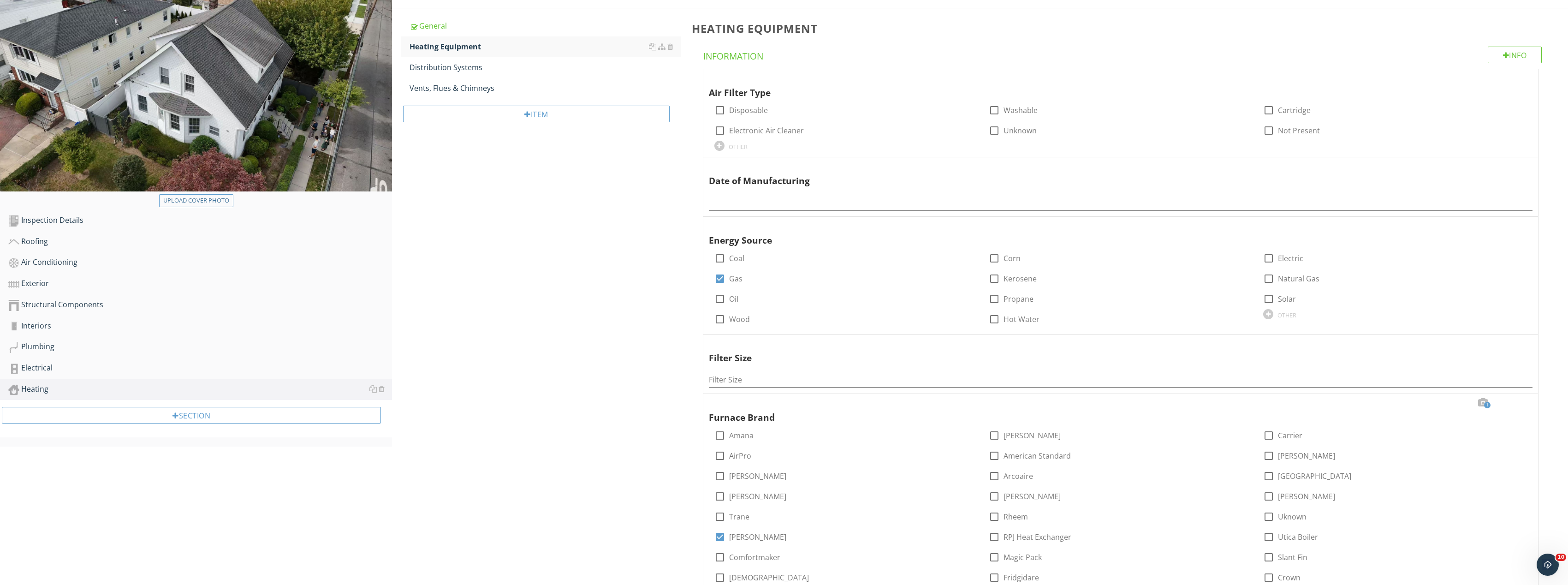
type input "living Room"
click at [207, 191] on img at bounding box center [196, 81] width 392 height 220
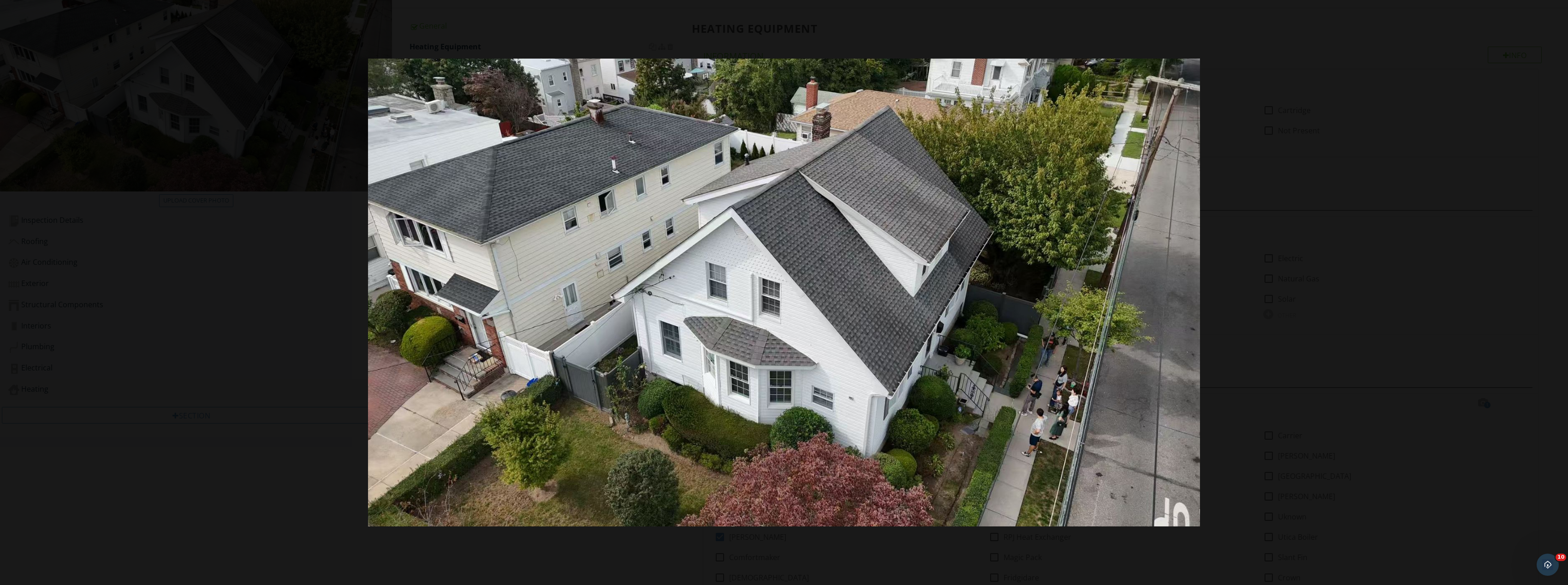
click at [258, 288] on div at bounding box center [784, 292] width 1568 height 585
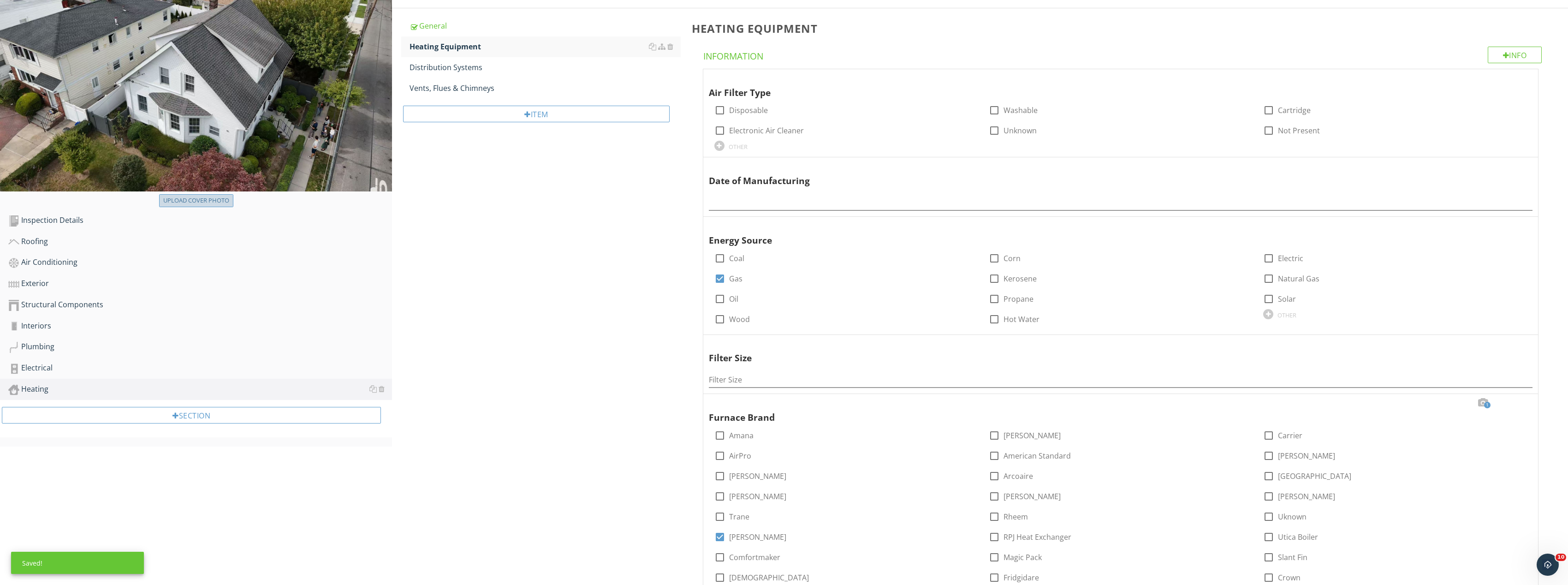
click at [214, 201] on div "Upload cover photo" at bounding box center [196, 201] width 66 height 9
click at [81, 301] on div "Structural Components" at bounding box center [200, 305] width 383 height 12
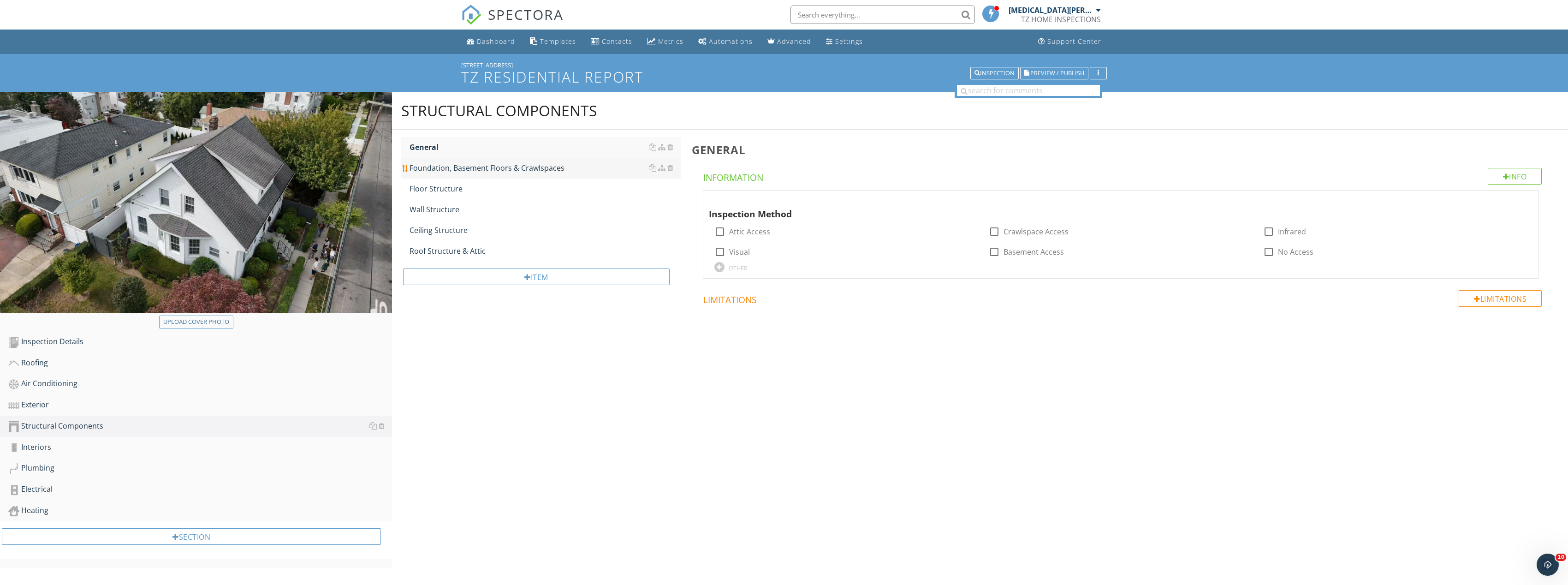
click at [463, 165] on div "Foundation, Basement Floors & Crawlspaces" at bounding box center [545, 168] width 271 height 11
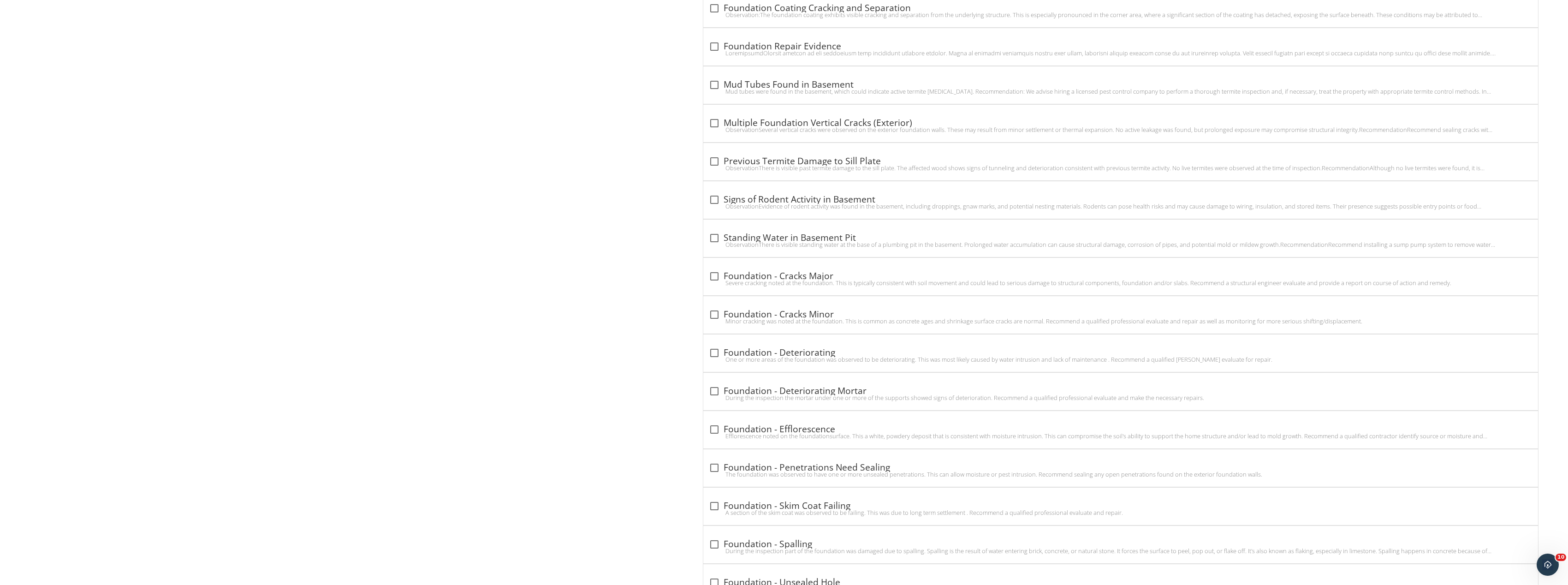
scroll to position [1661, 0]
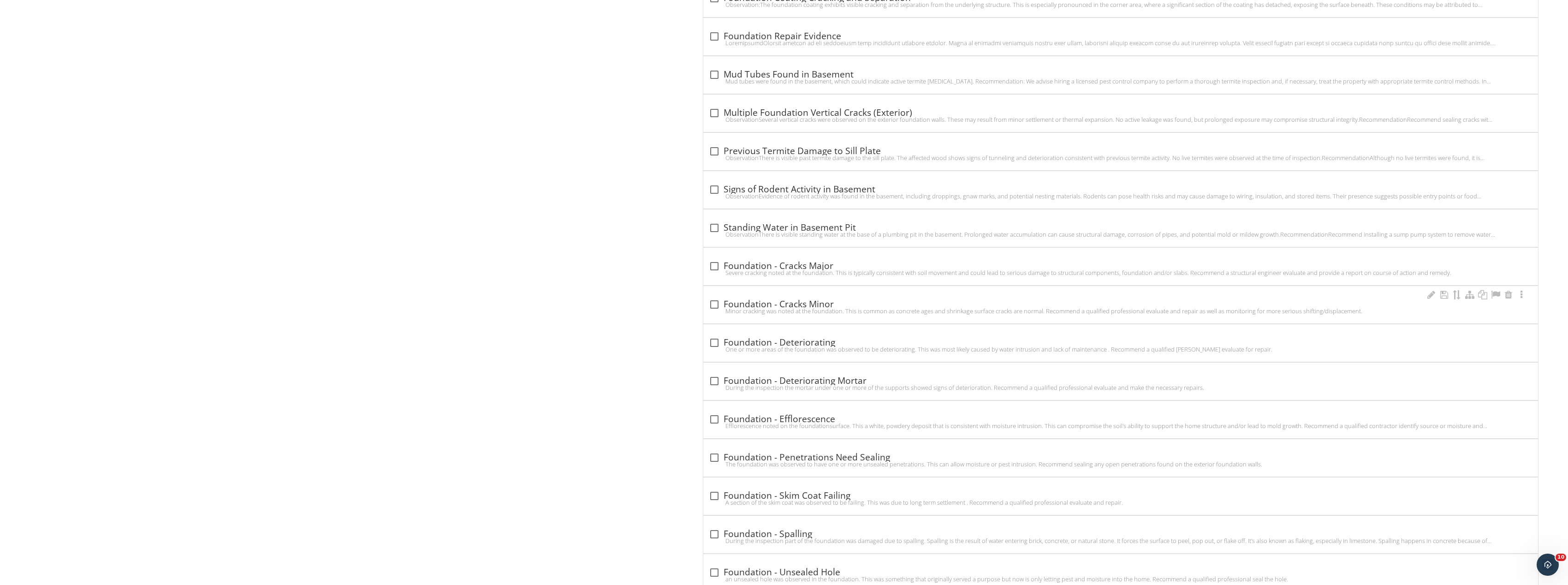
click at [723, 302] on div "check_box_outline_blank Foundation - Cracks Minor" at bounding box center [1121, 305] width 824 height 11
checkbox input "true"
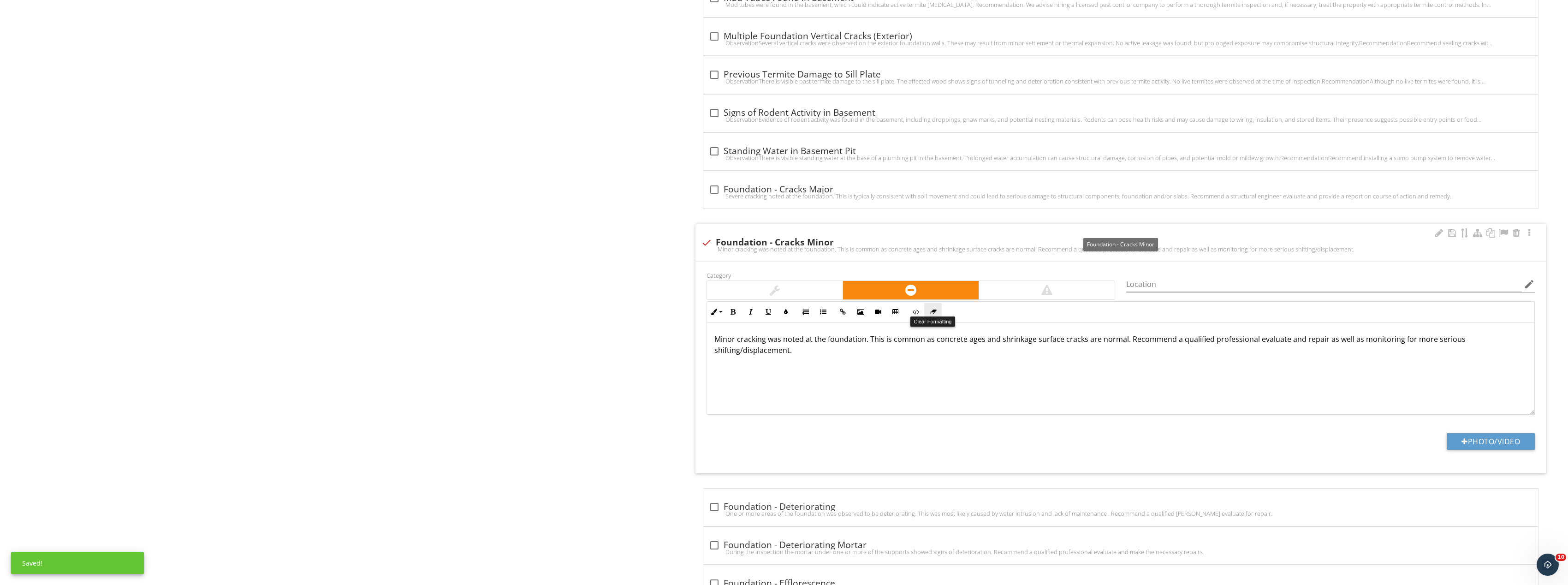
scroll to position [1846, 0]
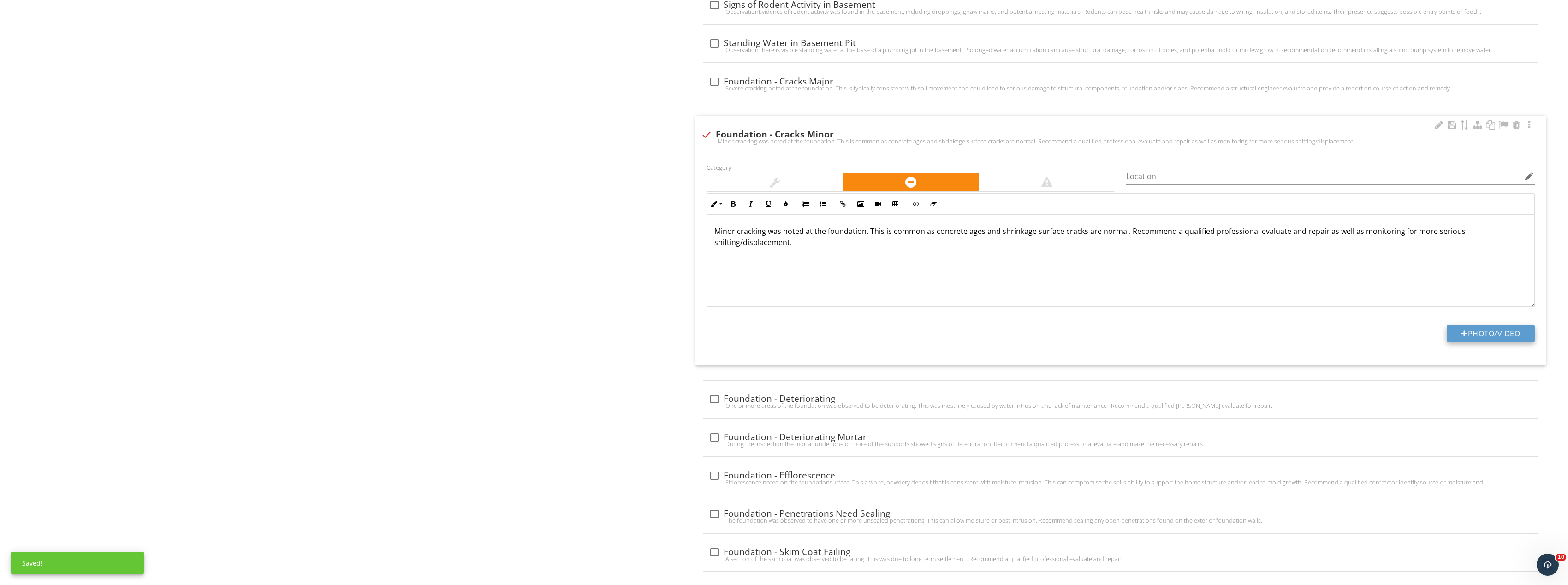
click at [1486, 327] on button "Photo/Video" at bounding box center [1490, 333] width 88 height 17
type input "C:\fakepath\Image_20250927165456_8272_237.jpg"
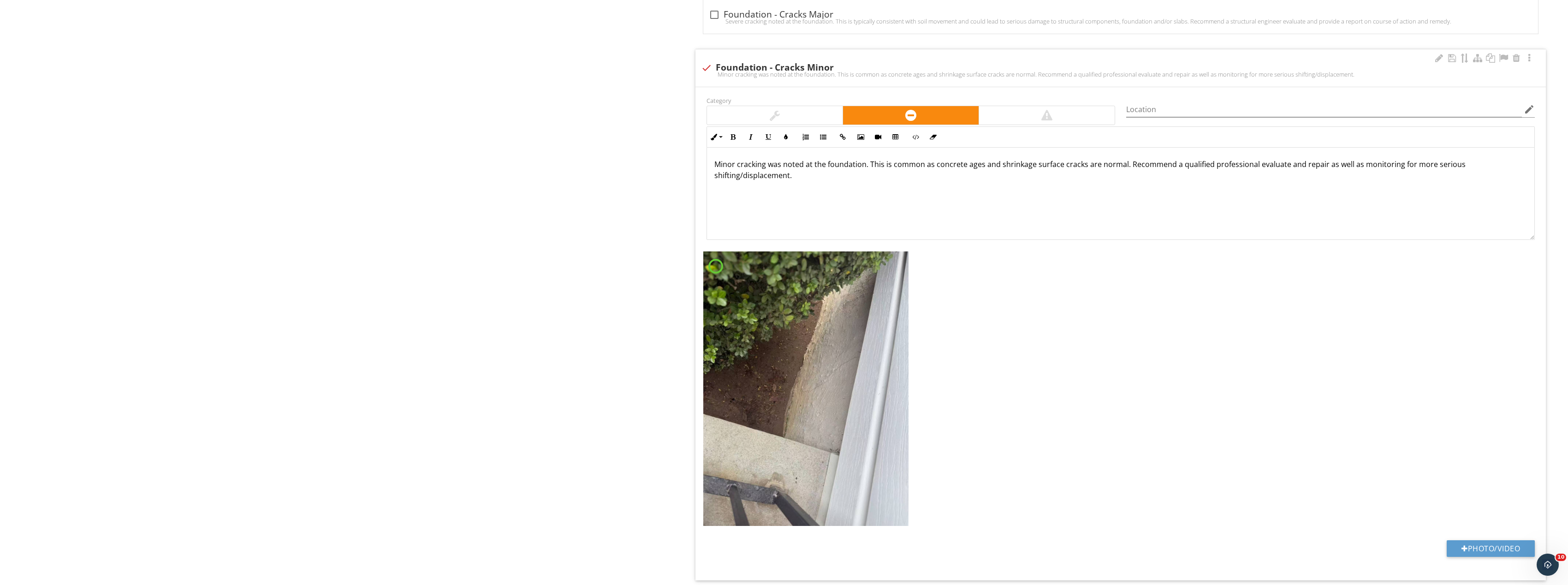
scroll to position [1985, 0]
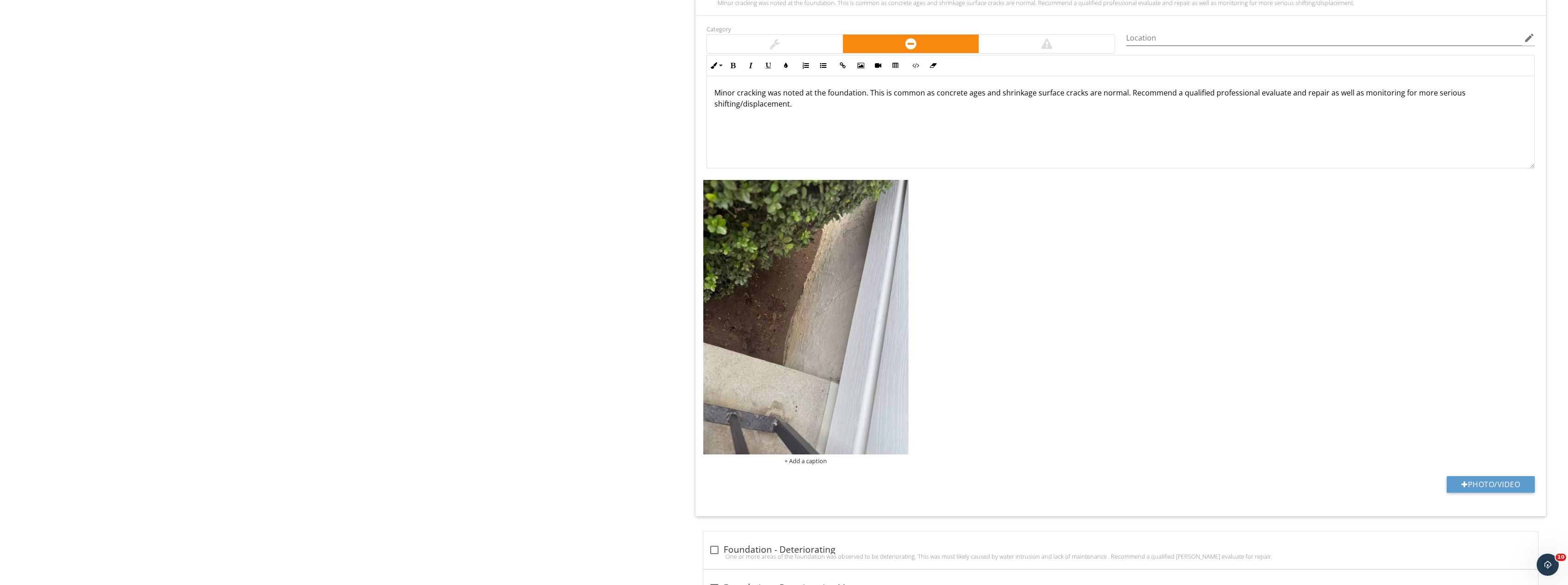
click at [840, 370] on img at bounding box center [805, 317] width 205 height 274
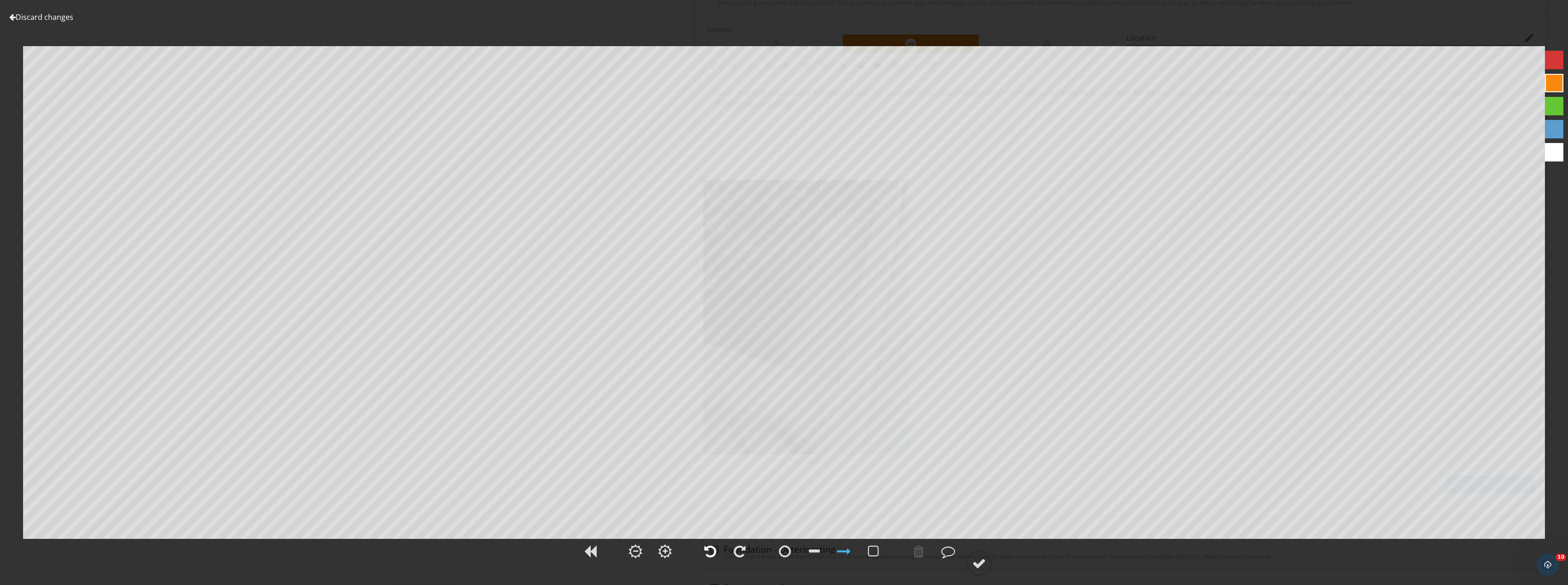
click at [709, 551] on div at bounding box center [710, 551] width 12 height 14
click at [983, 561] on div at bounding box center [979, 563] width 14 height 14
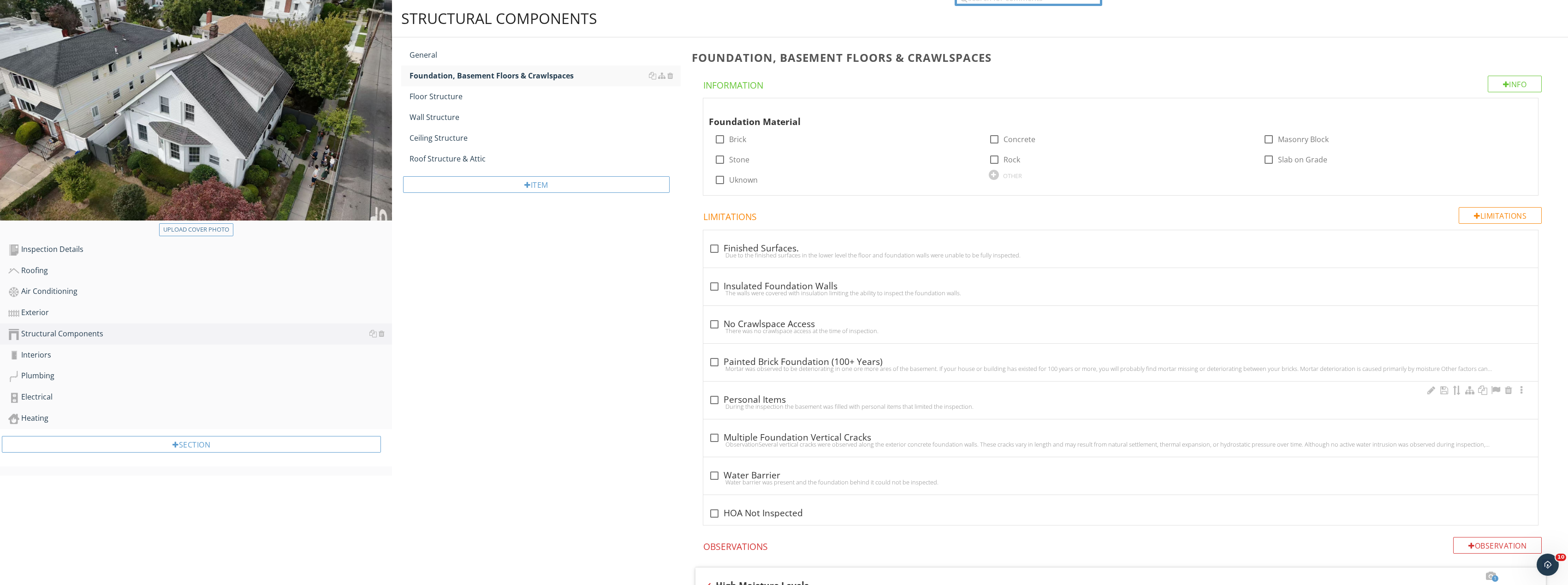
scroll to position [0, 0]
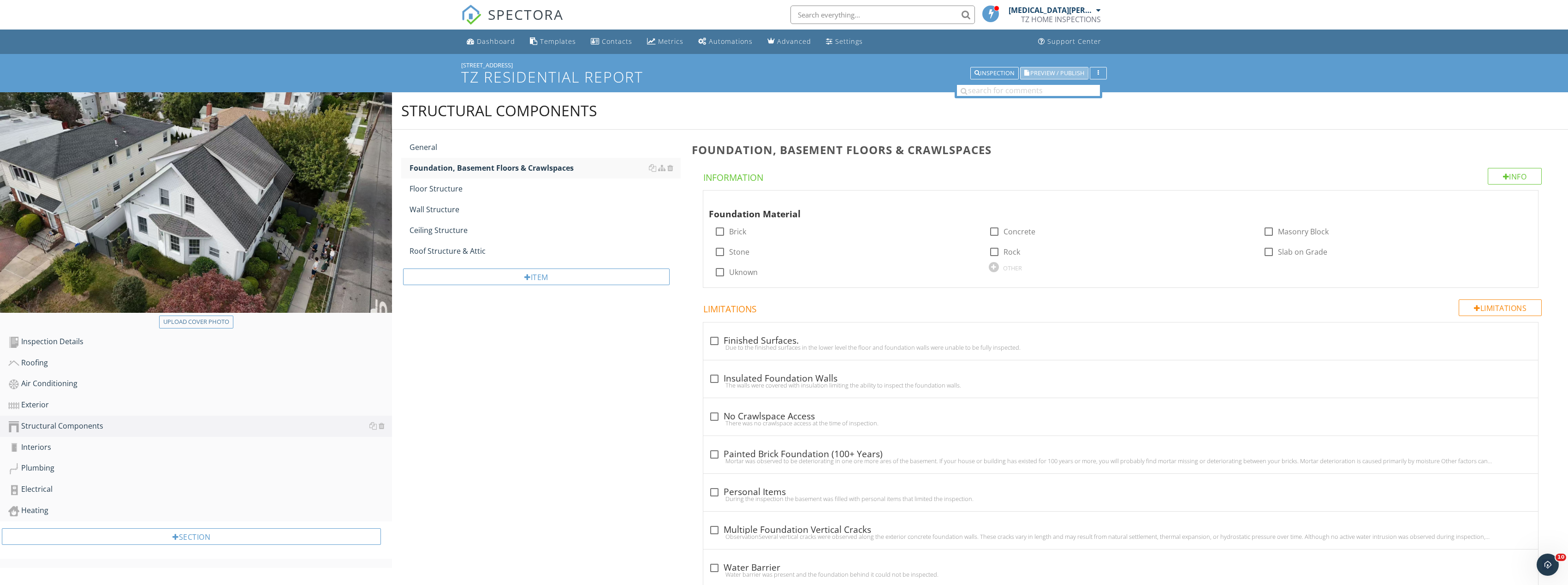
click at [1048, 71] on span "Preview / Publish" at bounding box center [1057, 73] width 54 height 6
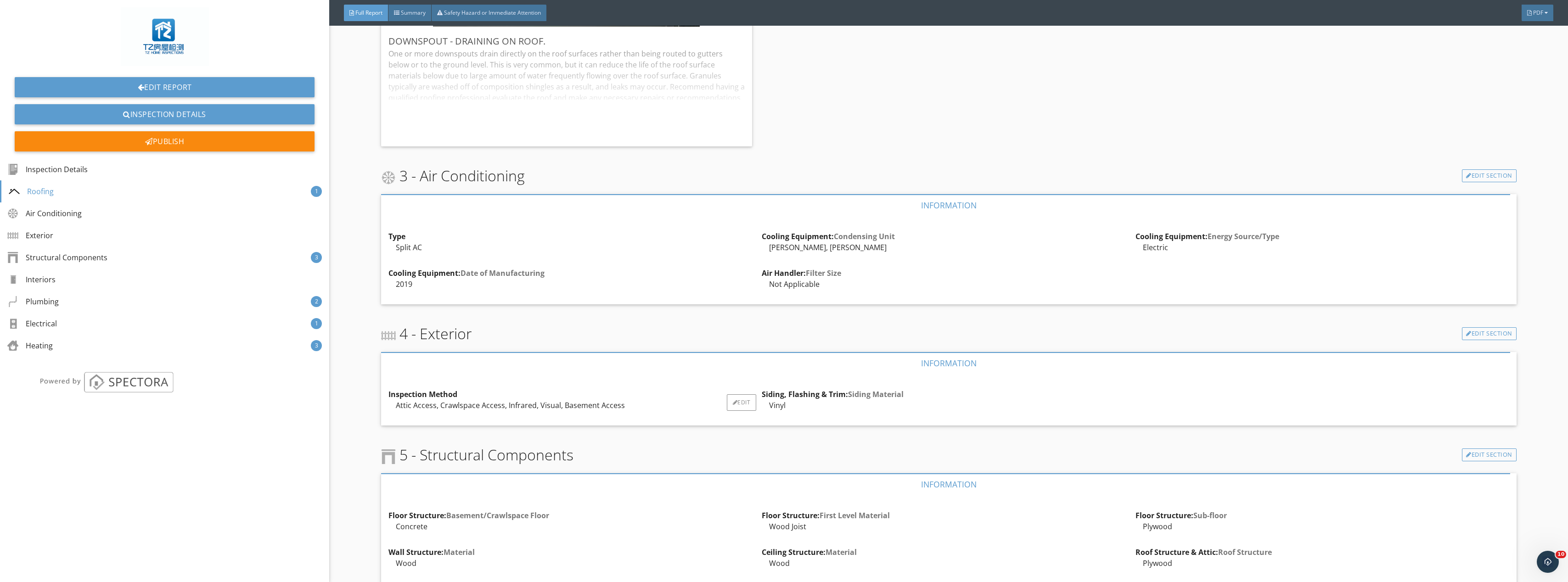
scroll to position [1194, 0]
click at [736, 400] on div "Edit" at bounding box center [741, 398] width 30 height 17
click at [1536, 314] on div at bounding box center [784, 291] width 1568 height 582
click at [1506, 326] on link "Edit Section" at bounding box center [1489, 329] width 54 height 13
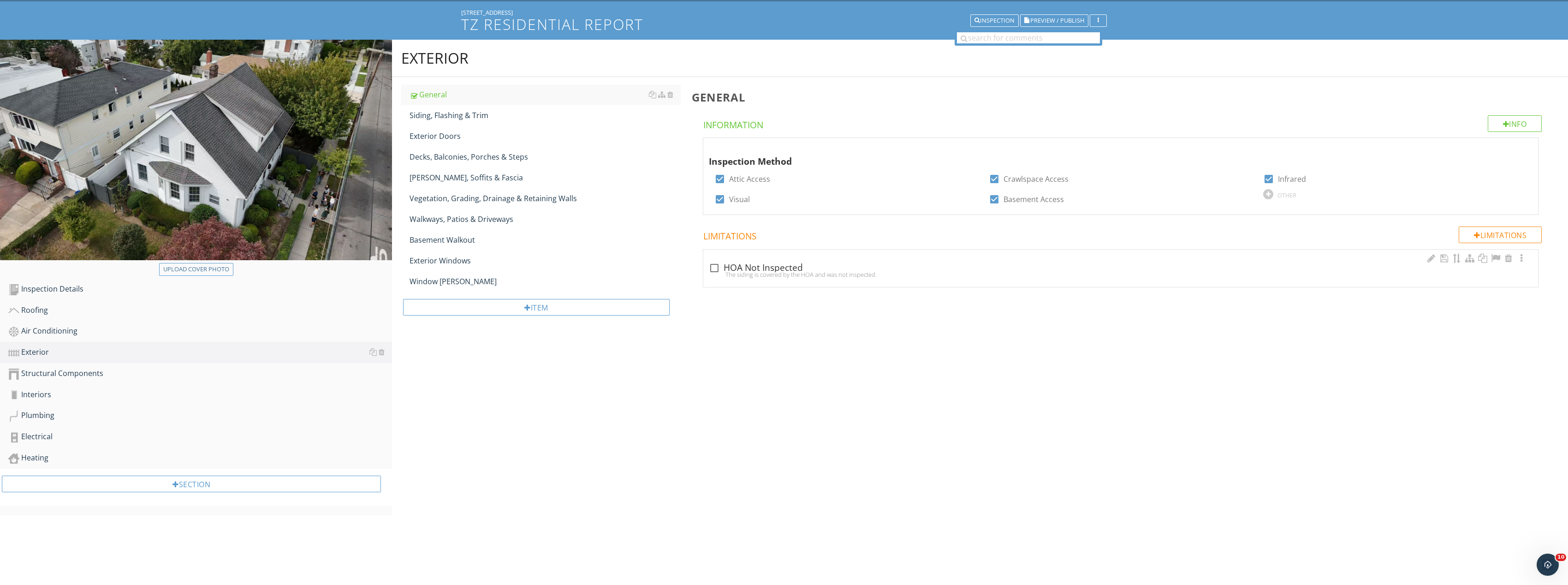
scroll to position [54, 0]
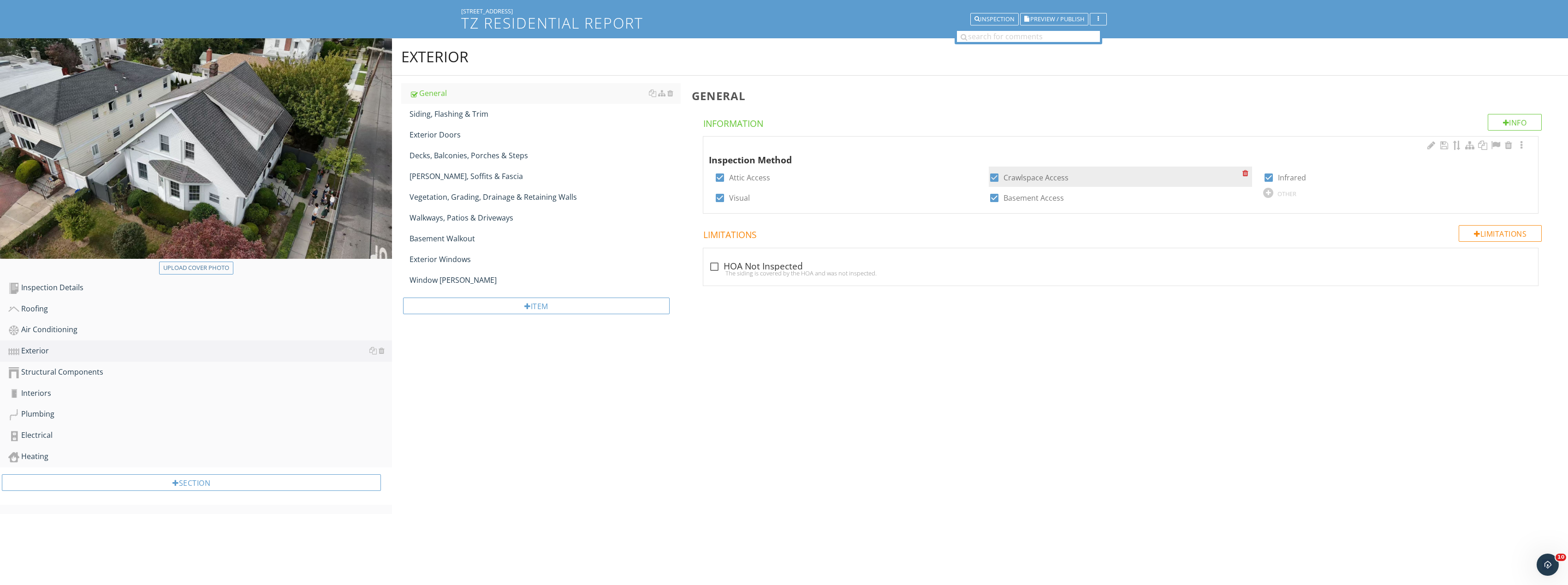
click at [992, 176] on div at bounding box center [994, 177] width 16 height 16
checkbox input "false"
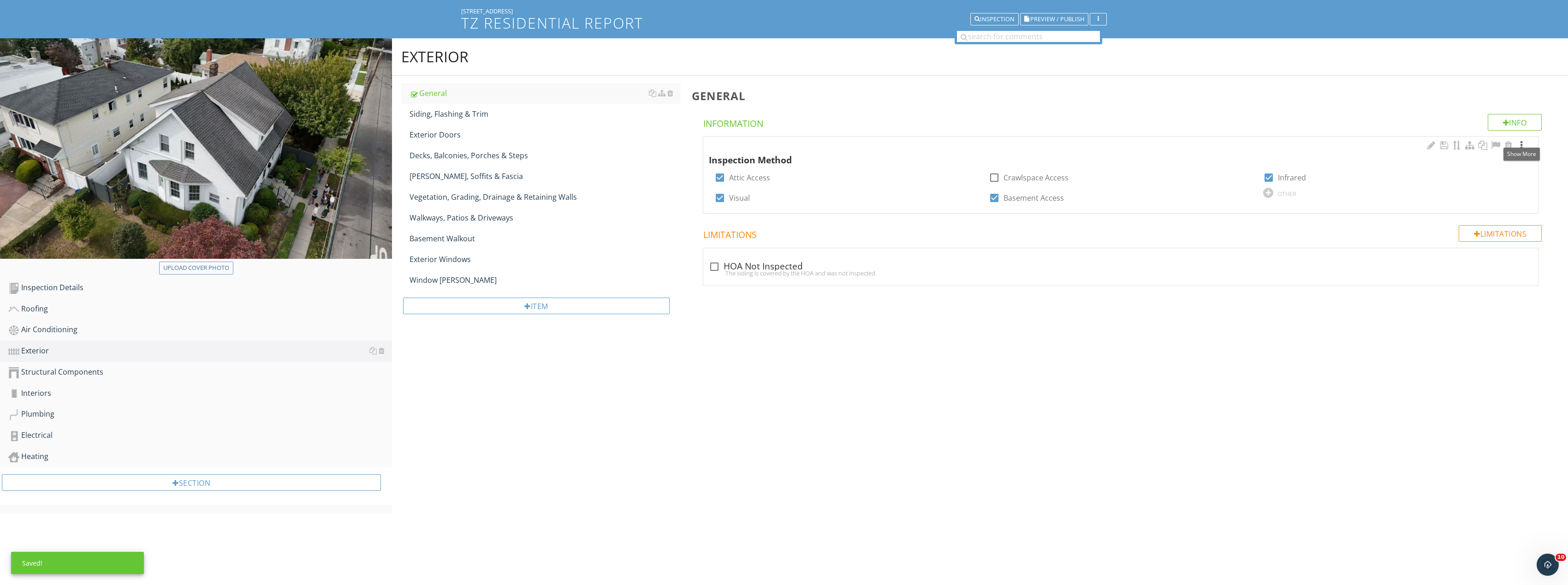
click at [1522, 143] on div at bounding box center [1521, 145] width 11 height 9
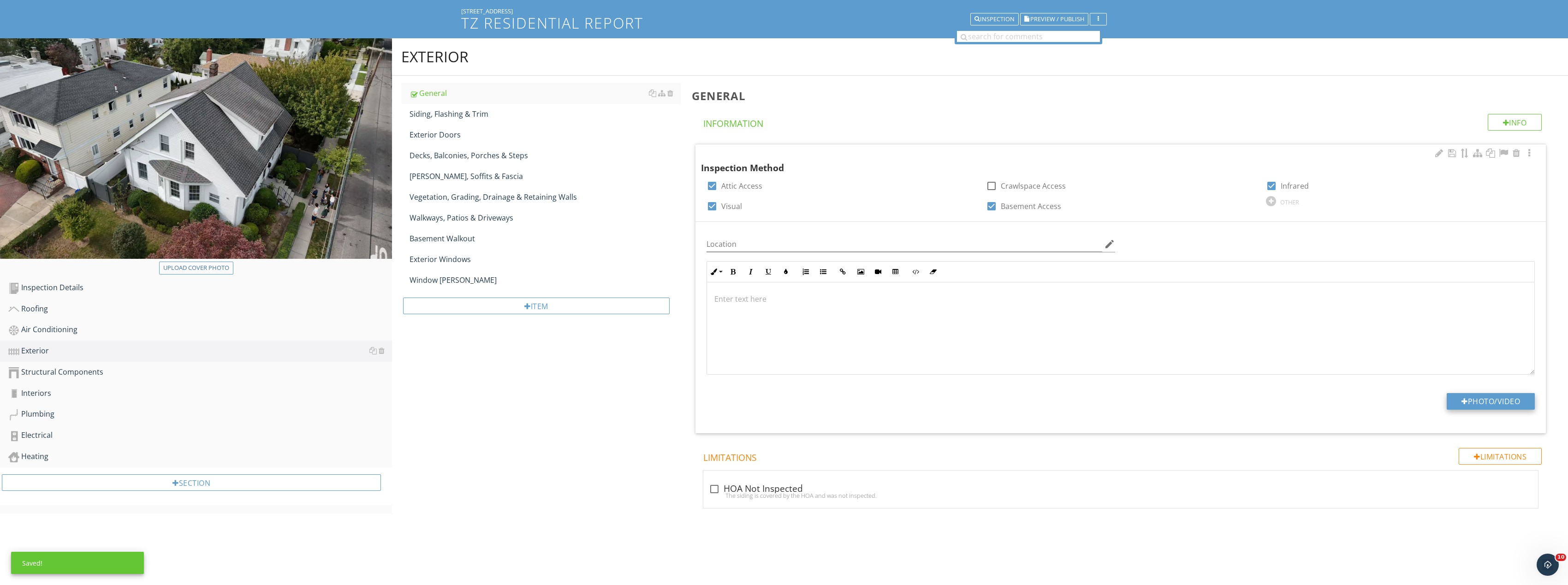
click at [1479, 404] on button "Photo/Video" at bounding box center [1490, 401] width 88 height 17
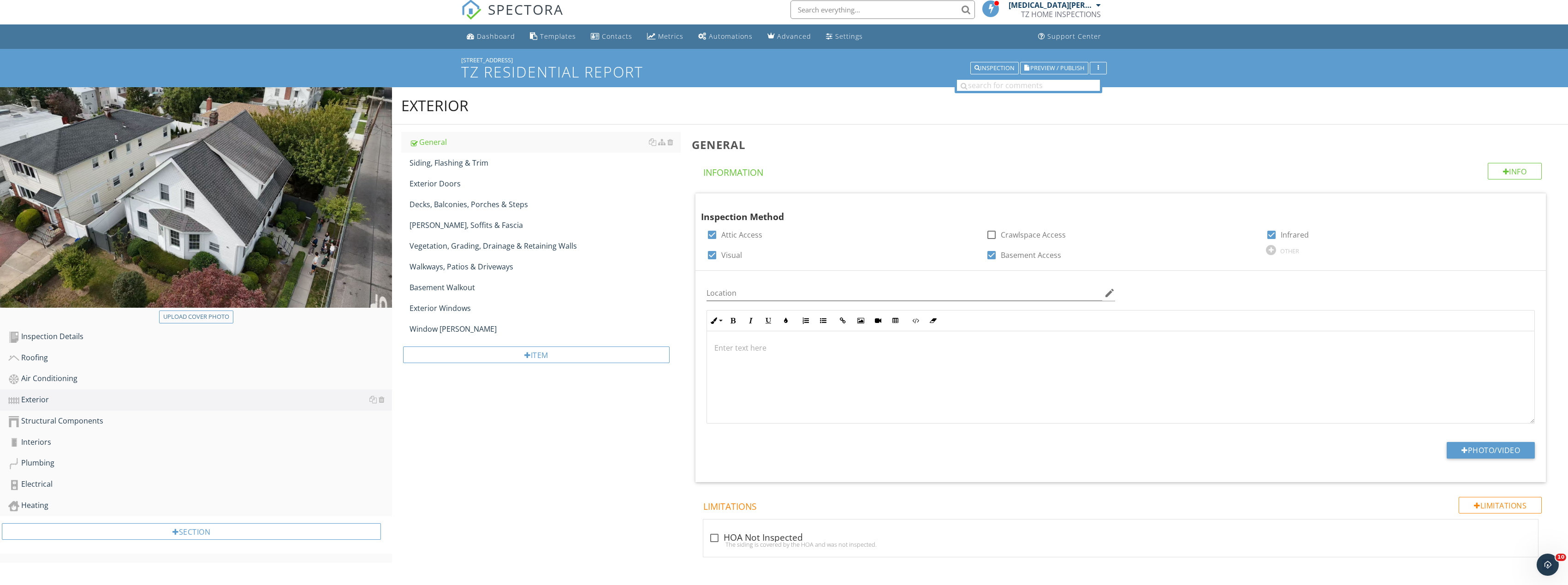
scroll to position [0, 0]
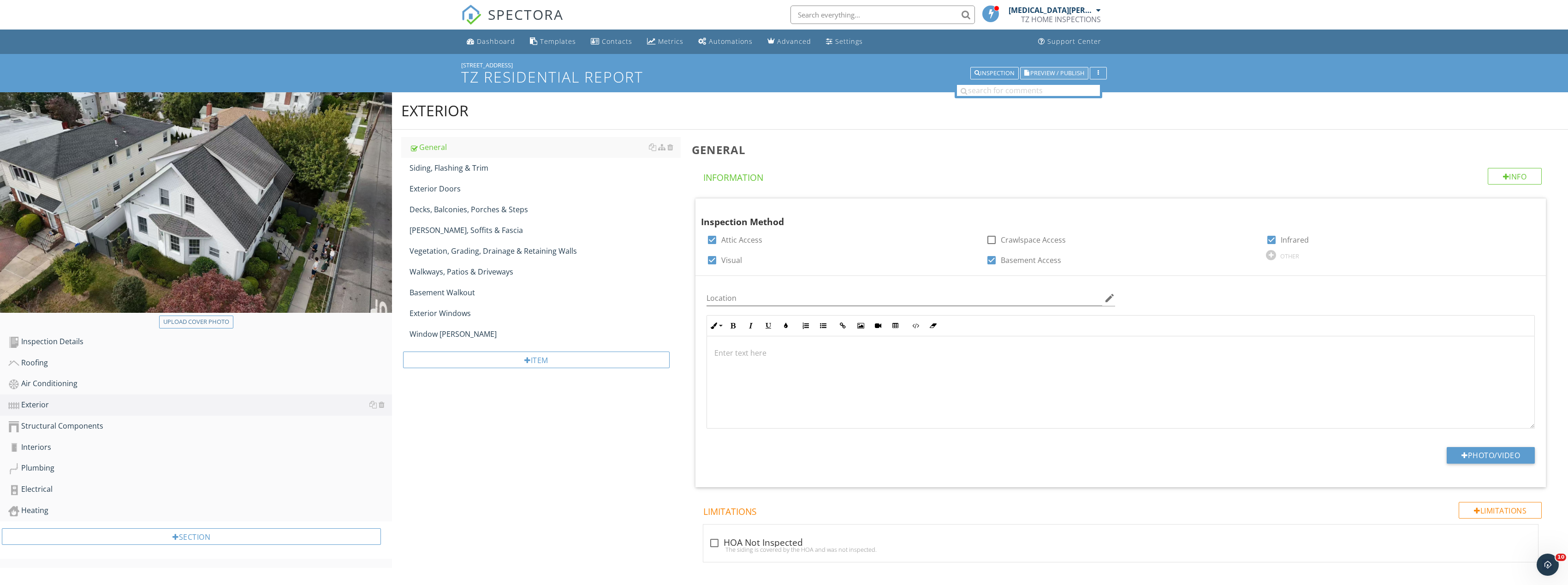
click at [1064, 71] on span "Preview / Publish" at bounding box center [1057, 73] width 54 height 6
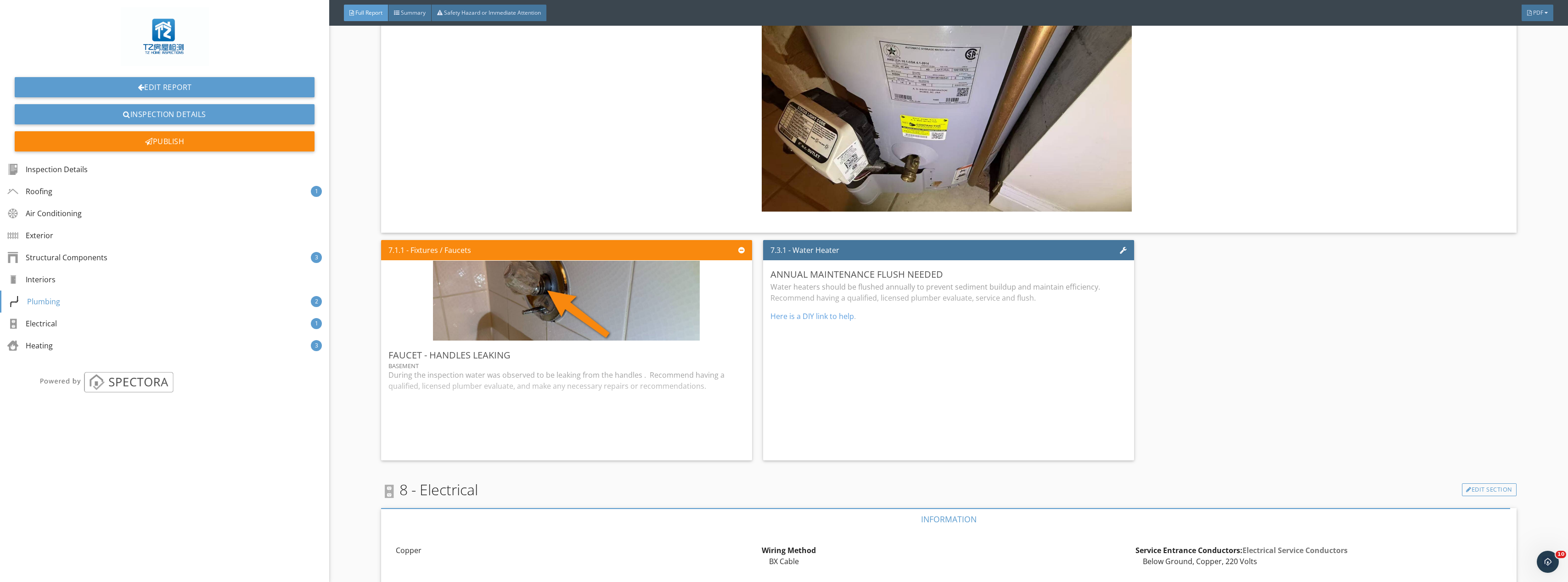
scroll to position [2250, 0]
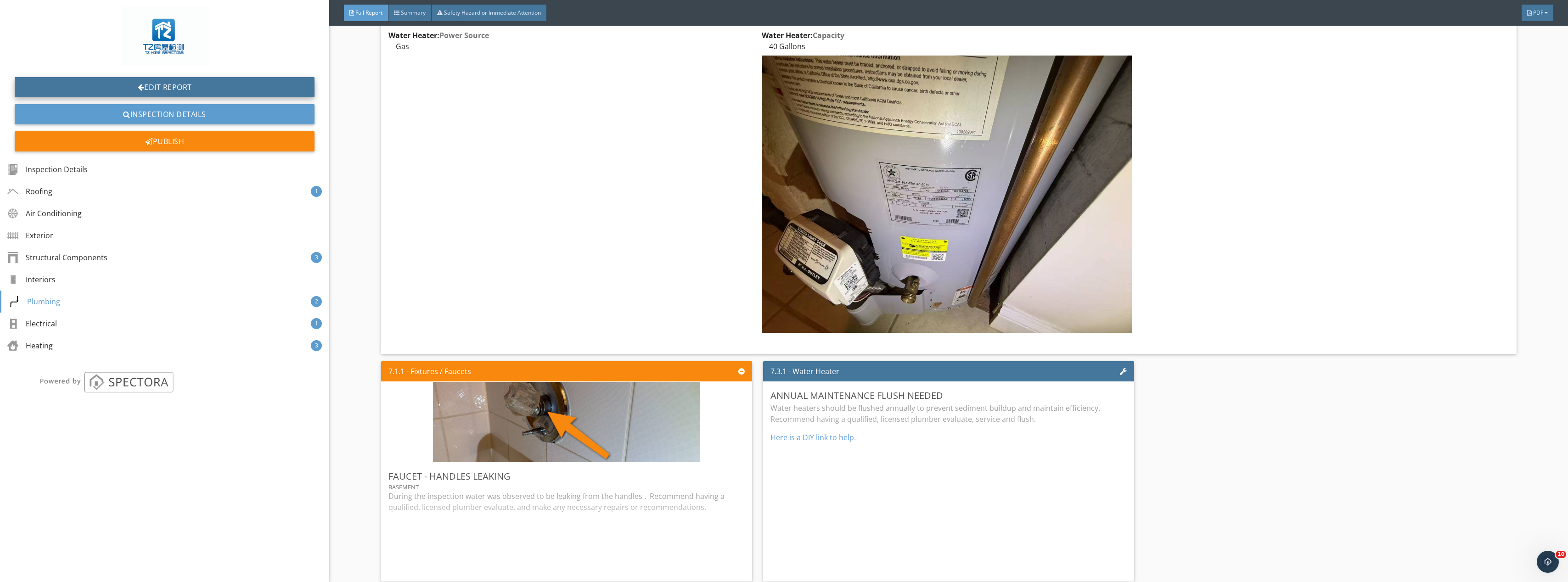
click at [193, 86] on link "Edit Report" at bounding box center [164, 87] width 300 height 20
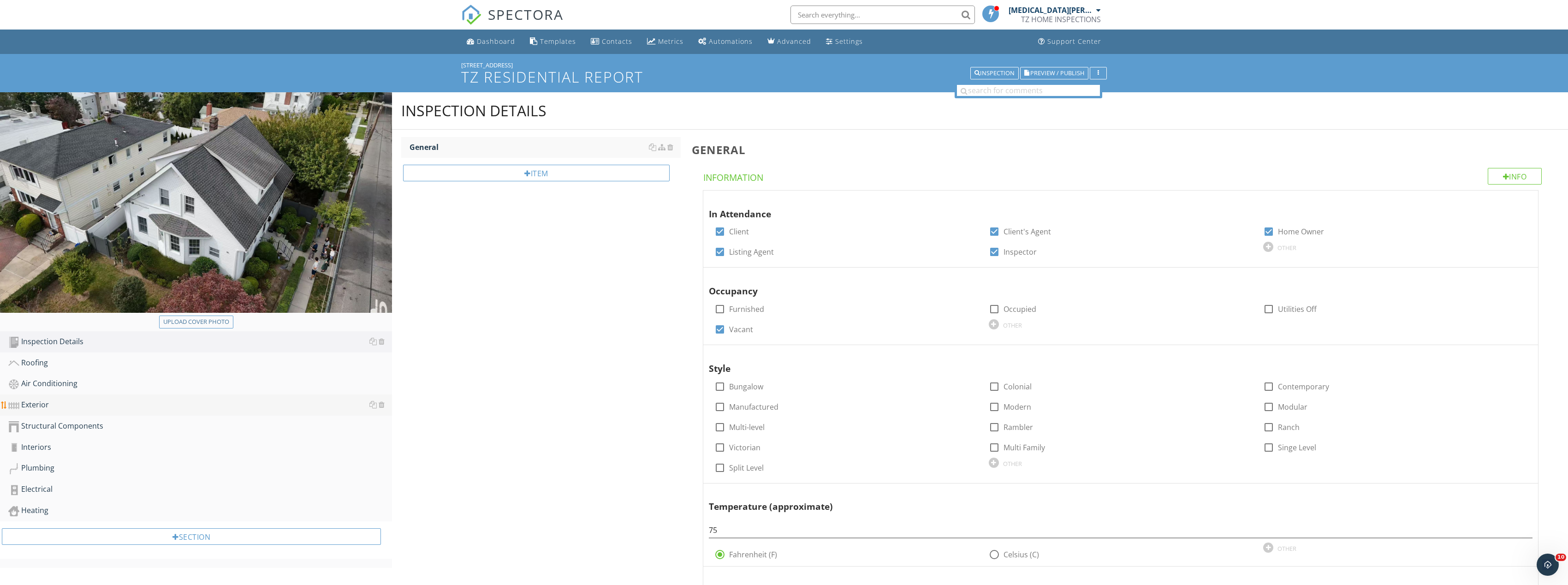
click at [85, 398] on link "Exterior" at bounding box center [200, 405] width 383 height 21
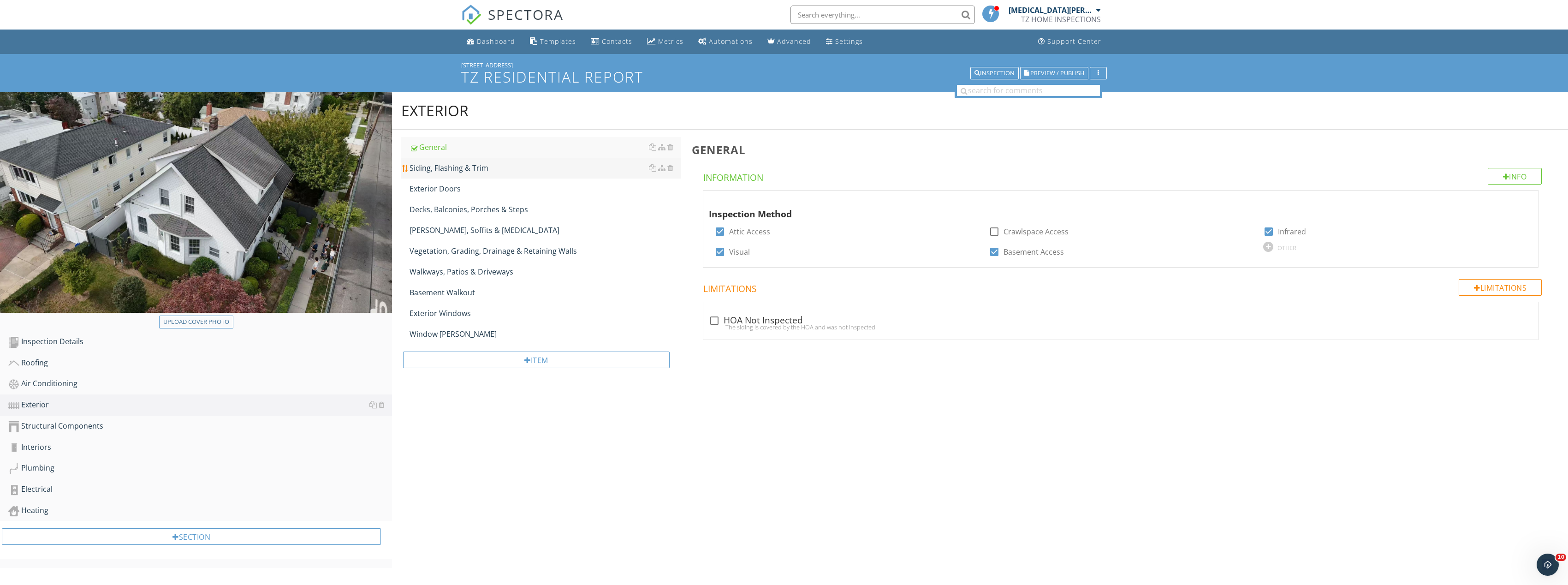
click at [466, 176] on link "Siding, Flashing & Trim" at bounding box center [545, 168] width 271 height 20
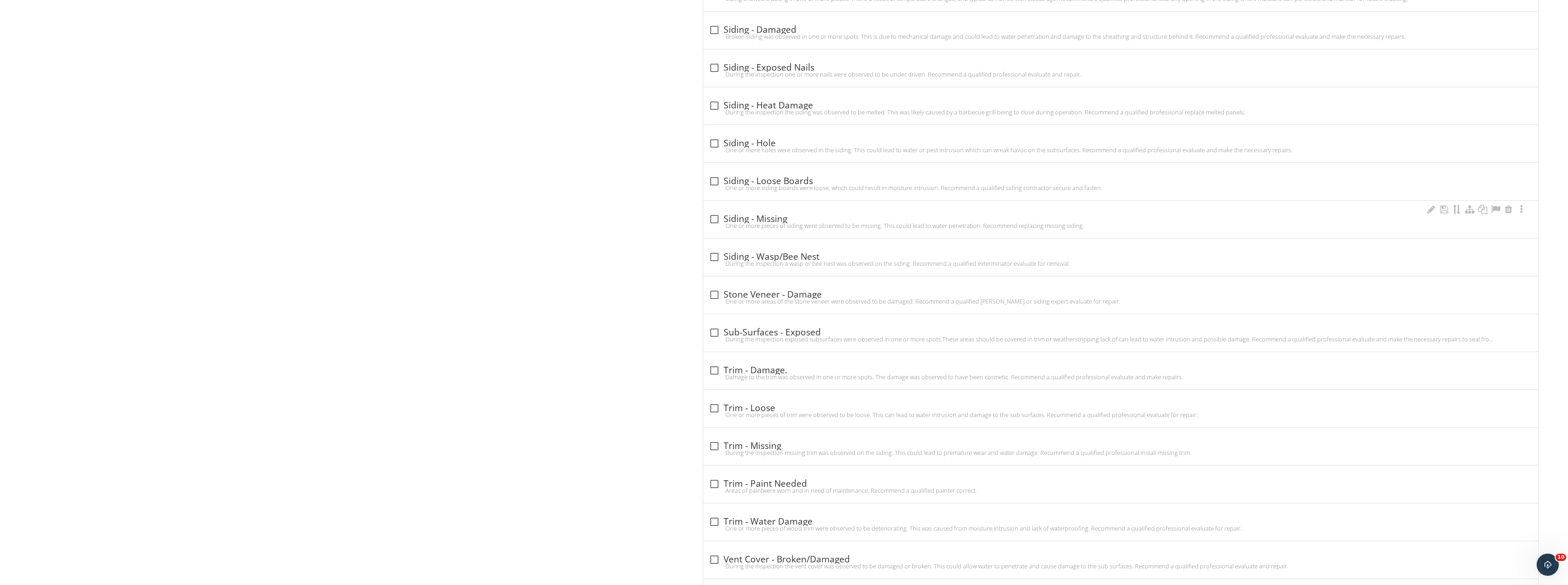
scroll to position [1661, 0]
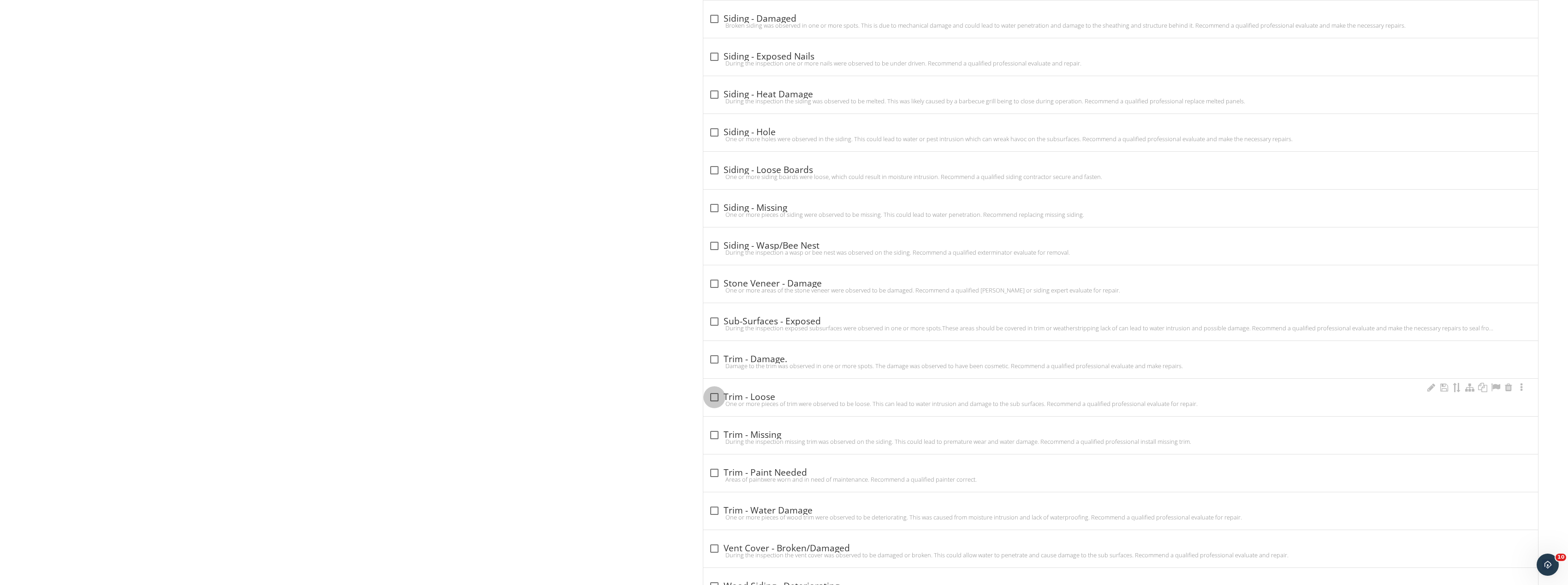
click at [712, 396] on div at bounding box center [714, 397] width 16 height 16
checkbox input "true"
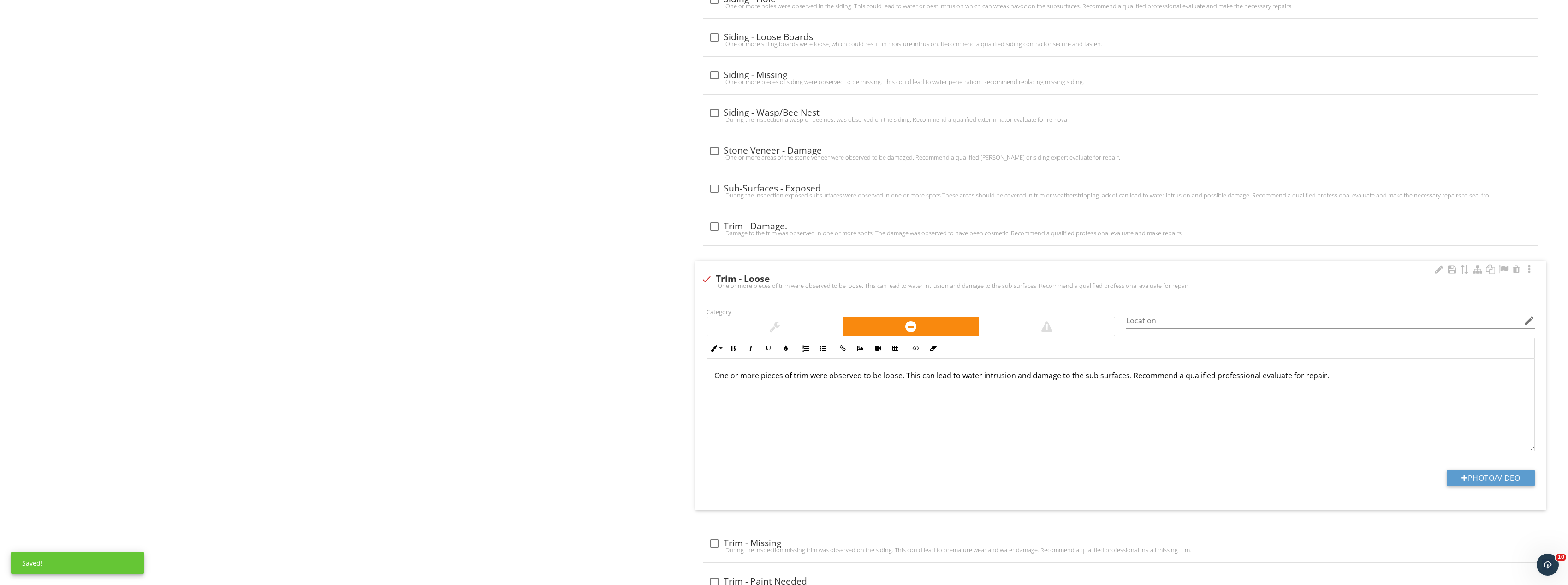
scroll to position [1800, 0]
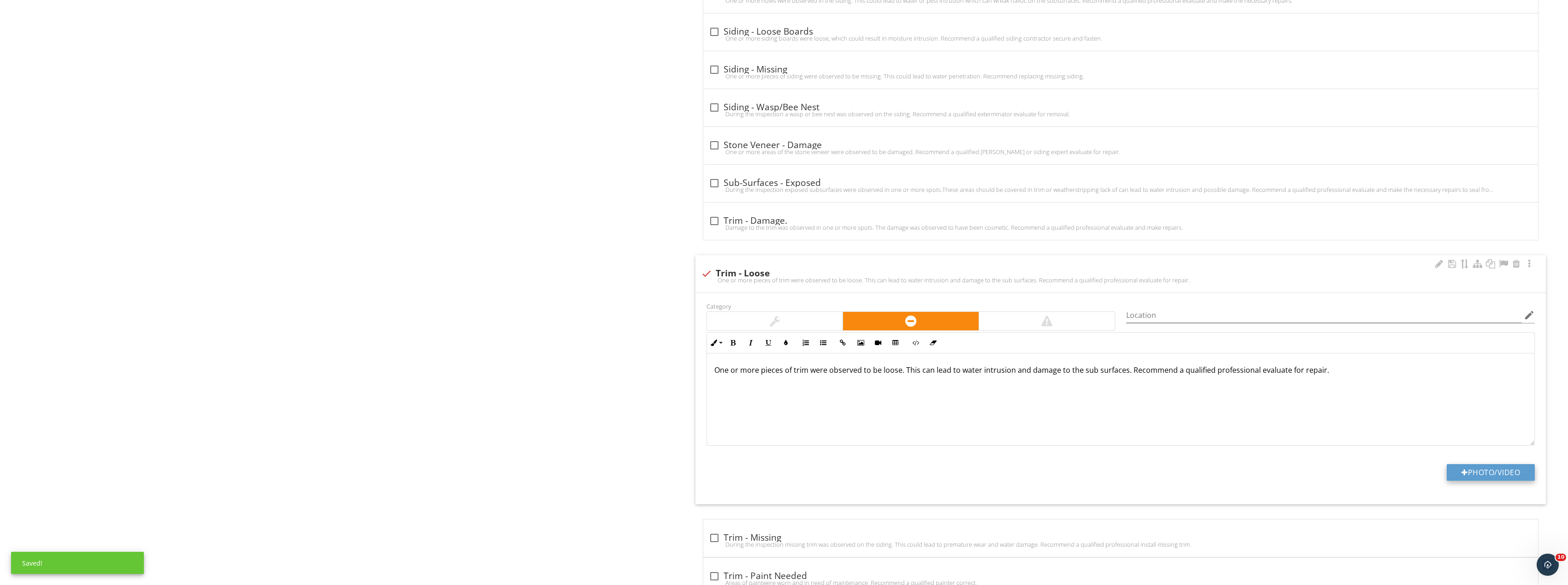
click at [1521, 470] on button "Photo/Video" at bounding box center [1490, 473] width 88 height 17
type input "C:\fakepath\Image_20250927165502_8276_237.jpg"
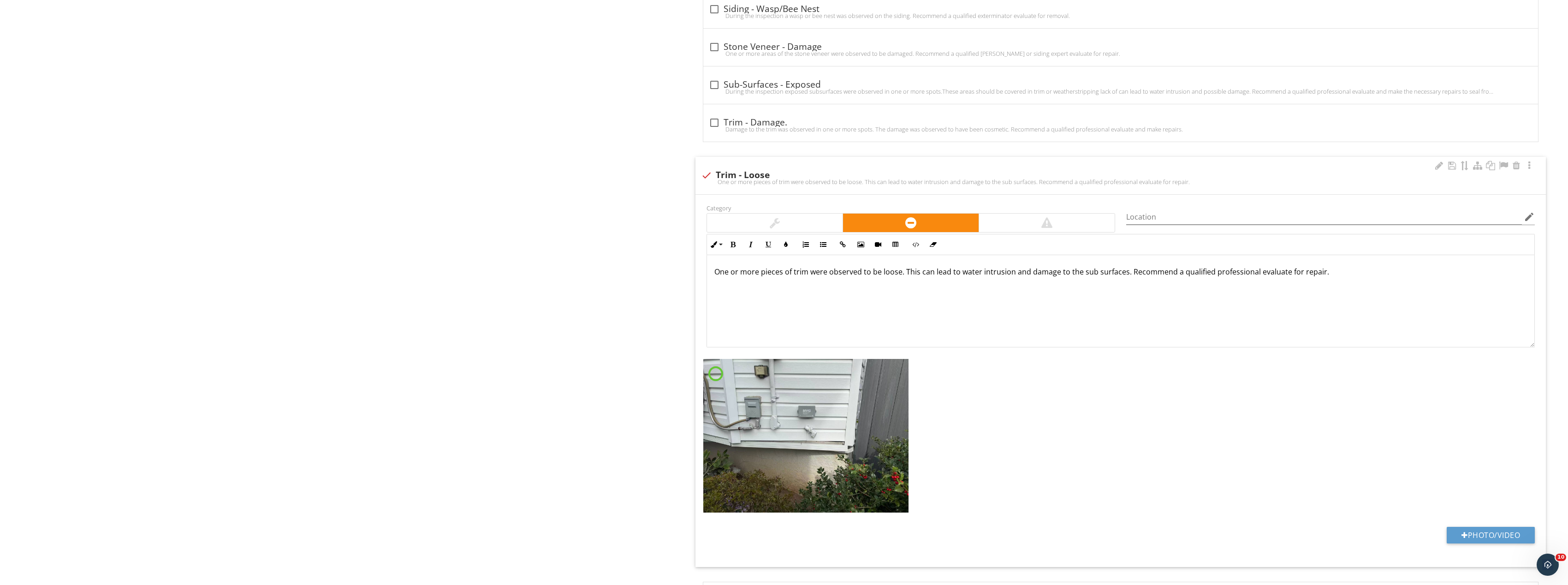
scroll to position [1985, 0]
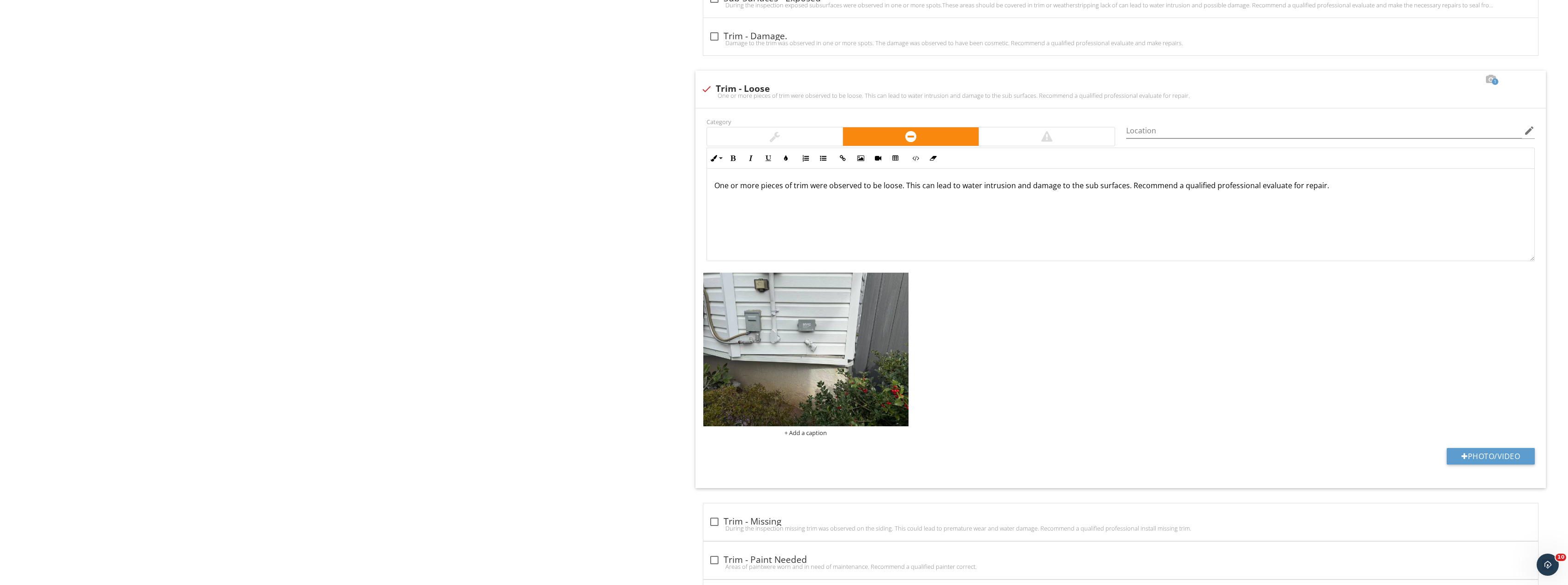
click at [877, 353] on img at bounding box center [805, 350] width 205 height 154
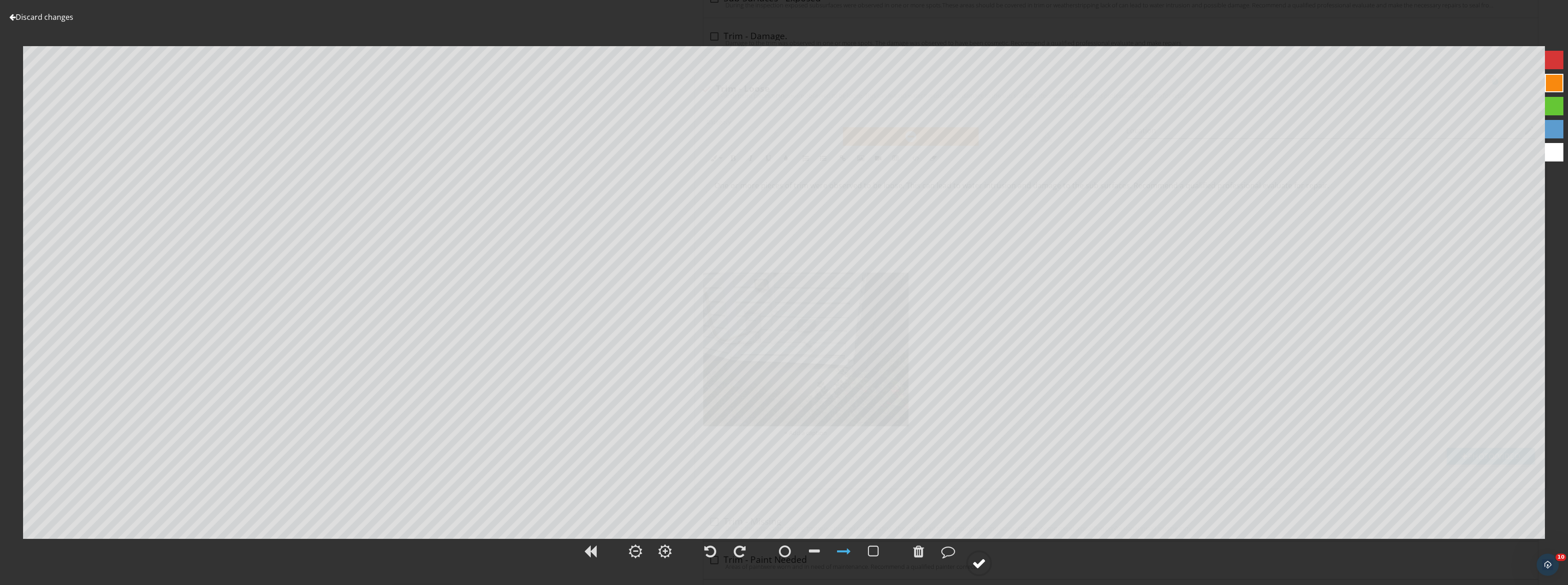
click at [985, 560] on div at bounding box center [979, 563] width 14 height 14
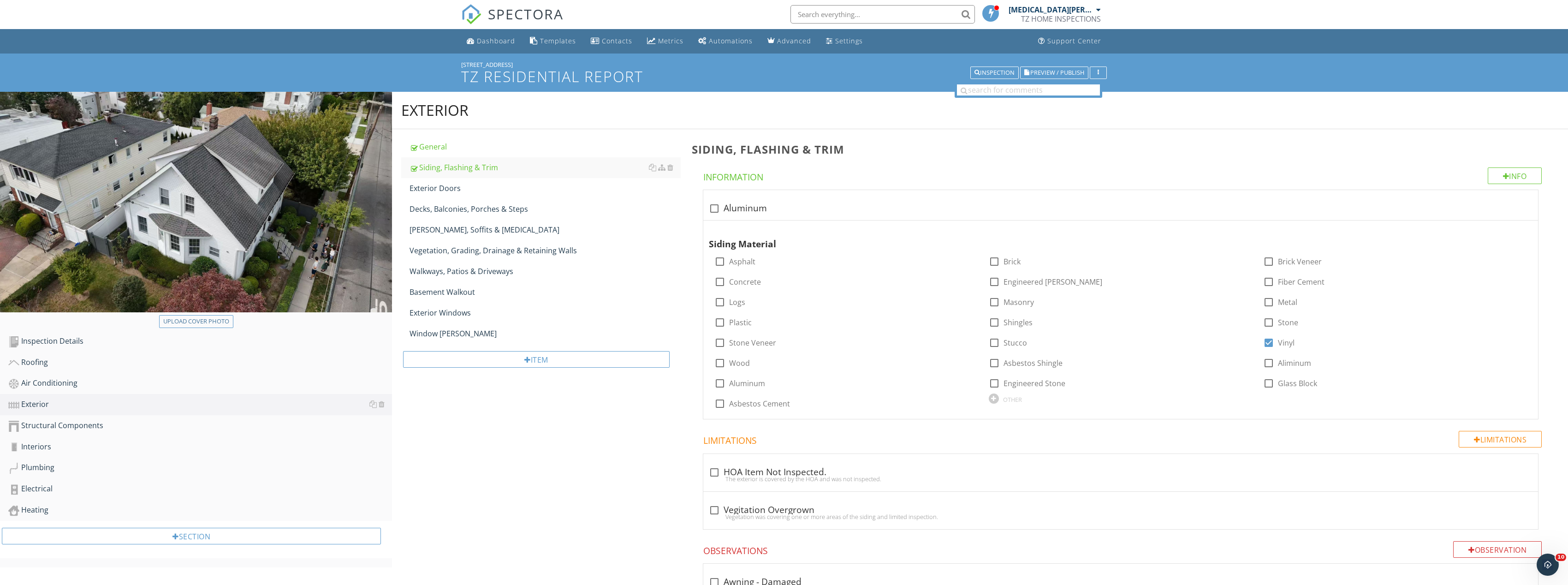
scroll to position [0, 0]
click at [80, 488] on div "Electrical" at bounding box center [200, 489] width 383 height 12
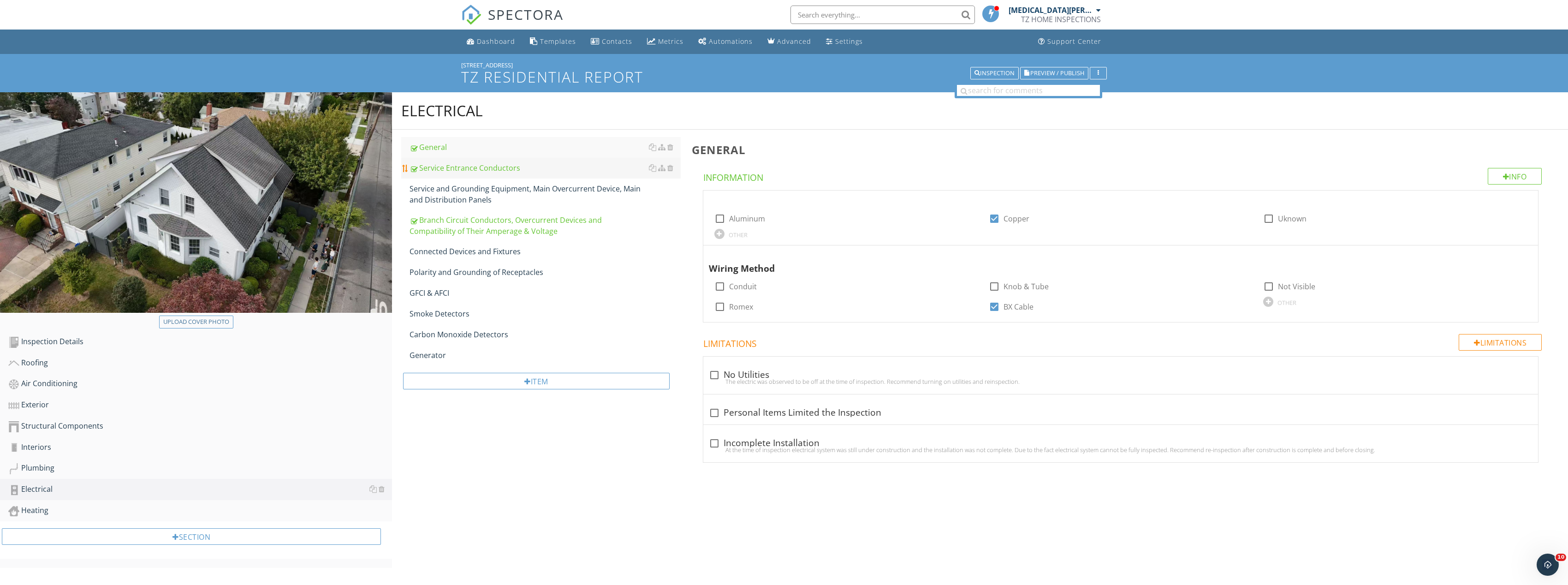
click at [480, 170] on div "Service Entrance Conductors" at bounding box center [545, 168] width 271 height 11
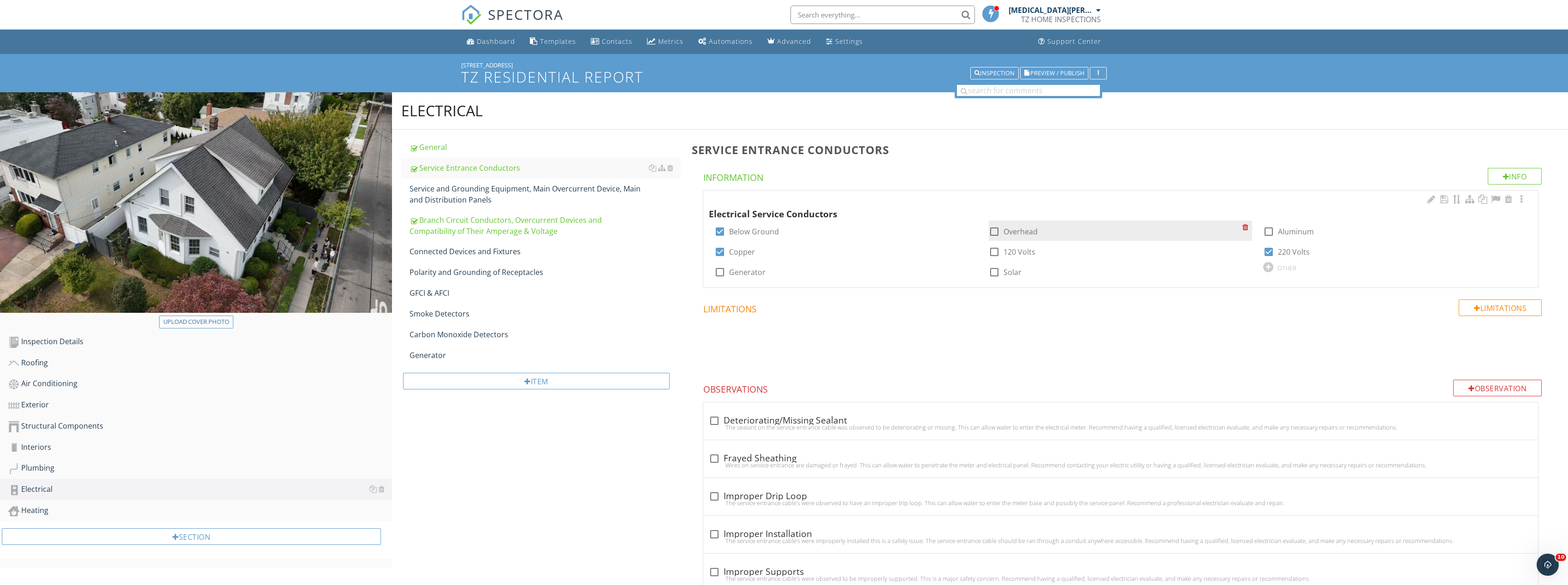
click at [997, 230] on div at bounding box center [994, 231] width 16 height 16
checkbox input "true"
click at [714, 231] on div at bounding box center [719, 231] width 16 height 16
checkbox input "false"
click at [208, 320] on div "Upload cover photo" at bounding box center [196, 322] width 66 height 9
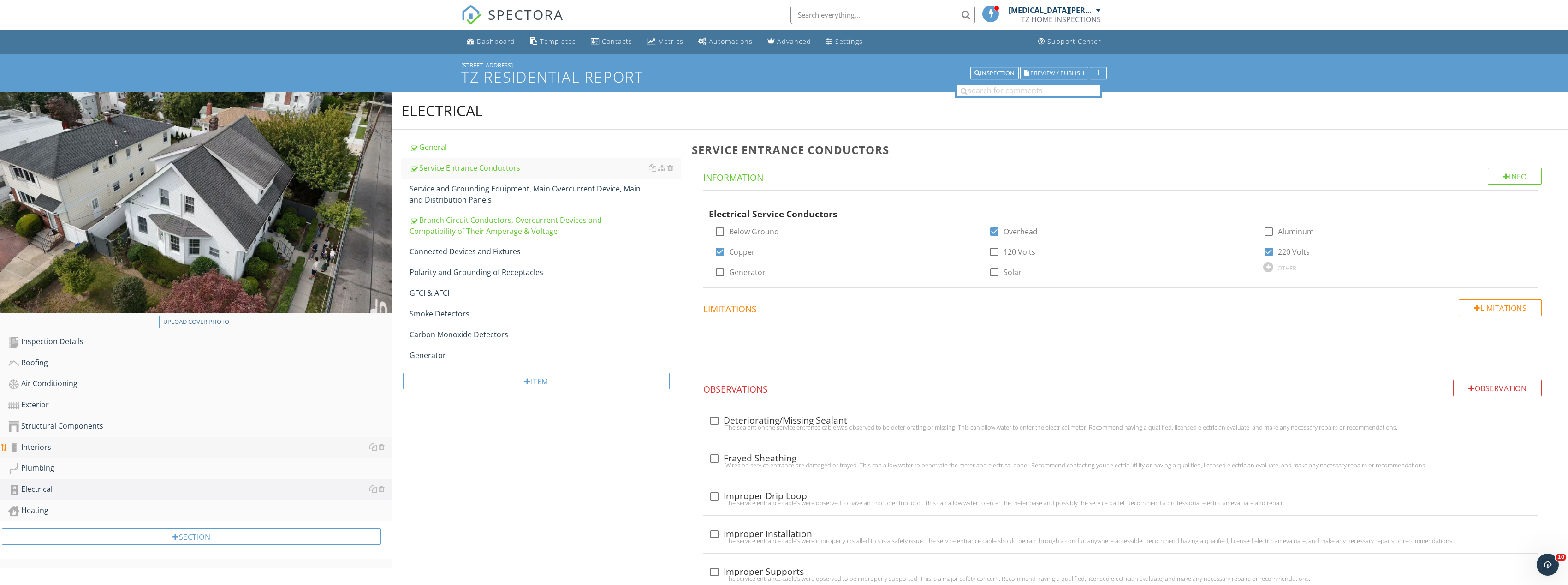
click at [63, 447] on div "Interiors" at bounding box center [200, 447] width 383 height 12
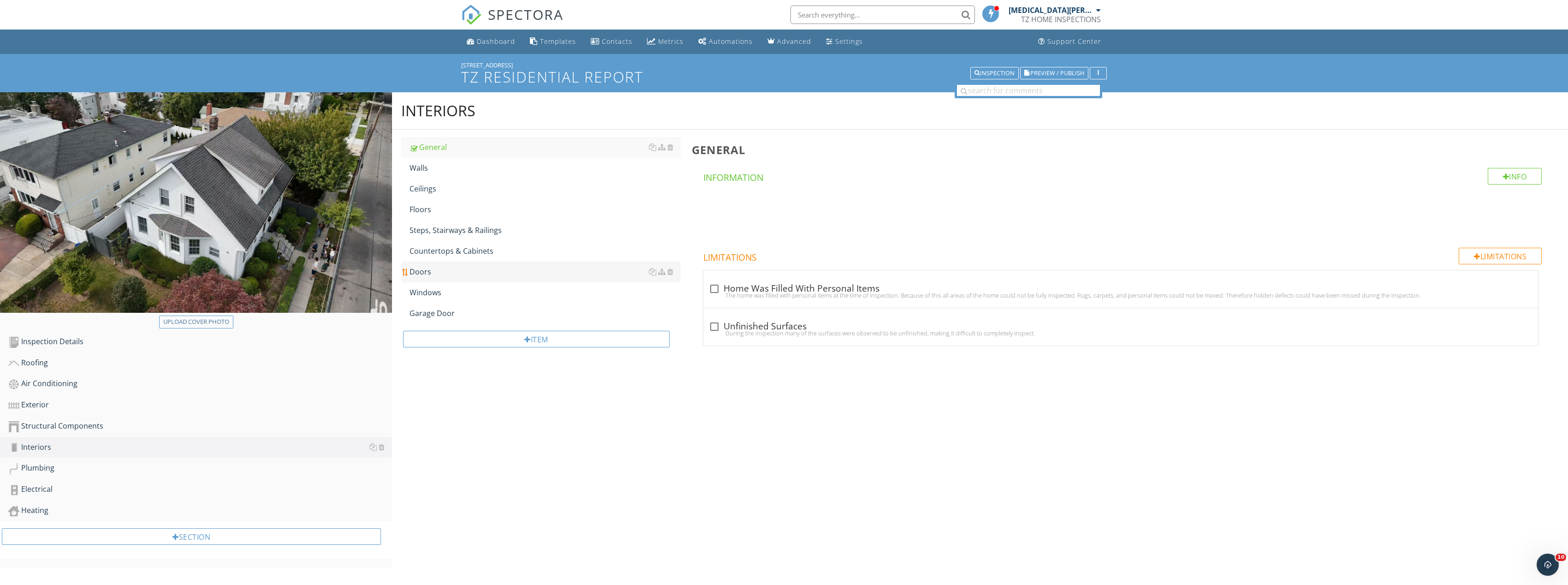
click at [464, 273] on div "Doors" at bounding box center [545, 272] width 271 height 11
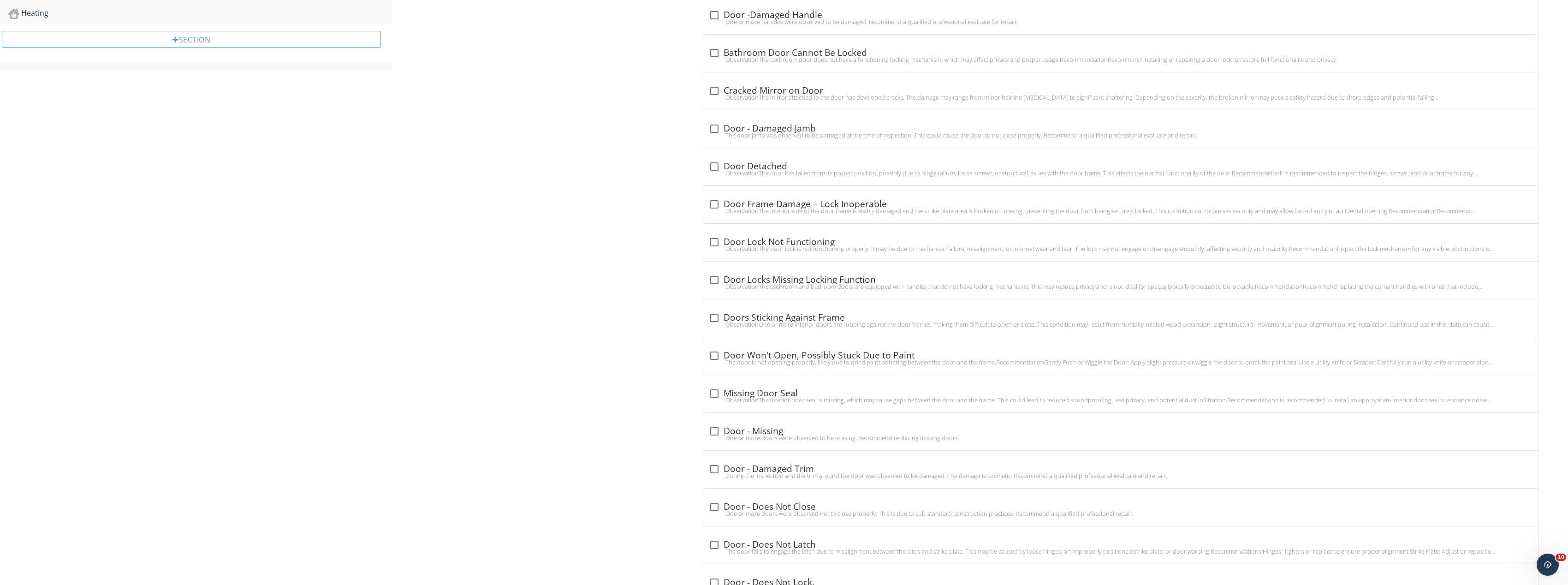
scroll to position [507, 0]
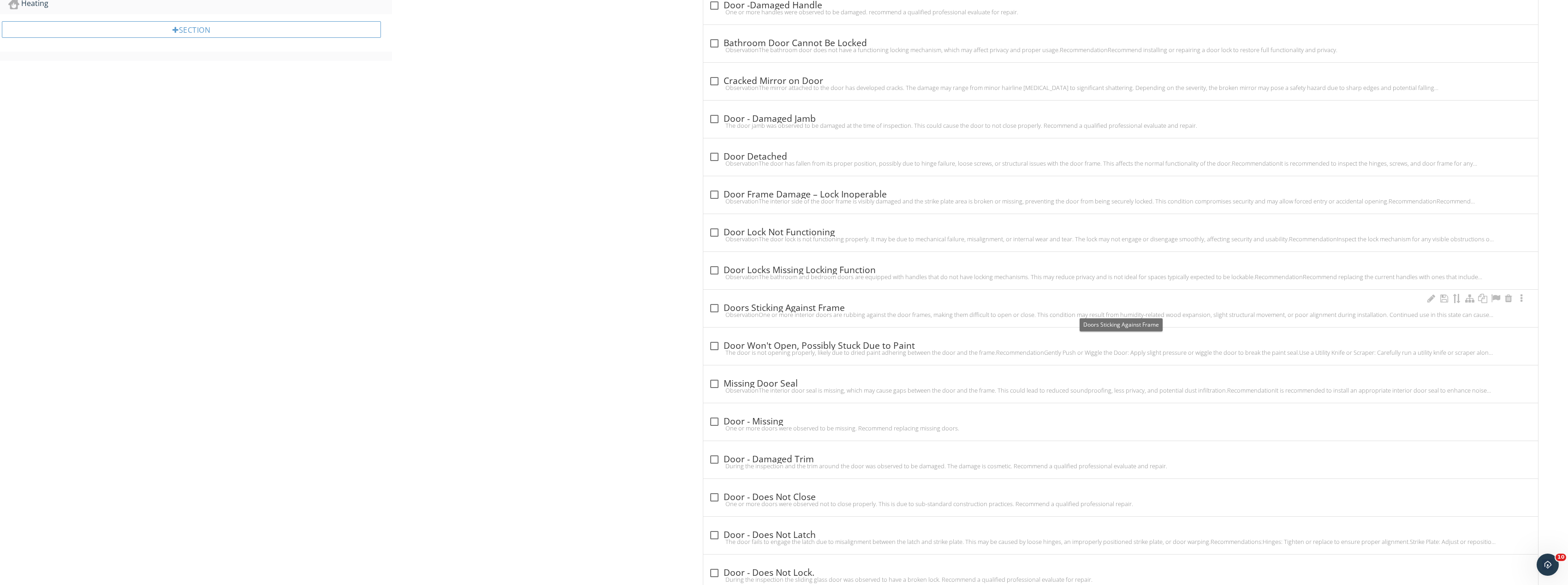
click at [715, 308] on div at bounding box center [714, 308] width 16 height 16
checkbox input "true"
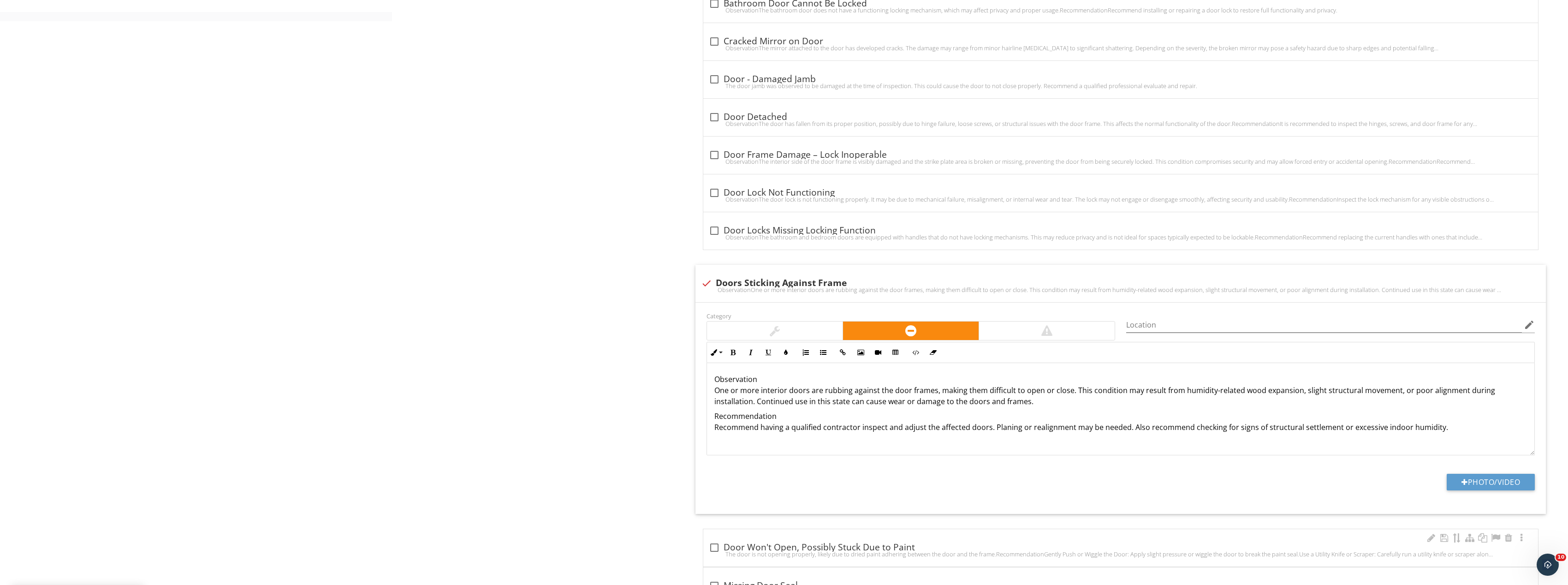
scroll to position [646, 0]
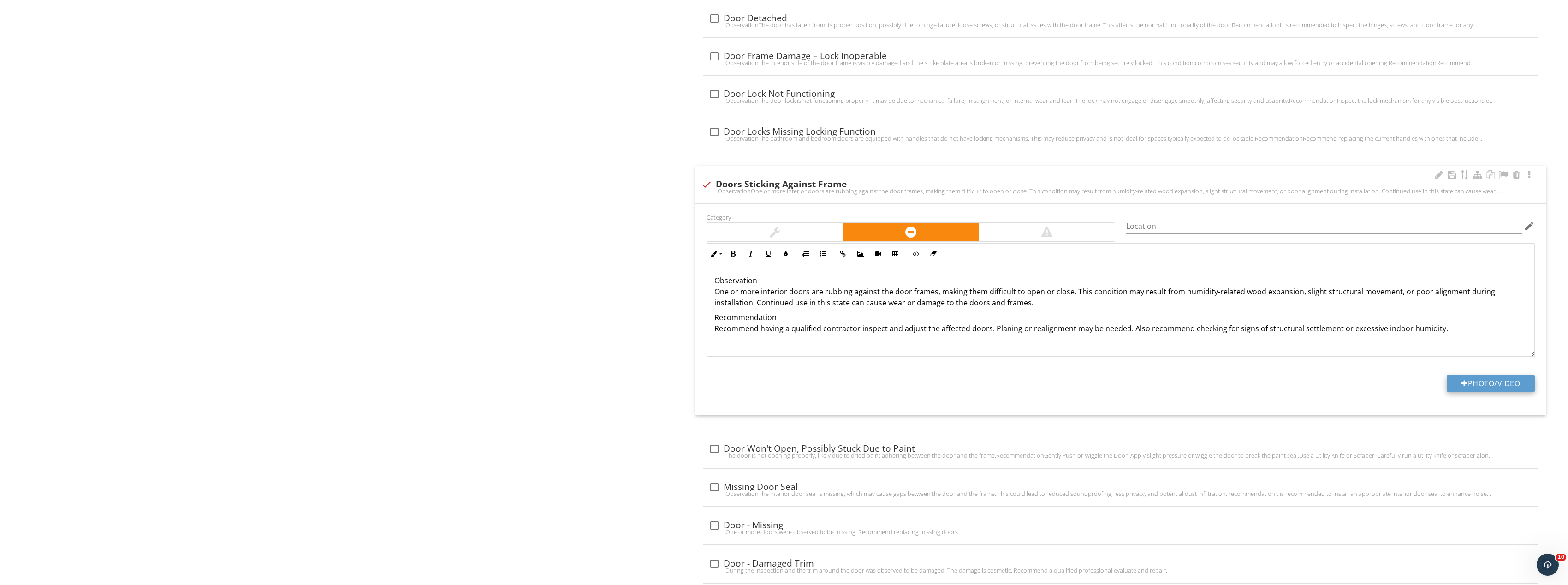
click at [1480, 389] on button "Photo/Video" at bounding box center [1490, 383] width 88 height 17
type input "C:\fakepath\Image_20250927165459_8274_237.jpg"
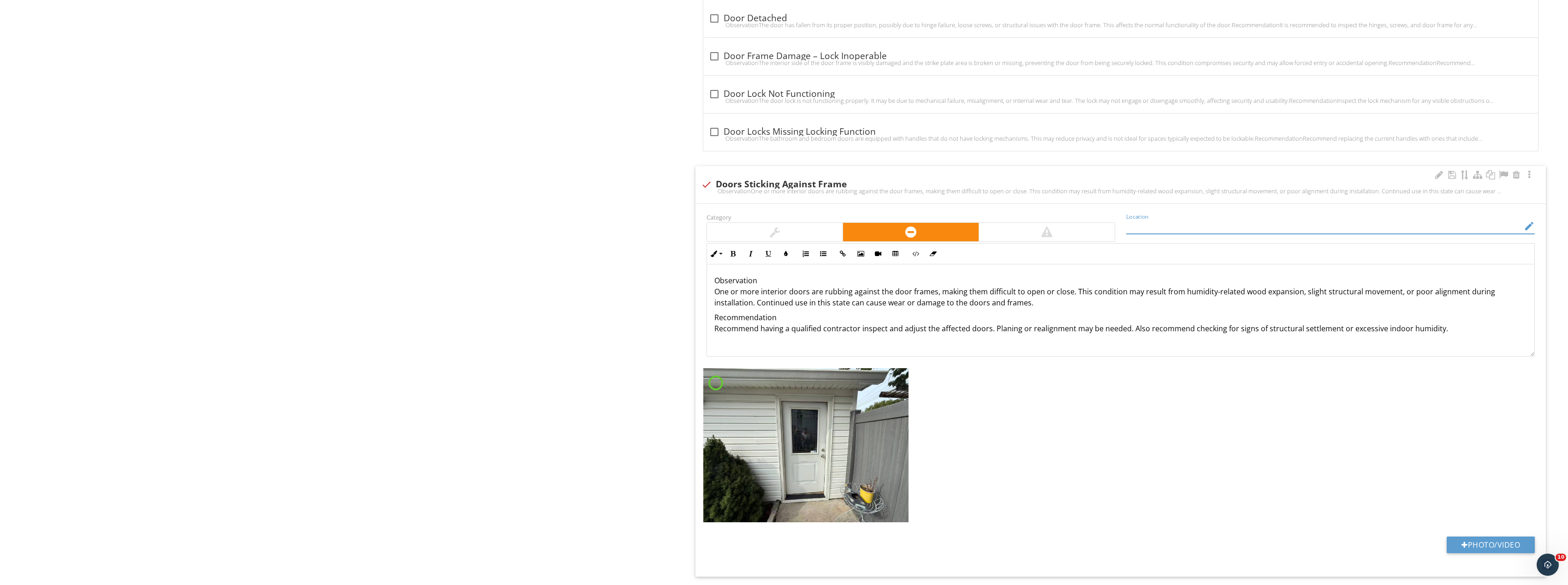
click at [1175, 225] on input "Location" at bounding box center [1324, 226] width 396 height 16
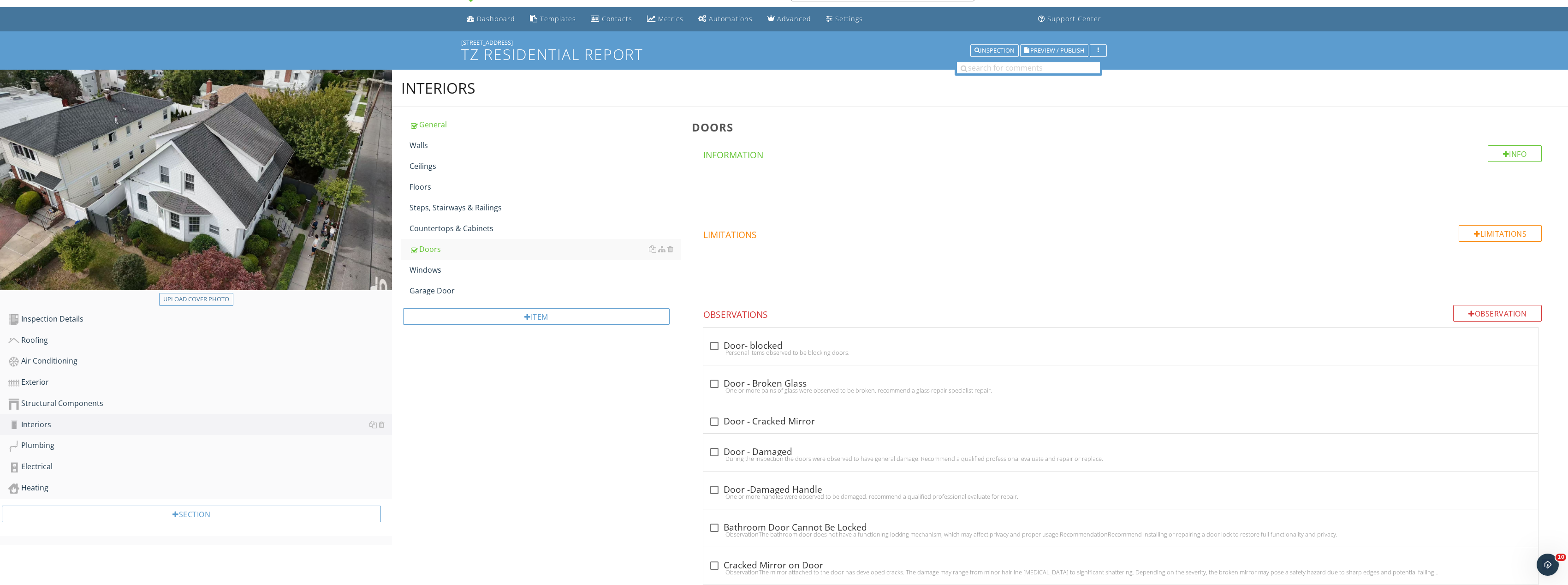
scroll to position [0, 0]
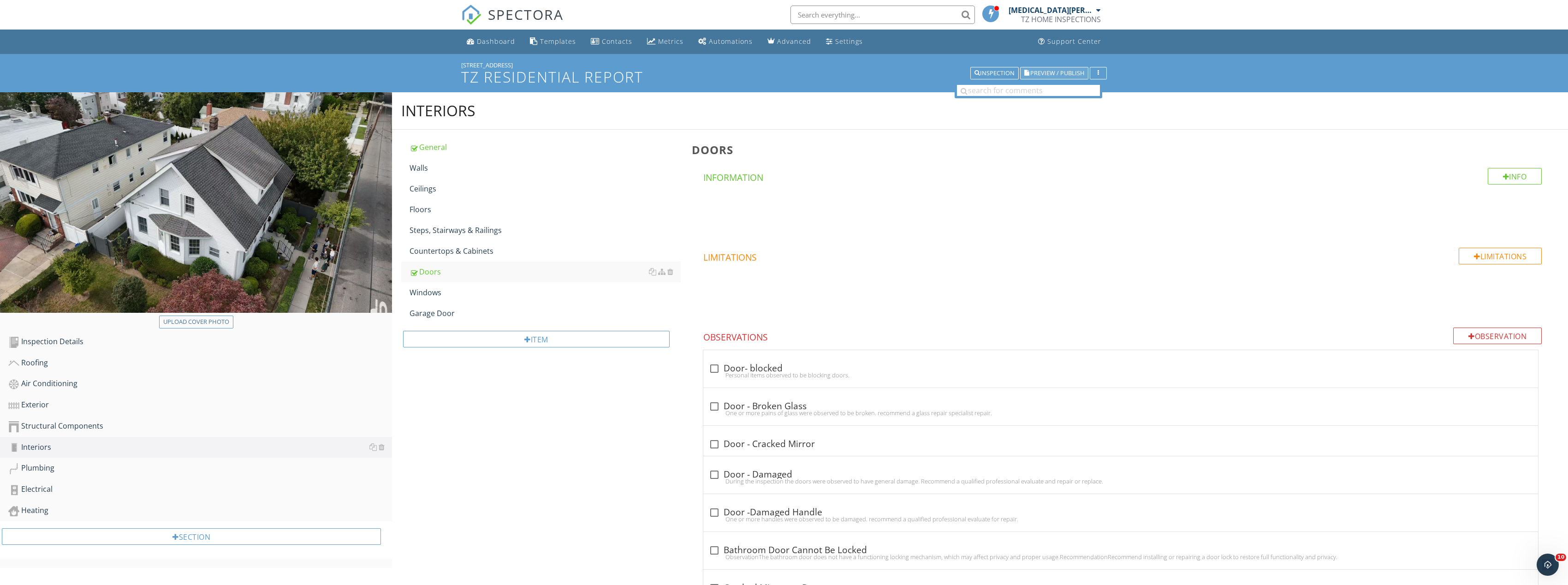
type input "Garage"
click at [1059, 68] on button "Preview / Publish" at bounding box center [1054, 73] width 68 height 13
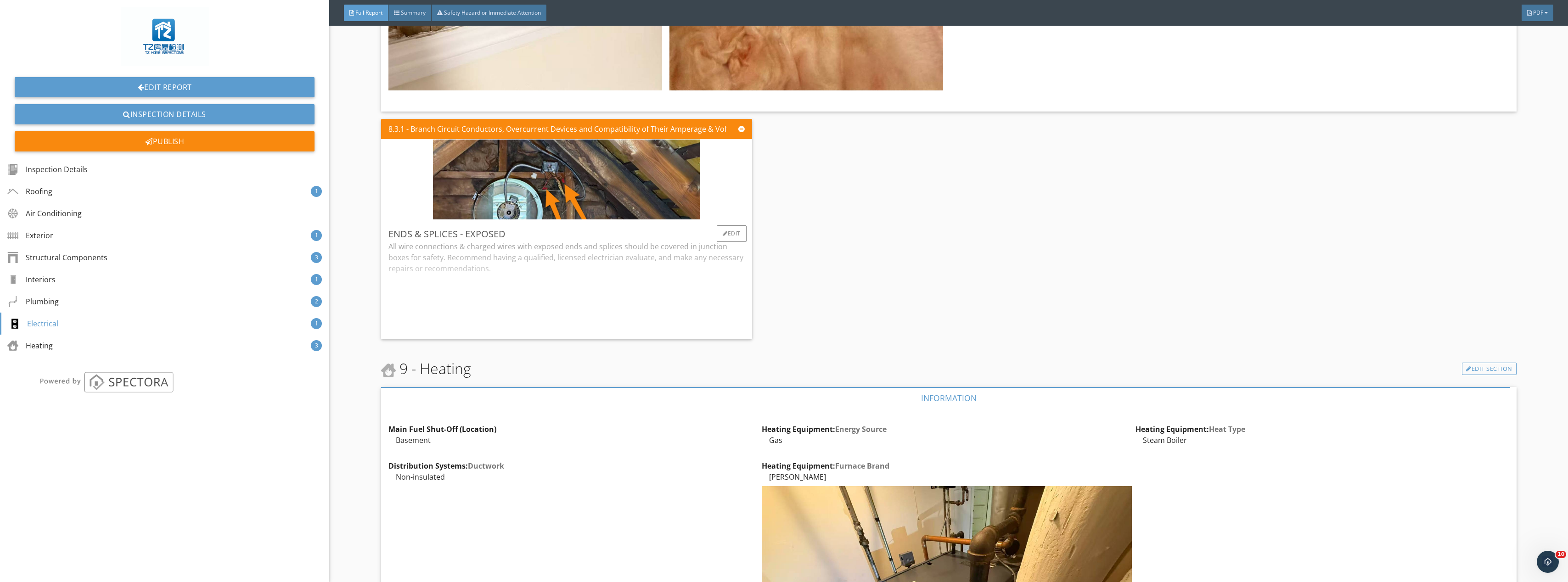
scroll to position [3594, 0]
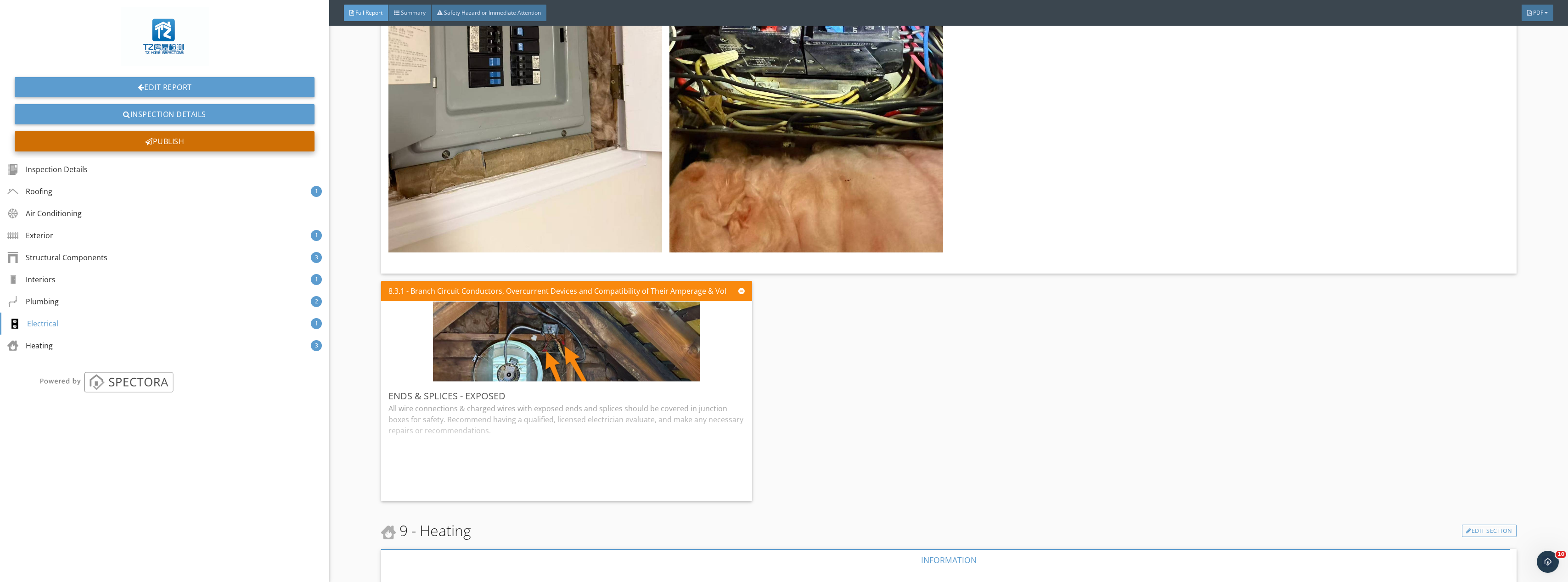
click at [234, 140] on div "Publish" at bounding box center [164, 141] width 300 height 20
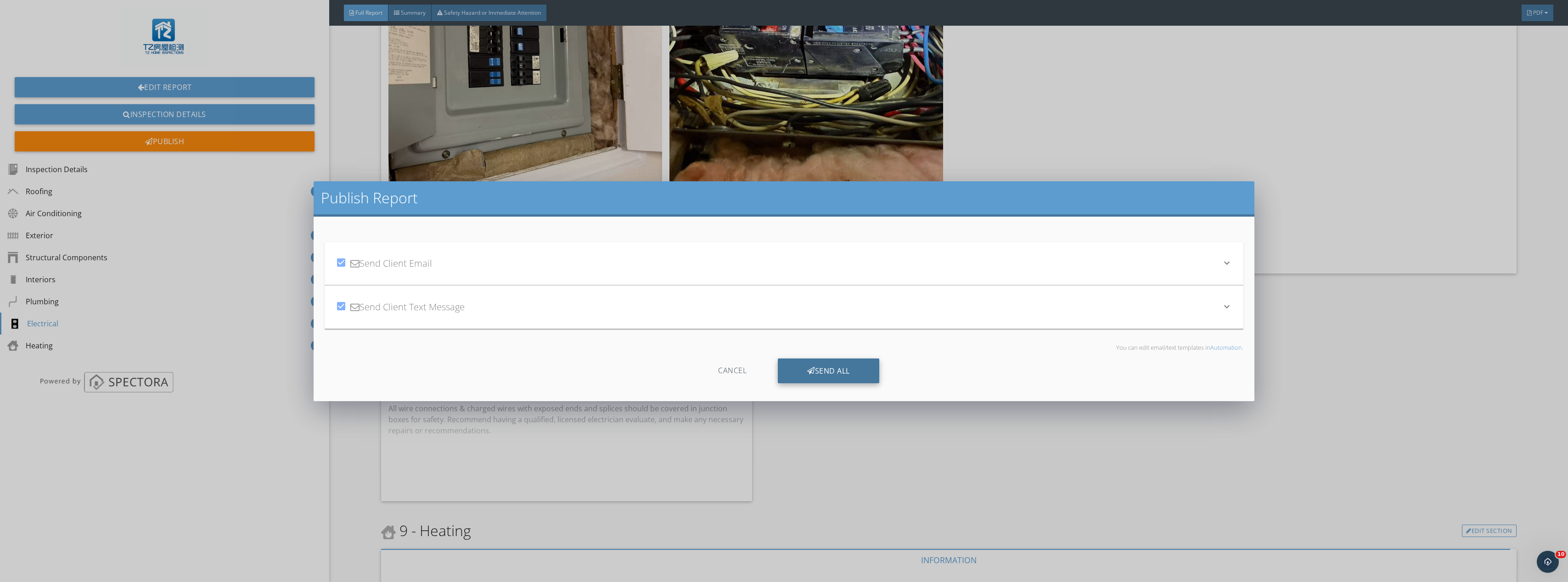
click at [836, 382] on div "Send All" at bounding box center [828, 371] width 101 height 25
click at [842, 371] on div "Send All" at bounding box center [828, 371] width 101 height 25
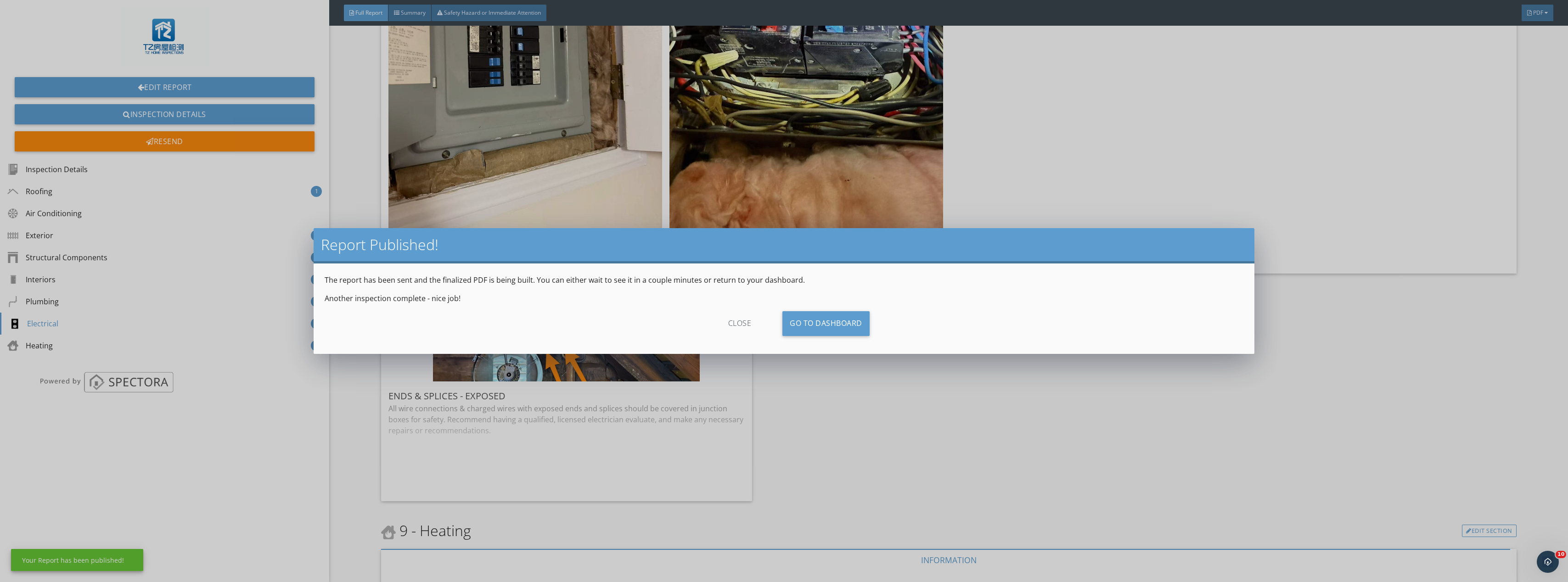
click at [740, 323] on div "close" at bounding box center [740, 324] width 82 height 25
